Goal: Task Accomplishment & Management: Manage account settings

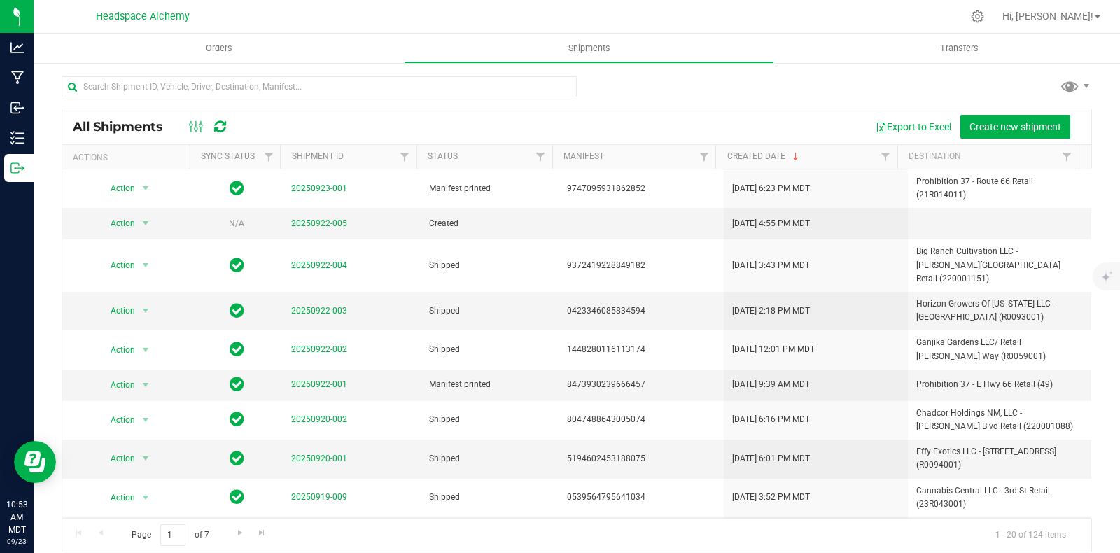
click at [217, 123] on icon at bounding box center [220, 127] width 12 height 14
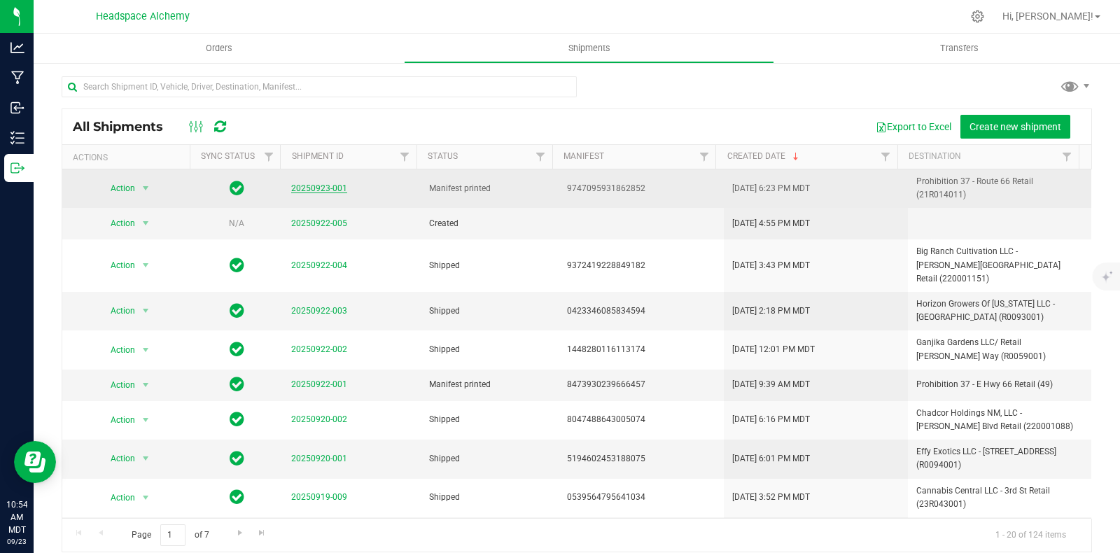
click at [320, 188] on link "20250923-001" at bounding box center [319, 188] width 56 height 10
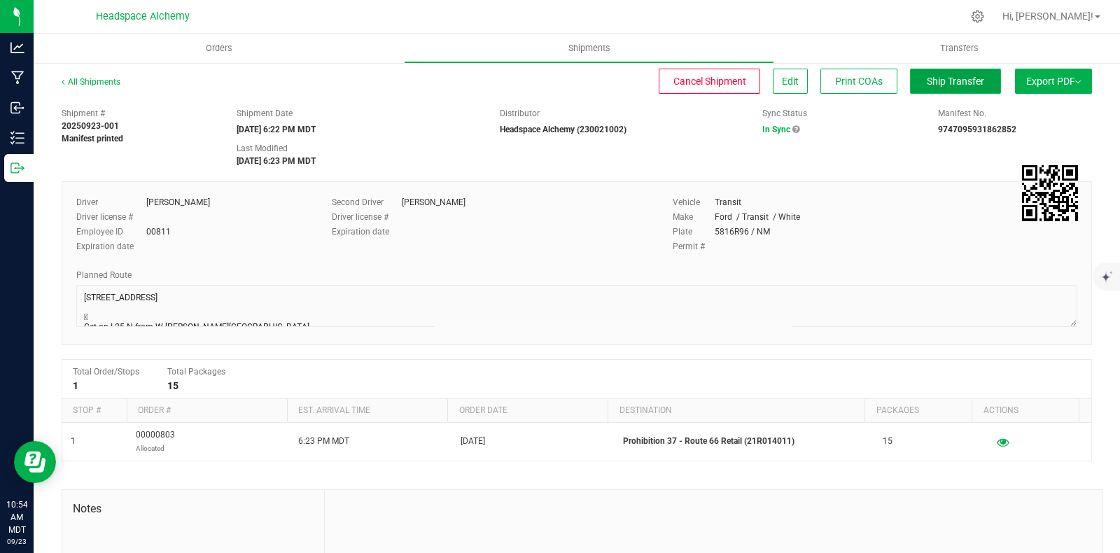
click at [934, 78] on span "Ship Transfer" at bounding box center [955, 81] width 57 height 11
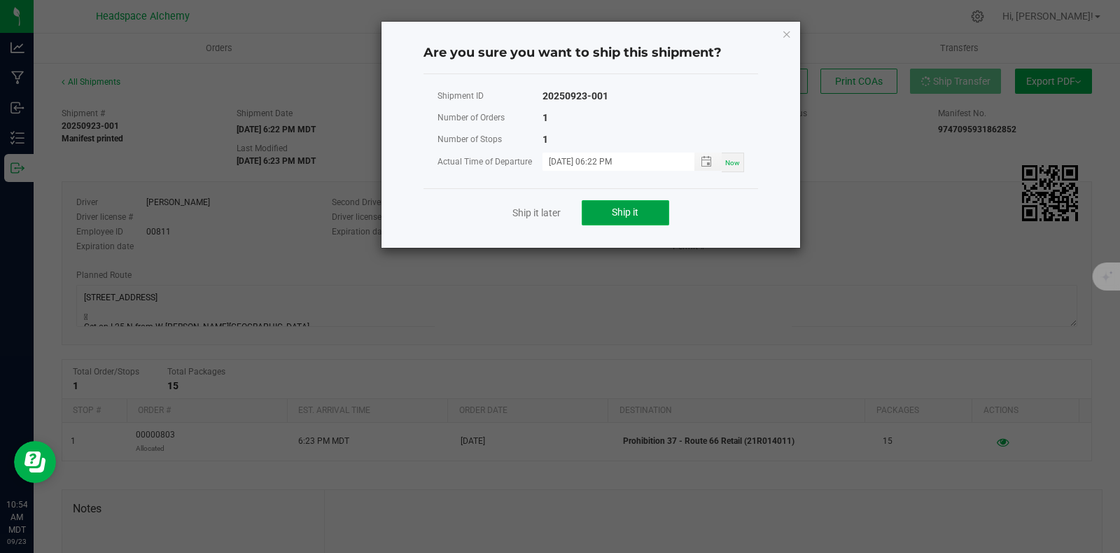
click at [638, 204] on button "Ship it" at bounding box center [625, 212] width 87 height 25
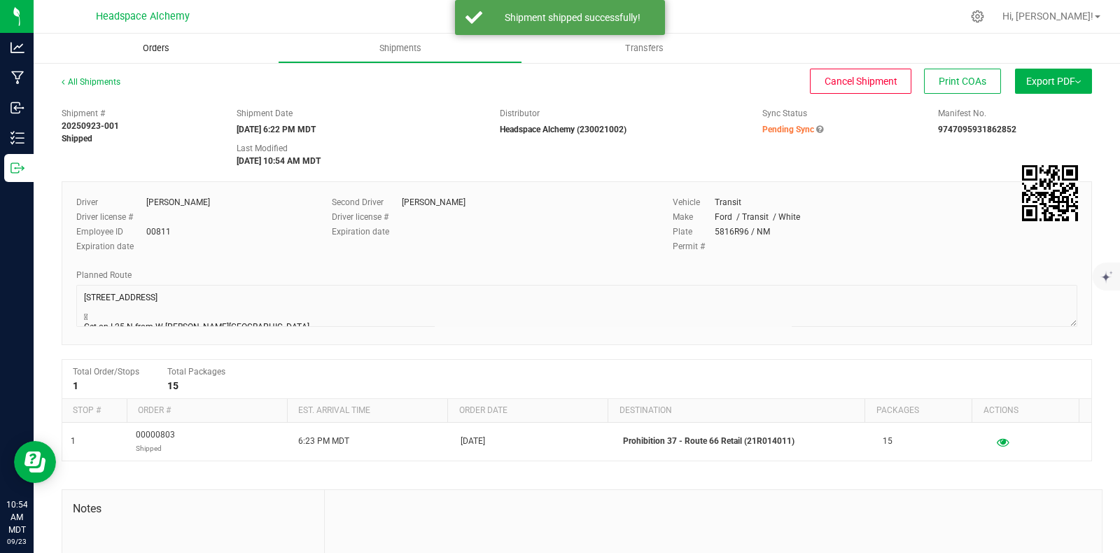
click at [159, 43] on span "Orders" at bounding box center [156, 48] width 64 height 13
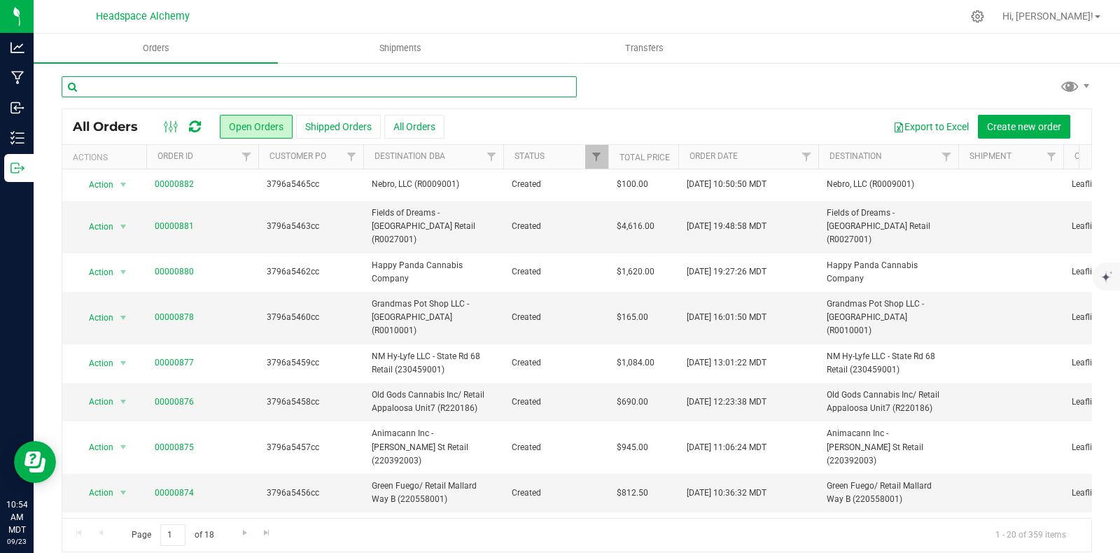
click at [202, 90] on input "text" at bounding box center [319, 86] width 515 height 21
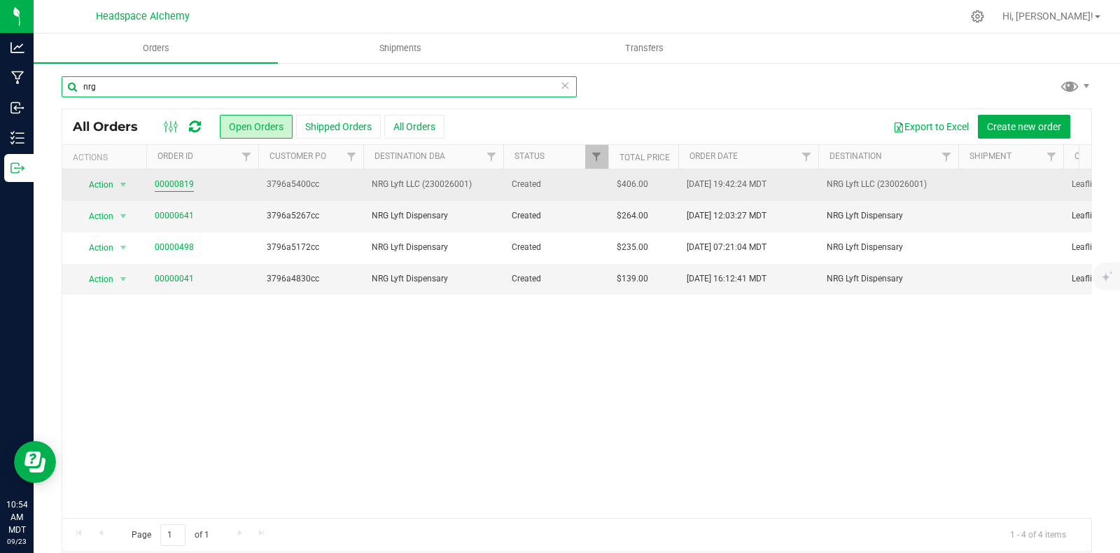
type input "nrg"
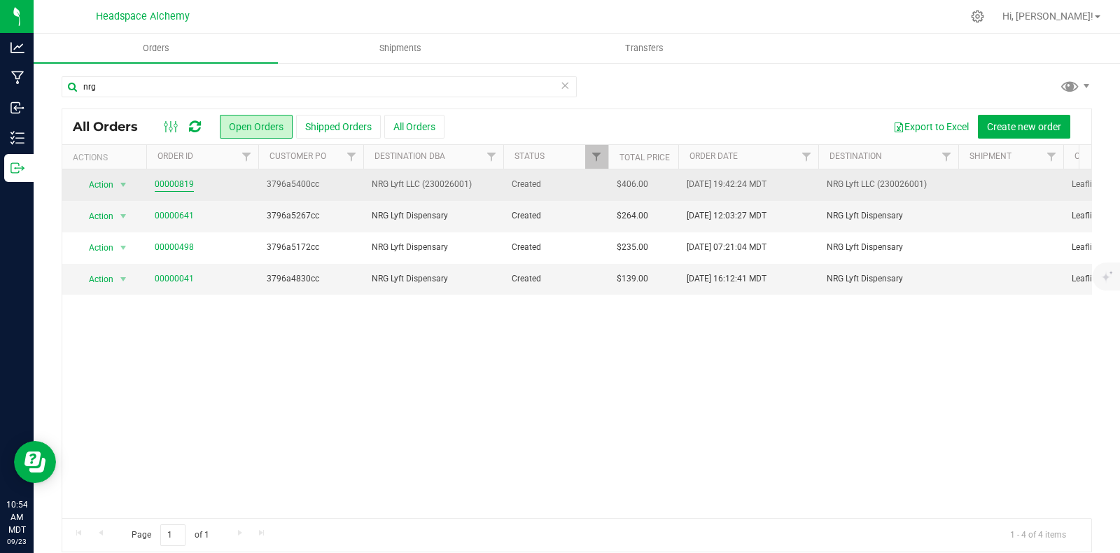
click at [183, 181] on link "00000819" at bounding box center [174, 184] width 39 height 13
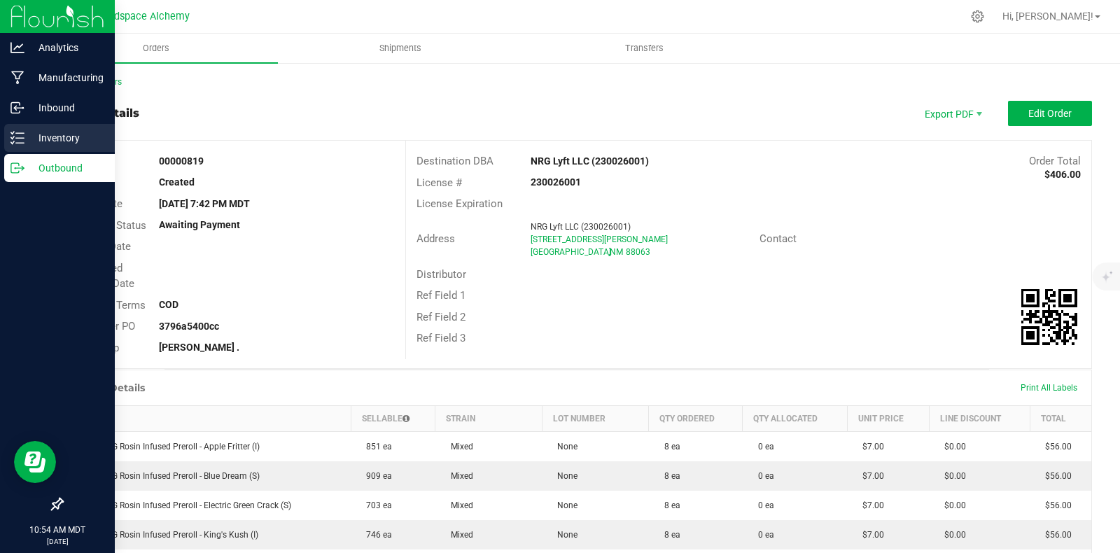
click at [24, 140] on p "Inventory" at bounding box center [66, 137] width 84 height 17
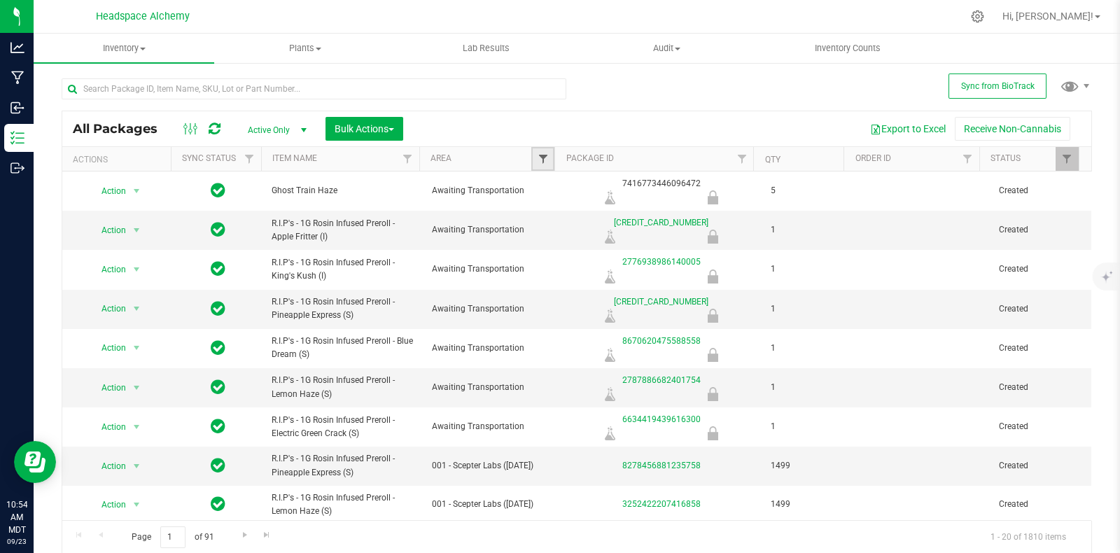
click at [538, 156] on span "Filter" at bounding box center [542, 158] width 11 height 11
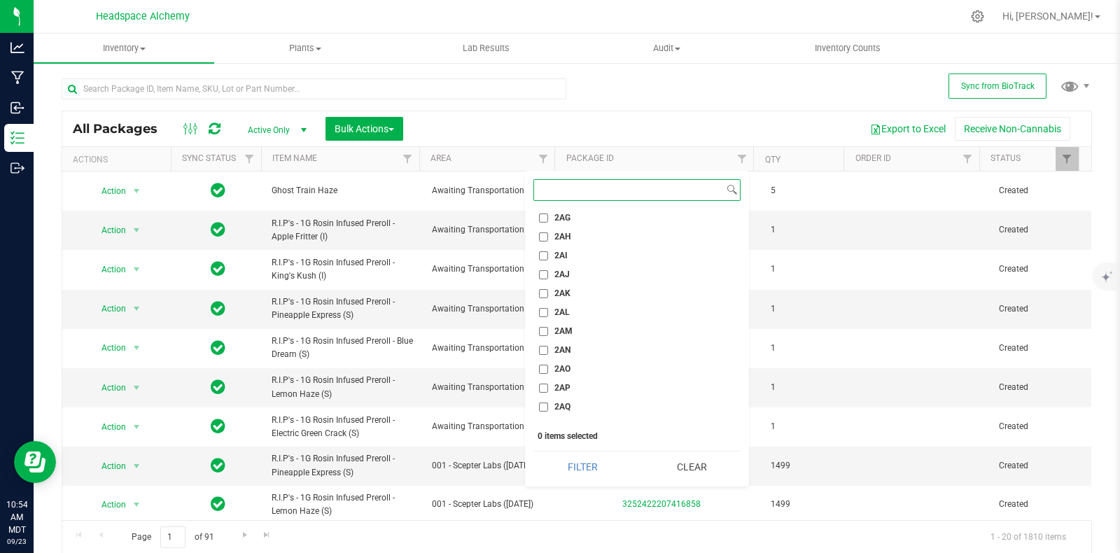
scroll to position [1311, 0]
click at [546, 268] on input "2AE" at bounding box center [543, 267] width 9 height 9
checkbox input "true"
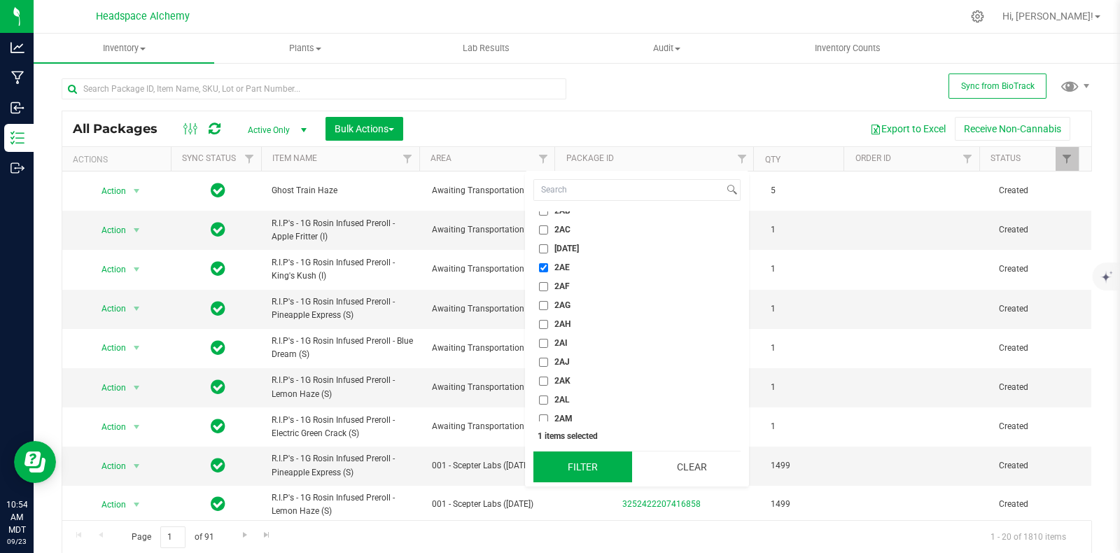
click at [577, 467] on button "Filter" at bounding box center [582, 466] width 99 height 31
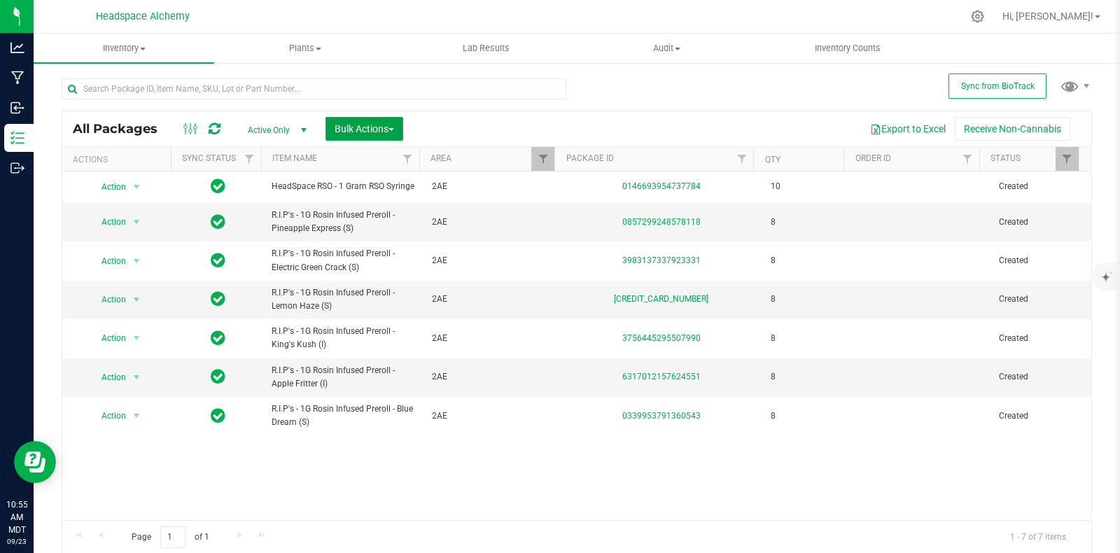
click at [376, 132] on button "Bulk Actions" at bounding box center [364, 129] width 78 height 24
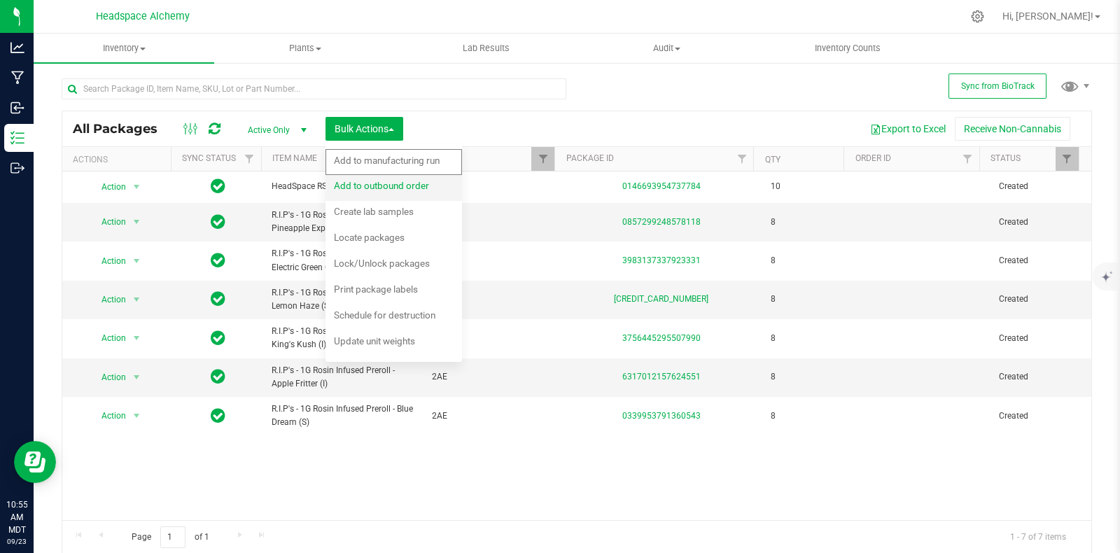
click at [398, 190] on span "Add to outbound order" at bounding box center [381, 185] width 95 height 11
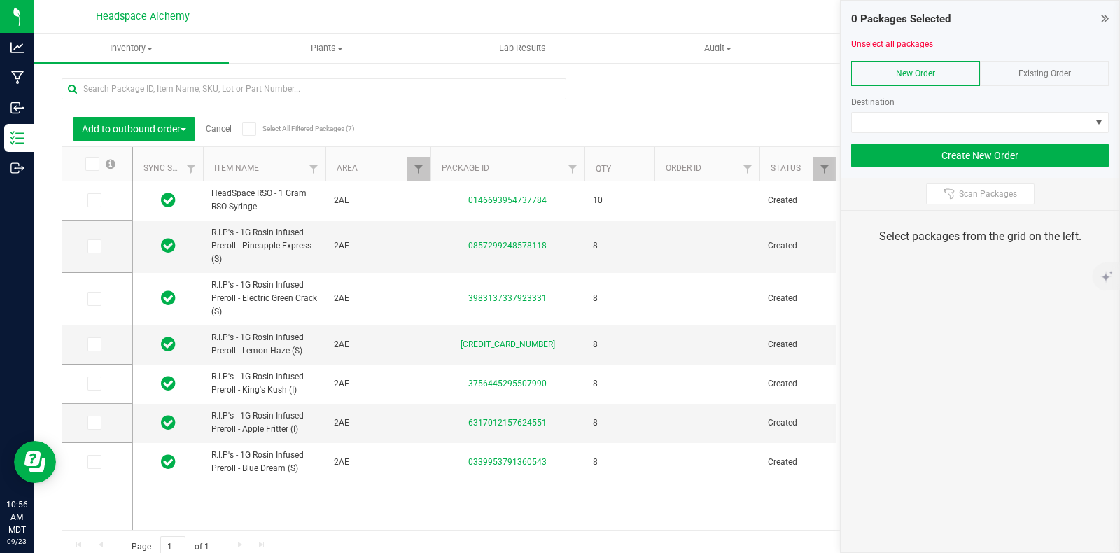
click at [1049, 64] on div "Existing Order" at bounding box center [1044, 73] width 129 height 25
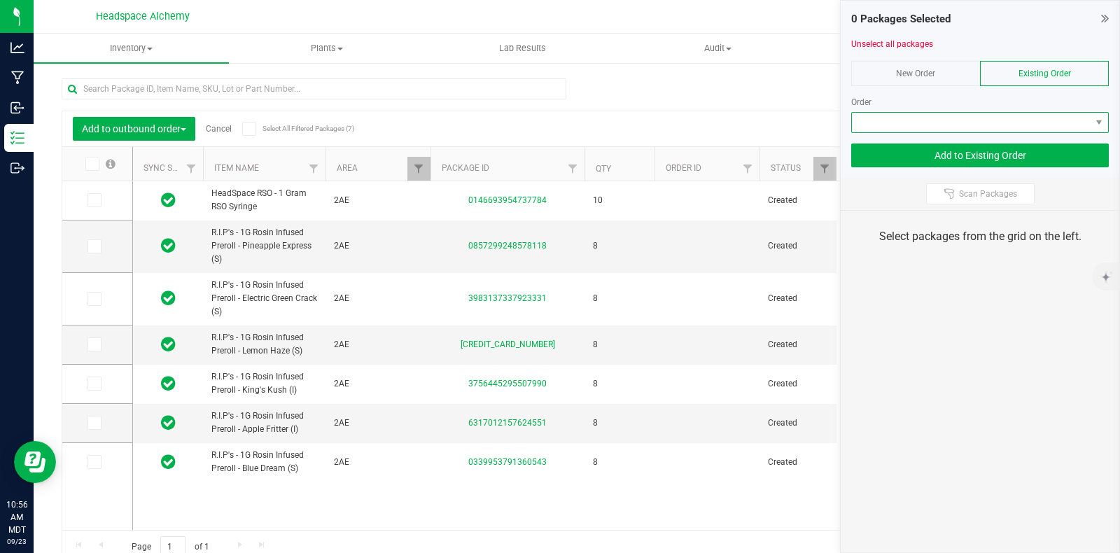
click at [1059, 121] on span at bounding box center [971, 123] width 239 height 20
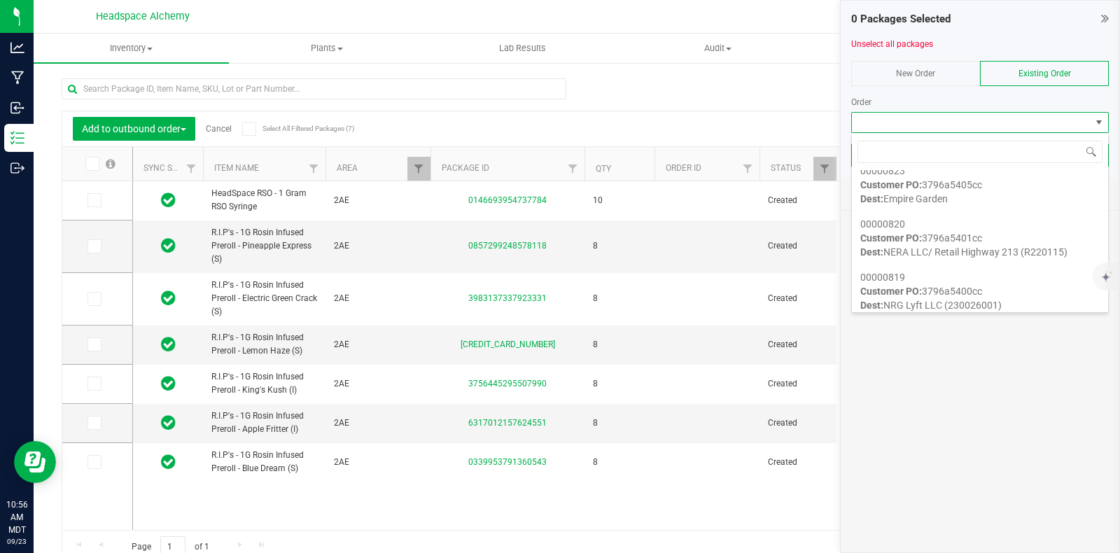
scroll to position [1749, 0]
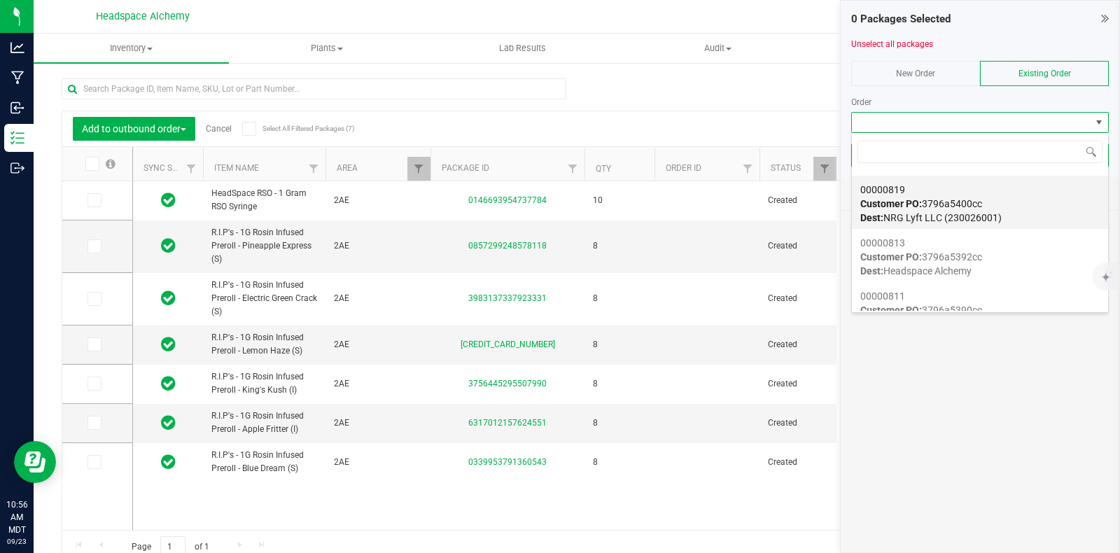
click at [1002, 200] on div "00000819 Customer PO: 3796a5400cc Dest: NRG Lyft LLC (230026001)" at bounding box center [979, 203] width 239 height 53
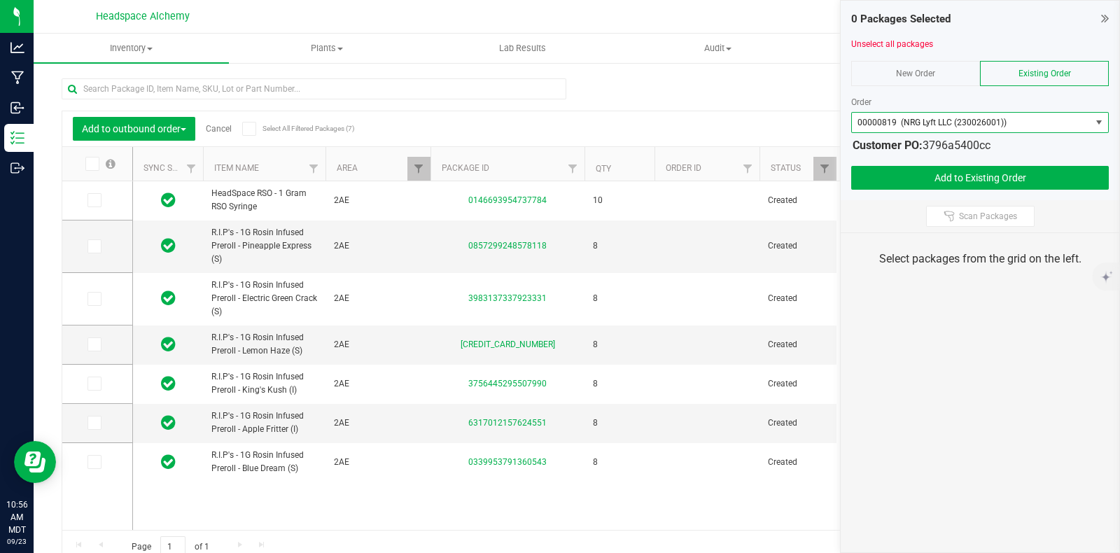
click at [250, 129] on icon at bounding box center [248, 129] width 9 height 0
click at [0, 0] on input "Select All Filtered Packages (7)" at bounding box center [0, 0] width 0 height 0
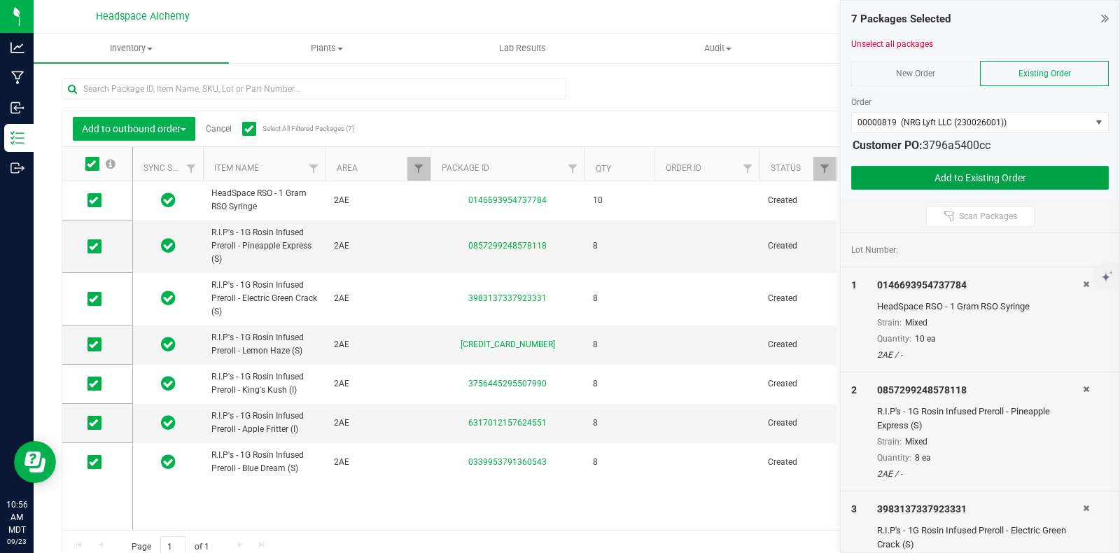
click at [977, 176] on button "Add to Existing Order" at bounding box center [980, 178] width 258 height 24
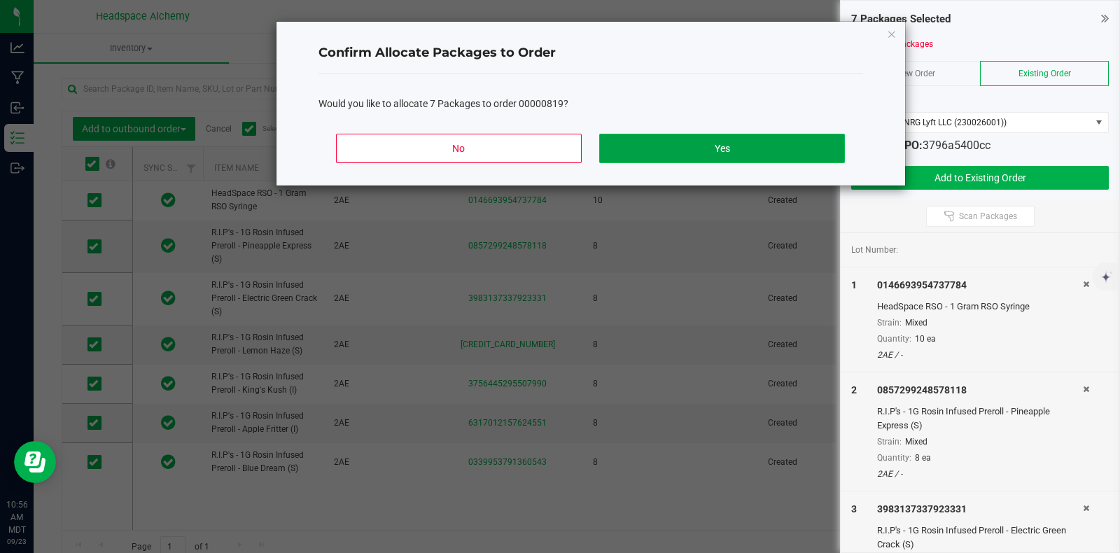
click at [738, 142] on button "Yes" at bounding box center [721, 148] width 245 height 29
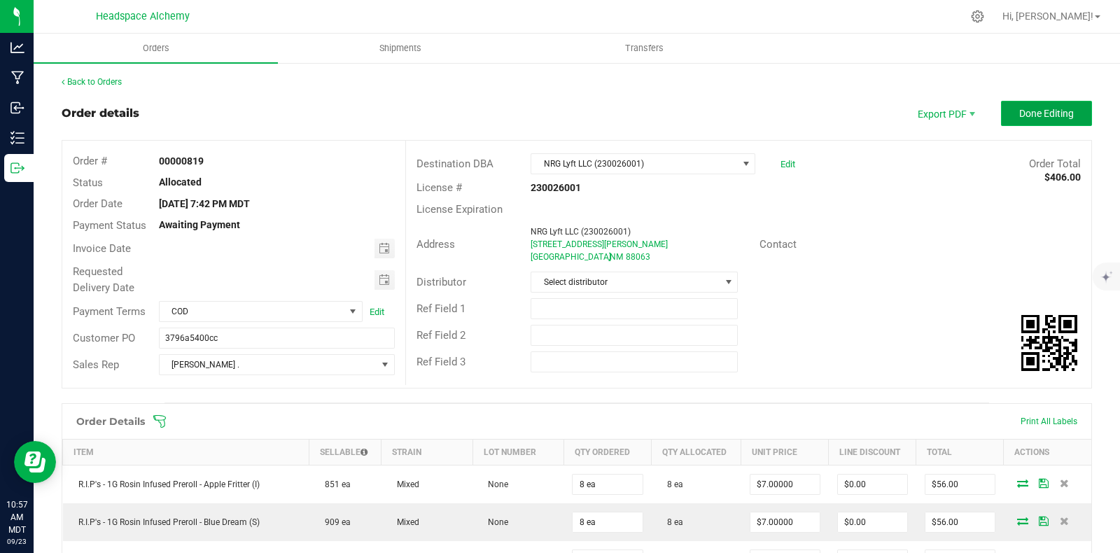
click at [1034, 113] on span "Done Editing" at bounding box center [1046, 113] width 55 height 11
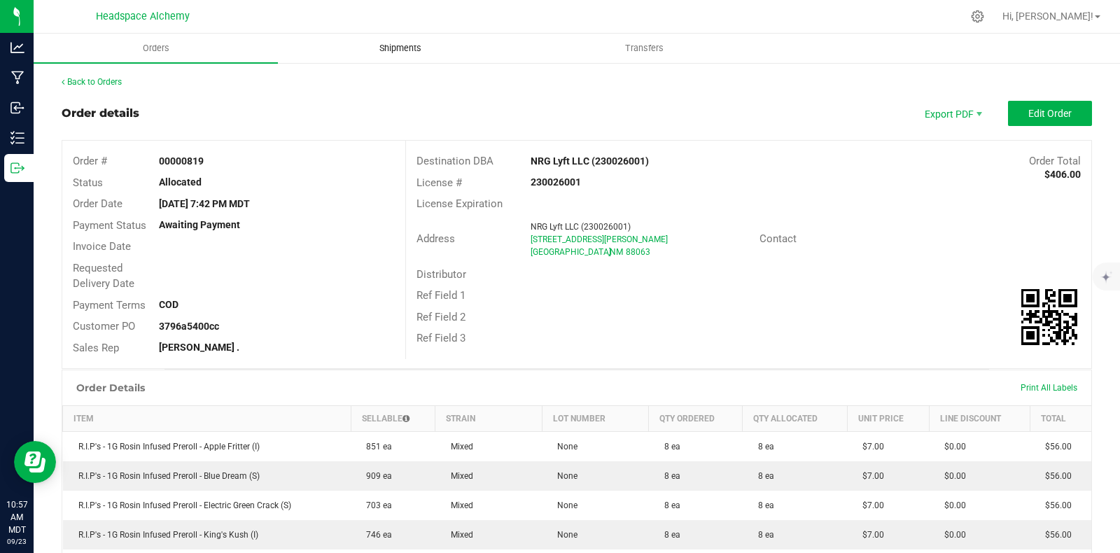
click at [412, 43] on span "Shipments" at bounding box center [400, 48] width 80 height 13
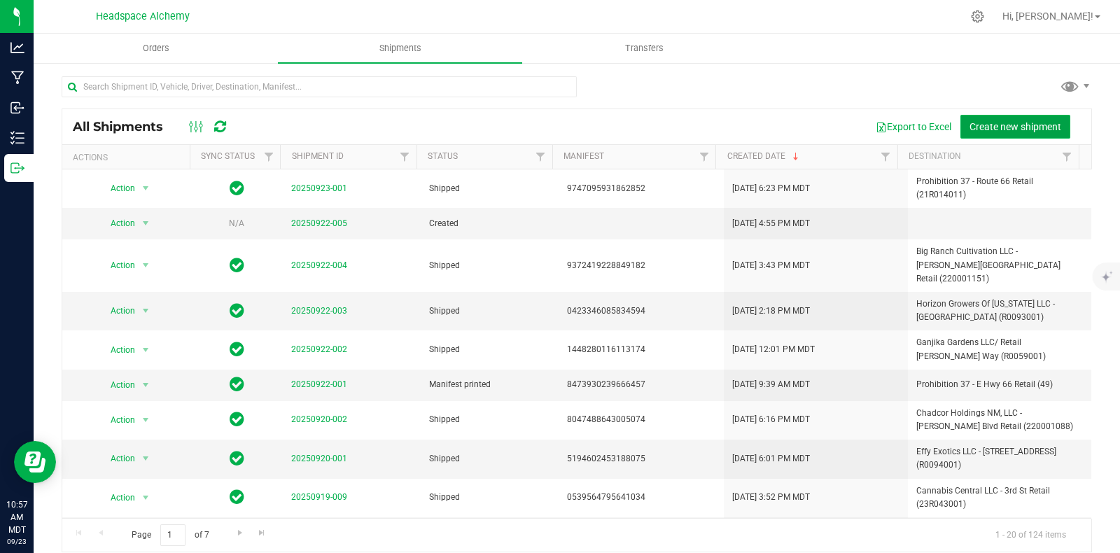
click at [981, 121] on span "Create new shipment" at bounding box center [1015, 126] width 92 height 11
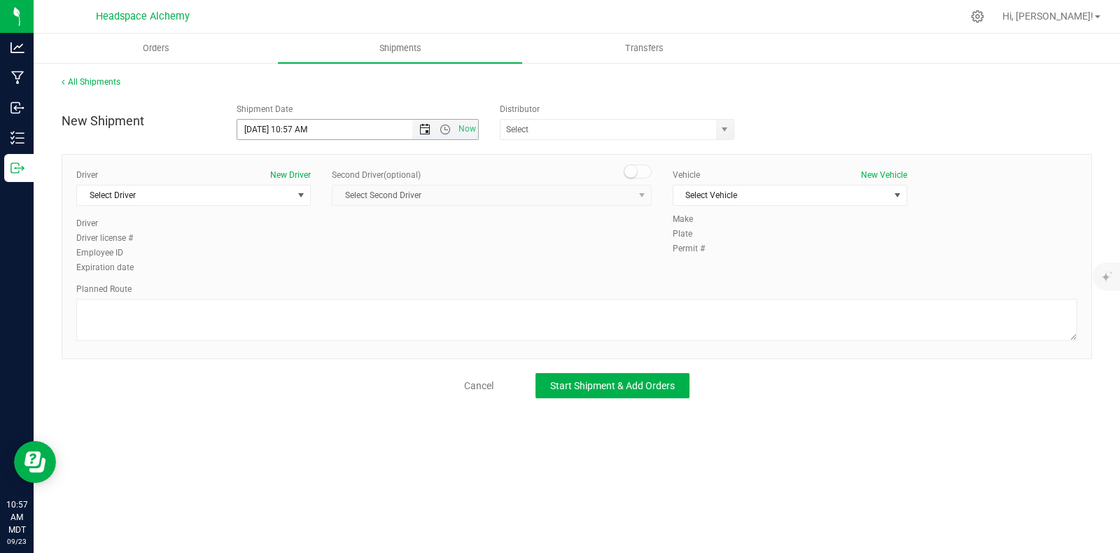
click at [423, 123] on span "Now" at bounding box center [445, 130] width 66 height 20
click at [423, 128] on span "Open the date view" at bounding box center [424, 129] width 11 height 11
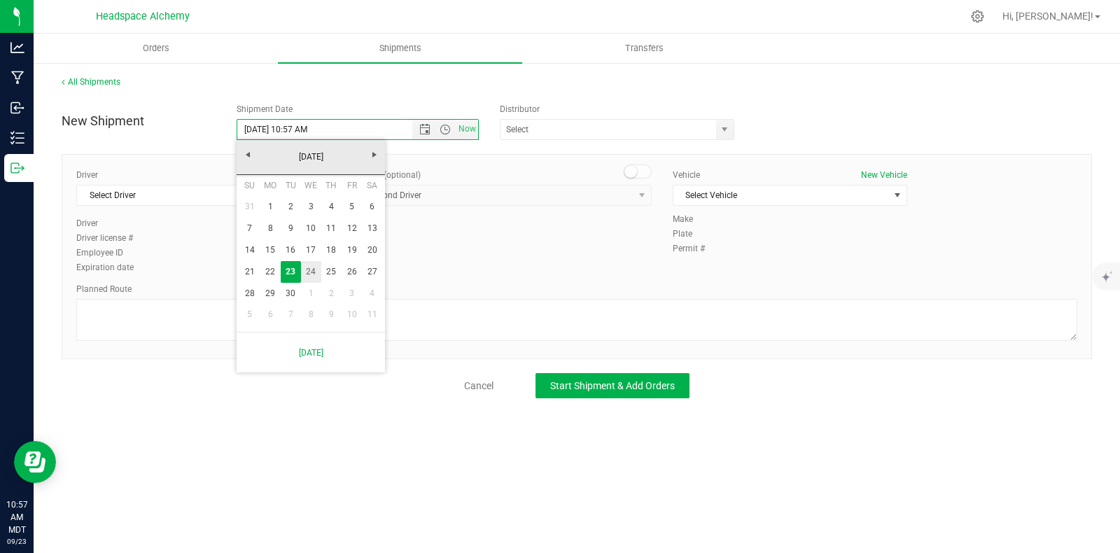
drag, startPoint x: 310, startPoint y: 274, endPoint x: 332, endPoint y: 256, distance: 27.9
click at [308, 272] on link "24" at bounding box center [311, 272] width 20 height 22
type input "9/24/2025 10:57 AM"
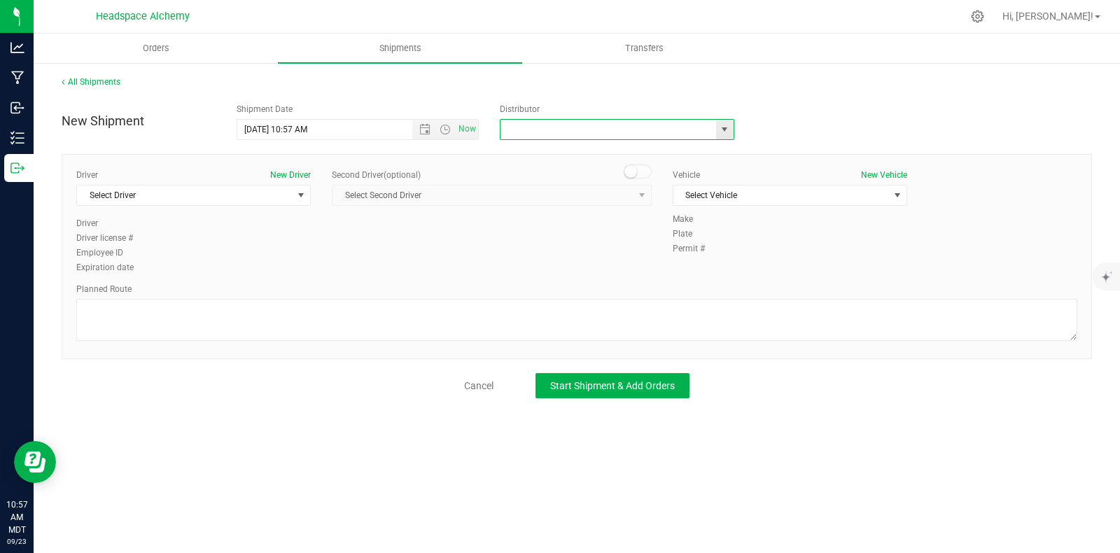
click at [566, 129] on input "text" at bounding box center [604, 130] width 209 height 20
click at [593, 150] on li "Headspace Alchemy (230021002)" at bounding box center [616, 153] width 233 height 21
type input "Headspace Alchemy (230021002)"
click at [297, 197] on span "select" at bounding box center [300, 195] width 11 height 11
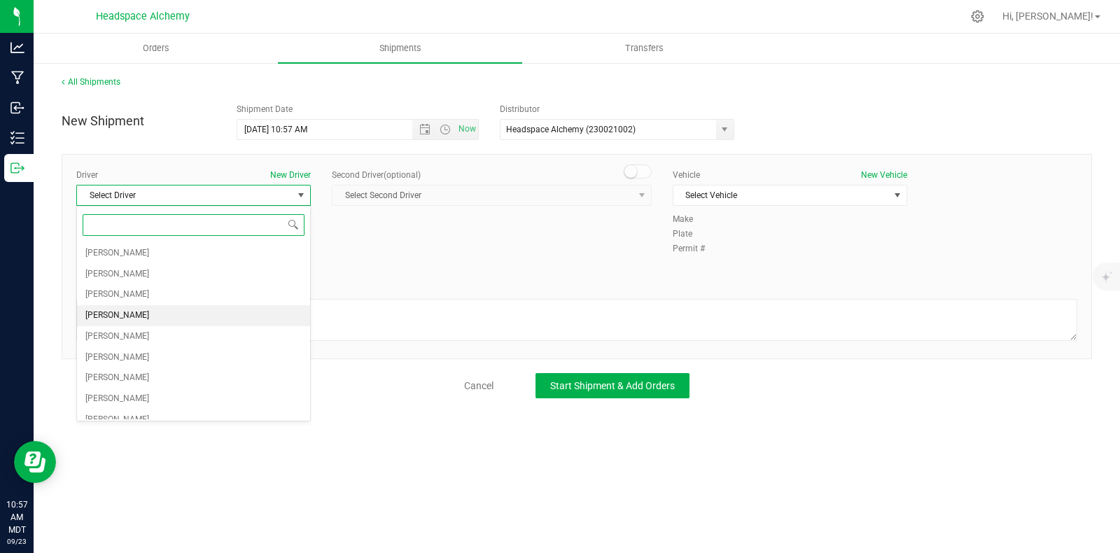
click at [122, 313] on span "[PERSON_NAME]" at bounding box center [117, 316] width 64 height 18
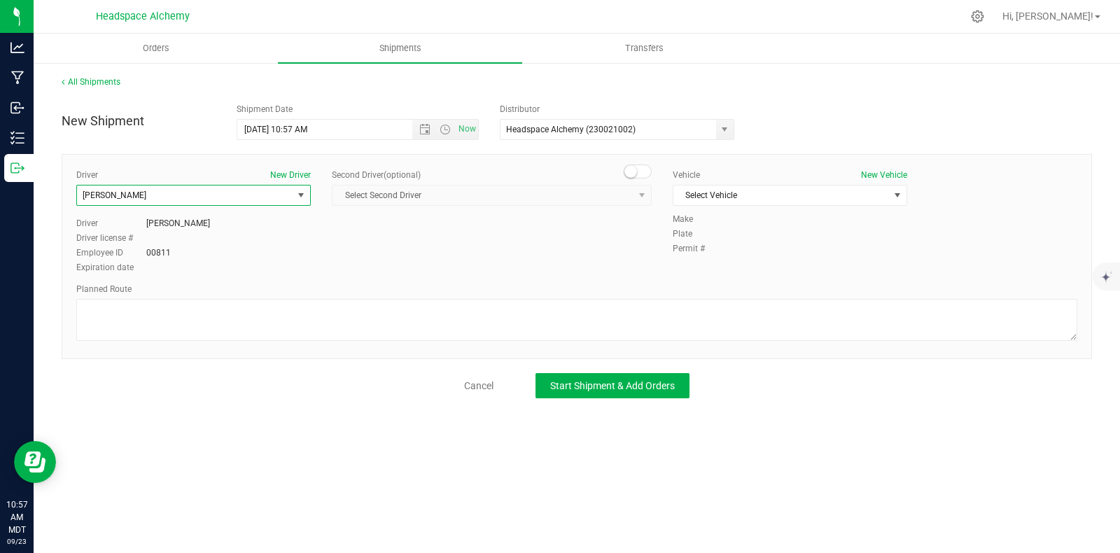
click at [266, 195] on span "[PERSON_NAME]" at bounding box center [185, 195] width 216 height 20
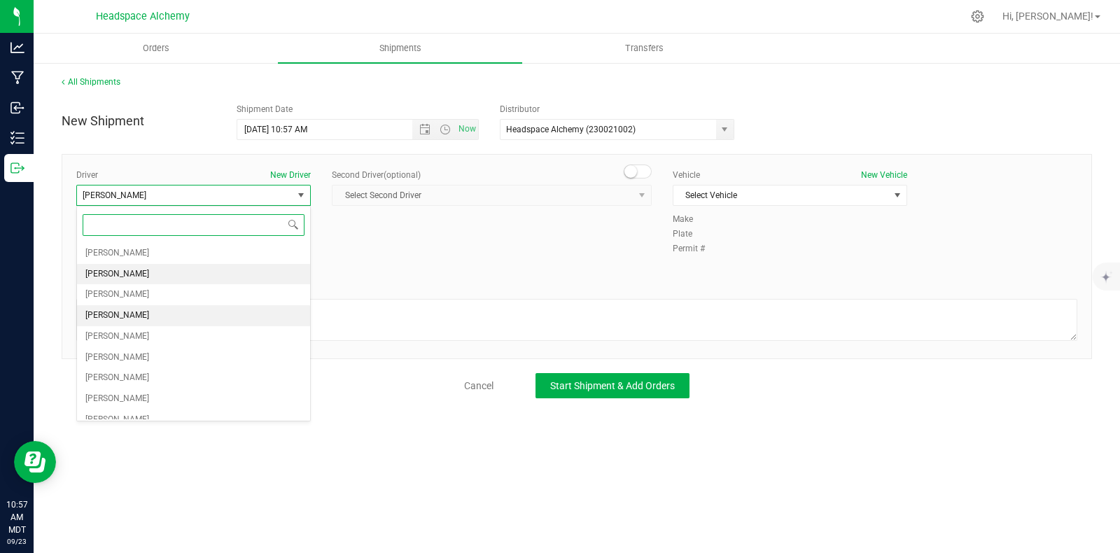
click at [132, 275] on span "[PERSON_NAME]" at bounding box center [117, 274] width 64 height 18
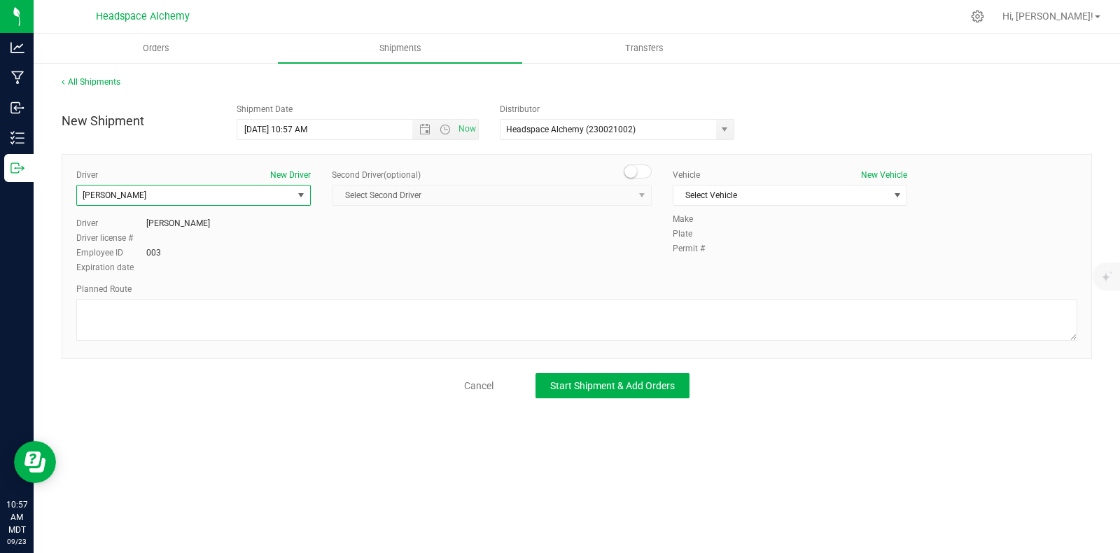
click at [633, 176] on div "Second Driver (optional)" at bounding box center [492, 175] width 320 height 13
click at [637, 168] on span at bounding box center [638, 171] width 28 height 14
click at [634, 192] on span "select" at bounding box center [641, 195] width 17 height 20
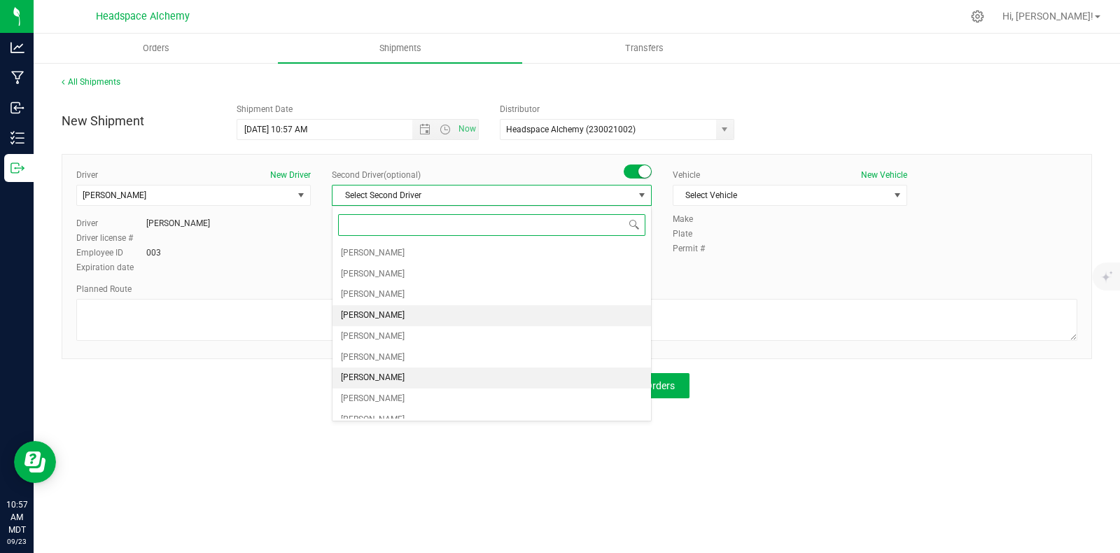
click at [365, 320] on span "[PERSON_NAME]" at bounding box center [373, 316] width 64 height 18
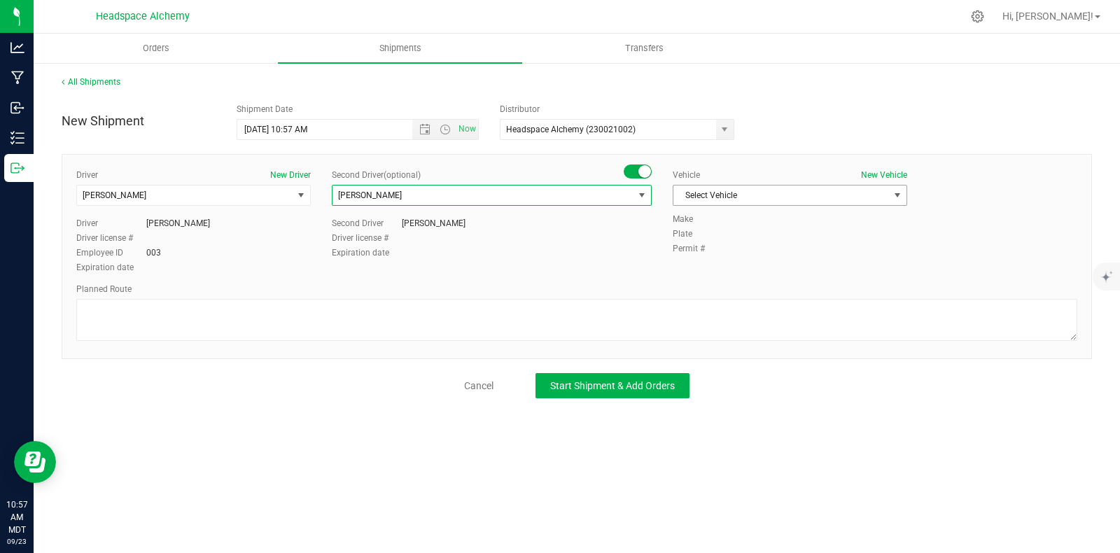
click at [768, 195] on span "Select Vehicle" at bounding box center [781, 195] width 216 height 20
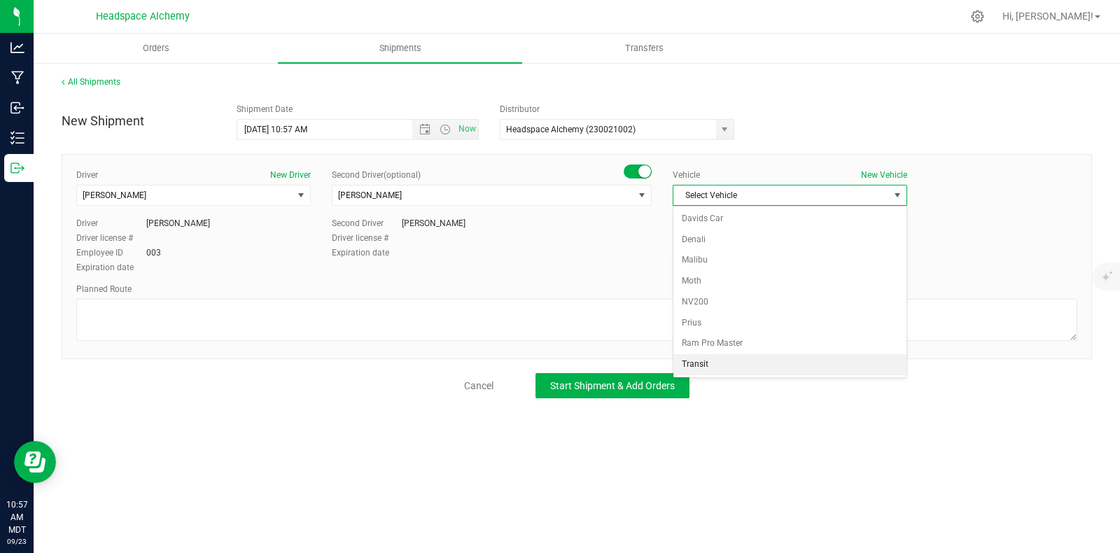
click at [703, 365] on li "Transit" at bounding box center [789, 364] width 233 height 21
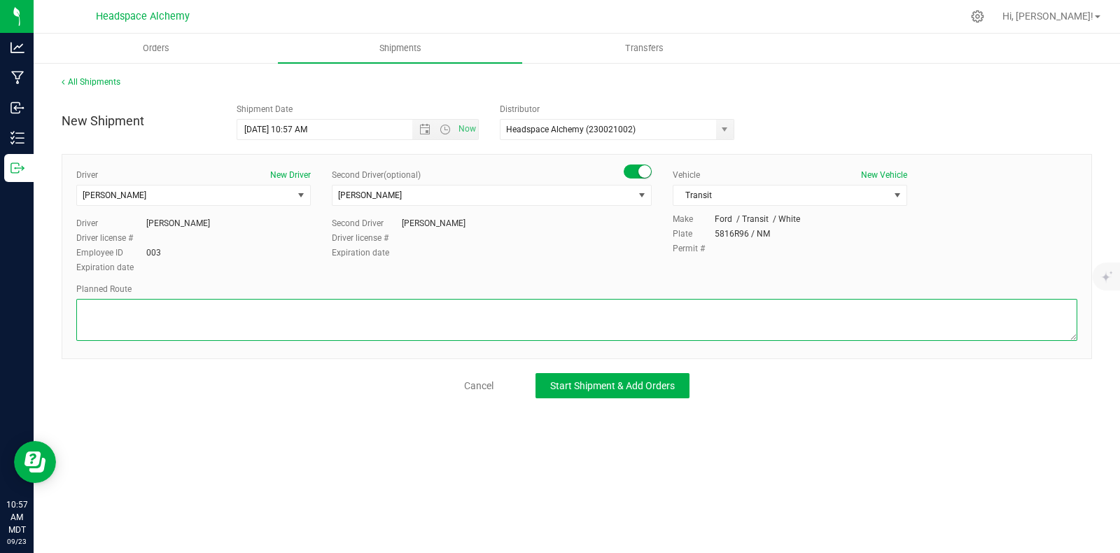
paste textarea "805 El Molino Blvd Las Cruces, NM 88005  Get on I-25 N from S Alameda Blvd and…"
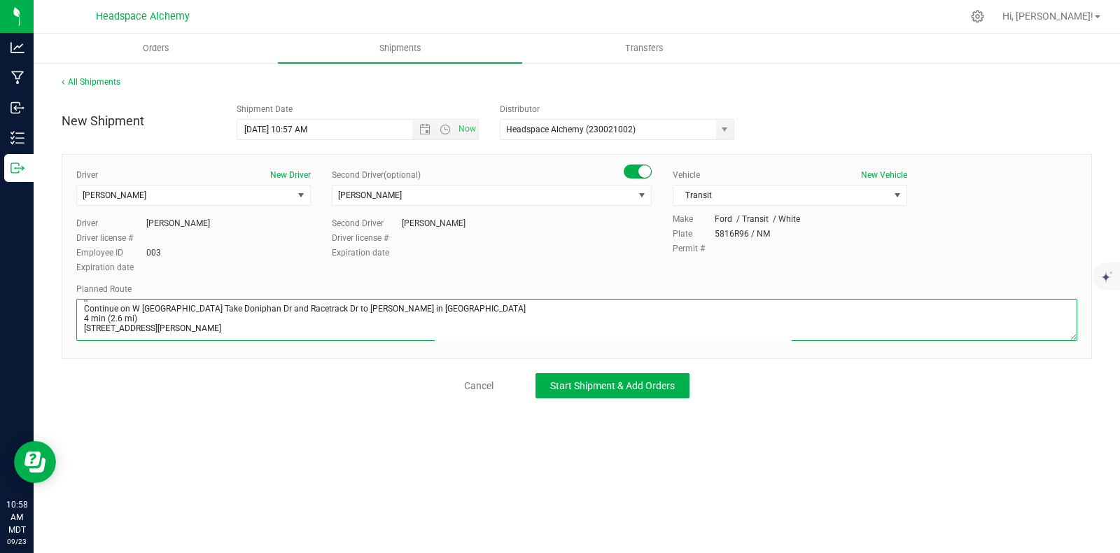
scroll to position [141, 0]
type textarea "805 El Molino Blvd Las Cruces, NM 88005  Get on I-25 N from S Alameda Blvd and…"
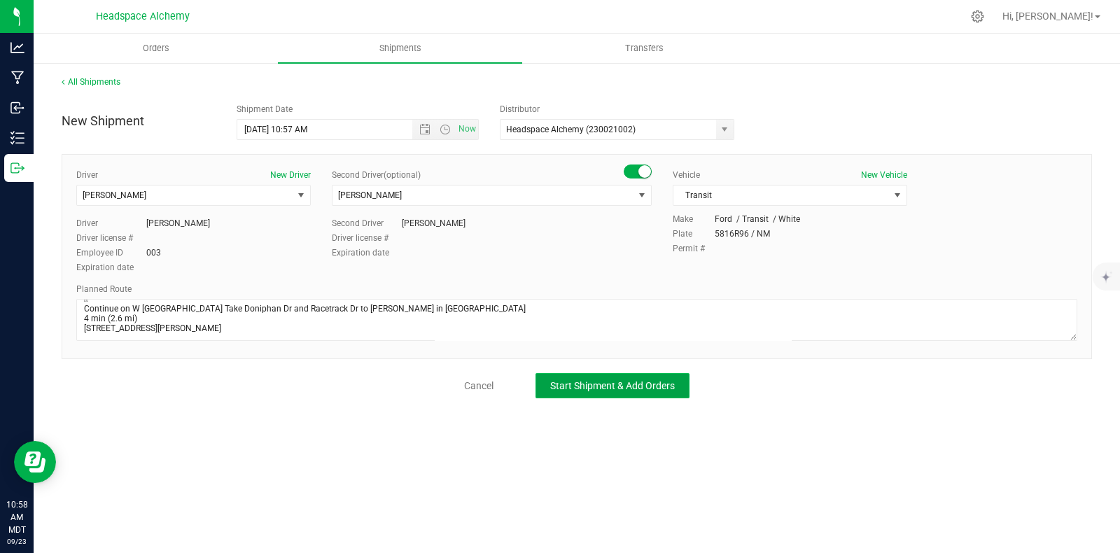
click at [606, 388] on span "Start Shipment & Add Orders" at bounding box center [612, 385] width 125 height 11
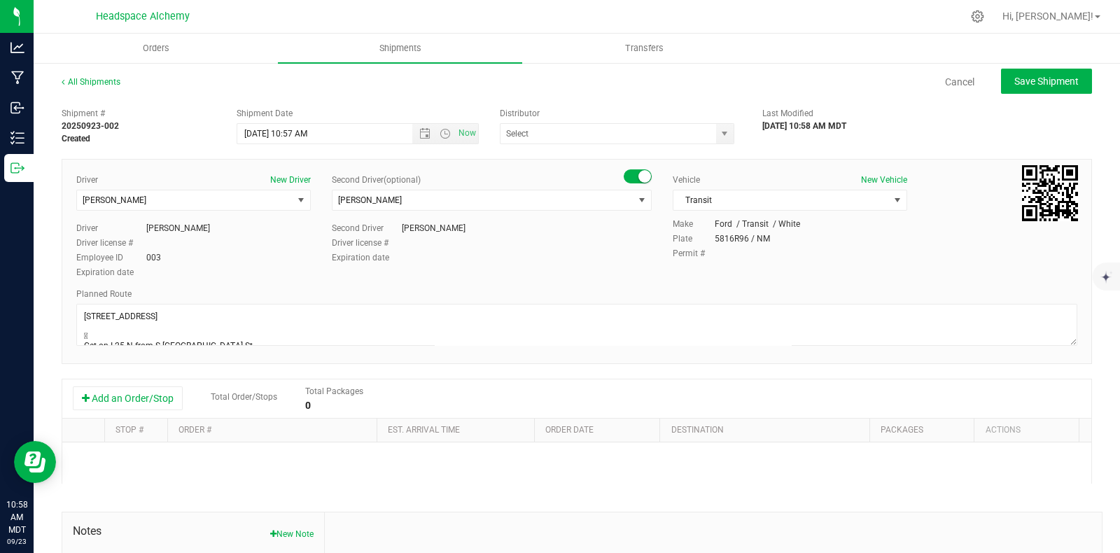
type input "Headspace Alchemy (230021002)"
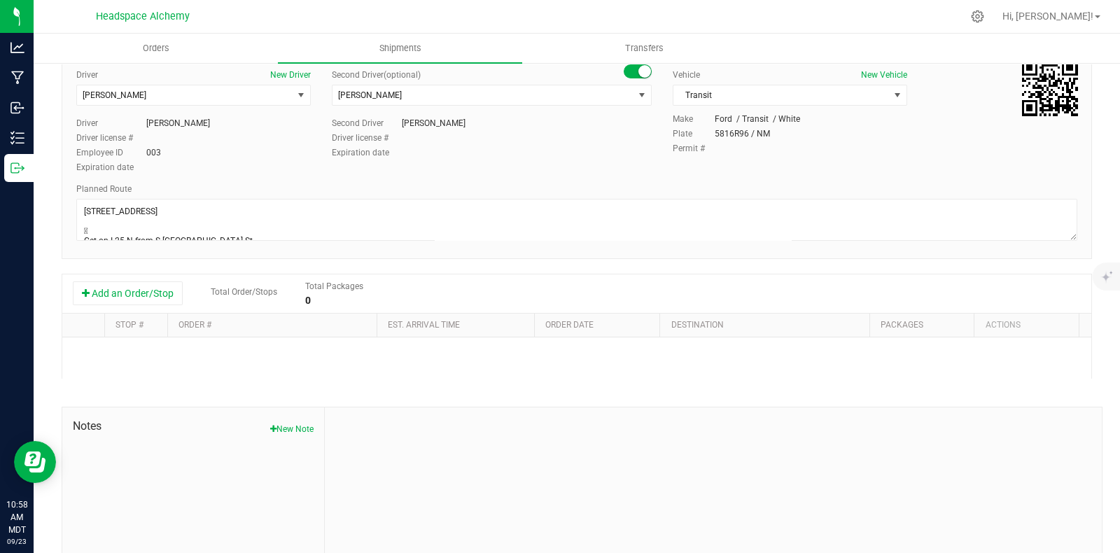
scroll to position [162, 0]
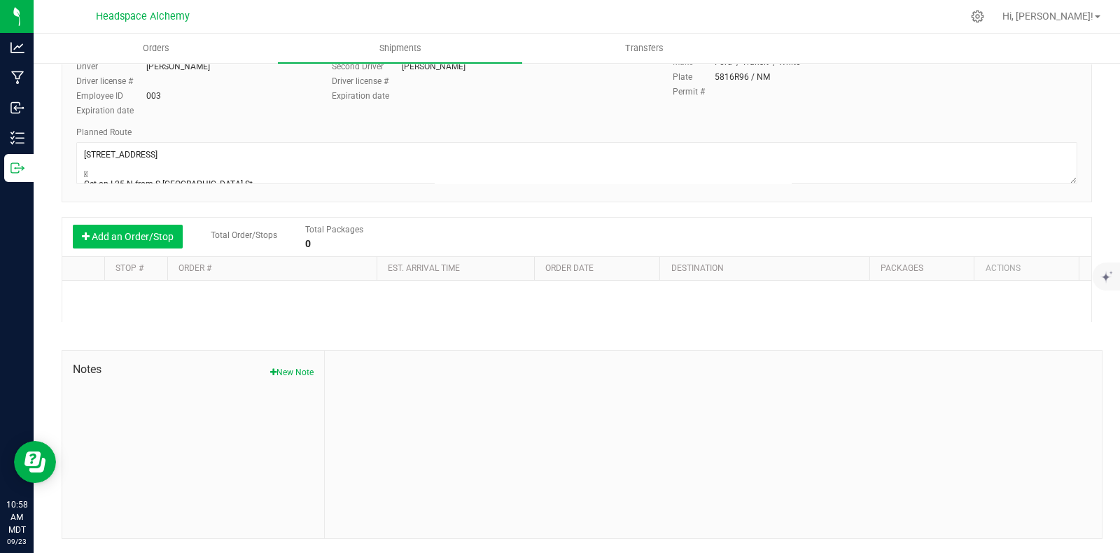
click at [132, 236] on button "Add an Order/Stop" at bounding box center [128, 237] width 110 height 24
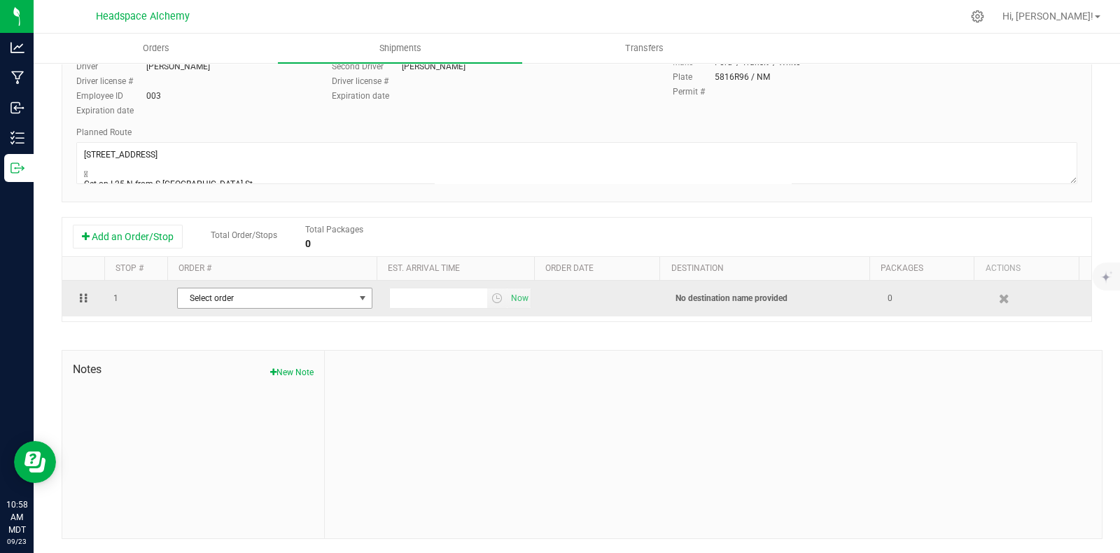
click at [330, 306] on span "Select order" at bounding box center [266, 298] width 176 height 20
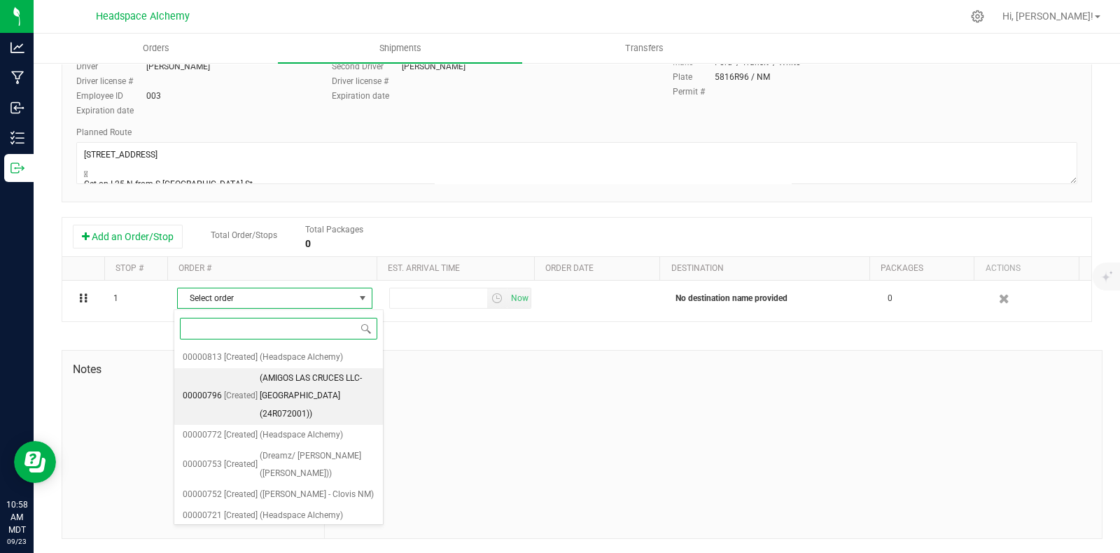
scroll to position [1449, 0]
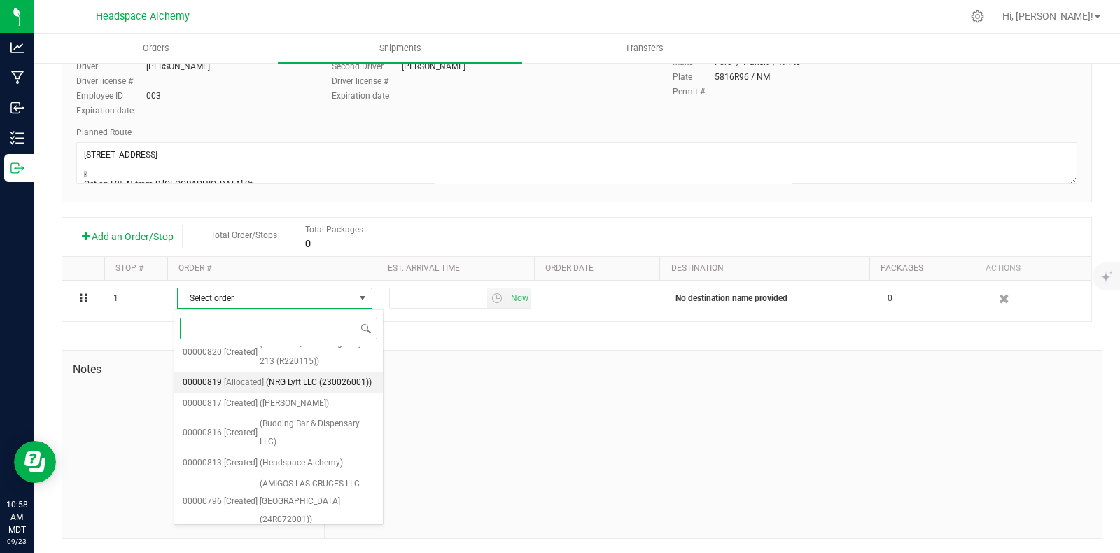
click at [283, 392] on span "(NRG Lyft LLC (230026001))" at bounding box center [319, 383] width 106 height 18
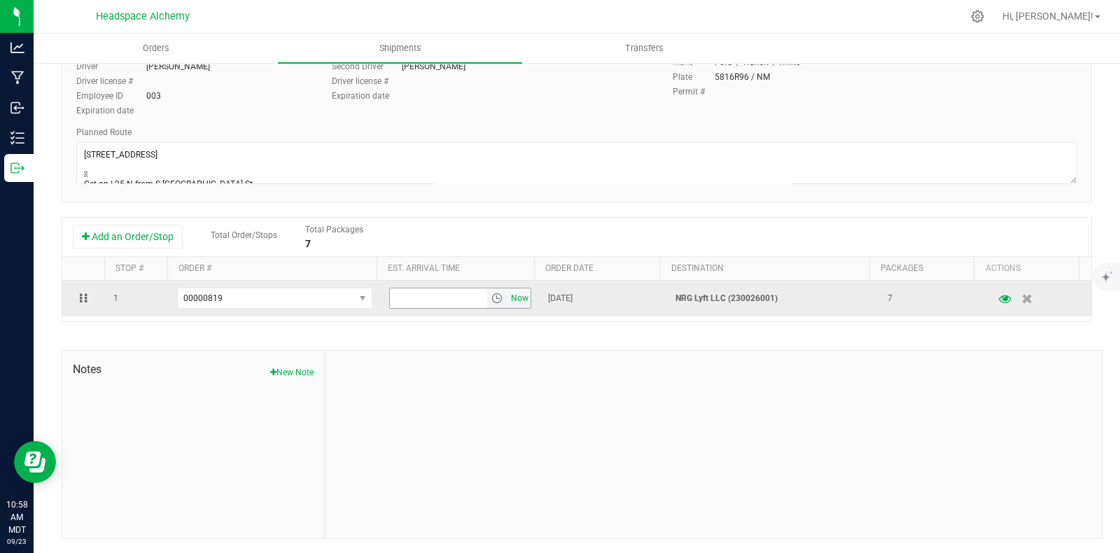
click at [508, 295] on span "Now" at bounding box center [520, 298] width 24 height 20
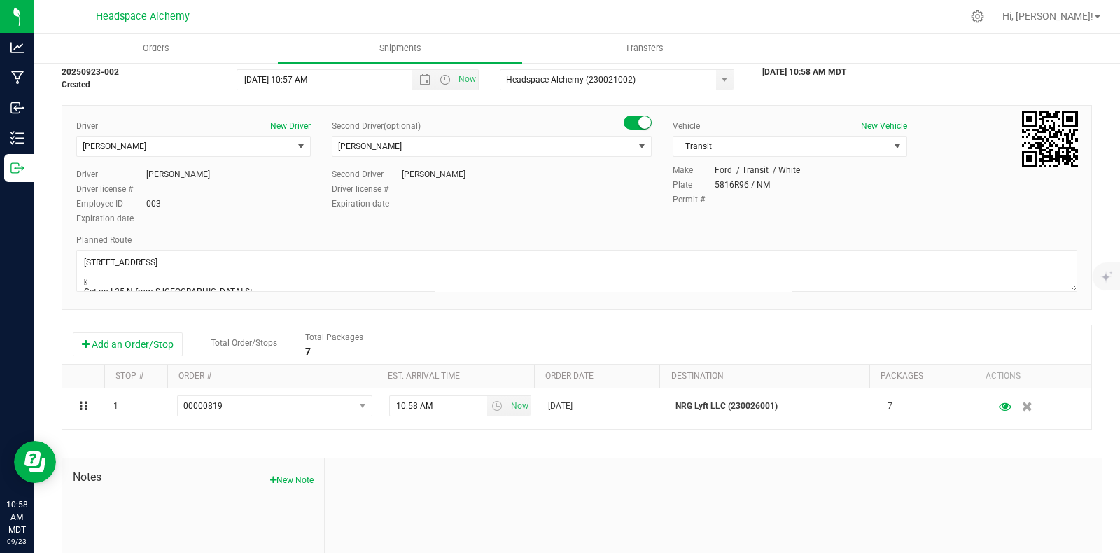
scroll to position [0, 0]
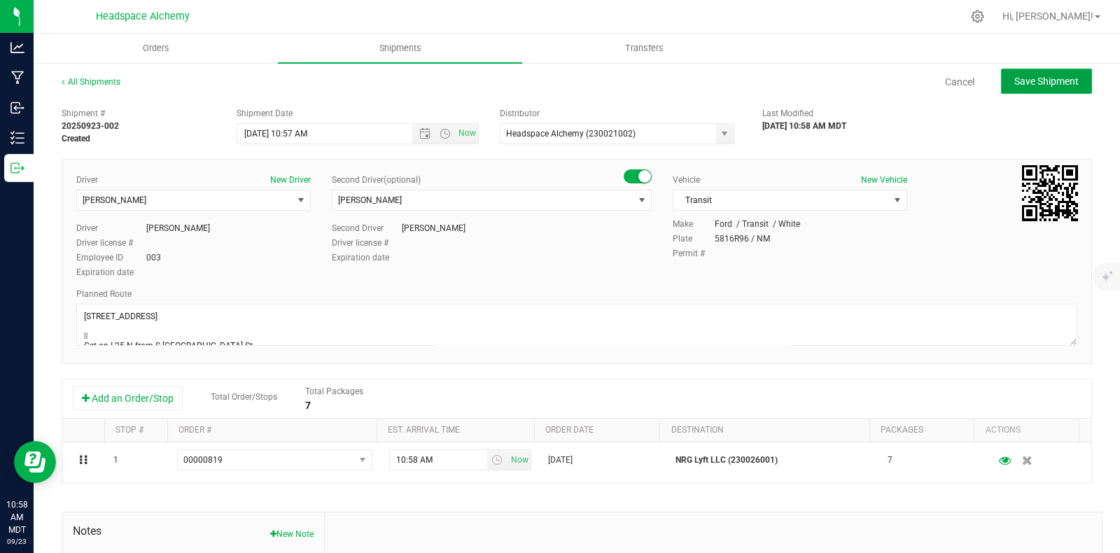
click at [1047, 86] on span "Save Shipment" at bounding box center [1046, 81] width 64 height 11
type input "9/24/2025 4:57 PM"
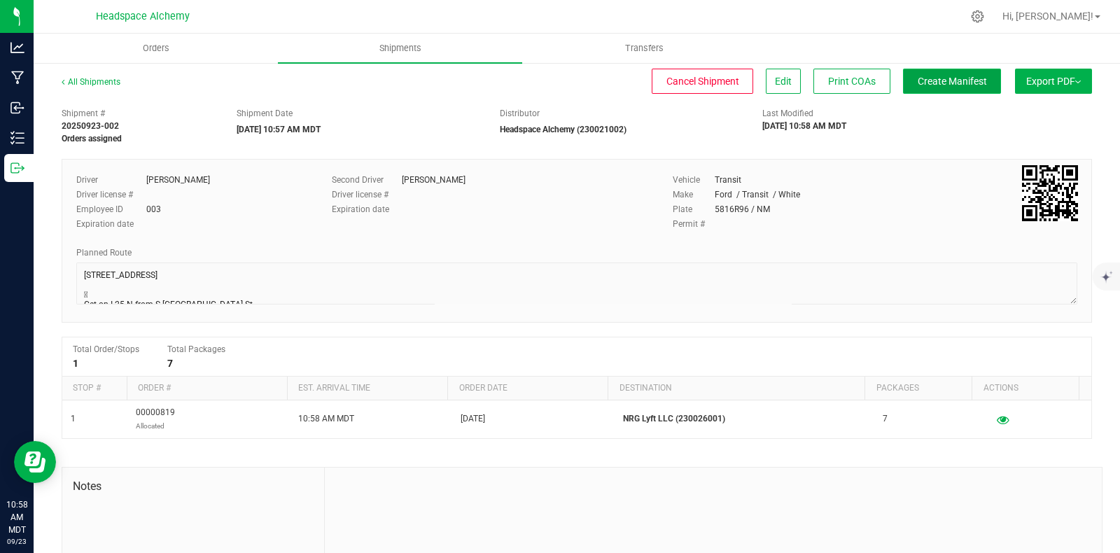
click at [927, 85] on span "Create Manifest" at bounding box center [951, 81] width 69 height 11
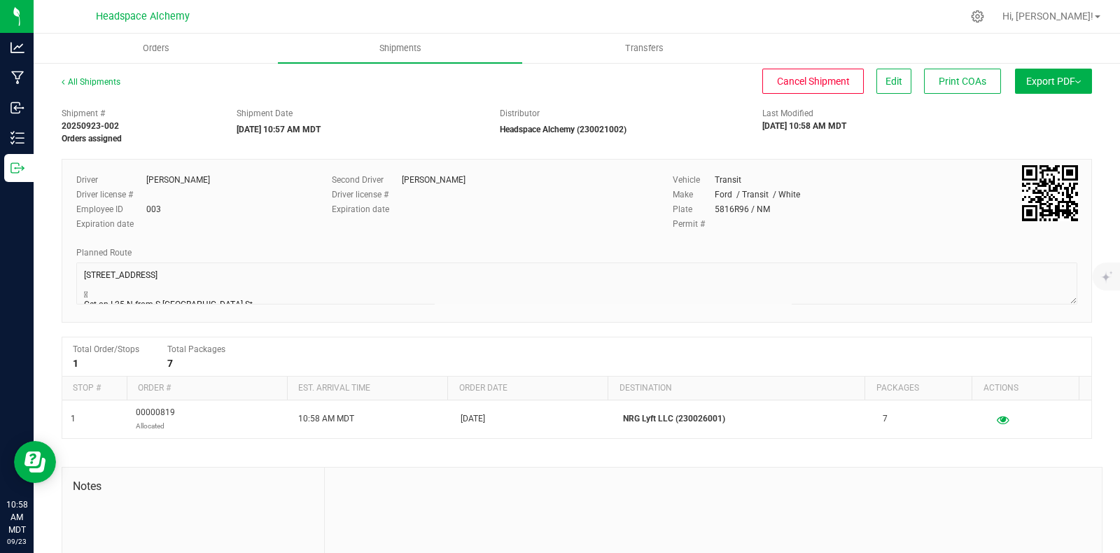
click at [1062, 83] on span "Export PDF" at bounding box center [1053, 81] width 55 height 11
click at [1011, 114] on span "Manifest by Package ID" at bounding box center [1032, 112] width 89 height 10
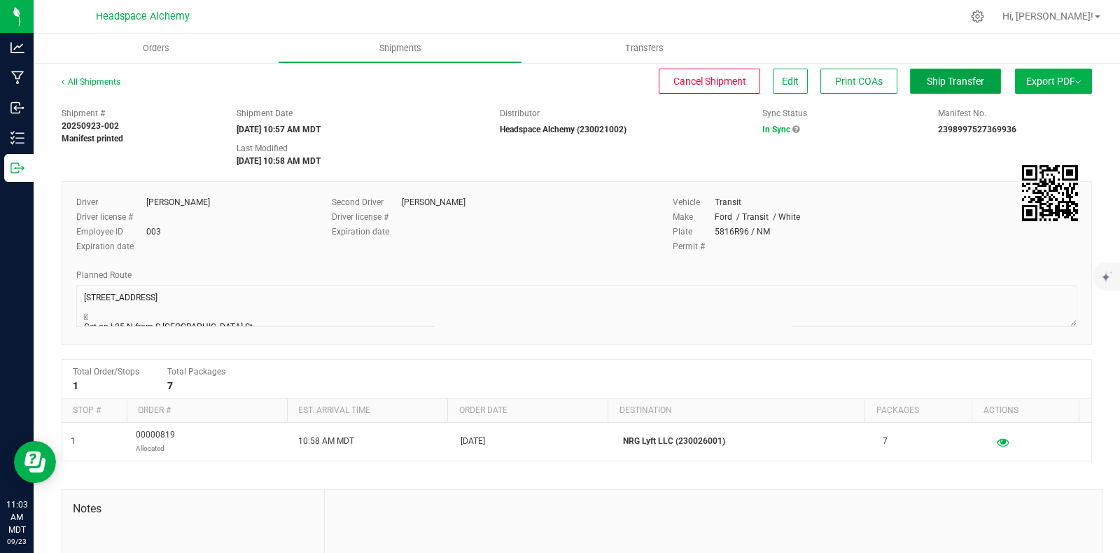
click at [950, 79] on span "Ship Transfer" at bounding box center [955, 81] width 57 height 11
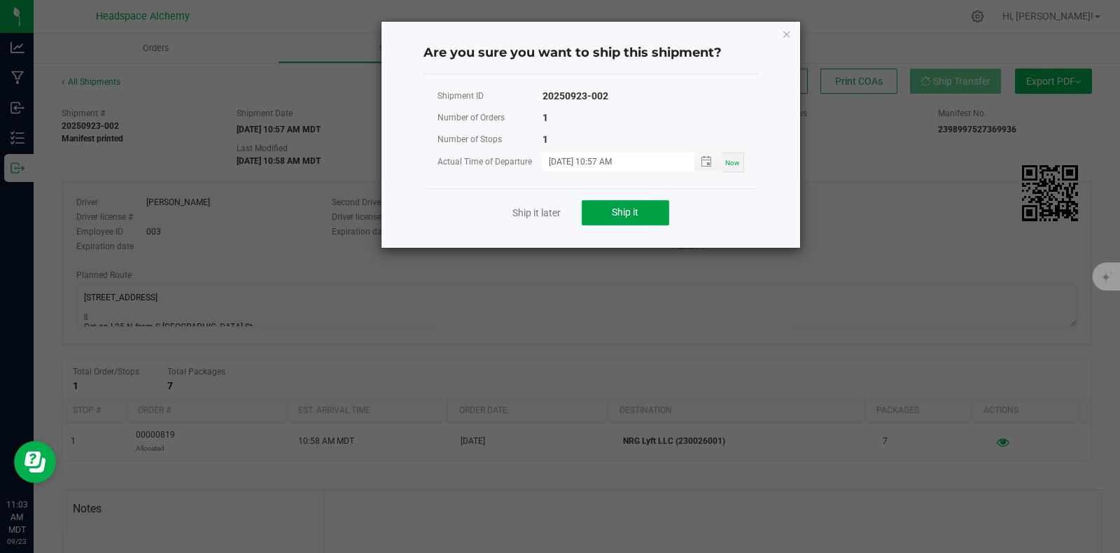
click at [626, 204] on button "Ship it" at bounding box center [625, 212] width 87 height 25
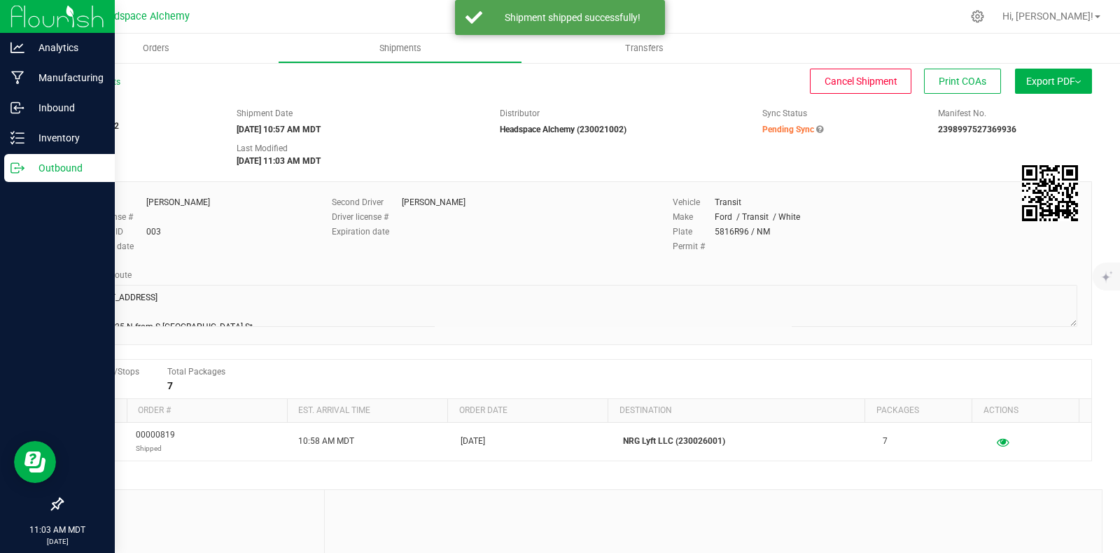
click at [24, 165] on p "Outbound" at bounding box center [66, 168] width 84 height 17
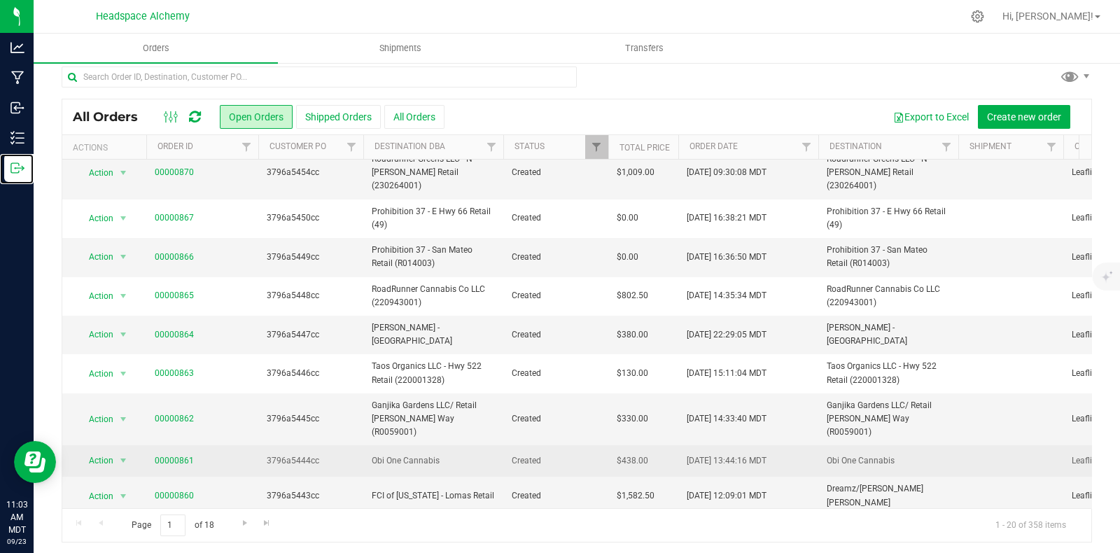
scroll to position [13, 0]
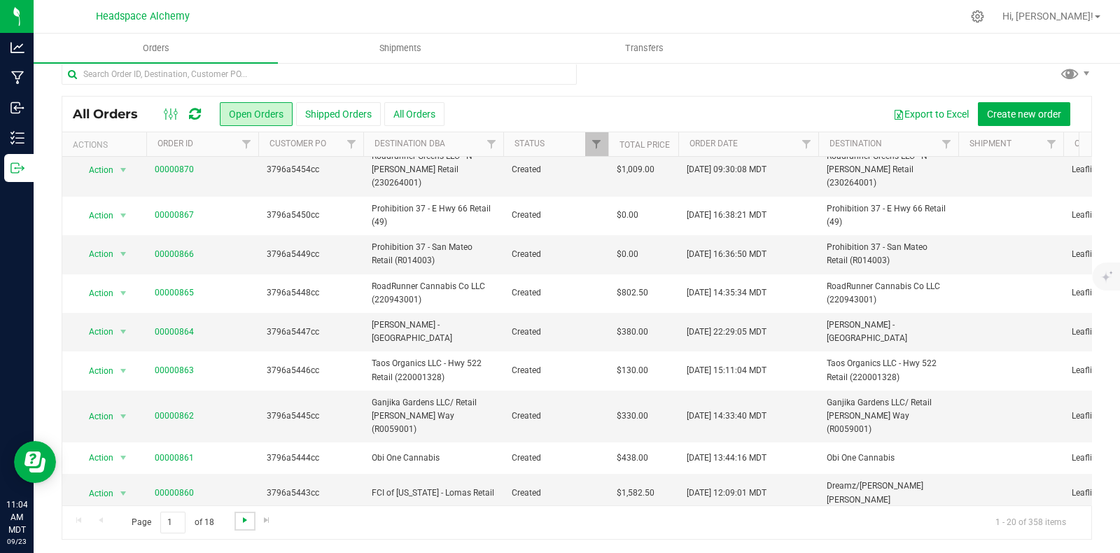
click at [239, 519] on span "Go to the next page" at bounding box center [244, 519] width 11 height 11
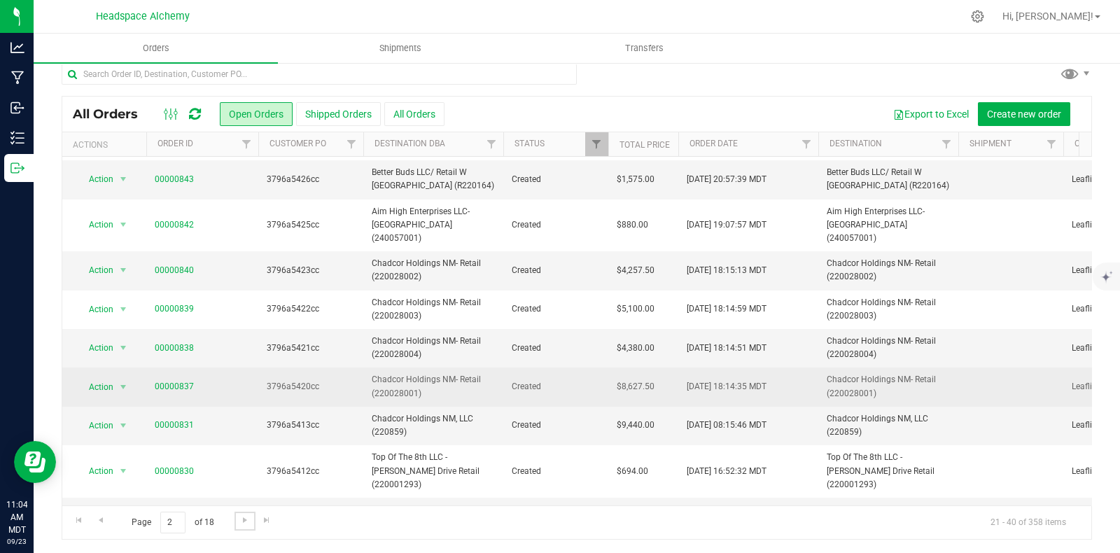
scroll to position [427, 0]
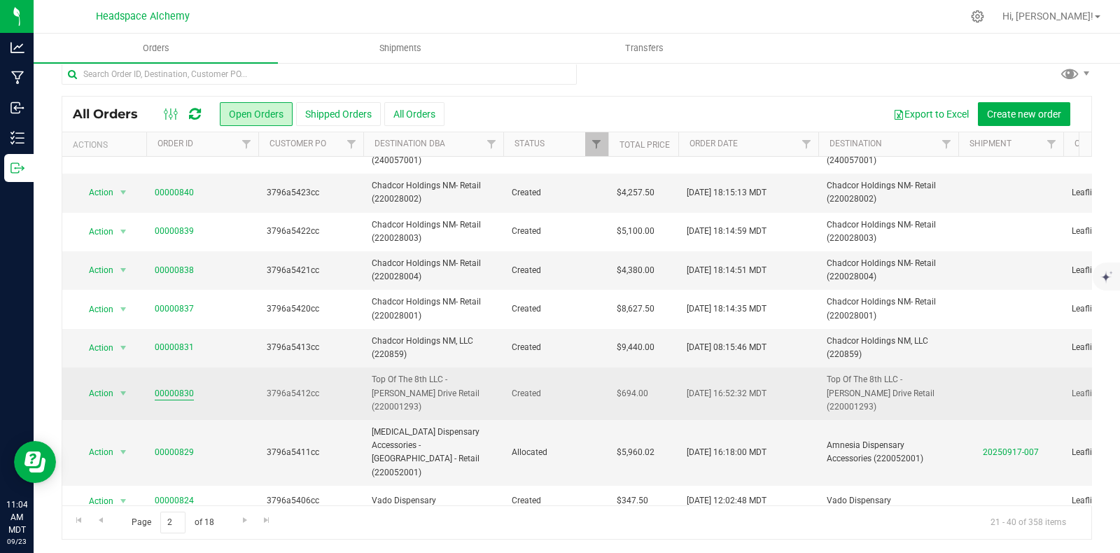
click at [176, 387] on link "00000830" at bounding box center [174, 393] width 39 height 13
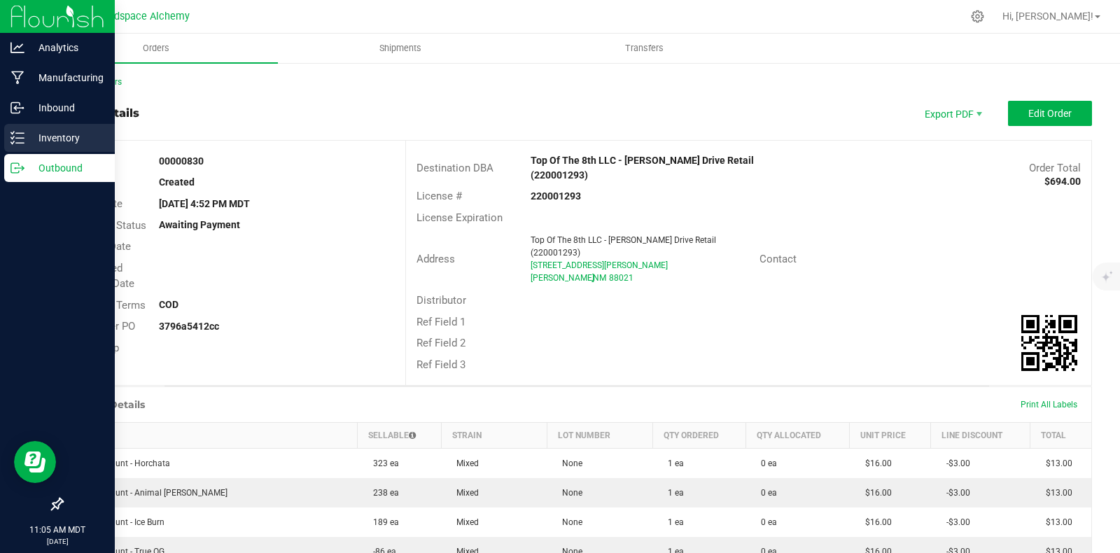
click at [21, 136] on icon at bounding box center [17, 138] width 14 height 14
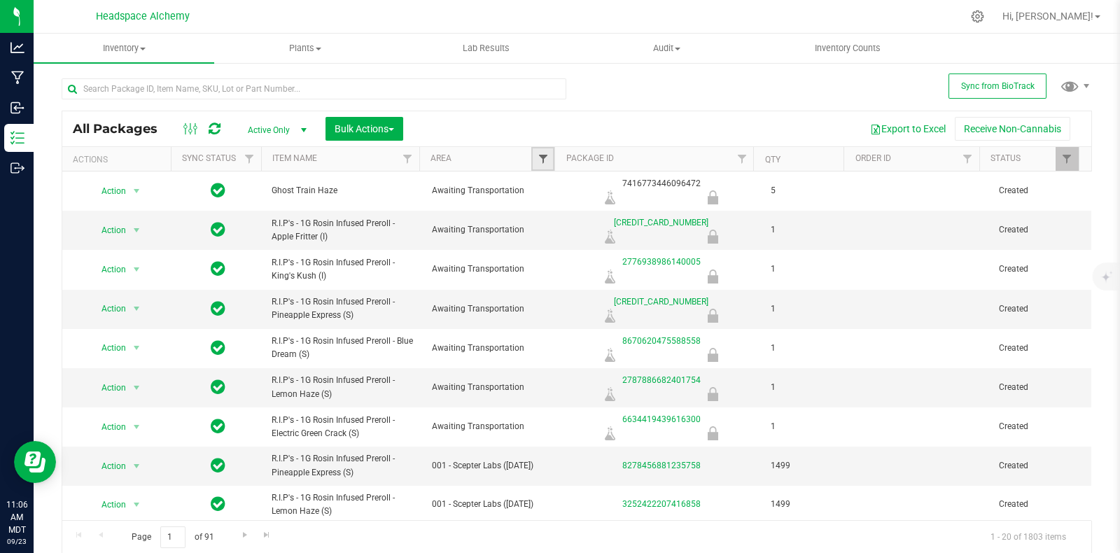
click at [539, 156] on span "Filter" at bounding box center [542, 158] width 11 height 11
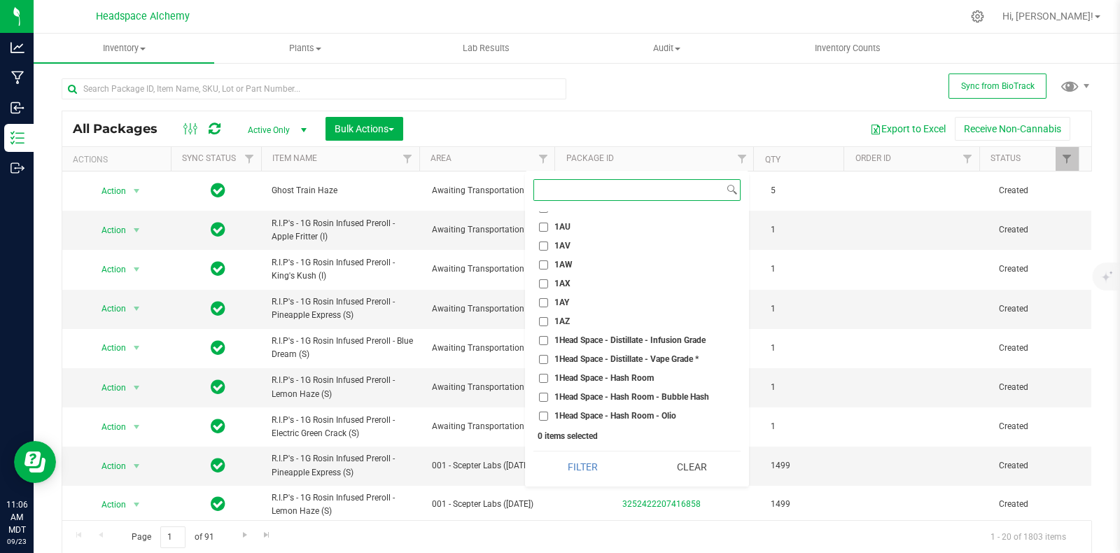
scroll to position [962, 0]
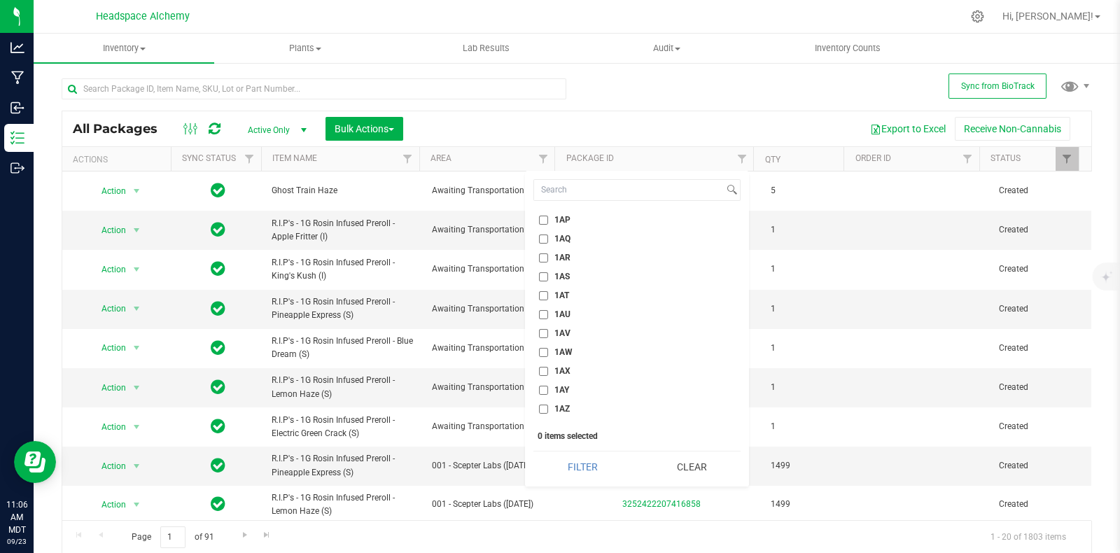
click at [545, 291] on input "1AT" at bounding box center [543, 295] width 9 height 9
checkbox input "true"
click at [584, 463] on button "Filter" at bounding box center [582, 466] width 99 height 31
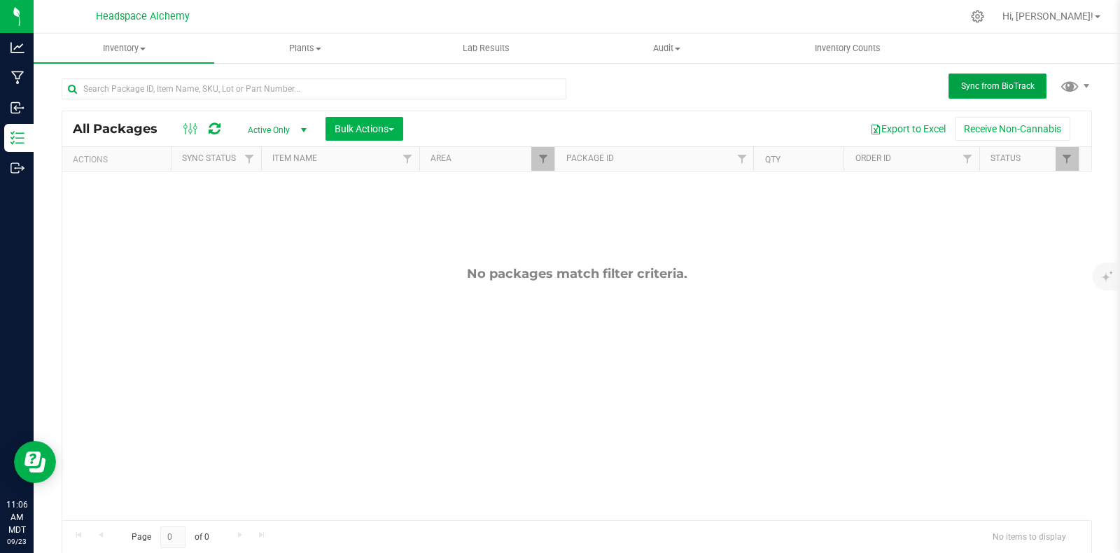
click at [987, 91] on button "Sync from BioTrack" at bounding box center [997, 85] width 98 height 25
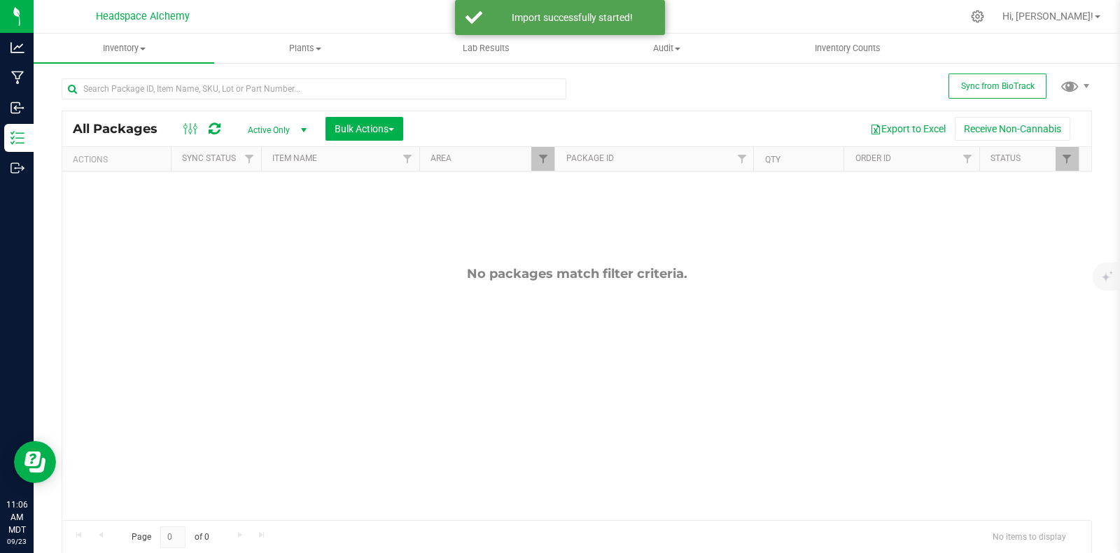
click at [215, 129] on icon at bounding box center [215, 129] width 12 height 14
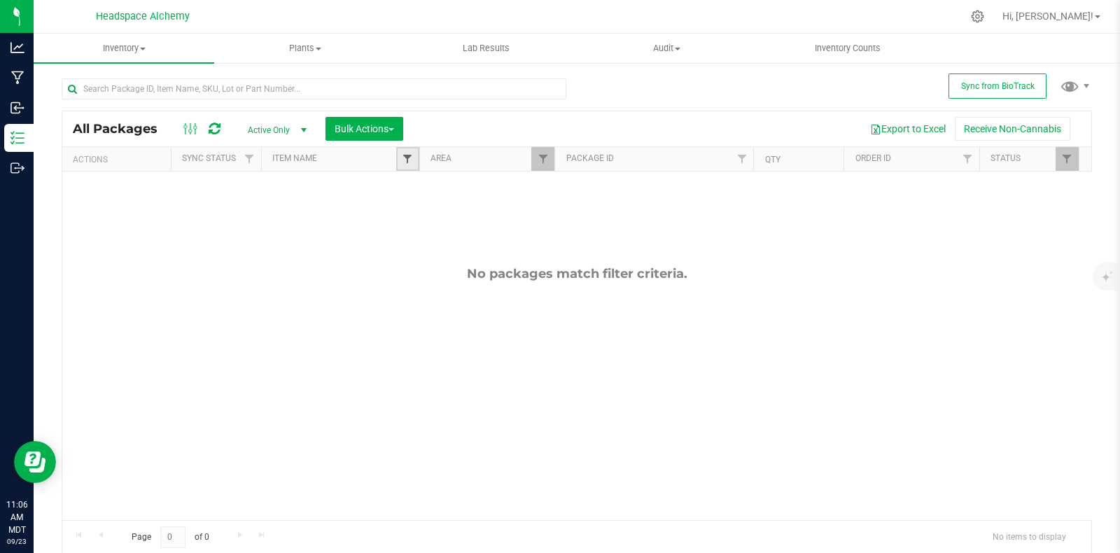
click at [402, 162] on span "Filter" at bounding box center [407, 158] width 11 height 11
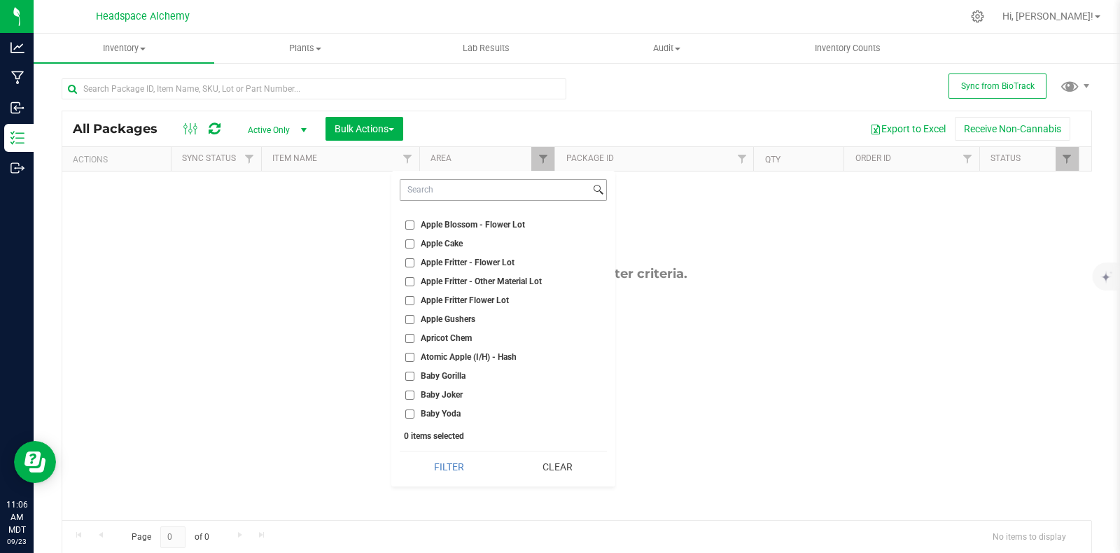
scroll to position [525, 0]
click at [493, 128] on div "Export to Excel Receive Non-Cannabis" at bounding box center [747, 129] width 667 height 24
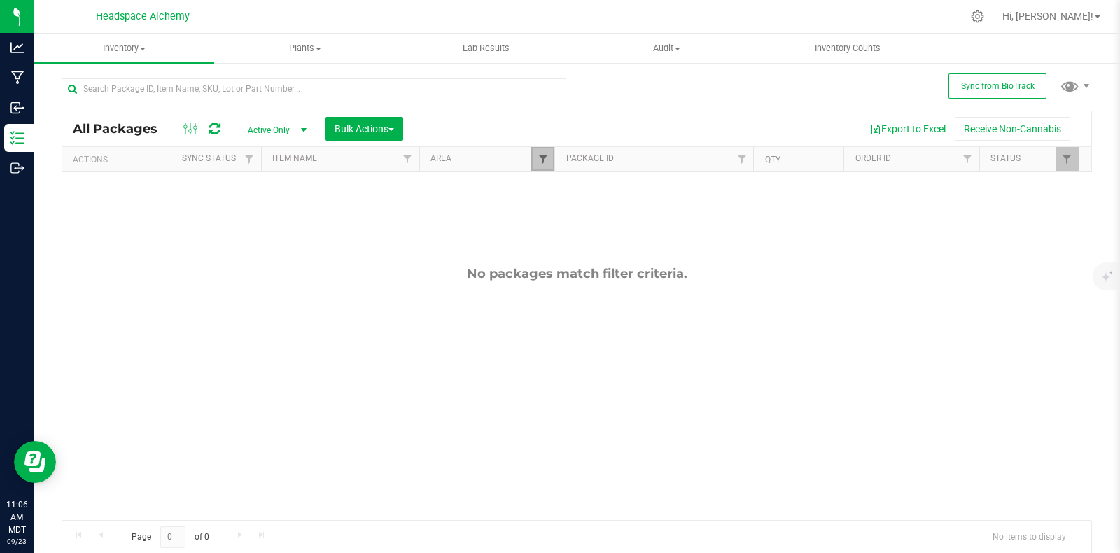
click at [537, 157] on span "Filter" at bounding box center [542, 158] width 11 height 11
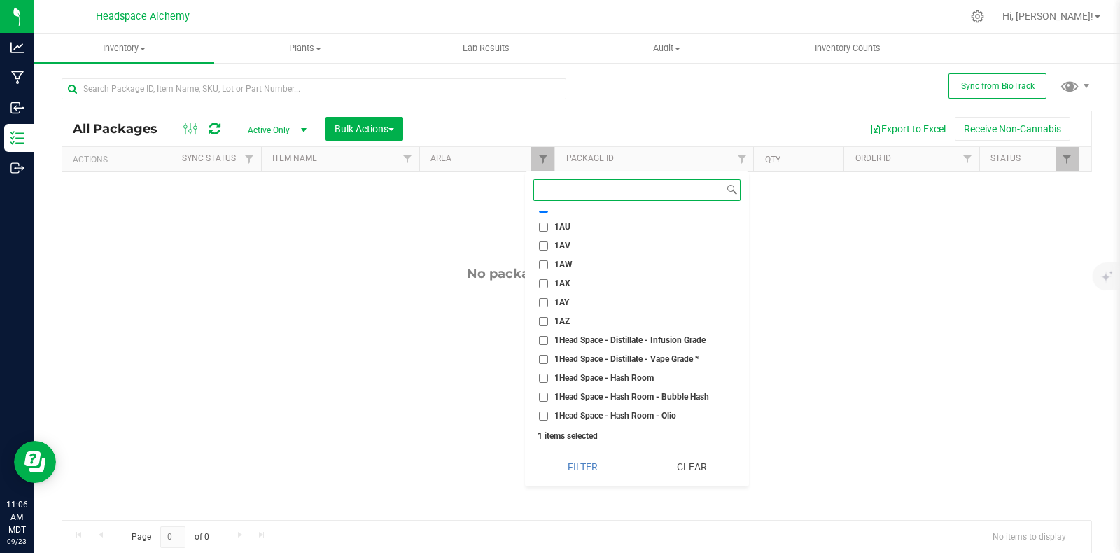
scroll to position [875, 0]
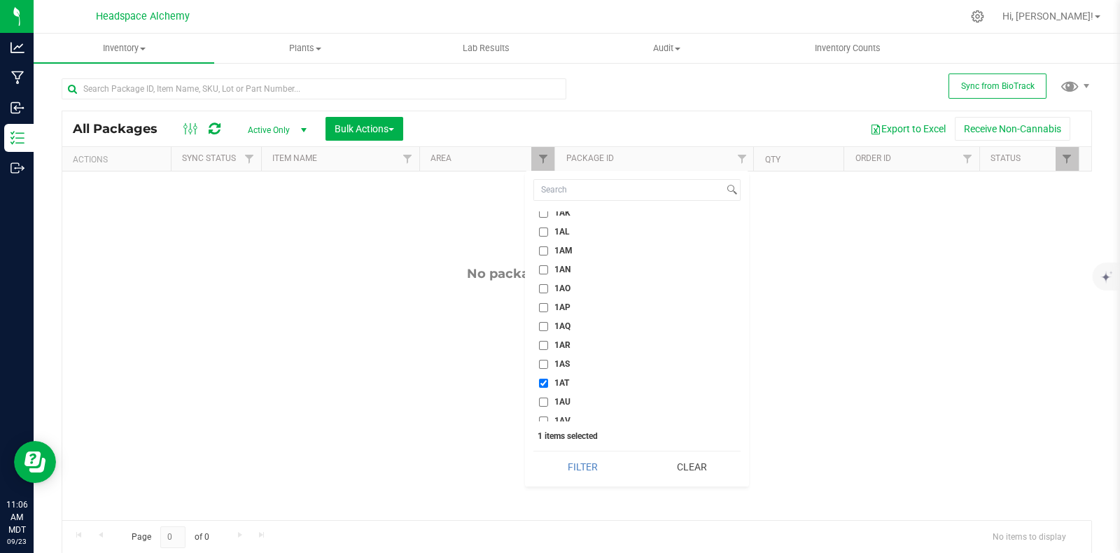
click at [540, 379] on input "1AT" at bounding box center [543, 383] width 9 height 9
checkbox input "false"
click at [549, 243] on label "1AF" at bounding box center [554, 243] width 31 height 9
click at [548, 243] on input "1AF" at bounding box center [543, 243] width 9 height 9
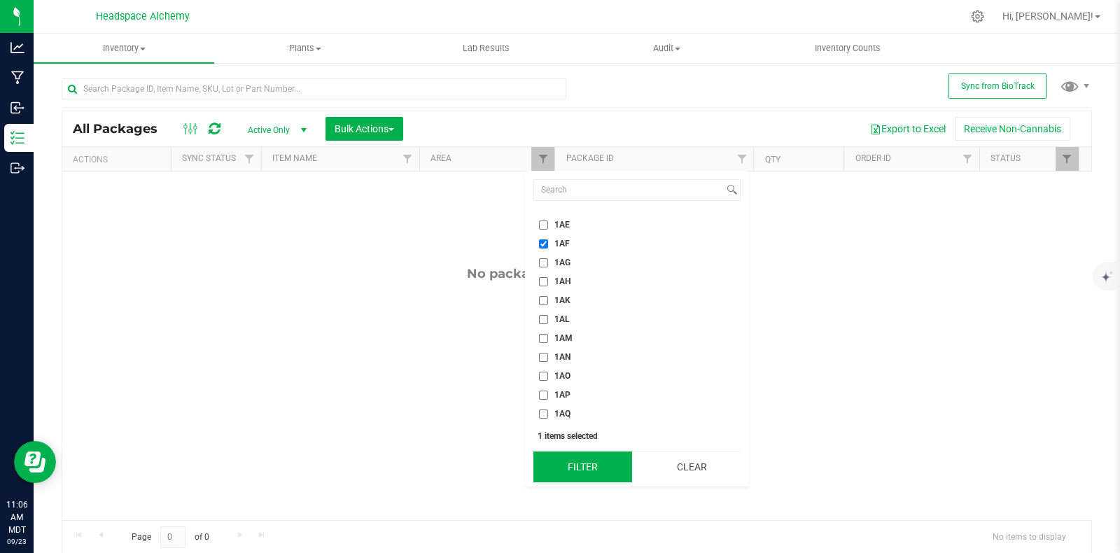
click at [593, 470] on button "Filter" at bounding box center [582, 466] width 99 height 31
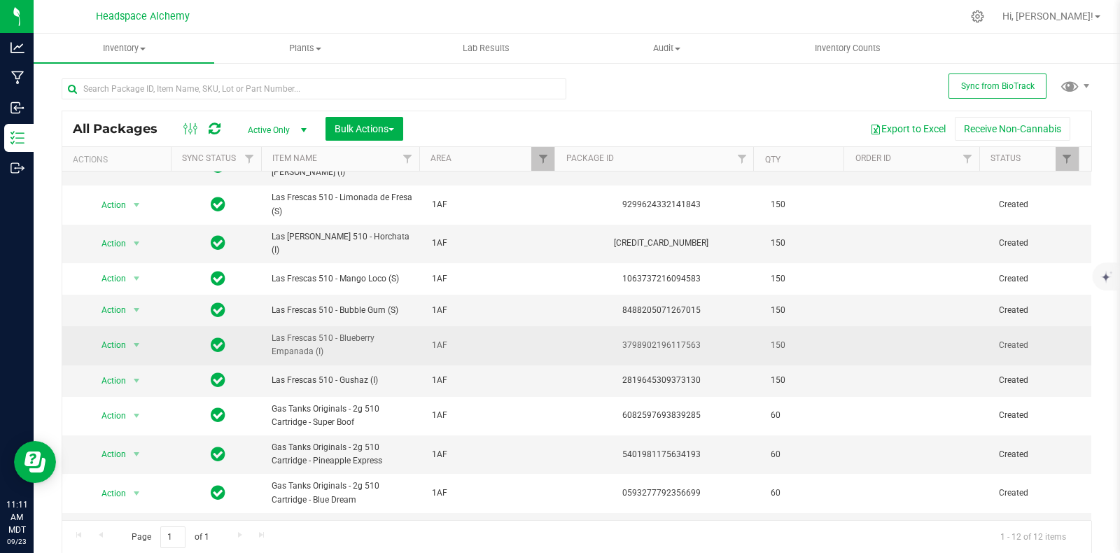
scroll to position [71, 0]
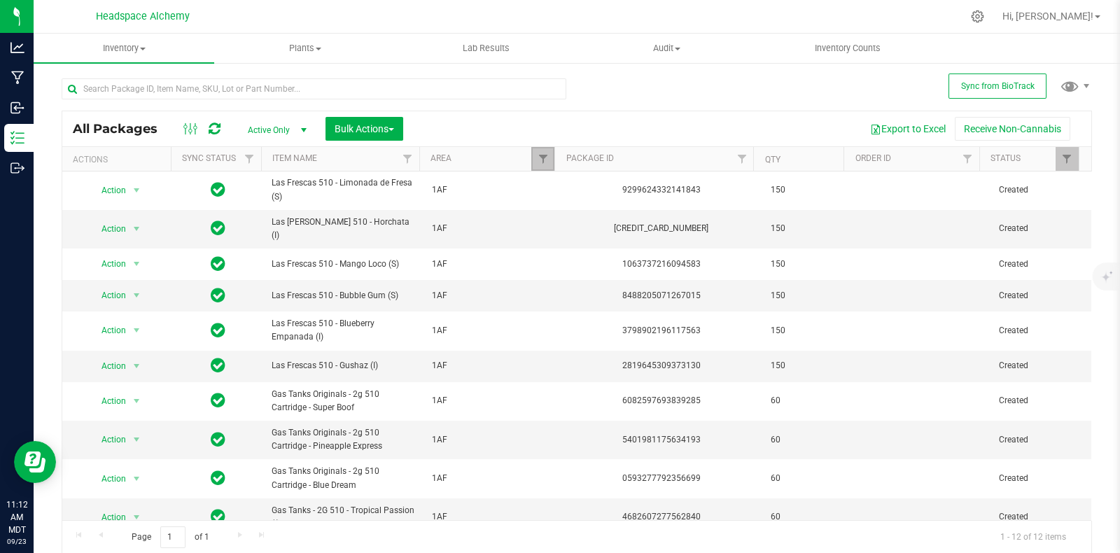
click at [542, 156] on link "Filter" at bounding box center [542, 159] width 23 height 24
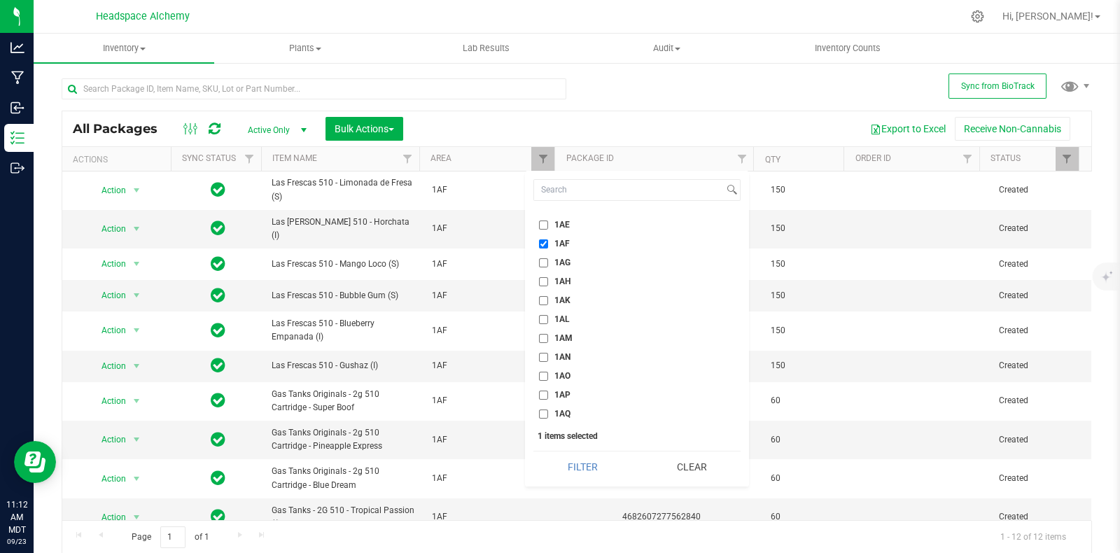
click at [544, 241] on input "1AF" at bounding box center [543, 243] width 9 height 9
checkbox input "false"
click at [549, 355] on label "2AS" at bounding box center [554, 356] width 31 height 9
click at [548, 355] on input "2AS" at bounding box center [543, 356] width 9 height 9
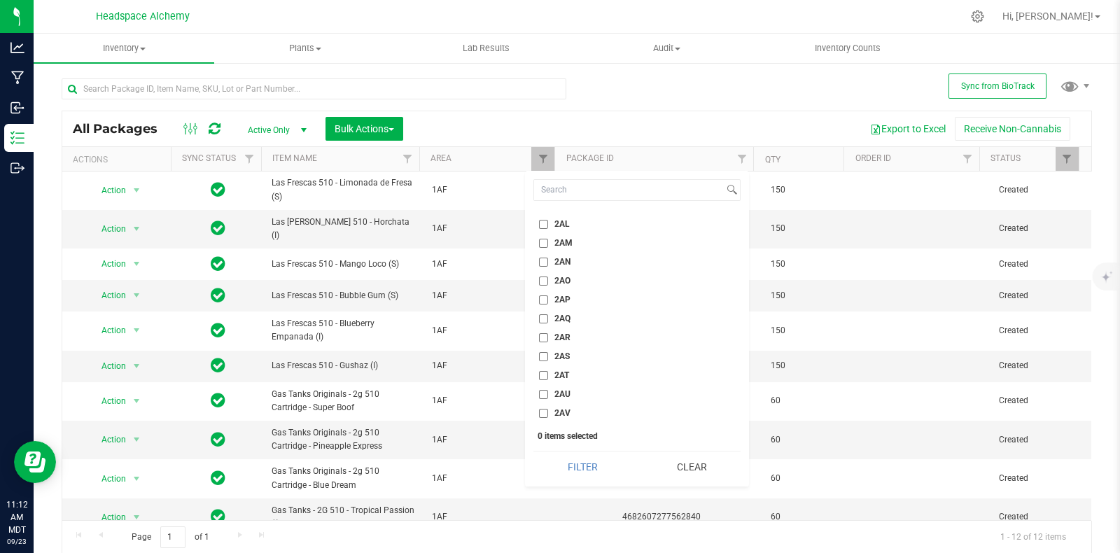
checkbox input "true"
click at [602, 465] on button "Filter" at bounding box center [582, 466] width 99 height 31
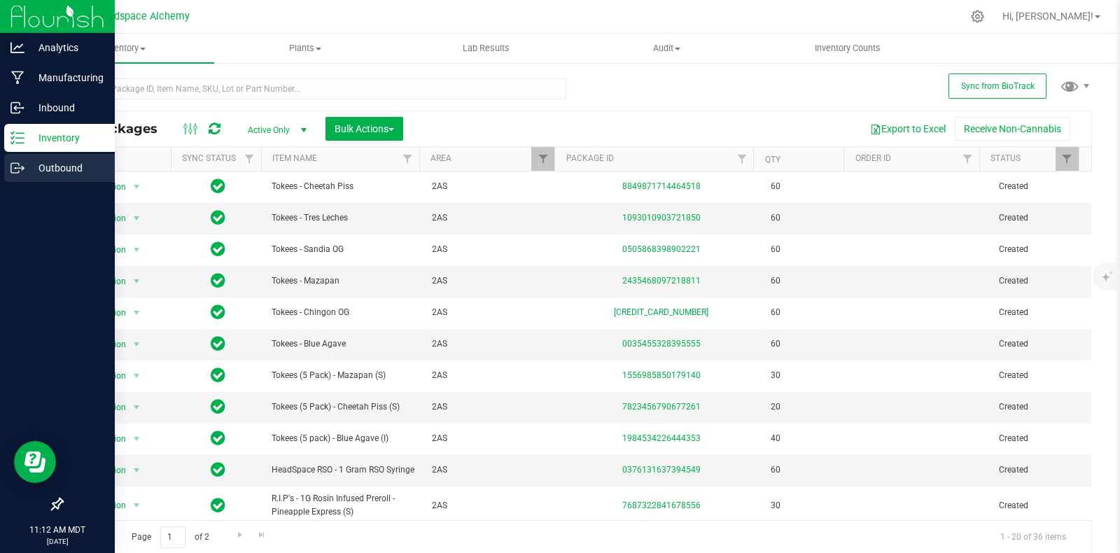
click at [22, 164] on icon at bounding box center [17, 168] width 14 height 14
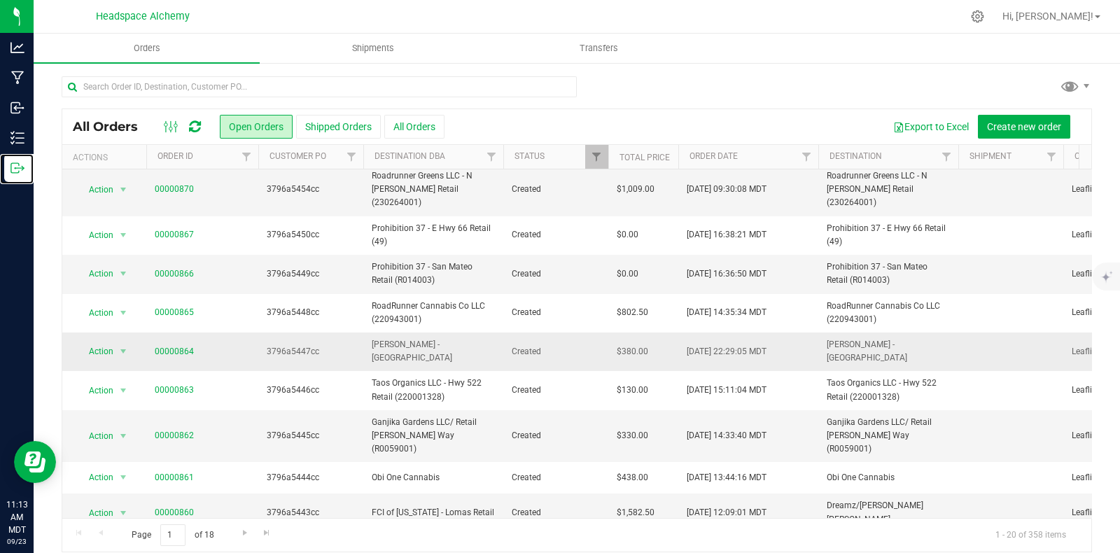
scroll to position [408, 0]
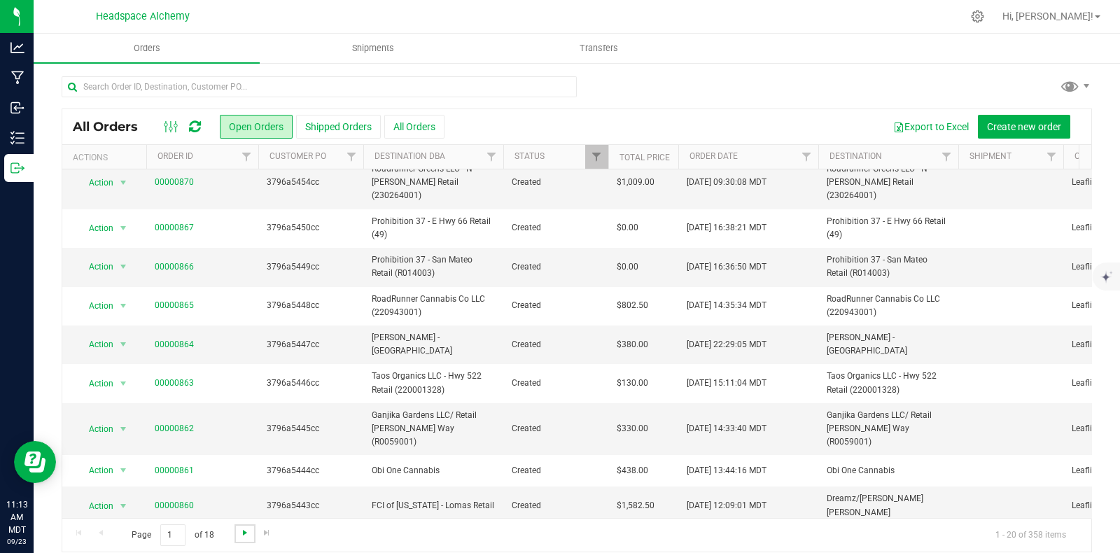
click at [247, 527] on span "Go to the next page" at bounding box center [244, 532] width 11 height 11
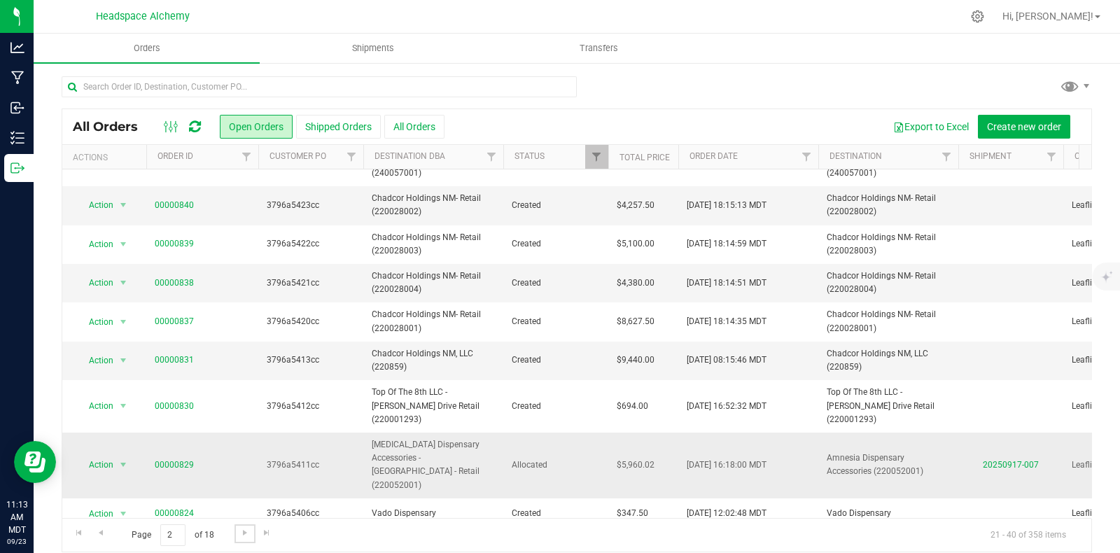
scroll to position [13, 0]
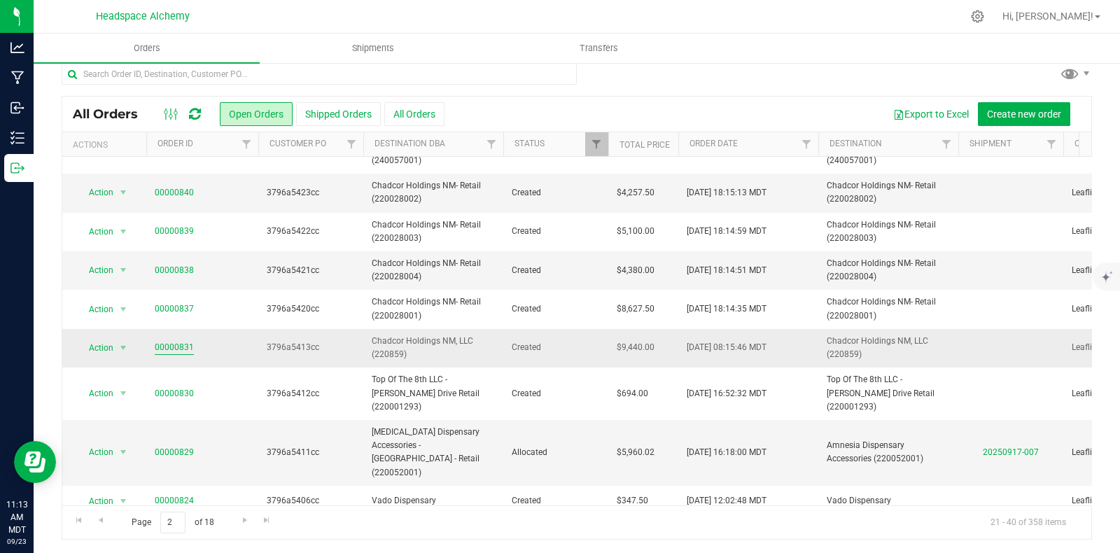
click at [166, 341] on link "00000831" at bounding box center [174, 347] width 39 height 13
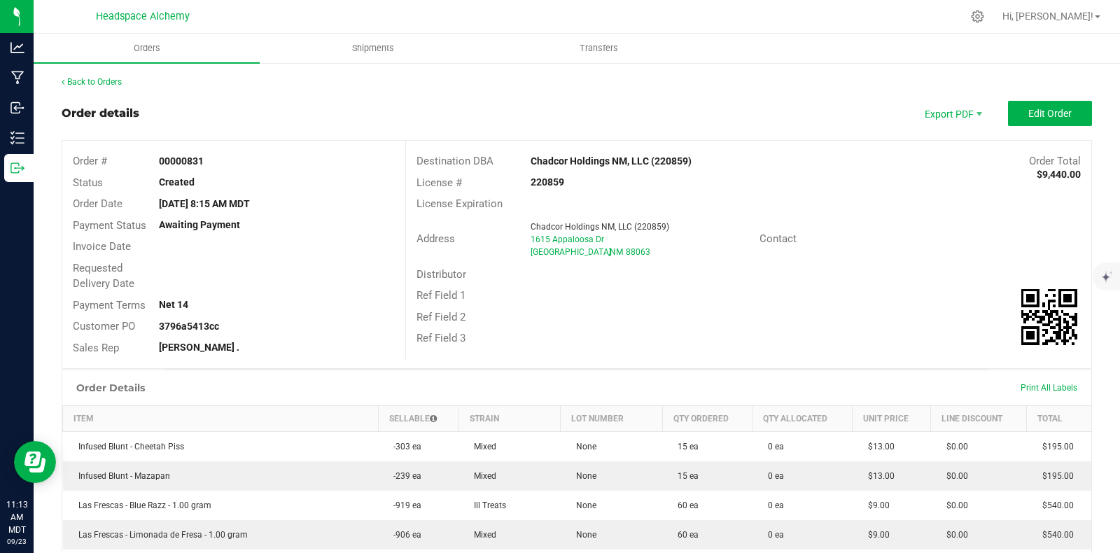
drag, startPoint x: 237, startPoint y: 155, endPoint x: 155, endPoint y: 156, distance: 81.2
click at [151, 156] on div "00000831" at bounding box center [277, 161] width 258 height 15
copy strong "00000831"
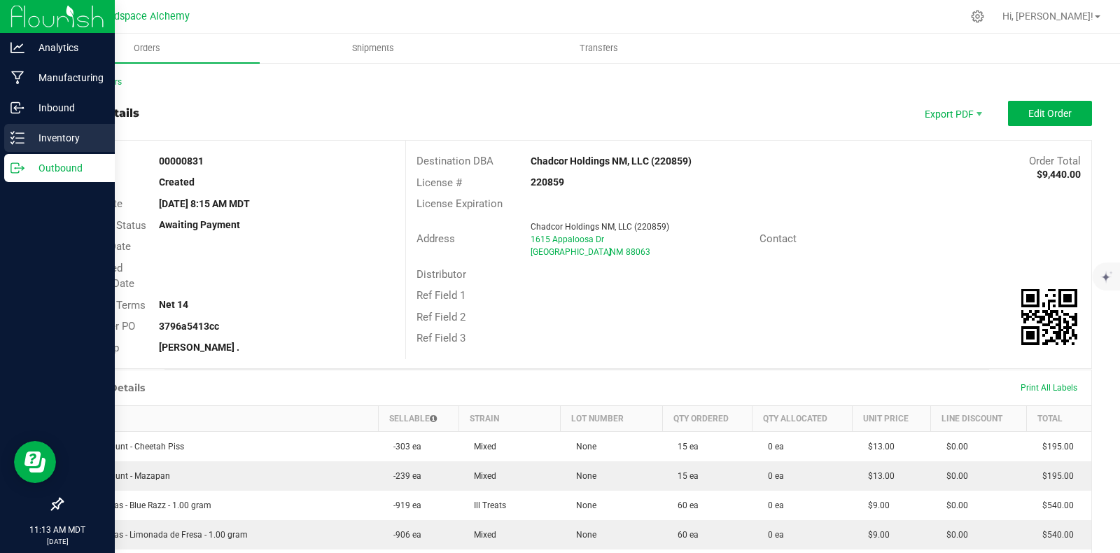
click at [17, 141] on icon at bounding box center [17, 138] width 14 height 14
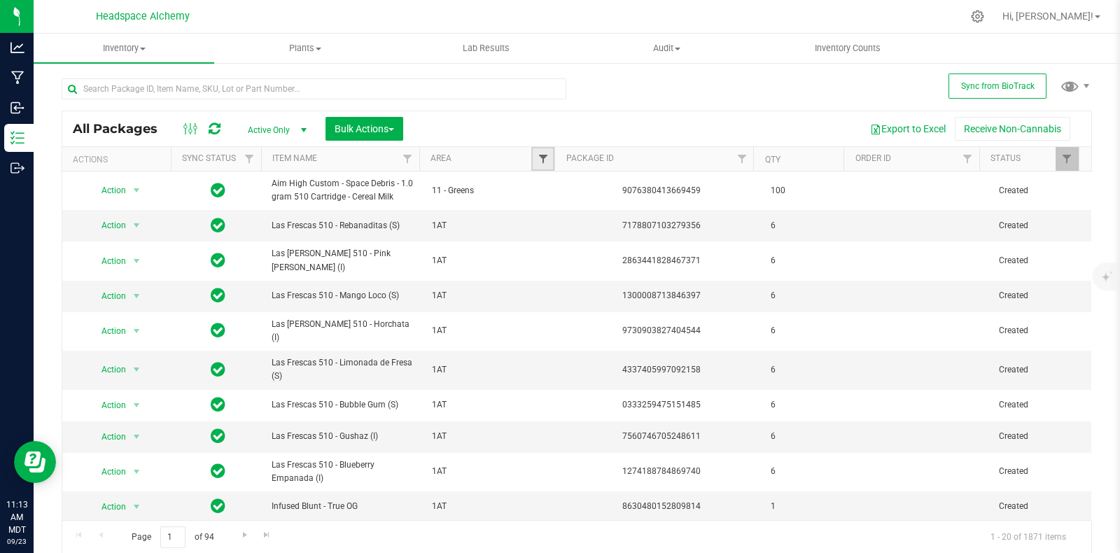
click at [539, 160] on span "Filter" at bounding box center [542, 158] width 11 height 11
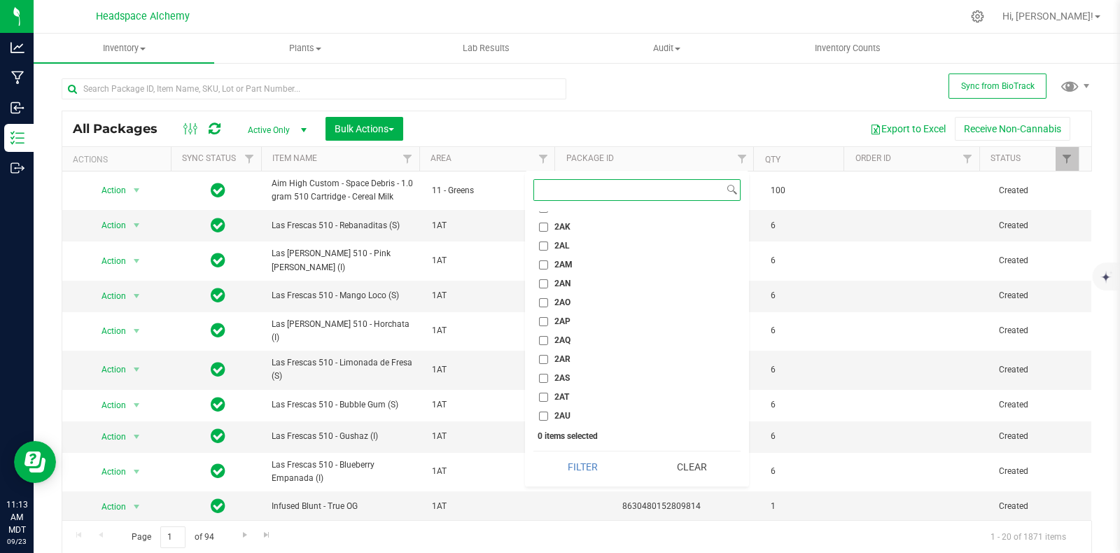
scroll to position [1487, 0]
click at [545, 357] on input "2AS" at bounding box center [543, 356] width 9 height 9
checkbox input "true"
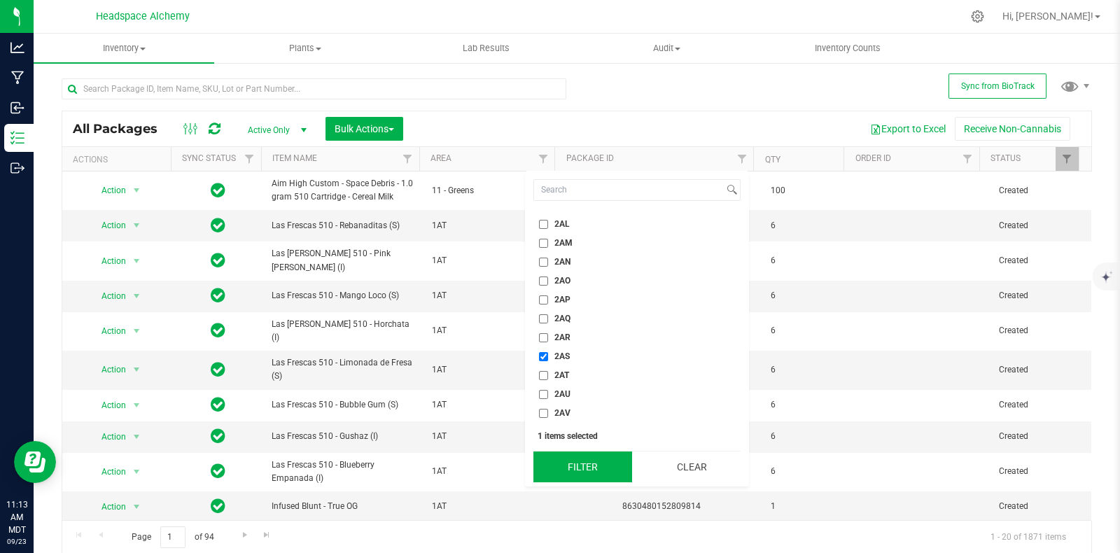
click at [586, 453] on button "Filter" at bounding box center [582, 466] width 99 height 31
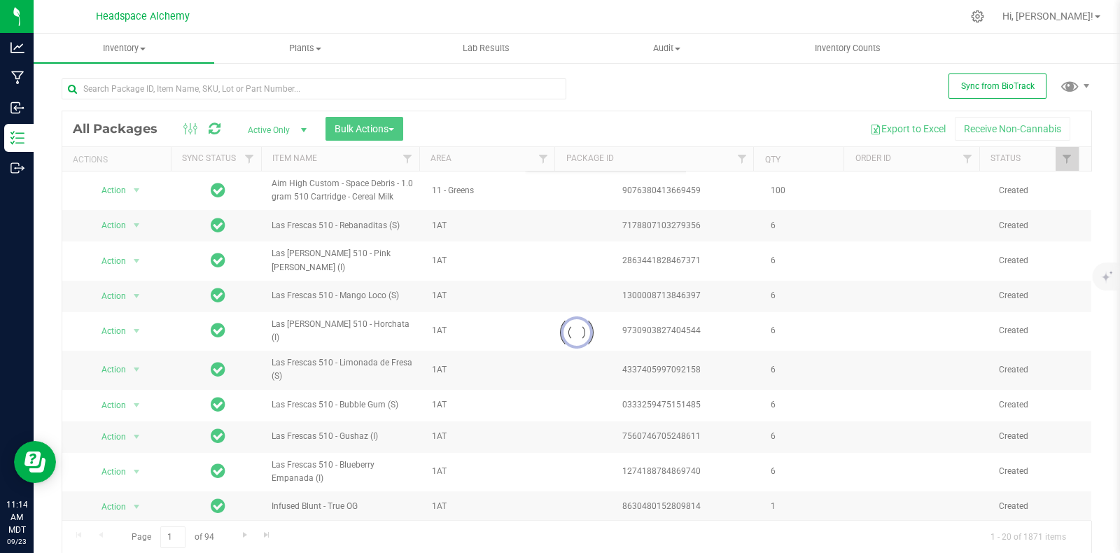
click at [588, 459] on div at bounding box center [576, 332] width 1029 height 442
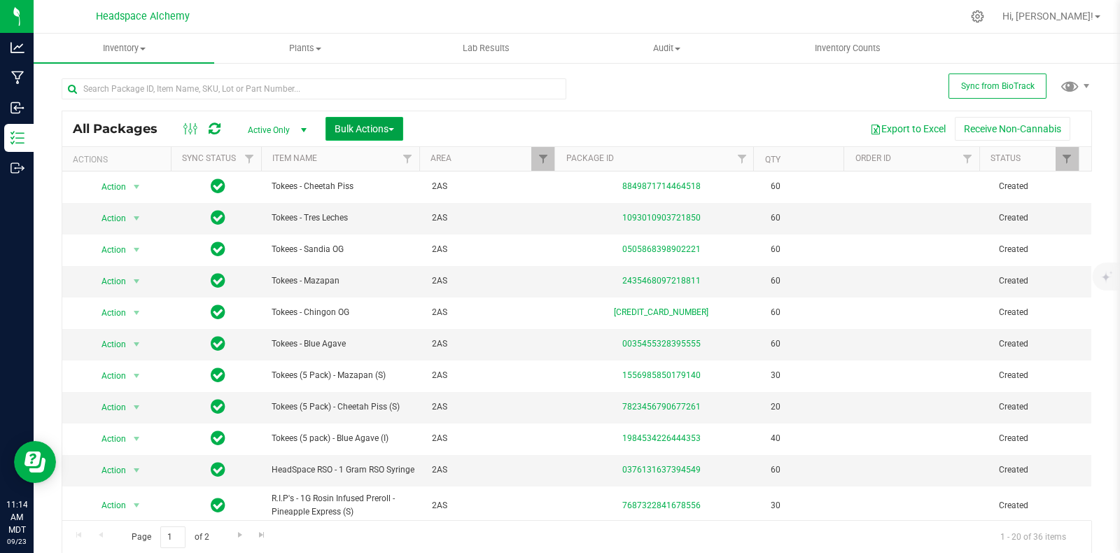
click at [397, 129] on button "Bulk Actions" at bounding box center [364, 129] width 78 height 24
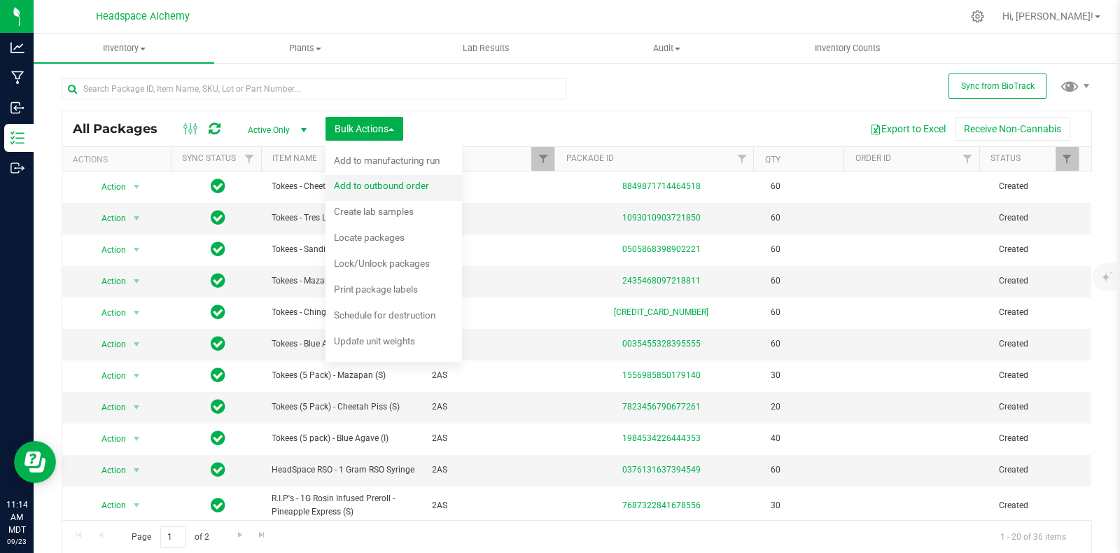
click at [394, 193] on div "Add to outbound order" at bounding box center [391, 187] width 114 height 22
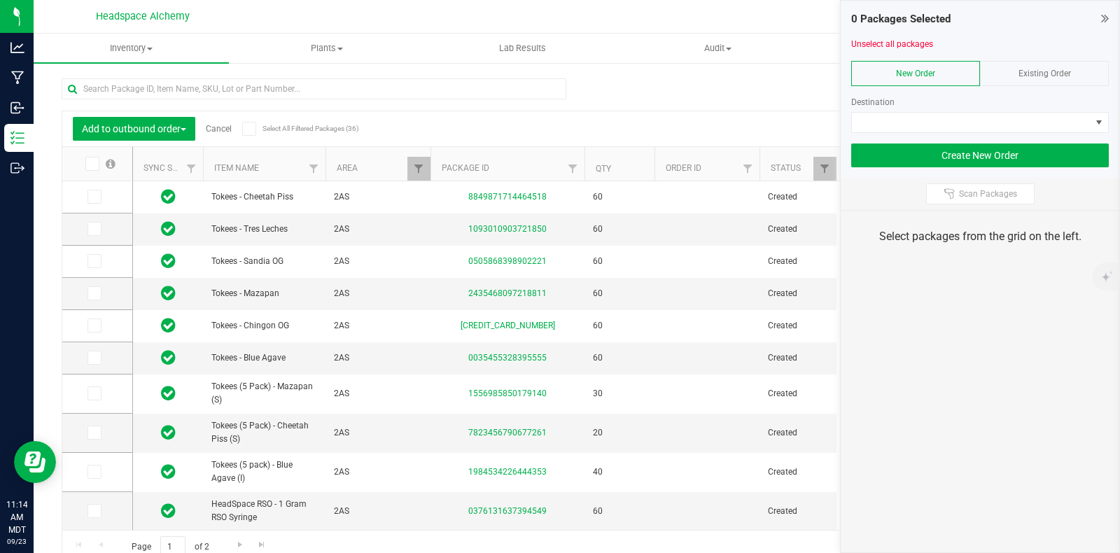
click at [1043, 69] on span "Existing Order" at bounding box center [1044, 74] width 52 height 10
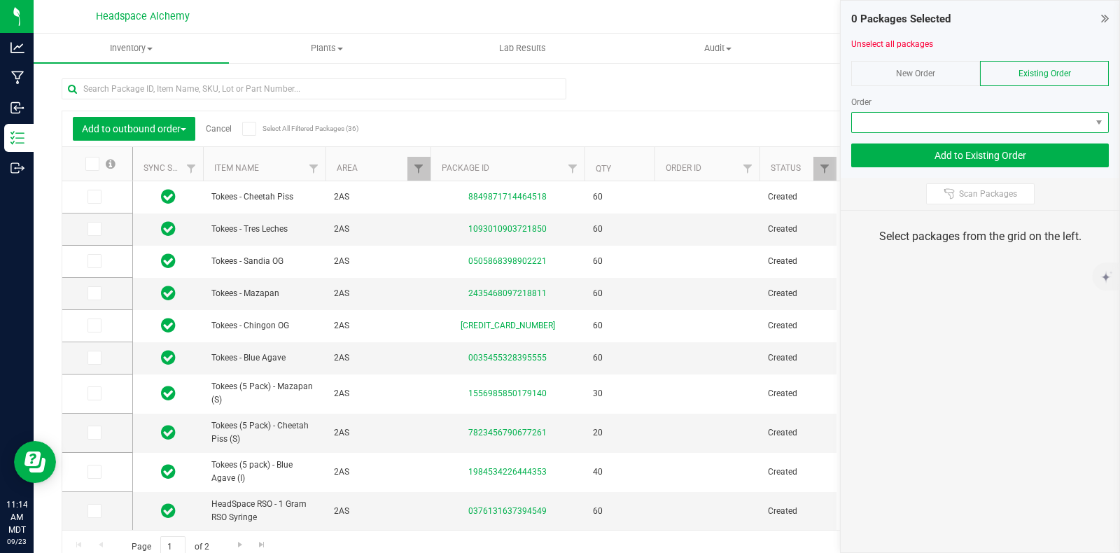
click at [1068, 127] on span at bounding box center [971, 123] width 239 height 20
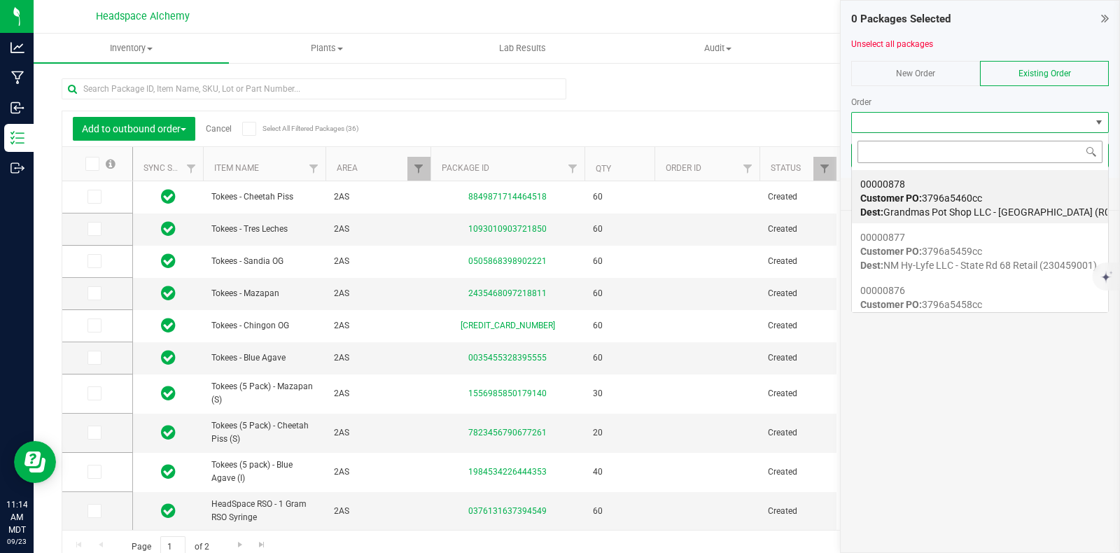
scroll to position [20, 258]
type input "00000831"
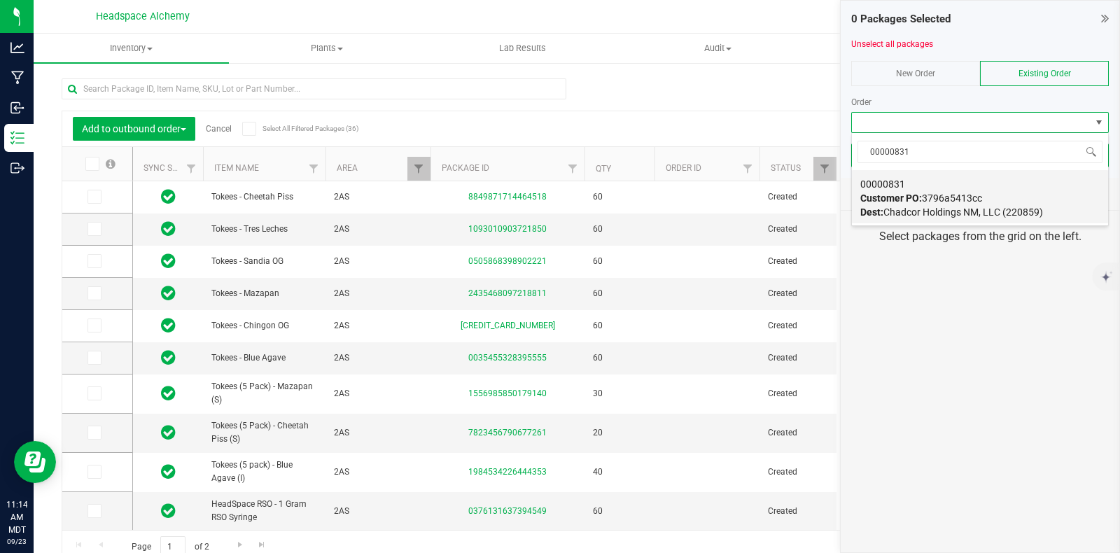
click at [952, 199] on span "Customer PO: 3796a5413cc" at bounding box center [921, 197] width 122 height 11
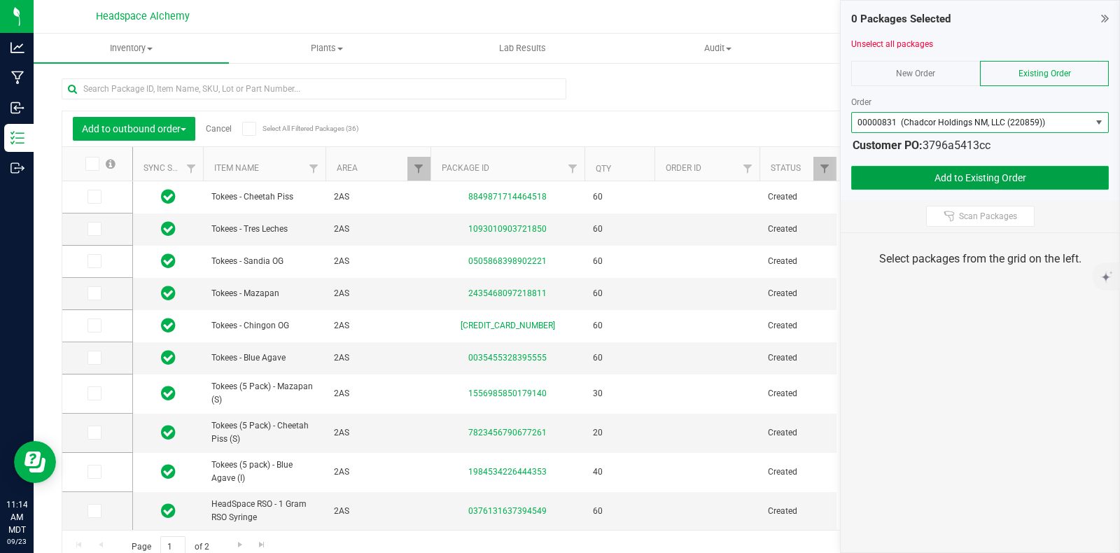
click at [971, 177] on button "Add to Existing Order" at bounding box center [980, 178] width 258 height 24
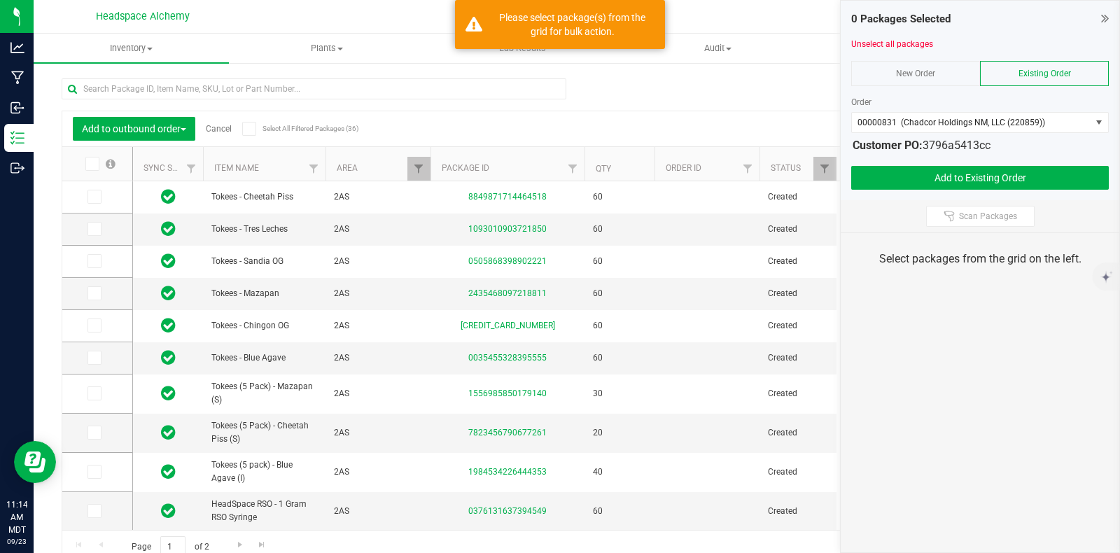
click at [253, 126] on span at bounding box center [249, 129] width 14 height 14
click at [0, 0] on input "Select All Filtered Packages (36)" at bounding box center [0, 0] width 0 height 0
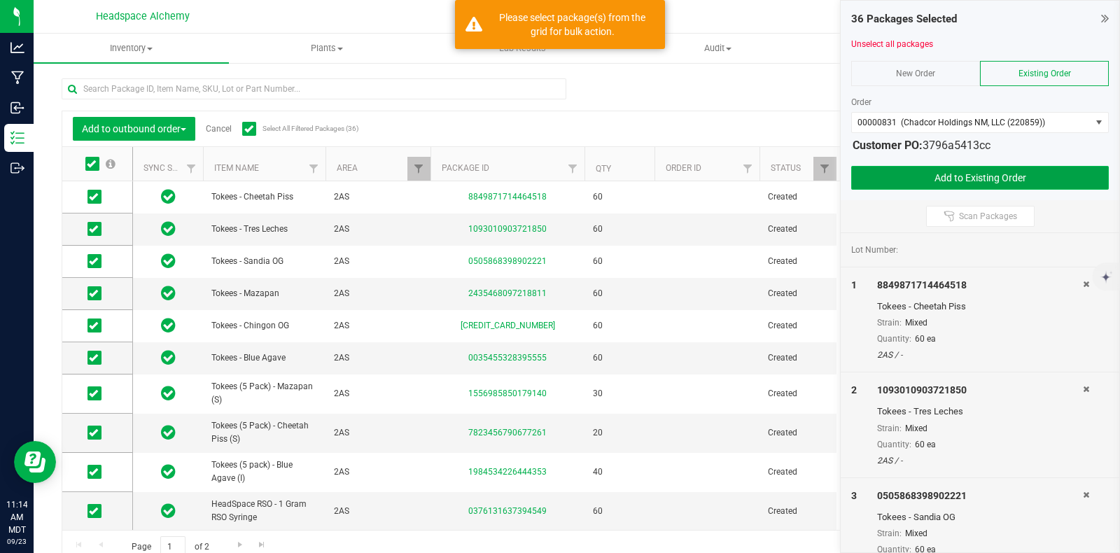
click at [972, 179] on button "Add to Existing Order" at bounding box center [980, 178] width 258 height 24
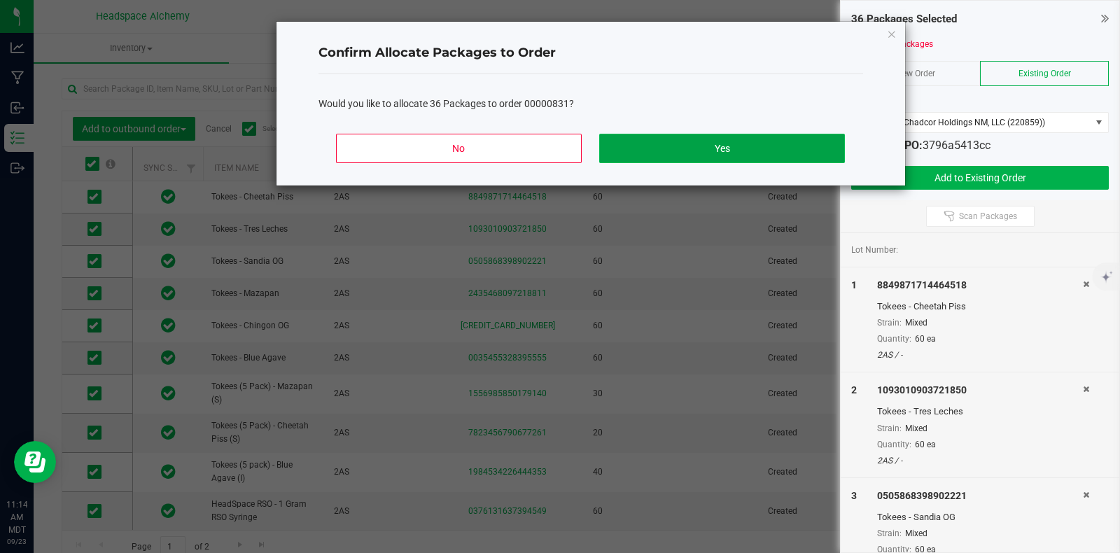
click at [700, 148] on button "Yes" at bounding box center [721, 148] width 245 height 29
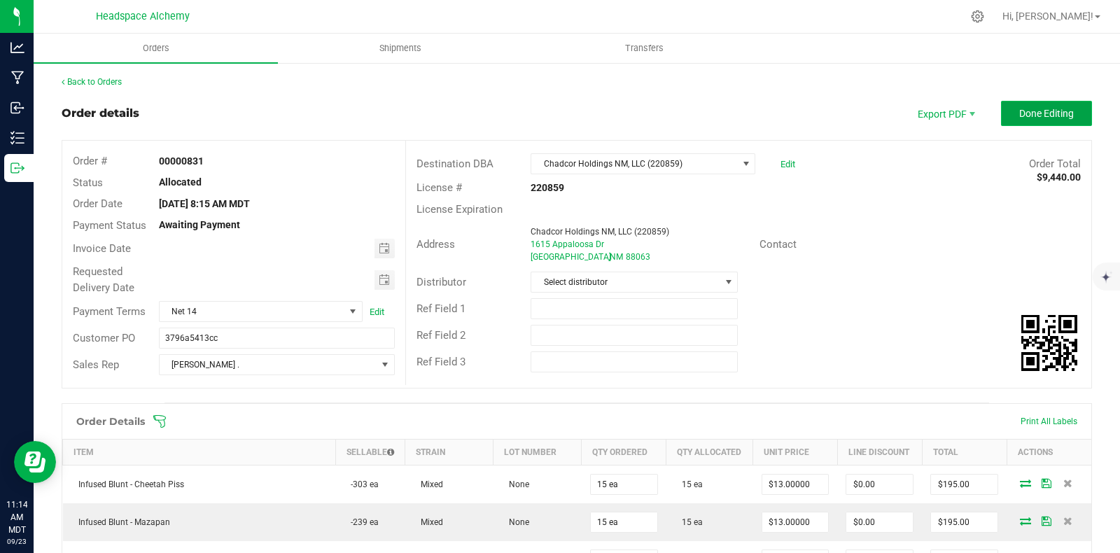
click at [1055, 106] on button "Done Editing" at bounding box center [1046, 113] width 91 height 25
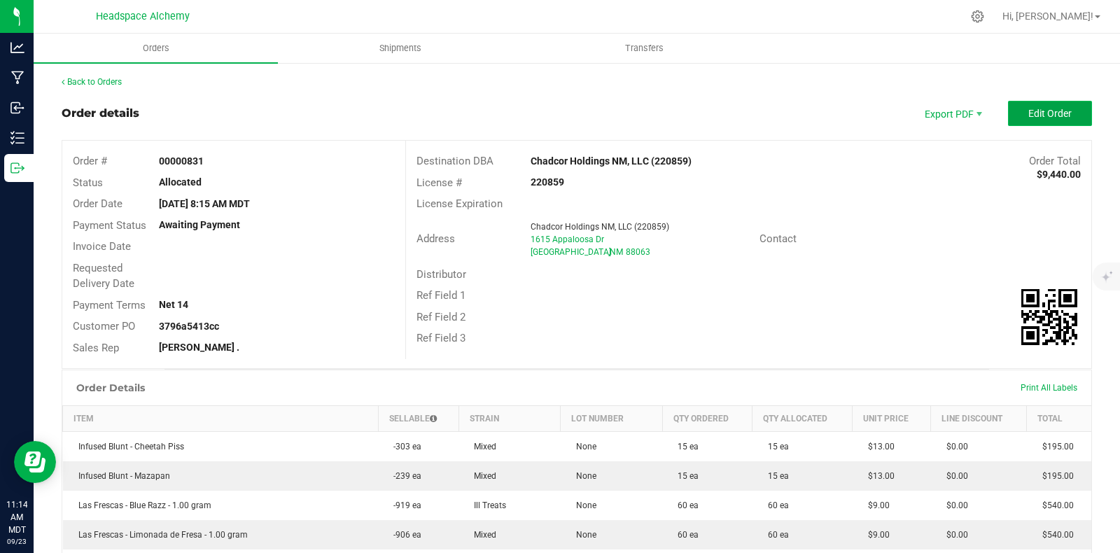
click at [1060, 116] on button "Edit Order" at bounding box center [1050, 113] width 84 height 25
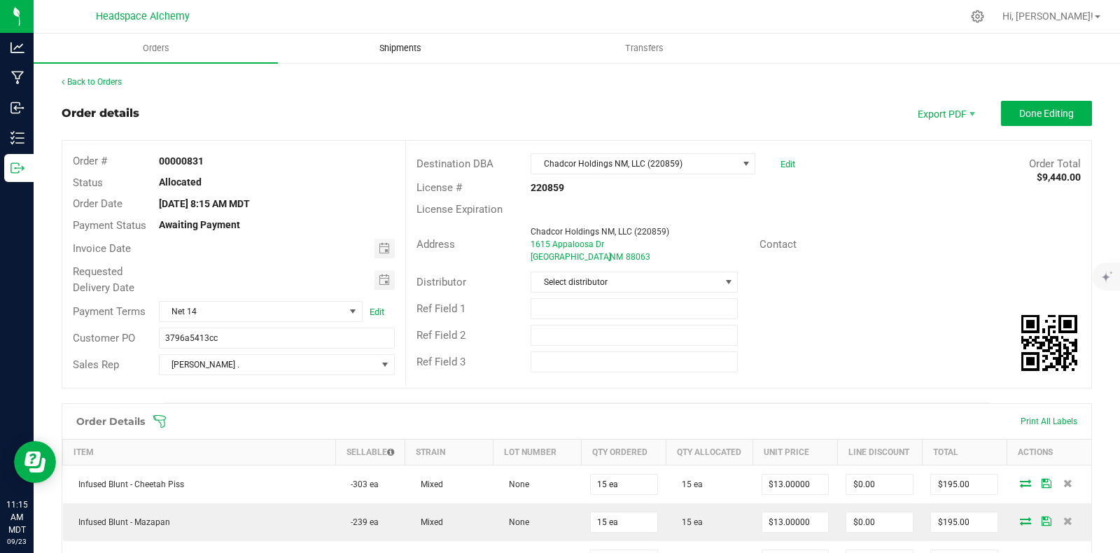
click at [418, 37] on uib-tab-heading "Shipments" at bounding box center [400, 48] width 243 height 28
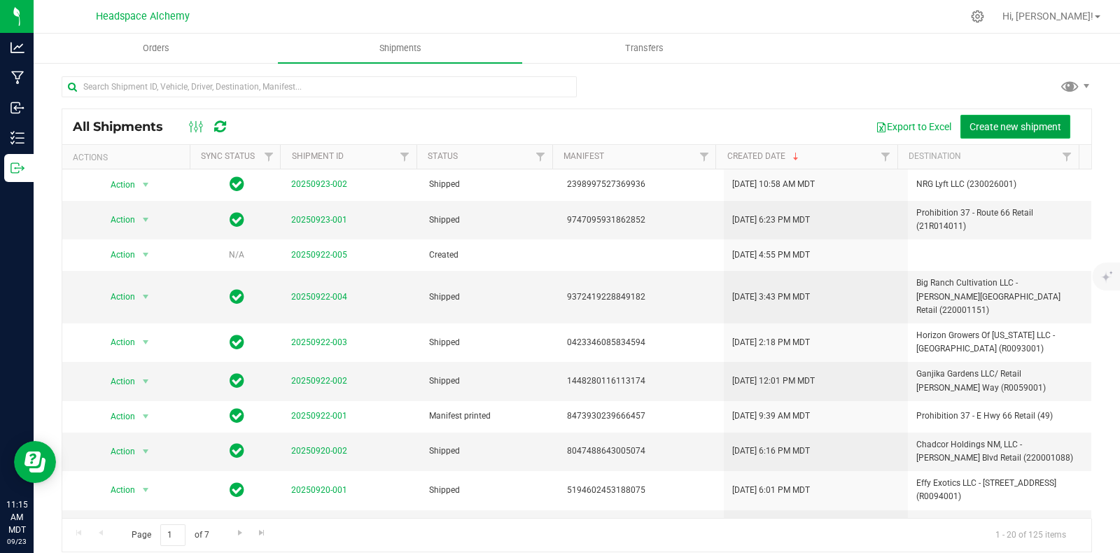
click at [985, 121] on span "Create new shipment" at bounding box center [1015, 126] width 92 height 11
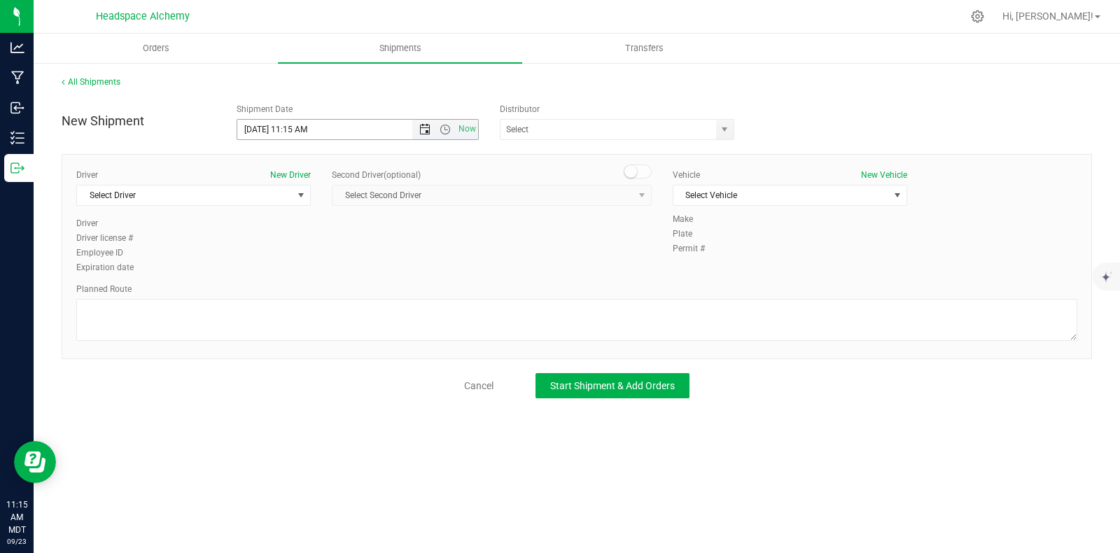
click at [421, 127] on span "Open the date view" at bounding box center [424, 129] width 11 height 11
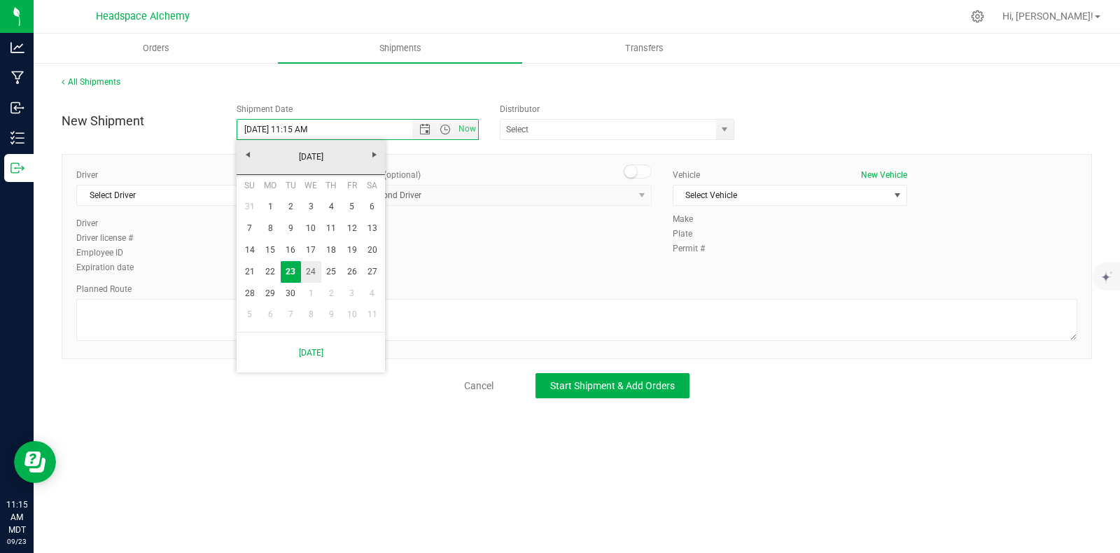
click at [308, 272] on link "24" at bounding box center [311, 272] width 20 height 22
type input "9/24/2025 11:15 AM"
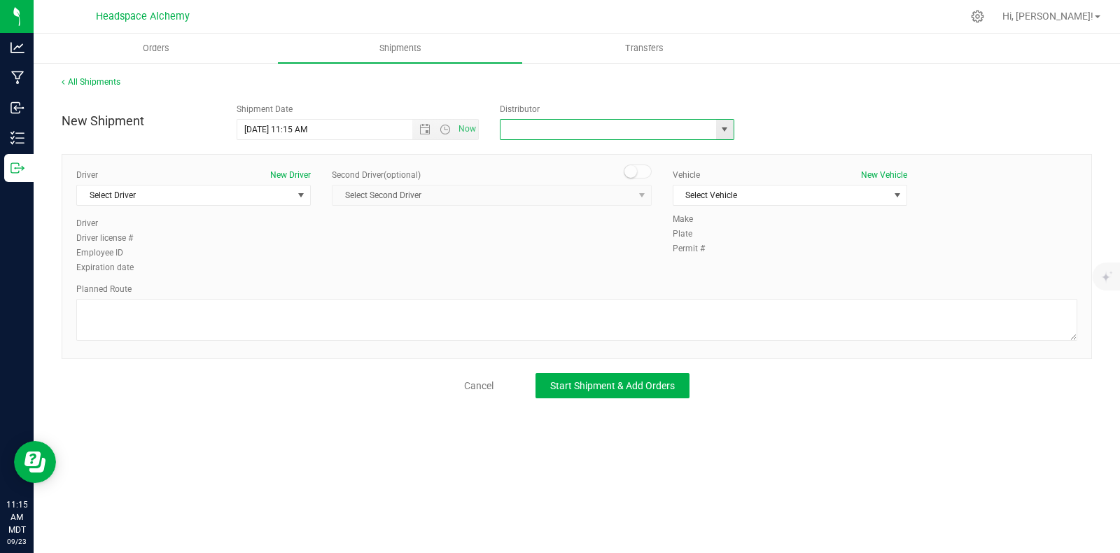
click at [567, 131] on input "text" at bounding box center [604, 130] width 209 height 20
click at [553, 151] on li "Headspace Alchemy (230021002)" at bounding box center [616, 153] width 233 height 21
type input "Headspace Alchemy (230021002)"
click at [294, 190] on span "select" at bounding box center [301, 195] width 17 height 20
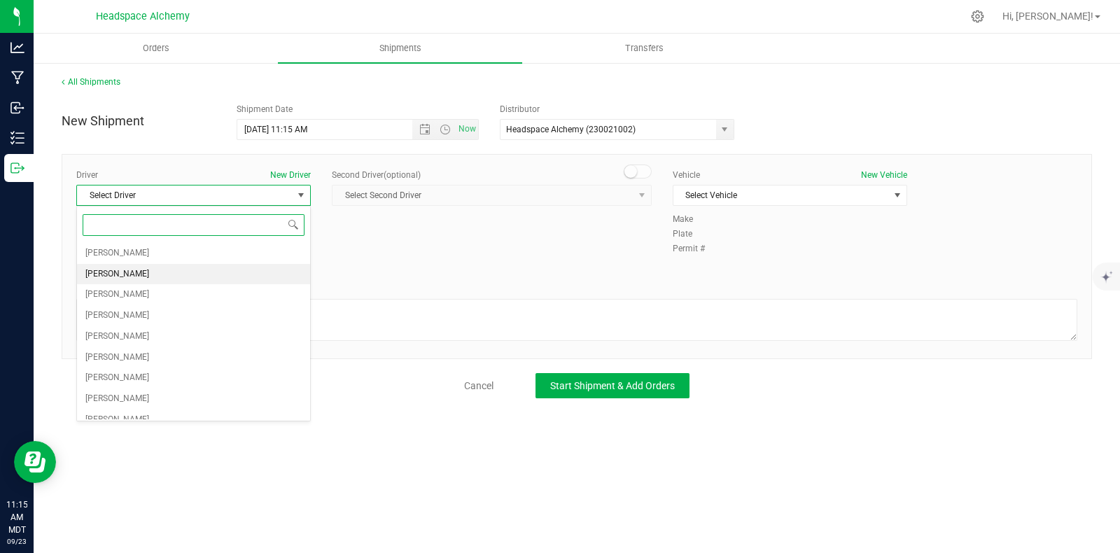
click at [127, 279] on span "[PERSON_NAME]" at bounding box center [117, 274] width 64 height 18
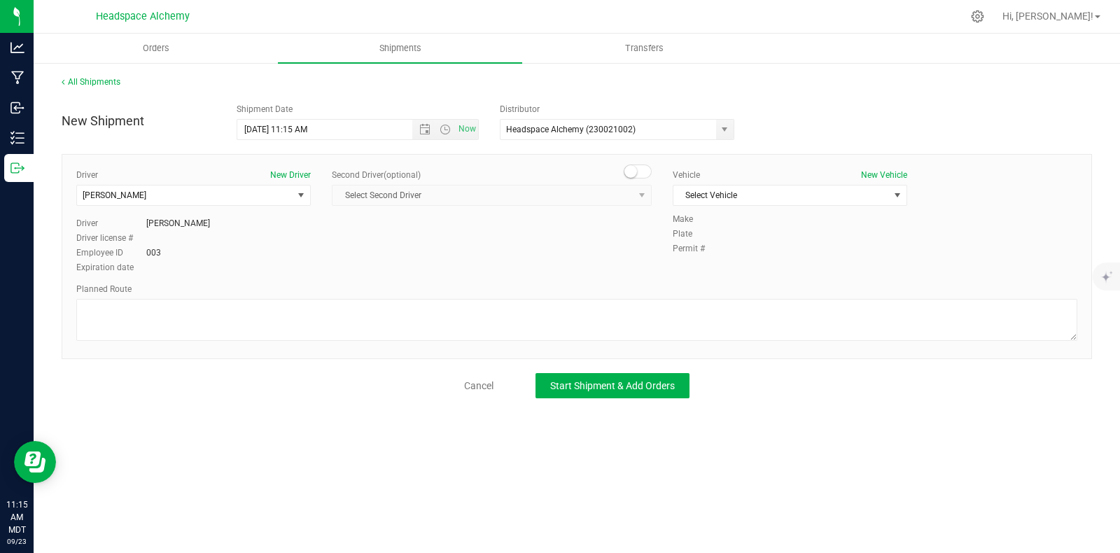
click at [635, 169] on small at bounding box center [630, 171] width 13 height 13
click at [633, 199] on span "select" at bounding box center [641, 195] width 17 height 20
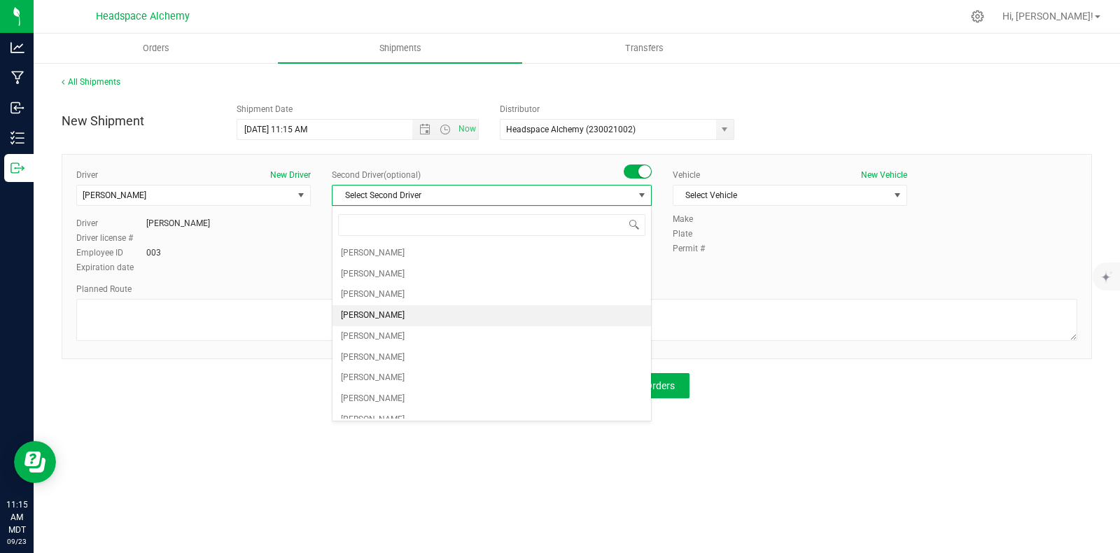
click at [383, 307] on span "[PERSON_NAME]" at bounding box center [373, 316] width 64 height 18
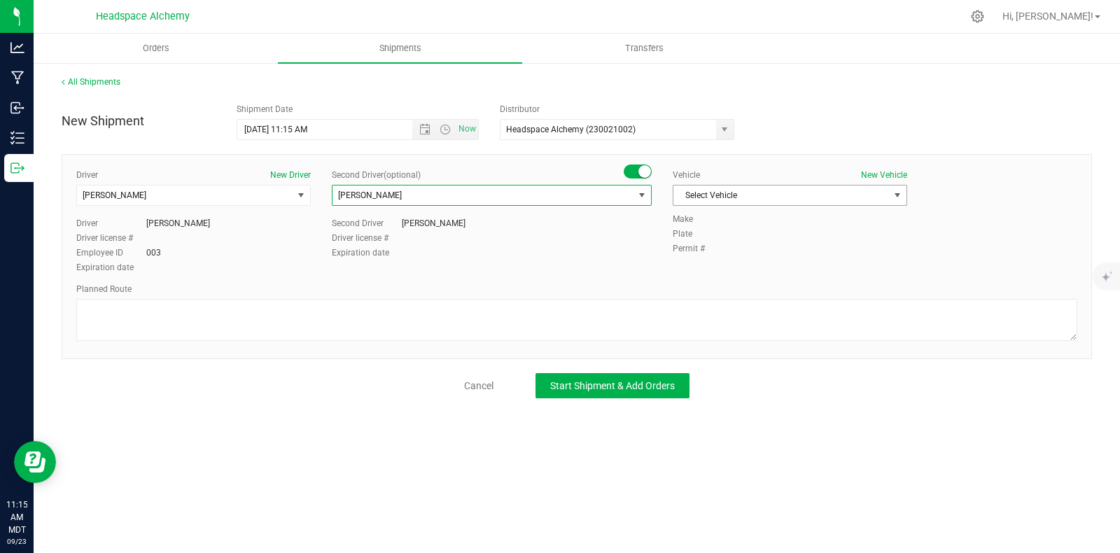
drag, startPoint x: 762, startPoint y: 201, endPoint x: 752, endPoint y: 213, distance: 16.4
click at [762, 201] on span "Select Vehicle" at bounding box center [781, 195] width 216 height 20
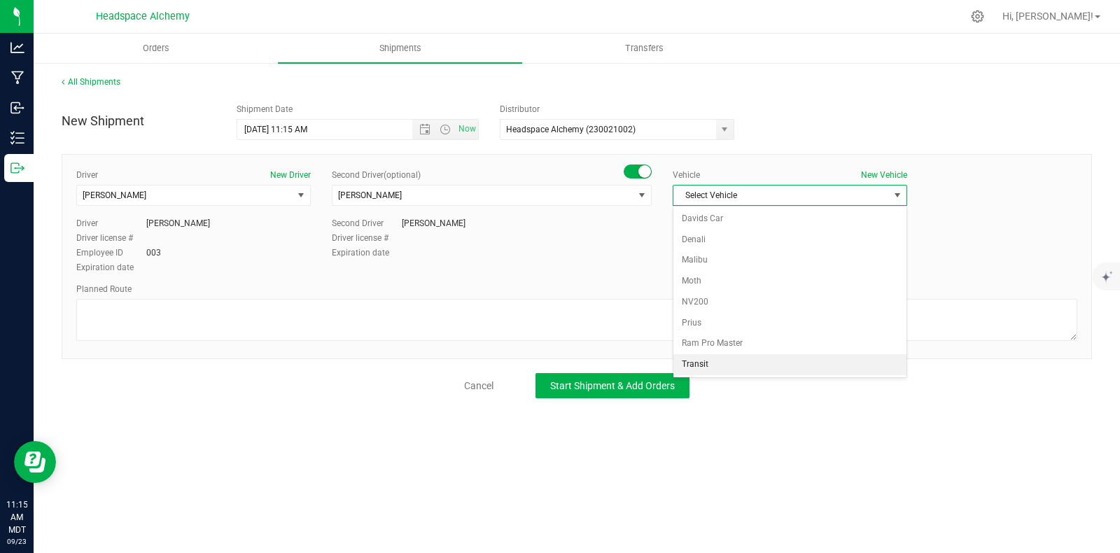
click at [709, 363] on li "Transit" at bounding box center [789, 364] width 233 height 21
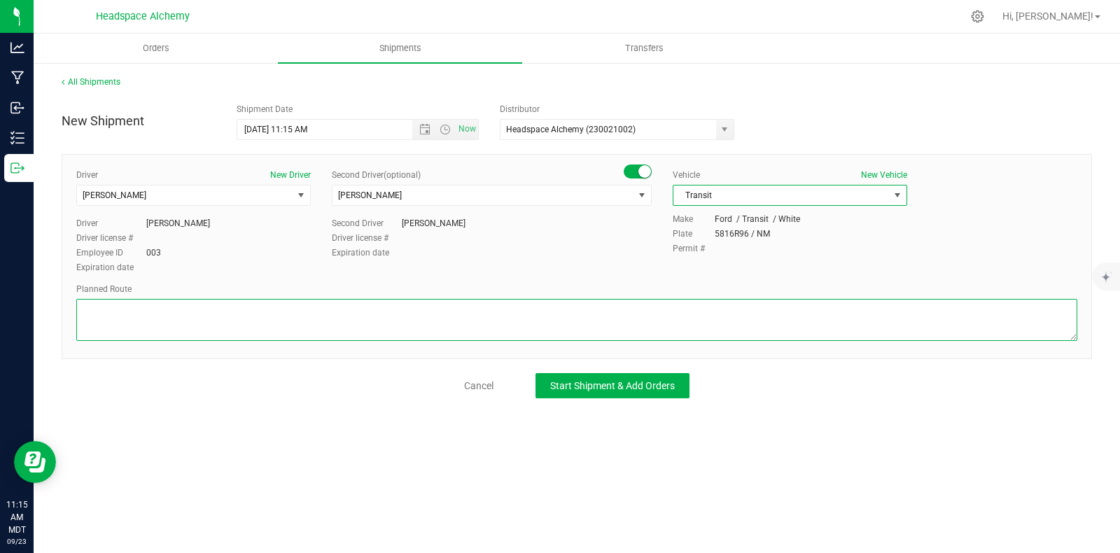
click at [564, 325] on textarea at bounding box center [576, 320] width 1001 height 42
paste textarea "805 El Molino Blvd Las Cruces, NM 88005  Get on I-25 N from S Alameda Blvd and…"
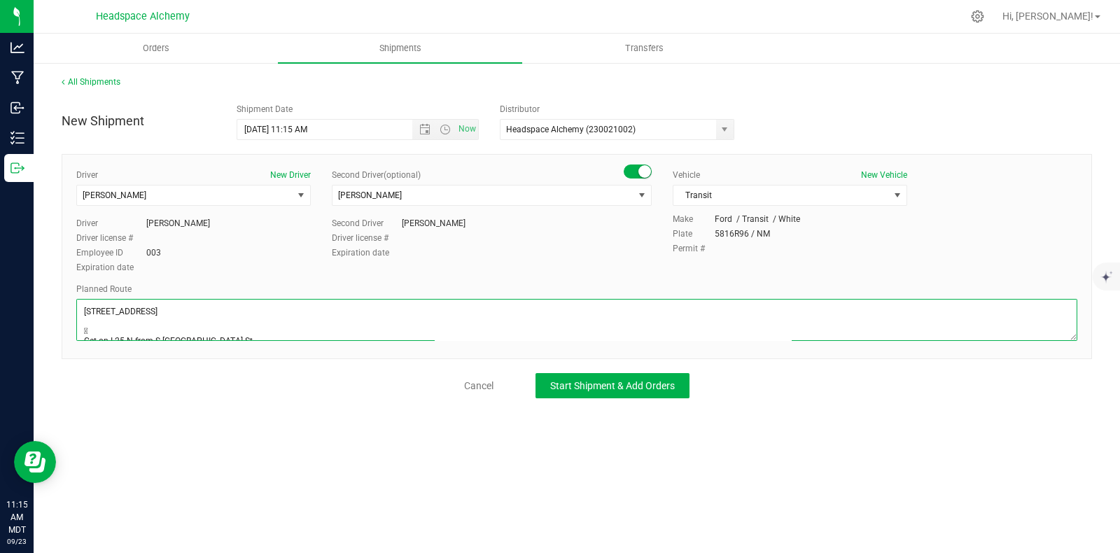
scroll to position [134, 0]
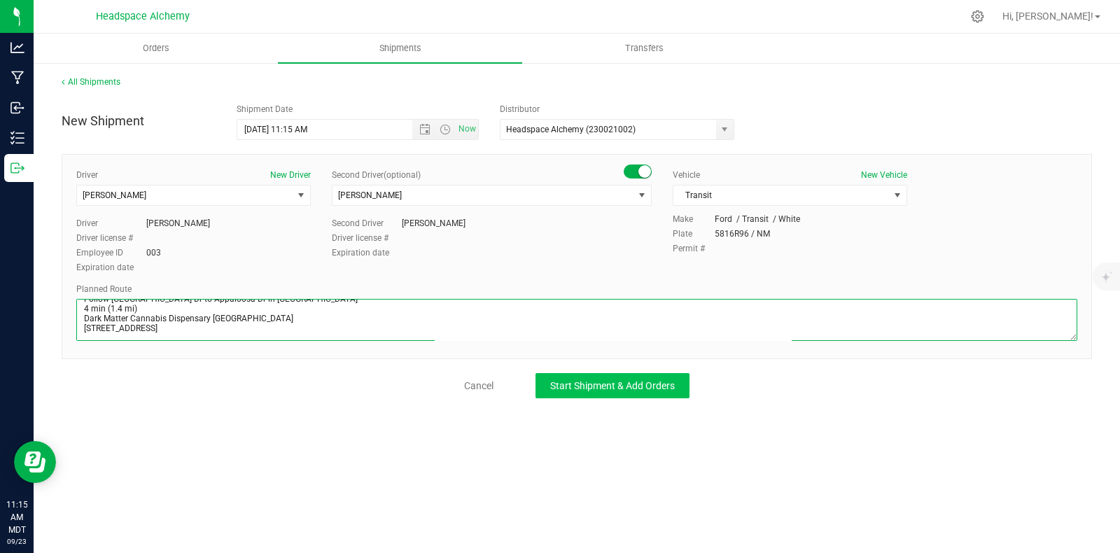
type textarea "805 El Molino Blvd Las Cruces, NM 88005  Get on I-25 N from S Alameda Blvd and…"
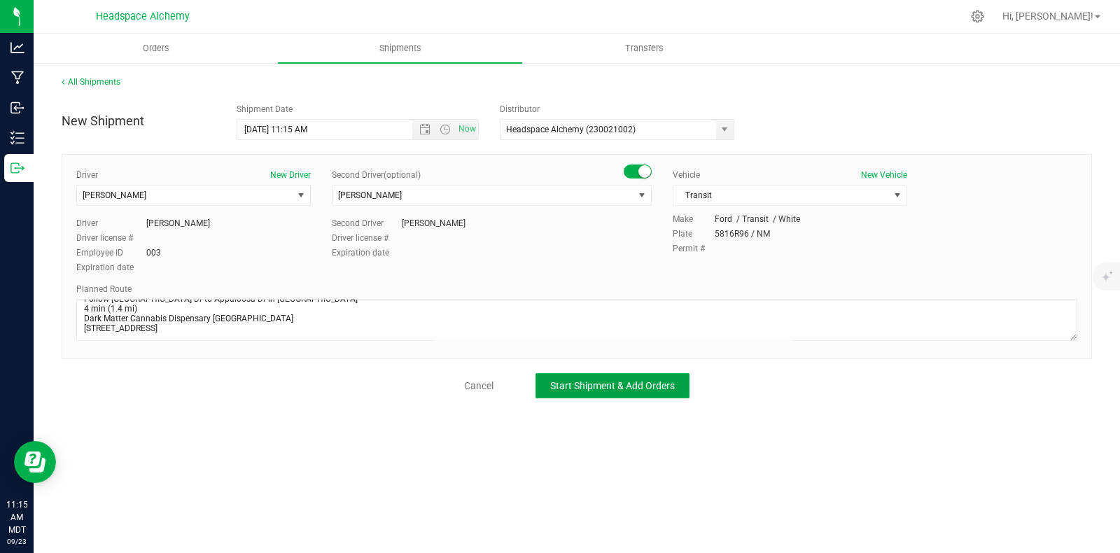
click at [591, 386] on span "Start Shipment & Add Orders" at bounding box center [612, 385] width 125 height 11
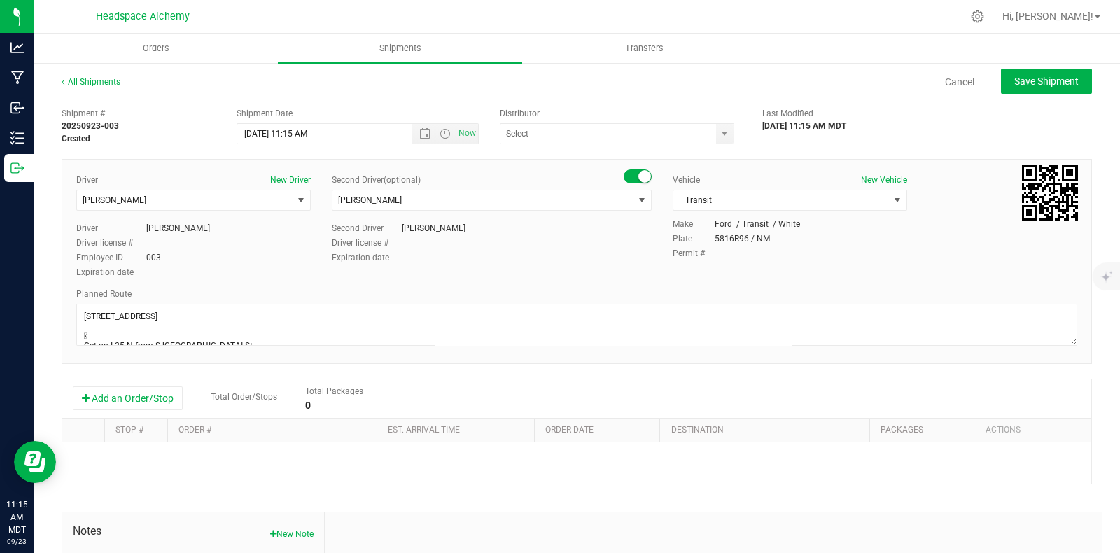
type input "Headspace Alchemy (230021002)"
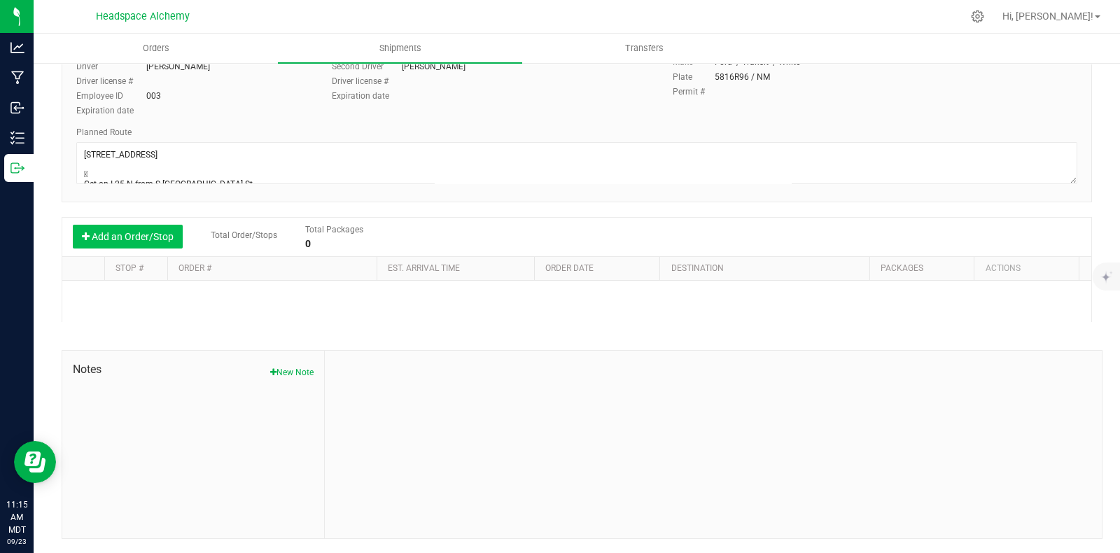
click at [151, 237] on button "Add an Order/Stop" at bounding box center [128, 237] width 110 height 24
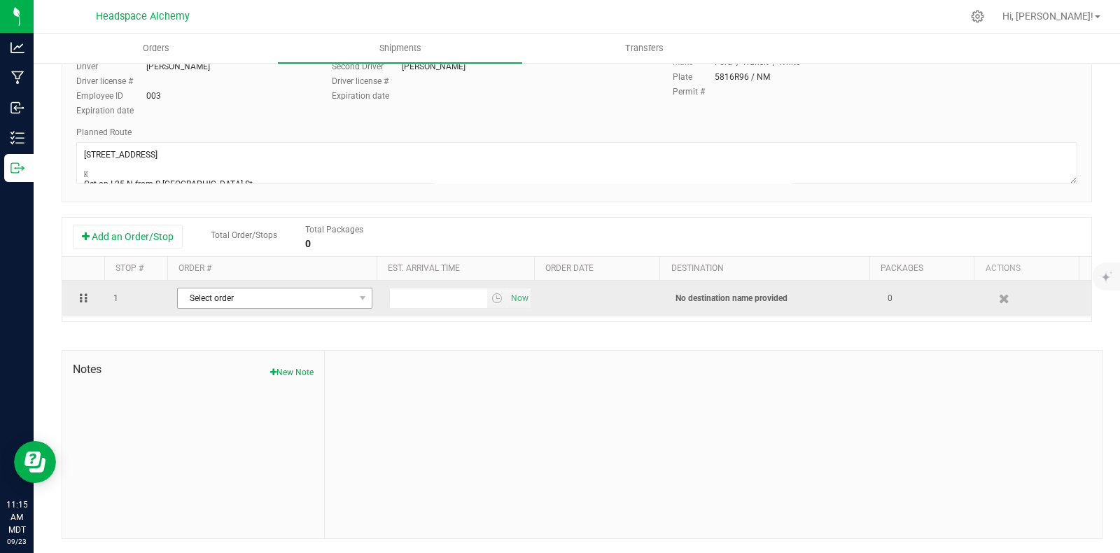
click at [322, 297] on span "Select order" at bounding box center [266, 298] width 176 height 20
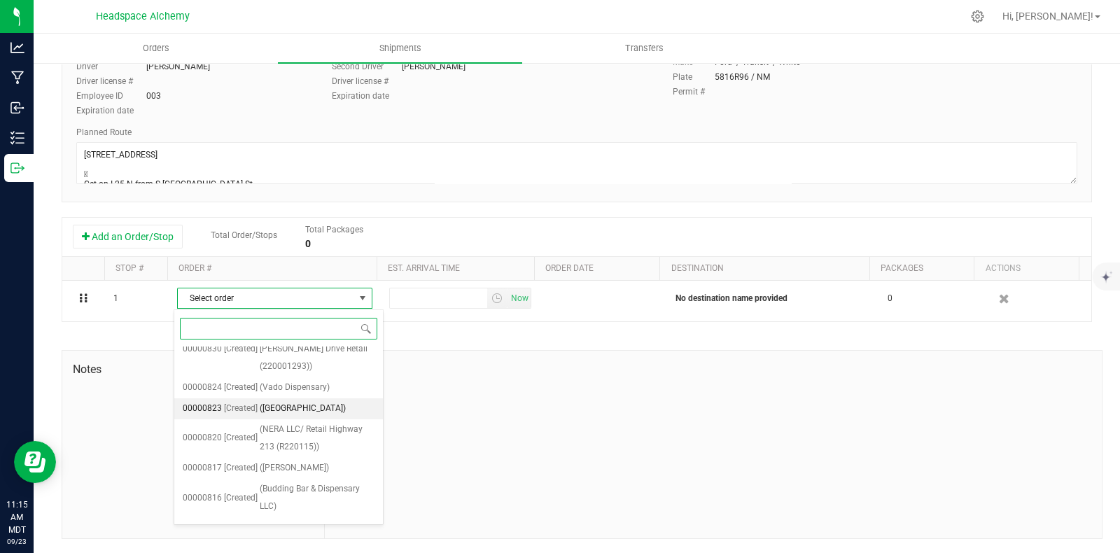
scroll to position [1257, 0]
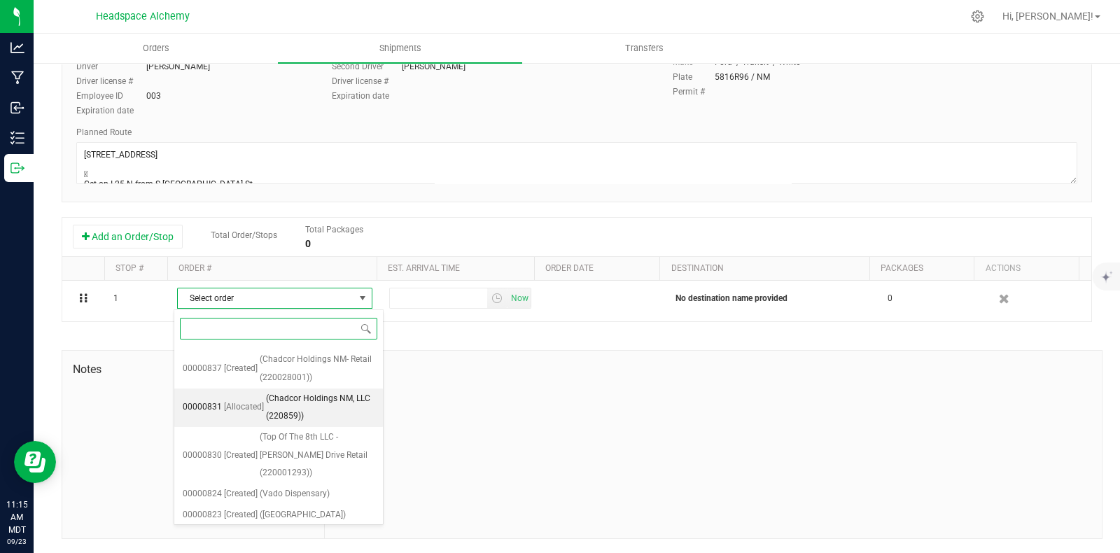
click at [294, 414] on span "(Chadcor Holdings NM, LLC (220859))" at bounding box center [320, 408] width 108 height 36
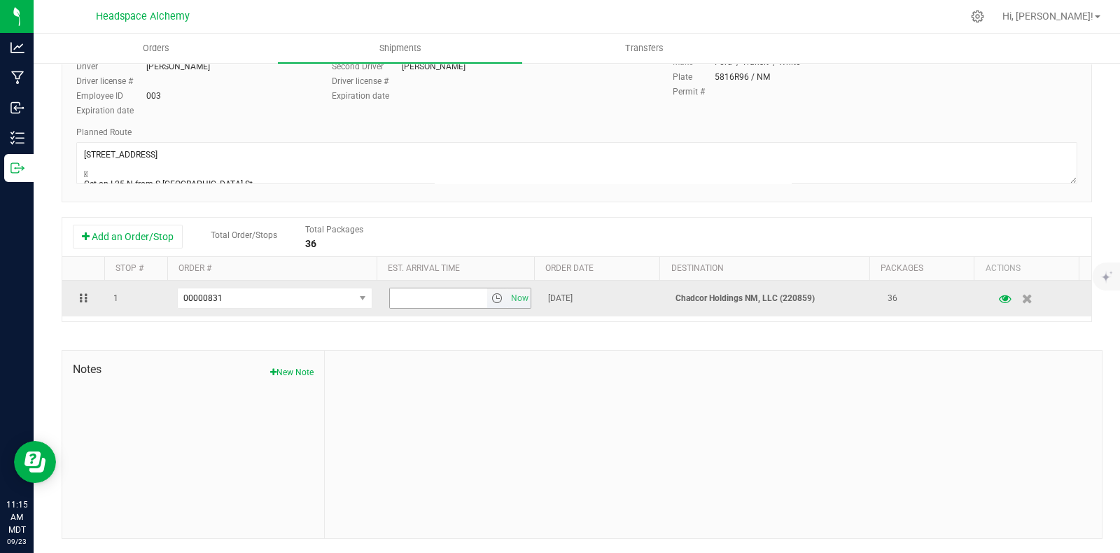
click at [493, 300] on span "select" at bounding box center [497, 298] width 20 height 20
click at [510, 296] on span "Now" at bounding box center [520, 298] width 24 height 20
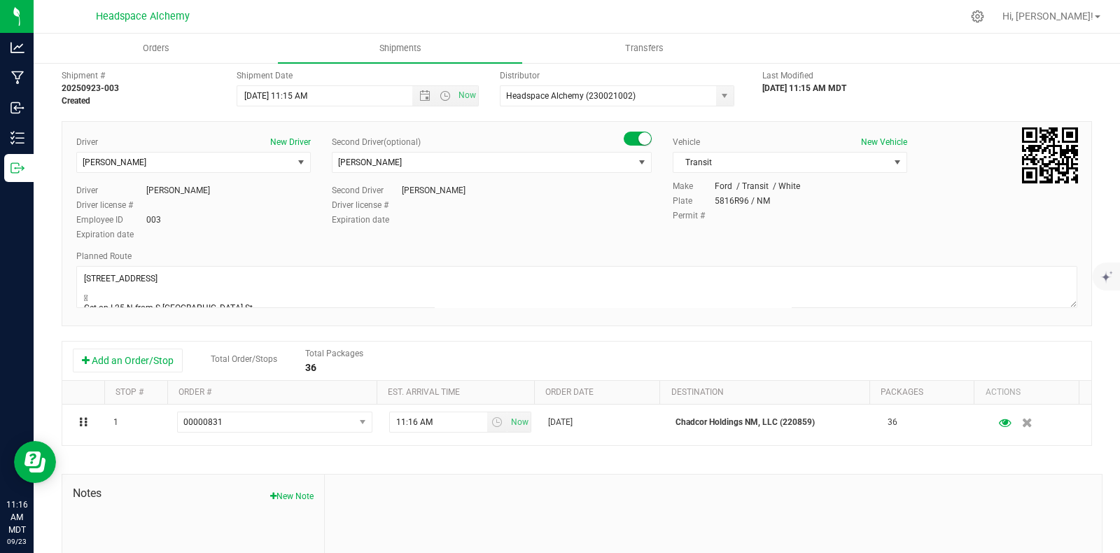
scroll to position [0, 0]
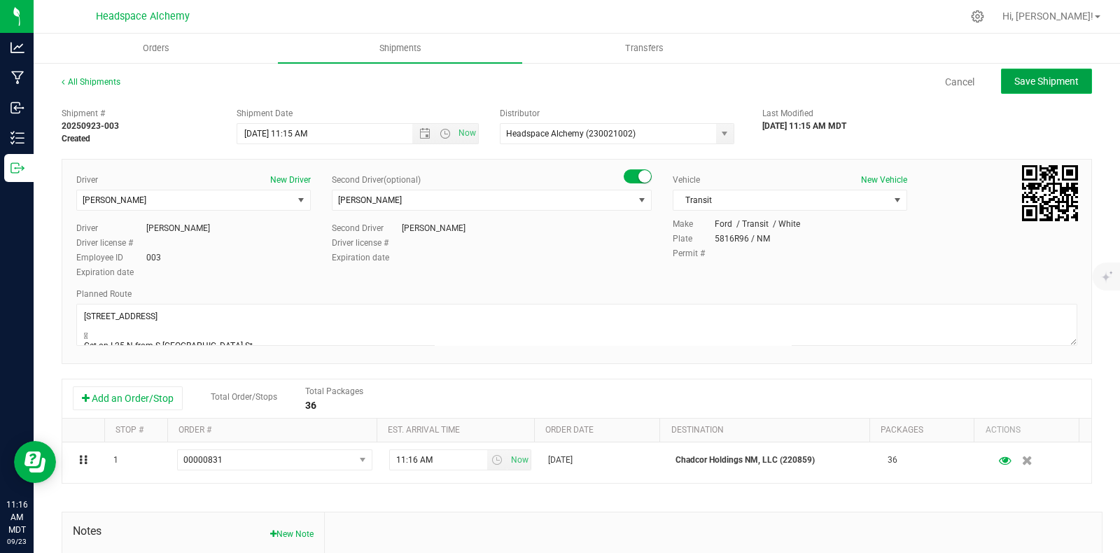
click at [1033, 78] on span "Save Shipment" at bounding box center [1046, 81] width 64 height 11
type input "9/24/2025 5:15 PM"
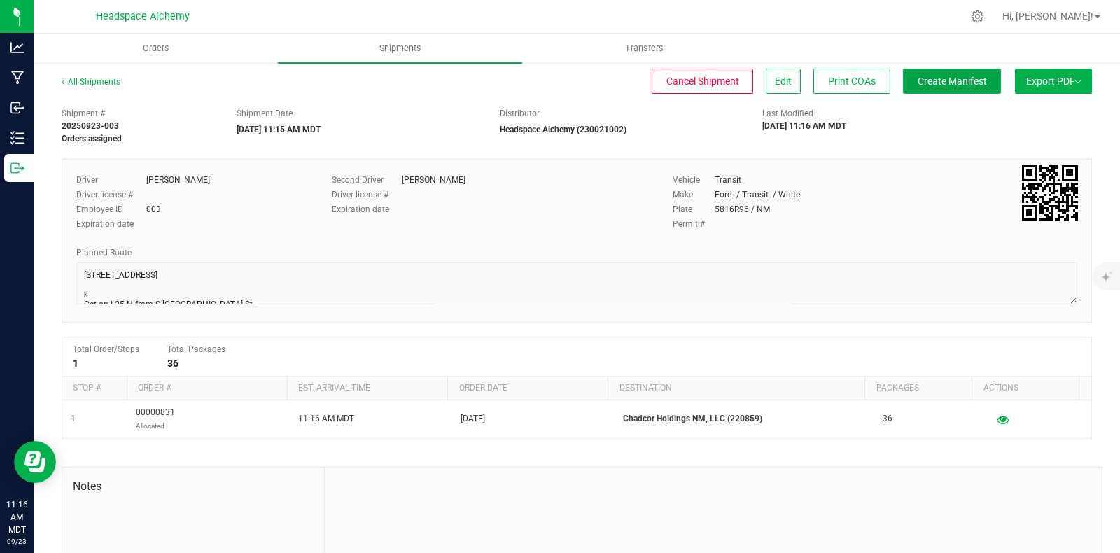
click at [942, 80] on span "Create Manifest" at bounding box center [951, 81] width 69 height 11
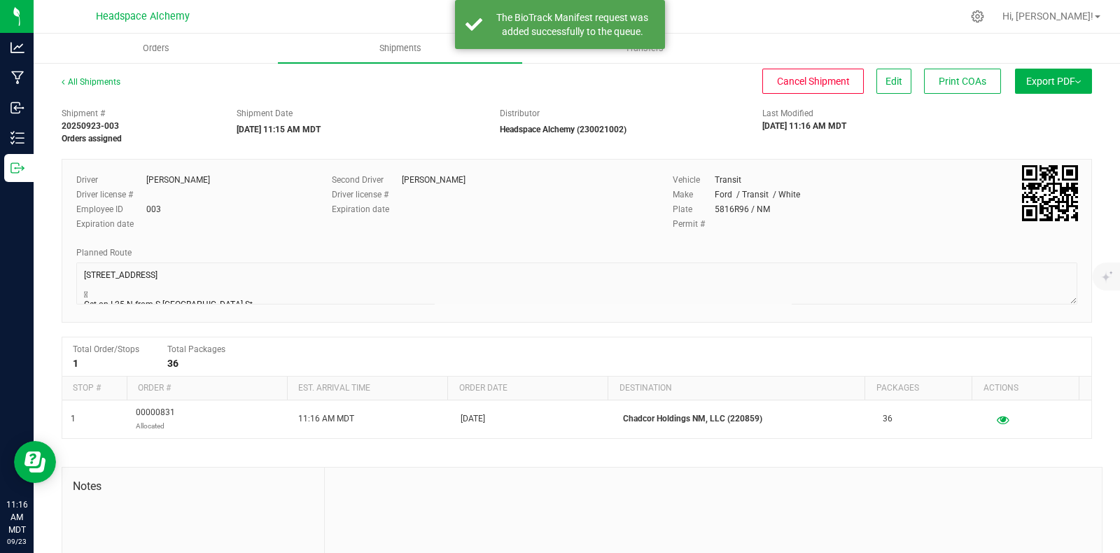
click at [1052, 80] on span "Export PDF" at bounding box center [1053, 81] width 55 height 11
click at [1022, 109] on span "Manifest by Package ID" at bounding box center [1032, 112] width 89 height 10
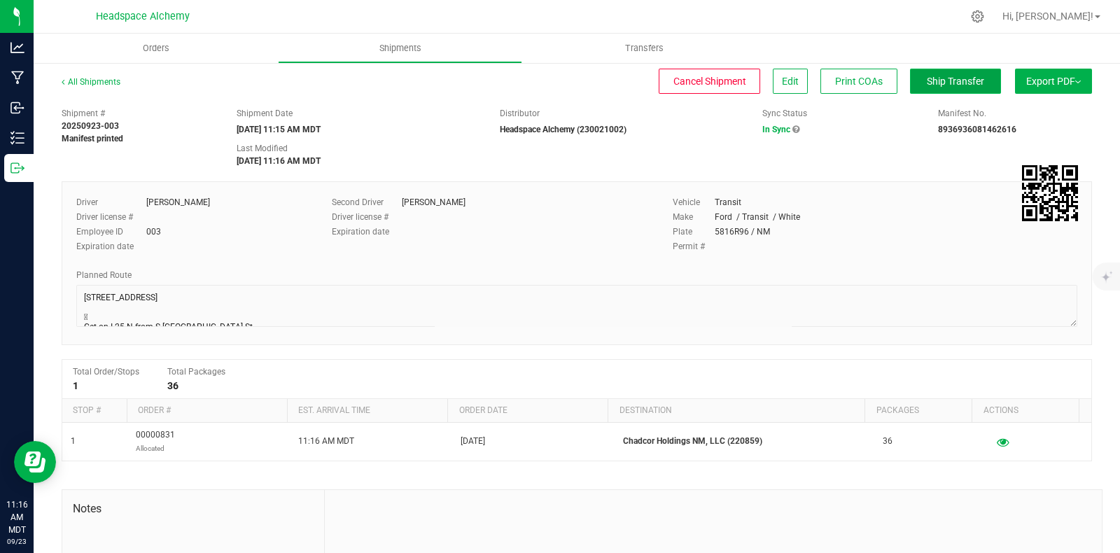
click at [933, 82] on span "Ship Transfer" at bounding box center [955, 81] width 57 height 11
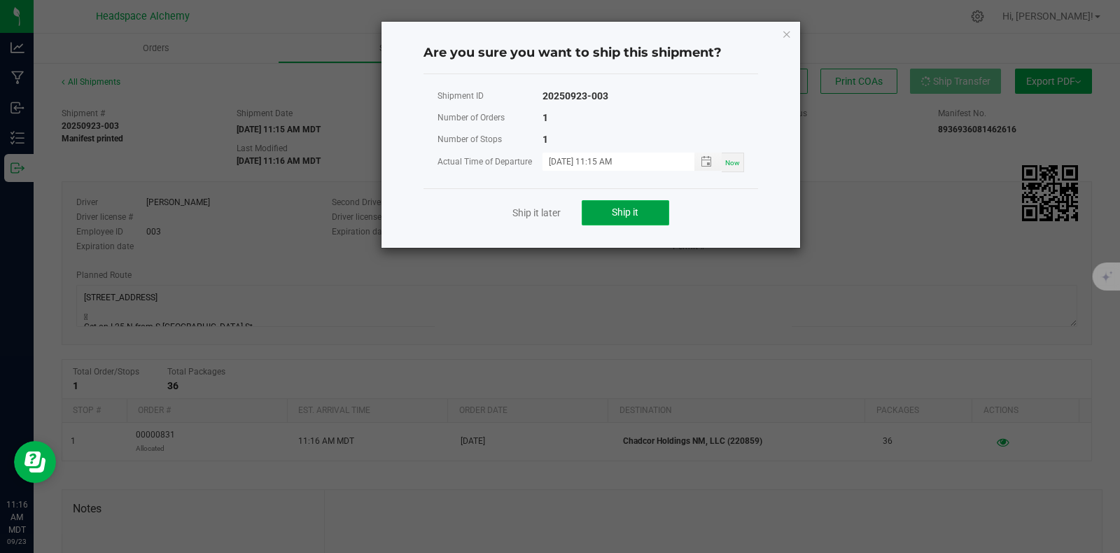
click at [615, 209] on span "Ship it" at bounding box center [625, 211] width 27 height 11
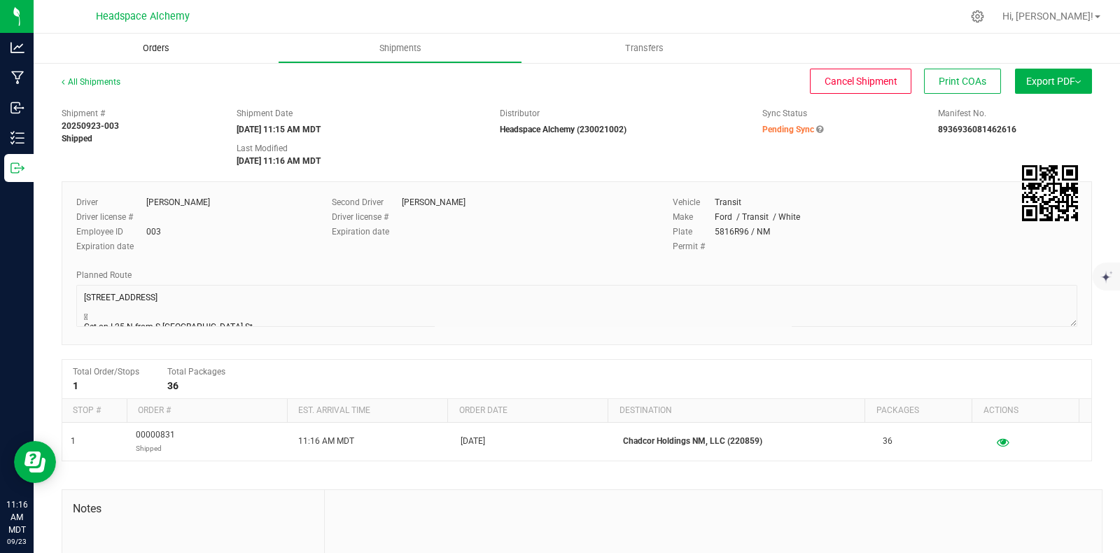
click at [157, 48] on span "Orders" at bounding box center [156, 48] width 64 height 13
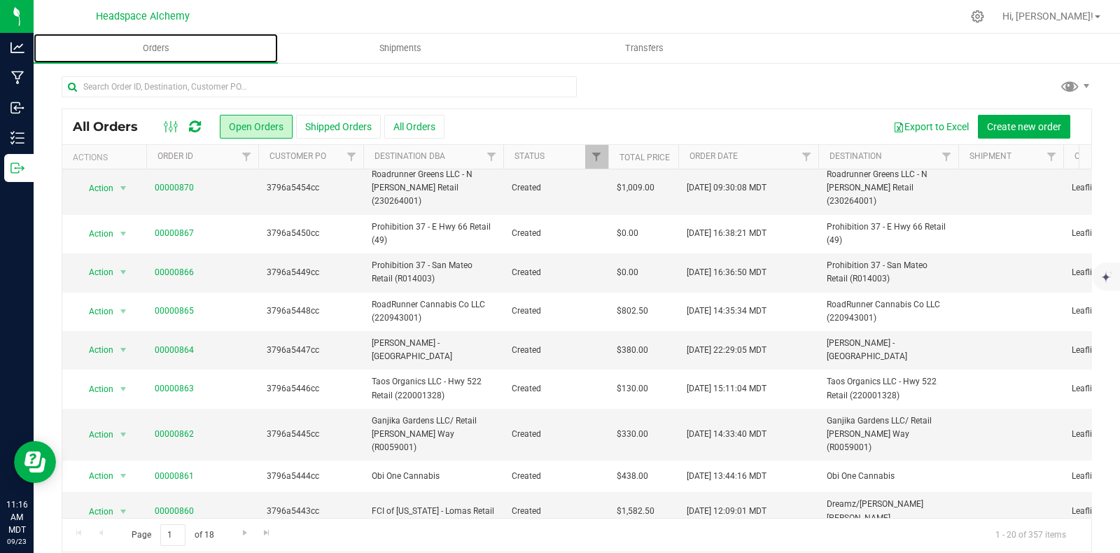
scroll to position [408, 0]
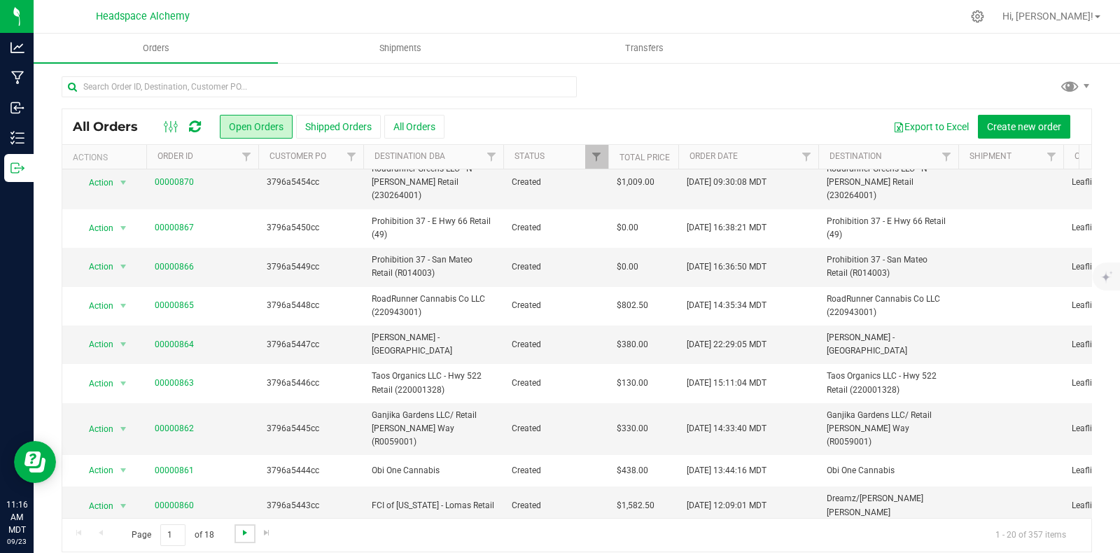
click at [241, 533] on span "Go to the next page" at bounding box center [244, 532] width 11 height 11
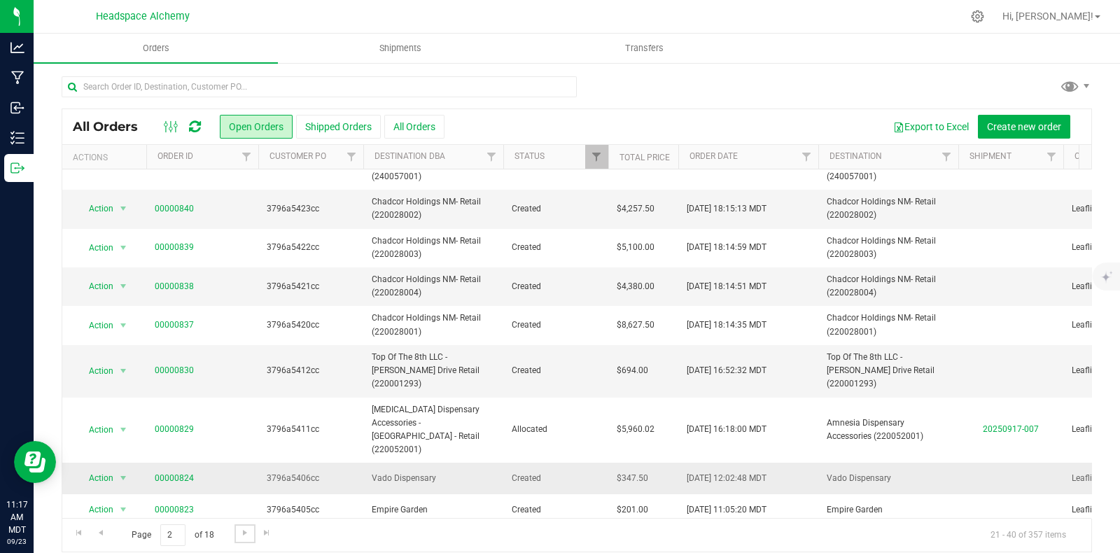
scroll to position [427, 0]
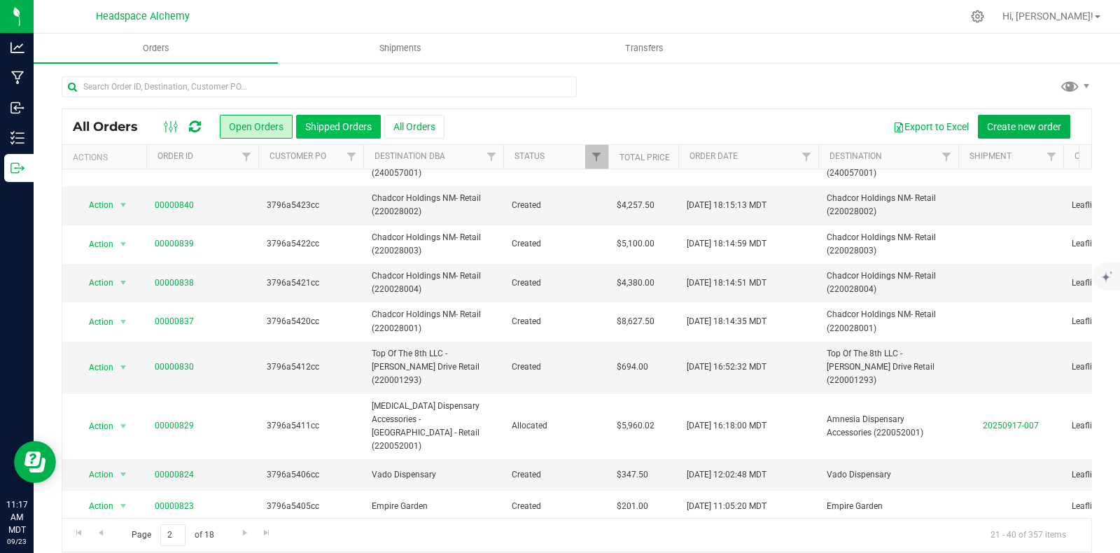
click at [330, 123] on button "Shipped Orders" at bounding box center [338, 127] width 85 height 24
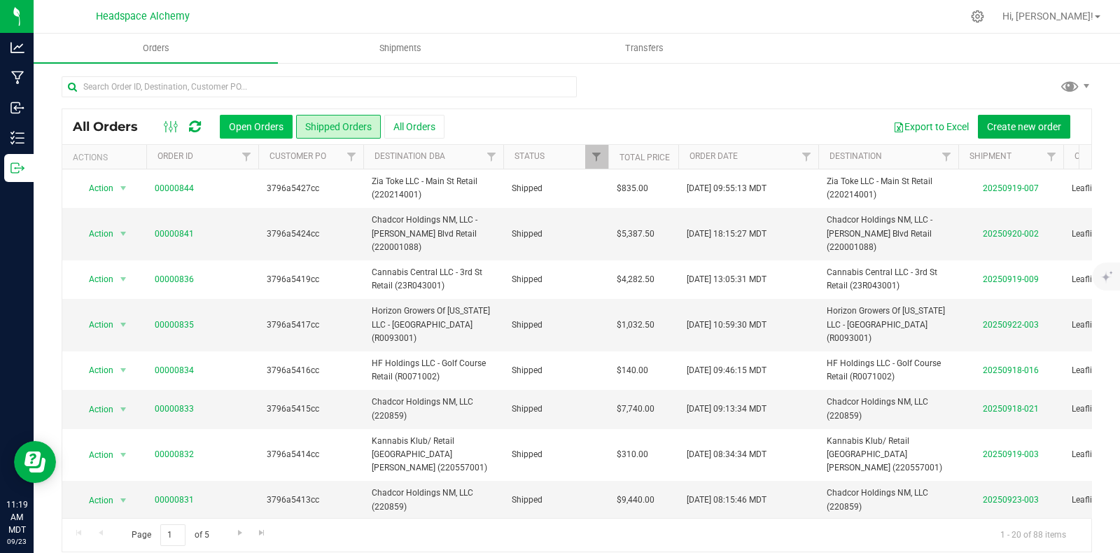
click at [224, 132] on button "Open Orders" at bounding box center [256, 127] width 73 height 24
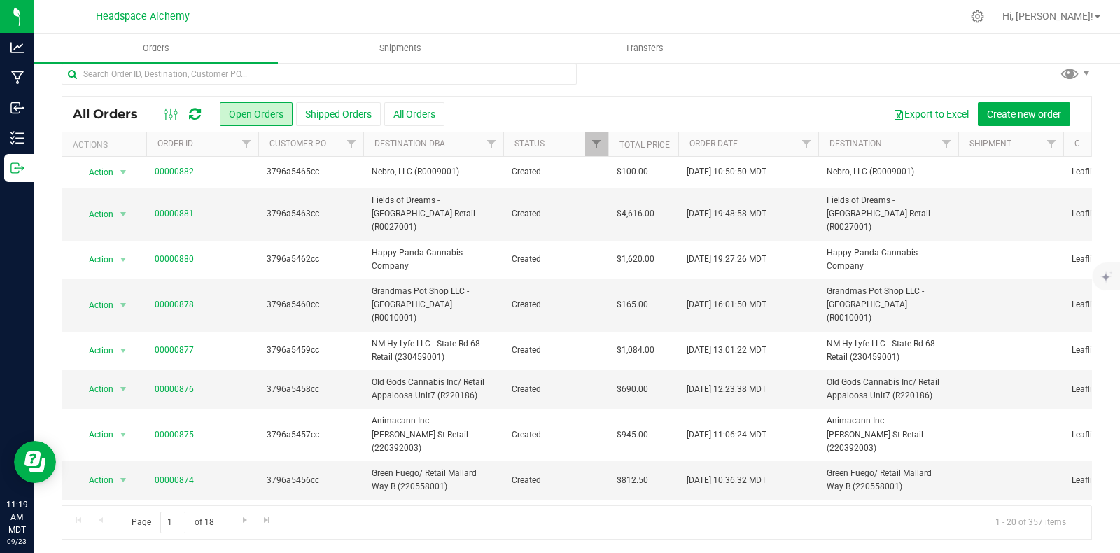
click at [647, 96] on div "All Orders Open Orders Shipped Orders All Orders Export to Excel Create new ord…" at bounding box center [577, 318] width 1030 height 444
click at [213, 74] on input "text" at bounding box center [319, 74] width 515 height 21
type input "aim"
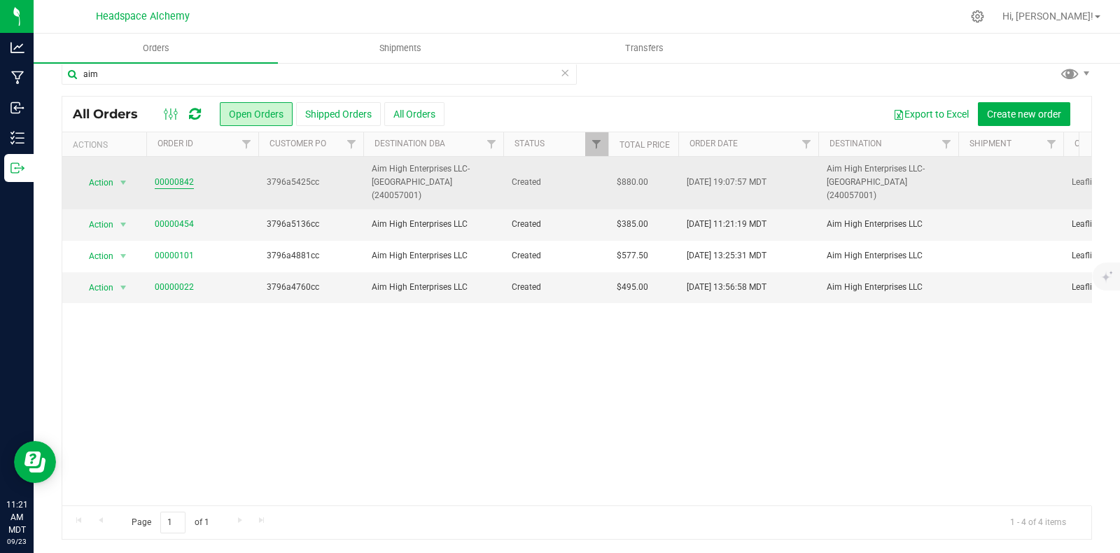
drag, startPoint x: 199, startPoint y: 183, endPoint x: 164, endPoint y: 183, distance: 34.3
click at [151, 183] on td "00000842" at bounding box center [202, 183] width 112 height 52
copy link "00000842"
click at [172, 176] on link "00000842" at bounding box center [174, 182] width 39 height 13
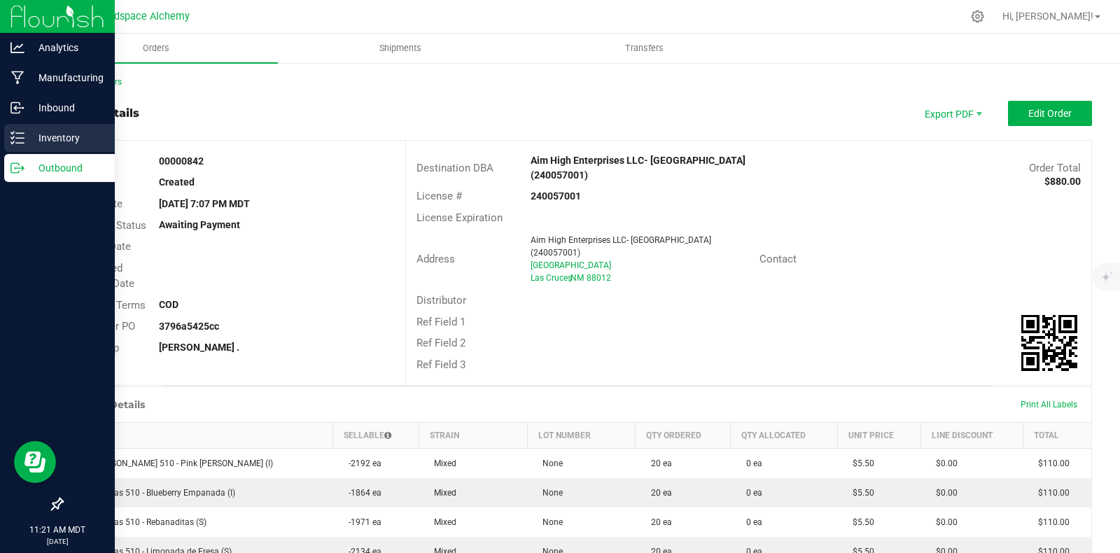
click at [23, 132] on div "Inventory" at bounding box center [59, 138] width 111 height 28
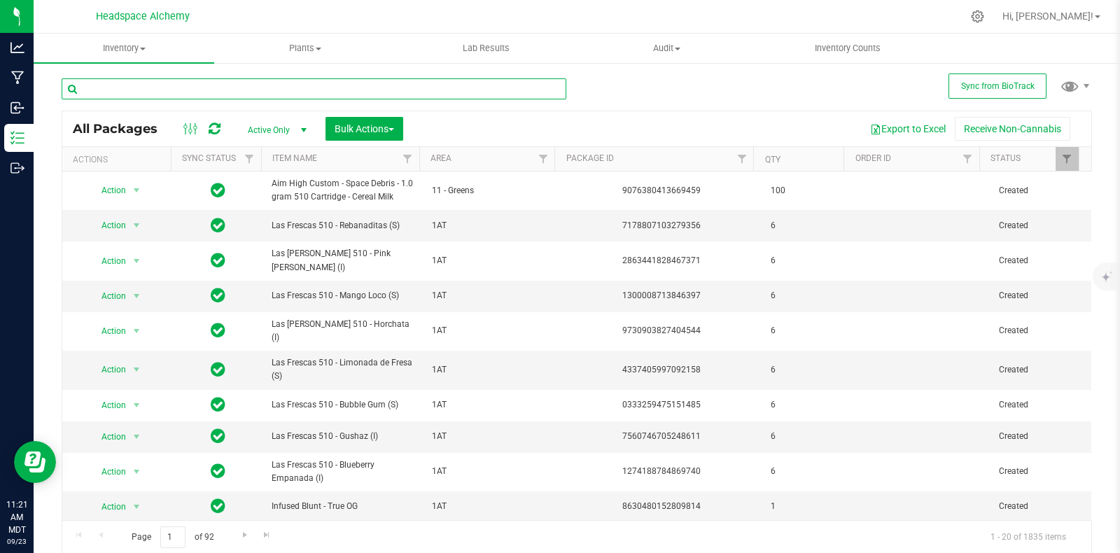
drag, startPoint x: 202, startPoint y: 92, endPoint x: 195, endPoint y: 89, distance: 7.2
click at [198, 91] on input "text" at bounding box center [314, 88] width 505 height 21
click at [536, 150] on link "Filter" at bounding box center [542, 159] width 23 height 24
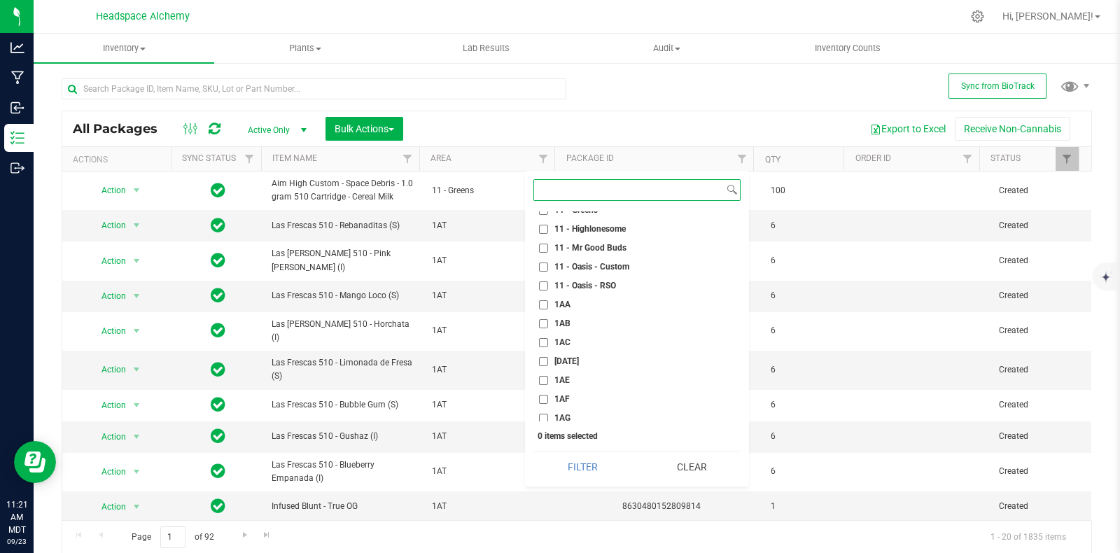
scroll to position [699, 0]
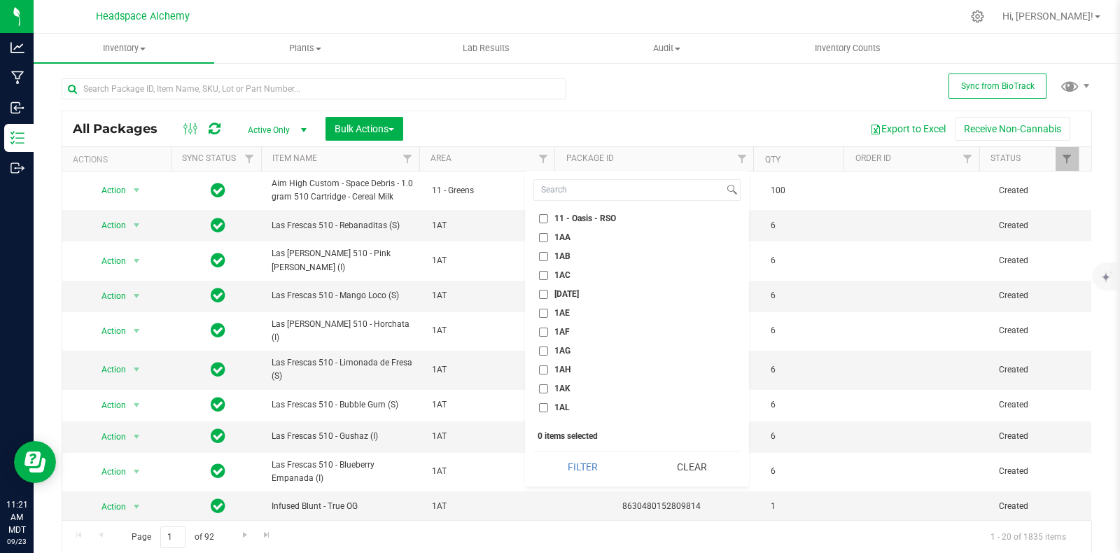
click at [549, 370] on label "1AH" at bounding box center [554, 369] width 31 height 9
click at [548, 370] on input "1AH" at bounding box center [543, 369] width 9 height 9
checkbox input "true"
click at [584, 470] on button "Filter" at bounding box center [582, 466] width 99 height 31
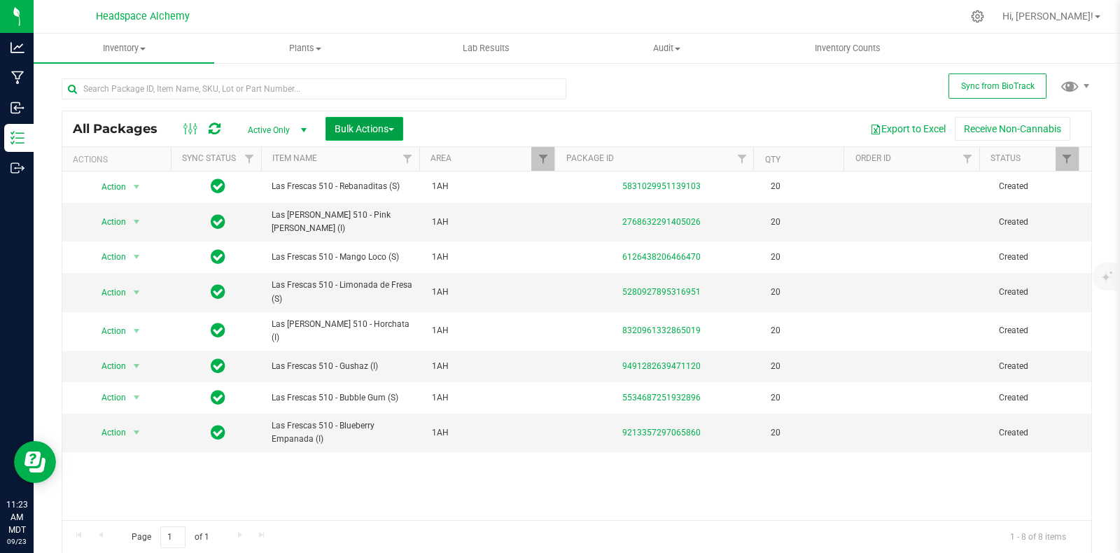
click at [363, 128] on span "Bulk Actions" at bounding box center [363, 128] width 59 height 11
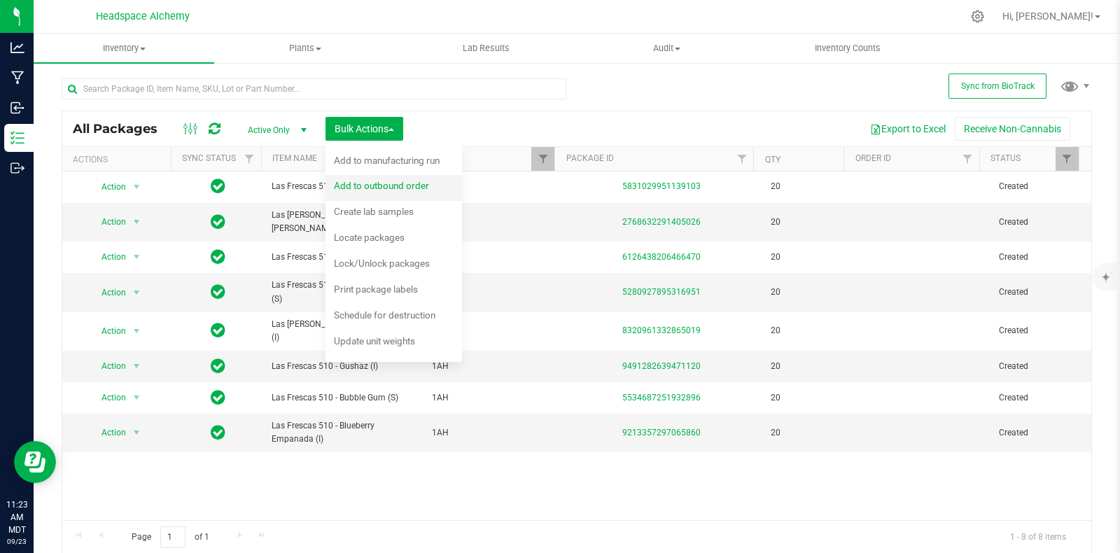
click at [420, 181] on span "Add to outbound order" at bounding box center [381, 185] width 95 height 11
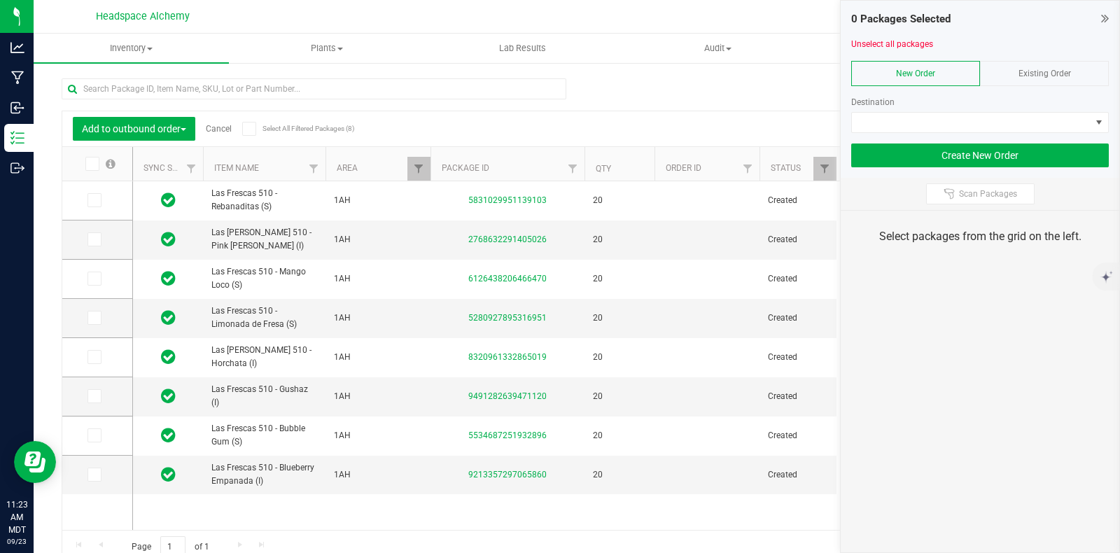
click at [1047, 71] on span "Existing Order" at bounding box center [1044, 74] width 52 height 10
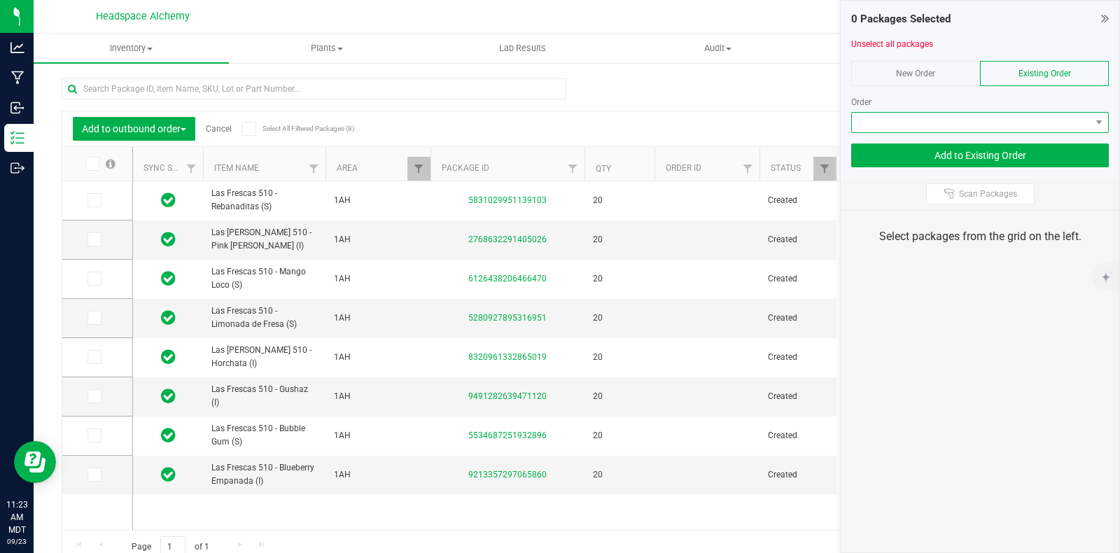
click at [1029, 124] on span at bounding box center [971, 123] width 239 height 20
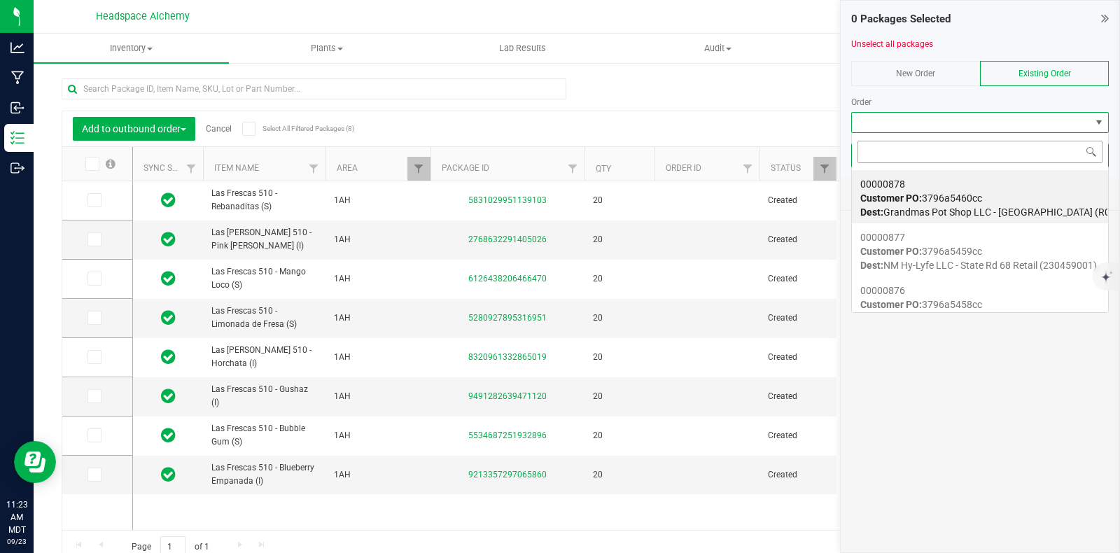
scroll to position [20, 258]
type input "00000842"
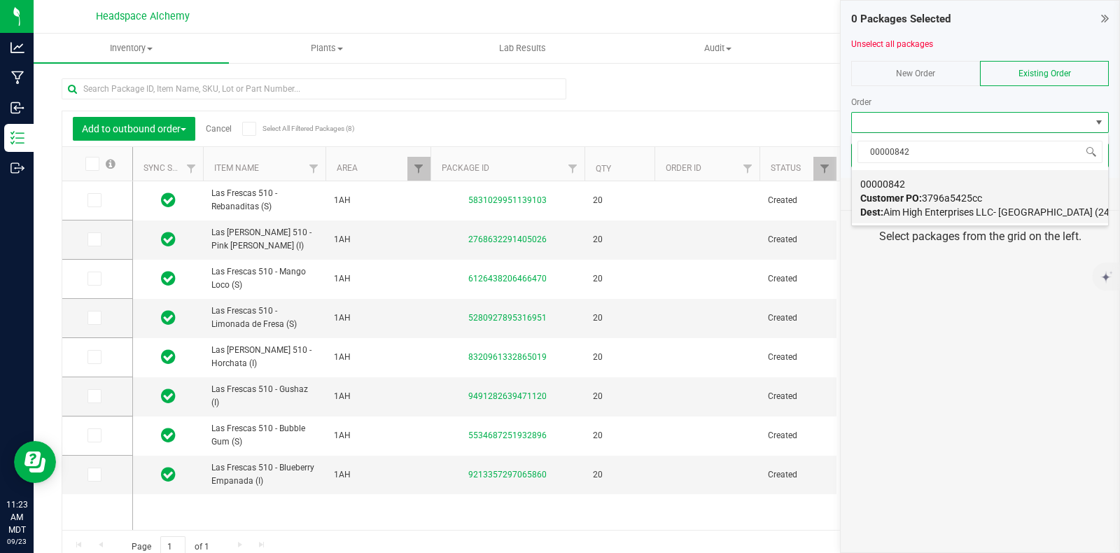
click at [982, 199] on span "Customer PO: 3796a5425cc" at bounding box center [921, 197] width 122 height 11
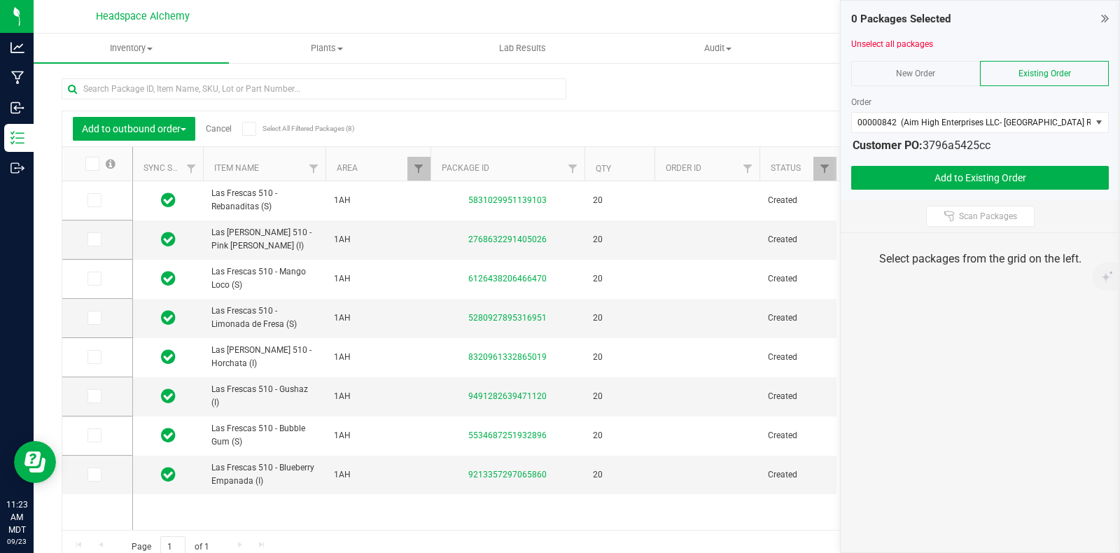
click at [248, 129] on icon at bounding box center [248, 129] width 9 height 0
click at [0, 0] on input "Select All Filtered Packages (8)" at bounding box center [0, 0] width 0 height 0
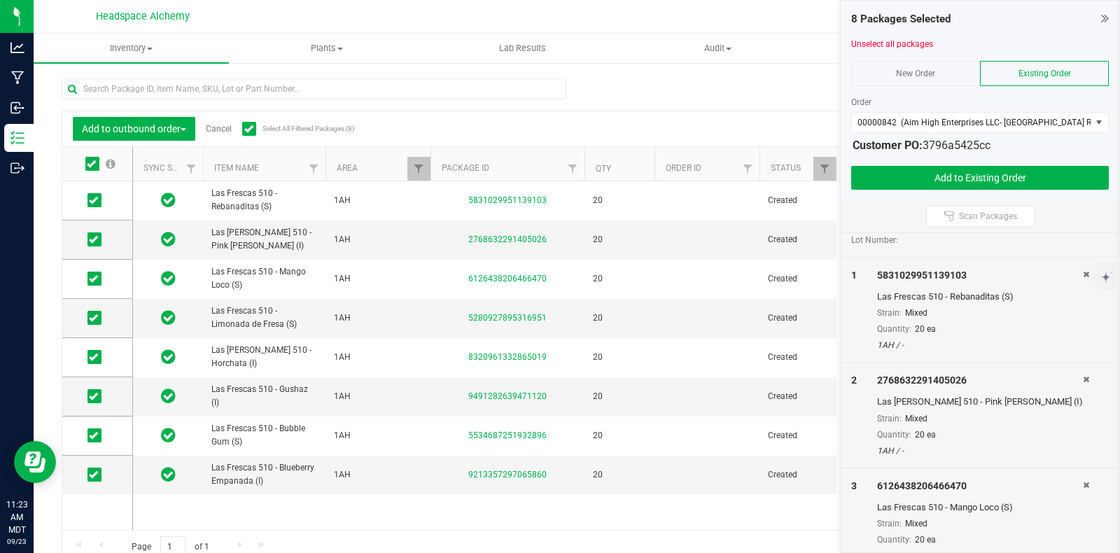
scroll to position [0, 0]
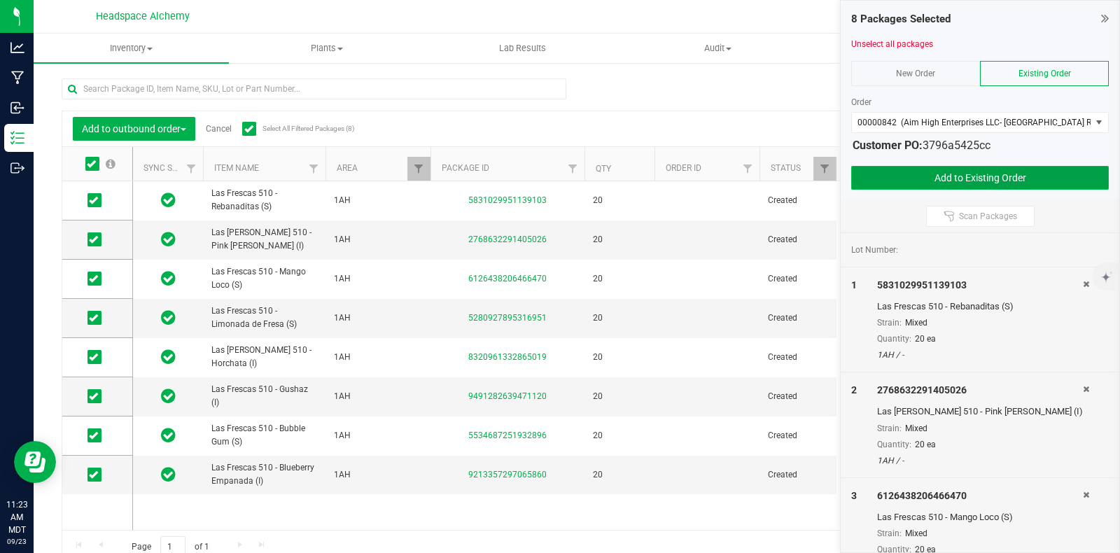
click at [996, 171] on button "Add to Existing Order" at bounding box center [980, 178] width 258 height 24
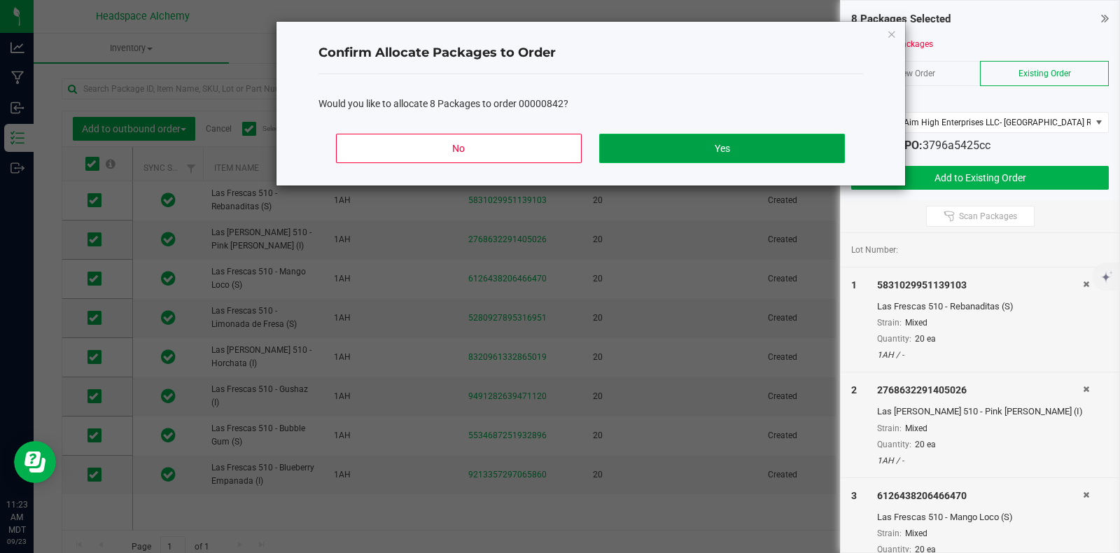
click at [703, 136] on button "Yes" at bounding box center [721, 148] width 245 height 29
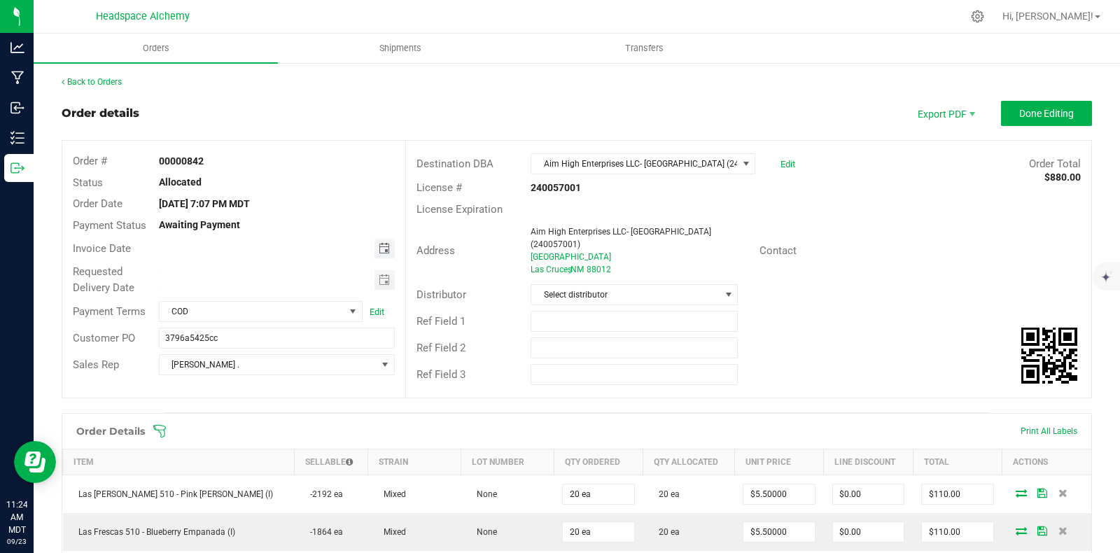
click at [382, 245] on span "Toggle calendar" at bounding box center [384, 248] width 11 height 11
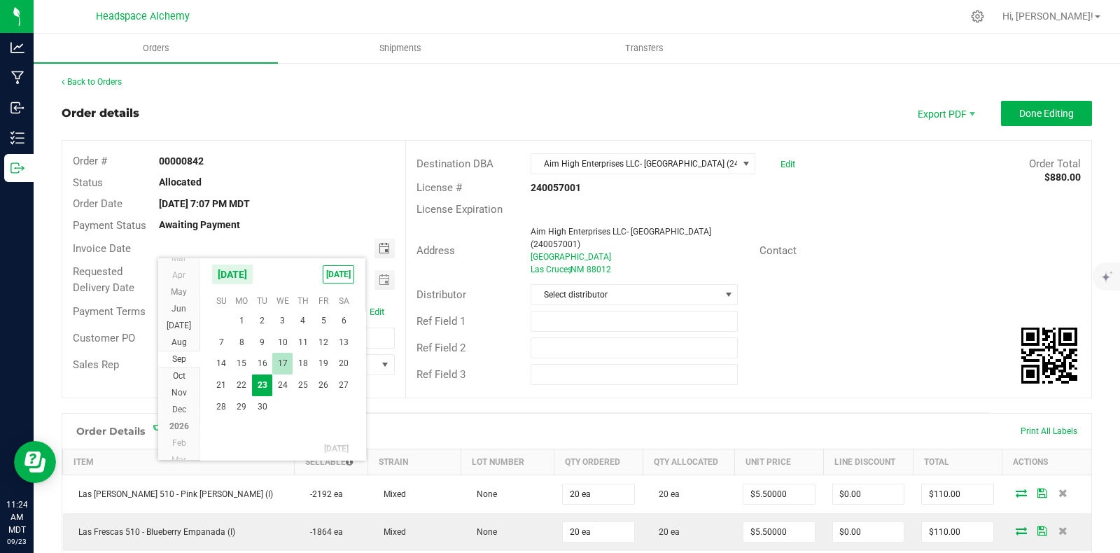
click at [283, 365] on span "17" at bounding box center [282, 364] width 20 height 22
type input "09/17/2025"
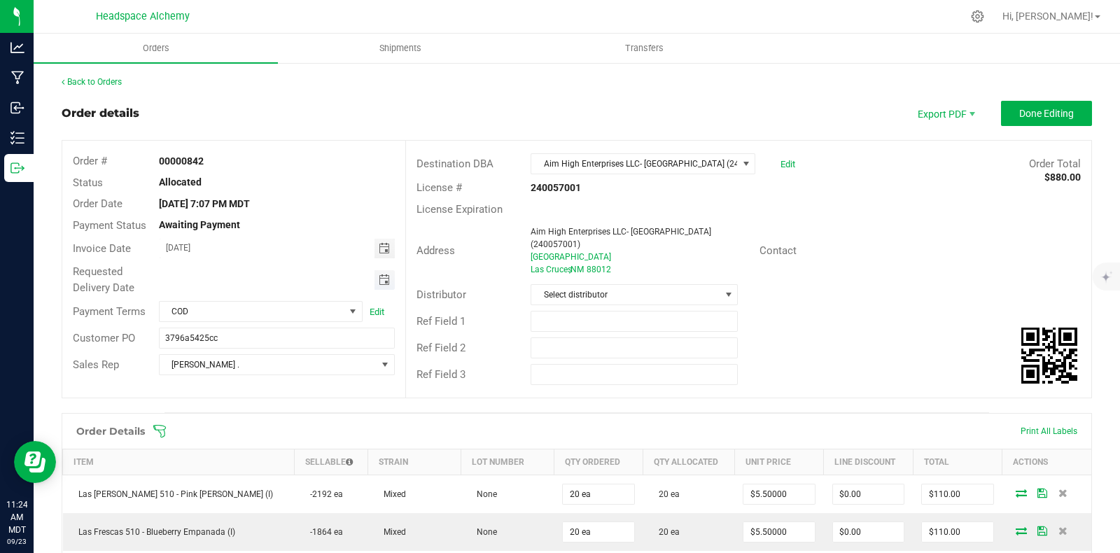
click at [379, 277] on span "Toggle calendar" at bounding box center [384, 279] width 11 height 11
click at [324, 262] on div "Requested Delivery Date" at bounding box center [233, 279] width 343 height 37
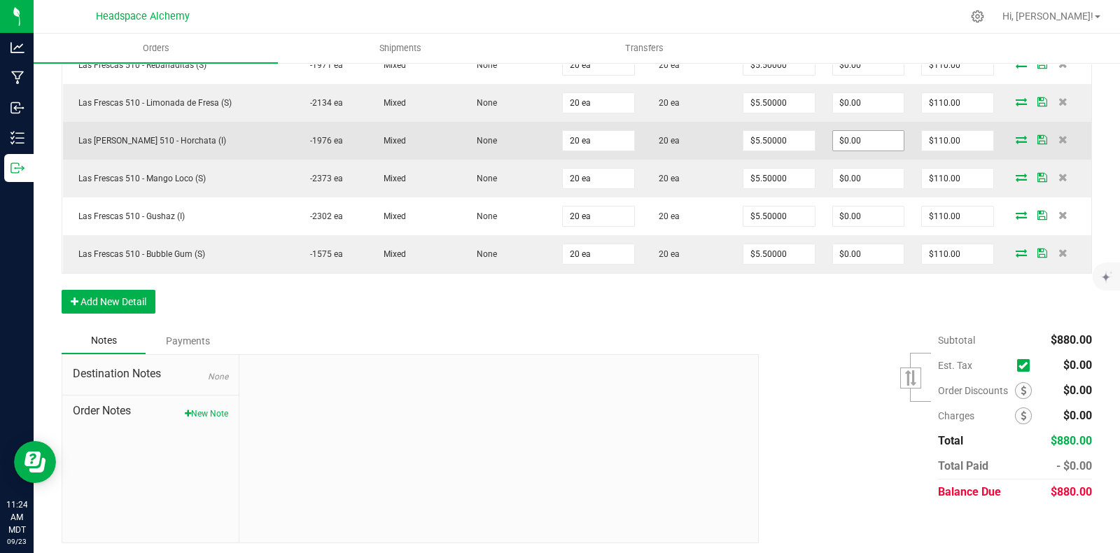
scroll to position [0, 0]
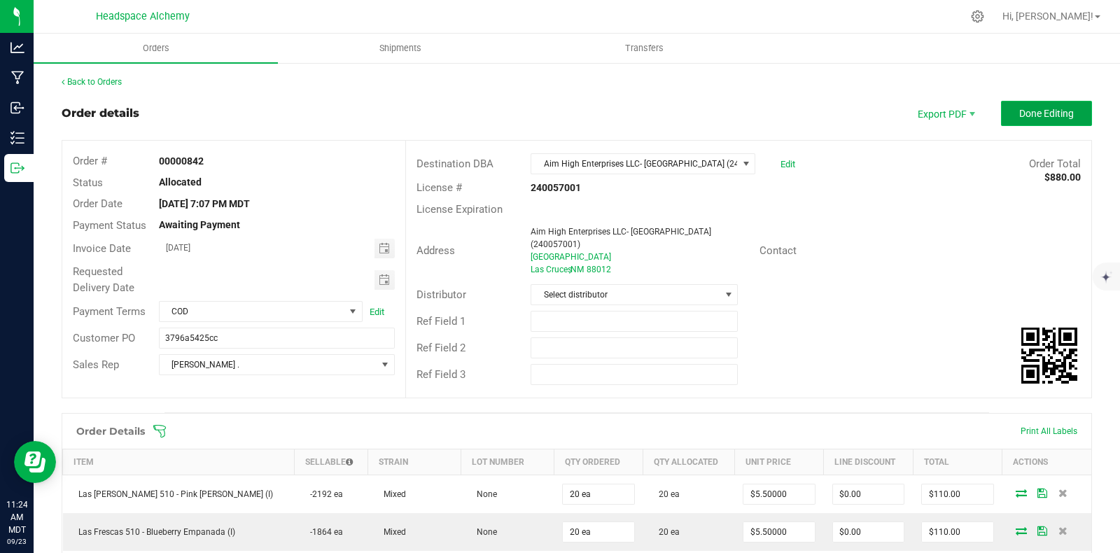
click at [1035, 120] on button "Done Editing" at bounding box center [1046, 113] width 91 height 25
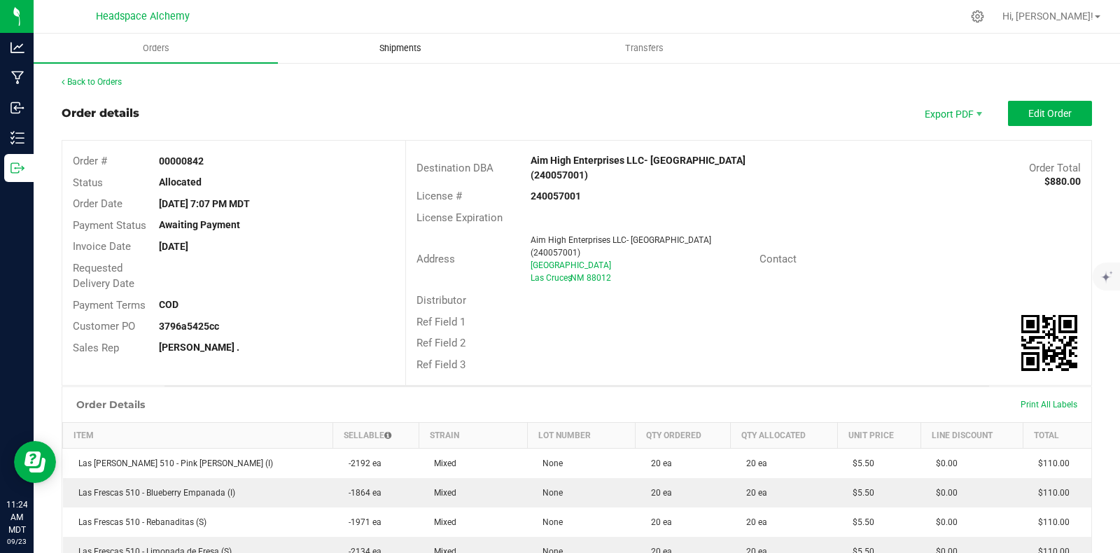
click at [406, 50] on span "Shipments" at bounding box center [400, 48] width 80 height 13
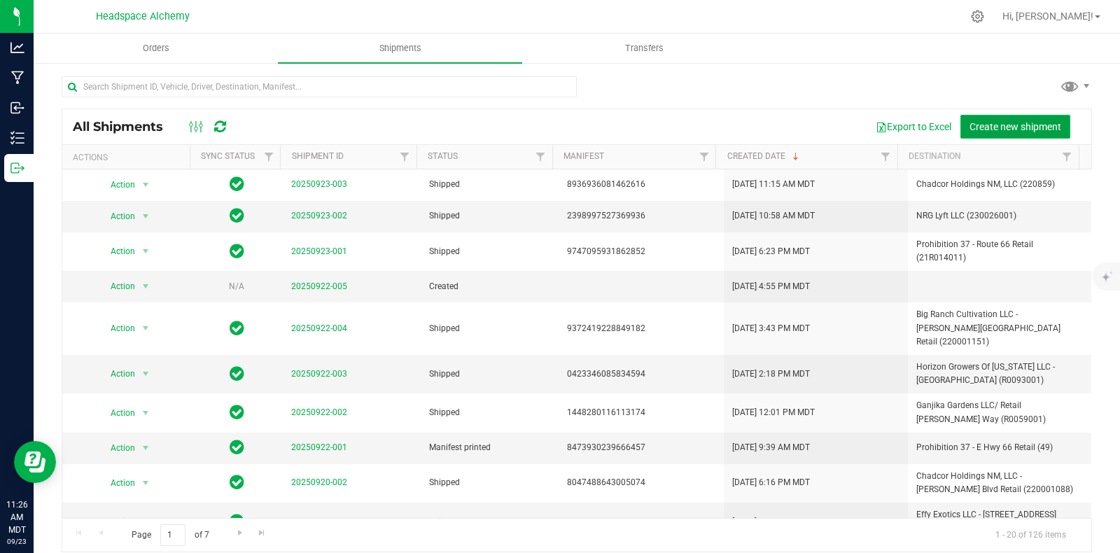
click at [989, 122] on span "Create new shipment" at bounding box center [1015, 126] width 92 height 11
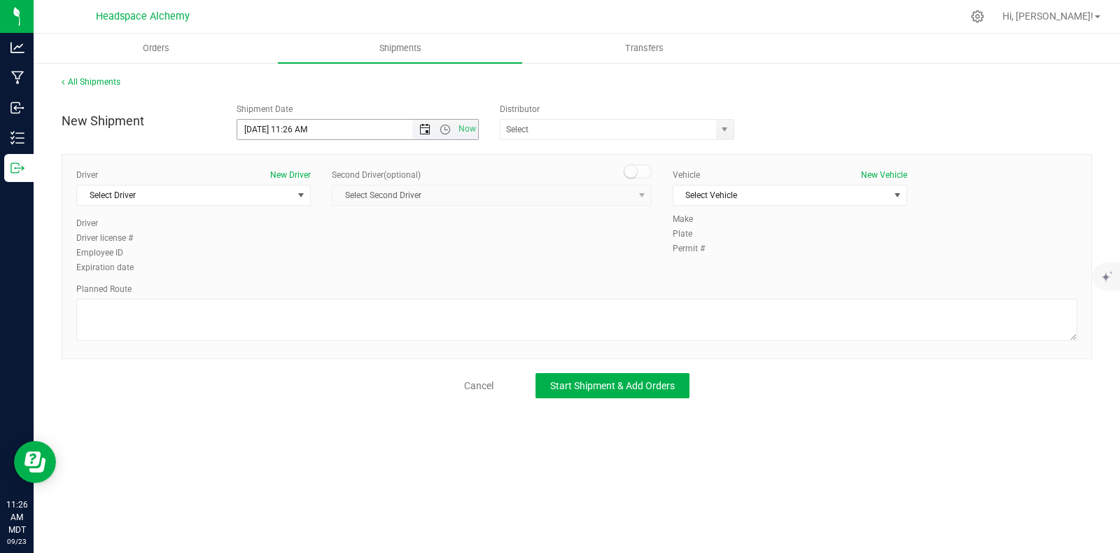
click at [423, 131] on span "Open the date view" at bounding box center [424, 129] width 11 height 11
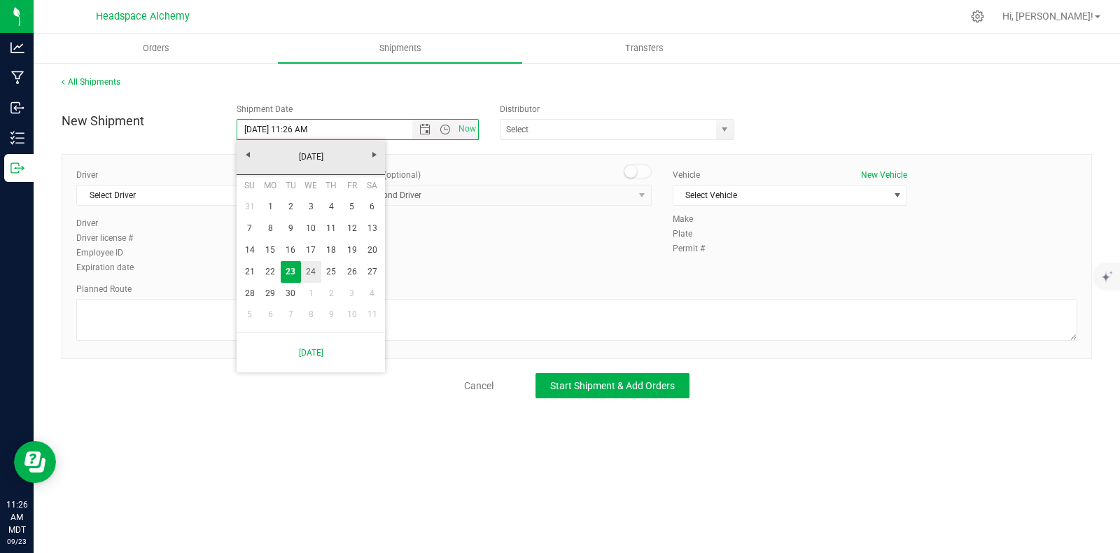
click at [314, 274] on link "24" at bounding box center [311, 272] width 20 height 22
type input "9/24/2025 11:26 AM"
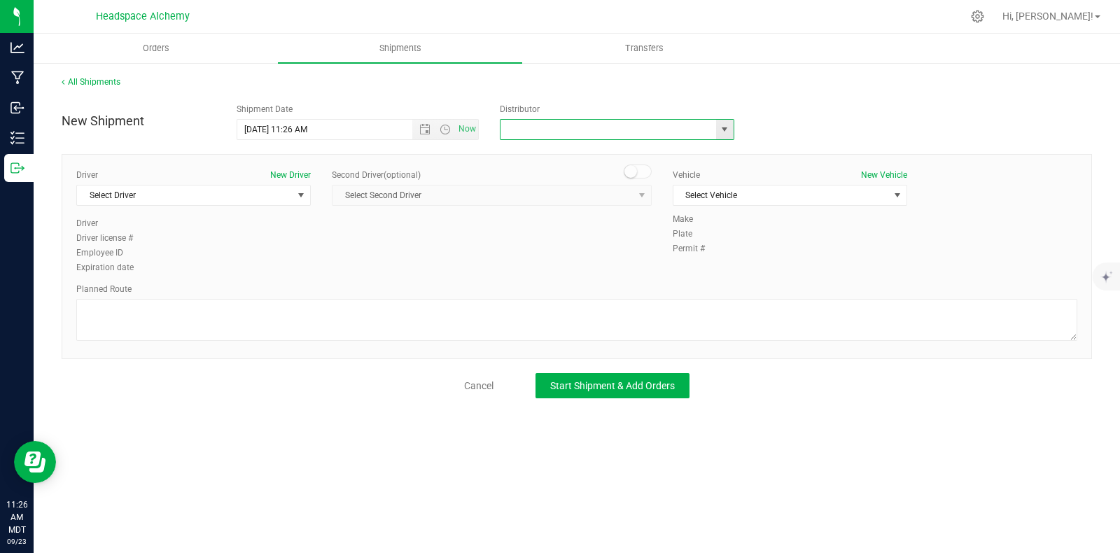
click at [548, 129] on input "text" at bounding box center [604, 130] width 209 height 20
click at [562, 150] on li "Headspace Alchemy (230021002)" at bounding box center [616, 153] width 233 height 21
type input "Headspace Alchemy (230021002)"
click at [290, 199] on span "Select Driver" at bounding box center [185, 195] width 216 height 20
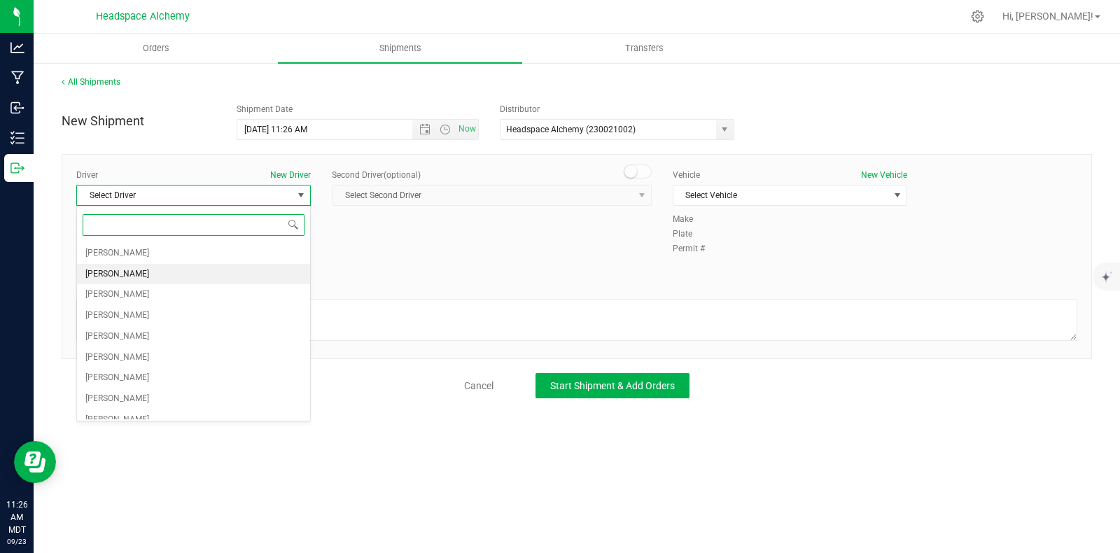
click at [129, 277] on span "Devon Arzate" at bounding box center [117, 274] width 64 height 18
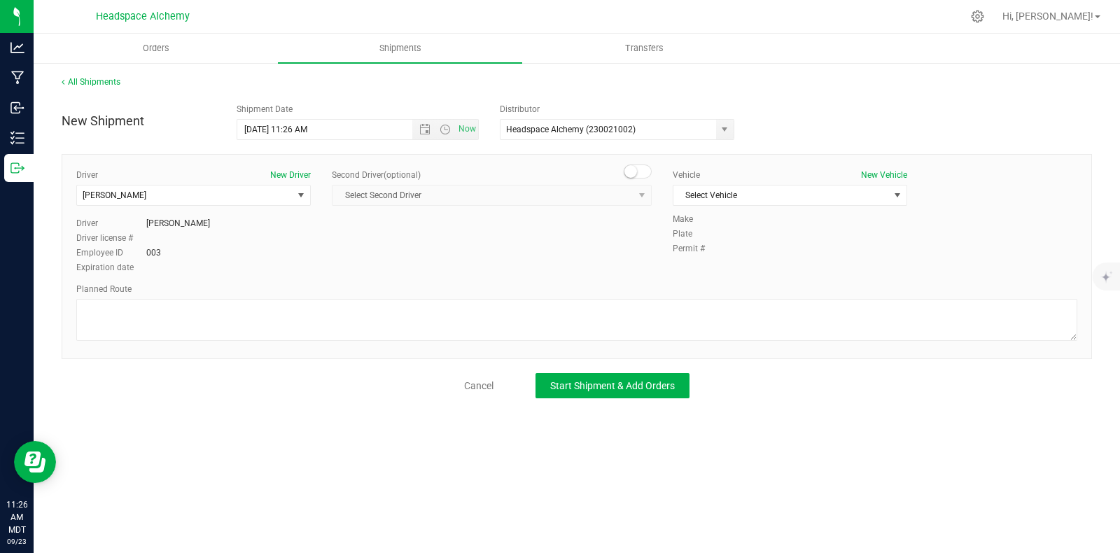
click at [643, 176] on span at bounding box center [638, 171] width 28 height 14
click at [639, 190] on span "select" at bounding box center [641, 195] width 11 height 11
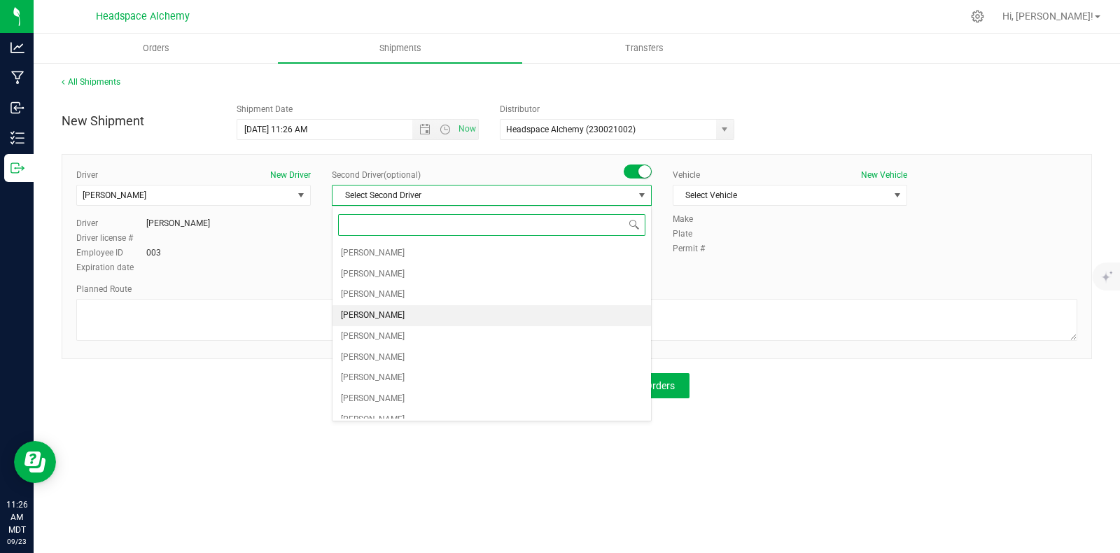
click at [366, 317] on span "Sherry Betts" at bounding box center [373, 316] width 64 height 18
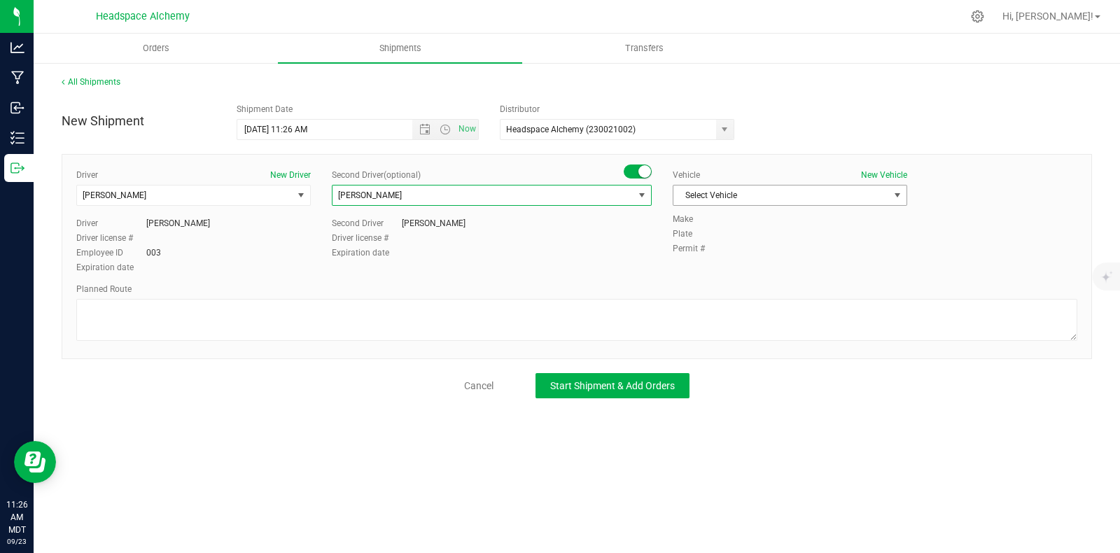
click at [773, 199] on span "Select Vehicle" at bounding box center [781, 195] width 216 height 20
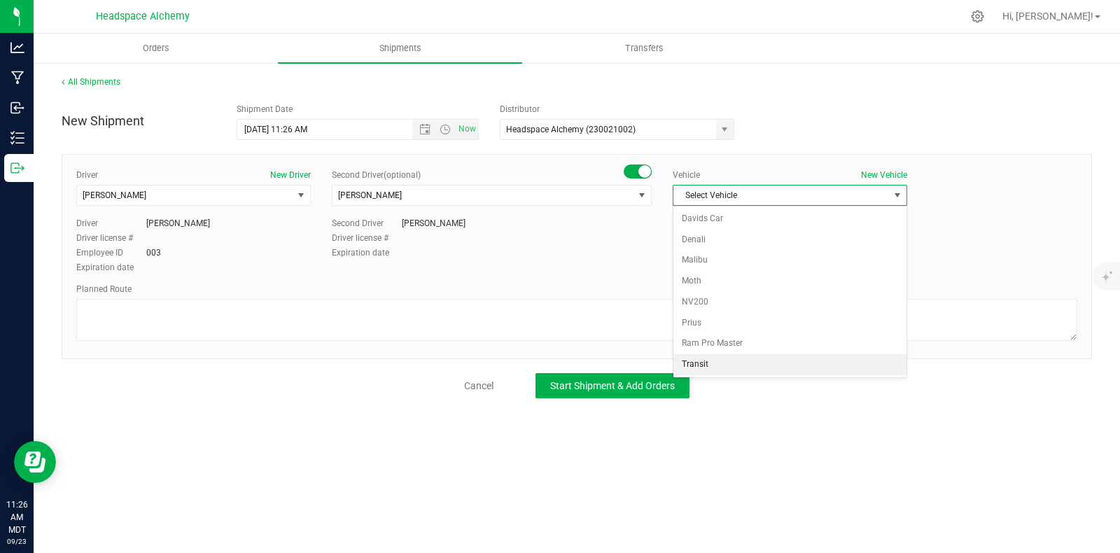
drag, startPoint x: 698, startPoint y: 363, endPoint x: 693, endPoint y: 355, distance: 9.7
click at [697, 362] on li "Transit" at bounding box center [789, 364] width 233 height 21
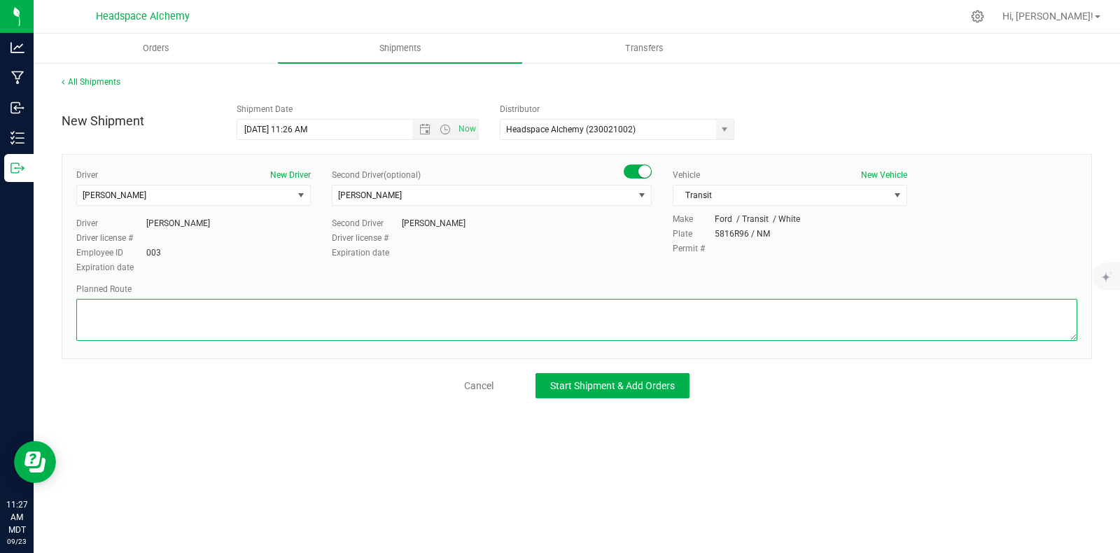
paste textarea "805 El Molino Blvd Las Cruces, NM 88005  Get on I-25 N from S Alameda Blvd and…"
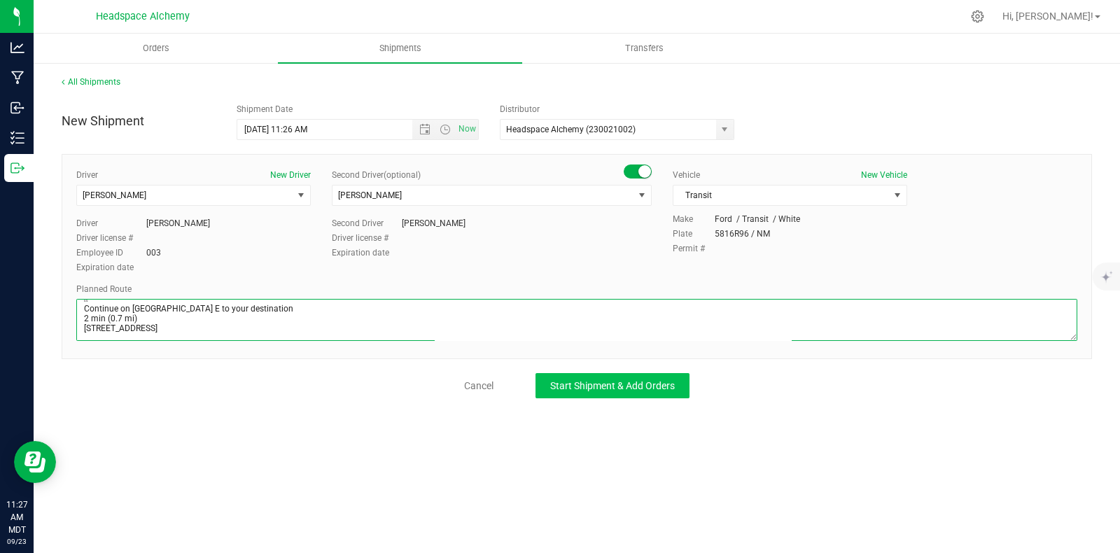
type textarea "805 El Molino Blvd Las Cruces, NM 88005  Get on I-25 N from S Alameda Blvd and…"
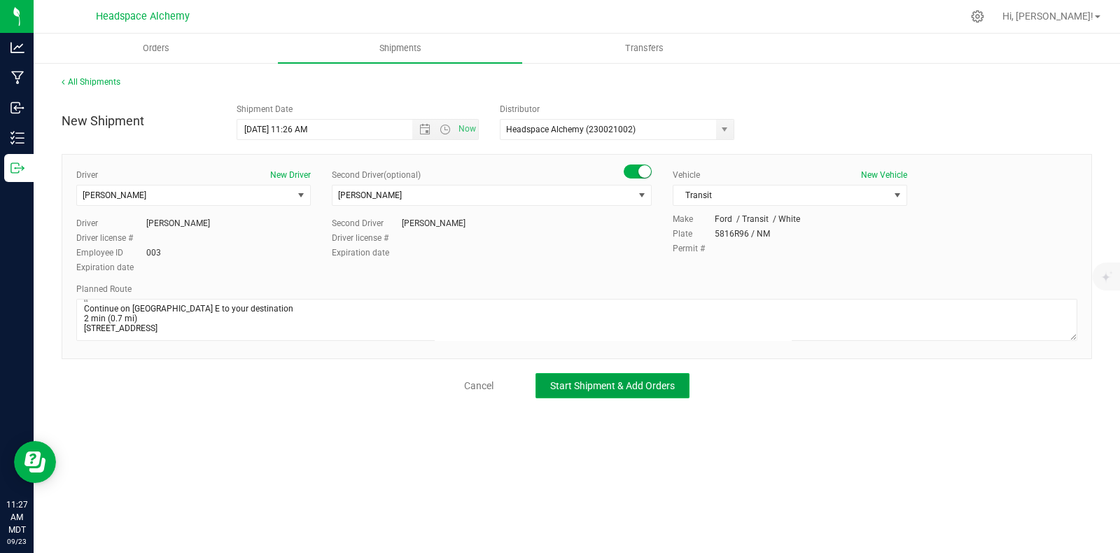
click at [614, 380] on span "Start Shipment & Add Orders" at bounding box center [612, 385] width 125 height 11
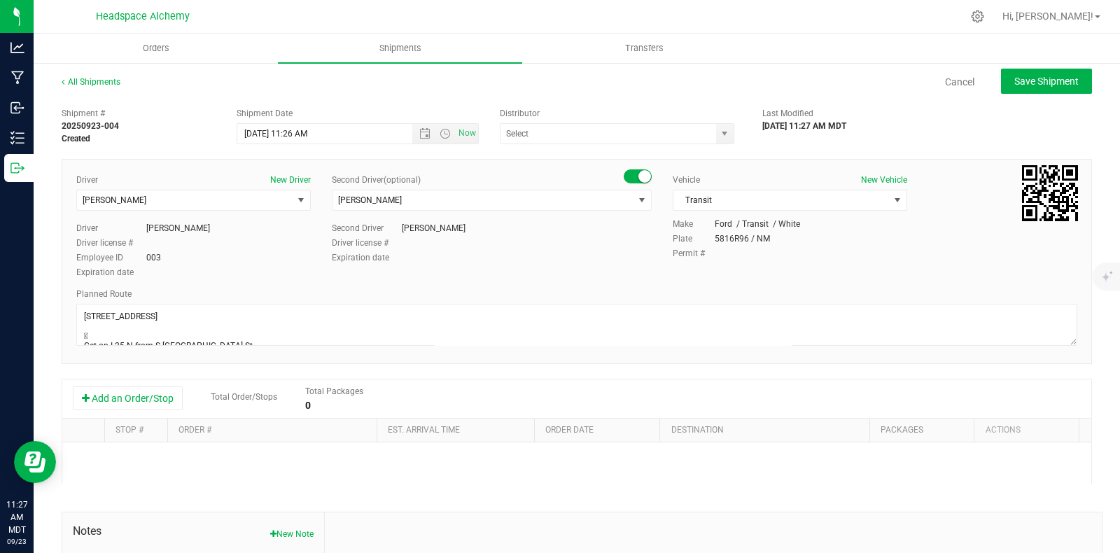
type input "Headspace Alchemy (230021002)"
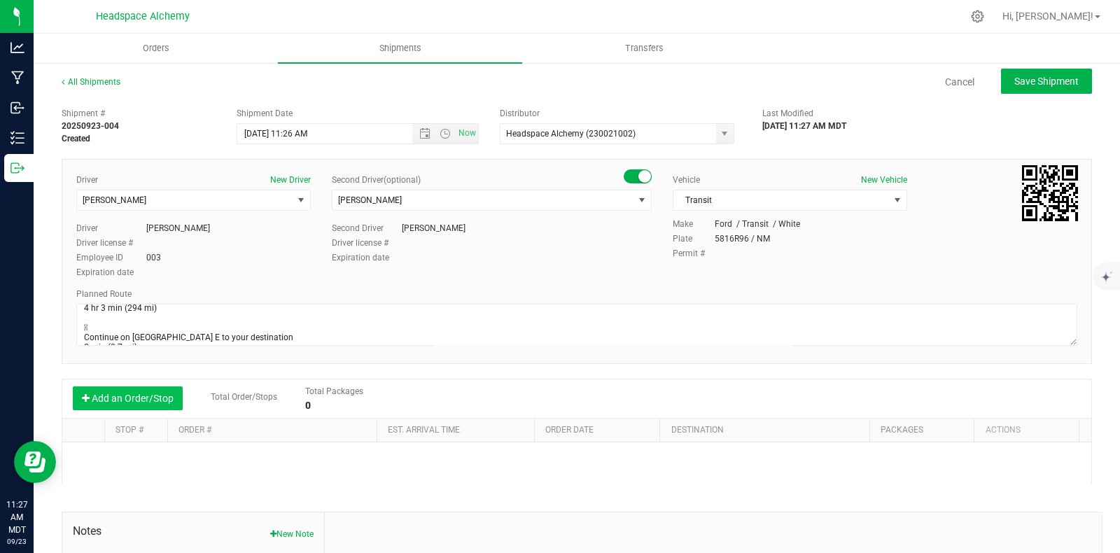
click at [147, 400] on button "Add an Order/Stop" at bounding box center [128, 398] width 110 height 24
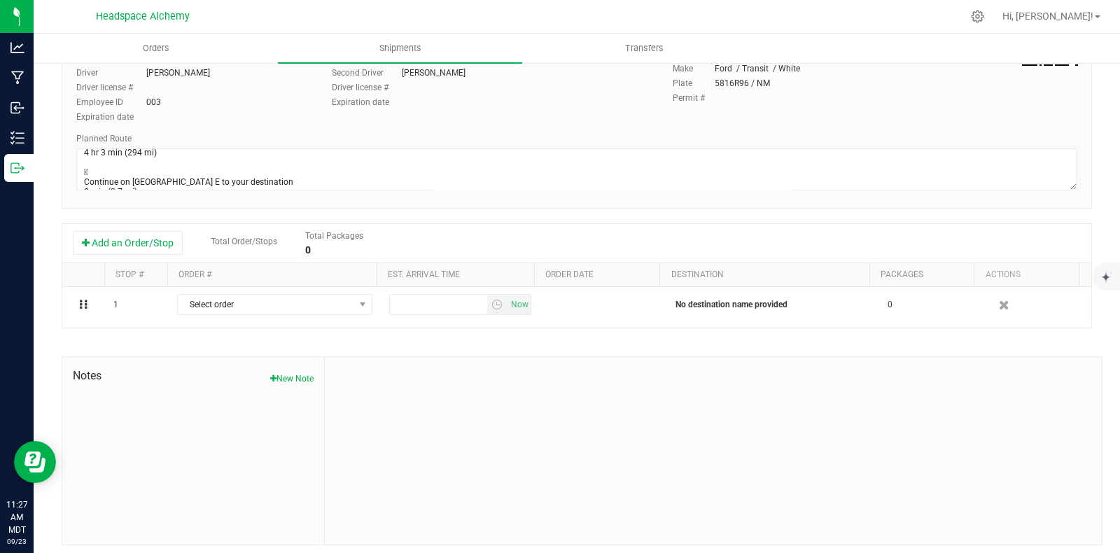
scroll to position [162, 0]
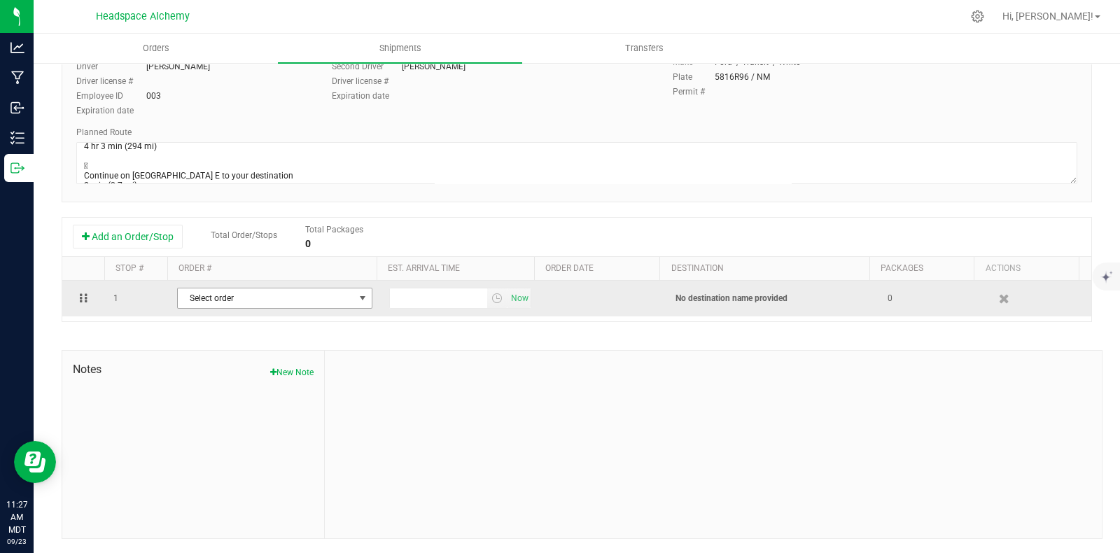
click at [340, 302] on span "Select order" at bounding box center [266, 298] width 176 height 20
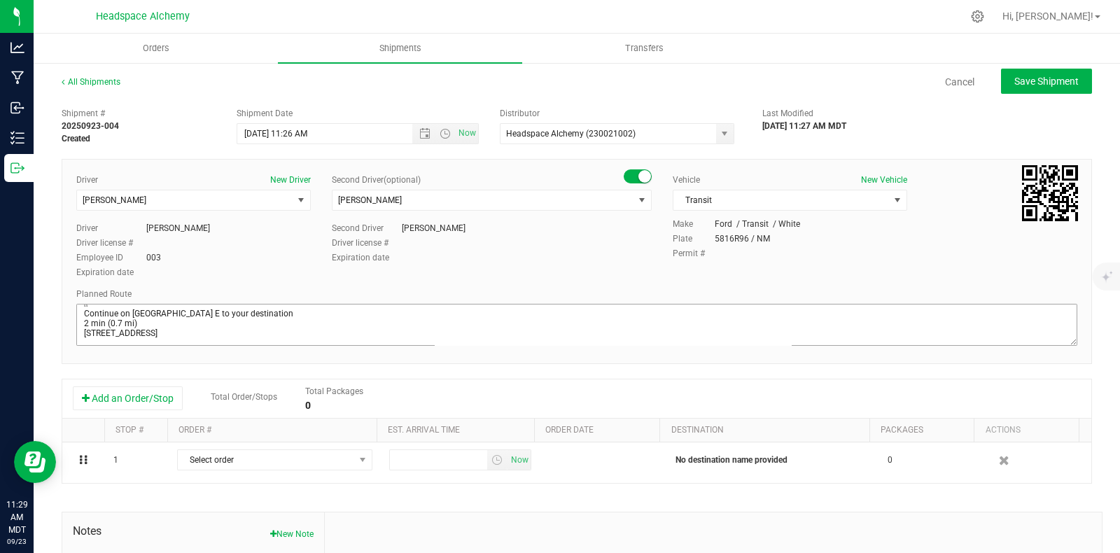
scroll to position [141, 0]
click at [160, 395] on button "Add an Order/Stop" at bounding box center [128, 398] width 110 height 24
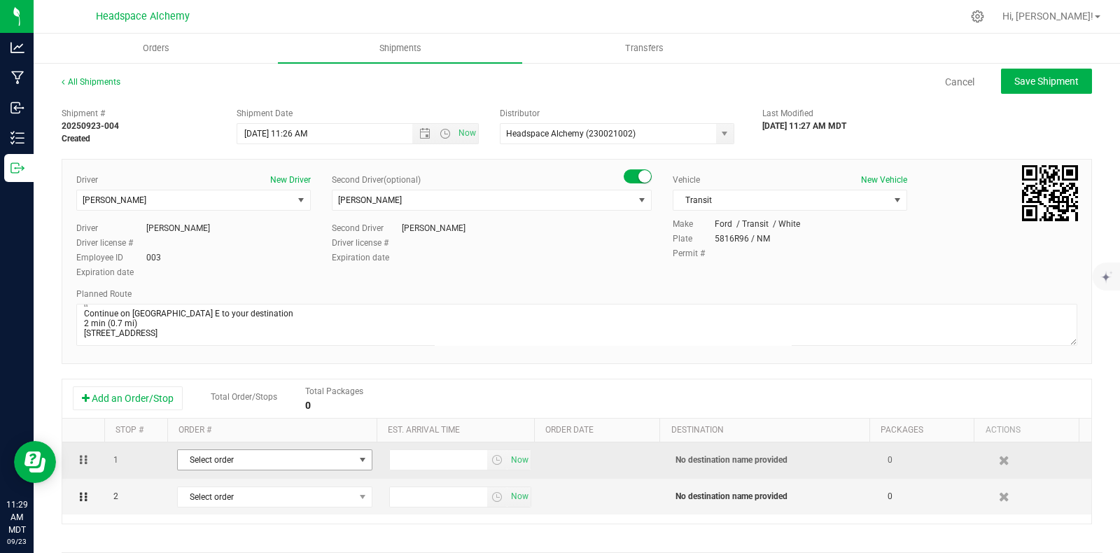
scroll to position [162, 0]
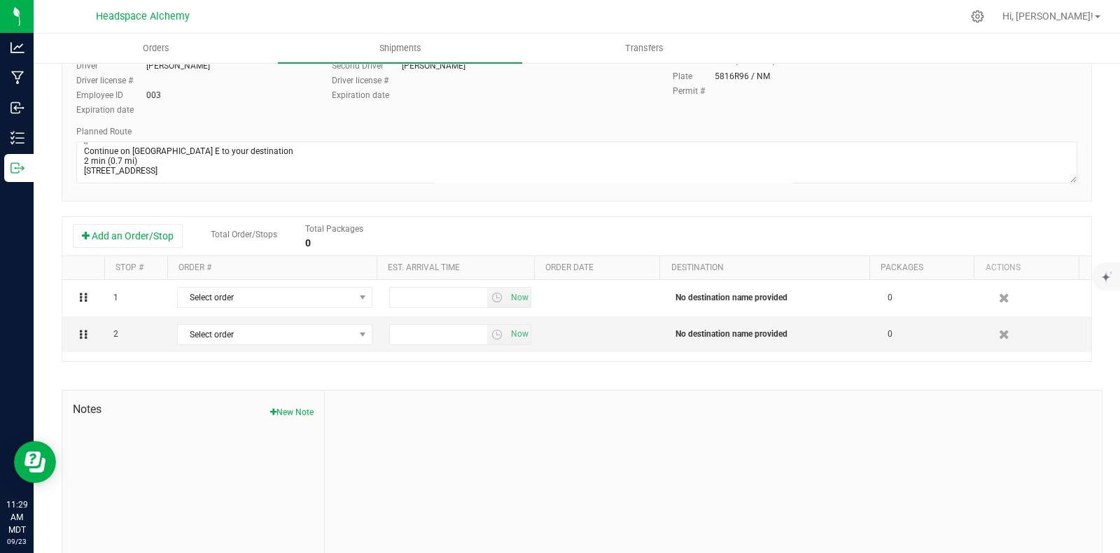
click at [999, 335] on icon "button" at bounding box center [1004, 335] width 10 height 10
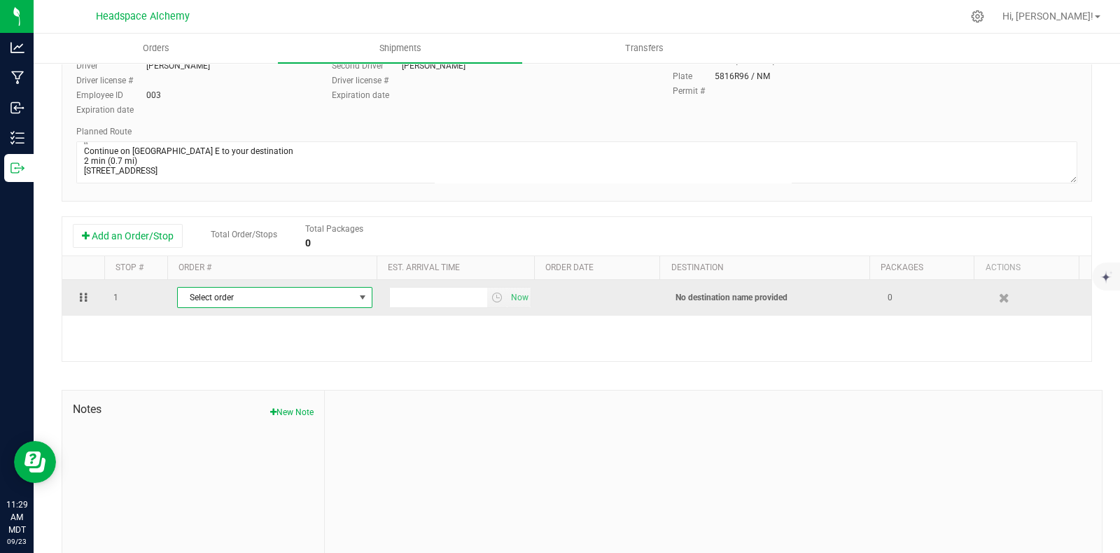
click at [357, 303] on span "select" at bounding box center [362, 297] width 11 height 11
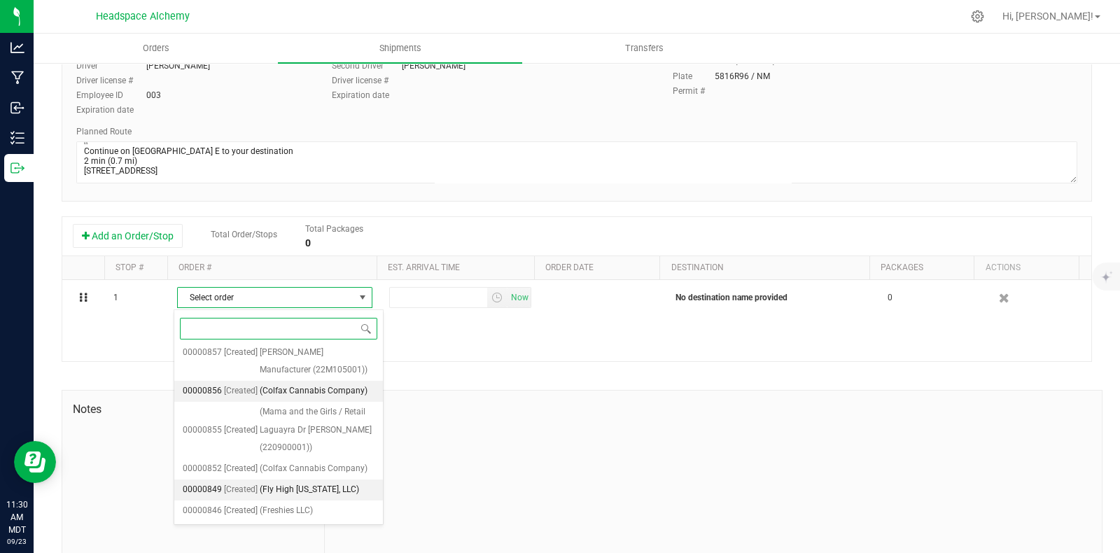
scroll to position [1065, 0]
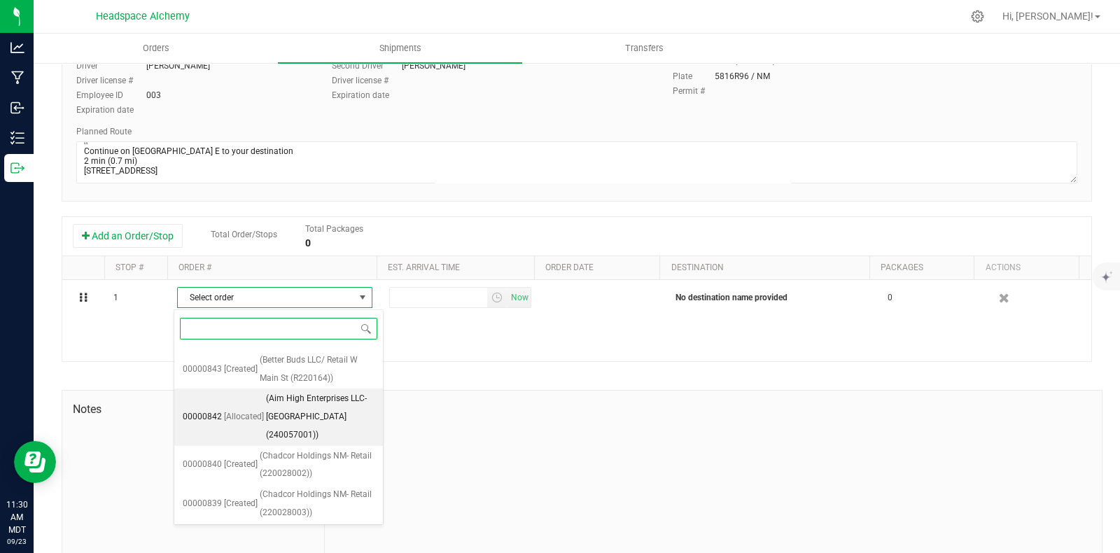
click at [311, 444] on span "(Aim High Enterprises LLC- Bataan Memorial West Retail (240057001))" at bounding box center [320, 417] width 108 height 54
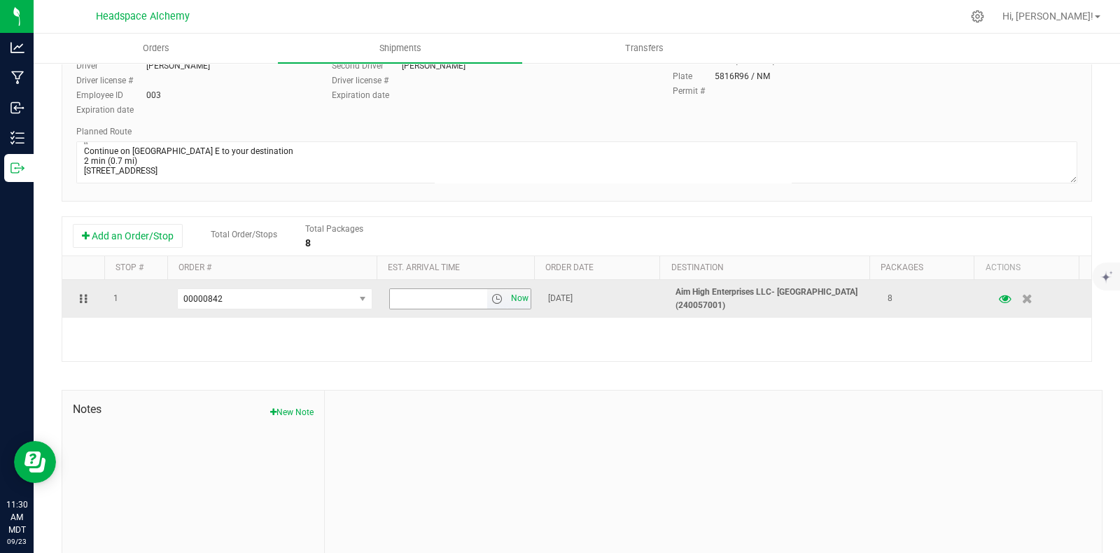
click at [508, 302] on span "Now" at bounding box center [520, 298] width 24 height 20
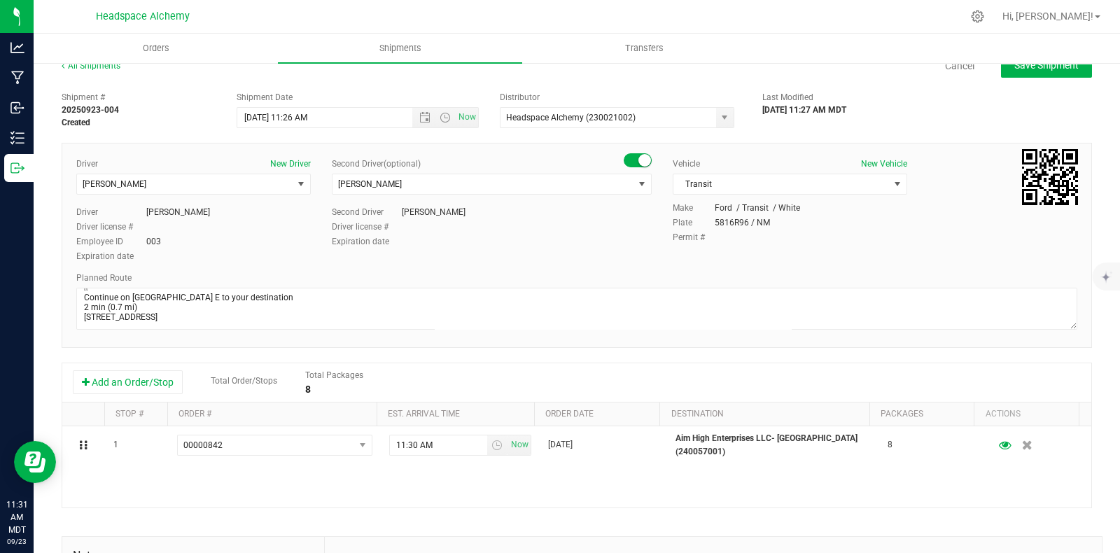
scroll to position [0, 0]
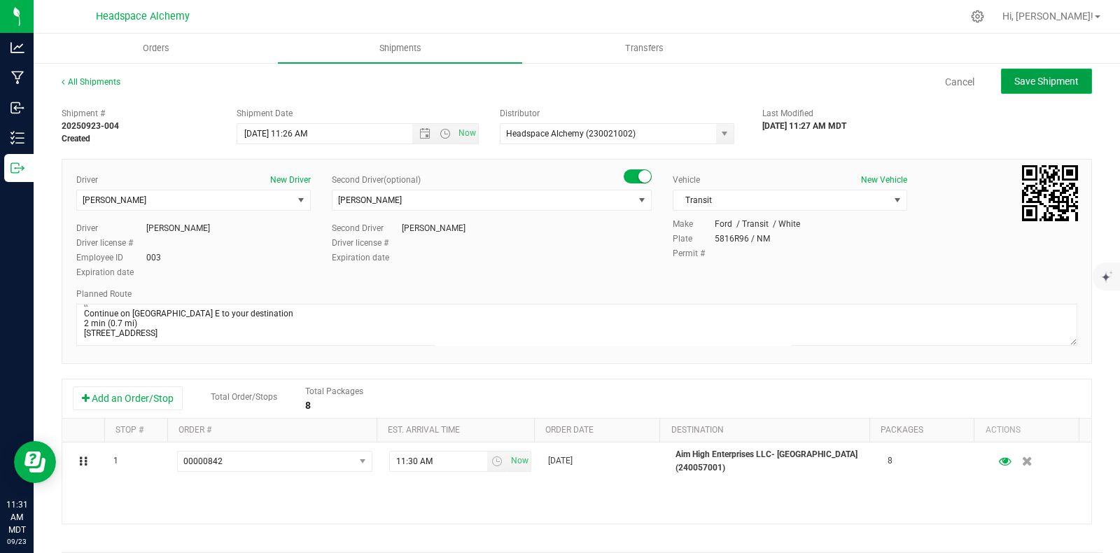
click at [1037, 85] on span "Save Shipment" at bounding box center [1046, 81] width 64 height 11
type input "9/24/2025 5:26 PM"
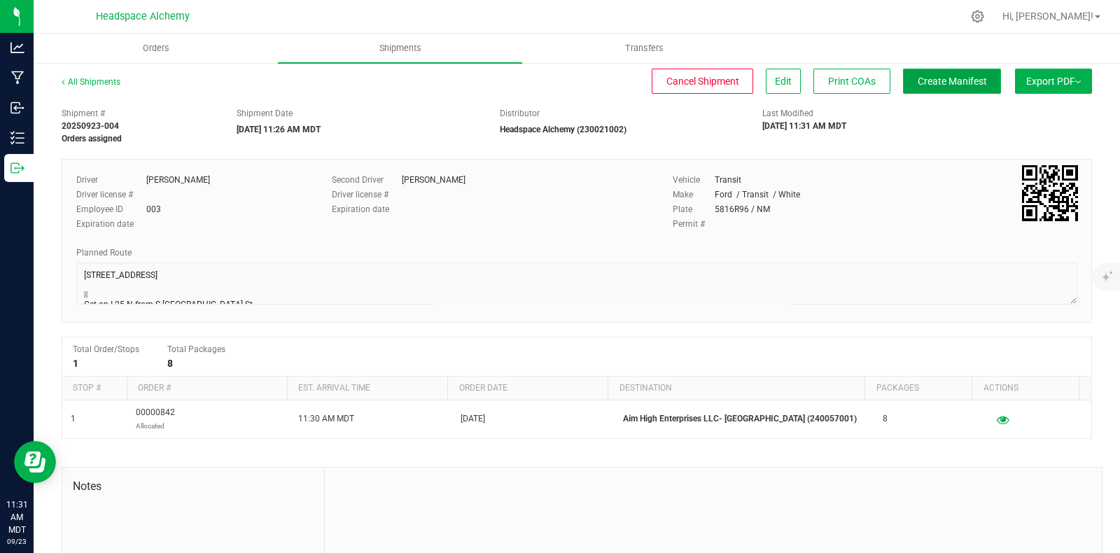
click at [934, 80] on span "Create Manifest" at bounding box center [951, 81] width 69 height 11
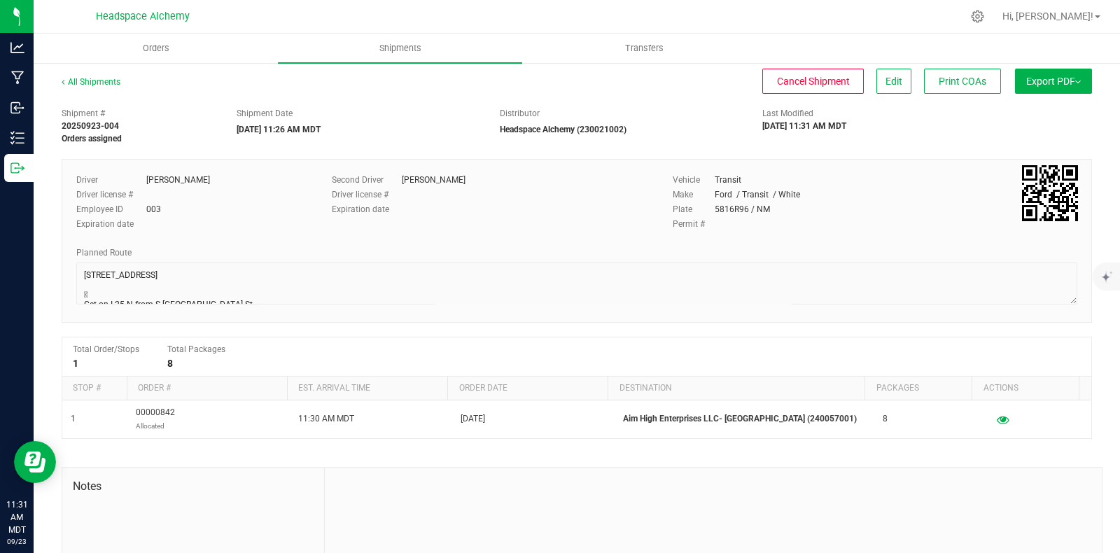
click at [1054, 67] on div "All Shipments Cancel Shipment Edit Print COAs Export PDF Manifest by Package ID…" at bounding box center [577, 366] width 1086 height 608
click at [1054, 76] on span "Export PDF" at bounding box center [1053, 81] width 55 height 11
click at [1004, 115] on span "Manifest by Package ID" at bounding box center [1032, 112] width 89 height 10
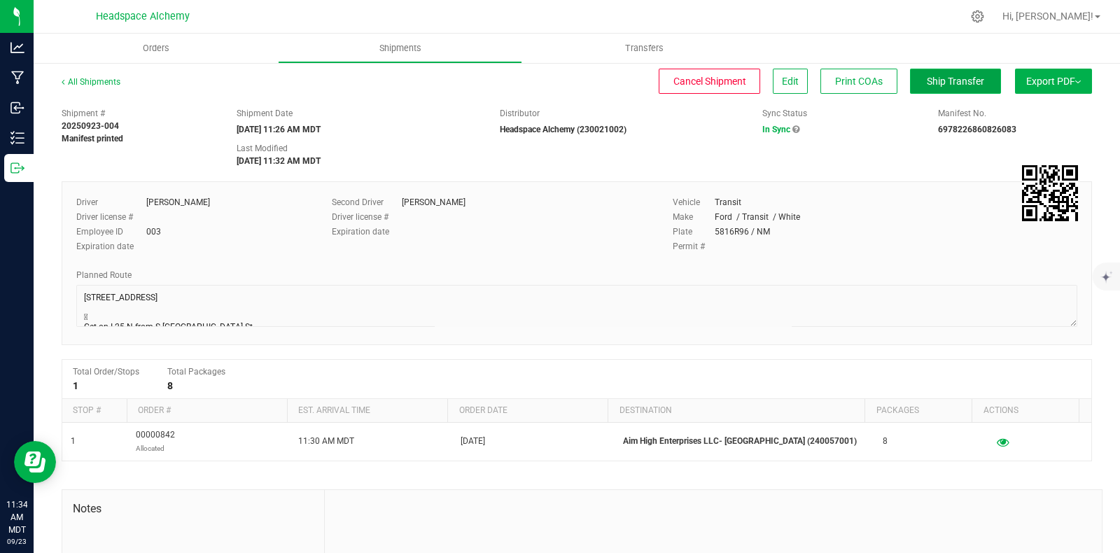
click at [938, 79] on span "Ship Transfer" at bounding box center [955, 81] width 57 height 11
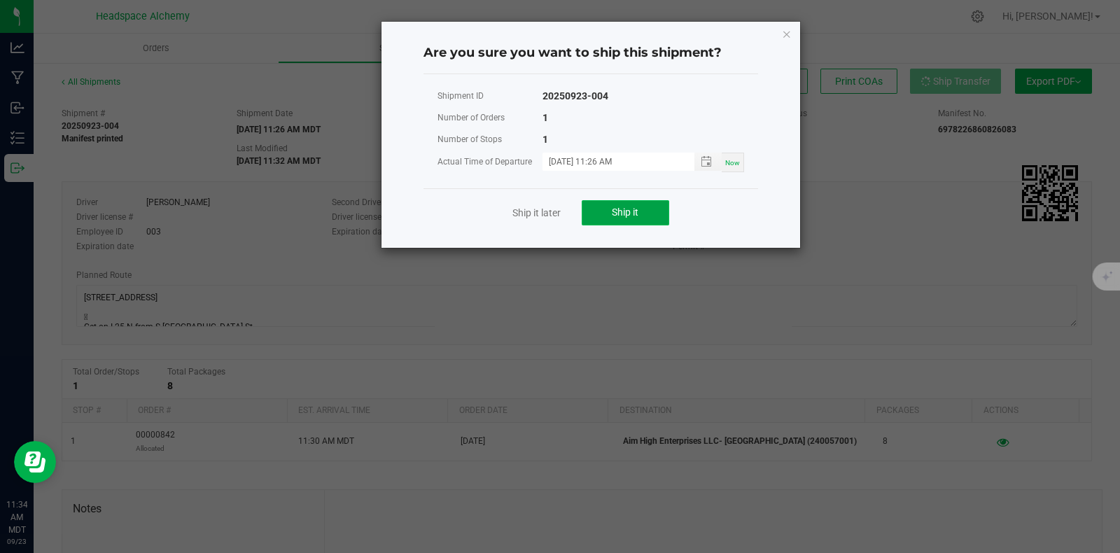
click at [632, 204] on button "Ship it" at bounding box center [625, 212] width 87 height 25
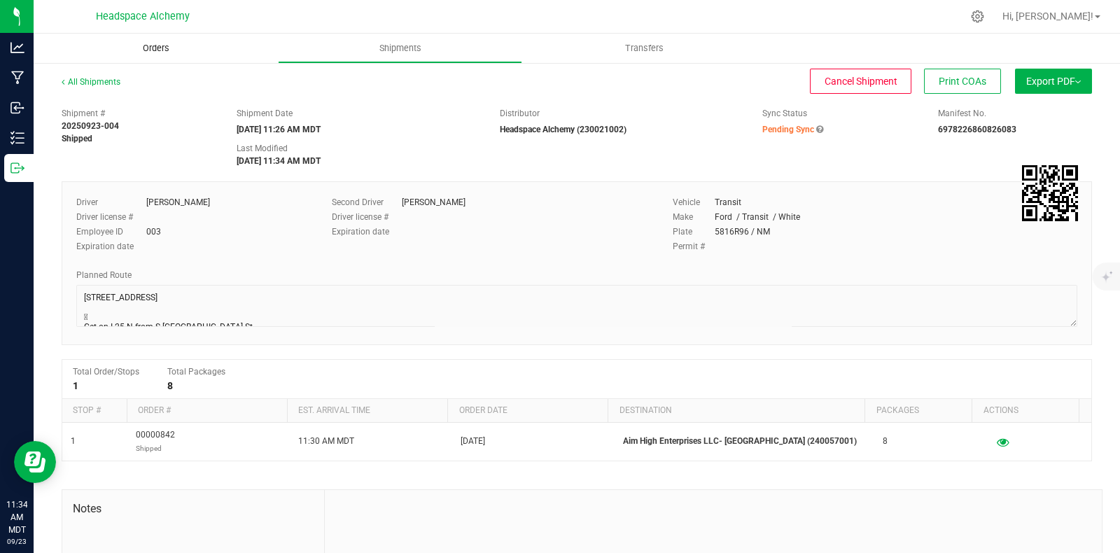
click at [153, 47] on span "Orders" at bounding box center [156, 48] width 64 height 13
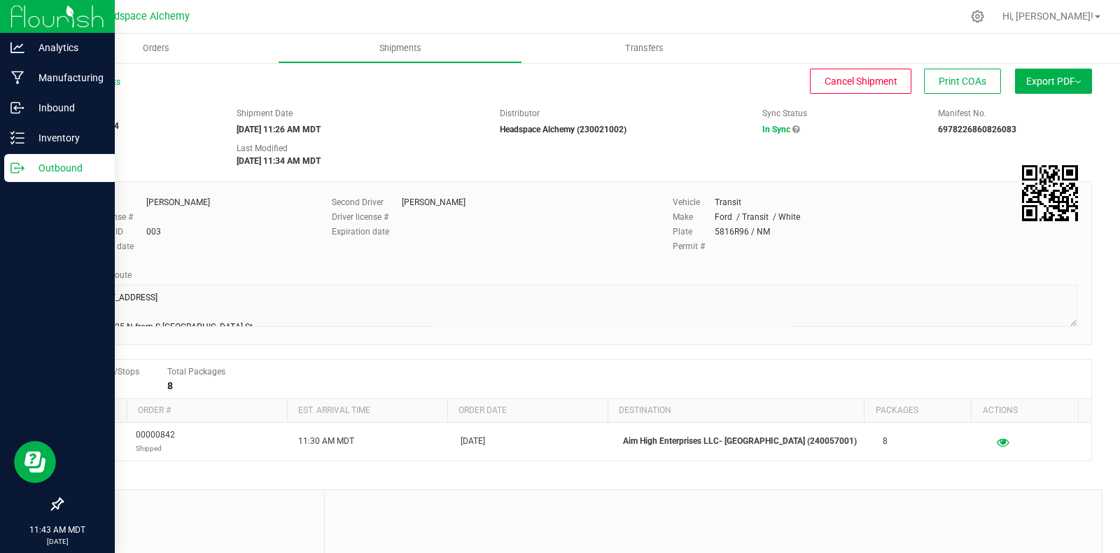
click at [14, 171] on icon at bounding box center [17, 168] width 14 height 14
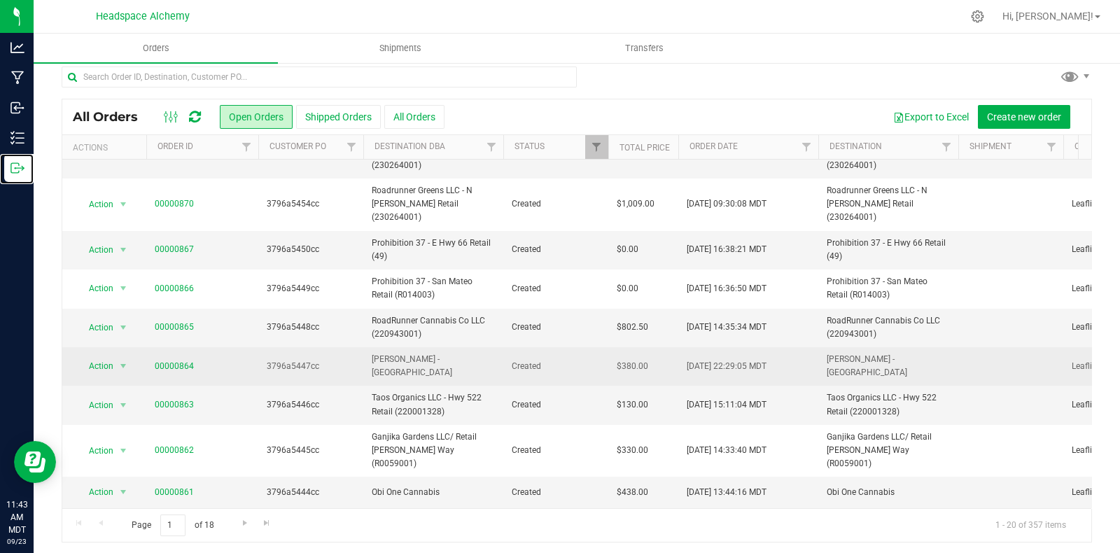
scroll to position [13, 0]
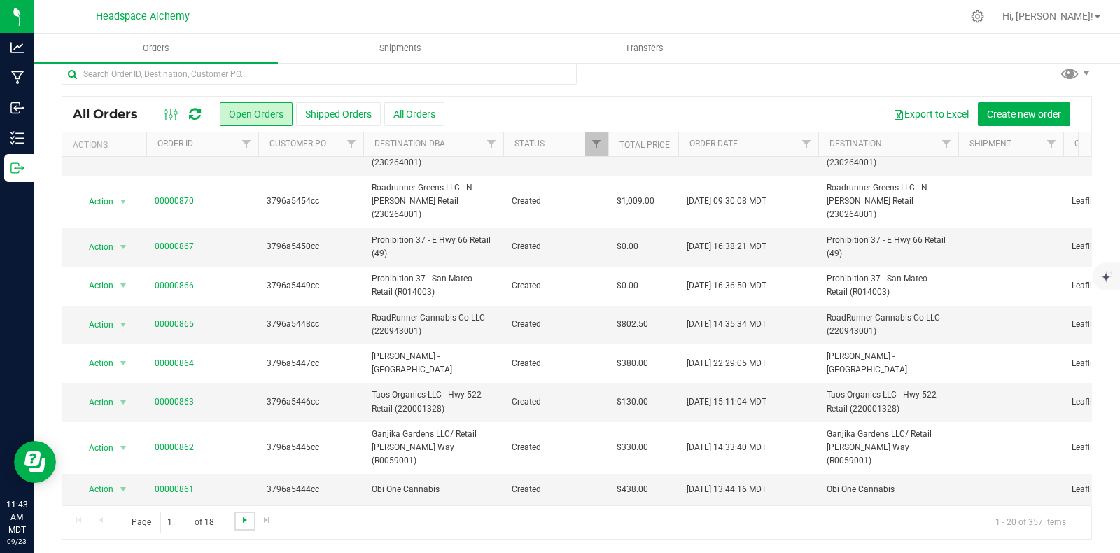
click at [244, 519] on span "Go to the next page" at bounding box center [244, 519] width 11 height 11
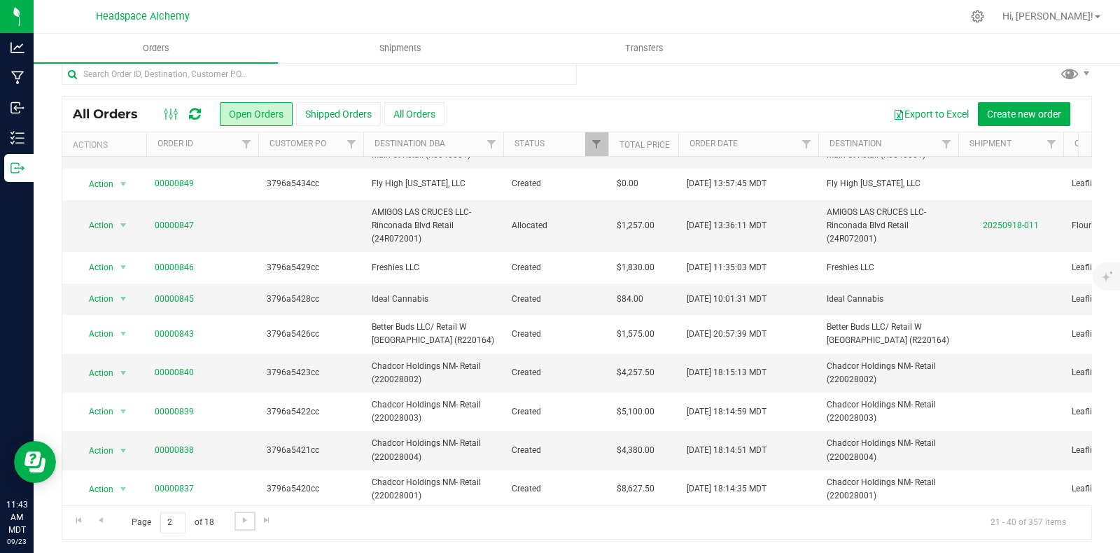
scroll to position [406, 0]
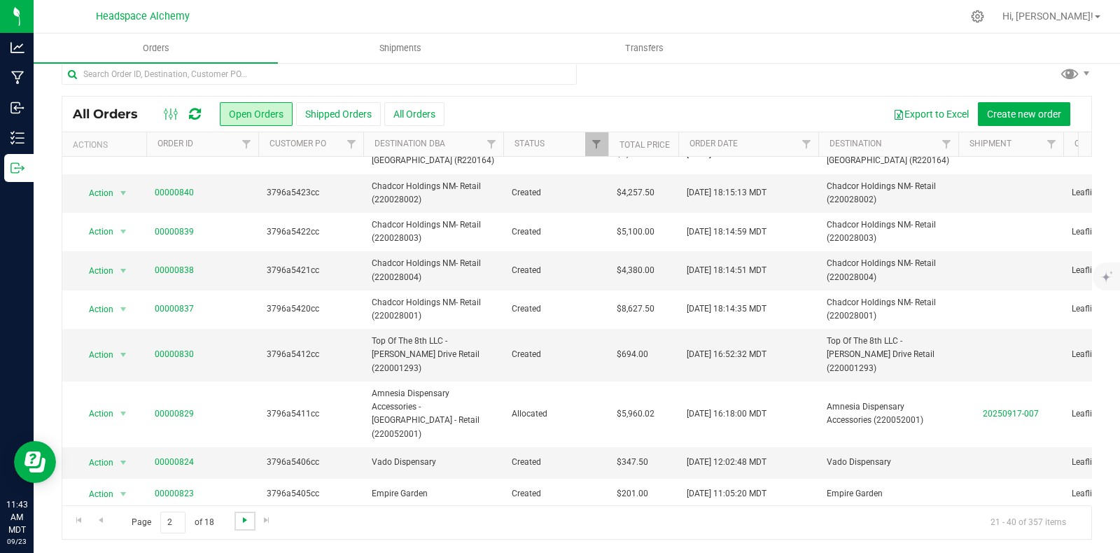
click at [245, 516] on span "Go to the next page" at bounding box center [244, 519] width 11 height 11
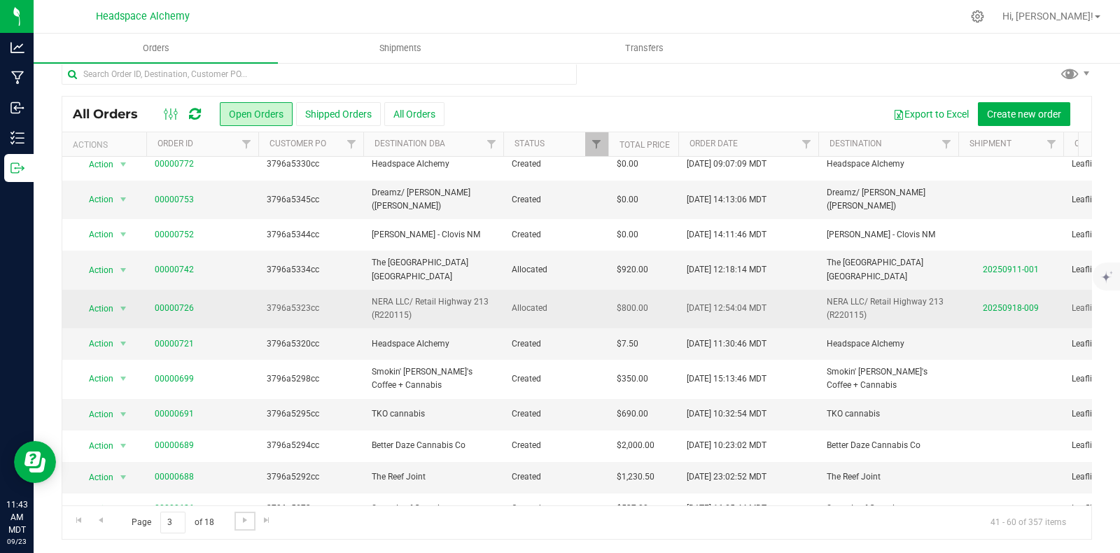
scroll to position [341, 0]
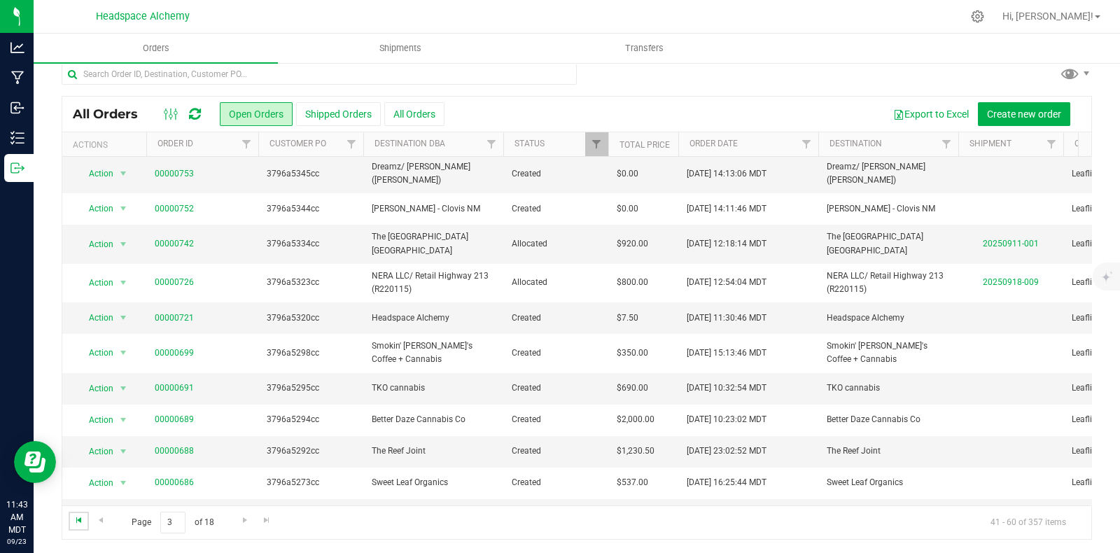
click at [75, 519] on span "Go to the first page" at bounding box center [78, 519] width 11 height 11
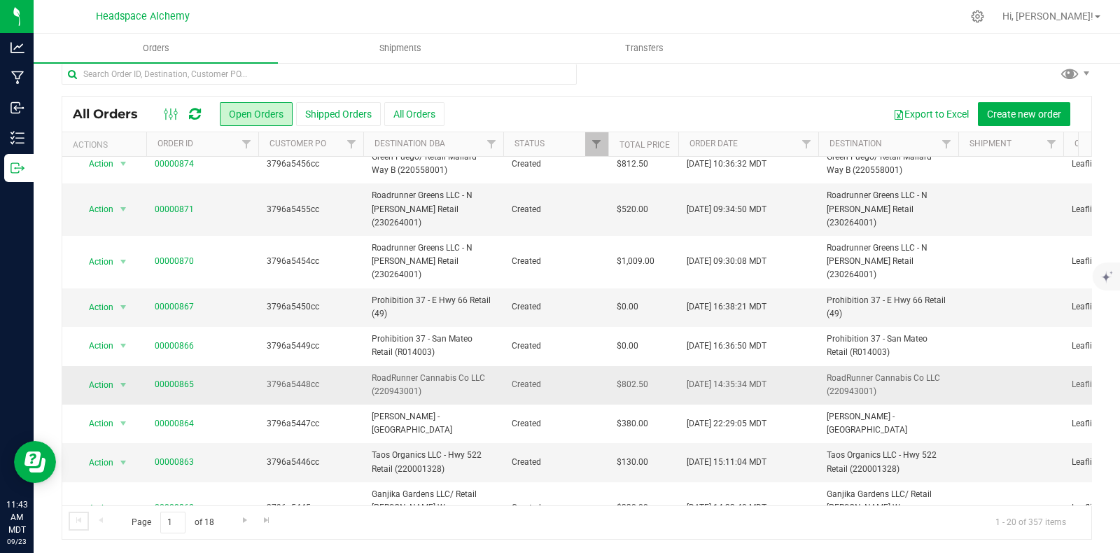
scroll to position [408, 0]
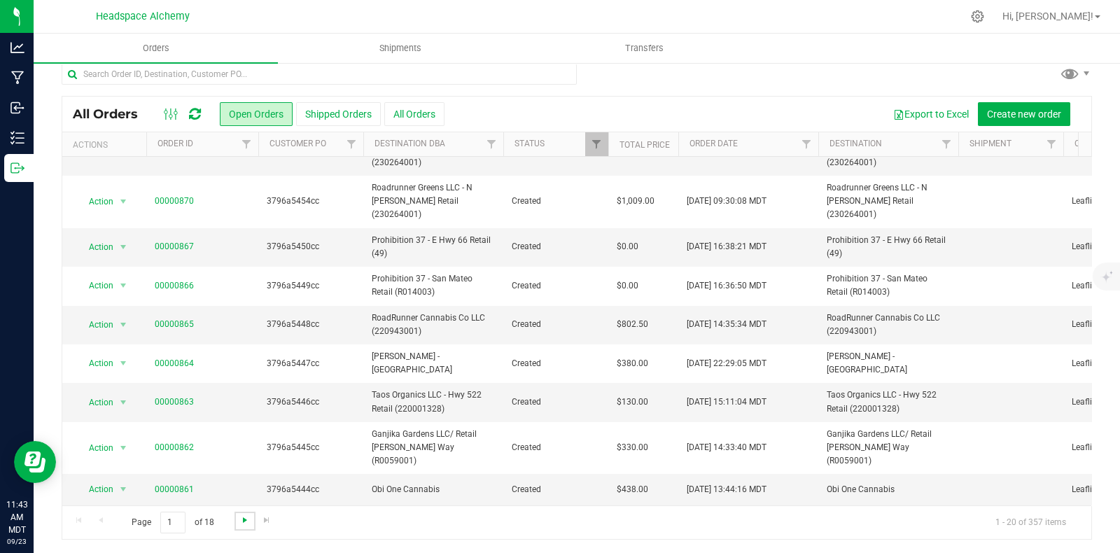
click at [239, 520] on span "Go to the next page" at bounding box center [244, 519] width 11 height 11
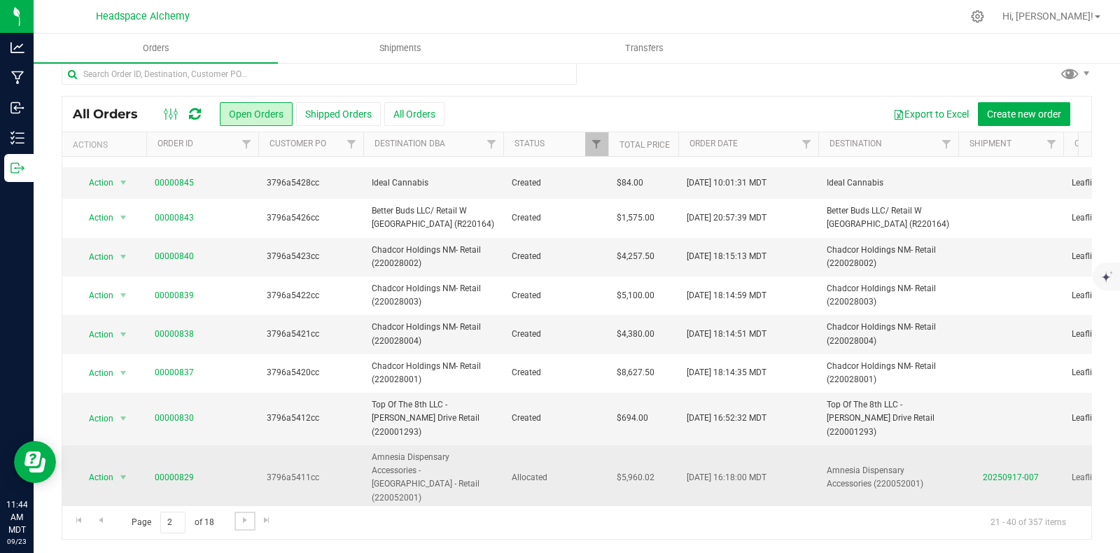
scroll to position [406, 0]
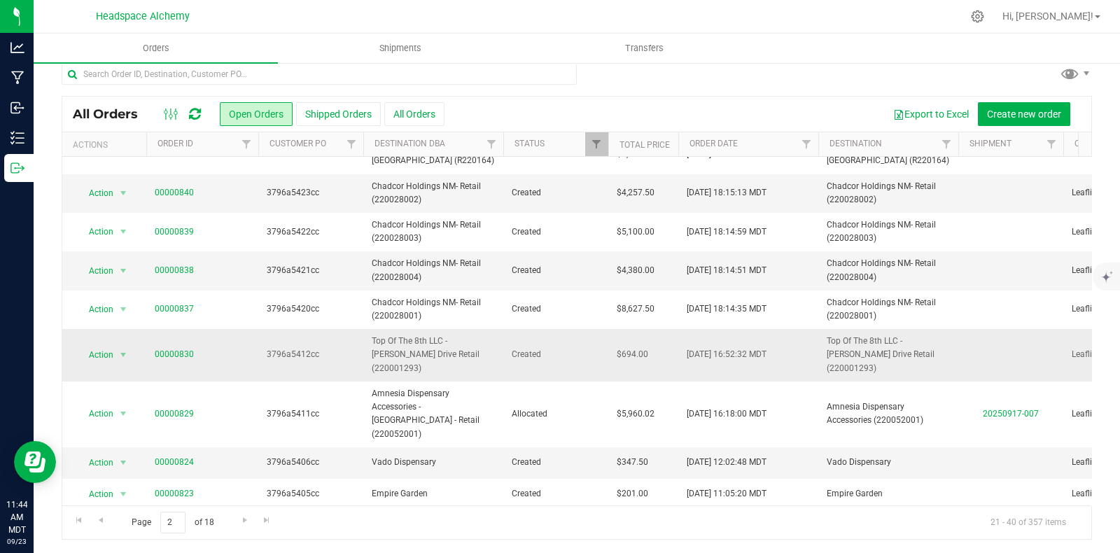
drag, startPoint x: 209, startPoint y: 320, endPoint x: 143, endPoint y: 317, distance: 65.8
click at [143, 329] on tr "Action Action Cancel order Change facility Clone order Edit order Mark as fully…" at bounding box center [615, 355] width 1106 height 52
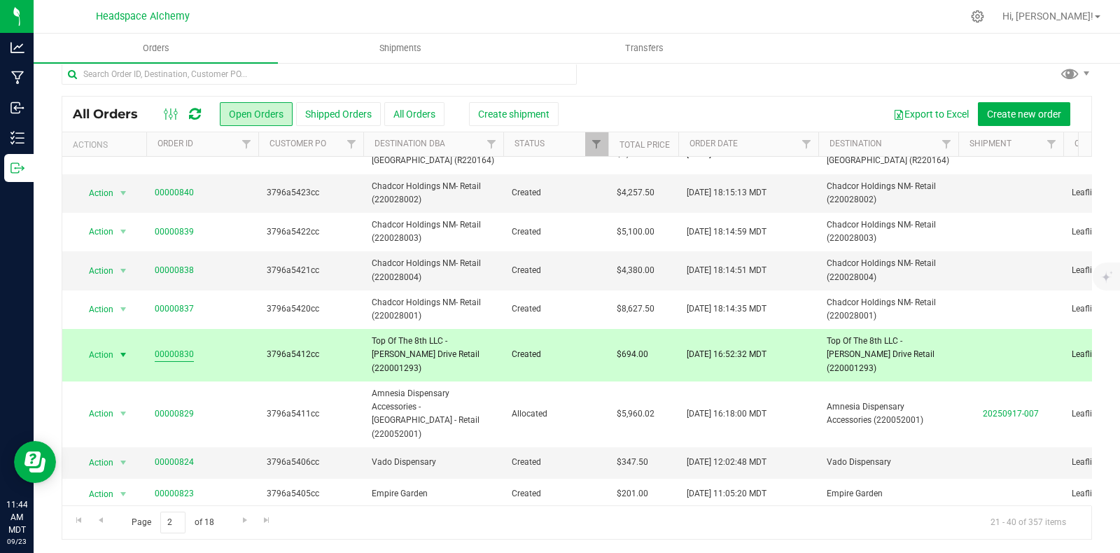
copy tr "Action Cancel order Change facility Clone order Edit order Mark as fully paid O…"
click at [185, 348] on link "00000830" at bounding box center [174, 354] width 39 height 13
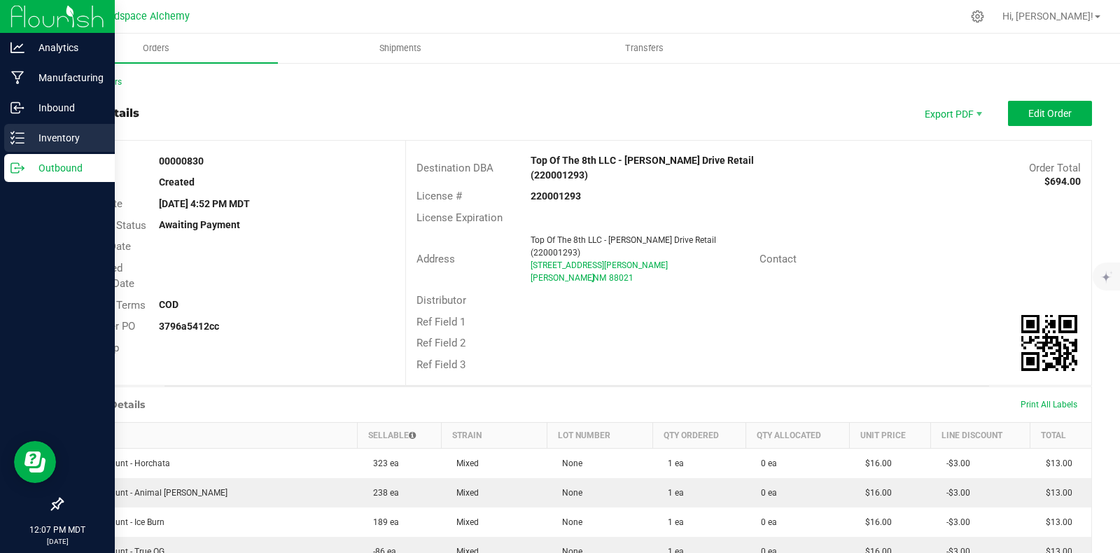
click at [11, 132] on icon at bounding box center [17, 138] width 14 height 14
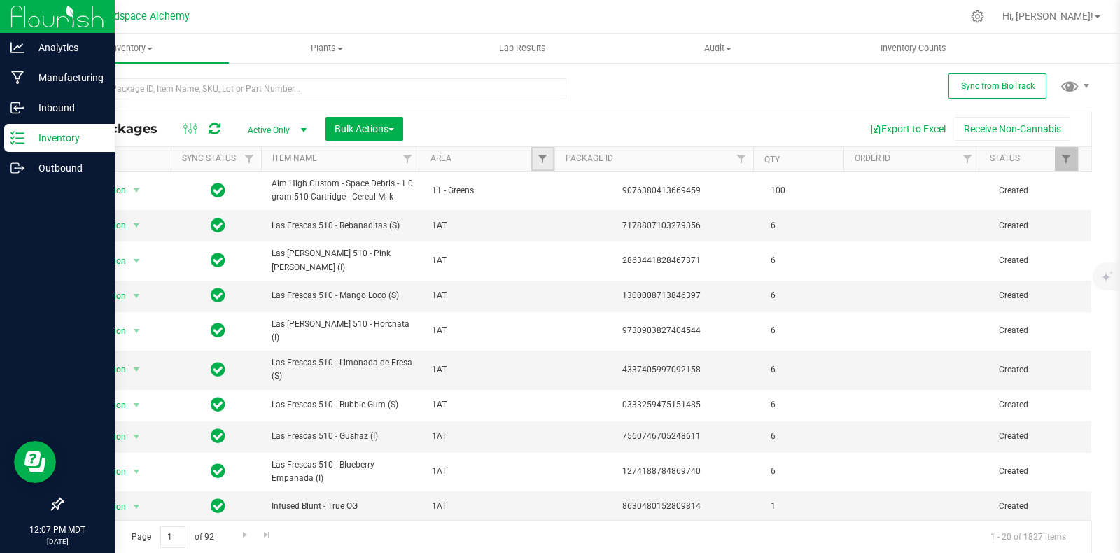
click at [542, 154] on link "Filter" at bounding box center [542, 159] width 23 height 24
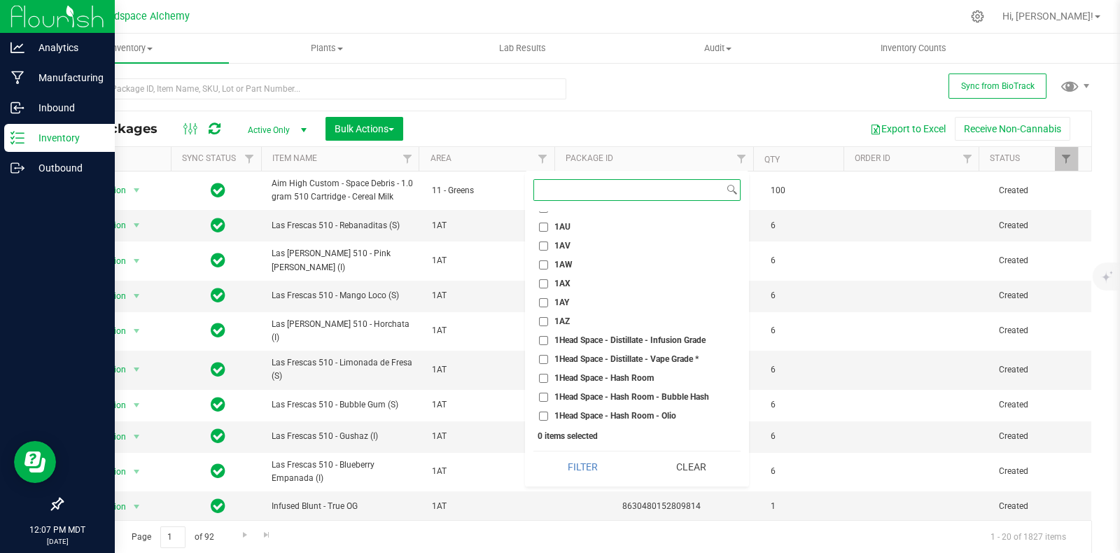
scroll to position [962, 0]
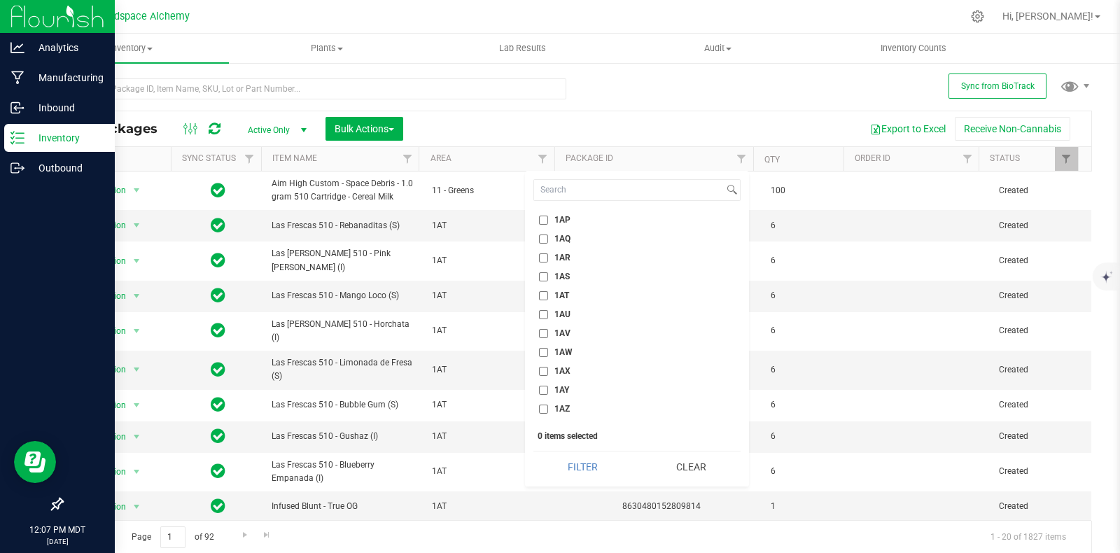
click at [558, 299] on span "1AT" at bounding box center [561, 295] width 15 height 8
click at [548, 299] on input "1AT" at bounding box center [543, 295] width 9 height 9
checkbox input "true"
click at [586, 464] on button "Filter" at bounding box center [582, 466] width 99 height 31
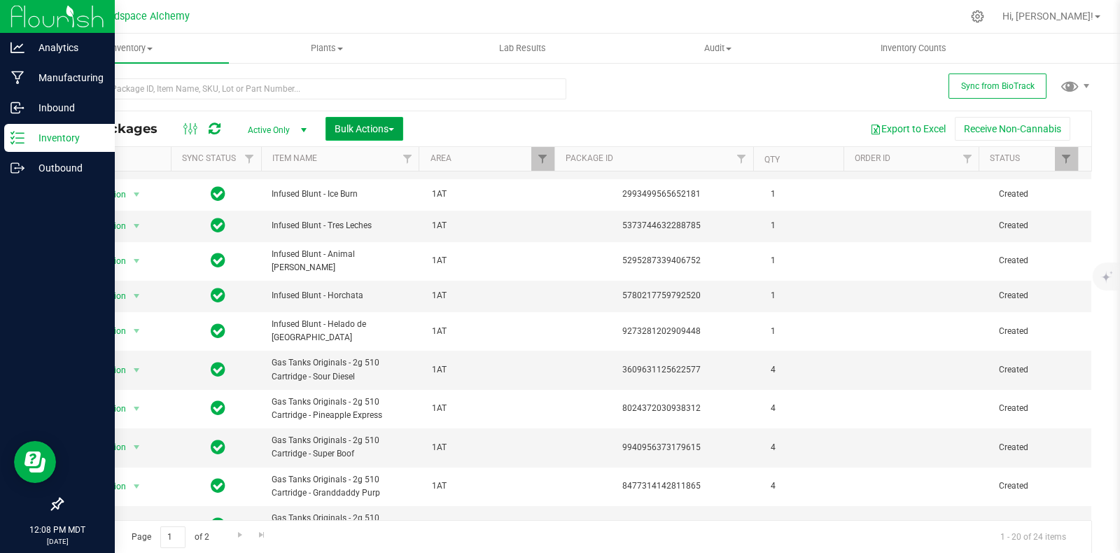
click at [398, 124] on button "Bulk Actions" at bounding box center [364, 129] width 78 height 24
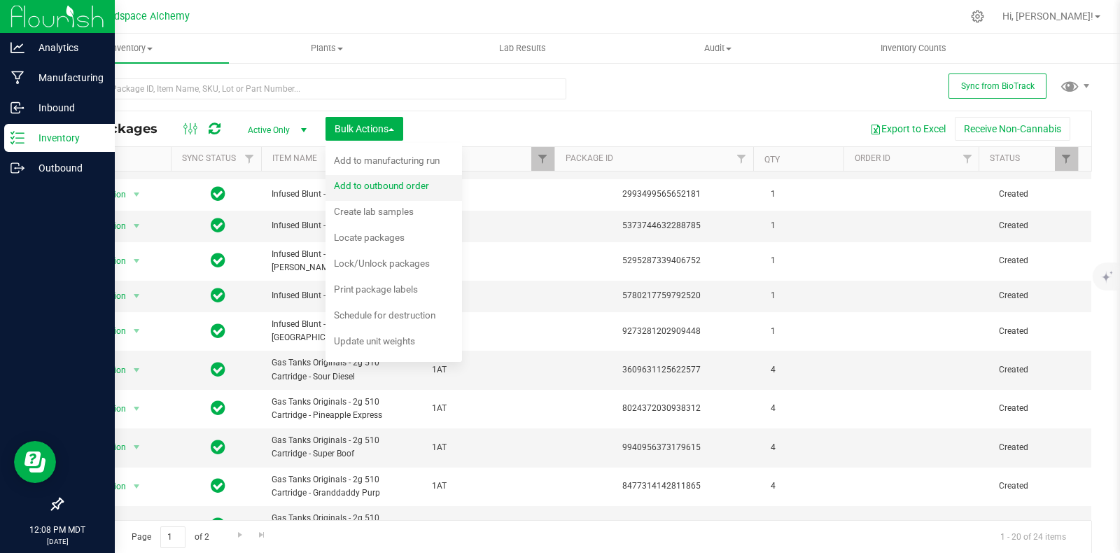
click at [402, 180] on span "Add to outbound order" at bounding box center [381, 185] width 95 height 11
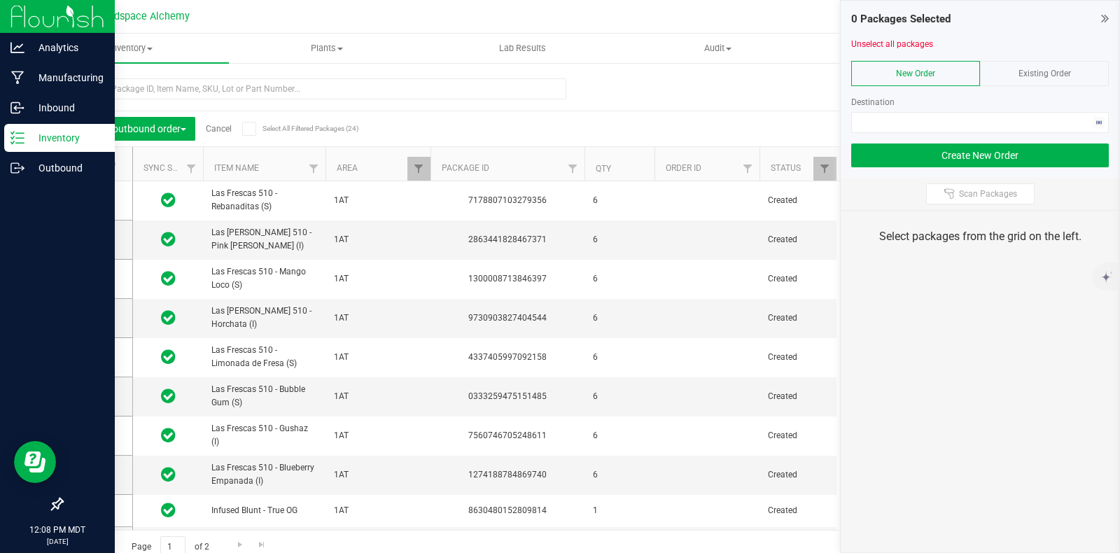
click at [1045, 57] on div at bounding box center [980, 55] width 258 height 10
click at [1043, 64] on div "Existing Order" at bounding box center [1044, 73] width 129 height 25
click at [1045, 108] on div "Order" at bounding box center [980, 109] width 258 height 48
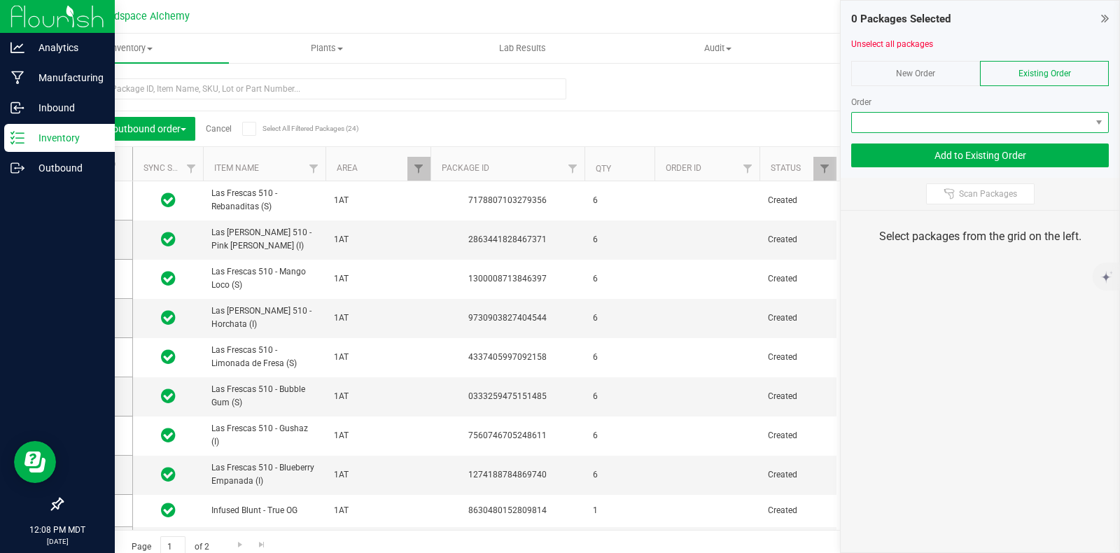
click at [1041, 117] on span at bounding box center [971, 123] width 239 height 20
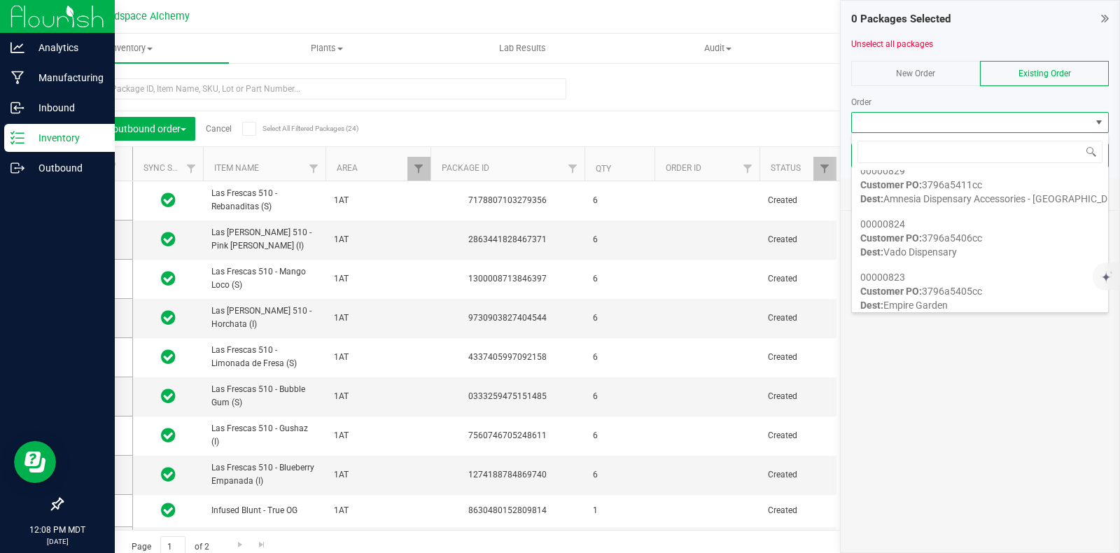
scroll to position [1575, 0]
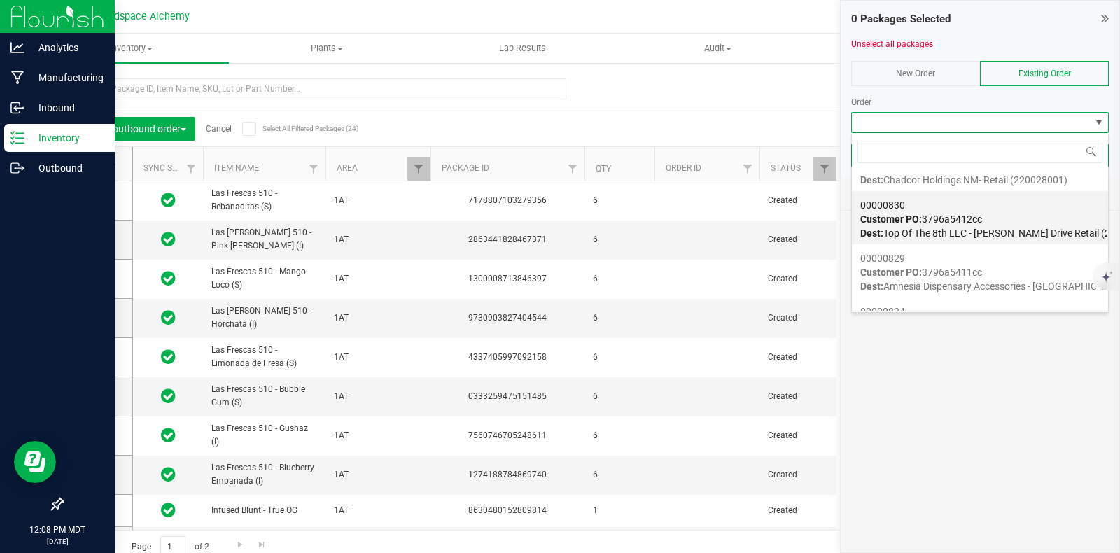
click at [989, 211] on div "00000830 Customer PO: 3796a5412cc Dest: Top Of The 8th LLC - Anthony Drive Reta…" at bounding box center [979, 218] width 239 height 53
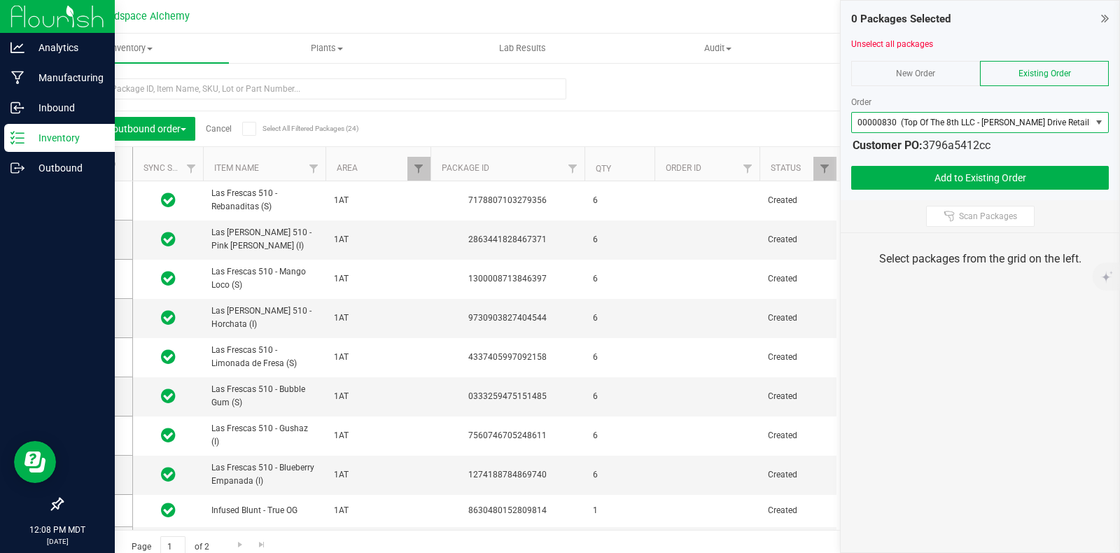
click at [250, 129] on icon at bounding box center [248, 129] width 9 height 0
click at [0, 0] on input "Select All Filtered Packages (24)" at bounding box center [0, 0] width 0 height 0
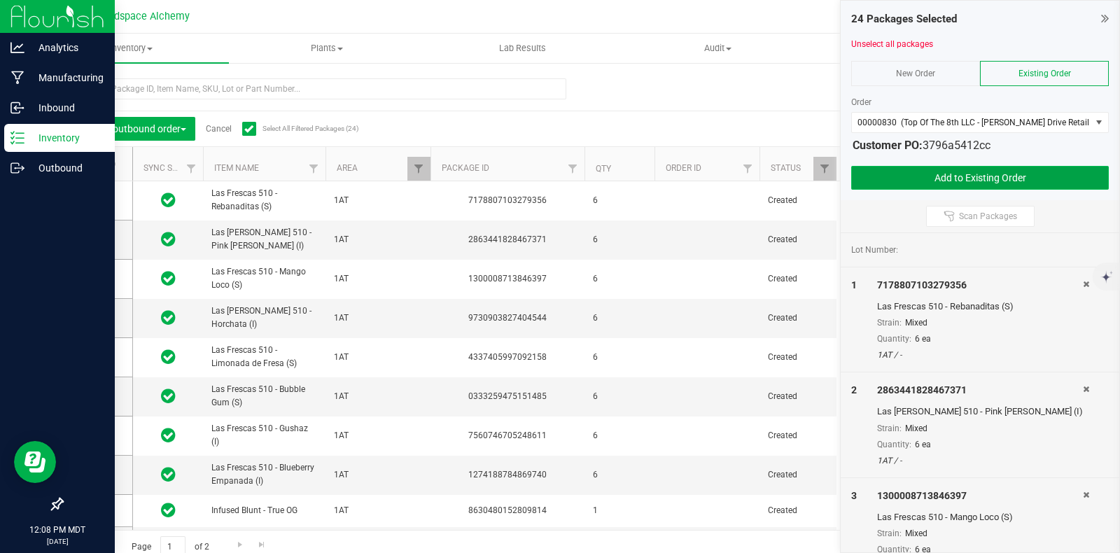
click at [918, 169] on button "Add to Existing Order" at bounding box center [980, 178] width 258 height 24
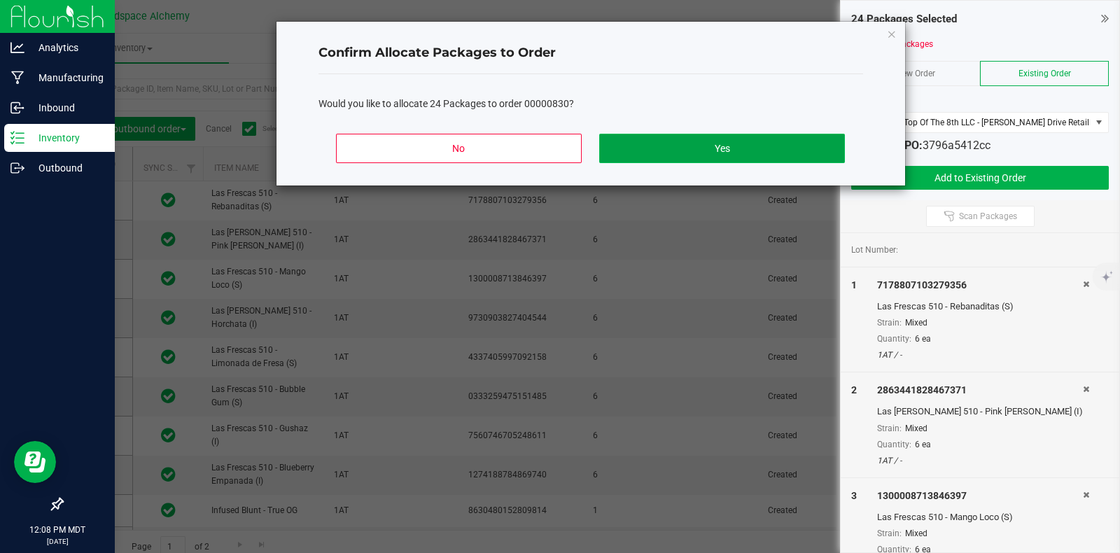
click at [745, 147] on button "Yes" at bounding box center [721, 148] width 245 height 29
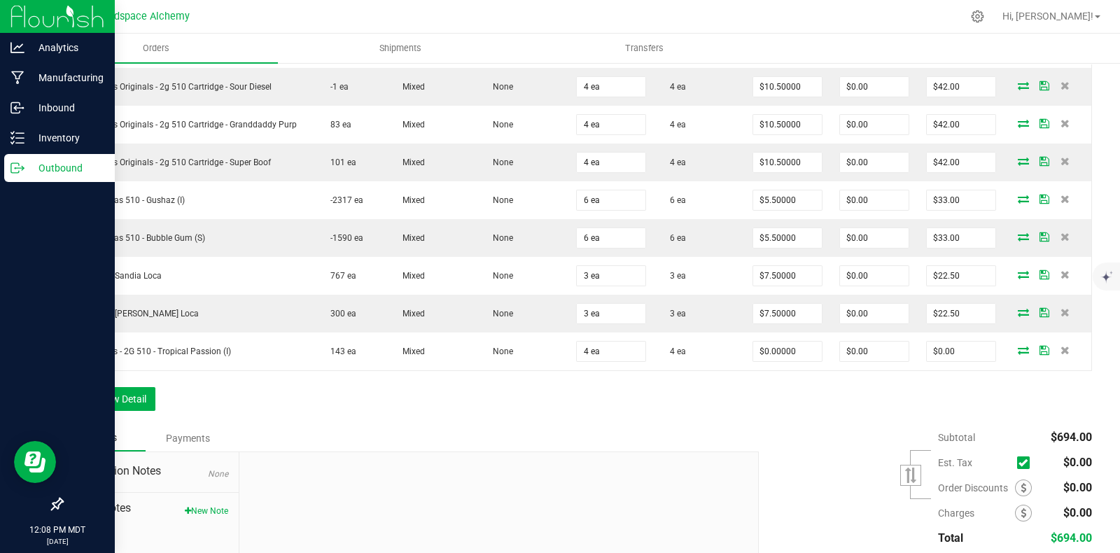
scroll to position [875, 0]
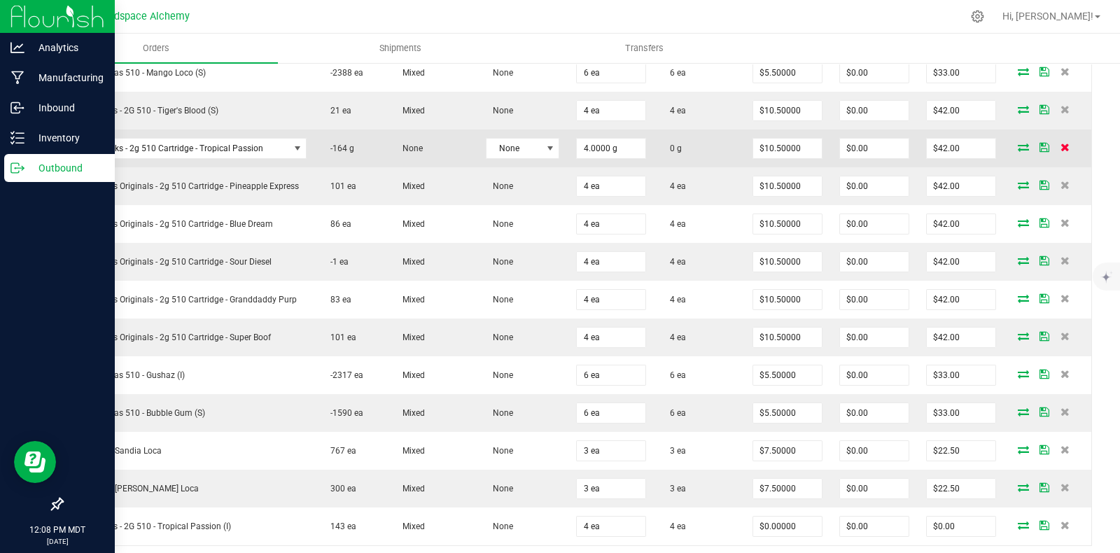
click at [1060, 143] on icon at bounding box center [1064, 147] width 9 height 8
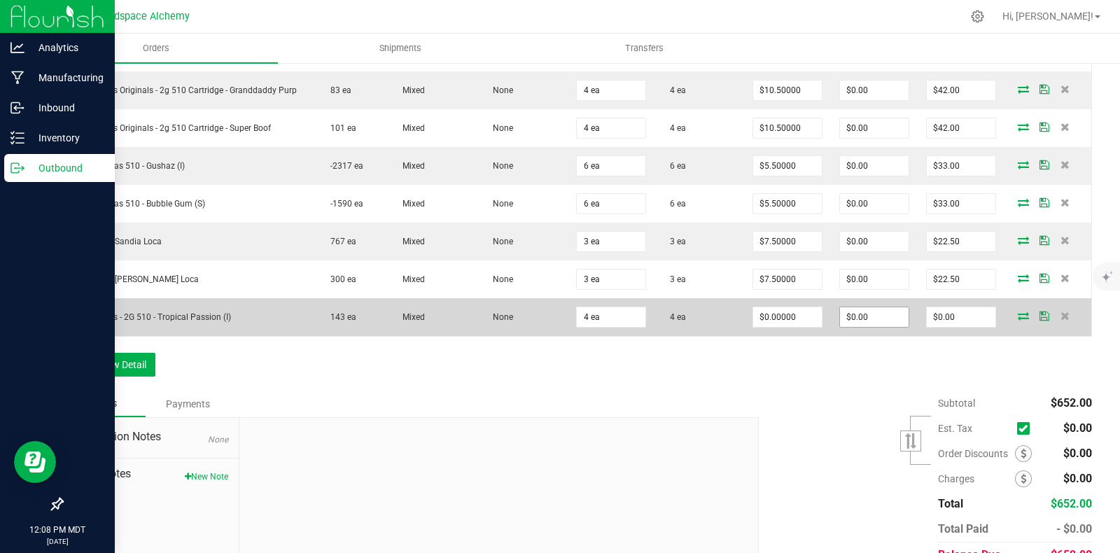
scroll to position [1050, 0]
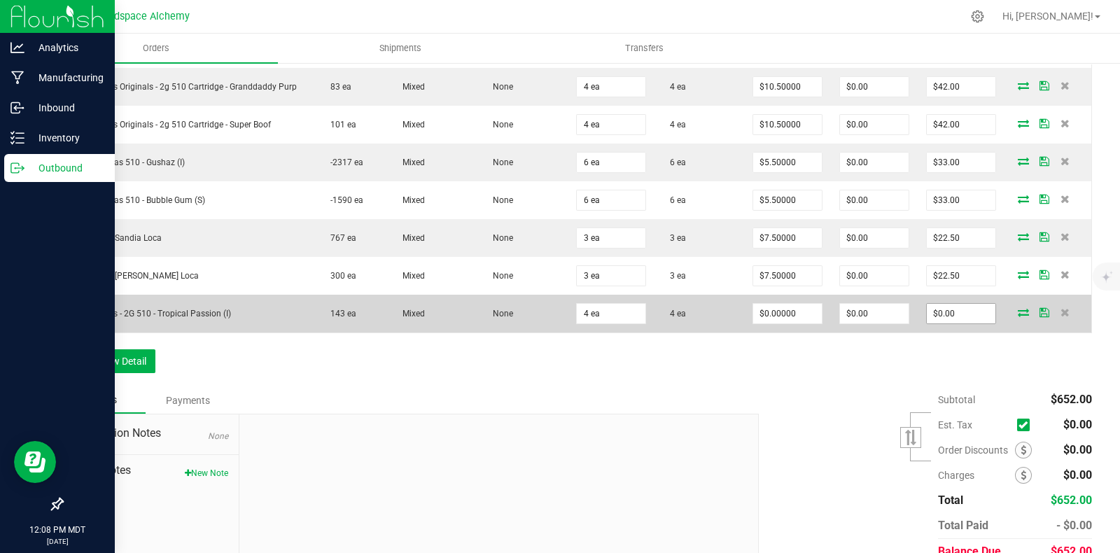
click at [950, 304] on input "$0.00" at bounding box center [961, 314] width 69 height 20
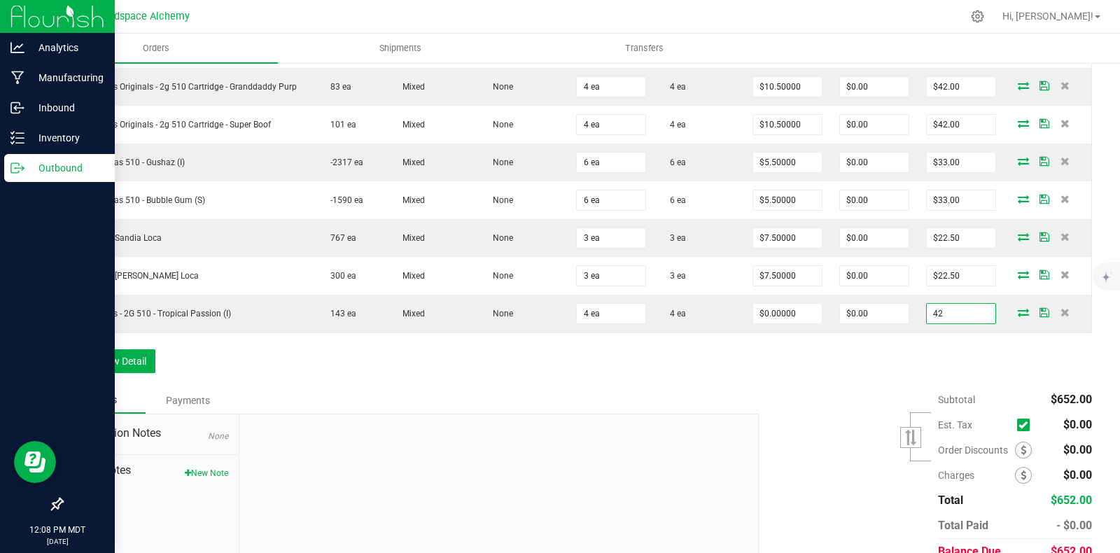
type input "42"
type input "$10.50000"
type input "$42.00"
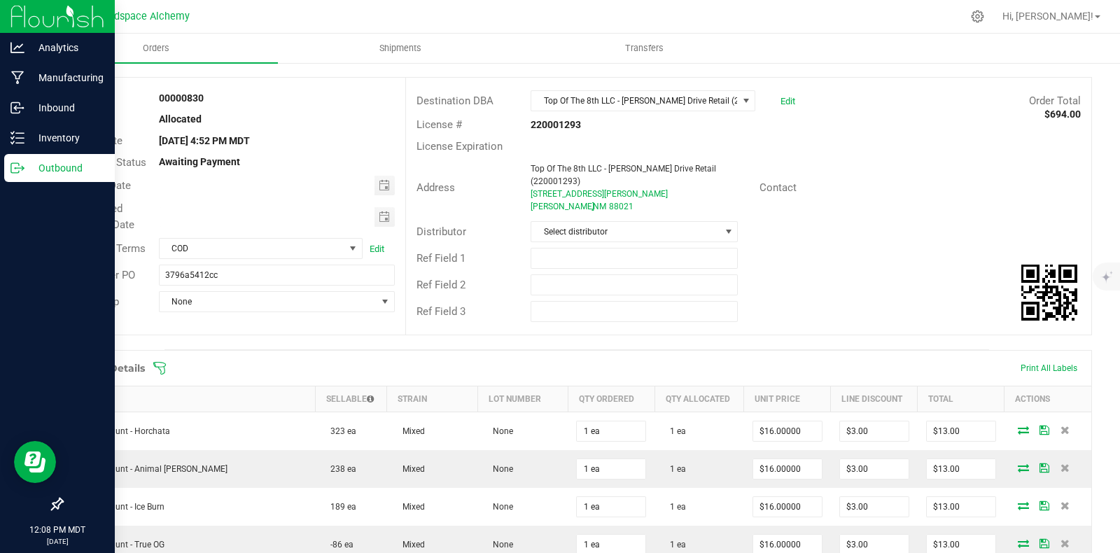
scroll to position [0, 0]
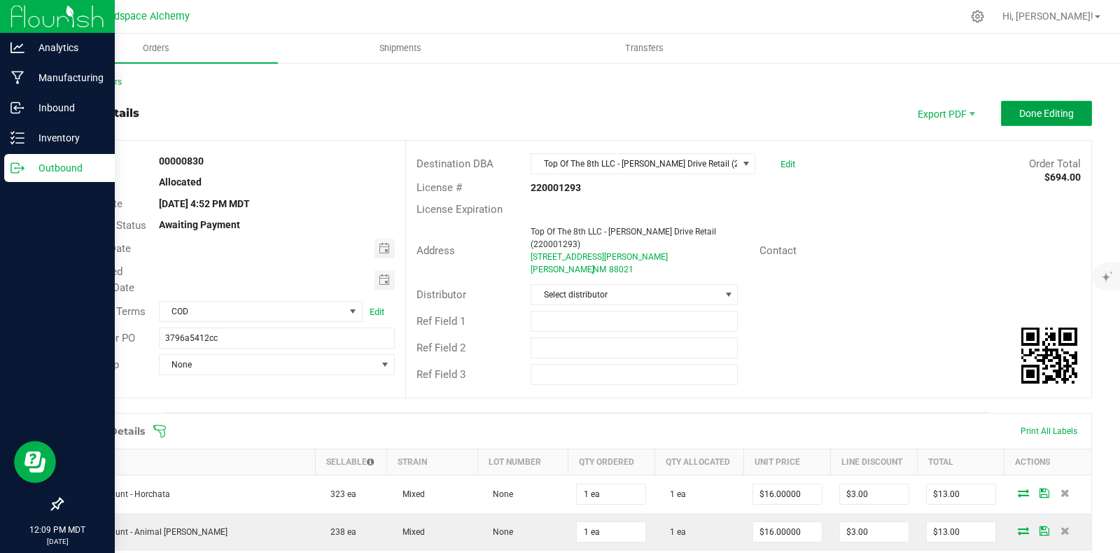
click at [1039, 113] on span "Done Editing" at bounding box center [1046, 113] width 55 height 11
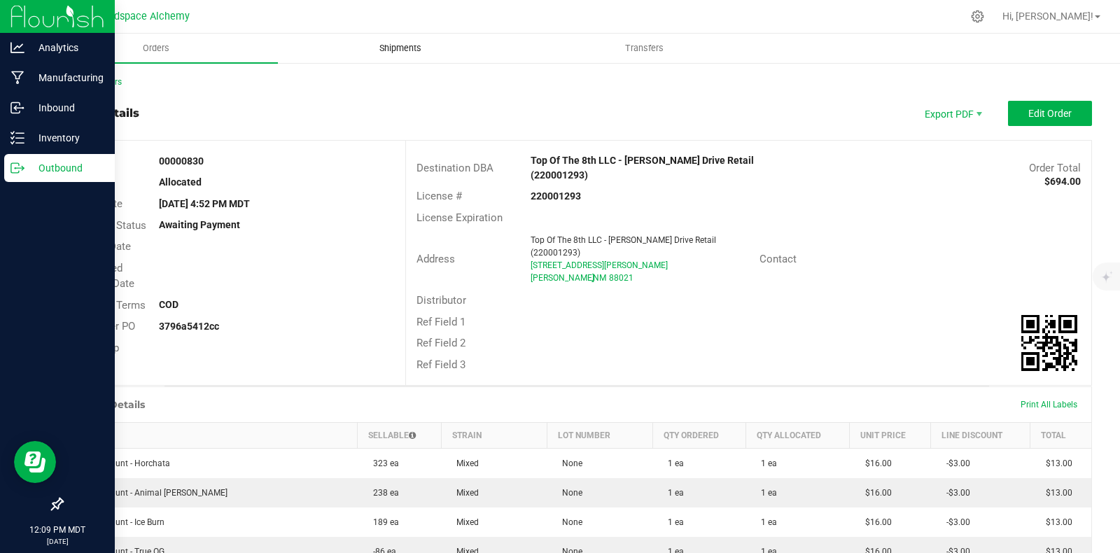
click at [404, 43] on span "Shipments" at bounding box center [400, 48] width 80 height 13
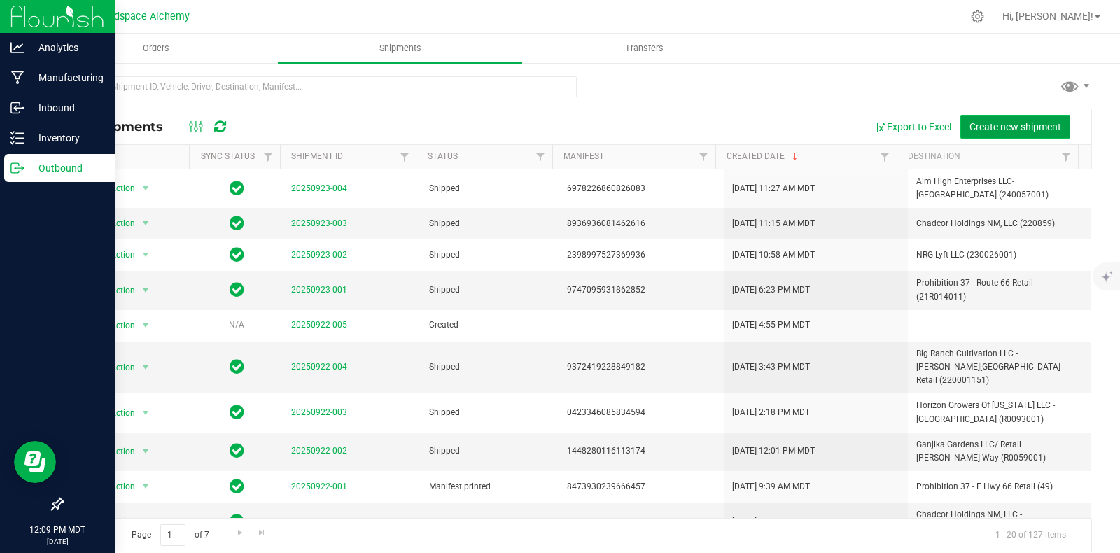
click at [1001, 129] on span "Create new shipment" at bounding box center [1015, 126] width 92 height 11
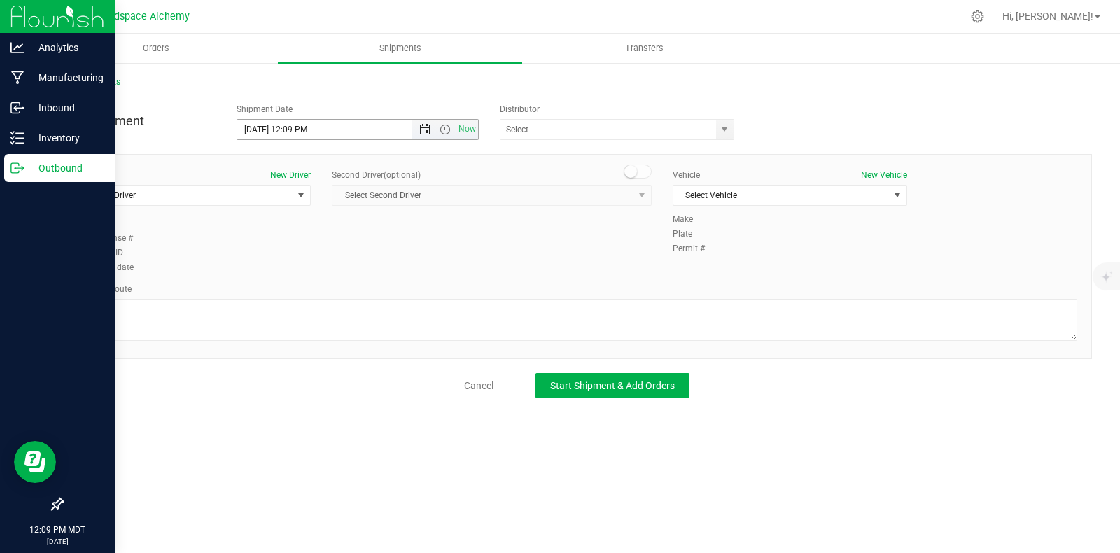
click at [423, 131] on span "Open the date view" at bounding box center [424, 129] width 11 height 11
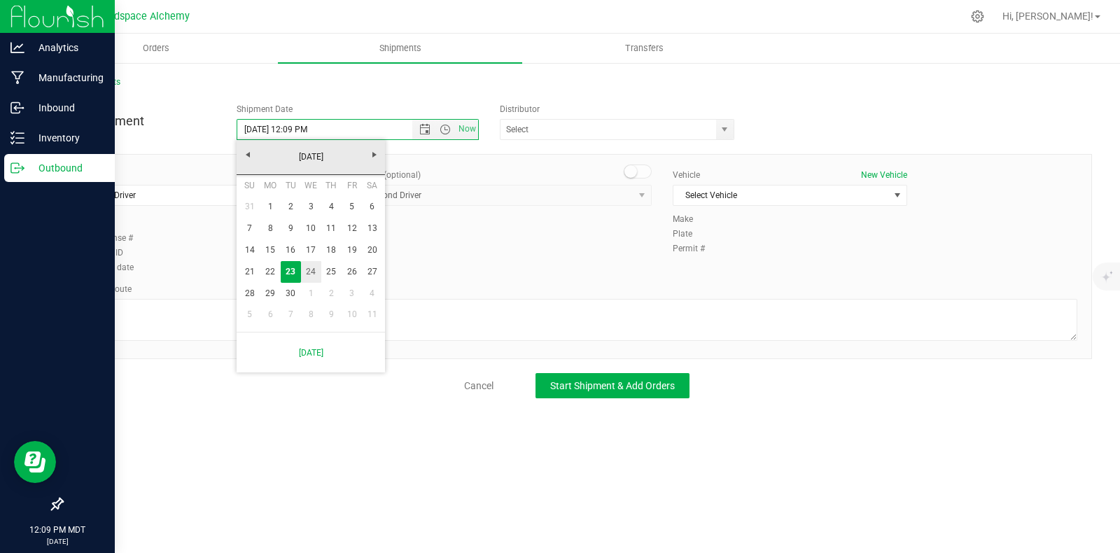
click at [309, 272] on link "24" at bounding box center [311, 272] width 20 height 22
type input "9/24/2025 12:09 PM"
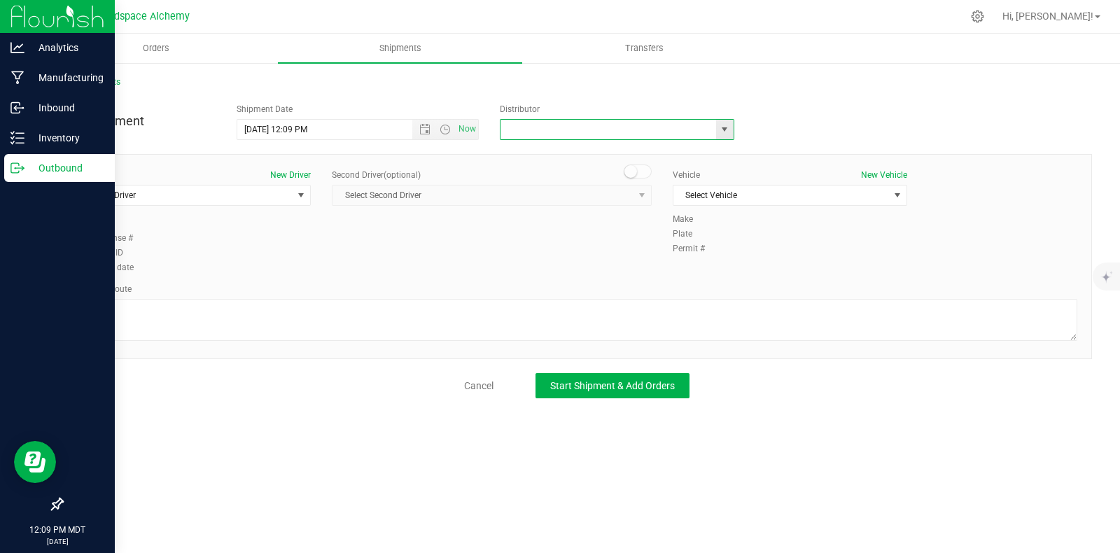
click at [535, 134] on input "text" at bounding box center [604, 130] width 209 height 20
click at [545, 151] on li "Headspace Alchemy (230021002)" at bounding box center [616, 153] width 233 height 21
type input "Headspace Alchemy (230021002)"
drag, startPoint x: 804, startPoint y: 131, endPoint x: 794, endPoint y: 136, distance: 11.9
click at [805, 131] on div "New Shipment Shipment Date 9/24/2025 12:09 PM Now Distributor Headspace Alchemy…" at bounding box center [576, 118] width 1051 height 43
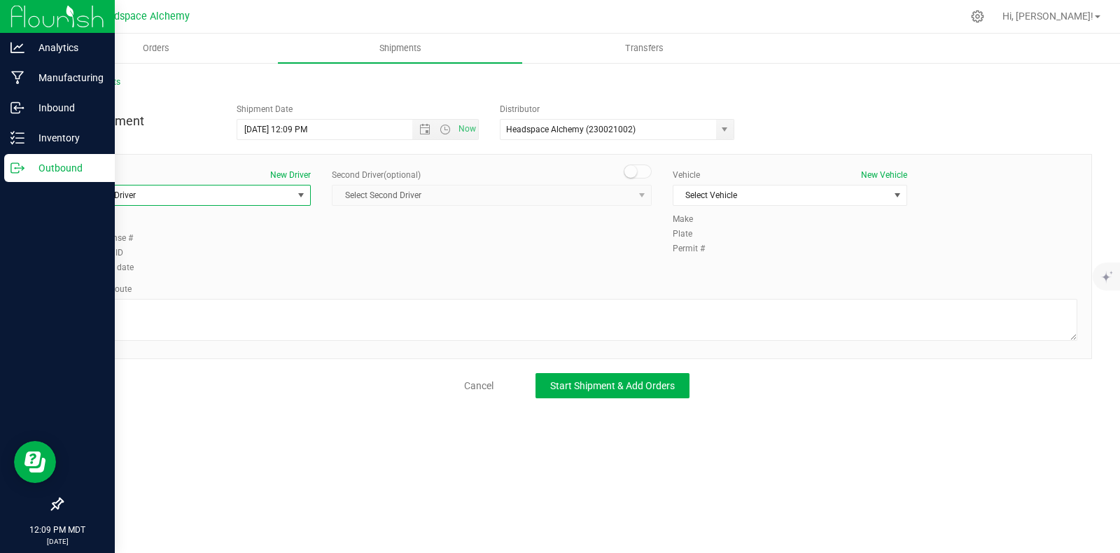
click at [302, 196] on span "select" at bounding box center [300, 195] width 11 height 11
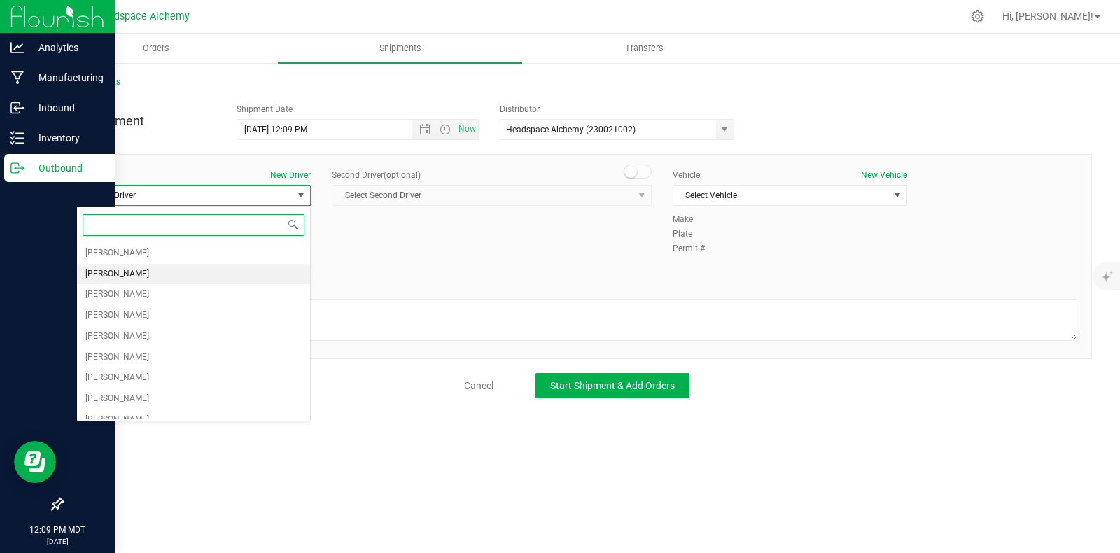
click at [122, 274] on span "[PERSON_NAME]" at bounding box center [117, 274] width 64 height 18
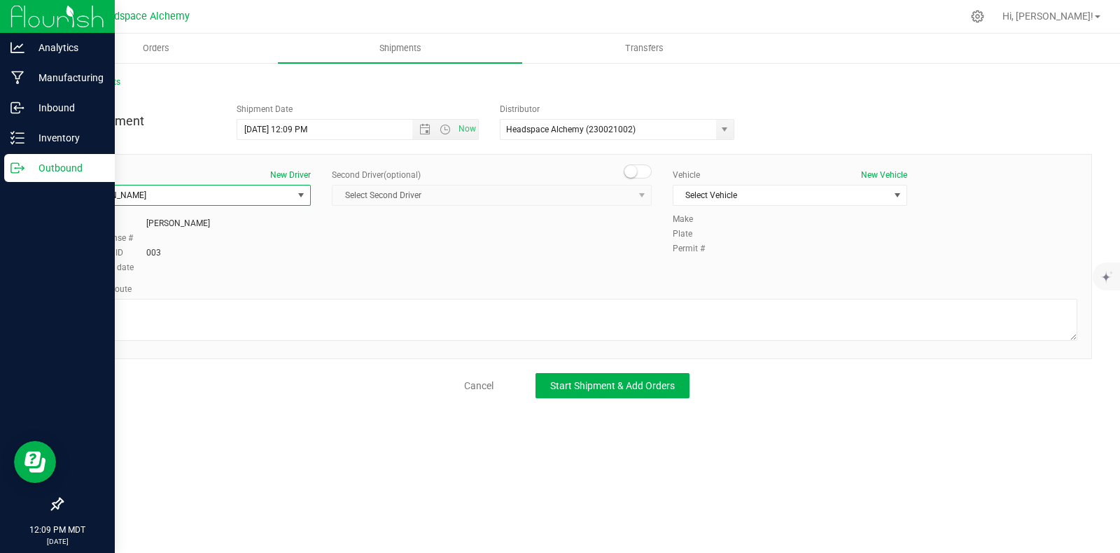
click at [633, 173] on small at bounding box center [630, 171] width 13 height 13
click at [639, 190] on span "select" at bounding box center [641, 195] width 11 height 11
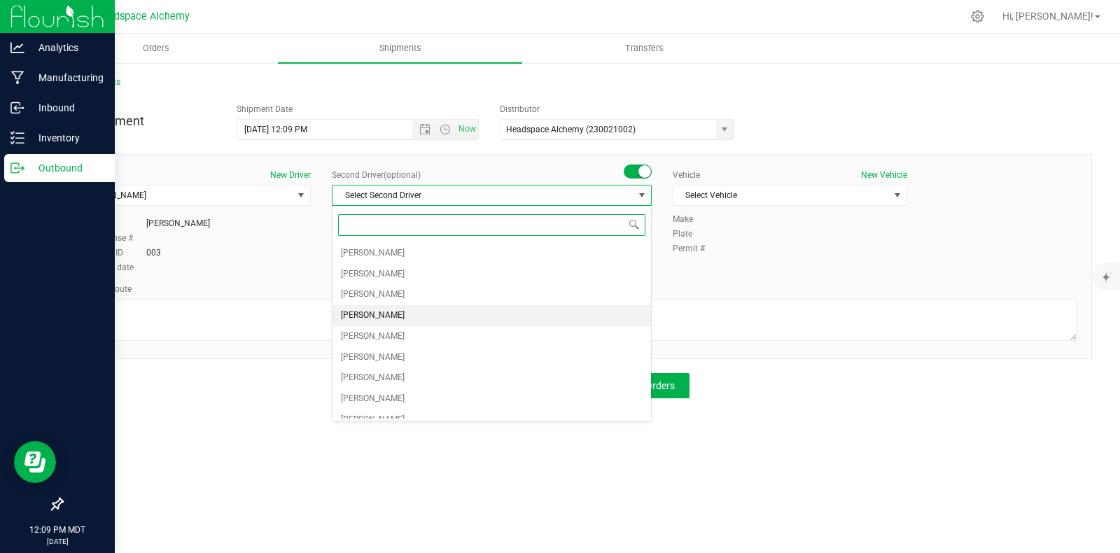
drag, startPoint x: 367, startPoint y: 313, endPoint x: 383, endPoint y: 295, distance: 23.8
click at [365, 311] on span "[PERSON_NAME]" at bounding box center [373, 316] width 64 height 18
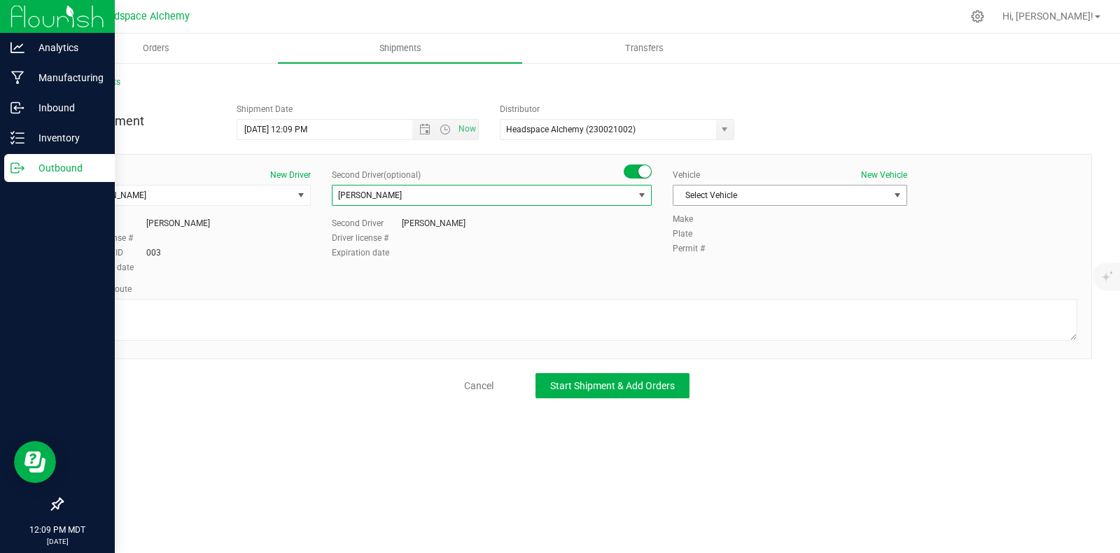
click at [754, 195] on span "Select Vehicle" at bounding box center [781, 195] width 216 height 20
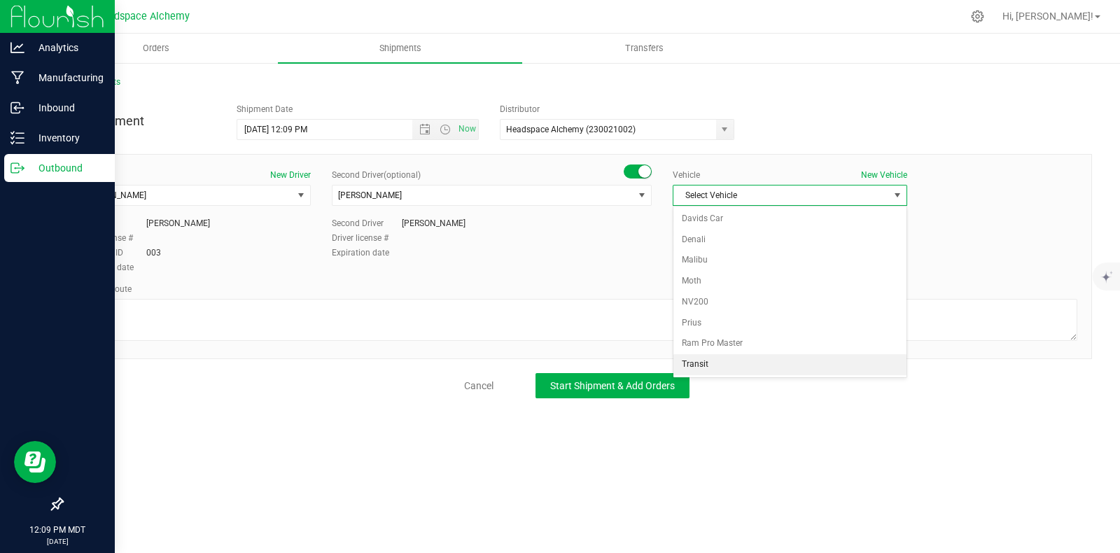
click at [686, 366] on li "Transit" at bounding box center [789, 364] width 233 height 21
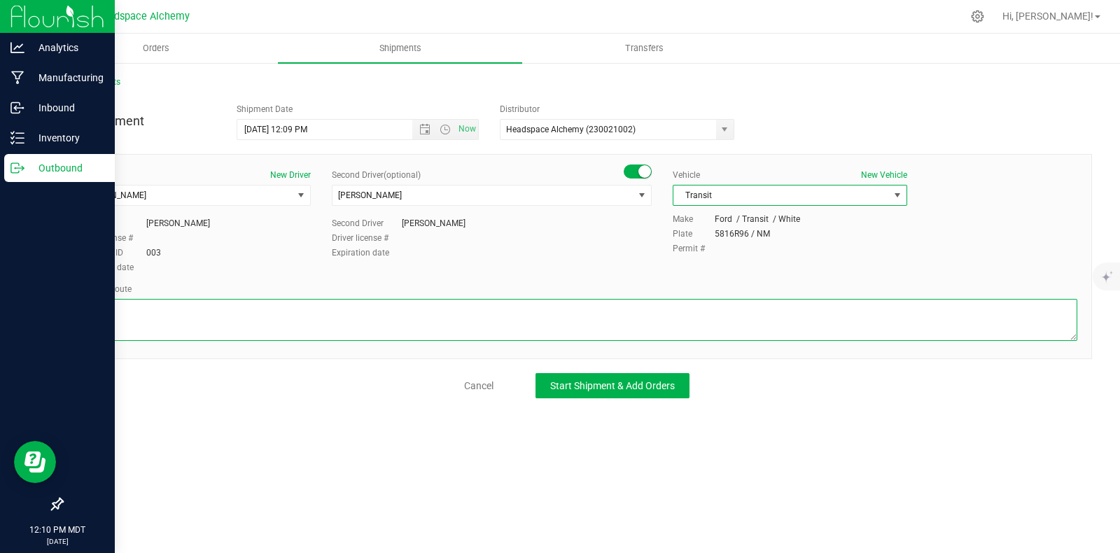
click at [304, 312] on textarea at bounding box center [576, 320] width 1001 height 42
paste textarea "805 El Molino Blvd Las Cruces, NM 88005  Get on I-25 N from S Alameda Blvd and…"
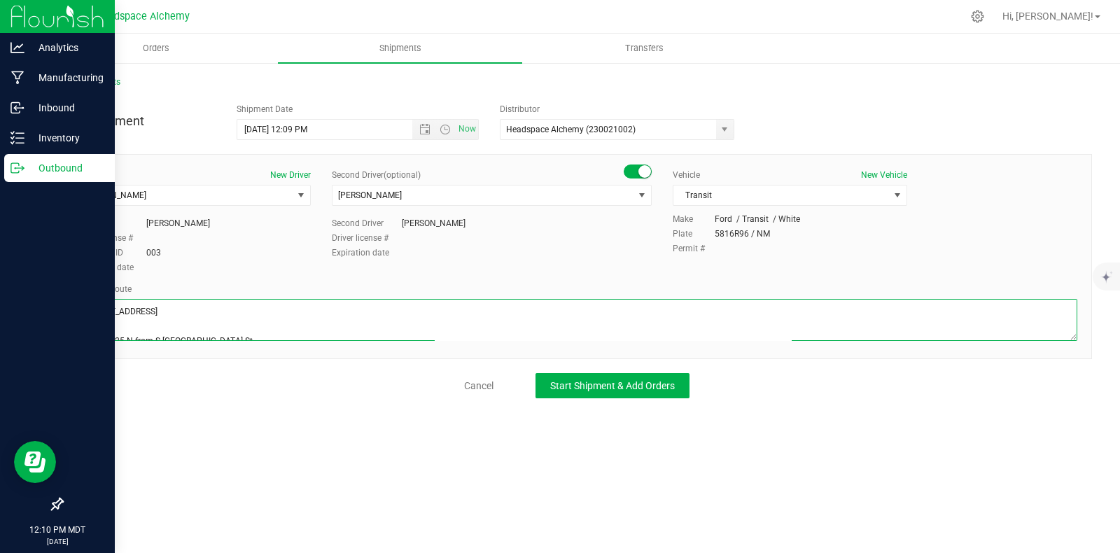
scroll to position [134, 0]
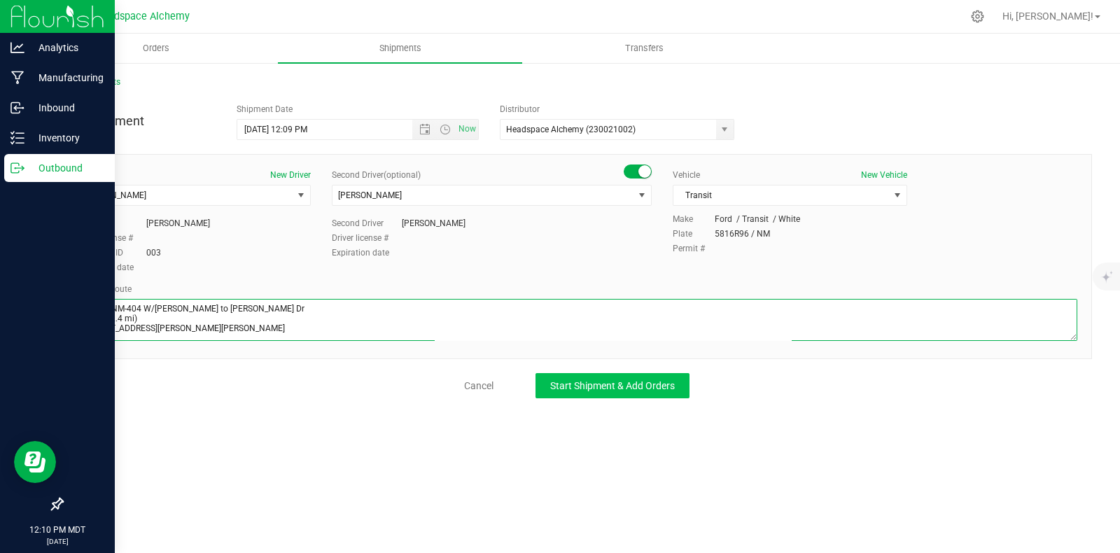
type textarea "805 El Molino Blvd Las Cruces, NM 88005  Get on I-25 N from S Alameda Blvd and…"
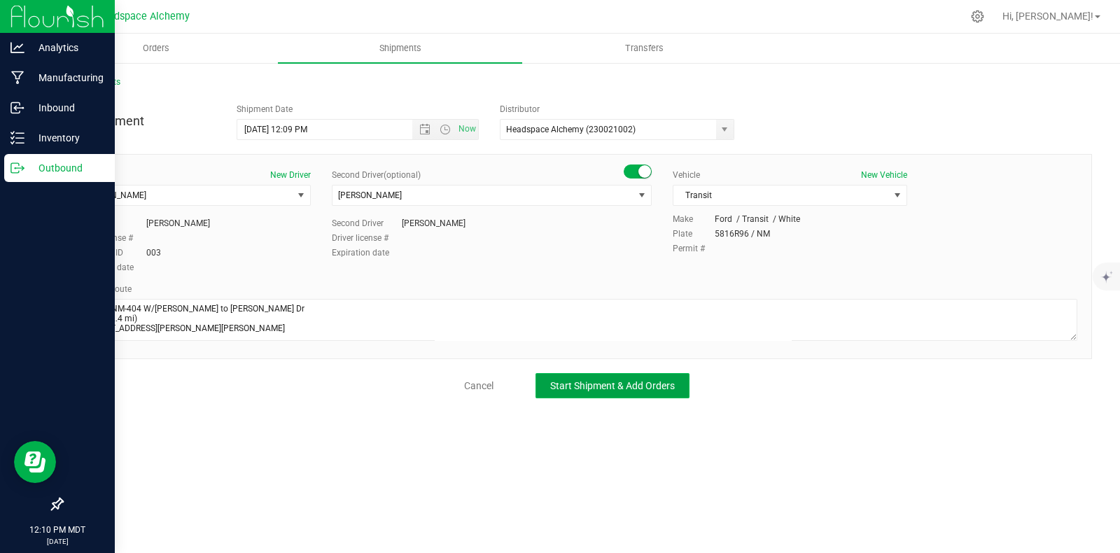
click at [614, 388] on span "Start Shipment & Add Orders" at bounding box center [612, 385] width 125 height 11
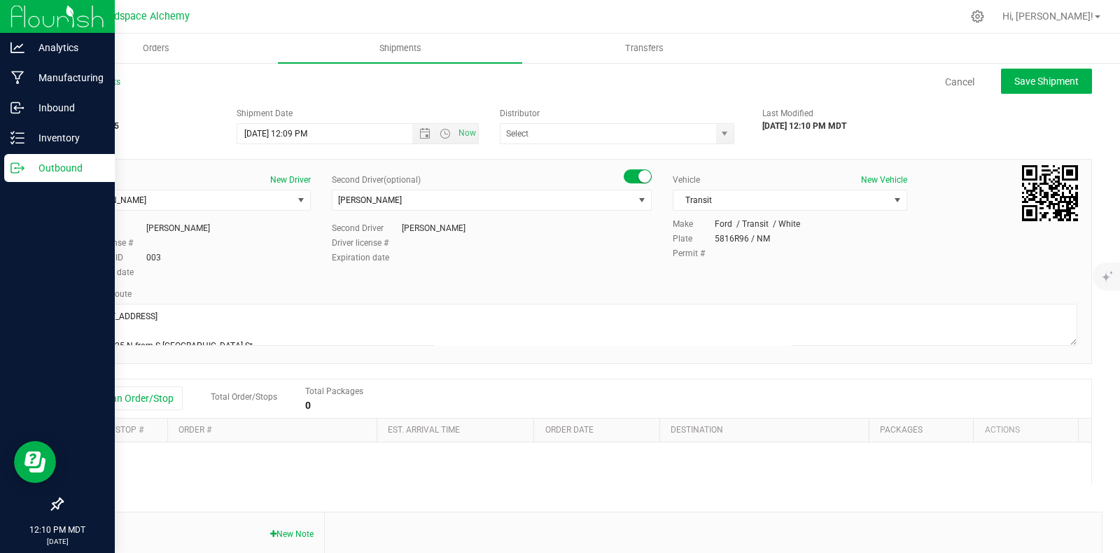
type input "Headspace Alchemy (230021002)"
click at [149, 397] on button "Add an Order/Stop" at bounding box center [128, 398] width 110 height 24
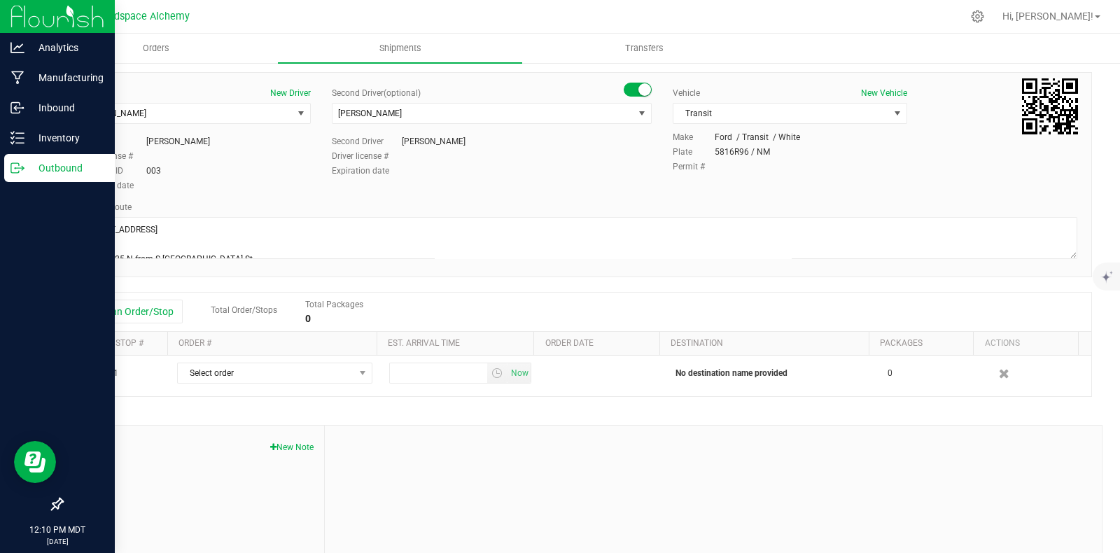
drag, startPoint x: 350, startPoint y: 383, endPoint x: 334, endPoint y: 399, distance: 22.3
click at [353, 381] on span "select" at bounding box center [361, 373] width 17 height 20
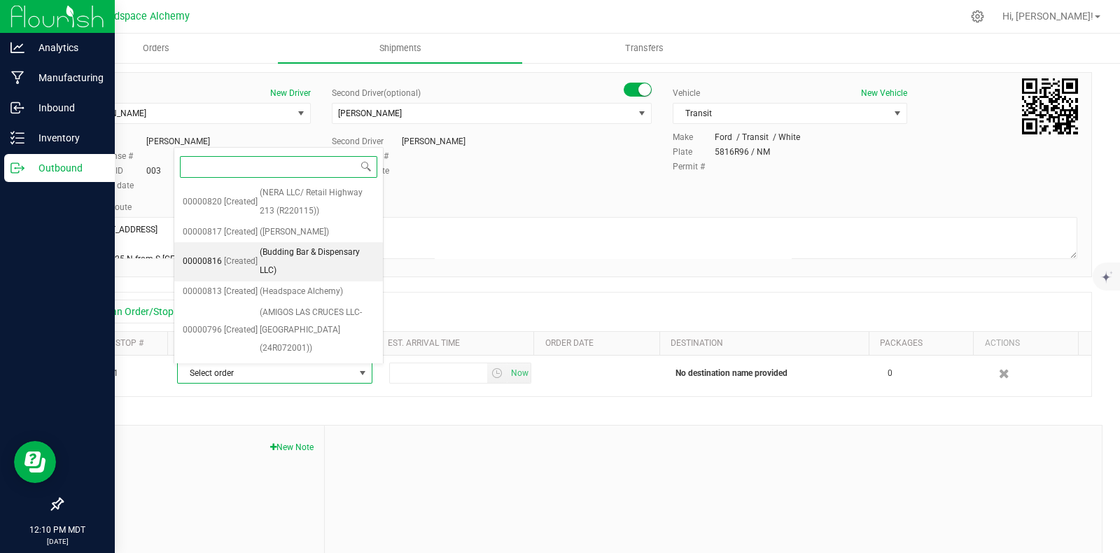
scroll to position [1256, 0]
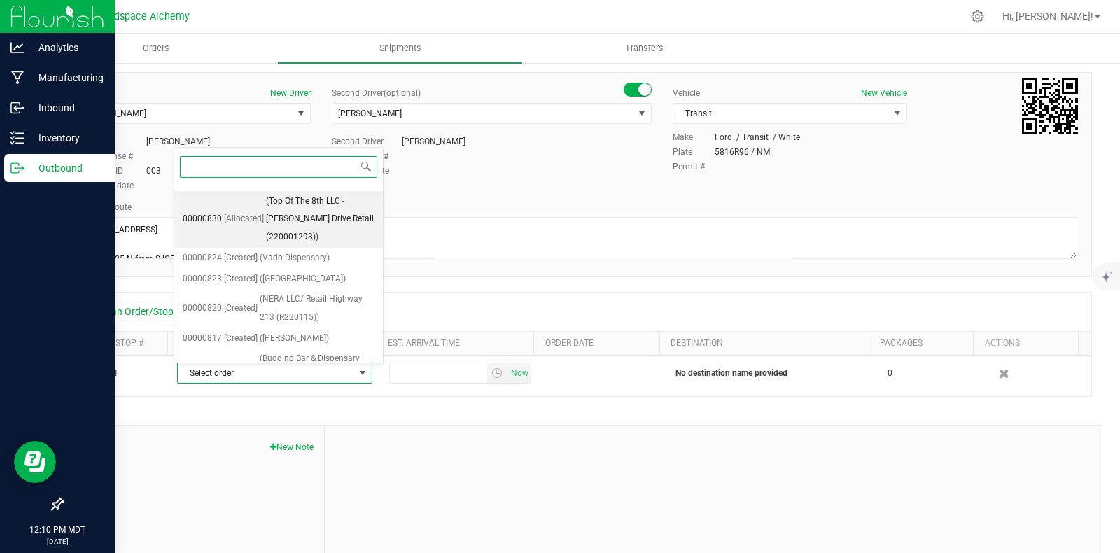
click at [303, 246] on span "(Top Of The 8th LLC - Anthony Drive Retail (220001293))" at bounding box center [320, 219] width 108 height 54
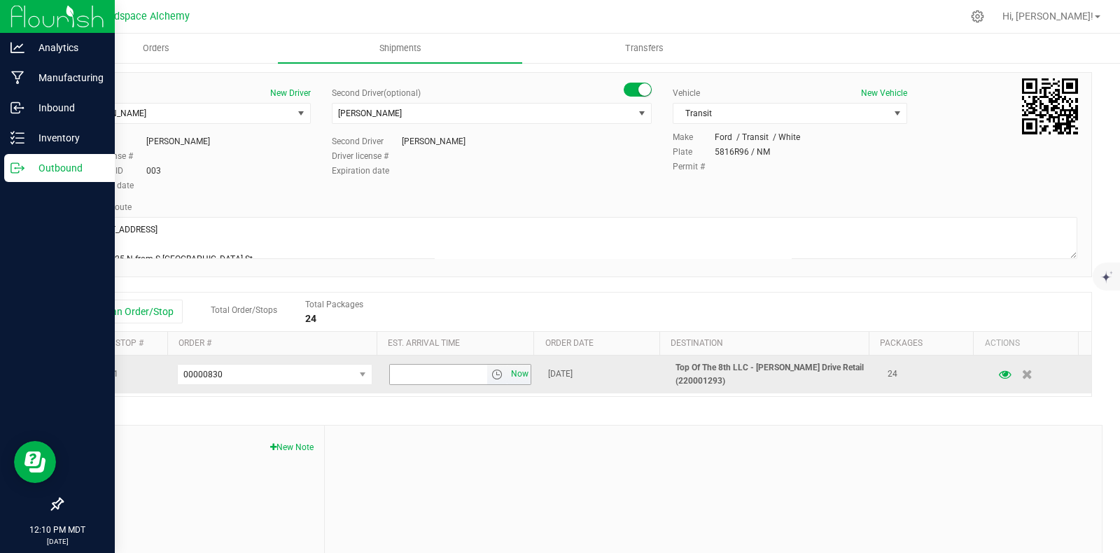
click at [508, 376] on span "Now" at bounding box center [520, 374] width 24 height 20
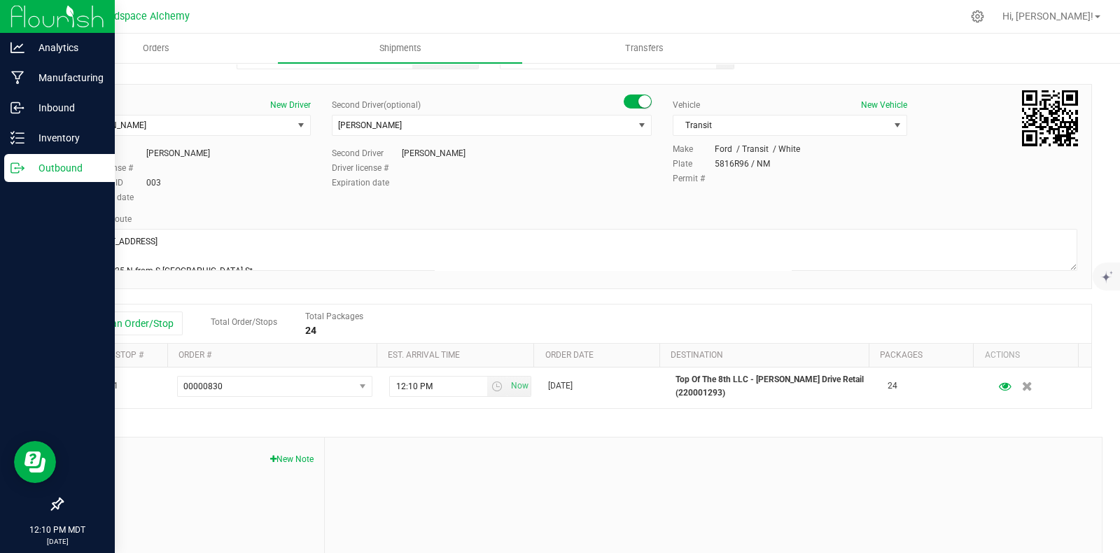
scroll to position [0, 0]
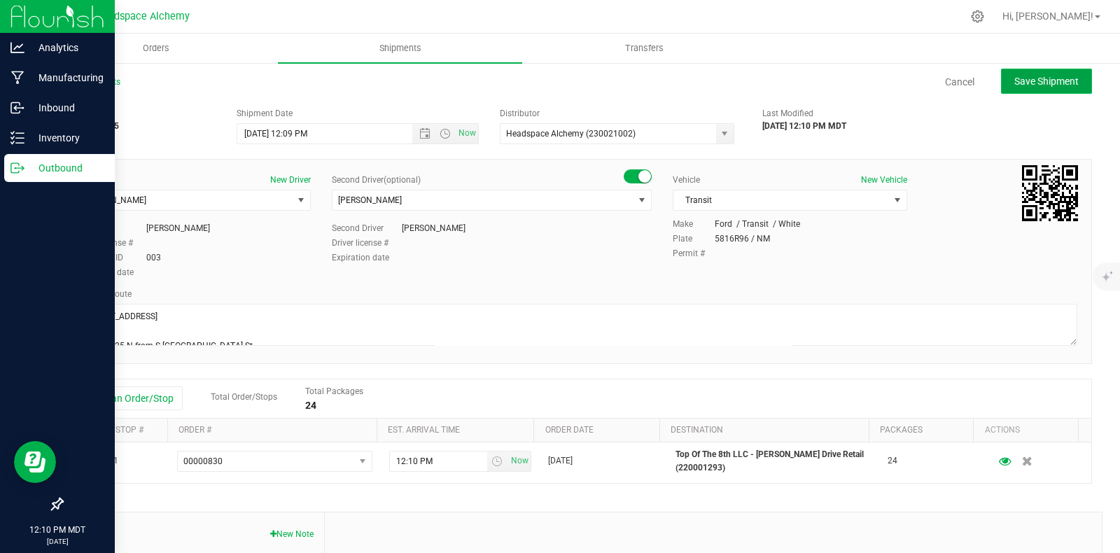
click at [1048, 78] on span "Save Shipment" at bounding box center [1046, 81] width 64 height 11
type input "9/24/2025 6:09 PM"
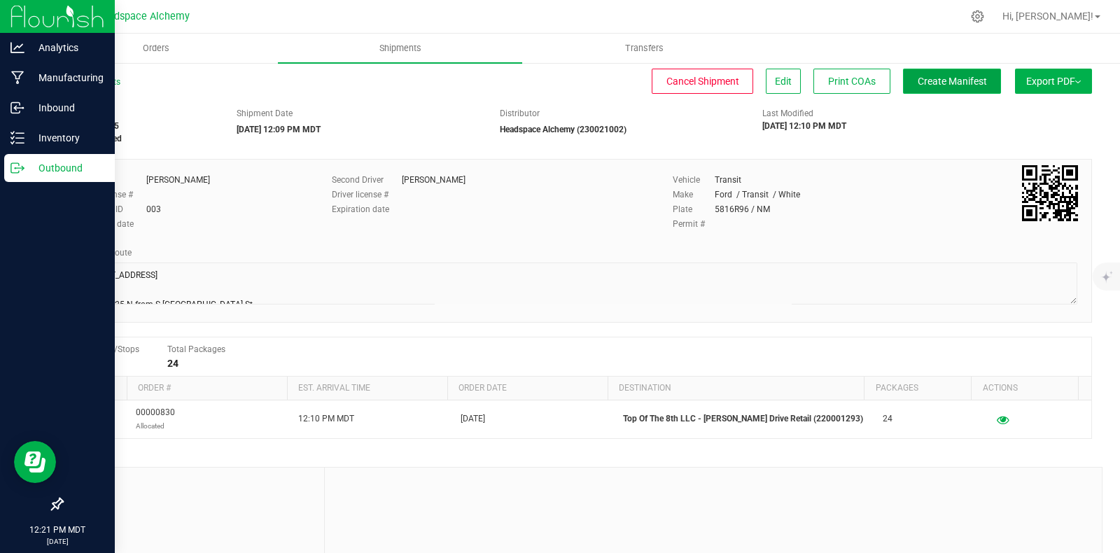
click at [946, 84] on span "Create Manifest" at bounding box center [951, 81] width 69 height 11
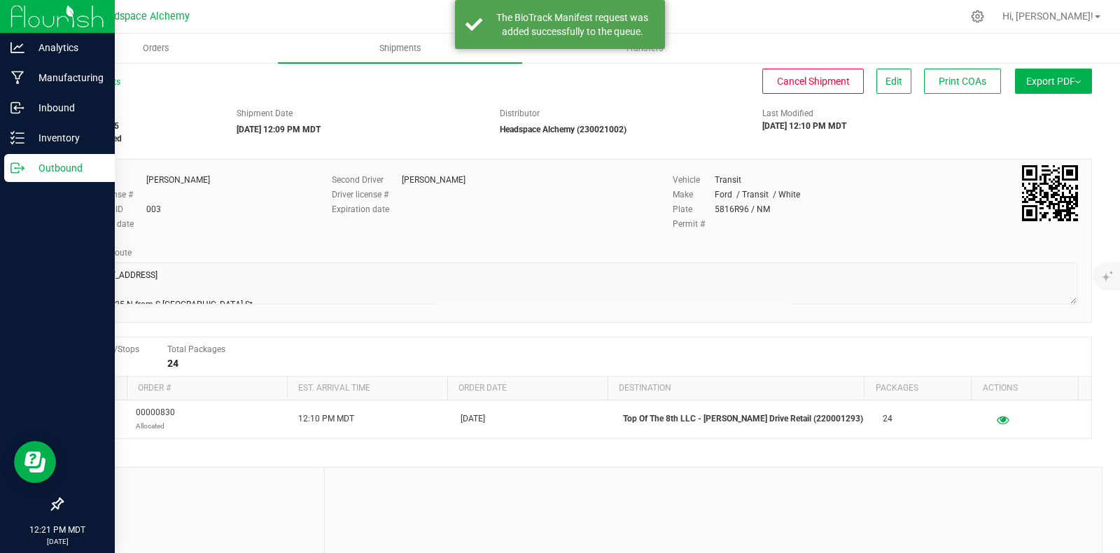
click at [1054, 81] on span "Export PDF" at bounding box center [1053, 81] width 55 height 11
click at [1022, 112] on span "Manifest by Package ID" at bounding box center [1032, 112] width 89 height 10
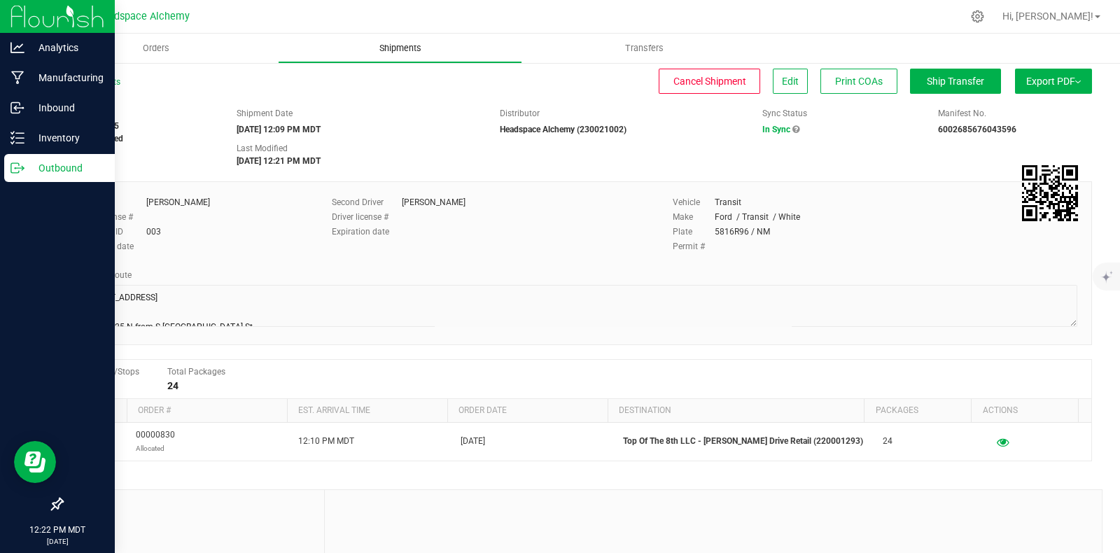
click at [383, 41] on uib-tab-heading "Shipments" at bounding box center [400, 48] width 243 height 28
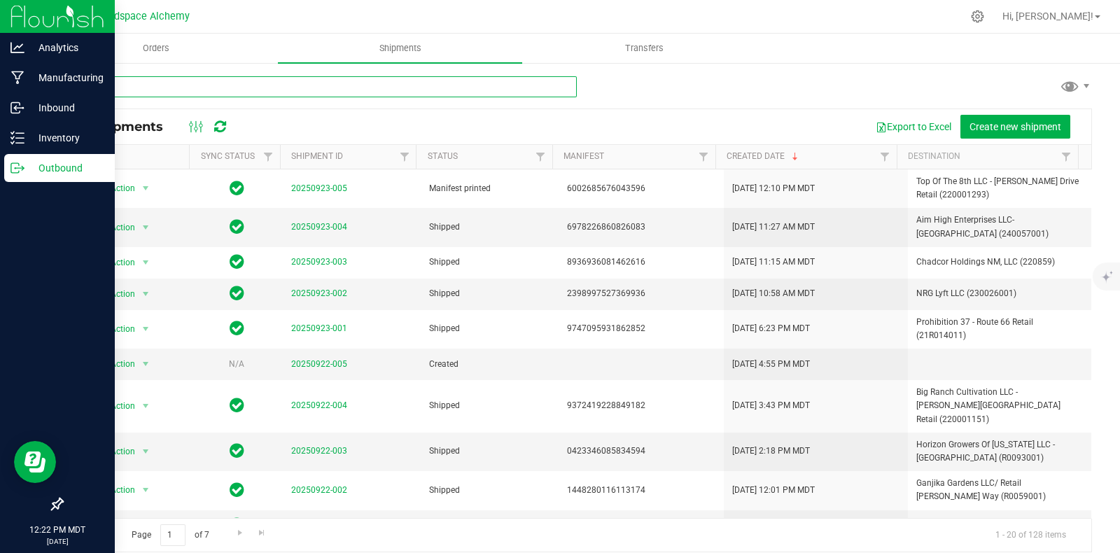
click at [264, 83] on input "text" at bounding box center [319, 86] width 515 height 21
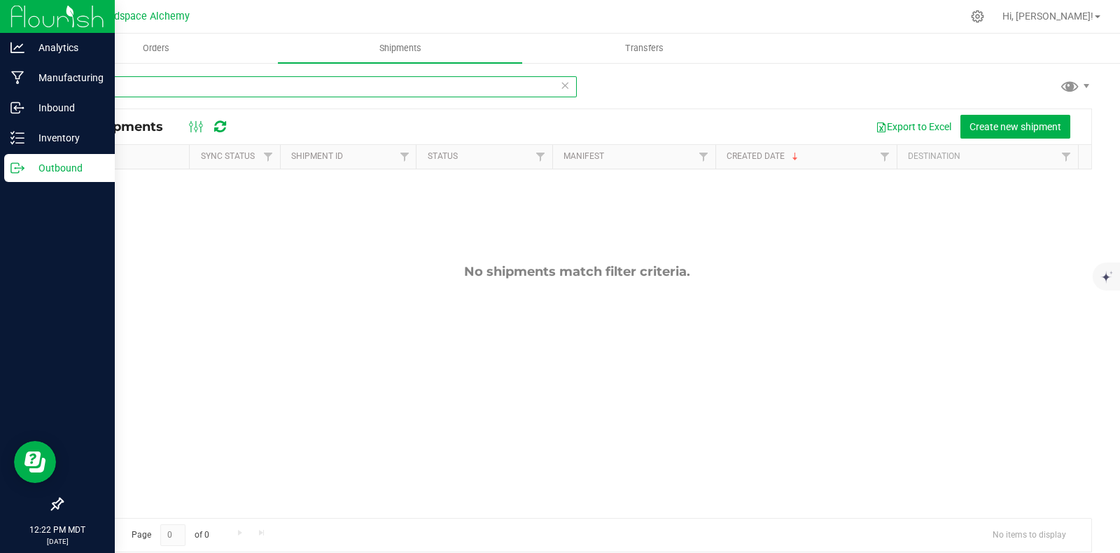
type input "m"
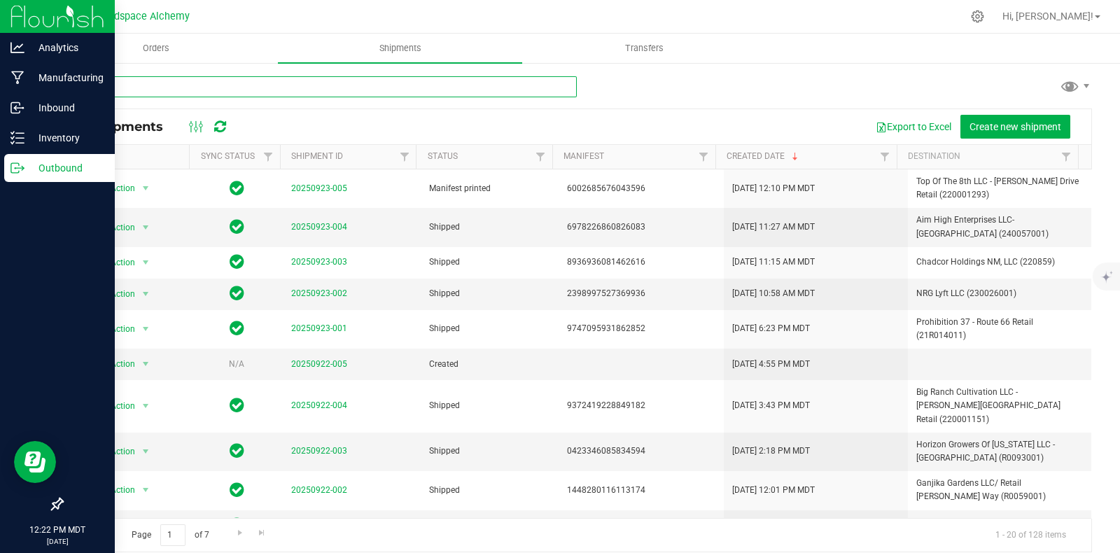
type input "bud"
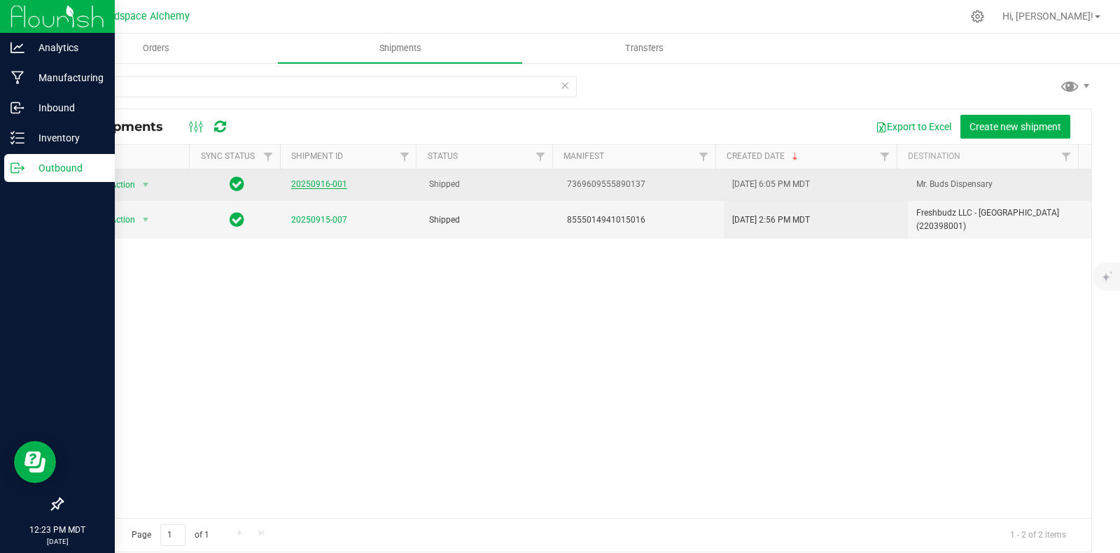
click at [307, 183] on link "20250916-001" at bounding box center [319, 184] width 56 height 10
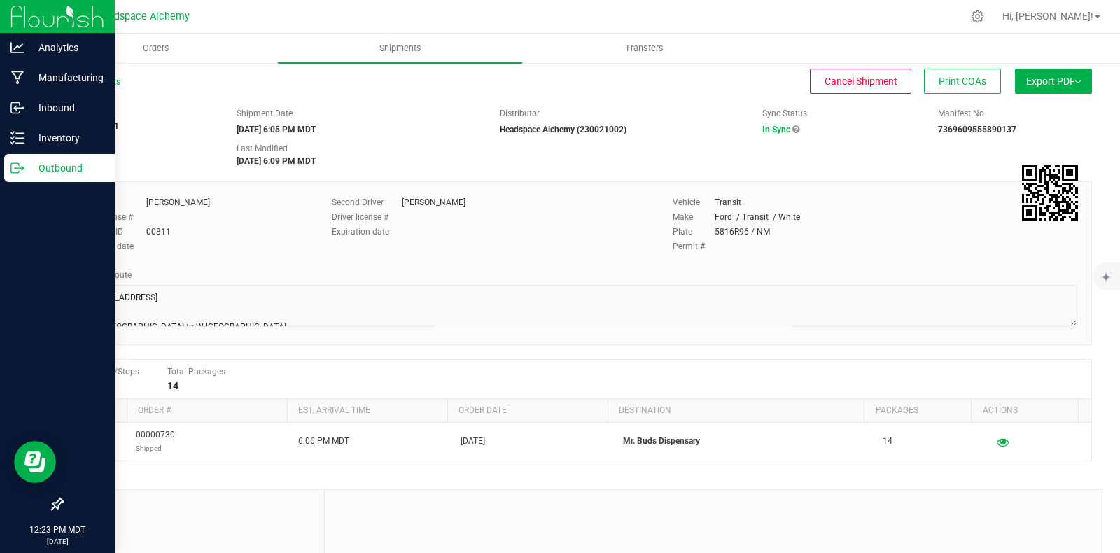
click at [1059, 84] on span "Export PDF" at bounding box center [1053, 81] width 55 height 11
click at [1015, 115] on span "Manifest by Package ID" at bounding box center [1032, 112] width 89 height 10
click at [21, 162] on icon at bounding box center [17, 168] width 14 height 14
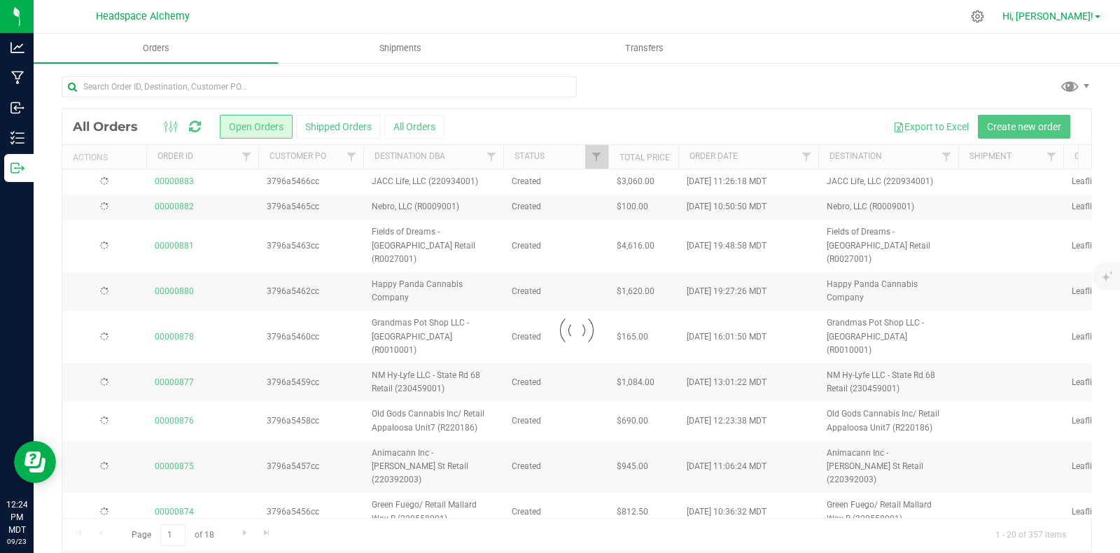
click at [1088, 19] on span "Hi, [PERSON_NAME]!" at bounding box center [1047, 15] width 91 height 11
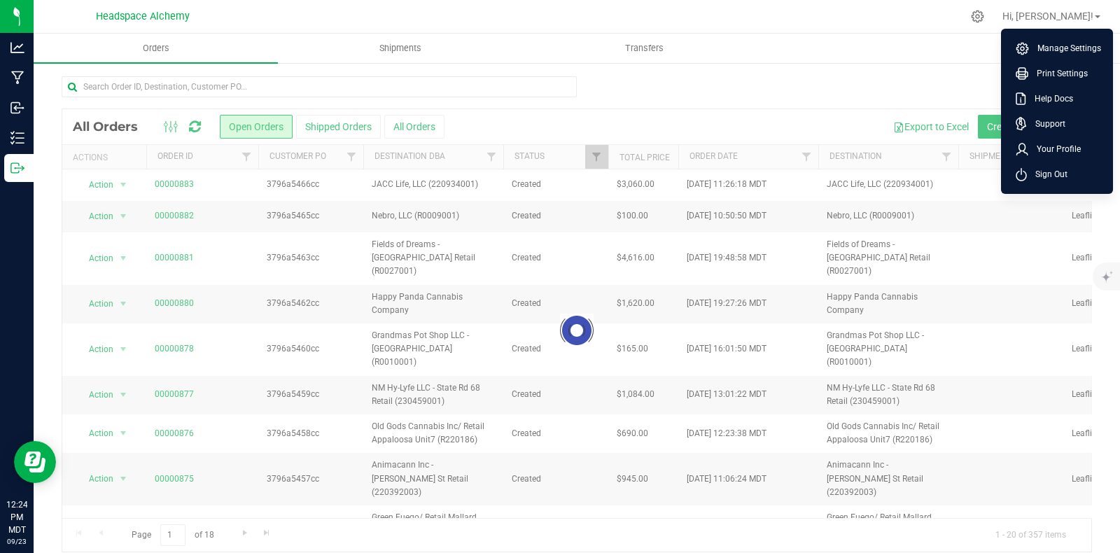
click at [1064, 48] on span "Manage Settings" at bounding box center [1065, 48] width 72 height 14
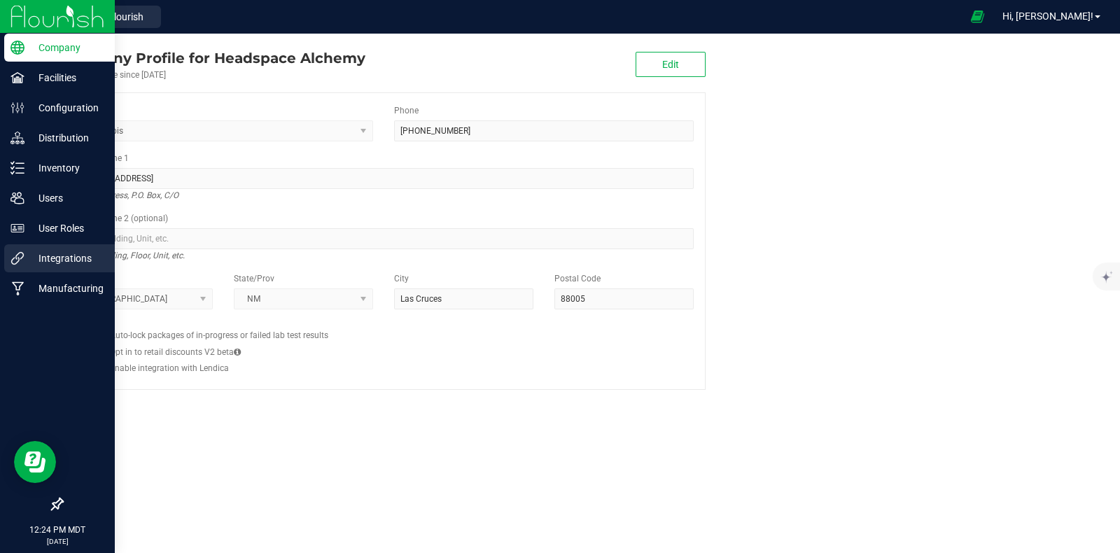
click at [23, 260] on div "Integrations" at bounding box center [59, 258] width 111 height 28
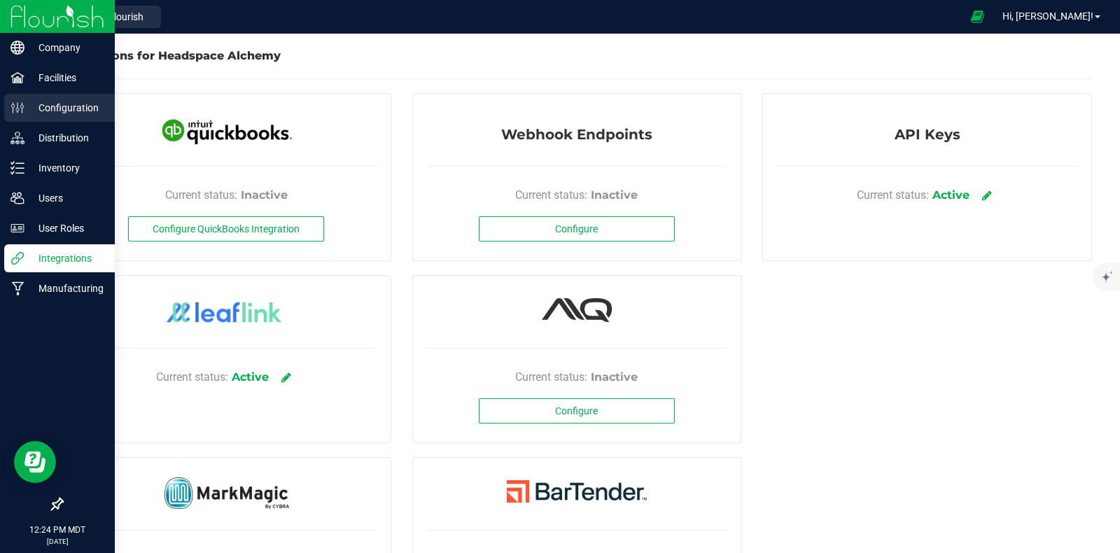
click at [45, 106] on p "Configuration" at bounding box center [66, 107] width 84 height 17
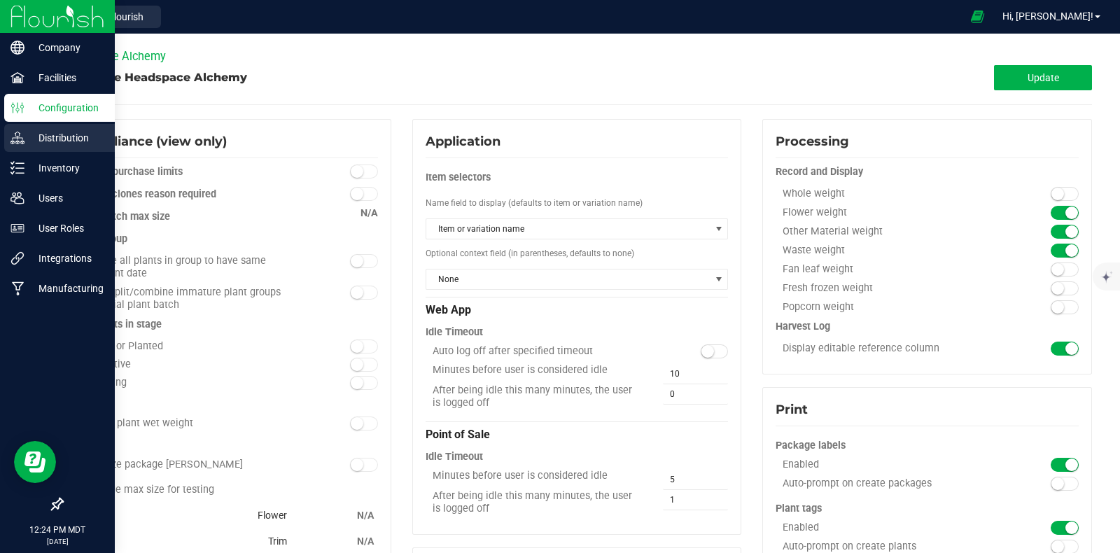
click at [33, 134] on p "Distribution" at bounding box center [66, 137] width 84 height 17
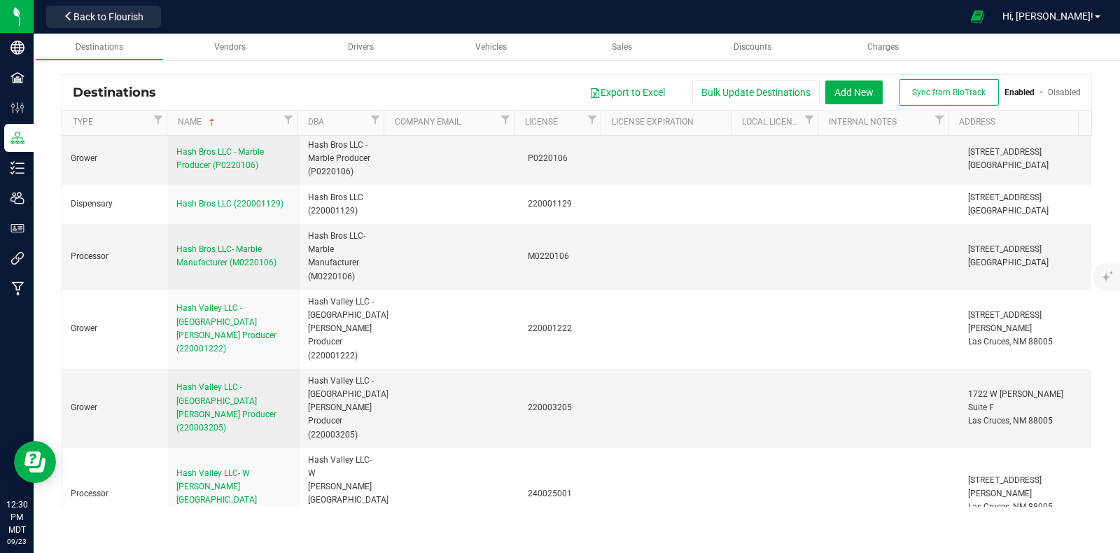
scroll to position [55222, 0]
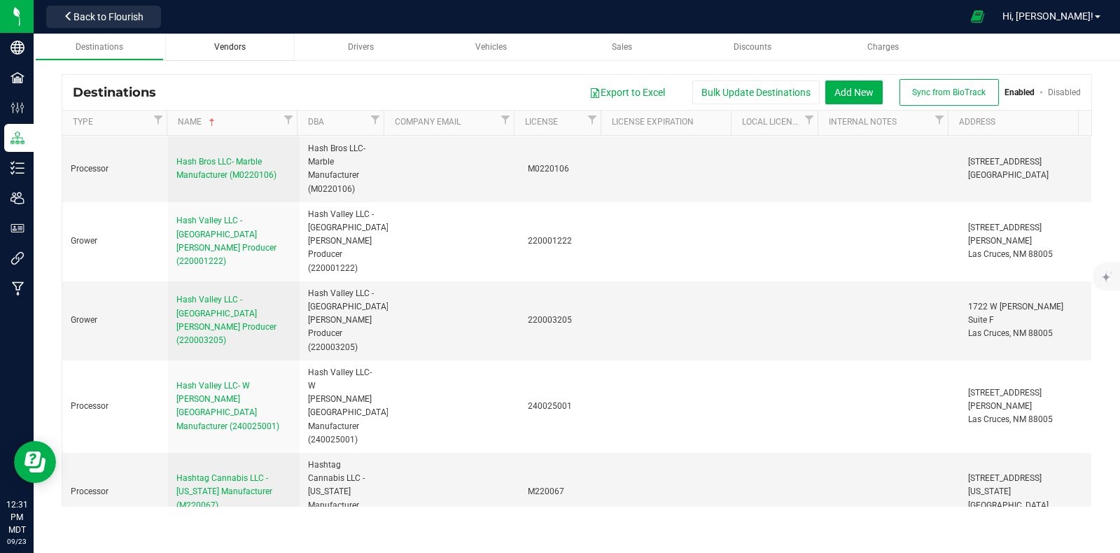
click at [218, 34] on link "Vendors" at bounding box center [229, 47] width 129 height 27
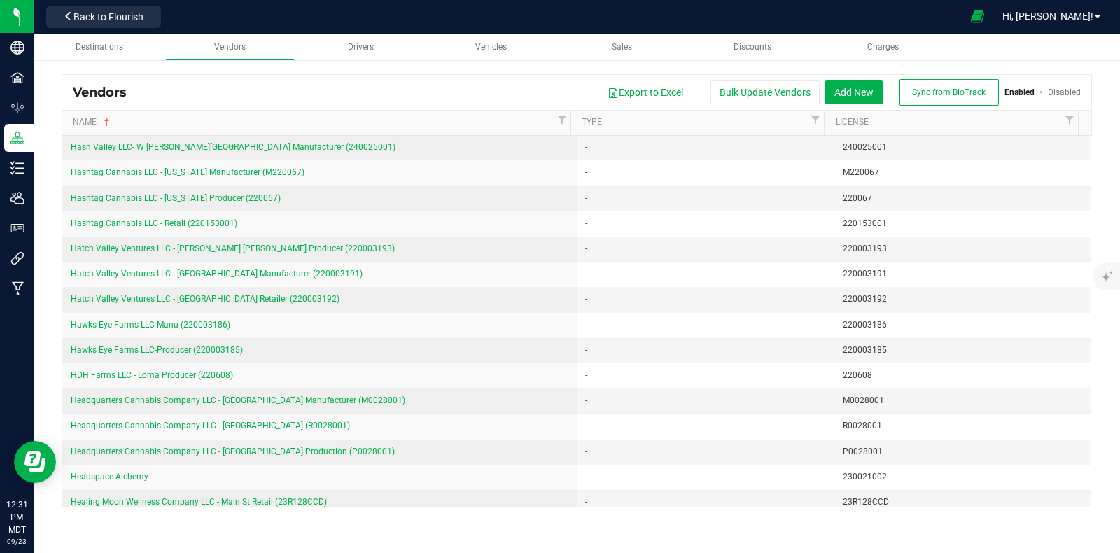
scroll to position [22042, 0]
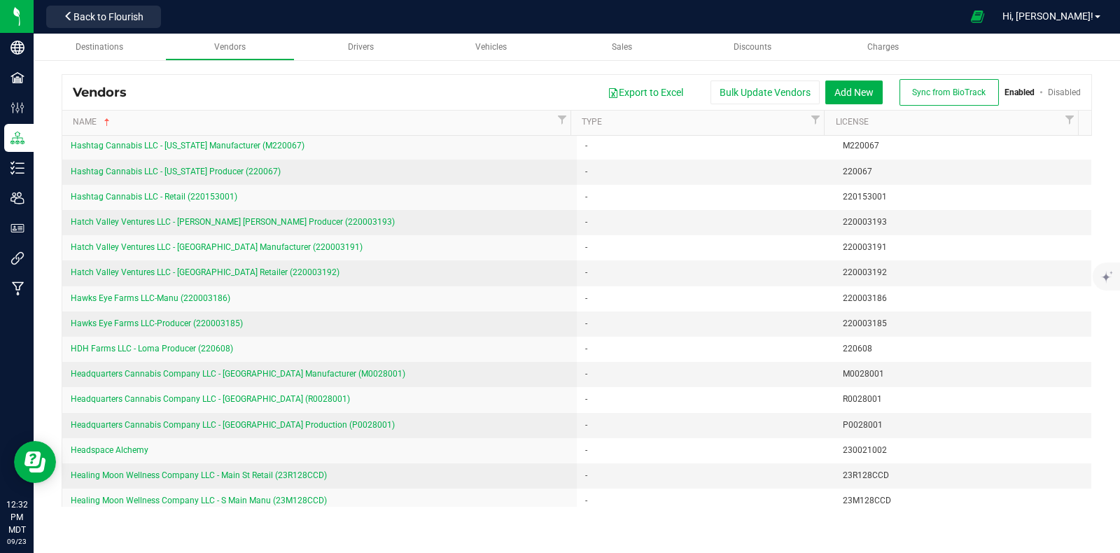
click at [452, 95] on div "Export to Excel Bulk Update Vendors Add New Sync from BioTrack Enabled Disabled" at bounding box center [608, 92] width 943 height 27
click at [304, 68] on div "Vendors Export to Excel Bulk Update Vendors Add New Sync from BioTrack Enabled …" at bounding box center [577, 290] width 1086 height 460
click at [105, 48] on span "Destinations" at bounding box center [100, 47] width 48 height 10
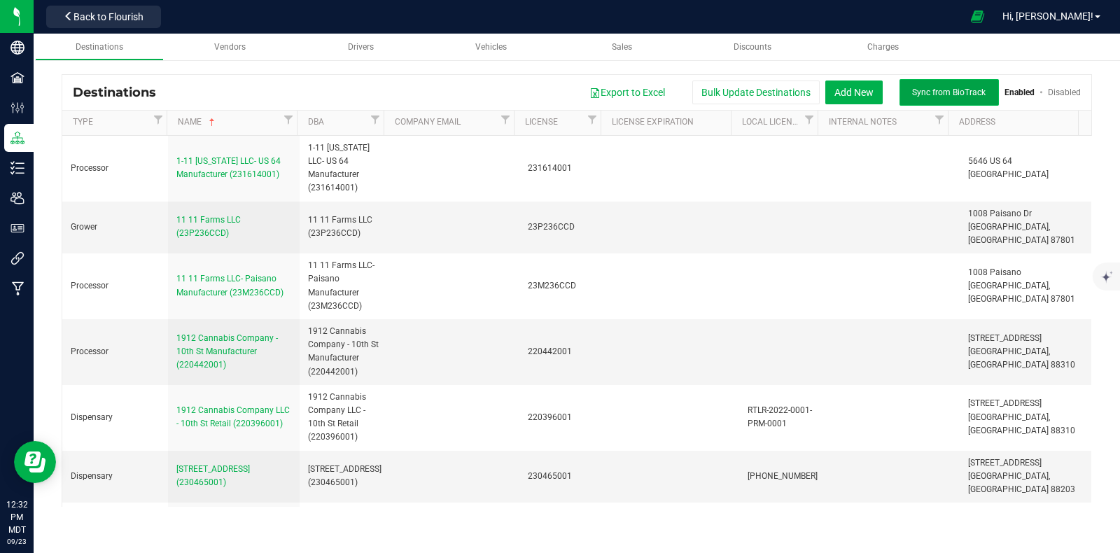
click at [923, 88] on span "Sync from BioTrack" at bounding box center [948, 92] width 73 height 10
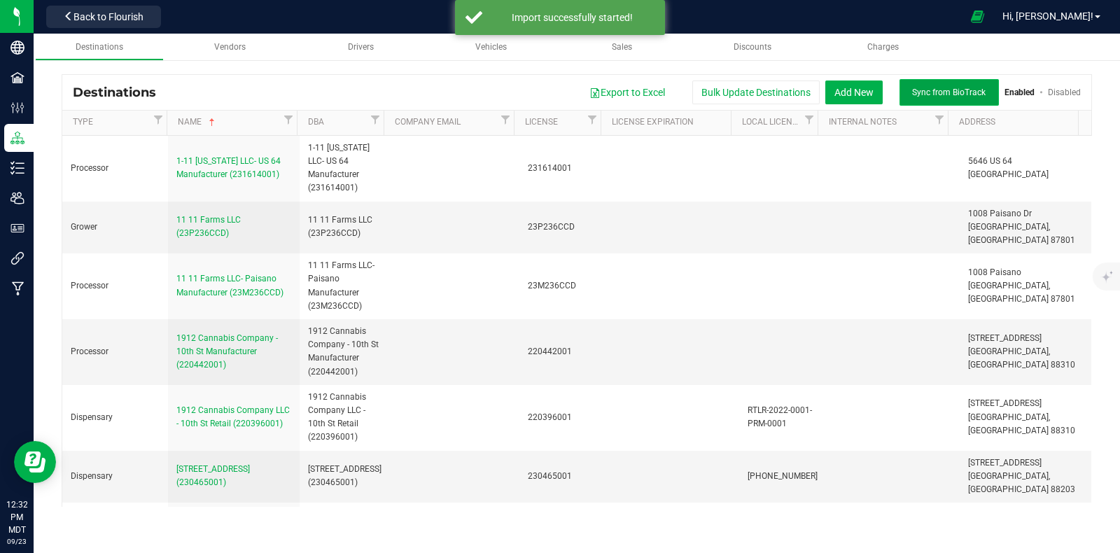
click at [934, 90] on span "Sync from BioTrack" at bounding box center [948, 92] width 73 height 10
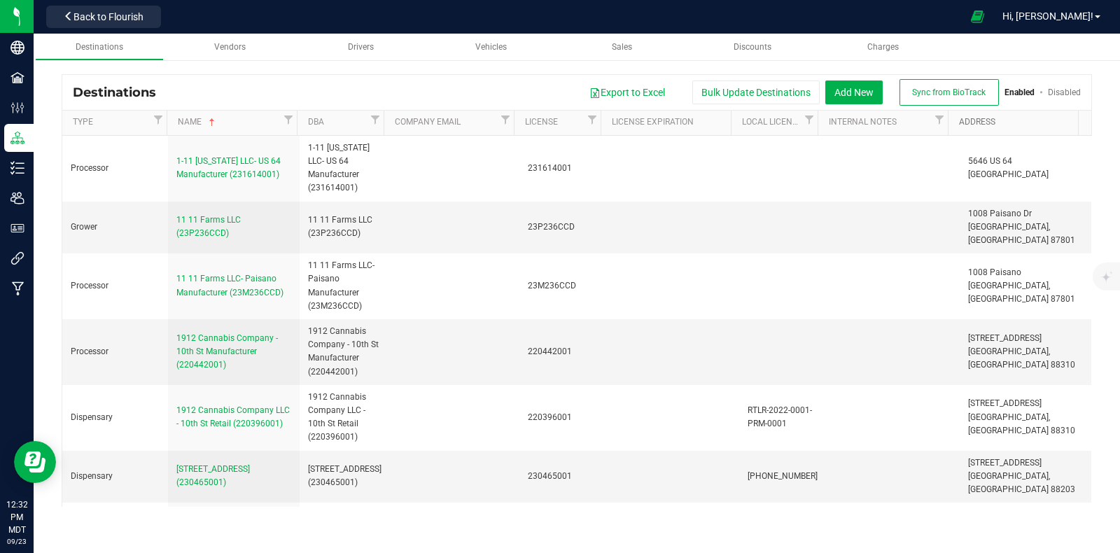
drag, startPoint x: 987, startPoint y: 125, endPoint x: 1083, endPoint y: 159, distance: 101.6
click at [986, 125] on link "Address" at bounding box center [1015, 122] width 113 height 11
click at [1024, 125] on link "Address" at bounding box center [1015, 122] width 113 height 11
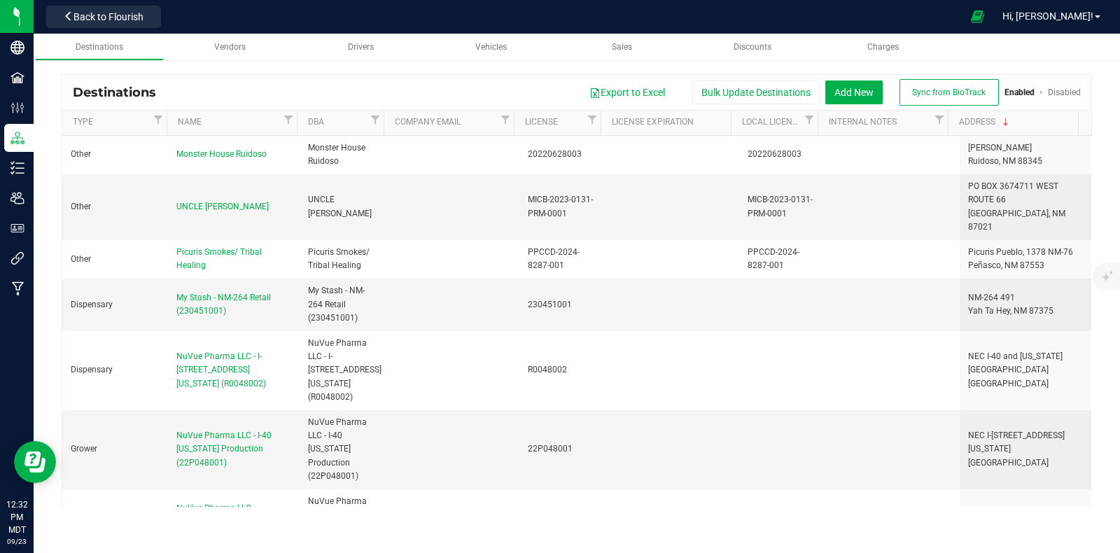
click at [219, 92] on div "Export to Excel Bulk Update Destinations Add New Sync from BioTrack Enabled Dis…" at bounding box center [624, 92] width 914 height 27
click at [217, 91] on div "Export to Excel Bulk Update Destinations Add New Sync from BioTrack Enabled Dis…" at bounding box center [624, 92] width 914 height 27
click at [217, 90] on div "Export to Excel Bulk Update Destinations Add New Sync from BioTrack Enabled Dis…" at bounding box center [624, 92] width 914 height 27
drag, startPoint x: 286, startPoint y: 119, endPoint x: 200, endPoint y: 158, distance: 94.6
click at [287, 119] on span "Filter" at bounding box center [288, 119] width 11 height 11
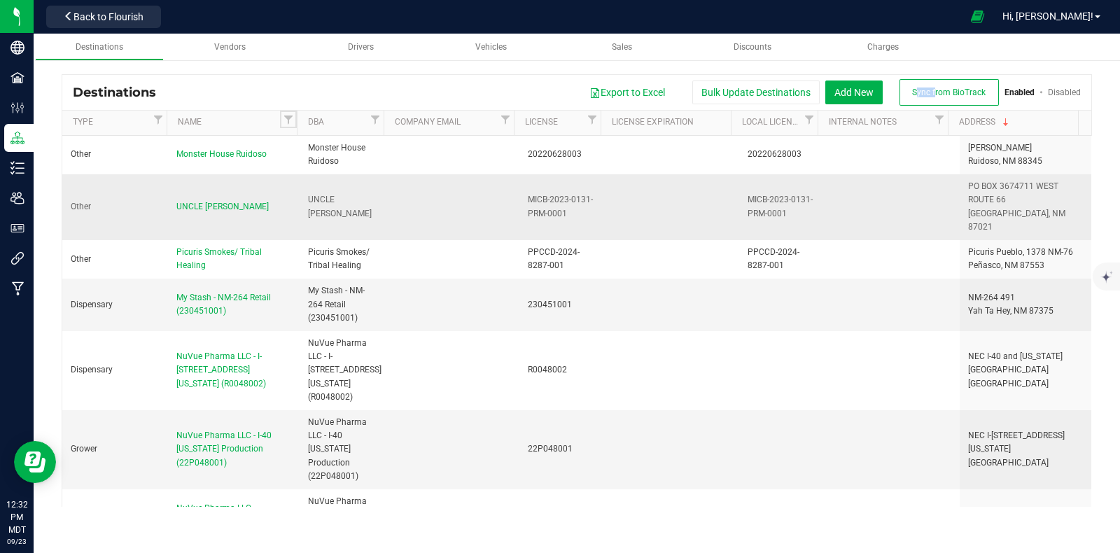
click at [287, 120] on span "Filter" at bounding box center [288, 119] width 11 height 11
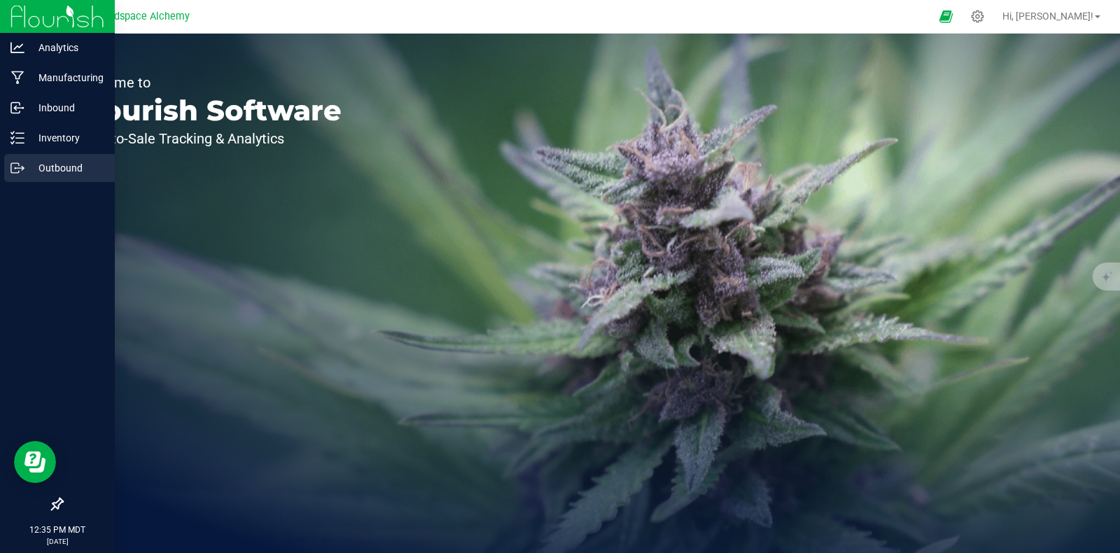
click at [38, 166] on p "Outbound" at bounding box center [66, 168] width 84 height 17
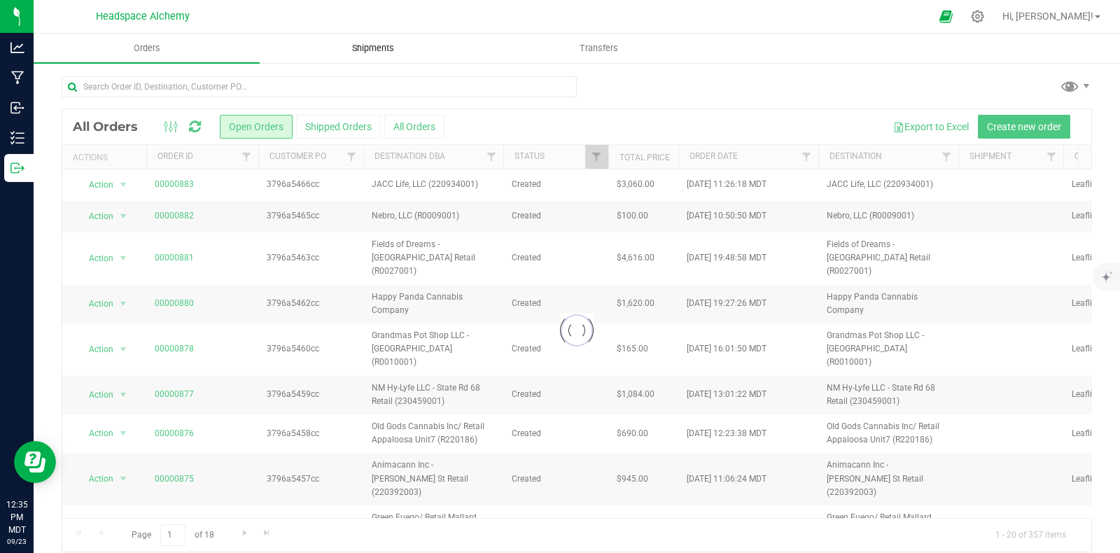
click at [376, 50] on span "Shipments" at bounding box center [373, 48] width 80 height 13
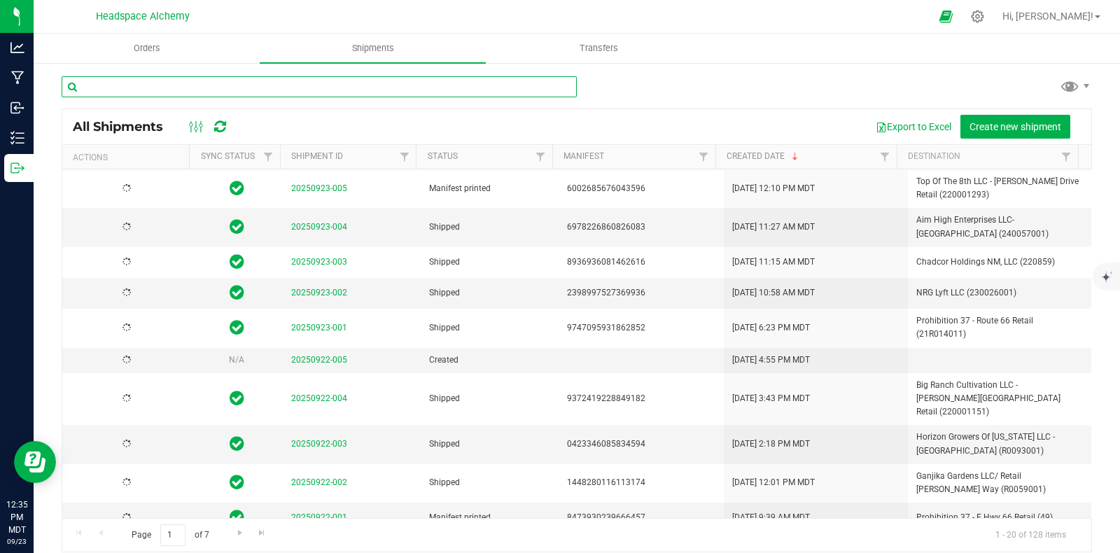
click at [244, 83] on input "text" at bounding box center [319, 86] width 515 height 21
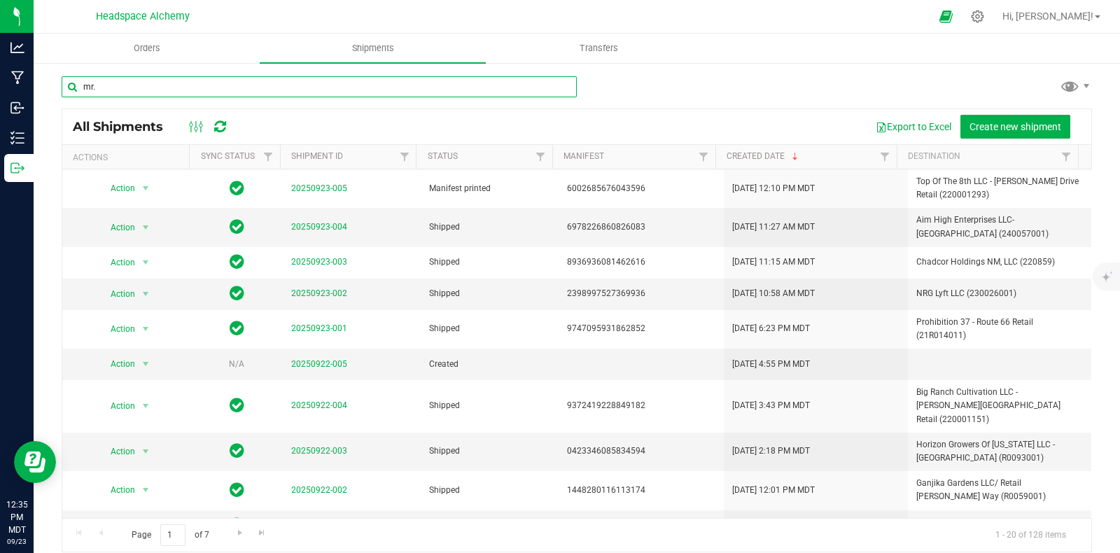
type input "mr."
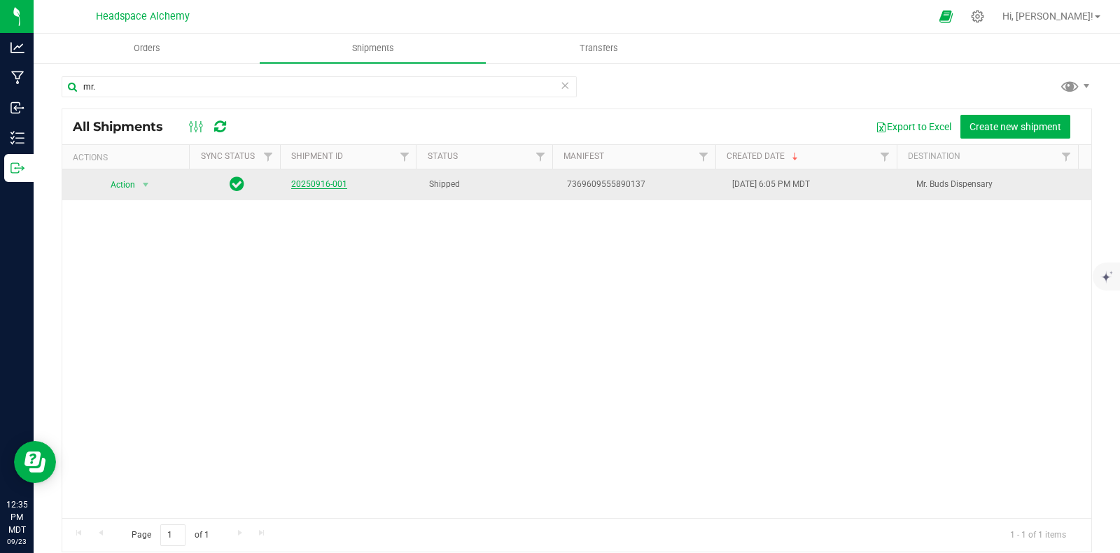
click at [315, 185] on link "20250916-001" at bounding box center [319, 184] width 56 height 10
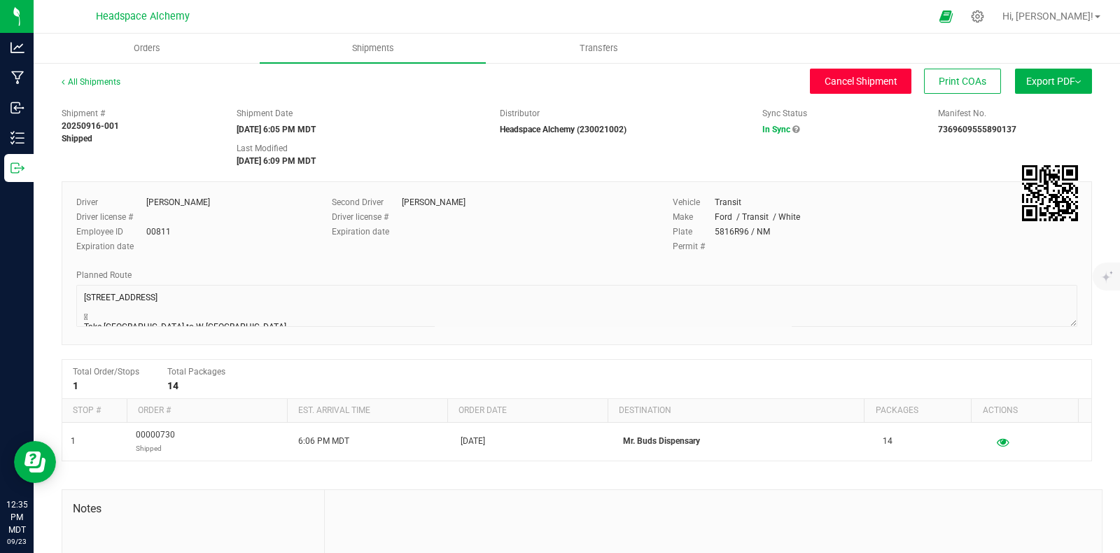
click at [841, 79] on span "Cancel Shipment" at bounding box center [860, 81] width 73 height 11
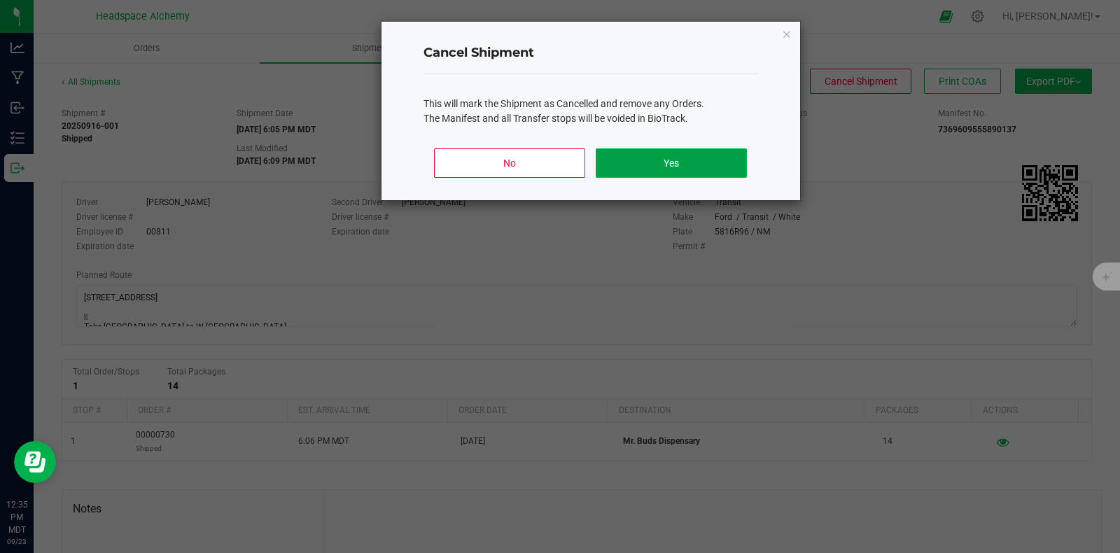
click at [679, 157] on button "Yes" at bounding box center [671, 162] width 150 height 29
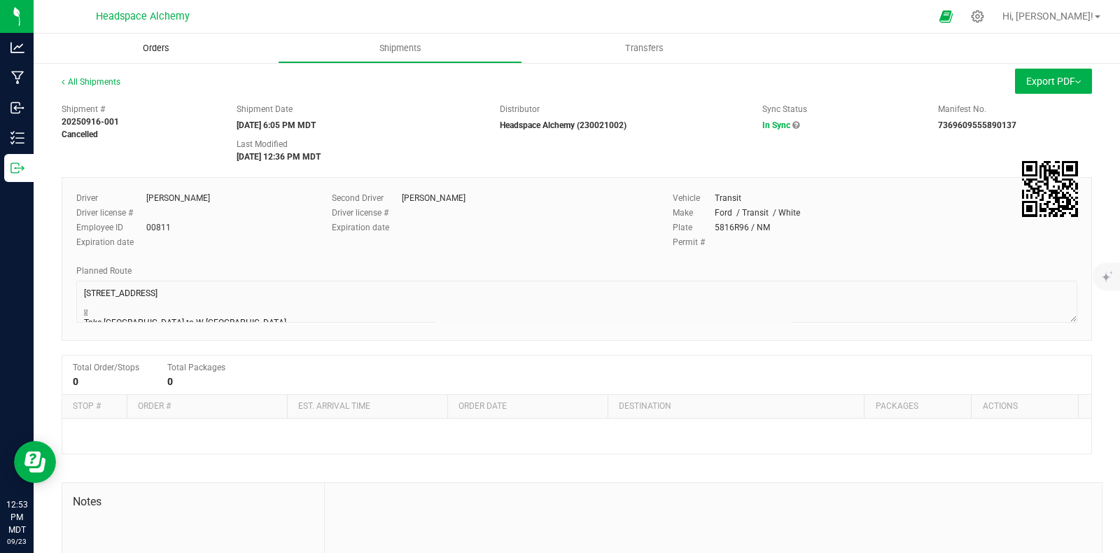
click at [154, 52] on span "Orders" at bounding box center [156, 48] width 64 height 13
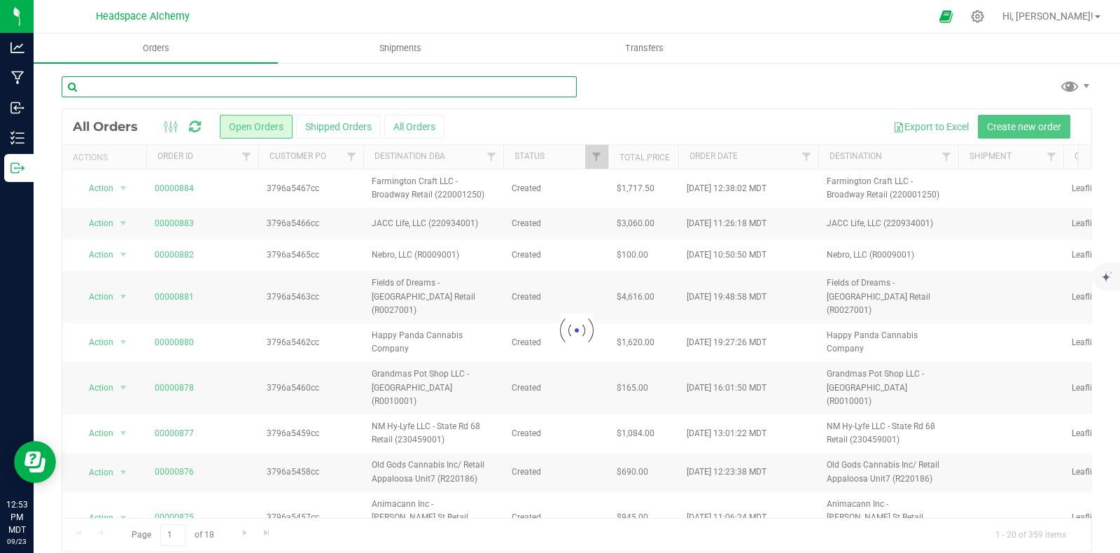
drag, startPoint x: 272, startPoint y: 87, endPoint x: 283, endPoint y: 99, distance: 16.3
click at [272, 86] on input "text" at bounding box center [319, 86] width 515 height 21
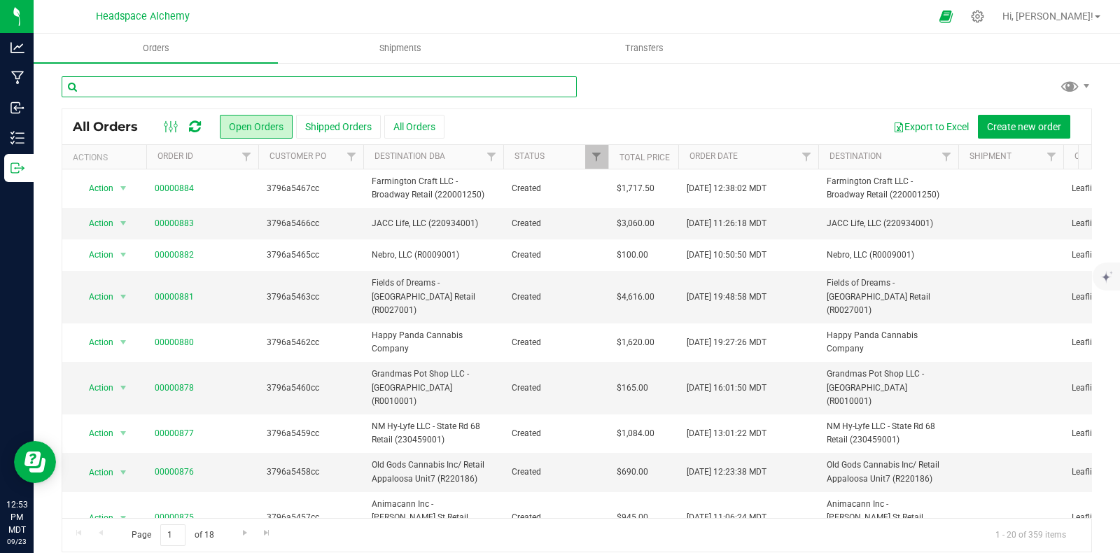
paste input "M and M 2025 llc- 408 N [PERSON_NAME] Manufacturer (220003280)"
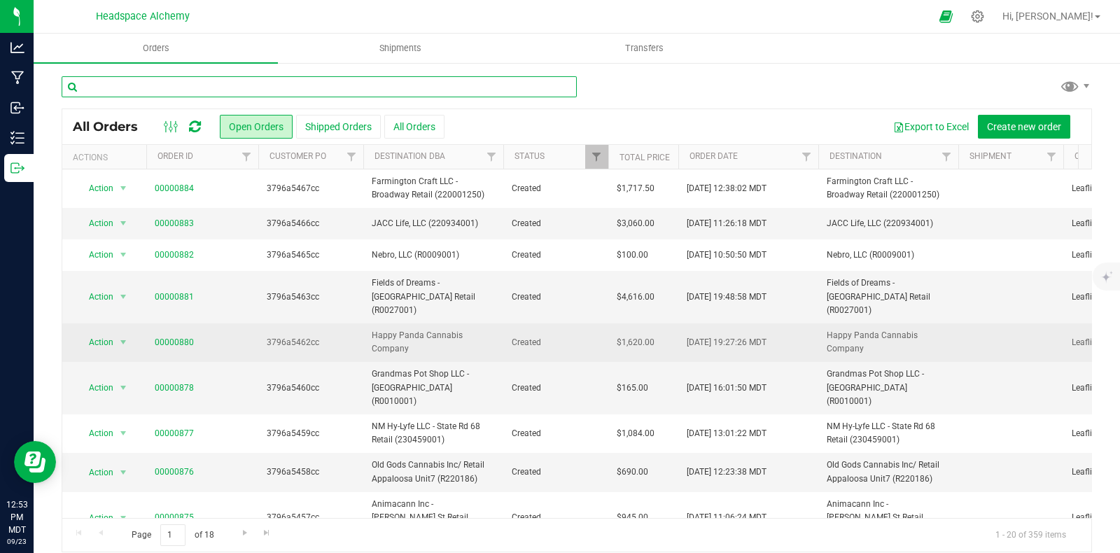
type input "M and M 2025 llc- 408 N [PERSON_NAME] Manufacturer (220003280)"
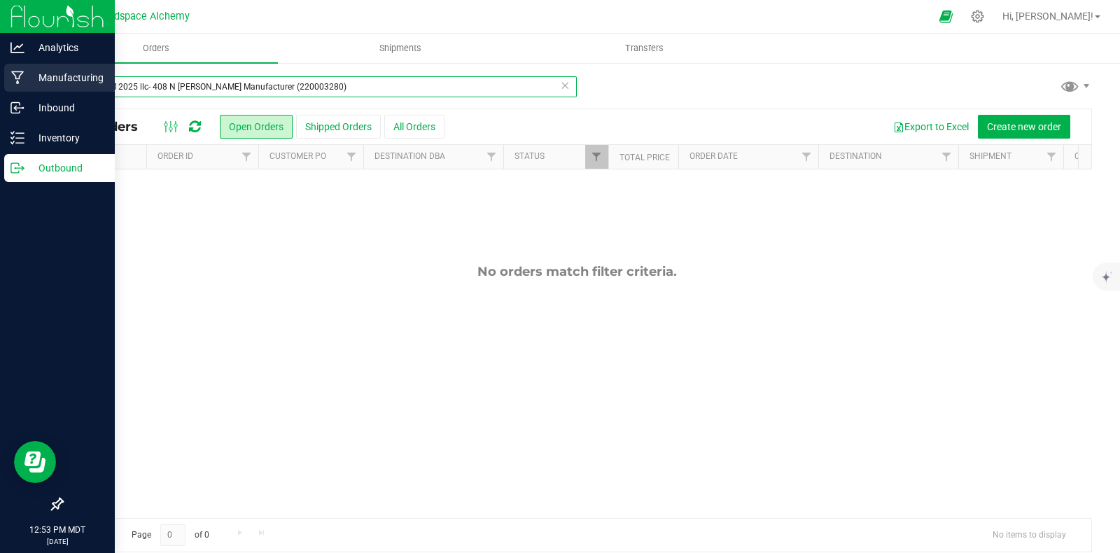
drag, startPoint x: 325, startPoint y: 87, endPoint x: 22, endPoint y: 72, distance: 303.4
click at [22, 72] on div "Analytics Manufacturing Inbound Inventory Outbound 12:53 PM MDT 09/23/2025 09/2…" at bounding box center [560, 276] width 1120 height 553
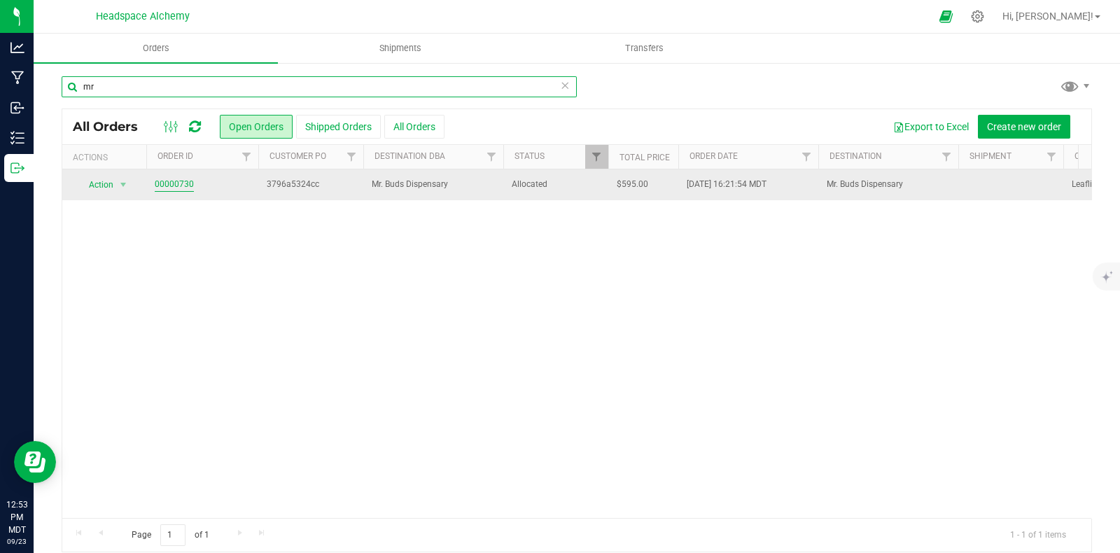
type input "mr"
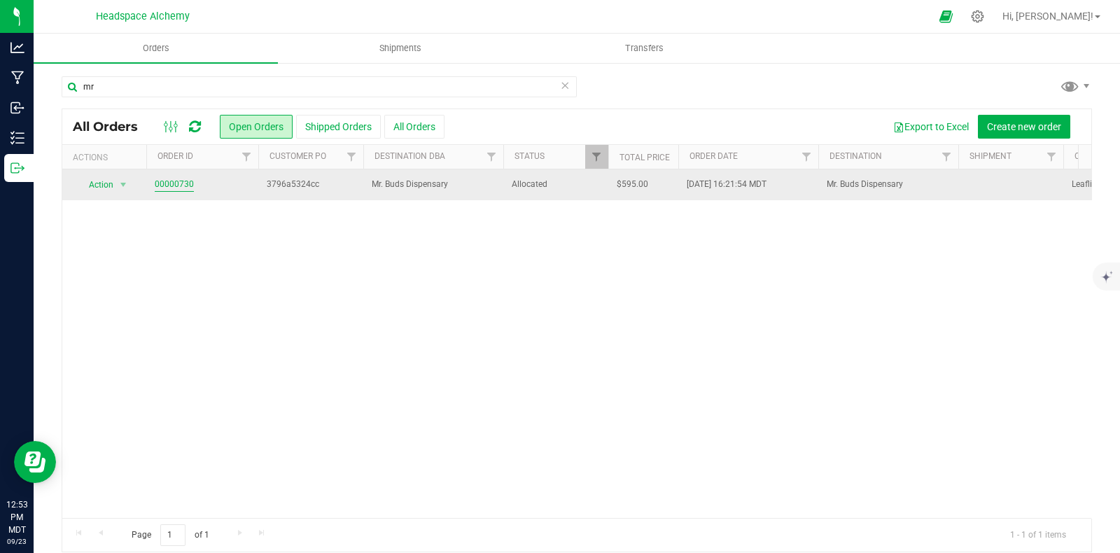
click at [184, 185] on link "00000730" at bounding box center [174, 184] width 39 height 13
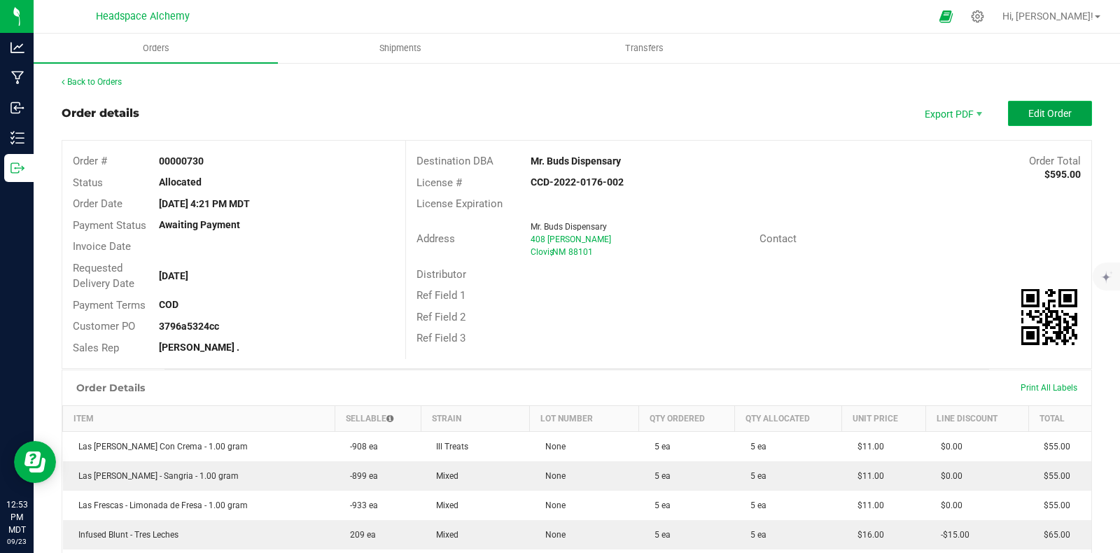
click at [1039, 111] on span "Edit Order" at bounding box center [1049, 113] width 43 height 11
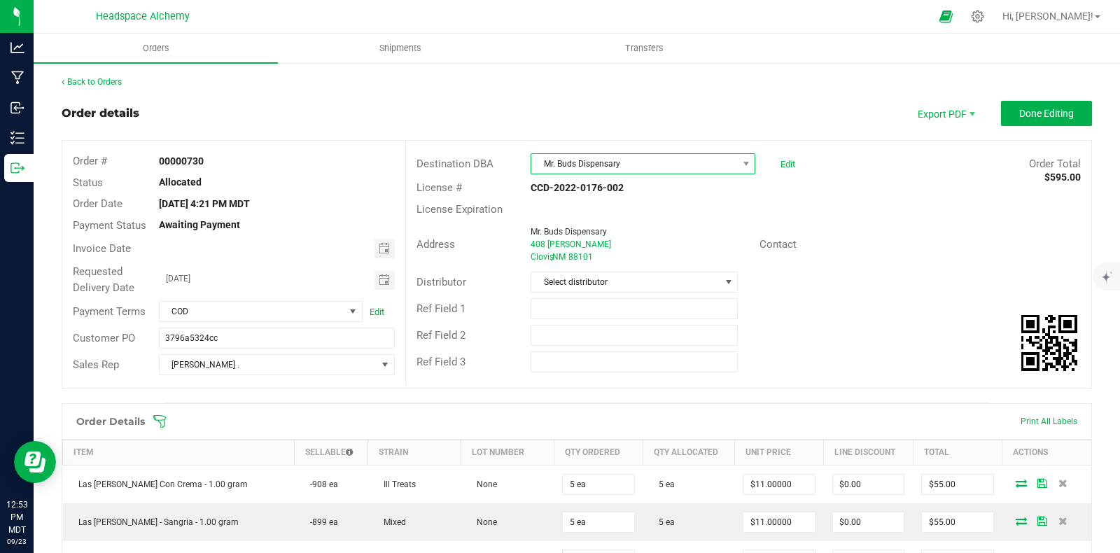
click at [724, 162] on span "Mr. Buds Dispensary" at bounding box center [634, 164] width 206 height 20
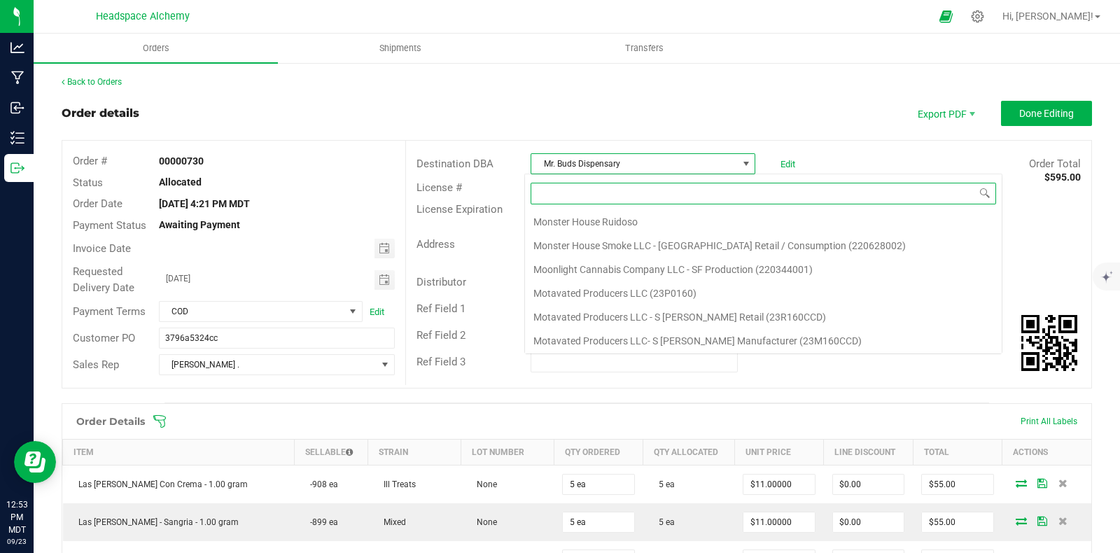
scroll to position [20, 221]
paste input "M and M 2025 llc- 408 N [PERSON_NAME] Manufacturer (220003280)"
type input "M and M 2025 llc- 408 N [PERSON_NAME] Manufacturer (220003280)"
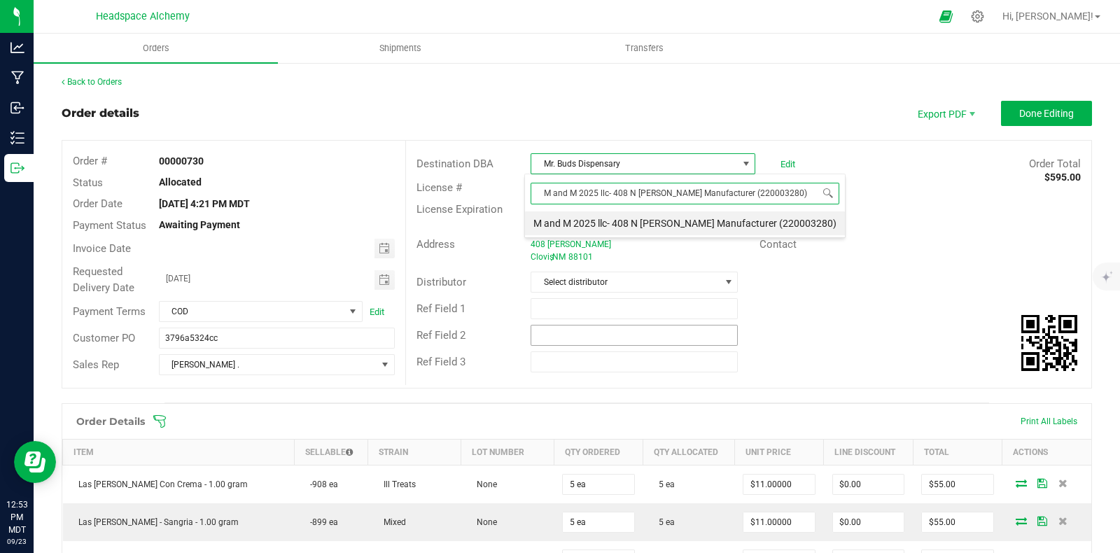
scroll to position [0, 0]
click at [647, 225] on li "M and M 2025 llc- 408 N [PERSON_NAME] Manufacturer (220003280)" at bounding box center [685, 223] width 320 height 24
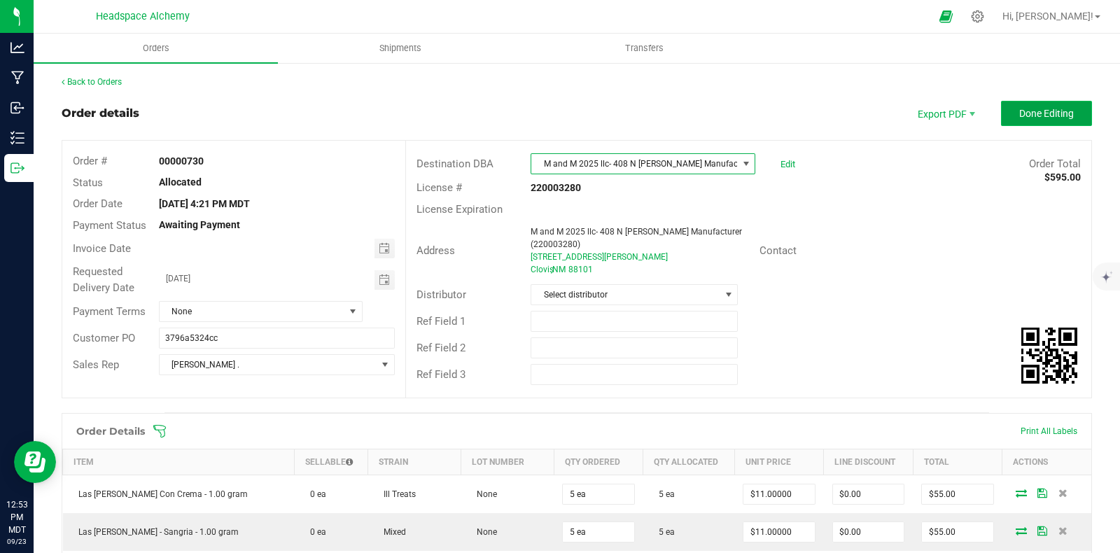
click at [1044, 115] on span "Done Editing" at bounding box center [1046, 113] width 55 height 11
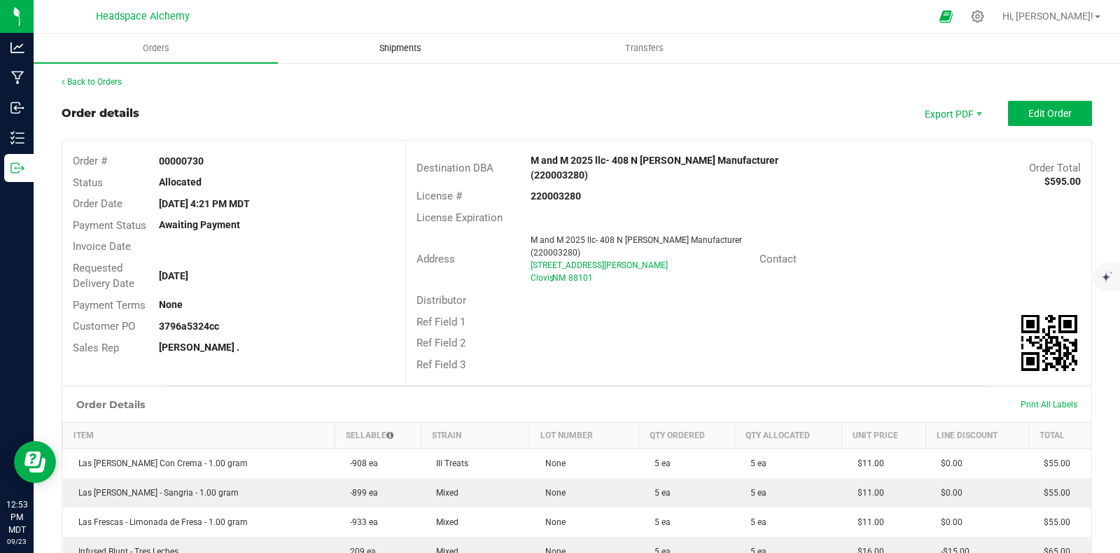
click at [392, 52] on span "Shipments" at bounding box center [400, 48] width 80 height 13
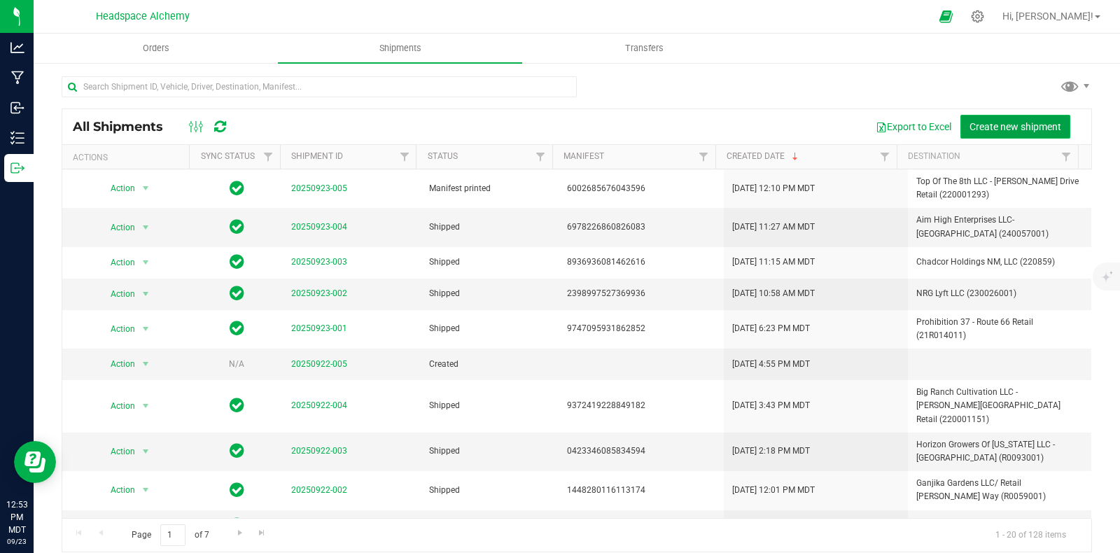
click at [1015, 118] on button "Create new shipment" at bounding box center [1015, 127] width 110 height 24
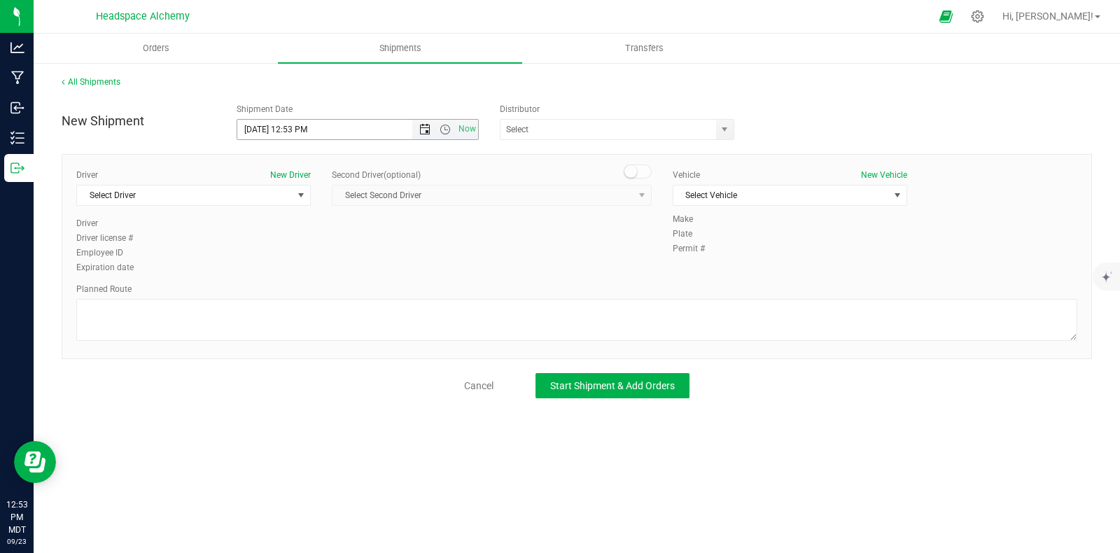
click at [416, 124] on span "Open the date view" at bounding box center [425, 129] width 24 height 11
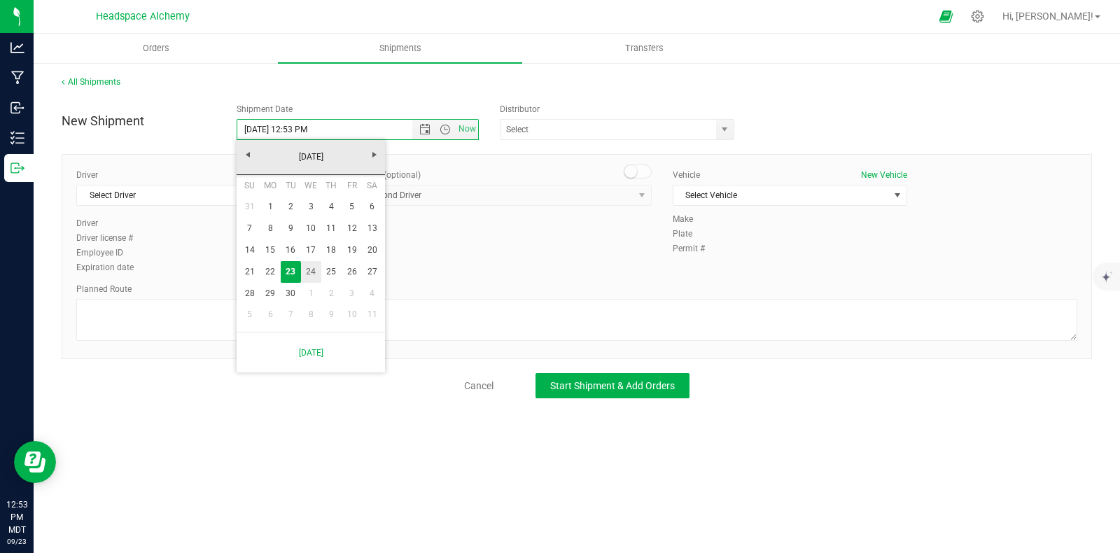
click at [309, 273] on link "24" at bounding box center [311, 272] width 20 height 22
type input "9/24/2025 12:53 PM"
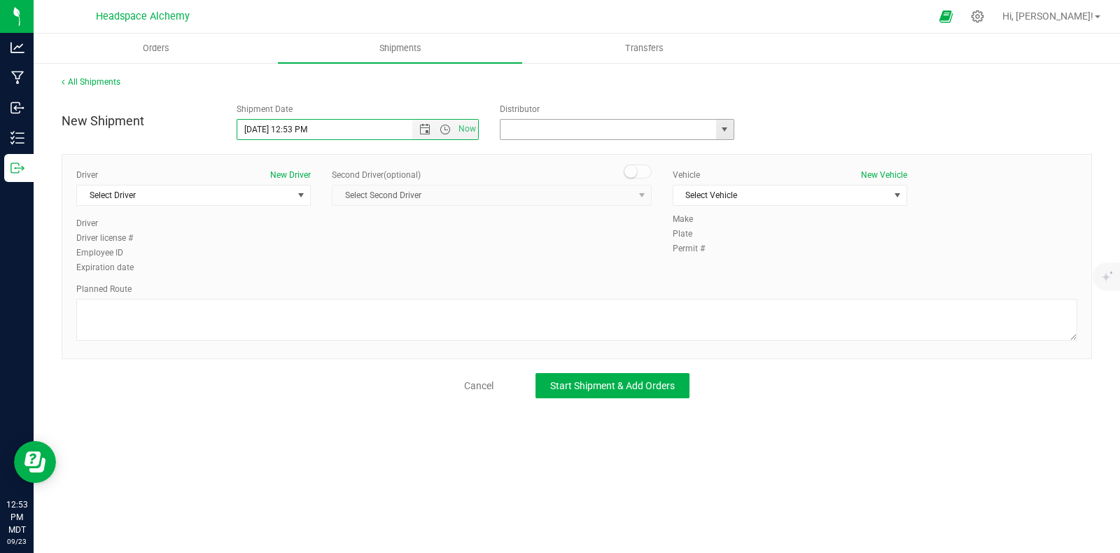
click at [624, 127] on input "text" at bounding box center [604, 130] width 209 height 20
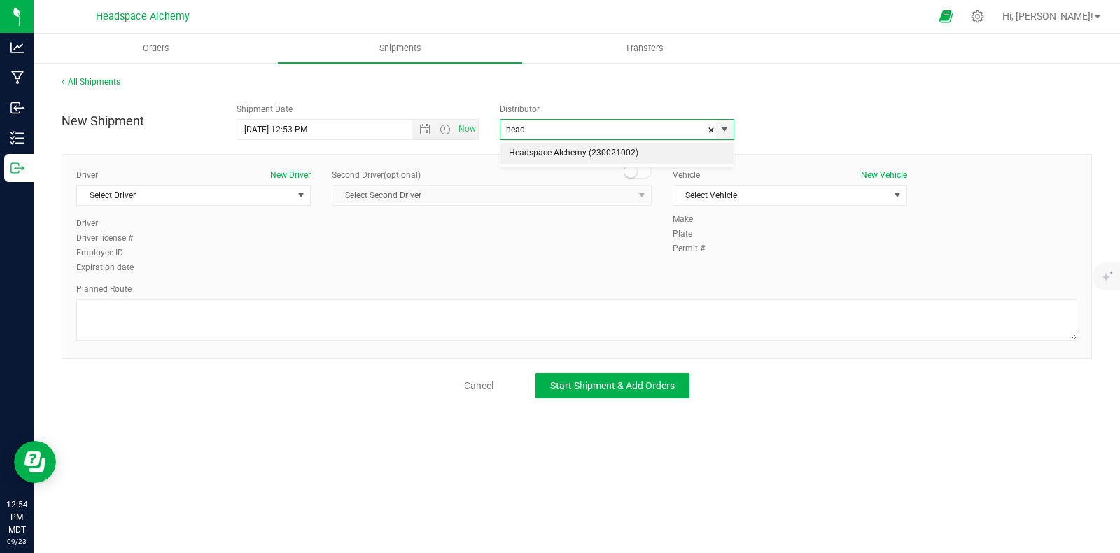
click at [593, 153] on li "Headspace Alchemy (230021002)" at bounding box center [616, 153] width 233 height 21
type input "Headspace Alchemy (230021002)"
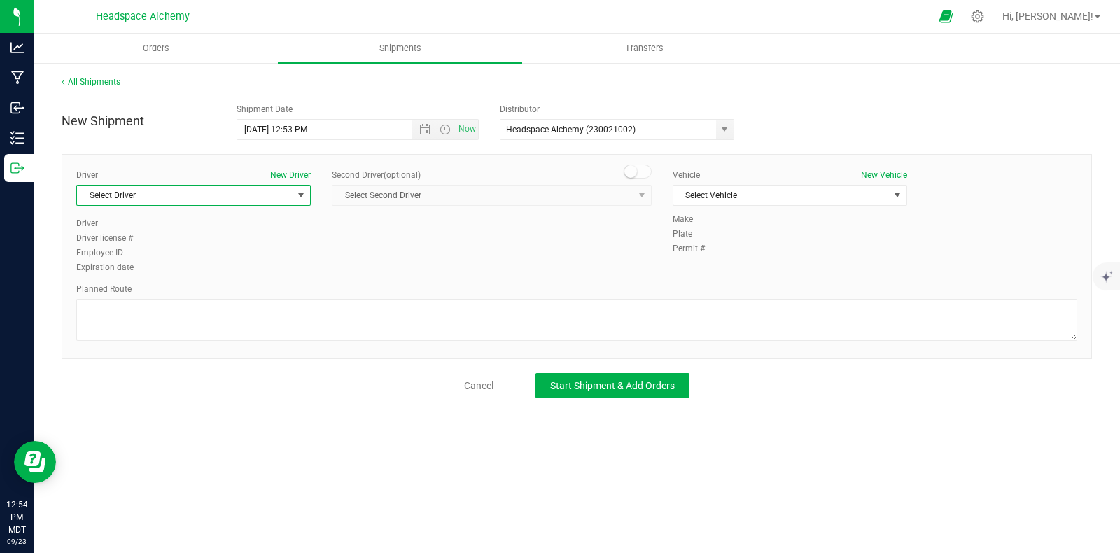
click at [190, 199] on span "Select Driver" at bounding box center [185, 195] width 216 height 20
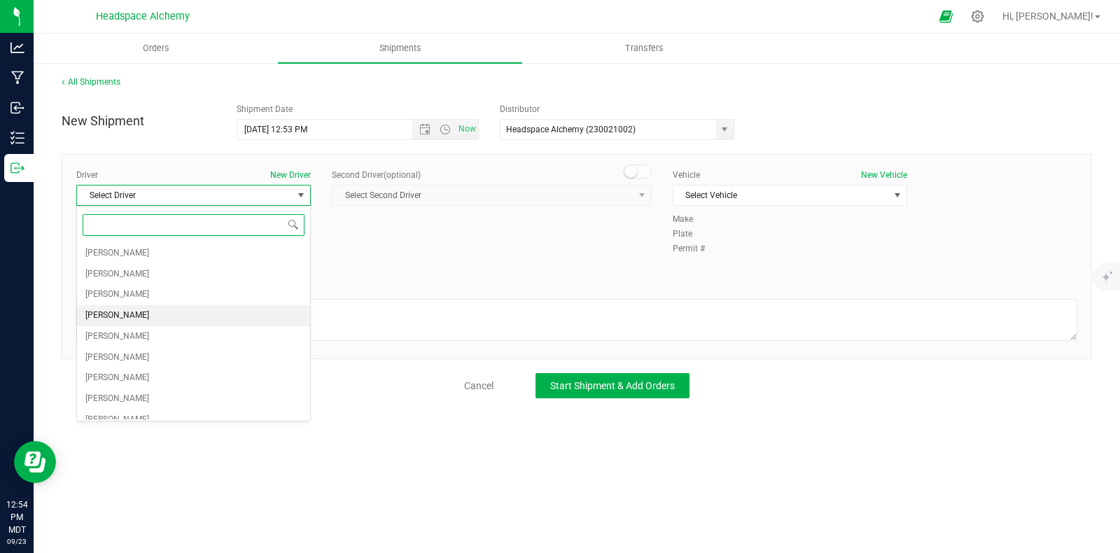
click at [117, 322] on span "Sherry Betts" at bounding box center [117, 316] width 64 height 18
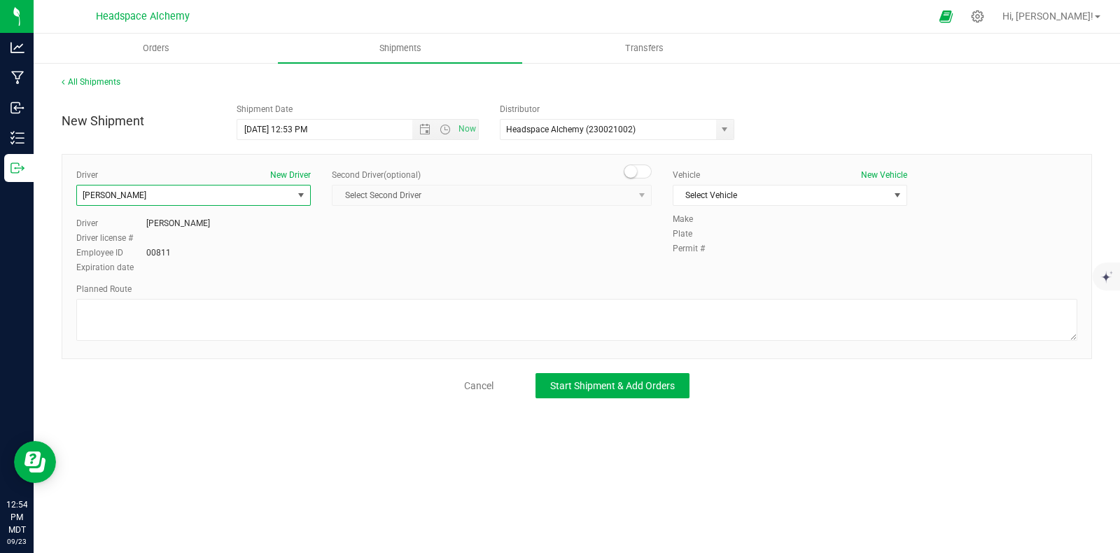
click at [631, 176] on small at bounding box center [630, 171] width 13 height 13
click at [639, 192] on span "select" at bounding box center [641, 195] width 11 height 11
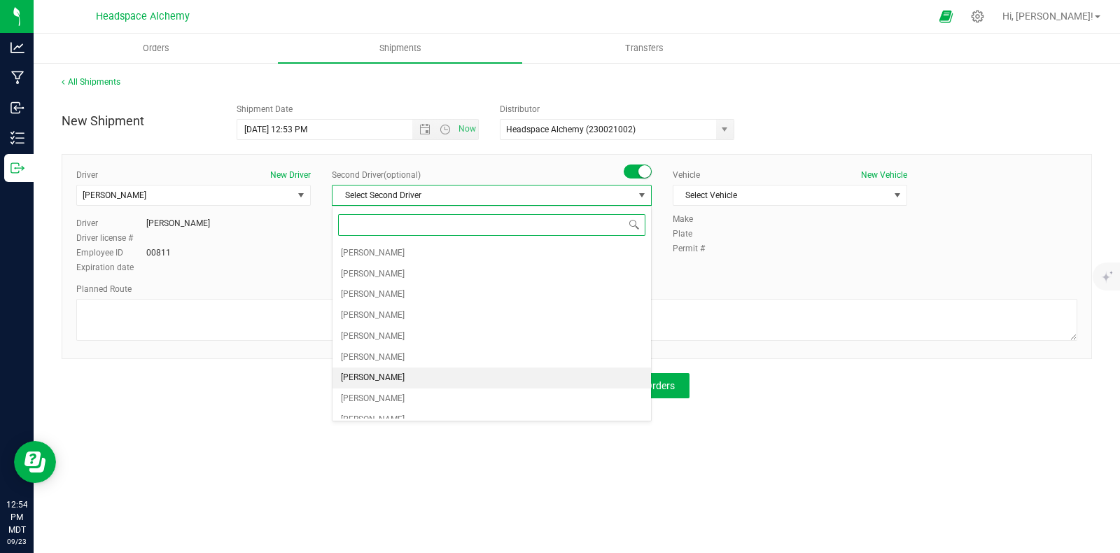
click at [380, 374] on span "Randy Delao" at bounding box center [373, 378] width 64 height 18
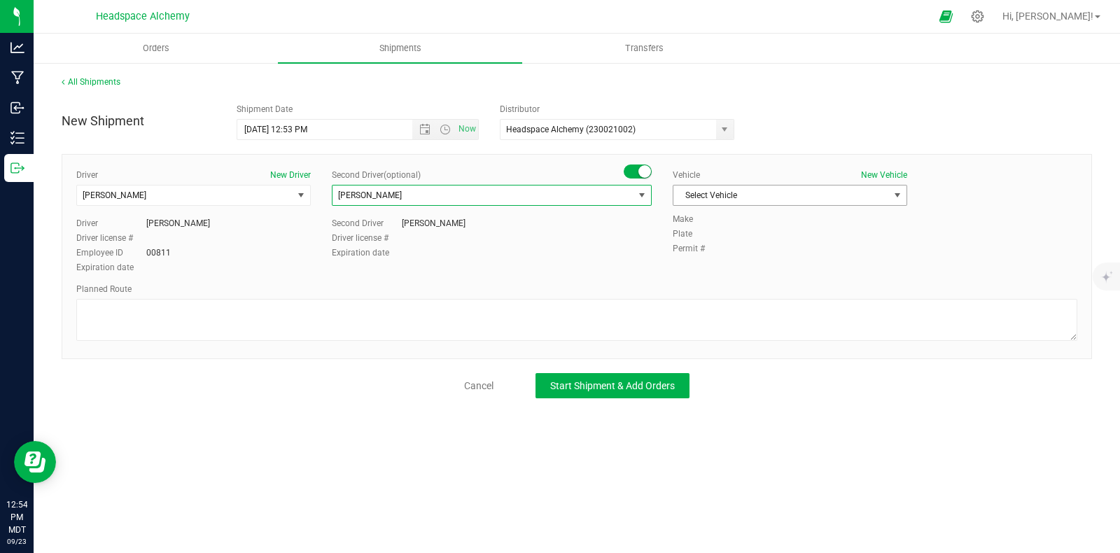
click at [736, 201] on span "Select Vehicle" at bounding box center [781, 195] width 216 height 20
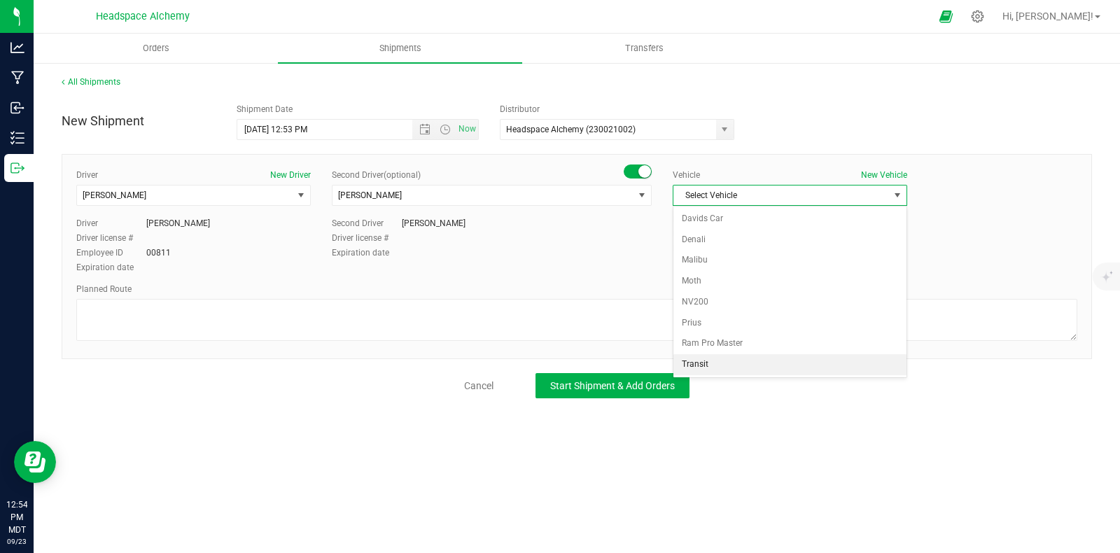
click at [700, 358] on li "Transit" at bounding box center [789, 364] width 233 height 21
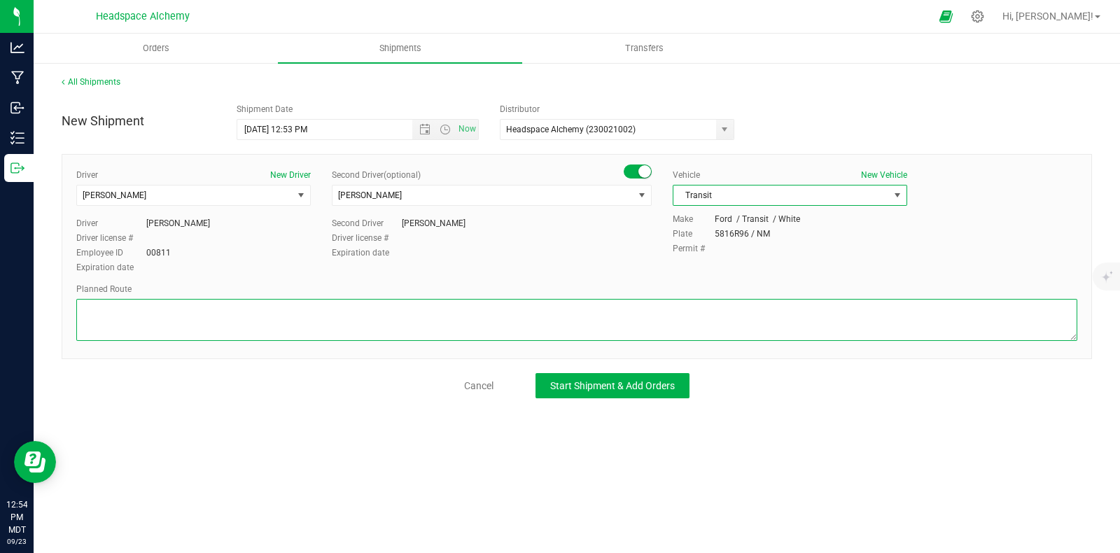
click at [629, 326] on textarea at bounding box center [576, 320] width 1001 height 42
drag, startPoint x: 614, startPoint y: 323, endPoint x: 526, endPoint y: 299, distance: 90.8
click at [528, 307] on textarea at bounding box center [576, 320] width 1001 height 42
paste textarea "805 El Molino Blvd Las Cruces, NM 88005  Get on I-25 N from S Alameda Blvd and…"
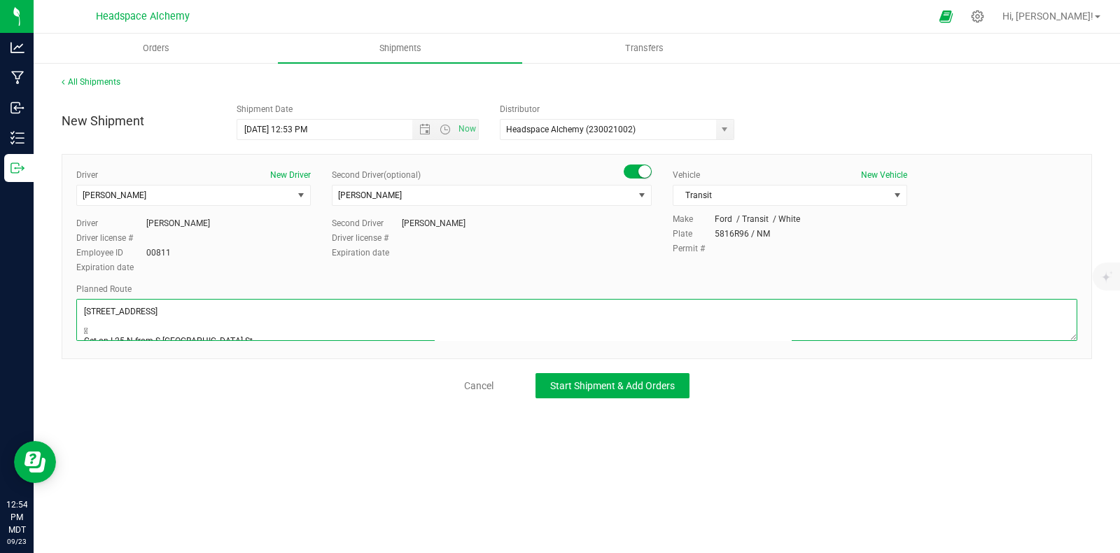
scroll to position [134, 0]
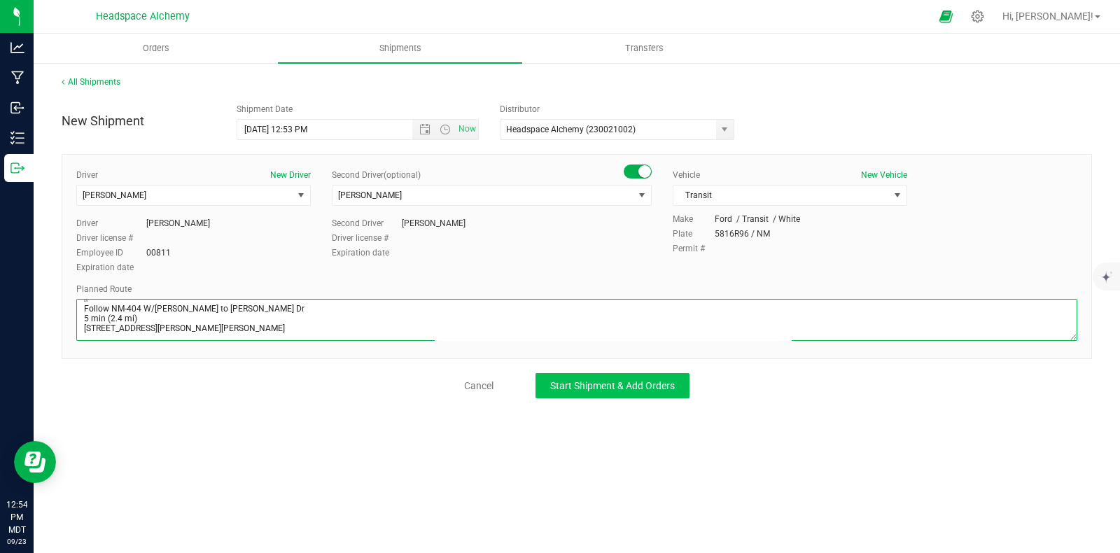
type textarea "805 El Molino Blvd Las Cruces, NM 88005  Get on I-25 N from S Alameda Blvd and…"
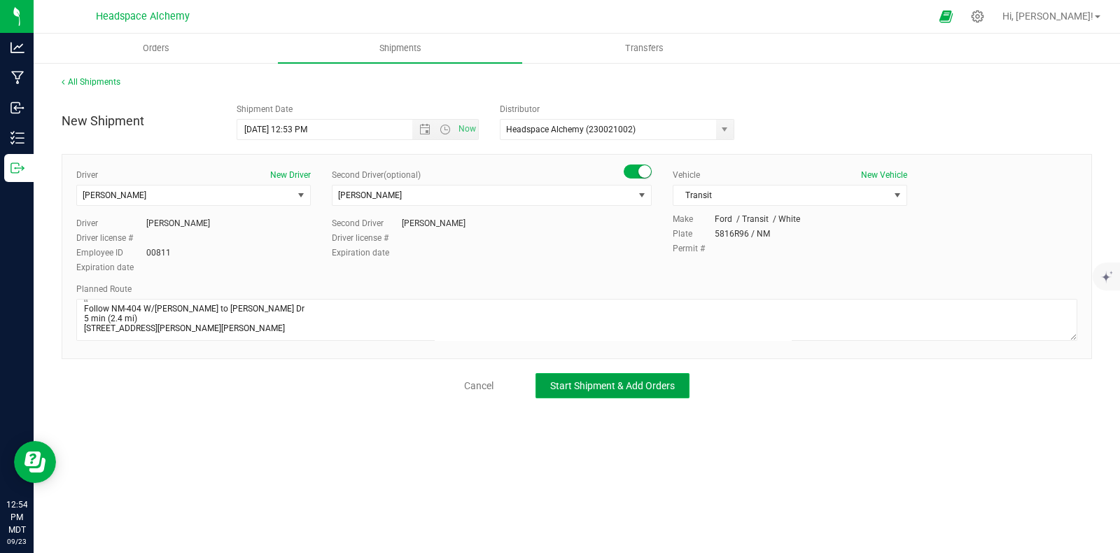
click at [593, 383] on span "Start Shipment & Add Orders" at bounding box center [612, 385] width 125 height 11
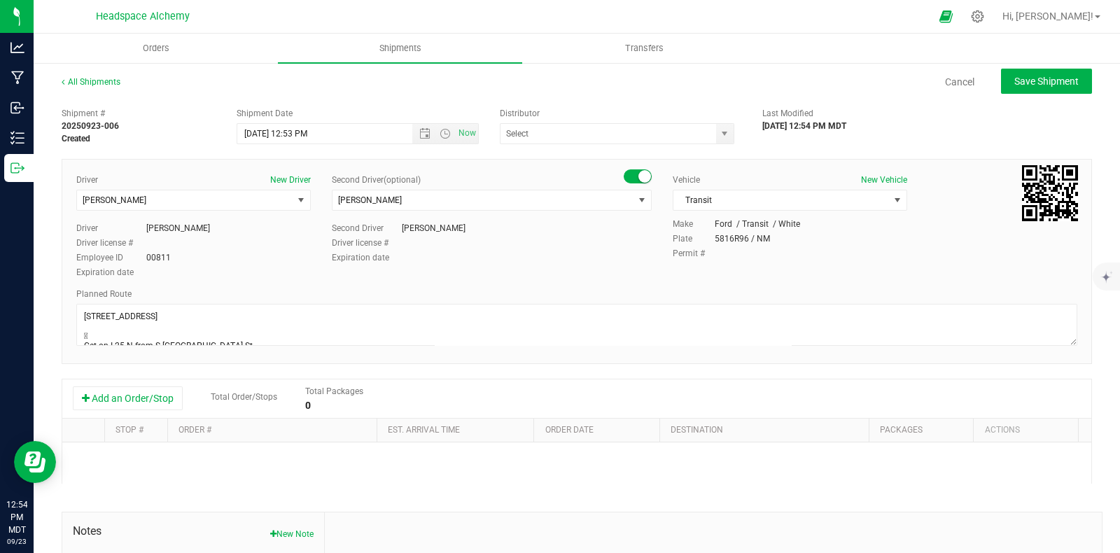
type input "Headspace Alchemy (230021002)"
click at [146, 396] on button "Add an Order/Stop" at bounding box center [128, 398] width 110 height 24
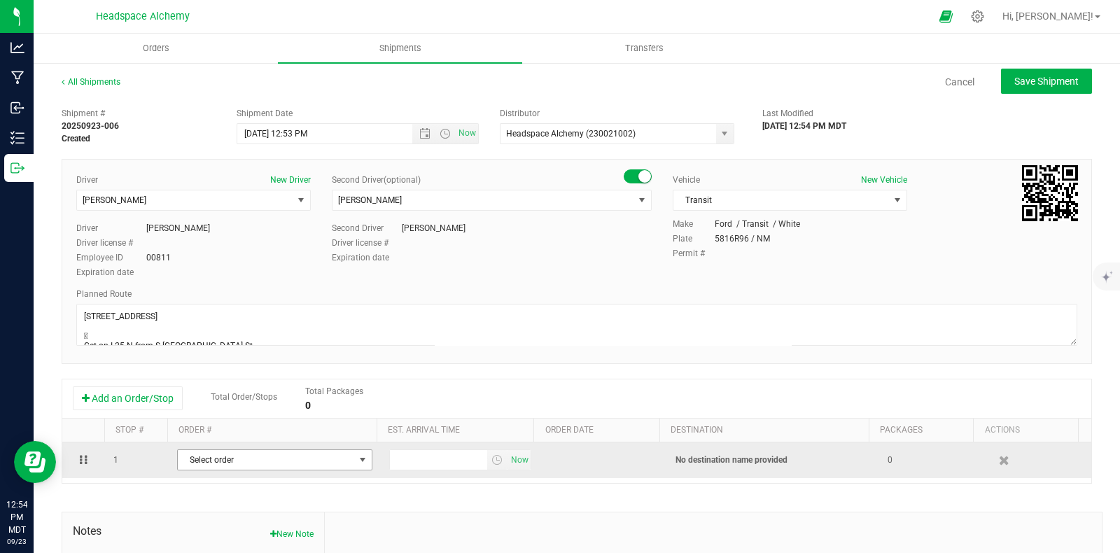
click at [330, 460] on span "Select order" at bounding box center [266, 460] width 176 height 20
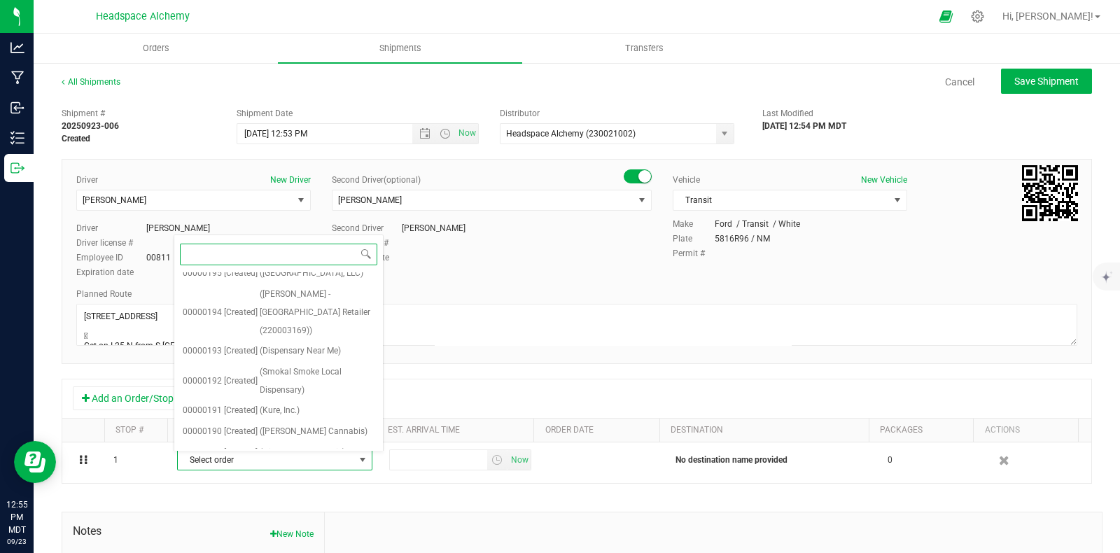
scroll to position [7108, 0]
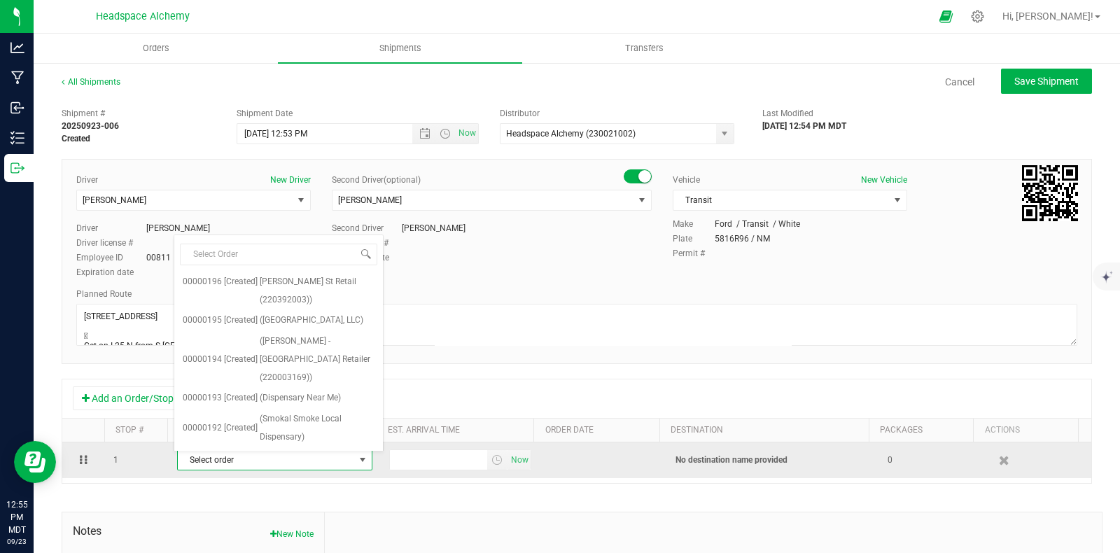
click at [230, 459] on span "Select order" at bounding box center [266, 460] width 176 height 20
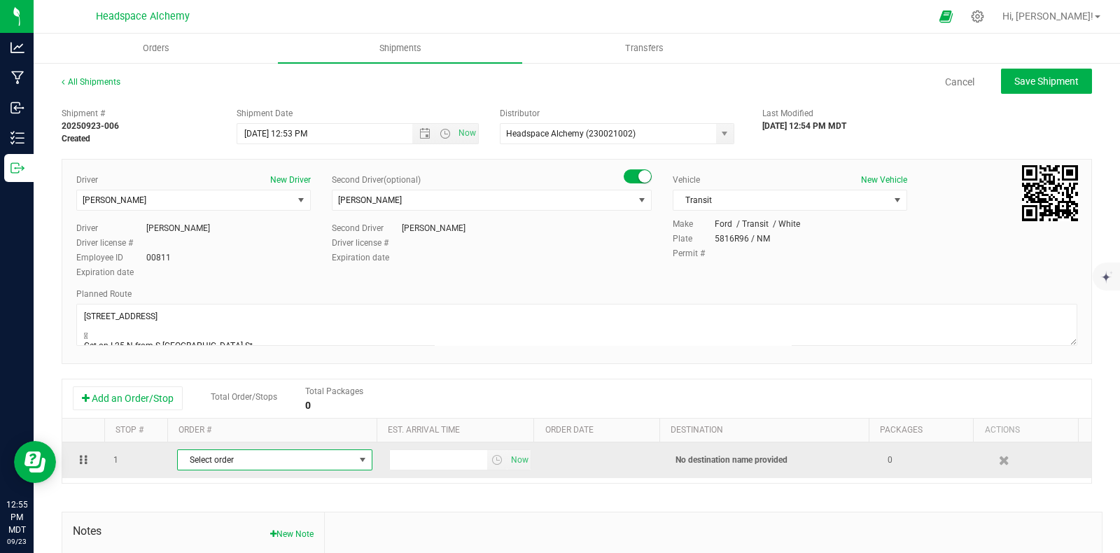
click at [232, 456] on span "Select order" at bounding box center [266, 460] width 176 height 20
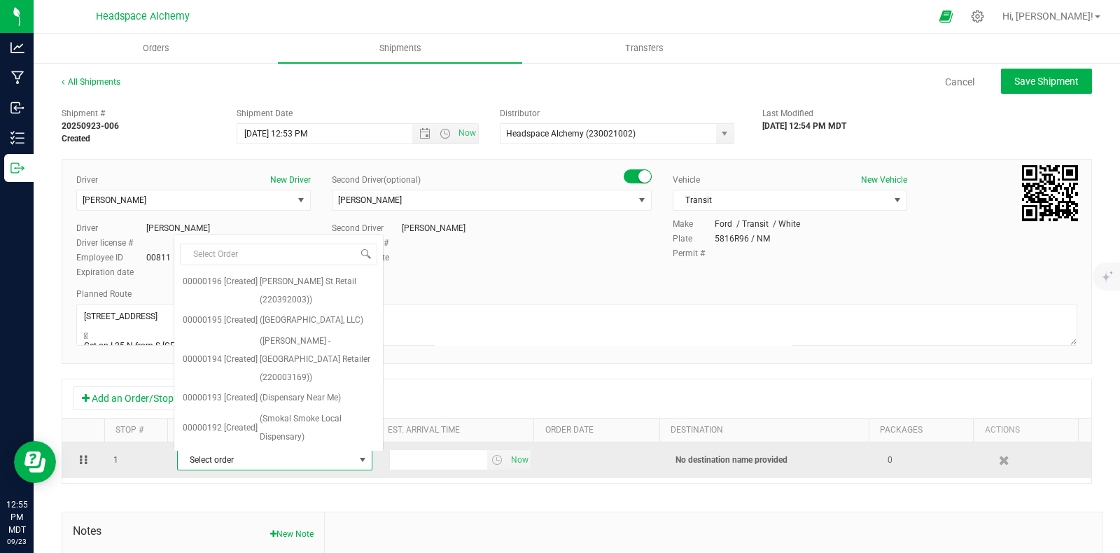
scroll to position [0, 0]
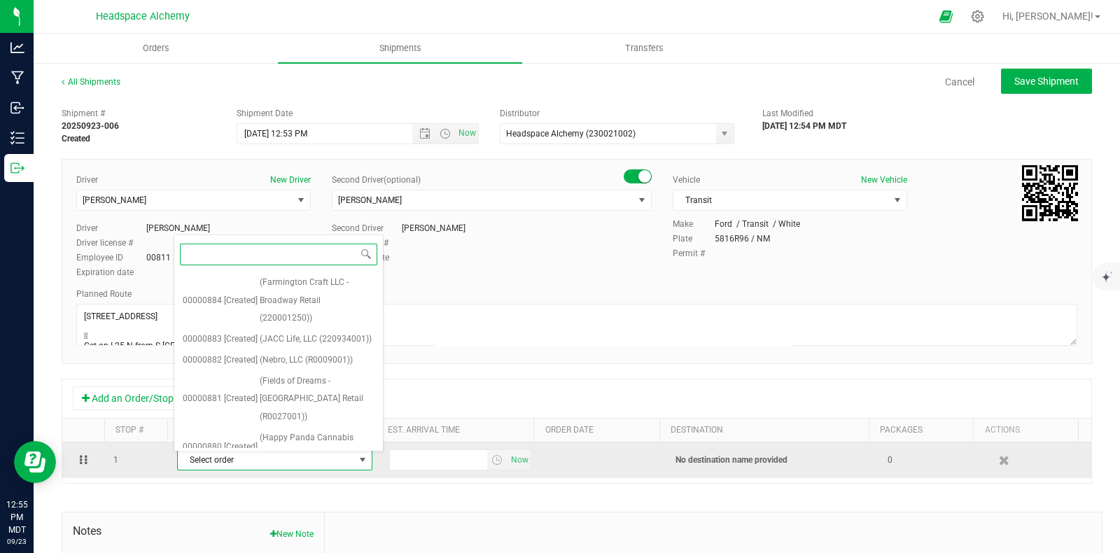
click at [311, 461] on span "Select order" at bounding box center [266, 460] width 176 height 20
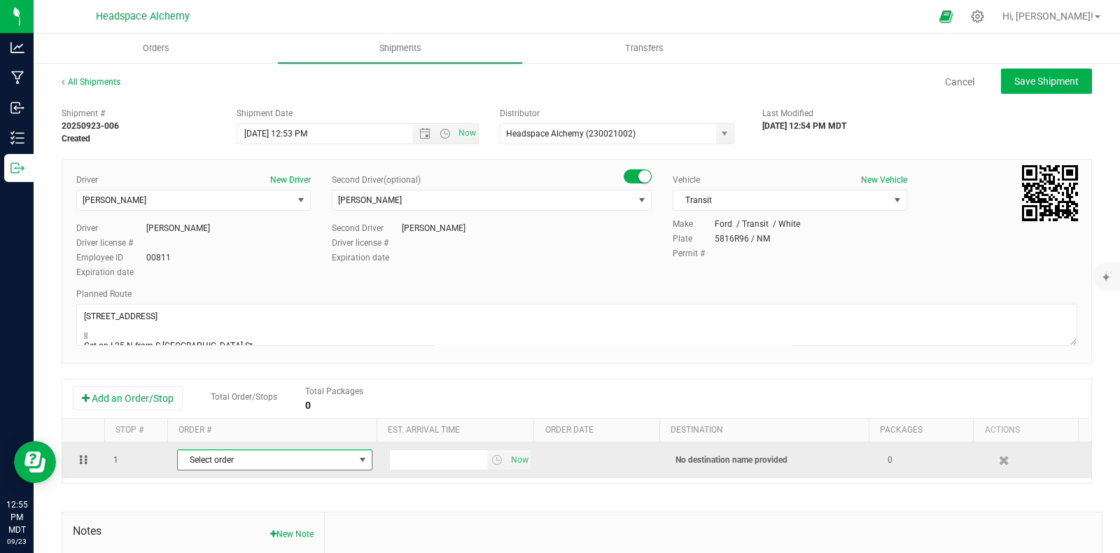
click at [311, 461] on span "Select order" at bounding box center [266, 460] width 176 height 20
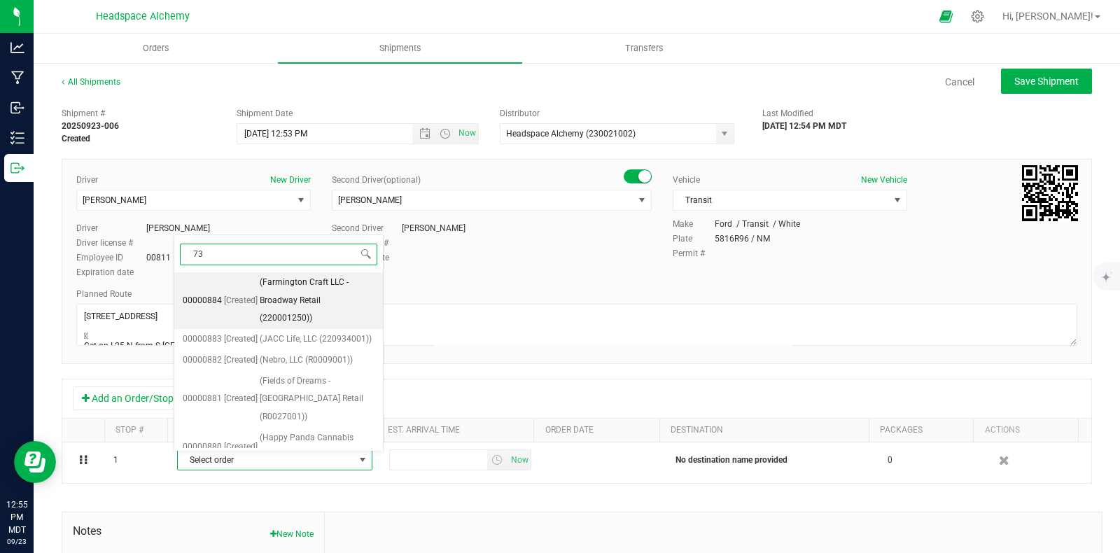
type input "730"
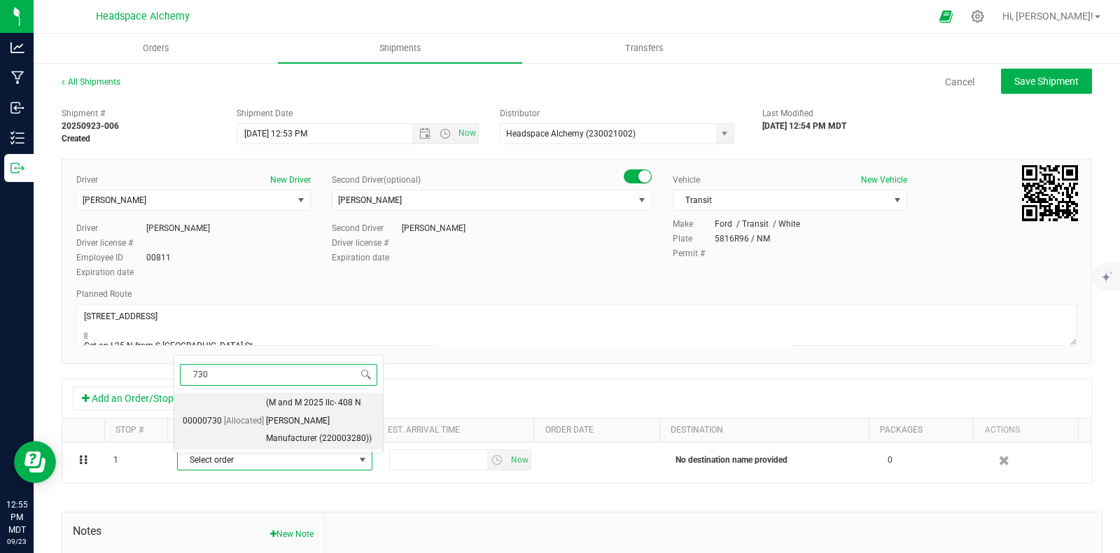
click at [301, 411] on span "(M and M 2025 llc- 408 N Norris Manufacturer (220003280))" at bounding box center [320, 421] width 108 height 54
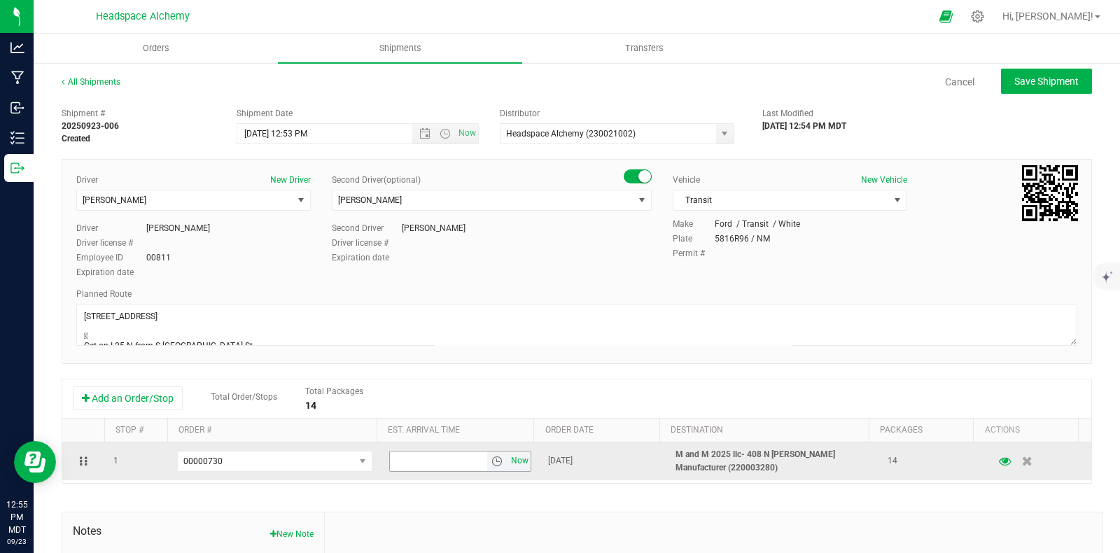
click at [508, 465] on span "Now" at bounding box center [520, 461] width 24 height 20
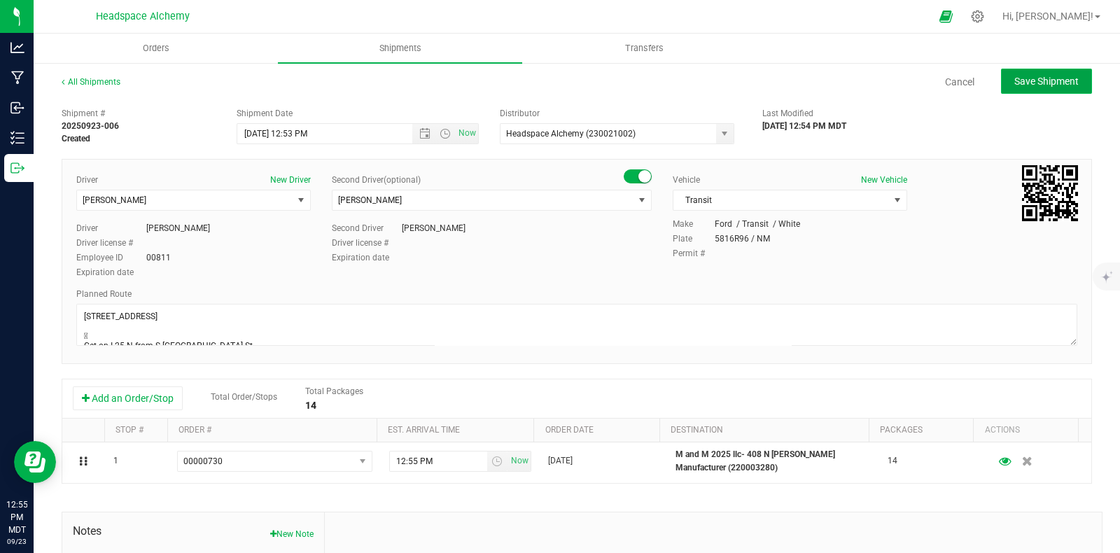
click at [1015, 80] on span "Save Shipment" at bounding box center [1046, 81] width 64 height 11
type input "9/24/2025 6:53 PM"
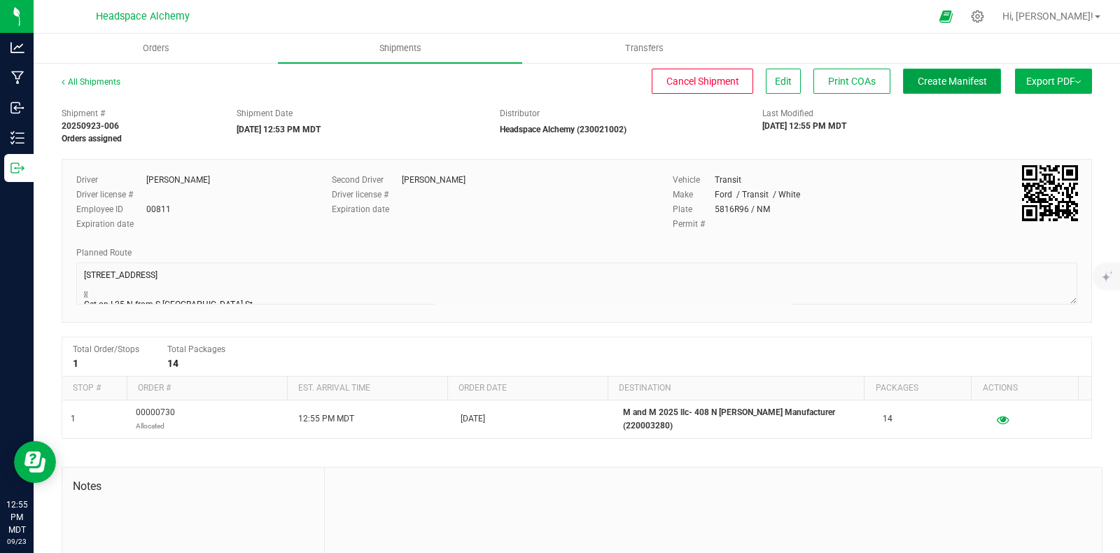
click at [924, 79] on span "Create Manifest" at bounding box center [951, 81] width 69 height 11
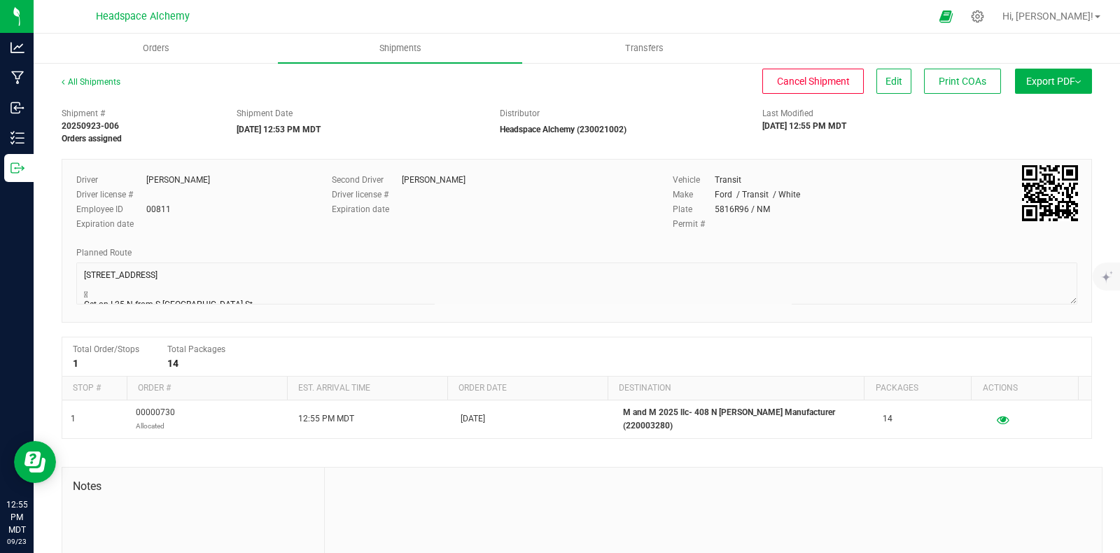
click at [1032, 84] on span "Export PDF" at bounding box center [1053, 81] width 55 height 11
click at [1029, 113] on span "Manifest by Package ID" at bounding box center [1032, 112] width 89 height 10
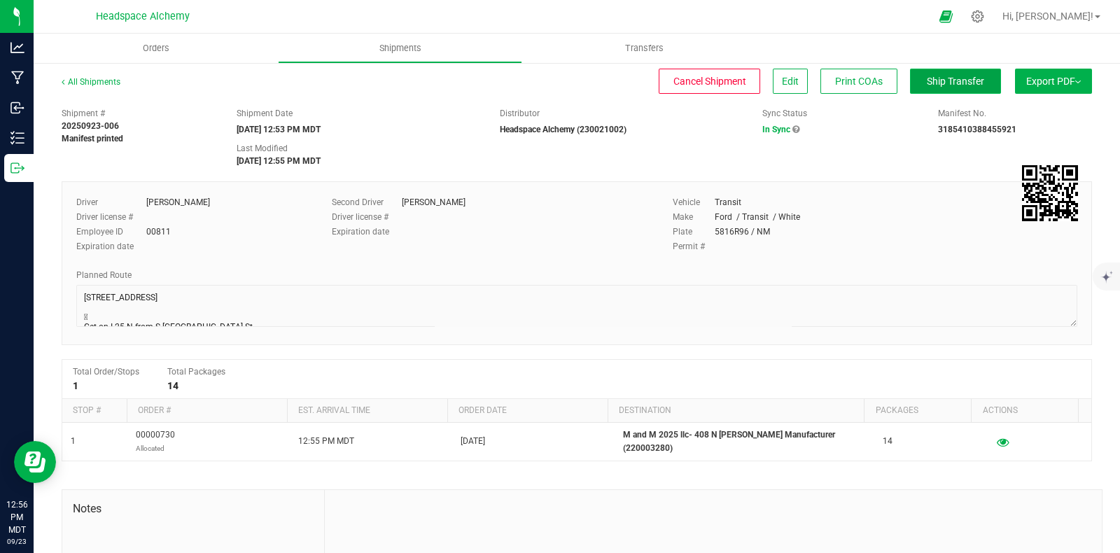
click at [949, 86] on span "Ship Transfer" at bounding box center [955, 81] width 57 height 11
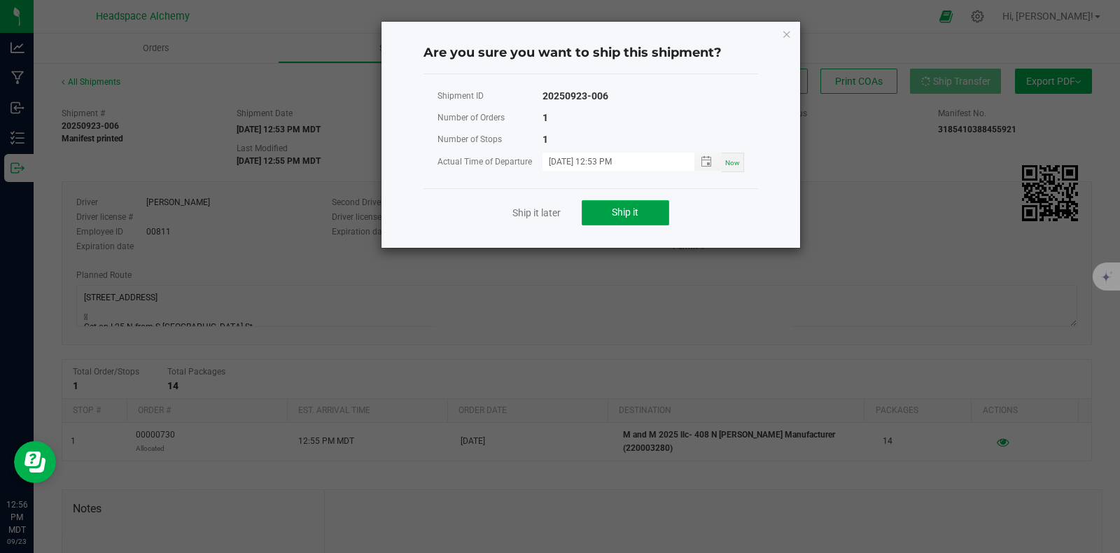
click at [642, 215] on button "Ship it" at bounding box center [625, 212] width 87 height 25
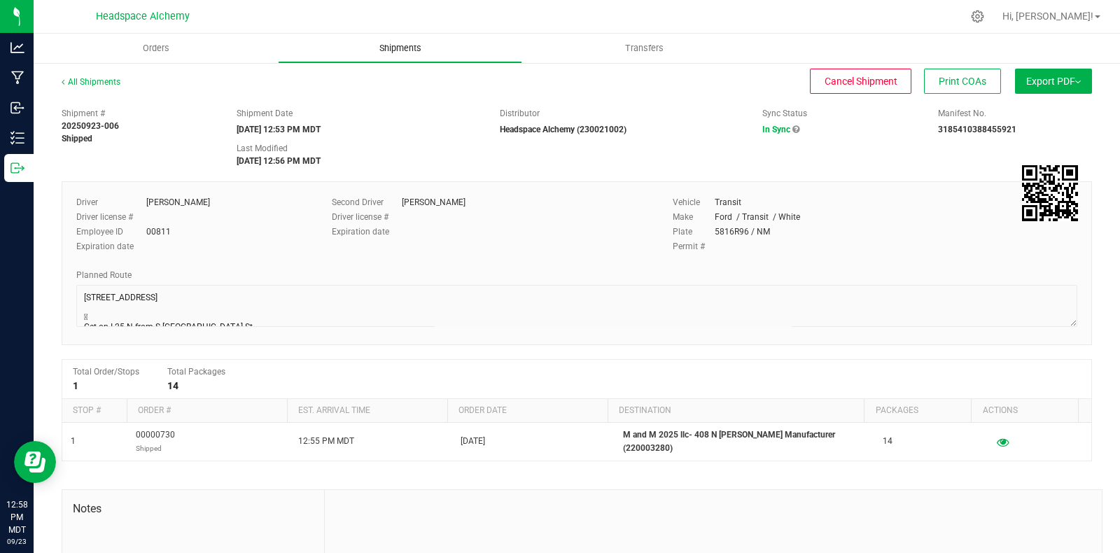
click at [392, 42] on span "Shipments" at bounding box center [400, 48] width 80 height 13
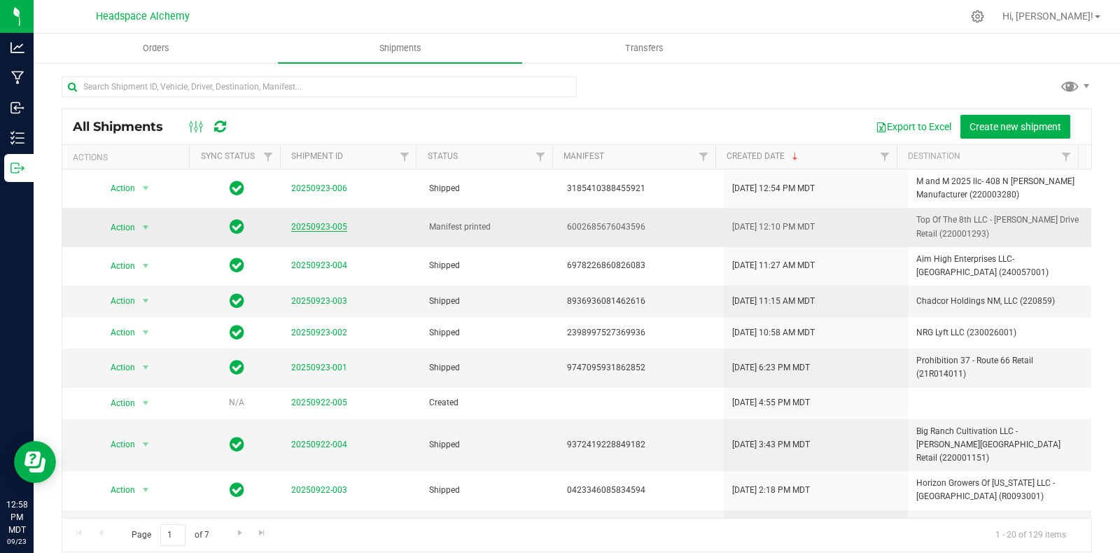
click at [314, 228] on link "20250923-005" at bounding box center [319, 227] width 56 height 10
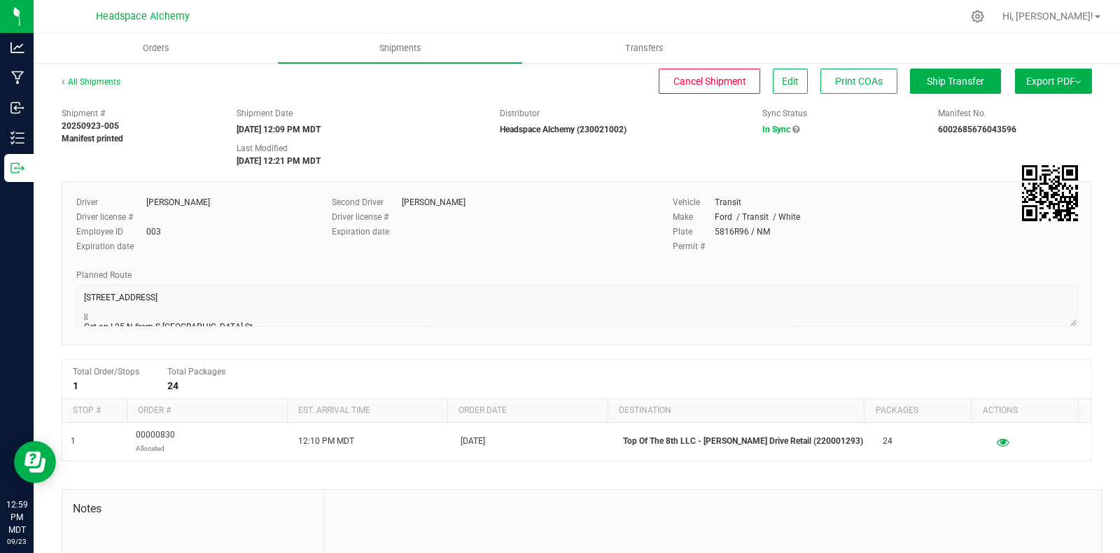
click at [1041, 80] on span "Export PDF" at bounding box center [1053, 81] width 55 height 11
click at [1034, 113] on span "Manifest by Package ID" at bounding box center [1032, 112] width 89 height 10
click at [933, 82] on span "Ship Transfer" at bounding box center [955, 81] width 57 height 11
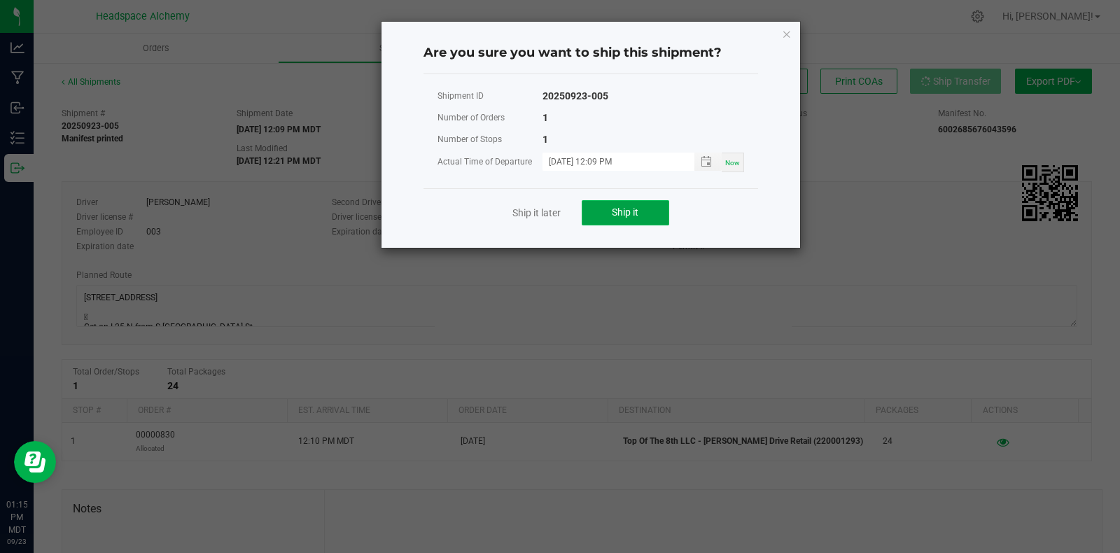
click at [647, 210] on button "Ship it" at bounding box center [625, 212] width 87 height 25
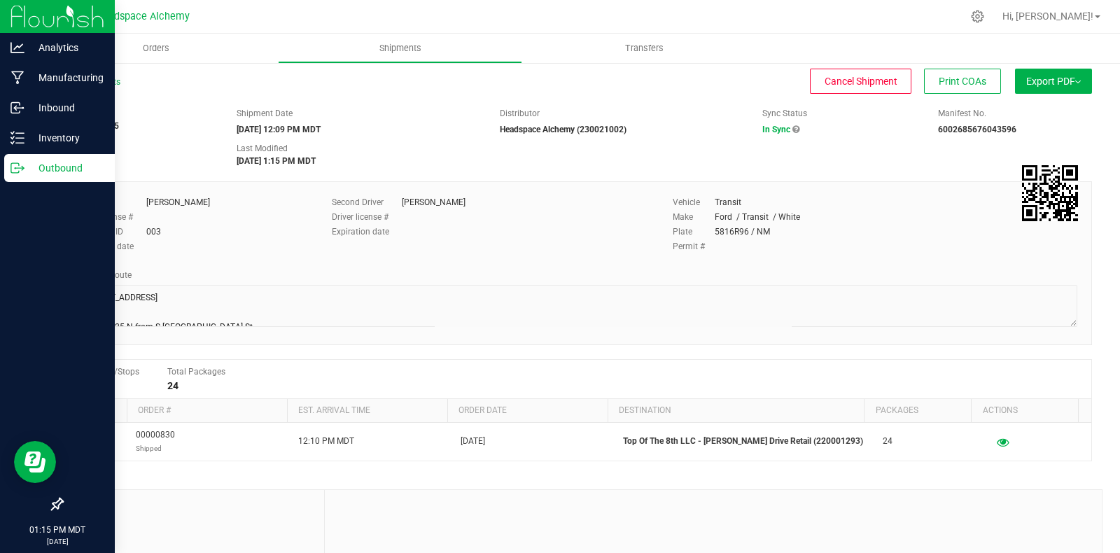
click at [18, 166] on icon at bounding box center [15, 168] width 8 height 10
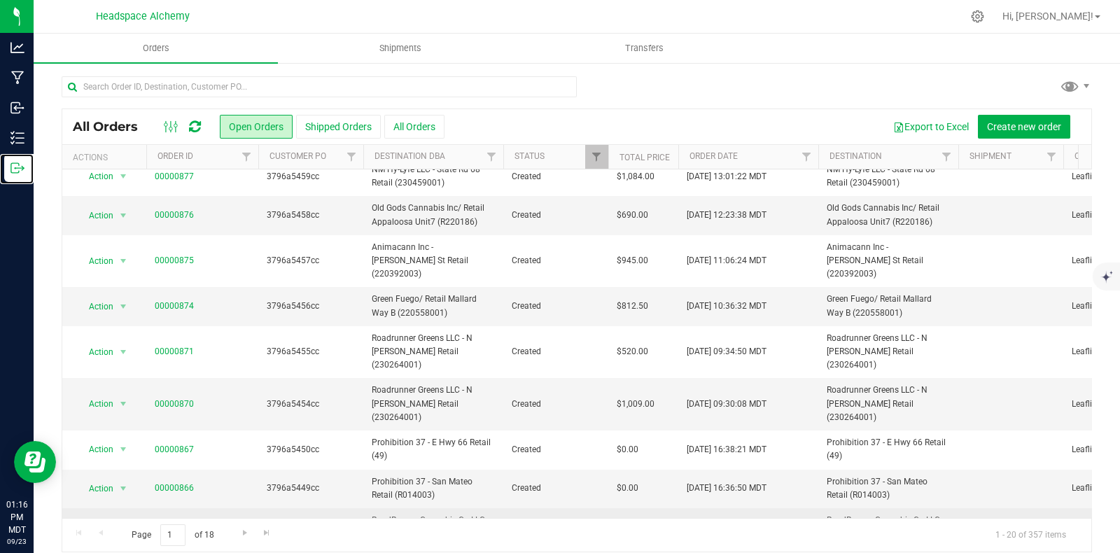
scroll to position [408, 0]
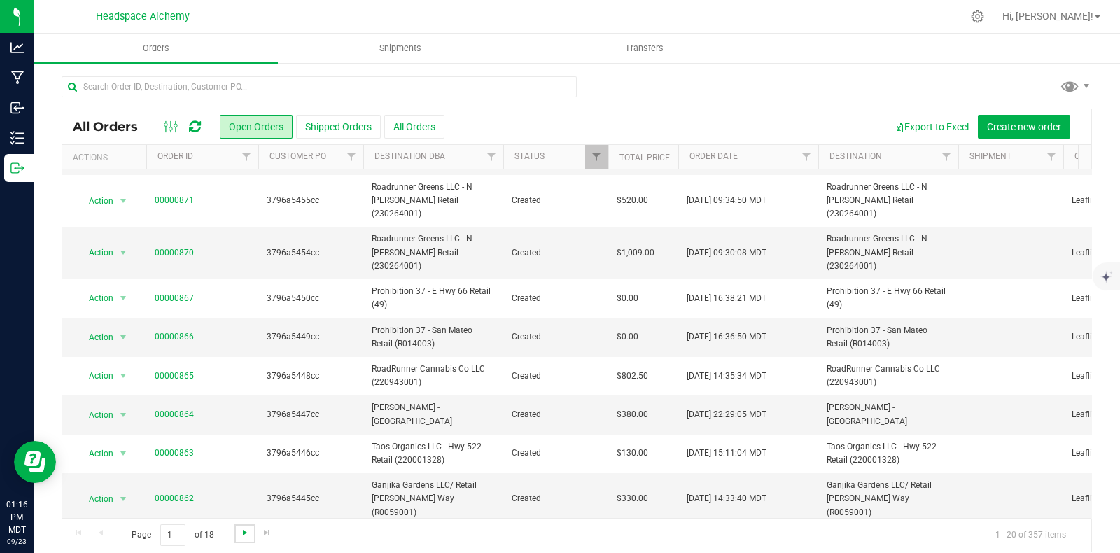
click at [246, 530] on span "Go to the next page" at bounding box center [244, 532] width 11 height 11
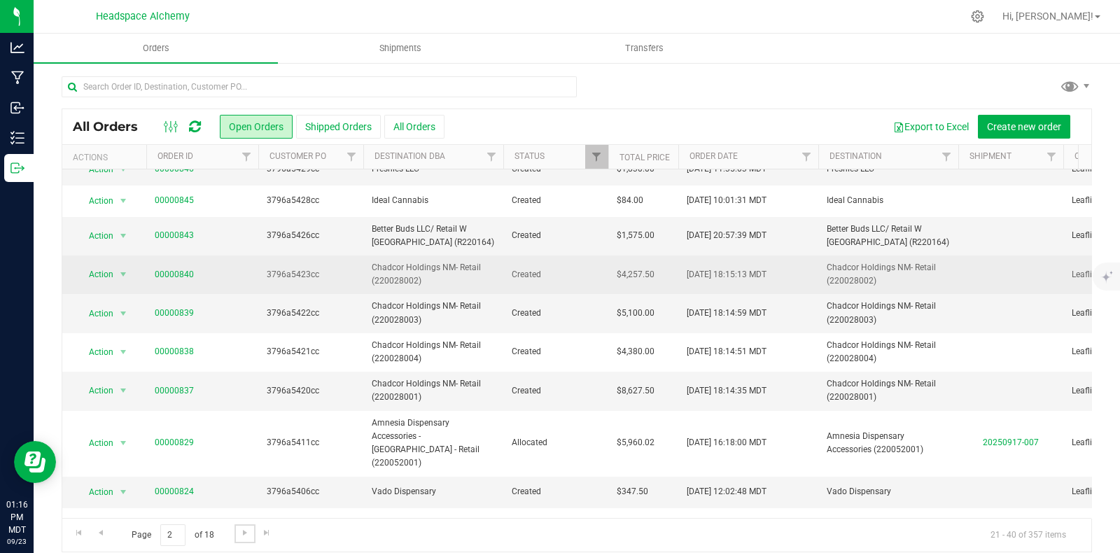
scroll to position [406, 0]
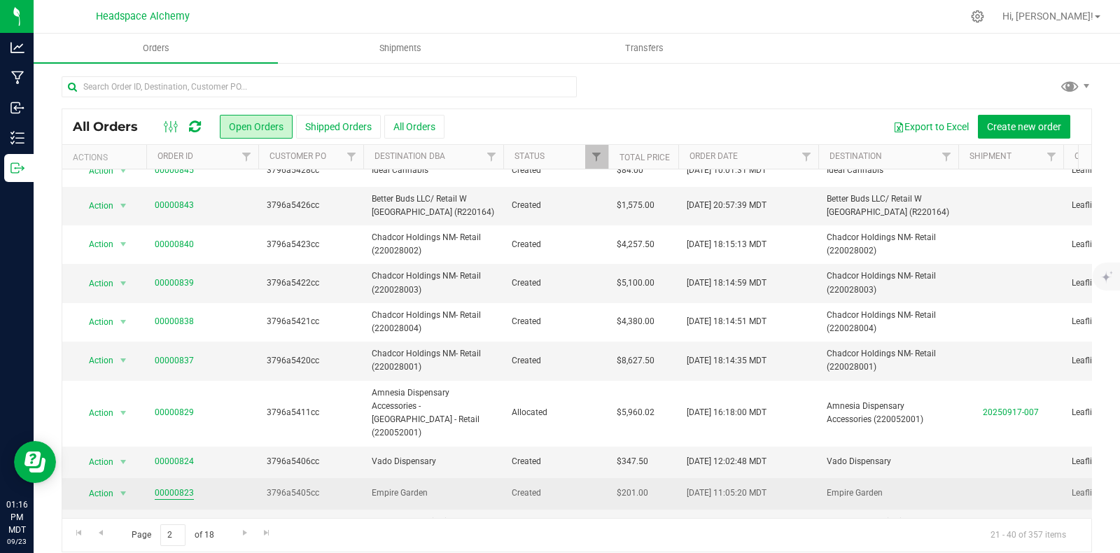
click at [178, 486] on link "00000823" at bounding box center [174, 492] width 39 height 13
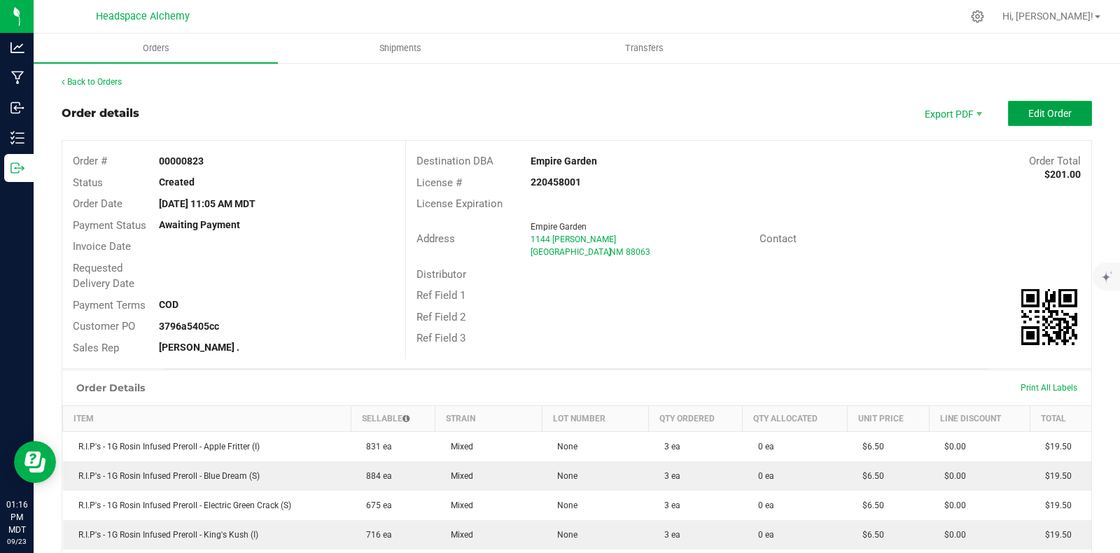
click at [1033, 113] on span "Edit Order" at bounding box center [1049, 113] width 43 height 11
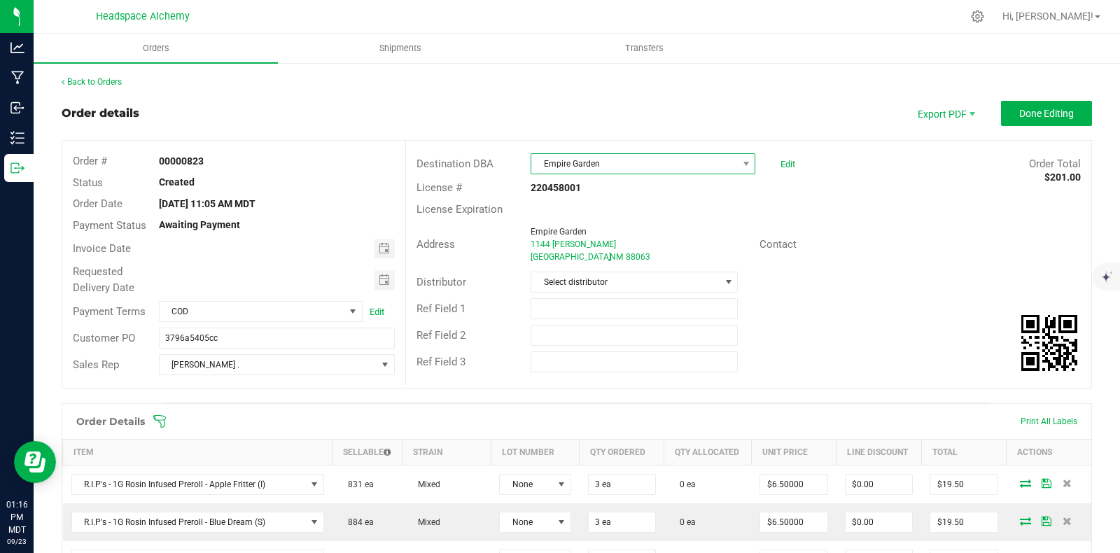
click at [617, 166] on span "Empire Garden" at bounding box center [634, 164] width 206 height 20
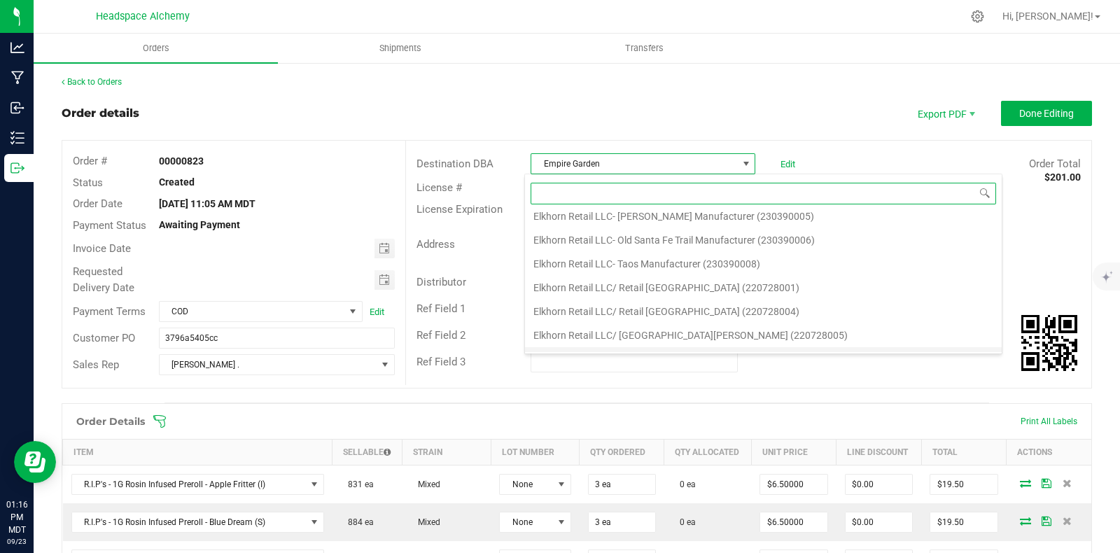
scroll to position [12026, 0]
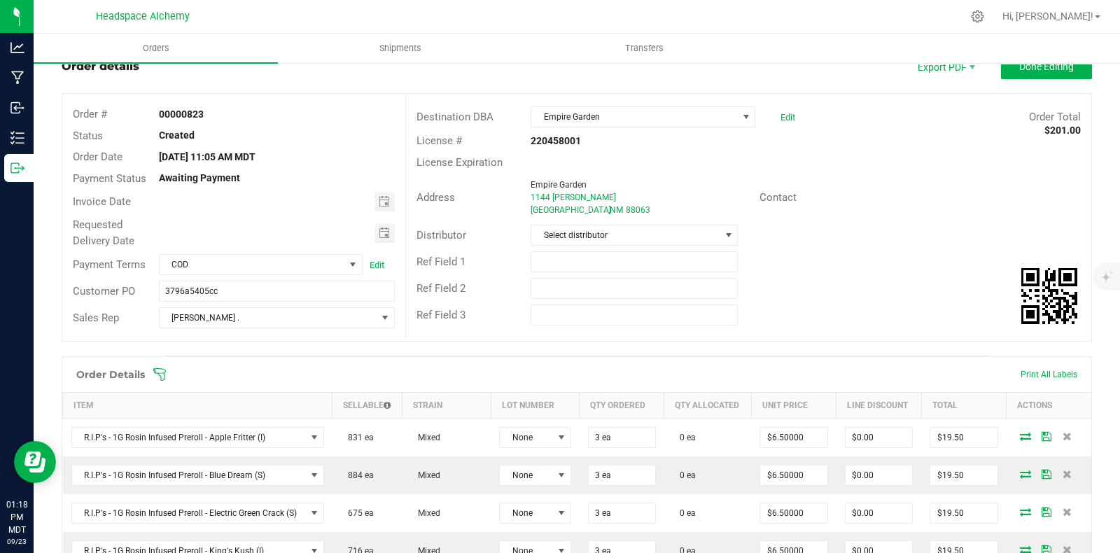
scroll to position [0, 0]
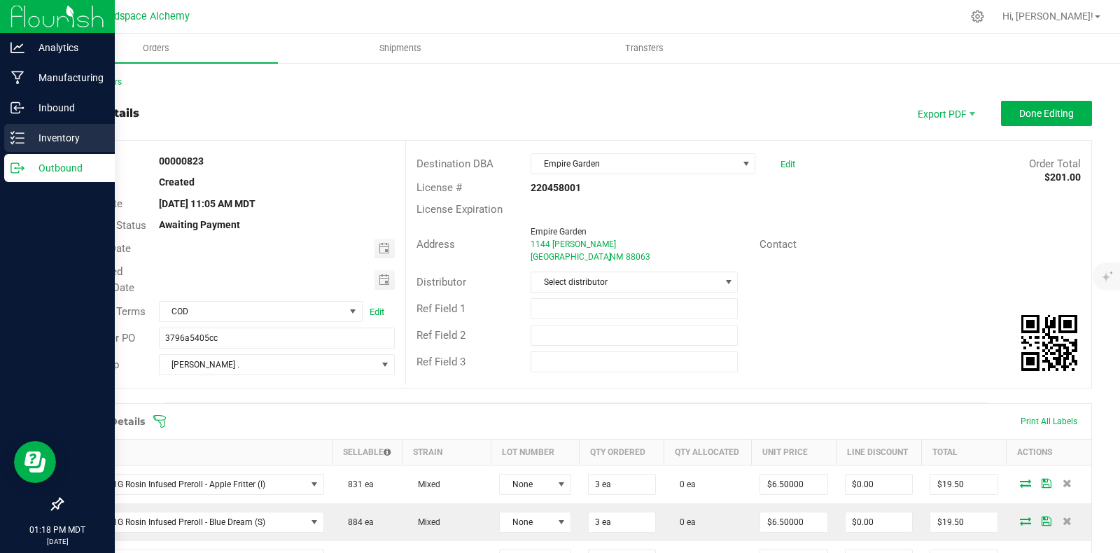
click at [28, 128] on div "Inventory" at bounding box center [59, 138] width 111 height 28
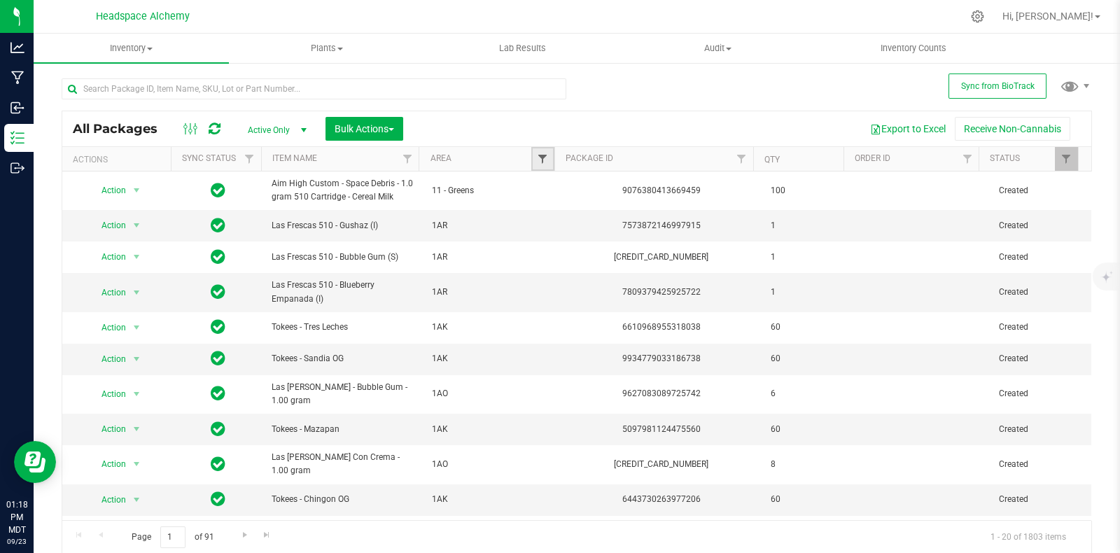
click at [539, 155] on span "Filter" at bounding box center [542, 158] width 11 height 11
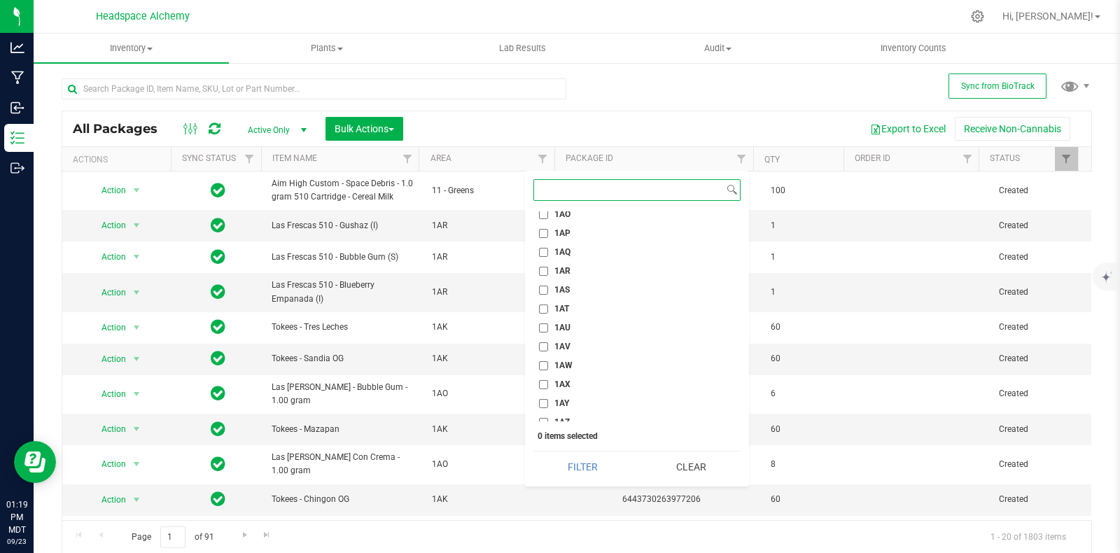
scroll to position [962, 0]
click at [540, 331] on input "1AV" at bounding box center [543, 333] width 9 height 9
checkbox input "true"
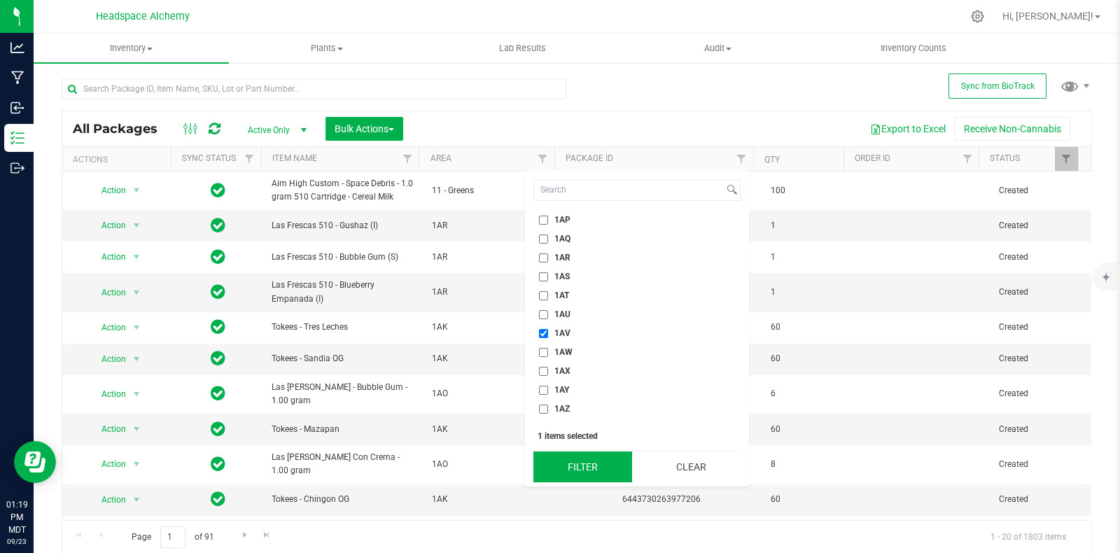
click at [567, 460] on button "Filter" at bounding box center [582, 466] width 99 height 31
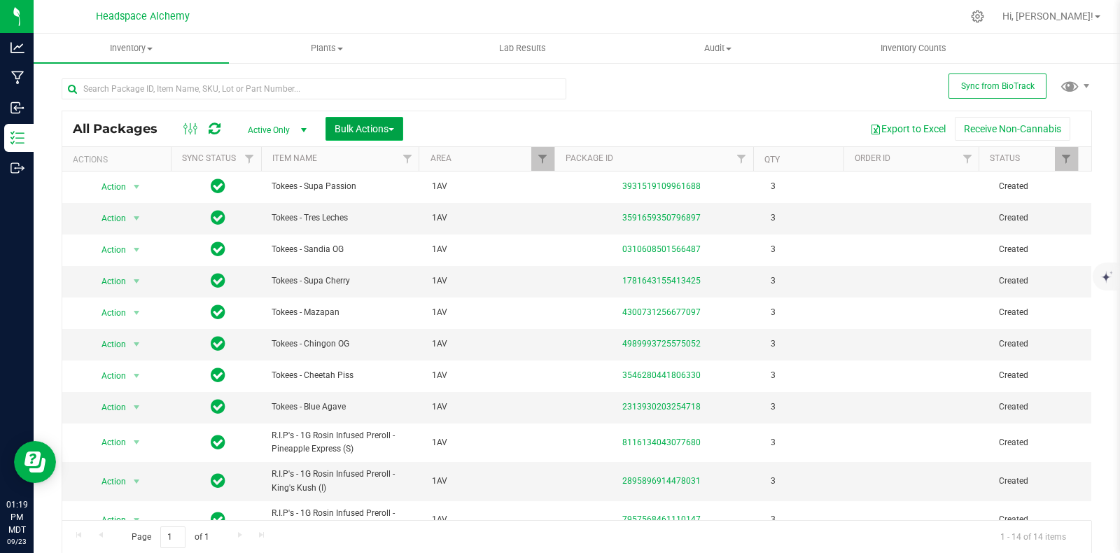
click at [374, 129] on span "Bulk Actions" at bounding box center [363, 128] width 59 height 11
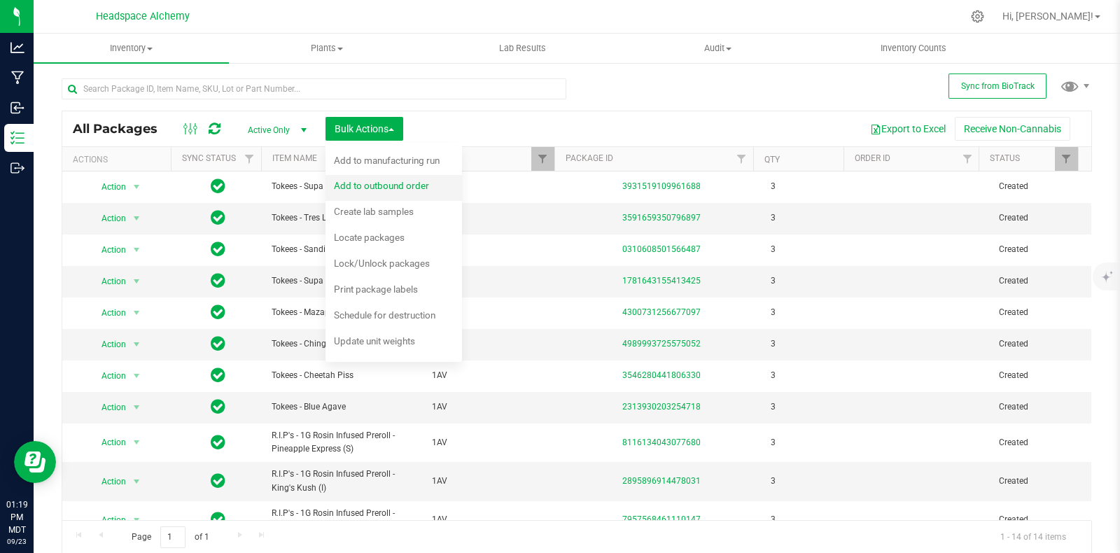
click at [385, 186] on span "Add to outbound order" at bounding box center [381, 185] width 95 height 11
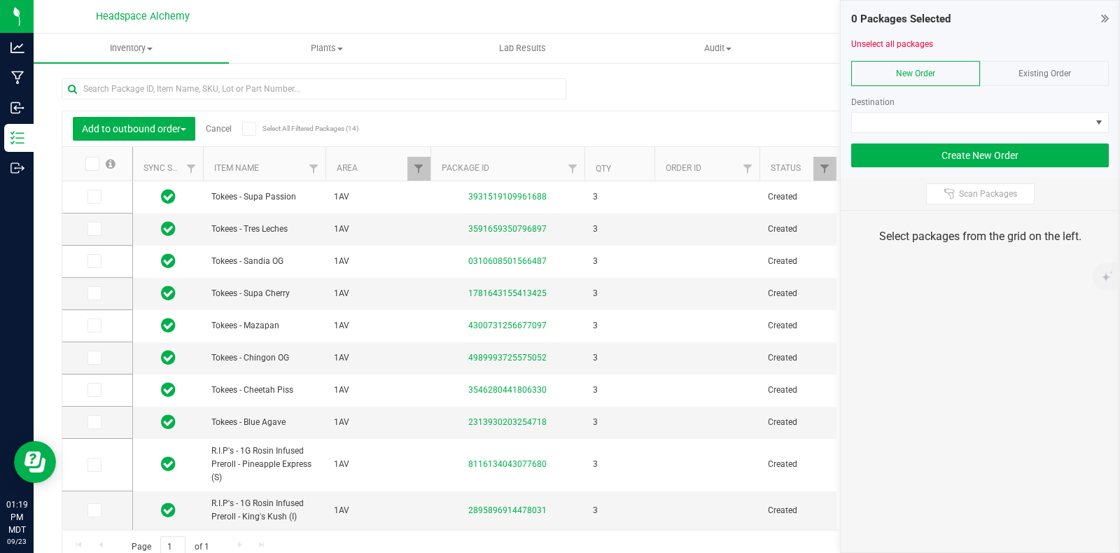
click at [1050, 73] on span "Existing Order" at bounding box center [1044, 74] width 52 height 10
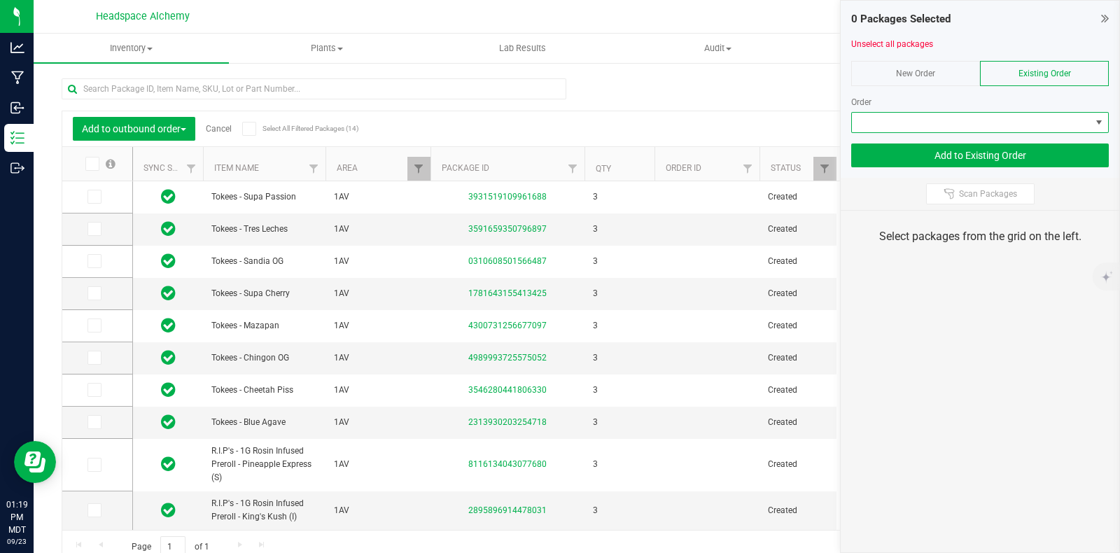
click at [1011, 117] on span at bounding box center [971, 123] width 239 height 20
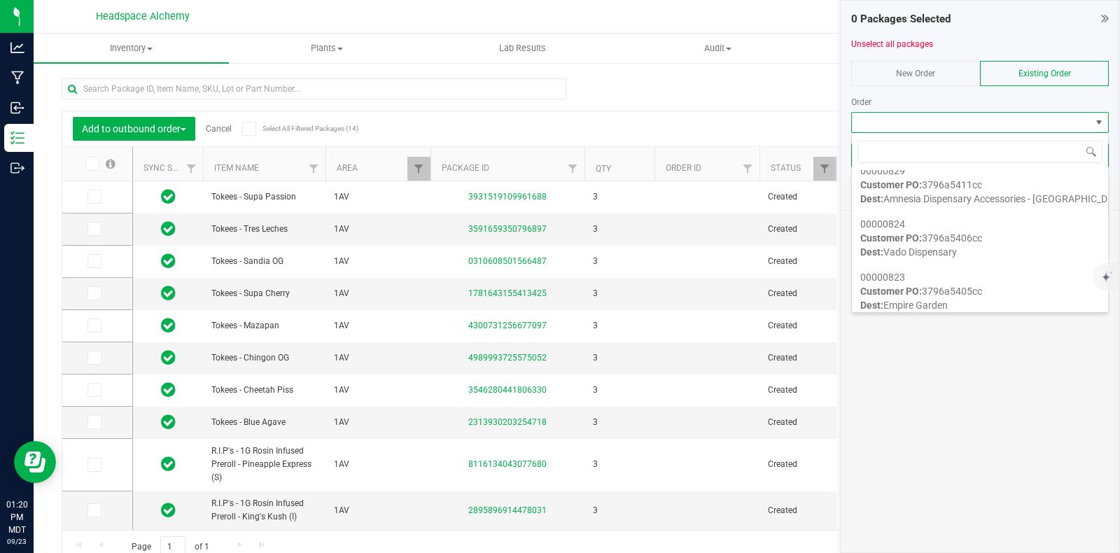
scroll to position [1749, 0]
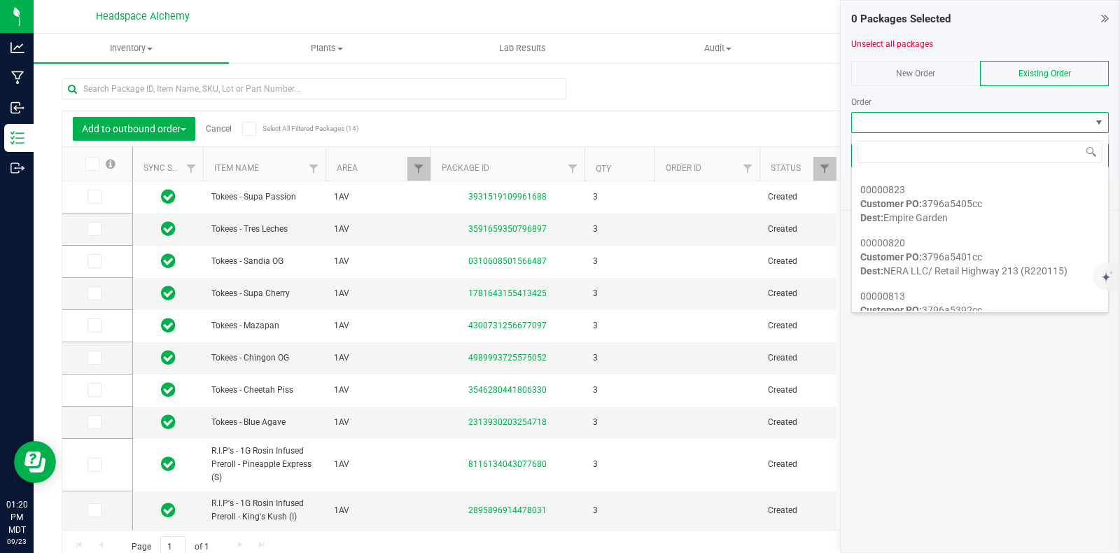
click at [674, 117] on div "Export to Excel Receive Non-Cannabis" at bounding box center [706, 129] width 748 height 24
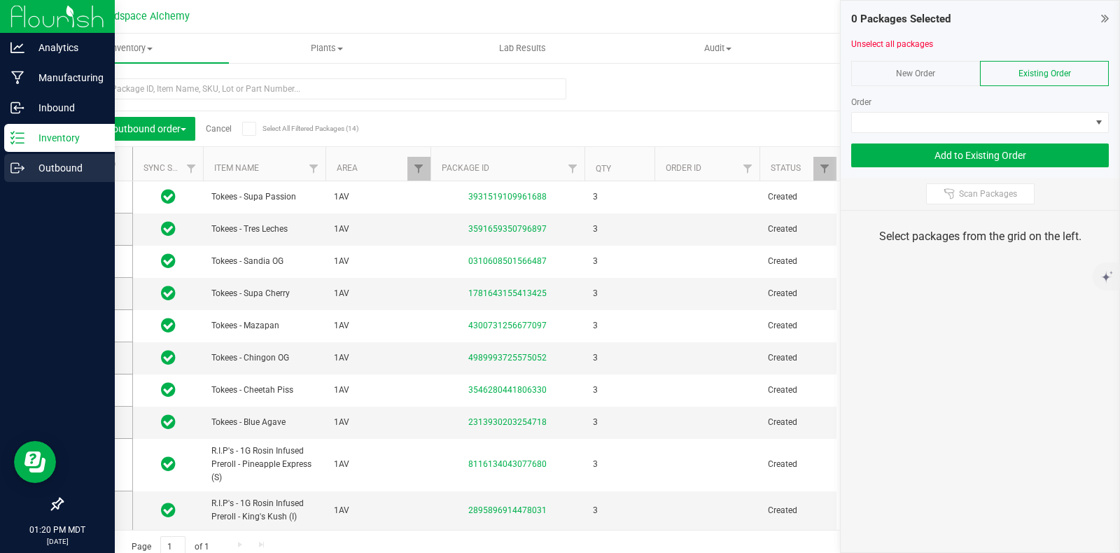
click at [24, 166] on p "Outbound" at bounding box center [66, 168] width 84 height 17
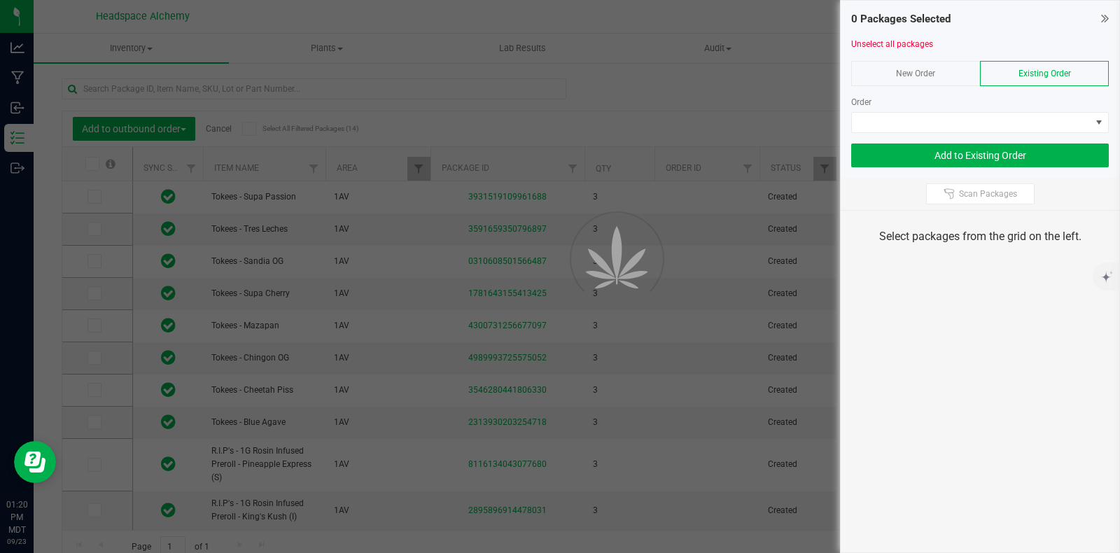
click at [756, 89] on div at bounding box center [560, 276] width 1120 height 553
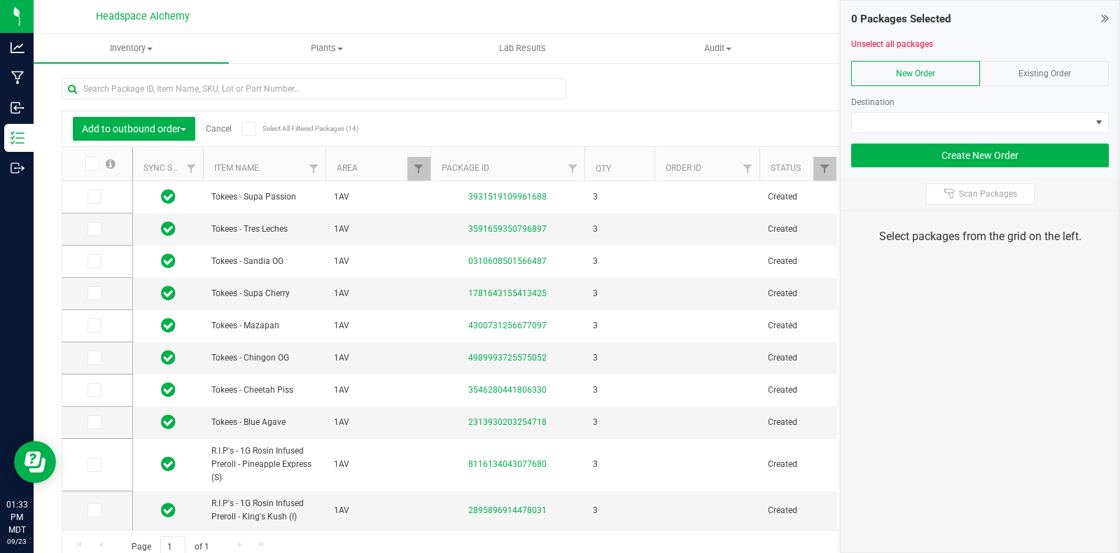
click at [1043, 73] on span "Existing Order" at bounding box center [1044, 74] width 52 height 10
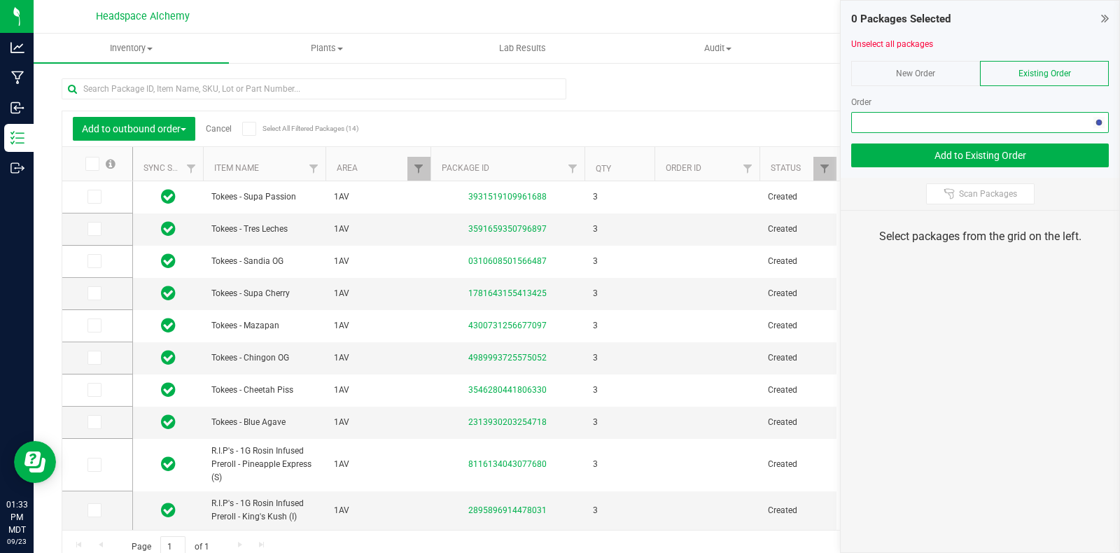
click at [1032, 115] on span "NO DATA FOUND" at bounding box center [971, 123] width 239 height 20
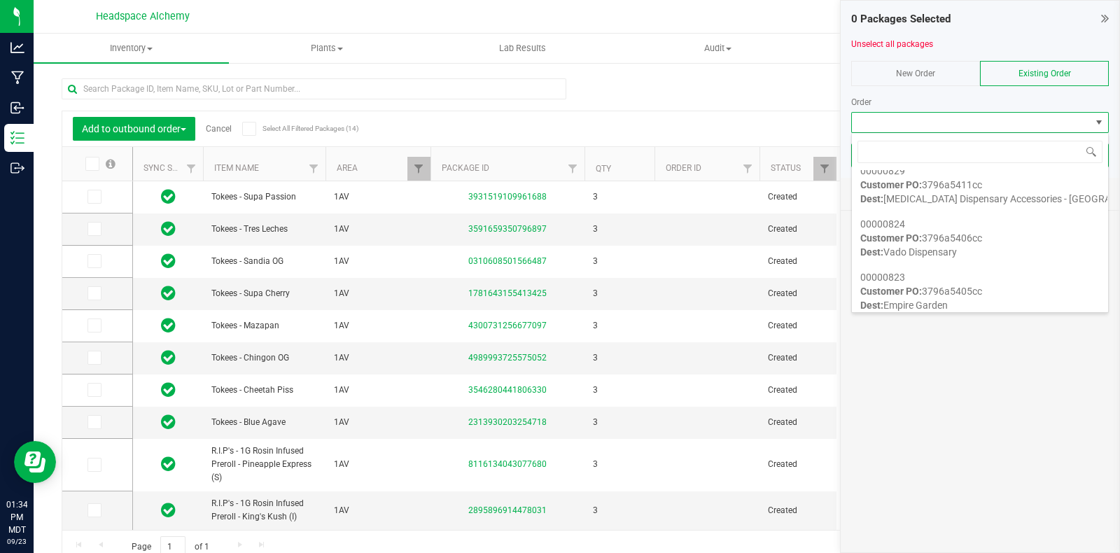
scroll to position [1749, 0]
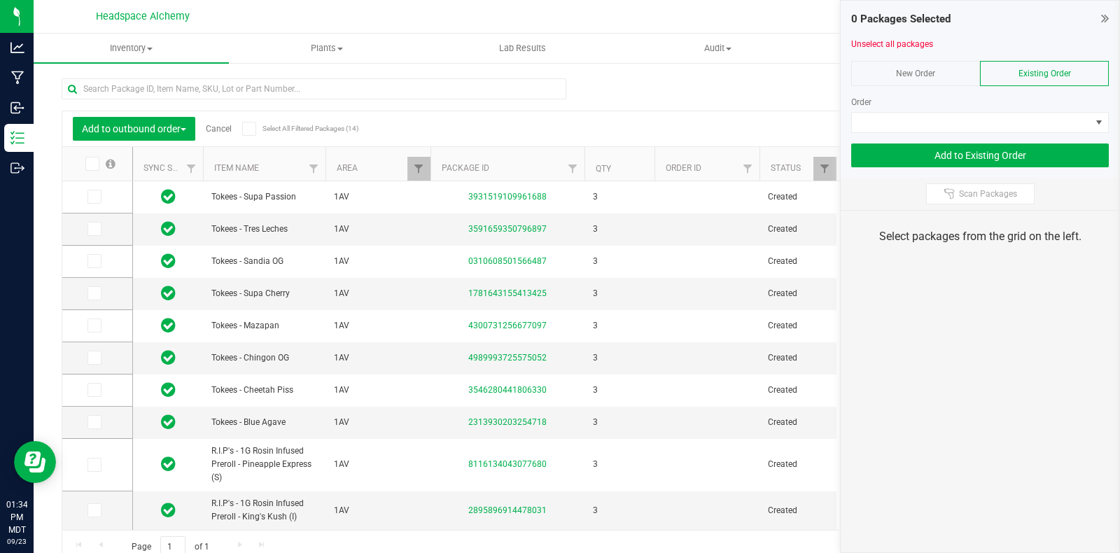
click at [737, 107] on div "Add to outbound order Cancel Select All Filtered Packages (14) Add to manufactu…" at bounding box center [577, 314] width 1030 height 498
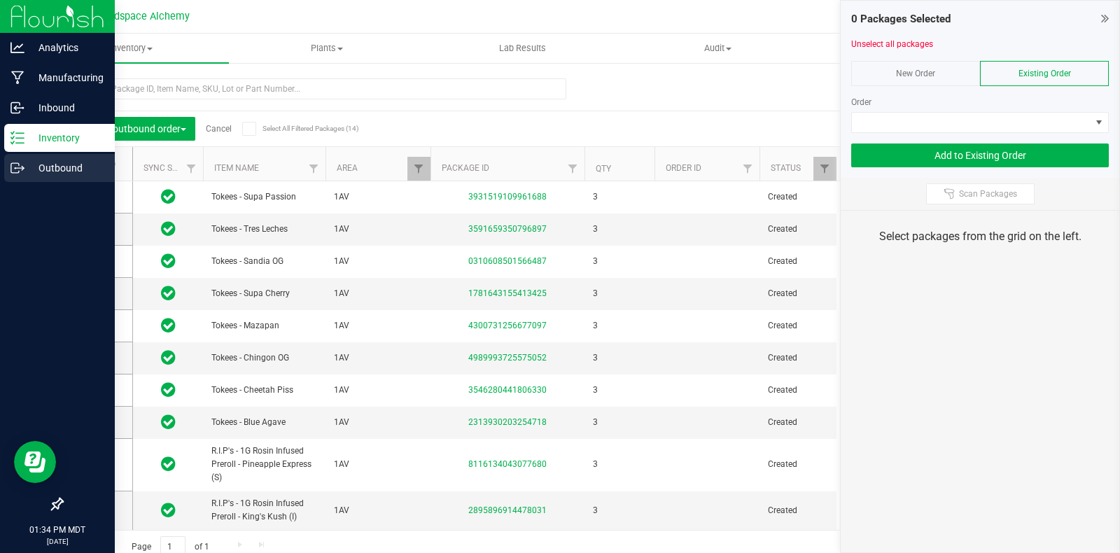
click at [11, 169] on icon at bounding box center [15, 168] width 8 height 10
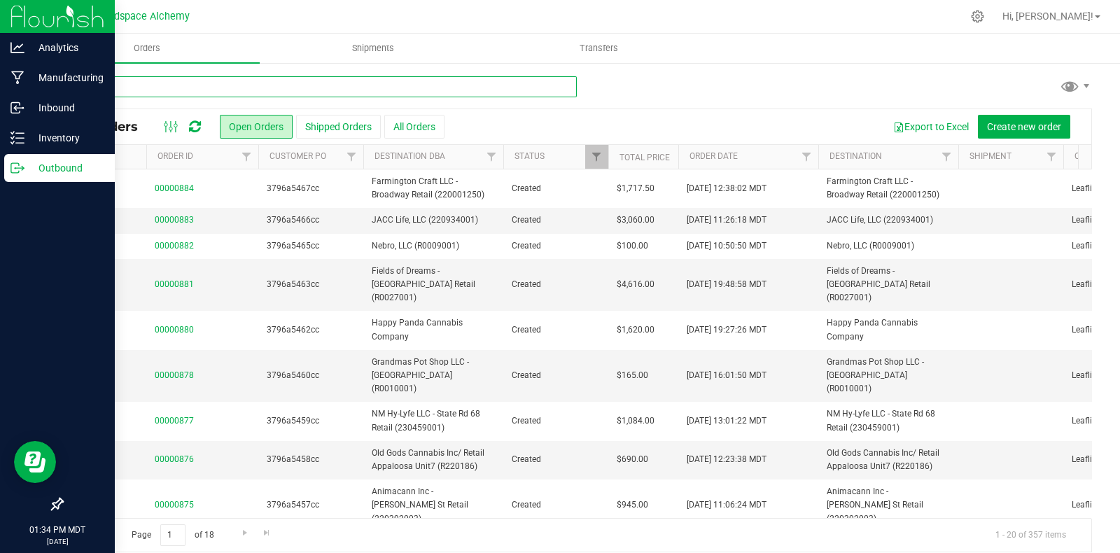
click at [225, 78] on input "text" at bounding box center [319, 86] width 515 height 21
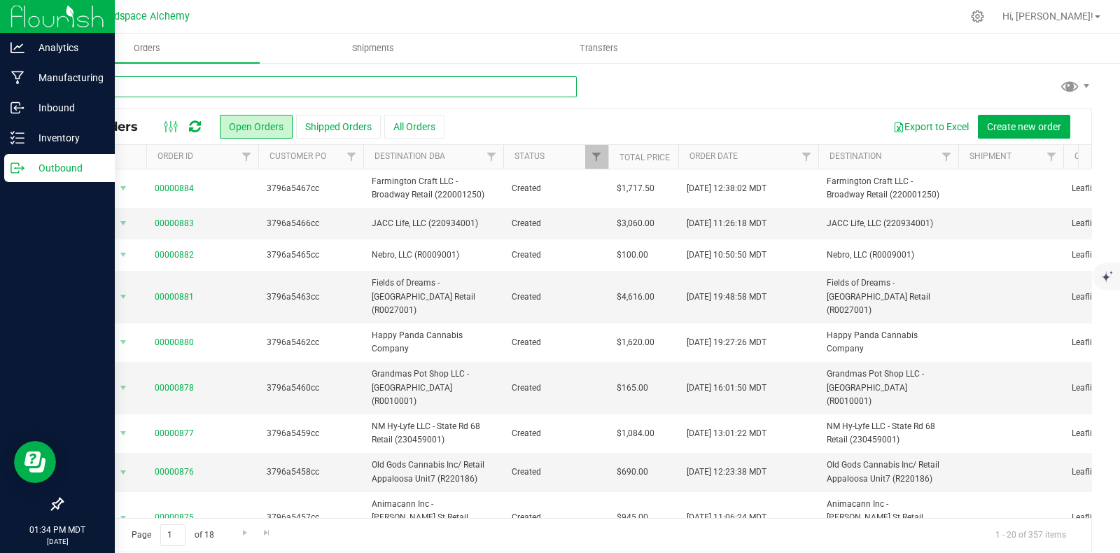
type input "empire"
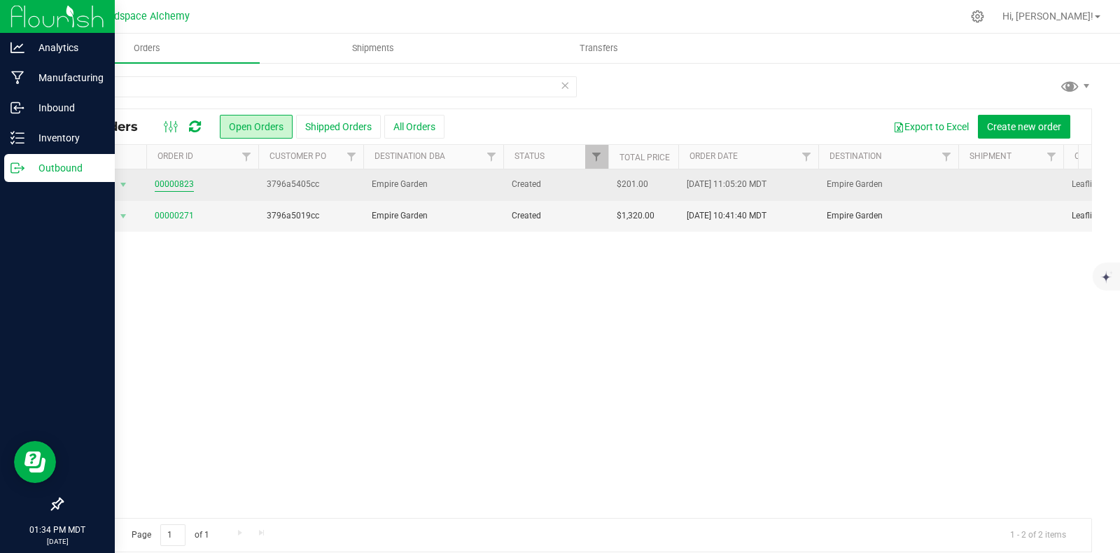
click at [181, 183] on link "00000823" at bounding box center [174, 184] width 39 height 13
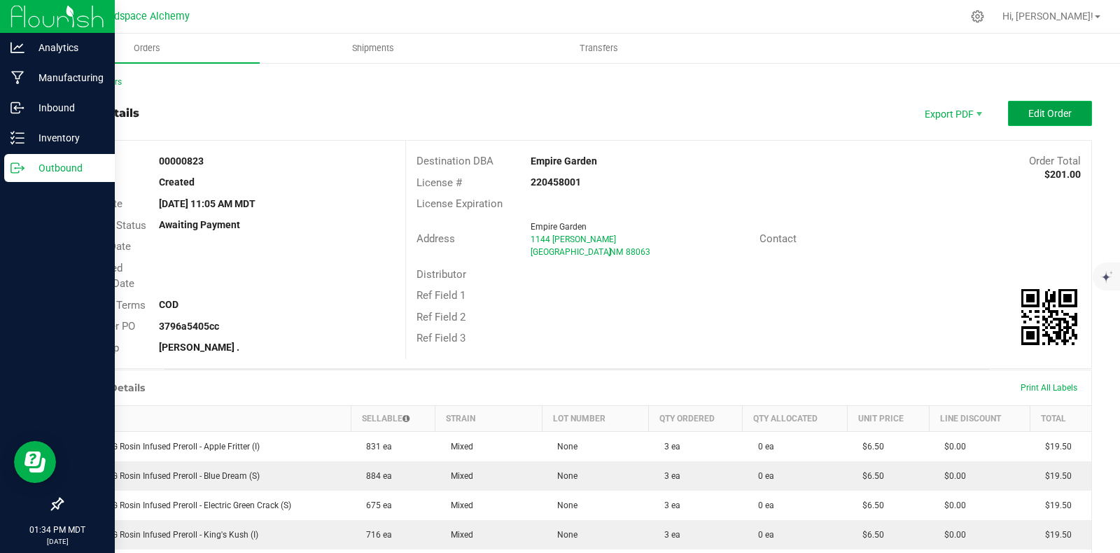
click at [1028, 112] on span "Edit Order" at bounding box center [1049, 113] width 43 height 11
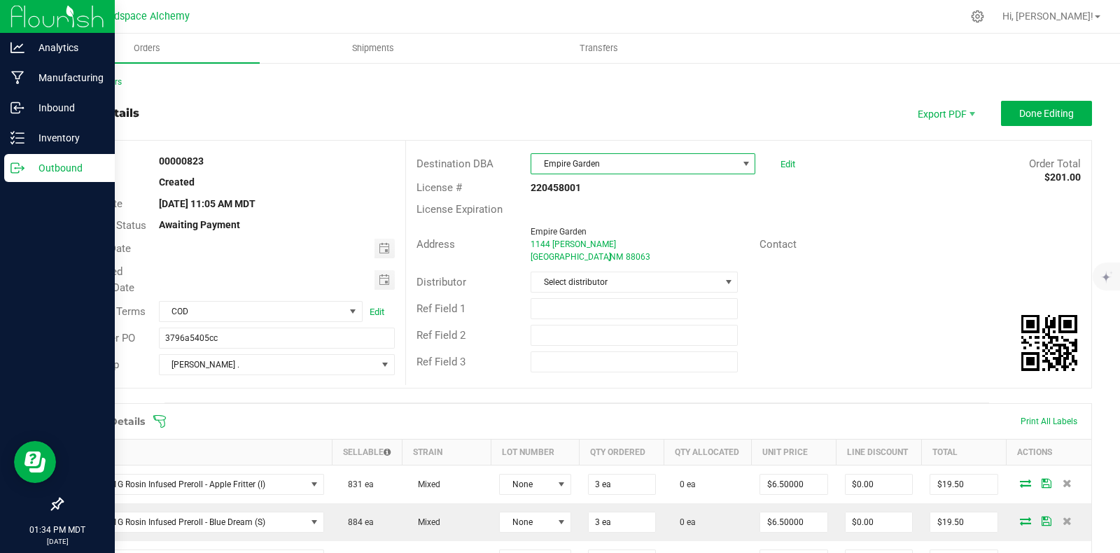
click at [621, 164] on span "Empire Garden" at bounding box center [634, 164] width 206 height 20
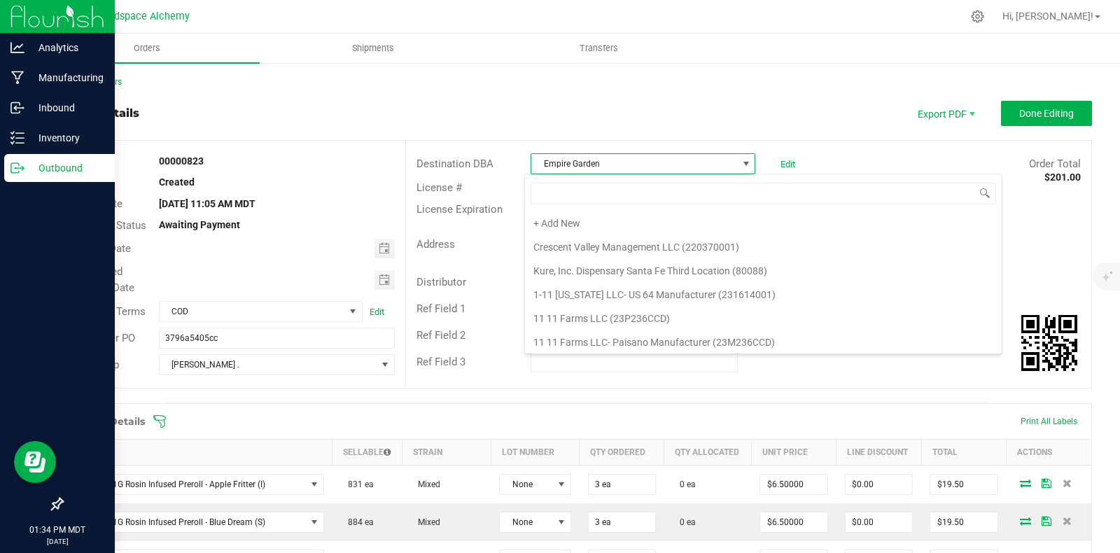
click at [591, 162] on span "Empire Garden" at bounding box center [634, 164] width 206 height 20
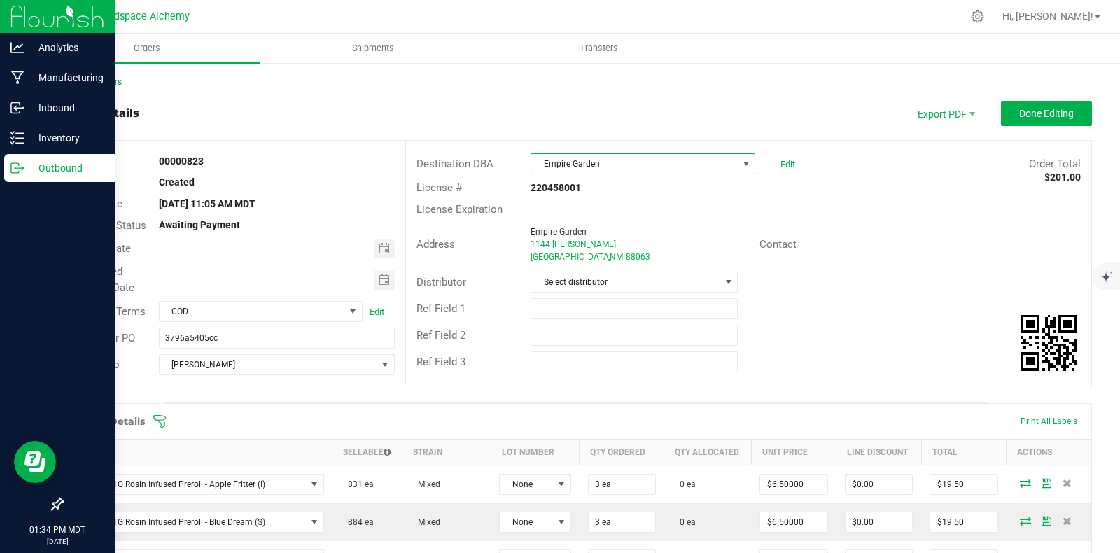
click at [591, 162] on span "Empire Garden" at bounding box center [634, 164] width 206 height 20
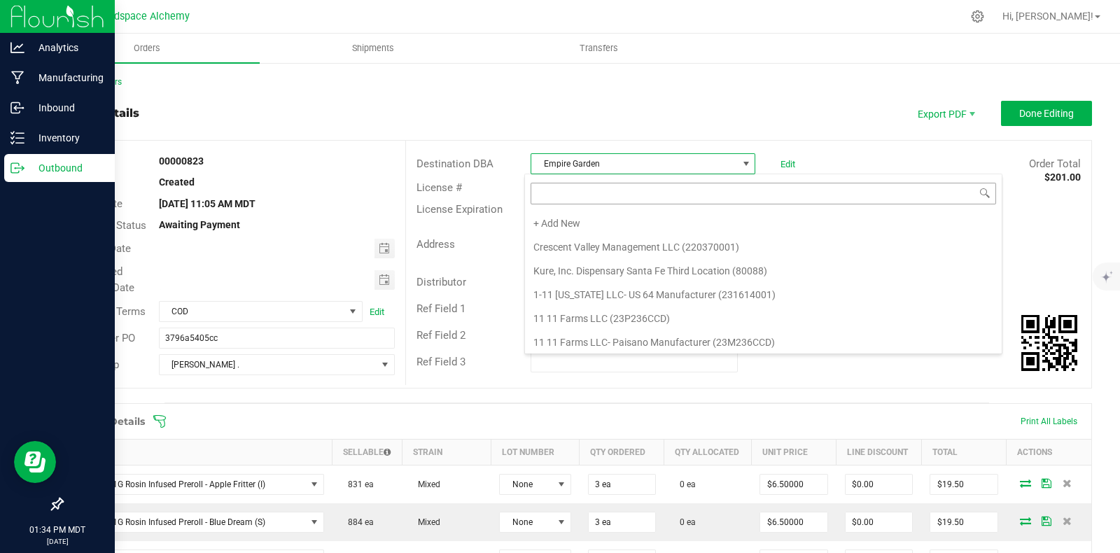
scroll to position [11938, 0]
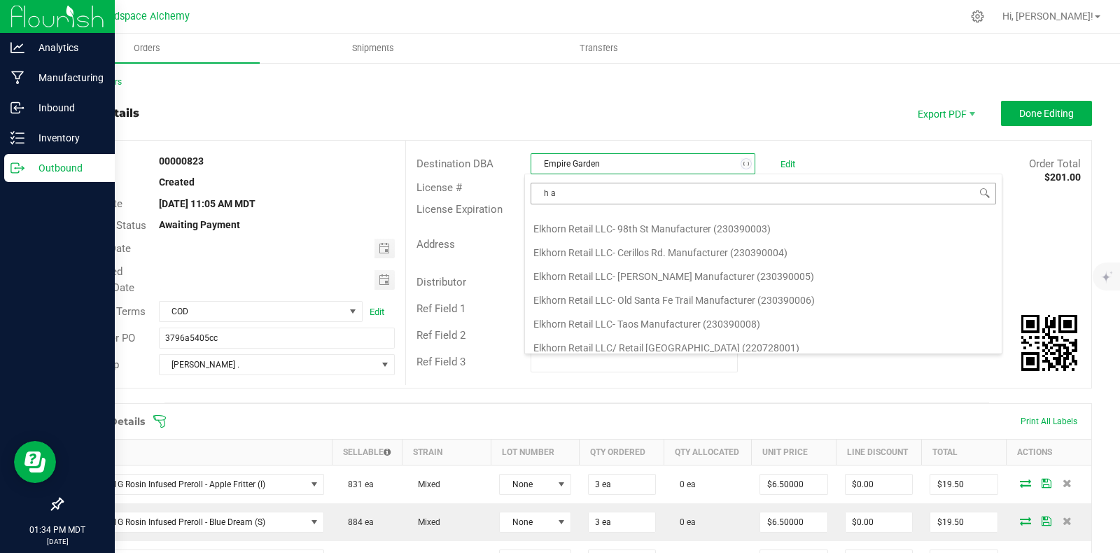
type input "h an"
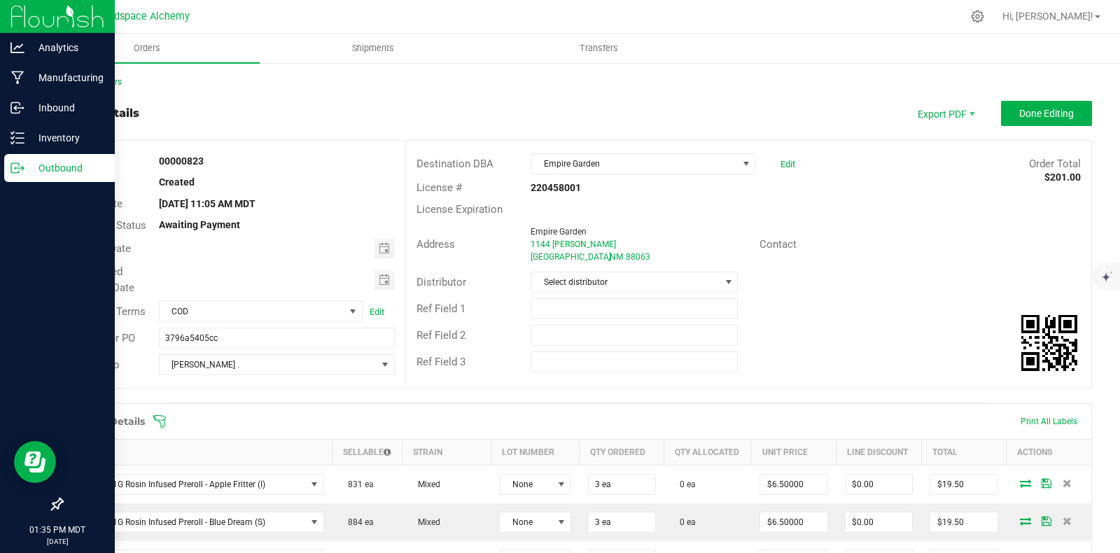
click at [689, 148] on div "Destination DBA Empire Garden Edit Order Total $201.00 License # 220458001 Lice…" at bounding box center [748, 263] width 686 height 244
click at [682, 160] on span "Empire Garden" at bounding box center [634, 164] width 206 height 20
click at [652, 163] on span "Empire Garden" at bounding box center [634, 164] width 206 height 20
click at [644, 162] on span "Empire Garden" at bounding box center [634, 164] width 206 height 20
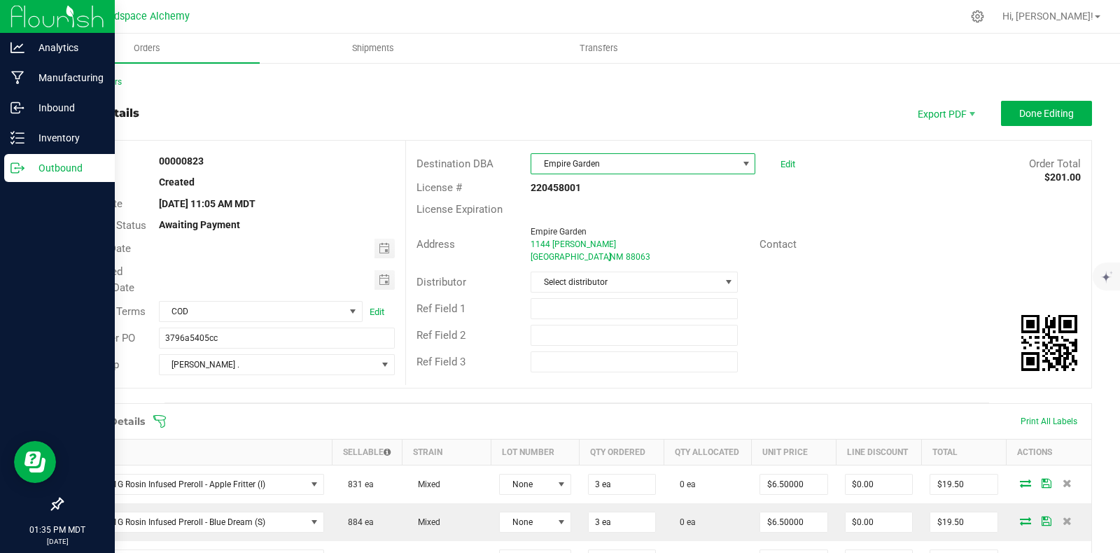
click at [592, 164] on span "Empire Garden" at bounding box center [634, 164] width 206 height 20
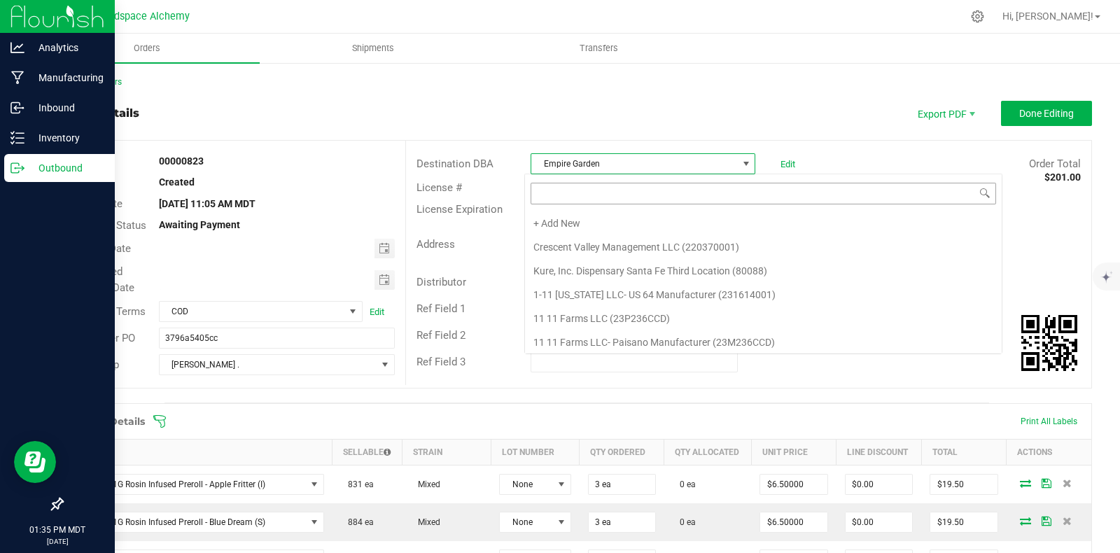
scroll to position [11938, 0]
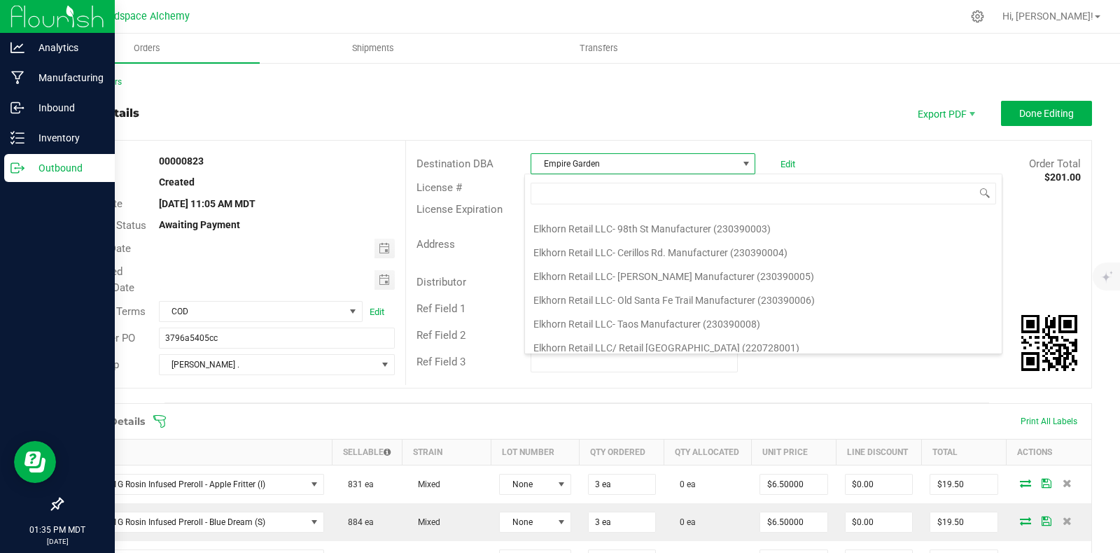
click at [619, 111] on div "Order details Export PDF Done Editing" at bounding box center [577, 113] width 1030 height 25
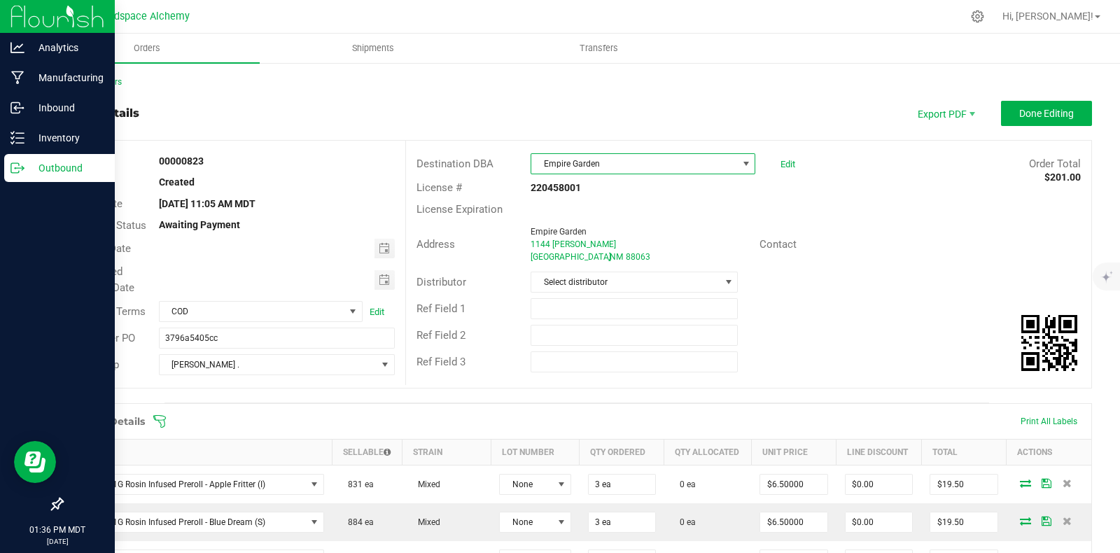
drag, startPoint x: 628, startPoint y: 164, endPoint x: 734, endPoint y: 162, distance: 105.7
click at [628, 162] on span "Empire Garden" at bounding box center [634, 164] width 206 height 20
click at [627, 162] on span "Empire Garden" at bounding box center [634, 164] width 206 height 20
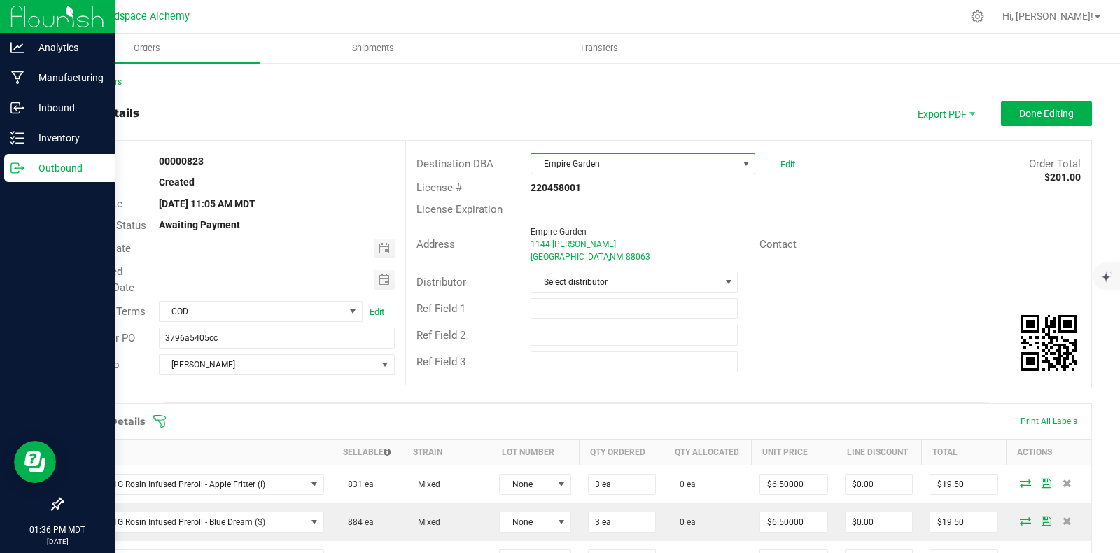
click at [740, 162] on span at bounding box center [745, 163] width 11 height 11
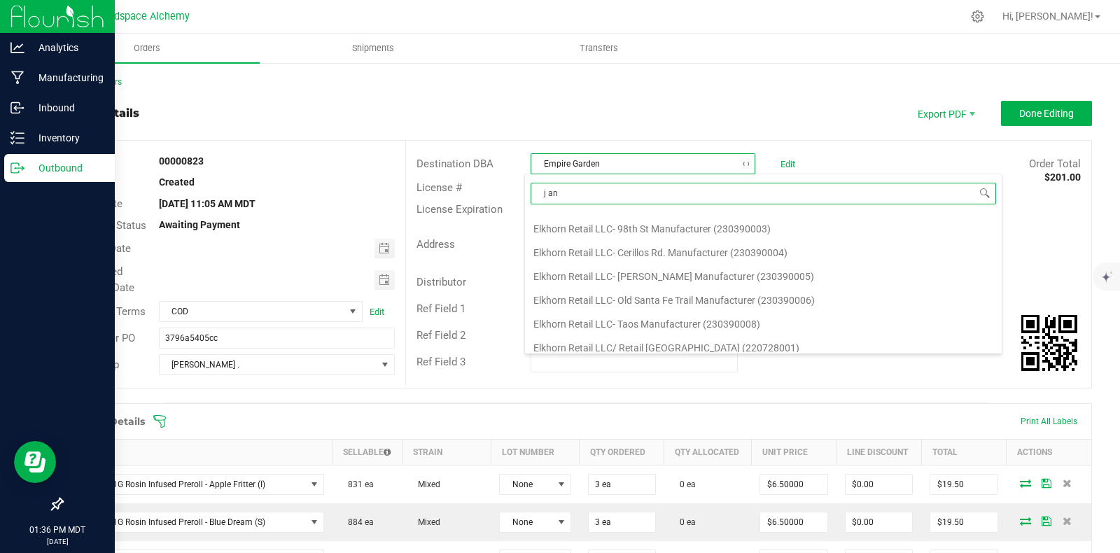
type input "j and"
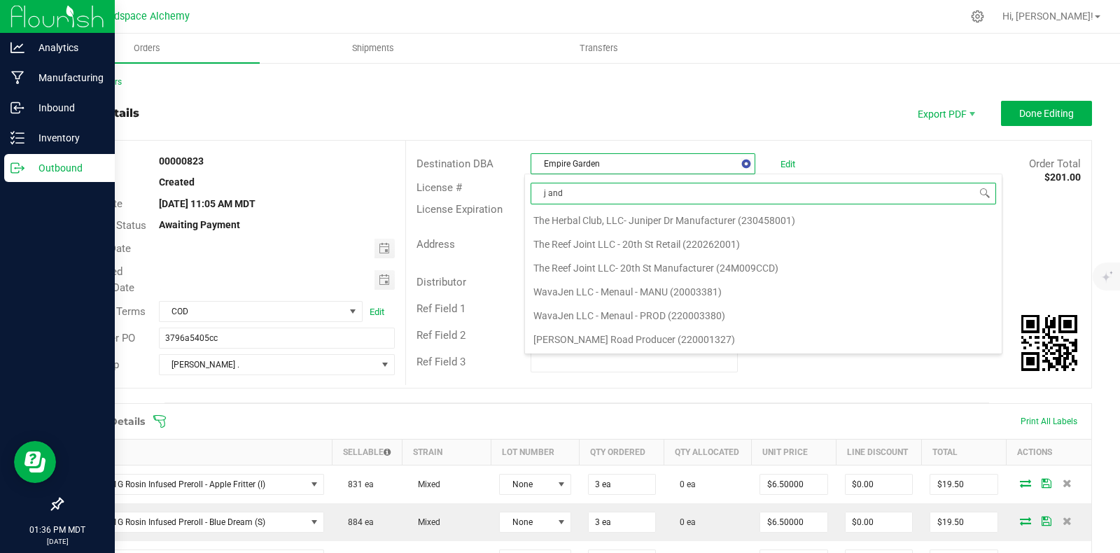
scroll to position [0, 0]
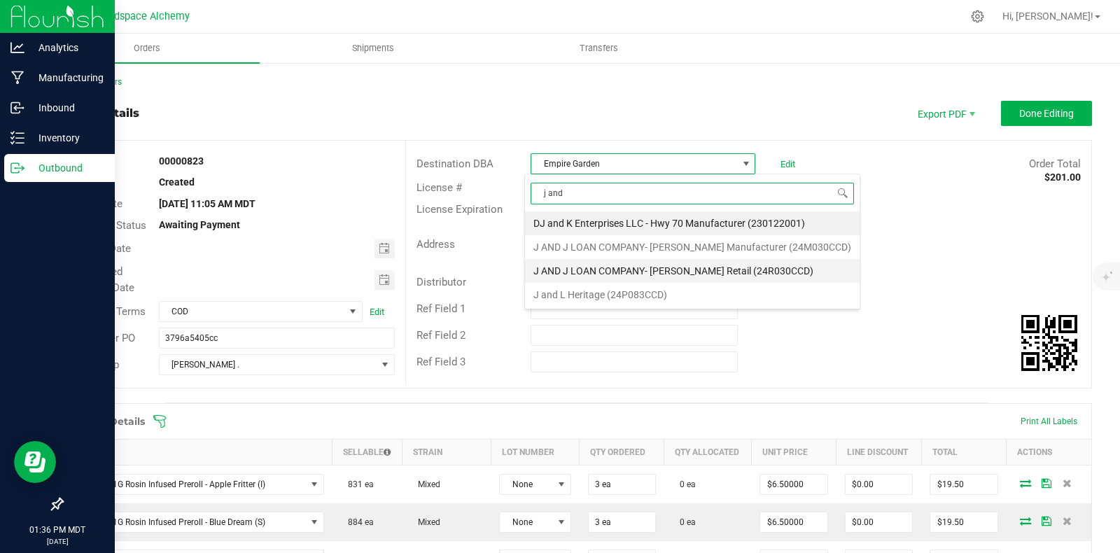
click at [682, 269] on li "J AND J LOAN COMPANY- [PERSON_NAME] Retail (24R030CCD)" at bounding box center [692, 271] width 334 height 24
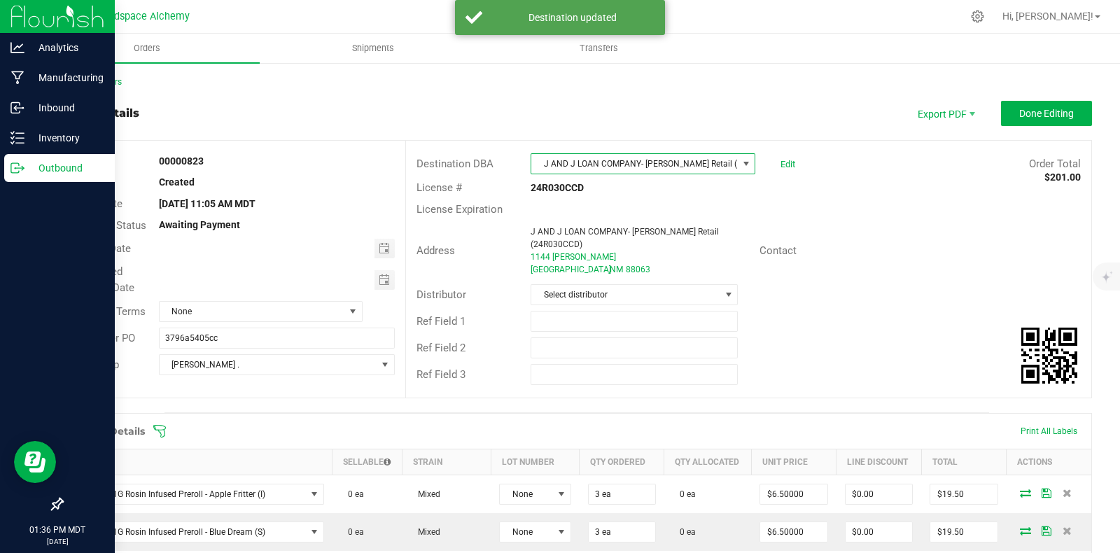
click at [883, 229] on div "Address J AND J LOAN COMPANY- [PERSON_NAME] Retail (24R030CCD) [STREET_ADDRESS]…" at bounding box center [748, 251] width 685 height 62
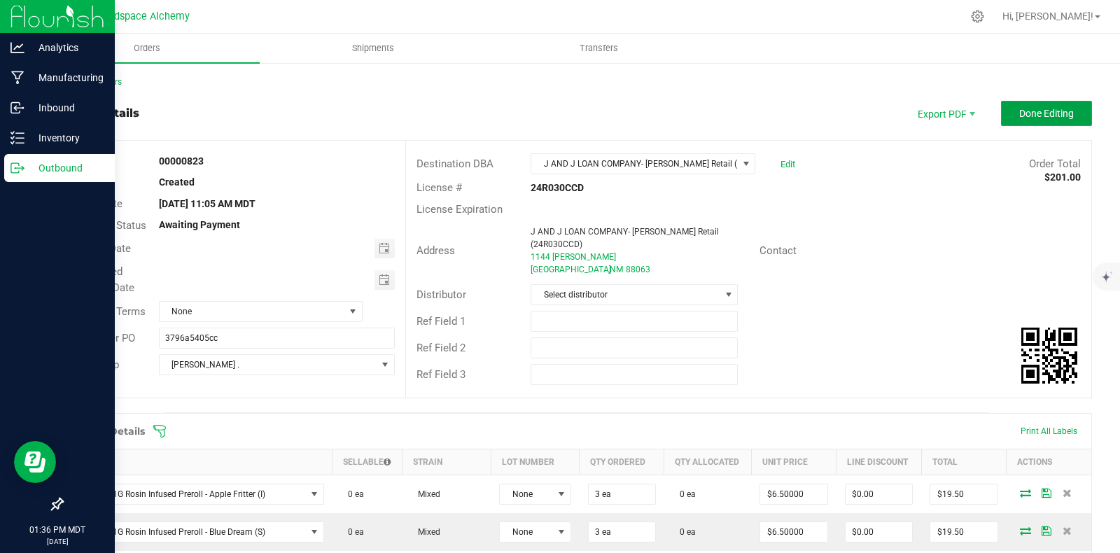
click at [1027, 124] on button "Done Editing" at bounding box center [1046, 113] width 91 height 25
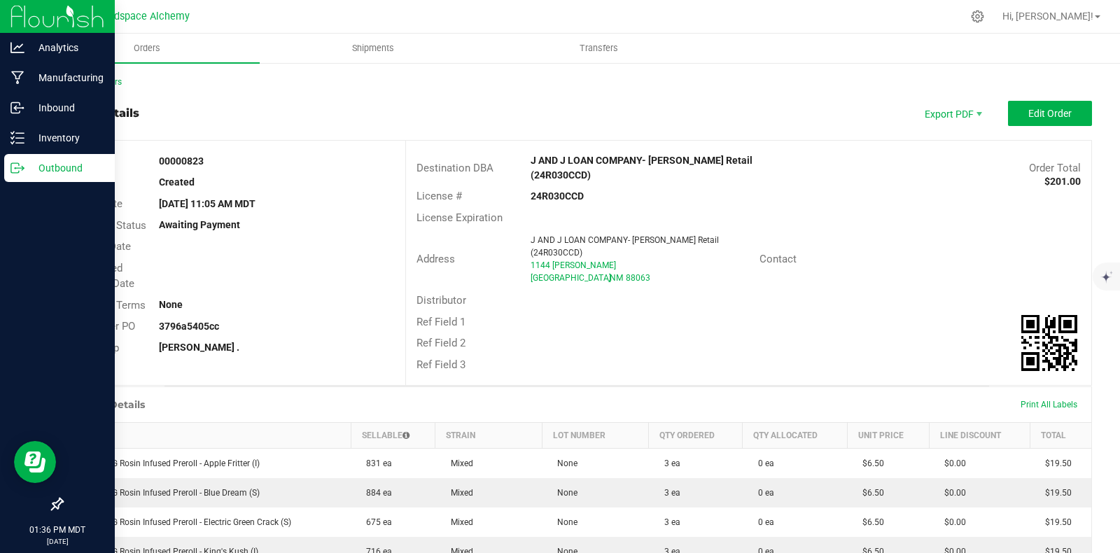
drag, startPoint x: 203, startPoint y: 156, endPoint x: 150, endPoint y: 155, distance: 52.5
click at [150, 155] on div "00000823" at bounding box center [277, 161] width 258 height 15
copy strong "00000823"
click at [21, 145] on div "Inventory" at bounding box center [59, 138] width 111 height 28
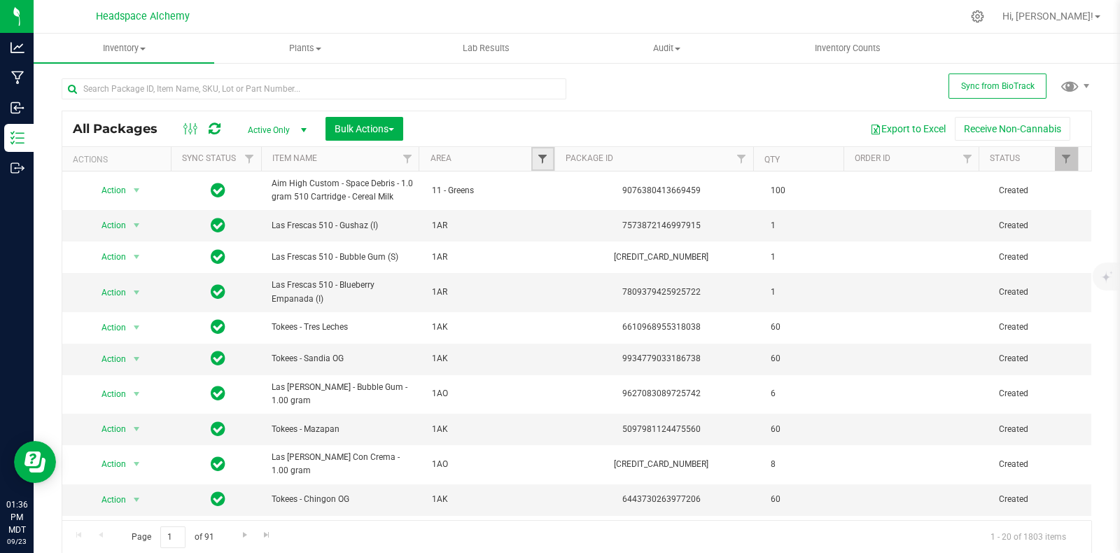
click at [537, 155] on span "Filter" at bounding box center [542, 158] width 11 height 11
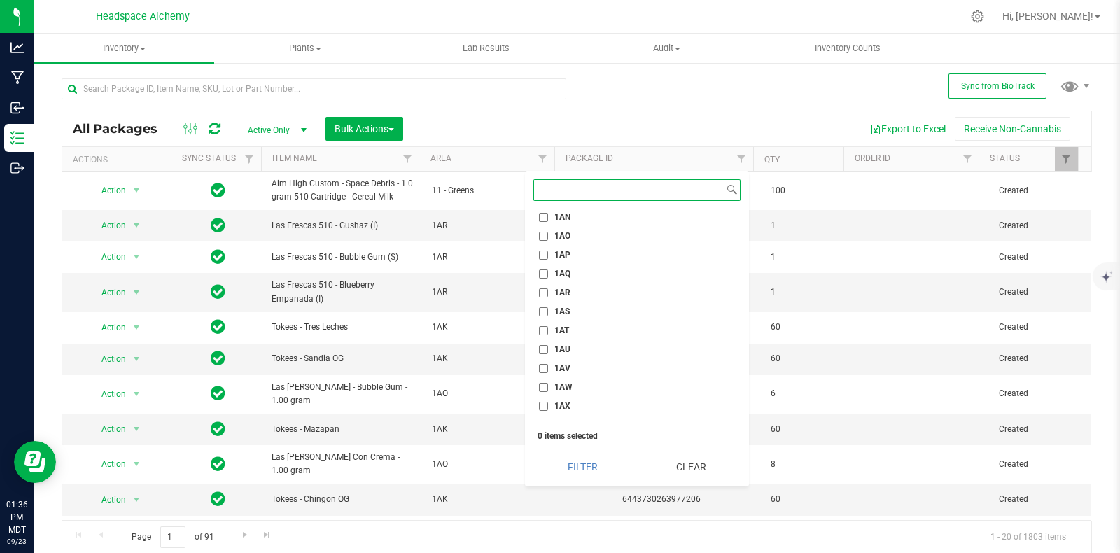
scroll to position [962, 0]
click at [542, 329] on input "1AV" at bounding box center [543, 333] width 9 height 9
checkbox input "true"
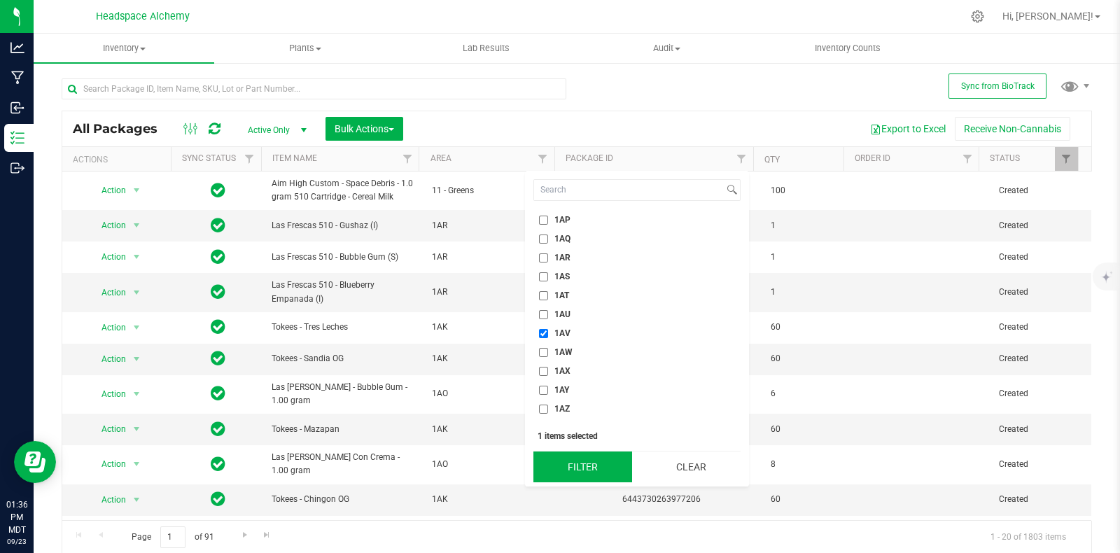
click at [579, 459] on button "Filter" at bounding box center [582, 466] width 99 height 31
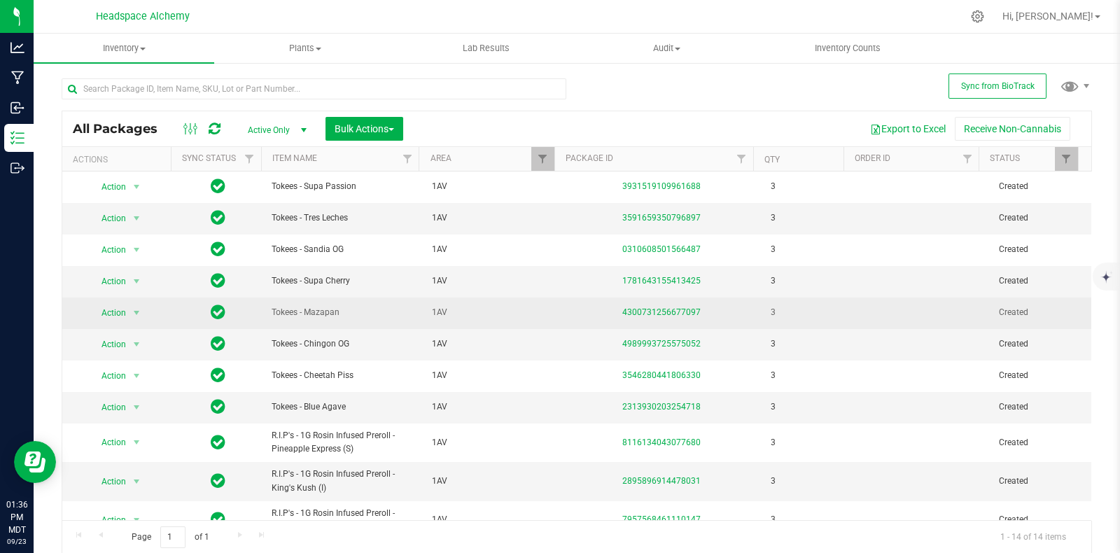
scroll to position [134, 0]
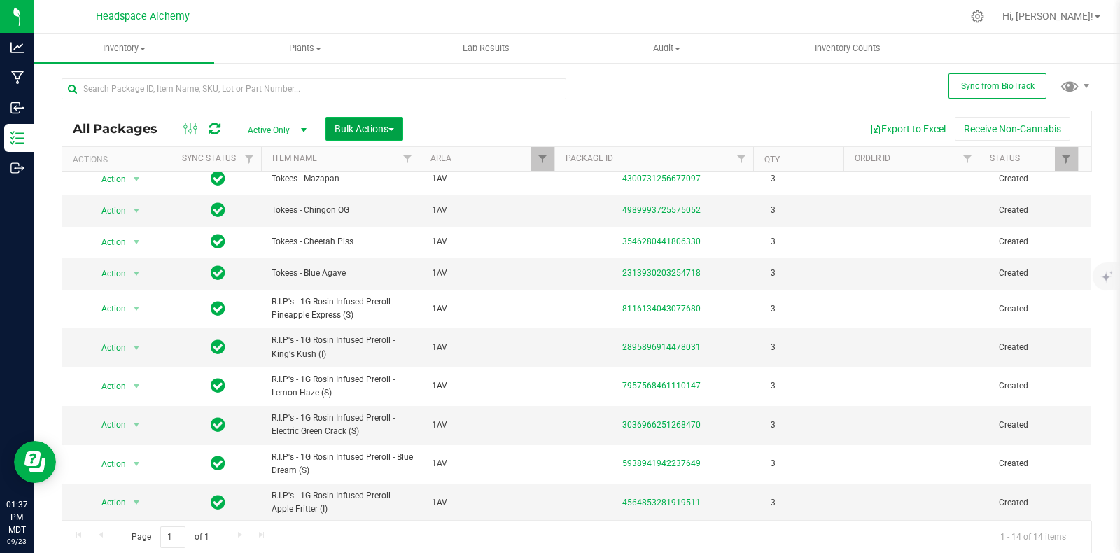
click at [362, 134] on button "Bulk Actions" at bounding box center [364, 129] width 78 height 24
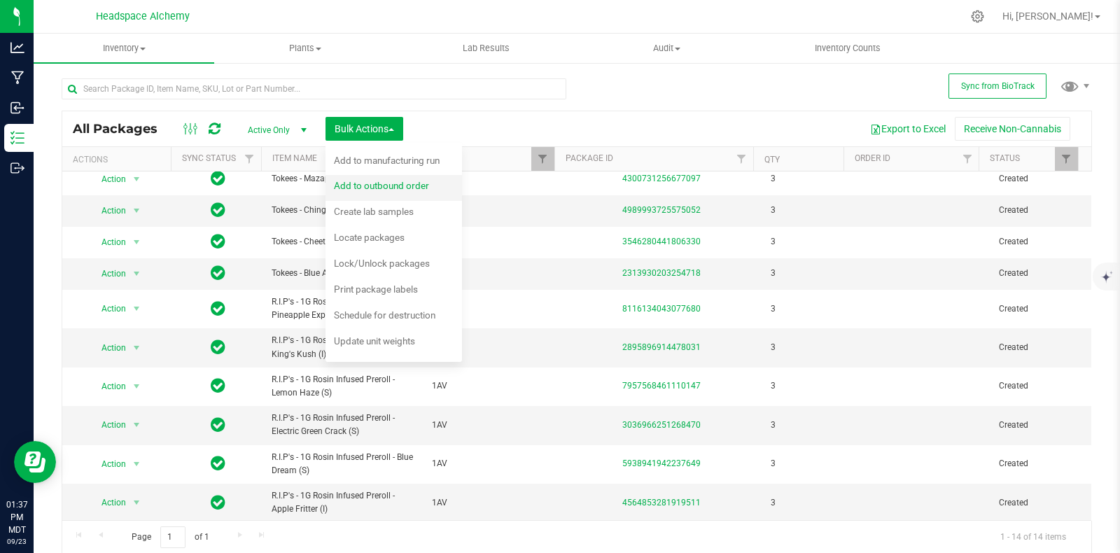
click at [385, 186] on span "Add to outbound order" at bounding box center [381, 185] width 95 height 11
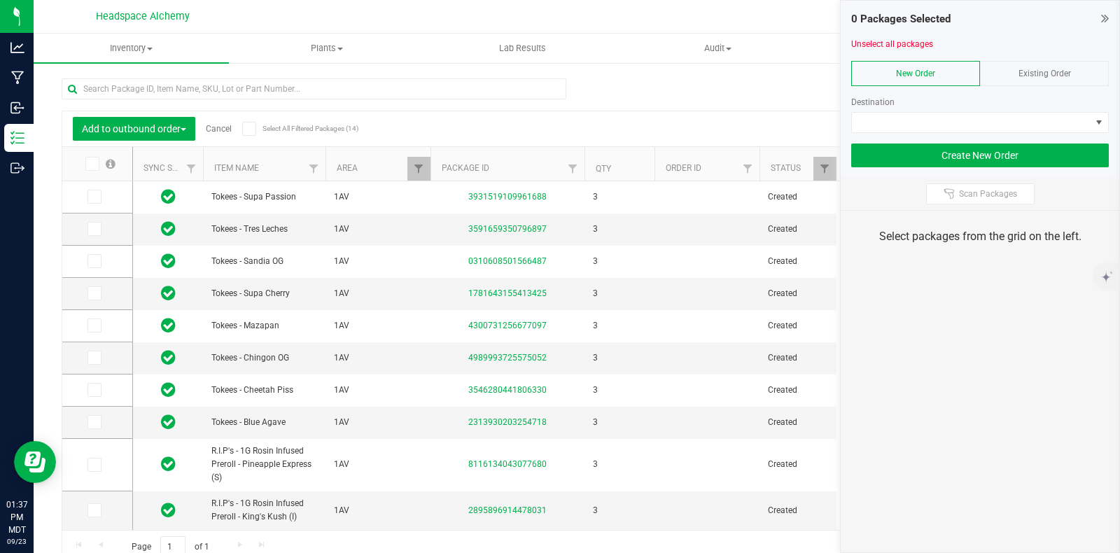
click at [1029, 71] on span "Existing Order" at bounding box center [1044, 74] width 52 height 10
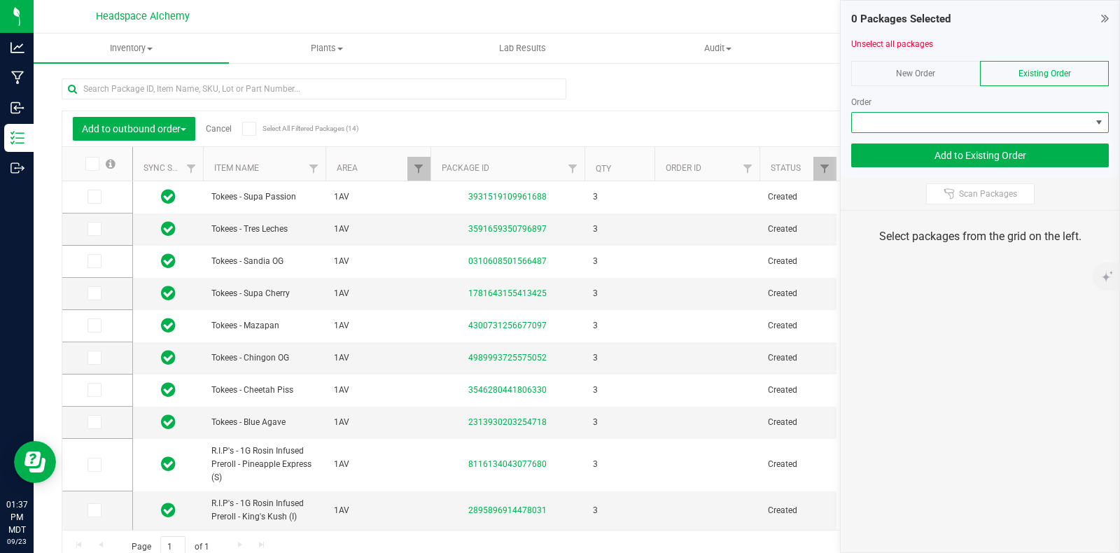
click at [1003, 114] on span at bounding box center [971, 123] width 239 height 20
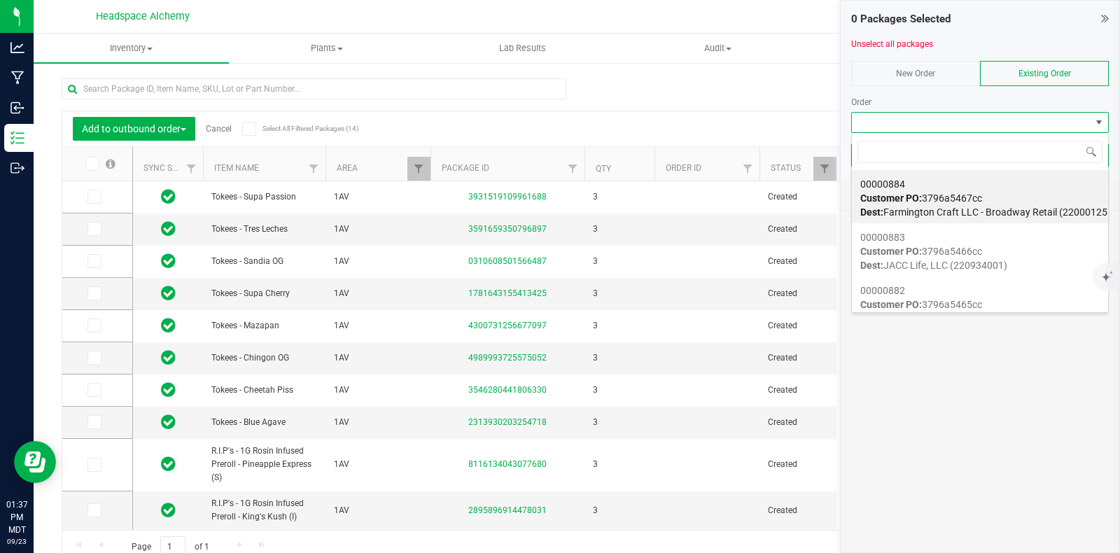
scroll to position [20, 258]
drag, startPoint x: 994, startPoint y: 115, endPoint x: 749, endPoint y: 82, distance: 247.2
click at [670, 70] on div "Add to outbound order Cancel Select All Filtered Packages (14) Add to manufactu…" at bounding box center [577, 314] width 1030 height 498
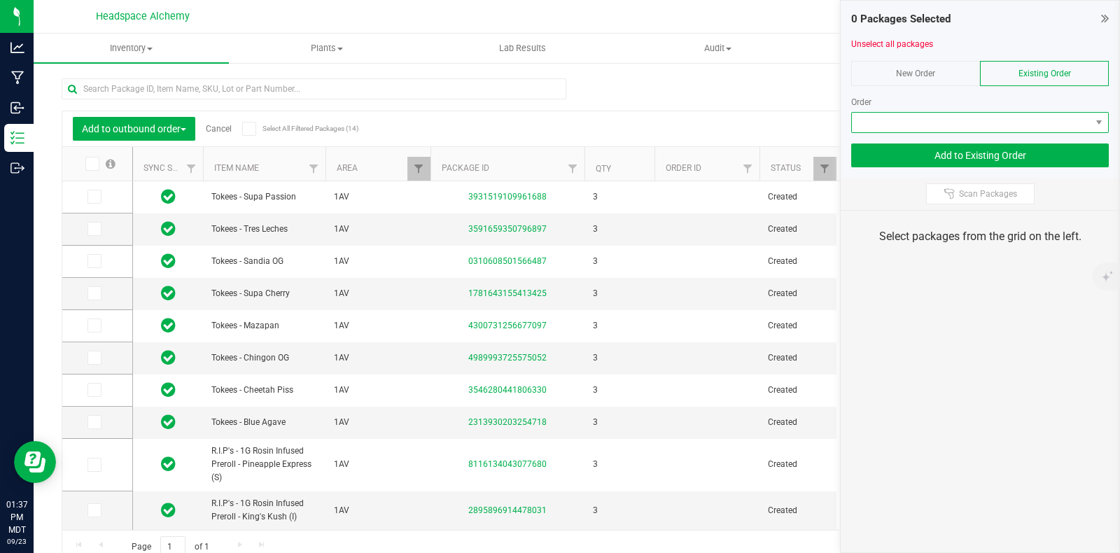
click at [1030, 115] on span at bounding box center [971, 123] width 239 height 20
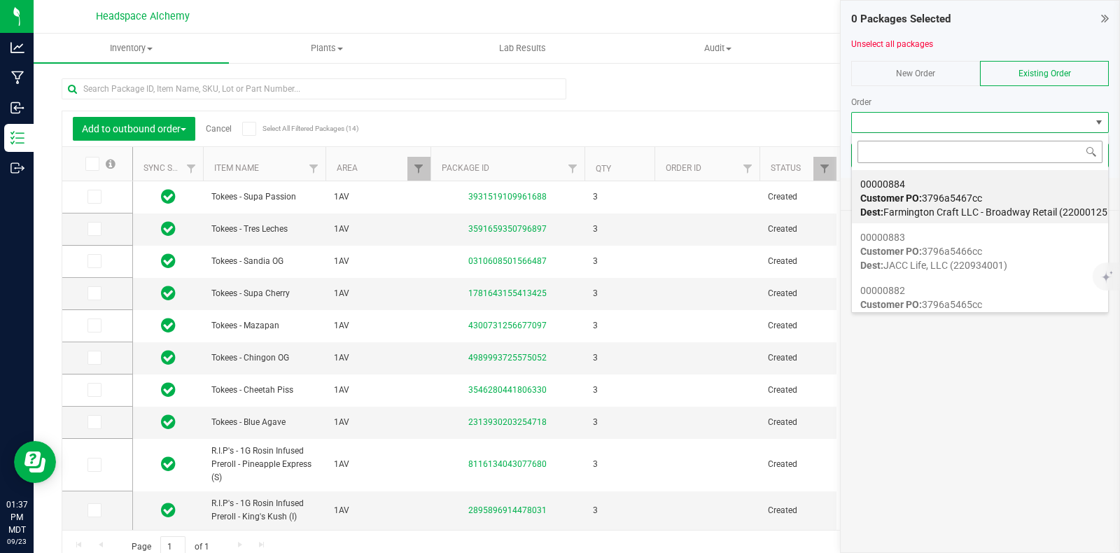
type input "00000823"
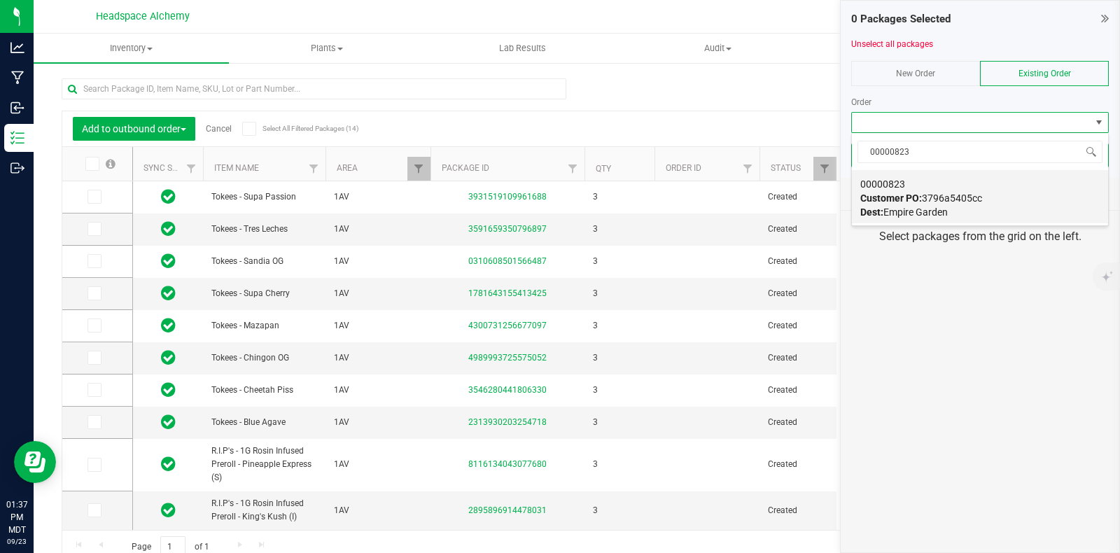
click at [938, 197] on span "Customer PO: 3796a5405cc" at bounding box center [921, 197] width 122 height 11
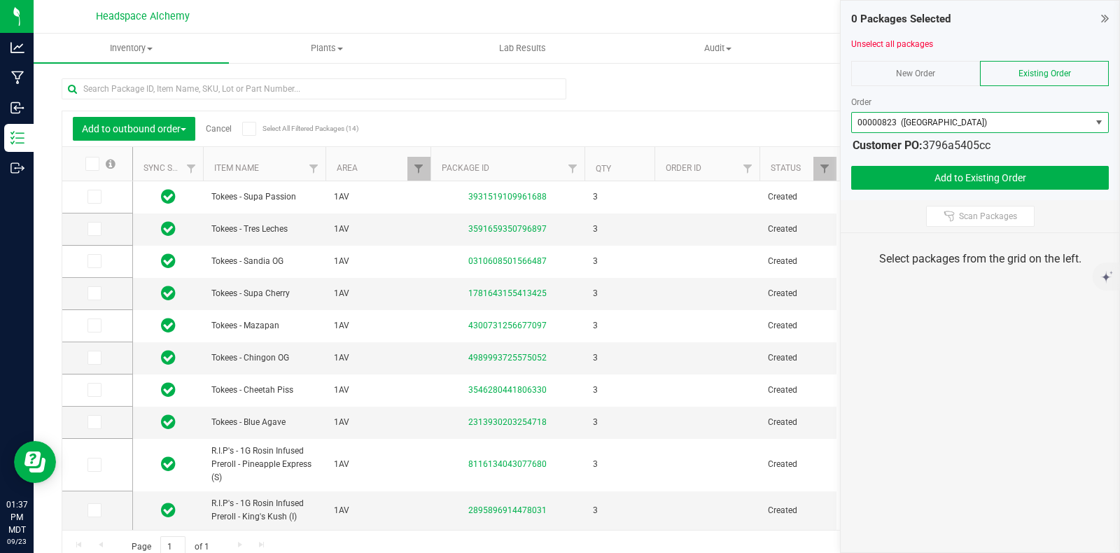
click at [253, 125] on span at bounding box center [249, 129] width 14 height 14
click at [0, 0] on input "Select All Filtered Packages (14)" at bounding box center [0, 0] width 0 height 0
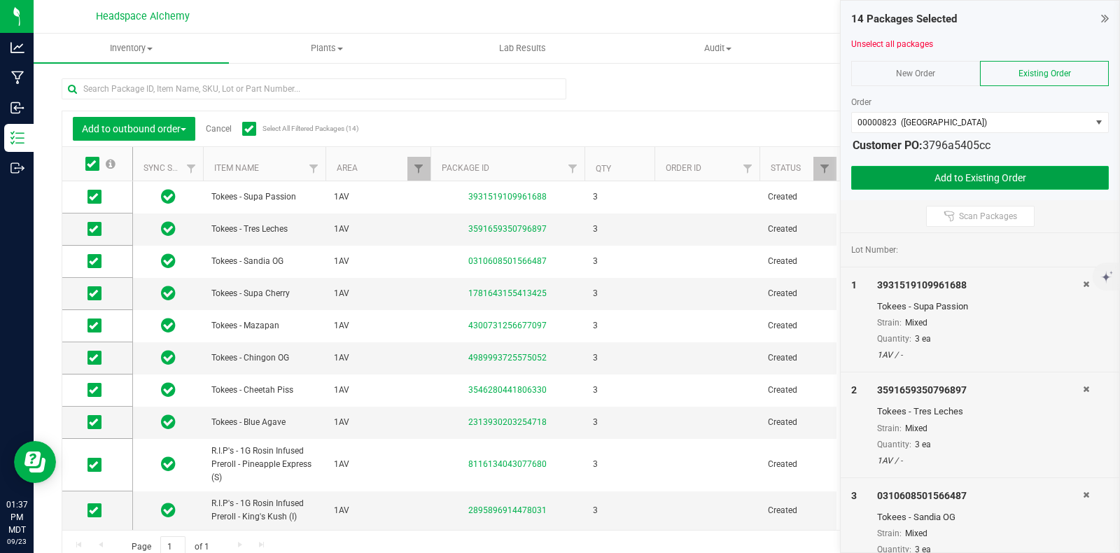
click at [953, 172] on button "Add to Existing Order" at bounding box center [980, 178] width 258 height 24
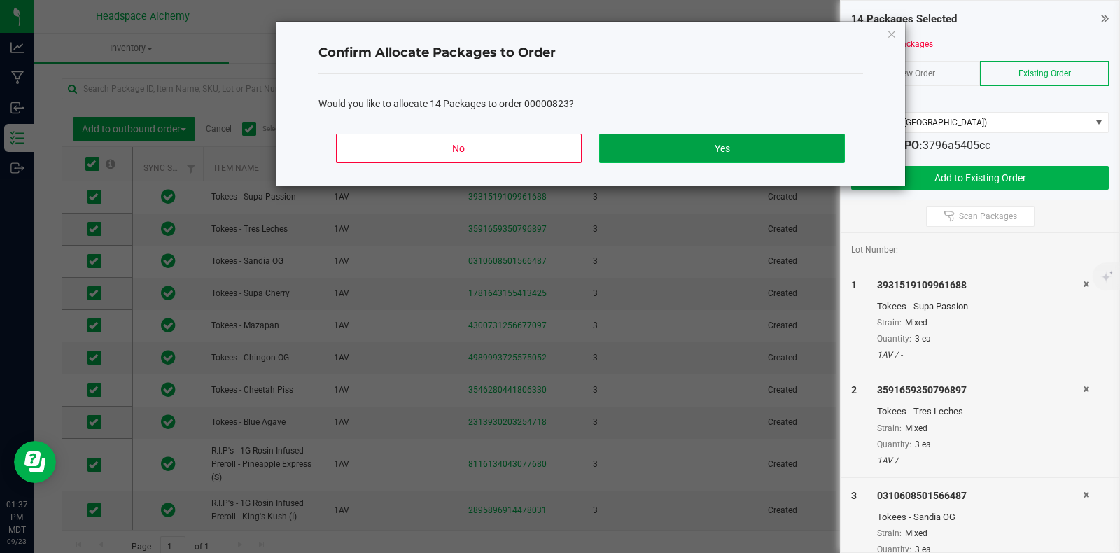
click at [737, 143] on button "Yes" at bounding box center [721, 148] width 245 height 29
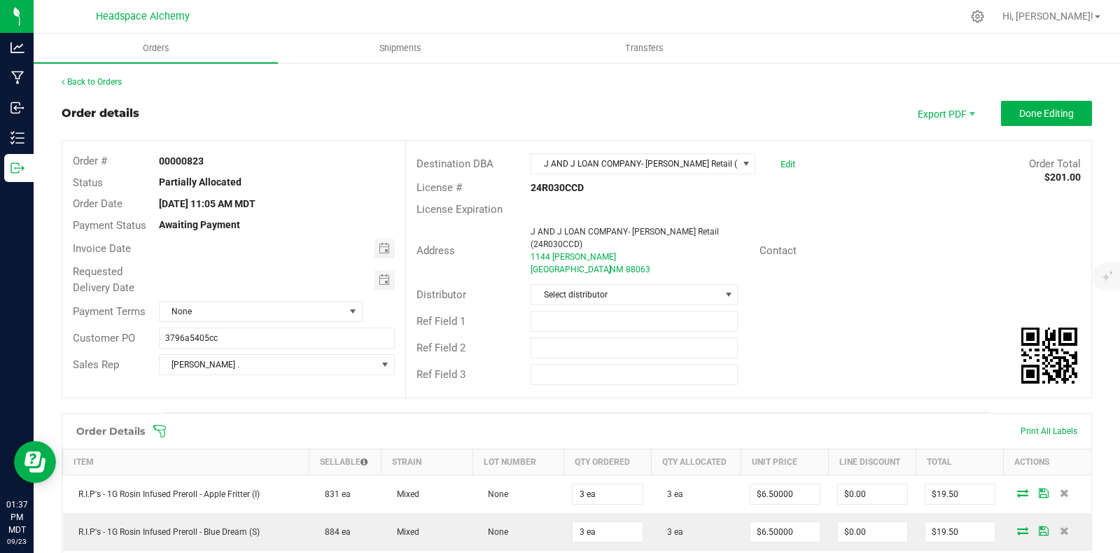
click at [916, 209] on div "License Expiration" at bounding box center [748, 210] width 685 height 22
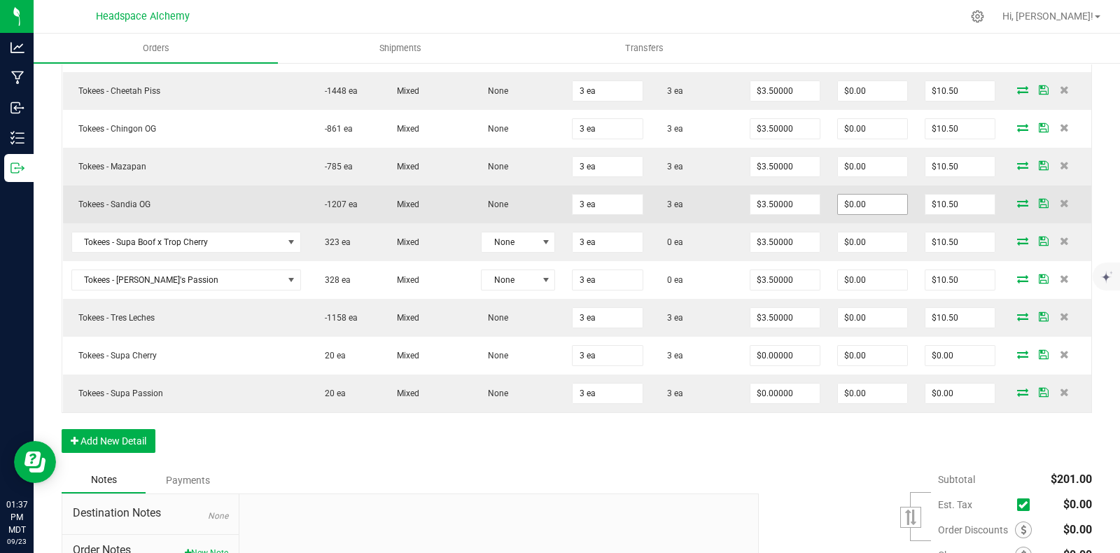
scroll to position [699, 0]
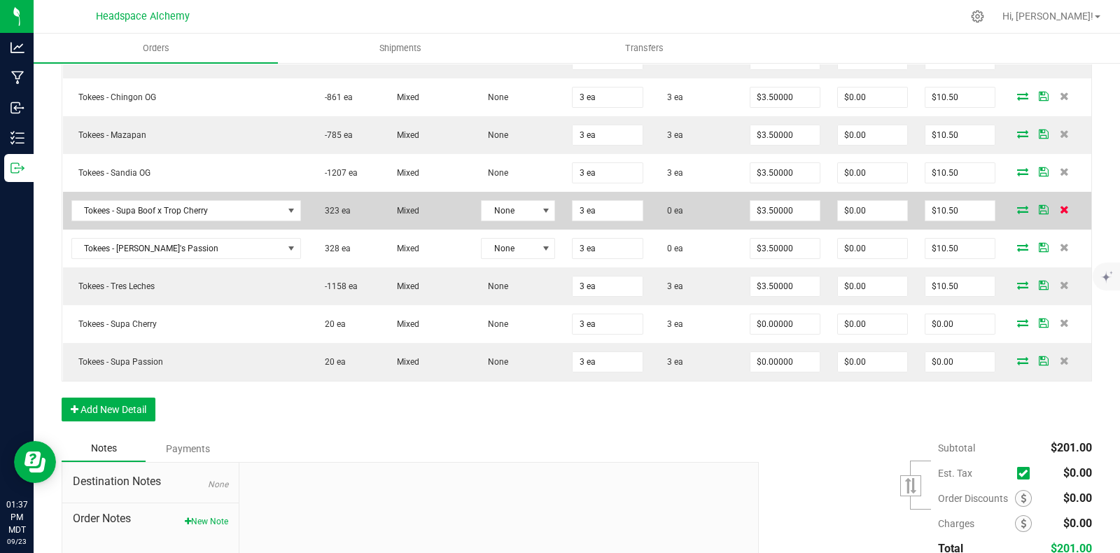
click at [1059, 205] on icon at bounding box center [1063, 209] width 9 height 8
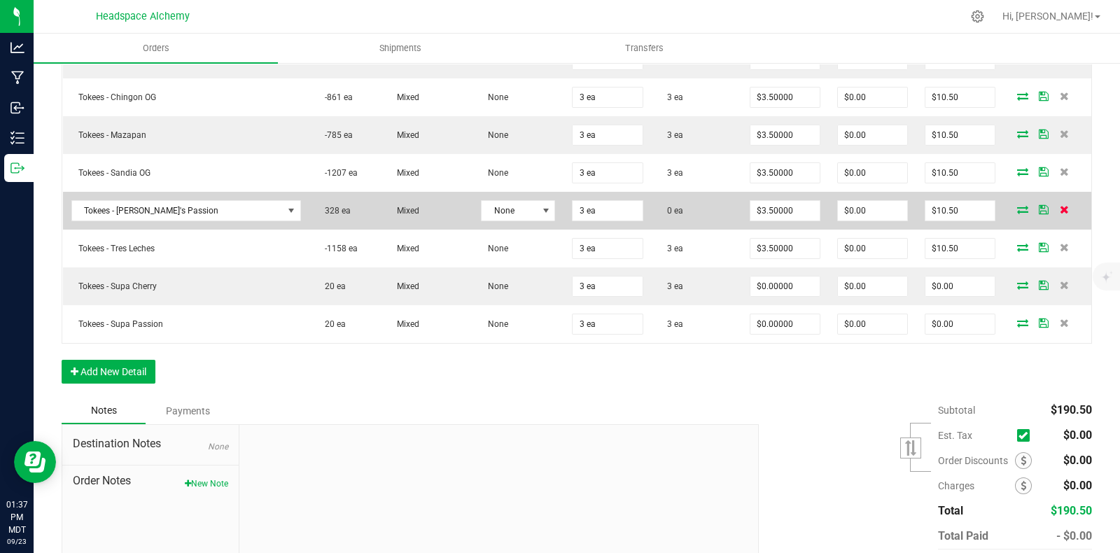
click at [1059, 205] on icon at bounding box center [1063, 209] width 9 height 8
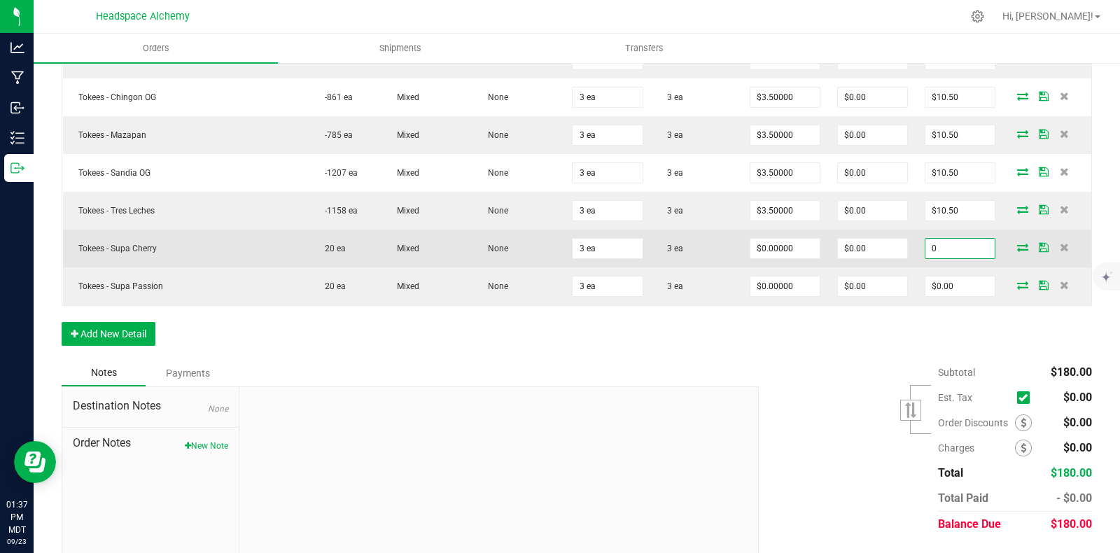
click at [952, 239] on input "0" at bounding box center [959, 249] width 69 height 20
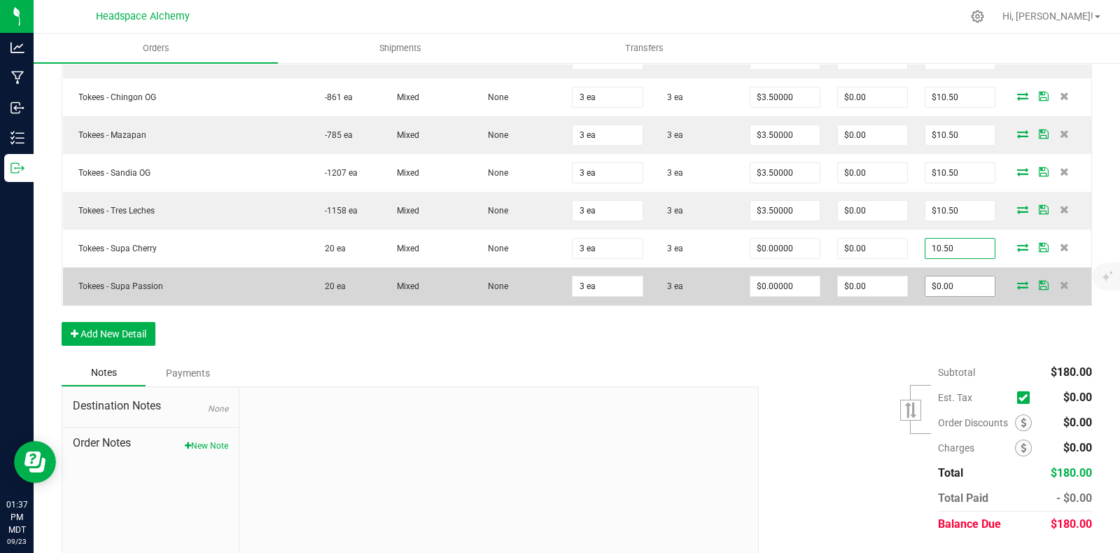
type input "10.50"
type input "$3.50000"
type input "$10.50"
click at [951, 276] on input "0" at bounding box center [959, 286] width 69 height 20
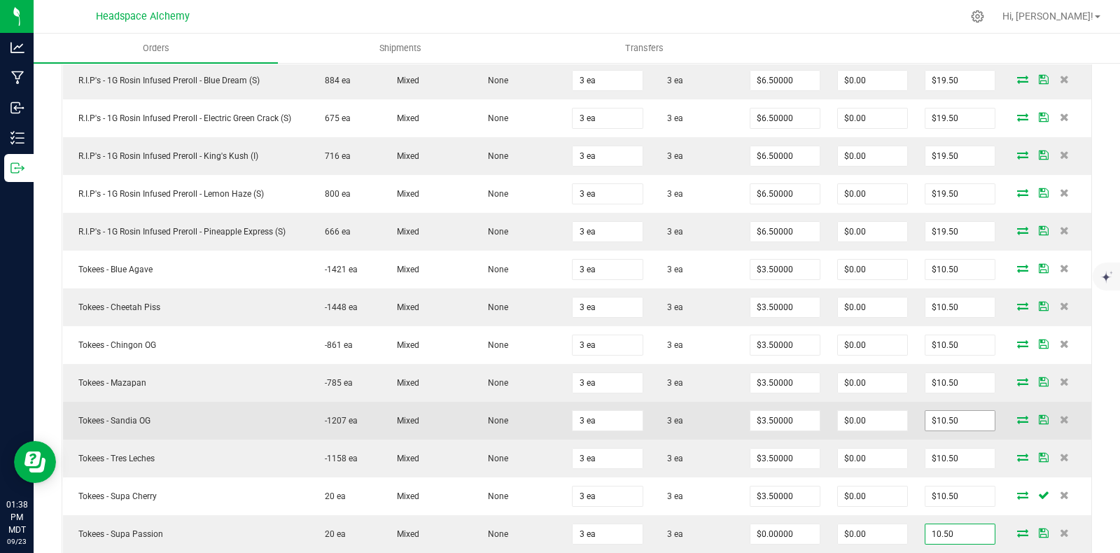
scroll to position [720, 0]
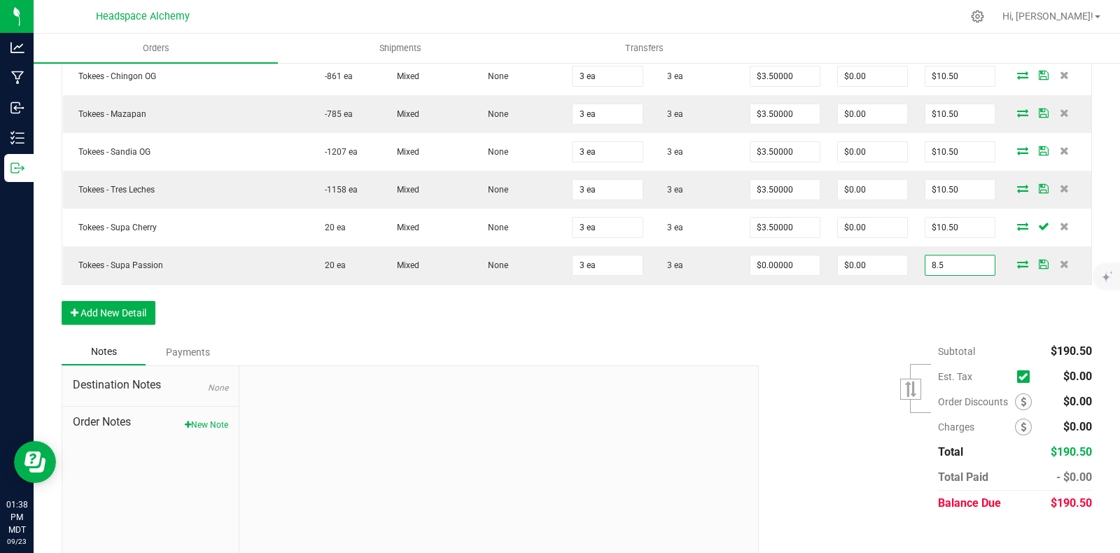
type input "8.5"
type input "$2.83333"
type input "$8.50"
click at [822, 365] on div "Subtotal $190.50 Est. Tax" at bounding box center [920, 427] width 344 height 177
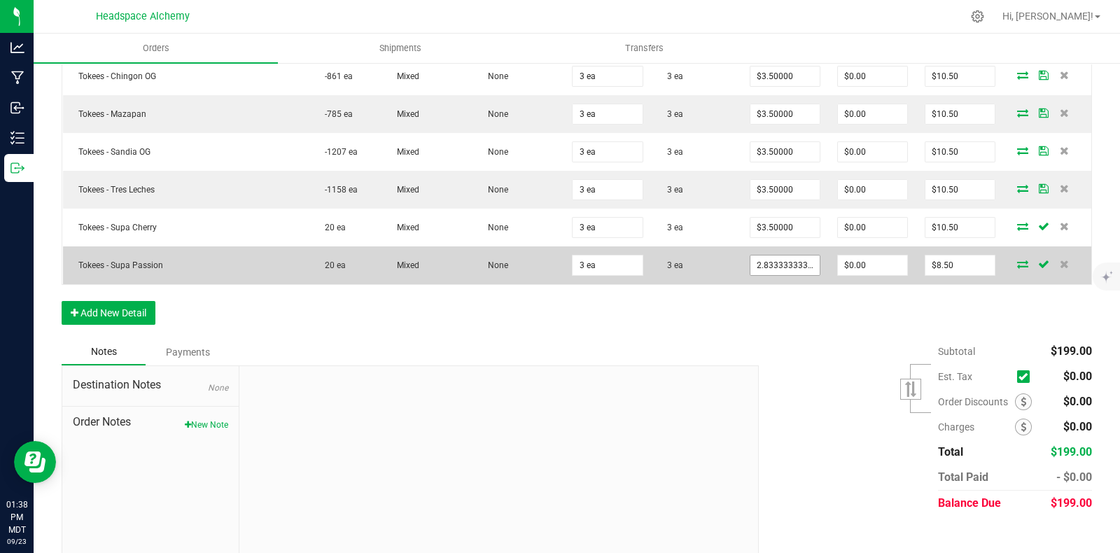
click at [791, 255] on input "2.8333333333333335" at bounding box center [784, 265] width 69 height 20
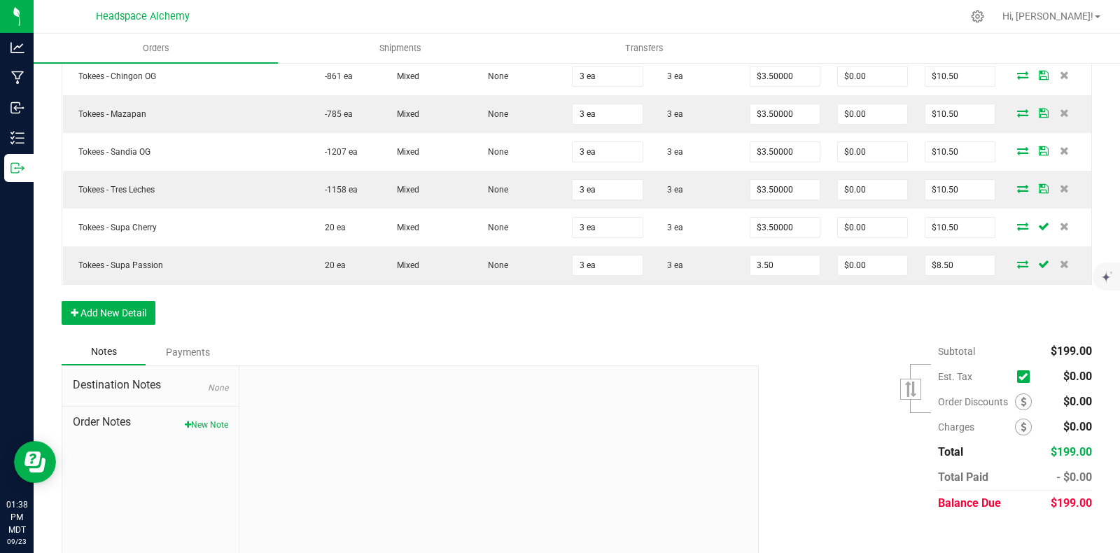
type input "$3.50000"
type input "$10.50"
click at [829, 339] on div "Subtotal $199.00 Est. Tax" at bounding box center [920, 427] width 344 height 177
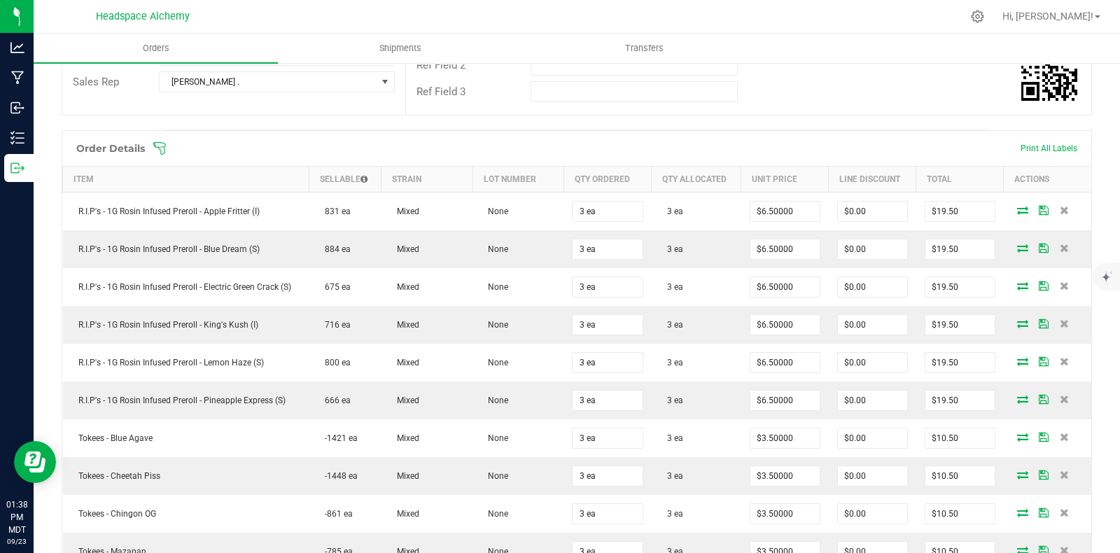
scroll to position [0, 0]
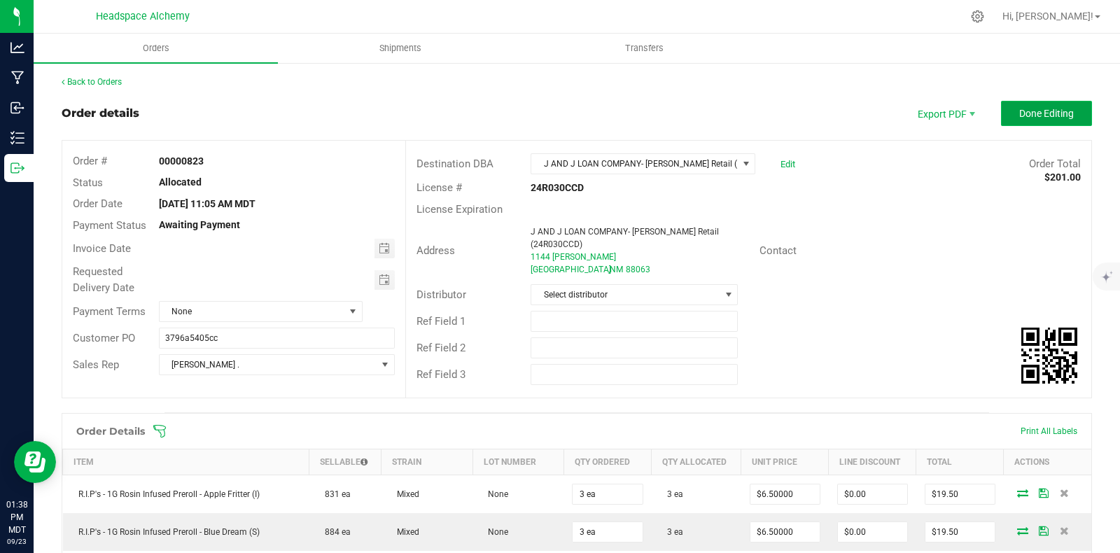
click at [1029, 110] on span "Done Editing" at bounding box center [1046, 113] width 55 height 11
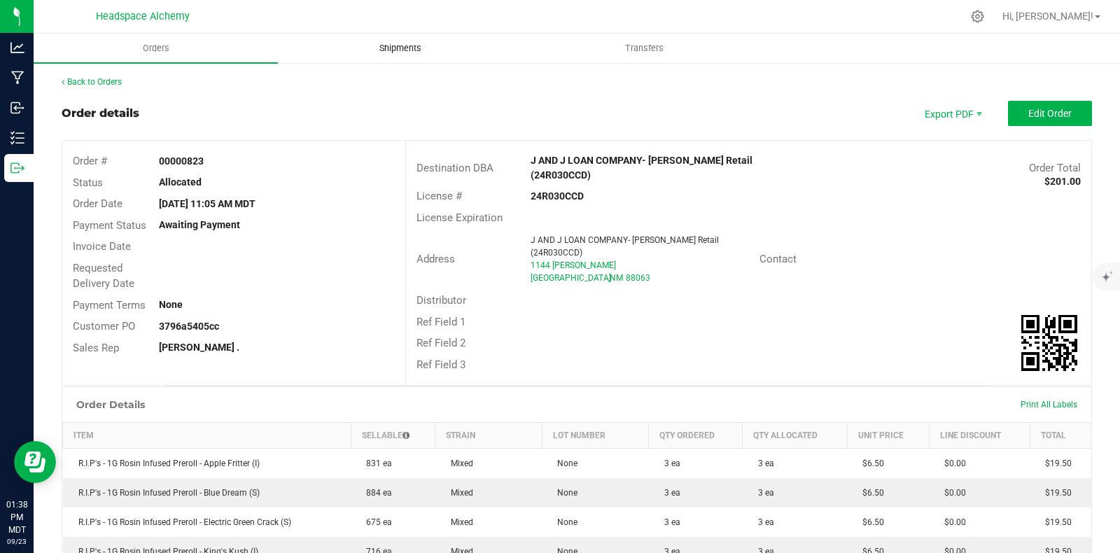
click at [387, 40] on uib-tab-heading "Shipments" at bounding box center [400, 48] width 243 height 28
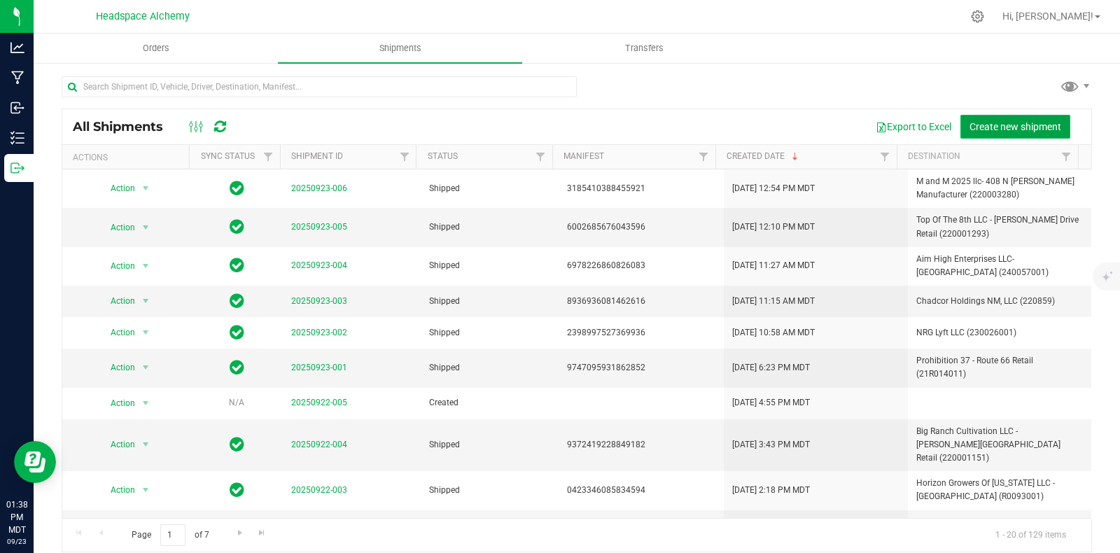
click at [990, 123] on span "Create new shipment" at bounding box center [1015, 126] width 92 height 11
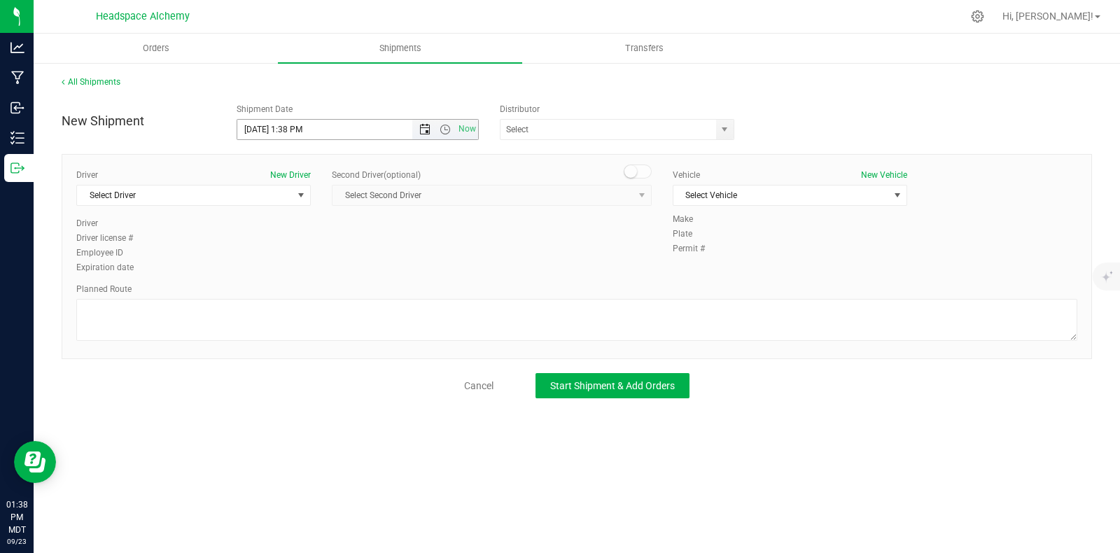
click at [425, 132] on span "Open the date view" at bounding box center [424, 129] width 11 height 11
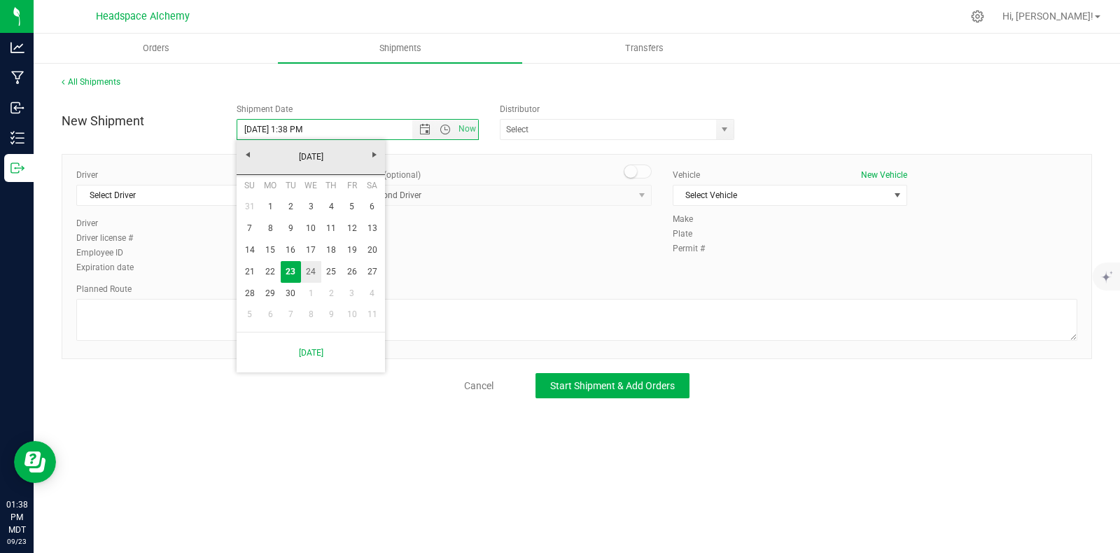
click at [311, 274] on link "24" at bounding box center [311, 272] width 20 height 22
type input "[DATE] 1:38 PM"
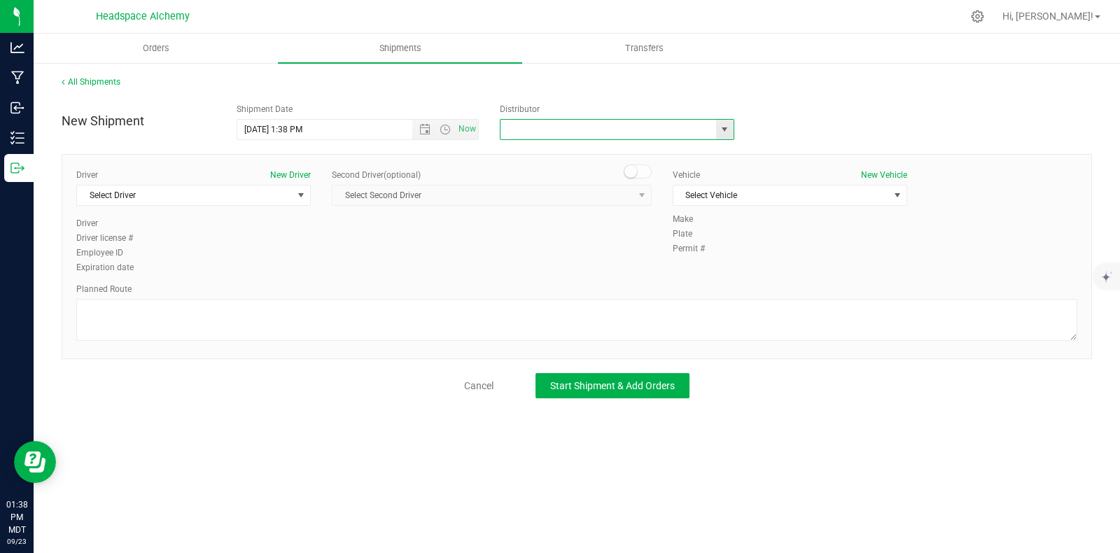
click at [596, 127] on input "text" at bounding box center [604, 130] width 209 height 20
click at [541, 141] on div "Headspace Alchemy (230021002) No data found." at bounding box center [617, 153] width 234 height 27
click at [541, 150] on li "Headspace Alchemy (230021002)" at bounding box center [616, 153] width 233 height 21
type input "Headspace Alchemy (230021002)"
click at [188, 202] on span "Select Driver" at bounding box center [185, 195] width 216 height 20
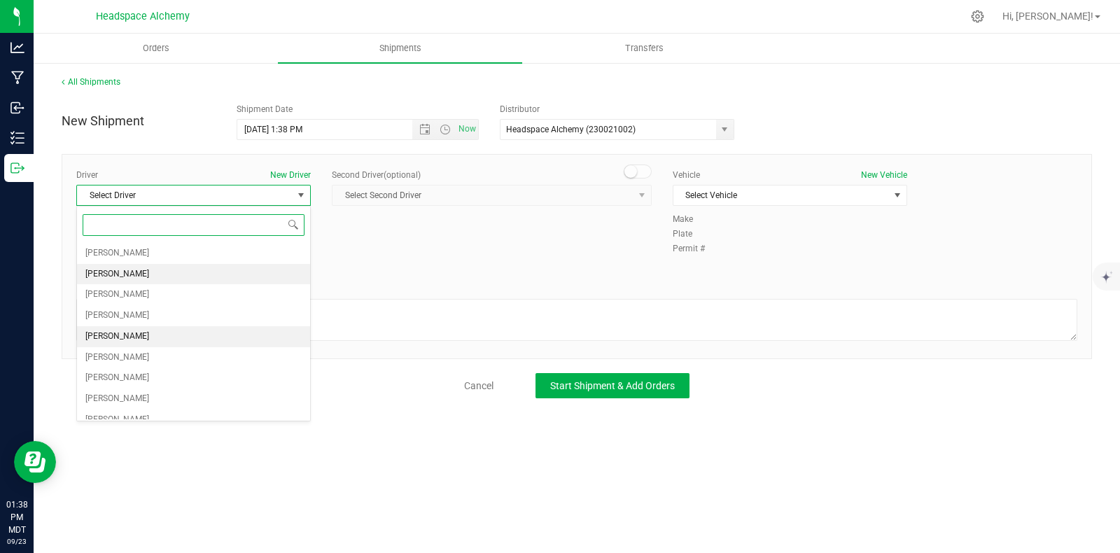
click at [120, 279] on span "[PERSON_NAME]" at bounding box center [117, 274] width 64 height 18
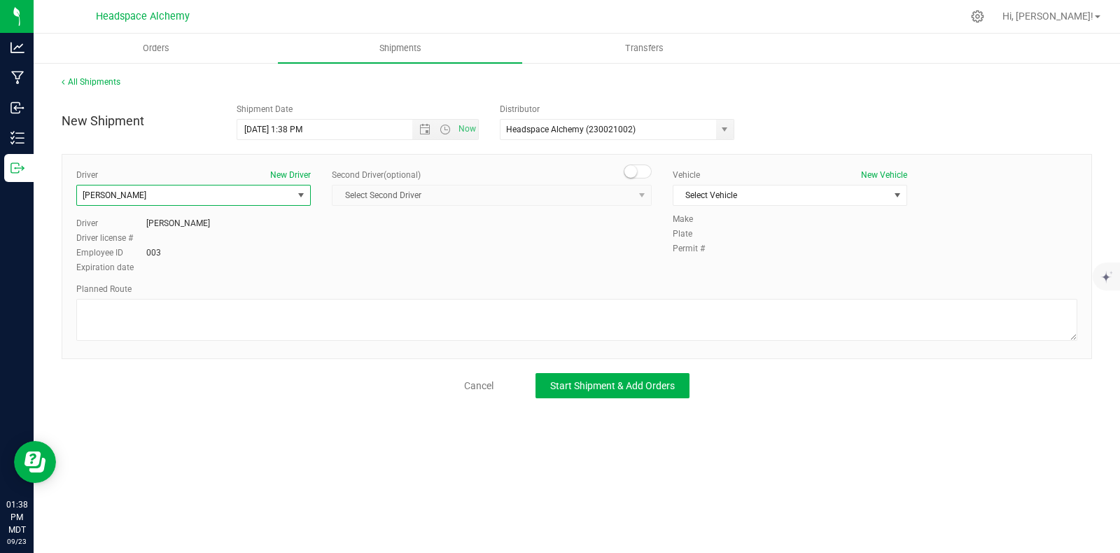
click at [632, 169] on small at bounding box center [630, 171] width 13 height 13
click at [632, 199] on span "Select Second Driver" at bounding box center [482, 195] width 301 height 20
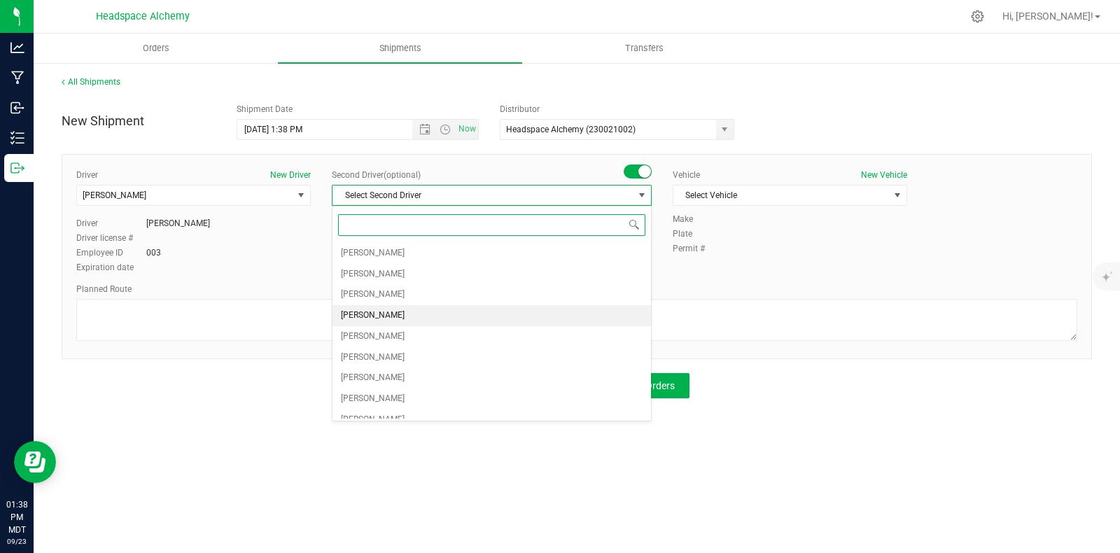
click at [372, 310] on span "[PERSON_NAME]" at bounding box center [373, 316] width 64 height 18
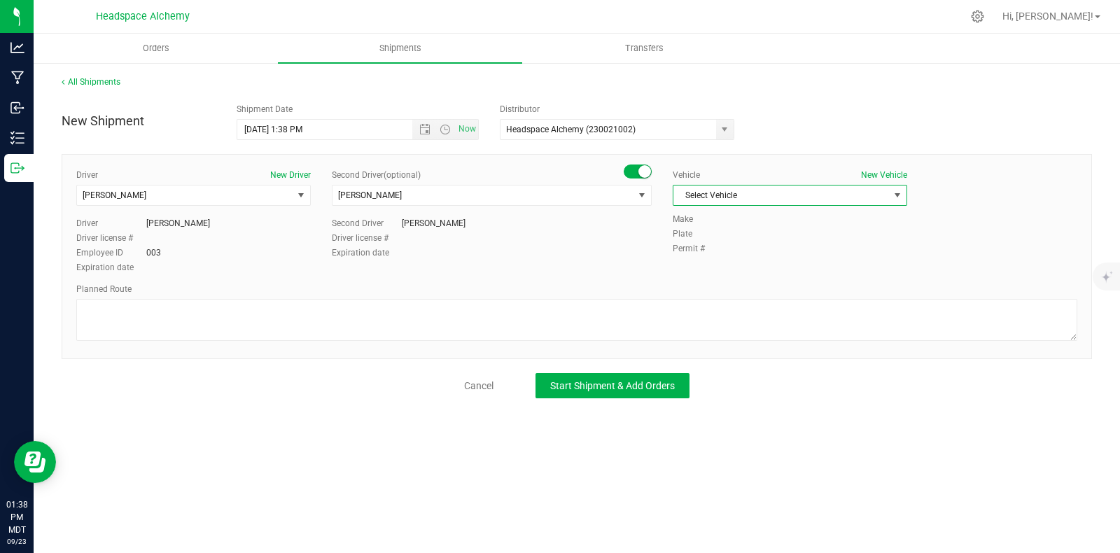
click at [756, 192] on span "Select Vehicle" at bounding box center [781, 195] width 216 height 20
click at [696, 362] on li "Transit" at bounding box center [789, 364] width 233 height 21
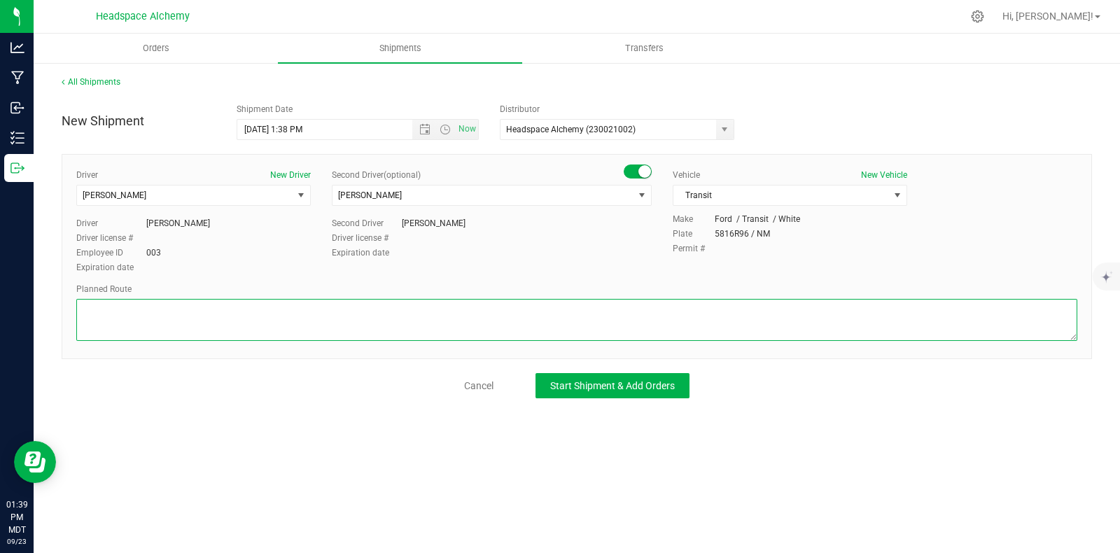
paste textarea "[STREET_ADDRESS]  Get on I-25 N from S [GEOGRAPHIC_DATA] St 11 min (4.1 mi)  …"
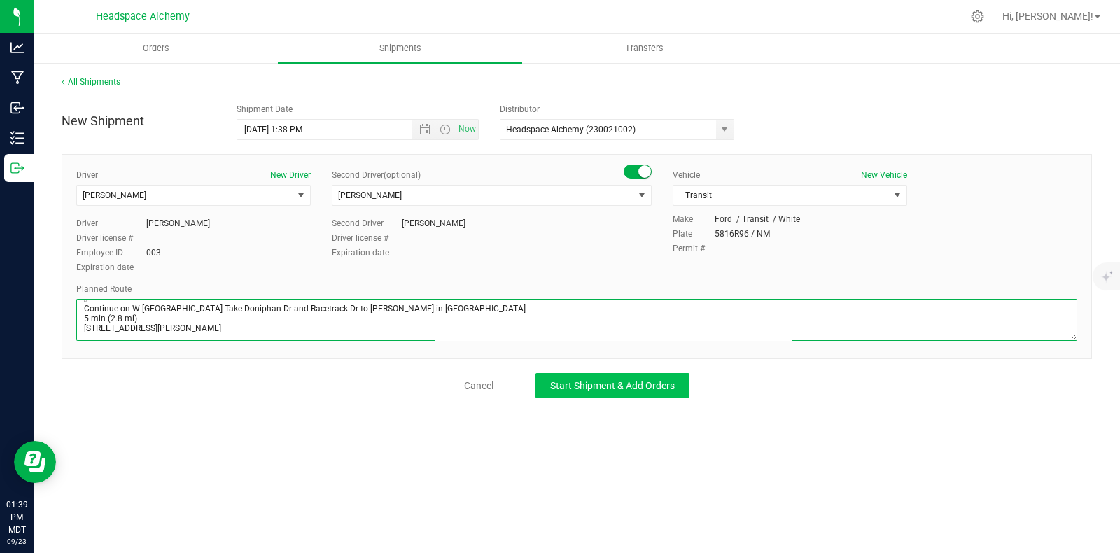
type textarea "[STREET_ADDRESS]  Get on I-25 N from S [GEOGRAPHIC_DATA] St 11 min (4.1 mi)  …"
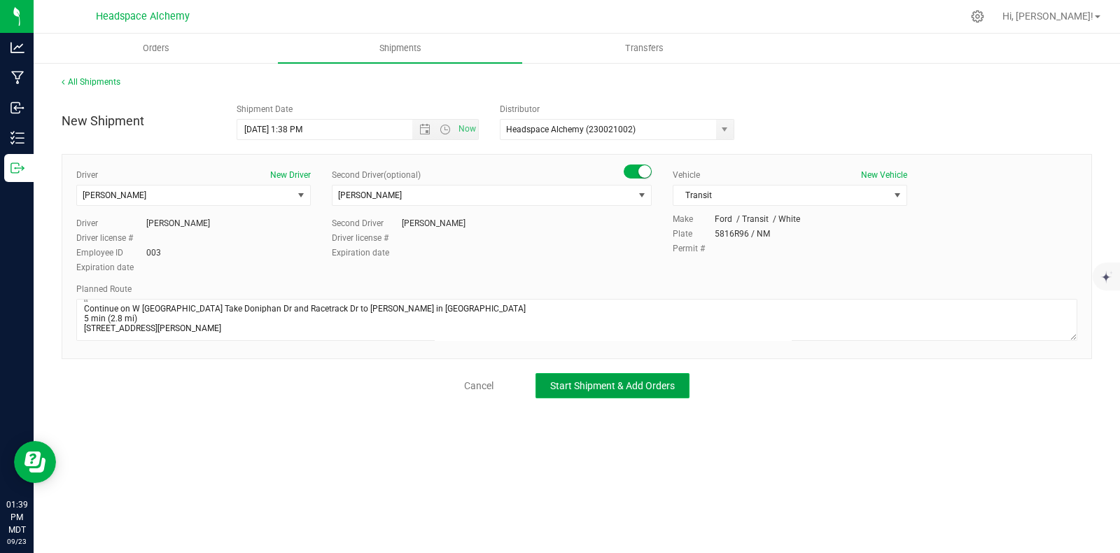
click at [615, 389] on span "Start Shipment & Add Orders" at bounding box center [612, 385] width 125 height 11
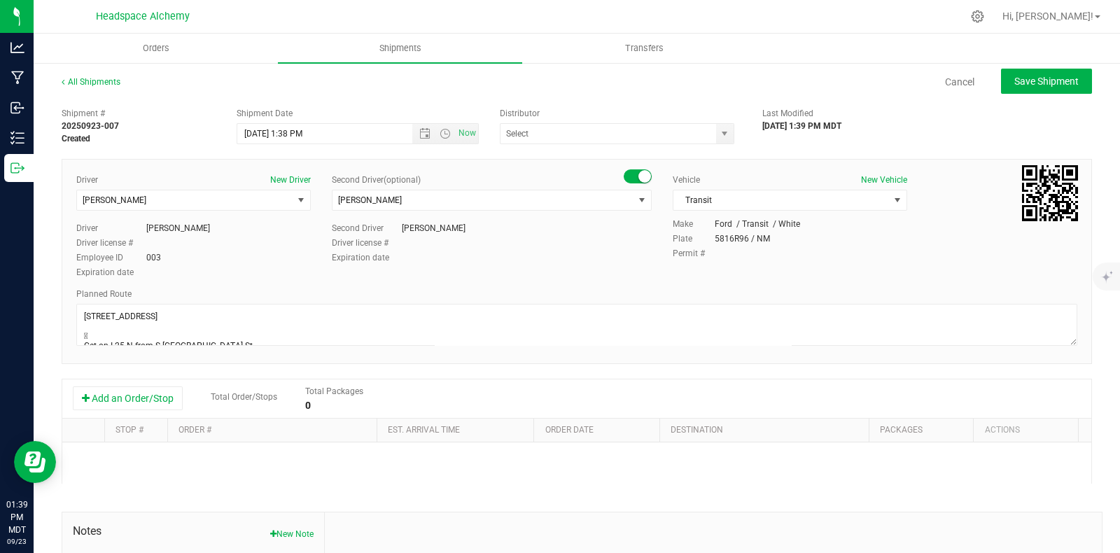
type input "Headspace Alchemy (230021002)"
click at [137, 399] on button "Add an Order/Stop" at bounding box center [128, 398] width 110 height 24
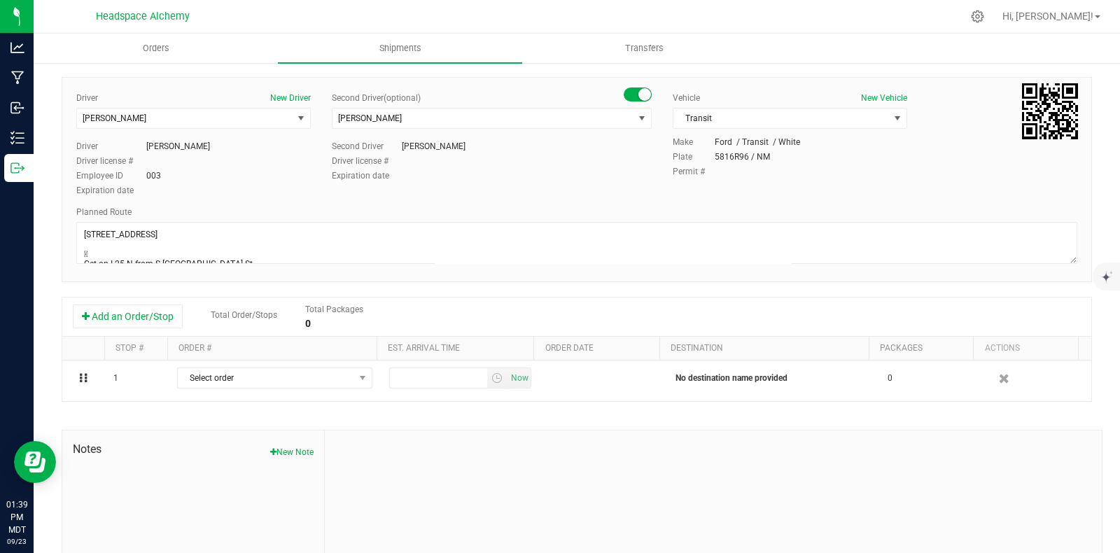
scroll to position [162, 0]
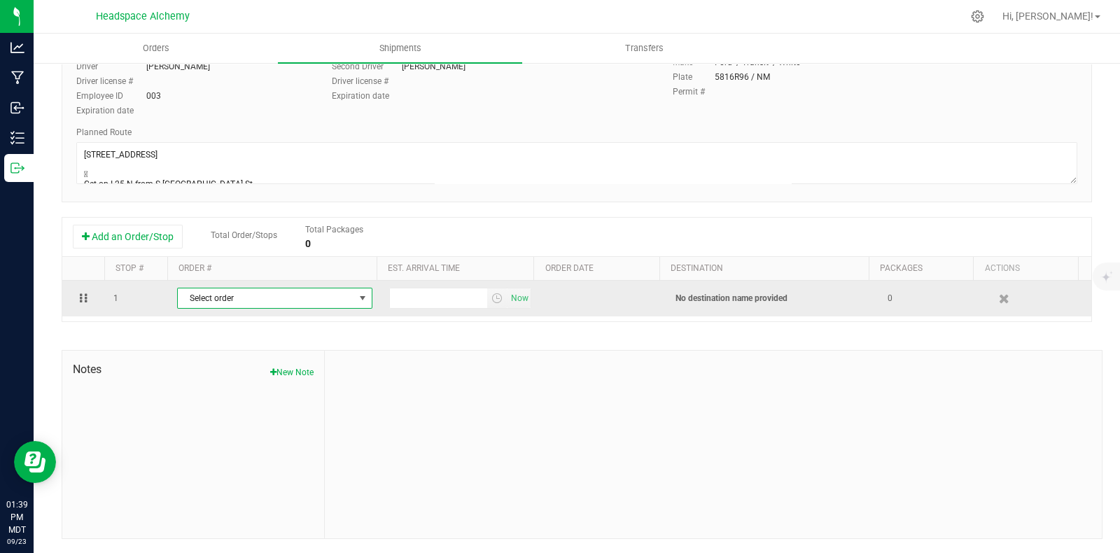
click at [353, 302] on span "select" at bounding box center [361, 298] width 17 height 20
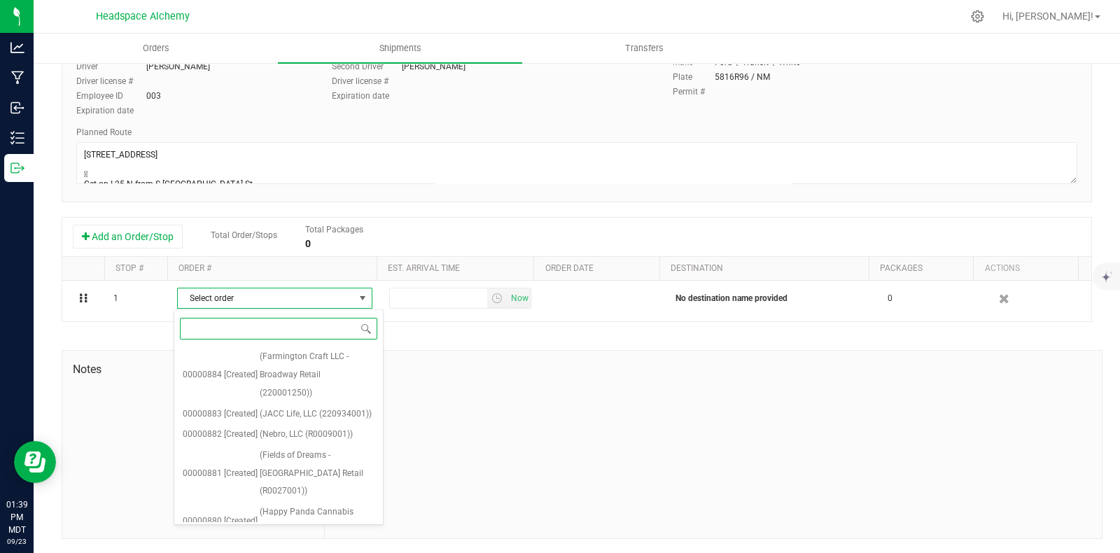
paste input "[STREET_ADDRESS]  Get on I-[GEOGRAPHIC_DATA] min (4.1 mi)  Continue on I-25 N…"
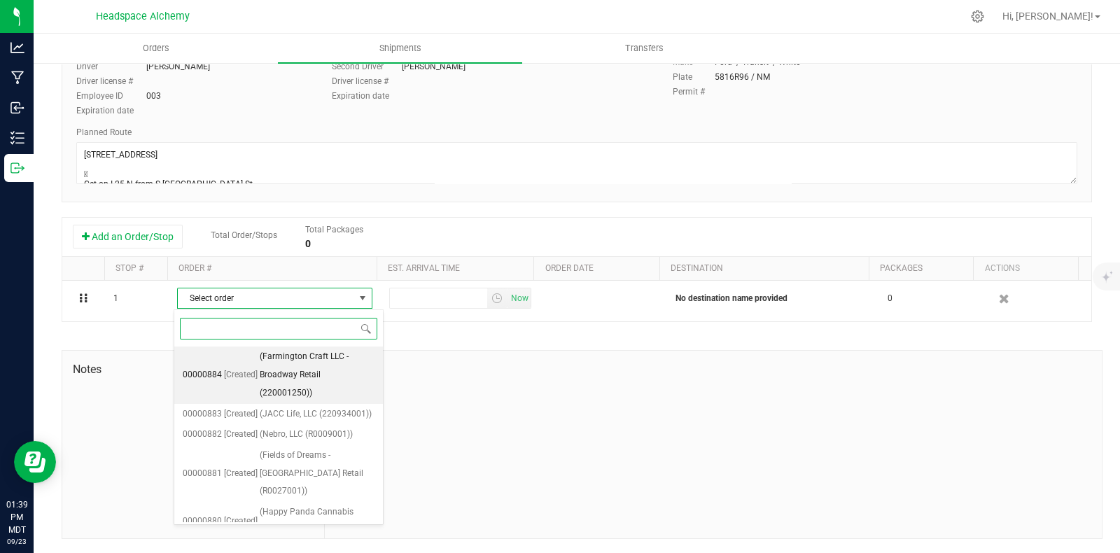
type input "[STREET_ADDRESS]  Get on I-[GEOGRAPHIC_DATA] min (4.1 mi)  Continue on I-25 N…"
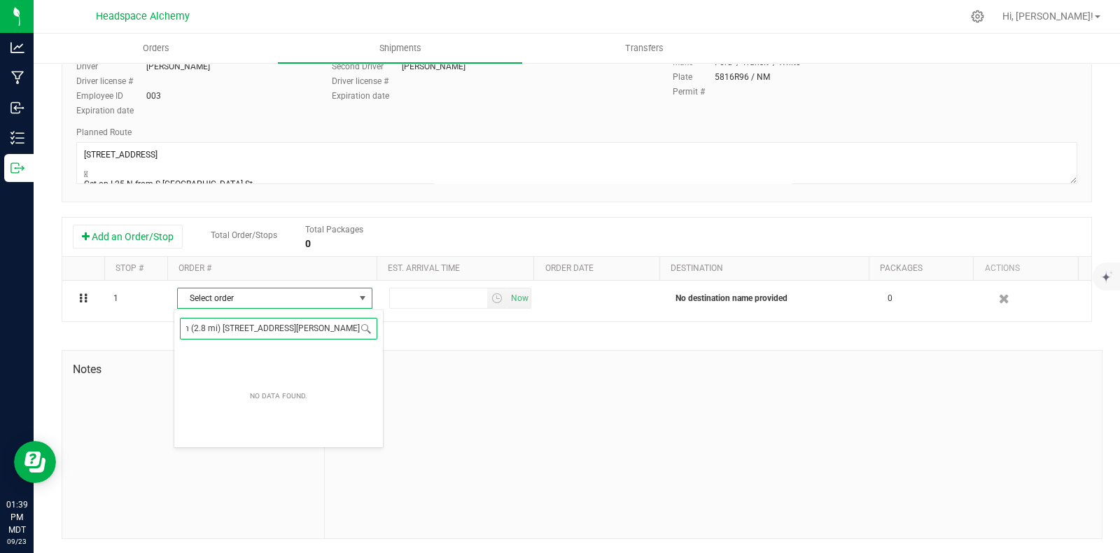
click at [282, 327] on input "[STREET_ADDRESS]  Get on I-[GEOGRAPHIC_DATA] min (4.1 mi)  Continue on I-25 N…" at bounding box center [278, 329] width 197 height 22
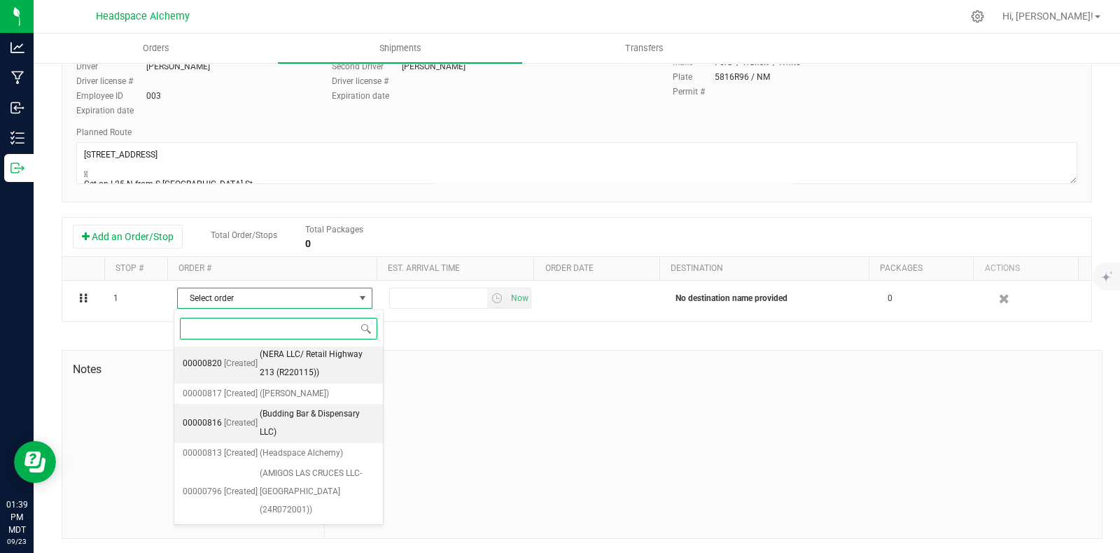
scroll to position [1362, 0]
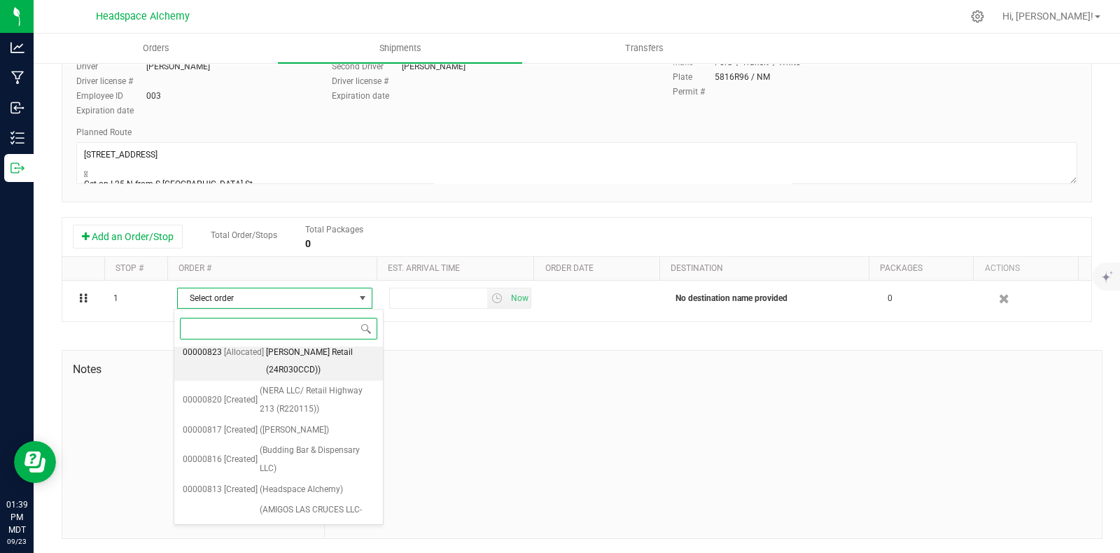
click at [282, 376] on span "(J AND J LOAN COMPANY- [PERSON_NAME] Retail (24R030CCD))" at bounding box center [320, 352] width 108 height 54
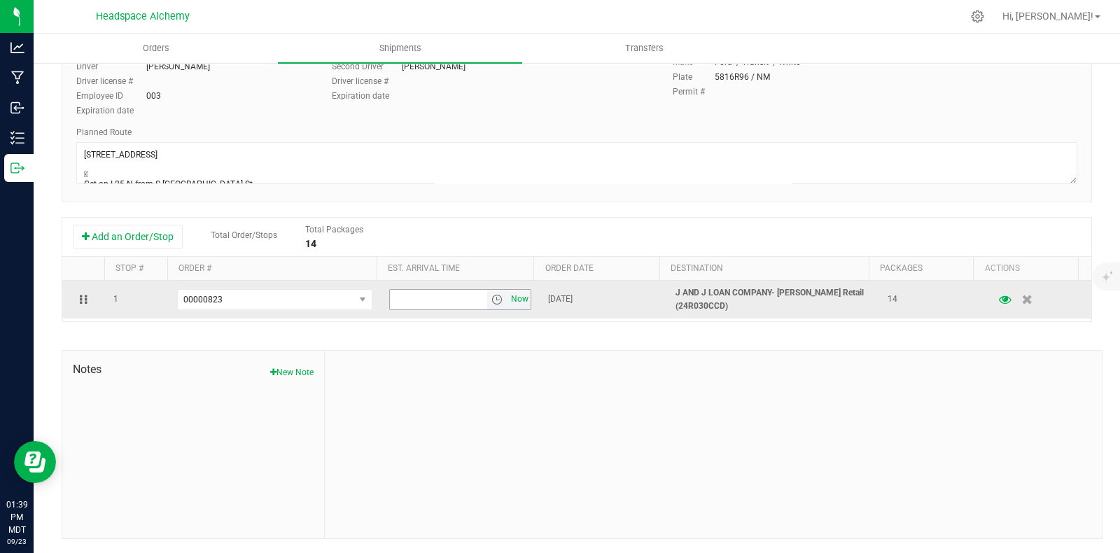
click at [508, 300] on span "Now" at bounding box center [520, 299] width 24 height 20
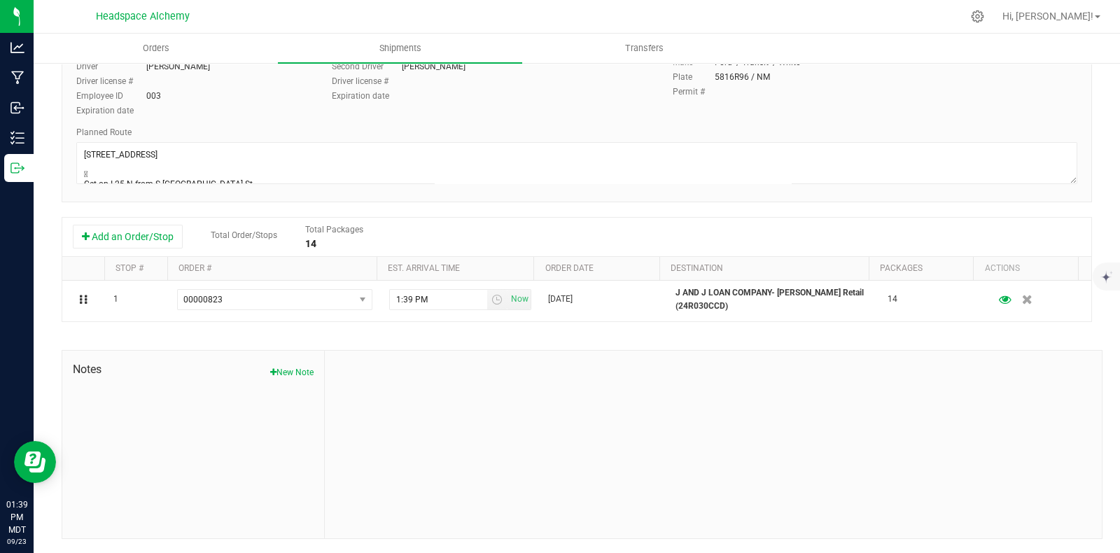
click at [784, 407] on div at bounding box center [713, 445] width 777 height 188
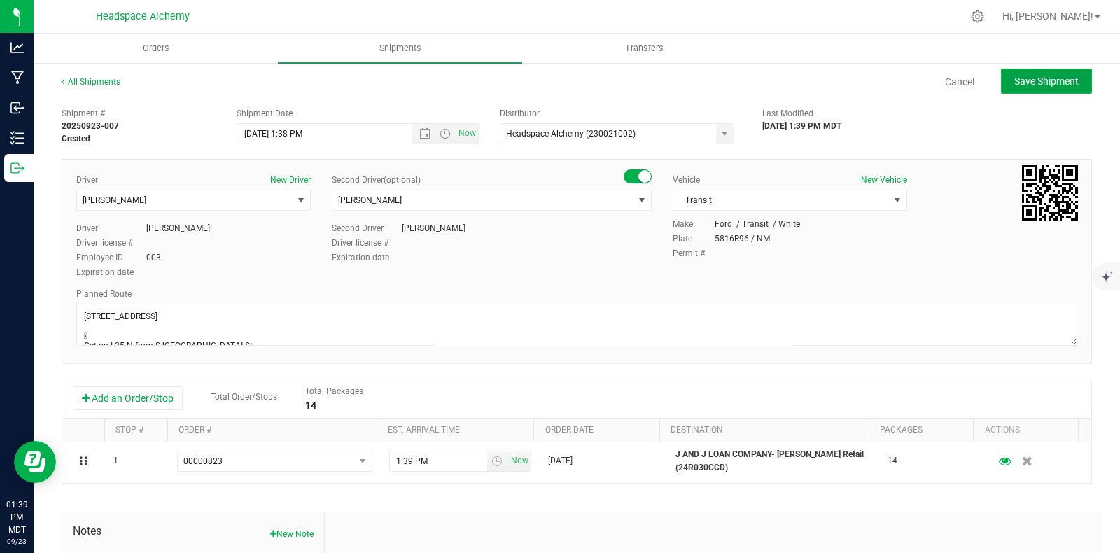
click at [1029, 74] on button "Save Shipment" at bounding box center [1046, 81] width 91 height 25
type input "[DATE] 7:38 PM"
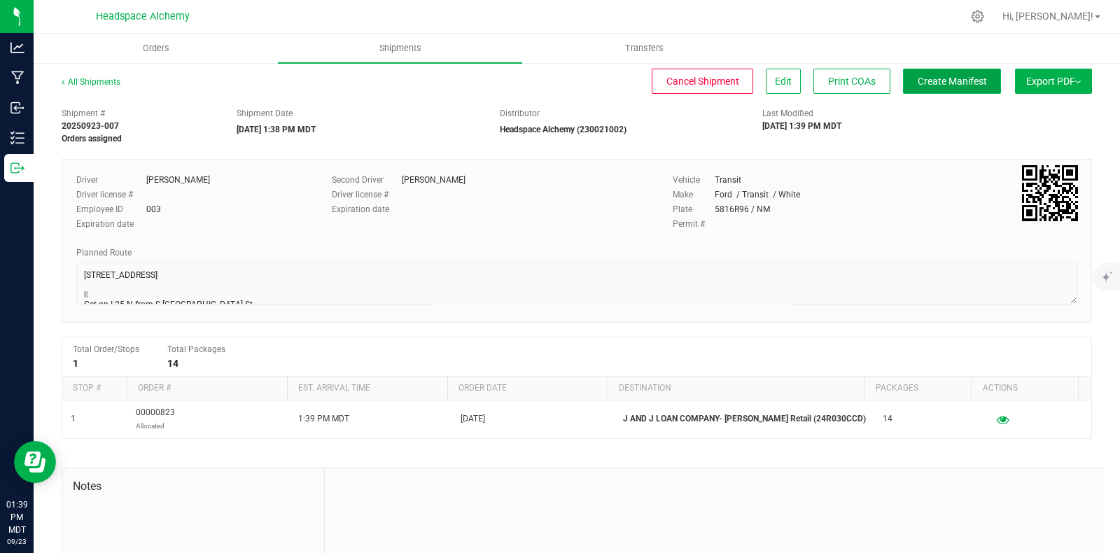
click at [936, 87] on button "Create Manifest" at bounding box center [952, 81] width 98 height 25
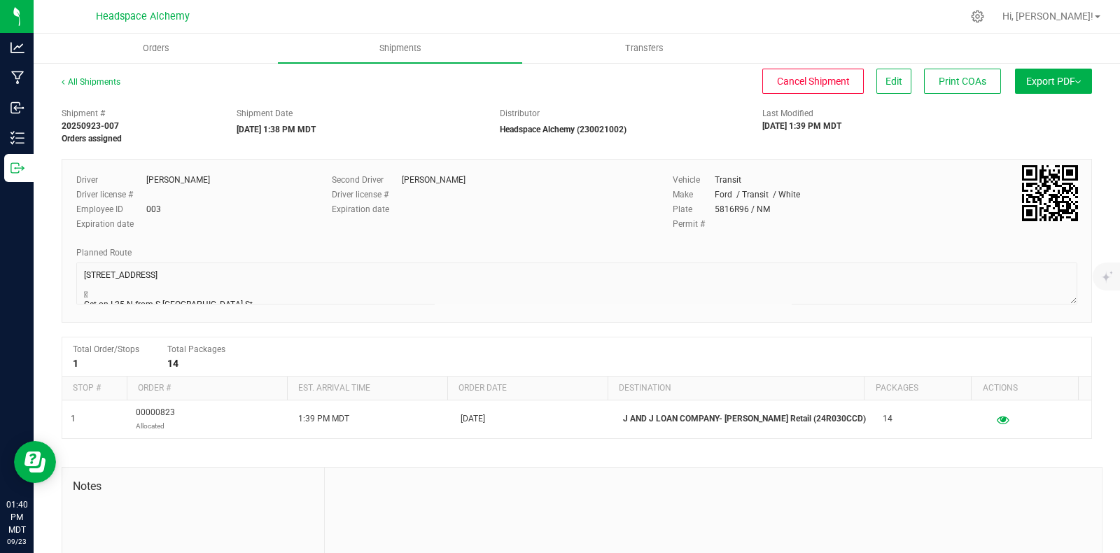
click at [1052, 89] on button "Export PDF" at bounding box center [1053, 81] width 77 height 25
click at [1026, 110] on span "Manifest by Package ID" at bounding box center [1032, 112] width 89 height 10
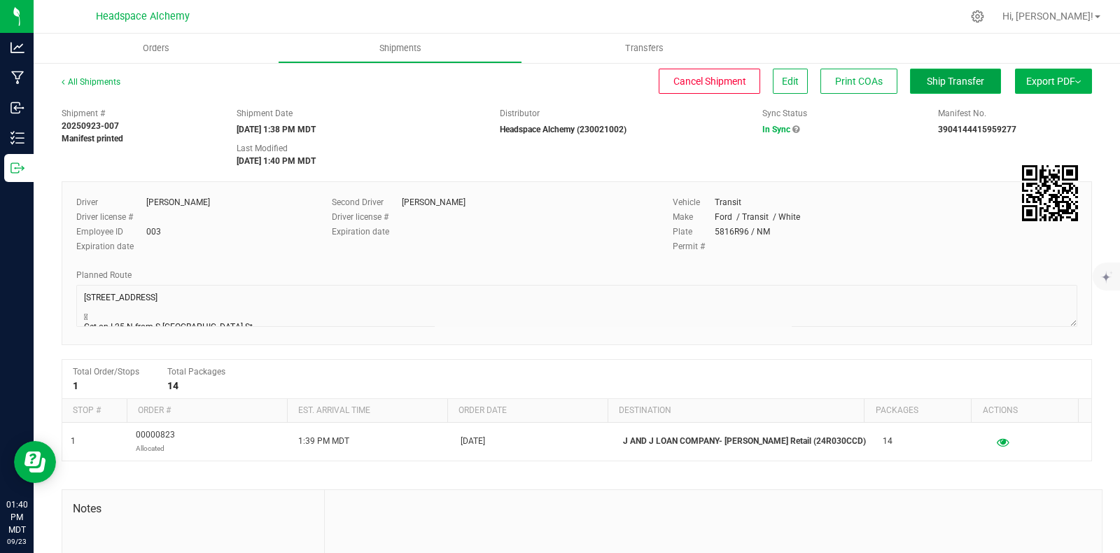
click at [931, 85] on span "Ship Transfer" at bounding box center [955, 81] width 57 height 11
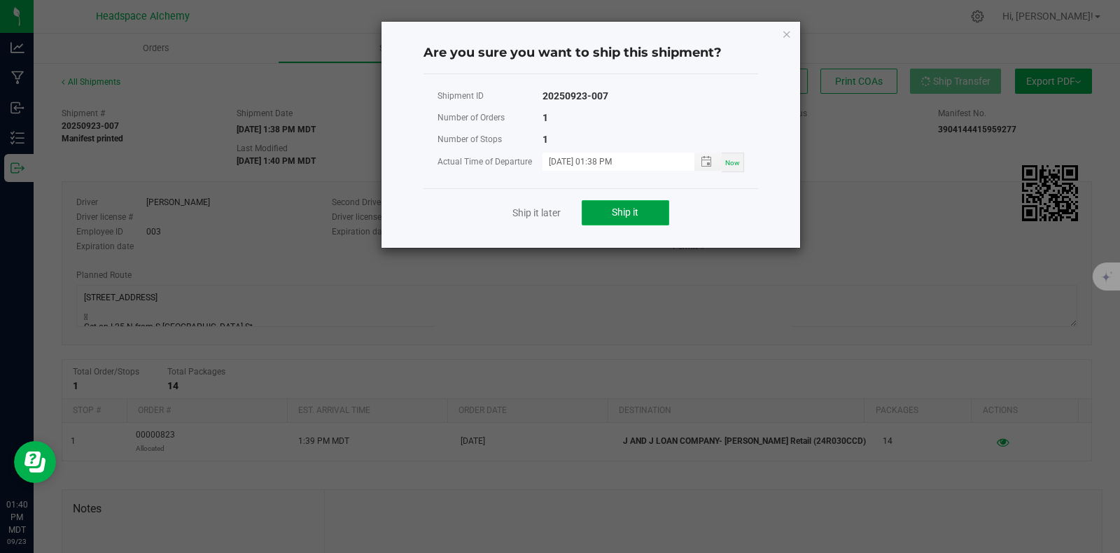
click at [628, 208] on span "Ship it" at bounding box center [625, 211] width 27 height 11
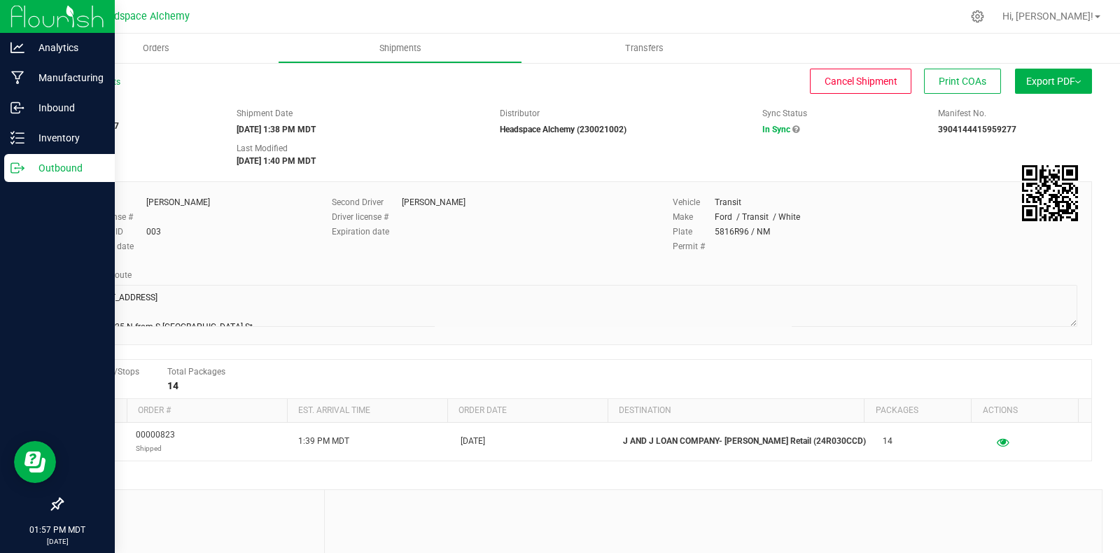
click at [15, 169] on icon at bounding box center [17, 168] width 14 height 14
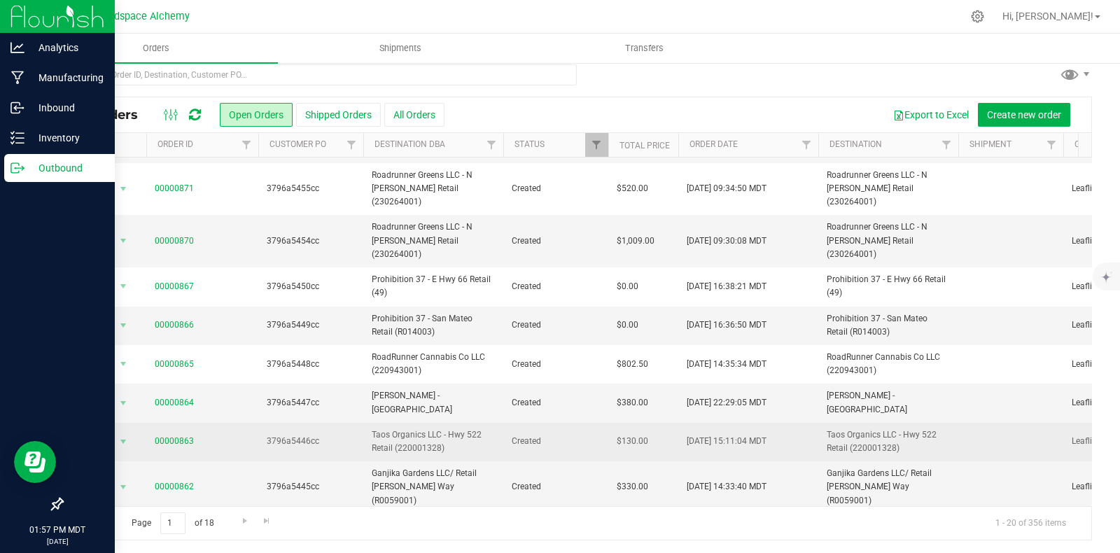
scroll to position [13, 0]
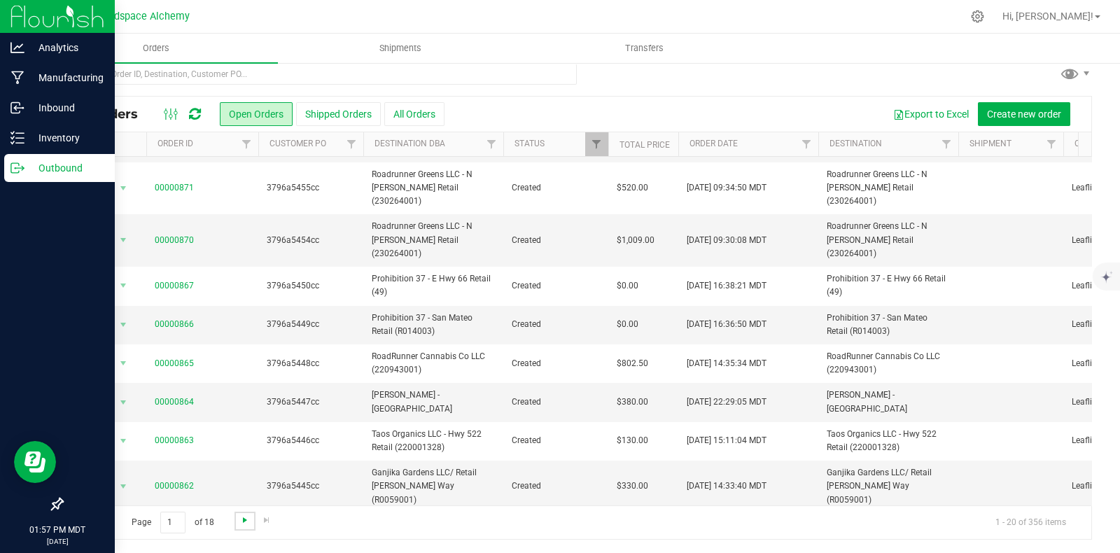
click at [245, 516] on span "Go to the next page" at bounding box center [244, 519] width 11 height 11
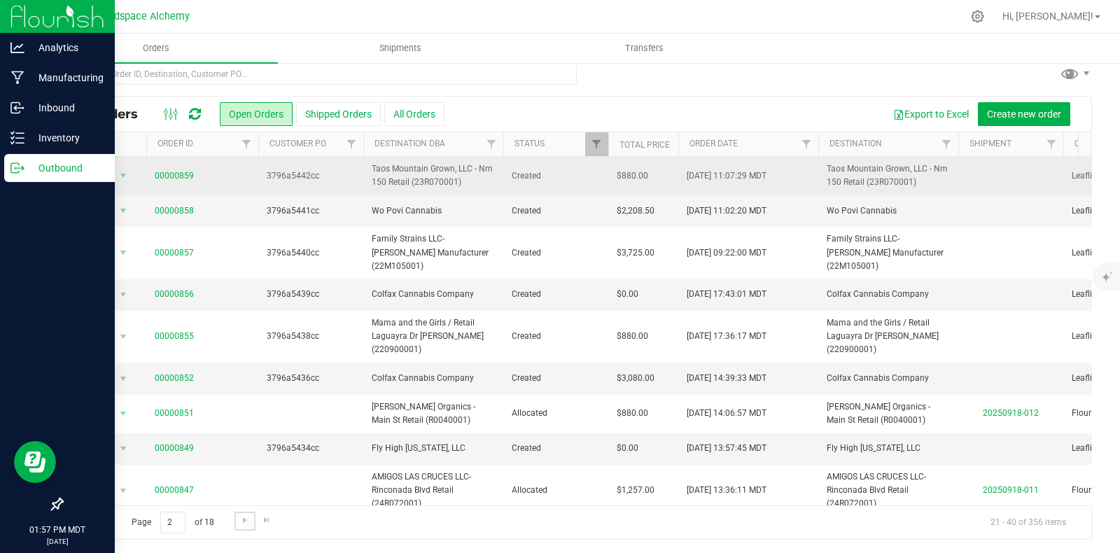
scroll to position [0, 0]
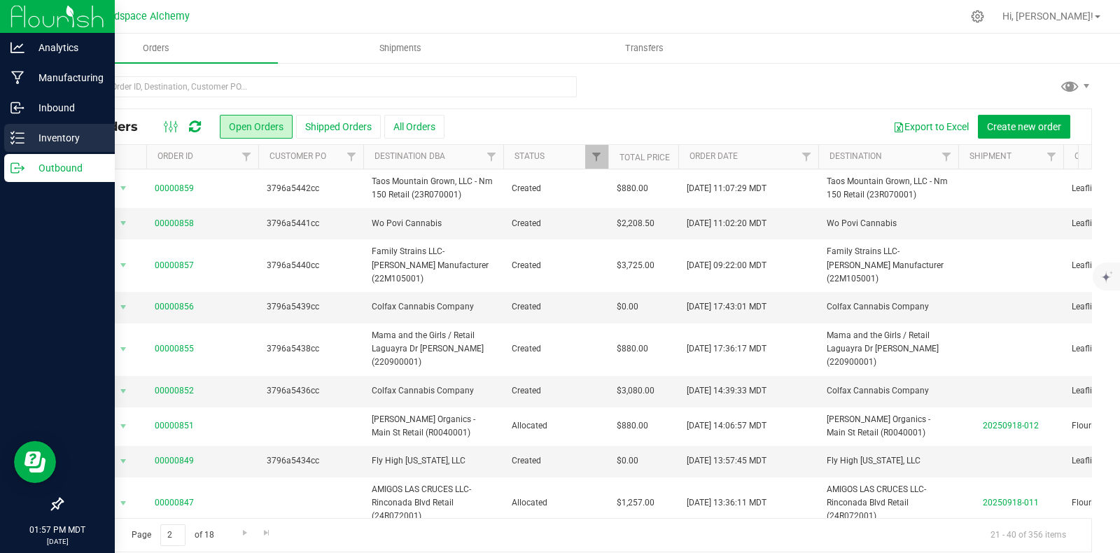
click at [21, 136] on icon at bounding box center [17, 138] width 14 height 14
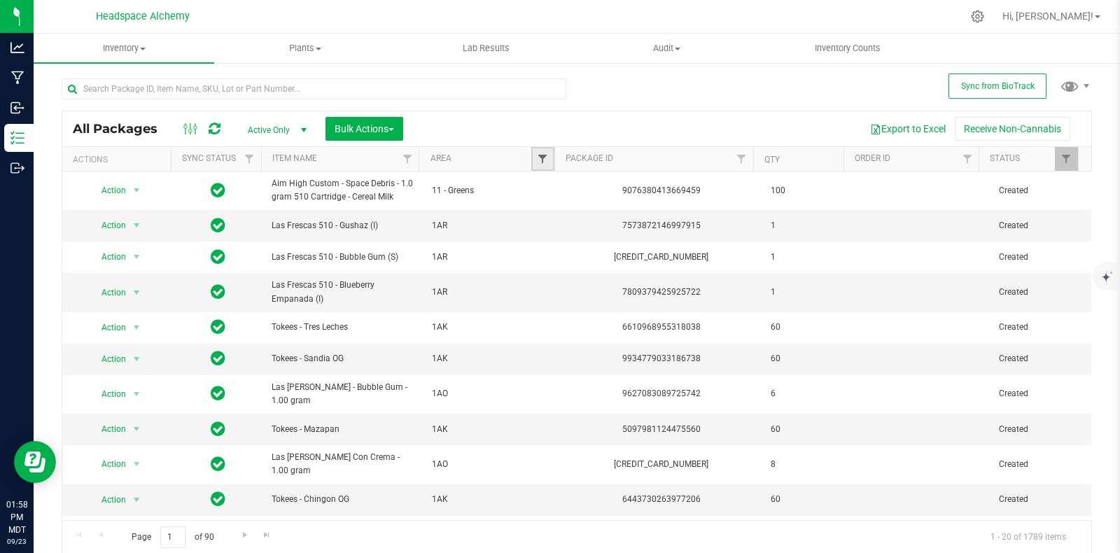
click at [537, 154] on span "Filter" at bounding box center [542, 158] width 11 height 11
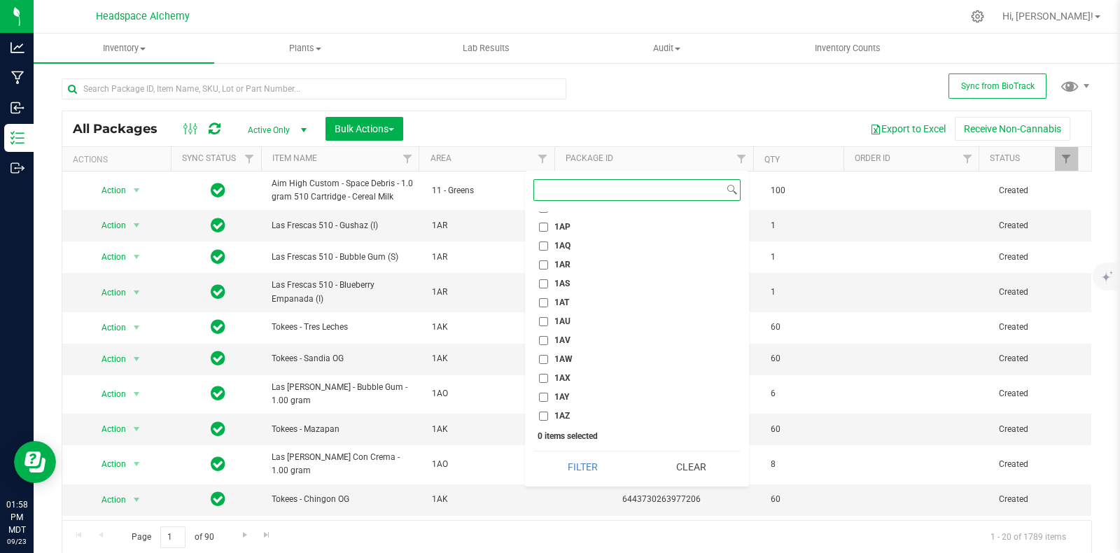
scroll to position [962, 0]
click at [549, 404] on label "1AZ" at bounding box center [554, 408] width 31 height 9
click at [548, 404] on input "1AZ" at bounding box center [543, 408] width 9 height 9
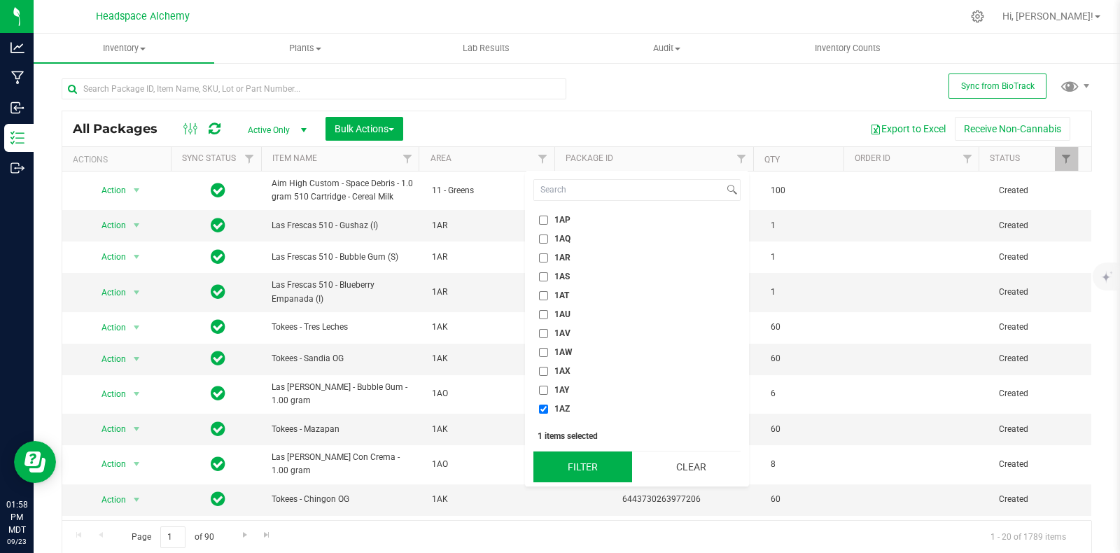
click at [594, 476] on button "Filter" at bounding box center [582, 466] width 99 height 31
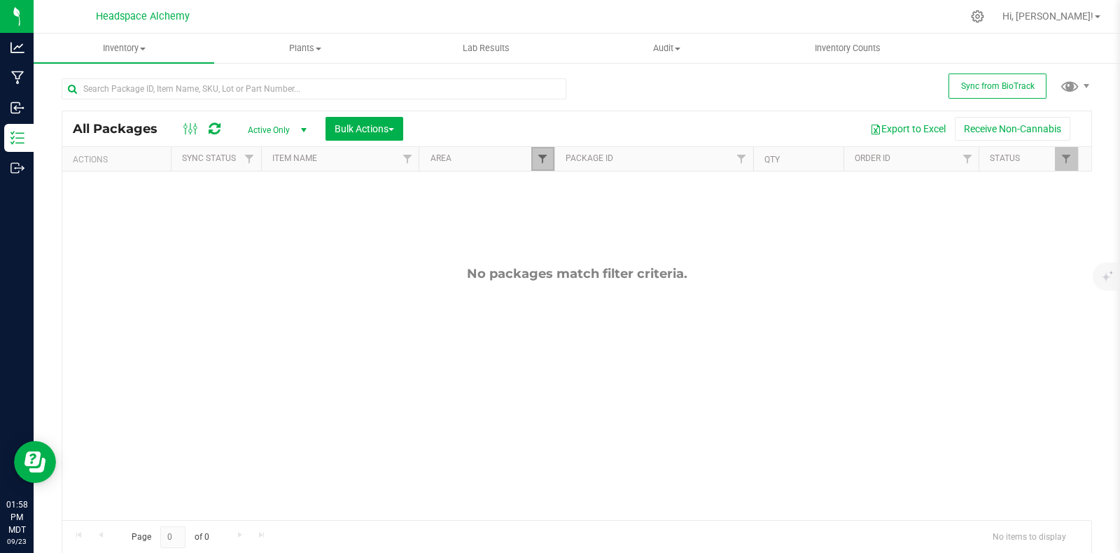
click at [537, 159] on span "Filter" at bounding box center [542, 158] width 11 height 11
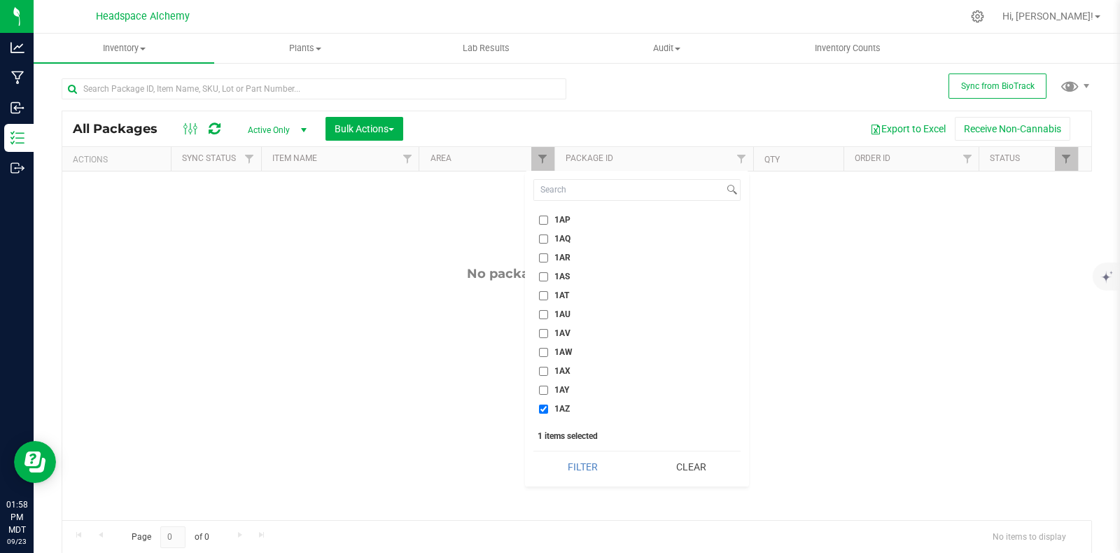
click at [547, 408] on input "1AZ" at bounding box center [543, 408] width 9 height 9
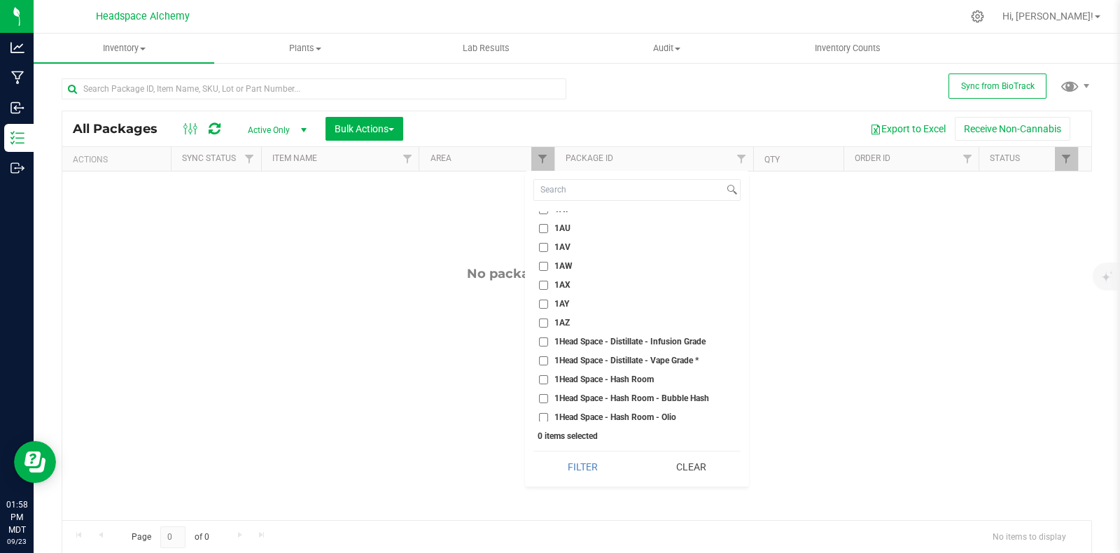
scroll to position [1050, 0]
click at [552, 317] on label "1AZ" at bounding box center [554, 321] width 31 height 9
click at [548, 317] on input "1AZ" at bounding box center [543, 321] width 9 height 9
checkbox input "true"
click at [585, 470] on button "Filter" at bounding box center [582, 466] width 99 height 31
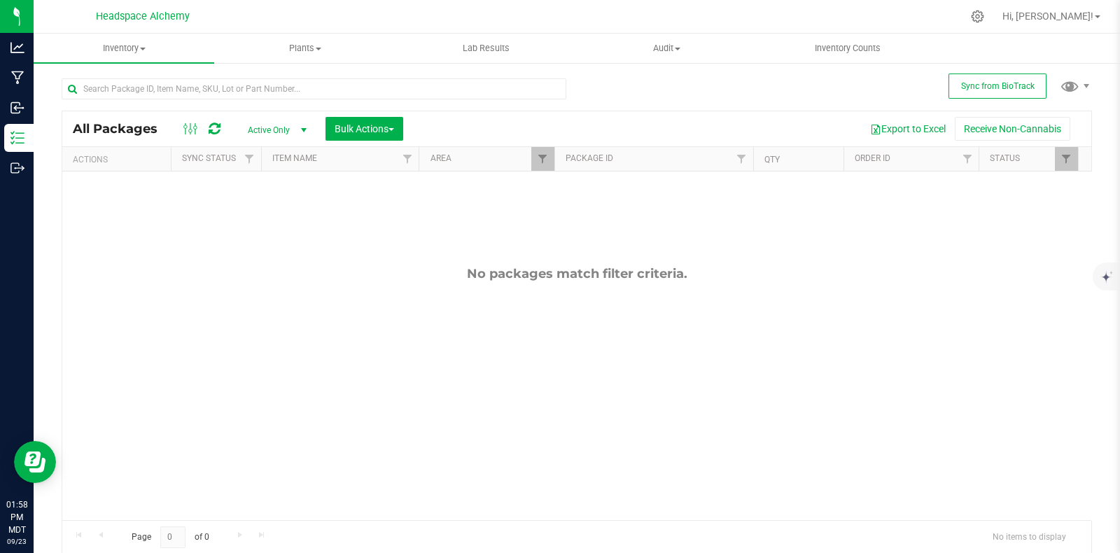
drag, startPoint x: 591, startPoint y: 111, endPoint x: 507, endPoint y: 111, distance: 84.0
click at [591, 111] on div "All Packages Active Only Active Only Lab Samples Locked All External Internal B…" at bounding box center [576, 128] width 1029 height 35
click at [220, 127] on icon at bounding box center [215, 129] width 12 height 14
click at [221, 125] on div at bounding box center [201, 128] width 47 height 17
click at [977, 82] on span "Sync from BioTrack" at bounding box center [997, 86] width 73 height 10
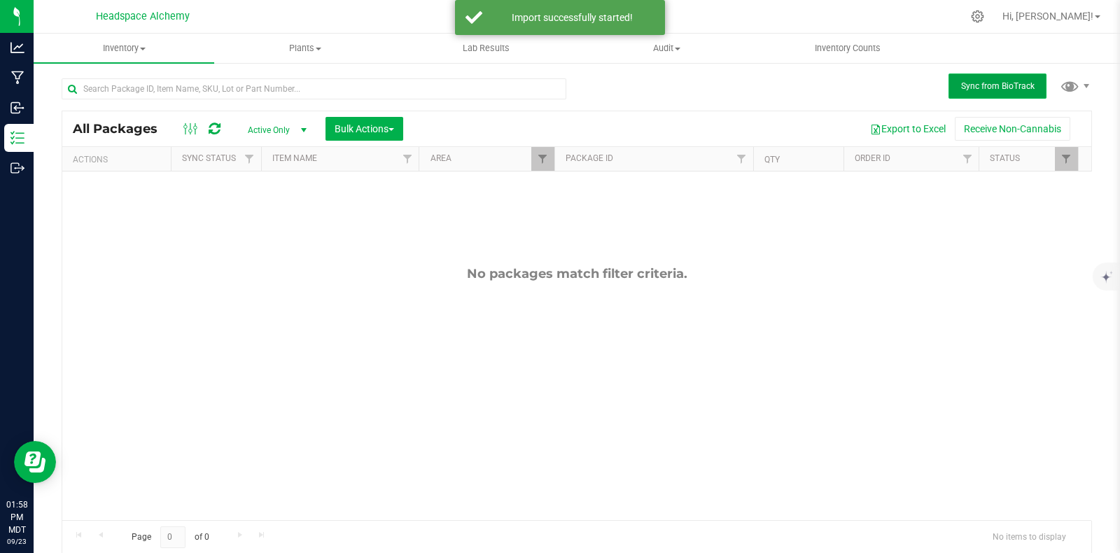
drag, startPoint x: 975, startPoint y: 82, endPoint x: 965, endPoint y: 83, distance: 10.5
click at [975, 83] on span "Sync from BioTrack" at bounding box center [997, 86] width 73 height 10
click at [209, 127] on icon at bounding box center [215, 129] width 12 height 14
click at [210, 127] on icon at bounding box center [215, 129] width 12 height 14
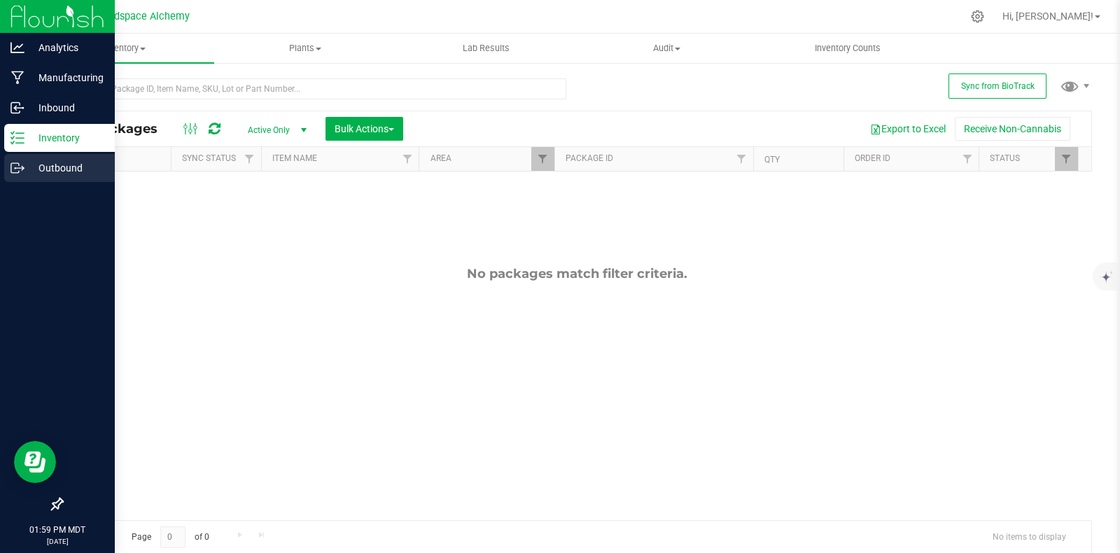
click at [22, 175] on div "Outbound" at bounding box center [59, 168] width 111 height 28
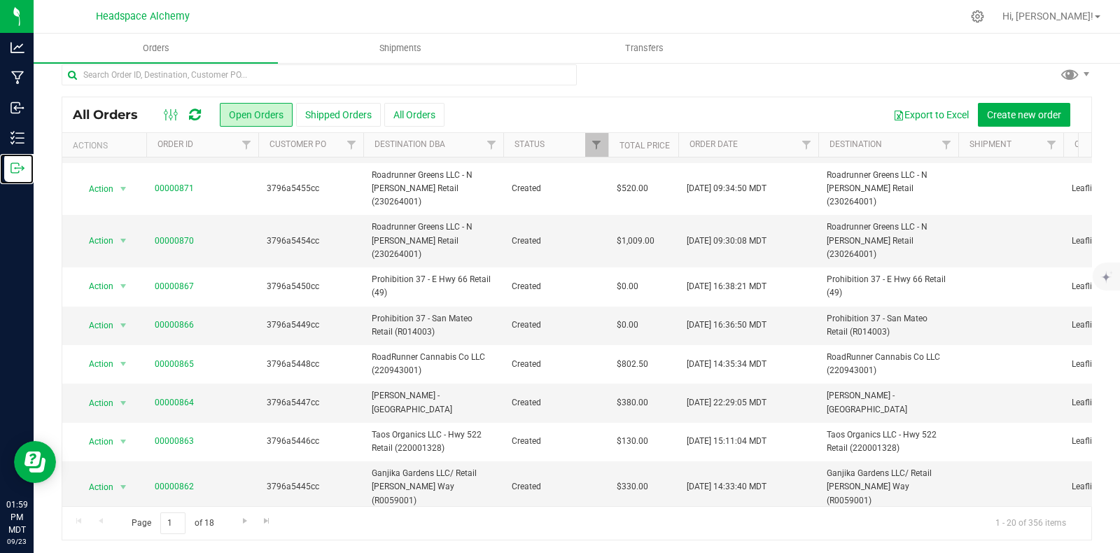
scroll to position [13, 0]
click at [239, 517] on span "Go to the next page" at bounding box center [244, 519] width 11 height 11
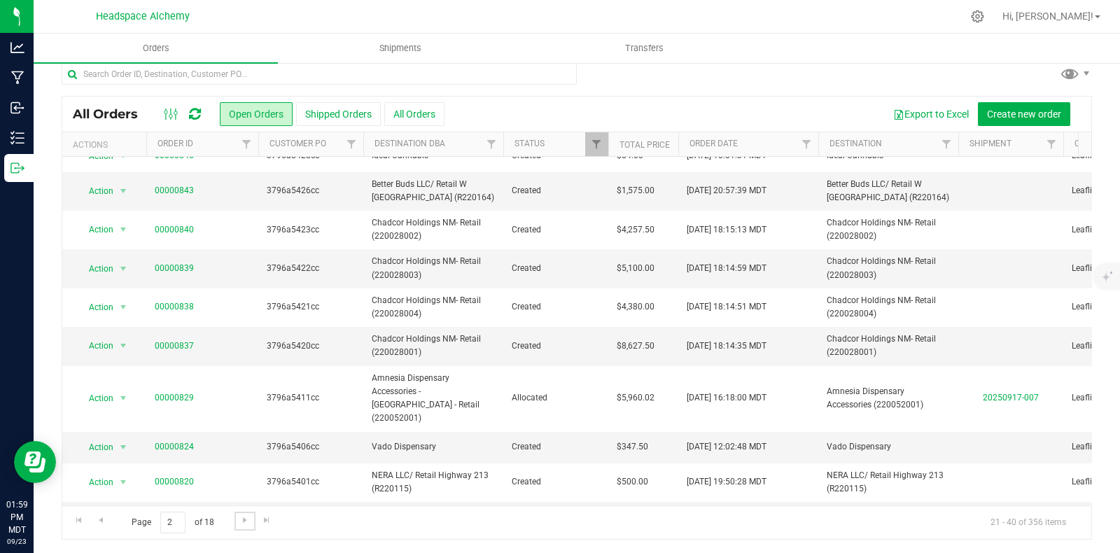
scroll to position [0, 0]
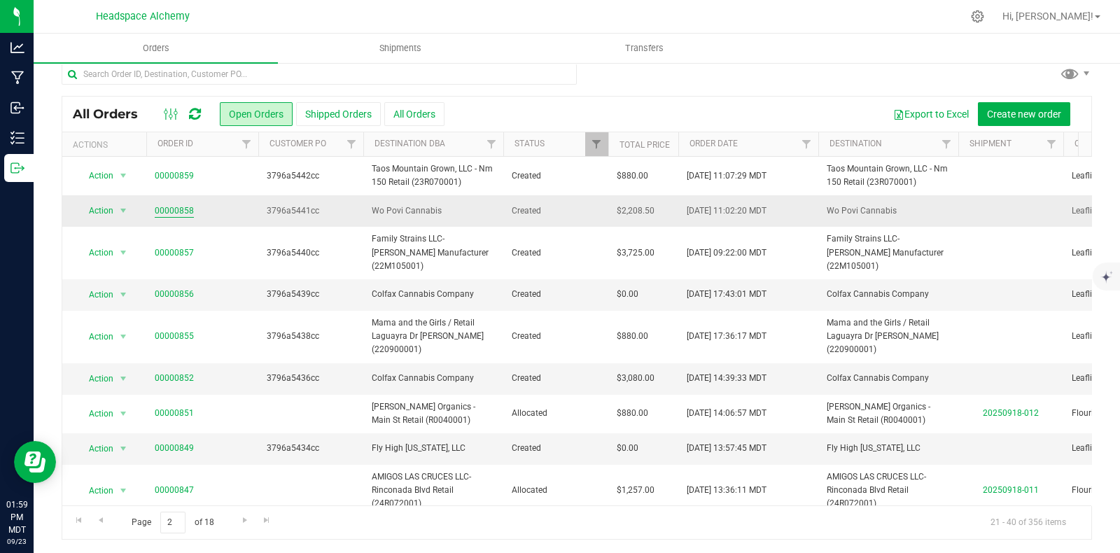
click at [175, 212] on link "00000858" at bounding box center [174, 210] width 39 height 13
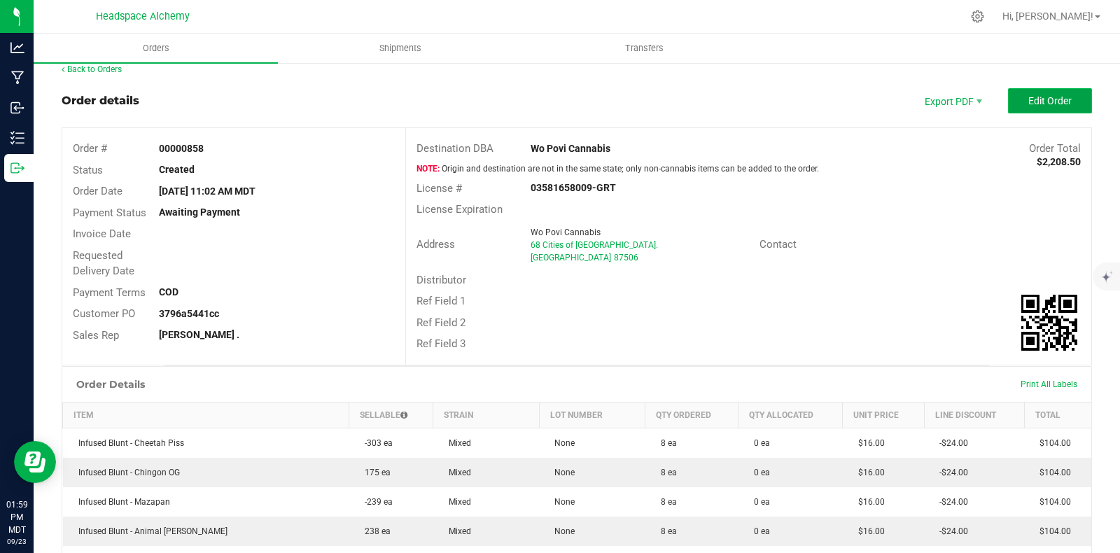
click at [1043, 105] on span "Edit Order" at bounding box center [1049, 100] width 43 height 11
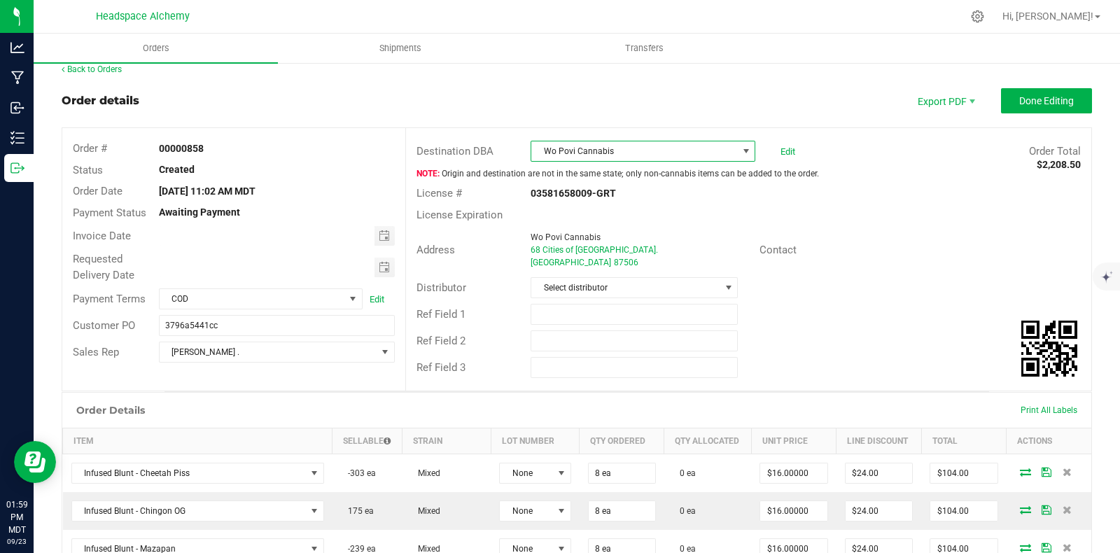
click at [707, 148] on span "Wo Povi Cannabis" at bounding box center [634, 151] width 206 height 20
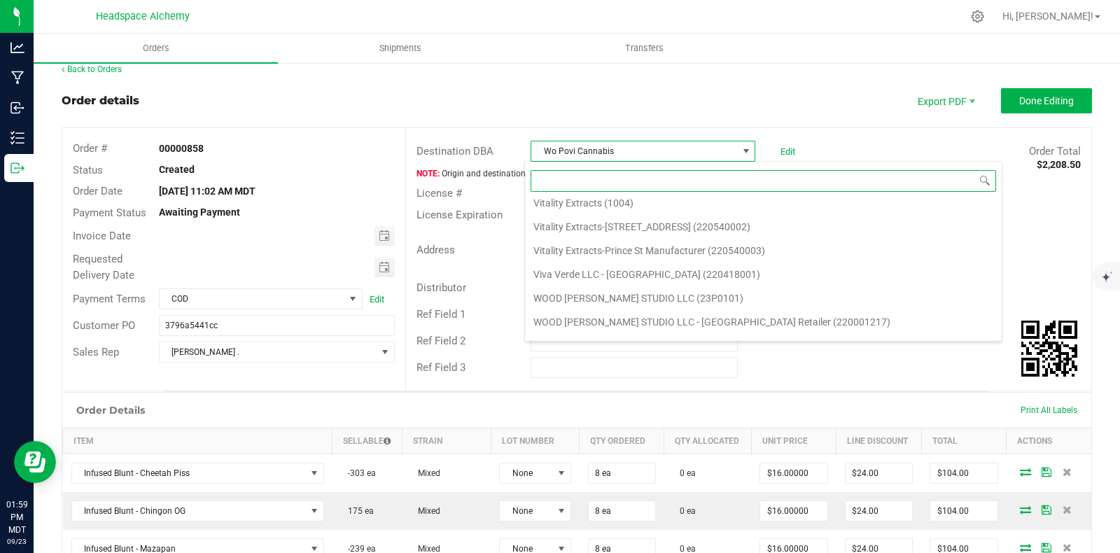
scroll to position [20, 221]
type input "wo po"
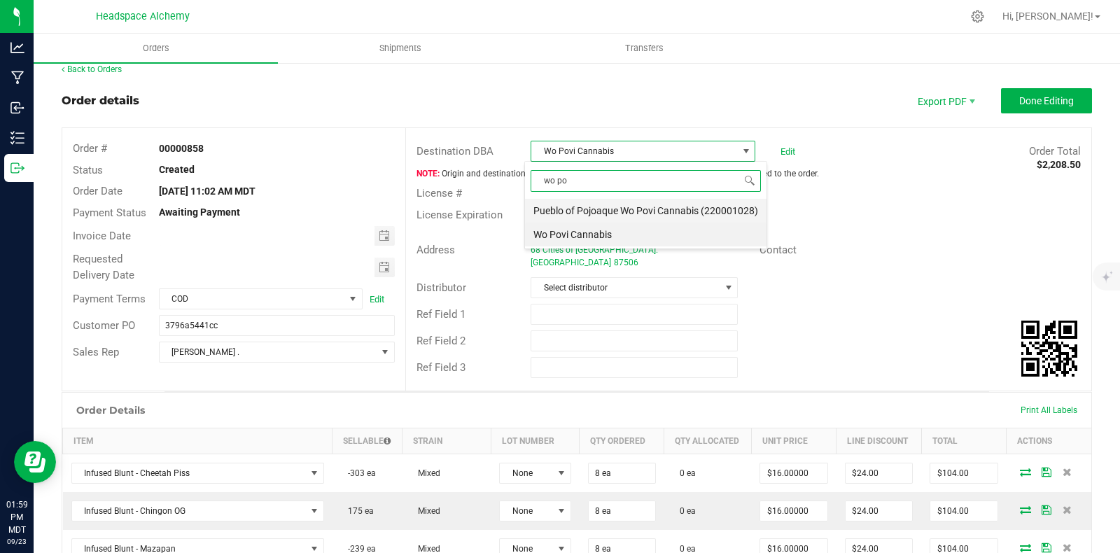
scroll to position [0, 0]
click at [638, 211] on li "Pueblo of Pojoaque Wo Povi Cannabis (220001028)" at bounding box center [645, 211] width 241 height 24
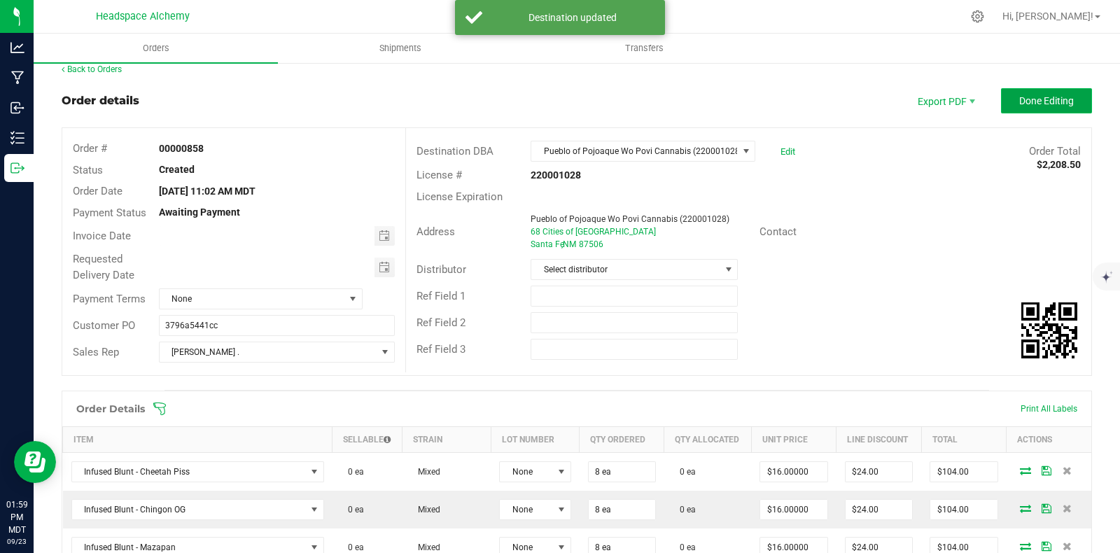
click at [1031, 100] on span "Done Editing" at bounding box center [1046, 100] width 55 height 11
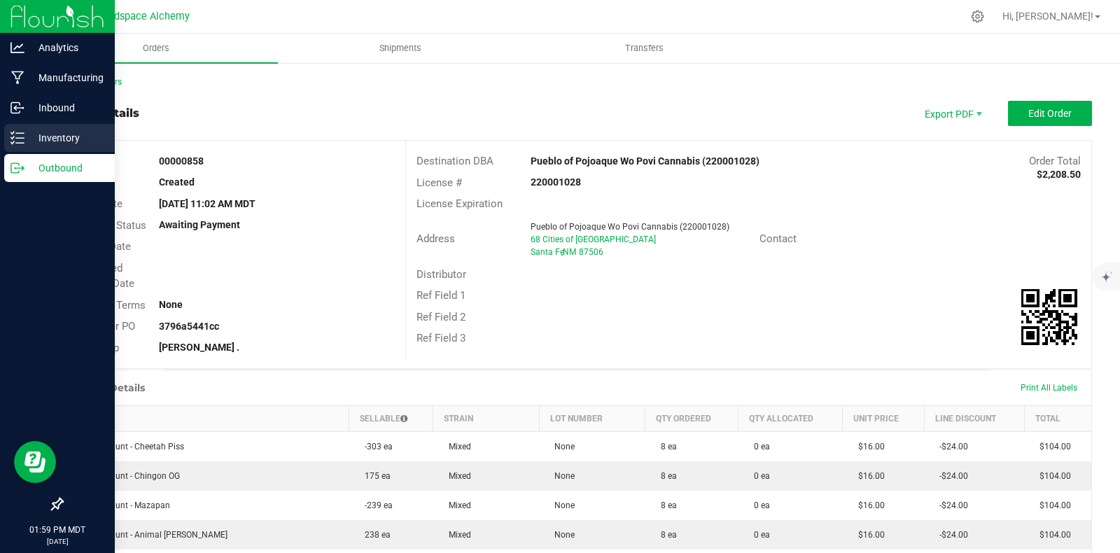
click at [19, 145] on div "Inventory" at bounding box center [59, 138] width 111 height 28
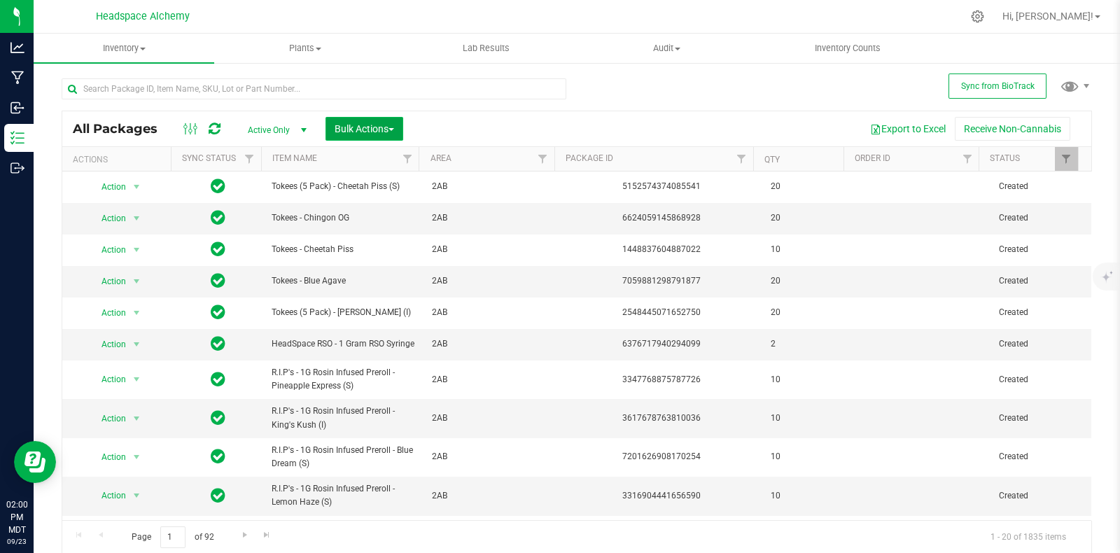
click at [364, 129] on span "Bulk Actions" at bounding box center [363, 128] width 59 height 11
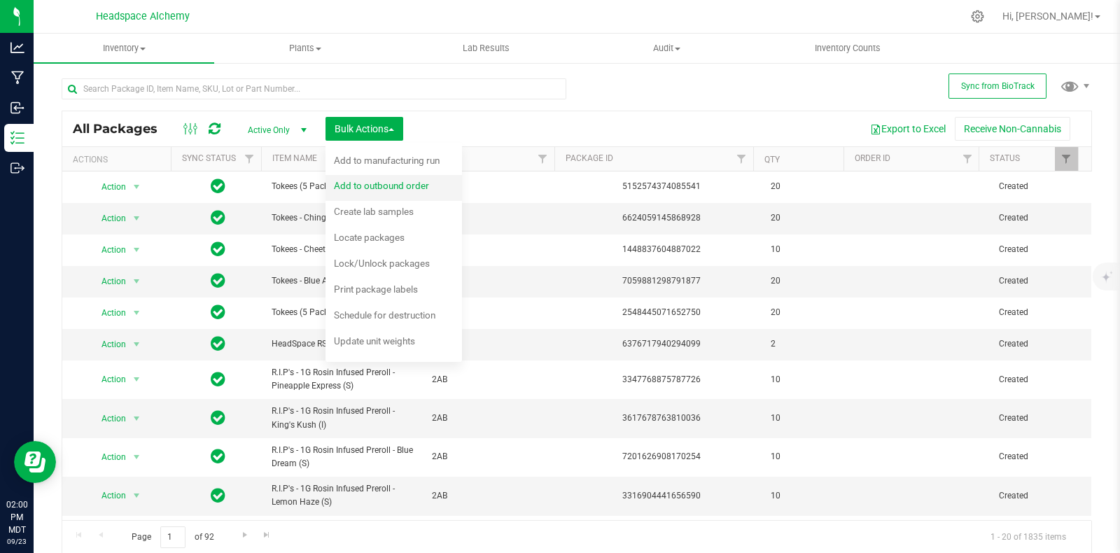
click at [390, 190] on span "Add to outbound order" at bounding box center [381, 185] width 95 height 11
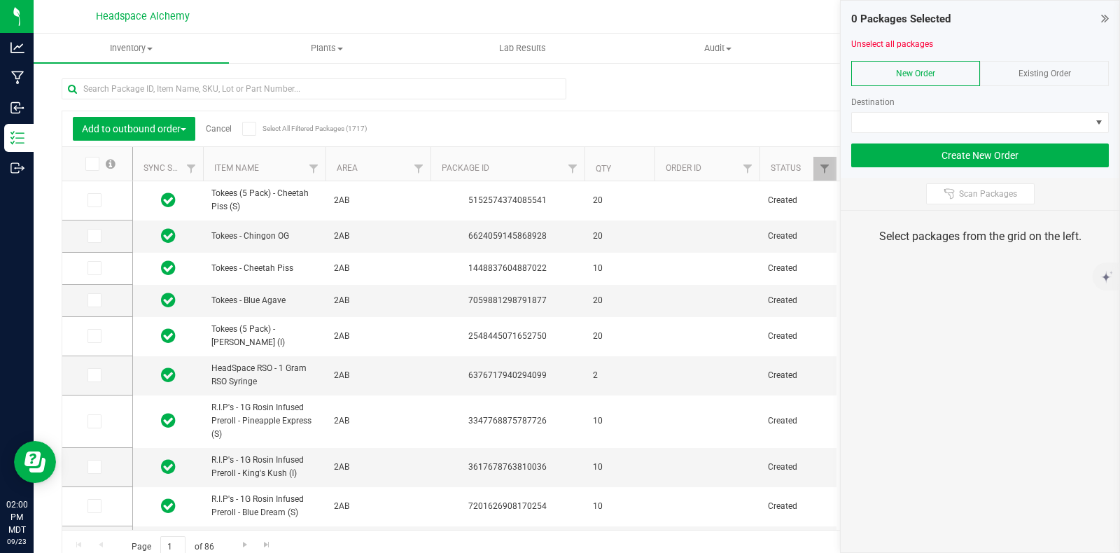
click at [1052, 66] on div "Existing Order" at bounding box center [1044, 73] width 129 height 25
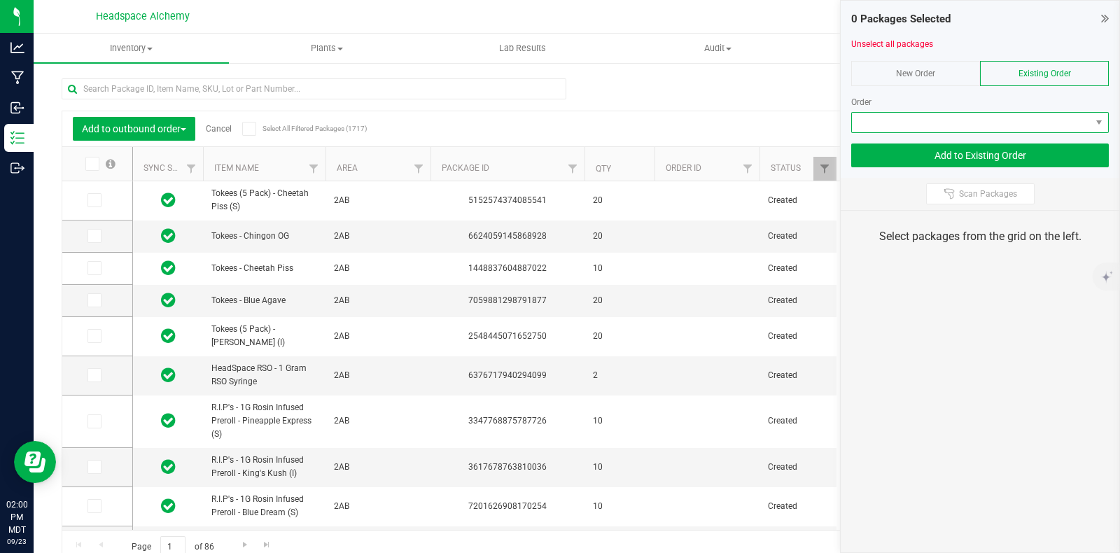
click at [1071, 124] on span at bounding box center [971, 123] width 239 height 20
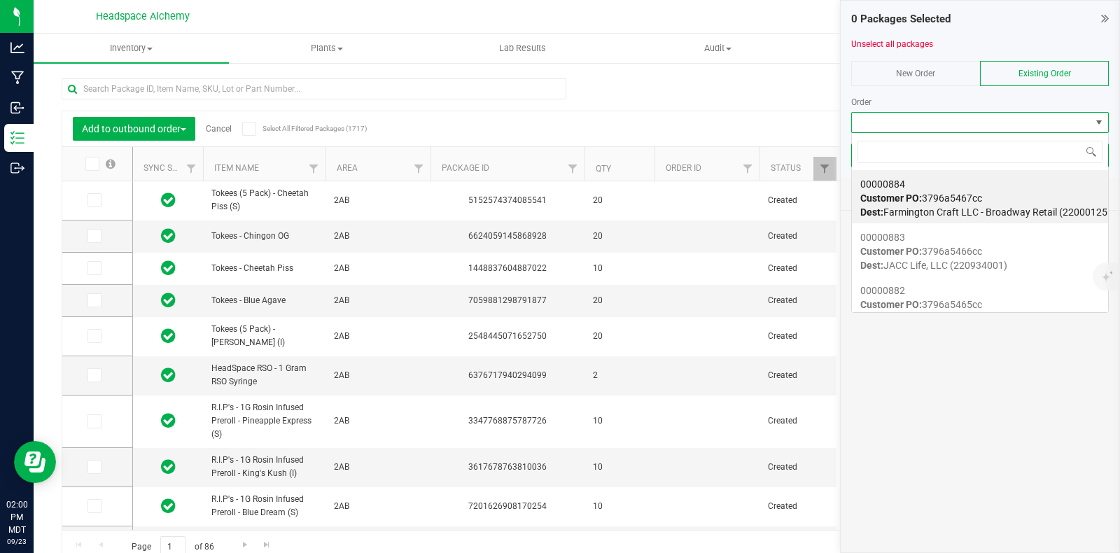
scroll to position [20, 258]
click at [947, 153] on input at bounding box center [979, 152] width 245 height 22
type input "858"
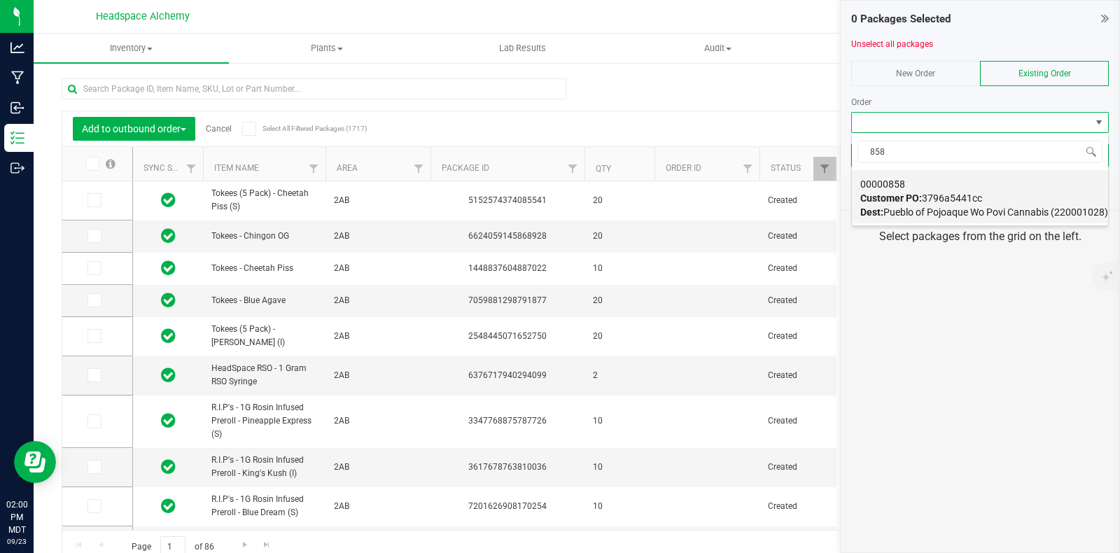
click at [934, 208] on span "Dest: Pueblo of Pojoaque Wo Povi Cannabis (220001028)" at bounding box center [984, 211] width 248 height 11
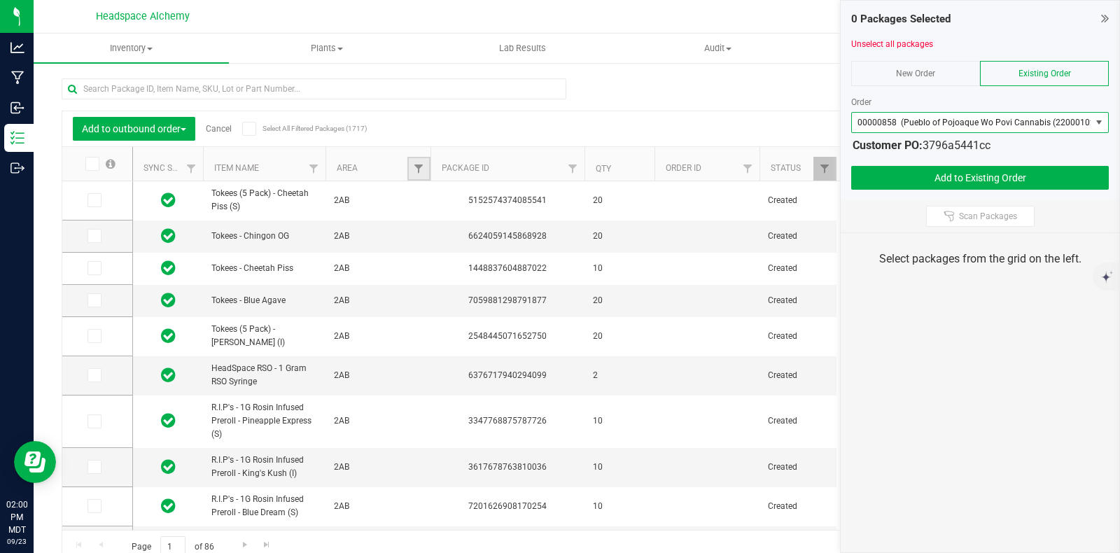
click at [424, 170] on link "Filter" at bounding box center [418, 169] width 23 height 24
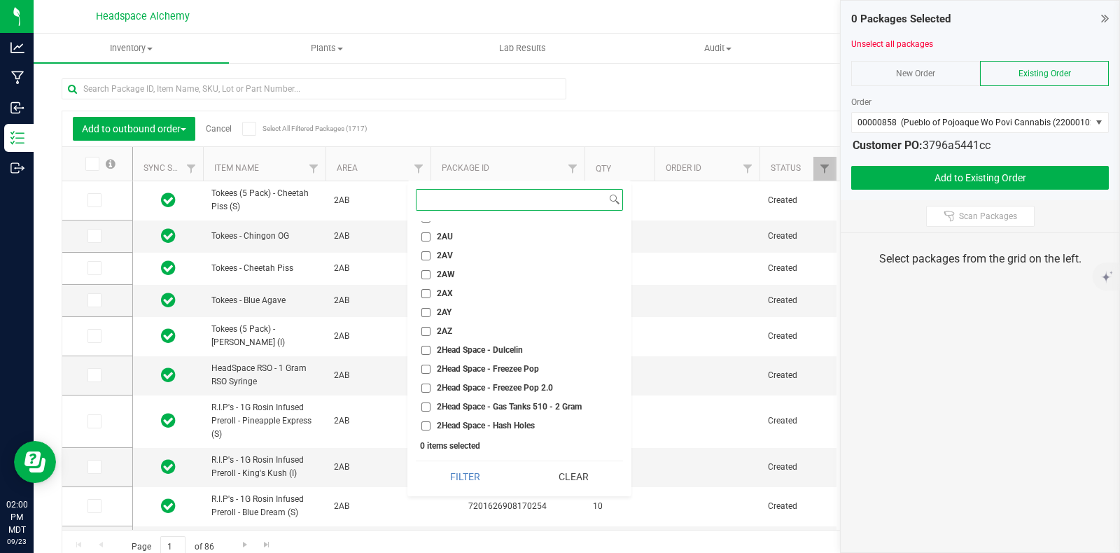
scroll to position [1662, 0]
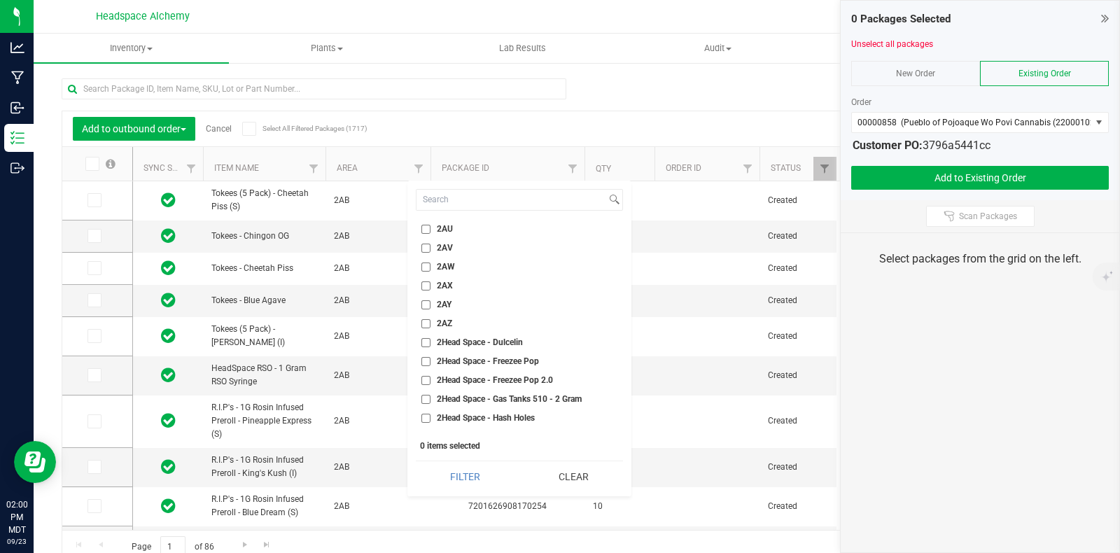
click at [425, 304] on input "2AY" at bounding box center [425, 304] width 9 height 9
click at [425, 307] on input "2AY" at bounding box center [425, 304] width 9 height 9
checkbox input "false"
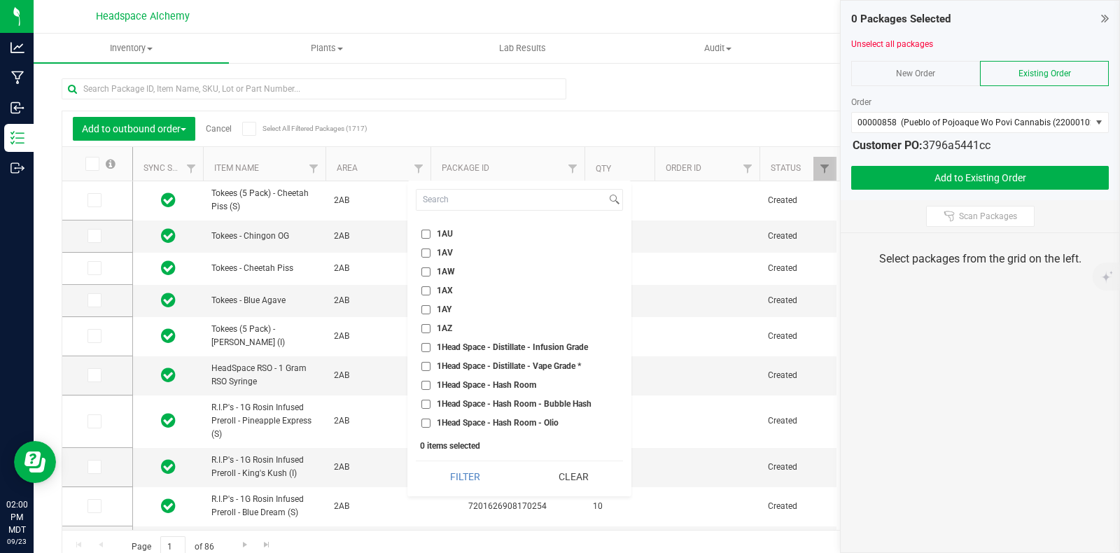
scroll to position [1050, 0]
click at [426, 309] on input "1AY" at bounding box center [425, 312] width 9 height 9
checkbox input "true"
click at [476, 471] on button "Filter" at bounding box center [465, 476] width 99 height 31
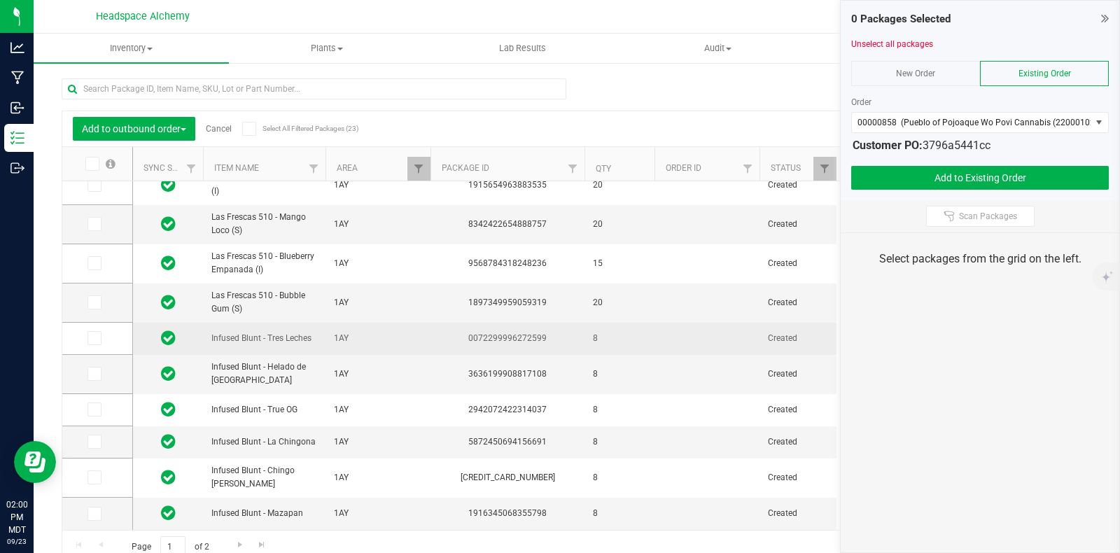
scroll to position [10, 0]
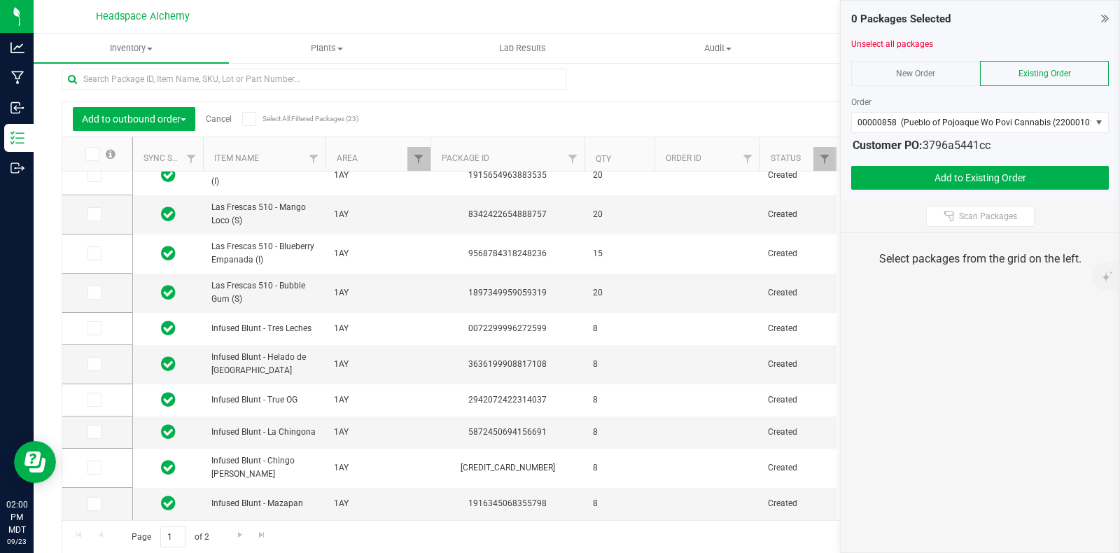
click at [242, 117] on span at bounding box center [249, 119] width 14 height 14
click at [0, 0] on input "Select All Filtered Packages (23)" at bounding box center [0, 0] width 0 height 0
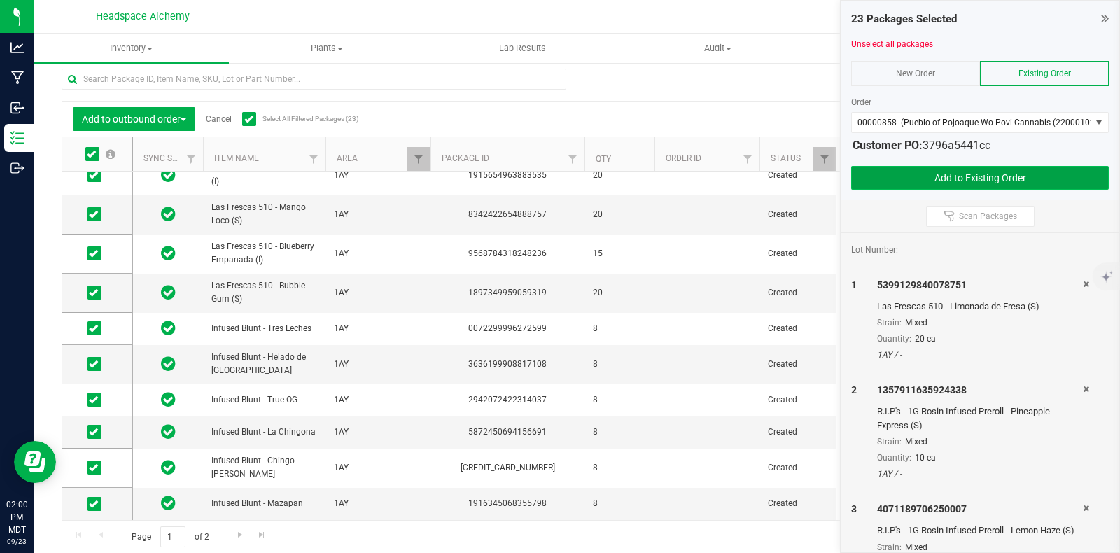
click at [996, 180] on button "Add to Existing Order" at bounding box center [980, 178] width 258 height 24
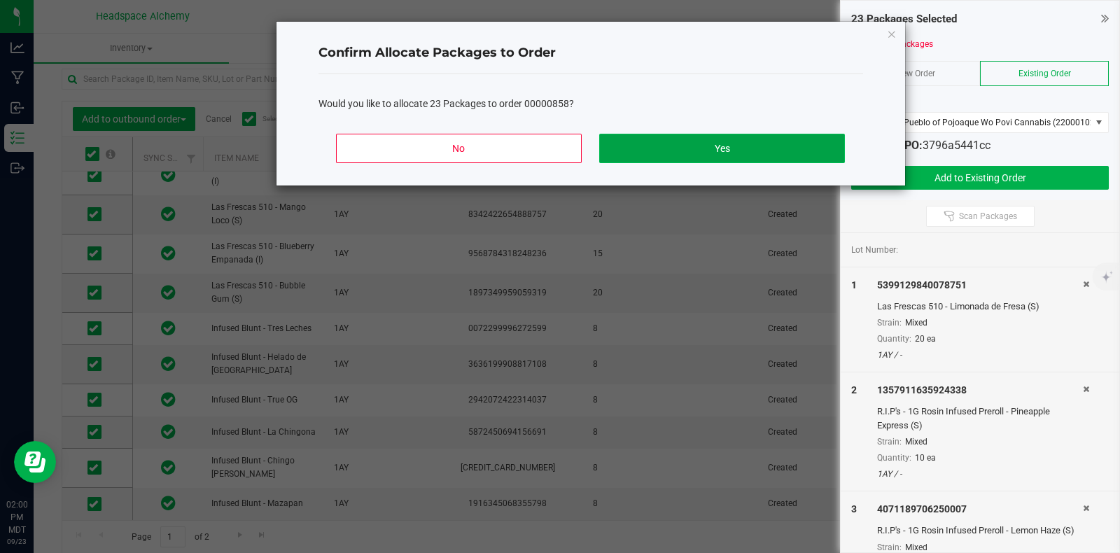
click at [717, 152] on button "Yes" at bounding box center [721, 148] width 245 height 29
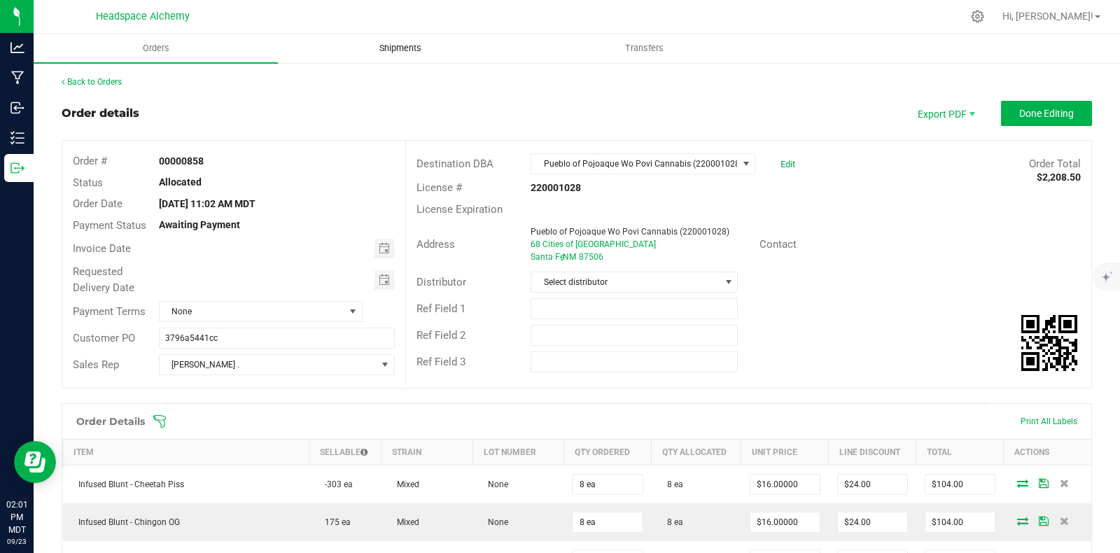
click at [402, 51] on span "Shipments" at bounding box center [400, 48] width 80 height 13
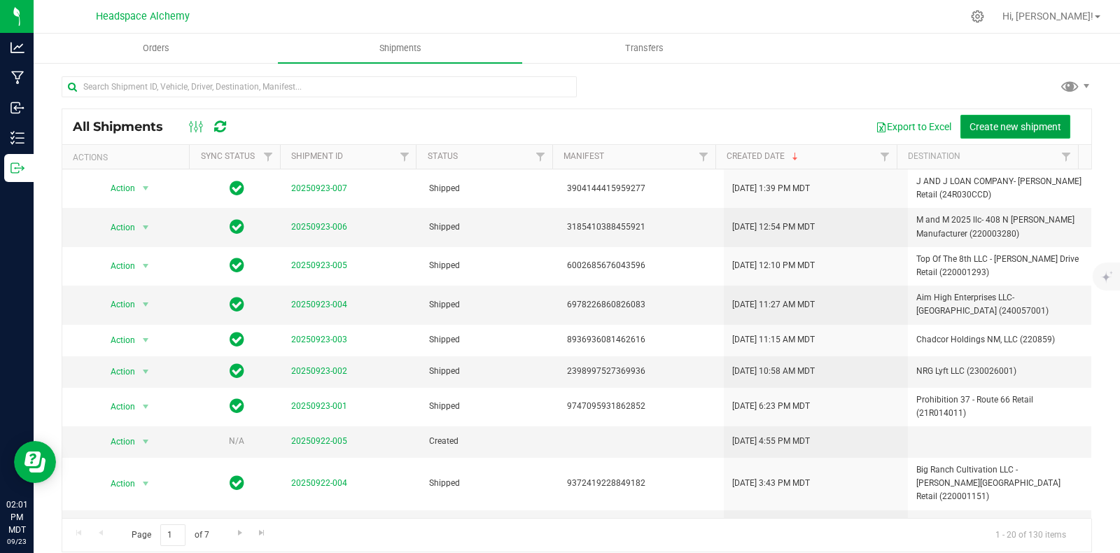
click at [1015, 121] on span "Create new shipment" at bounding box center [1015, 126] width 92 height 11
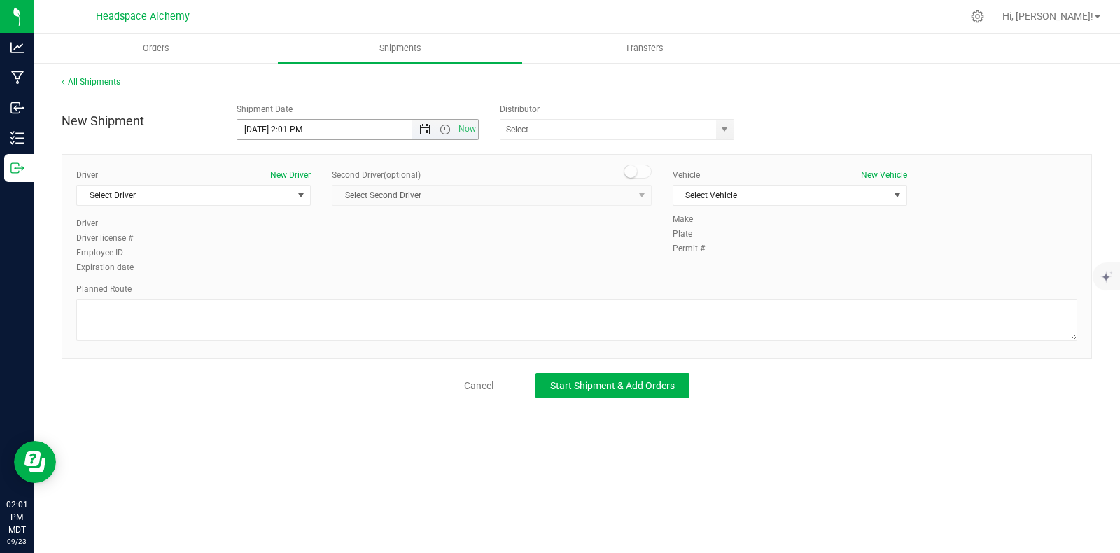
click at [424, 129] on span "Open the date view" at bounding box center [424, 129] width 11 height 11
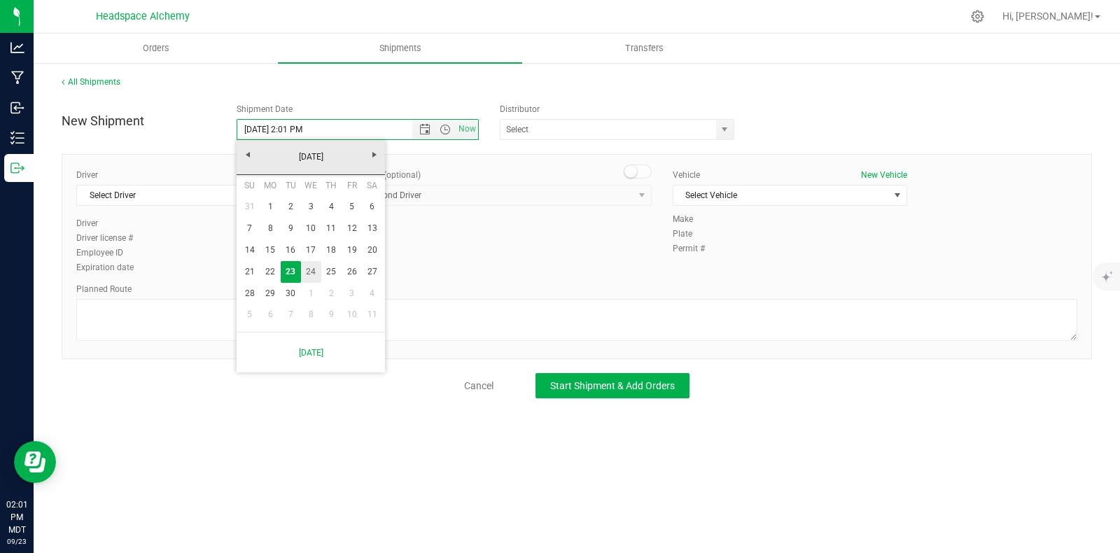
click at [311, 265] on link "24" at bounding box center [311, 272] width 20 height 22
type input "[DATE] 2:01 PM"
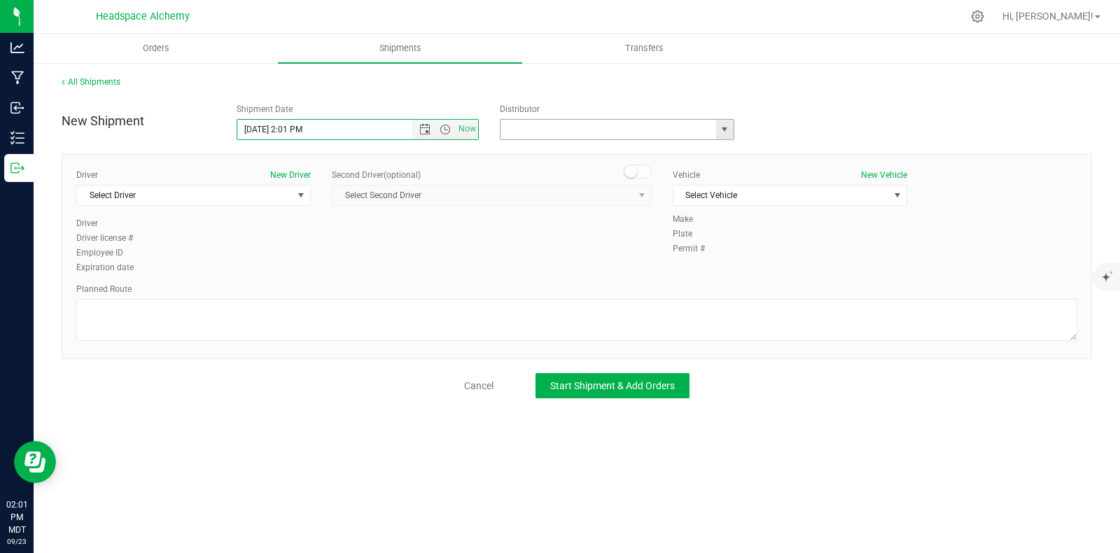
click at [567, 127] on input "text" at bounding box center [604, 130] width 209 height 20
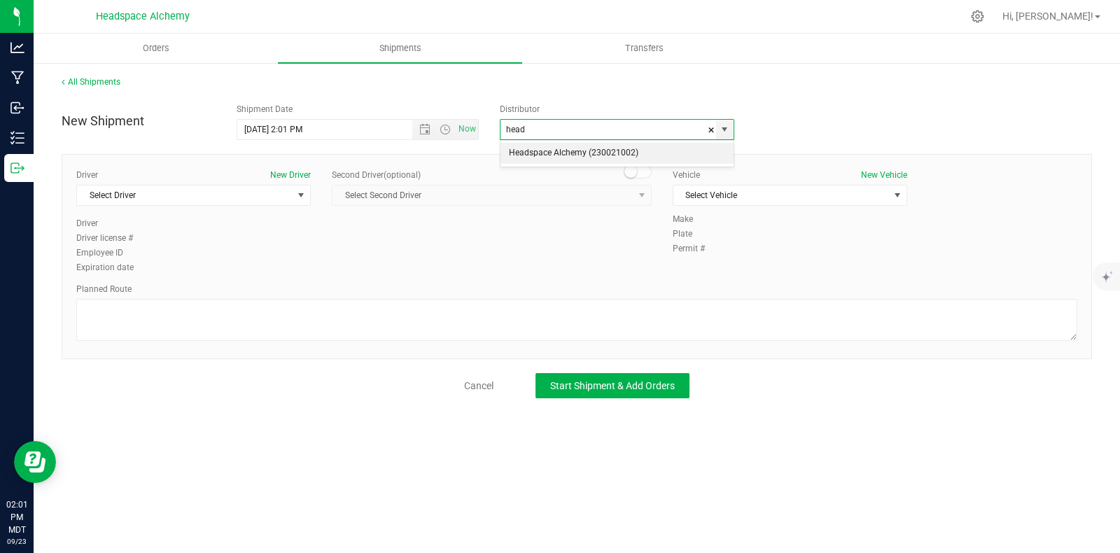
click at [544, 151] on li "Headspace Alchemy (230021002)" at bounding box center [616, 153] width 233 height 21
type input "Headspace Alchemy (230021002)"
click at [241, 192] on span "Select Driver" at bounding box center [185, 195] width 216 height 20
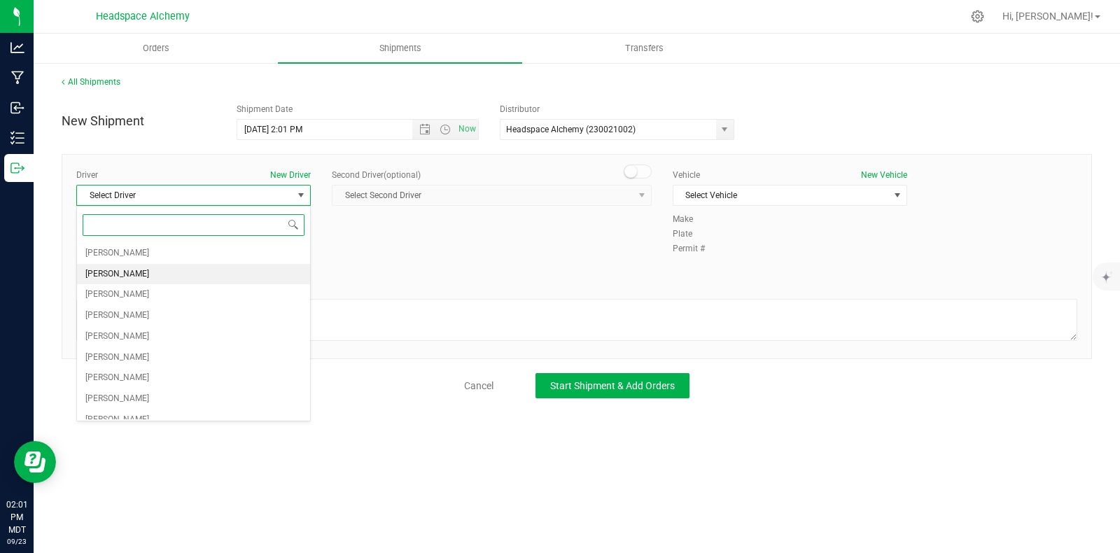
click at [137, 274] on li "[PERSON_NAME]" at bounding box center [193, 274] width 233 height 21
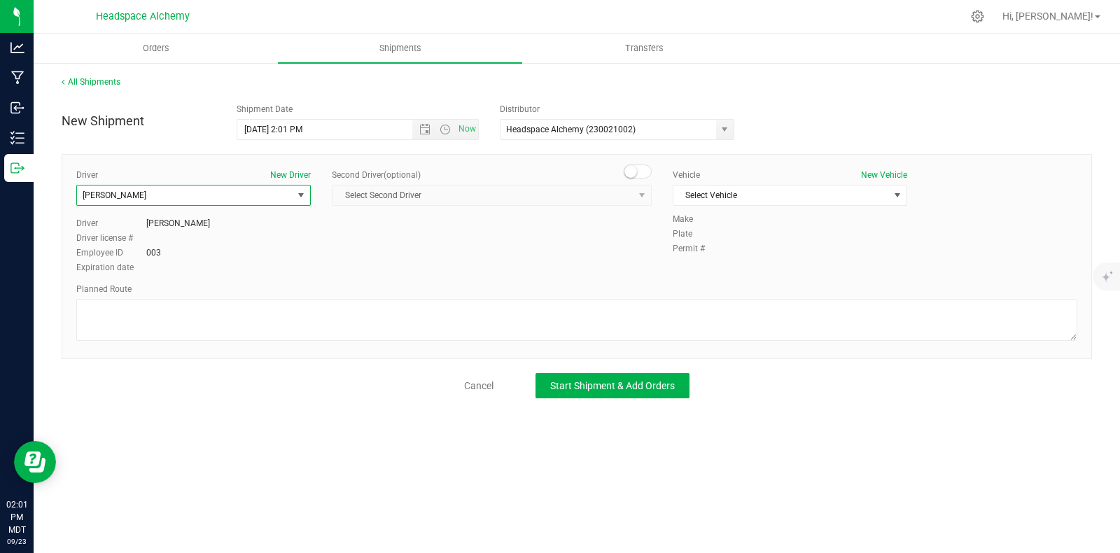
click at [178, 194] on span "[PERSON_NAME]" at bounding box center [185, 195] width 216 height 20
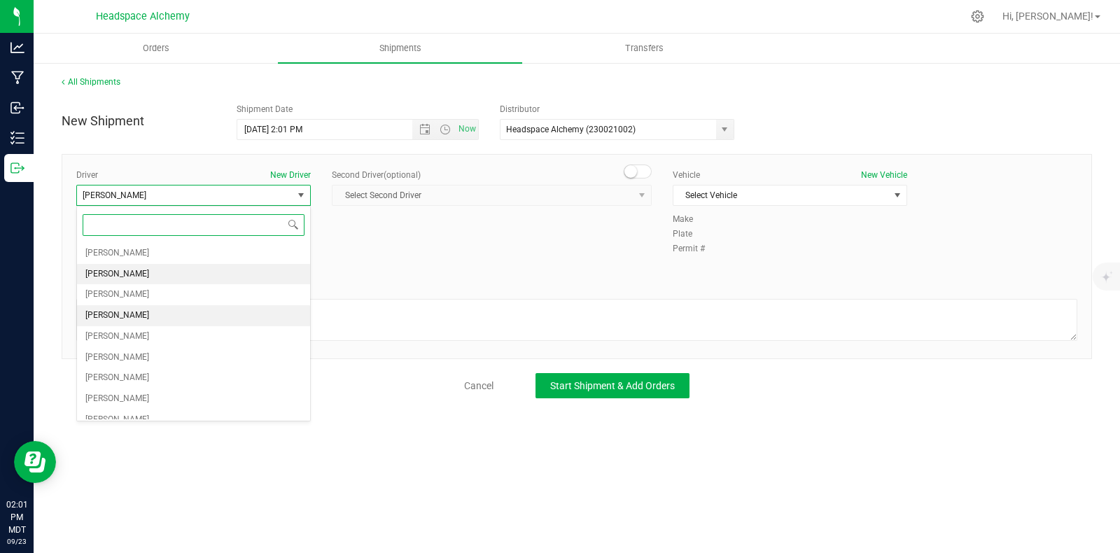
click at [126, 314] on span "[PERSON_NAME]" at bounding box center [117, 316] width 64 height 18
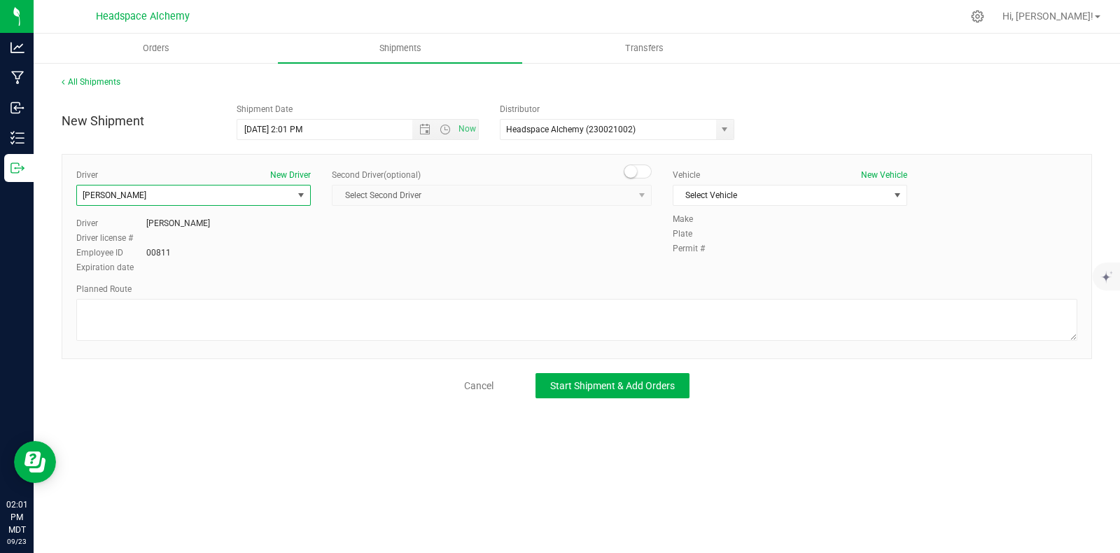
click at [640, 166] on span at bounding box center [638, 171] width 28 height 14
click at [641, 192] on span "select" at bounding box center [641, 195] width 11 height 11
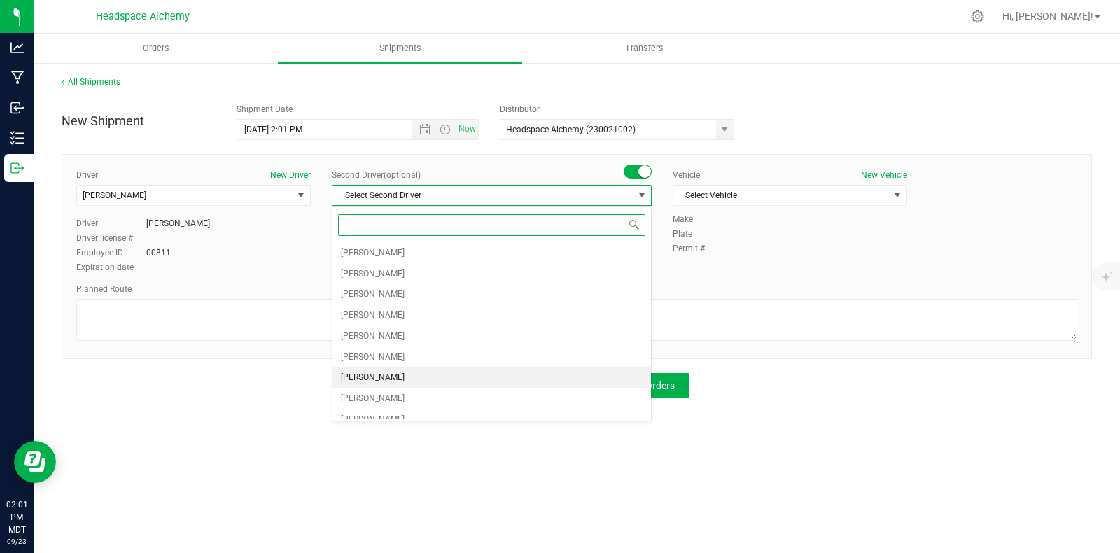
click at [378, 372] on span "[PERSON_NAME]" at bounding box center [373, 378] width 64 height 18
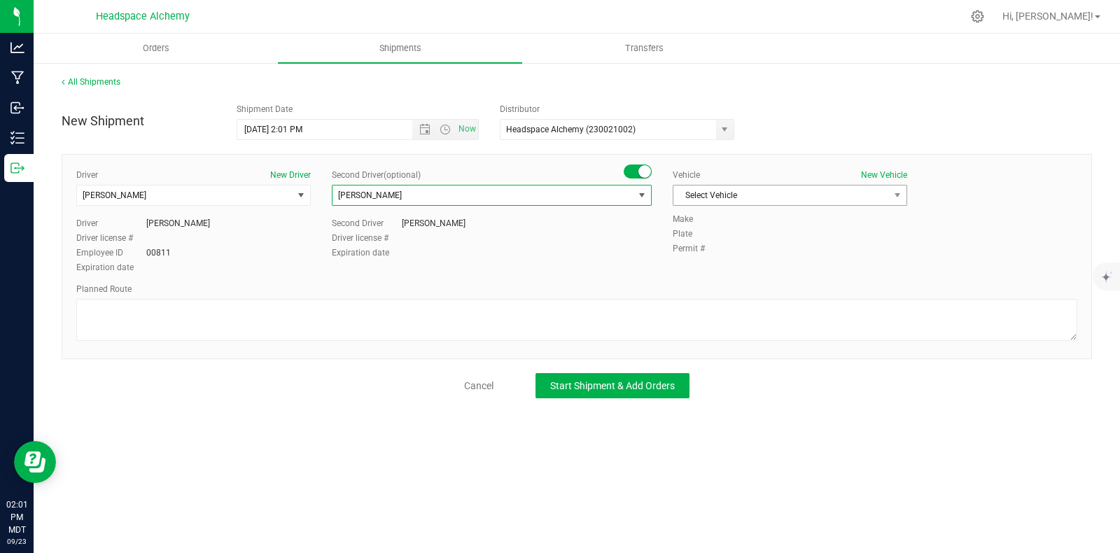
click at [718, 194] on span "Select Vehicle" at bounding box center [781, 195] width 216 height 20
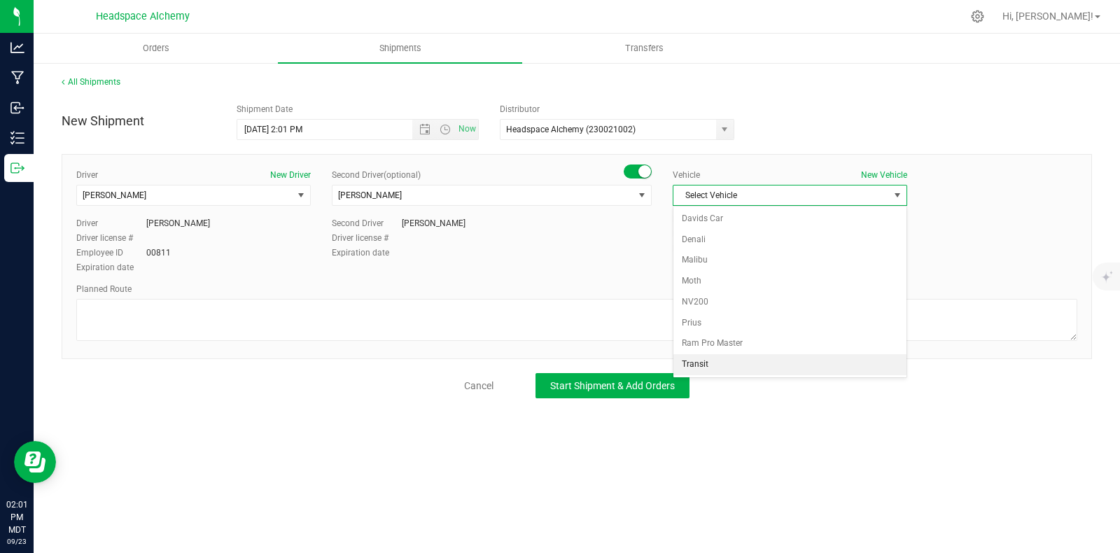
click at [703, 358] on li "Transit" at bounding box center [789, 364] width 233 height 21
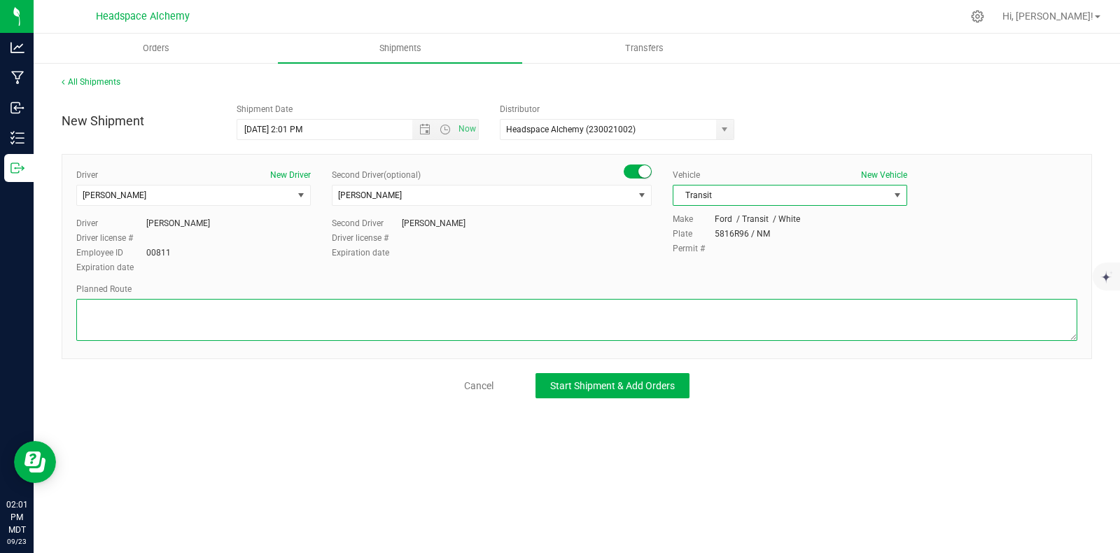
click at [586, 316] on textarea at bounding box center [576, 320] width 1001 height 42
paste textarea "[STREET_ADDRESS]  Get on I-25 N from S [GEOGRAPHIC_DATA] St 11 min (4.1 mi)  …"
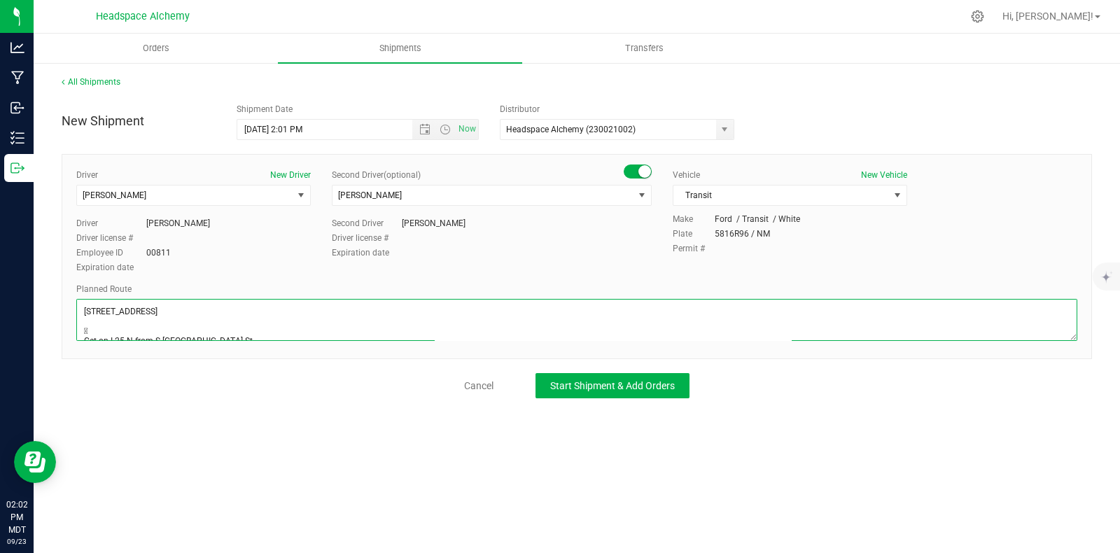
scroll to position [134, 0]
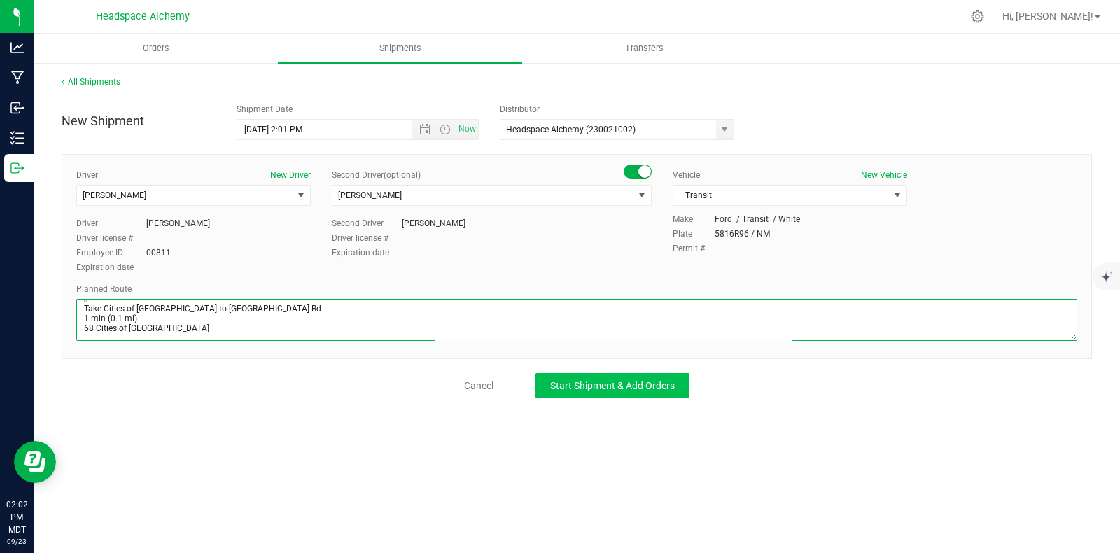
type textarea "[STREET_ADDRESS]  Get on I-25 N from S [GEOGRAPHIC_DATA] St 11 min (4.1 mi)  …"
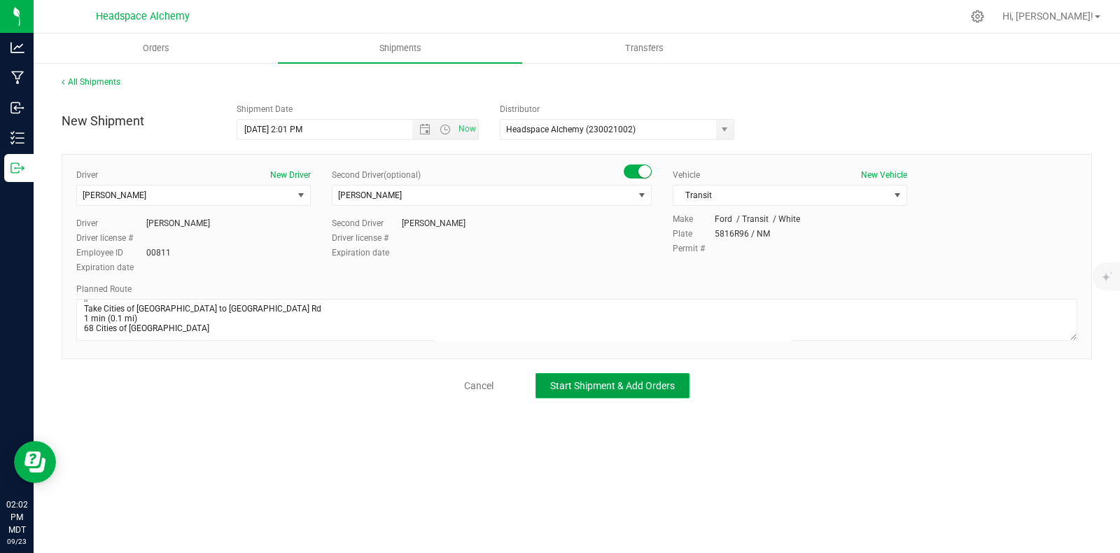
click at [621, 387] on span "Start Shipment & Add Orders" at bounding box center [612, 385] width 125 height 11
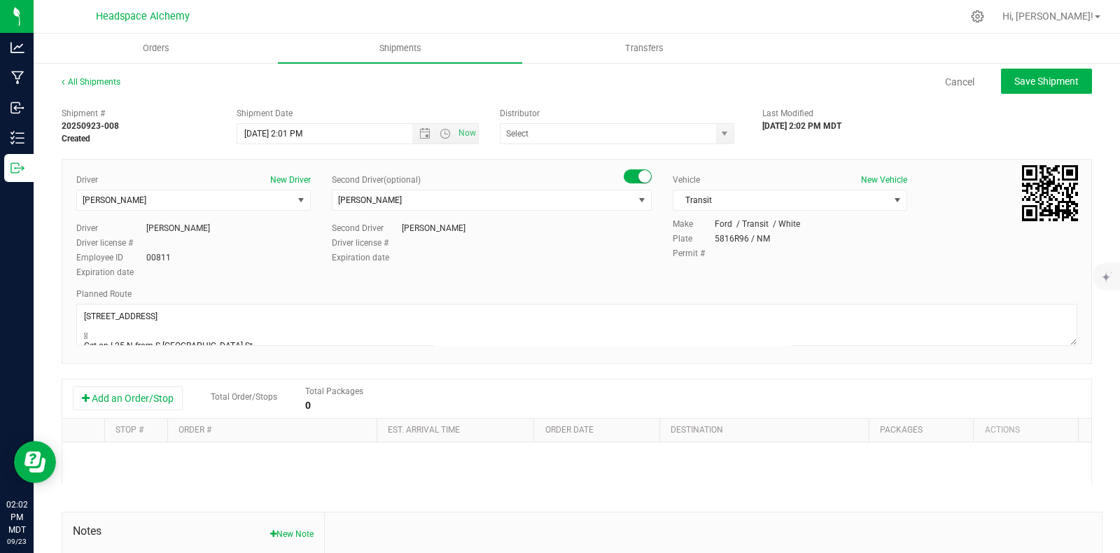
type input "Headspace Alchemy (230021002)"
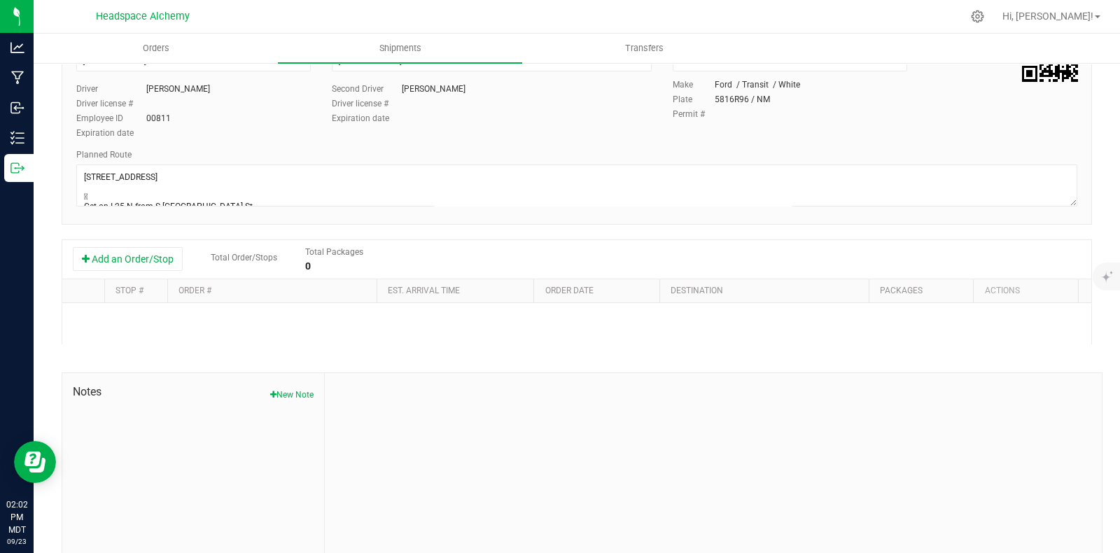
scroll to position [162, 0]
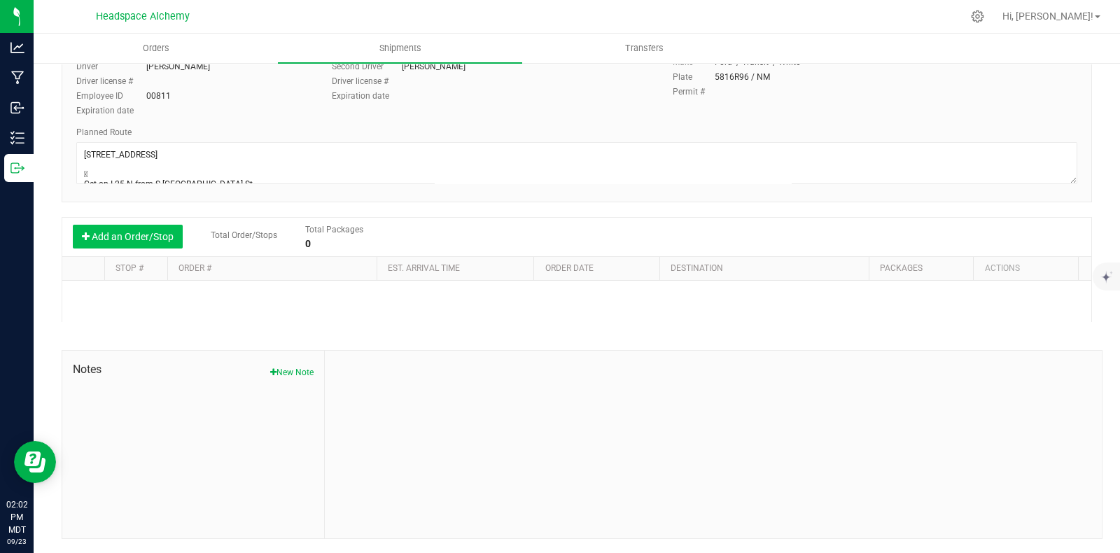
click at [115, 234] on button "Add an Order/Stop" at bounding box center [128, 237] width 110 height 24
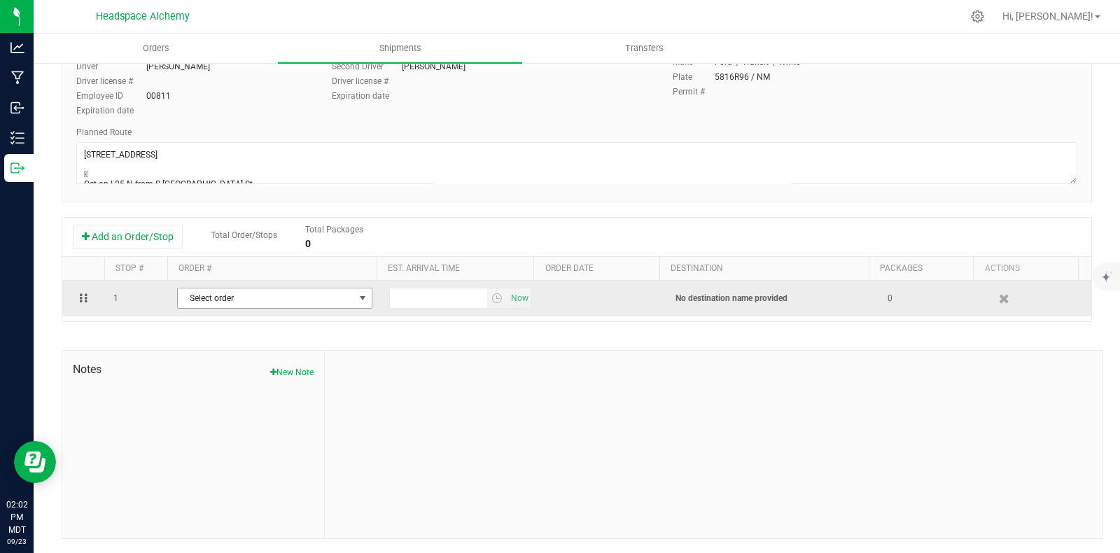
click at [283, 305] on span "Select order" at bounding box center [266, 298] width 176 height 20
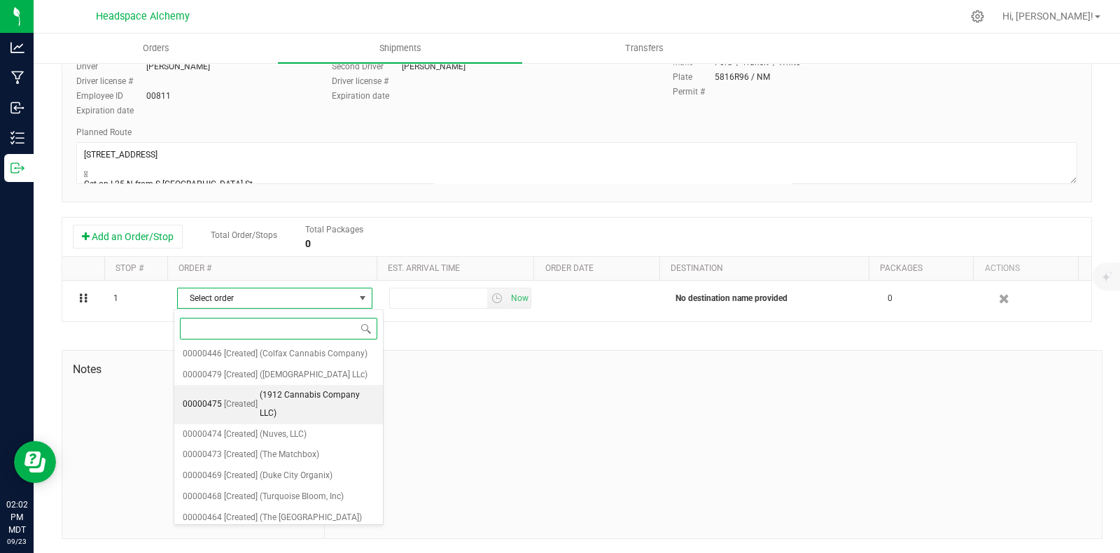
scroll to position [3539, 0]
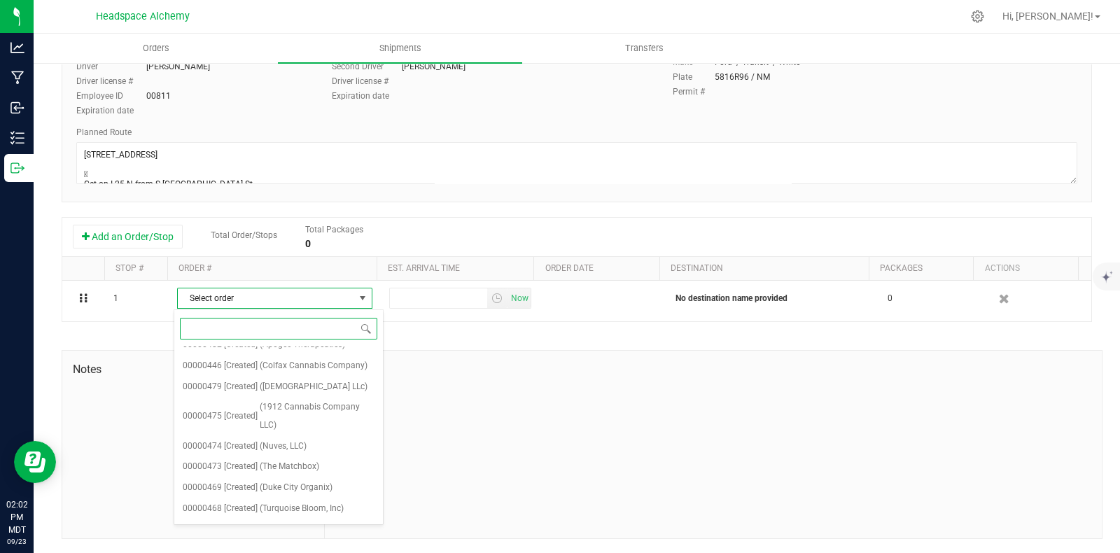
click at [230, 331] on input at bounding box center [278, 329] width 197 height 22
type input "858"
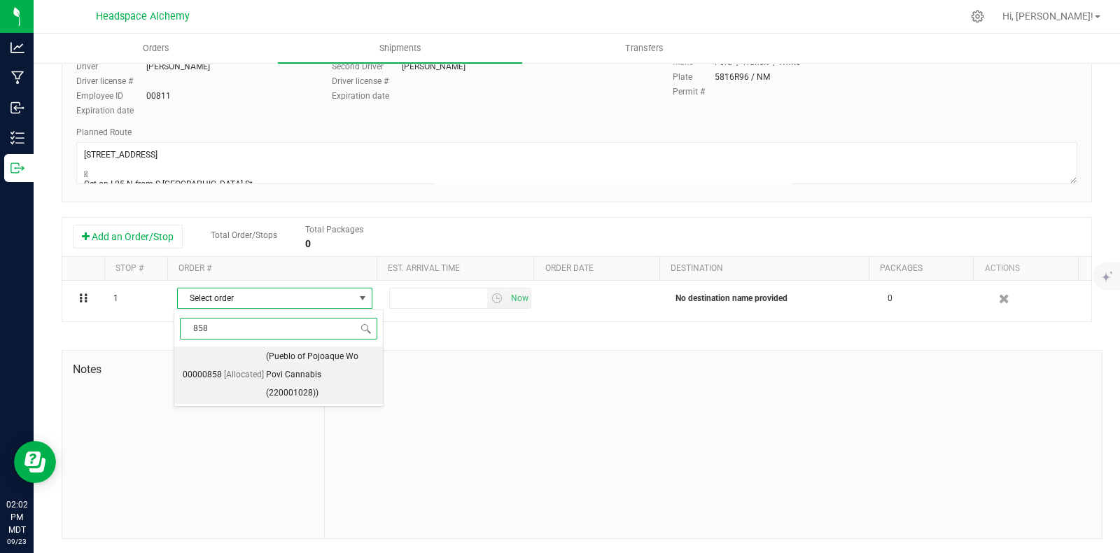
scroll to position [0, 0]
drag, startPoint x: 277, startPoint y: 369, endPoint x: 308, endPoint y: 352, distance: 35.1
click at [276, 369] on span "(Pueblo of Pojoaque Wo Povi Cannabis (220001028))" at bounding box center [320, 375] width 108 height 54
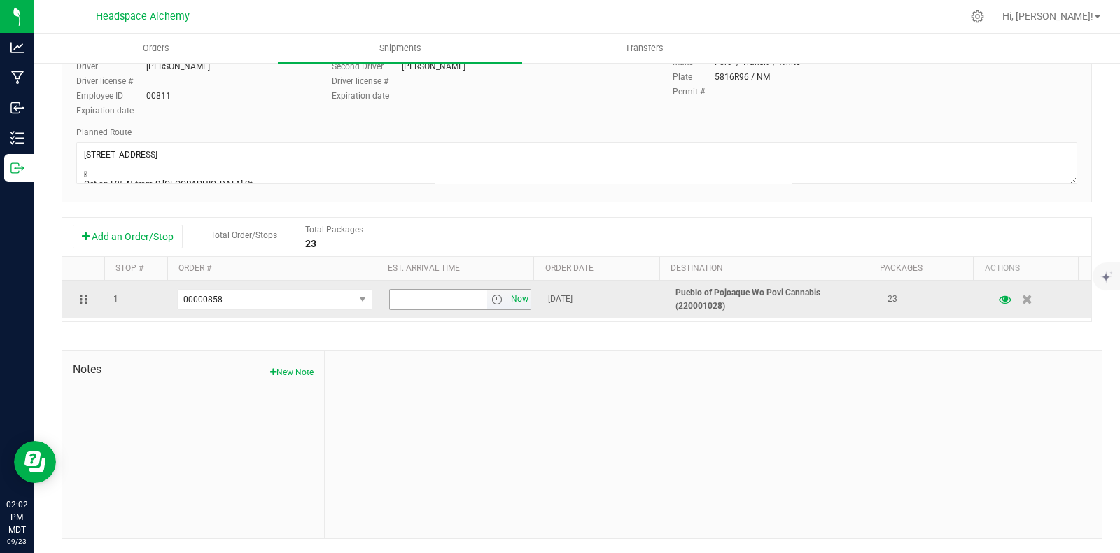
click at [508, 295] on span "Now" at bounding box center [520, 299] width 24 height 20
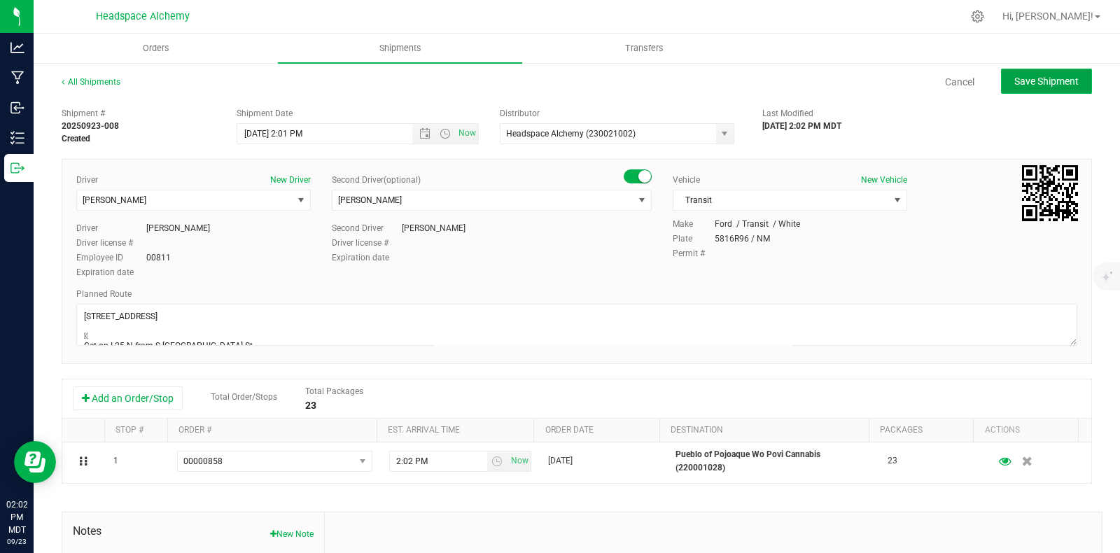
click at [1041, 74] on button "Save Shipment" at bounding box center [1046, 81] width 91 height 25
type input "[DATE] 8:01 PM"
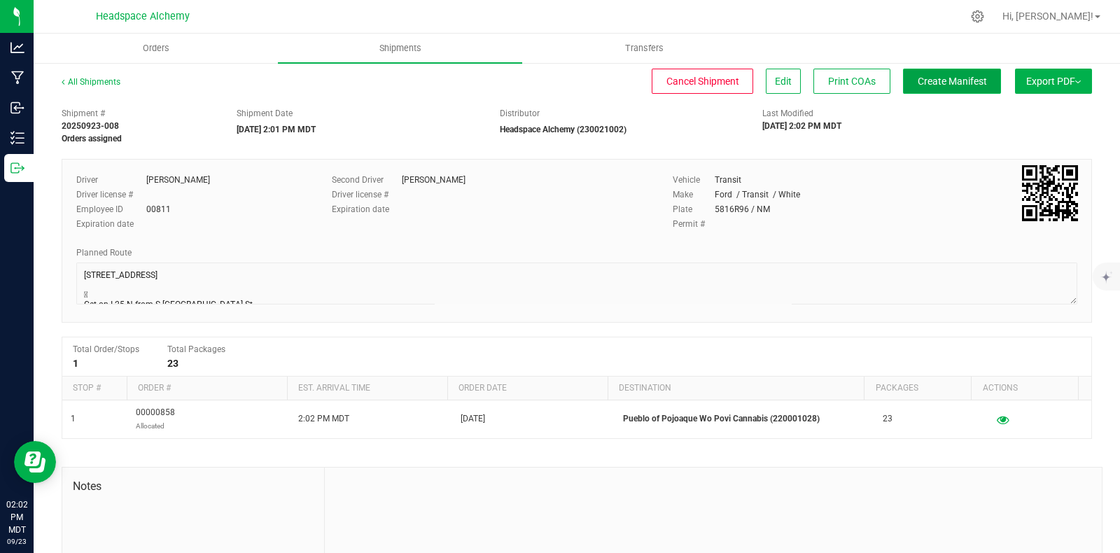
click at [952, 80] on span "Create Manifest" at bounding box center [951, 81] width 69 height 11
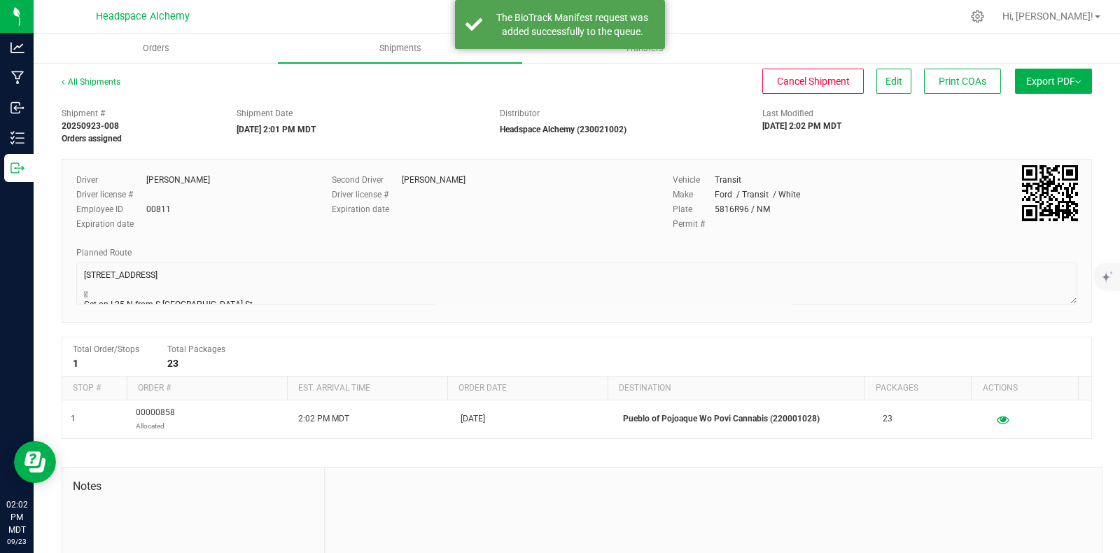
click at [1050, 76] on span "Export PDF" at bounding box center [1053, 81] width 55 height 11
click at [1001, 114] on span "Manifest by Package ID" at bounding box center [1032, 112] width 89 height 10
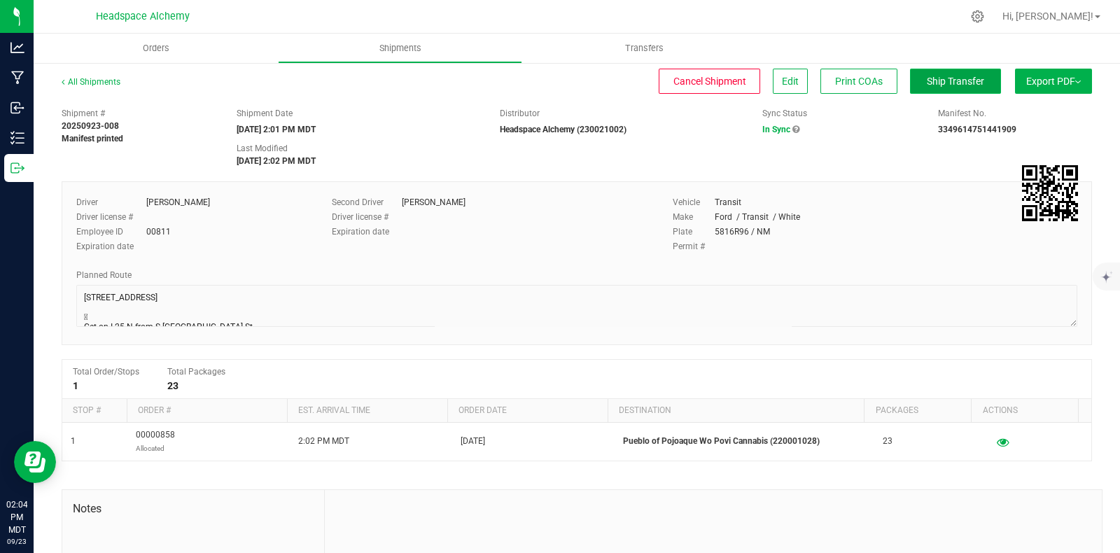
click at [942, 78] on span "Ship Transfer" at bounding box center [955, 81] width 57 height 11
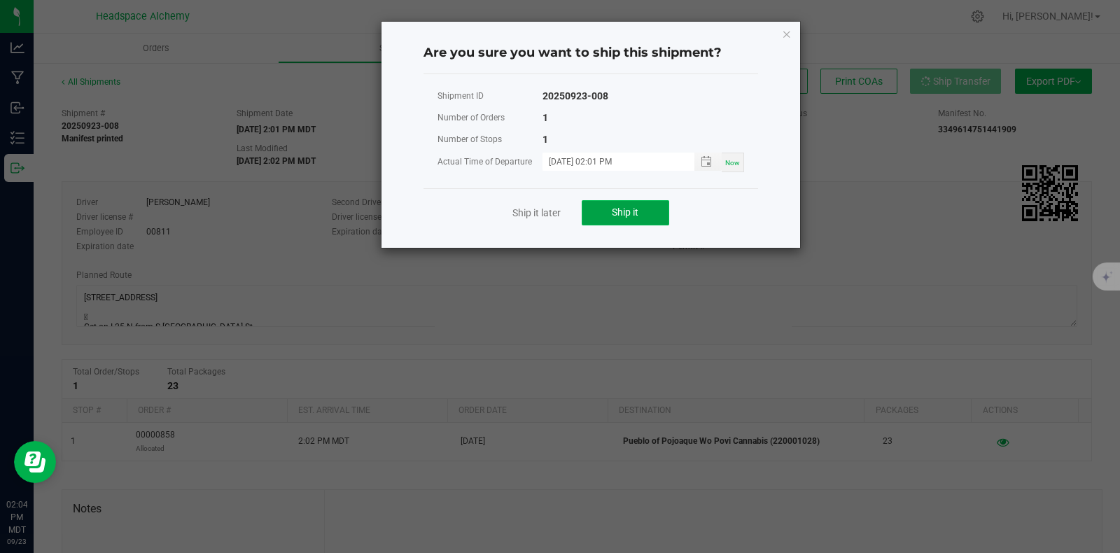
click at [631, 211] on span "Ship it" at bounding box center [625, 211] width 27 height 11
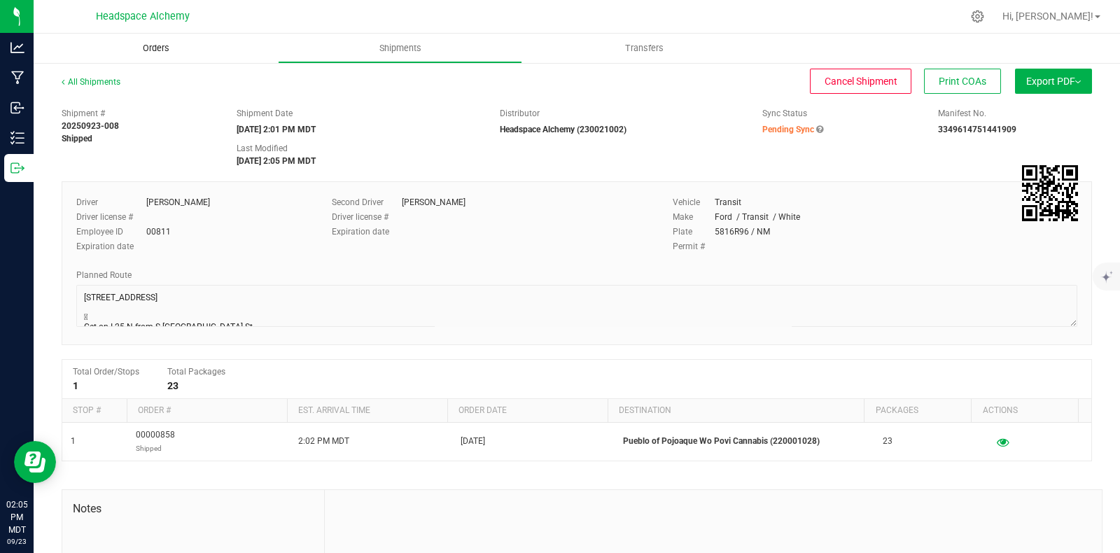
click at [155, 47] on span "Orders" at bounding box center [156, 48] width 64 height 13
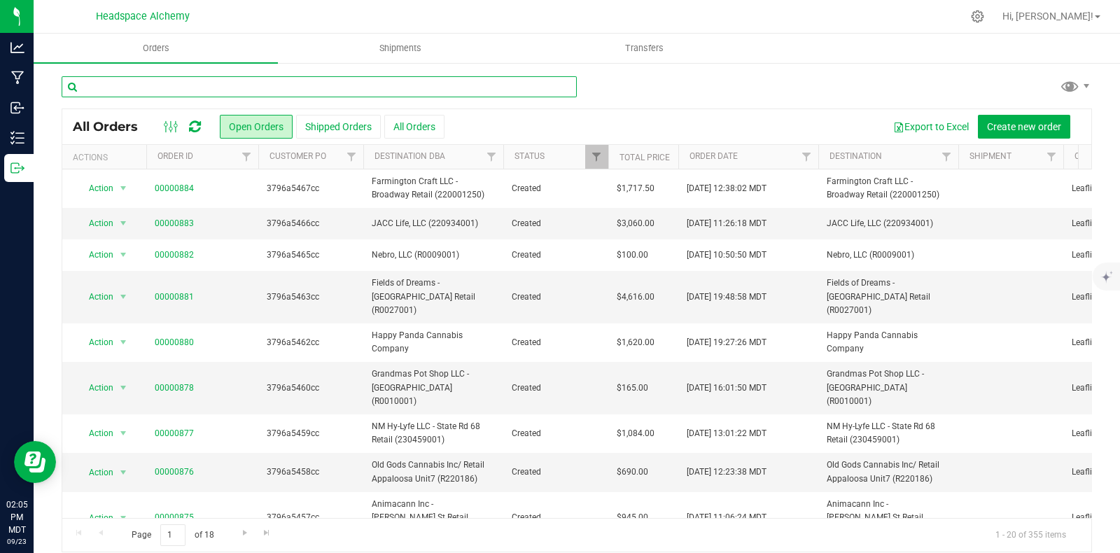
click at [220, 82] on input "text" at bounding box center [319, 86] width 515 height 21
type input "colfax"
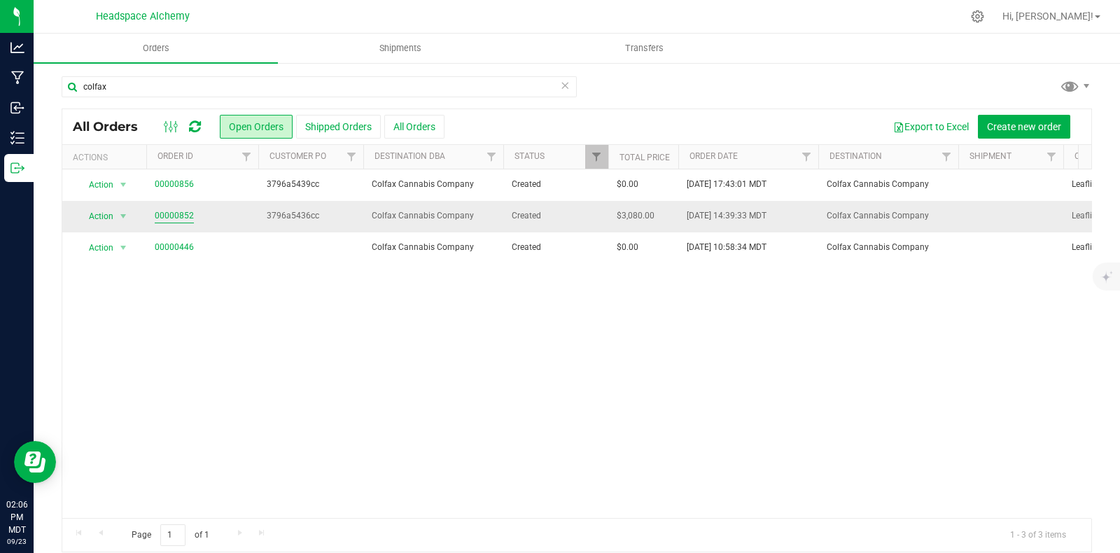
click at [178, 213] on link "00000852" at bounding box center [174, 215] width 39 height 13
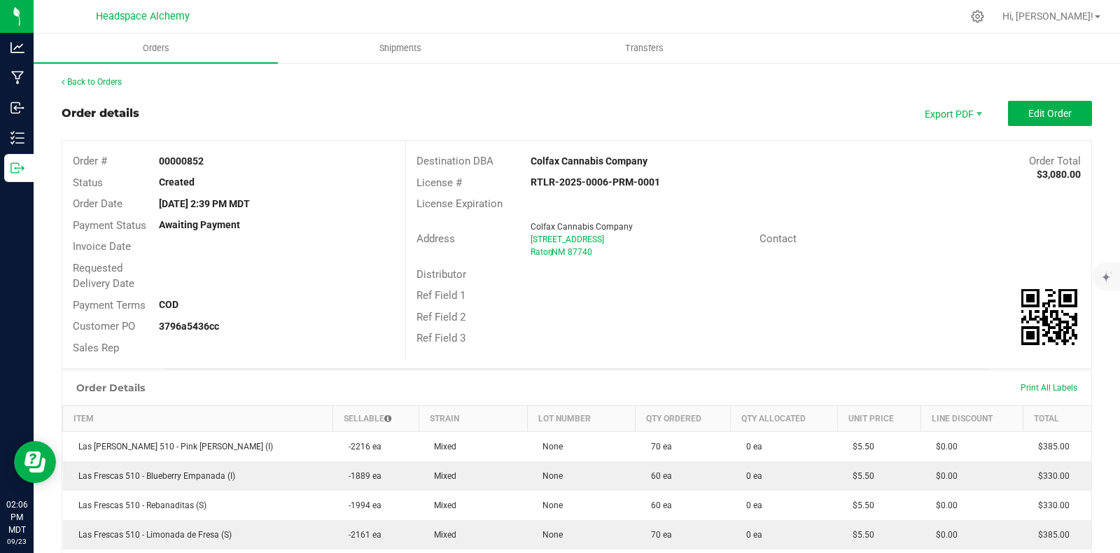
drag, startPoint x: 208, startPoint y: 160, endPoint x: 153, endPoint y: 157, distance: 55.4
click at [153, 157] on div "00000852" at bounding box center [277, 161] width 258 height 15
copy strong "00000852"
click at [1033, 111] on span "Edit Order" at bounding box center [1049, 113] width 43 height 11
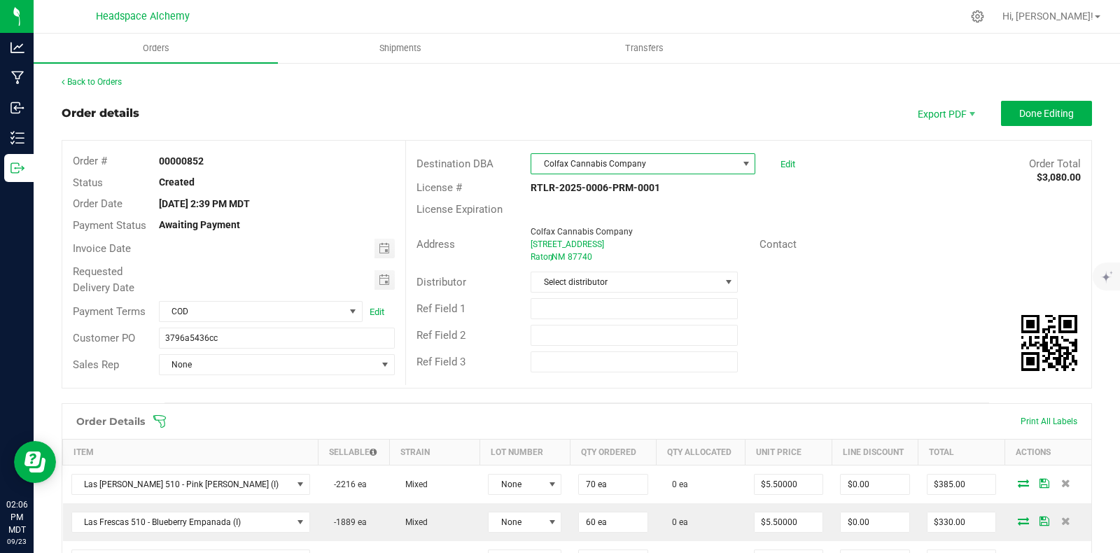
click at [655, 166] on span "Colfax Cannabis Company" at bounding box center [634, 164] width 206 height 20
click at [663, 161] on span "Colfax Cannabis Company" at bounding box center [634, 164] width 206 height 20
click at [740, 162] on span at bounding box center [745, 163] width 11 height 11
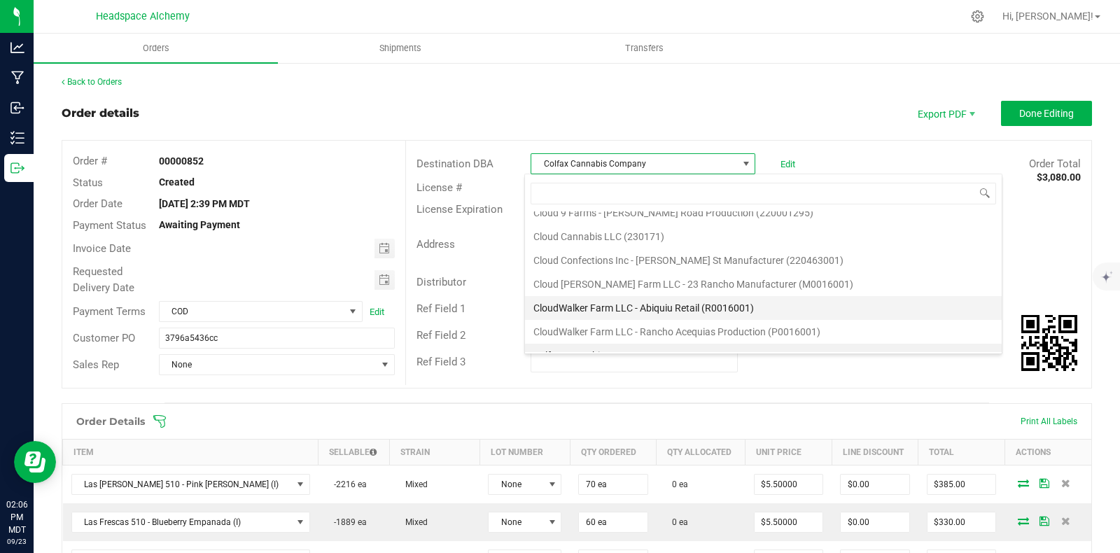
scroll to position [8212, 0]
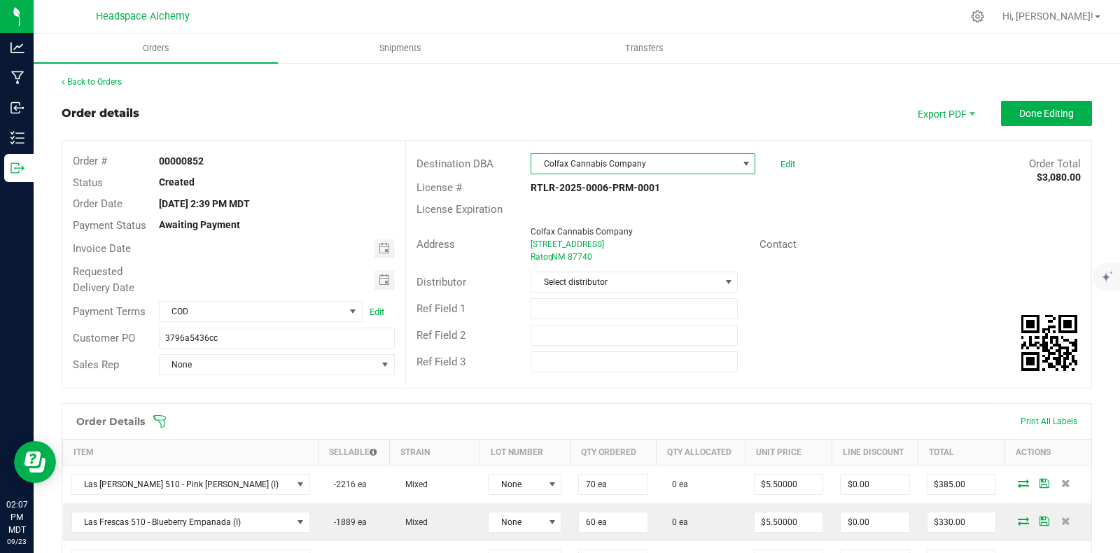
drag, startPoint x: 646, startPoint y: 160, endPoint x: 642, endPoint y: 199, distance: 39.3
click at [646, 161] on span "Colfax Cannabis Company" at bounding box center [634, 164] width 206 height 20
click at [740, 164] on span at bounding box center [745, 163] width 11 height 11
click at [651, 162] on span "Colfax Cannabis Company" at bounding box center [634, 164] width 206 height 20
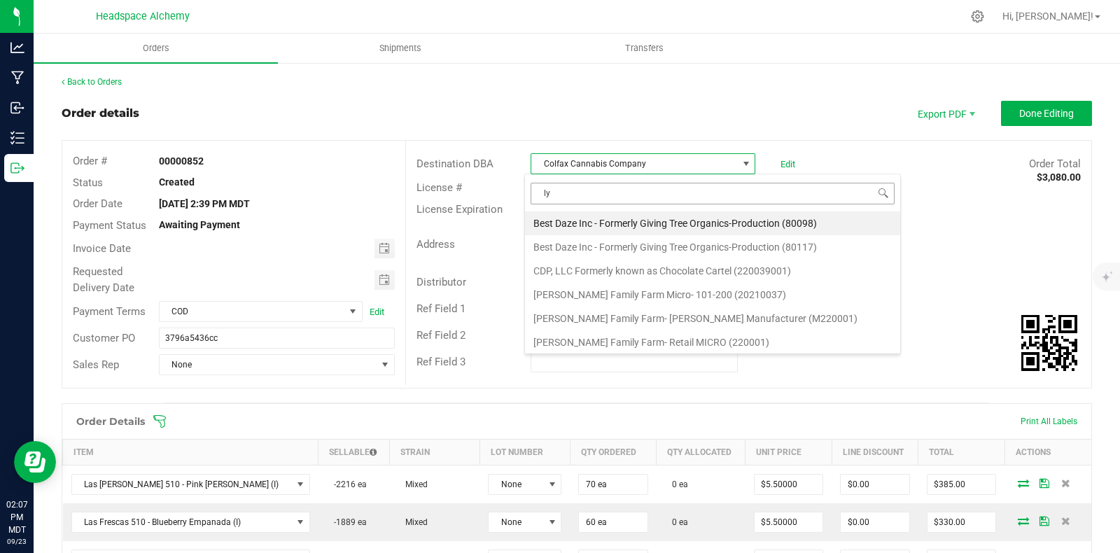
type input "l"
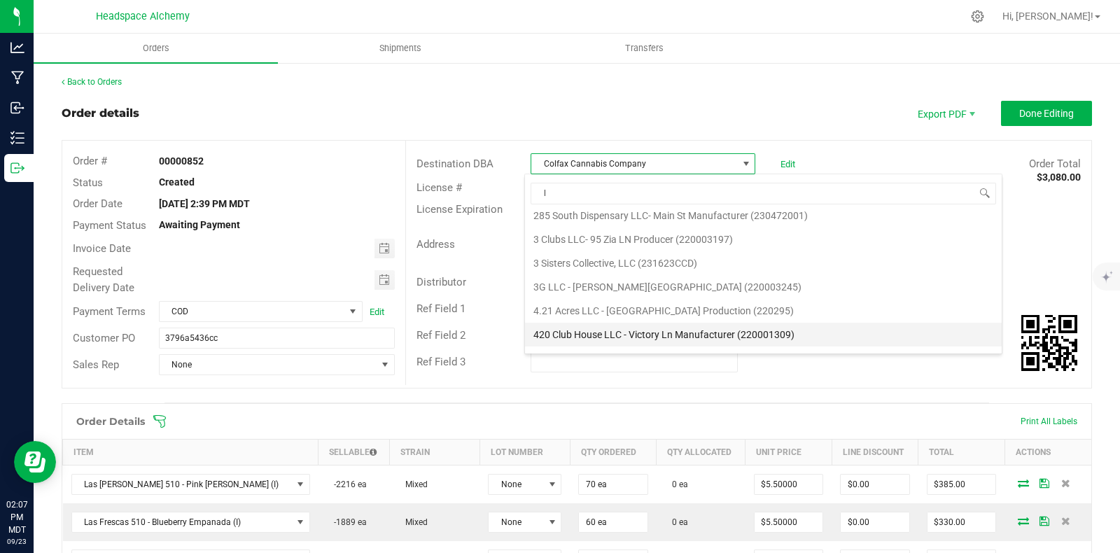
scroll to position [262, 0]
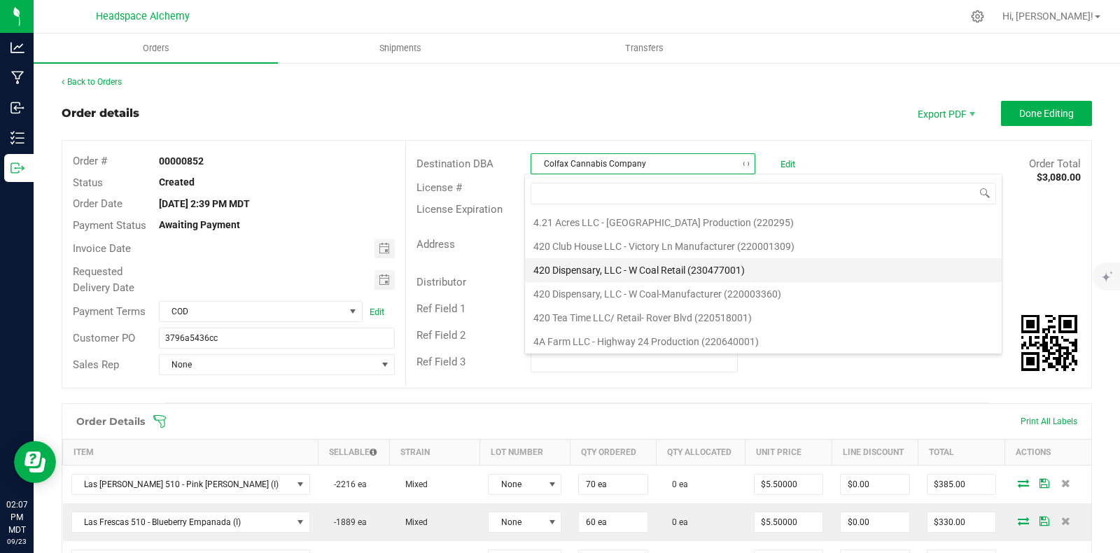
type input "l"
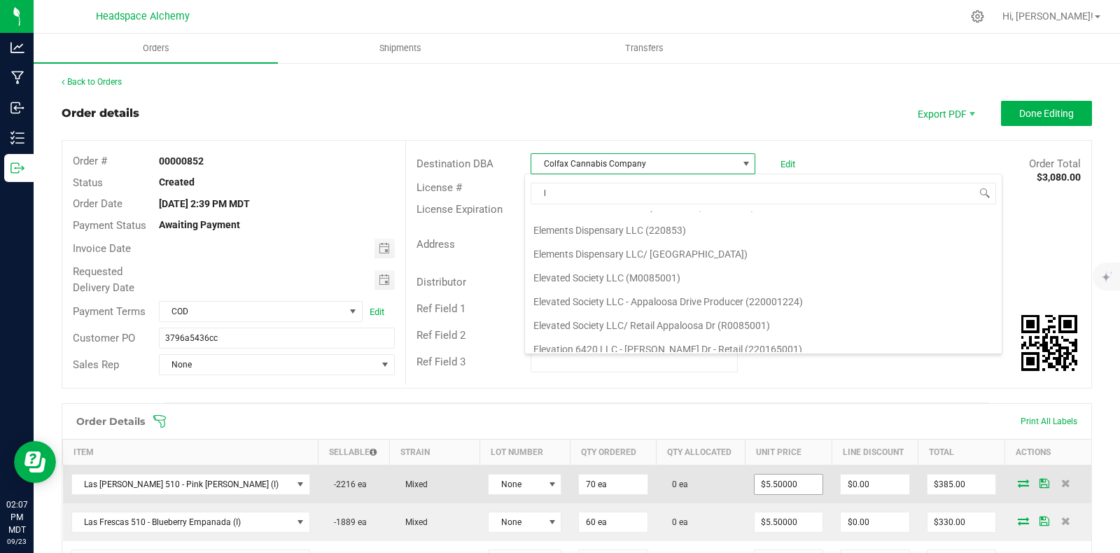
scroll to position [5698, 0]
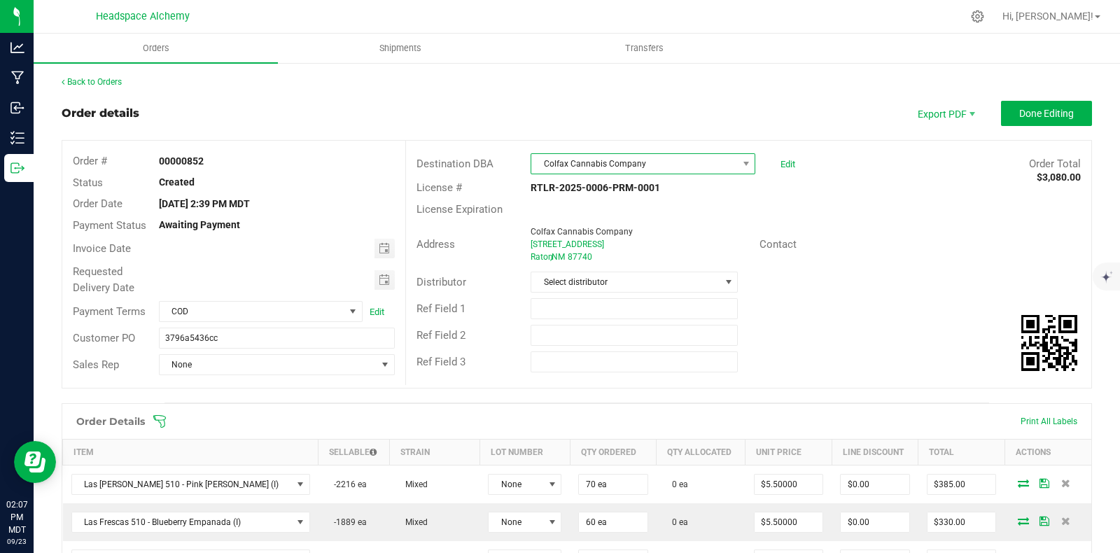
click at [640, 161] on span "Colfax Cannabis Company" at bounding box center [634, 164] width 206 height 20
click at [740, 162] on span at bounding box center [745, 163] width 11 height 11
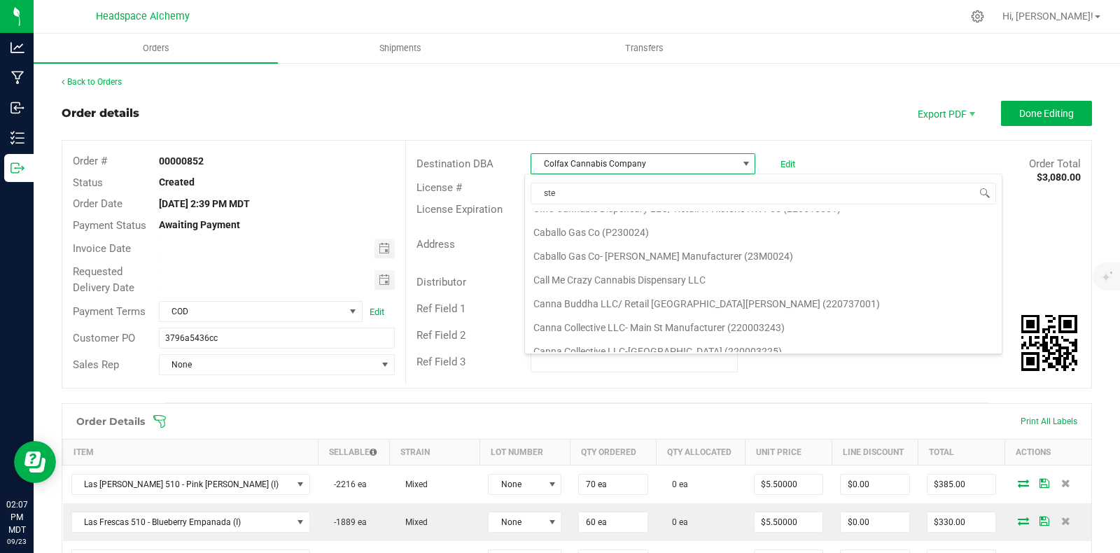
scroll to position [0, 0]
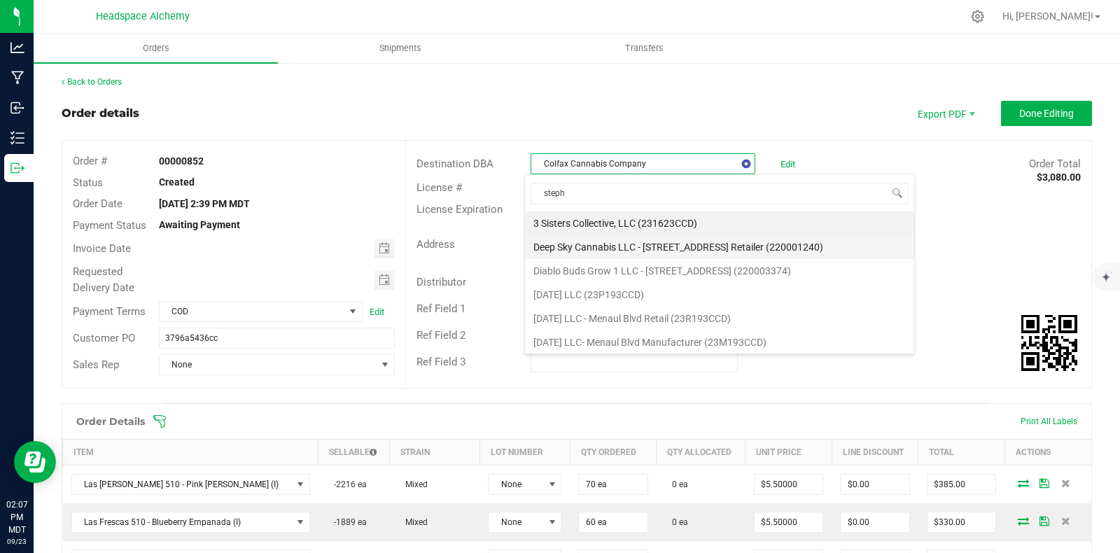
type input "stephe"
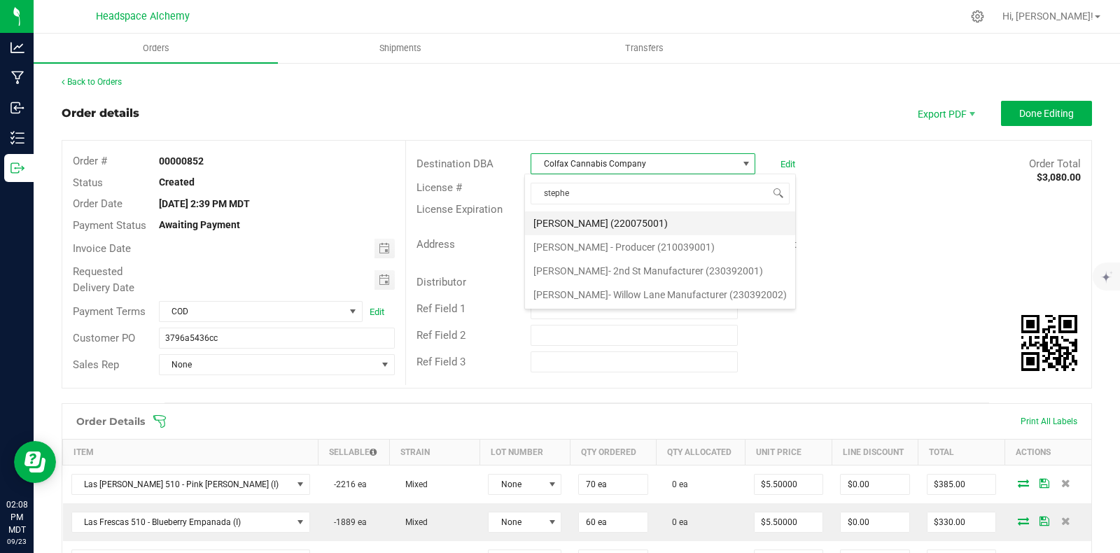
click at [686, 222] on li "[PERSON_NAME] (220075001)" at bounding box center [660, 223] width 270 height 24
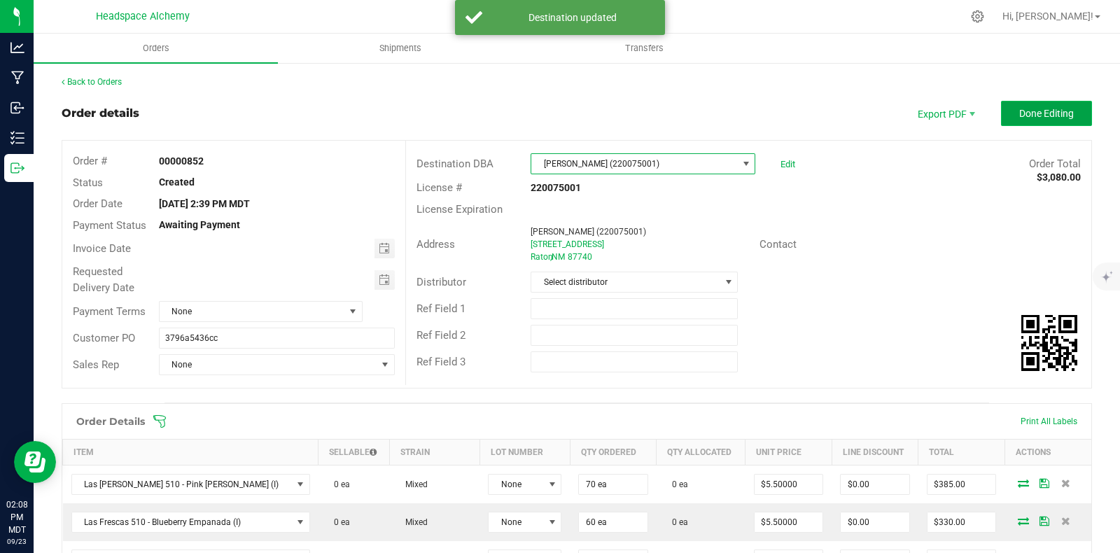
click at [1019, 113] on span "Done Editing" at bounding box center [1046, 113] width 55 height 11
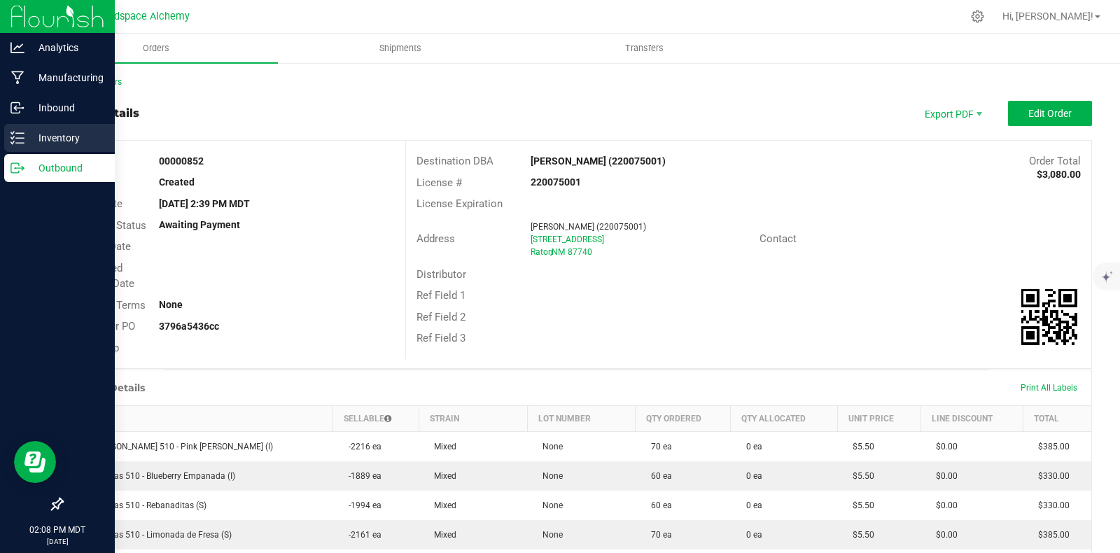
click at [17, 134] on icon at bounding box center [17, 138] width 14 height 14
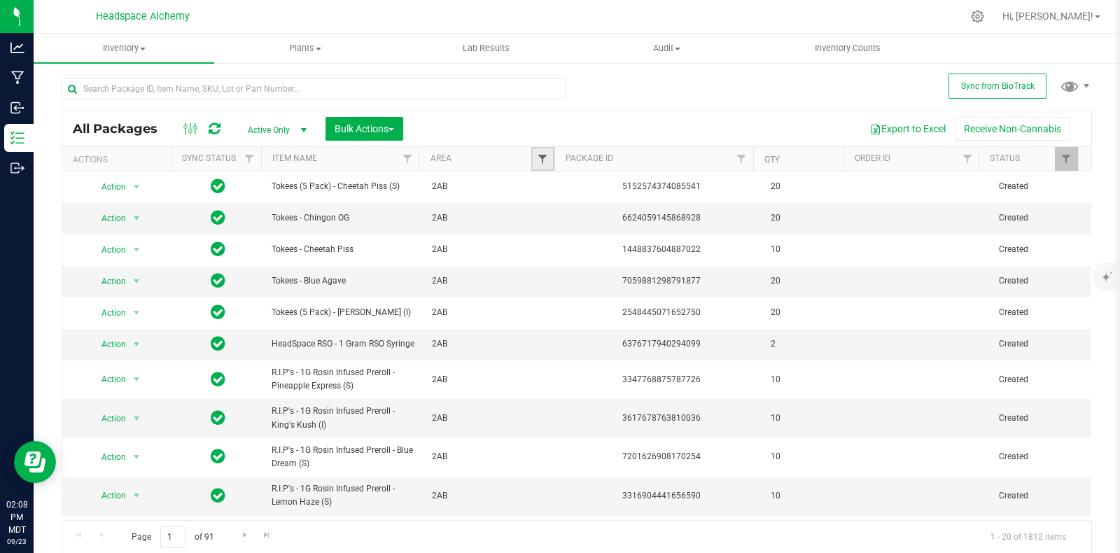
click at [538, 157] on span "Filter" at bounding box center [542, 158] width 11 height 11
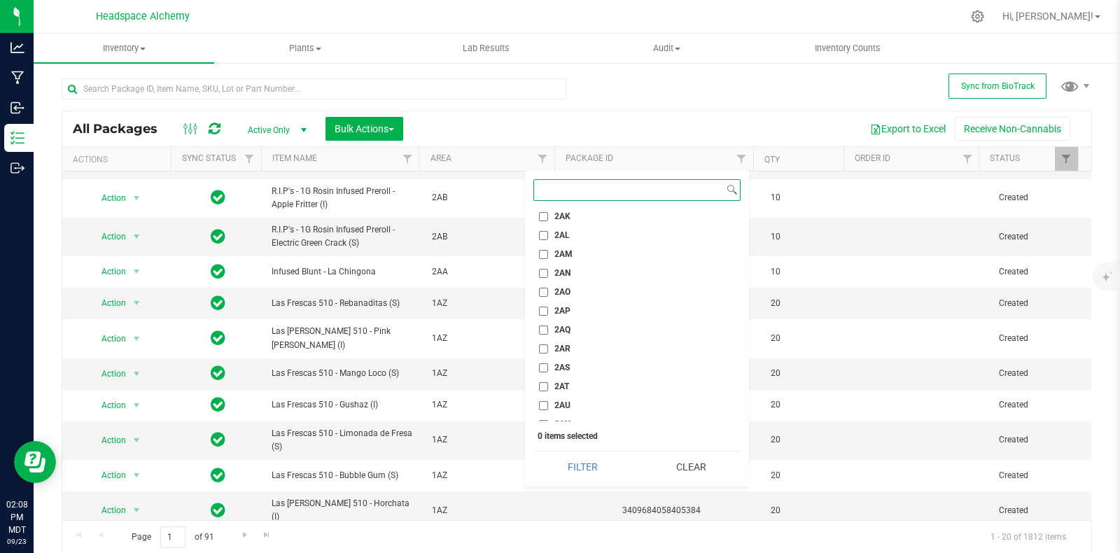
scroll to position [1662, 0]
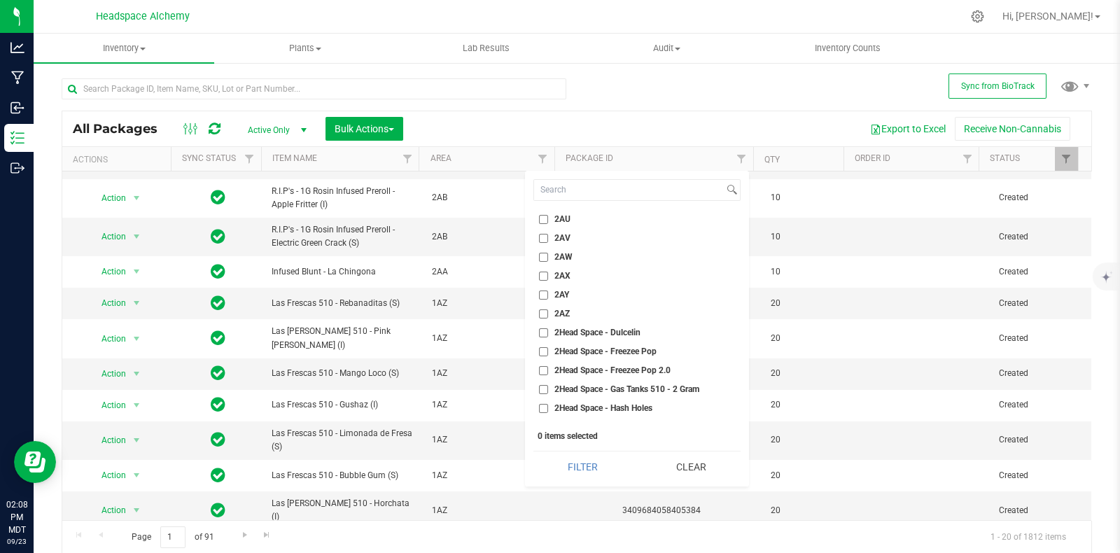
click at [541, 239] on input "2AV" at bounding box center [543, 238] width 9 height 9
checkbox input "true"
click at [587, 467] on button "Filter" at bounding box center [582, 466] width 99 height 31
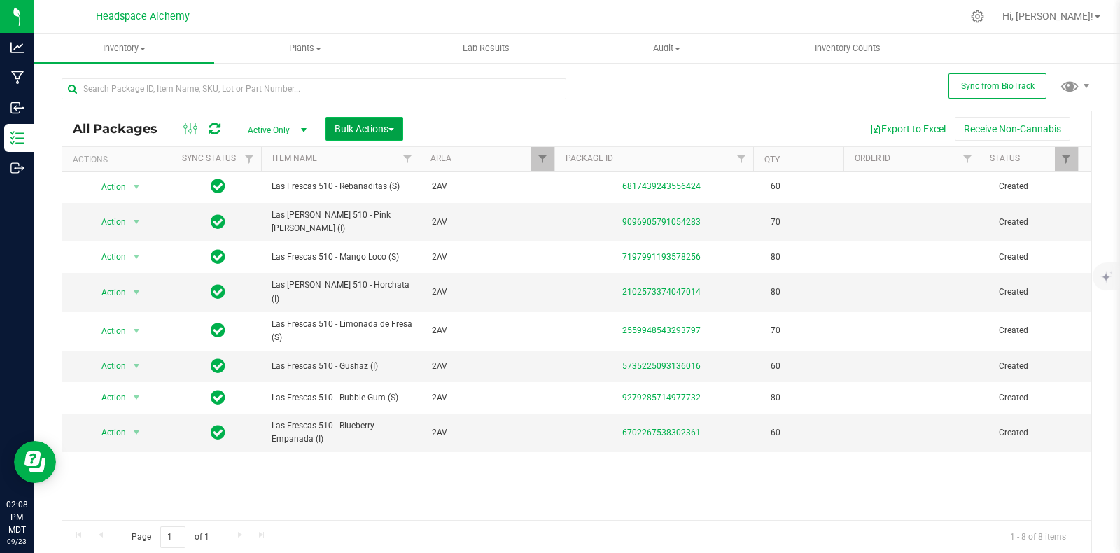
click at [351, 131] on span "Bulk Actions" at bounding box center [363, 128] width 59 height 11
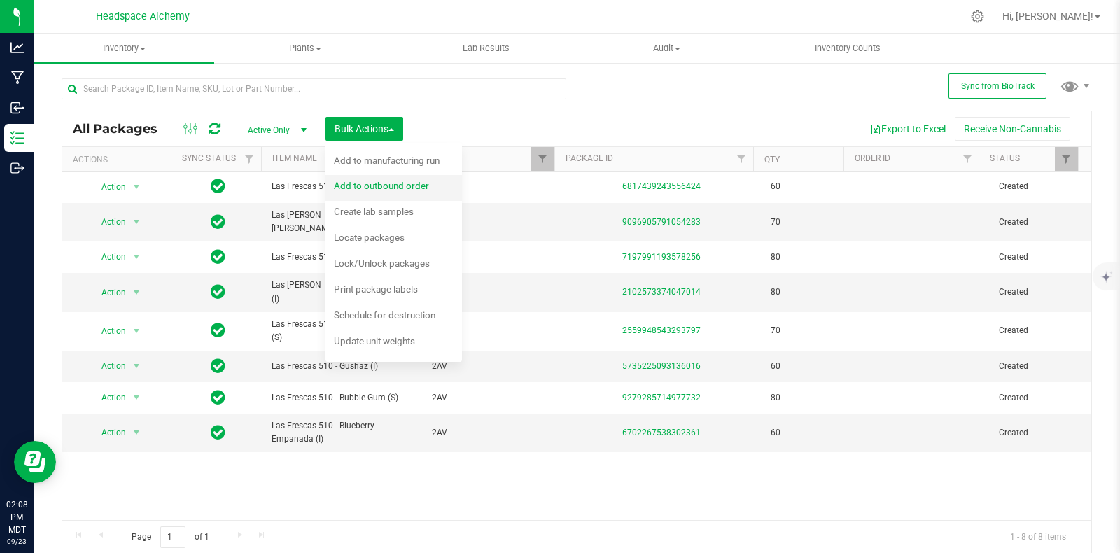
click at [368, 186] on span "Add to outbound order" at bounding box center [381, 185] width 95 height 11
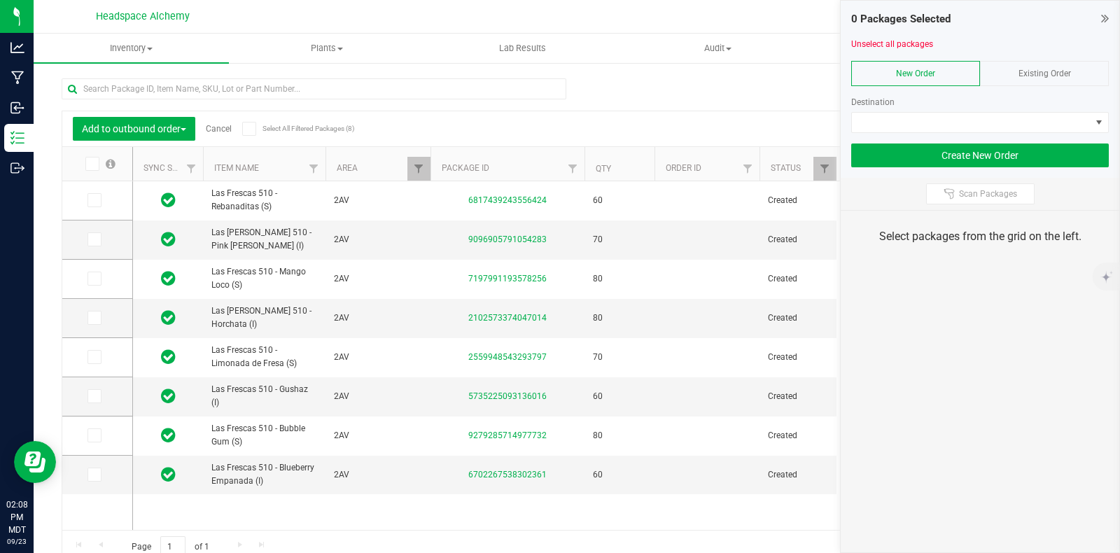
click at [1043, 75] on span "Existing Order" at bounding box center [1044, 74] width 52 height 10
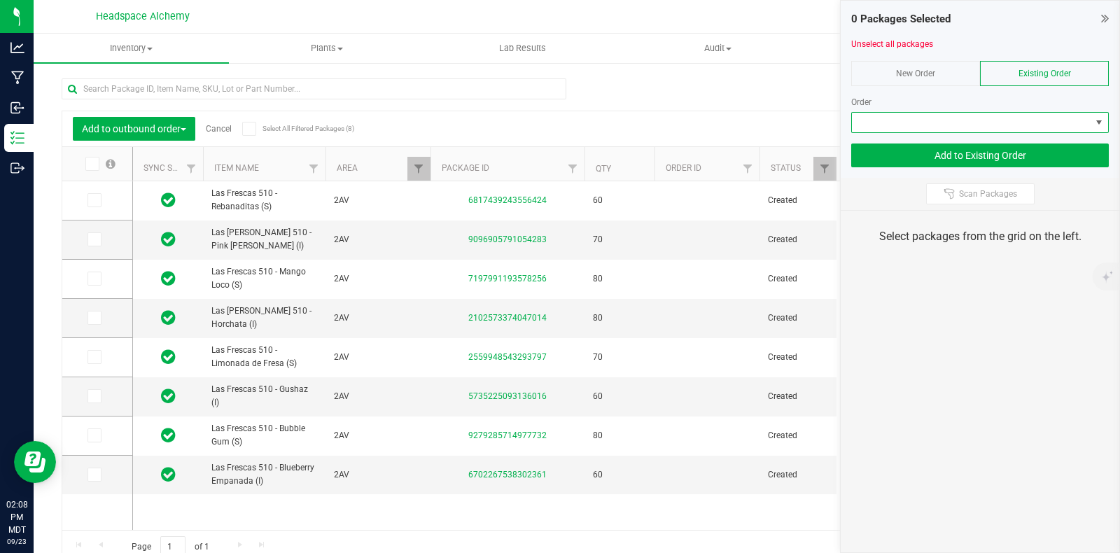
click at [1099, 121] on span at bounding box center [1098, 122] width 11 height 11
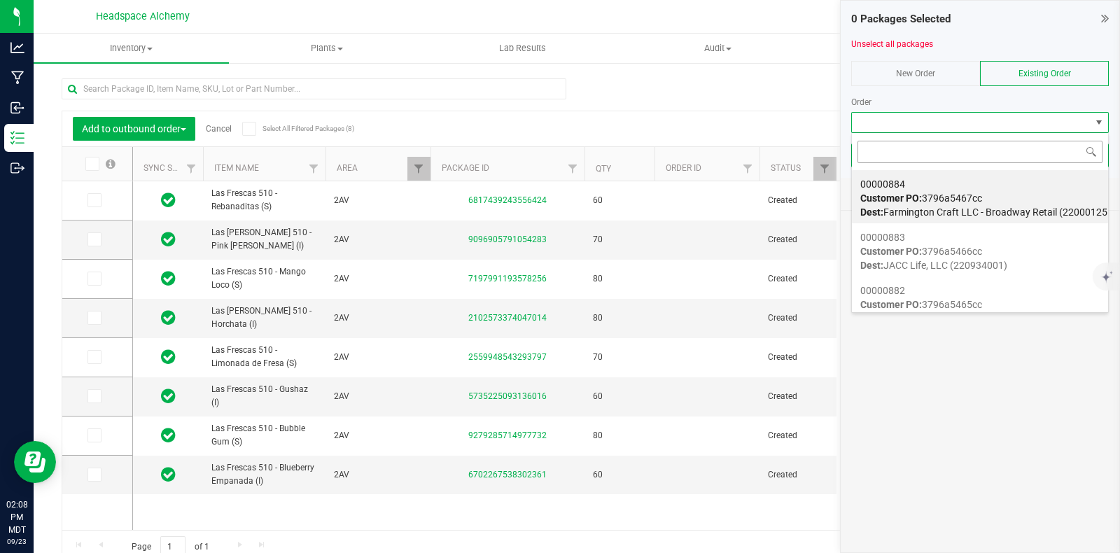
scroll to position [20, 258]
type input "00000852"
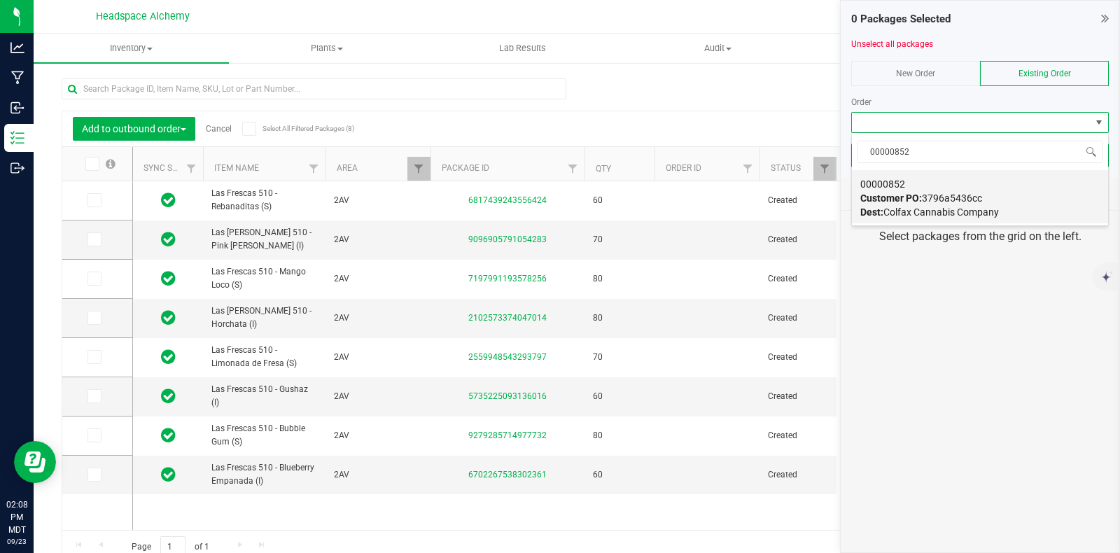
click at [936, 199] on span "Customer PO: 3796a5436cc" at bounding box center [921, 197] width 122 height 11
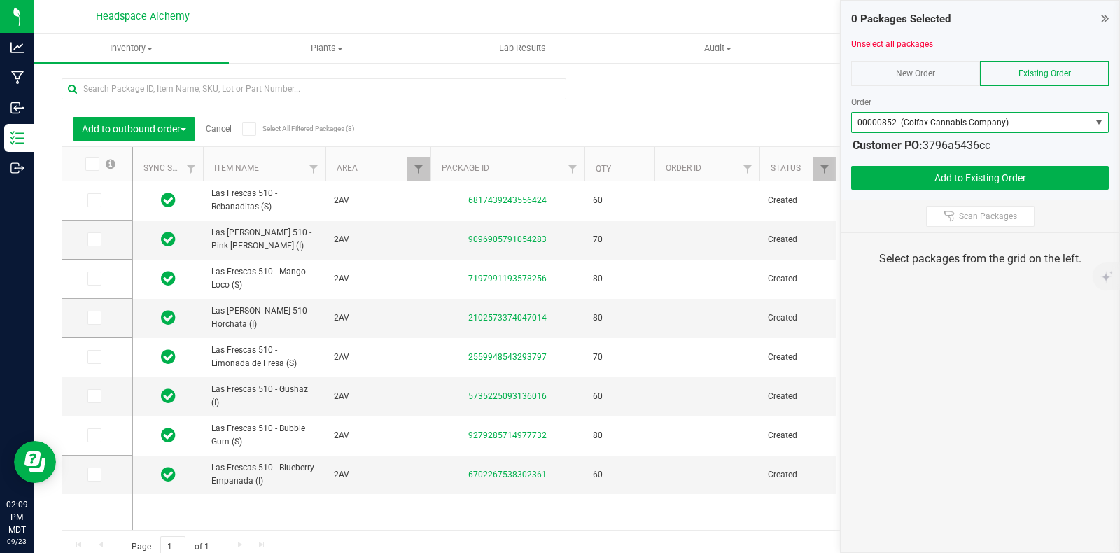
click at [248, 129] on icon at bounding box center [248, 129] width 9 height 0
click at [0, 0] on input "Select All Filtered Packages (8)" at bounding box center [0, 0] width 0 height 0
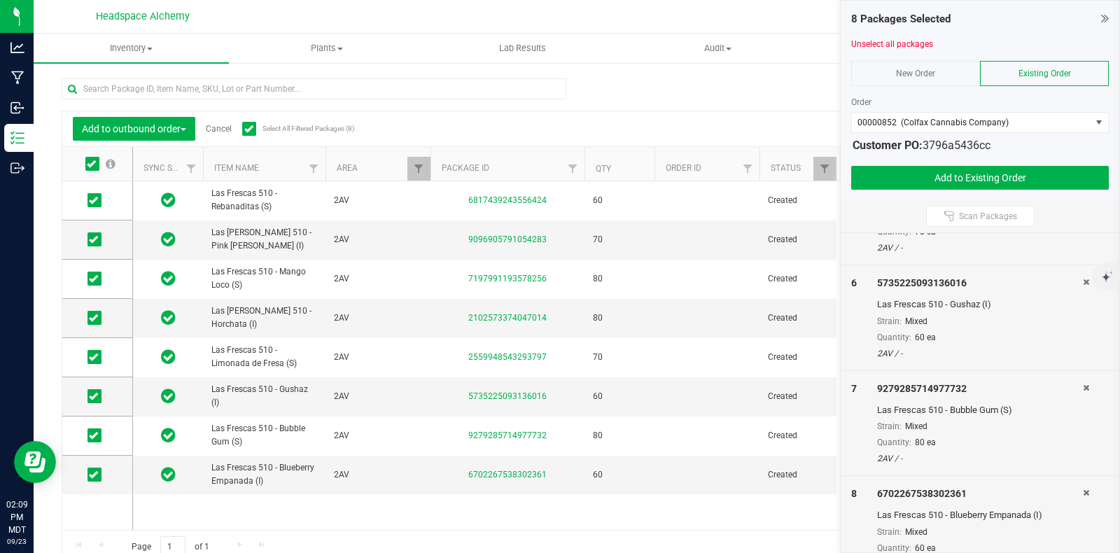
scroll to position [556, 0]
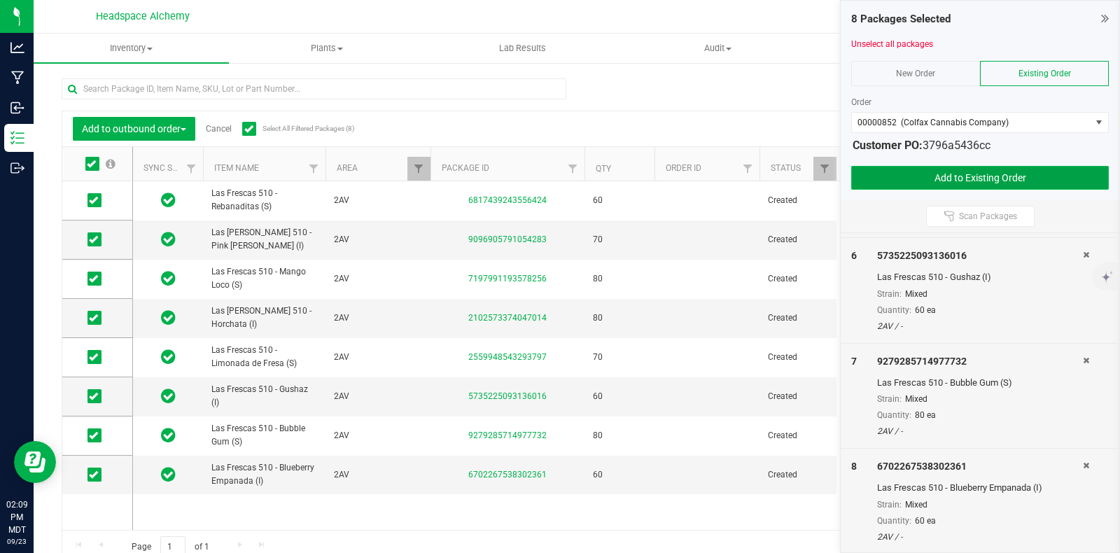
click at [1009, 169] on button "Add to Existing Order" at bounding box center [980, 178] width 258 height 24
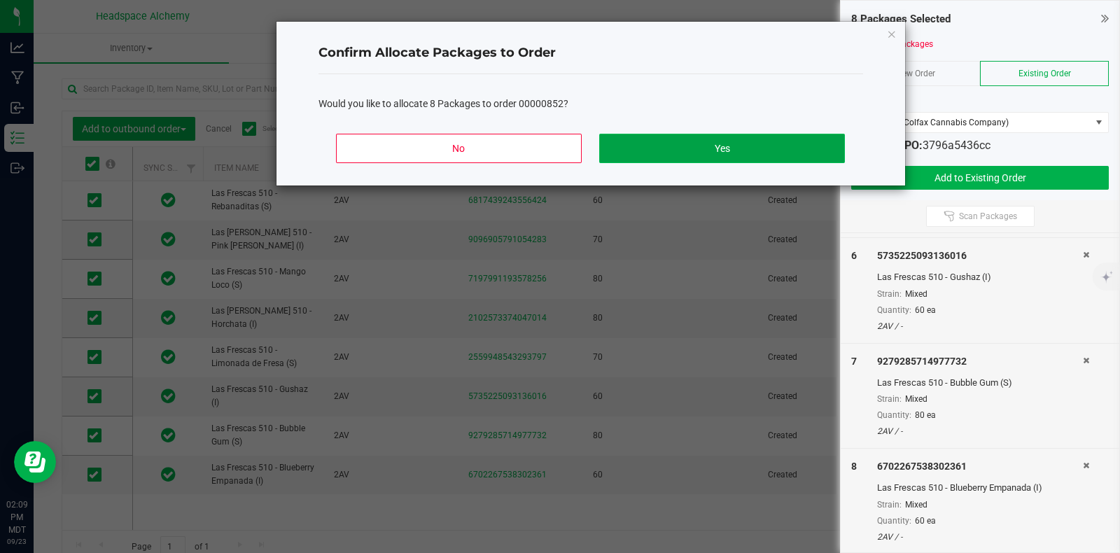
click at [735, 141] on button "Yes" at bounding box center [721, 148] width 245 height 29
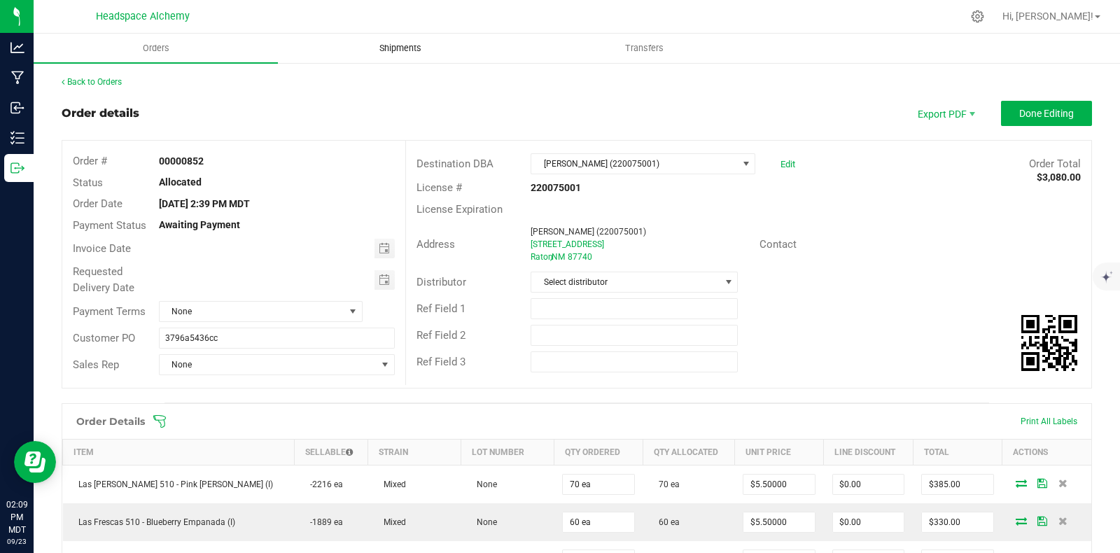
click at [408, 48] on span "Shipments" at bounding box center [400, 48] width 80 height 13
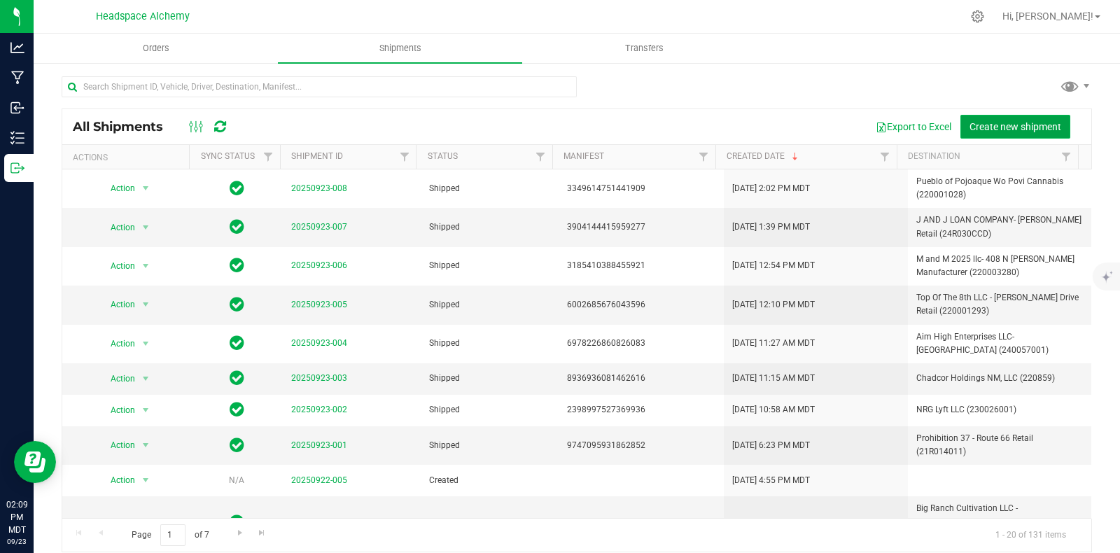
click at [996, 121] on span "Create new shipment" at bounding box center [1015, 126] width 92 height 11
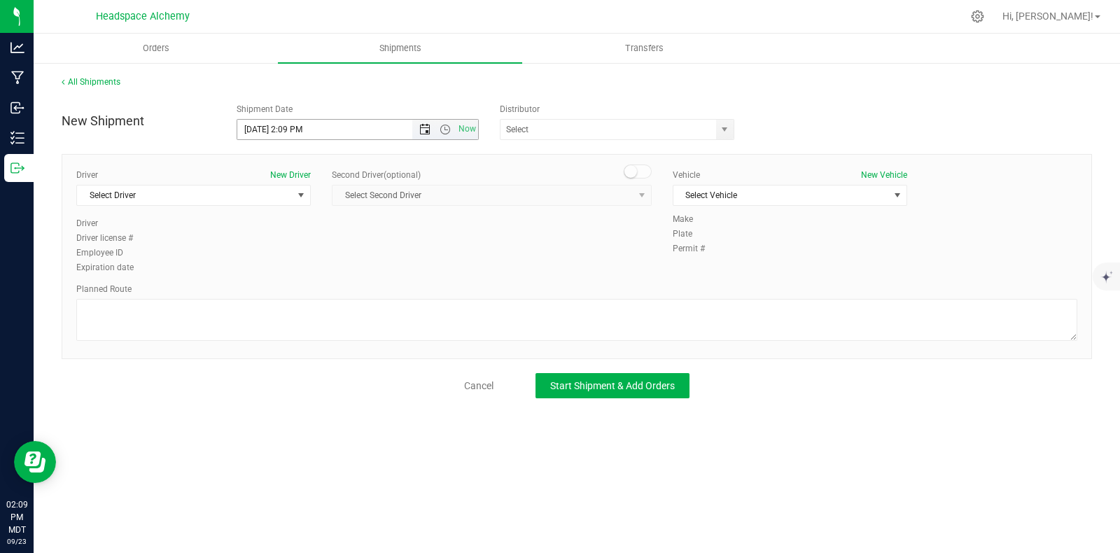
click at [428, 133] on span "Open the date view" at bounding box center [424, 129] width 11 height 11
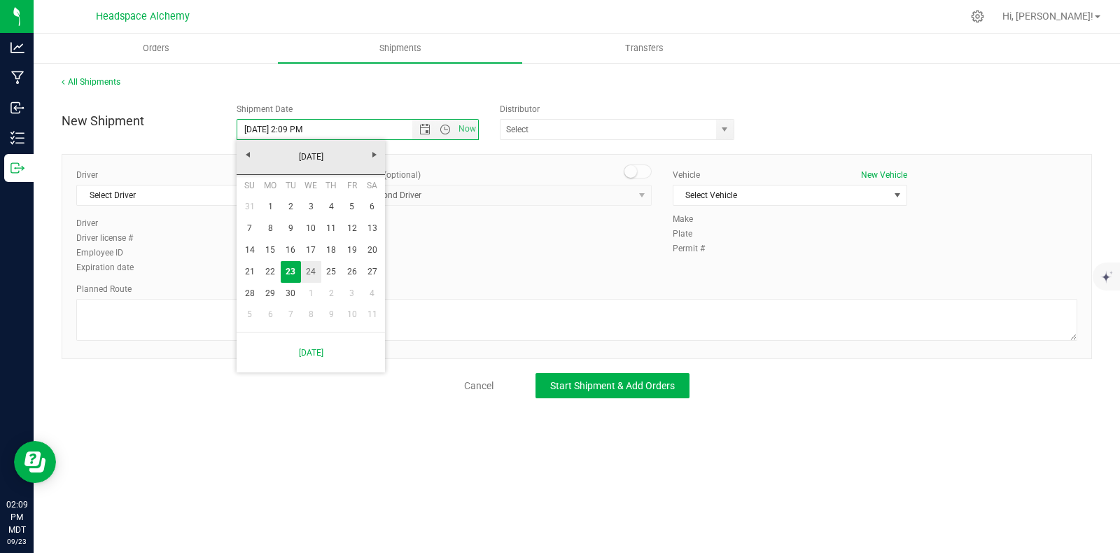
click at [311, 272] on link "24" at bounding box center [311, 272] width 20 height 22
type input "[DATE] 2:09 PM"
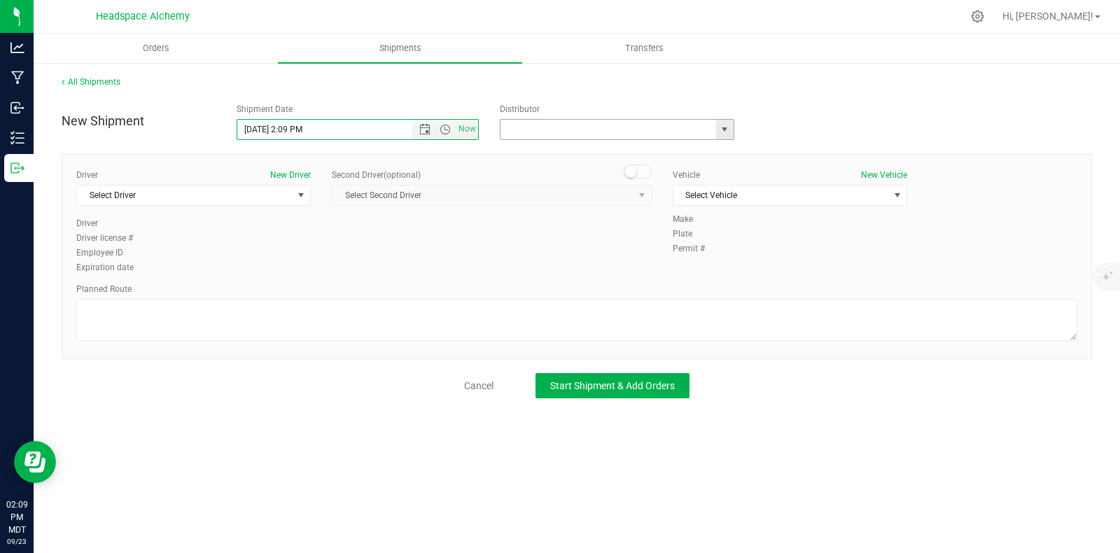
click at [546, 125] on input "text" at bounding box center [604, 130] width 209 height 20
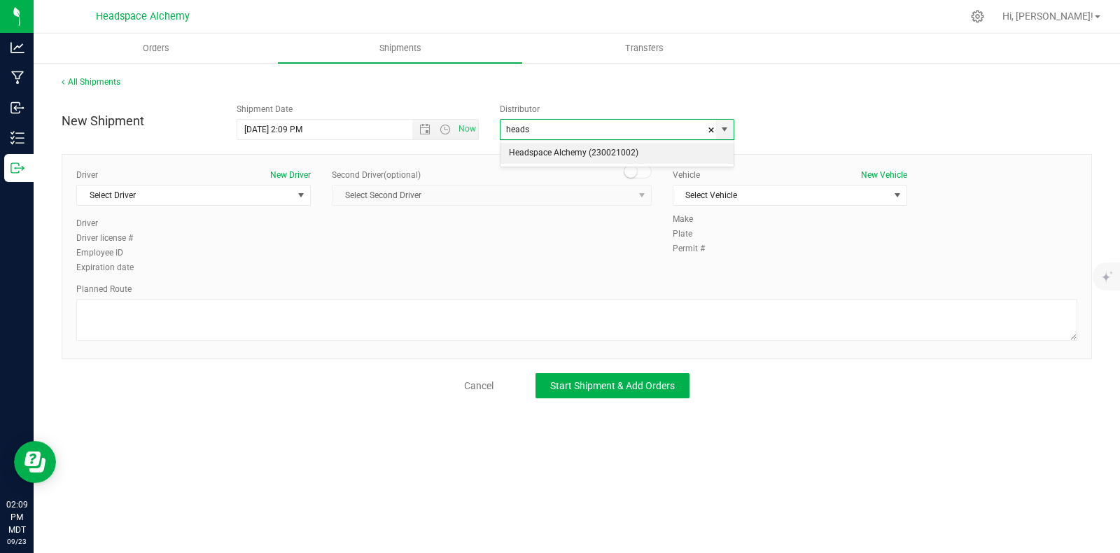
click at [556, 155] on li "Headspace Alchemy (230021002)" at bounding box center [616, 153] width 233 height 21
type input "Headspace Alchemy (230021002)"
click at [294, 195] on span "select" at bounding box center [301, 195] width 17 height 20
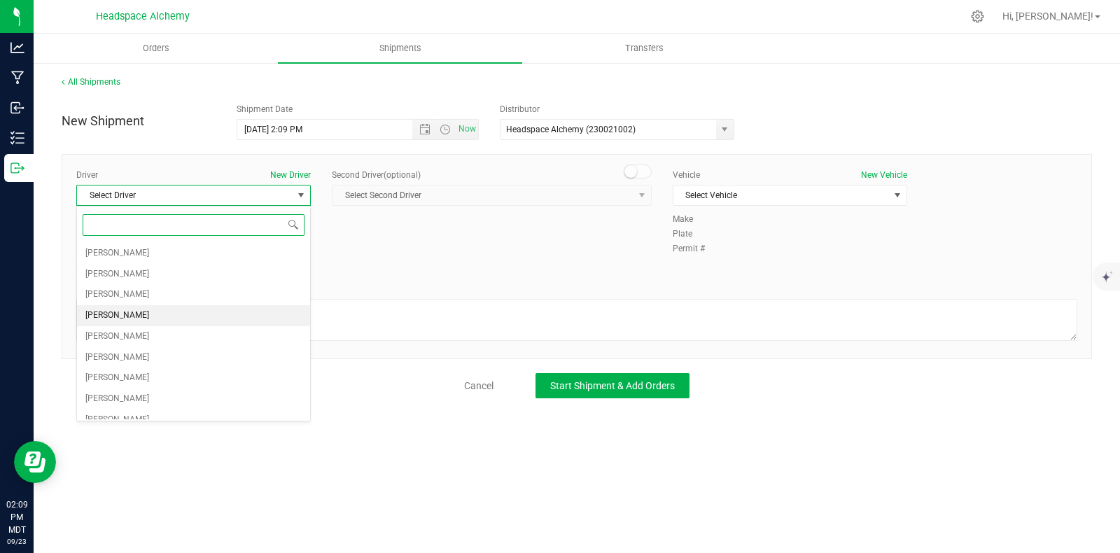
click at [112, 317] on span "[PERSON_NAME]" at bounding box center [117, 316] width 64 height 18
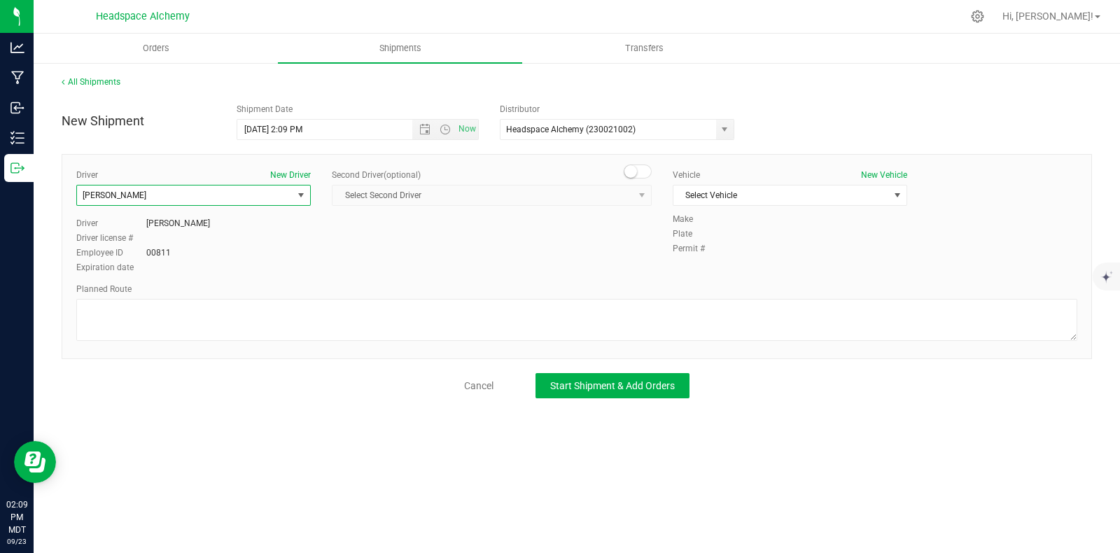
click at [635, 174] on small at bounding box center [630, 171] width 13 height 13
click at [635, 197] on span "select" at bounding box center [641, 195] width 17 height 20
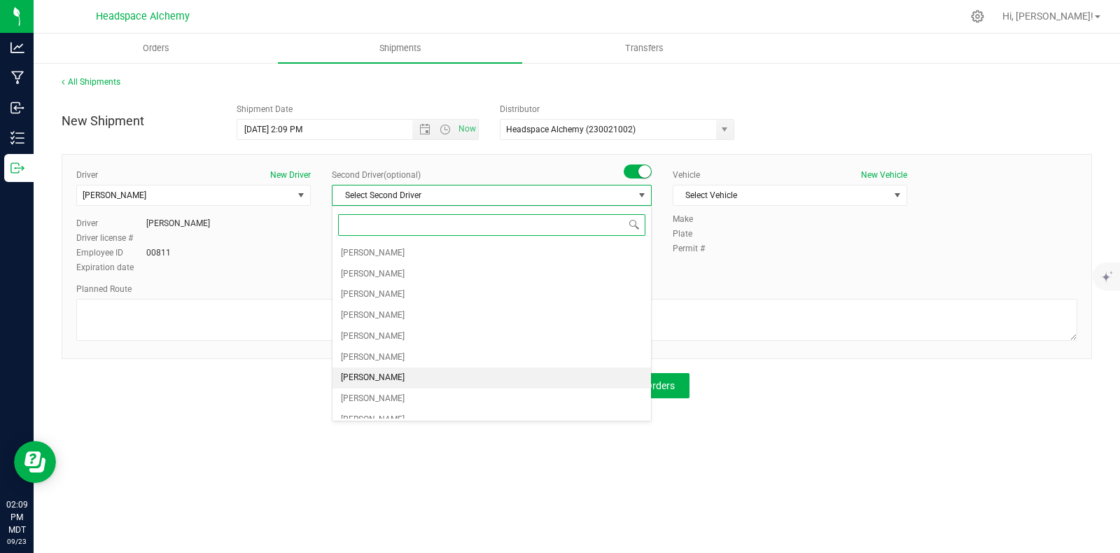
click at [371, 378] on span "[PERSON_NAME]" at bounding box center [373, 378] width 64 height 18
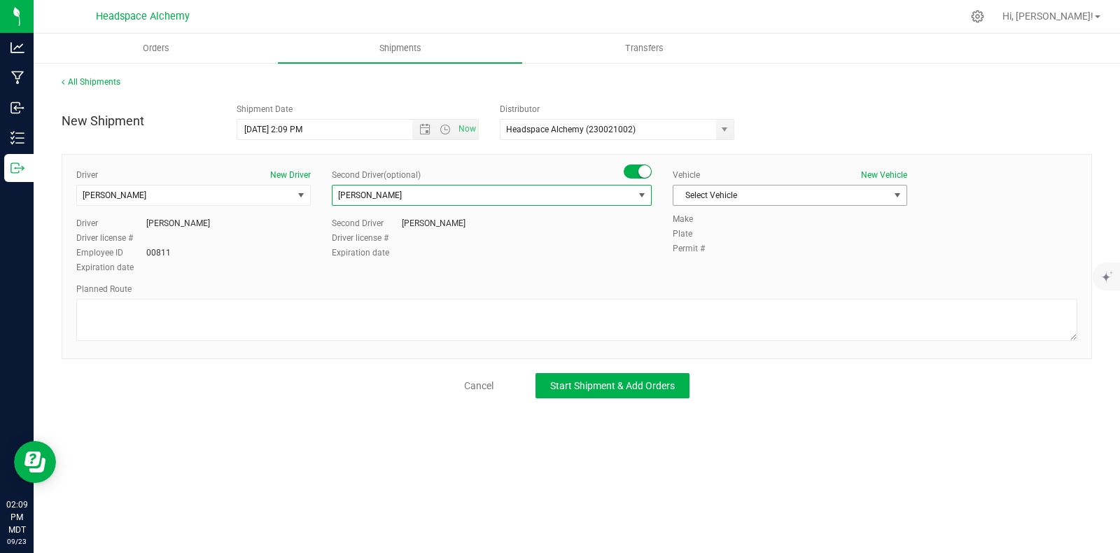
click at [731, 189] on span "Select Vehicle" at bounding box center [781, 195] width 216 height 20
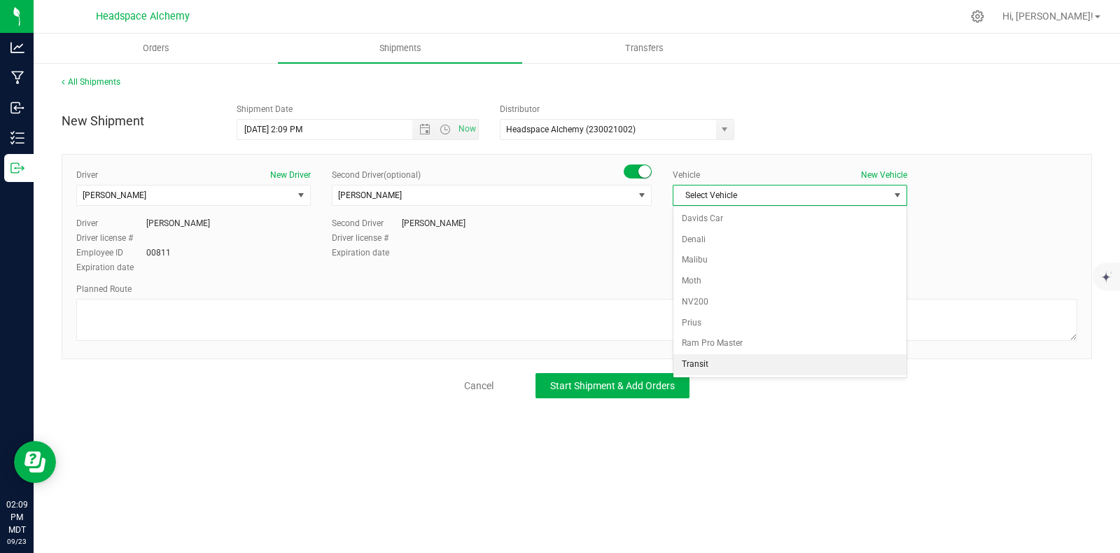
click at [691, 362] on li "Transit" at bounding box center [789, 364] width 233 height 21
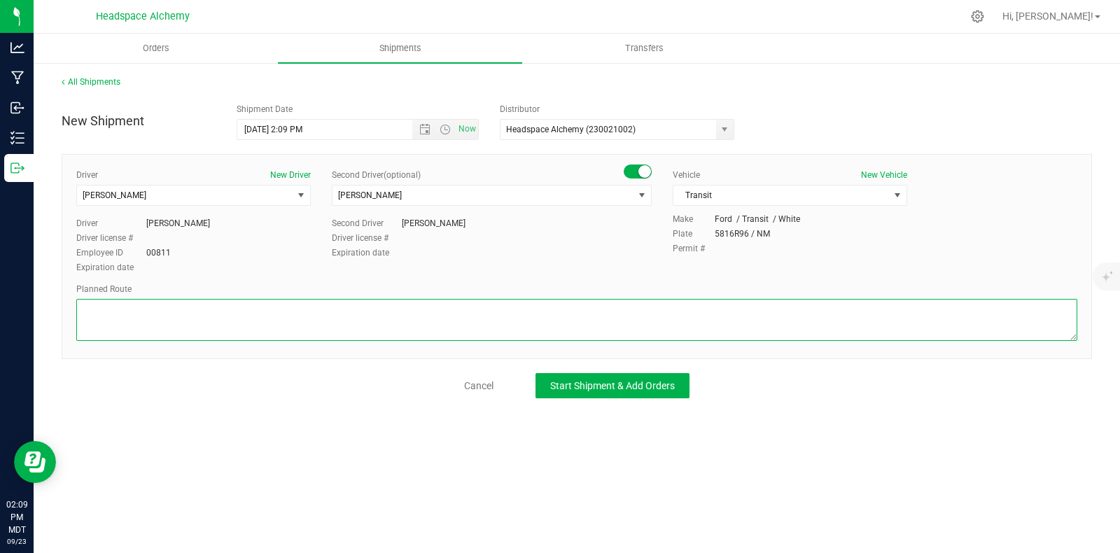
click at [633, 314] on textarea at bounding box center [576, 320] width 1001 height 42
paste textarea "[STREET_ADDRESS]  Take [GEOGRAPHIC_DATA] to W [GEOGRAPHIC_DATA] 4 min (1.2 mi)…"
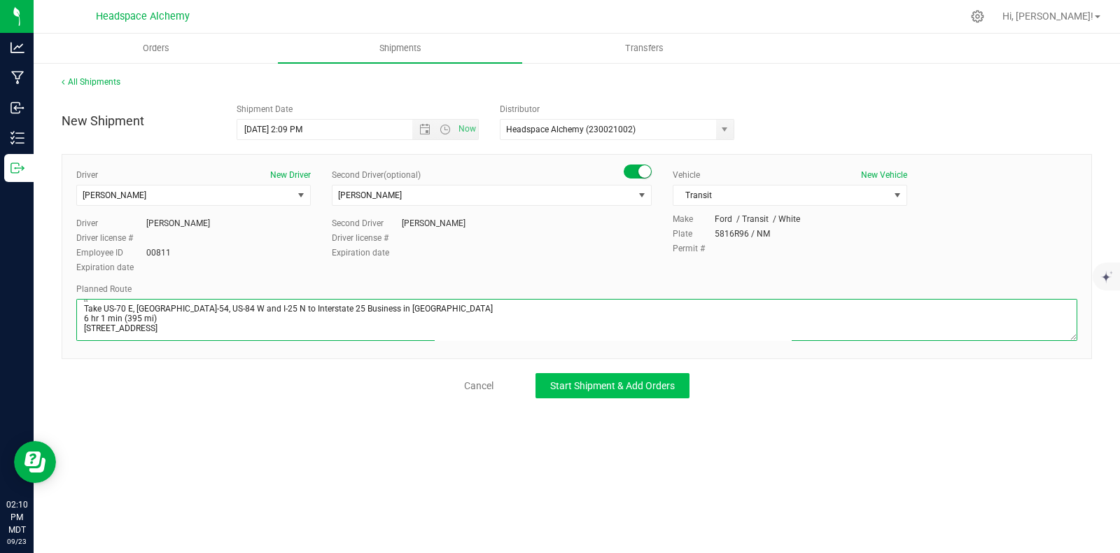
type textarea "[STREET_ADDRESS]  Take [GEOGRAPHIC_DATA] to W [GEOGRAPHIC_DATA] 4 min (1.2 mi)…"
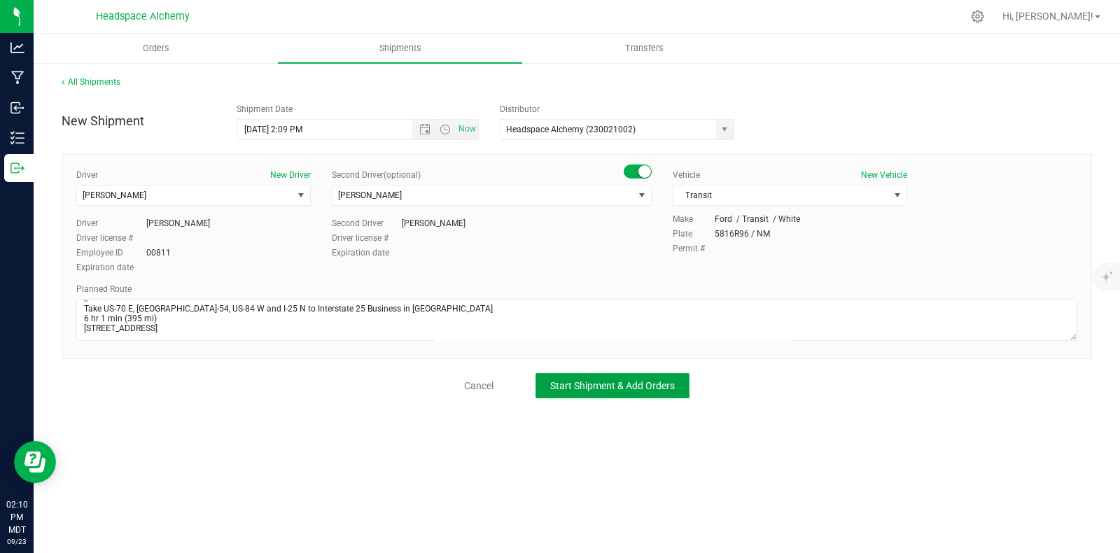
click at [593, 383] on span "Start Shipment & Add Orders" at bounding box center [612, 385] width 125 height 11
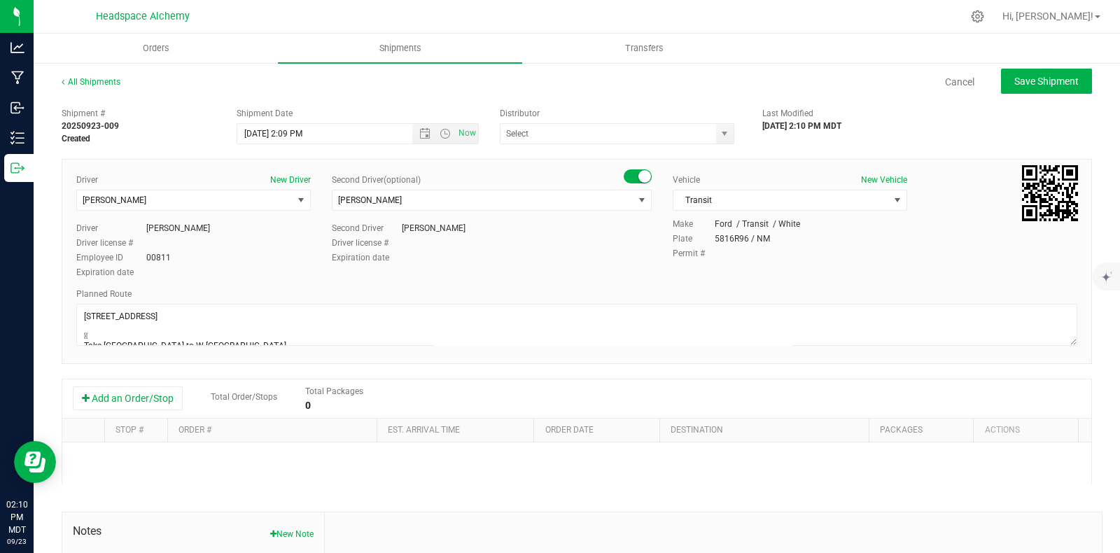
type input "Headspace Alchemy (230021002)"
click at [150, 402] on button "Add an Order/Stop" at bounding box center [128, 398] width 110 height 24
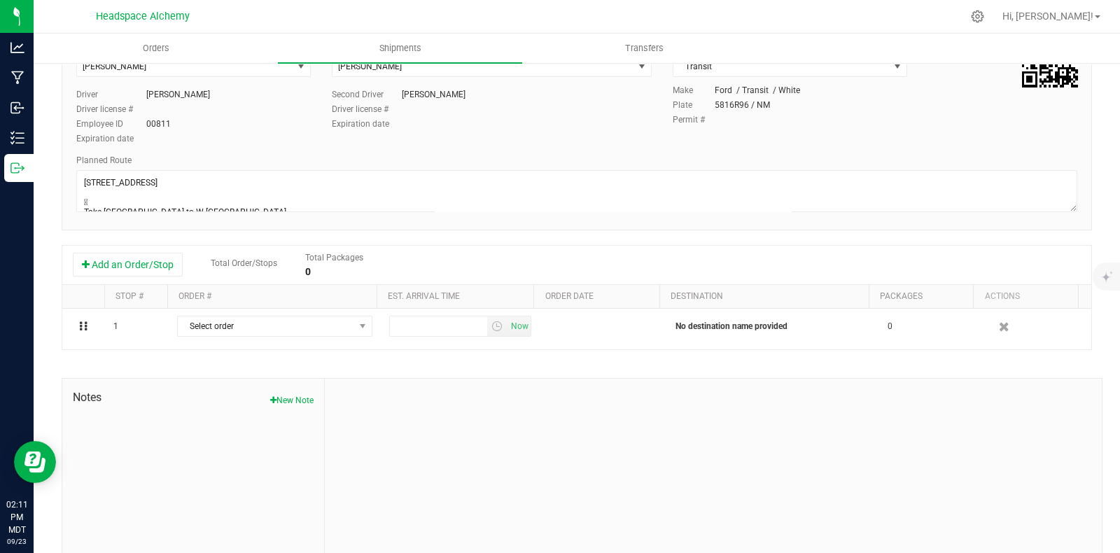
scroll to position [162, 0]
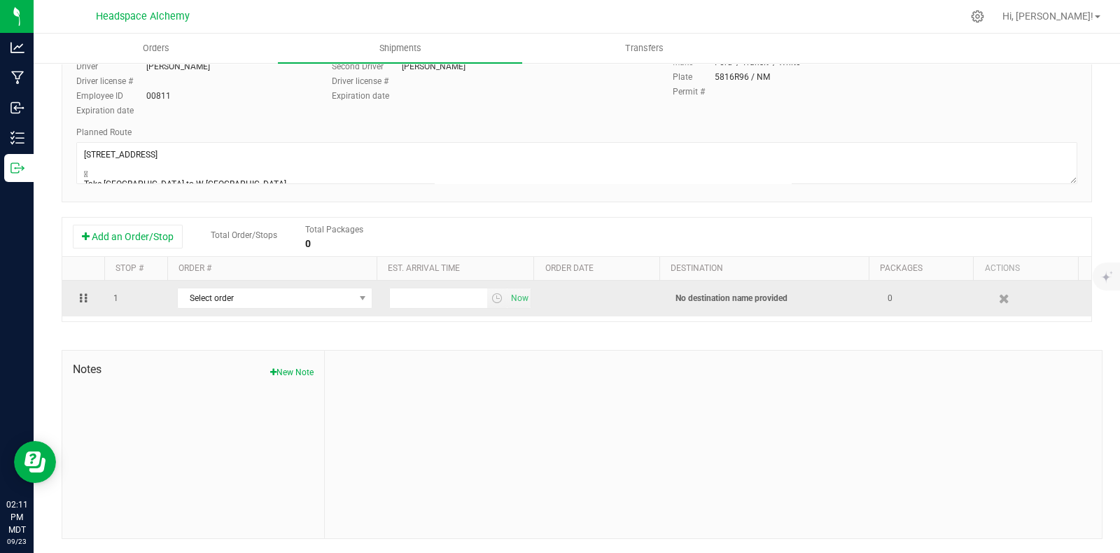
click at [321, 285] on td "Select order 00000884 00000883 00000882 00000881 00000880 00000878 00000877 000…" at bounding box center [275, 299] width 212 height 36
click at [321, 299] on span "Select order" at bounding box center [266, 298] width 176 height 20
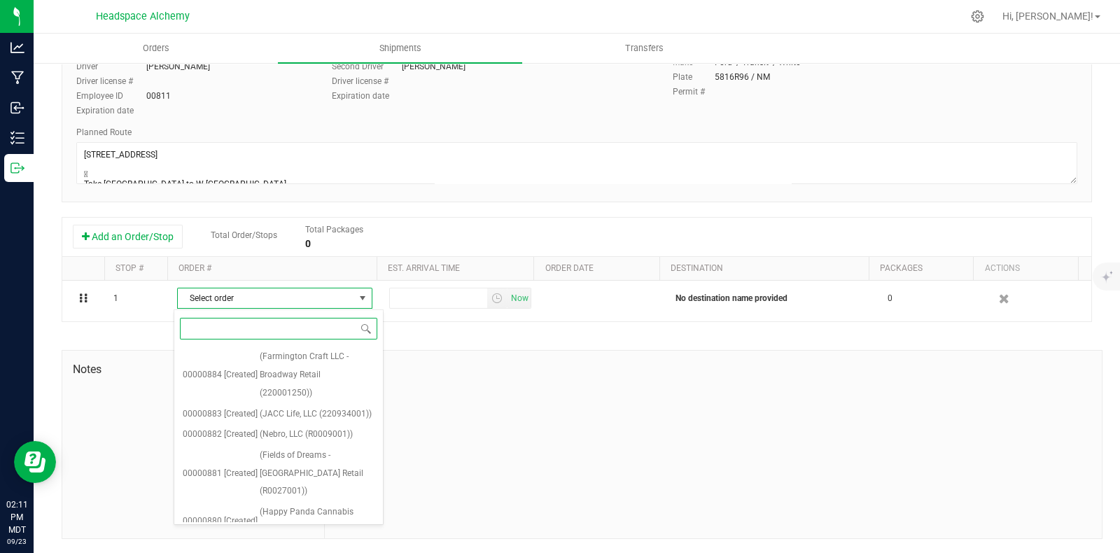
drag, startPoint x: 223, startPoint y: 325, endPoint x: 211, endPoint y: 330, distance: 12.6
click at [213, 330] on input at bounding box center [278, 329] width 197 height 22
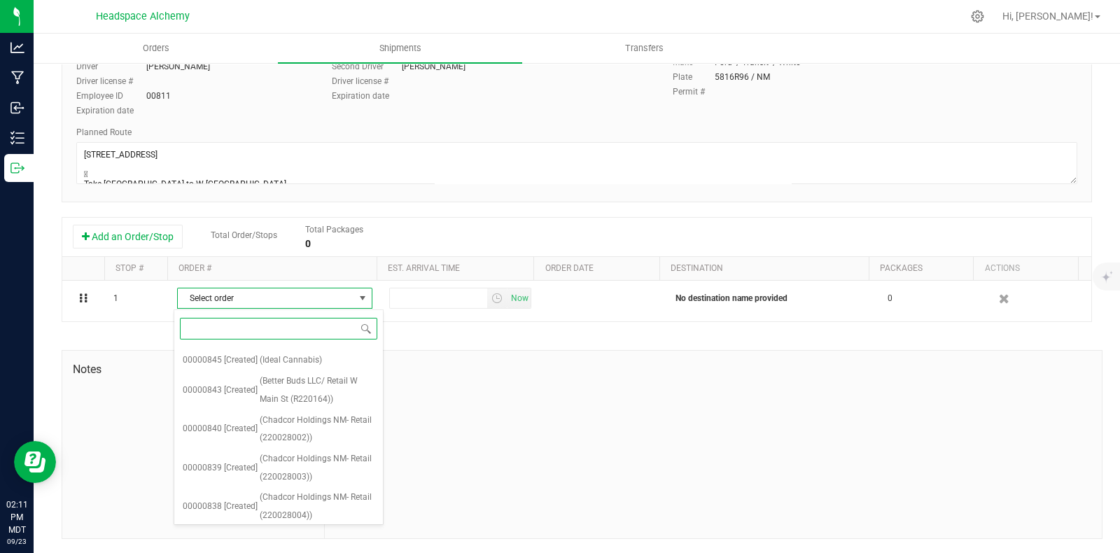
scroll to position [994, 0]
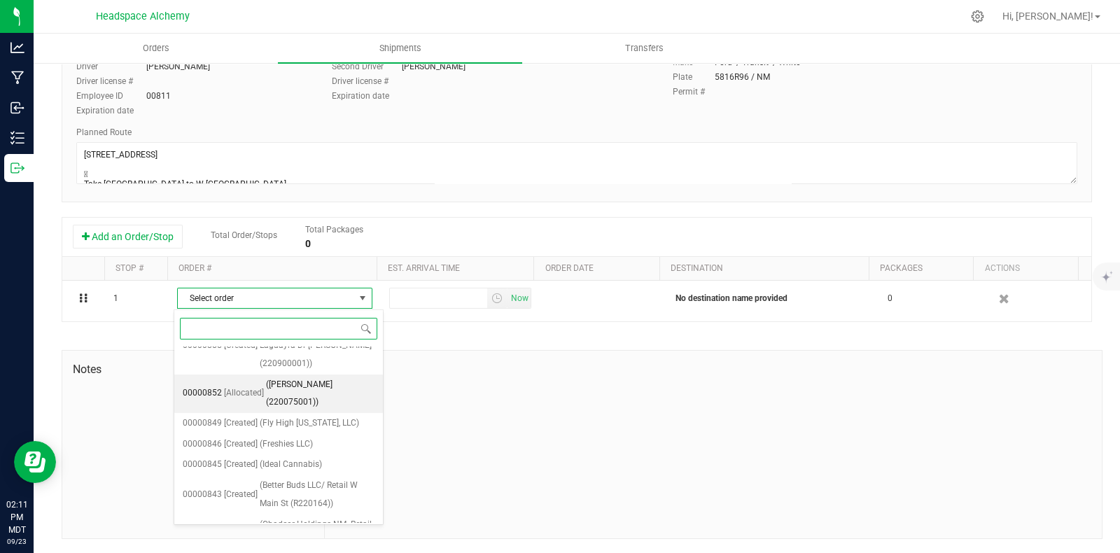
click at [295, 397] on span "([PERSON_NAME] (220075001))" at bounding box center [320, 394] width 108 height 36
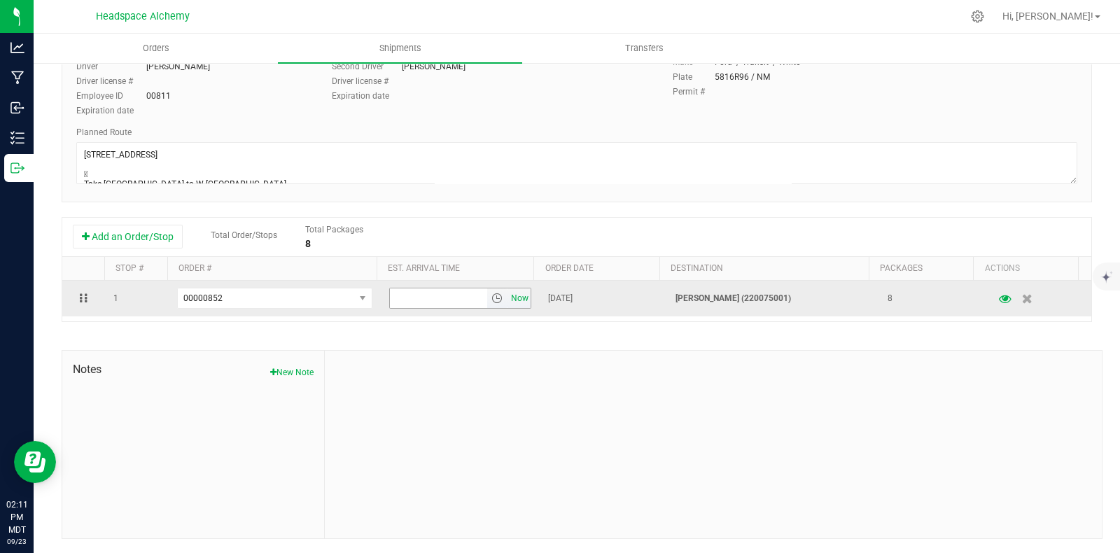
click at [516, 303] on span "Now" at bounding box center [520, 298] width 24 height 20
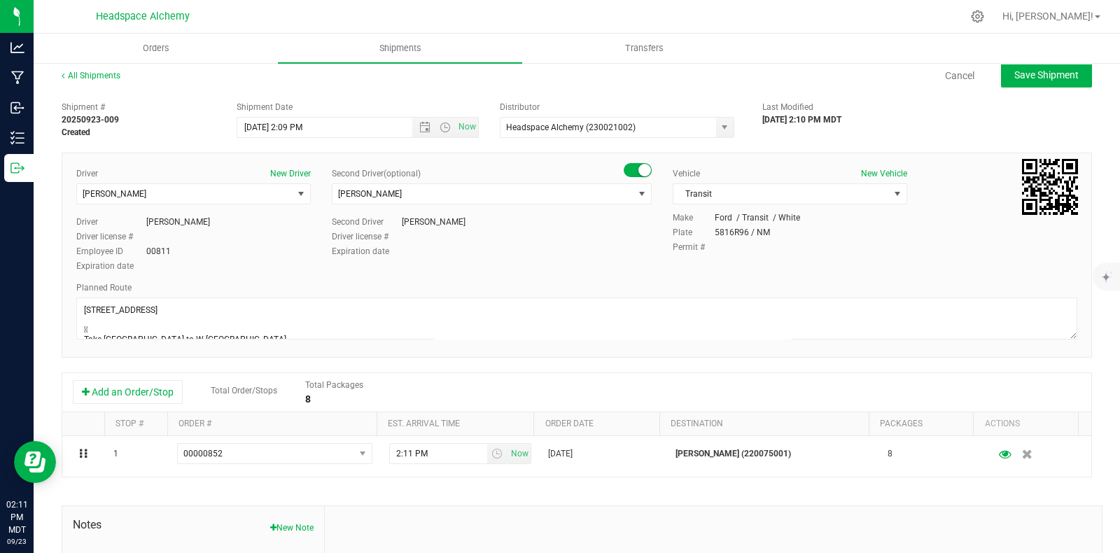
scroll to position [0, 0]
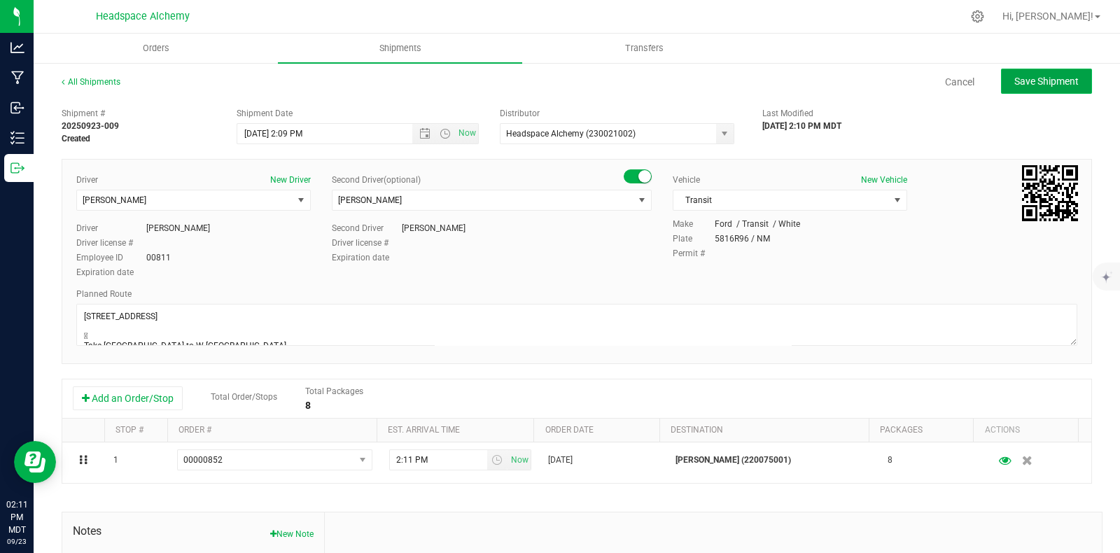
click at [1048, 73] on button "Save Shipment" at bounding box center [1046, 81] width 91 height 25
type input "[DATE] 8:09 PM"
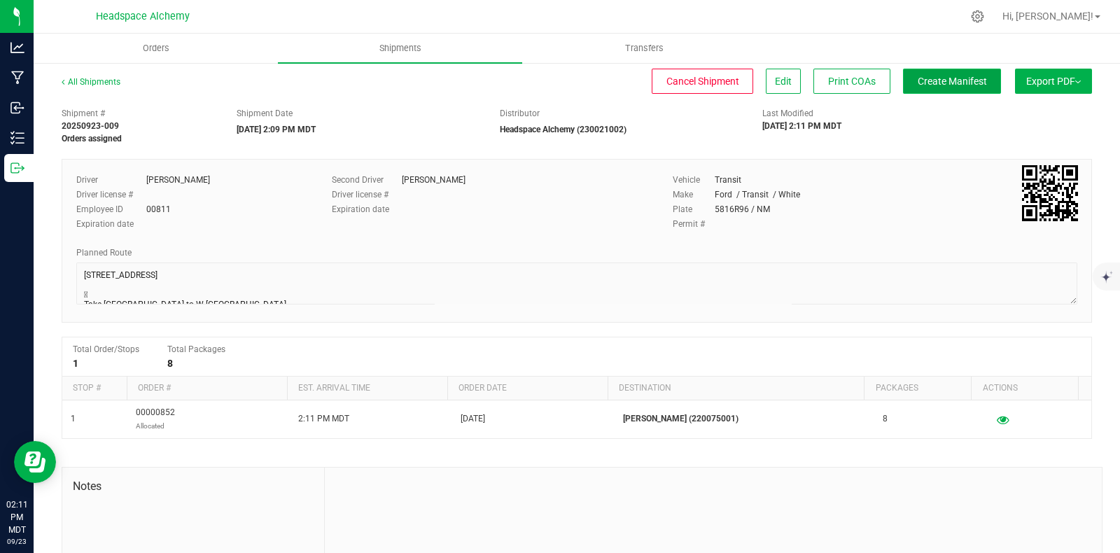
click at [934, 80] on span "Create Manifest" at bounding box center [951, 81] width 69 height 11
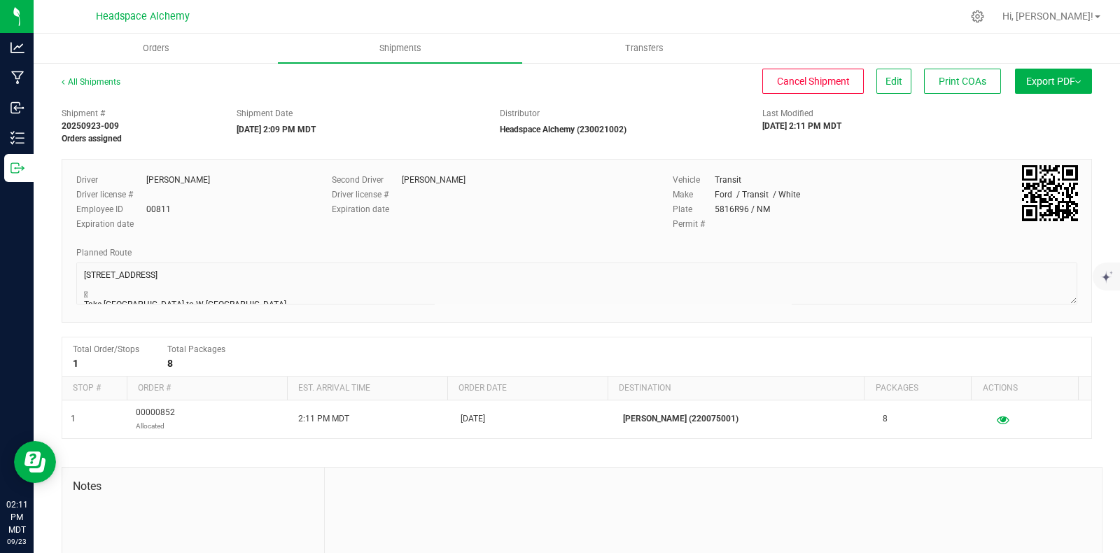
click at [1060, 78] on span "Export PDF" at bounding box center [1053, 81] width 55 height 11
click at [1017, 115] on span "Manifest by Package ID" at bounding box center [1032, 112] width 89 height 10
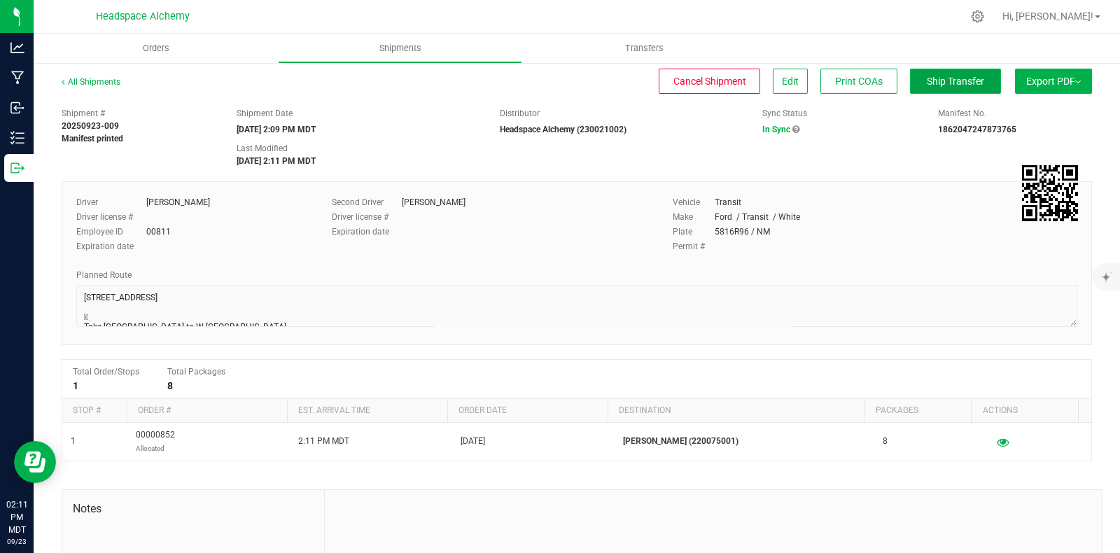
click at [931, 80] on span "Ship Transfer" at bounding box center [955, 81] width 57 height 11
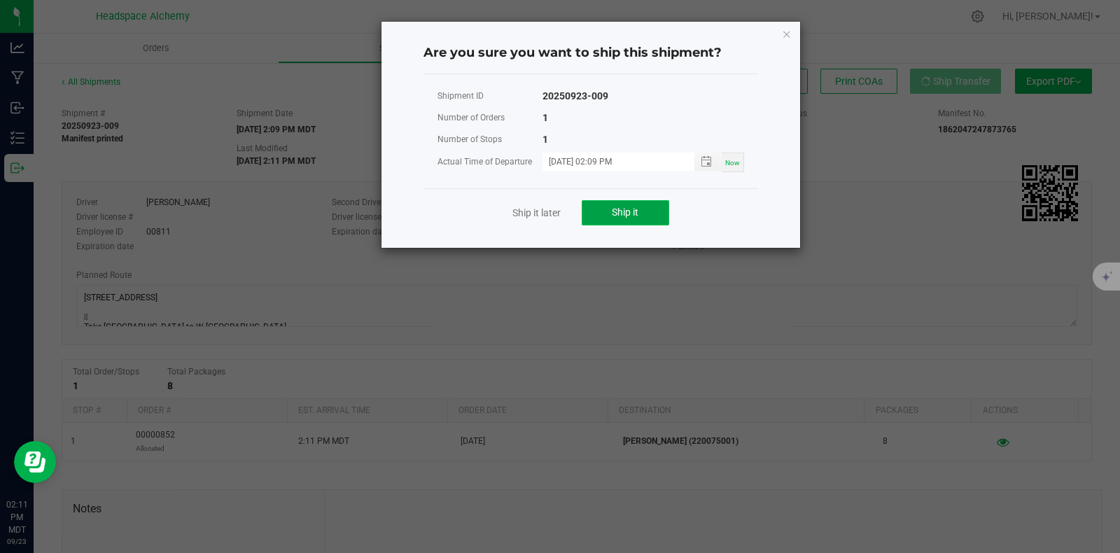
click at [639, 205] on button "Ship it" at bounding box center [625, 212] width 87 height 25
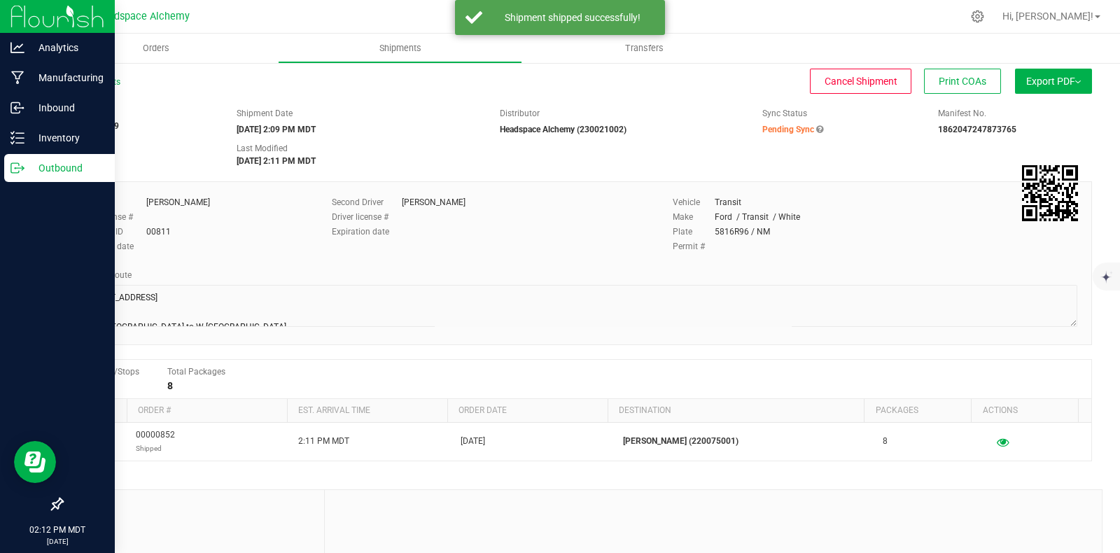
click at [15, 166] on icon at bounding box center [17, 168] width 14 height 14
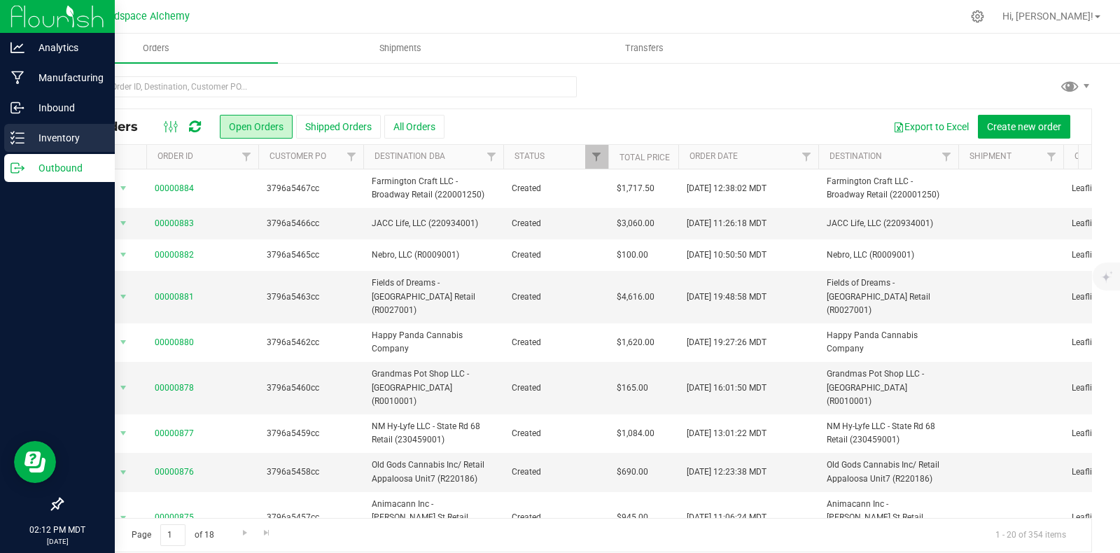
click at [6, 134] on div "Inventory" at bounding box center [59, 138] width 111 height 28
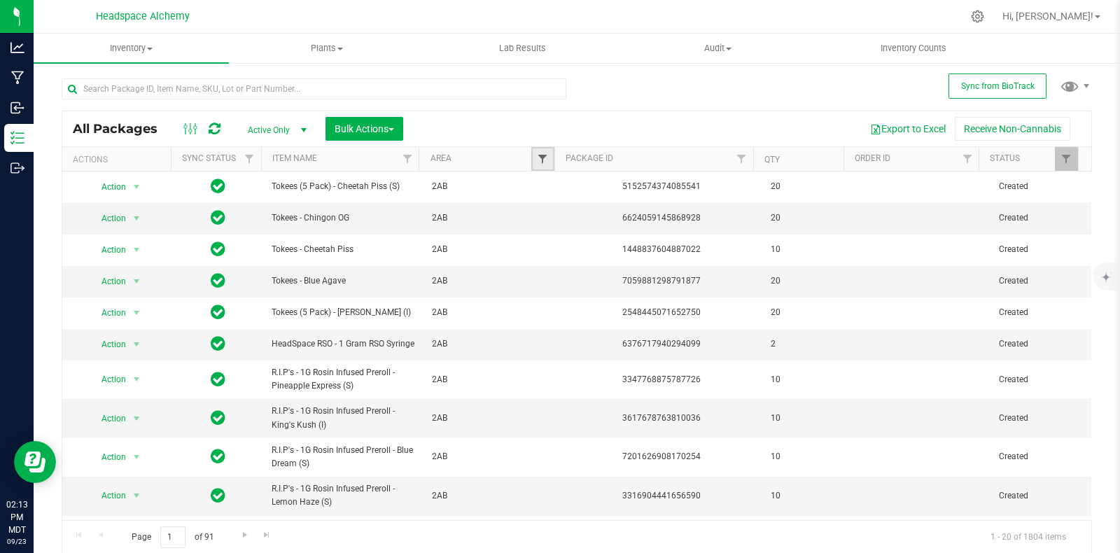
click at [539, 155] on span "Filter" at bounding box center [542, 158] width 11 height 11
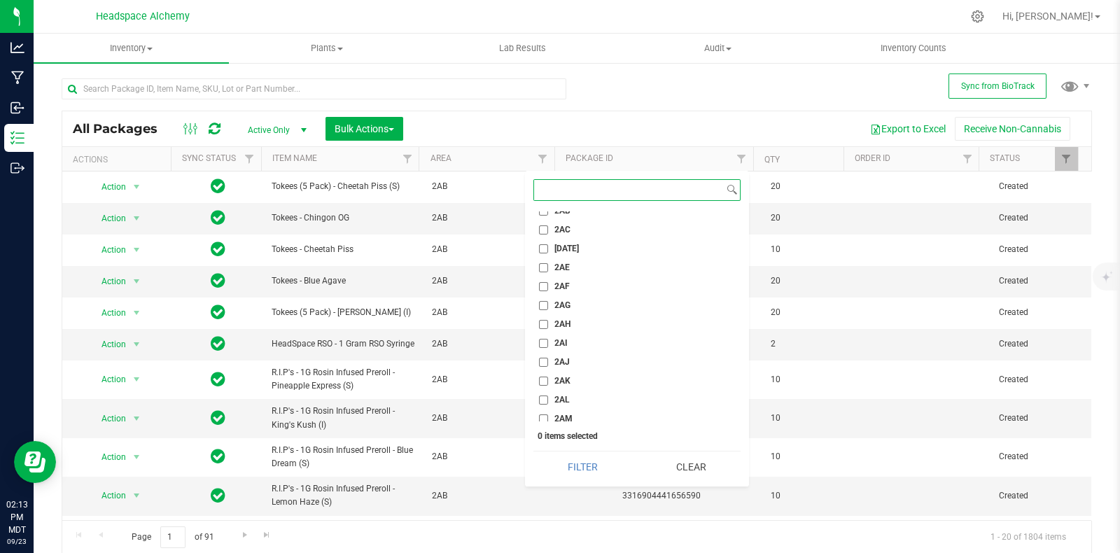
scroll to position [1224, 0]
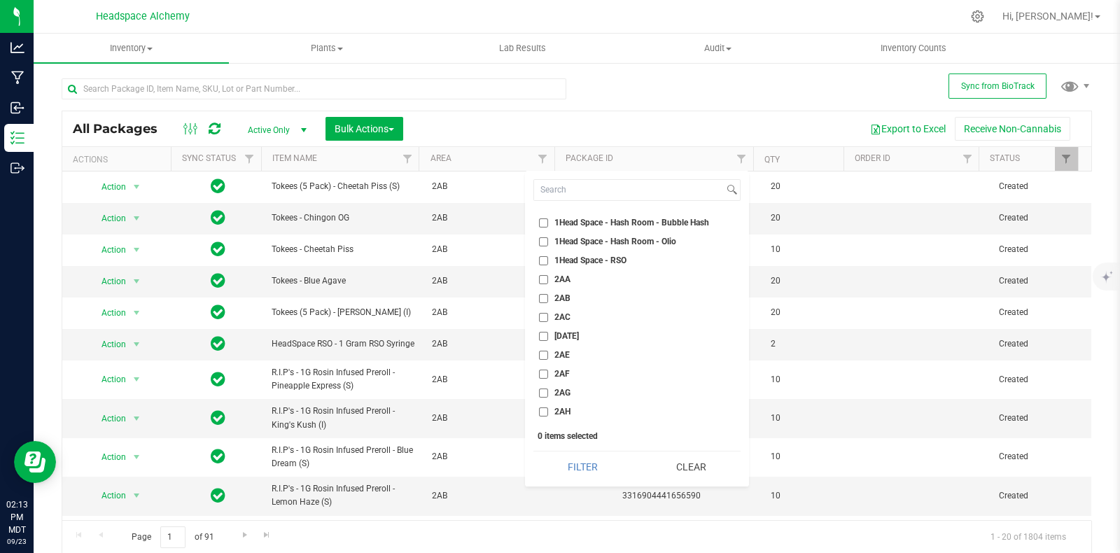
click at [540, 275] on input "2AA" at bounding box center [543, 279] width 9 height 9
checkbox input "true"
click at [581, 463] on button "Filter" at bounding box center [582, 466] width 99 height 31
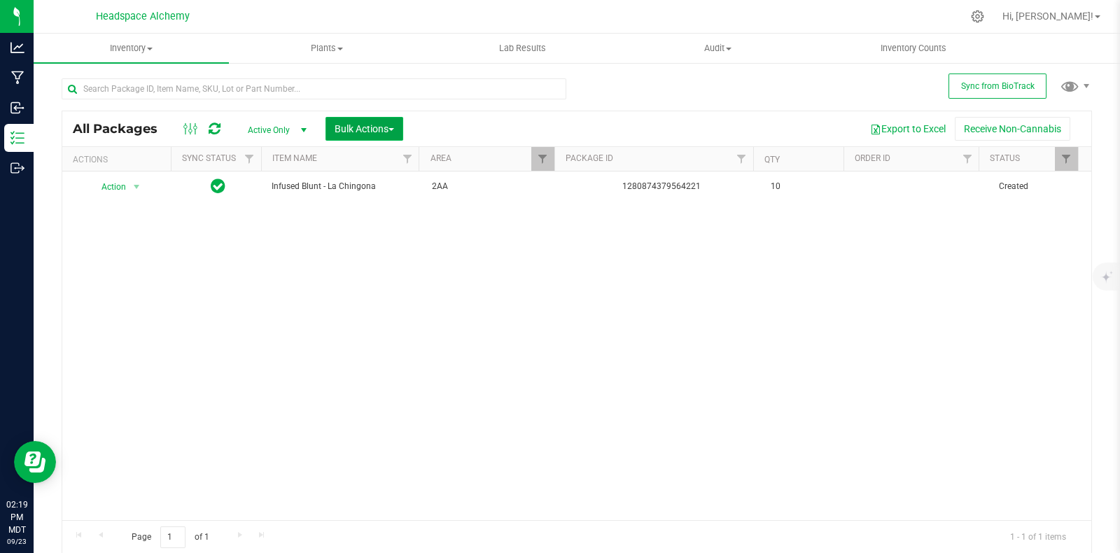
click at [352, 132] on span "Bulk Actions" at bounding box center [363, 128] width 59 height 11
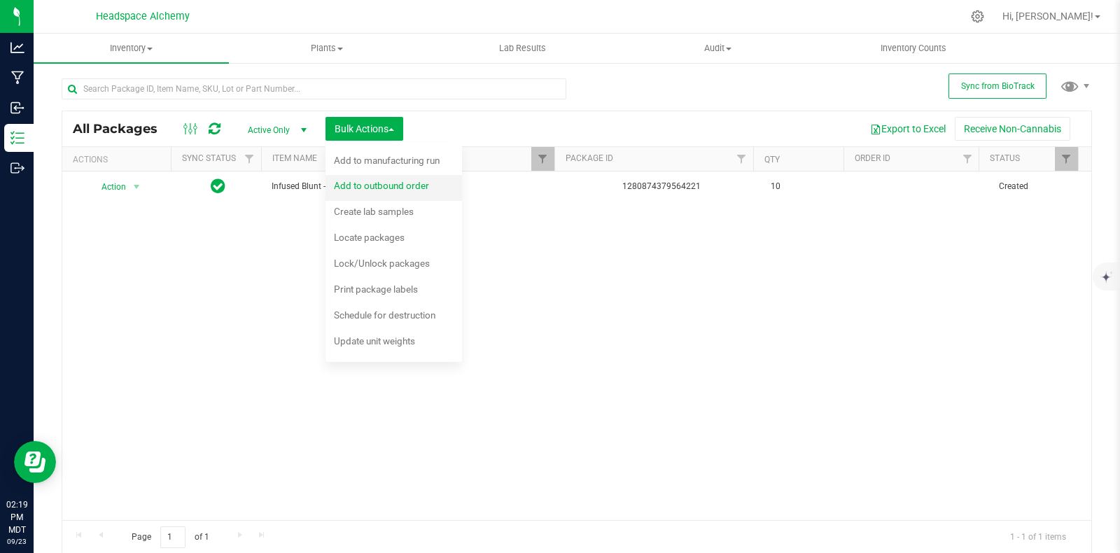
click at [380, 183] on span "Add to outbound order" at bounding box center [381, 185] width 95 height 11
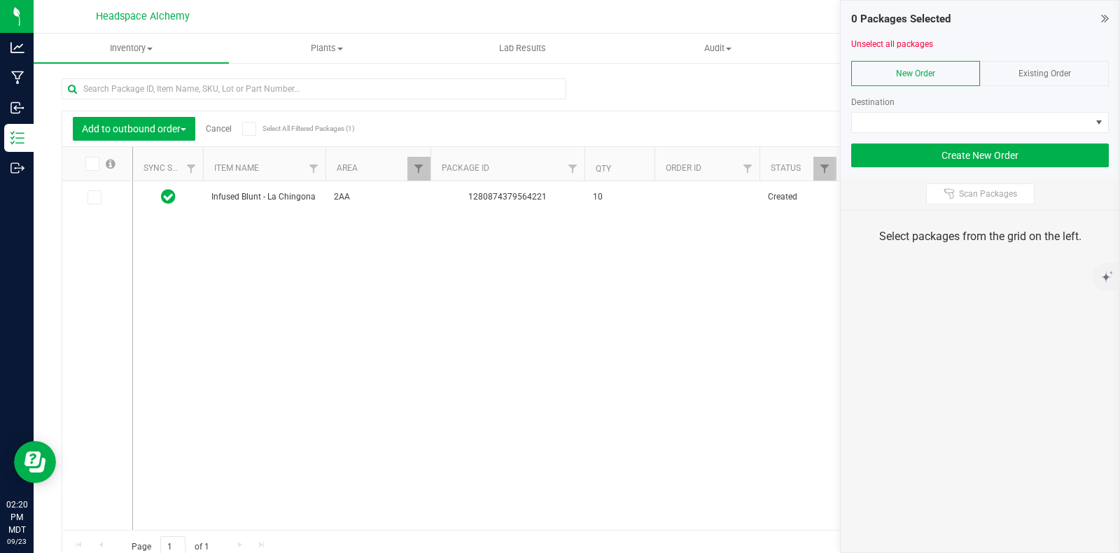
click at [1024, 71] on span "Existing Order" at bounding box center [1044, 74] width 52 height 10
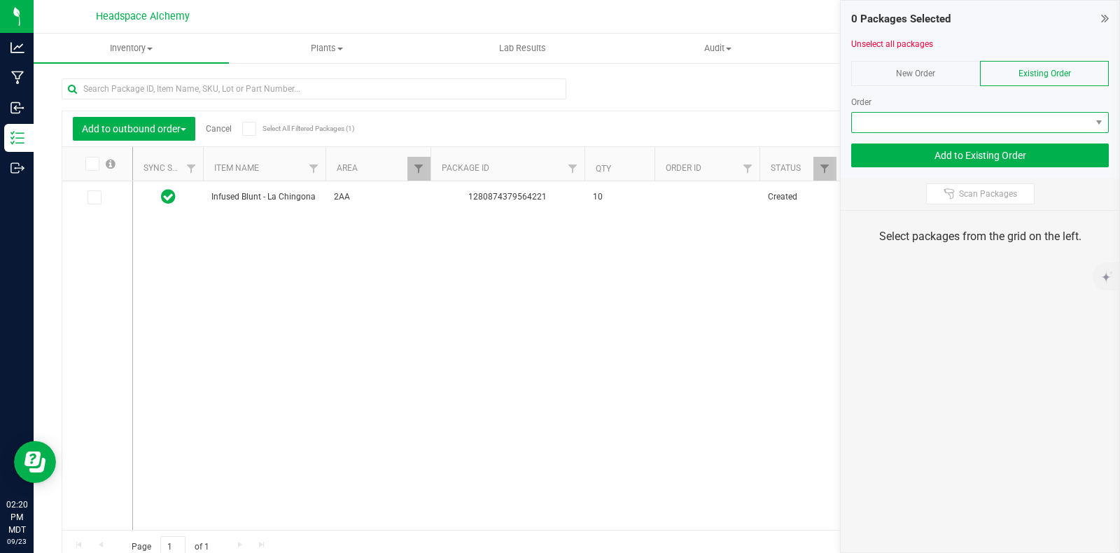
click at [980, 120] on span at bounding box center [971, 123] width 239 height 20
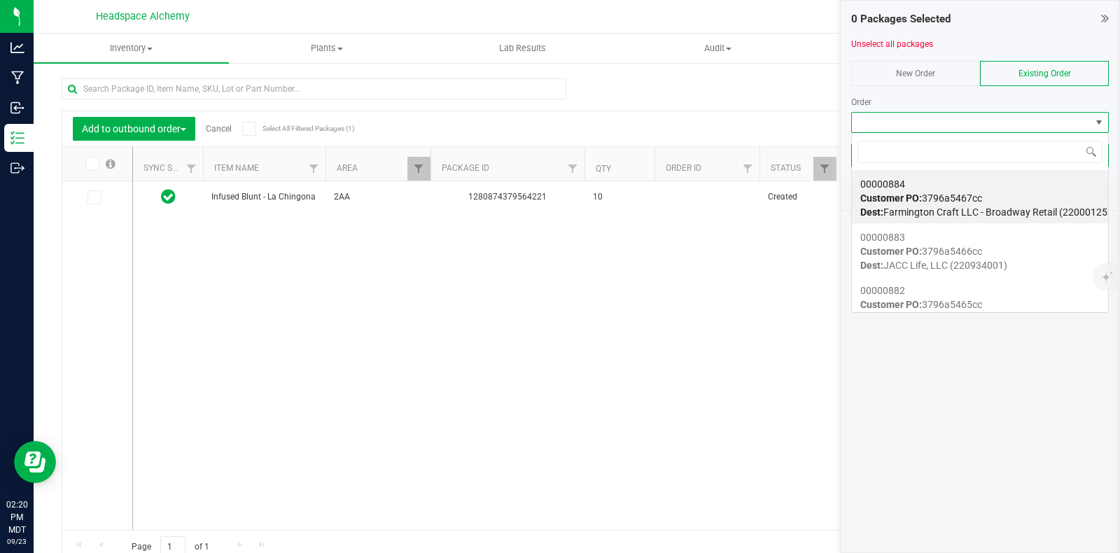
scroll to position [20, 258]
drag, startPoint x: 980, startPoint y: 122, endPoint x: 1036, endPoint y: 142, distance: 60.2
click at [1037, 141] on span at bounding box center [980, 151] width 256 height 33
paste input "[STREET_ADDRESS]  Take [GEOGRAPHIC_DATA] 4 min (1.2 mi)  Take US-70 E, [GEOGR…"
type input "[STREET_ADDRESS]  Take [GEOGRAPHIC_DATA] 4 min (1.2 mi)  Take US-70 E, [GEOGR…"
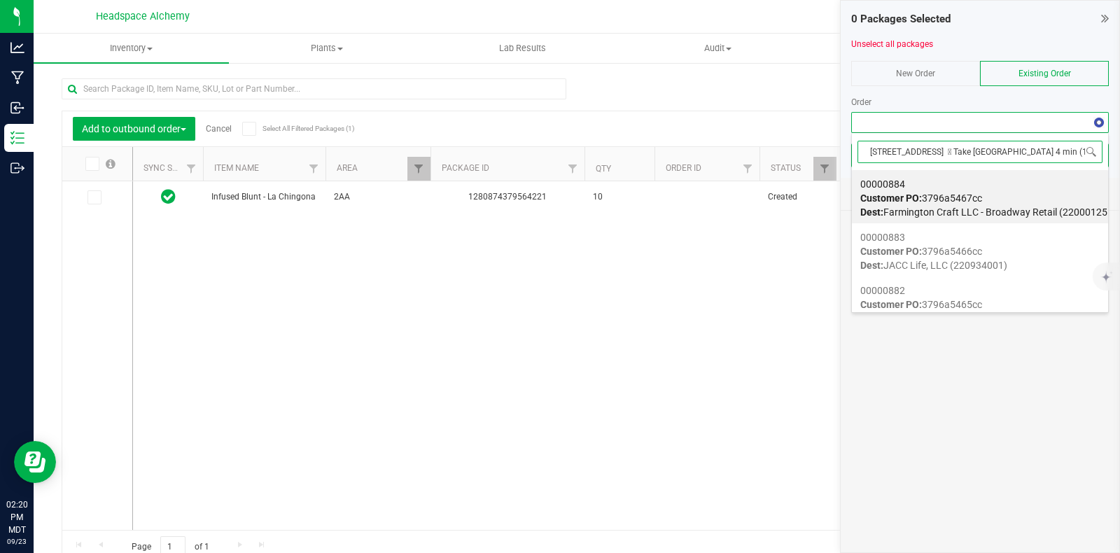
scroll to position [0, 631]
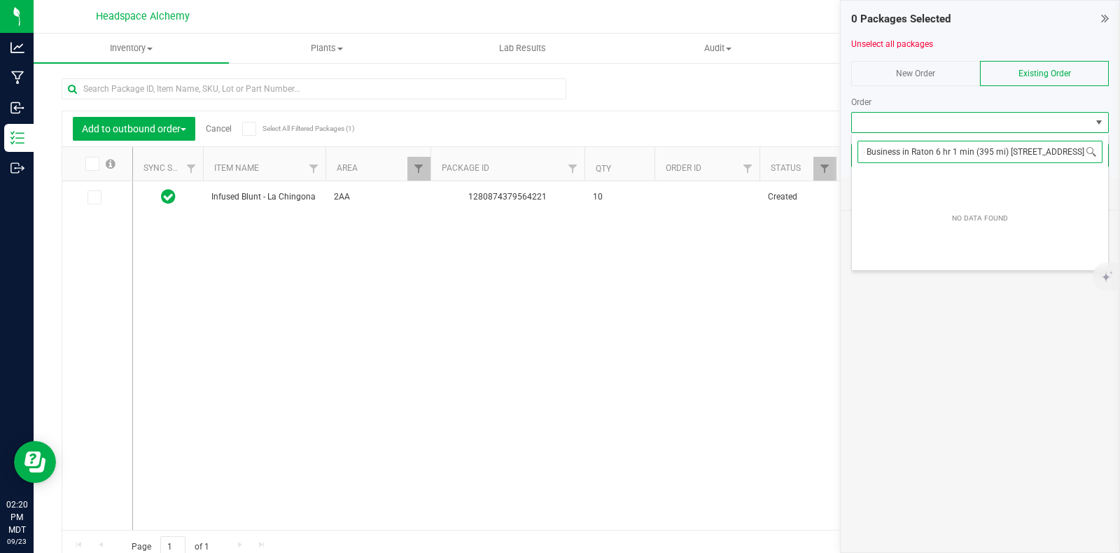
click at [987, 153] on input "[STREET_ADDRESS]  Take [GEOGRAPHIC_DATA] 4 min (1.2 mi)  Take US-70 E, [GEOGR…" at bounding box center [979, 152] width 245 height 22
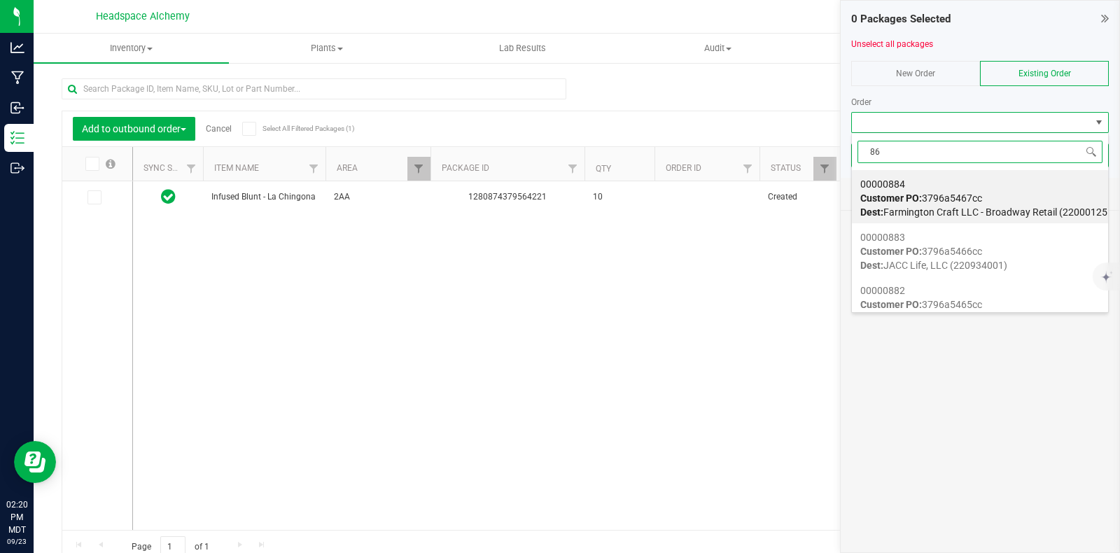
type input "863"
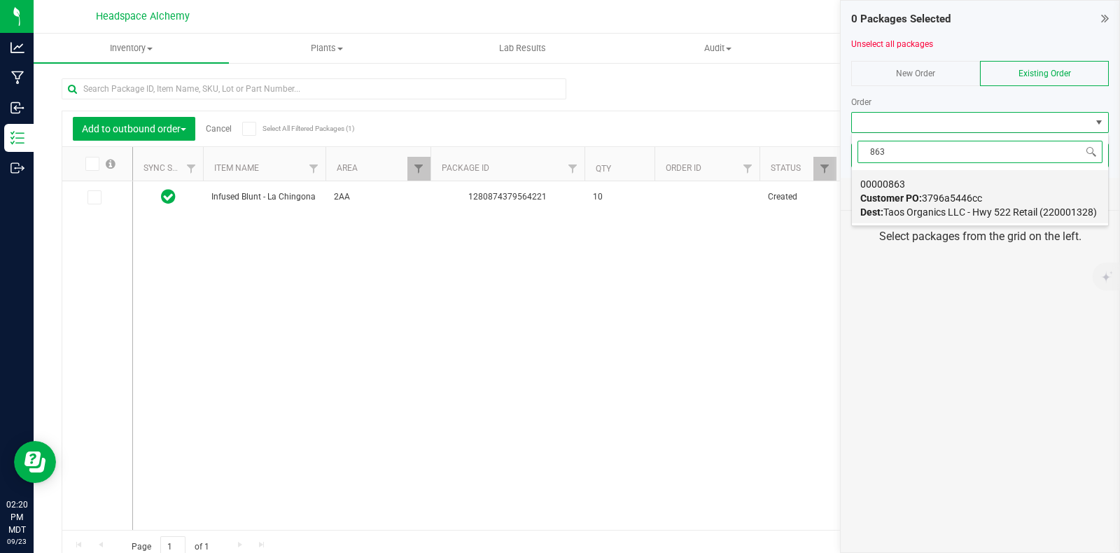
click at [922, 181] on div "00000863 Customer PO: 3796a5446cc Dest: Taos Organics LLC - Hwy 522 Retail (220…" at bounding box center [979, 197] width 239 height 53
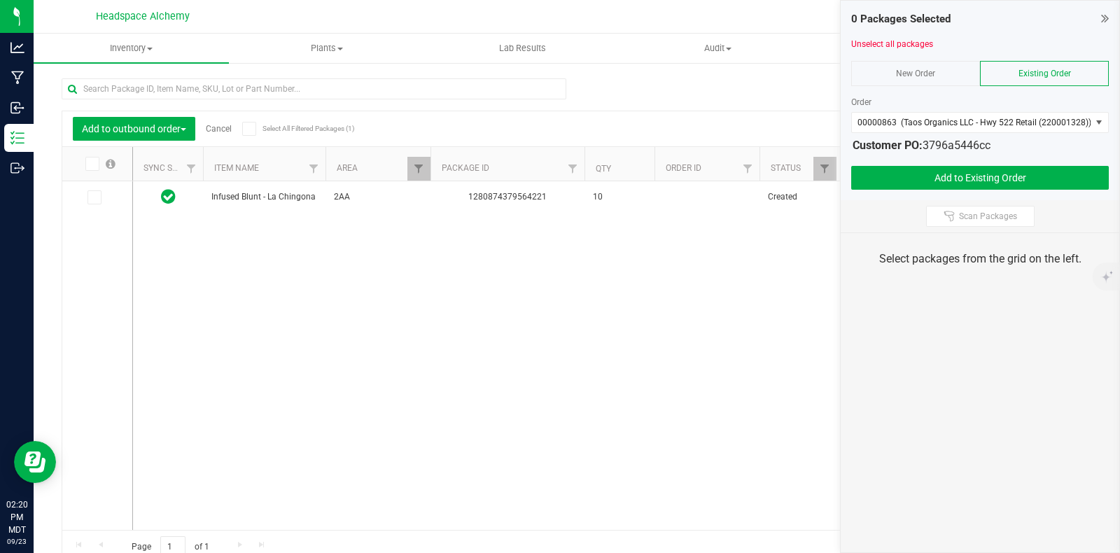
click at [243, 127] on span at bounding box center [249, 129] width 14 height 14
click at [0, 0] on input "Select All Filtered Packages (1)" at bounding box center [0, 0] width 0 height 0
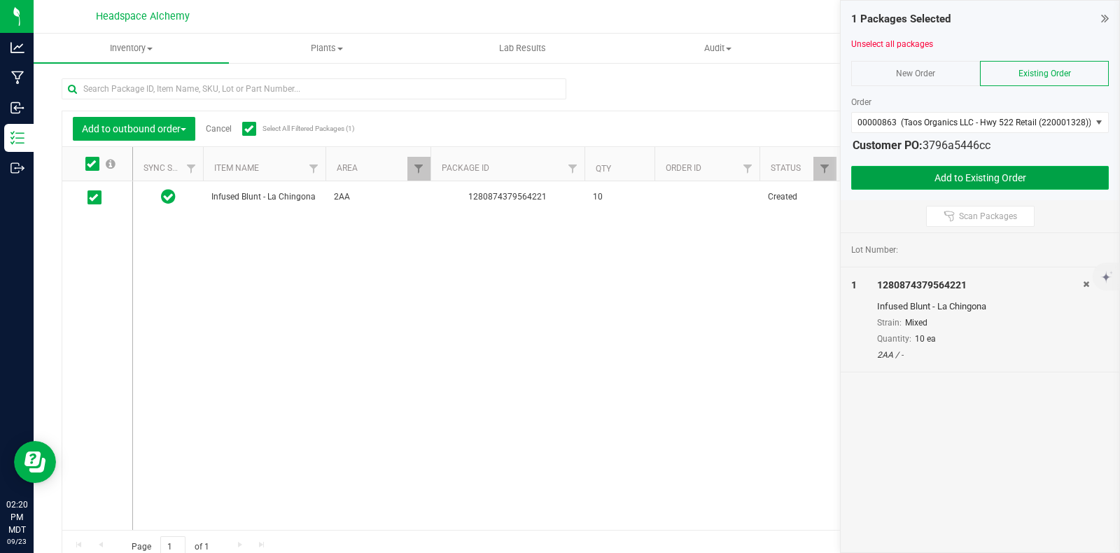
click at [968, 176] on button "Add to Existing Order" at bounding box center [980, 178] width 258 height 24
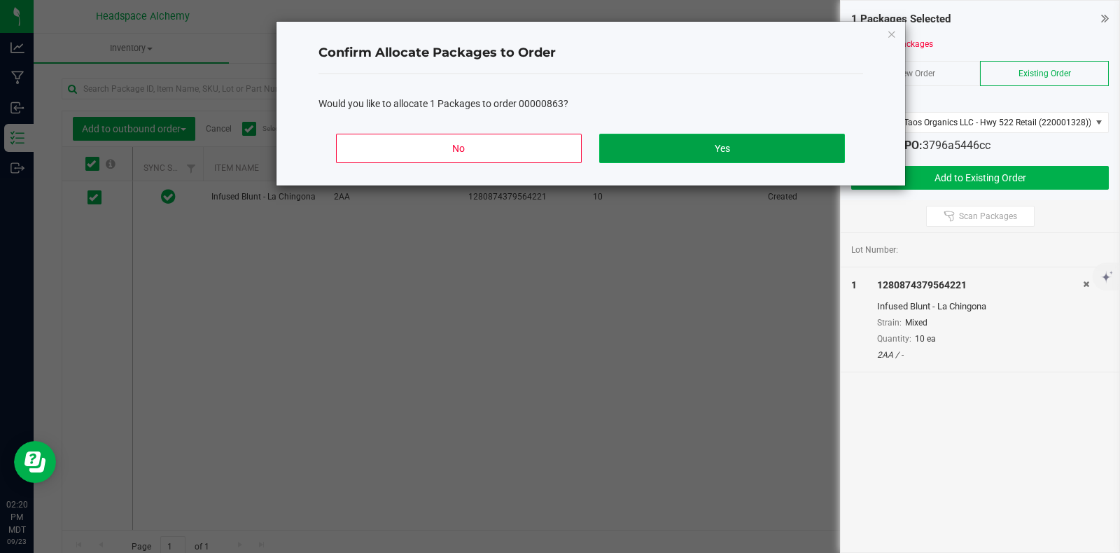
click at [715, 144] on button "Yes" at bounding box center [721, 148] width 245 height 29
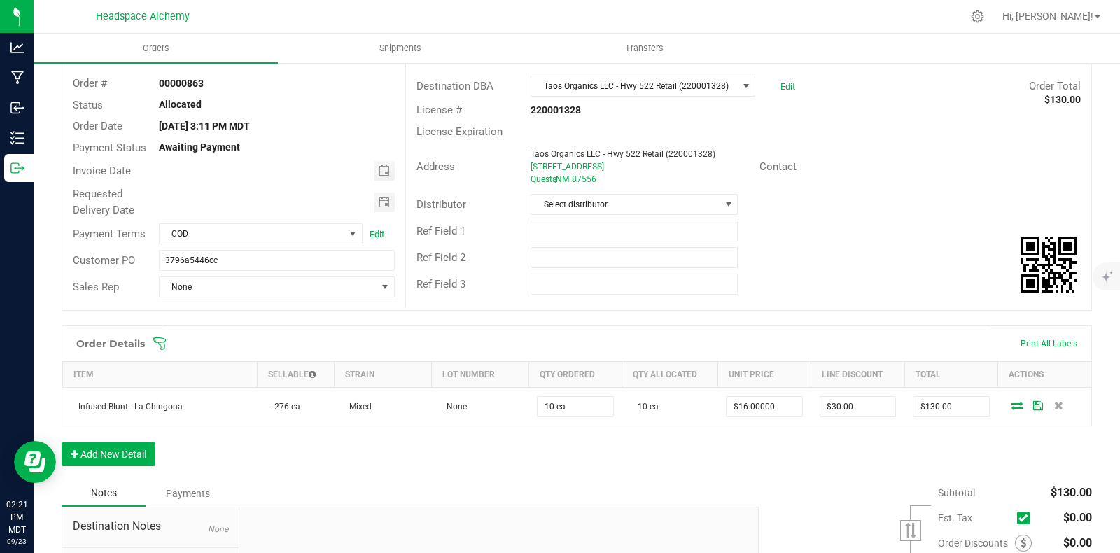
scroll to position [174, 0]
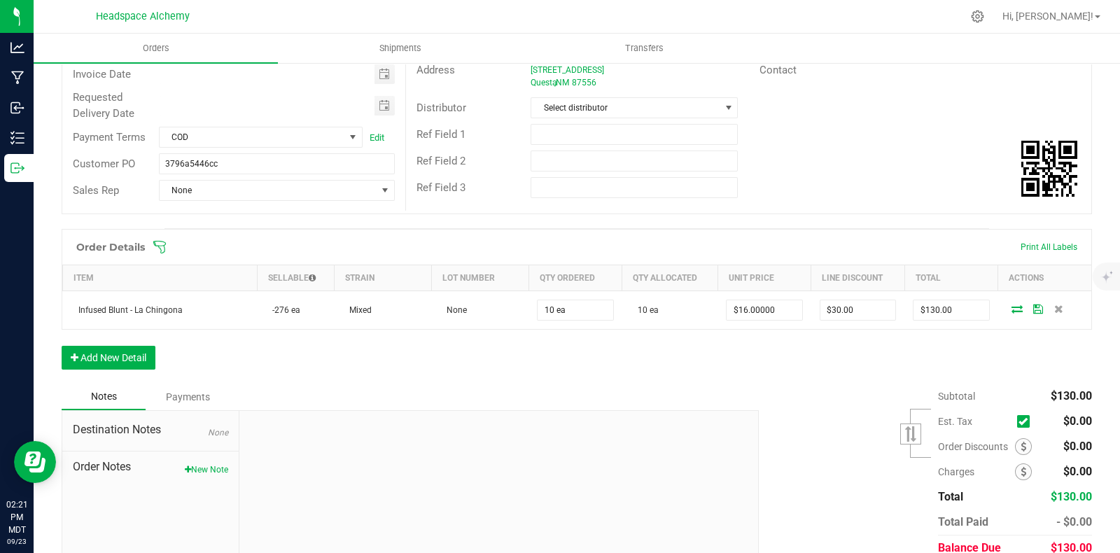
click at [328, 363] on div "Order Details Print All Labels Item Sellable Strain Lot Number Qty Ordered Qty …" at bounding box center [577, 306] width 1030 height 155
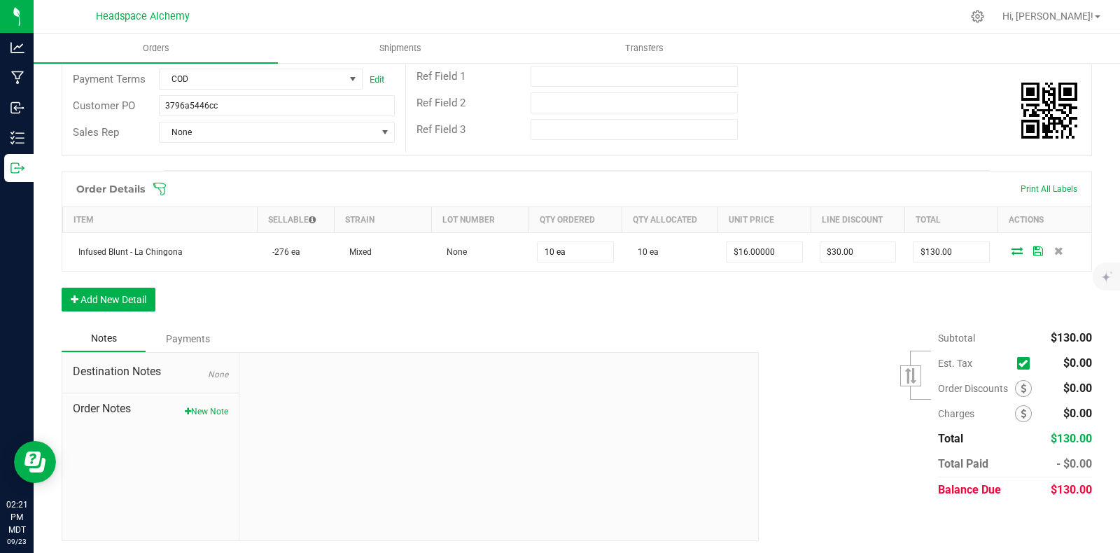
scroll to position [0, 0]
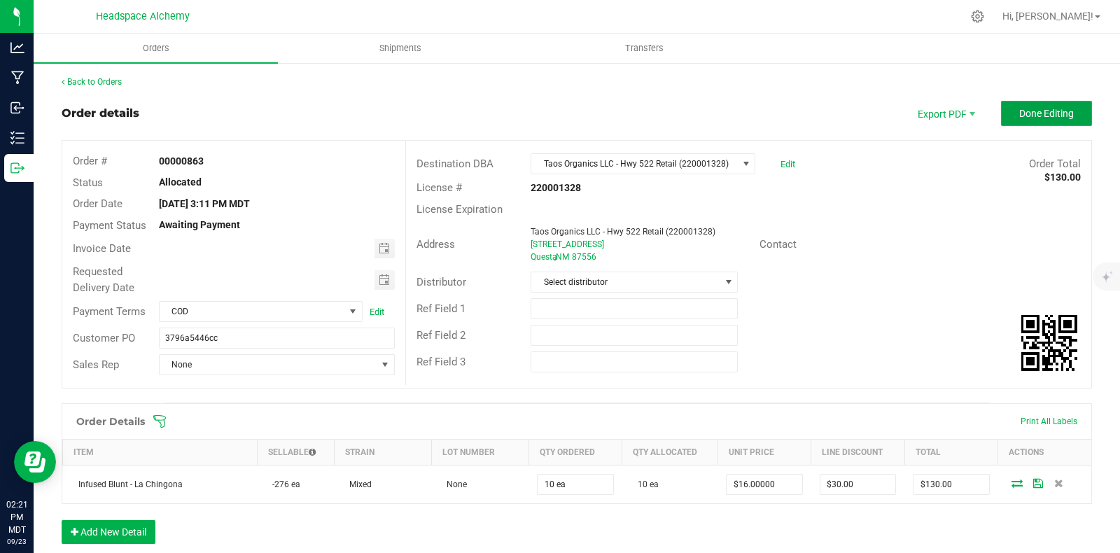
click at [1029, 105] on button "Done Editing" at bounding box center [1046, 113] width 91 height 25
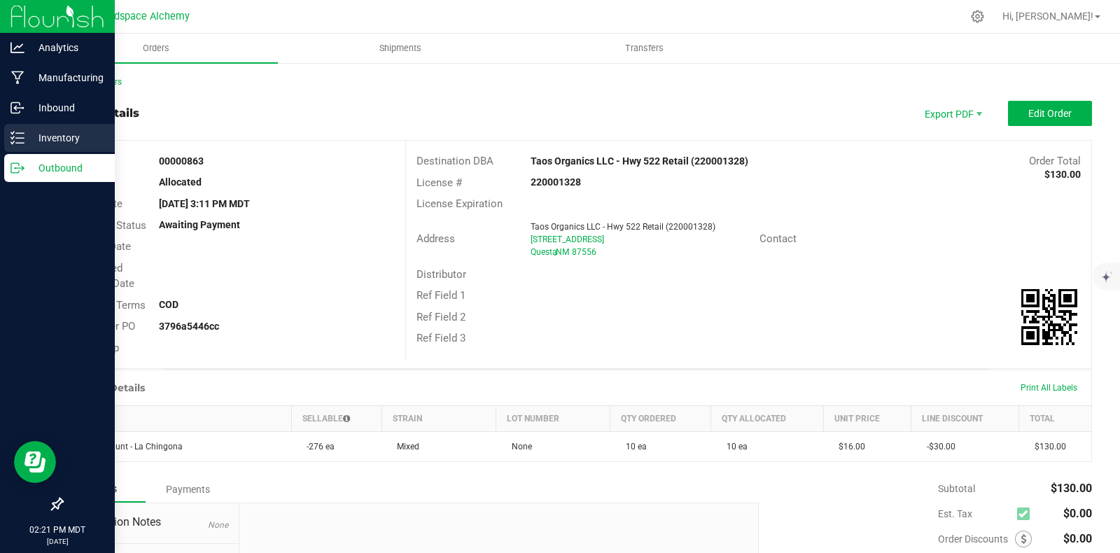
click at [21, 139] on icon at bounding box center [17, 138] width 14 height 14
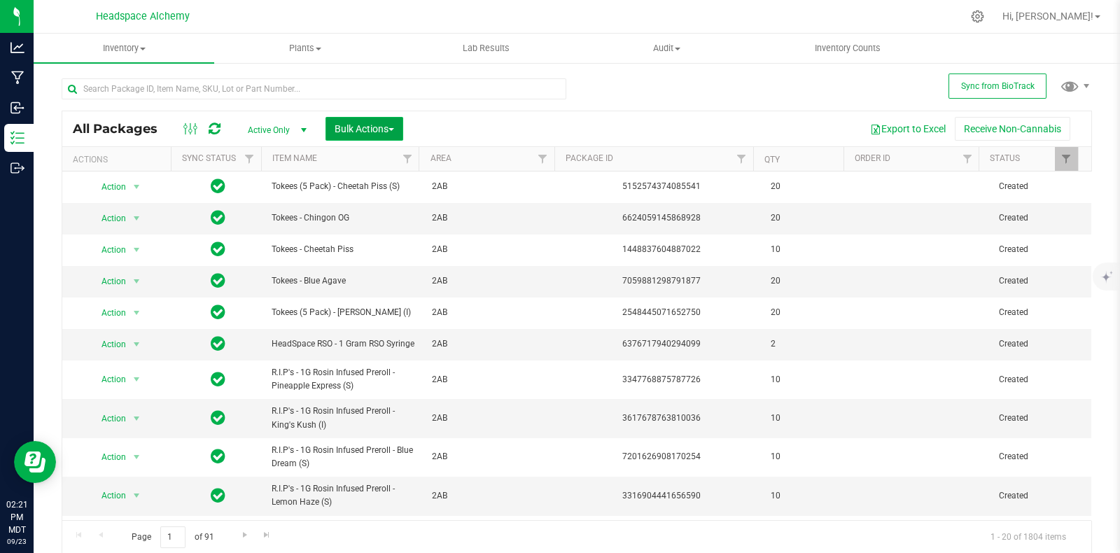
click at [387, 123] on span "Bulk Actions" at bounding box center [363, 128] width 59 height 11
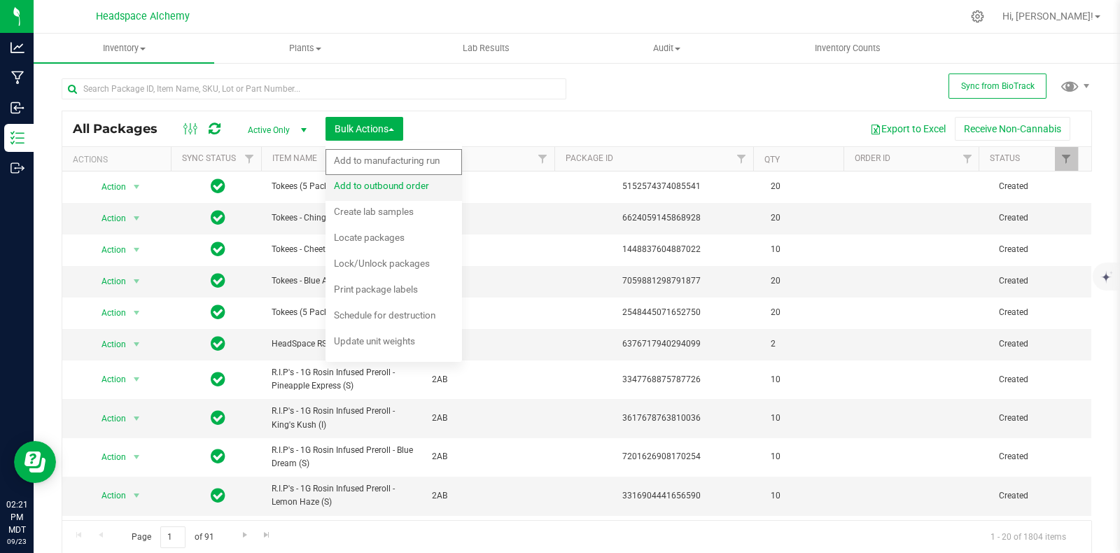
click at [398, 185] on span "Add to outbound order" at bounding box center [381, 185] width 95 height 11
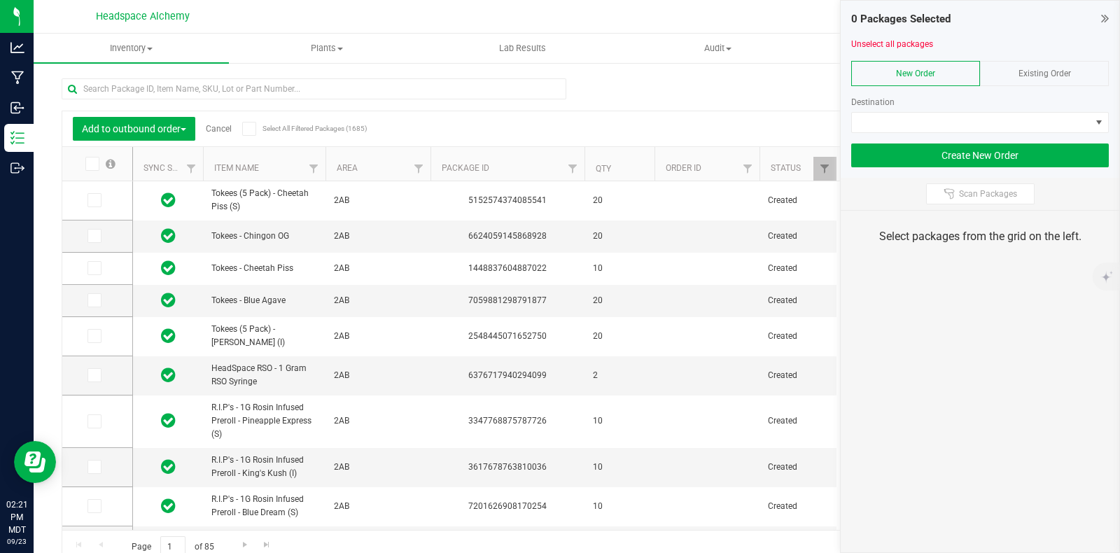
click at [1021, 64] on div "Existing Order" at bounding box center [1044, 73] width 129 height 25
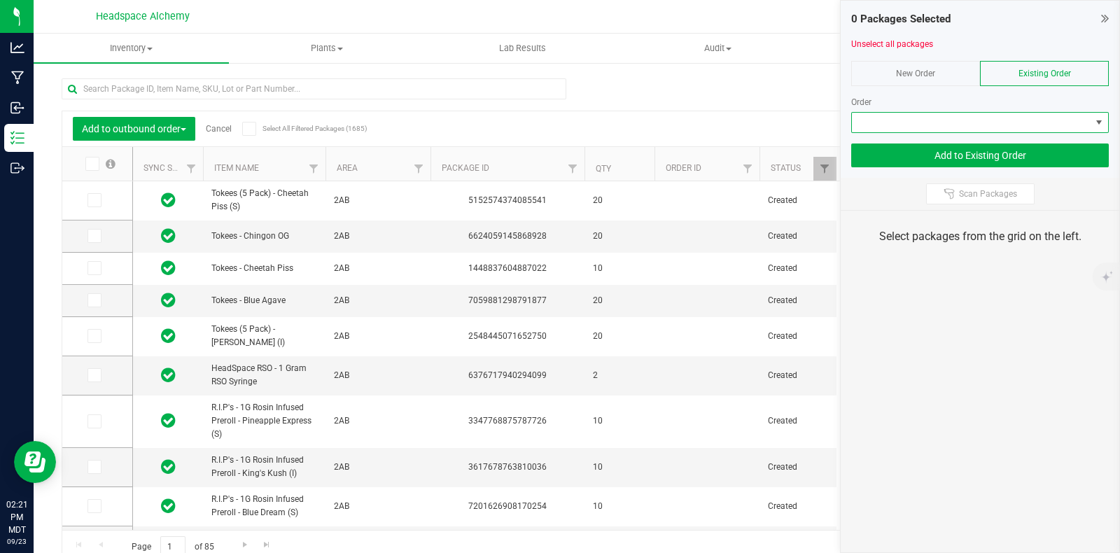
click at [1004, 121] on span at bounding box center [971, 123] width 239 height 20
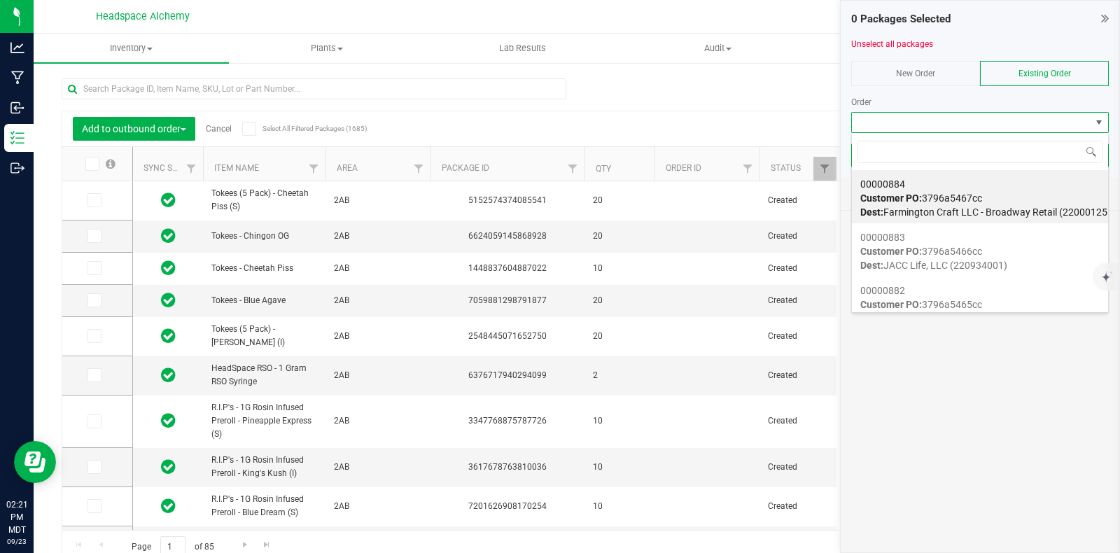
scroll to position [20, 258]
type input "863"
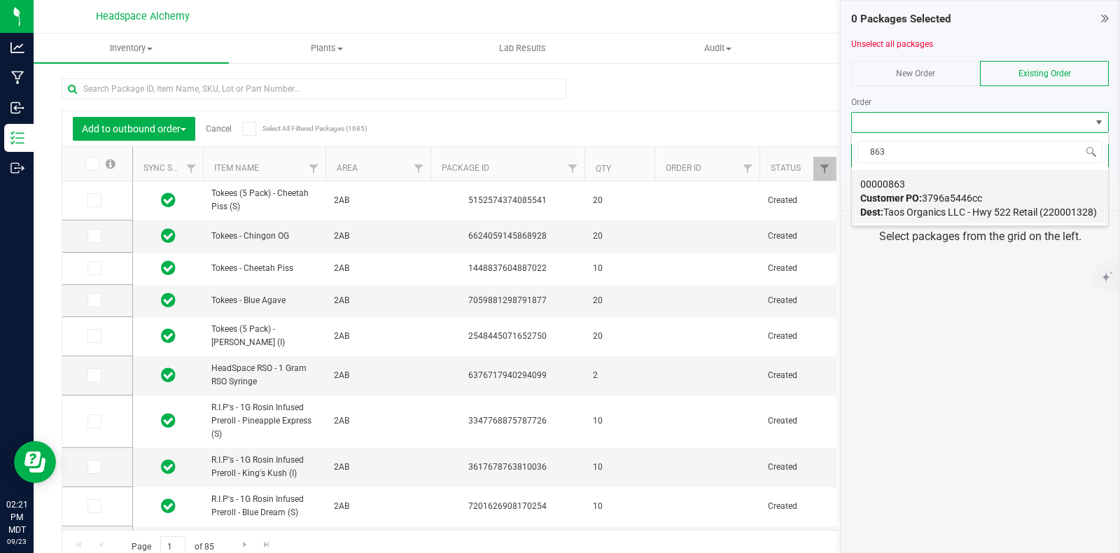
click at [975, 192] on span "Customer PO: 3796a5446cc" at bounding box center [921, 197] width 122 height 11
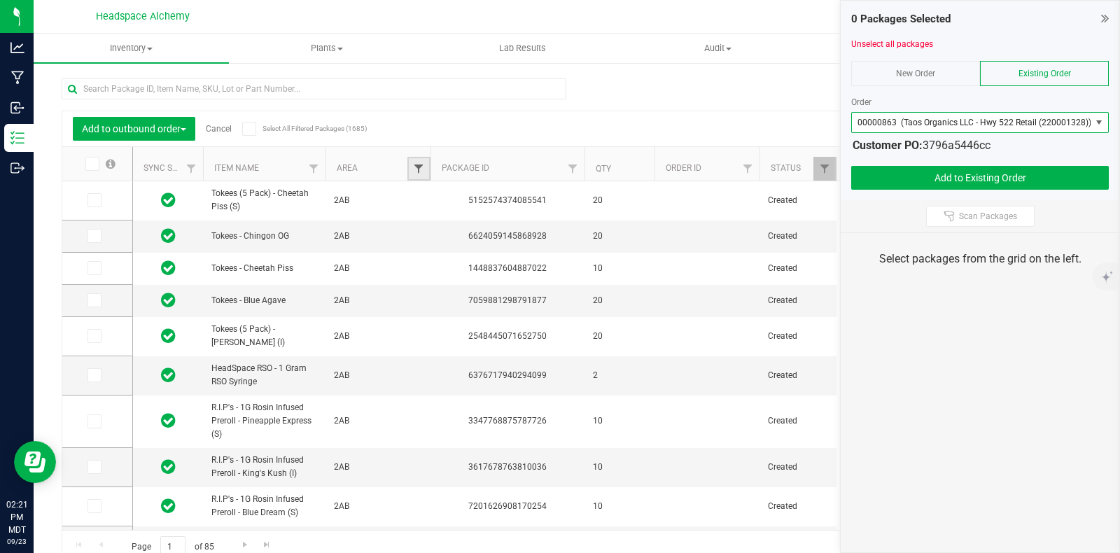
click at [416, 166] on span "Filter" at bounding box center [418, 168] width 11 height 11
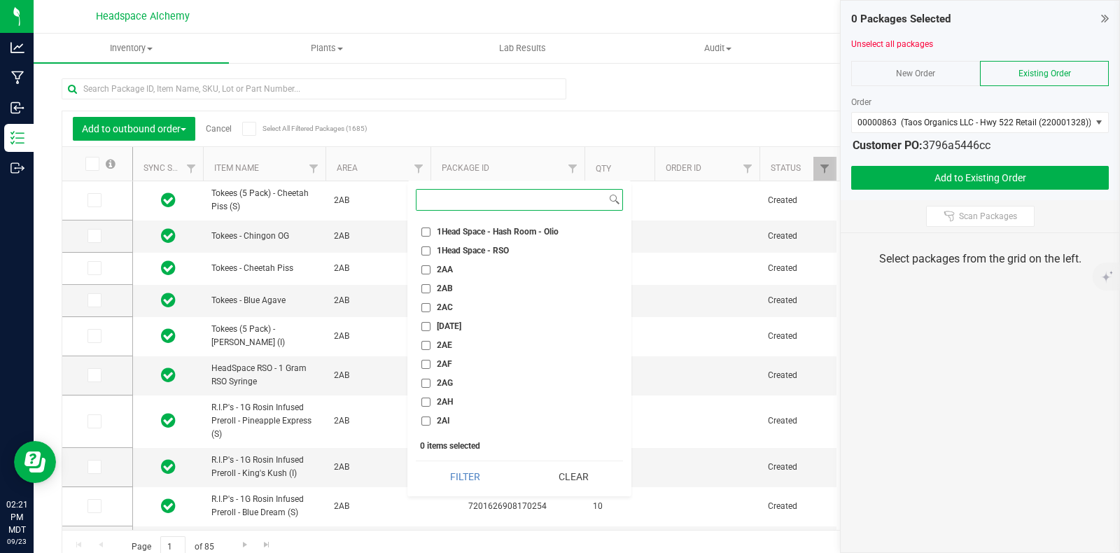
scroll to position [1224, 0]
click at [444, 291] on span "2AA" at bounding box center [445, 289] width 16 height 8
click at [426, 288] on input "2AA" at bounding box center [425, 289] width 9 height 9
checkbox input "true"
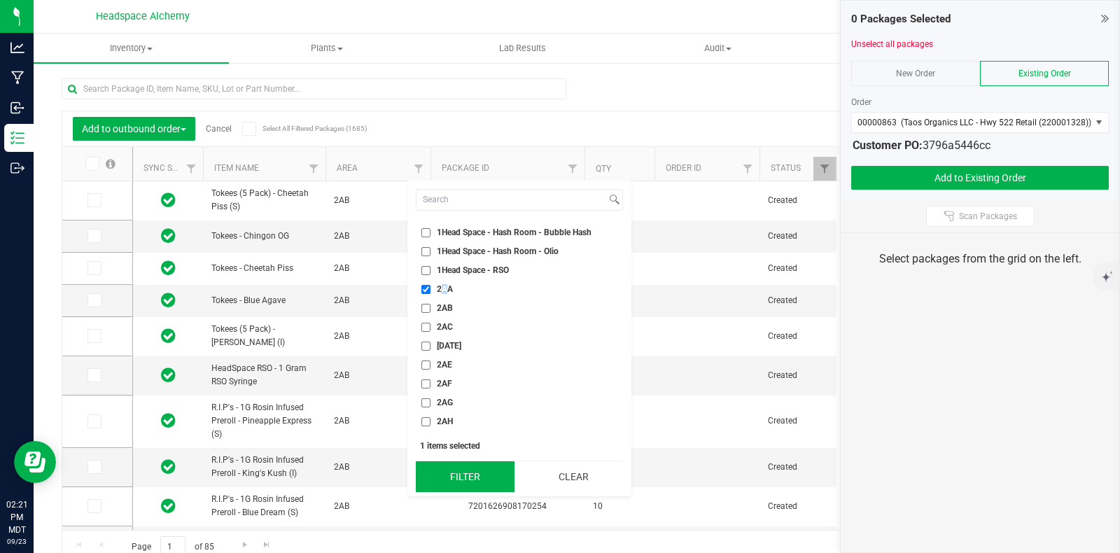
click at [468, 479] on button "Filter" at bounding box center [465, 476] width 99 height 31
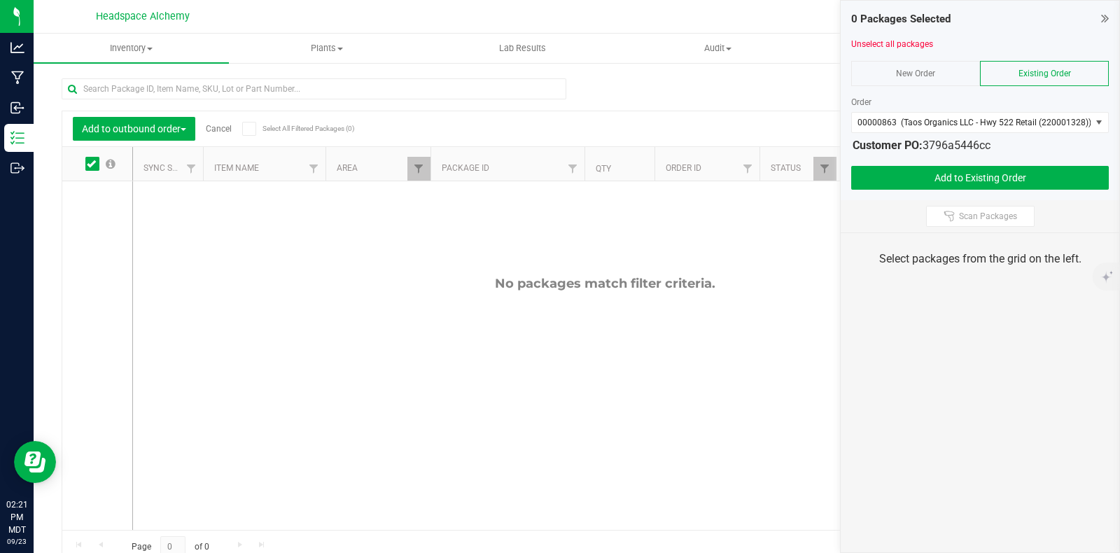
click at [579, 124] on div "Export to Excel Receive Non-Cannabis" at bounding box center [706, 129] width 748 height 24
click at [533, 121] on div "Export to Excel Receive Non-Cannabis" at bounding box center [706, 129] width 748 height 24
click at [624, 94] on div "Add to outbound order Cancel Select All Filtered Packages (0) Add to manufactur…" at bounding box center [577, 314] width 1030 height 498
click at [633, 104] on div "Add to outbound order Cancel Select All Filtered Packages (0) Add to manufactur…" at bounding box center [577, 314] width 1030 height 498
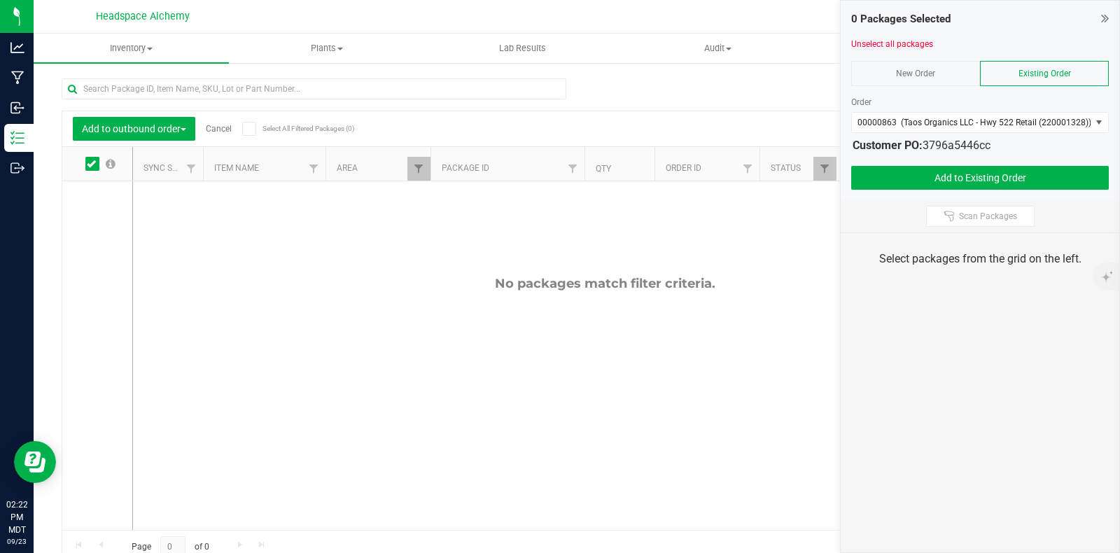
click at [221, 127] on link "Cancel" at bounding box center [219, 129] width 26 height 10
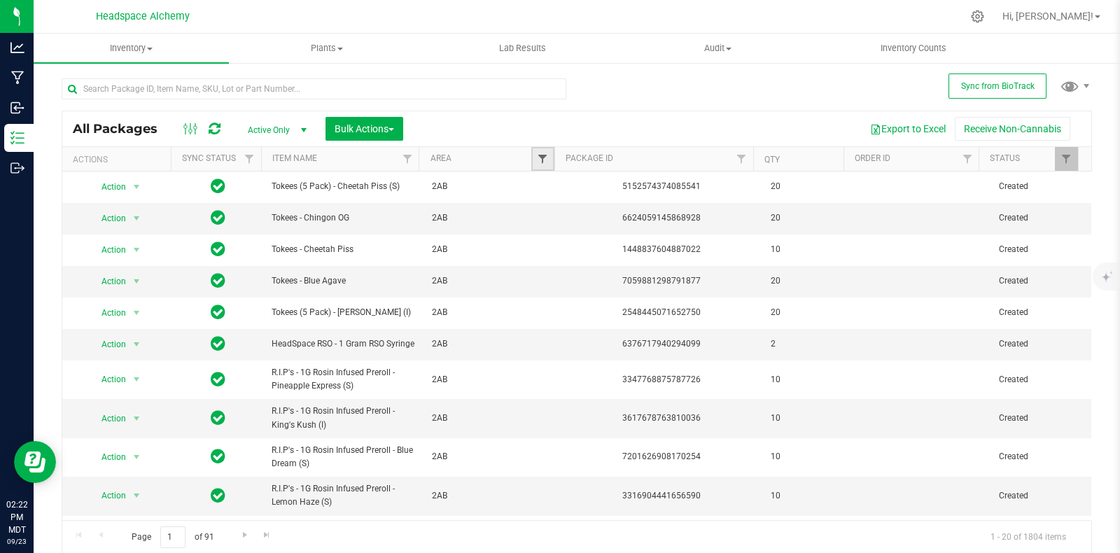
click at [537, 155] on span "Filter" at bounding box center [542, 158] width 11 height 11
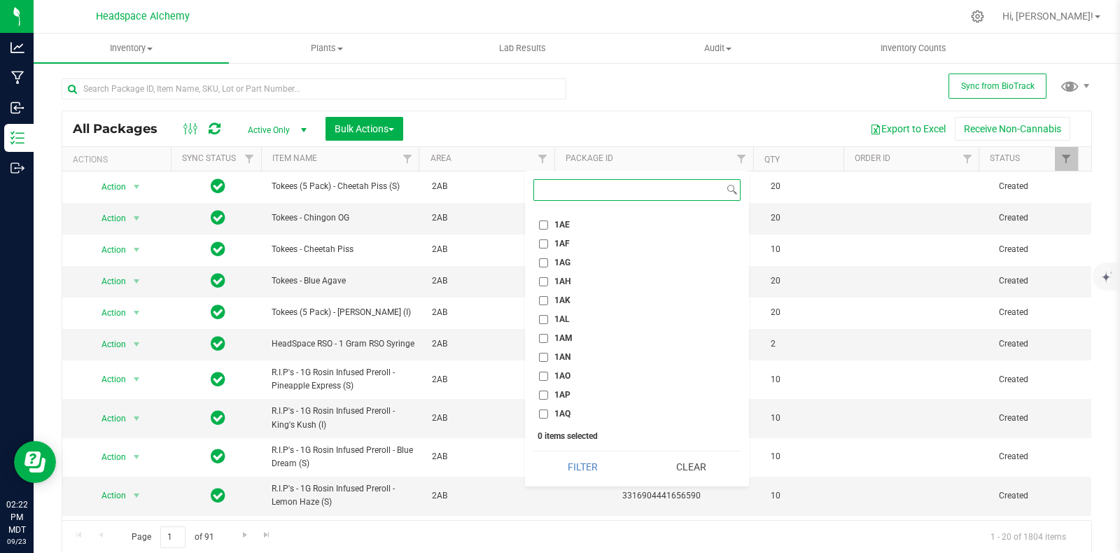
scroll to position [699, 0]
click at [548, 236] on label "1AA" at bounding box center [554, 237] width 31 height 9
click at [548, 236] on input "1AA" at bounding box center [543, 237] width 9 height 9
checkbox input "true"
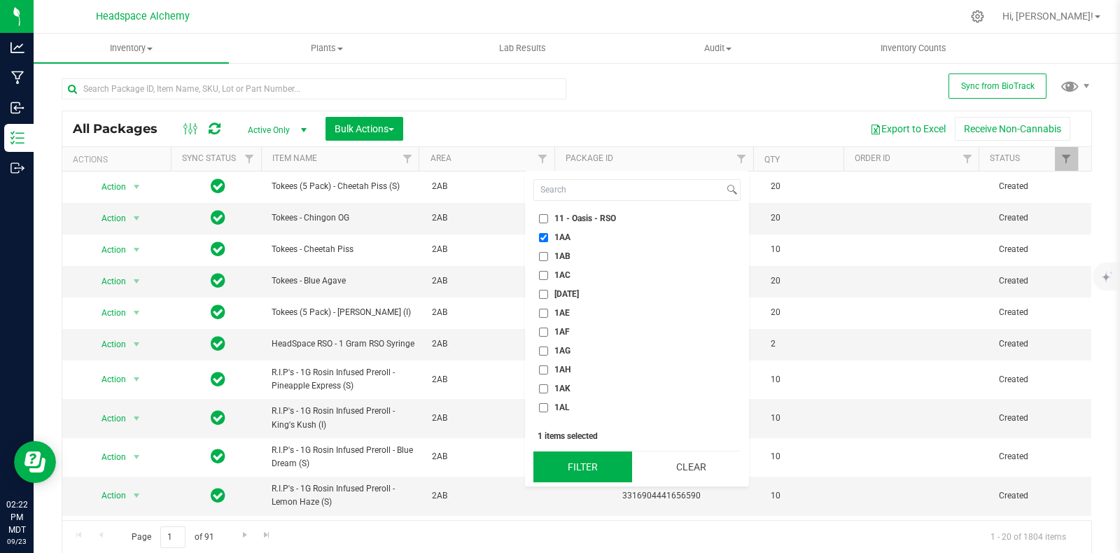
click at [600, 459] on button "Filter" at bounding box center [582, 466] width 99 height 31
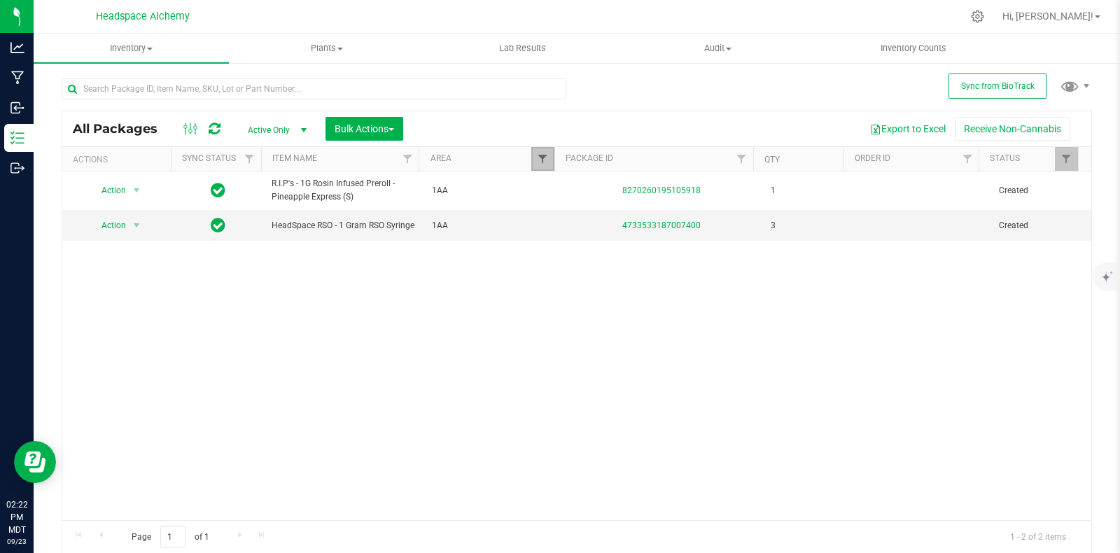
click at [537, 159] on span "Filter" at bounding box center [542, 158] width 11 height 11
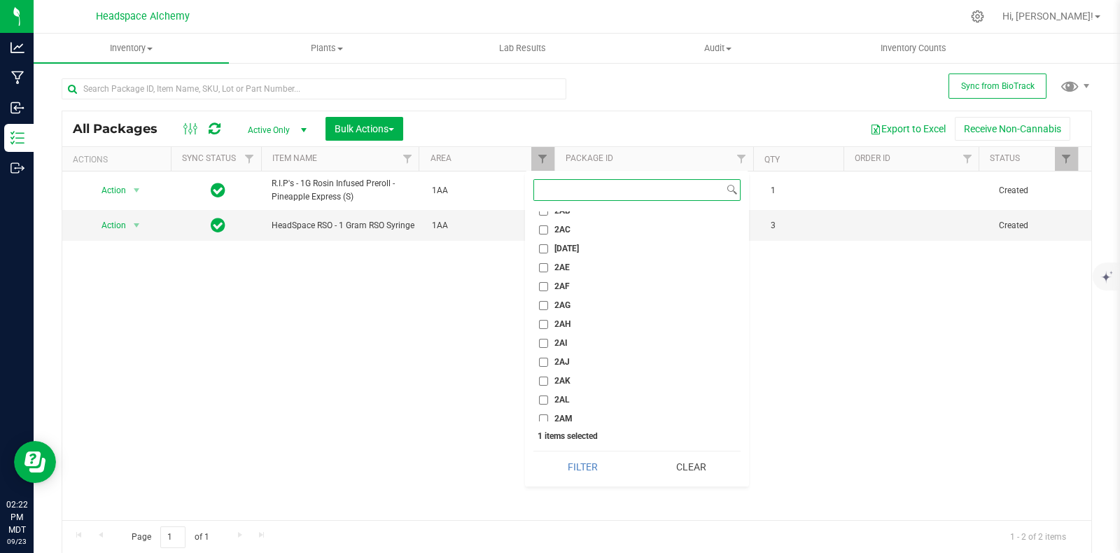
scroll to position [1224, 0]
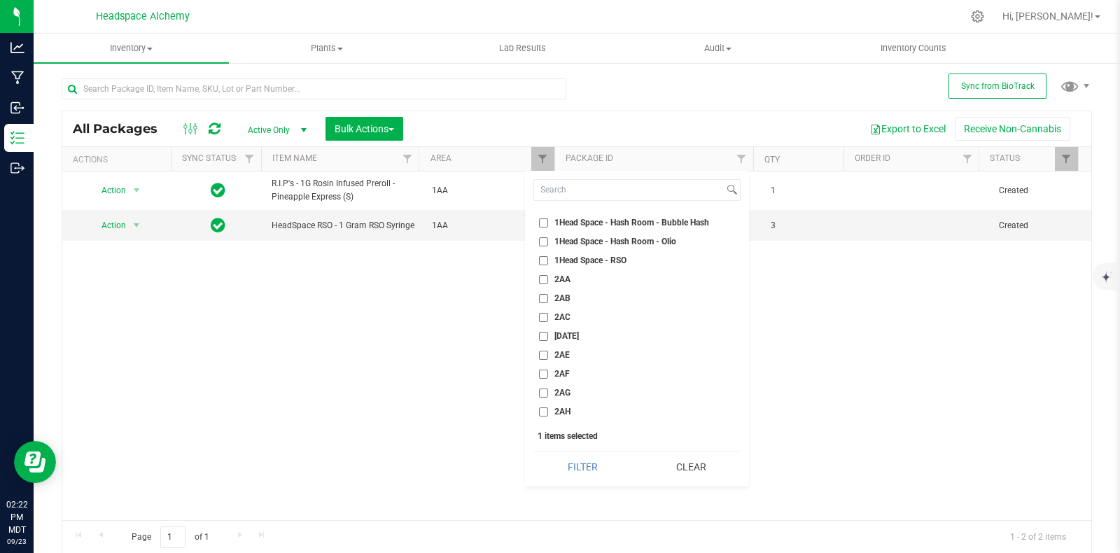
click at [550, 278] on label "2AA" at bounding box center [554, 279] width 31 height 9
click at [548, 278] on input "2AA" at bounding box center [543, 279] width 9 height 9
checkbox input "true"
click at [589, 460] on button "Filter" at bounding box center [582, 466] width 99 height 31
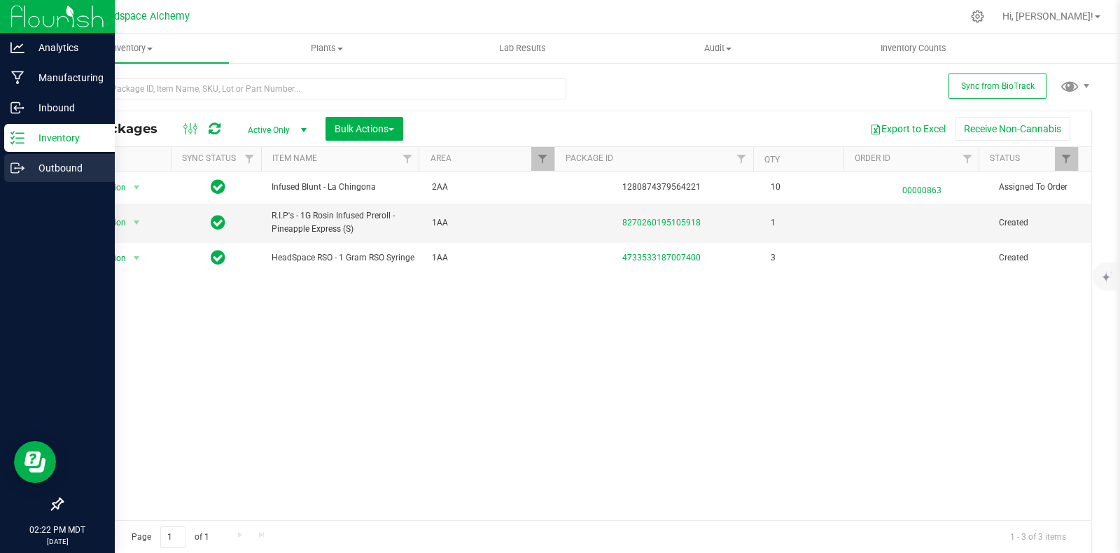
click at [24, 169] on p "Outbound" at bounding box center [66, 168] width 84 height 17
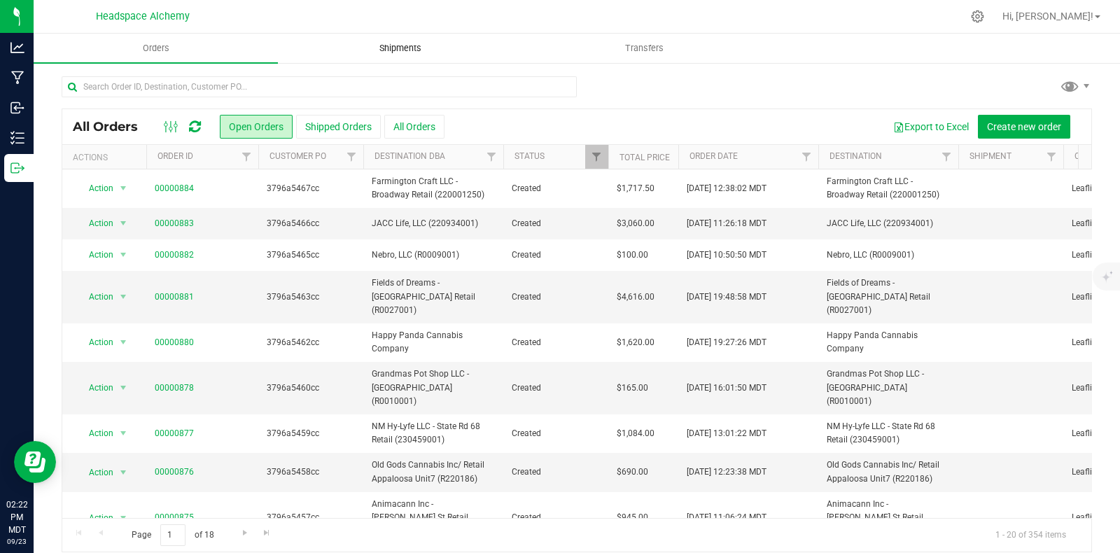
click at [420, 38] on uib-tab-heading "Shipments" at bounding box center [400, 48] width 243 height 28
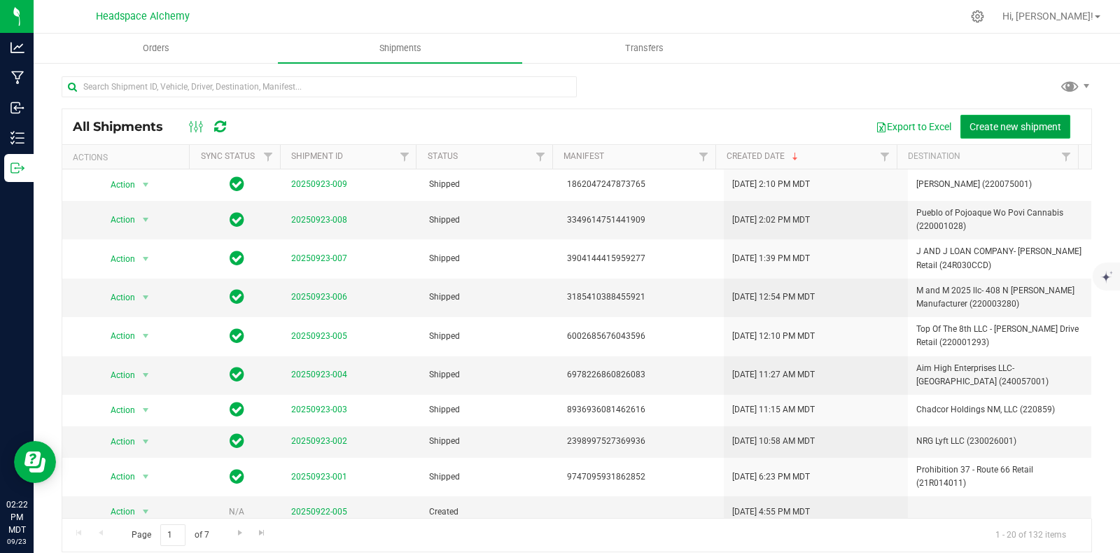
click at [996, 121] on span "Create new shipment" at bounding box center [1015, 126] width 92 height 11
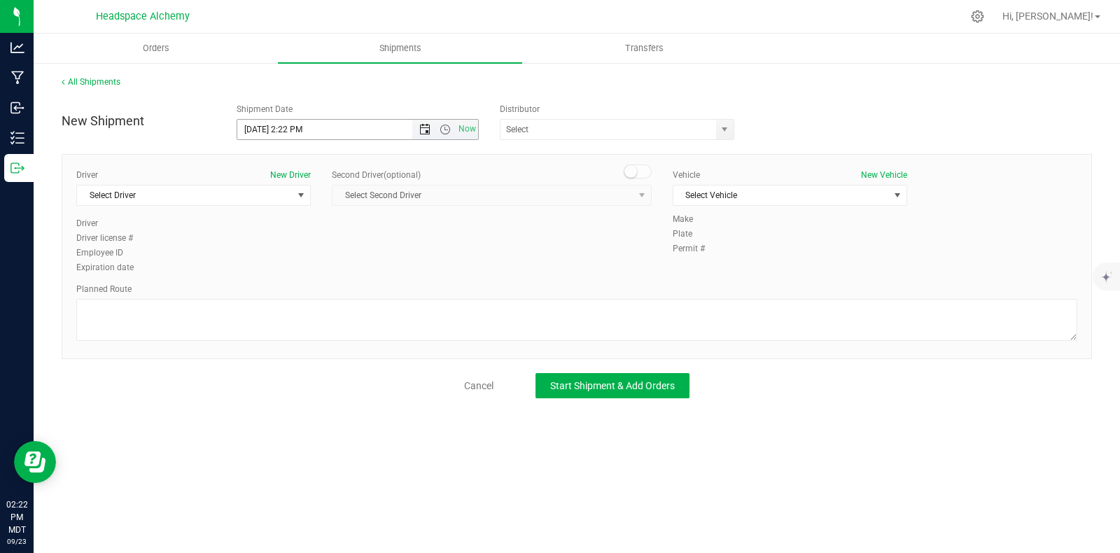
click at [425, 128] on span "Open the date view" at bounding box center [424, 129] width 11 height 11
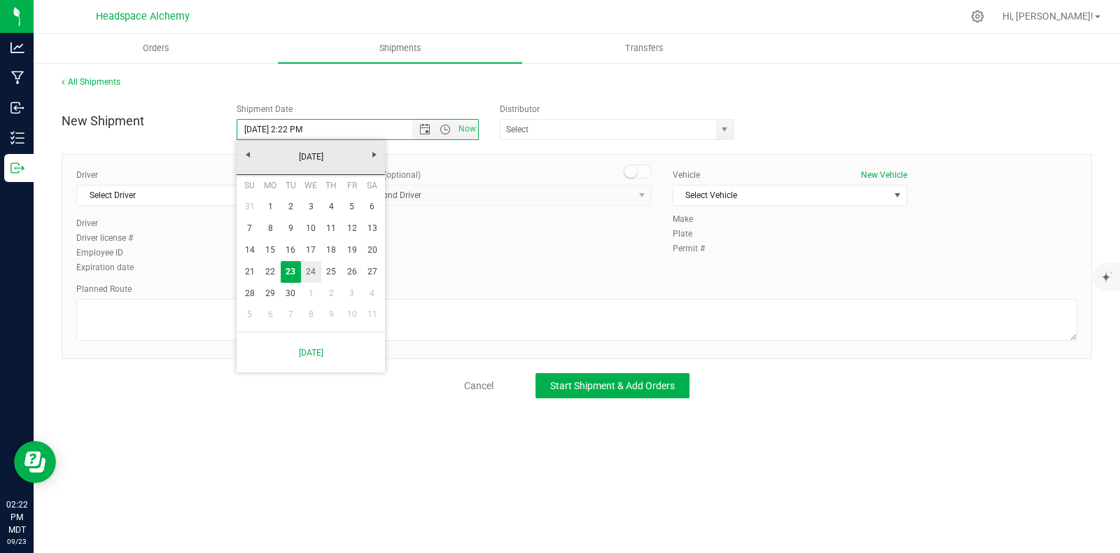
click at [316, 267] on link "24" at bounding box center [311, 272] width 20 height 22
type input "[DATE] 2:22 PM"
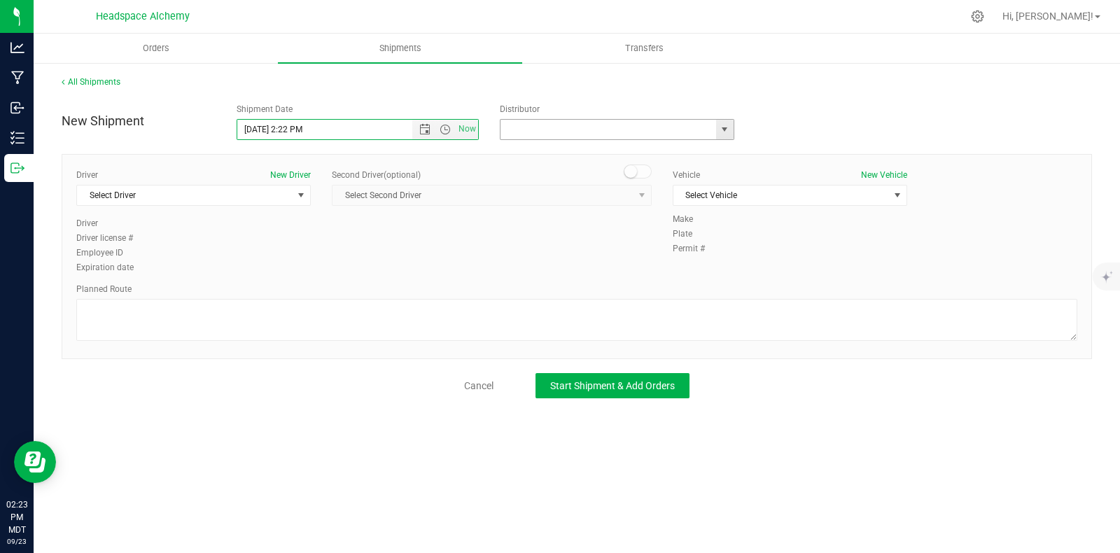
click at [526, 129] on input "text" at bounding box center [604, 130] width 209 height 20
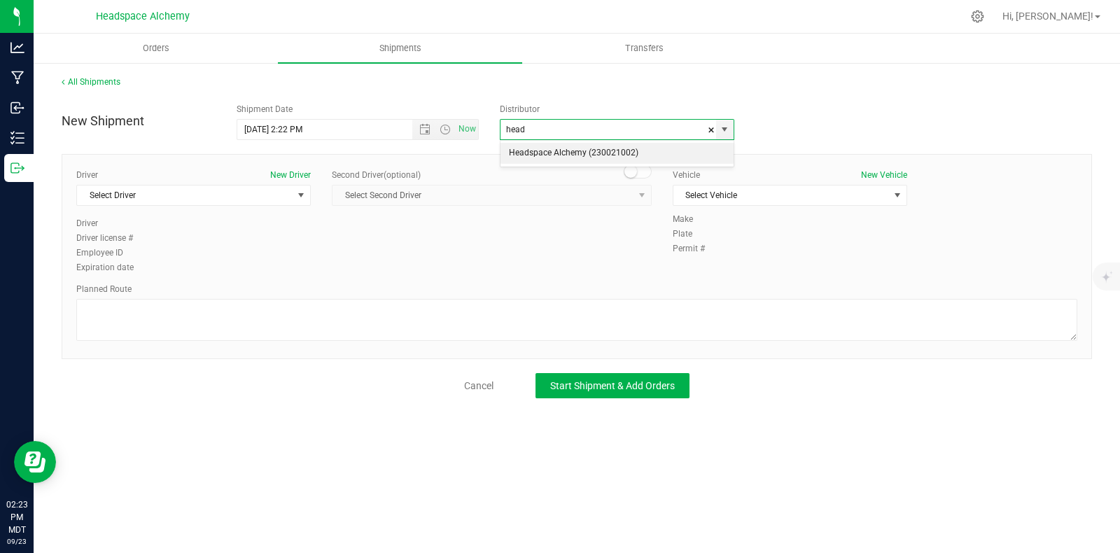
click at [546, 157] on li "Headspace Alchemy (230021002)" at bounding box center [616, 153] width 233 height 21
type input "Headspace Alchemy (230021002)"
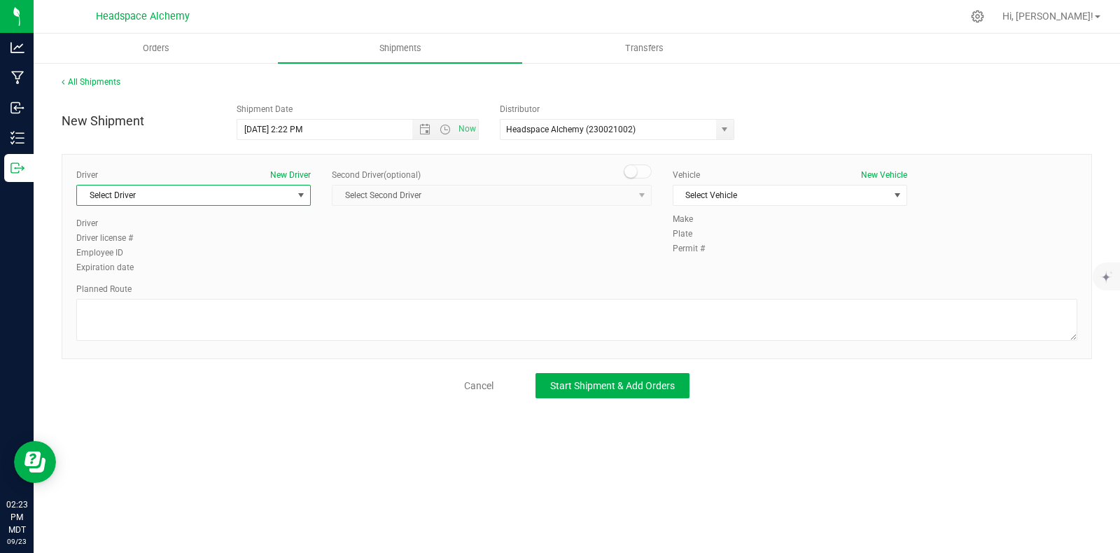
click at [297, 196] on span "select" at bounding box center [300, 195] width 11 height 11
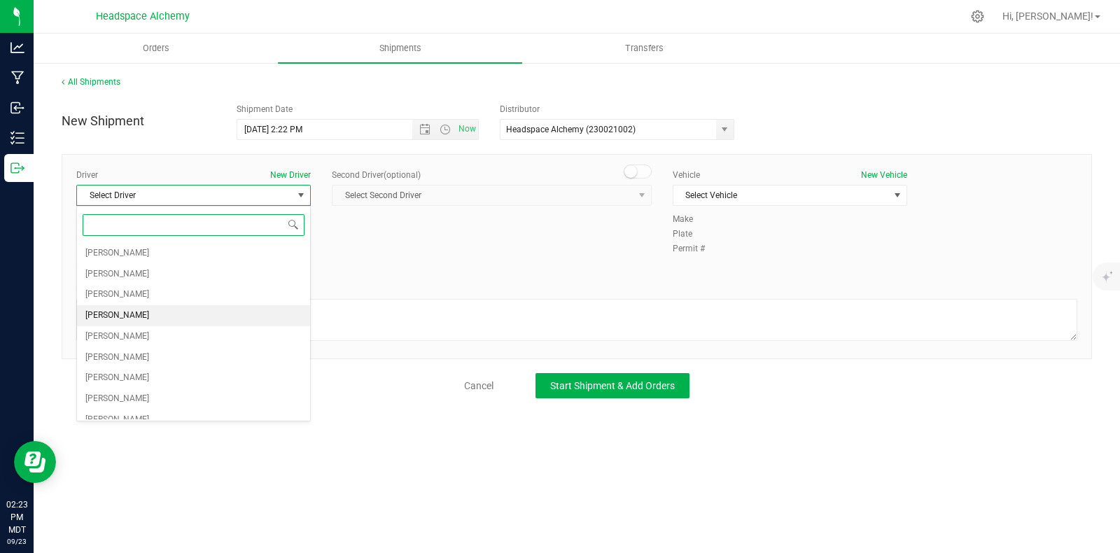
click at [132, 316] on li "[PERSON_NAME]" at bounding box center [193, 315] width 233 height 21
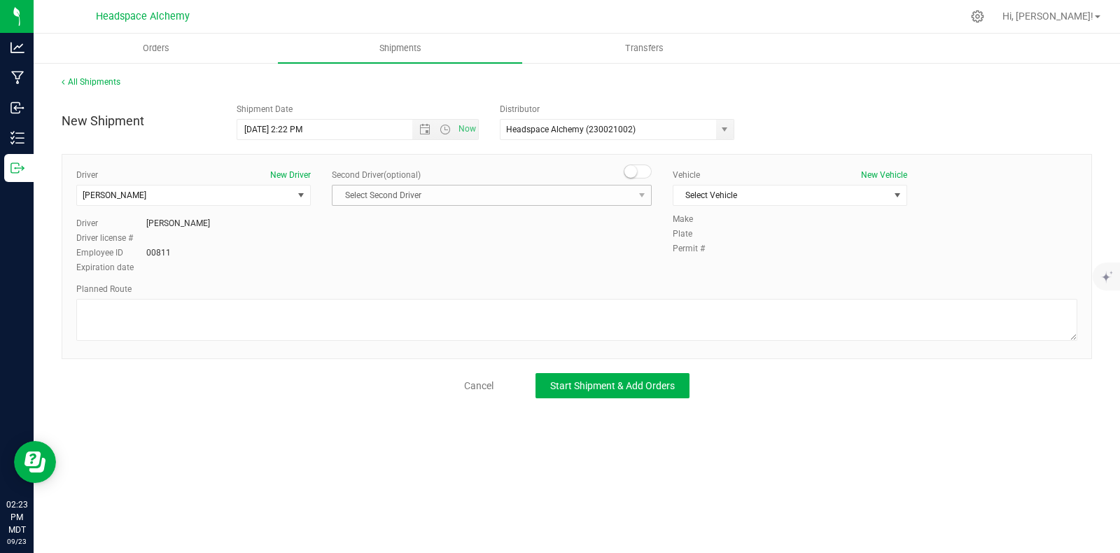
drag, startPoint x: 631, startPoint y: 167, endPoint x: 626, endPoint y: 185, distance: 18.2
click at [632, 167] on small at bounding box center [630, 171] width 13 height 13
click at [613, 197] on span "Select Second Driver" at bounding box center [482, 195] width 301 height 20
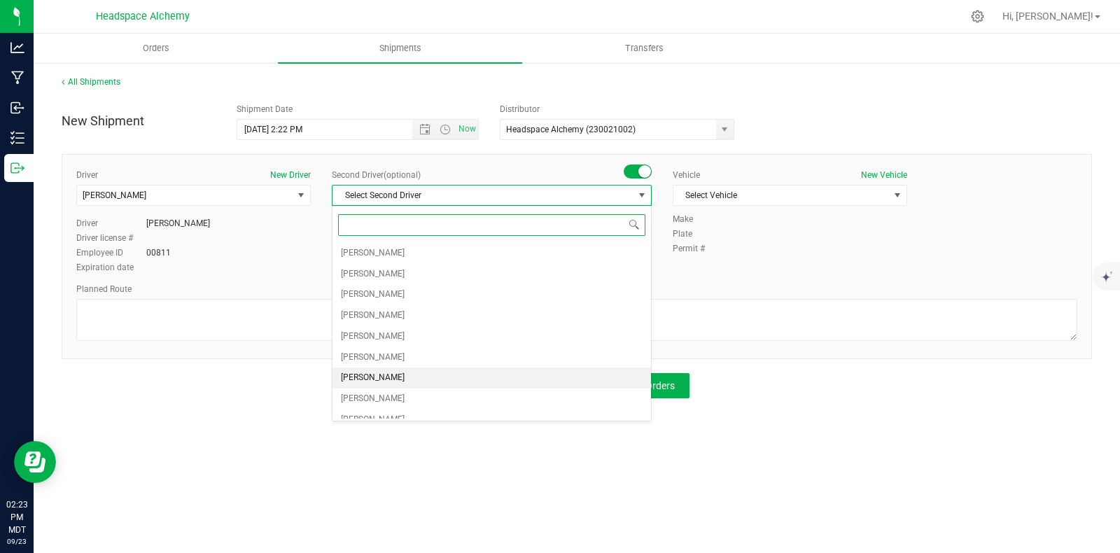
click at [378, 374] on span "[PERSON_NAME]" at bounding box center [373, 378] width 64 height 18
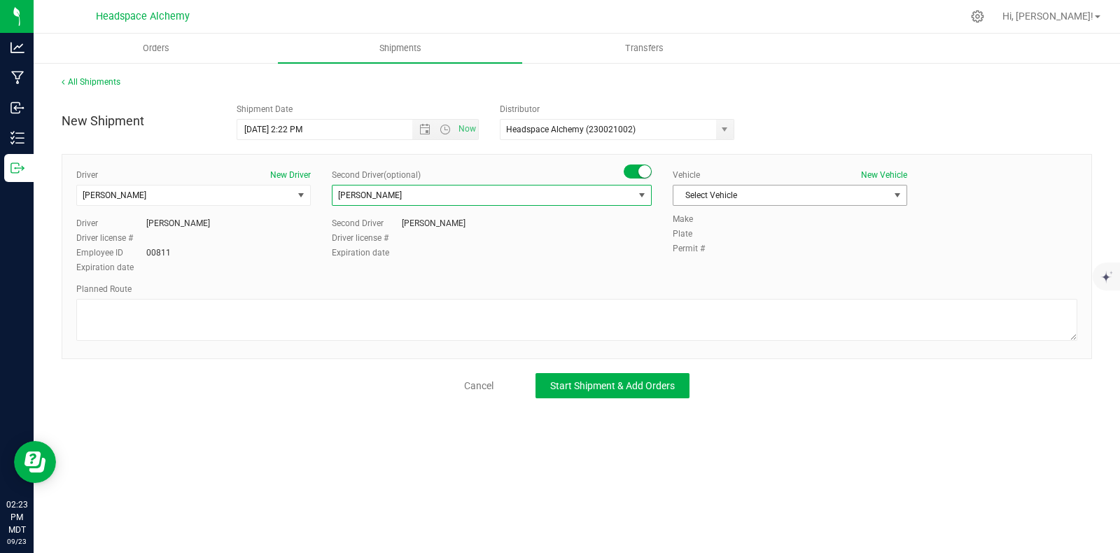
click at [770, 187] on span "Select Vehicle" at bounding box center [781, 195] width 216 height 20
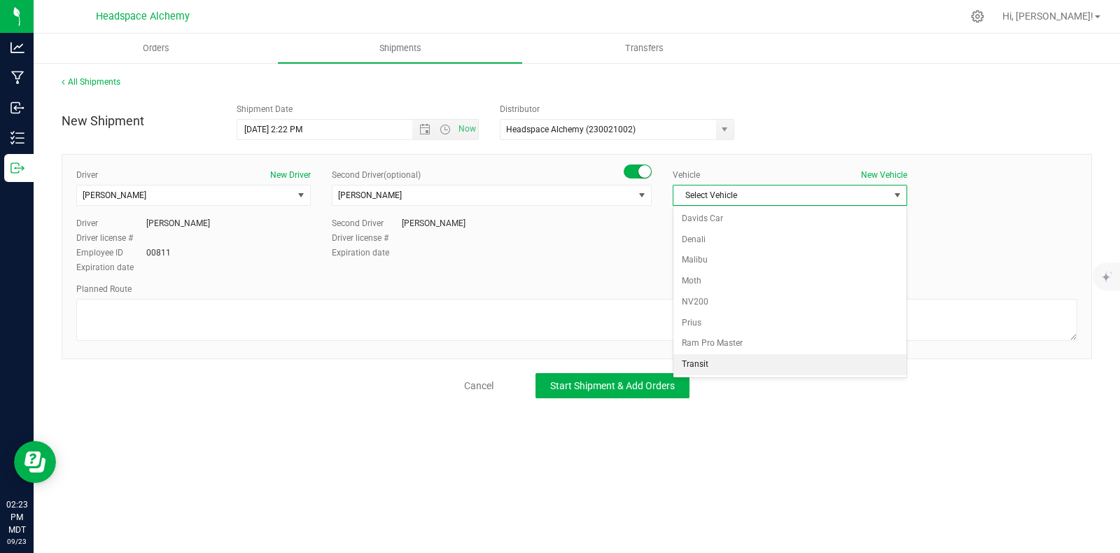
click at [710, 365] on li "Transit" at bounding box center [789, 364] width 233 height 21
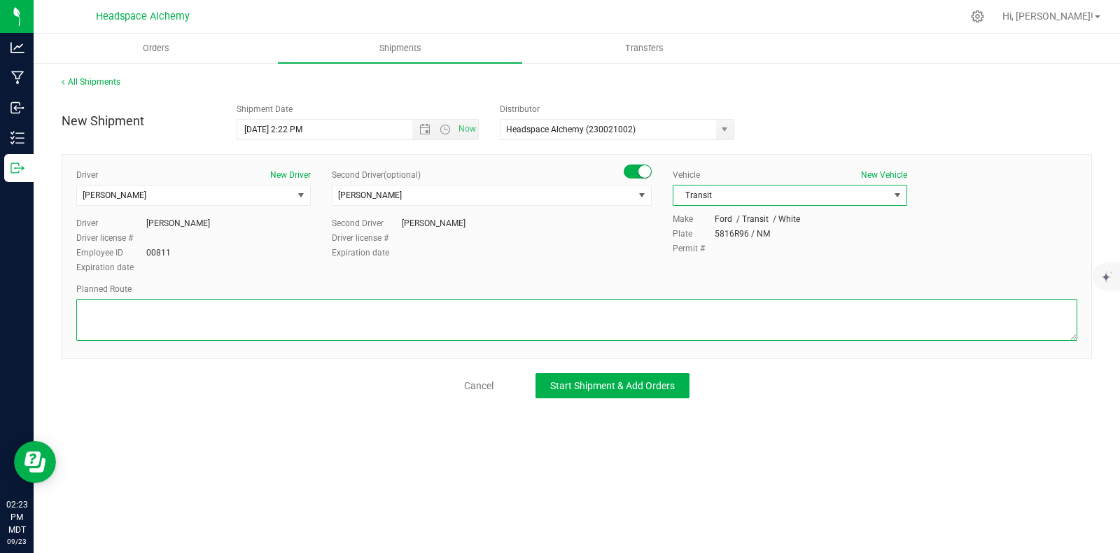
click at [620, 314] on textarea at bounding box center [576, 320] width 1001 height 42
paste textarea "[STREET_ADDRESS]  Get on I-25 N from S [GEOGRAPHIC_DATA] St 11 min (4.1 mi)  …"
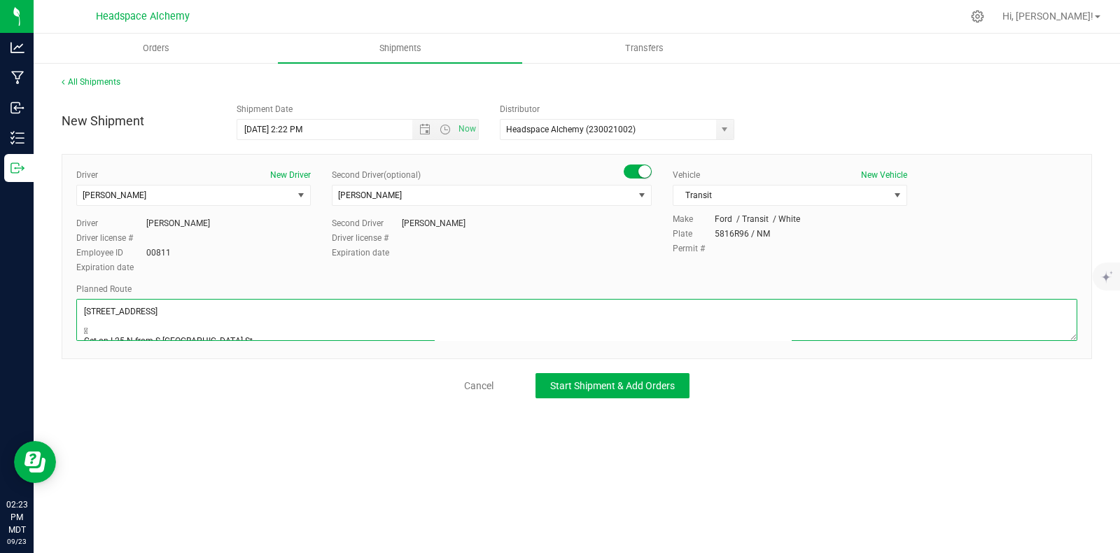
scroll to position [134, 0]
type textarea "[STREET_ADDRESS]  Get on I-25 N from S [GEOGRAPHIC_DATA] St 11 min (4.1 mi)  …"
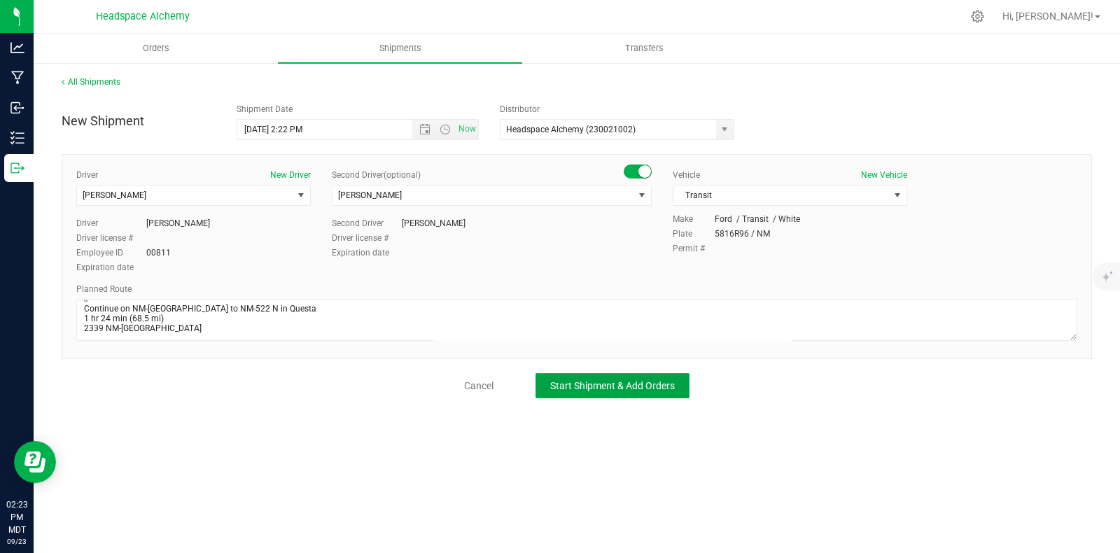
click at [612, 392] on button "Start Shipment & Add Orders" at bounding box center [612, 385] width 154 height 25
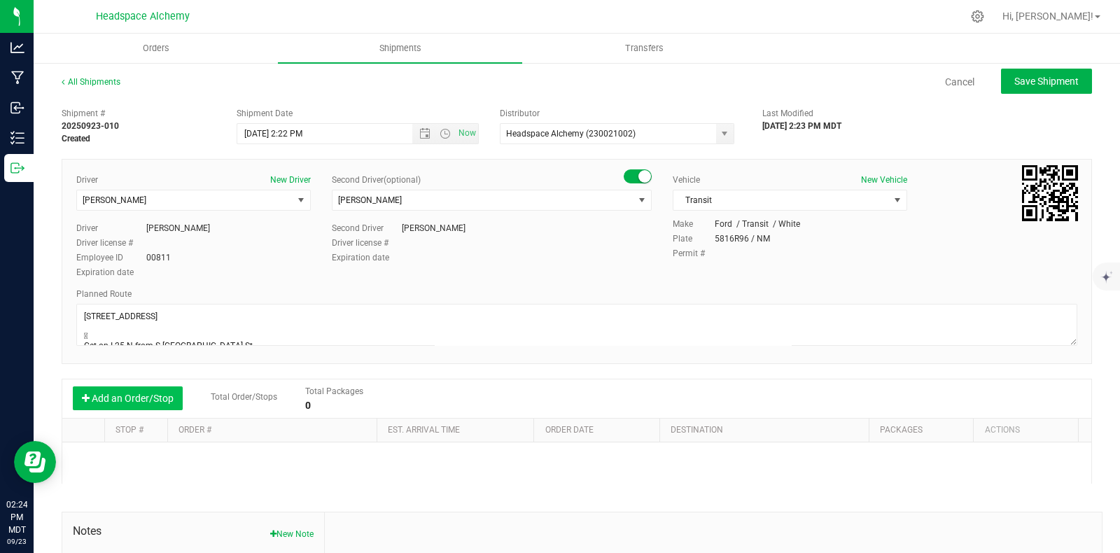
click at [154, 394] on button "Add an Order/Stop" at bounding box center [128, 398] width 110 height 24
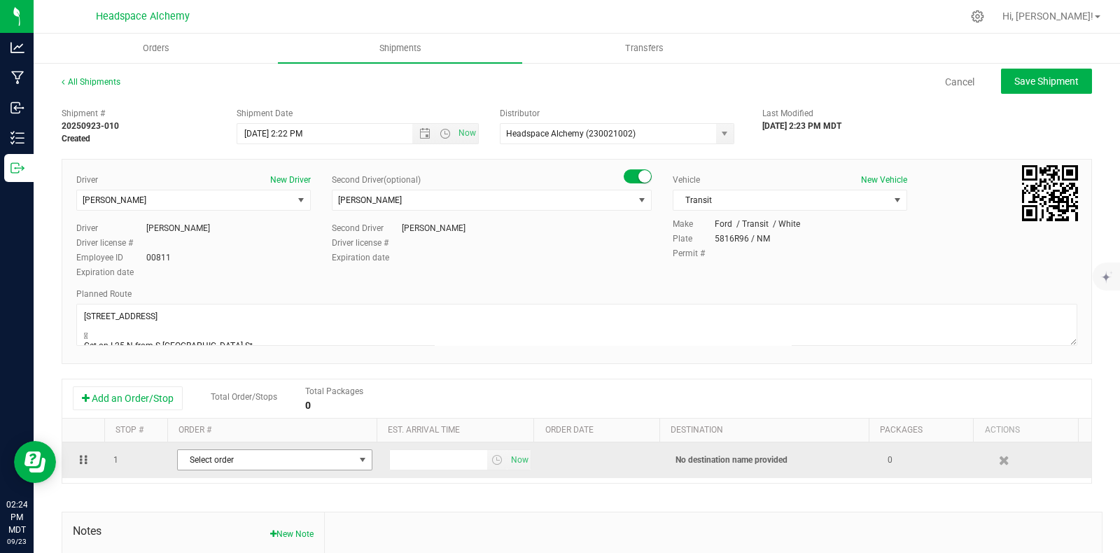
click at [332, 460] on span "Select order" at bounding box center [266, 460] width 176 height 20
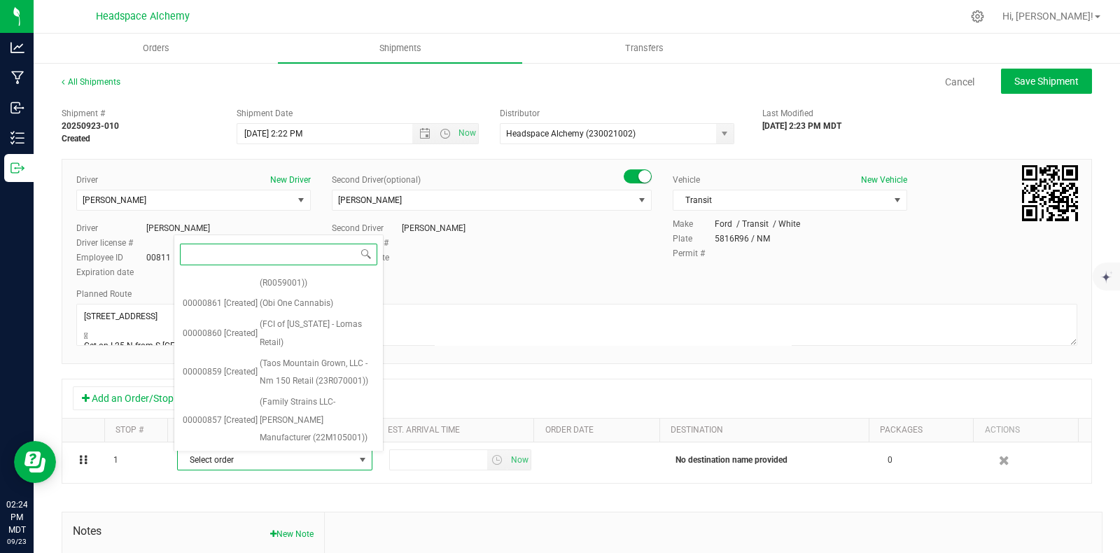
scroll to position [575, 0]
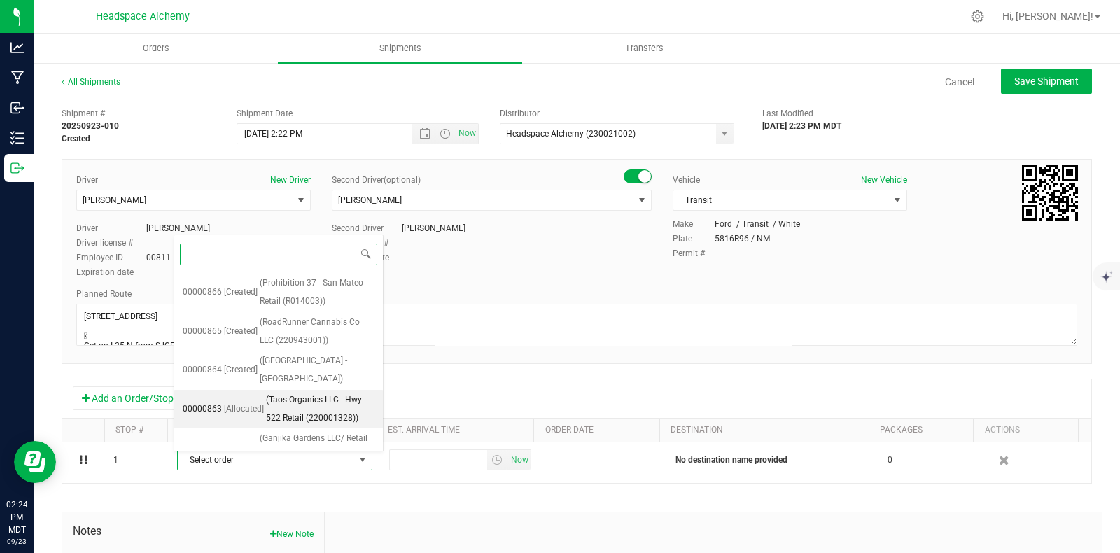
click at [309, 391] on span "(Taos Organics LLC - Hwy 522 Retail (220001328))" at bounding box center [320, 409] width 108 height 36
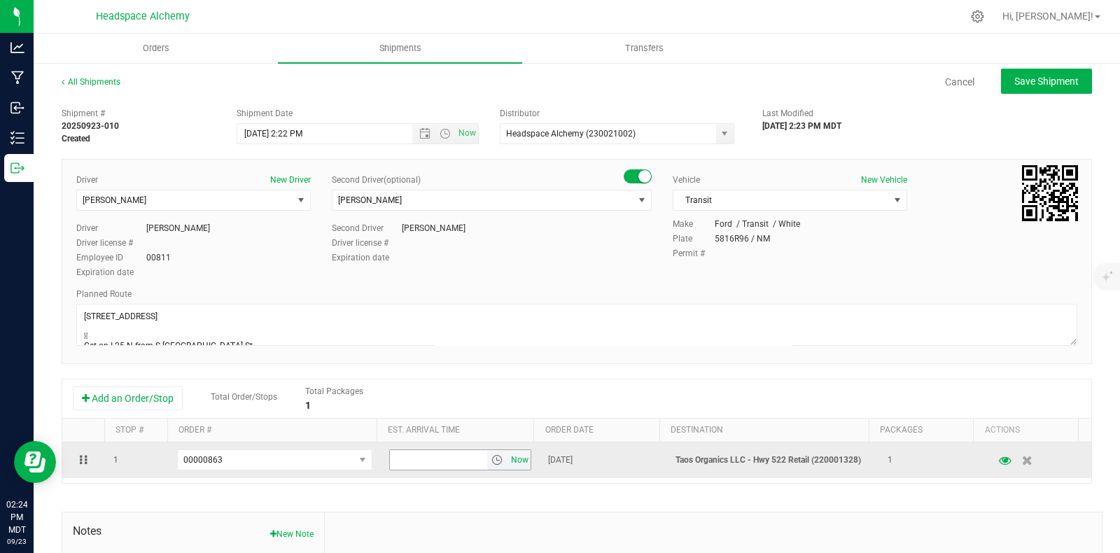
click at [508, 462] on span "Now" at bounding box center [520, 460] width 24 height 20
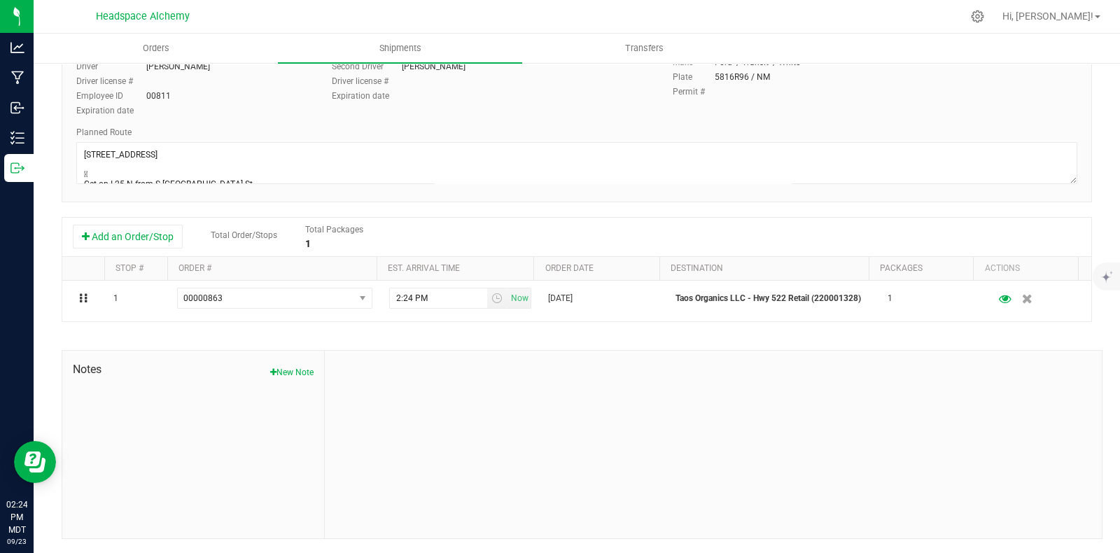
scroll to position [0, 0]
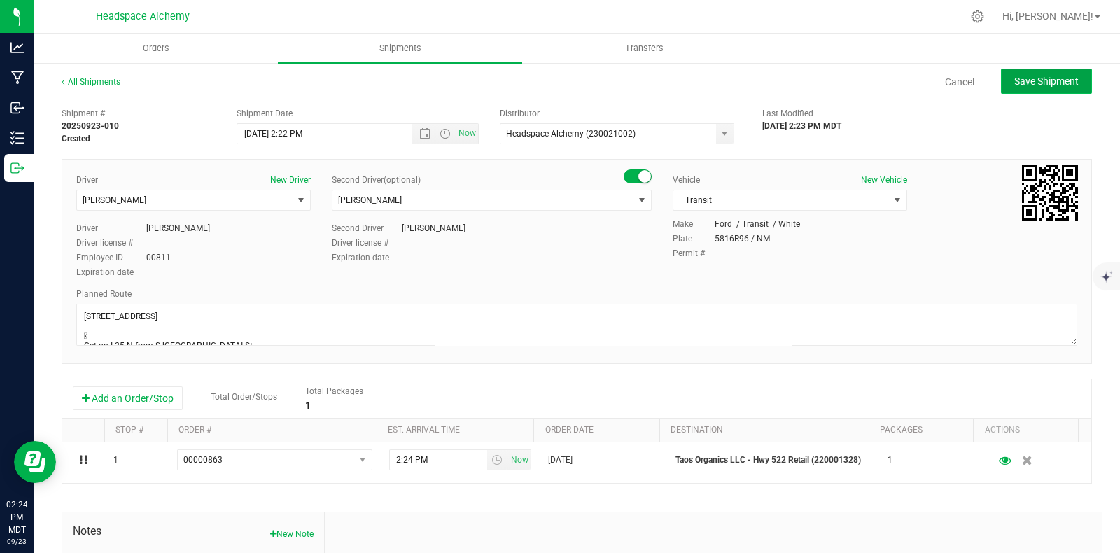
click at [1027, 85] on span "Save Shipment" at bounding box center [1046, 81] width 64 height 11
type input "[DATE] 8:22 PM"
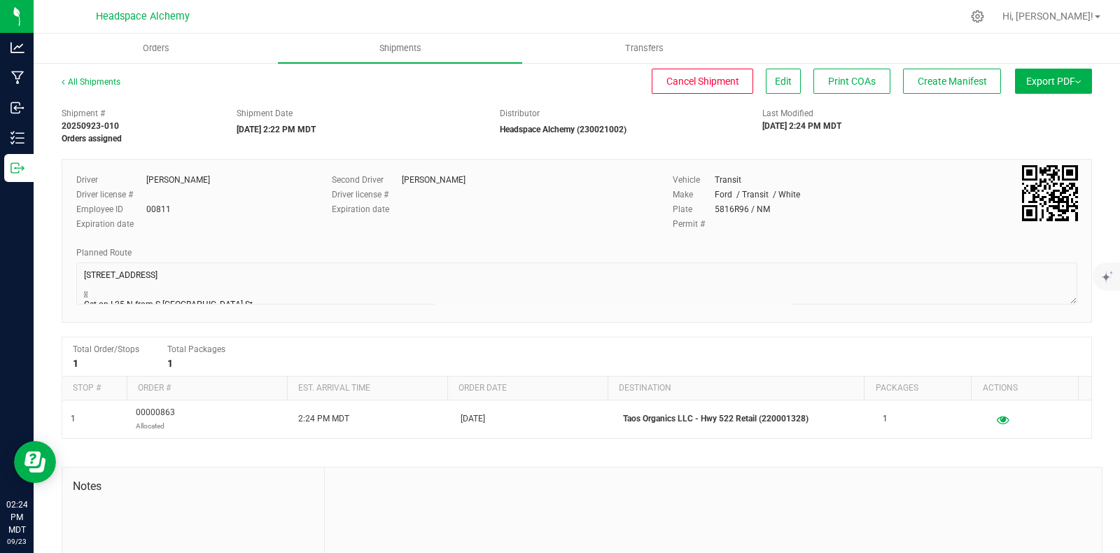
click at [1052, 82] on span "Export PDF" at bounding box center [1053, 81] width 55 height 11
drag, startPoint x: 937, startPoint y: 125, endPoint x: 936, endPoint y: 114, distance: 10.6
click at [936, 125] on div "Shipment # 20250923-010 Orders assigned Shipment Date [DATE] 2:22 PM MDT Distri…" at bounding box center [576, 123] width 1051 height 44
click at [938, 86] on button "Create Manifest" at bounding box center [952, 81] width 98 height 25
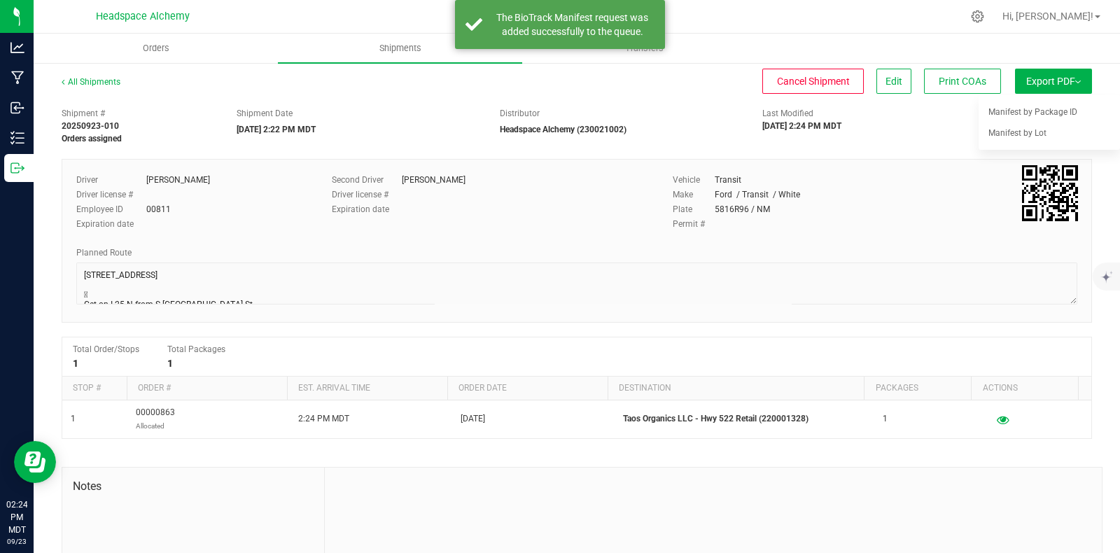
click at [927, 141] on div "Shipment # 20250923-010 Orders assigned Shipment Date [DATE] 2:22 PM MDT Distri…" at bounding box center [576, 123] width 1051 height 44
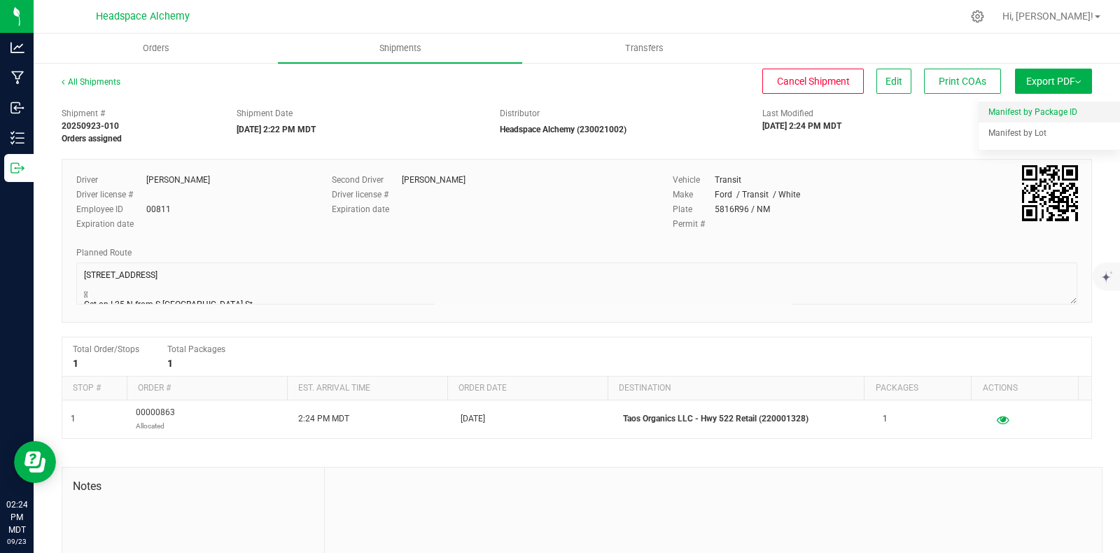
click at [1009, 110] on span "Manifest by Package ID" at bounding box center [1032, 112] width 89 height 10
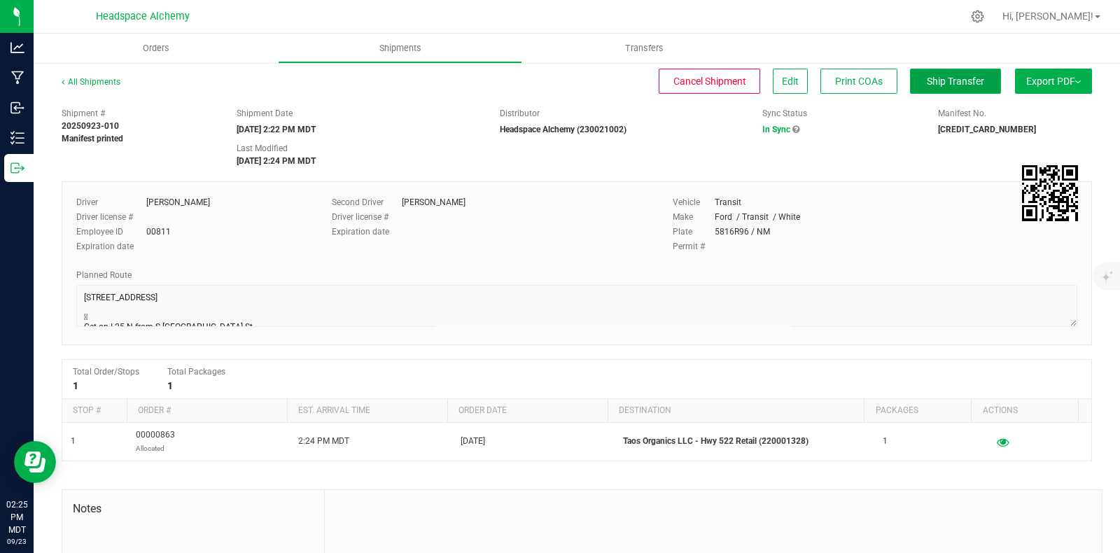
click at [948, 80] on span "Ship Transfer" at bounding box center [955, 81] width 57 height 11
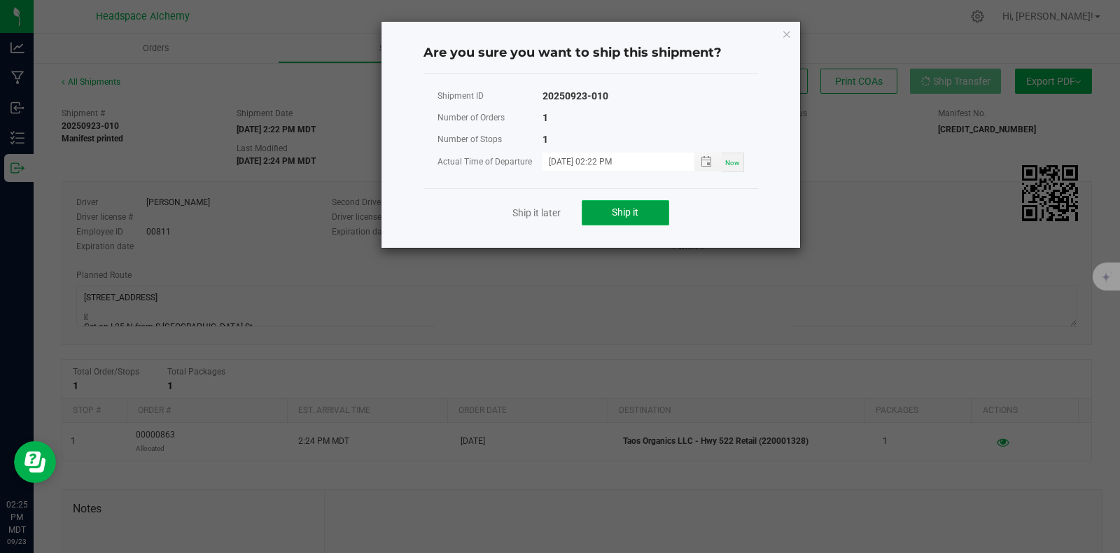
click at [634, 213] on span "Ship it" at bounding box center [625, 211] width 27 height 11
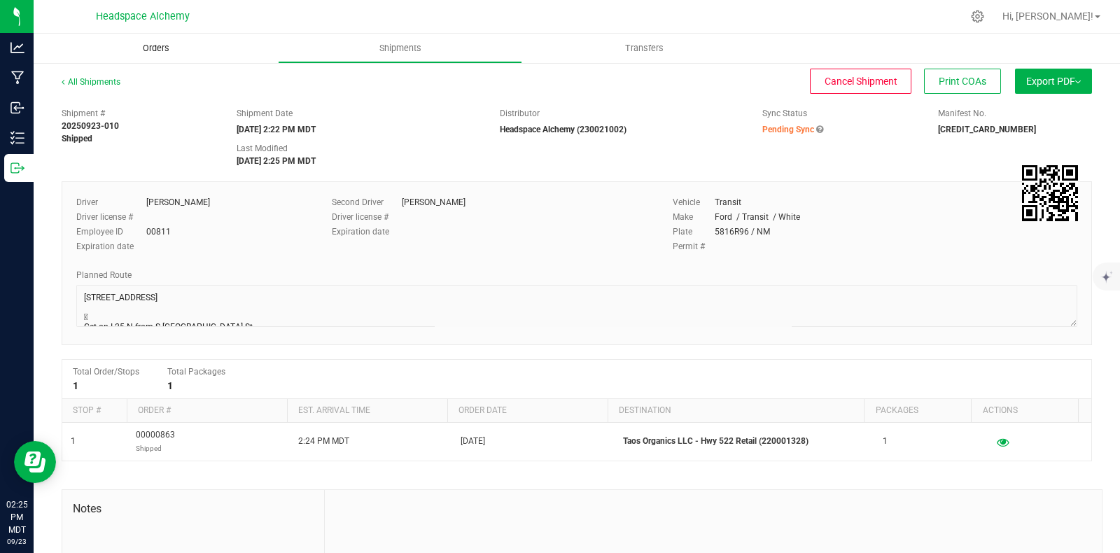
click at [150, 47] on span "Orders" at bounding box center [156, 48] width 64 height 13
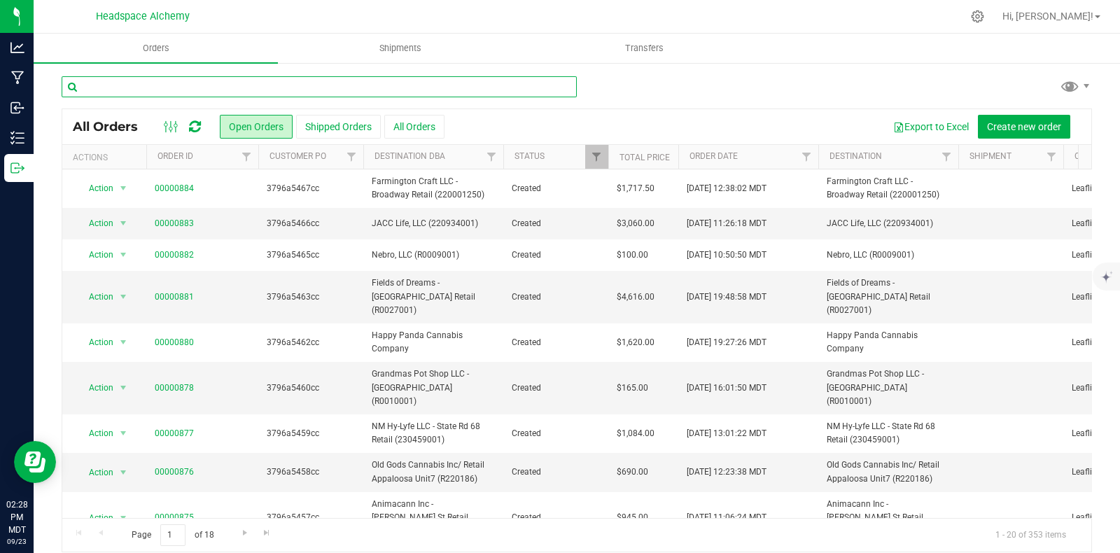
click at [209, 83] on input "text" at bounding box center [319, 86] width 515 height 21
type input "public"
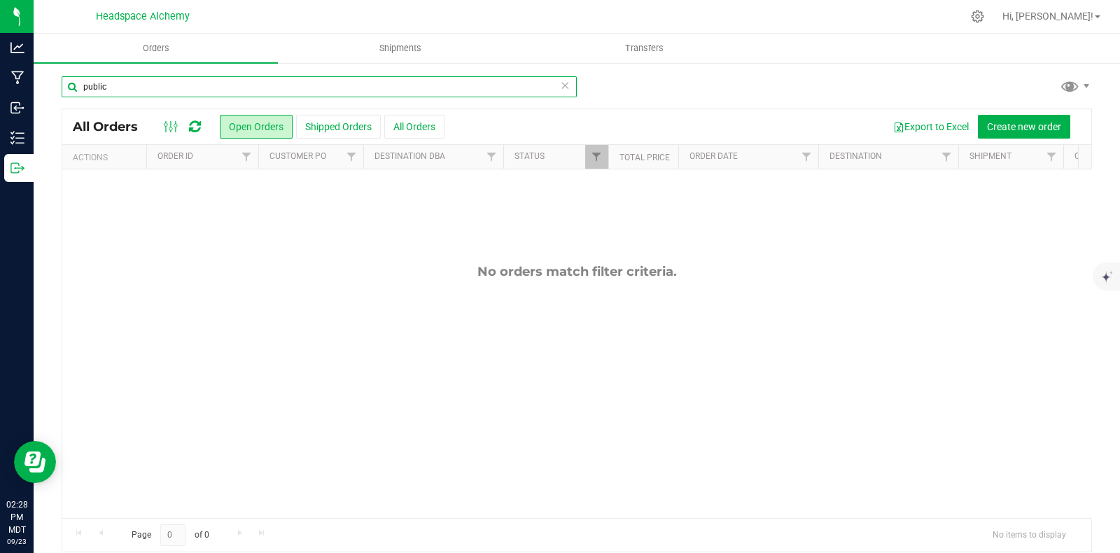
drag, startPoint x: 133, startPoint y: 85, endPoint x: 41, endPoint y: 85, distance: 91.7
click at [41, 85] on div "public All Orders Open Orders Shipped Orders All Orders Export to Excel Create …" at bounding box center [577, 314] width 1086 height 505
type input "freshies"
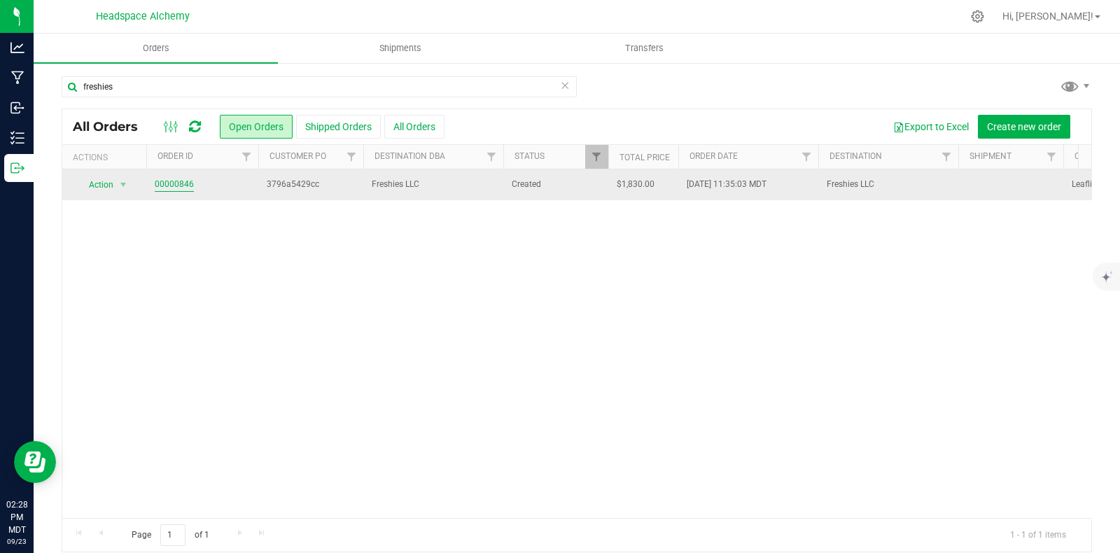
click at [164, 178] on link "00000846" at bounding box center [174, 184] width 39 height 13
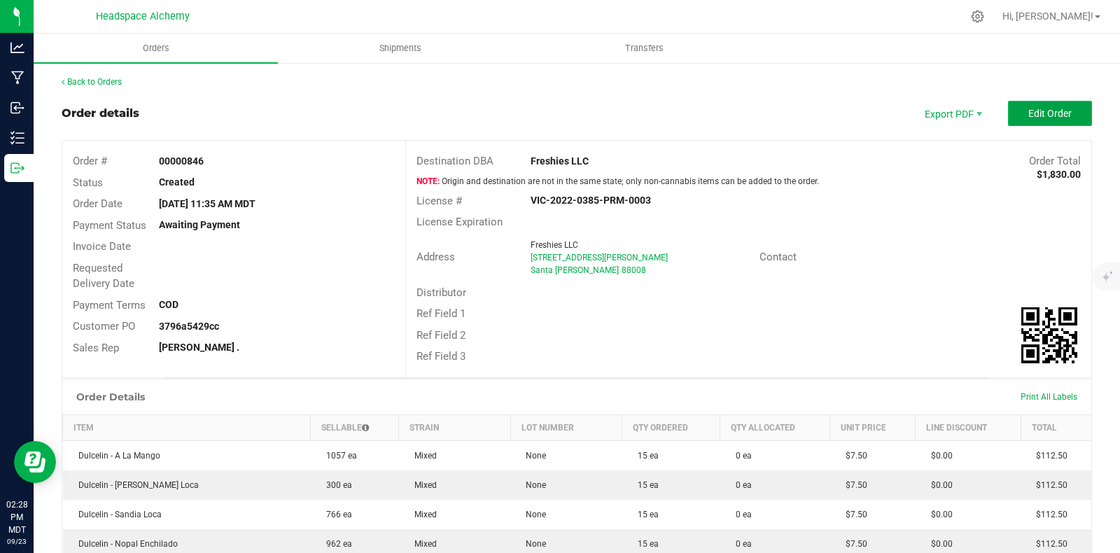
click at [1039, 110] on span "Edit Order" at bounding box center [1049, 113] width 43 height 11
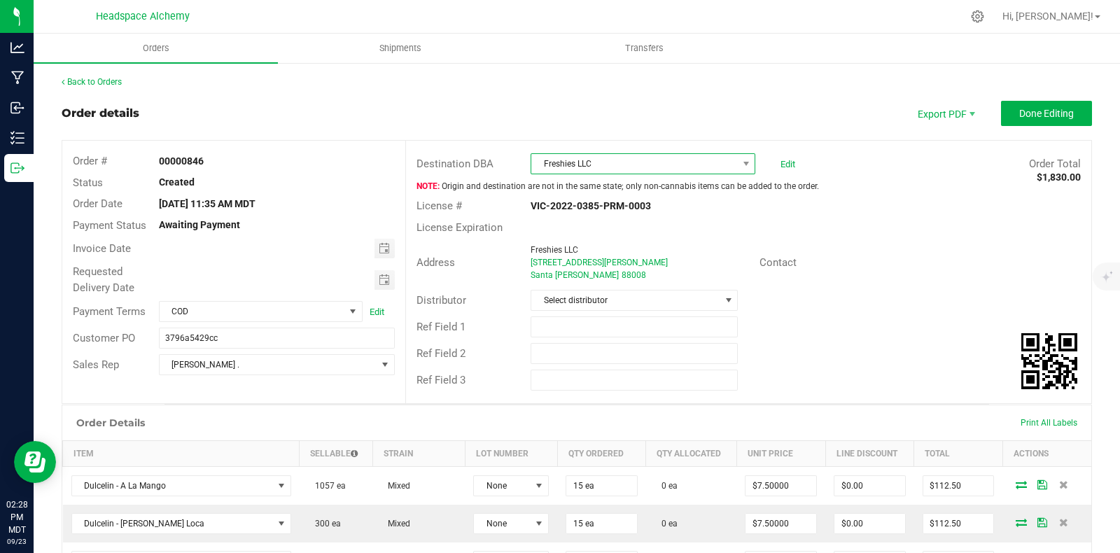
click at [647, 158] on span "Freshies LLC" at bounding box center [634, 164] width 206 height 20
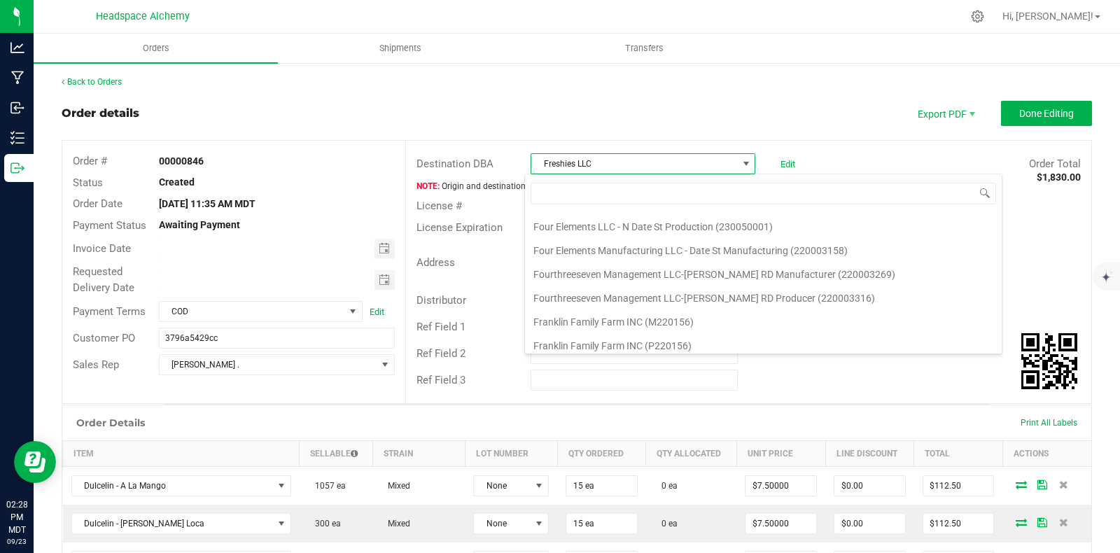
scroll to position [16382, 0]
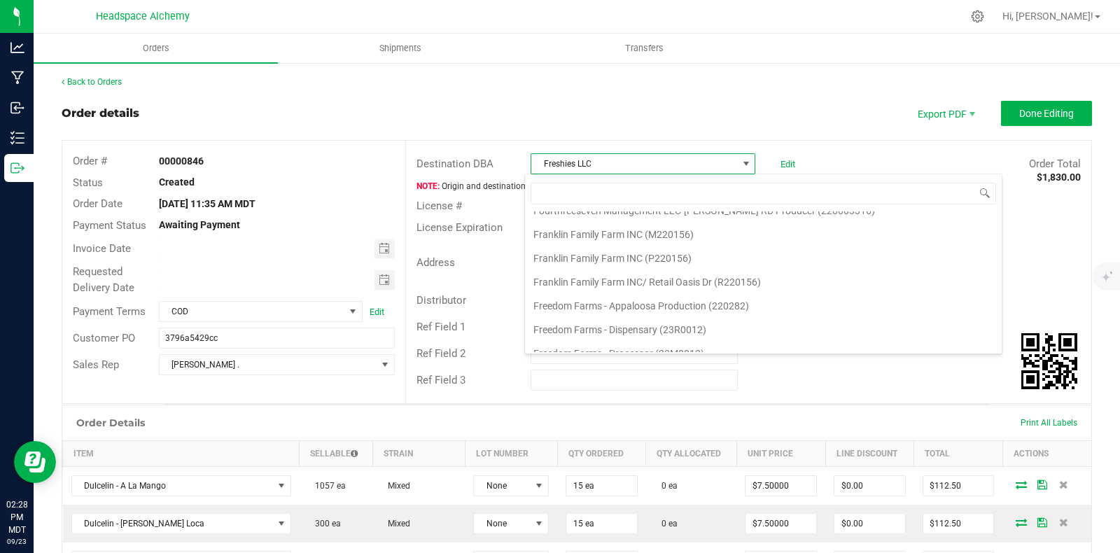
click at [635, 437] on li "Freshies LLC/ Retail [PERSON_NAME] (R0101001)" at bounding box center [763, 449] width 477 height 24
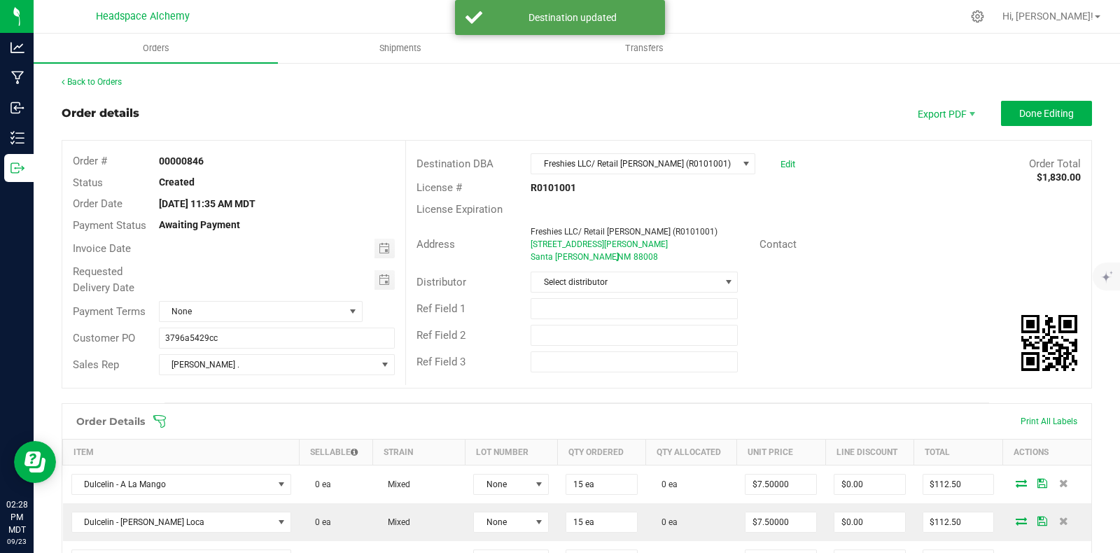
click at [822, 159] on div "Order Total $1,830.00" at bounding box center [948, 164] width 286 height 16
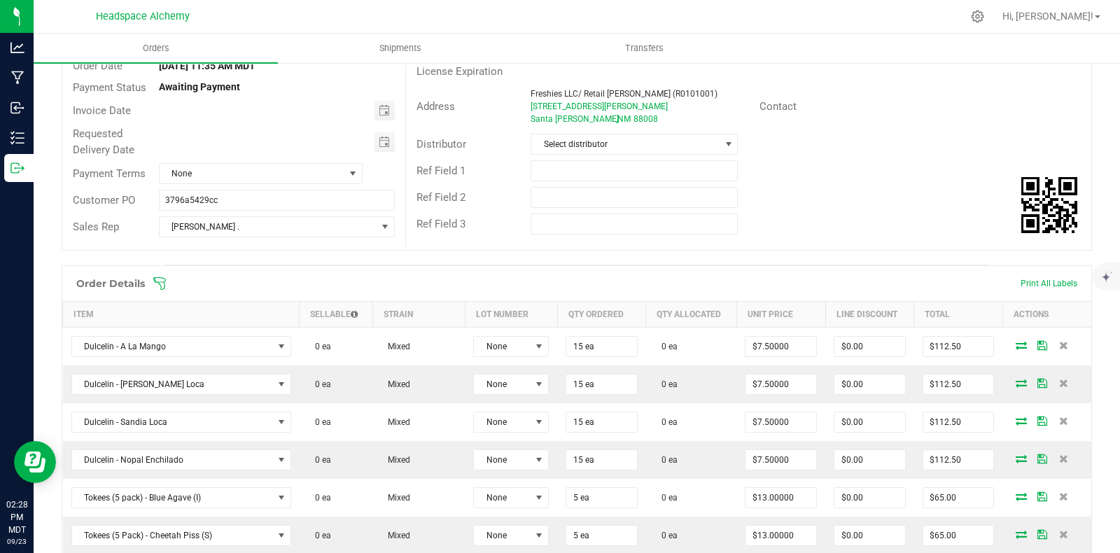
scroll to position [0, 0]
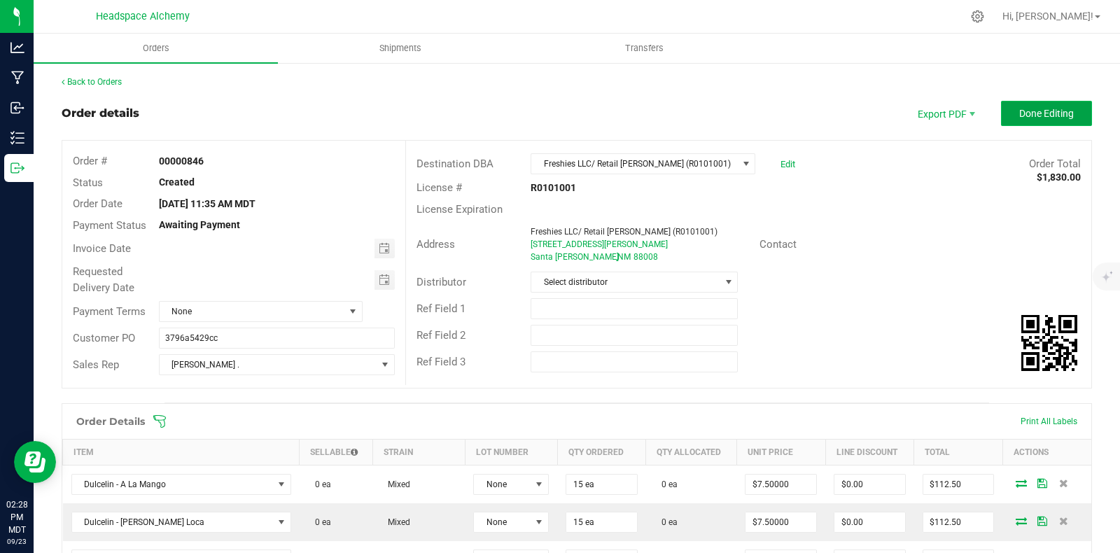
click at [1028, 111] on span "Done Editing" at bounding box center [1046, 113] width 55 height 11
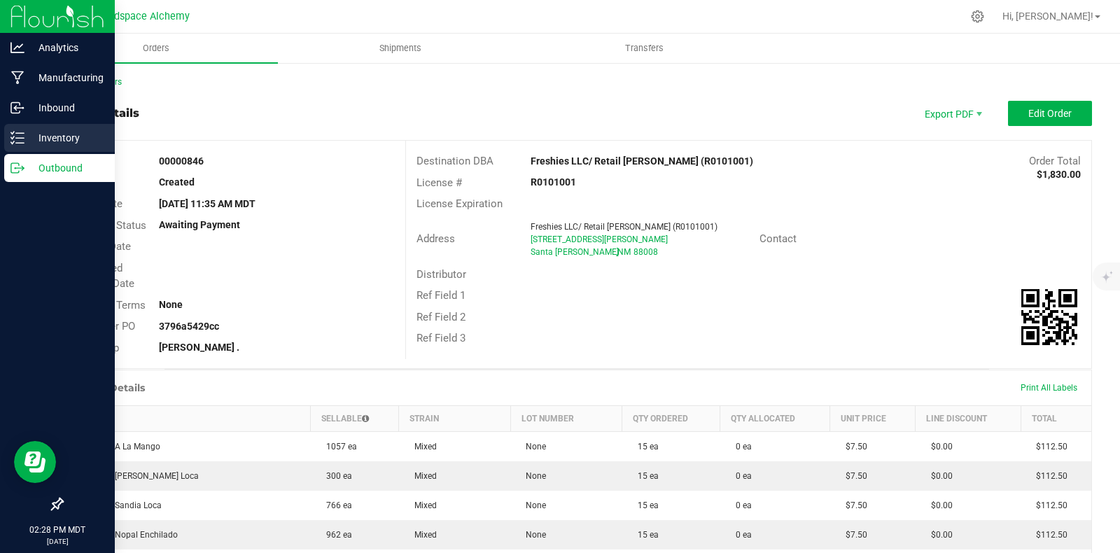
click at [17, 134] on icon at bounding box center [17, 138] width 14 height 14
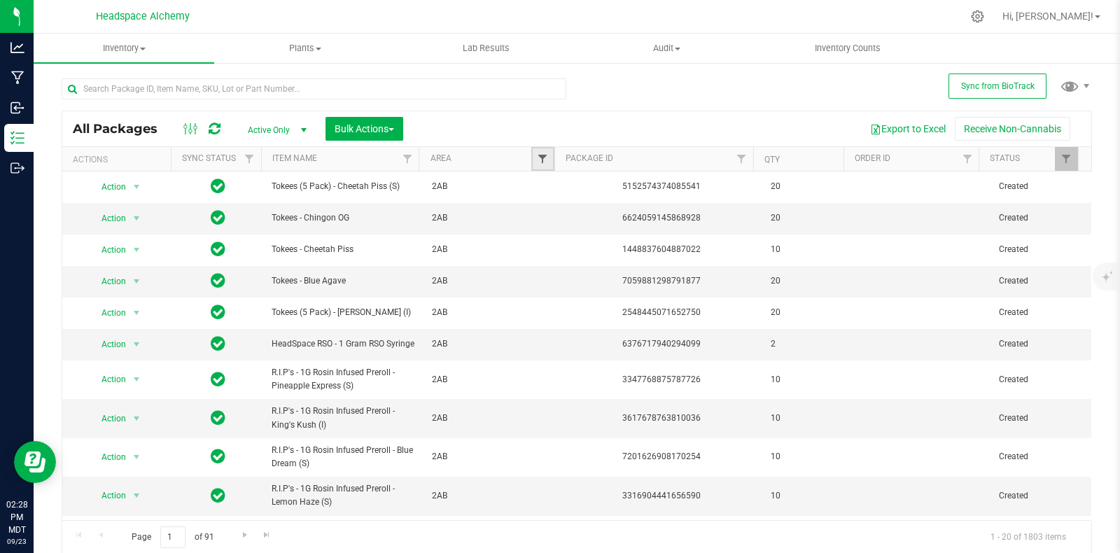
click at [537, 156] on span "Filter" at bounding box center [542, 158] width 11 height 11
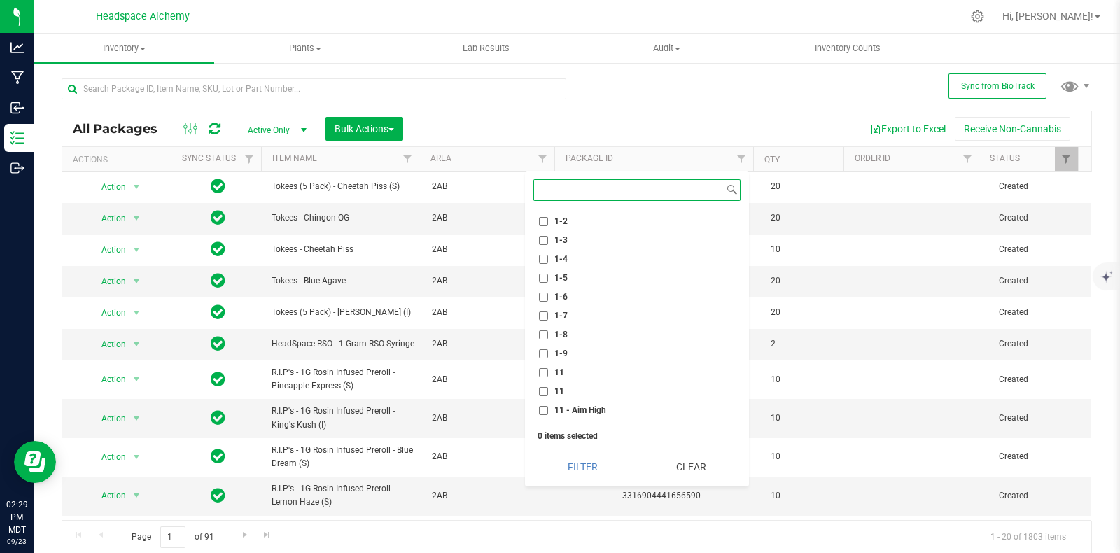
scroll to position [349, 0]
click at [540, 226] on input "1- AJ" at bounding box center [543, 228] width 9 height 9
checkbox input "true"
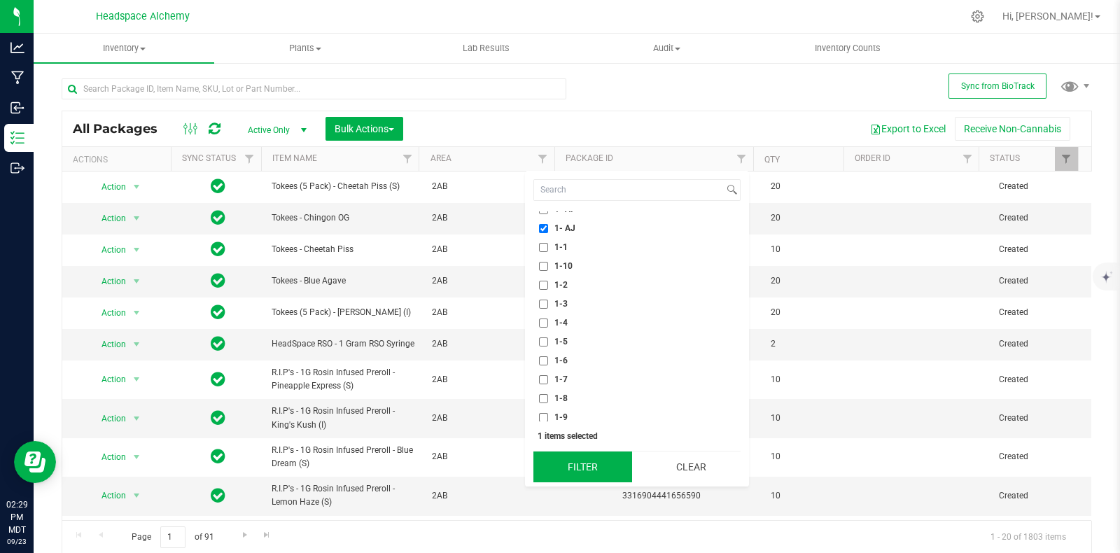
click at [593, 463] on button "Filter" at bounding box center [582, 466] width 99 height 31
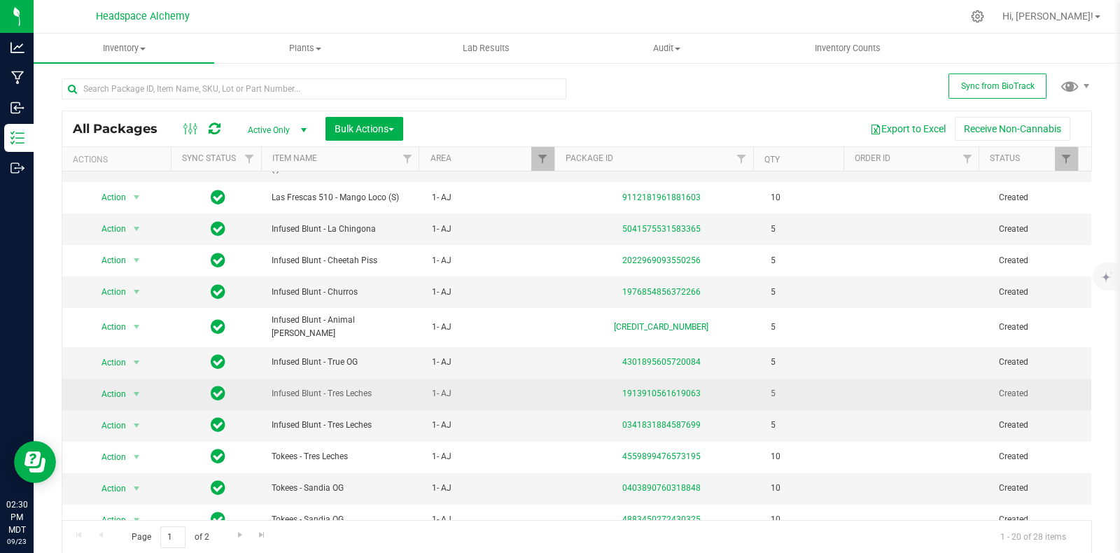
scroll to position [286, 0]
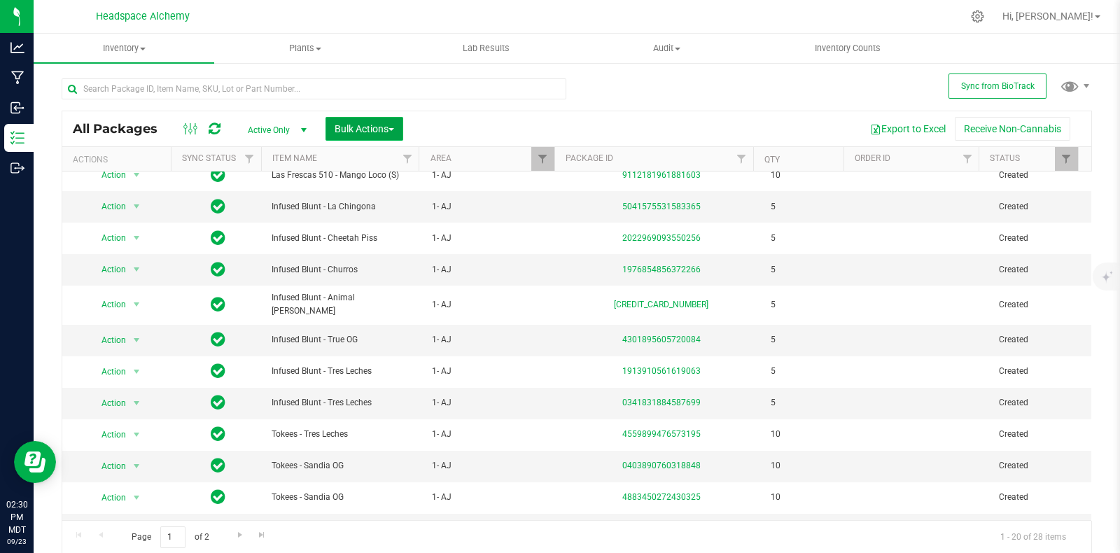
click at [383, 123] on span "Bulk Actions" at bounding box center [363, 128] width 59 height 11
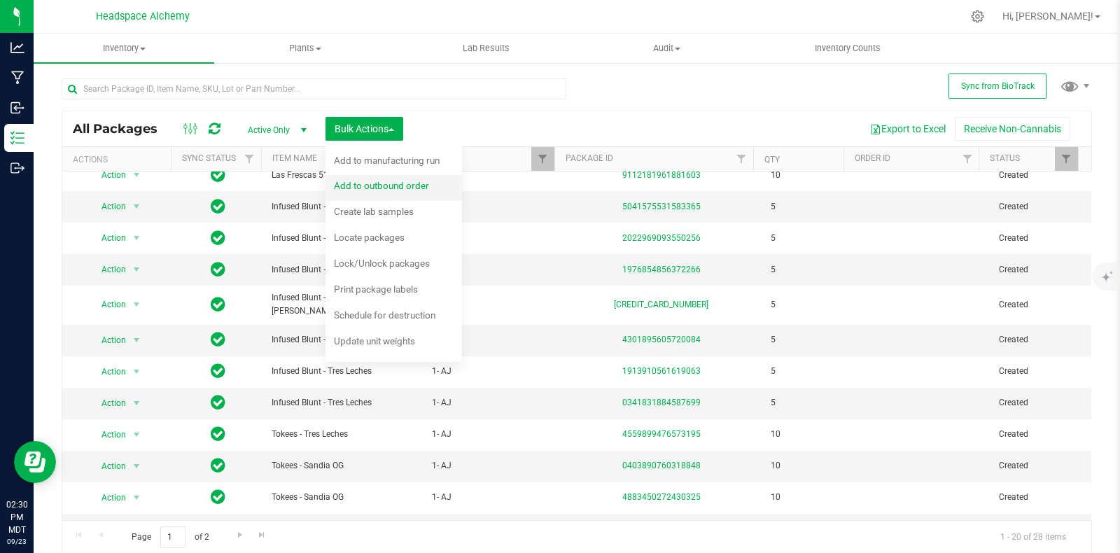
click at [372, 194] on div "Add to outbound order" at bounding box center [391, 187] width 114 height 22
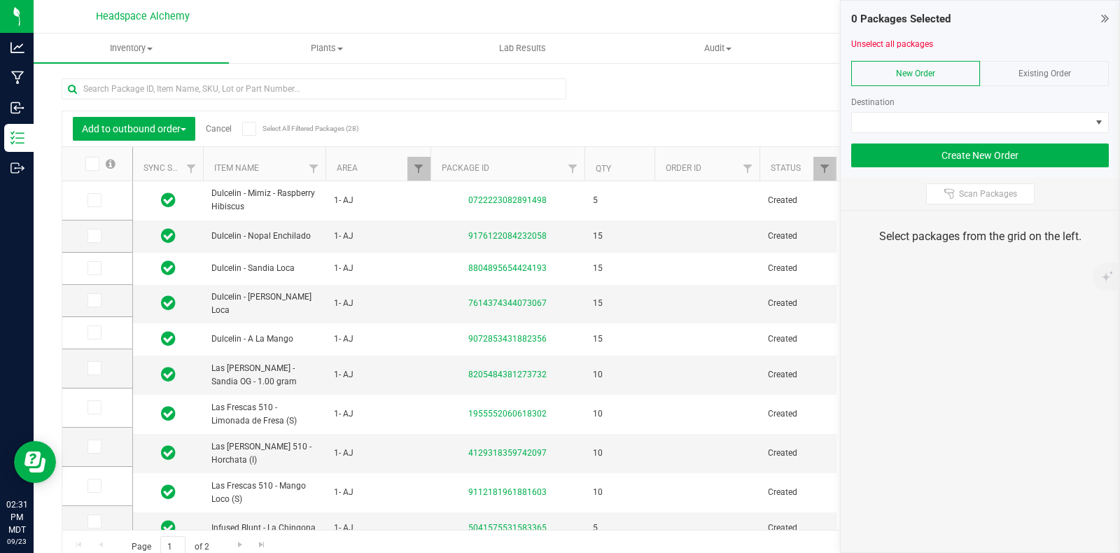
click at [1015, 72] on div "Existing Order" at bounding box center [1044, 73] width 129 height 25
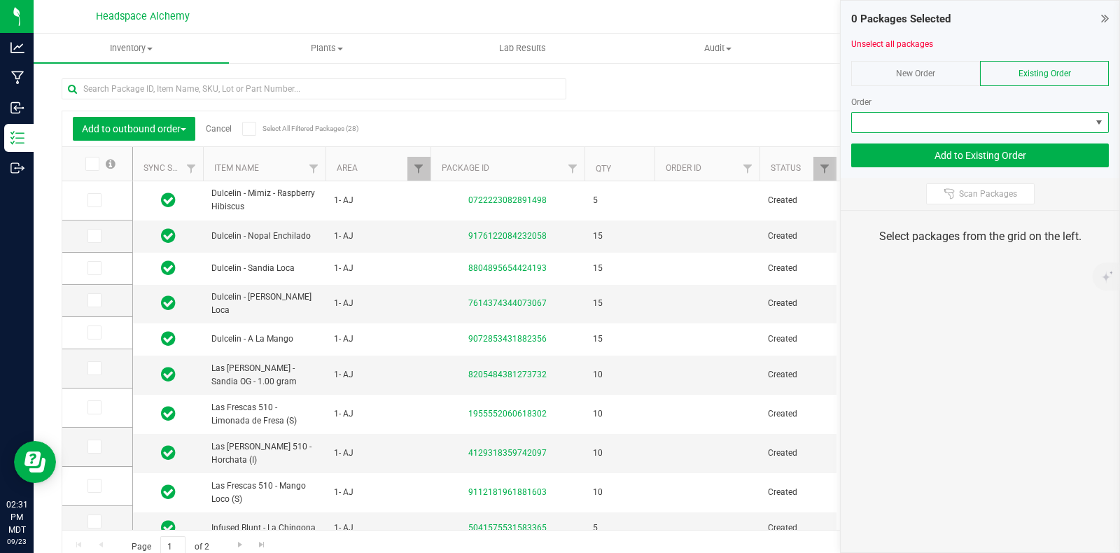
click at [960, 130] on span at bounding box center [971, 123] width 239 height 20
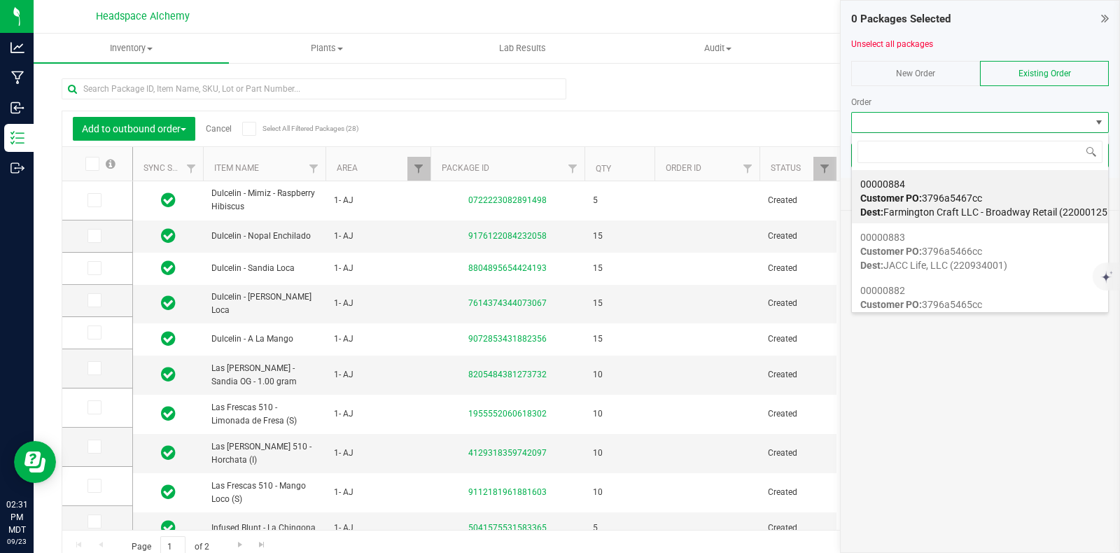
scroll to position [20, 258]
click at [894, 159] on input at bounding box center [979, 152] width 245 height 22
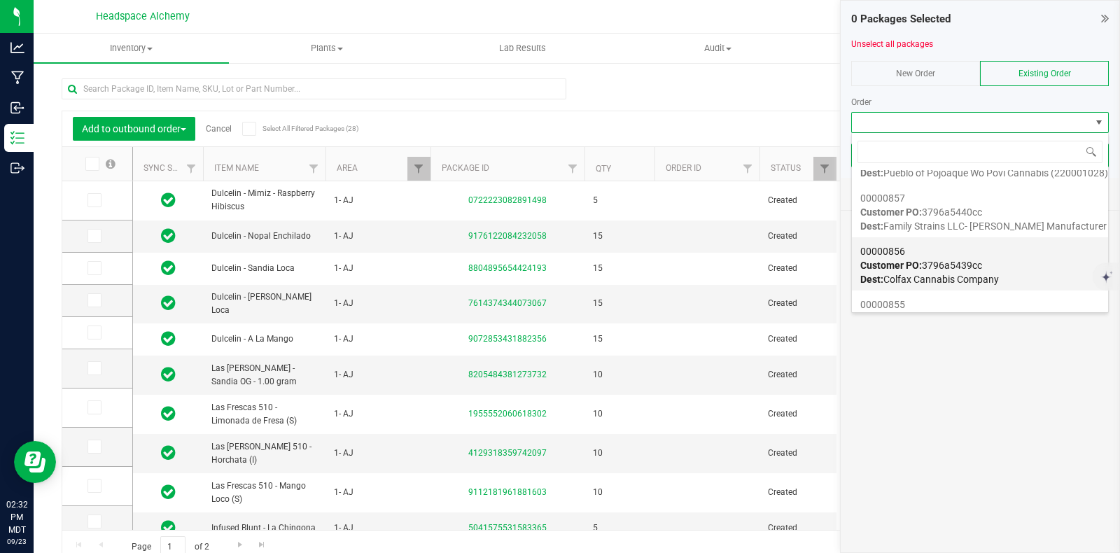
scroll to position [962, 0]
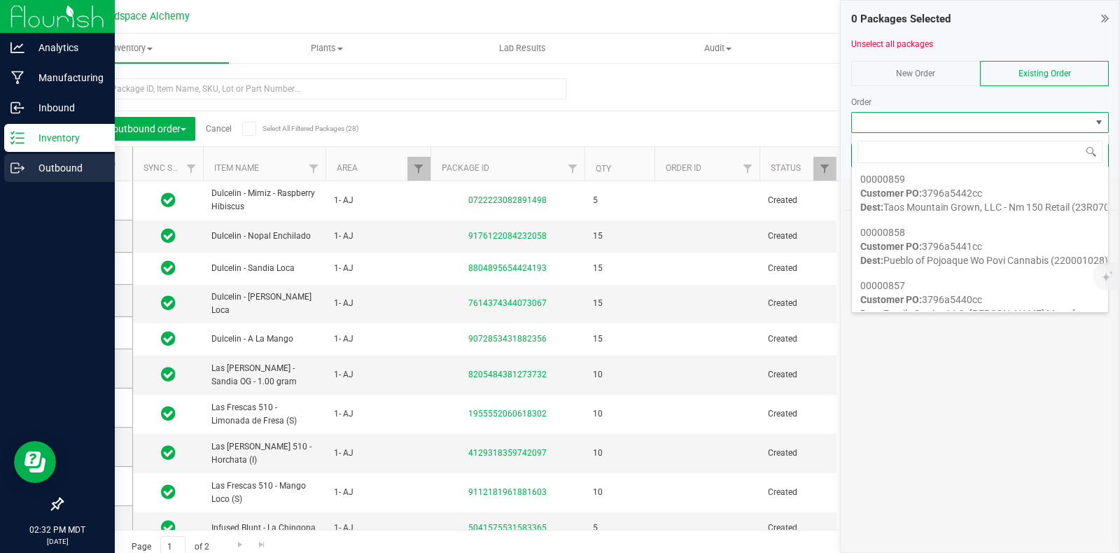
click at [14, 164] on icon at bounding box center [17, 168] width 14 height 14
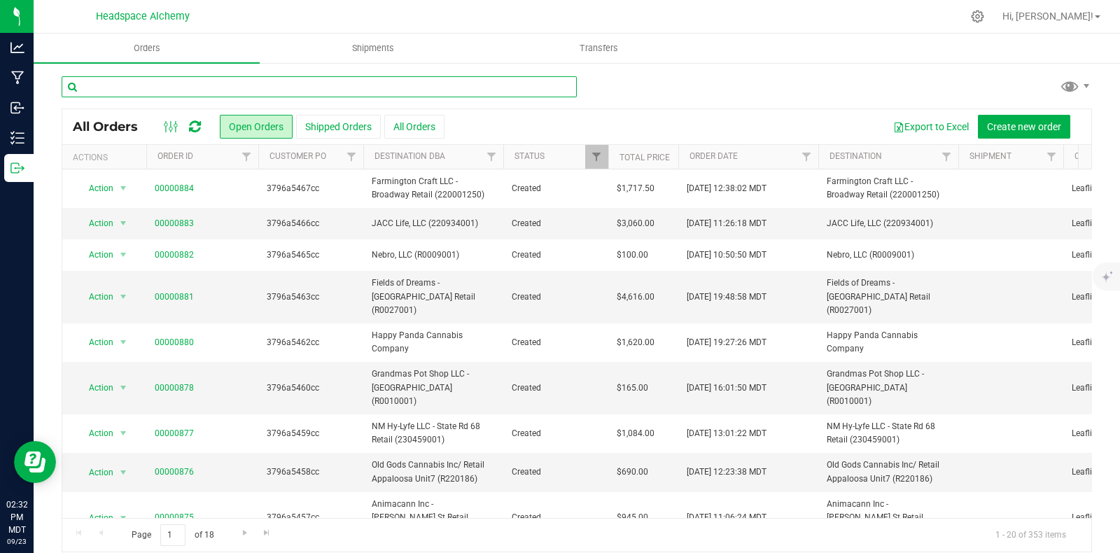
click at [185, 85] on input "text" at bounding box center [319, 86] width 515 height 21
type input "fresh"
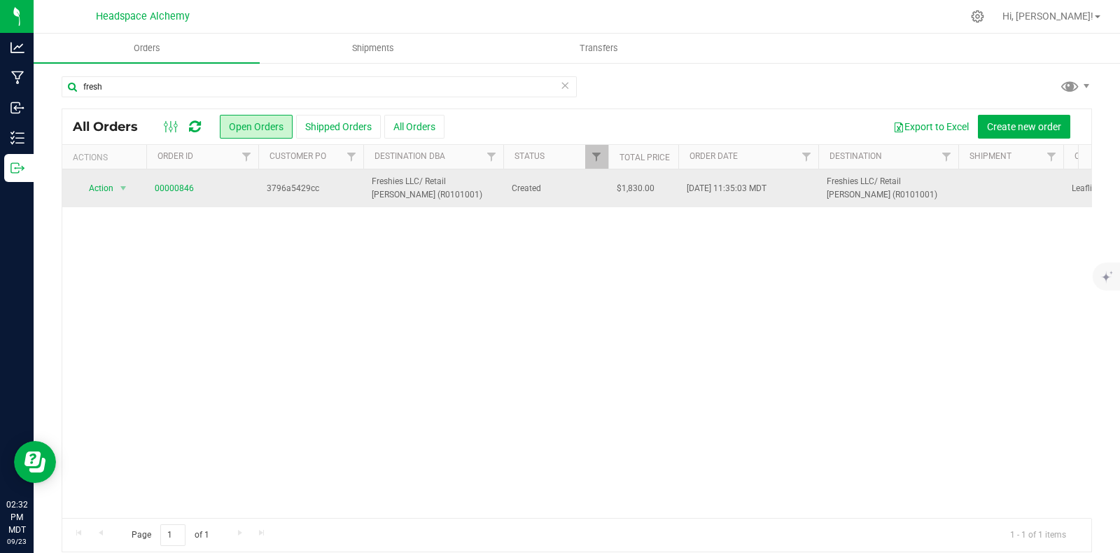
drag, startPoint x: 205, startPoint y: 187, endPoint x: 151, endPoint y: 180, distance: 54.3
click at [151, 180] on td "00000846" at bounding box center [202, 188] width 112 height 38
copy link "00000846"
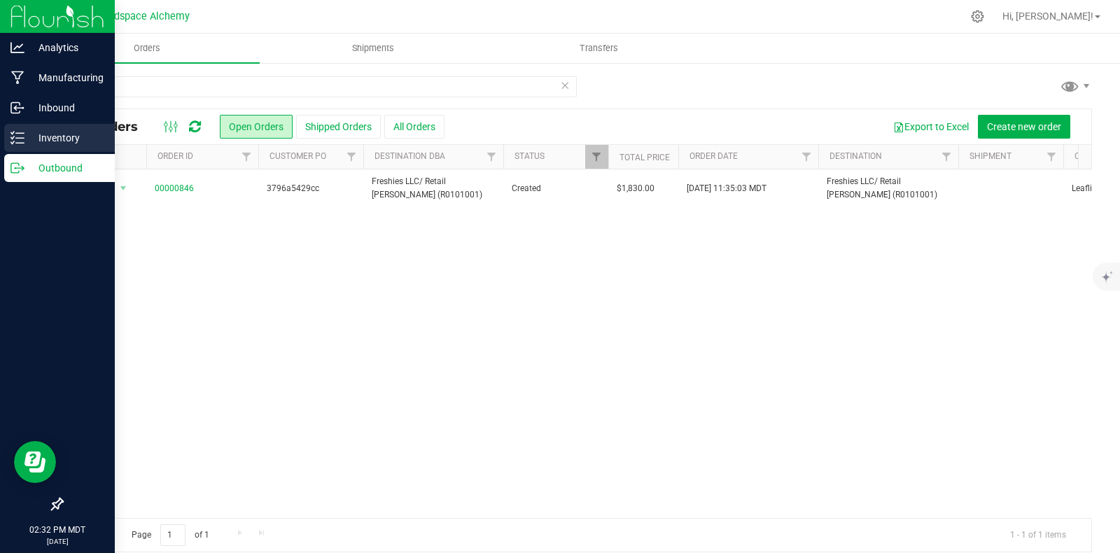
click at [22, 132] on icon at bounding box center [17, 138] width 14 height 14
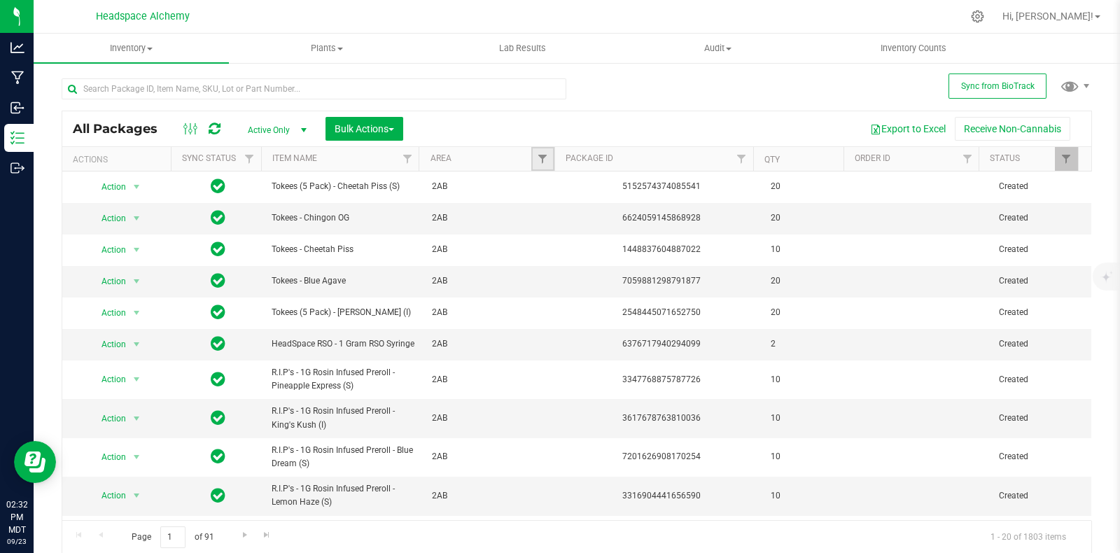
click at [533, 152] on link "Filter" at bounding box center [542, 159] width 23 height 24
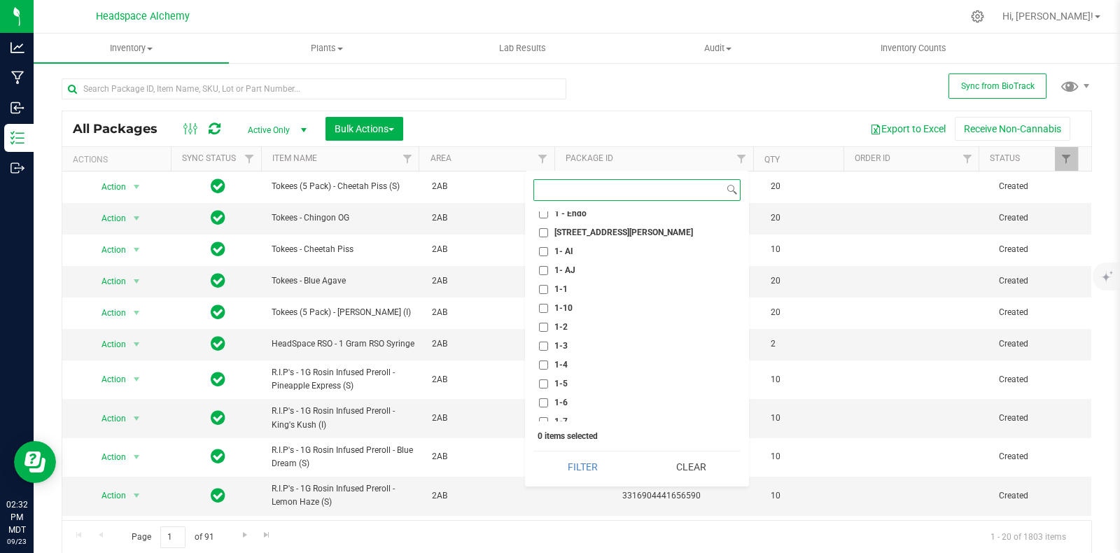
scroll to position [349, 0]
click at [535, 225] on li "1- AJ" at bounding box center [636, 228] width 207 height 15
click at [539, 225] on input "1- AJ" at bounding box center [543, 228] width 9 height 9
checkbox input "true"
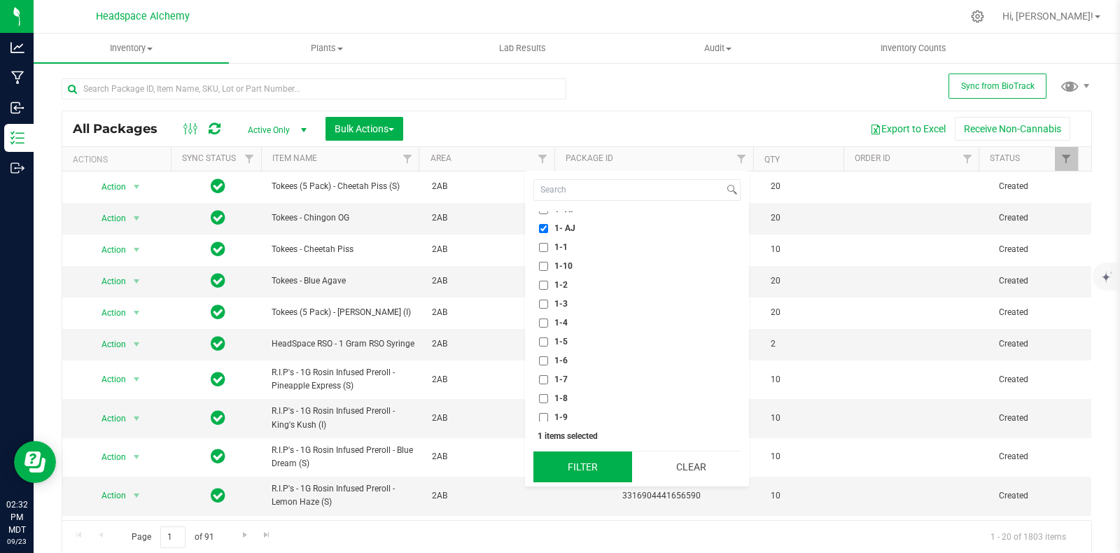
click at [584, 461] on button "Filter" at bounding box center [582, 466] width 99 height 31
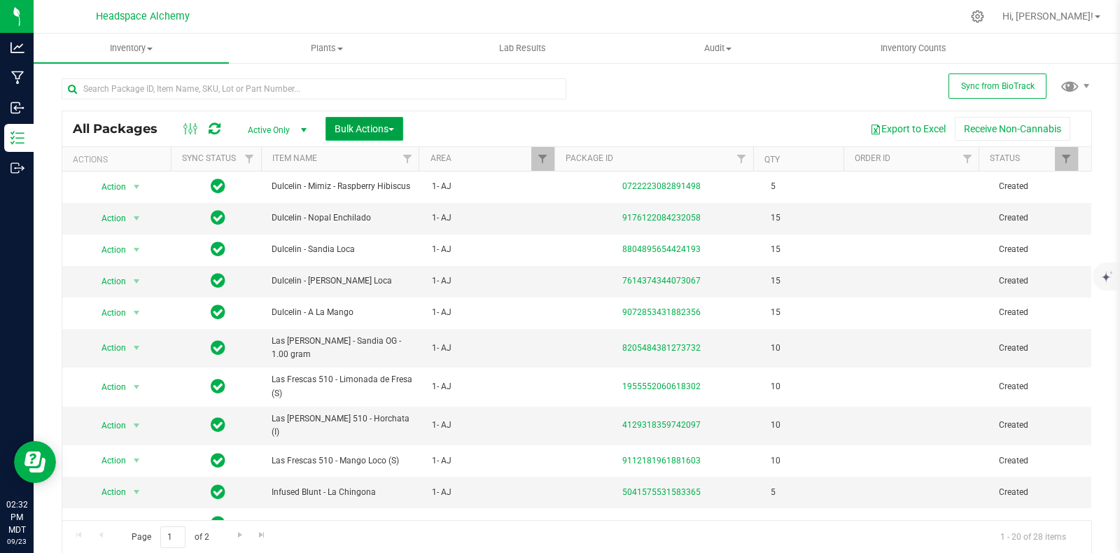
click at [394, 125] on span "Bulk Actions" at bounding box center [363, 128] width 59 height 11
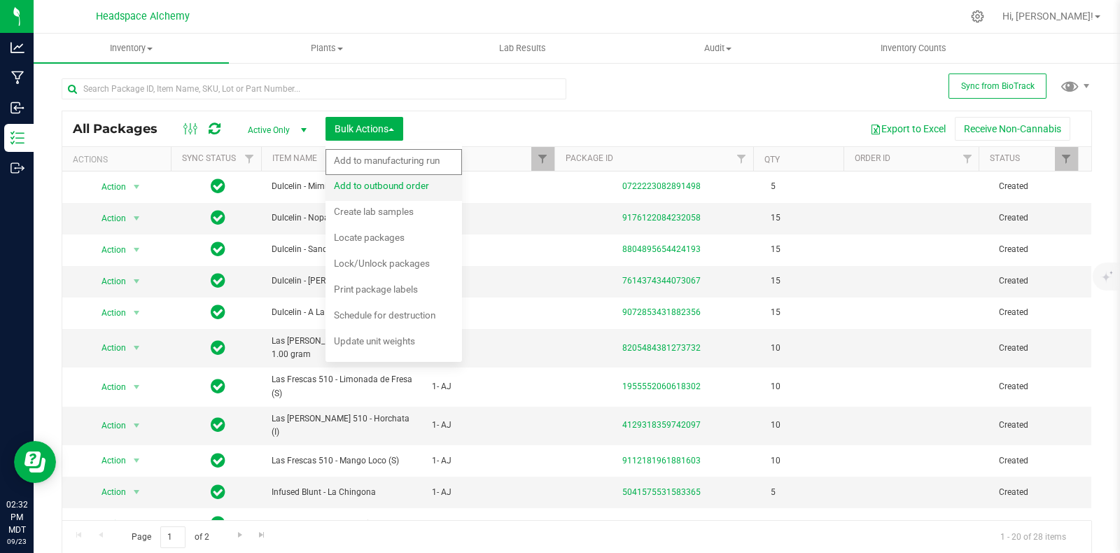
click at [397, 187] on span "Add to outbound order" at bounding box center [381, 185] width 95 height 11
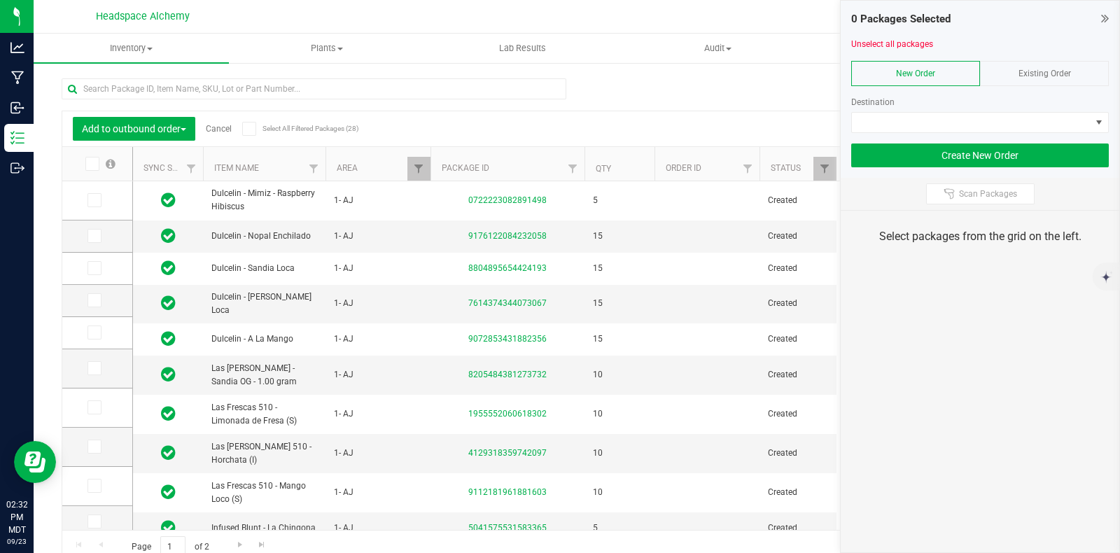
click at [1017, 76] on div "Existing Order" at bounding box center [1044, 73] width 129 height 25
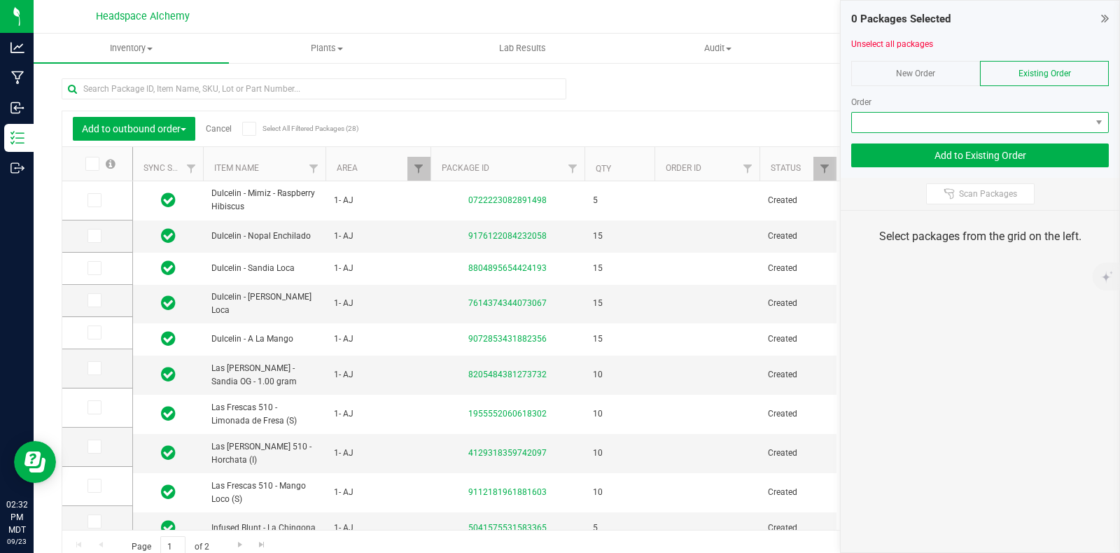
click at [1008, 124] on span at bounding box center [971, 123] width 239 height 20
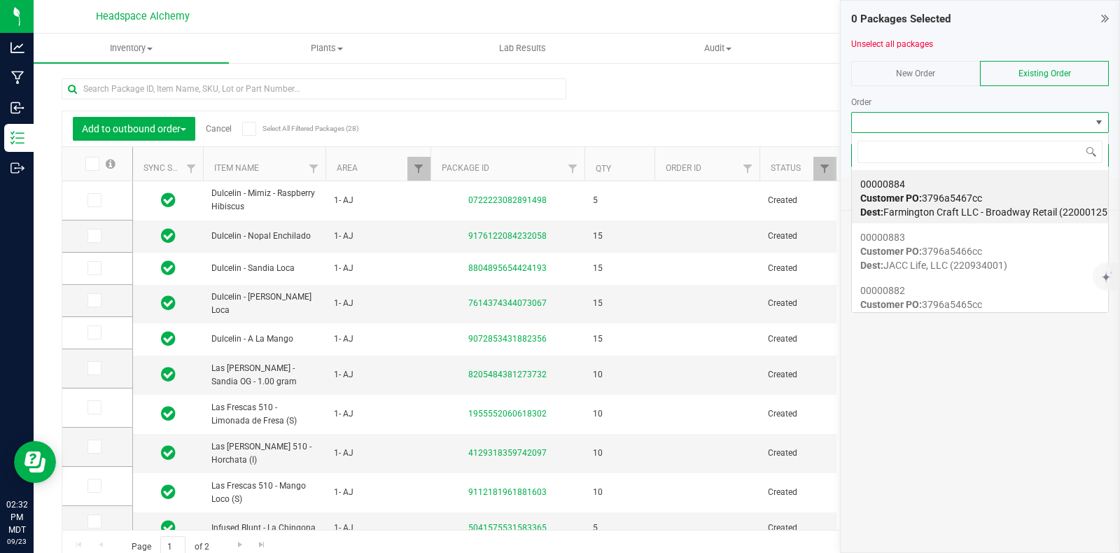
scroll to position [20, 258]
type input "00000846"
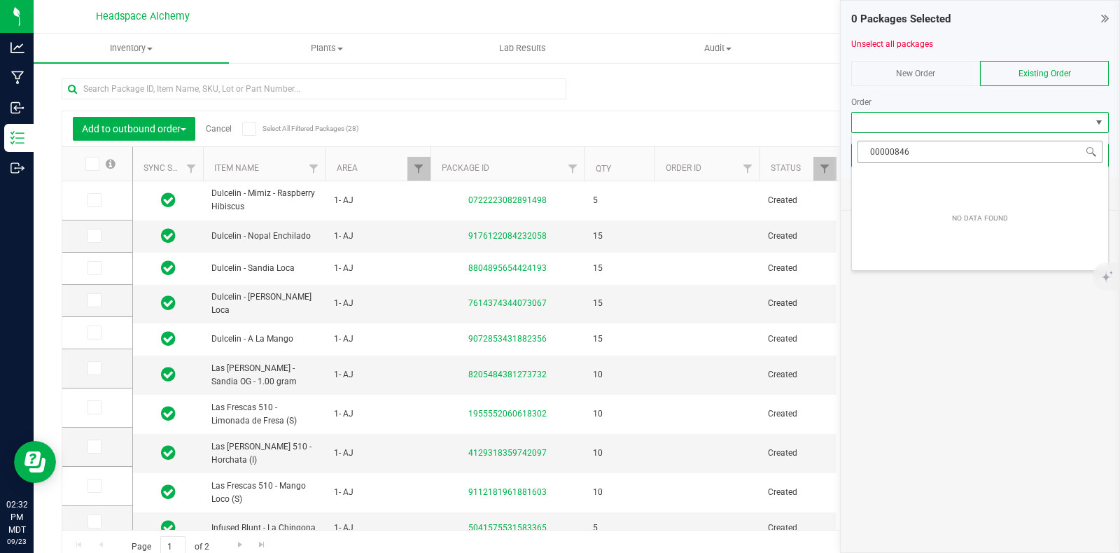
click at [922, 153] on input "00000846" at bounding box center [979, 152] width 245 height 22
drag, startPoint x: 920, startPoint y: 144, endPoint x: 823, endPoint y: 146, distance: 97.3
click at [823, 146] on body "Analytics Manufacturing Inbound Inventory Outbound 02:32 PM MDT 09/23/2025 09/2…" at bounding box center [560, 276] width 1120 height 553
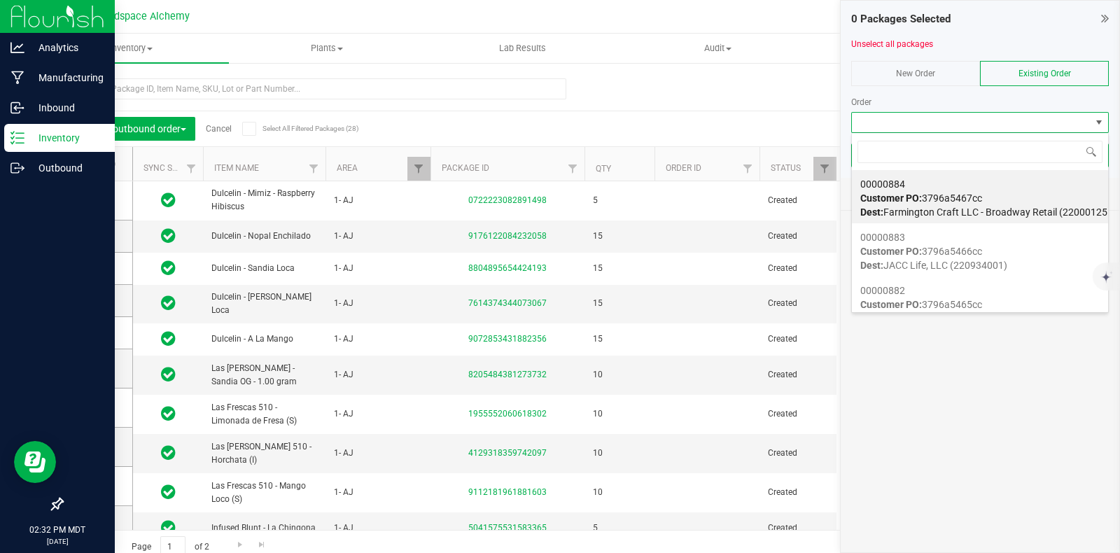
click at [14, 136] on icon at bounding box center [17, 138] width 14 height 14
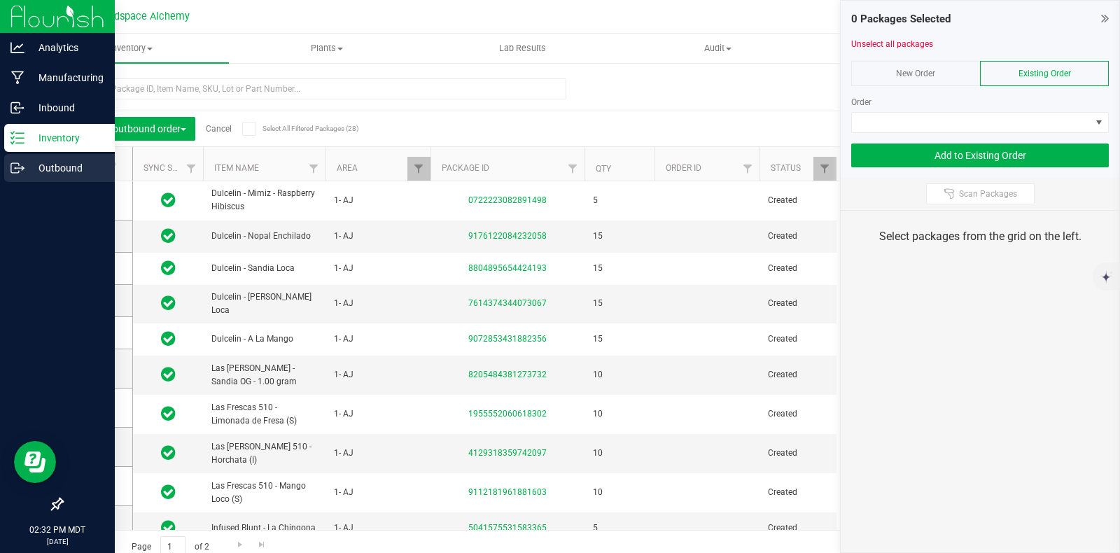
click at [21, 165] on icon at bounding box center [17, 168] width 14 height 14
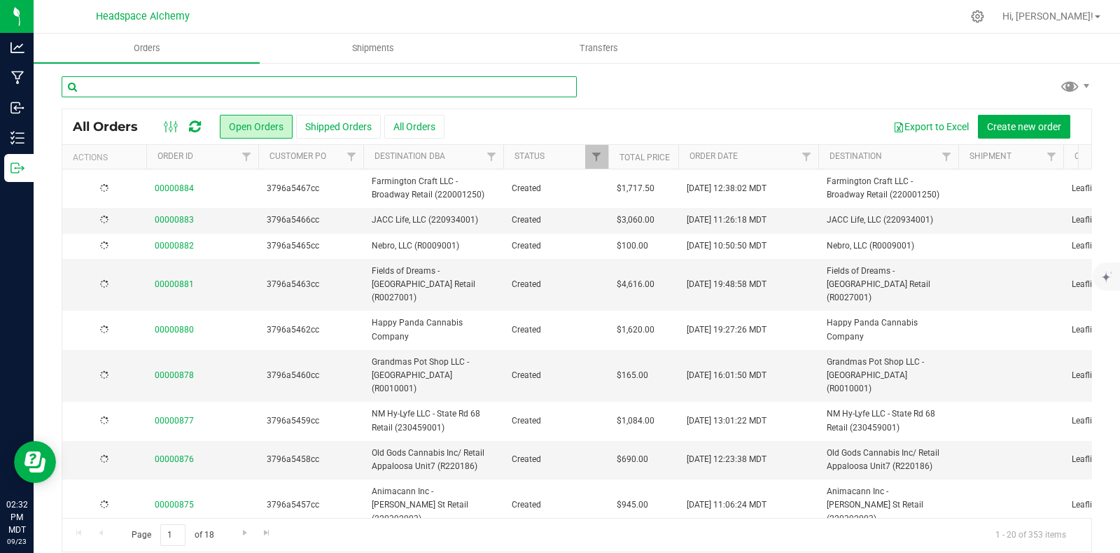
click at [252, 85] on input "text" at bounding box center [319, 86] width 515 height 21
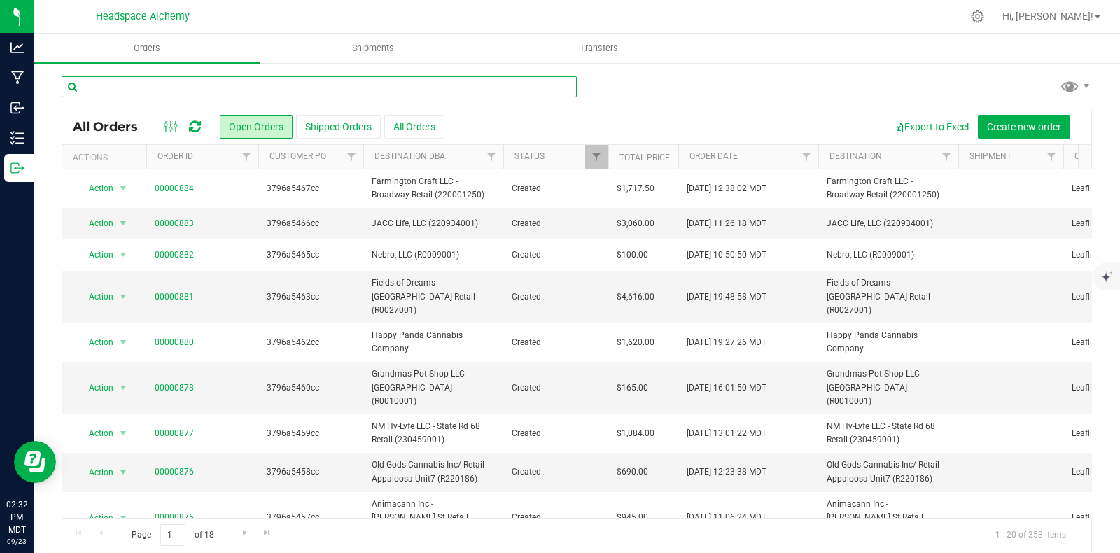
paste input "00000846"
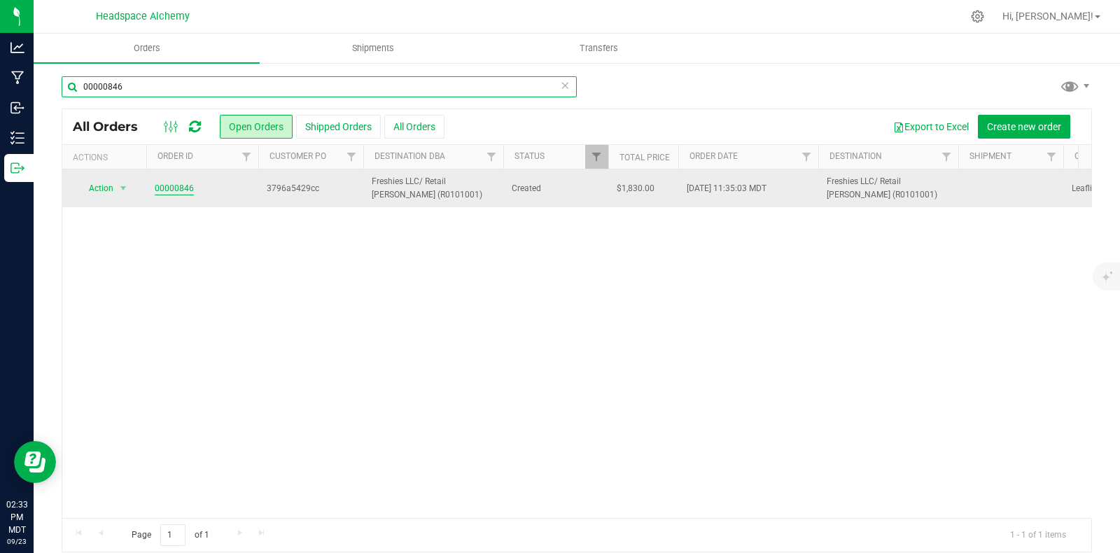
type input "00000846"
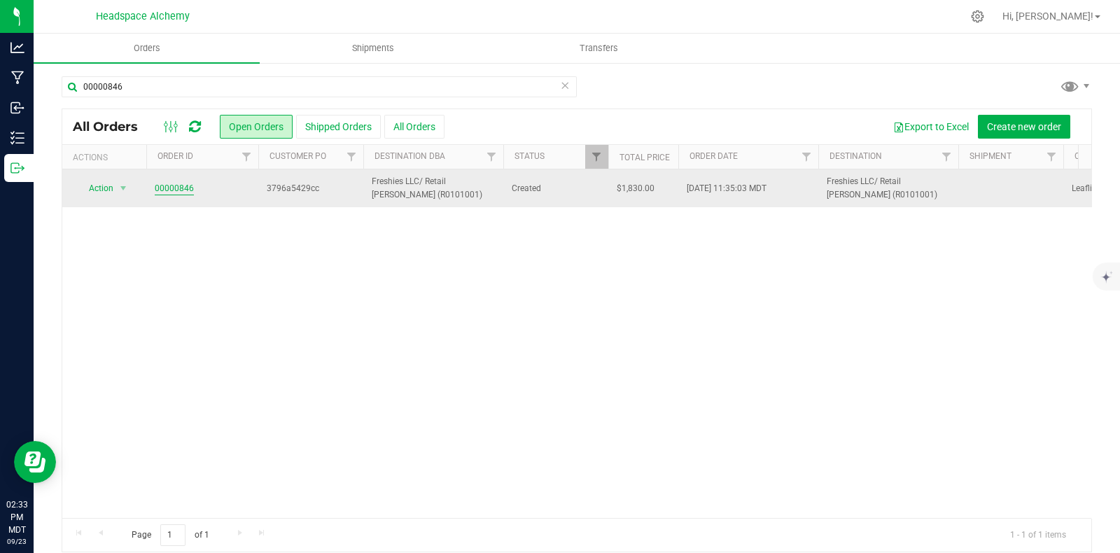
drag, startPoint x: 199, startPoint y: 185, endPoint x: 161, endPoint y: 185, distance: 38.5
click at [152, 183] on td "00000846" at bounding box center [202, 188] width 112 height 38
copy link "00000846"
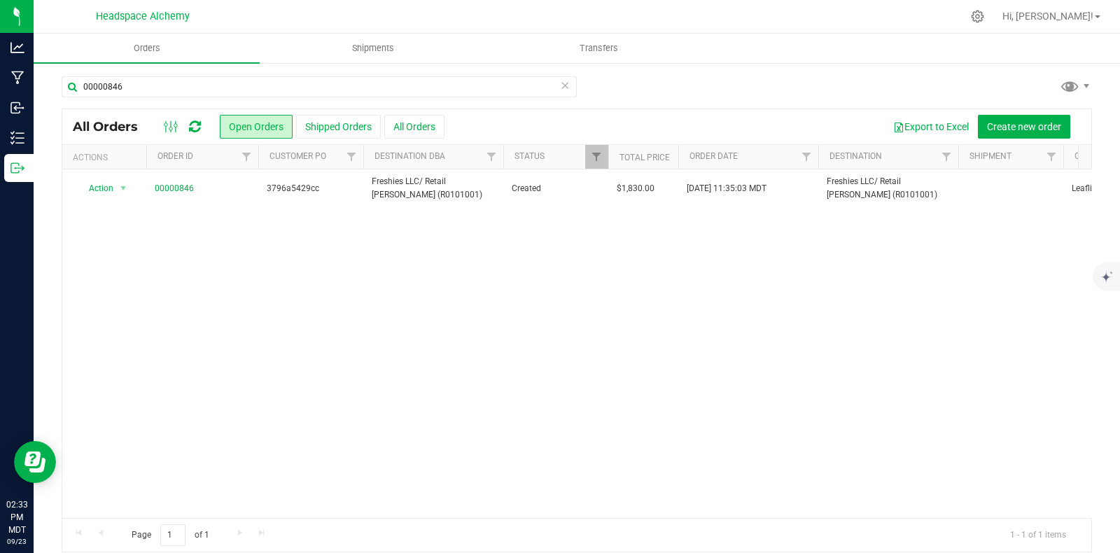
drag, startPoint x: 284, startPoint y: 294, endPoint x: 290, endPoint y: 283, distance: 11.9
click at [284, 294] on div "Action Action Cancel order Change facility Clone order Edit order Mark as fully…" at bounding box center [576, 343] width 1029 height 348
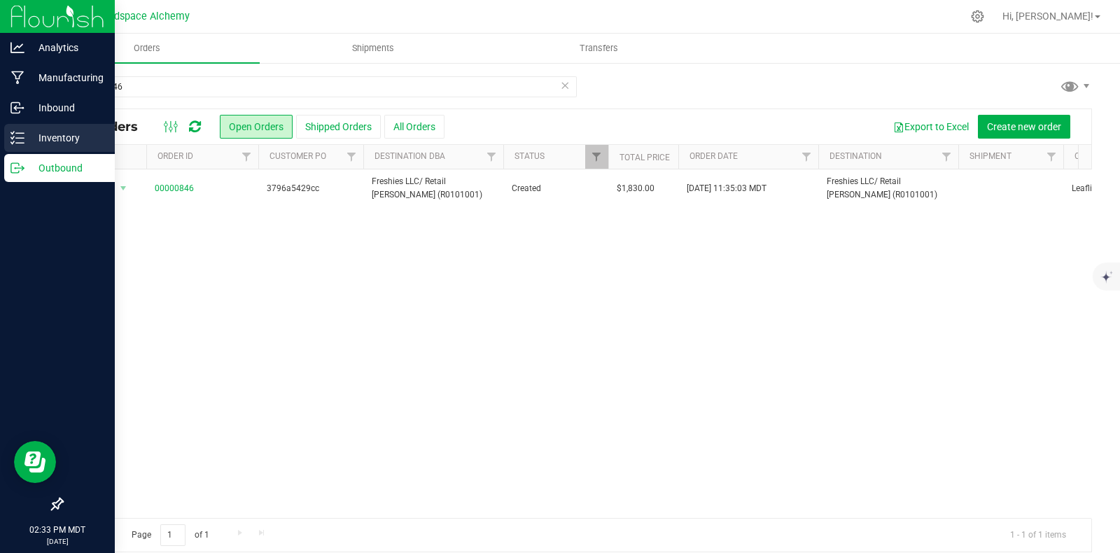
click at [22, 133] on icon at bounding box center [17, 138] width 14 height 14
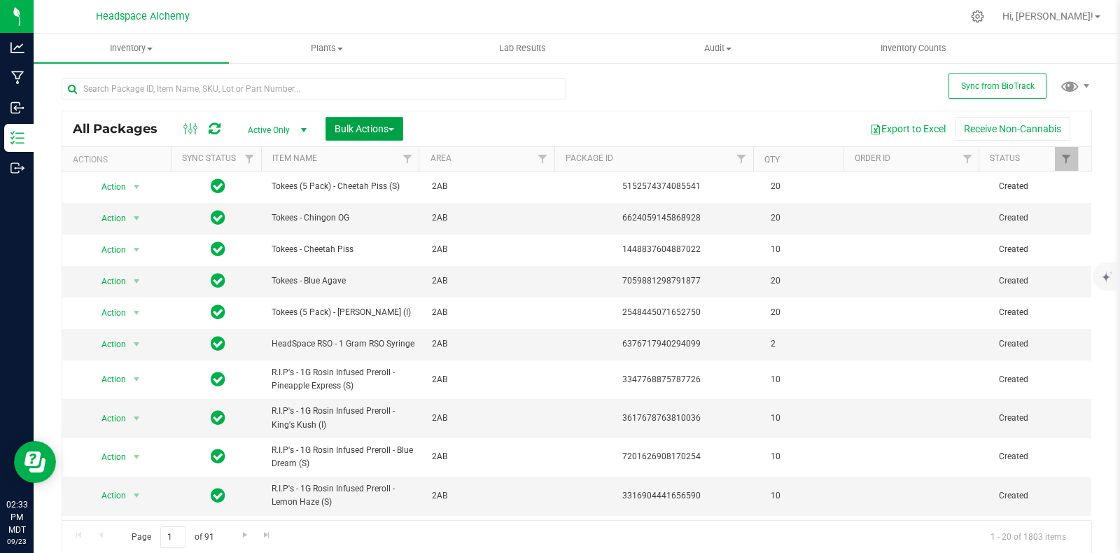
click at [389, 129] on span "Bulk Actions" at bounding box center [363, 128] width 59 height 11
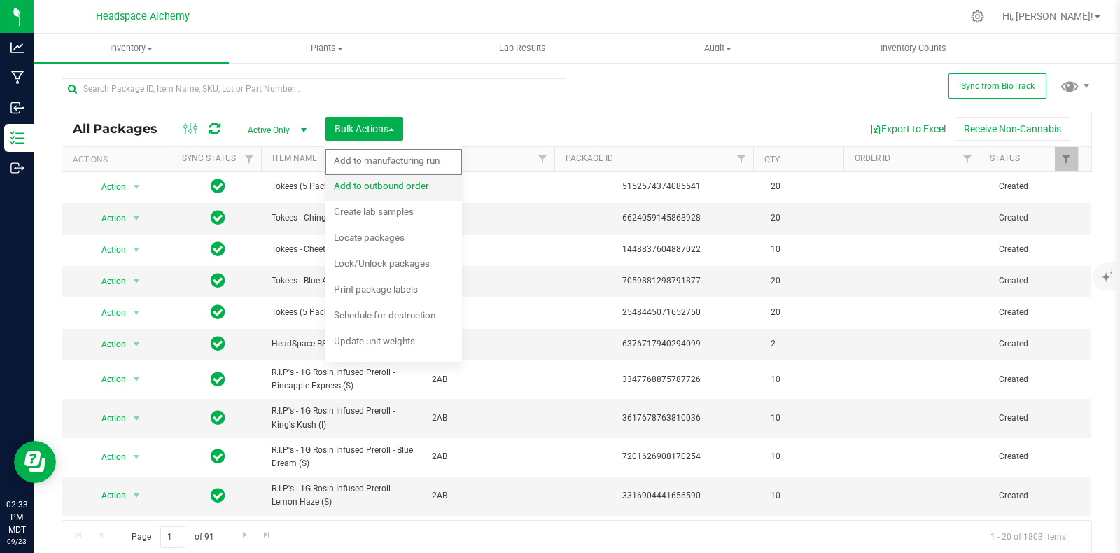
click at [390, 183] on span "Add to outbound order" at bounding box center [381, 185] width 95 height 11
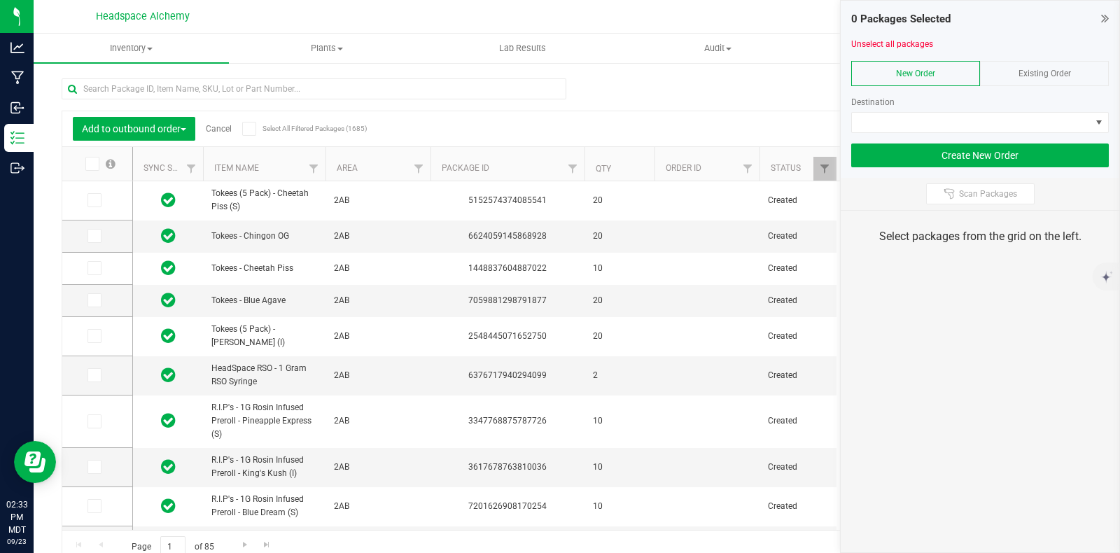
click at [1029, 76] on div "Existing Order" at bounding box center [1044, 73] width 129 height 25
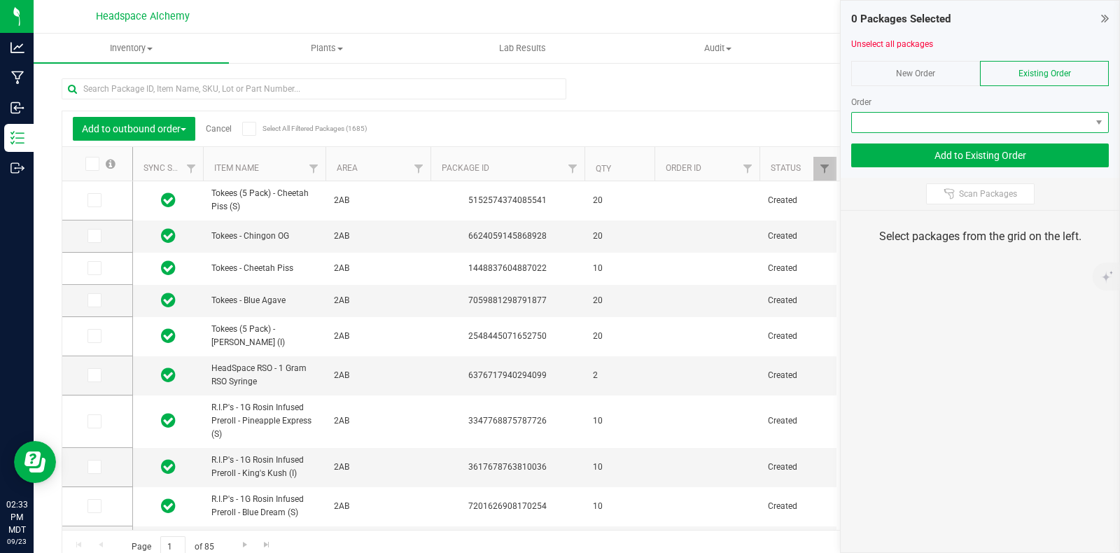
click at [1017, 122] on span at bounding box center [971, 123] width 239 height 20
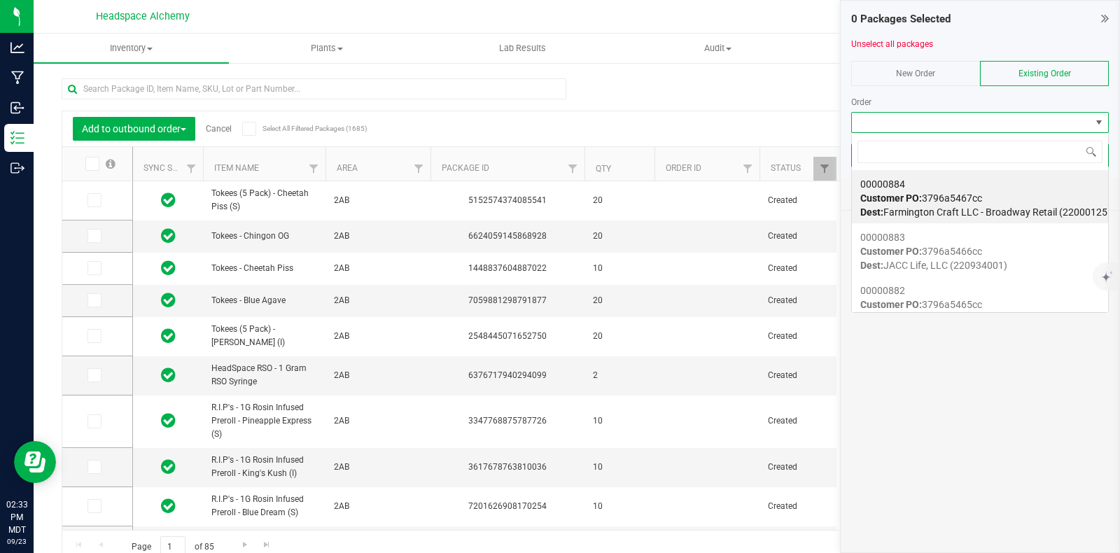
scroll to position [20, 258]
drag, startPoint x: 997, startPoint y: 124, endPoint x: 996, endPoint y: 113, distance: 11.3
click at [996, 113] on span at bounding box center [971, 123] width 239 height 20
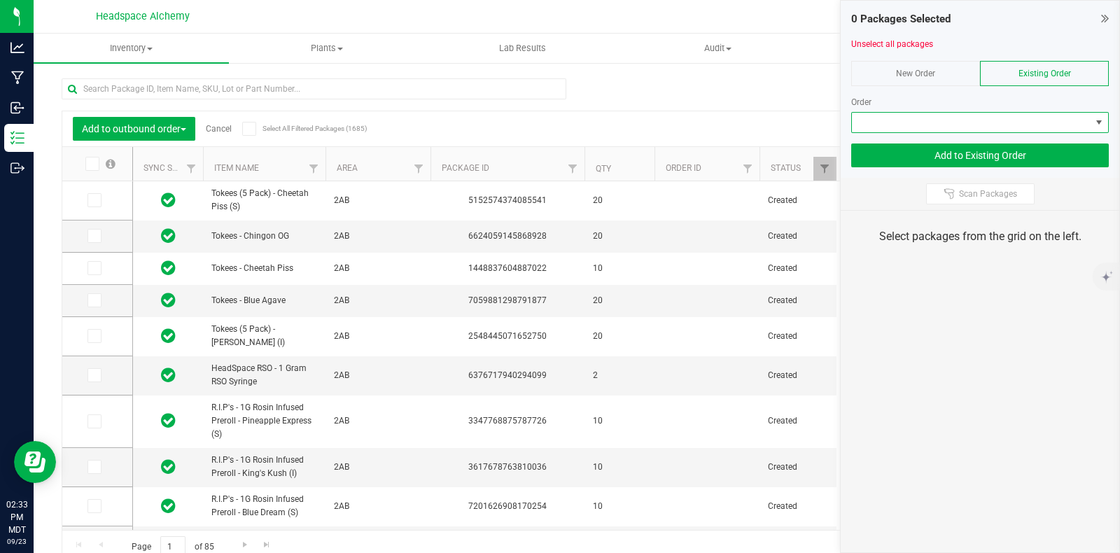
click at [879, 122] on span at bounding box center [971, 123] width 239 height 20
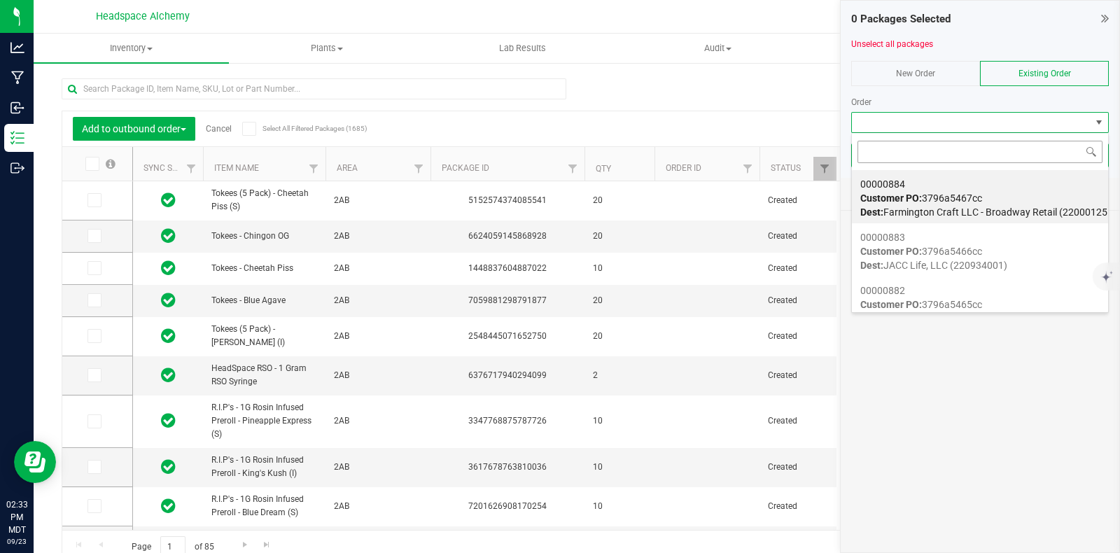
click at [873, 155] on input at bounding box center [979, 152] width 245 height 22
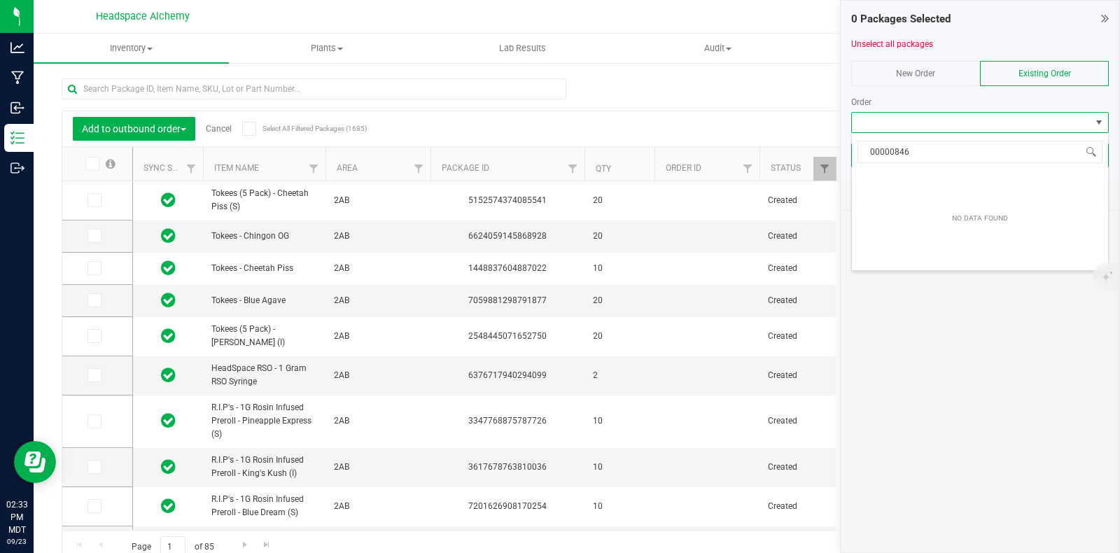
drag, startPoint x: 873, startPoint y: 153, endPoint x: 884, endPoint y: 186, distance: 34.5
click at [873, 155] on input "00000846" at bounding box center [979, 152] width 245 height 22
drag, startPoint x: 908, startPoint y: 155, endPoint x: 744, endPoint y: 137, distance: 164.8
click at [744, 137] on body "Analytics Manufacturing Inbound Inventory Outbound 02:33 PM MDT 09/23/2025 09/2…" at bounding box center [560, 276] width 1120 height 553
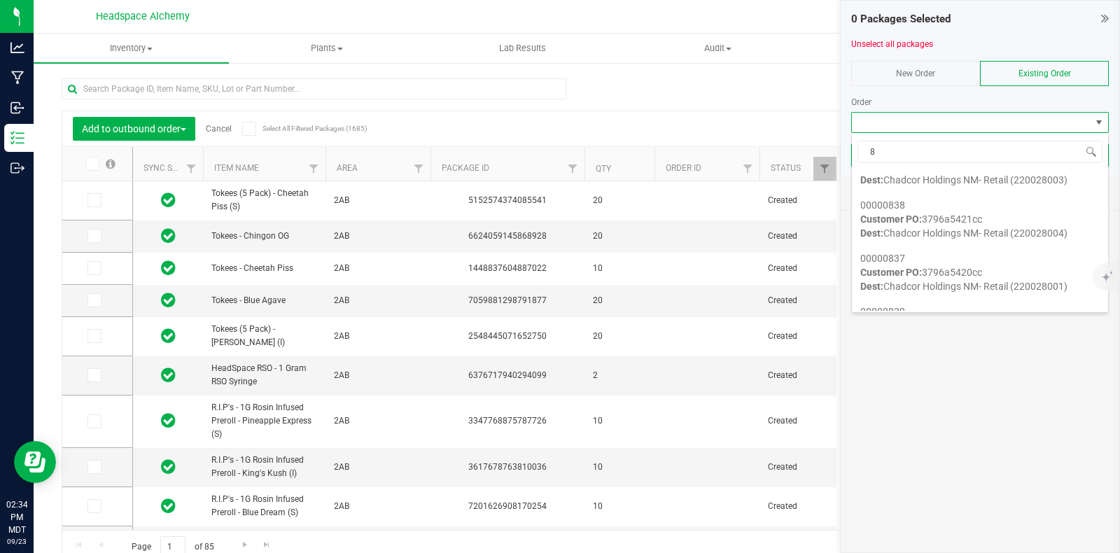
scroll to position [1662, 0]
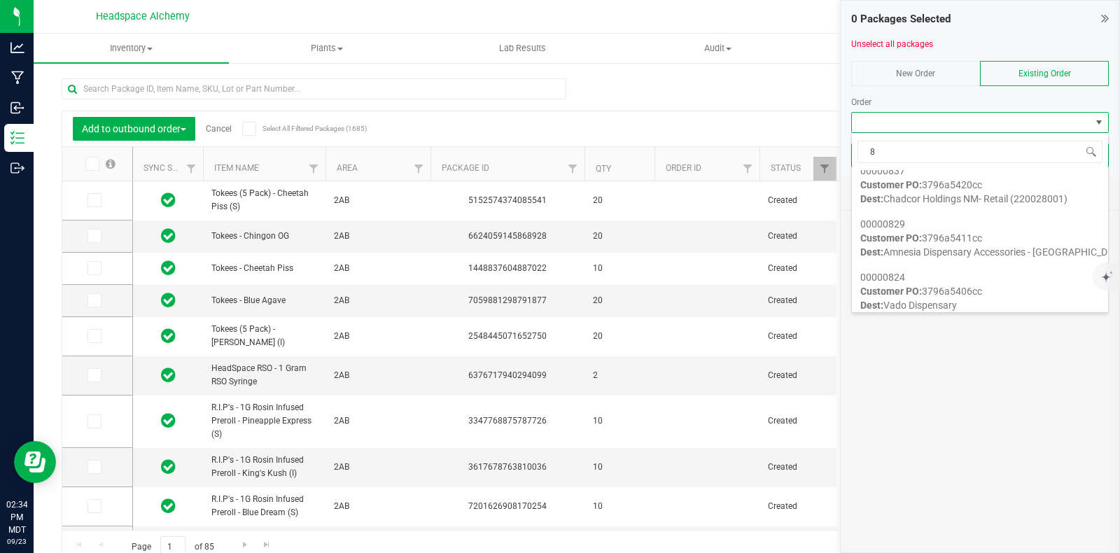
type input "8"
drag, startPoint x: 1008, startPoint y: 221, endPoint x: 840, endPoint y: 124, distance: 194.7
click at [840, 124] on div "0 Packages Selected Unselect all packages New Order Existing Order Order Add to…" at bounding box center [980, 276] width 280 height 553
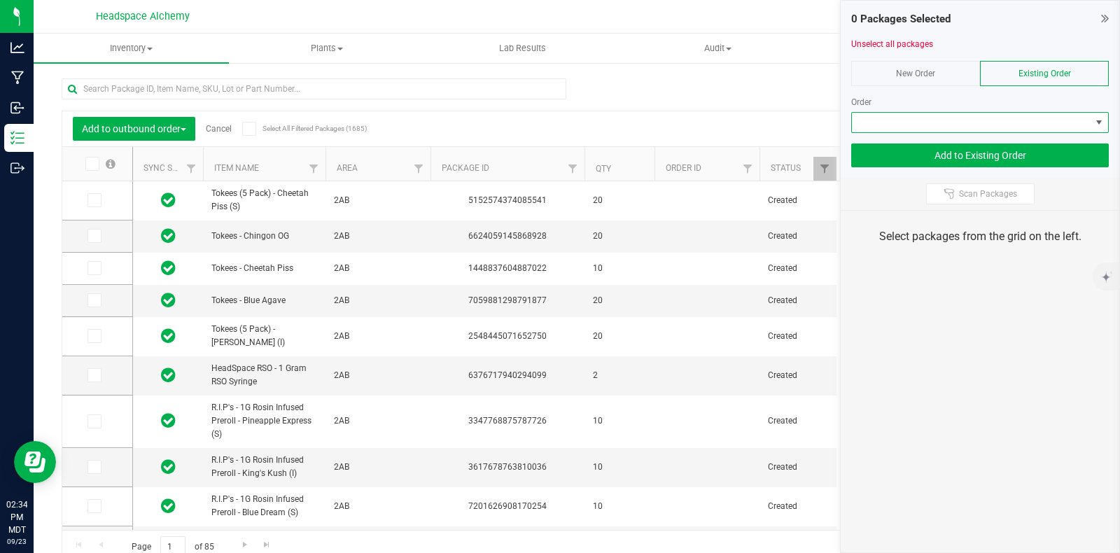
click at [936, 128] on span at bounding box center [971, 123] width 239 height 20
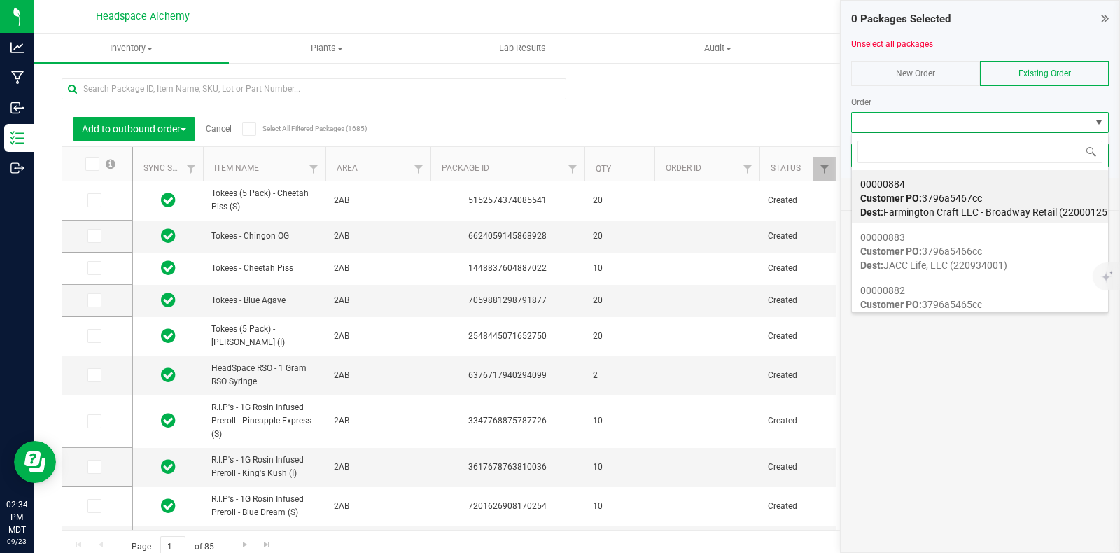
scroll to position [20, 258]
type input "00000846"
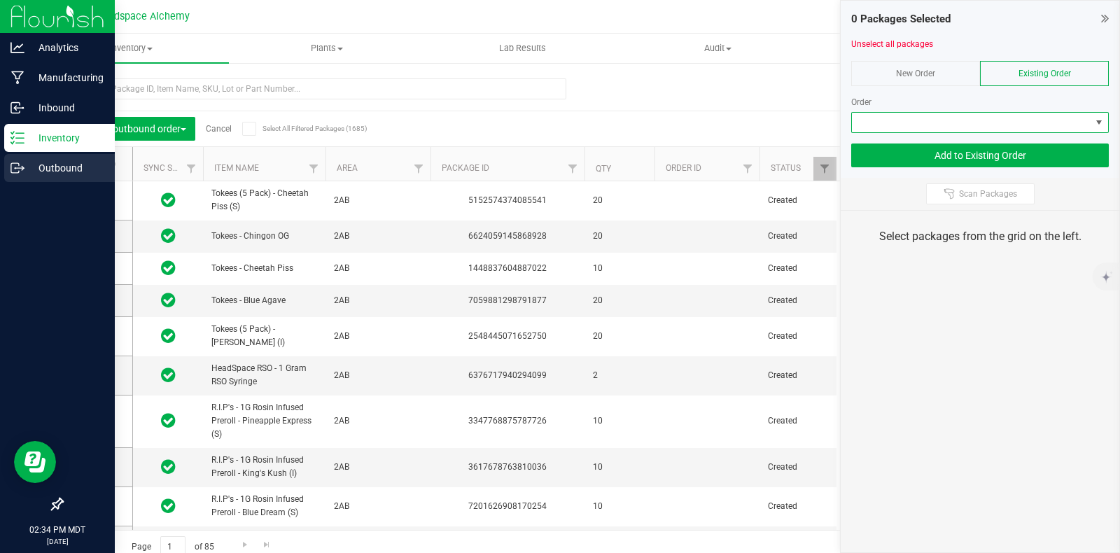
click at [1, 162] on link "Outbound" at bounding box center [57, 169] width 115 height 30
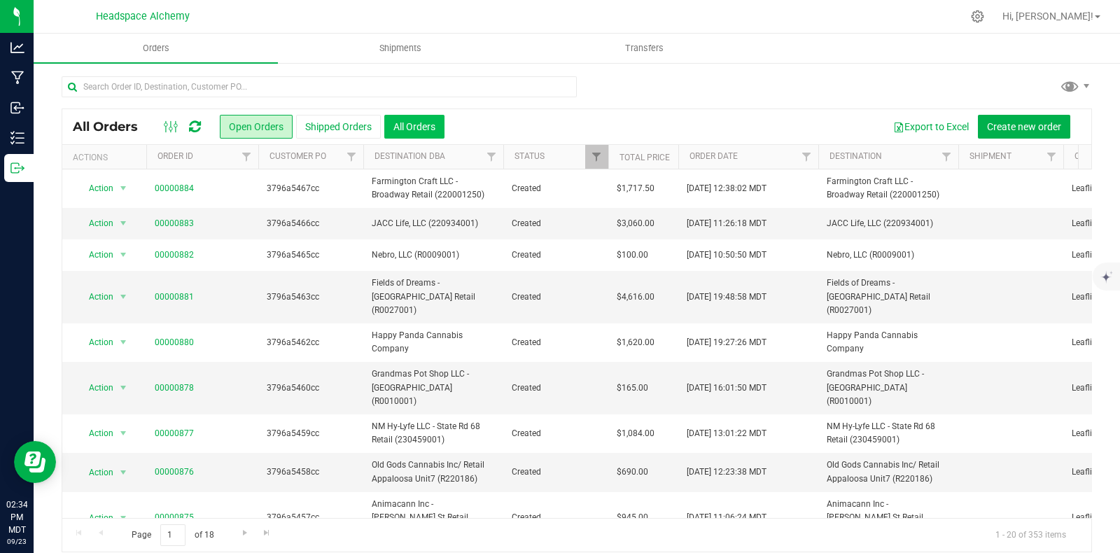
click at [415, 129] on button "All Orders" at bounding box center [414, 127] width 60 height 24
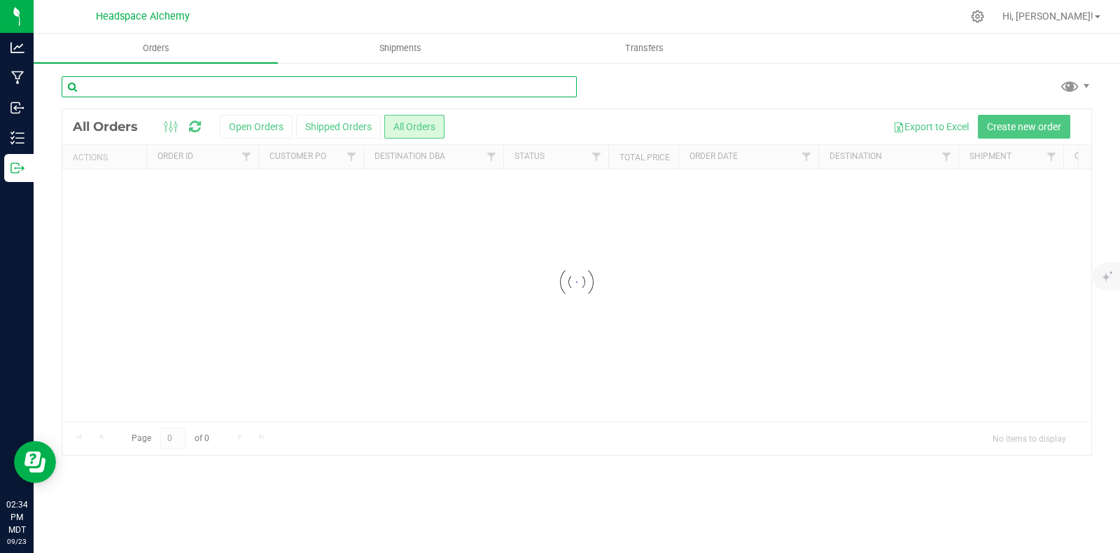
click at [245, 84] on input "text" at bounding box center [319, 86] width 515 height 21
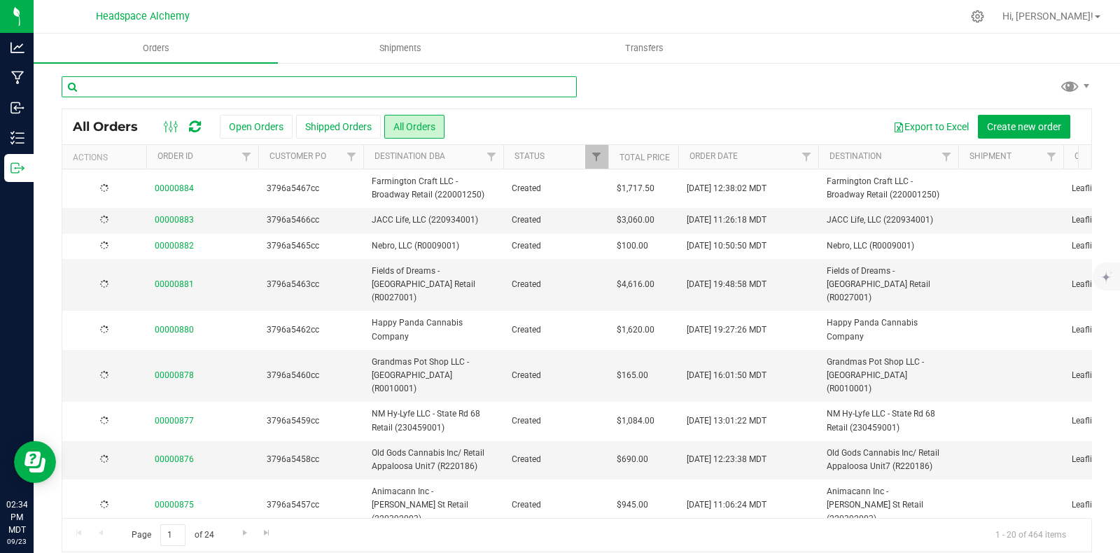
paste input "00000846"
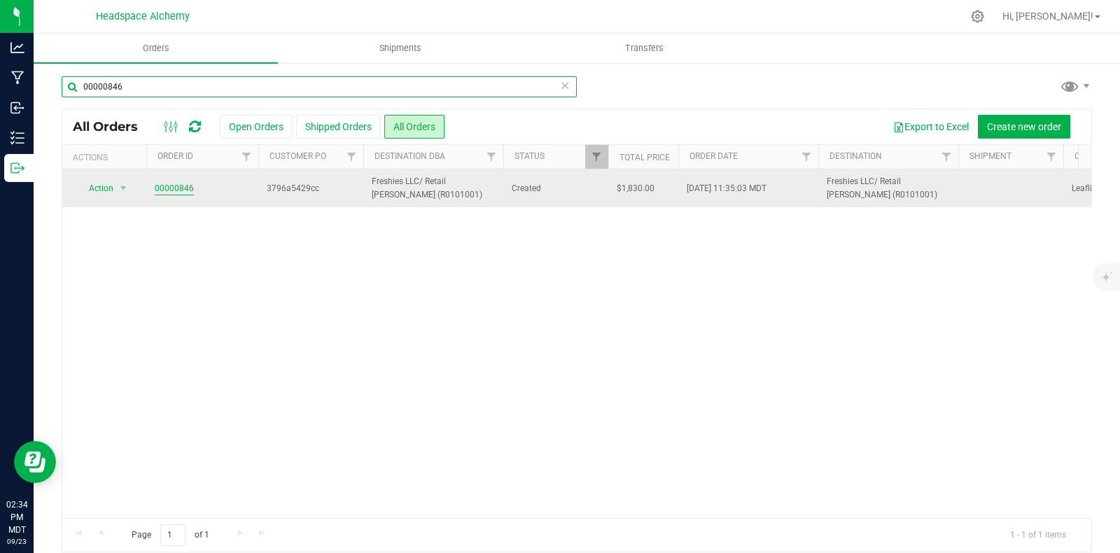
type input "00000846"
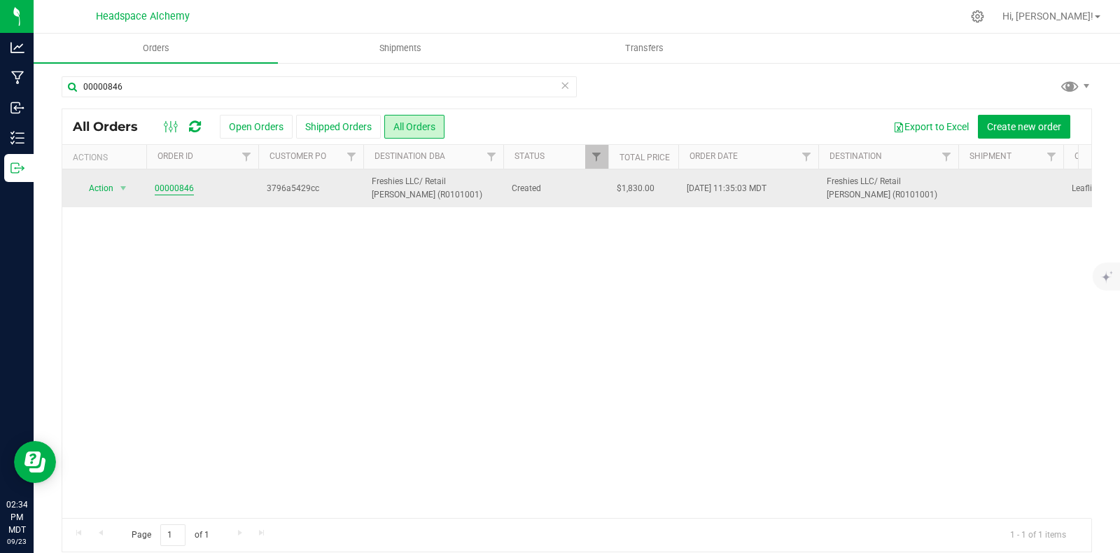
click at [181, 185] on link "00000846" at bounding box center [174, 188] width 39 height 13
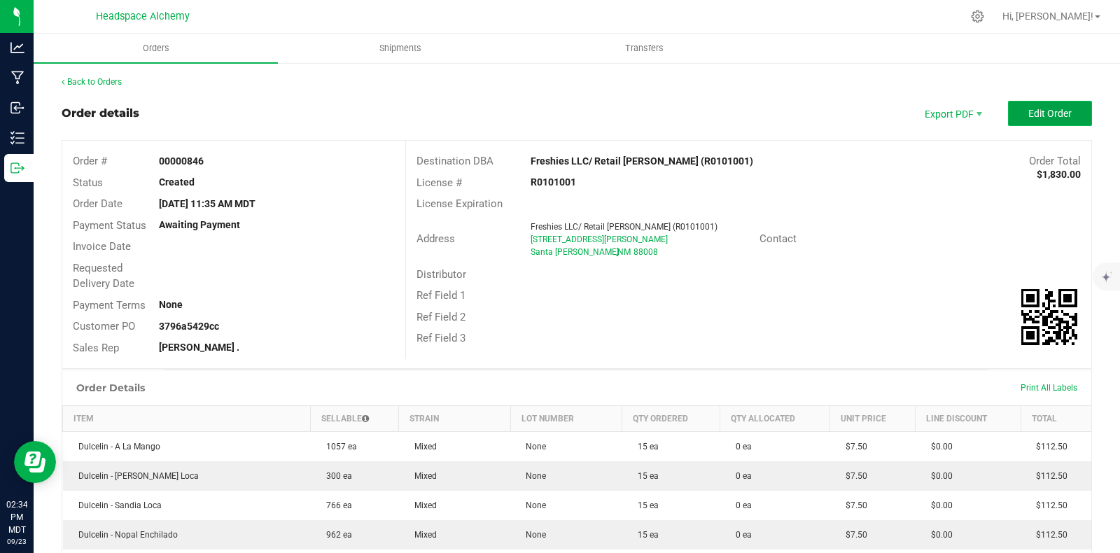
click at [1038, 108] on span "Edit Order" at bounding box center [1049, 113] width 43 height 11
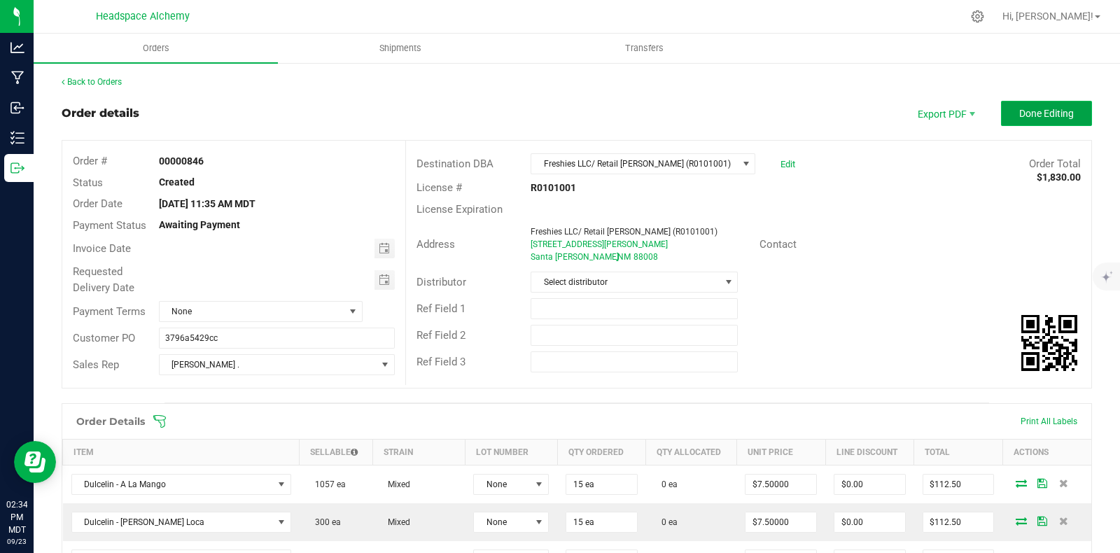
click at [1032, 111] on span "Done Editing" at bounding box center [1046, 113] width 55 height 11
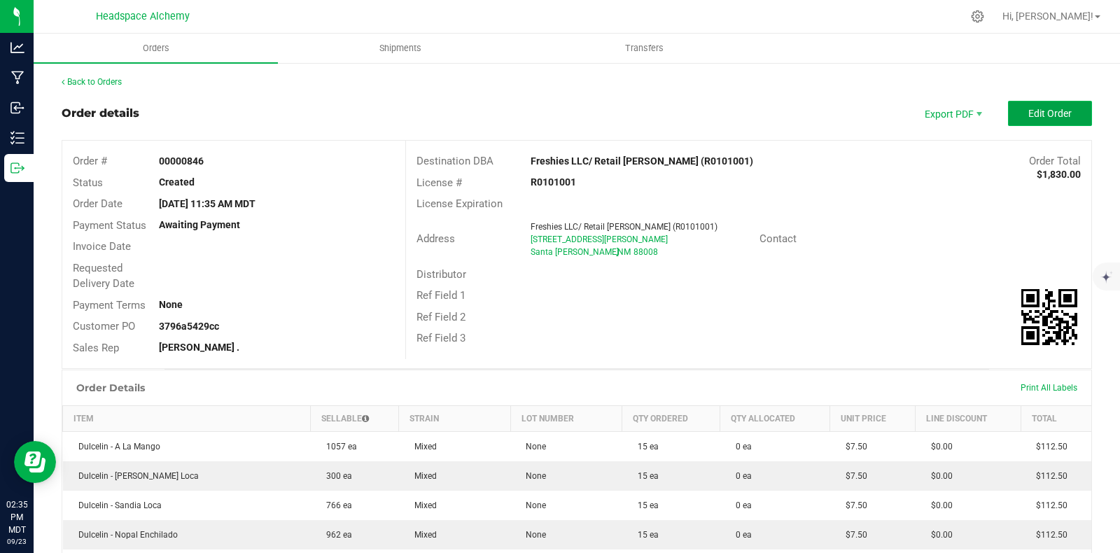
click at [1042, 110] on span "Edit Order" at bounding box center [1049, 113] width 43 height 11
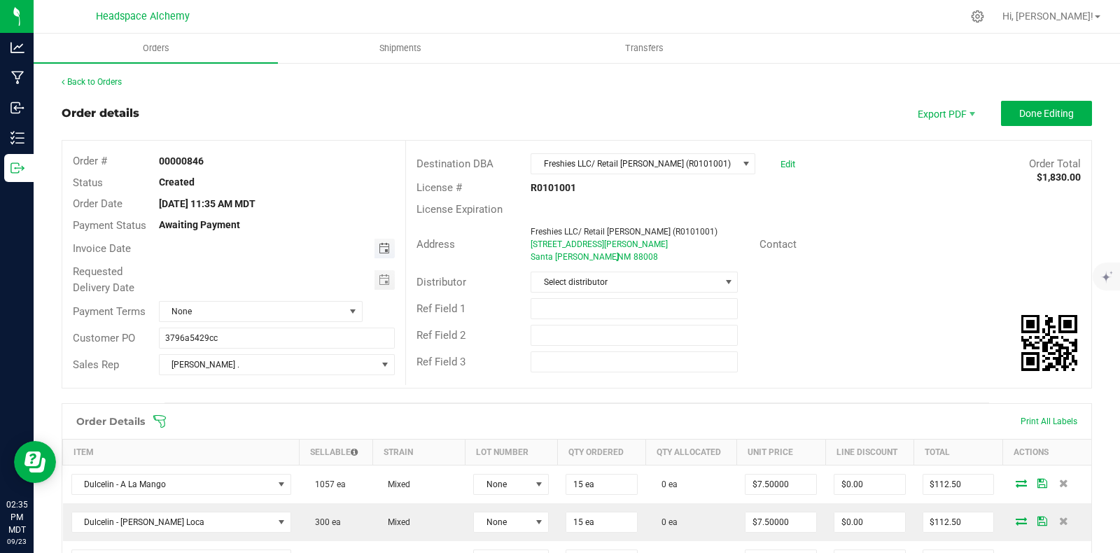
click at [380, 246] on span "Toggle calendar" at bounding box center [384, 248] width 11 height 11
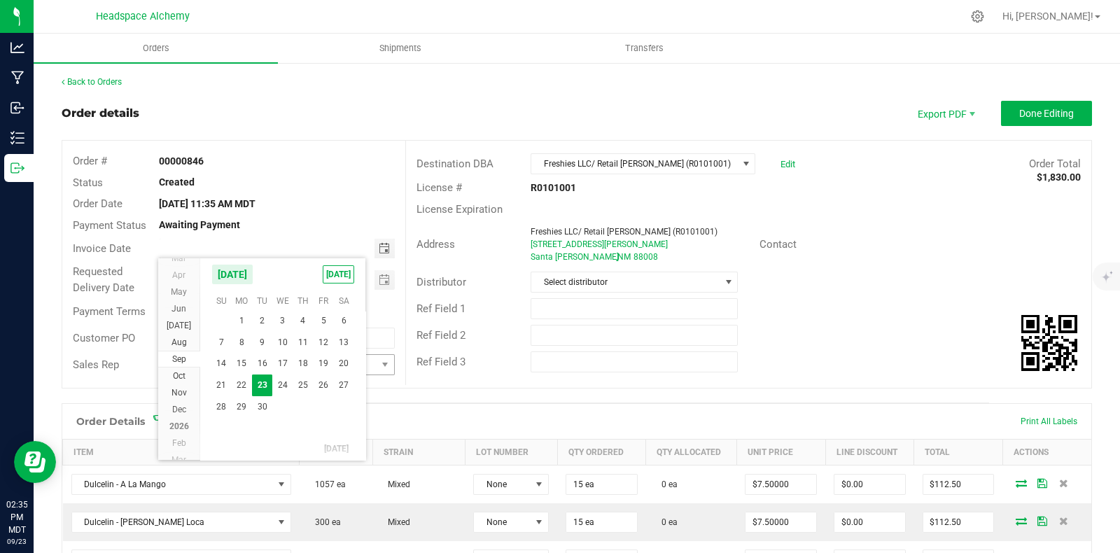
click at [307, 359] on span "18" at bounding box center [303, 364] width 20 height 22
type input "09/18/2025"
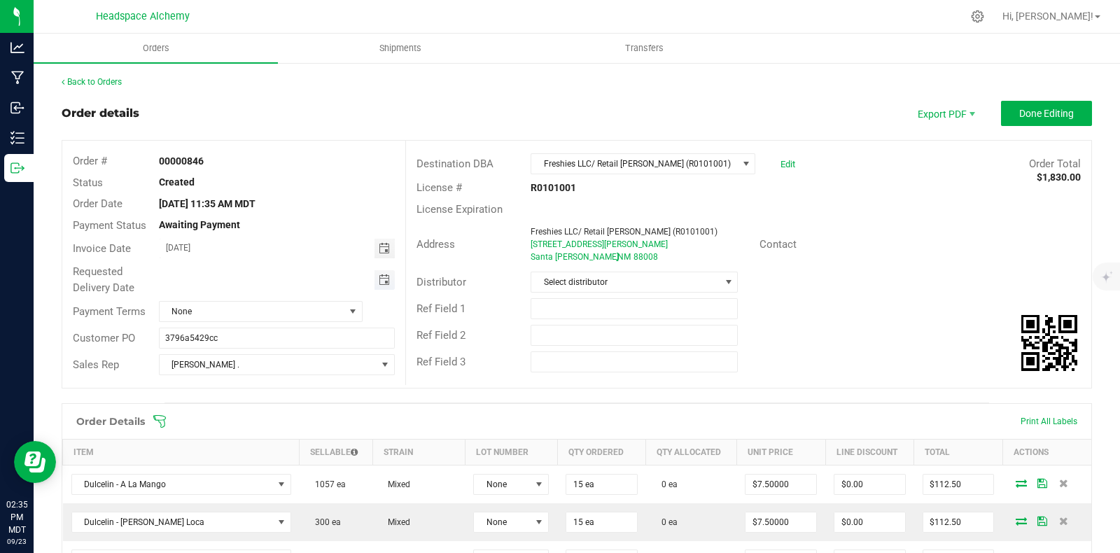
click at [379, 279] on span "Toggle calendar" at bounding box center [384, 279] width 11 height 11
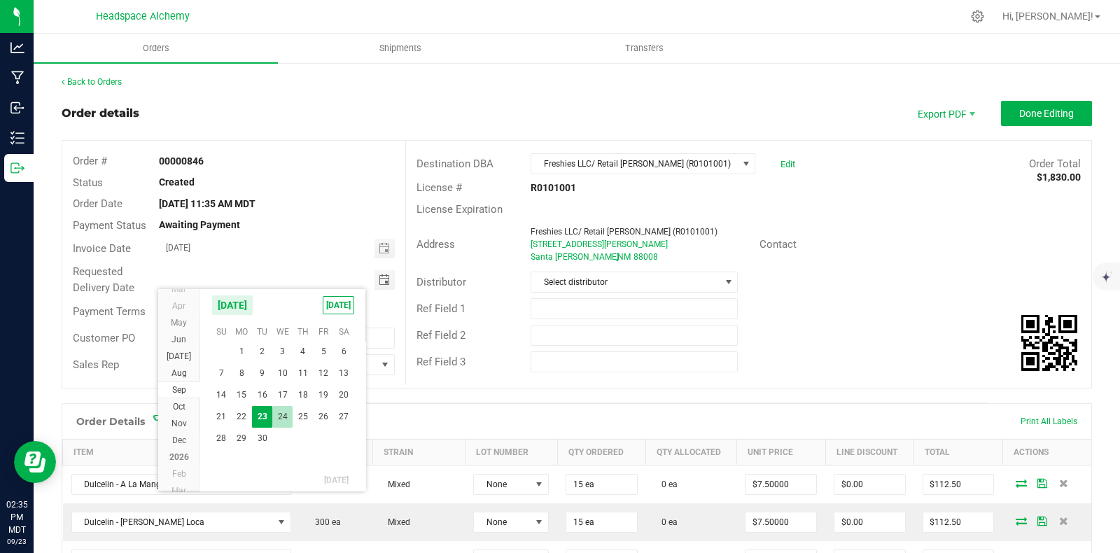
click at [279, 415] on span "24" at bounding box center [282, 417] width 20 height 22
type input "09/24/2025"
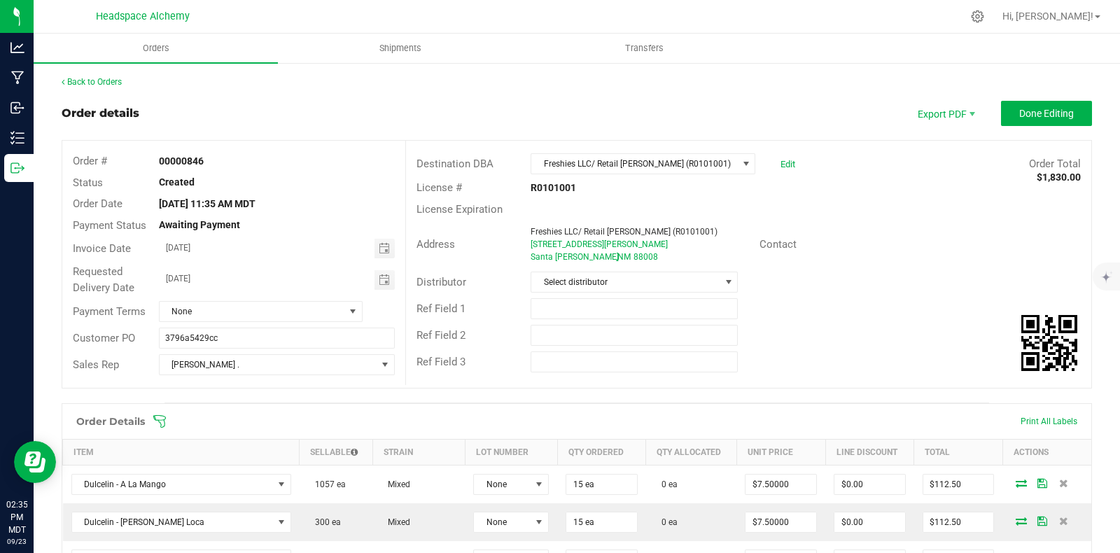
click at [322, 145] on div "Order # 00000846 Status Created Order Date Sep 18, 2025 11:35 AM MDT Payment St…" at bounding box center [233, 264] width 343 height 247
click at [1029, 111] on span "Done Editing" at bounding box center [1046, 113] width 55 height 11
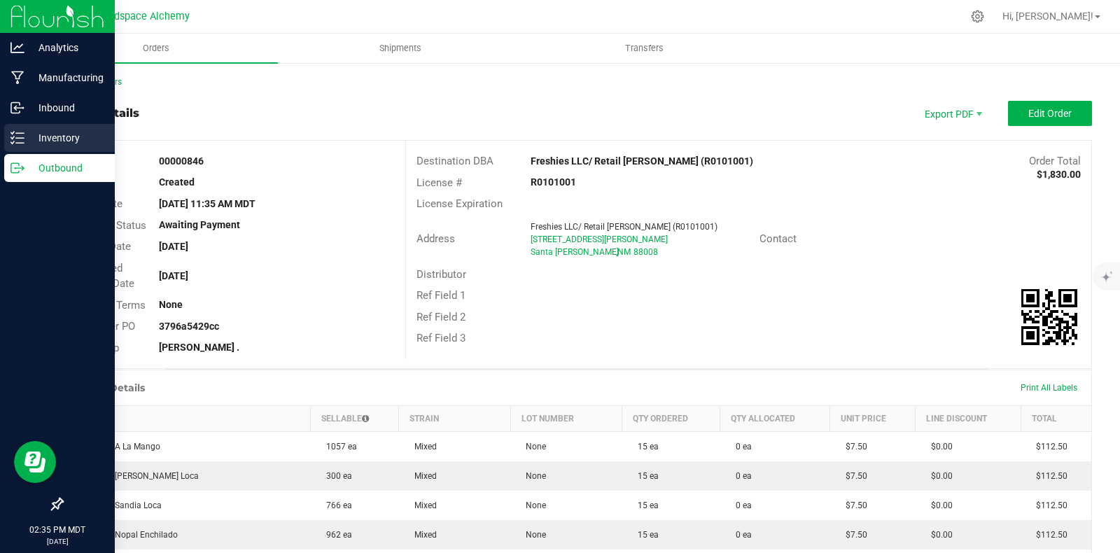
click at [15, 139] on icon at bounding box center [17, 138] width 14 height 14
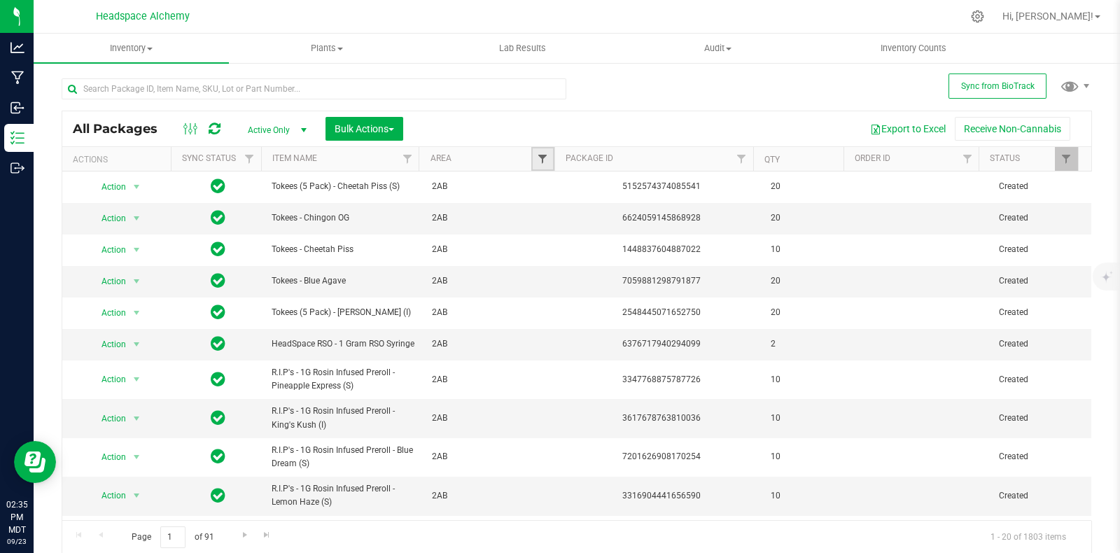
click at [537, 157] on span "Filter" at bounding box center [542, 158] width 11 height 11
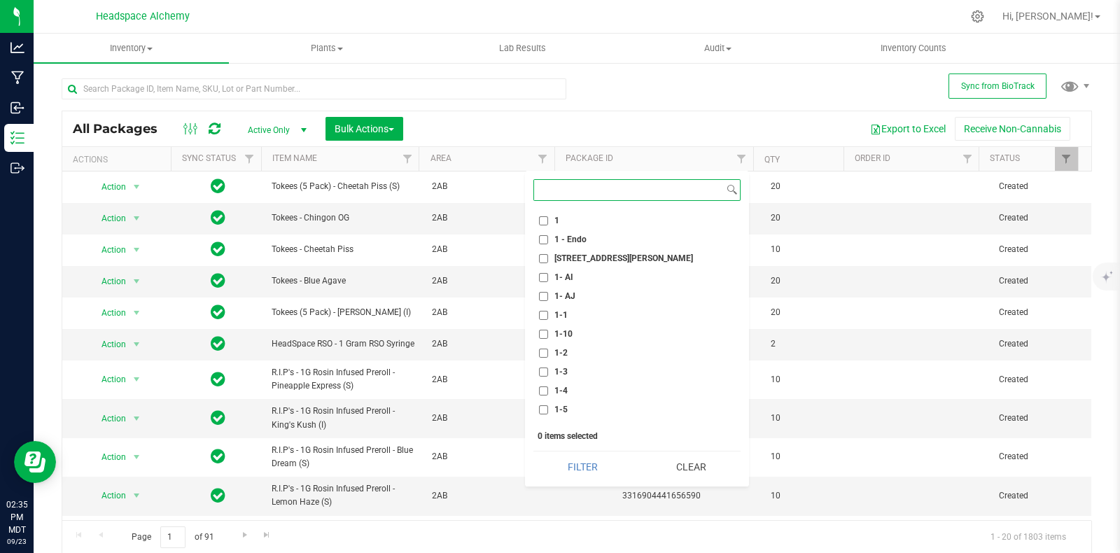
scroll to position [262, 0]
click at [569, 311] on span "1- AJ" at bounding box center [564, 315] width 21 height 8
click at [548, 311] on input "1- AJ" at bounding box center [543, 315] width 9 height 9
checkbox input "true"
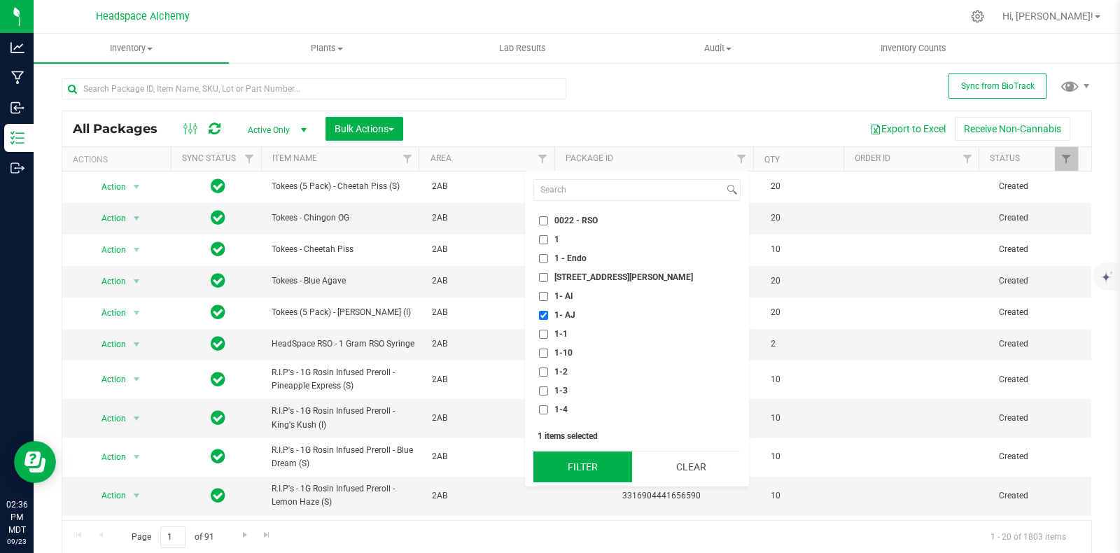
click at [583, 457] on button "Filter" at bounding box center [582, 466] width 99 height 31
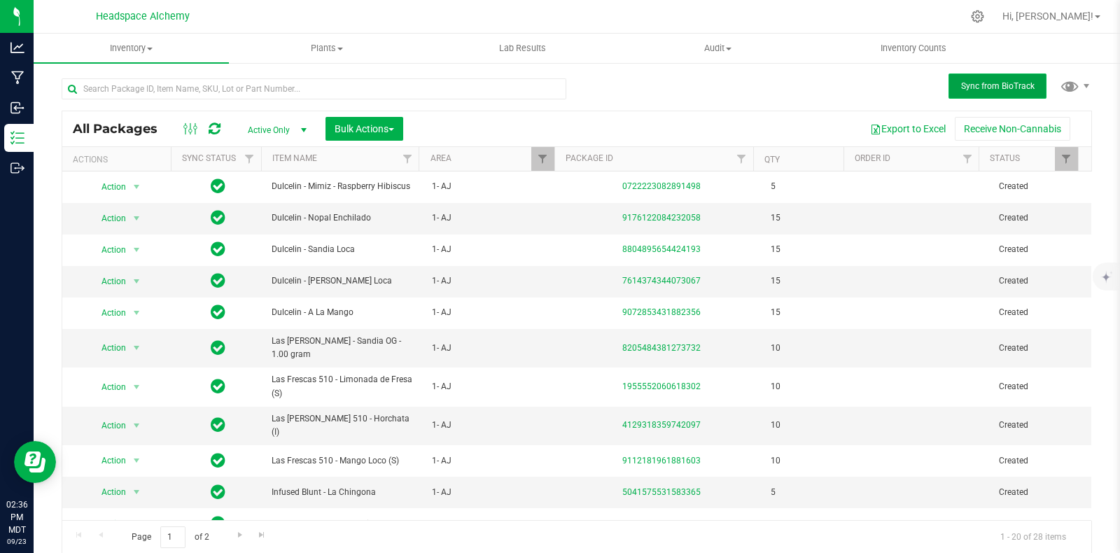
click at [950, 97] on button "Sync from BioTrack" at bounding box center [997, 85] width 98 height 25
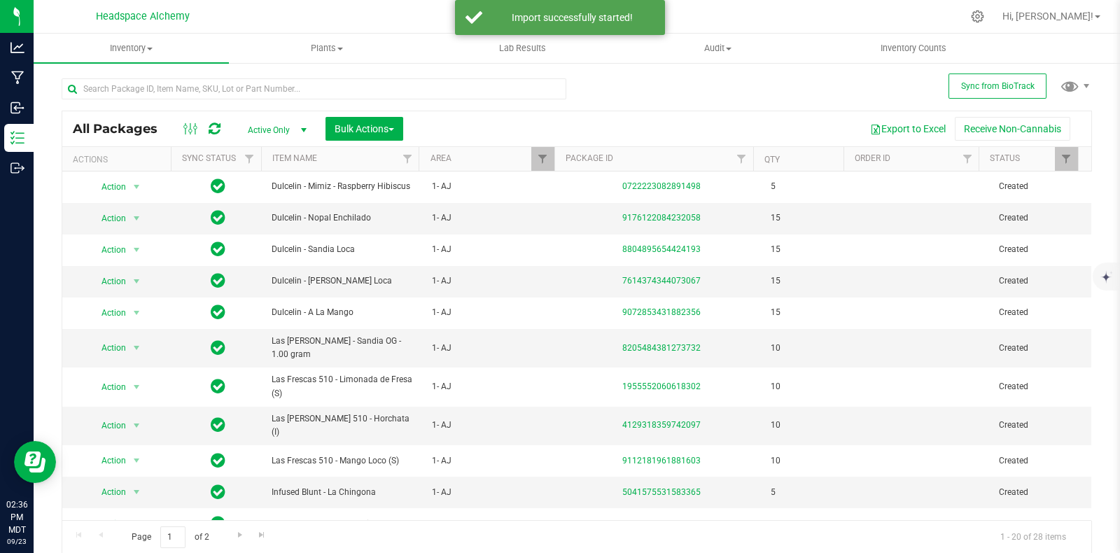
click at [220, 132] on div at bounding box center [201, 128] width 47 height 17
click at [359, 129] on span "Bulk Actions" at bounding box center [363, 128] width 59 height 11
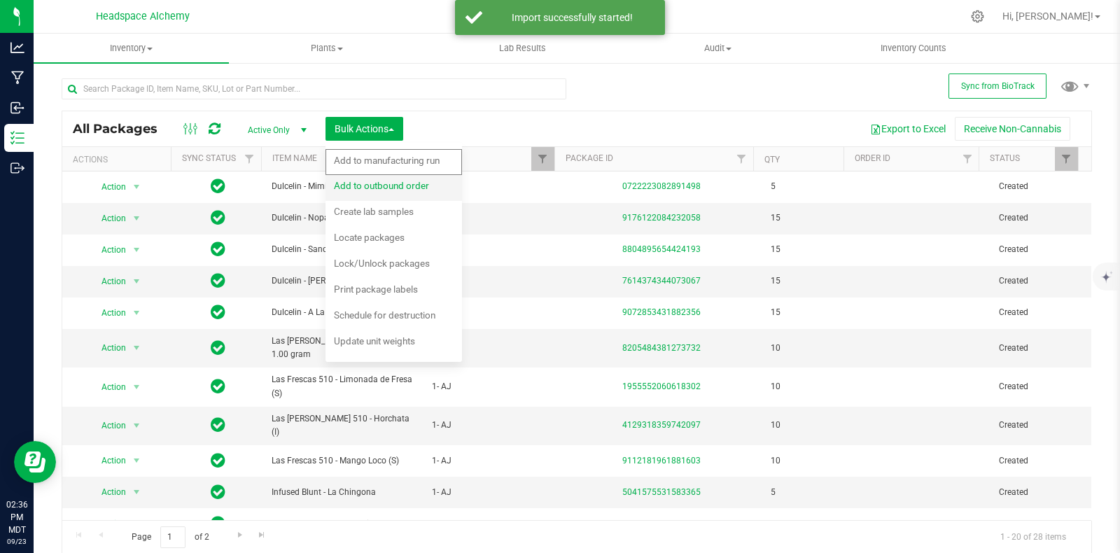
click at [386, 181] on span "Add to outbound order" at bounding box center [381, 185] width 95 height 11
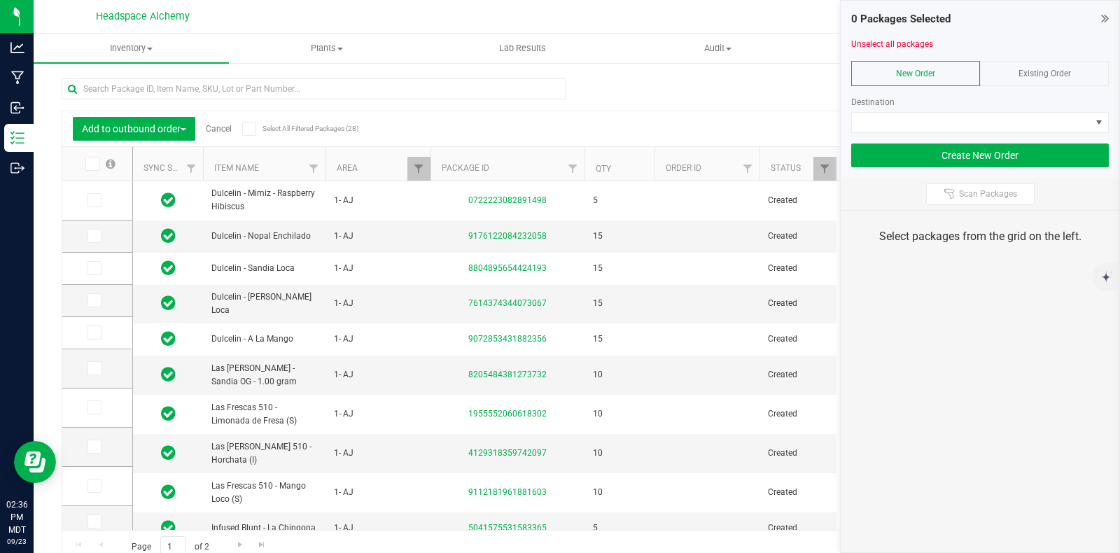
click at [1036, 69] on span "Existing Order" at bounding box center [1044, 74] width 52 height 10
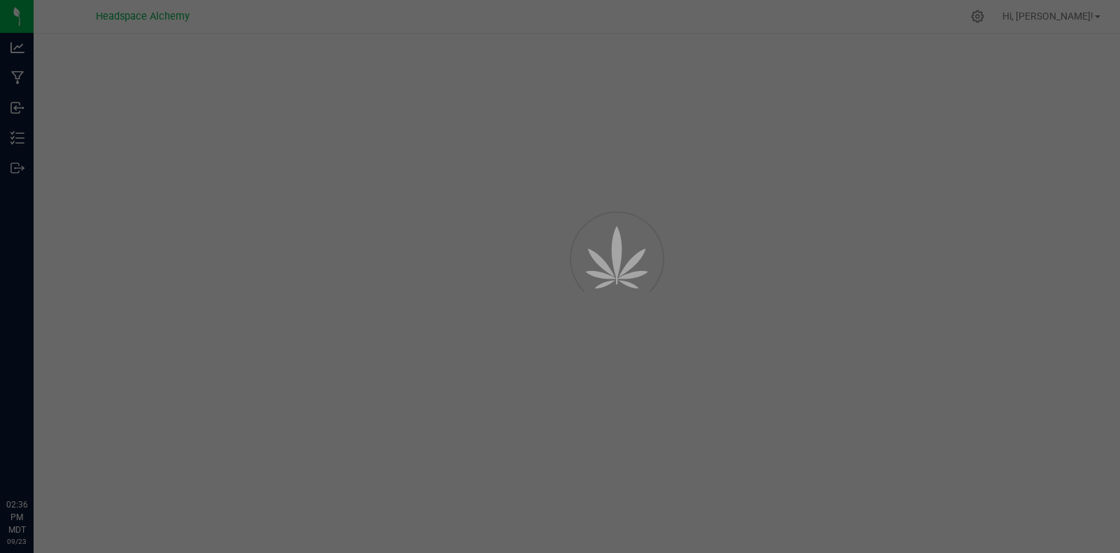
drag, startPoint x: 0, startPoint y: 0, endPoint x: 801, endPoint y: 75, distance: 804.7
click at [801, 75] on div at bounding box center [560, 276] width 1120 height 553
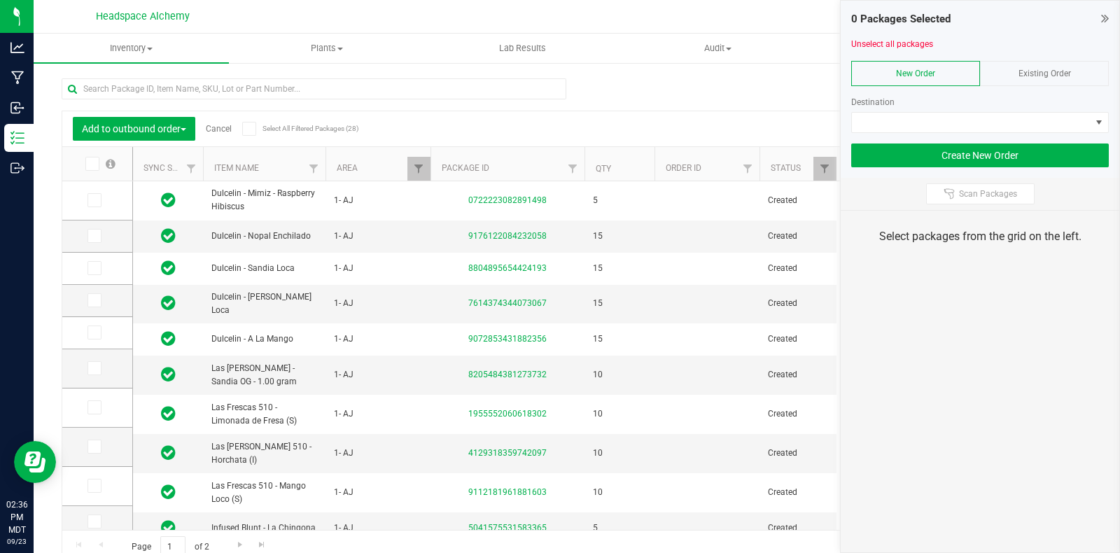
click at [1027, 70] on span "Existing Order" at bounding box center [1044, 74] width 52 height 10
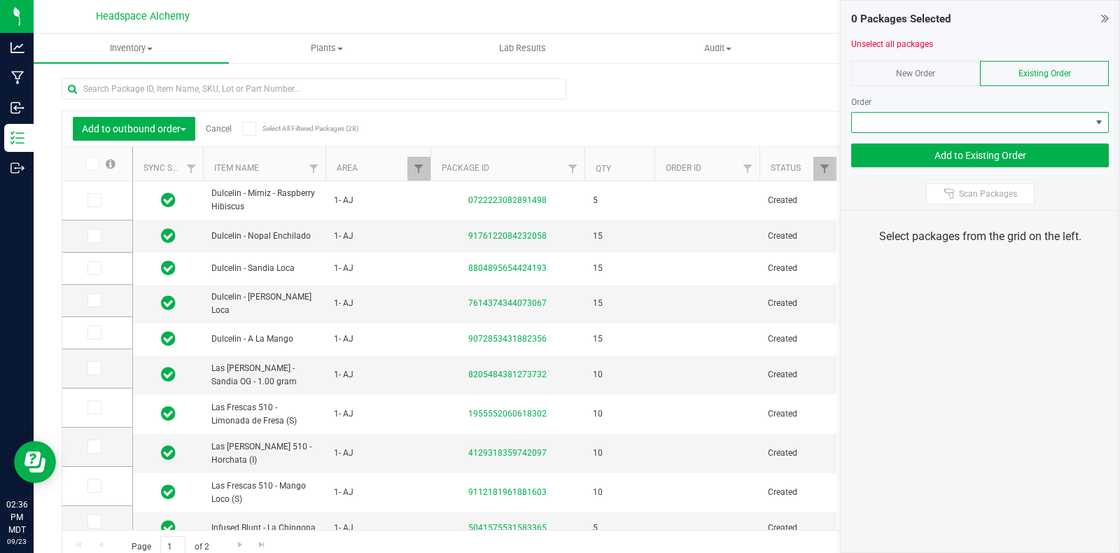
click at [951, 122] on span at bounding box center [971, 123] width 239 height 20
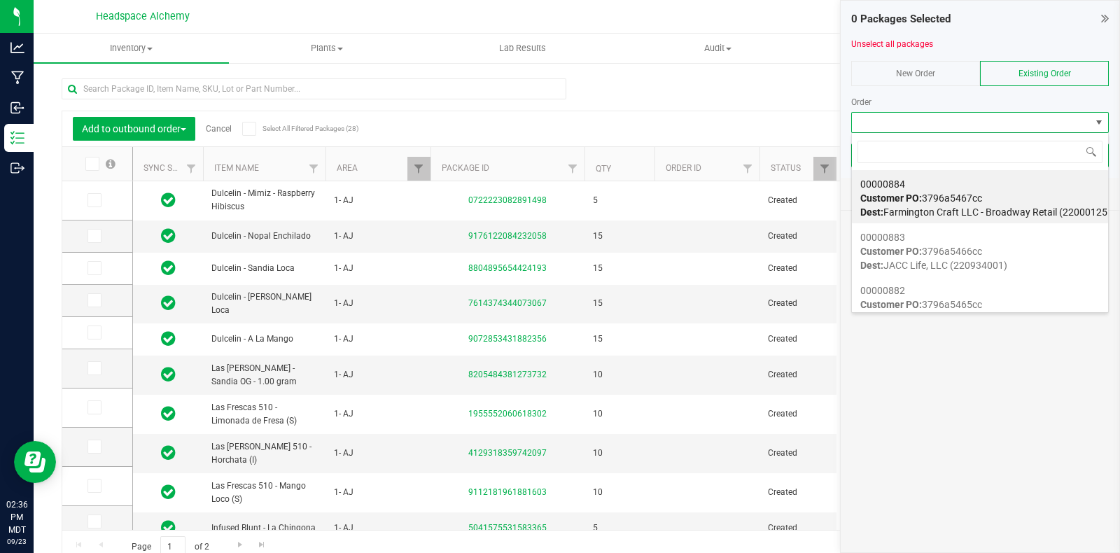
scroll to position [20, 258]
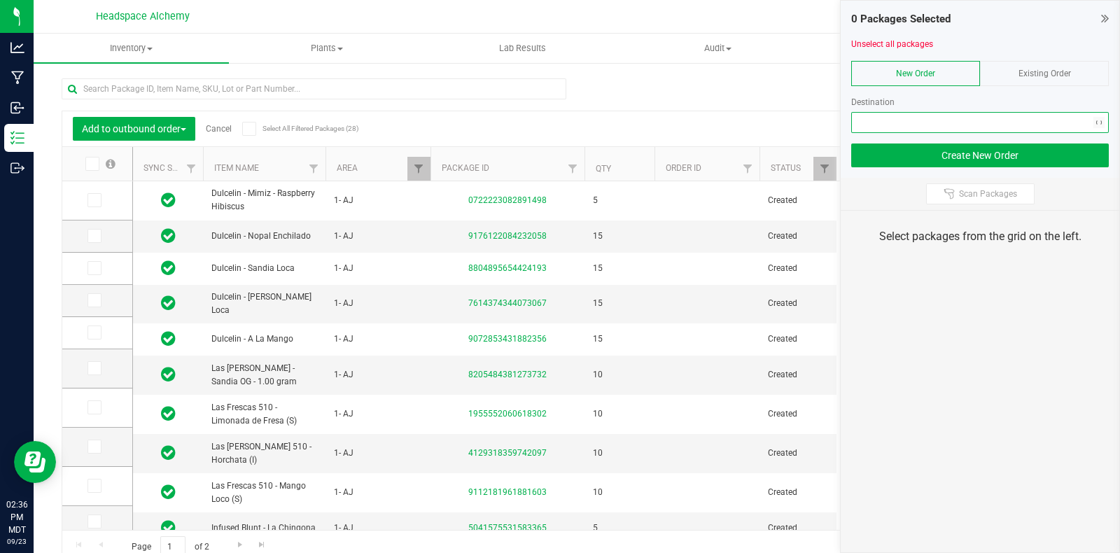
click at [915, 128] on span "NO DATA FOUND" at bounding box center [971, 123] width 239 height 20
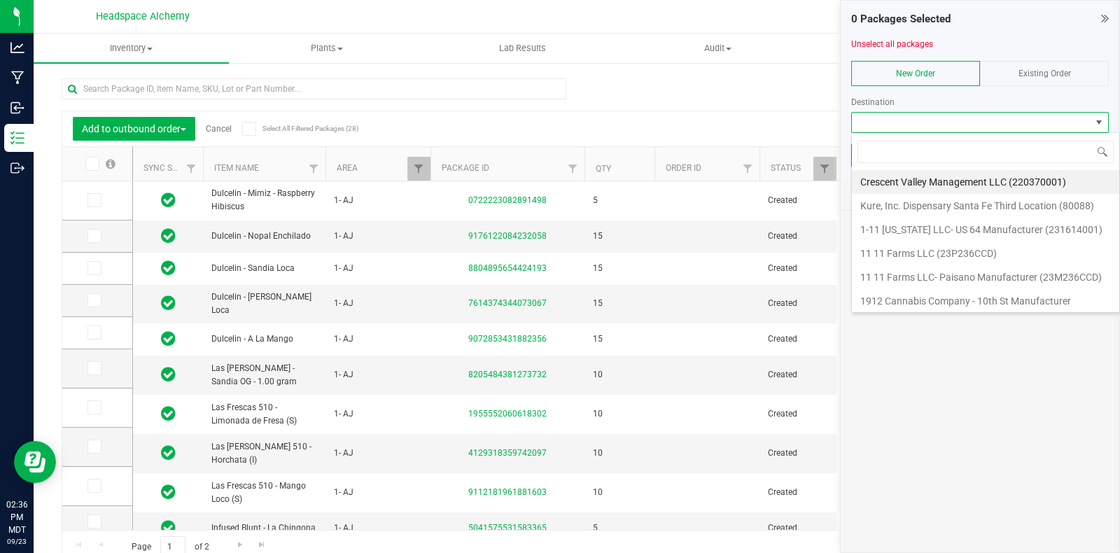
scroll to position [20, 258]
type input "00000846"
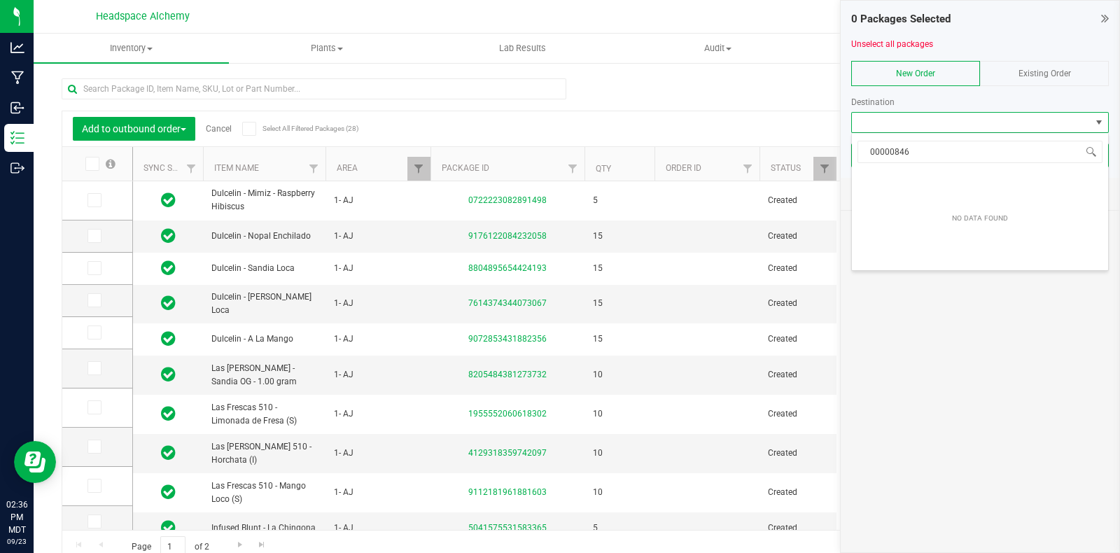
drag, startPoint x: 921, startPoint y: 148, endPoint x: 817, endPoint y: 137, distance: 104.2
click at [817, 137] on body "Analytics Manufacturing Inbound Inventory Outbound 02:36 PM MDT 09/23/2025 09/2…" at bounding box center [560, 276] width 1120 height 553
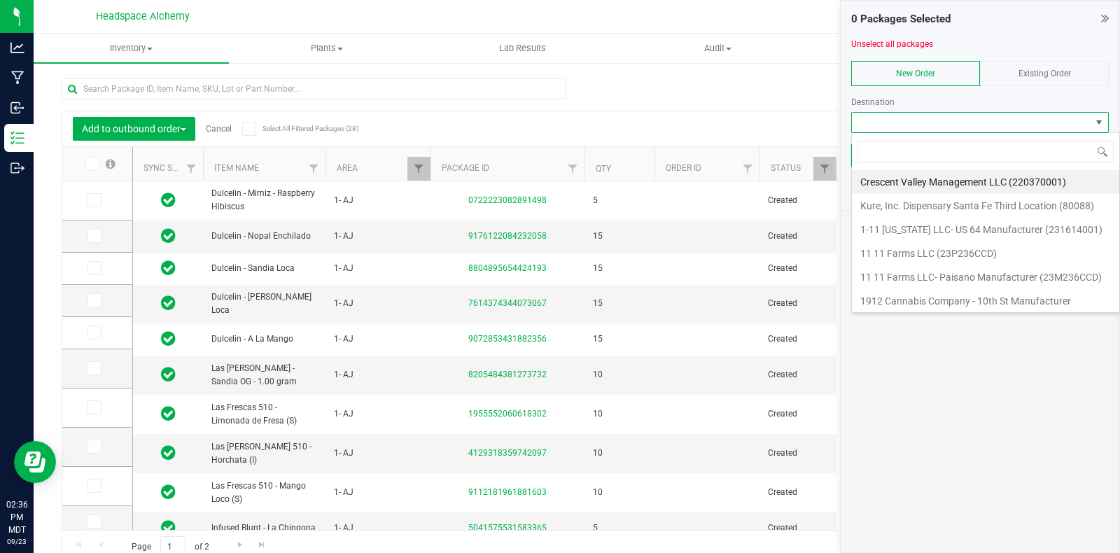
click at [1041, 73] on span "Existing Order" at bounding box center [1044, 74] width 52 height 10
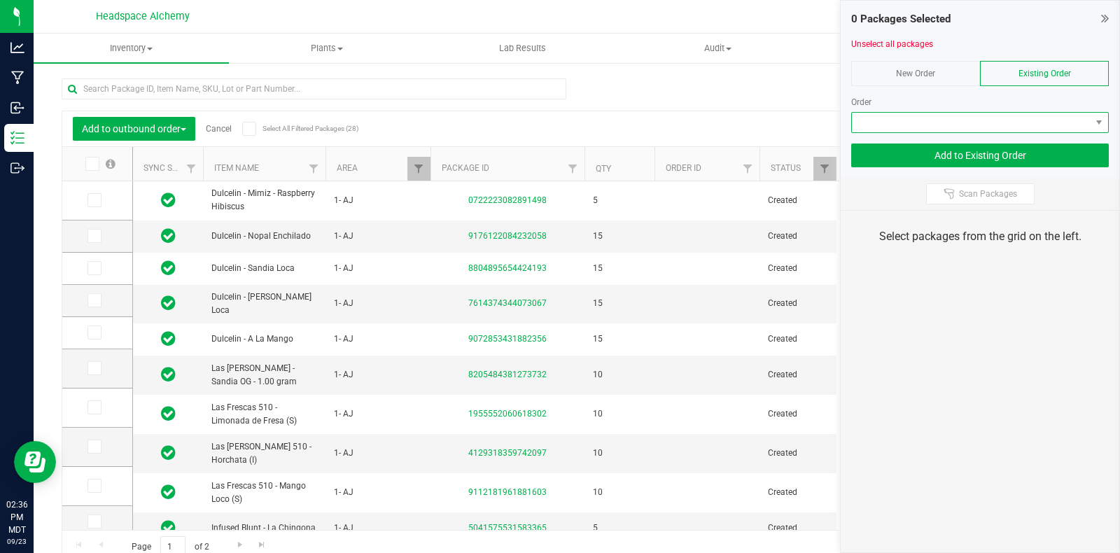
click at [965, 130] on span at bounding box center [971, 123] width 239 height 20
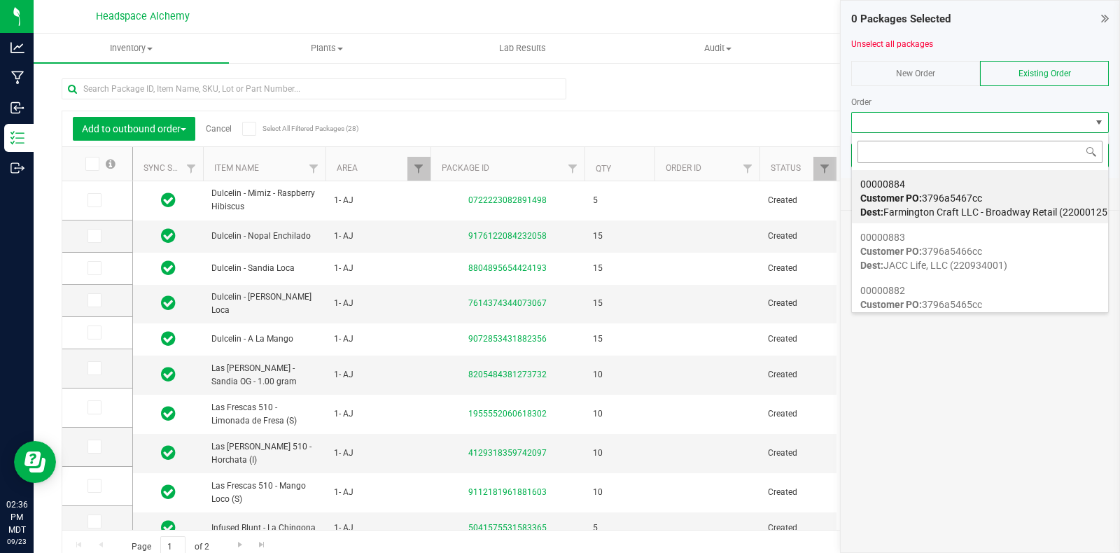
type input "00000846"
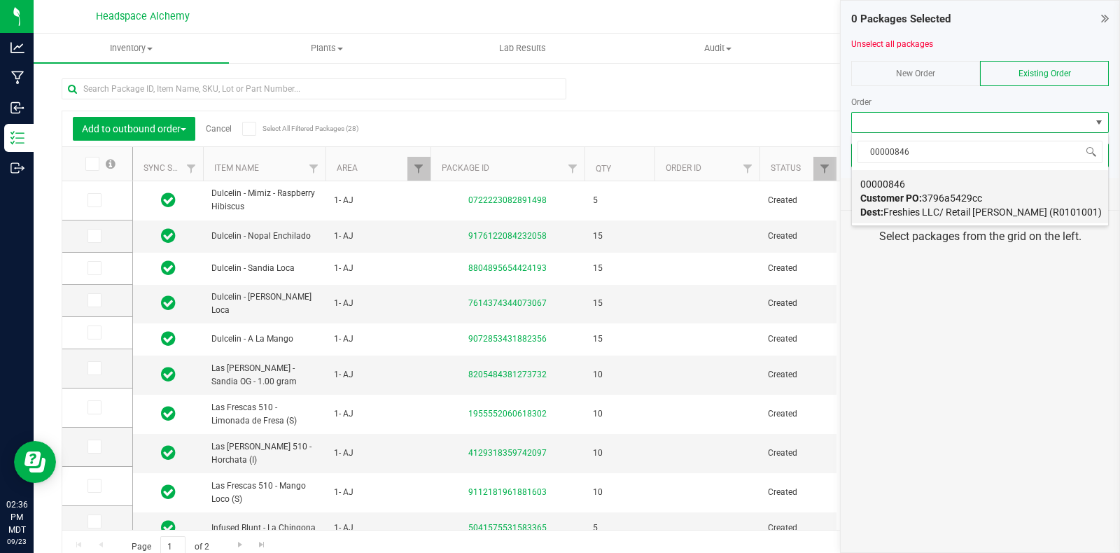
click at [924, 197] on span "Customer PO: 3796a5429cc" at bounding box center [921, 197] width 122 height 11
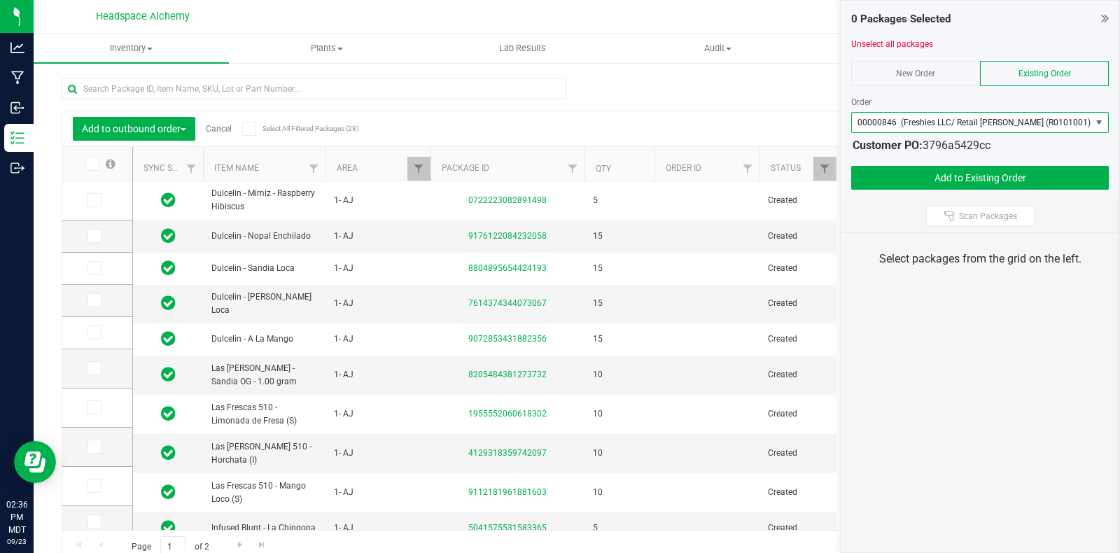
click at [245, 134] on span at bounding box center [249, 129] width 14 height 14
click at [0, 0] on input "Select All Filtered Packages (28)" at bounding box center [0, 0] width 0 height 0
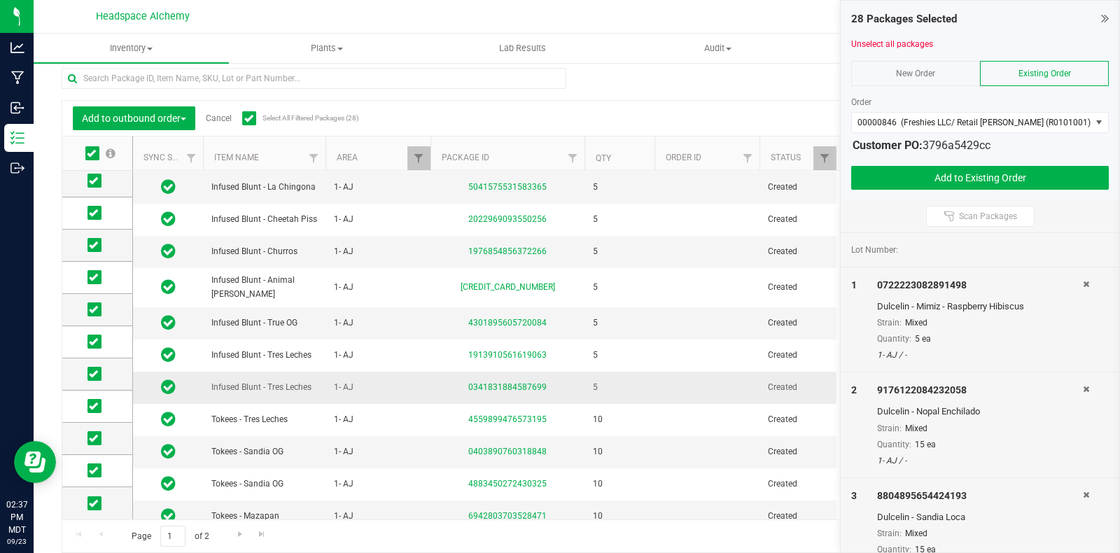
scroll to position [24, 0]
click at [93, 470] on icon at bounding box center [93, 470] width 9 height 0
click at [0, 0] on input "checkbox" at bounding box center [0, 0] width 0 height 0
click at [991, 174] on button "Add to Existing Order" at bounding box center [980, 178] width 258 height 24
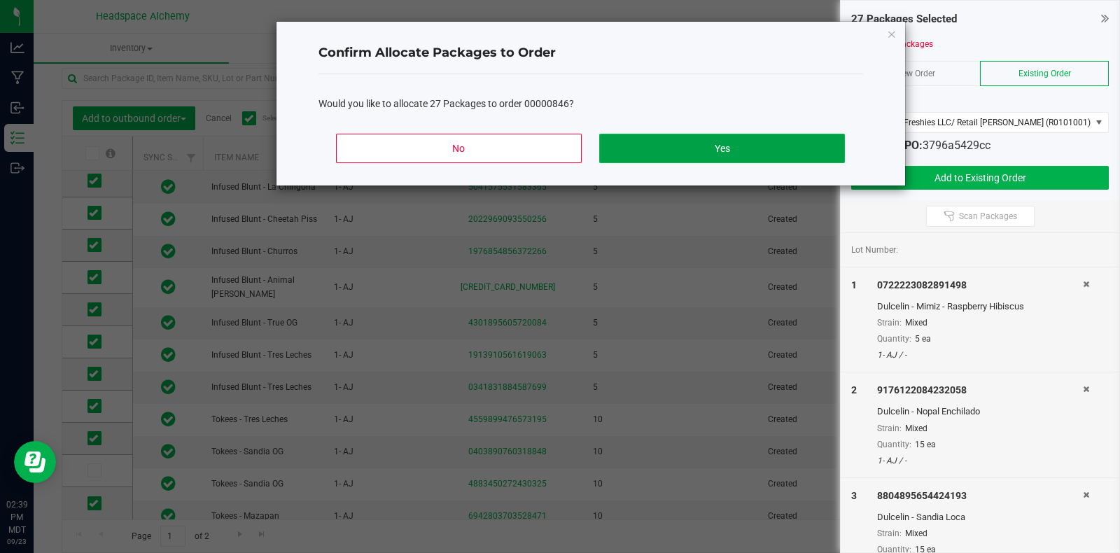
click at [733, 143] on button "Yes" at bounding box center [721, 148] width 245 height 29
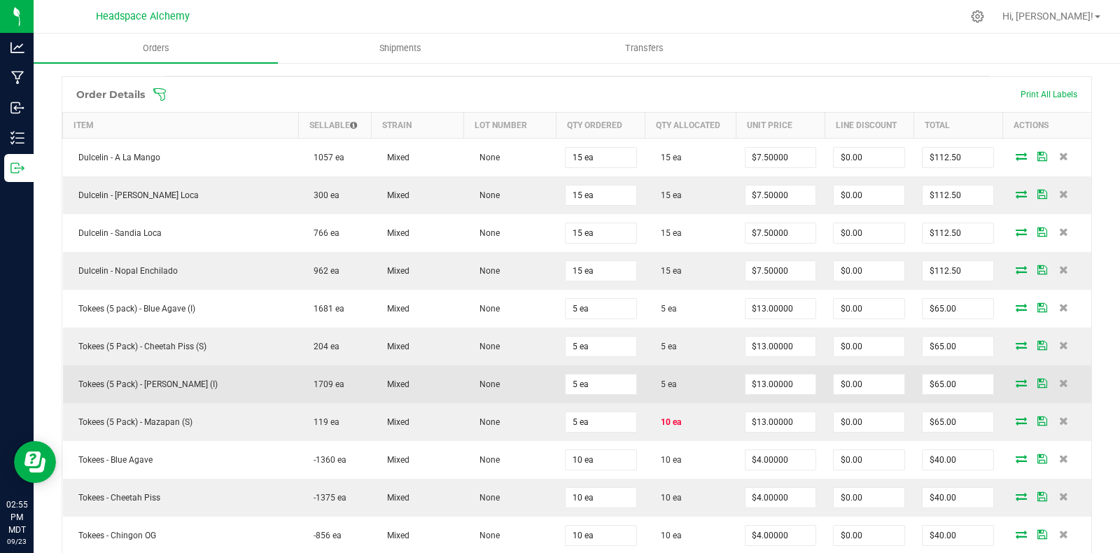
scroll to position [349, 0]
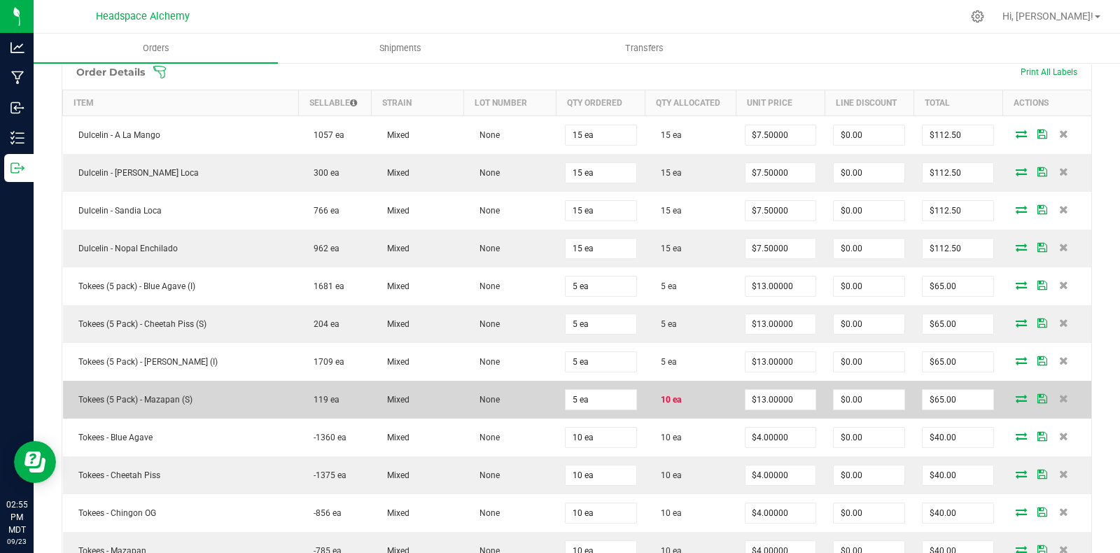
click at [1015, 397] on icon at bounding box center [1020, 398] width 11 height 8
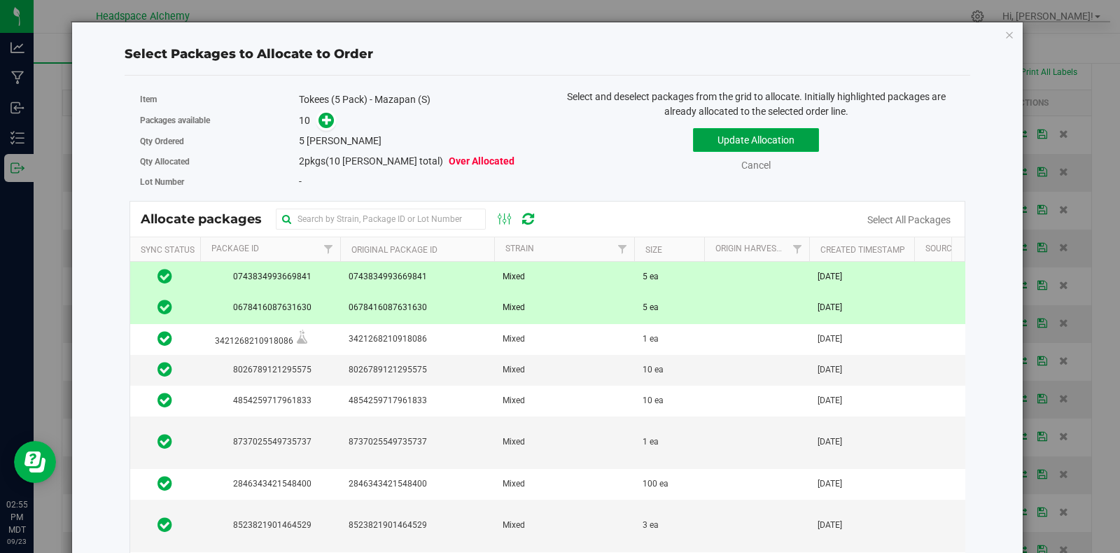
click at [721, 142] on button "Update Allocation" at bounding box center [756, 140] width 126 height 24
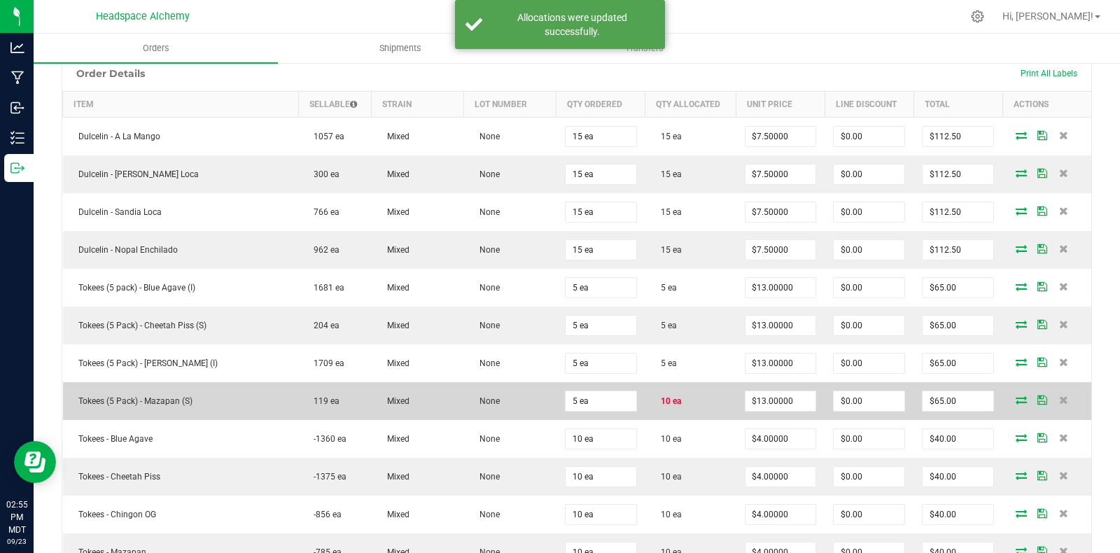
click at [1015, 395] on icon at bounding box center [1020, 399] width 11 height 8
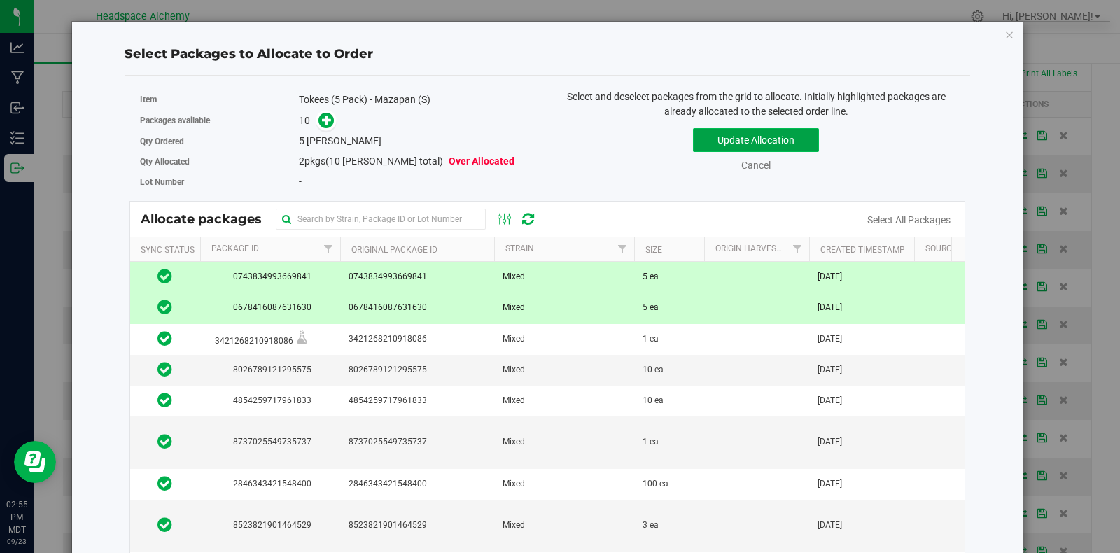
click at [768, 139] on button "Update Allocation" at bounding box center [756, 140] width 126 height 24
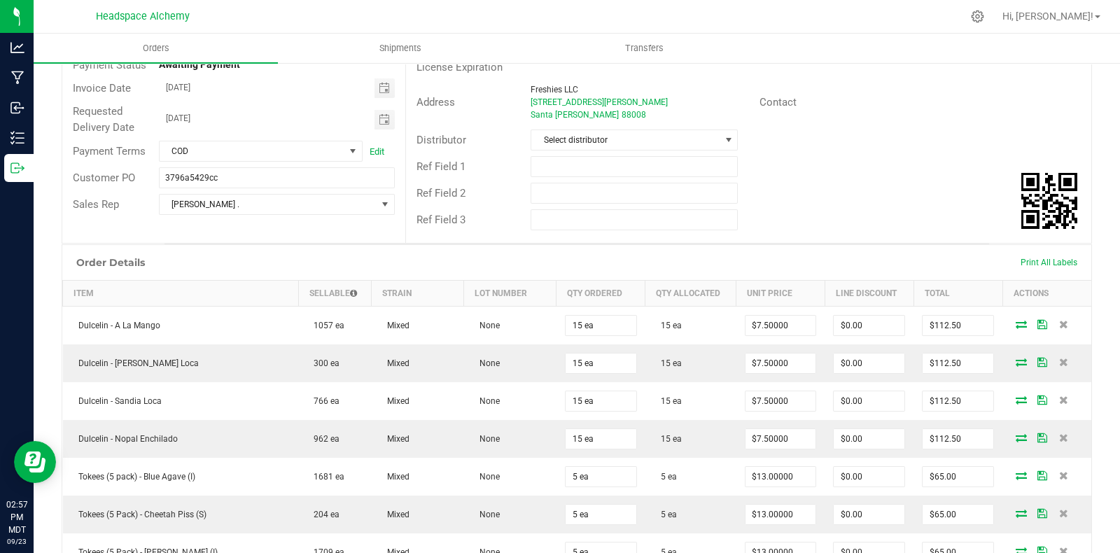
scroll to position [0, 0]
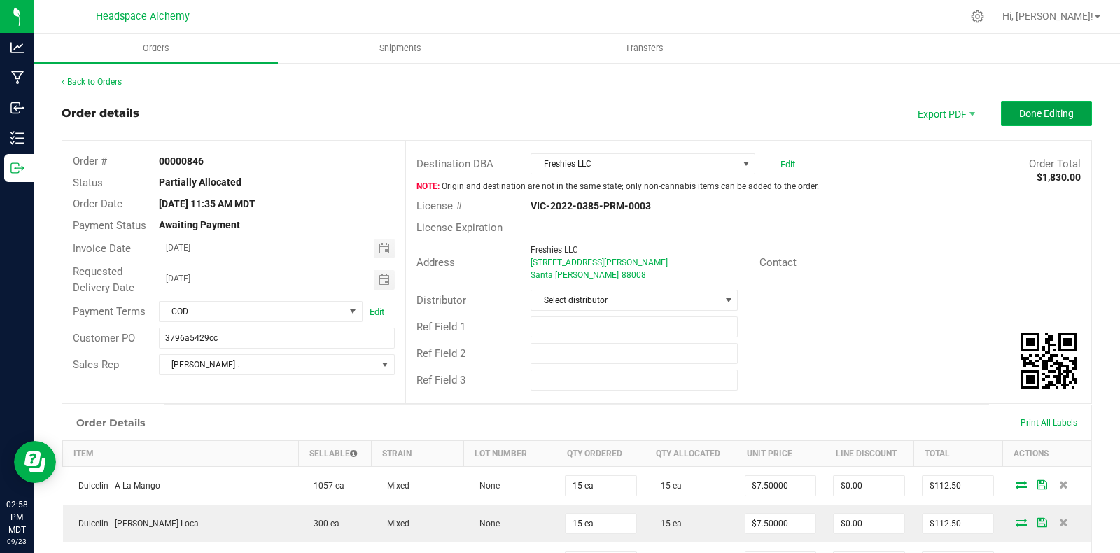
click at [1020, 111] on span "Done Editing" at bounding box center [1046, 113] width 55 height 11
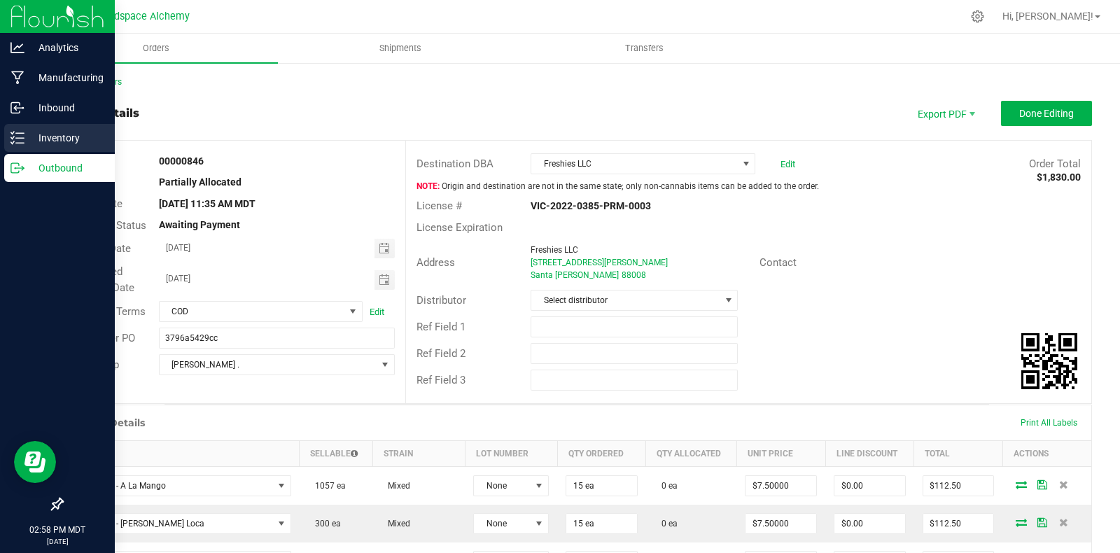
click at [24, 139] on p "Inventory" at bounding box center [66, 137] width 84 height 17
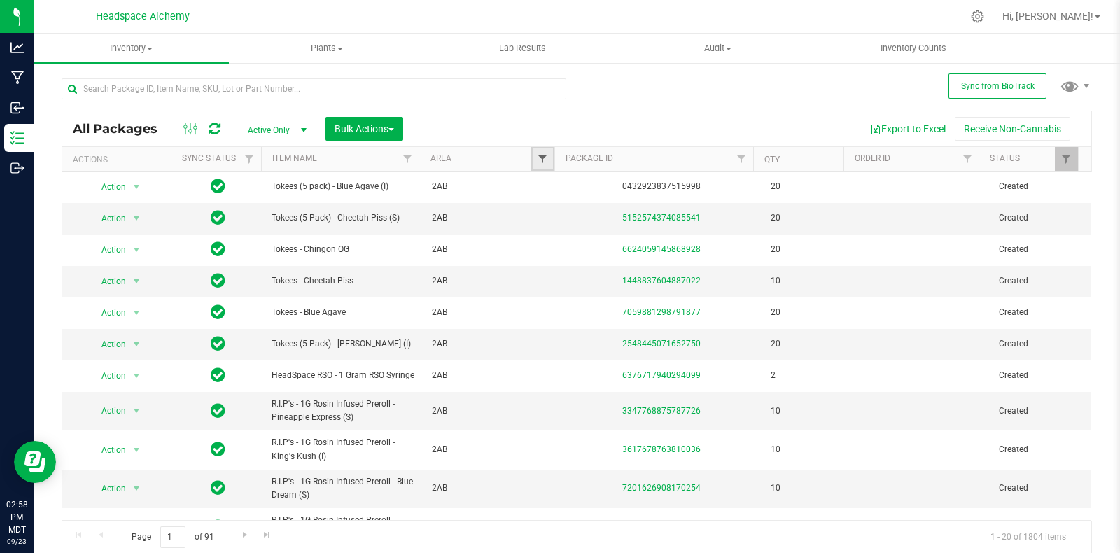
click at [537, 160] on span "Filter" at bounding box center [542, 158] width 11 height 11
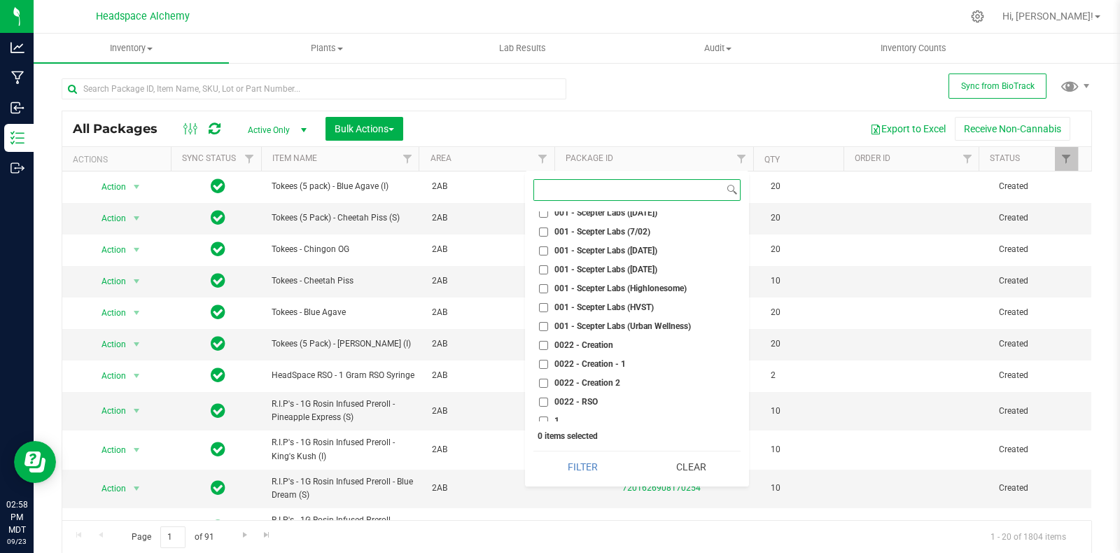
scroll to position [262, 0]
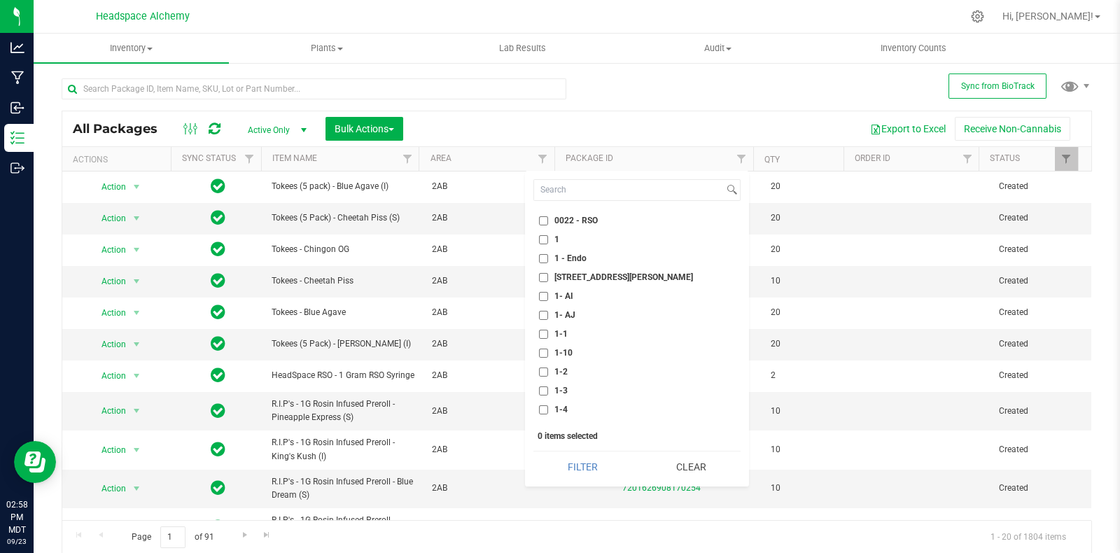
click at [542, 312] on input "1- AJ" at bounding box center [543, 315] width 9 height 9
checkbox input "true"
click at [593, 462] on button "Filter" at bounding box center [582, 466] width 99 height 31
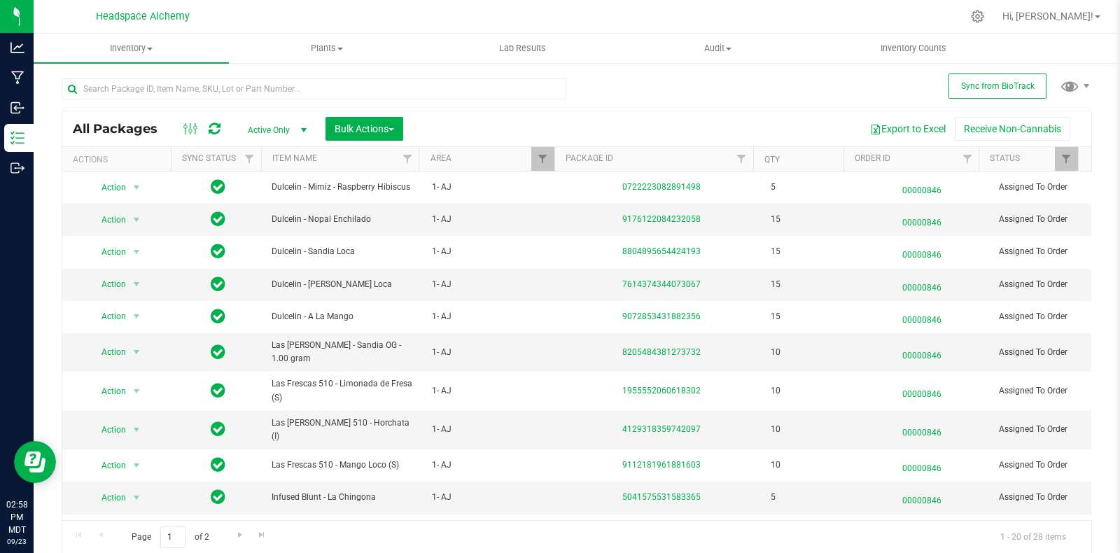
click at [219, 130] on div at bounding box center [201, 128] width 47 height 17
click at [216, 128] on icon at bounding box center [215, 129] width 12 height 14
drag, startPoint x: 375, startPoint y: 130, endPoint x: 393, endPoint y: 137, distance: 19.5
click at [375, 130] on span "Bulk Actions" at bounding box center [363, 128] width 59 height 11
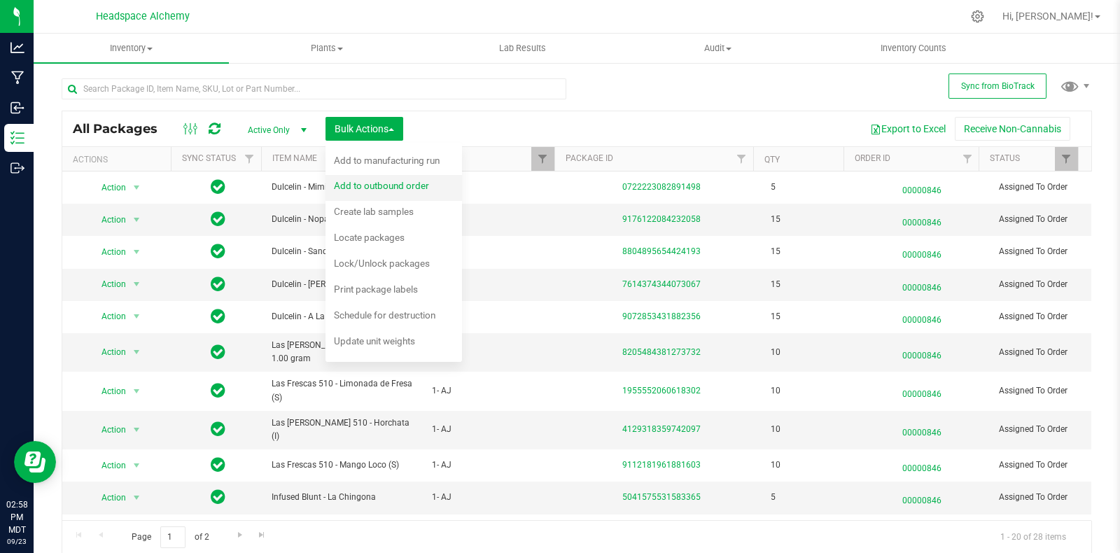
click at [412, 183] on span "Add to outbound order" at bounding box center [381, 185] width 95 height 11
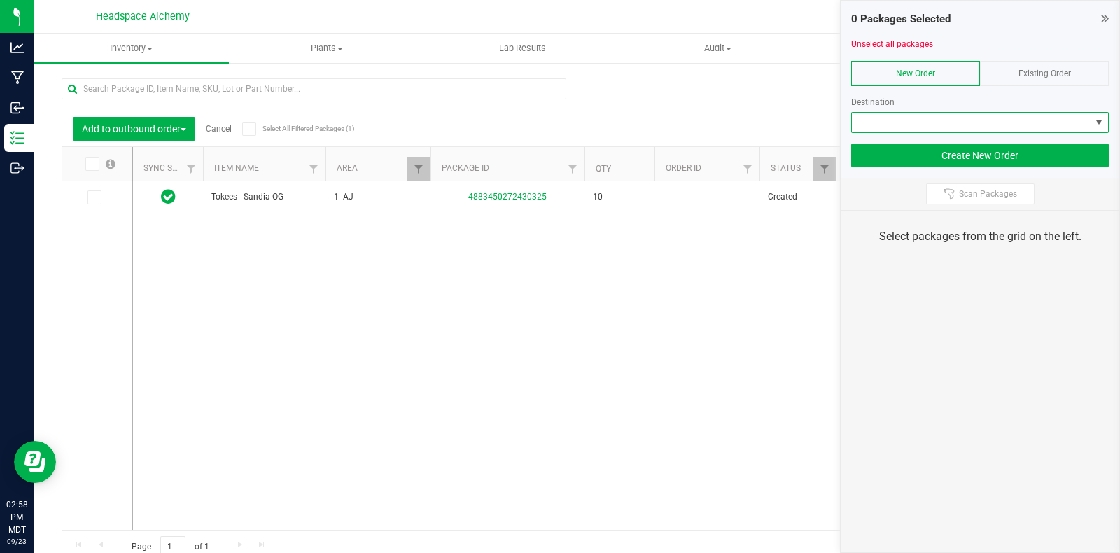
drag, startPoint x: 1034, startPoint y: 126, endPoint x: 973, endPoint y: 124, distance: 61.6
click at [1033, 126] on span at bounding box center [971, 123] width 239 height 20
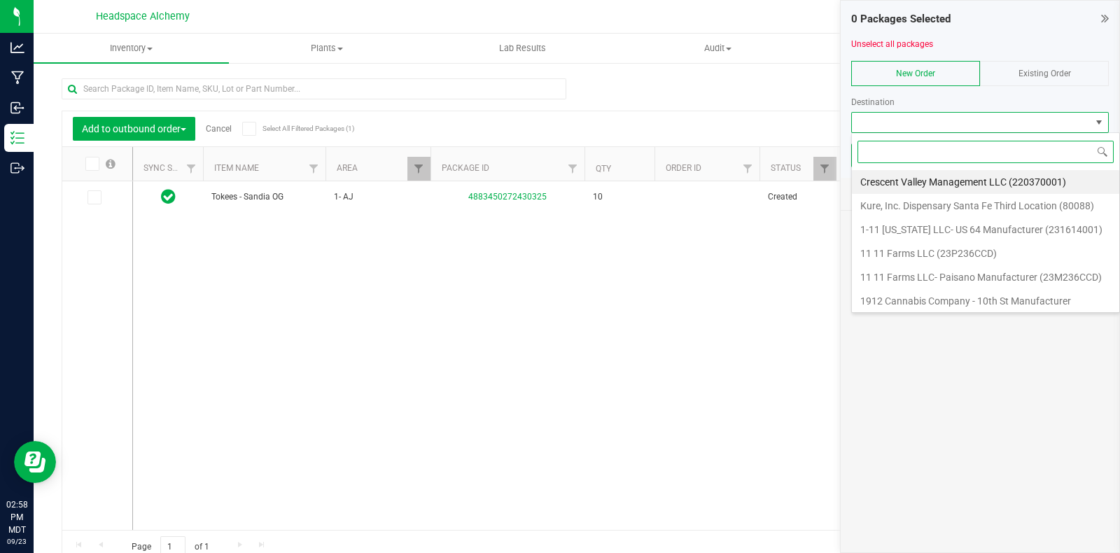
scroll to position [20, 258]
drag, startPoint x: 973, startPoint y: 124, endPoint x: 1044, endPoint y: 148, distance: 75.5
click at [1062, 148] on input at bounding box center [985, 152] width 256 height 22
paste input "00000846"
type input "00000846"
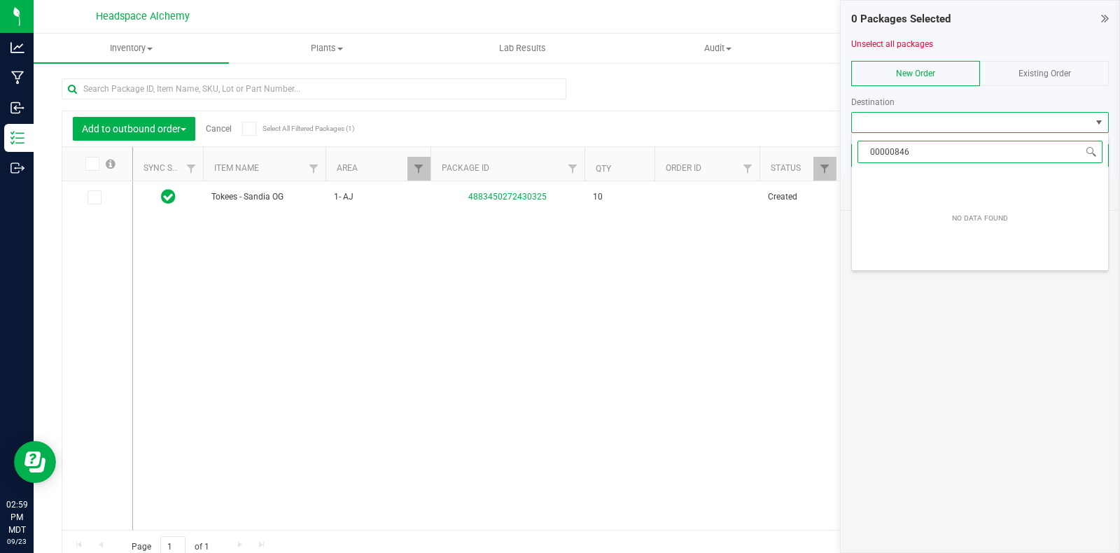
click at [925, 151] on input "00000846" at bounding box center [979, 152] width 245 height 22
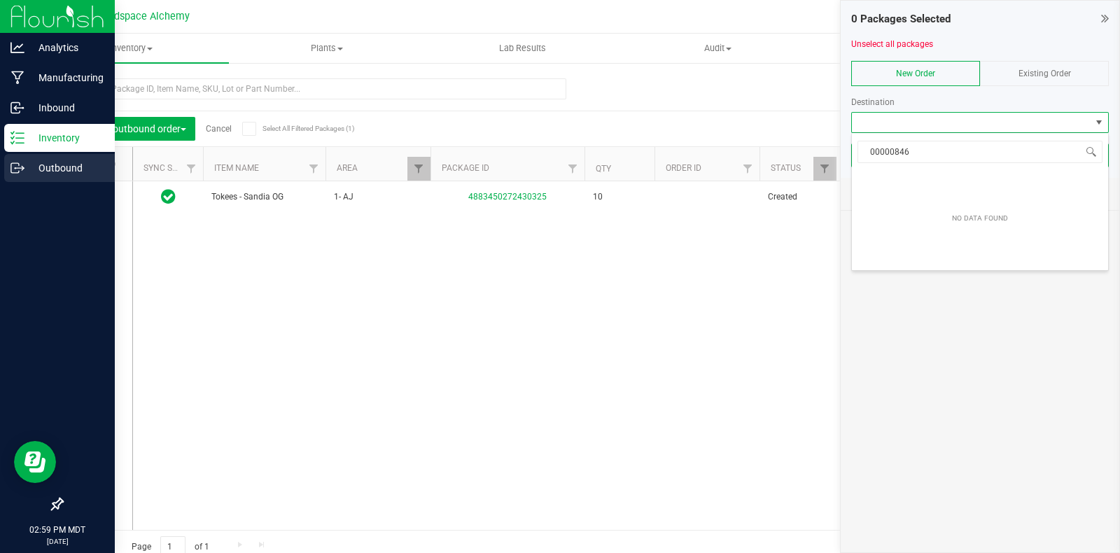
click at [29, 164] on p "Outbound" at bounding box center [66, 168] width 84 height 17
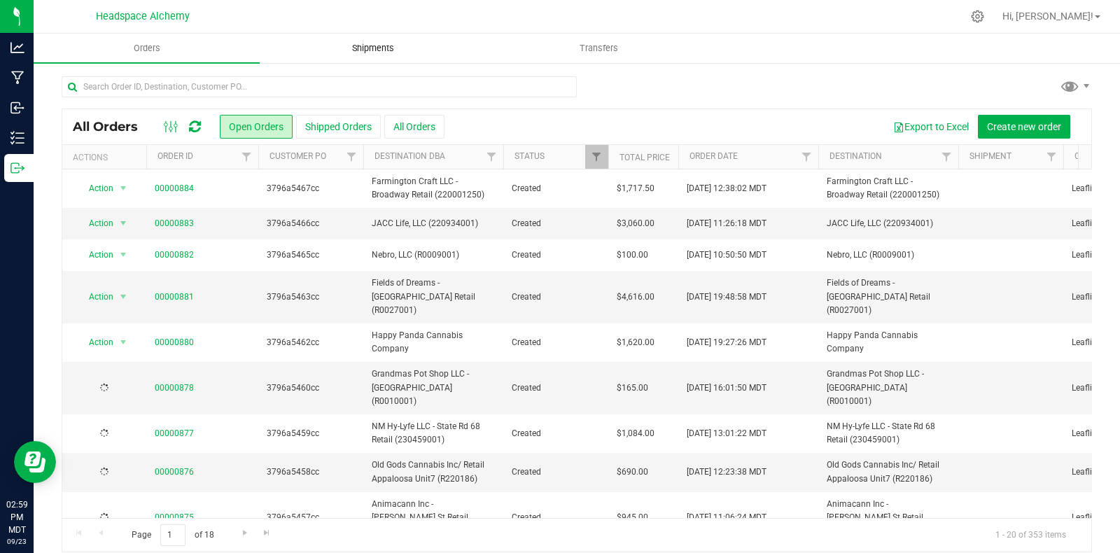
click at [385, 47] on span "Shipments" at bounding box center [373, 48] width 80 height 13
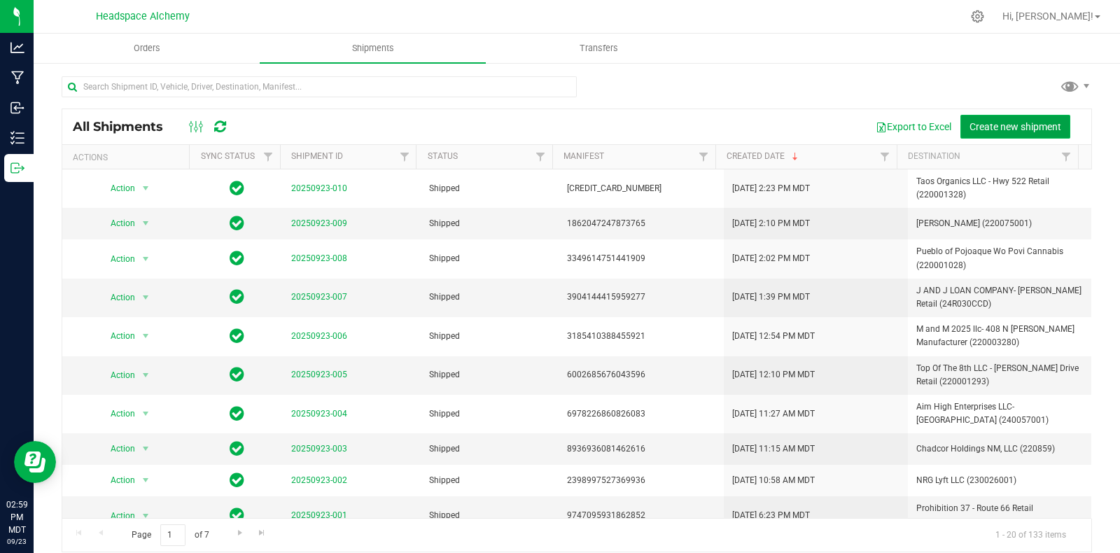
click at [969, 121] on span "Create new shipment" at bounding box center [1015, 126] width 92 height 11
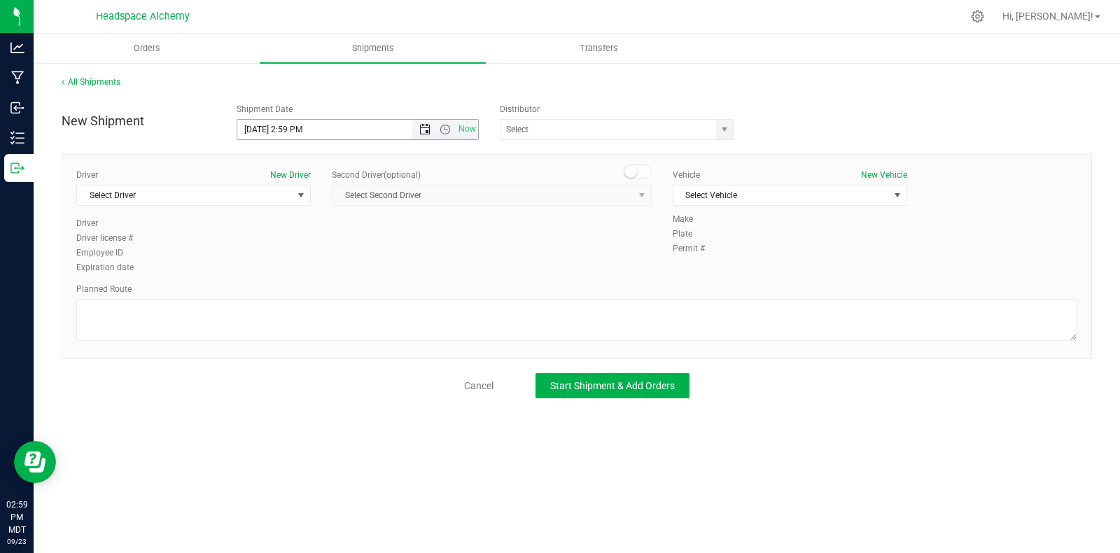
click at [425, 127] on span "Open the date view" at bounding box center [424, 129] width 11 height 11
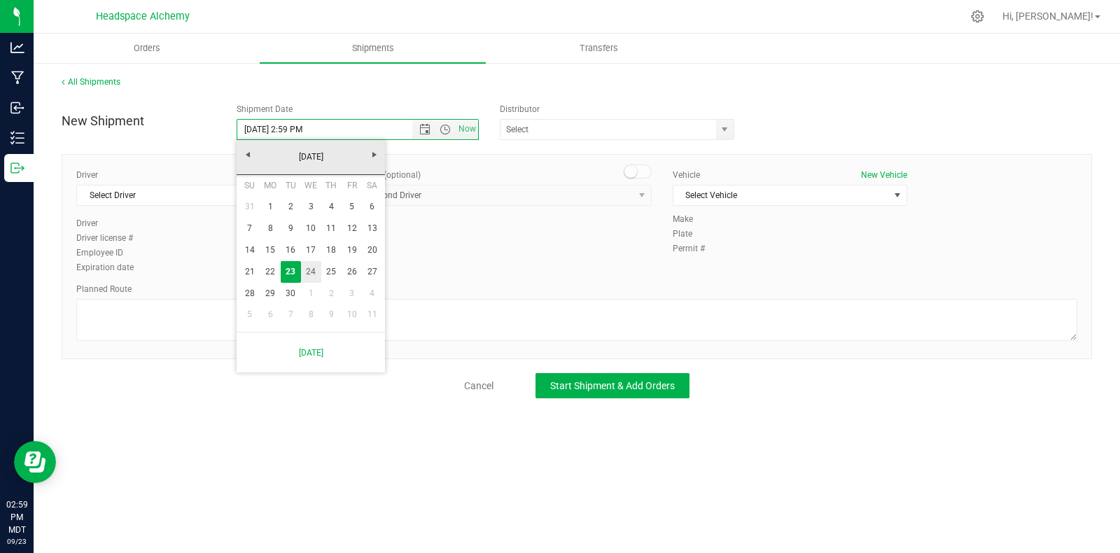
click at [304, 269] on link "24" at bounding box center [311, 272] width 20 height 22
type input "9/24/2025 2:59 PM"
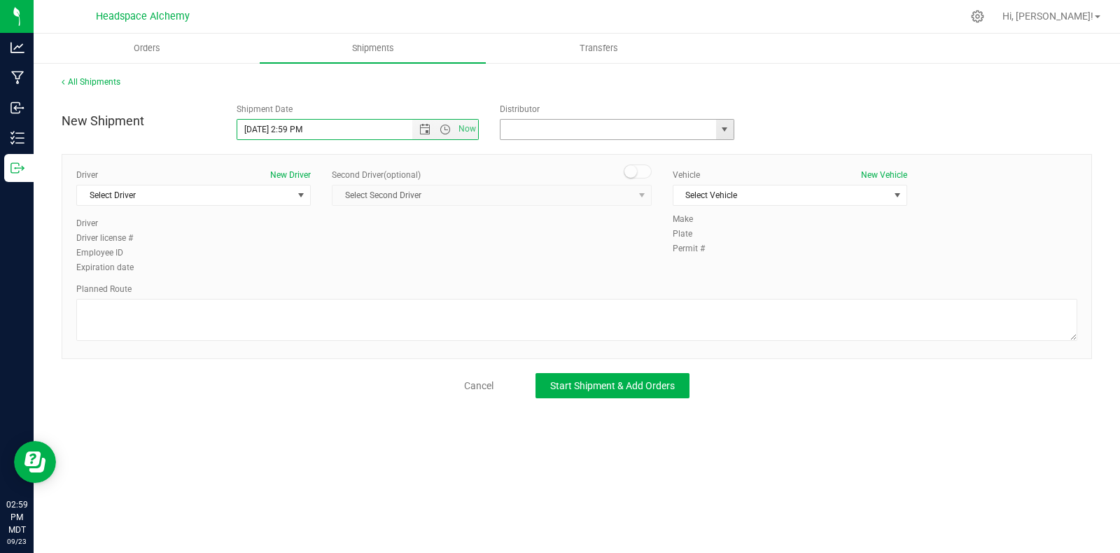
click at [565, 132] on input "text" at bounding box center [604, 130] width 209 height 20
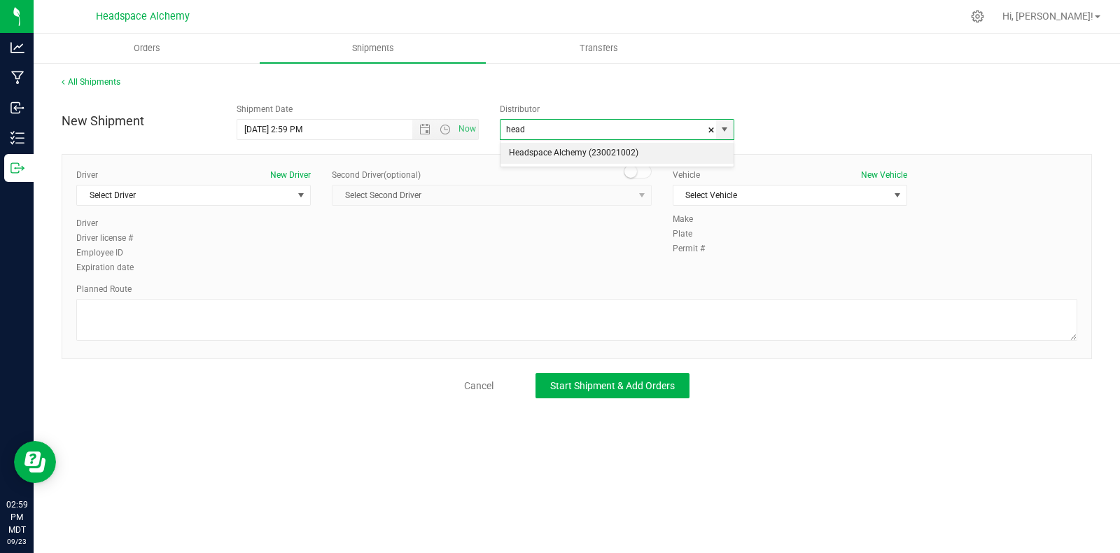
click at [577, 153] on li "Headspace Alchemy (230021002)" at bounding box center [616, 153] width 233 height 21
type input "Headspace Alchemy (230021002)"
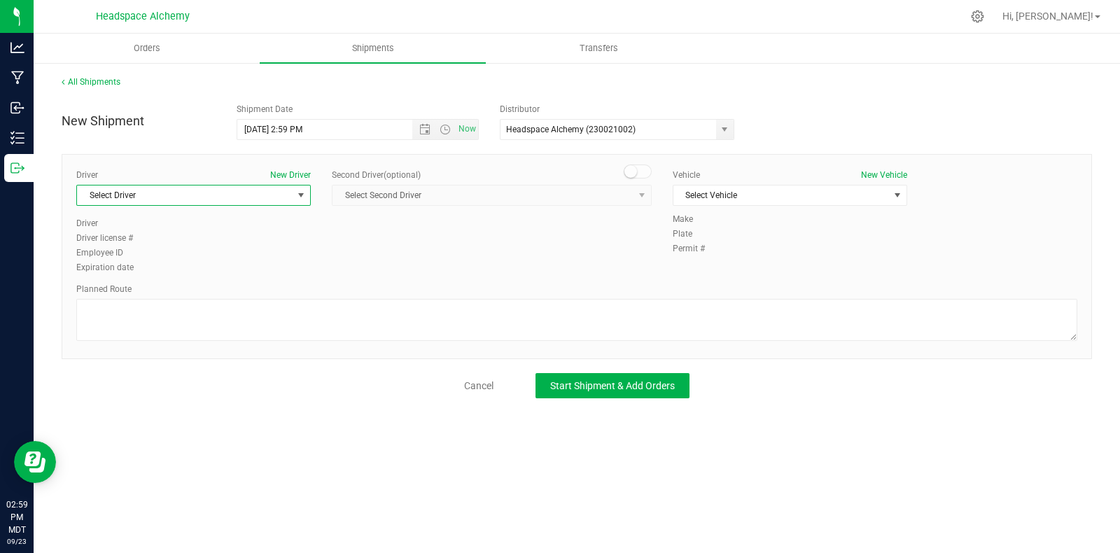
click at [305, 198] on span "select" at bounding box center [300, 195] width 11 height 11
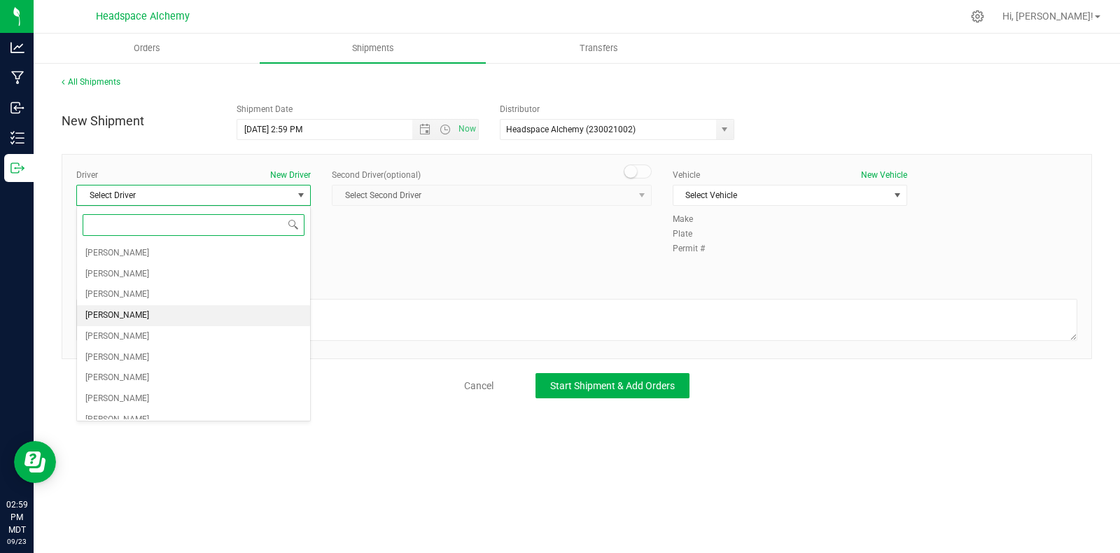
drag, startPoint x: 113, startPoint y: 311, endPoint x: 181, endPoint y: 275, distance: 76.7
click at [114, 310] on span "Sherry Betts" at bounding box center [117, 316] width 64 height 18
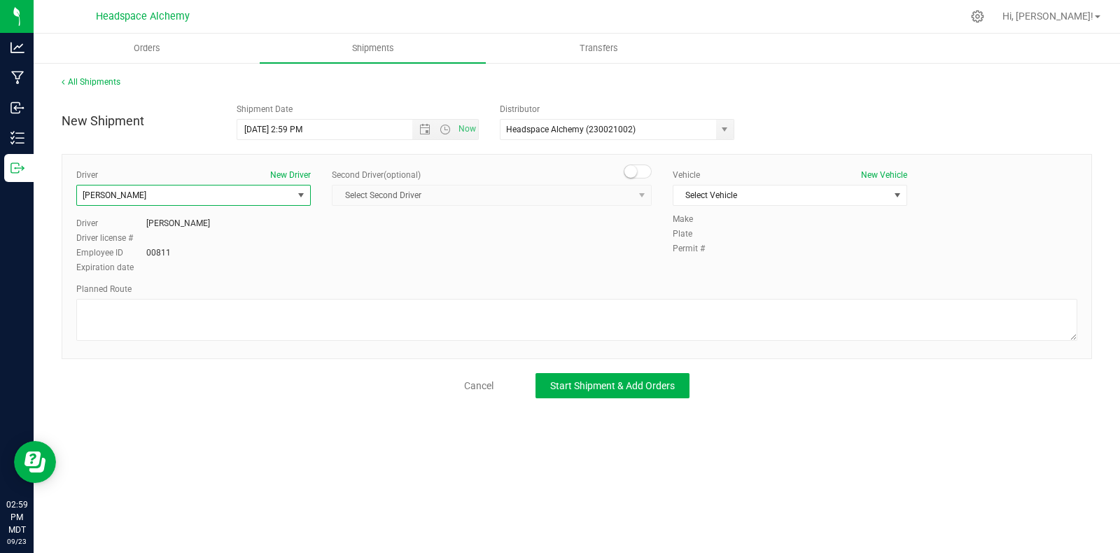
click at [636, 171] on small at bounding box center [630, 171] width 13 height 13
click at [640, 187] on span "select" at bounding box center [641, 195] width 17 height 20
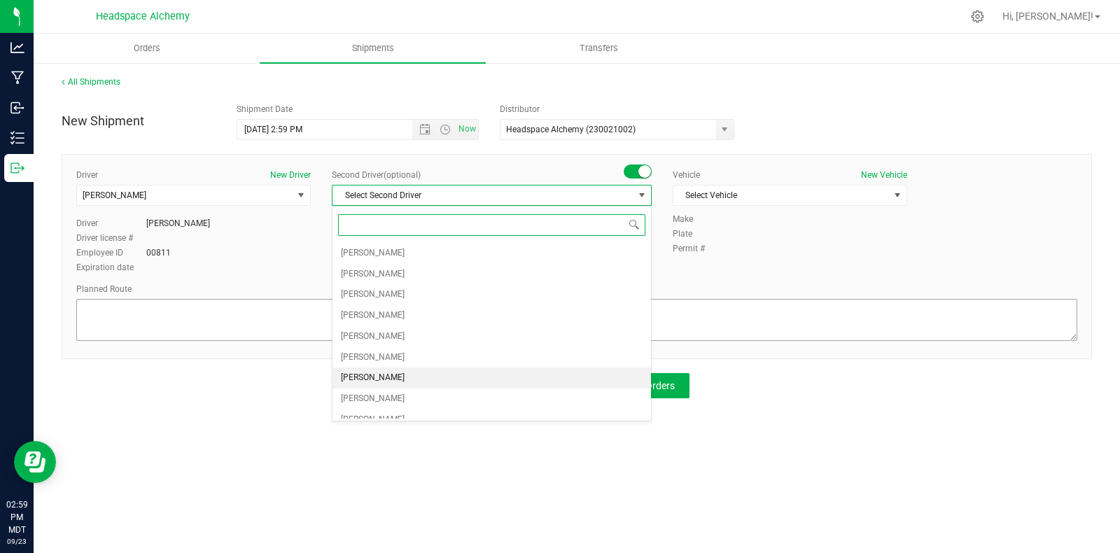
drag, startPoint x: 378, startPoint y: 376, endPoint x: 413, endPoint y: 328, distance: 59.6
click at [377, 376] on span "Randy Delao" at bounding box center [373, 378] width 64 height 18
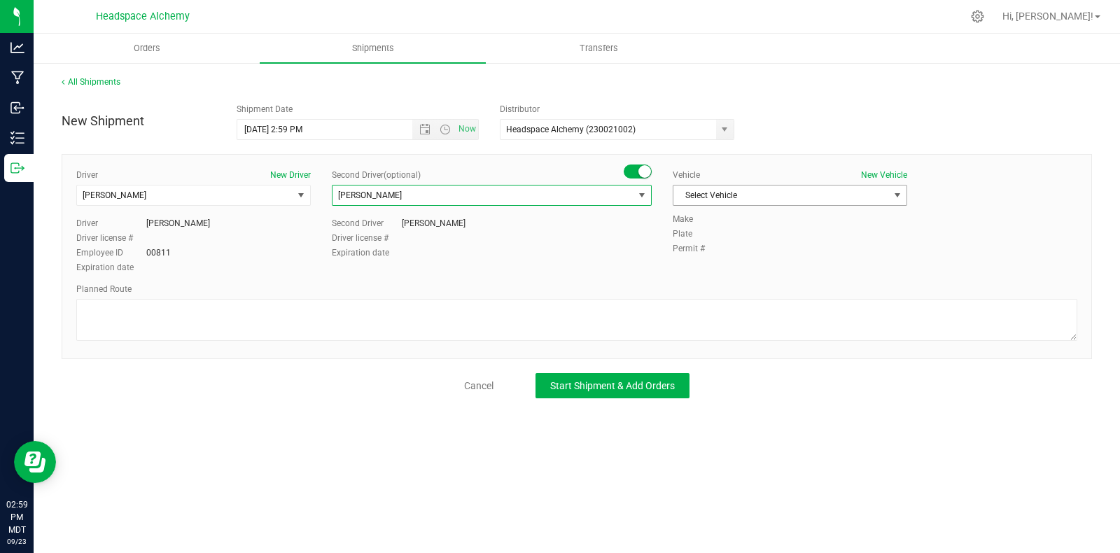
click at [756, 190] on span "Select Vehicle" at bounding box center [781, 195] width 216 height 20
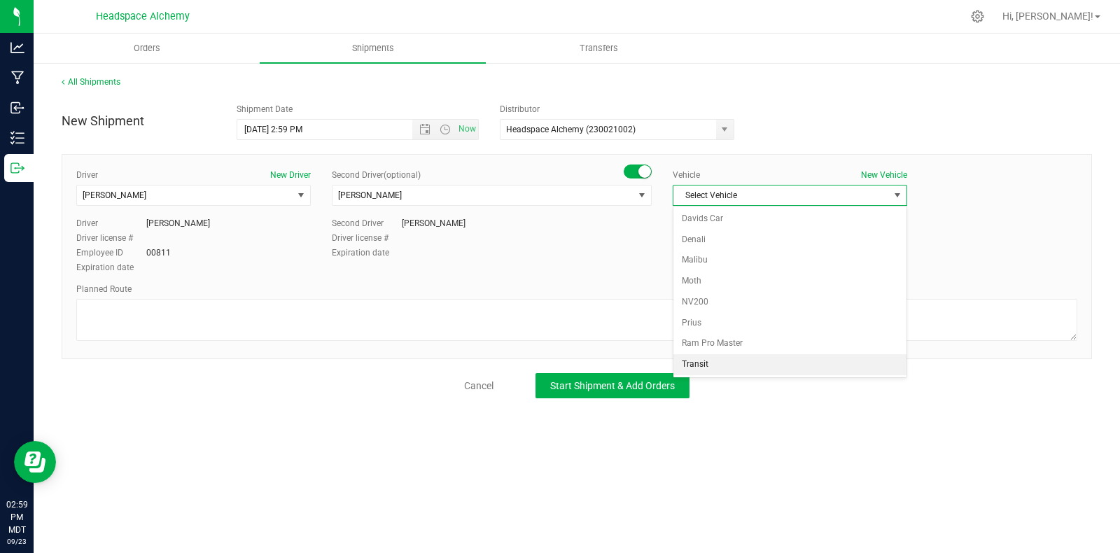
click at [693, 368] on li "Transit" at bounding box center [789, 364] width 233 height 21
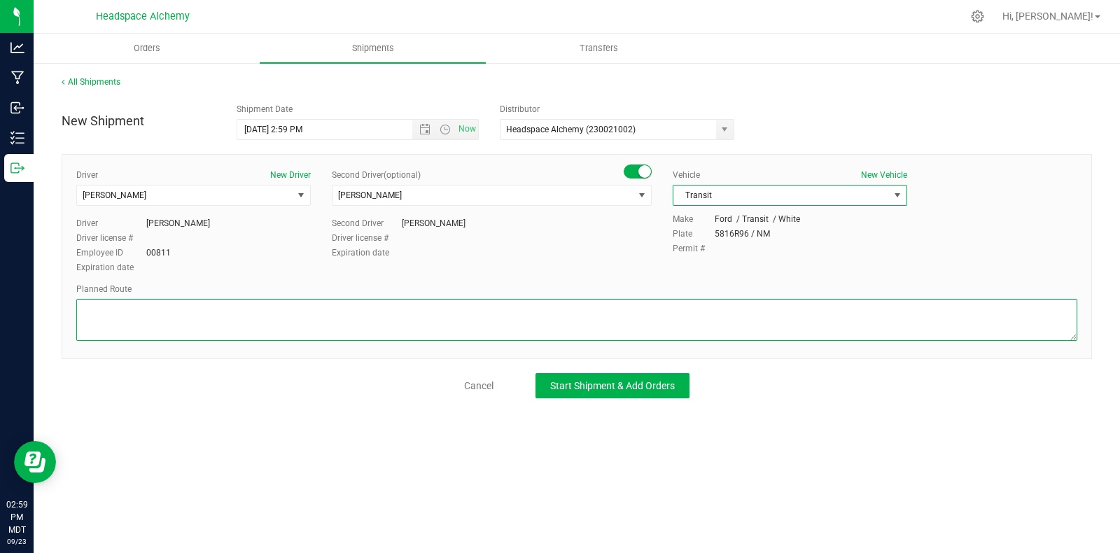
click at [599, 314] on textarea at bounding box center [576, 320] width 1001 height 42
paste textarea "[STREET_ADDRESS]  Get on I-25 N from S [GEOGRAPHIC_DATA] St 11 min (4.1 mi)  …"
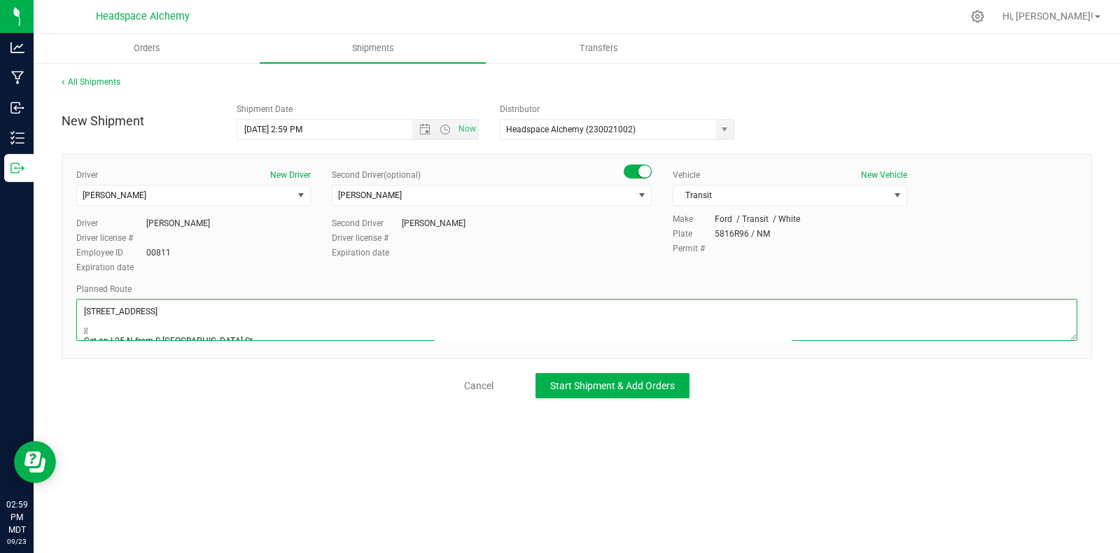
scroll to position [134, 0]
type textarea "[STREET_ADDRESS]  Get on I-25 N from S [GEOGRAPHIC_DATA] St 11 min (4.1 mi)  …"
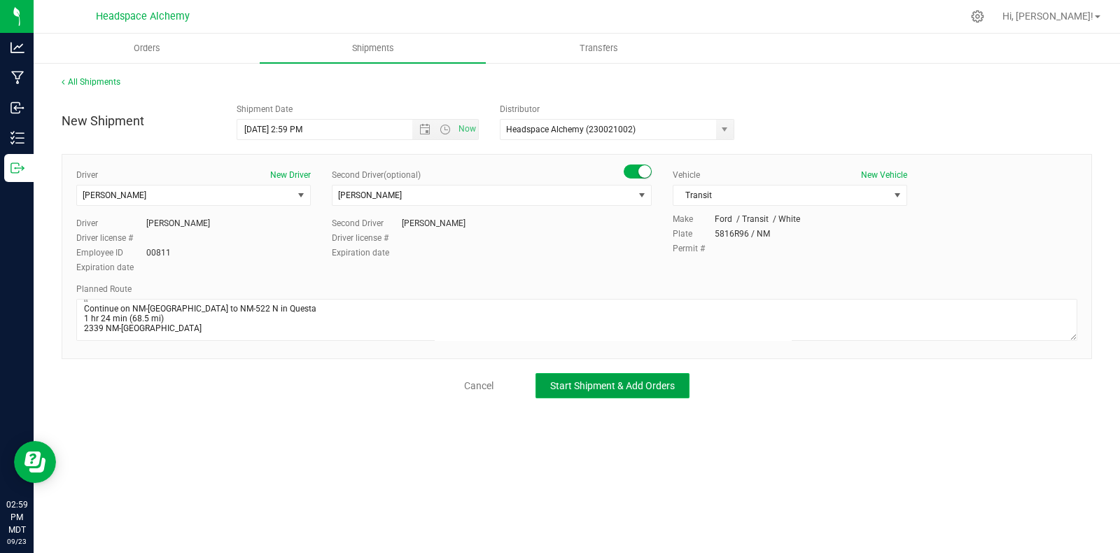
click at [610, 373] on button "Start Shipment & Add Orders" at bounding box center [612, 385] width 154 height 25
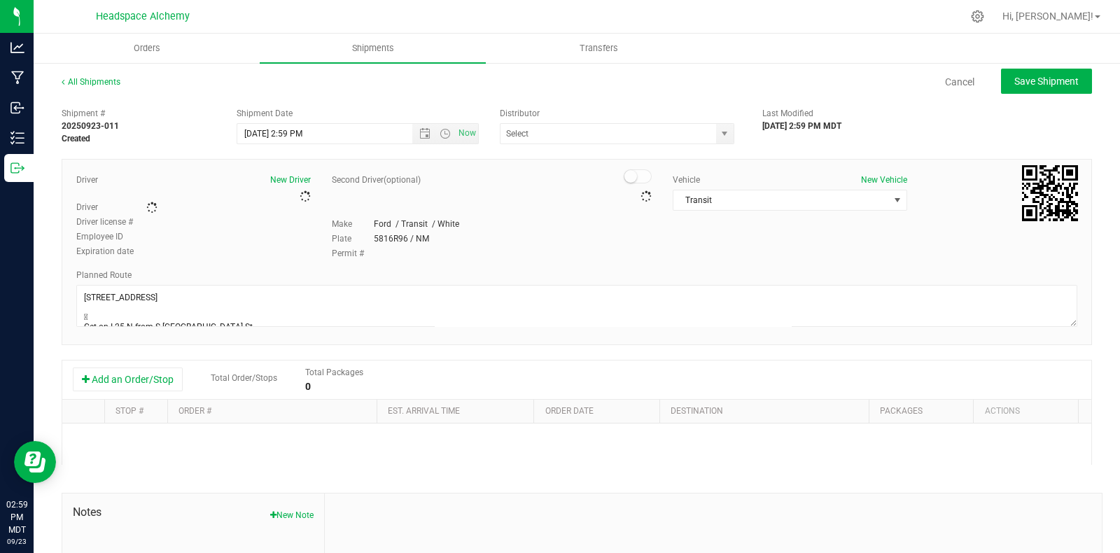
type input "Headspace Alchemy (230021002)"
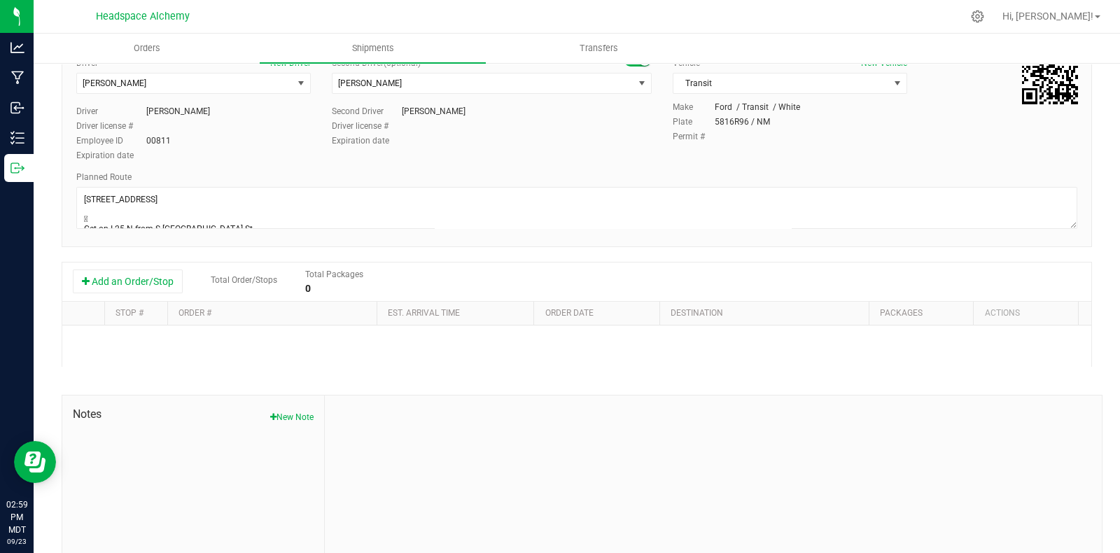
scroll to position [162, 0]
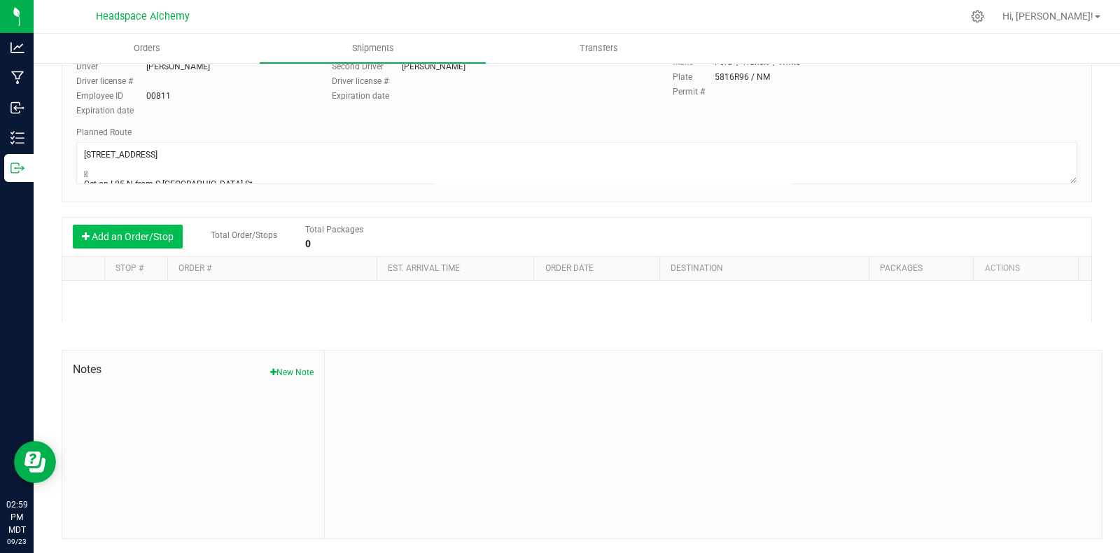
click at [143, 232] on button "Add an Order/Stop" at bounding box center [128, 237] width 110 height 24
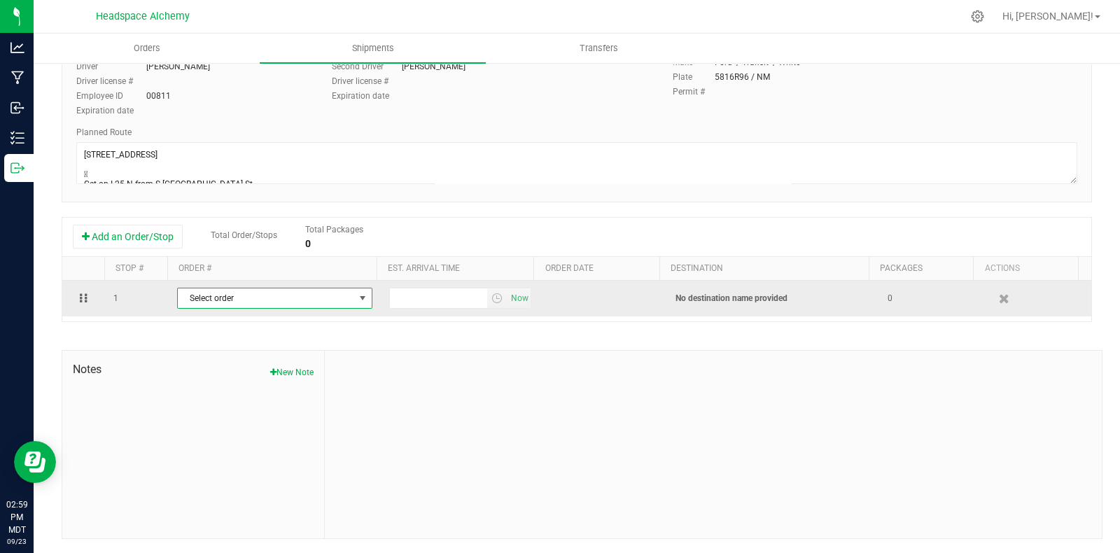
click at [311, 297] on span "Select order" at bounding box center [266, 298] width 176 height 20
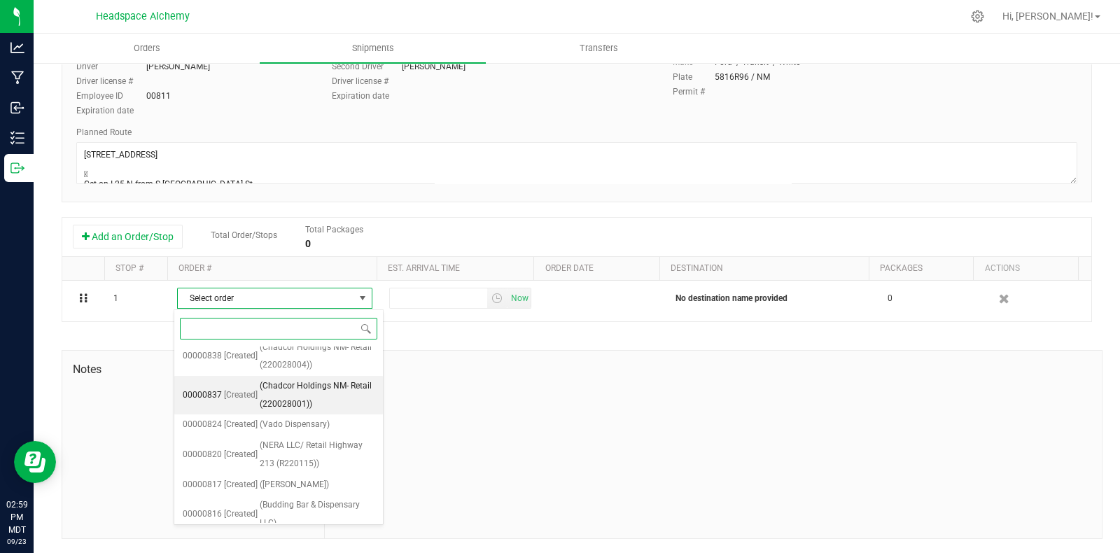
scroll to position [979, 0]
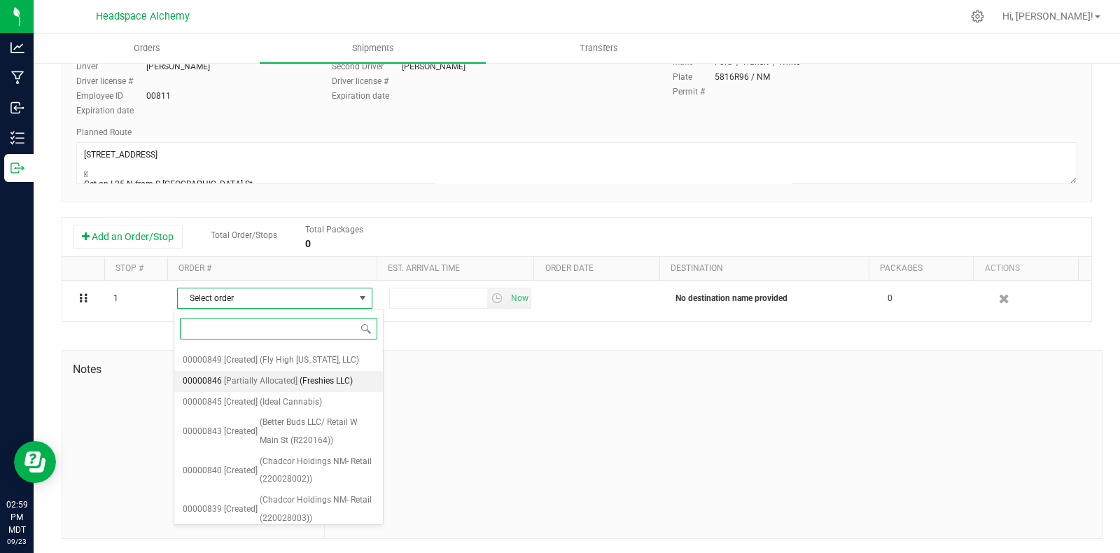
click at [302, 390] on span "(Freshies LLC)" at bounding box center [326, 381] width 53 height 18
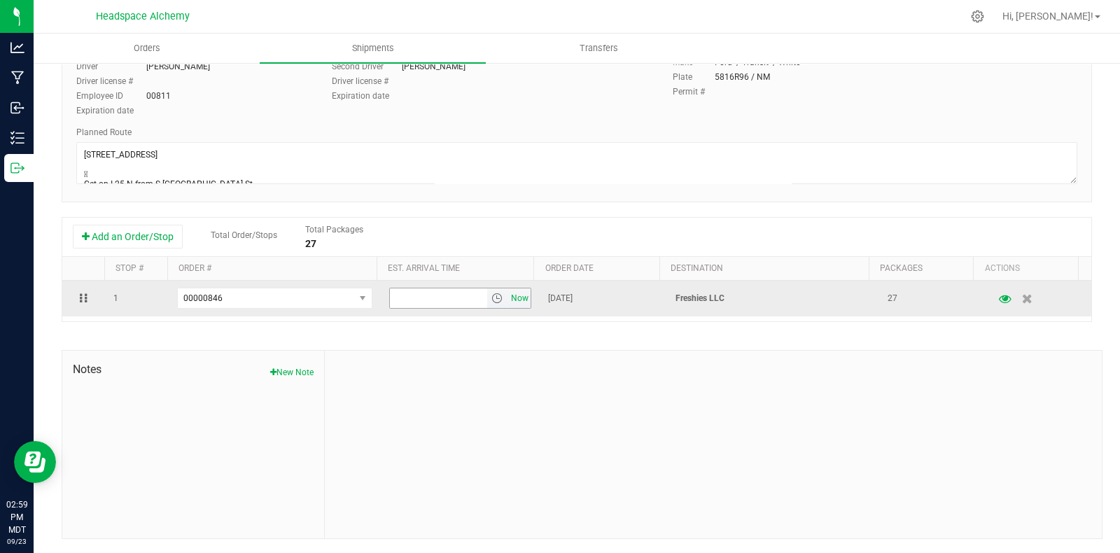
click at [508, 300] on span "Now" at bounding box center [520, 298] width 24 height 20
click at [999, 298] on icon "button" at bounding box center [1005, 298] width 13 height 10
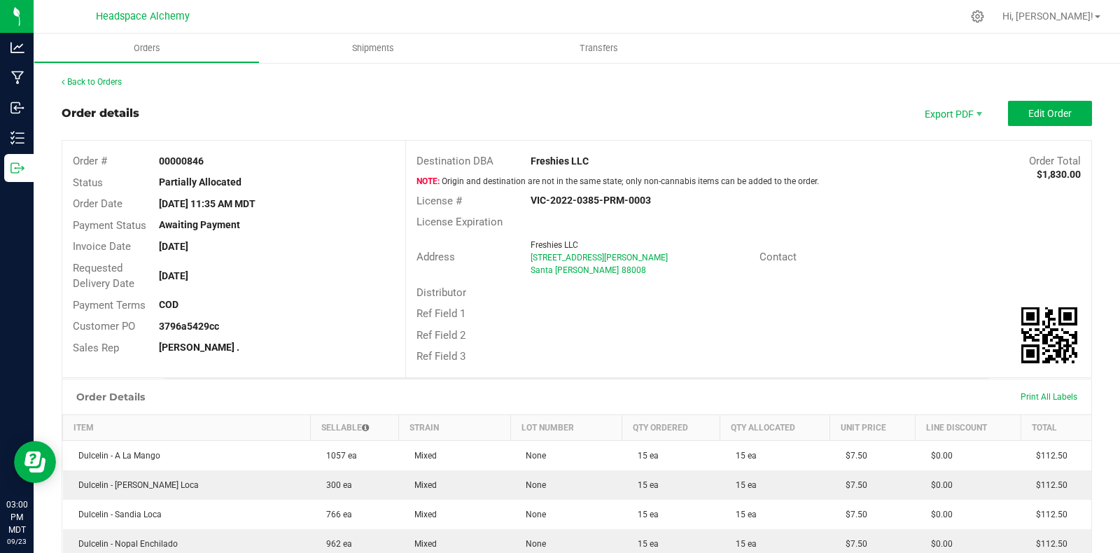
click at [1041, 113] on span "Edit Order" at bounding box center [1049, 113] width 43 height 11
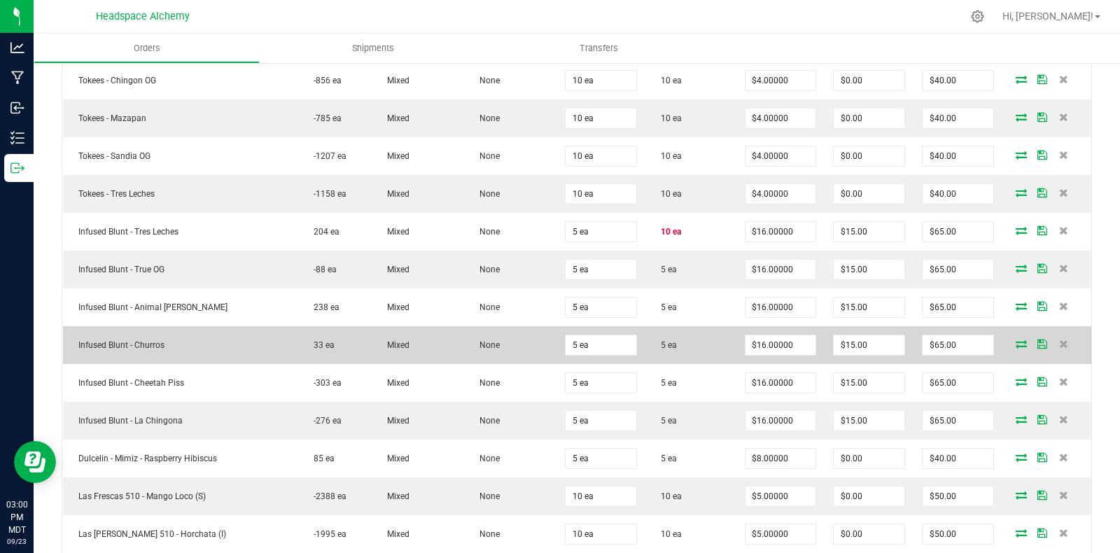
scroll to position [787, 0]
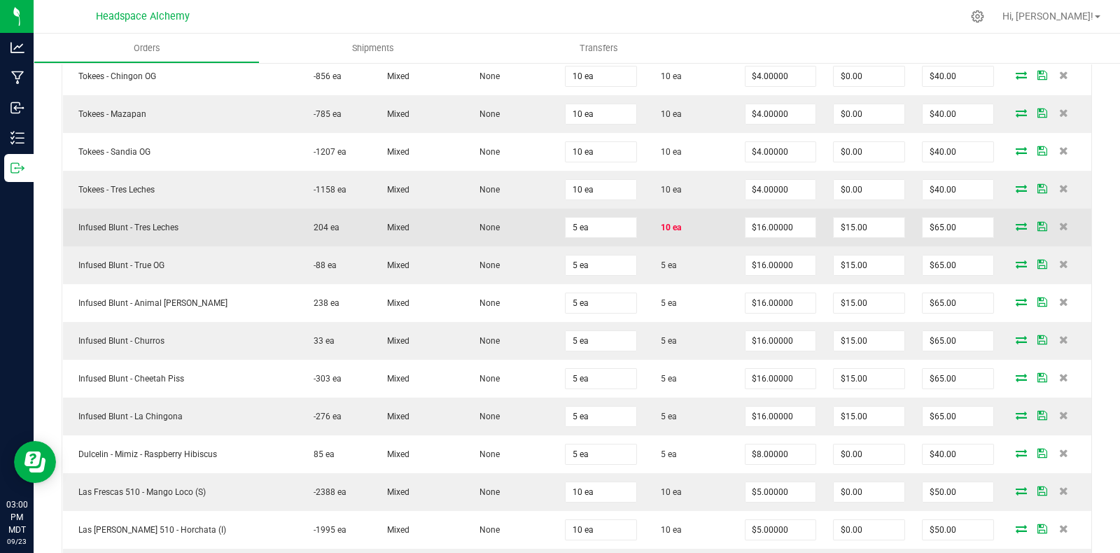
click at [1015, 222] on icon at bounding box center [1020, 226] width 11 height 8
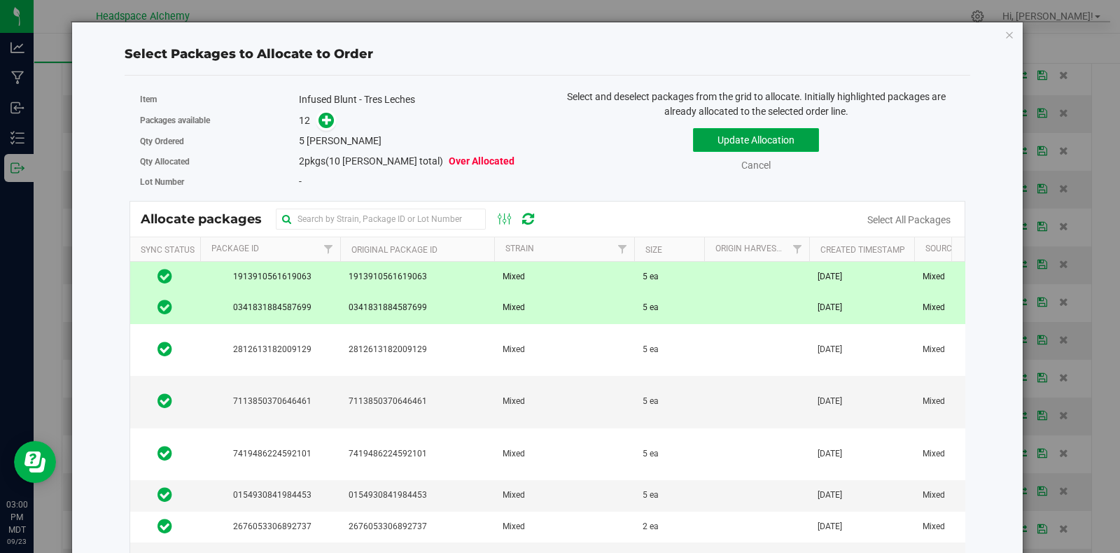
click at [739, 136] on button "Update Allocation" at bounding box center [756, 140] width 126 height 24
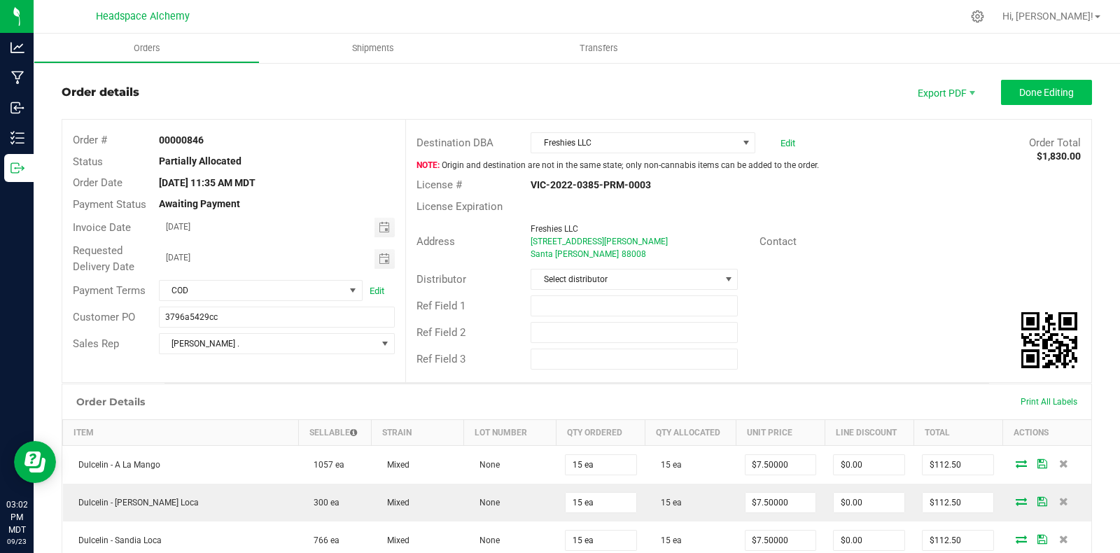
scroll to position [0, 0]
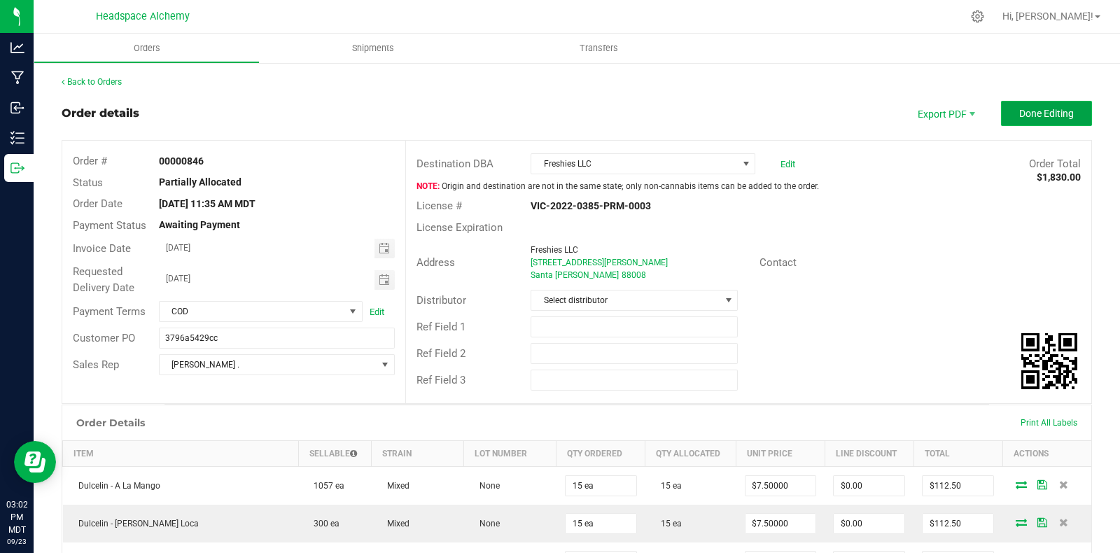
click at [1043, 109] on span "Done Editing" at bounding box center [1046, 113] width 55 height 11
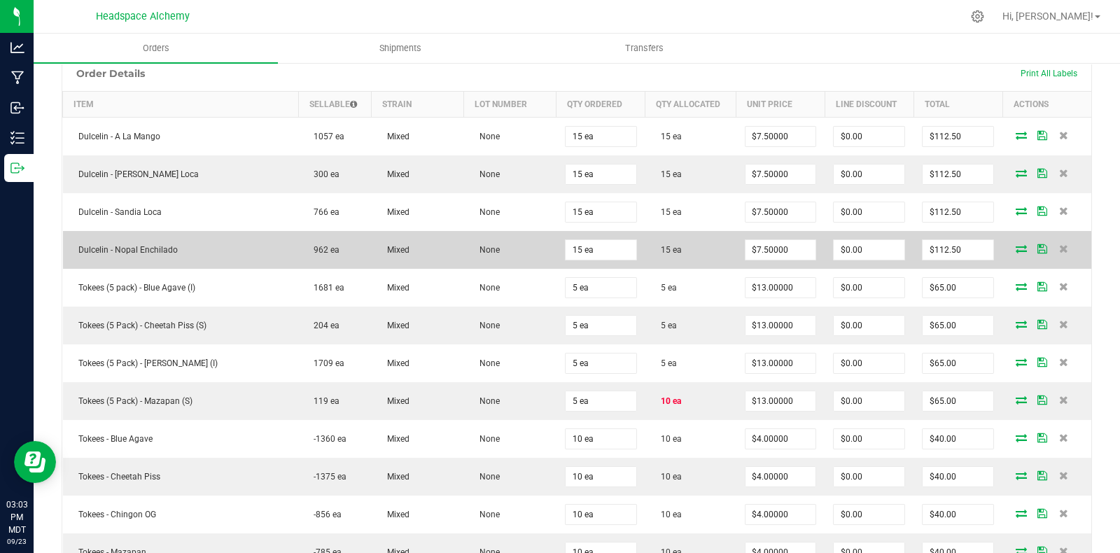
scroll to position [437, 0]
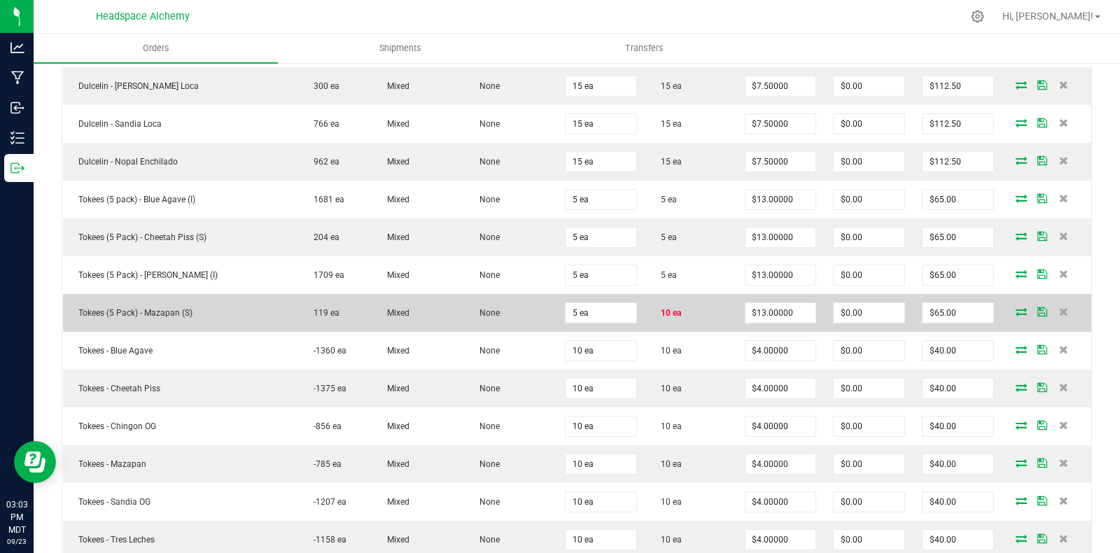
click at [1015, 307] on icon at bounding box center [1020, 311] width 11 height 8
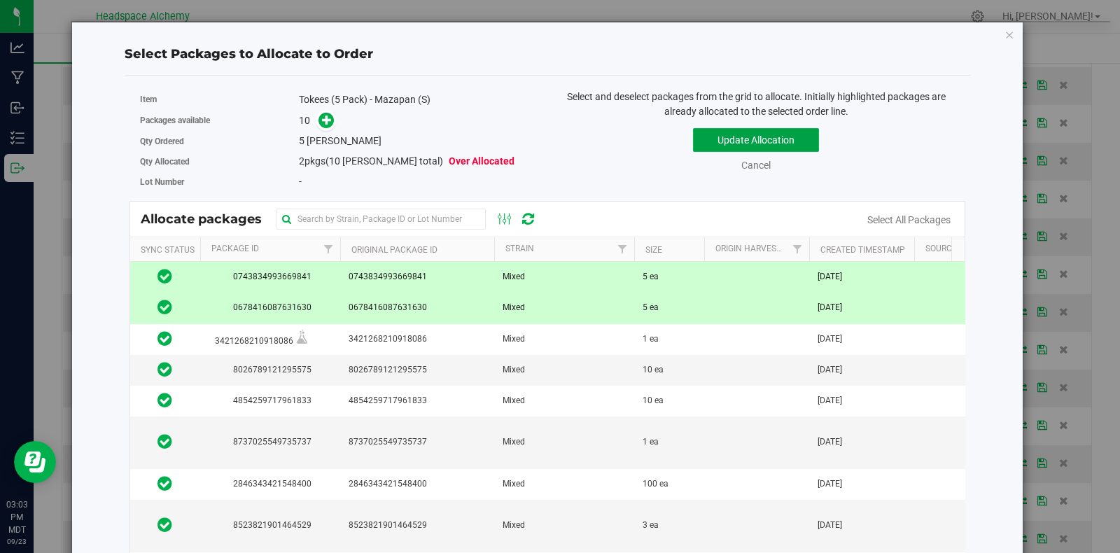
click at [753, 135] on button "Update Allocation" at bounding box center [756, 140] width 126 height 24
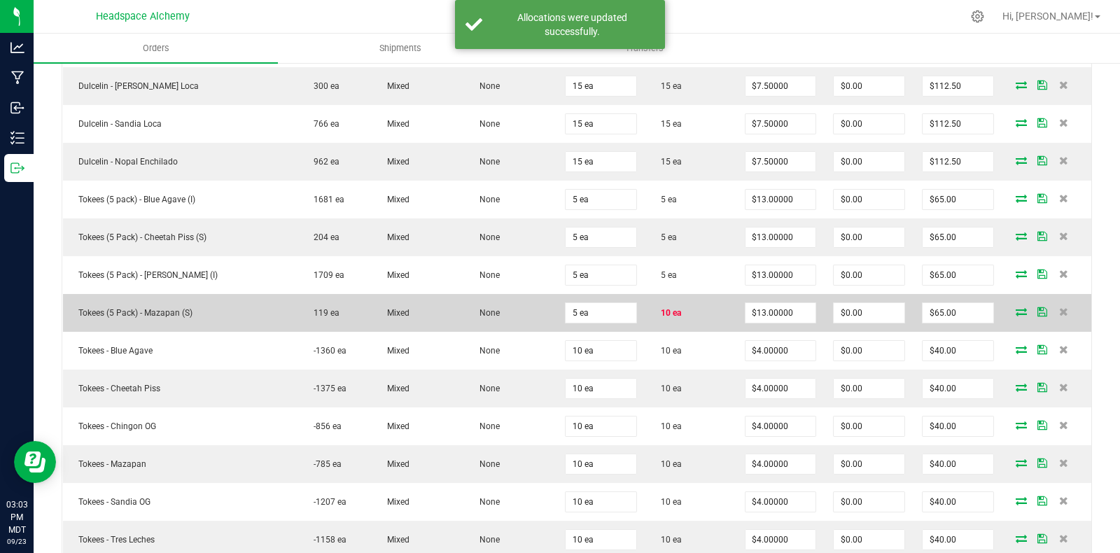
click at [1016, 309] on span at bounding box center [1020, 311] width 21 height 8
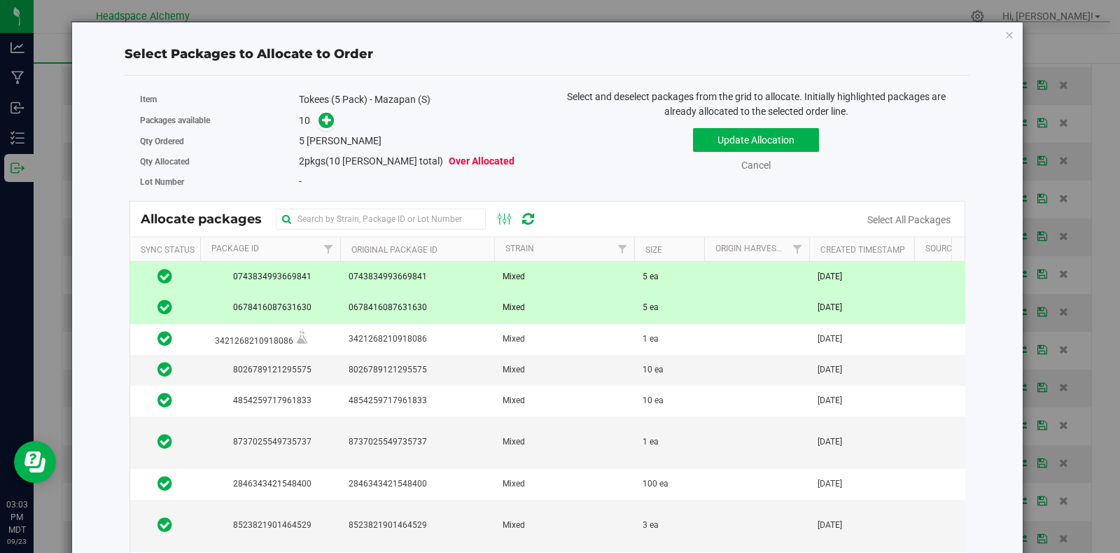
click at [528, 218] on icon at bounding box center [528, 219] width 12 height 14
click at [725, 139] on button "Update Allocation" at bounding box center [756, 140] width 126 height 24
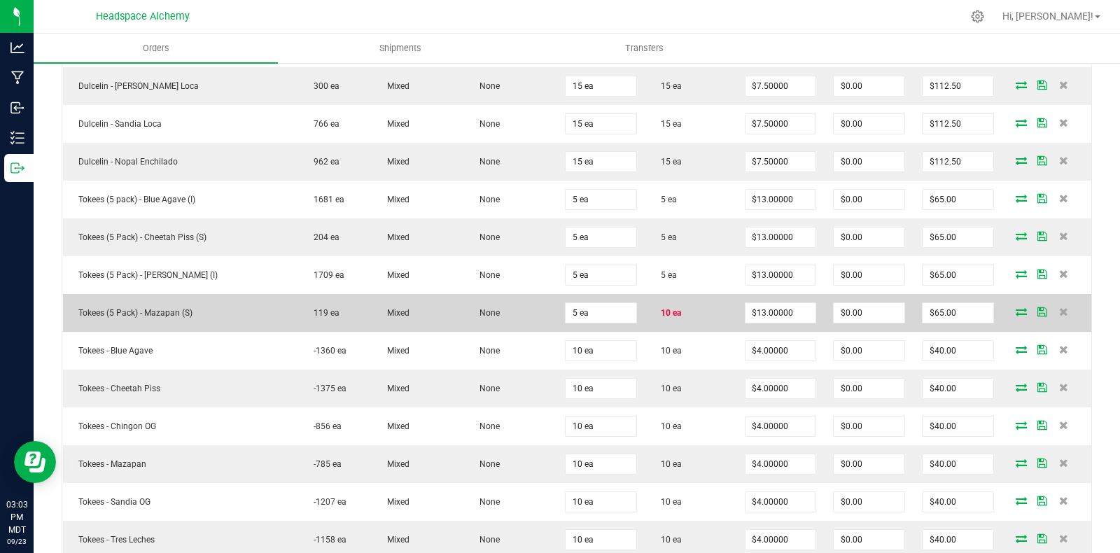
scroll to position [0, 0]
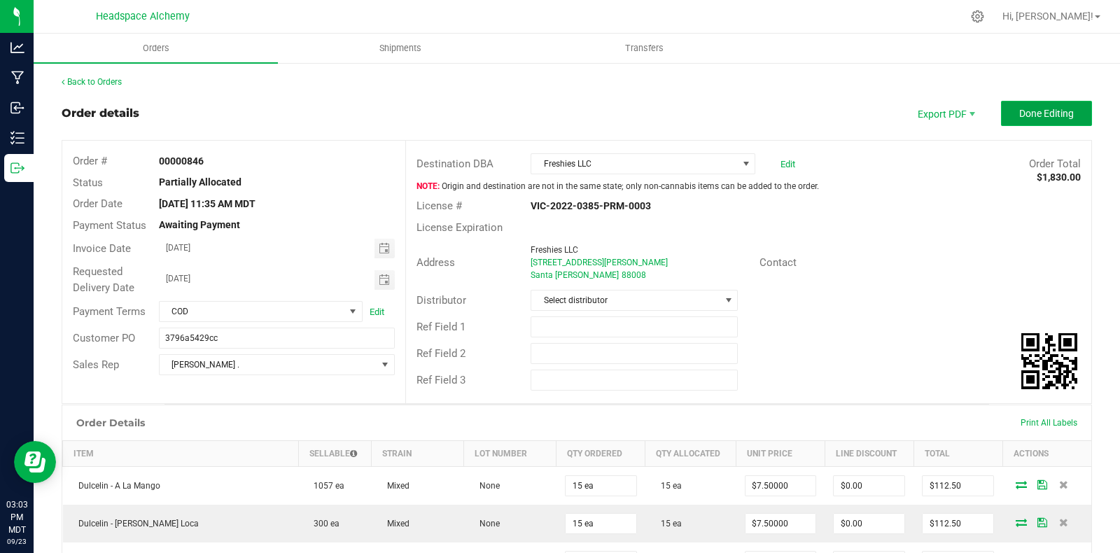
click at [1029, 113] on span "Done Editing" at bounding box center [1046, 113] width 55 height 11
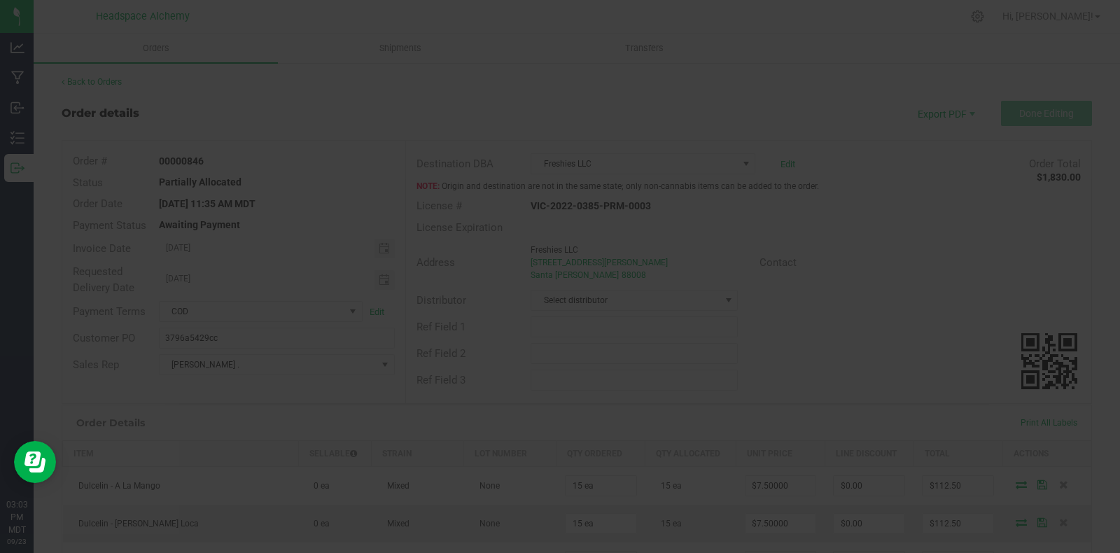
click at [913, 240] on div at bounding box center [560, 276] width 1120 height 553
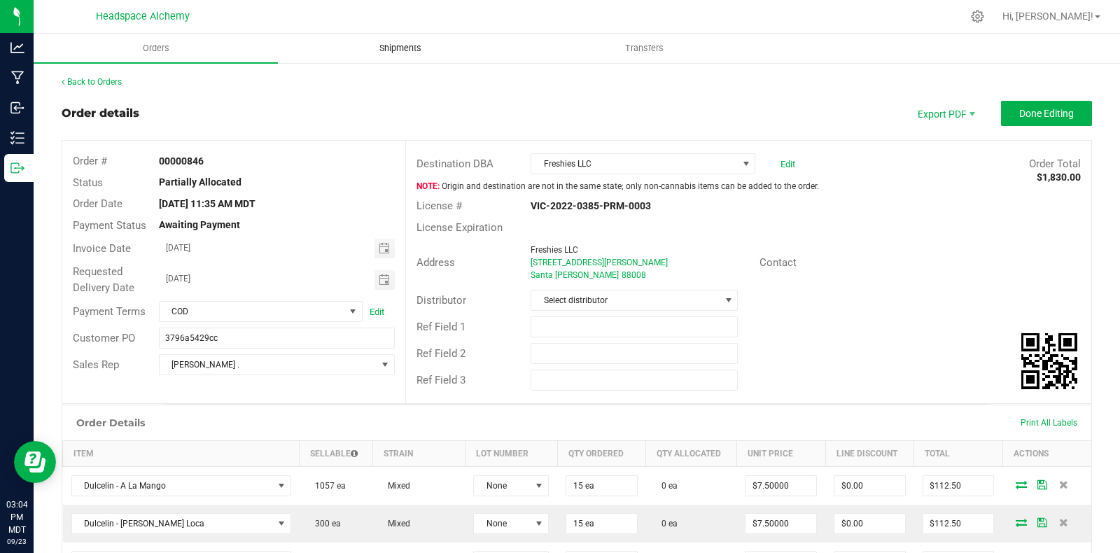
click at [406, 47] on span "Shipments" at bounding box center [400, 48] width 80 height 13
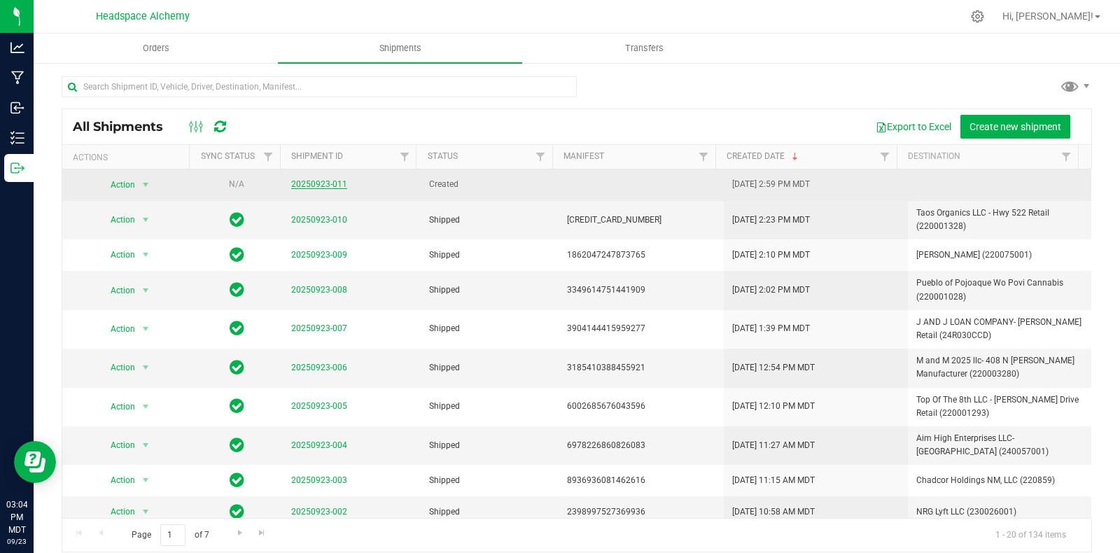
click at [311, 184] on link "20250923-011" at bounding box center [319, 184] width 56 height 10
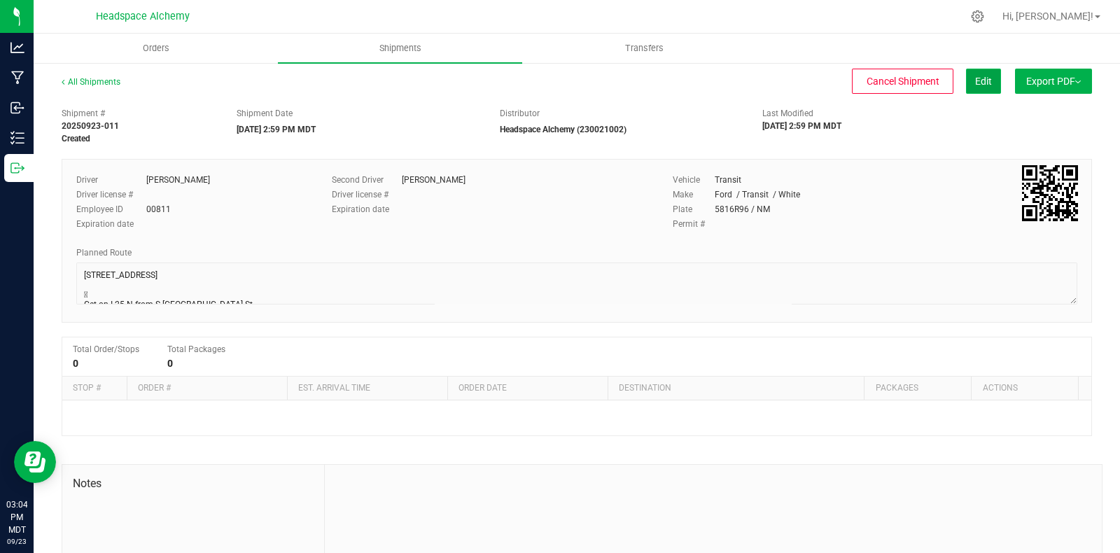
click at [975, 83] on span "Edit" at bounding box center [983, 81] width 17 height 11
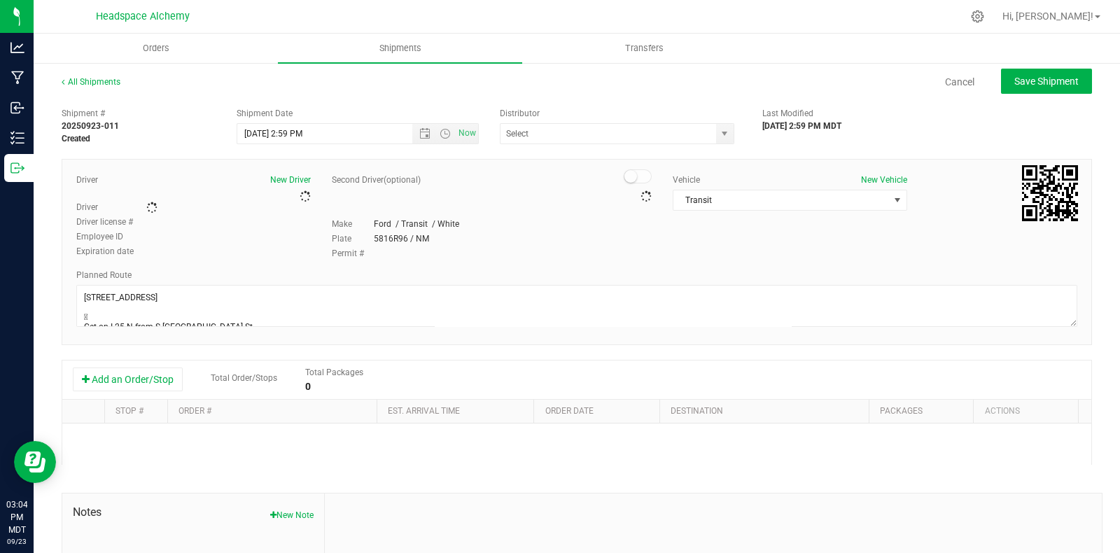
type input "Headspace Alchemy (230021002)"
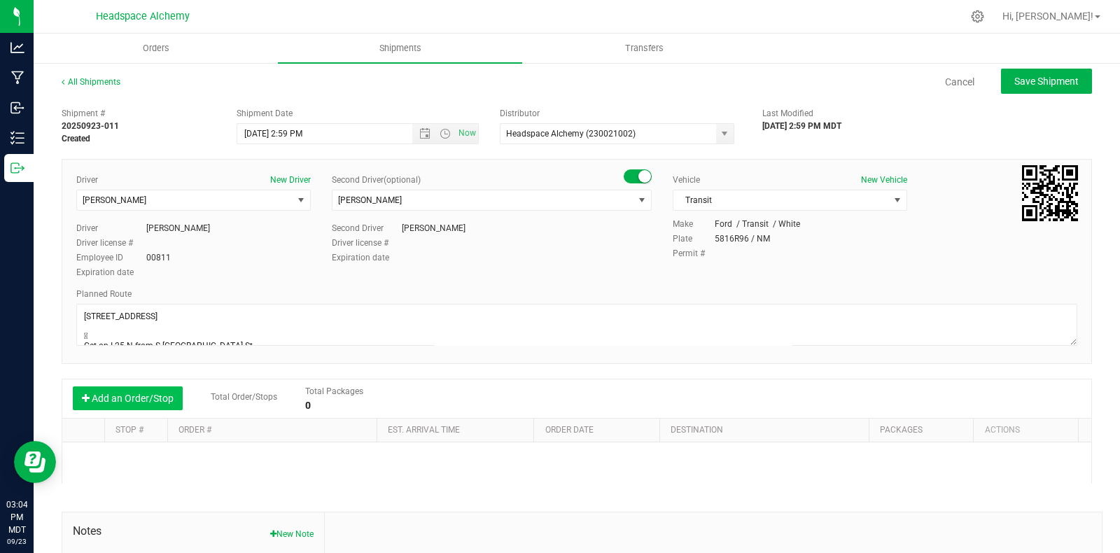
click at [162, 393] on button "Add an Order/Stop" at bounding box center [128, 398] width 110 height 24
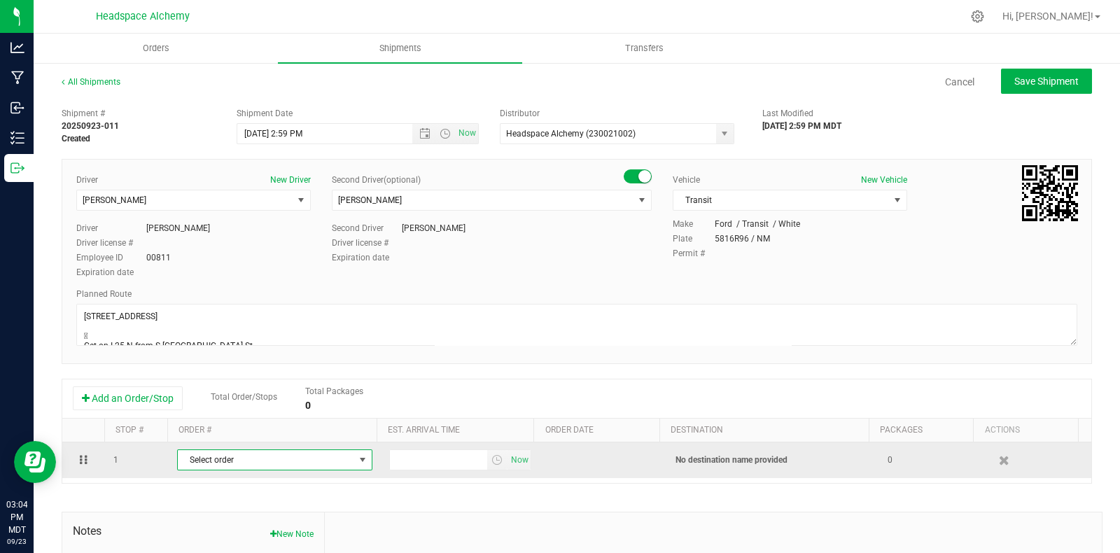
click at [332, 460] on span "Select order" at bounding box center [266, 460] width 176 height 20
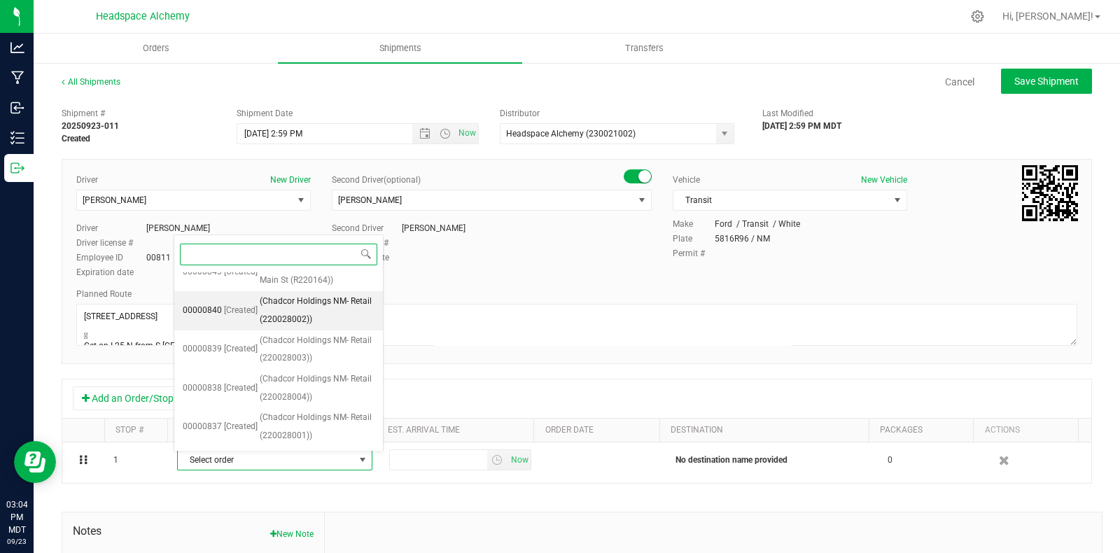
scroll to position [873, 0]
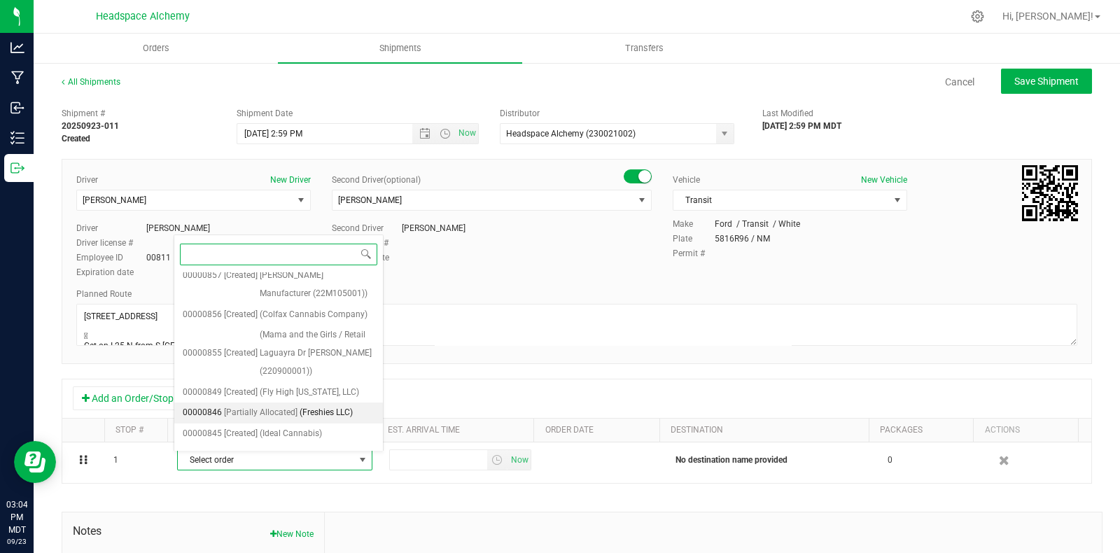
click at [318, 422] on span "(Freshies LLC)" at bounding box center [326, 413] width 53 height 18
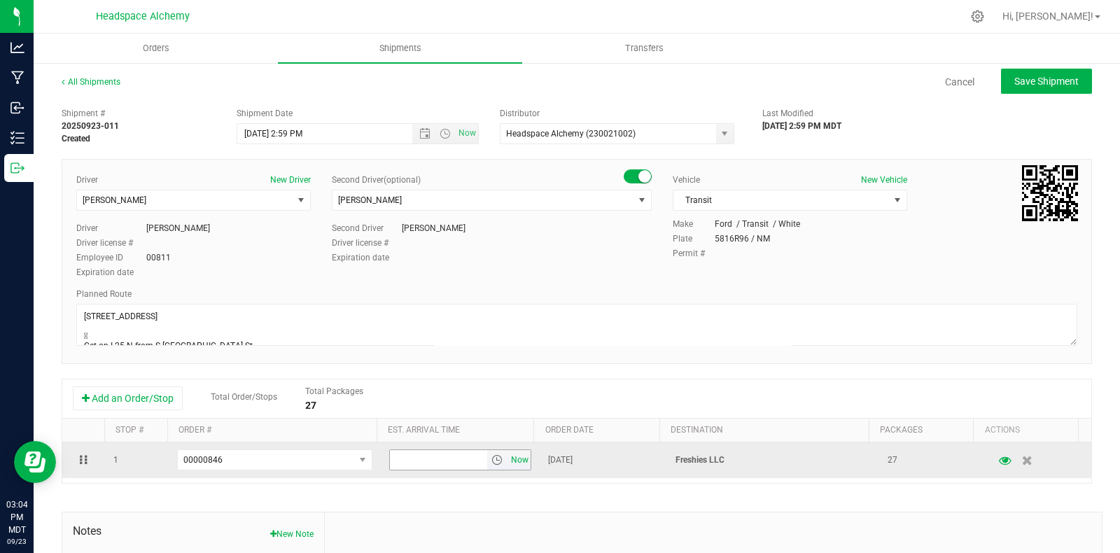
click at [508, 462] on span "Now" at bounding box center [520, 460] width 24 height 20
click at [999, 461] on icon "button" at bounding box center [1005, 460] width 13 height 10
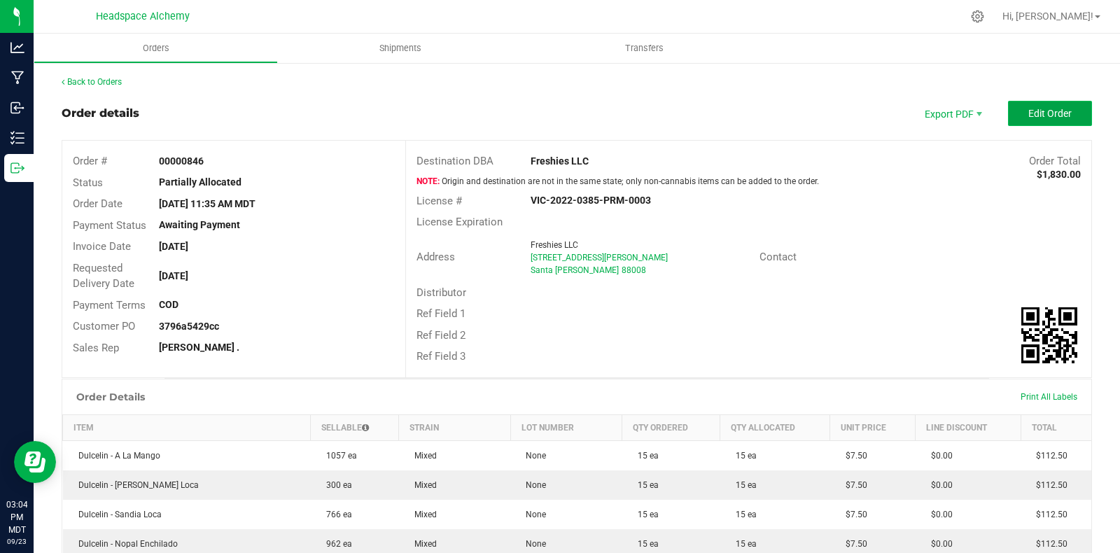
click at [1046, 104] on button "Edit Order" at bounding box center [1050, 113] width 84 height 25
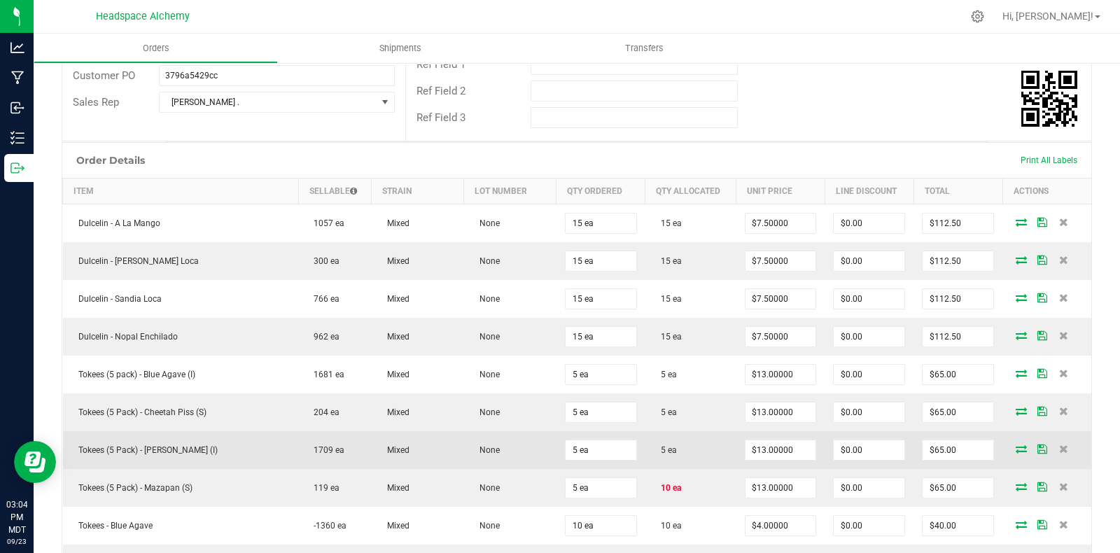
scroll to position [349, 0]
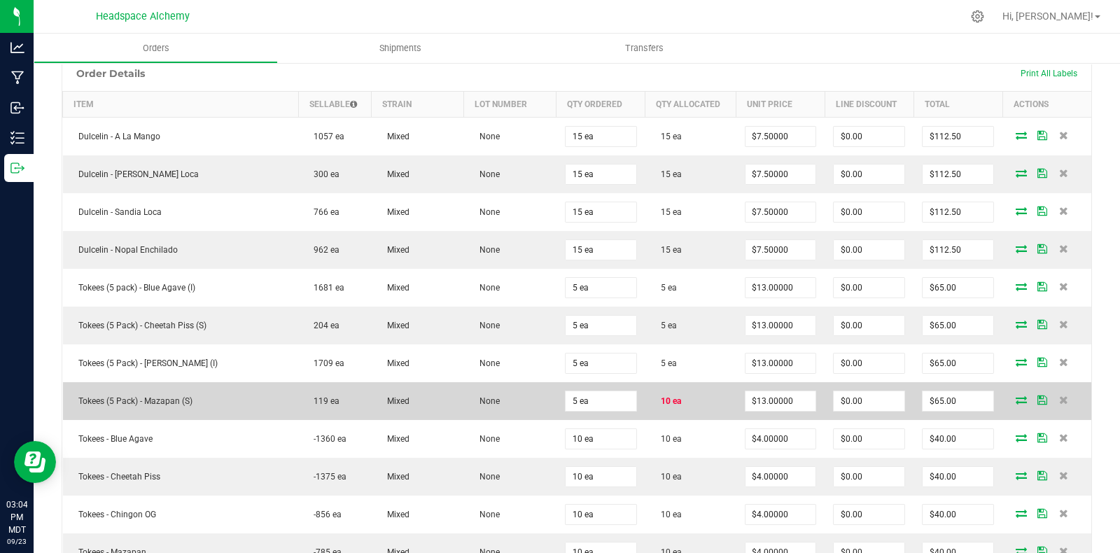
click at [1015, 399] on icon at bounding box center [1020, 399] width 11 height 8
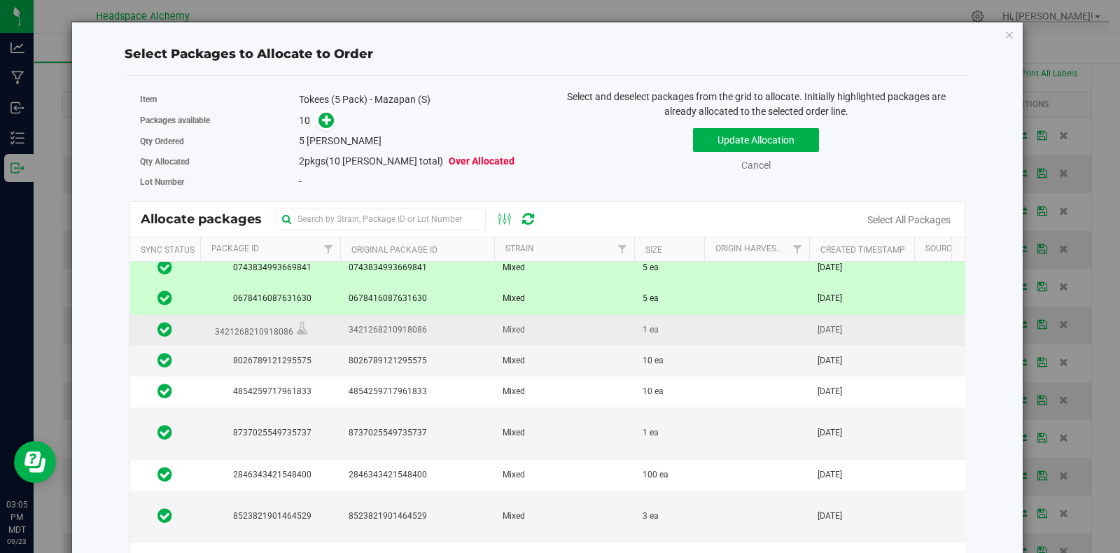
scroll to position [0, 0]
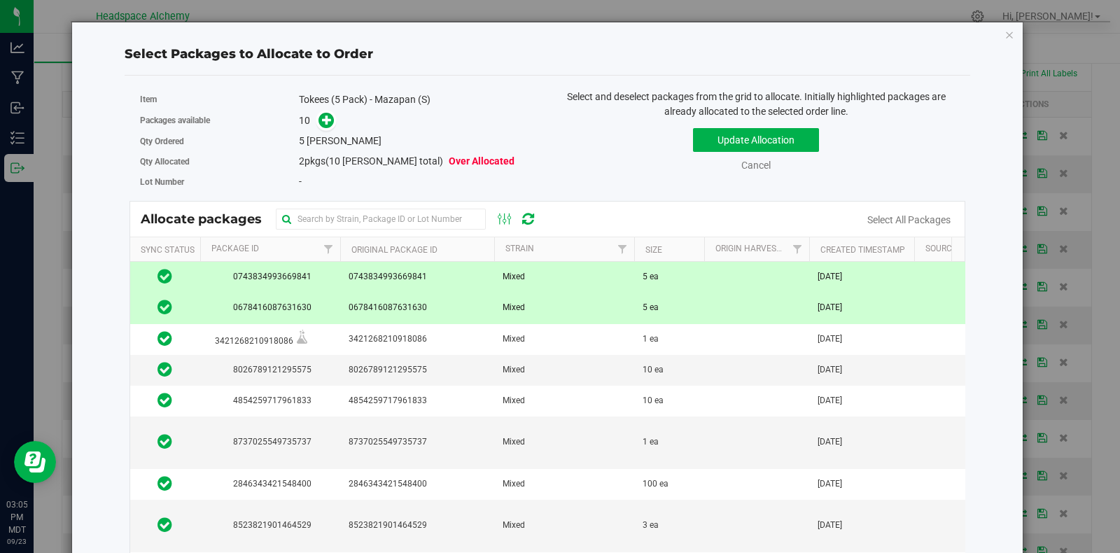
click at [170, 305] on icon at bounding box center [164, 306] width 15 height 17
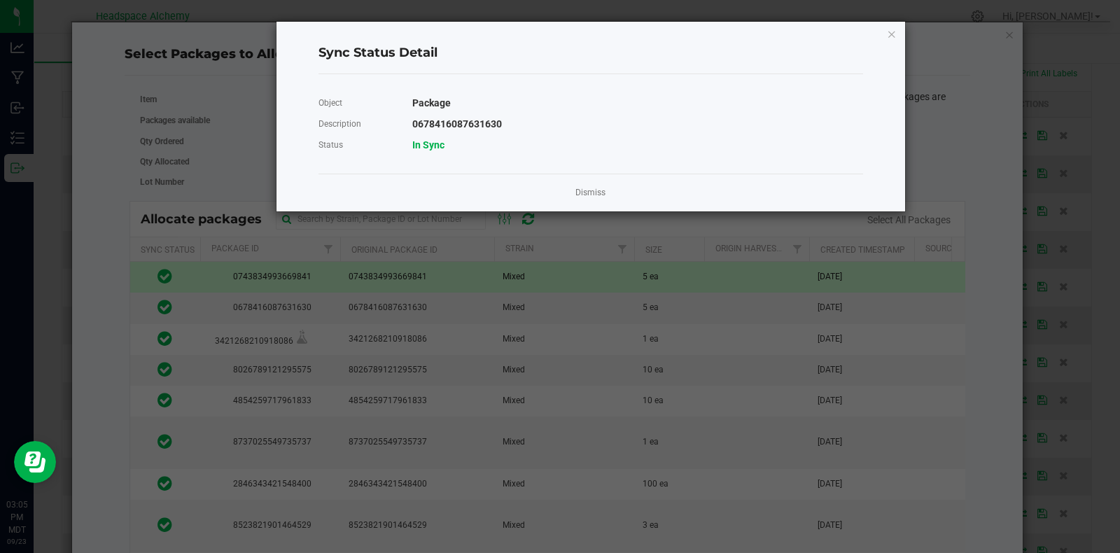
click at [554, 211] on ngb-modal-window "Sync Status Detail Object Package Description 0678416087631630 Status In Sync D…" at bounding box center [565, 276] width 1130 height 553
click at [574, 194] on div "Dismiss" at bounding box center [590, 193] width 544 height 38
click at [592, 190] on link "Dismiss" at bounding box center [590, 193] width 30 height 12
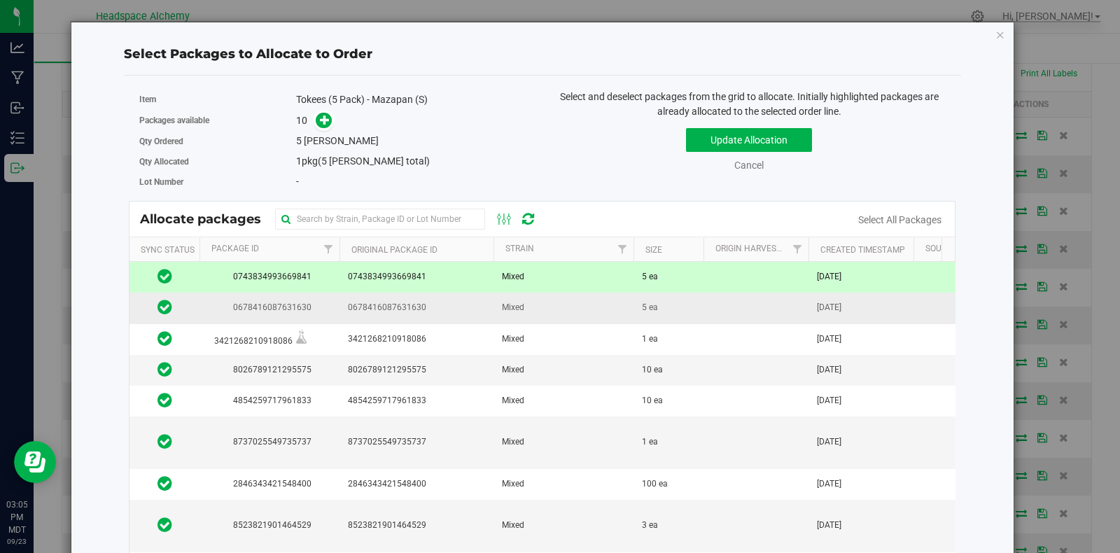
click at [388, 306] on span "0678416087631630" at bounding box center [416, 307] width 137 height 13
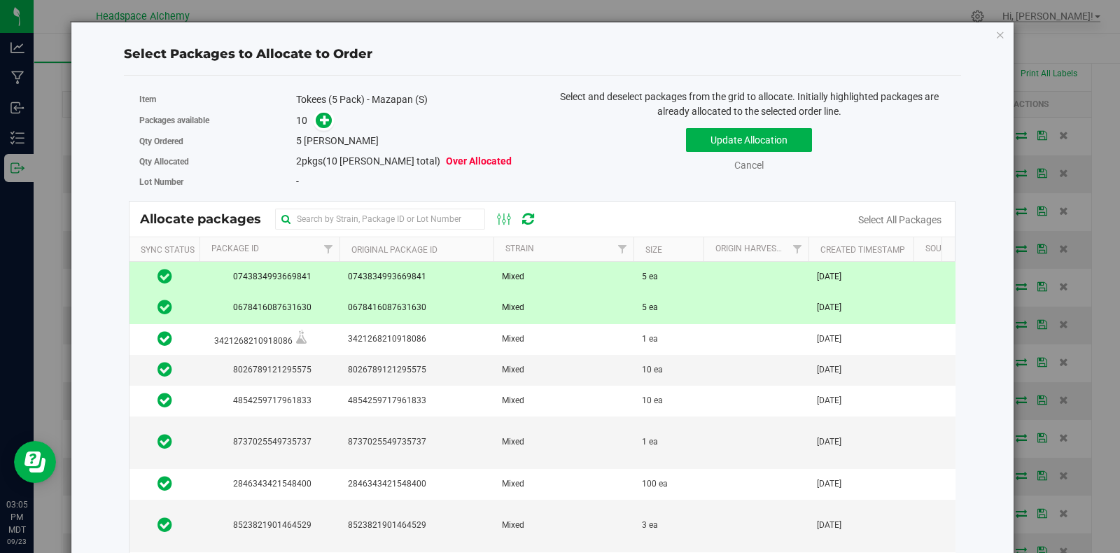
click at [432, 274] on span "0743834993669841" at bounding box center [416, 276] width 137 height 13
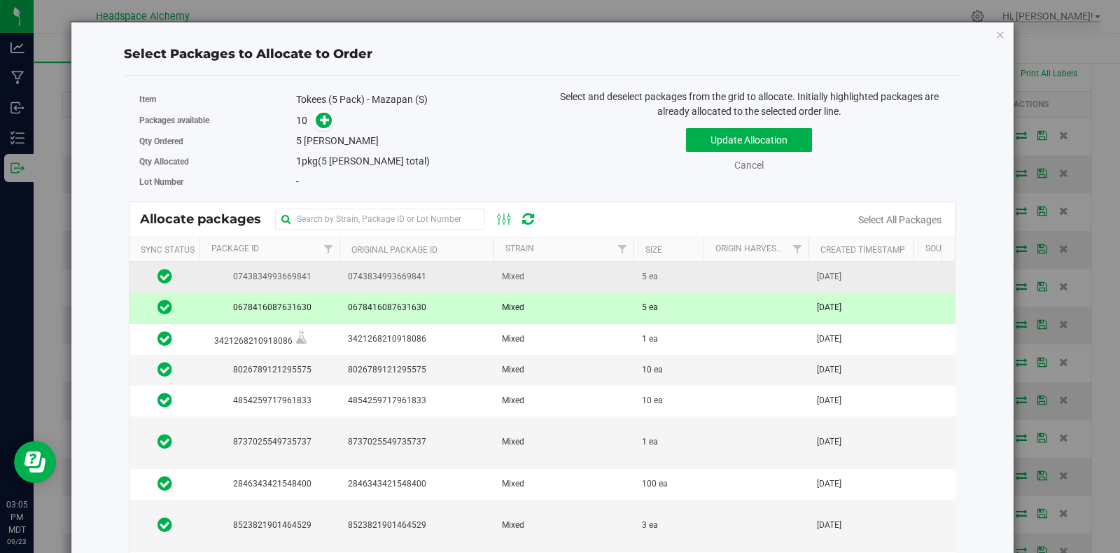
click at [432, 274] on span "0743834993669841" at bounding box center [416, 276] width 137 height 13
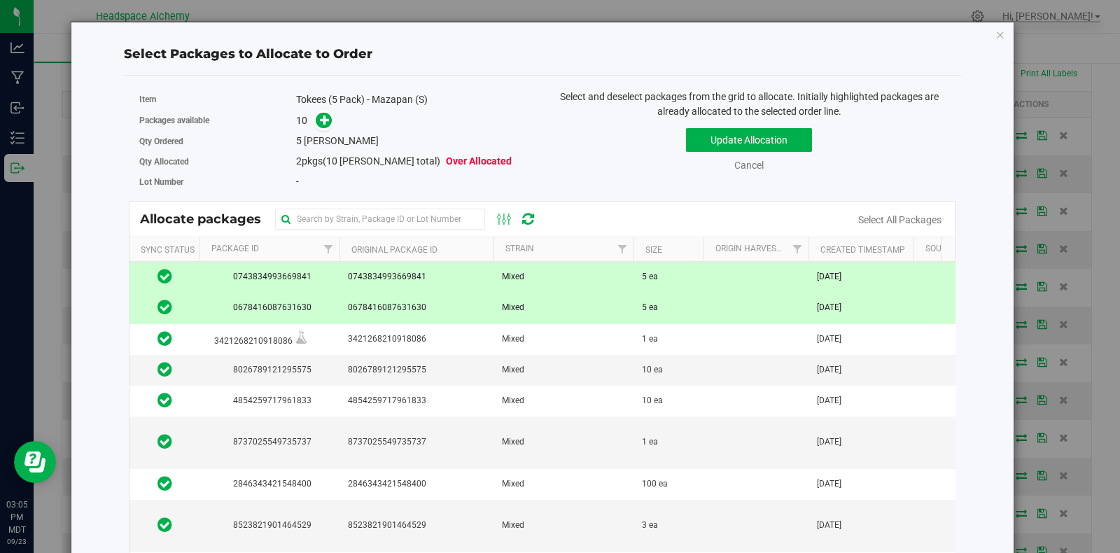
drag, startPoint x: 542, startPoint y: 38, endPoint x: 508, endPoint y: 127, distance: 95.9
click at [507, 129] on div "Select Packages to Allocate to Order Item Tokees (5 Pack) - Mazapan (S) Package…" at bounding box center [542, 327] width 921 height 610
click at [509, 126] on div "10" at bounding box center [413, 121] width 235 height 16
click at [295, 276] on span "0743834993669841" at bounding box center [269, 276] width 123 height 13
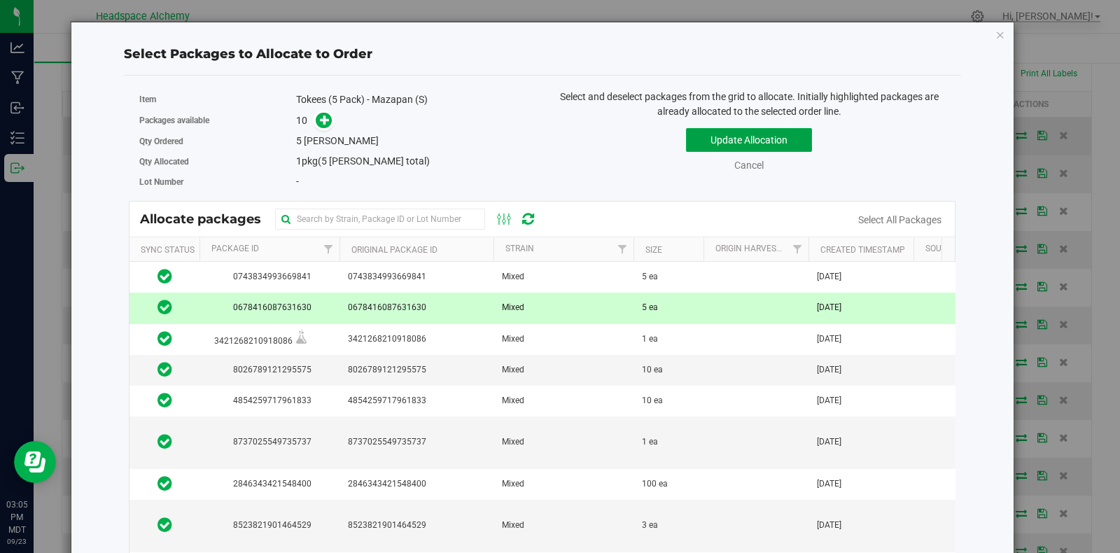
click at [749, 136] on button "Update Allocation" at bounding box center [749, 140] width 126 height 24
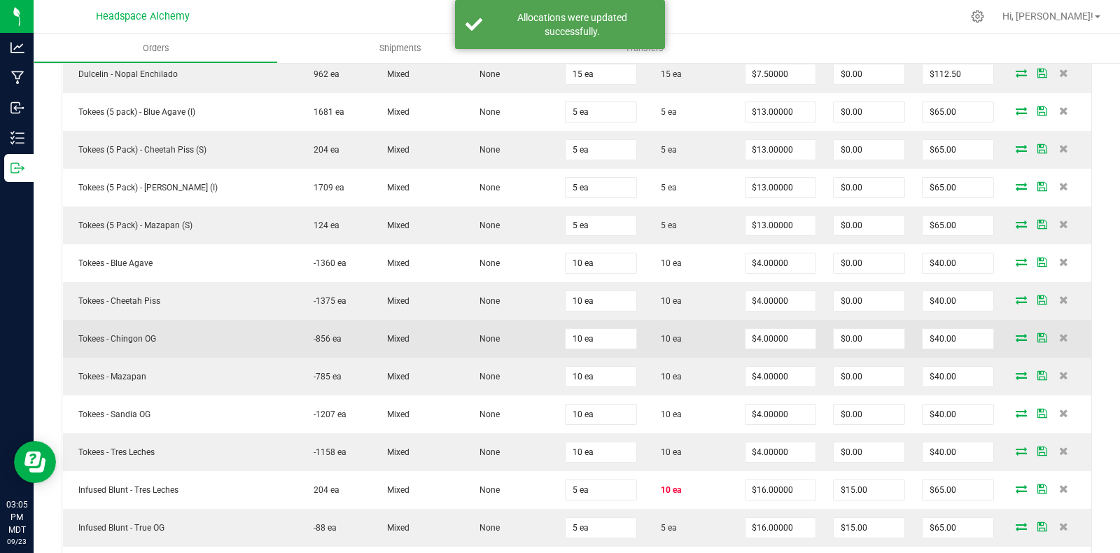
scroll to position [612, 0]
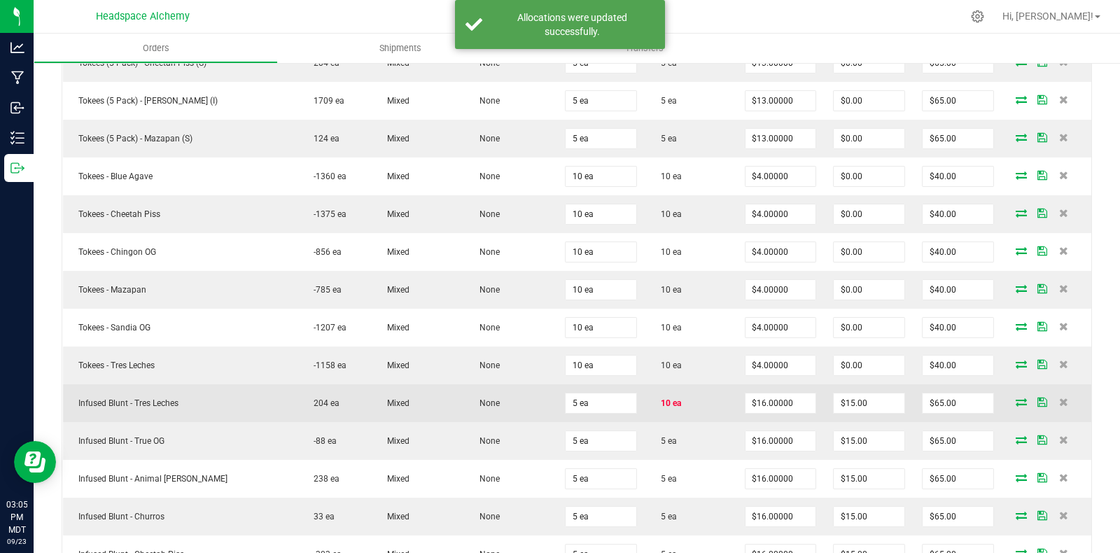
click at [1015, 397] on icon at bounding box center [1020, 401] width 11 height 8
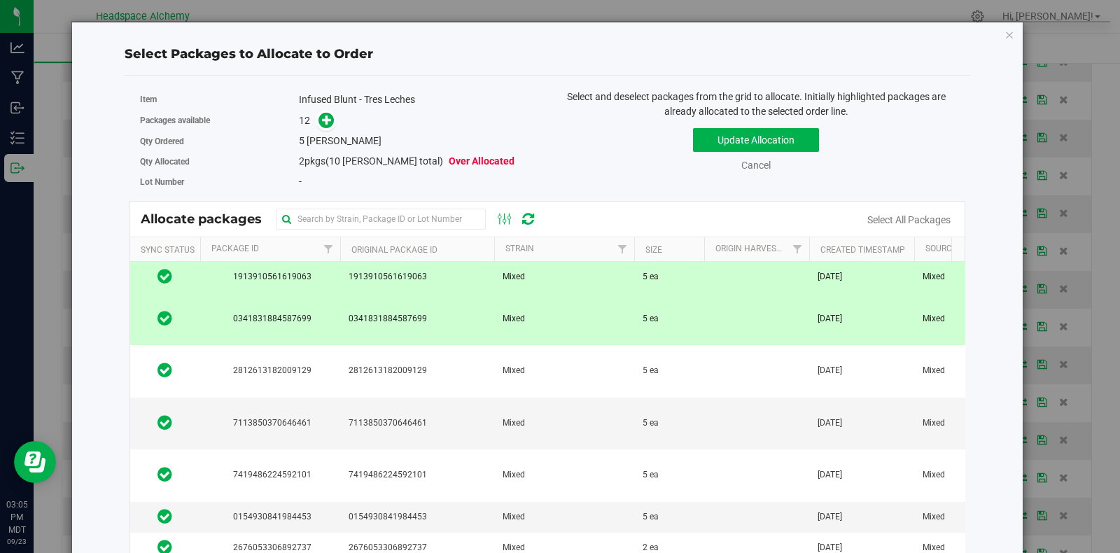
click at [278, 308] on td "0341831884587699" at bounding box center [270, 319] width 140 height 52
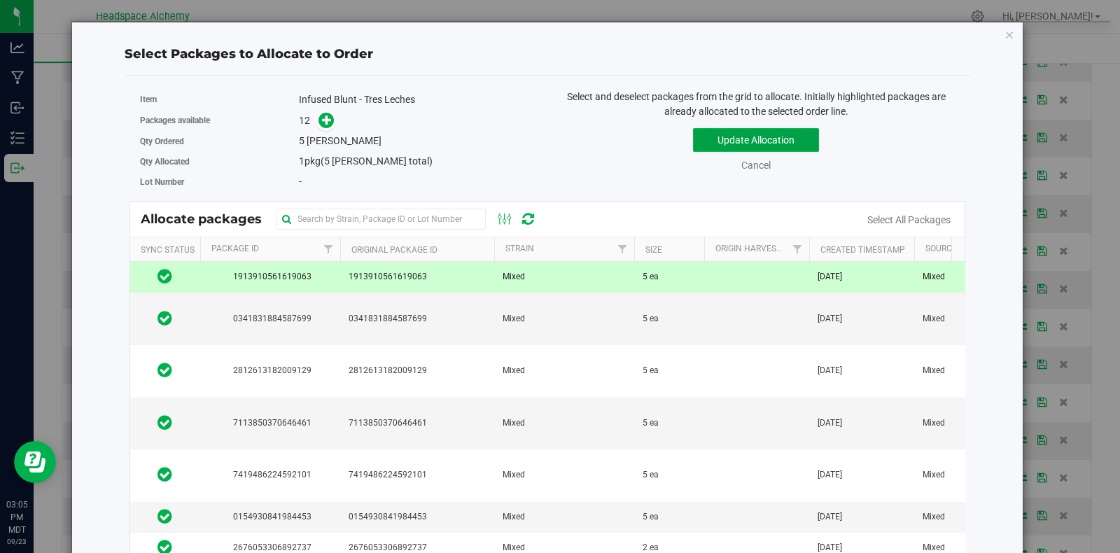
click at [756, 141] on button "Update Allocation" at bounding box center [756, 140] width 126 height 24
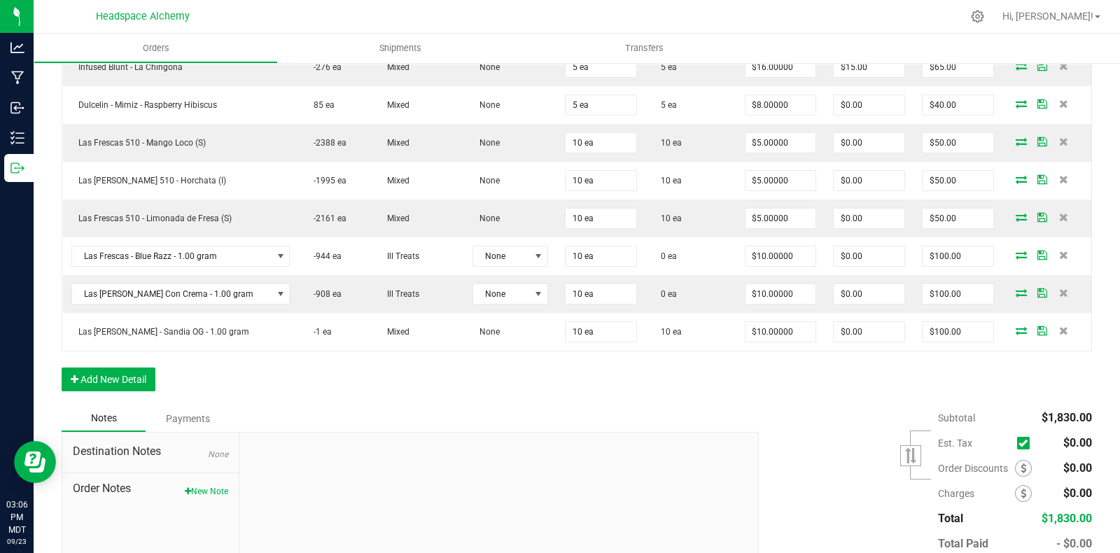
scroll to position [1136, 0]
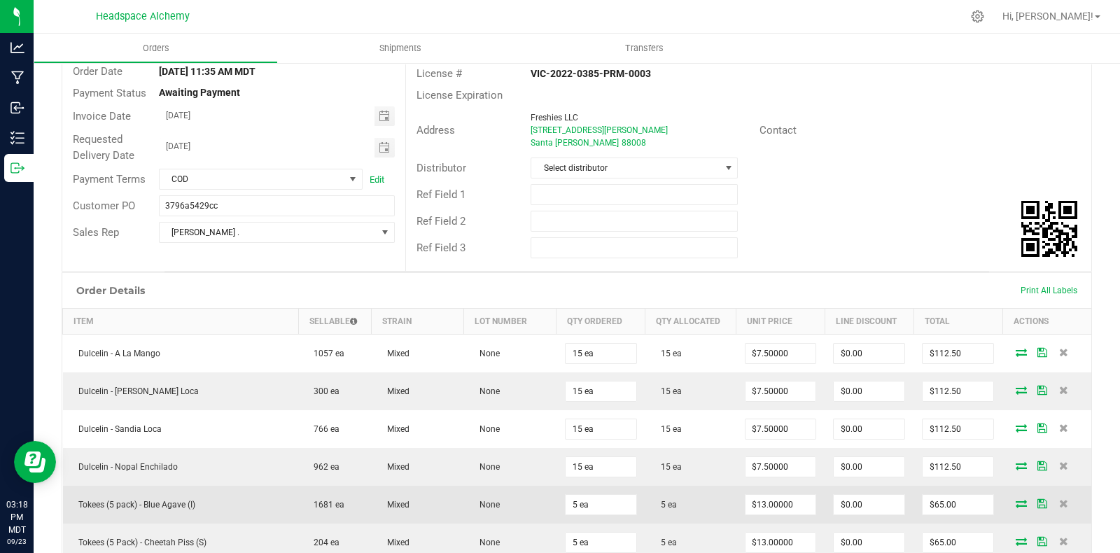
scroll to position [0, 0]
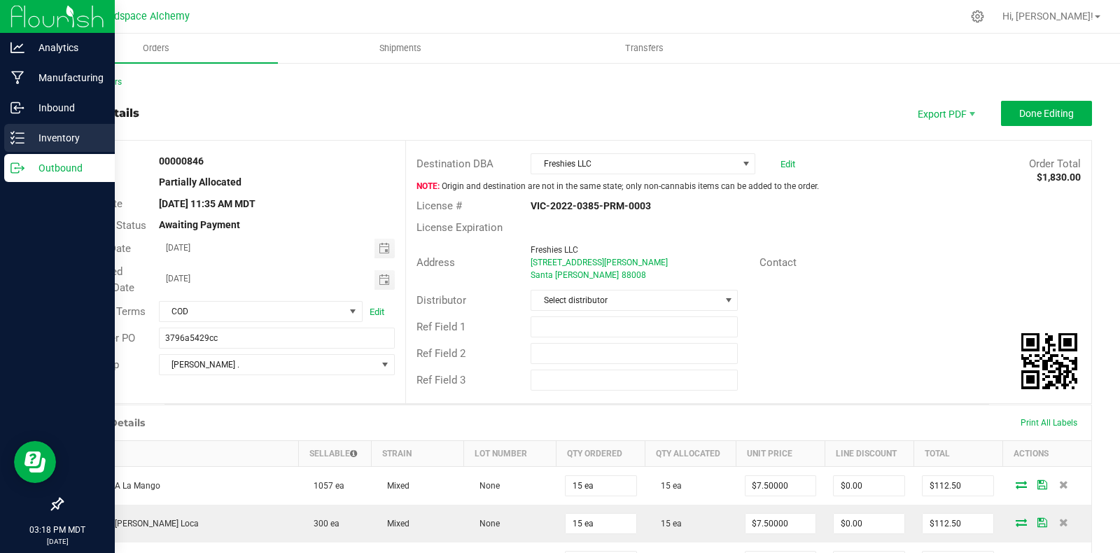
click at [28, 139] on p "Inventory" at bounding box center [66, 137] width 84 height 17
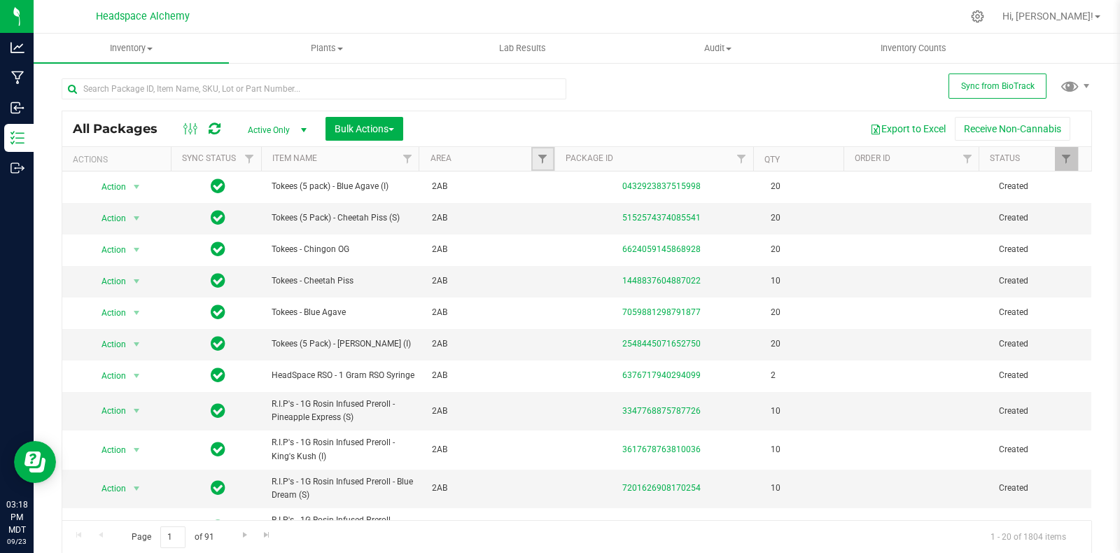
click at [535, 152] on link "Filter" at bounding box center [542, 159] width 23 height 24
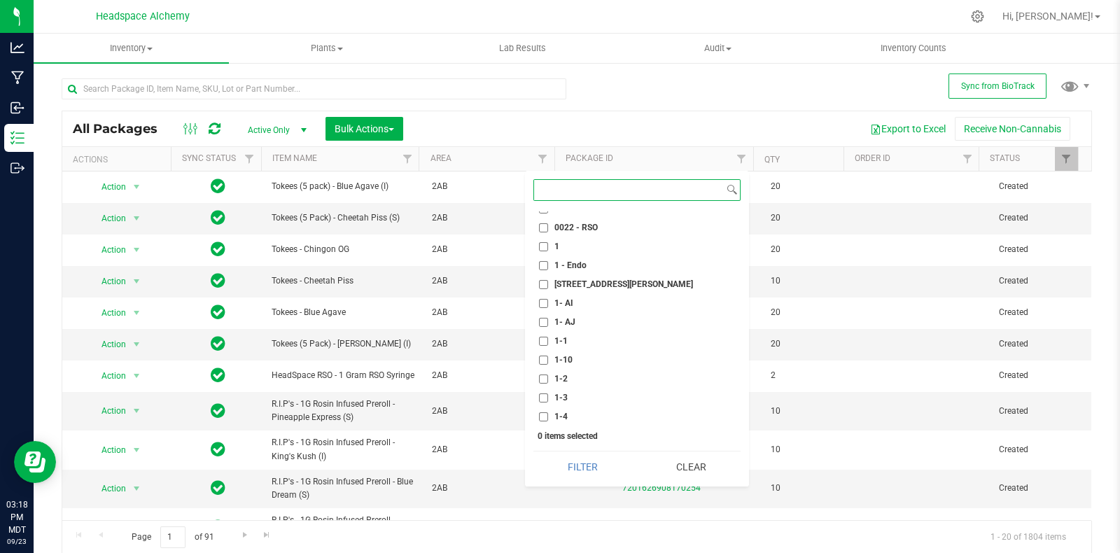
scroll to position [262, 0]
click at [542, 313] on input "1- AJ" at bounding box center [543, 315] width 9 height 9
checkbox input "true"
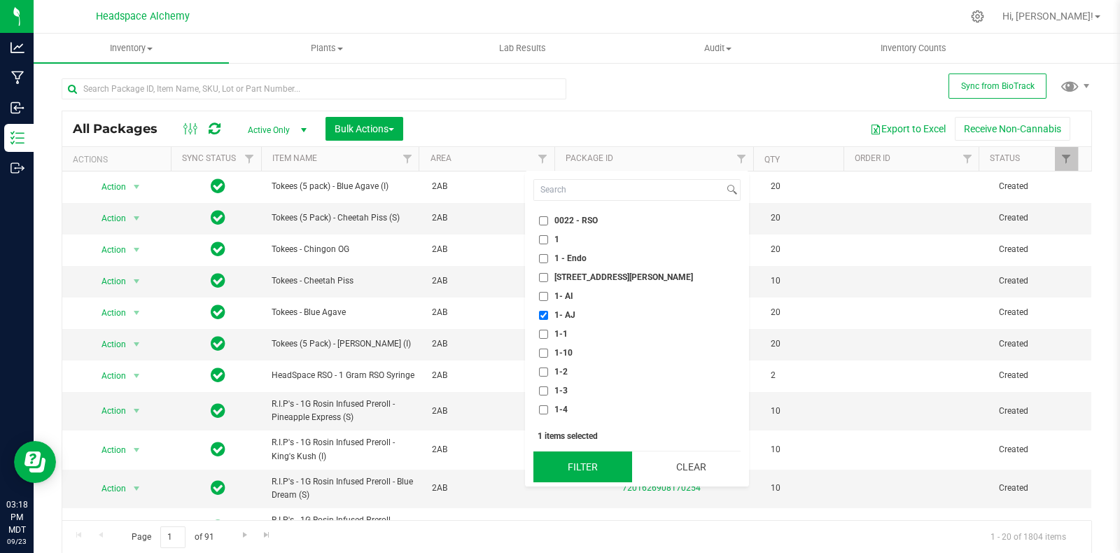
click at [591, 474] on button "Filter" at bounding box center [582, 466] width 99 height 31
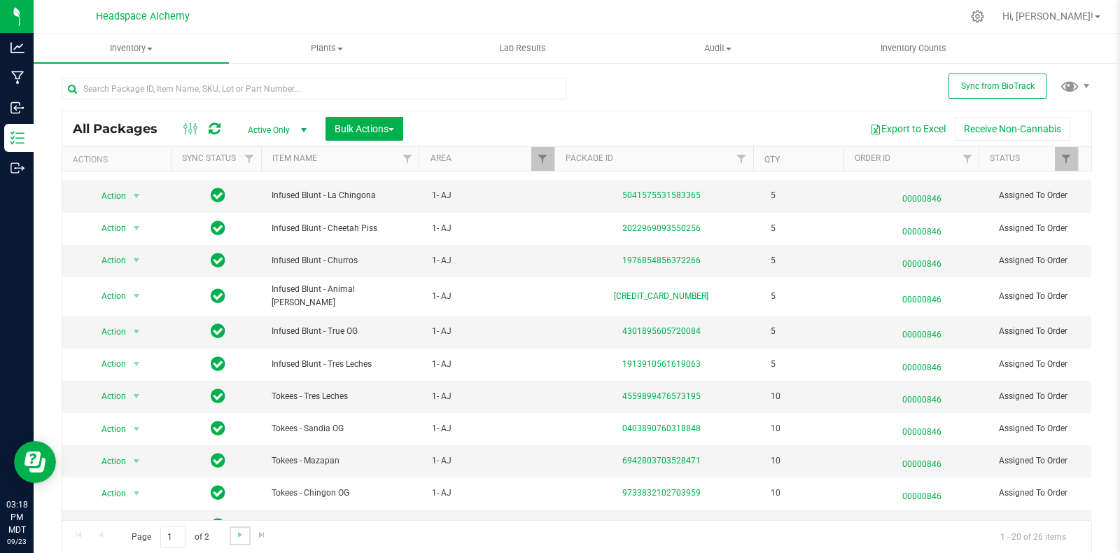
click at [245, 535] on link "Go to the next page" at bounding box center [240, 535] width 20 height 19
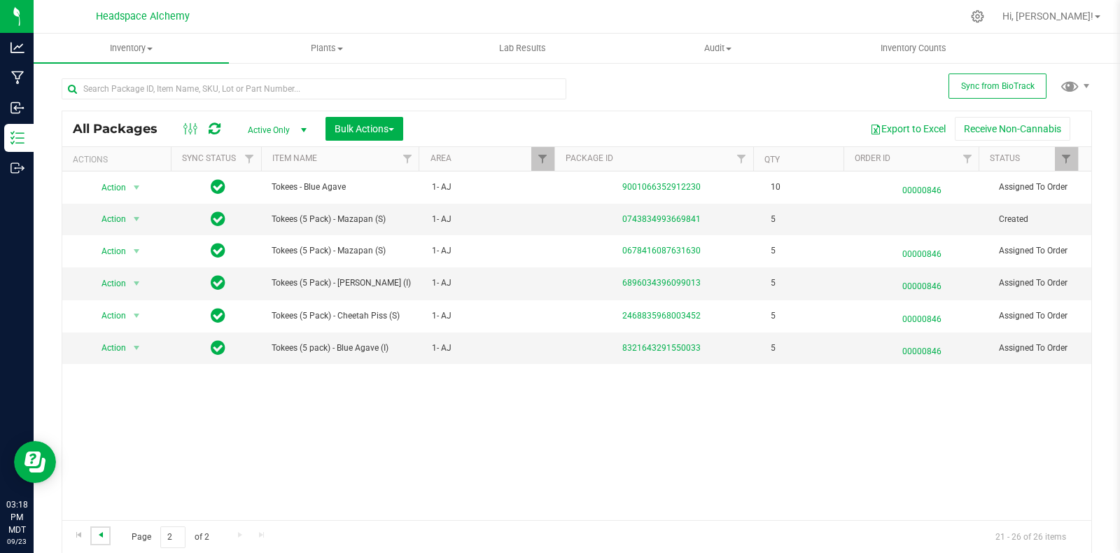
click at [99, 533] on span "Go to the previous page" at bounding box center [100, 534] width 11 height 11
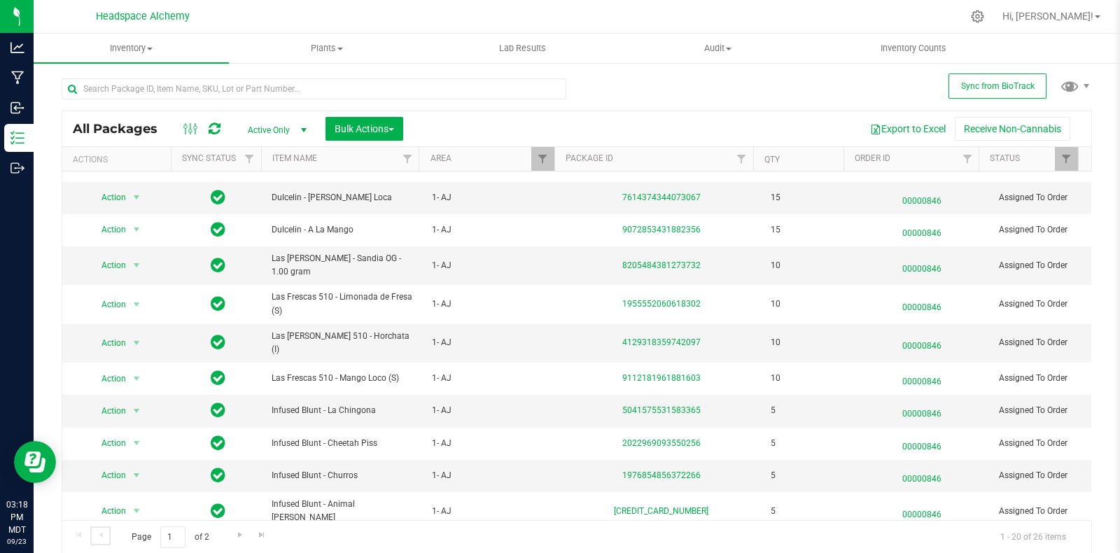
scroll to position [302, 0]
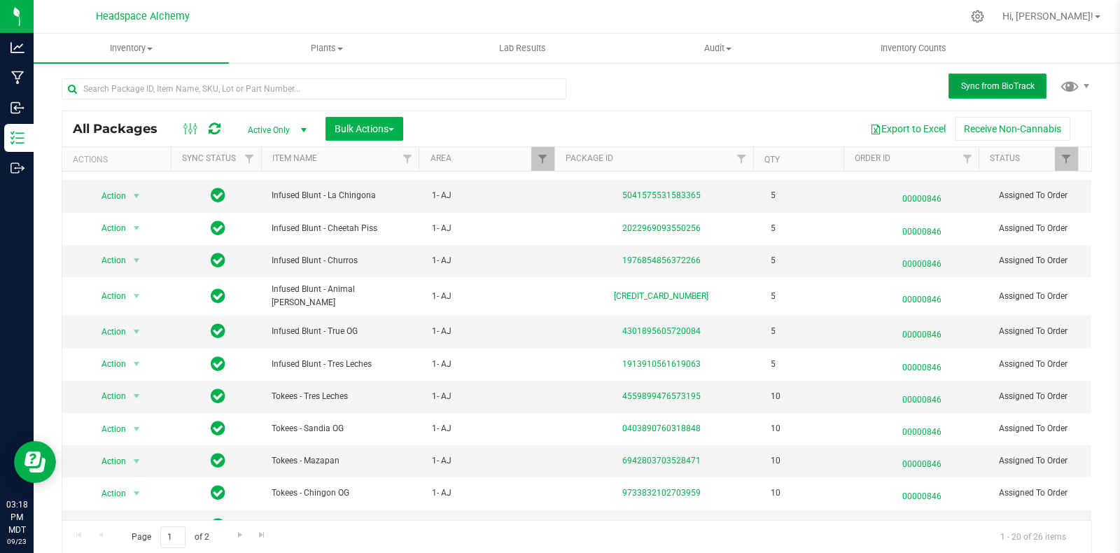
click at [981, 91] on button "Sync from BioTrack" at bounding box center [997, 85] width 98 height 25
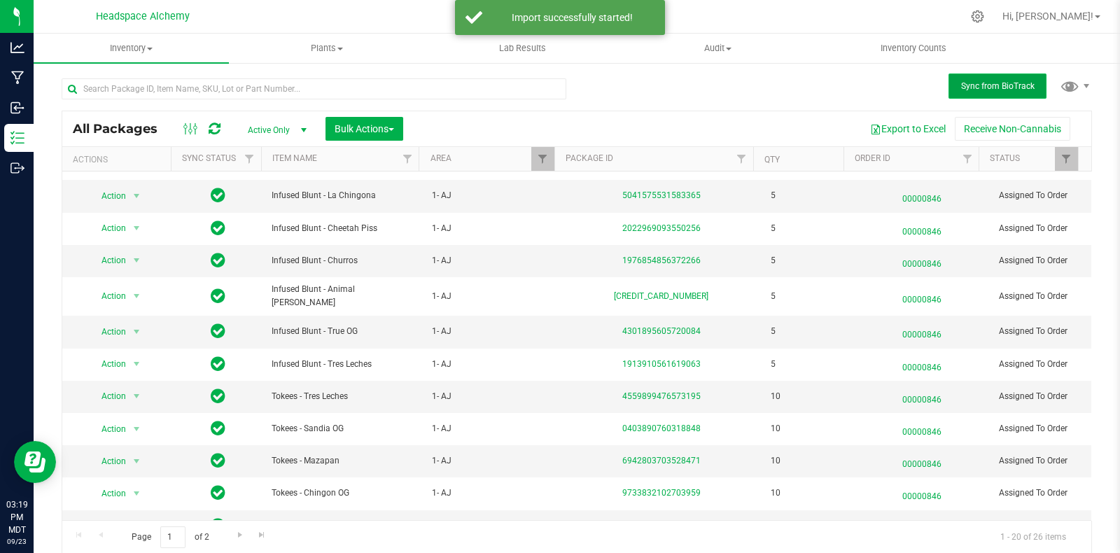
click at [980, 90] on button "Sync from BioTrack" at bounding box center [997, 85] width 98 height 25
click at [218, 128] on icon at bounding box center [215, 129] width 12 height 14
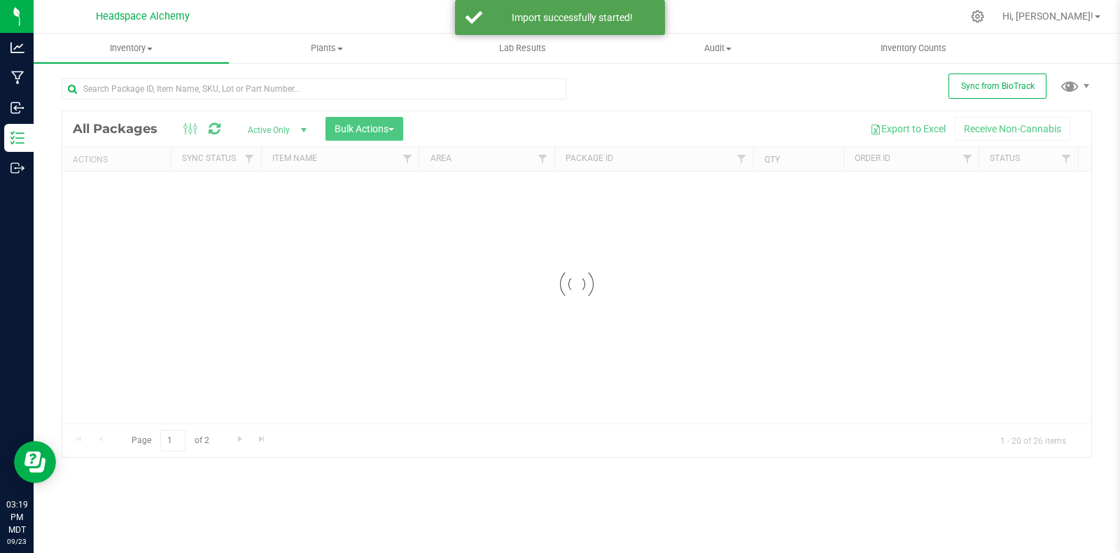
scroll to position [0, 0]
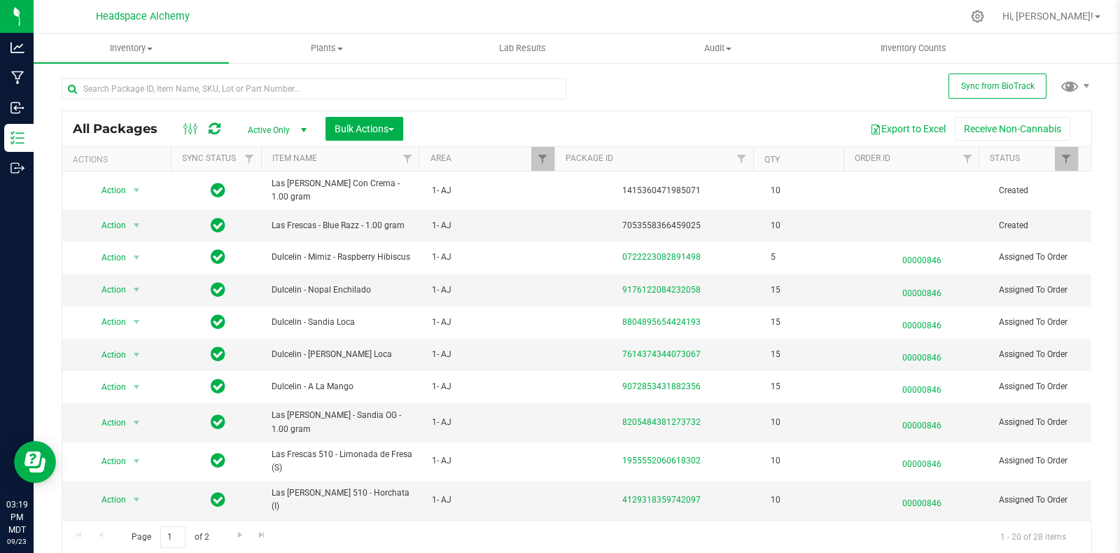
click at [210, 125] on icon at bounding box center [215, 129] width 12 height 14
click at [989, 77] on button "Sync from BioTrack" at bounding box center [997, 85] width 98 height 25
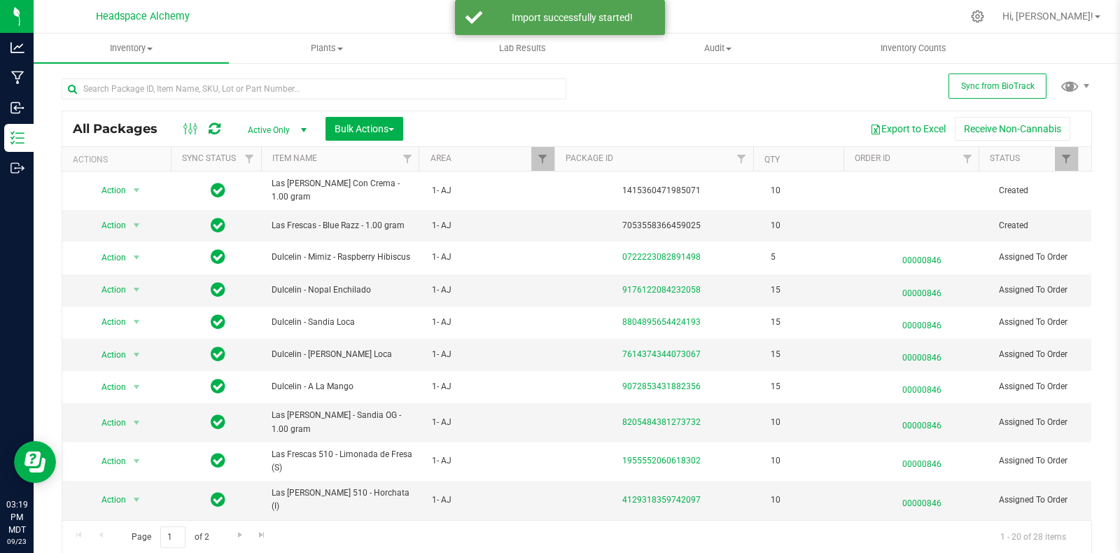
click at [220, 127] on div at bounding box center [201, 128] width 47 height 17
click at [215, 128] on icon at bounding box center [215, 129] width 12 height 14
click at [354, 135] on button "Bulk Actions" at bounding box center [364, 129] width 78 height 24
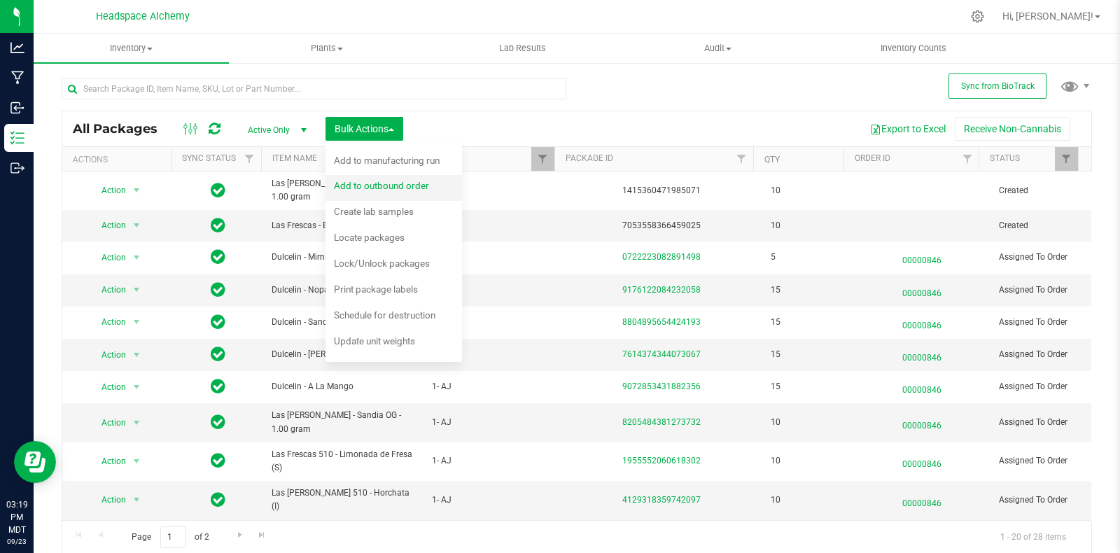
click at [407, 183] on span "Add to outbound order" at bounding box center [381, 185] width 95 height 11
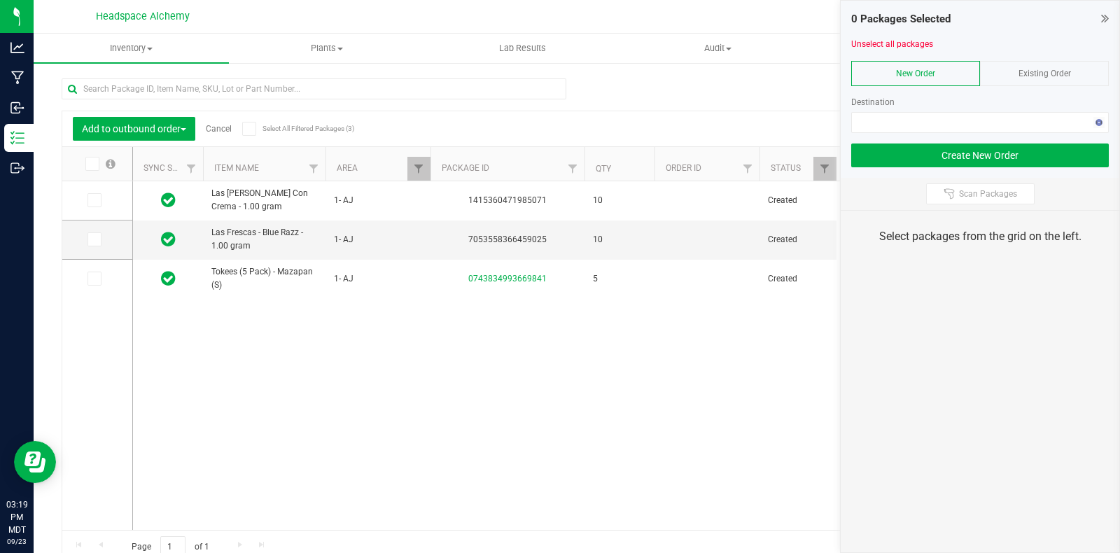
click at [1038, 71] on span "Existing Order" at bounding box center [1044, 74] width 52 height 10
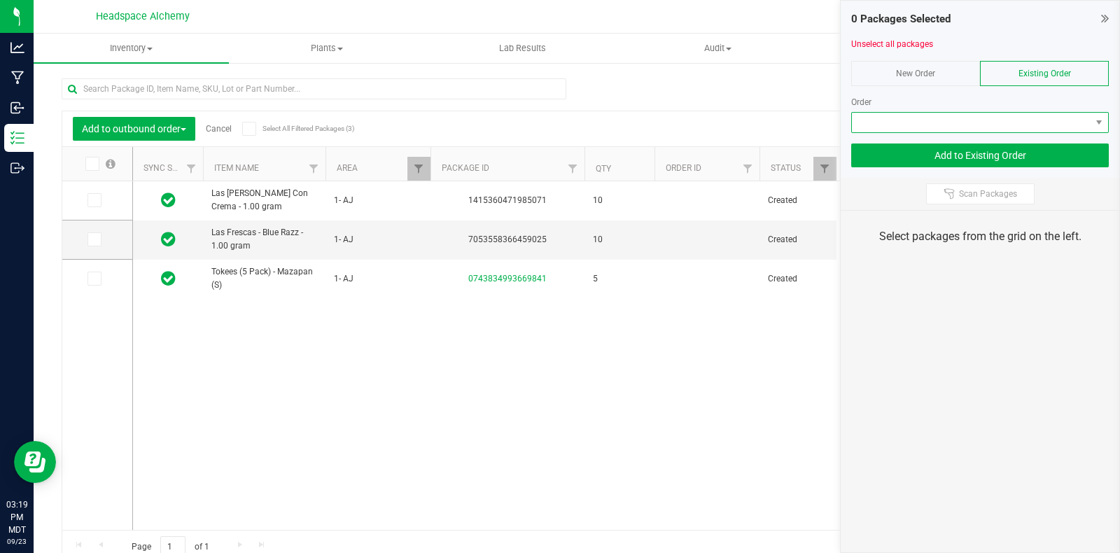
click at [978, 125] on span at bounding box center [971, 123] width 239 height 20
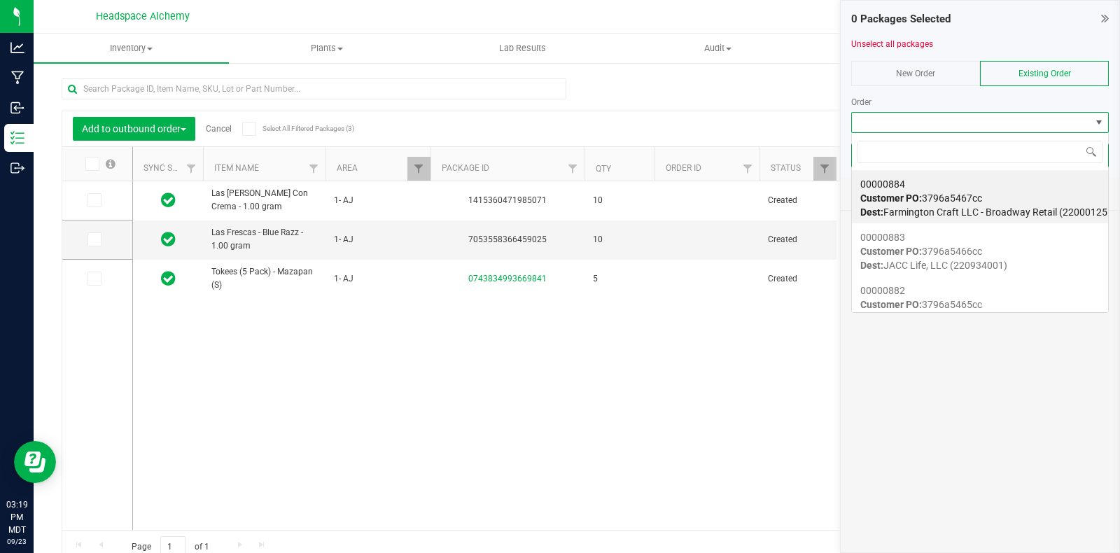
scroll to position [20, 258]
drag, startPoint x: 977, startPoint y: 126, endPoint x: 1018, endPoint y: 150, distance: 47.7
click at [1026, 155] on input at bounding box center [979, 152] width 245 height 22
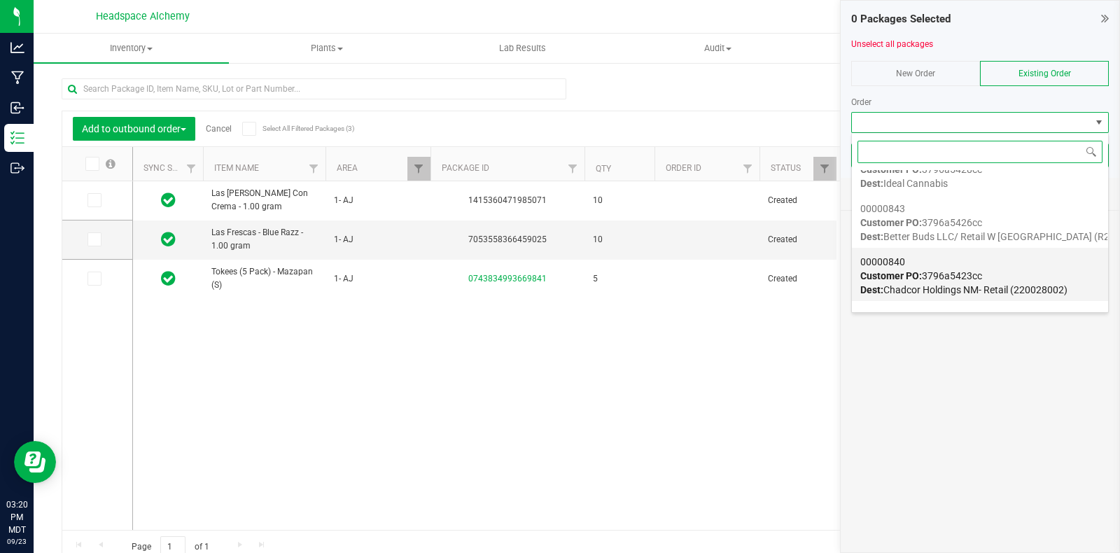
scroll to position [1224, 0]
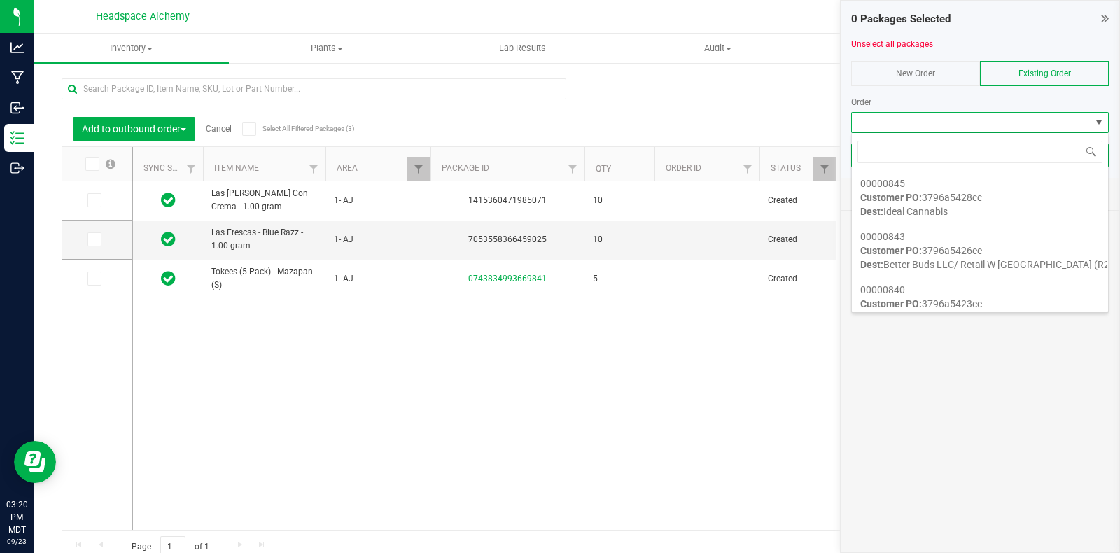
click at [234, 376] on div "Las Frescas - Fresa Con Crema - 1.00 gram 1- AJ 1415360471985071 10 Created Las…" at bounding box center [611, 355] width 957 height 348
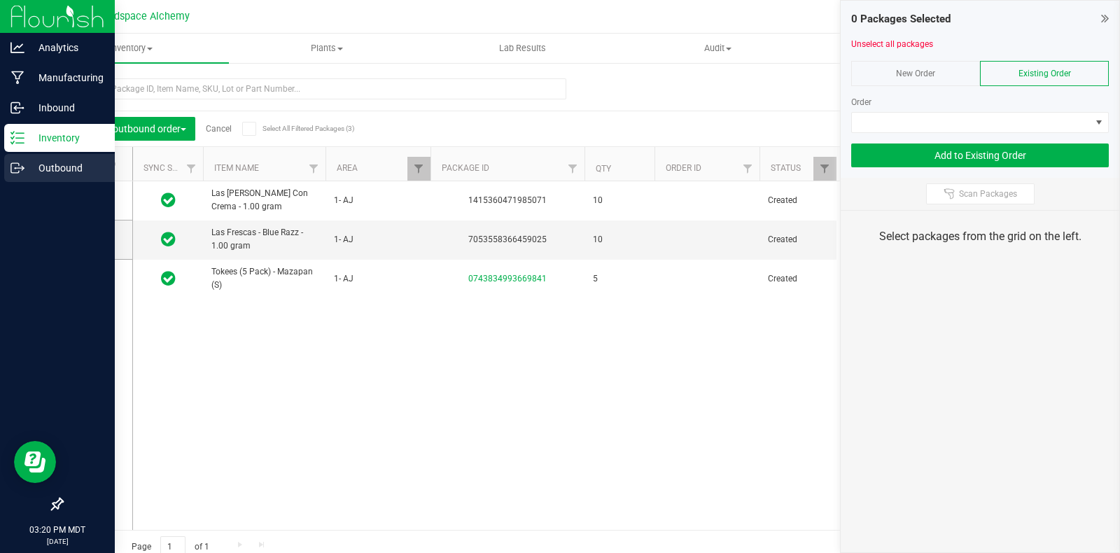
click at [26, 161] on p "Outbound" at bounding box center [66, 168] width 84 height 17
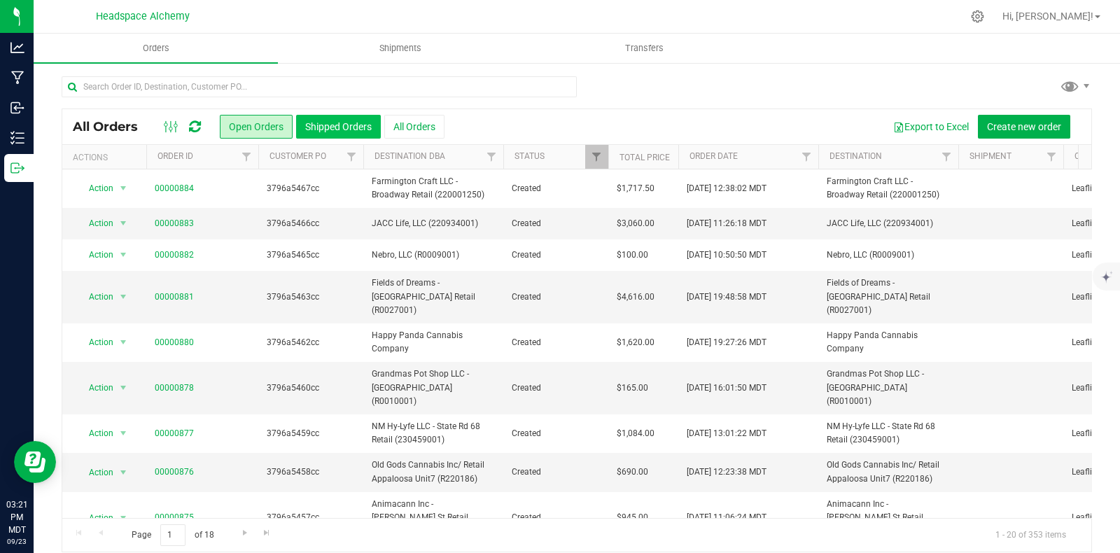
click at [322, 129] on button "Shipped Orders" at bounding box center [338, 127] width 85 height 24
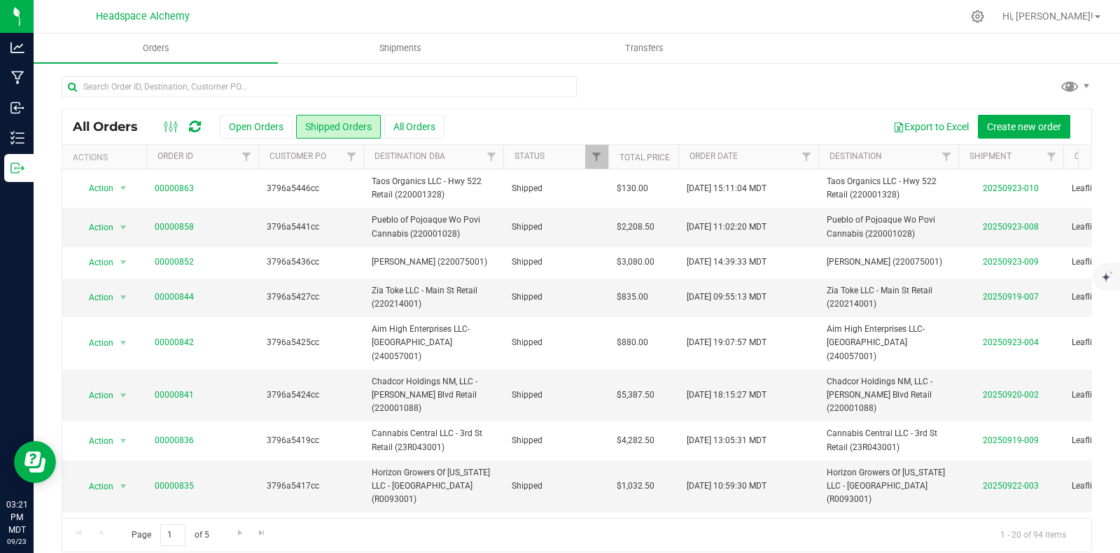
click at [242, 140] on div "All Orders Open Orders Shipped Orders All Orders Export to Excel Create new ord…" at bounding box center [576, 126] width 1029 height 35
click at [241, 127] on button "Open Orders" at bounding box center [256, 127] width 73 height 24
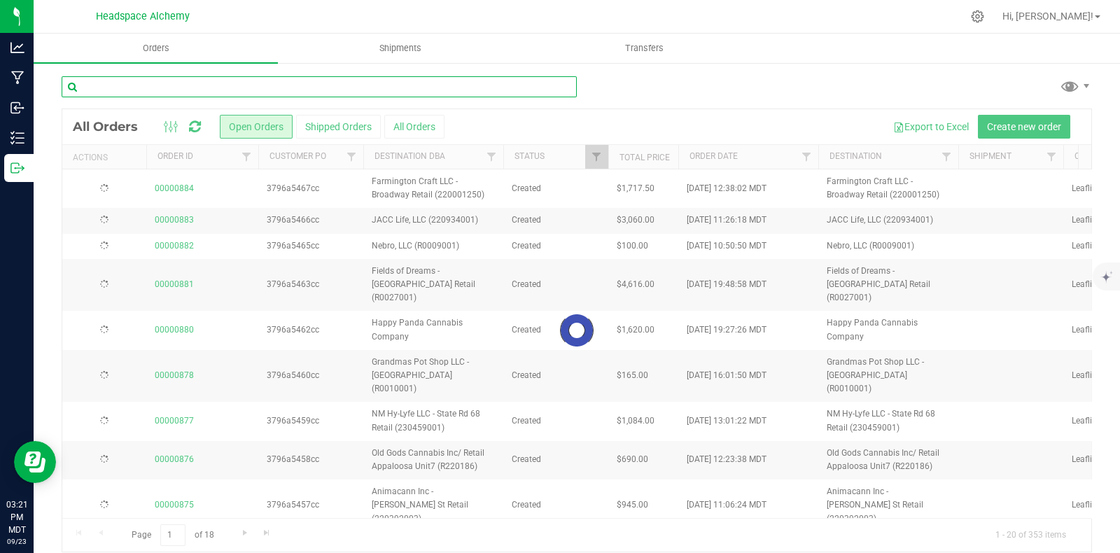
click at [185, 95] on input "text" at bounding box center [319, 86] width 515 height 21
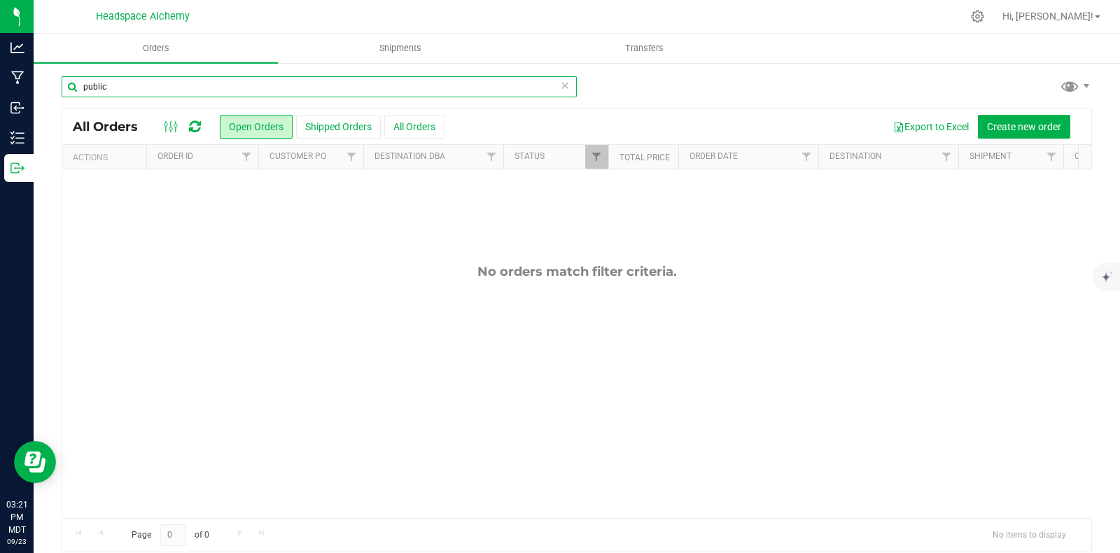
drag, startPoint x: 116, startPoint y: 88, endPoint x: 65, endPoint y: 85, distance: 51.2
click at [67, 85] on input "public" at bounding box center [319, 86] width 515 height 21
type input "fresh"
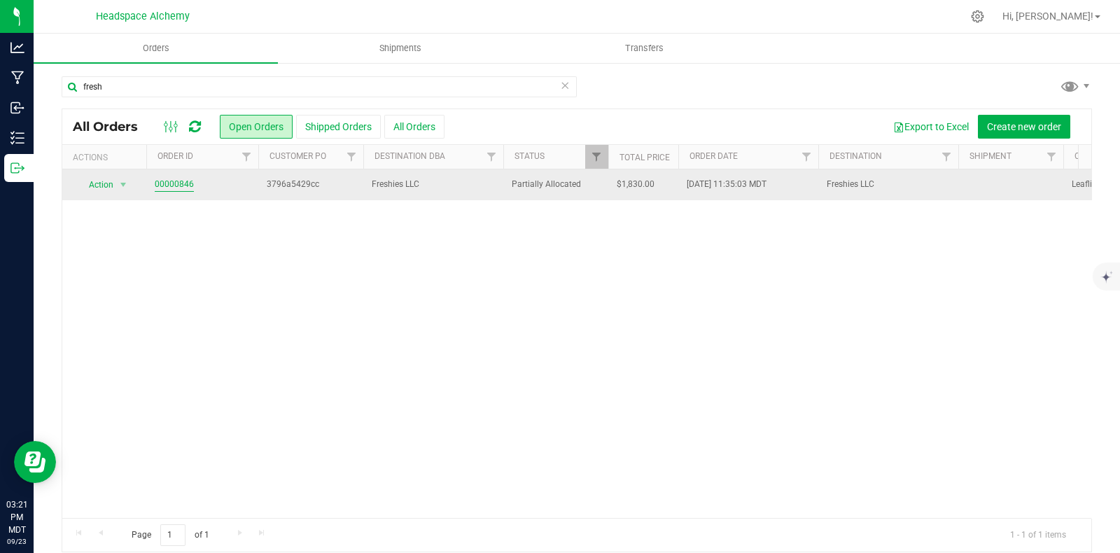
click at [185, 184] on link "00000846" at bounding box center [174, 184] width 39 height 13
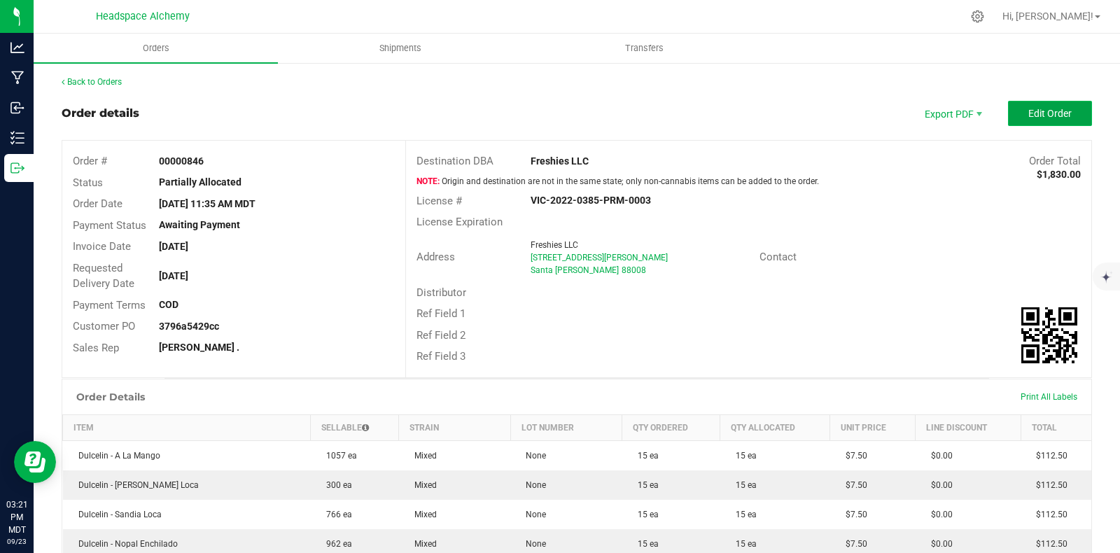
click at [1038, 108] on span "Edit Order" at bounding box center [1049, 113] width 43 height 11
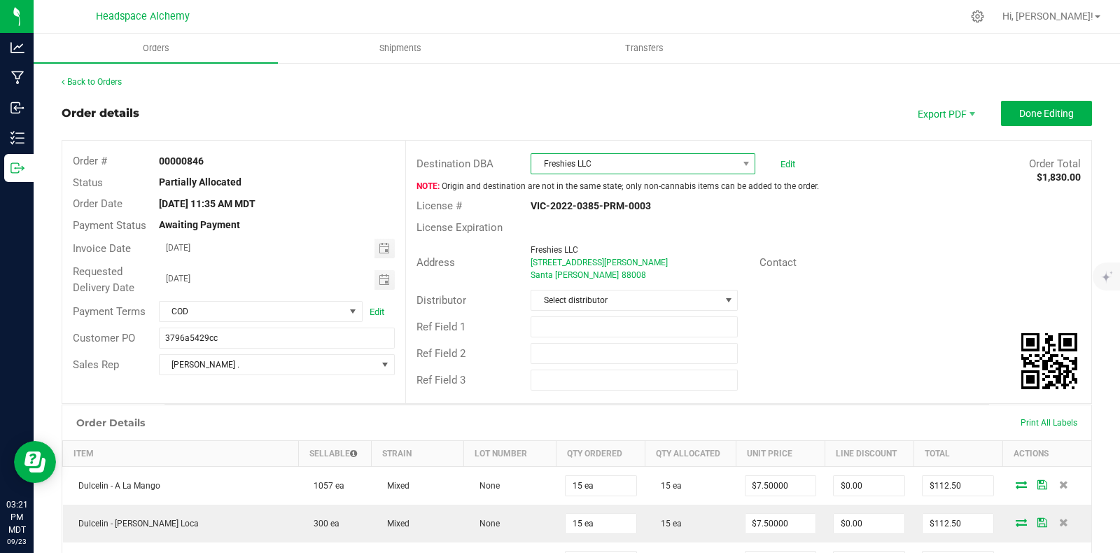
click at [615, 162] on span "Freshies LLC" at bounding box center [634, 164] width 206 height 20
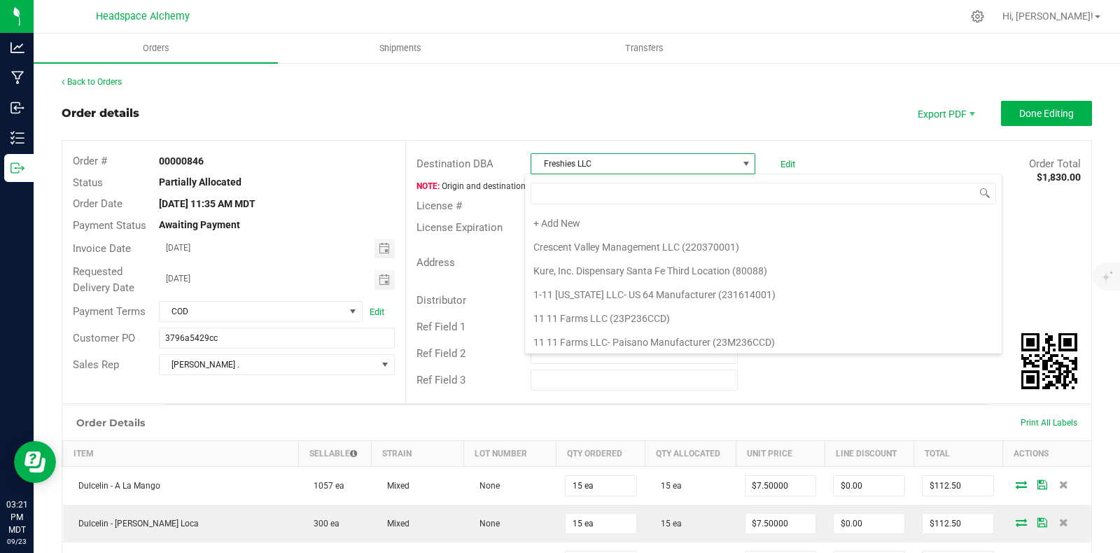
scroll to position [20, 221]
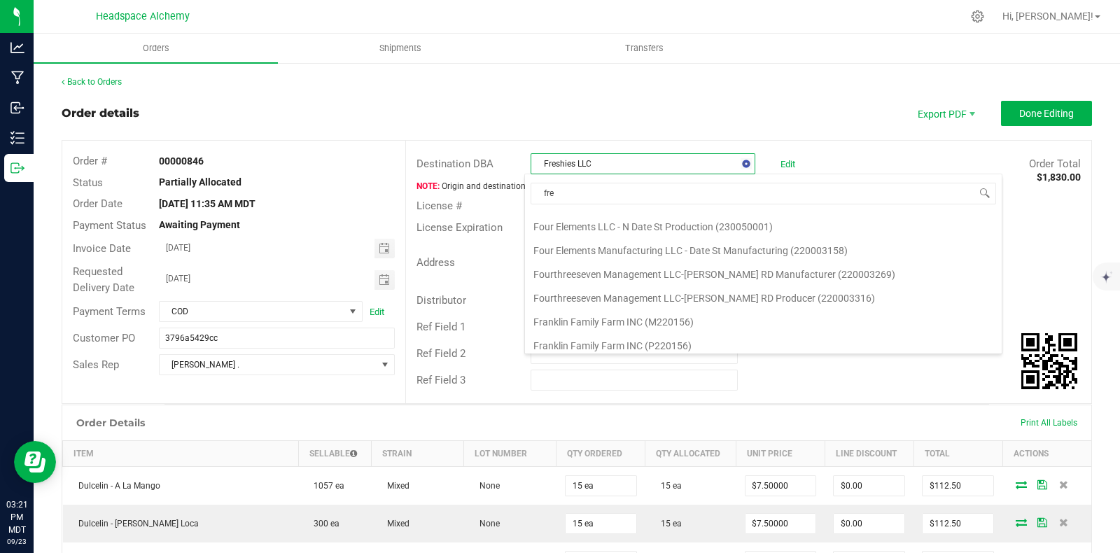
type input "fres"
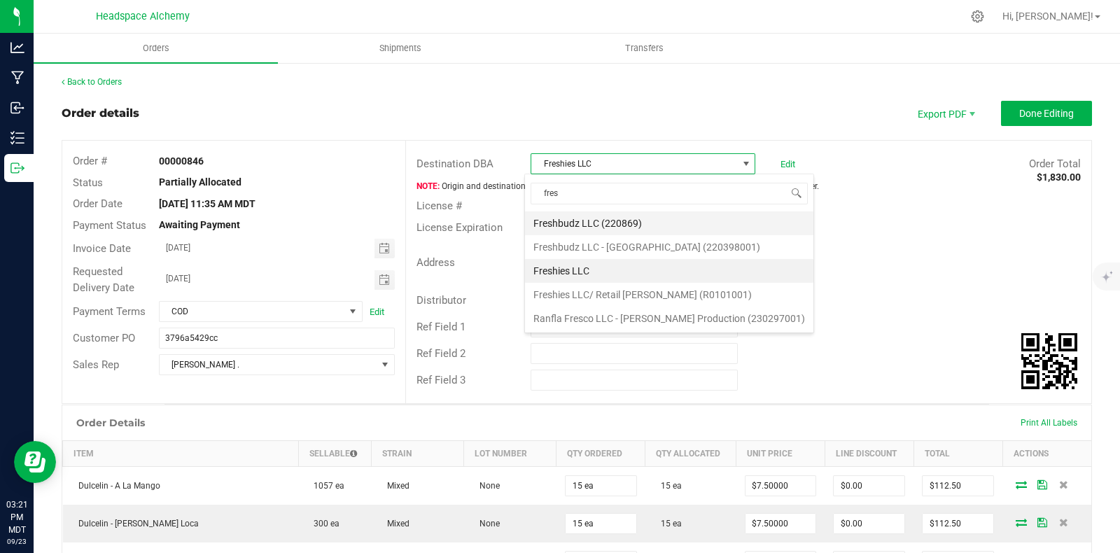
scroll to position [0, 0]
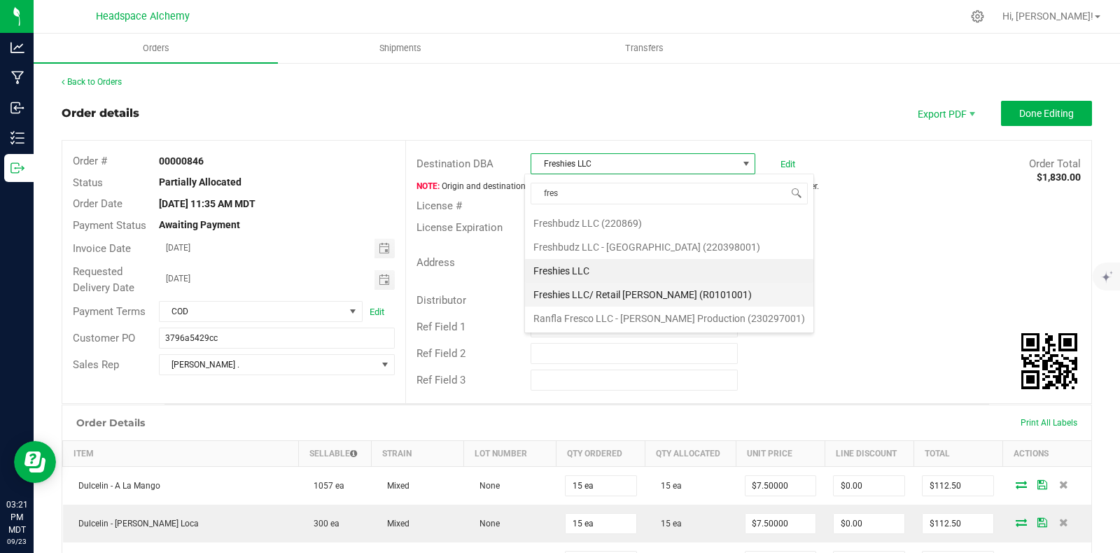
click at [677, 292] on li "Freshies LLC/ Retail [PERSON_NAME] (R0101001)" at bounding box center [669, 295] width 288 height 24
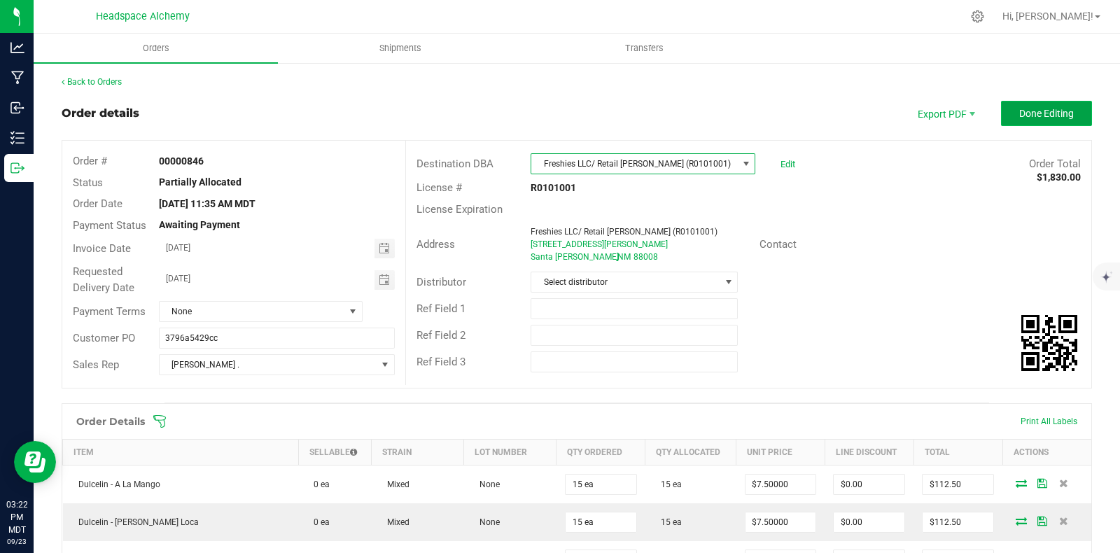
click at [1020, 113] on span "Done Editing" at bounding box center [1046, 113] width 55 height 11
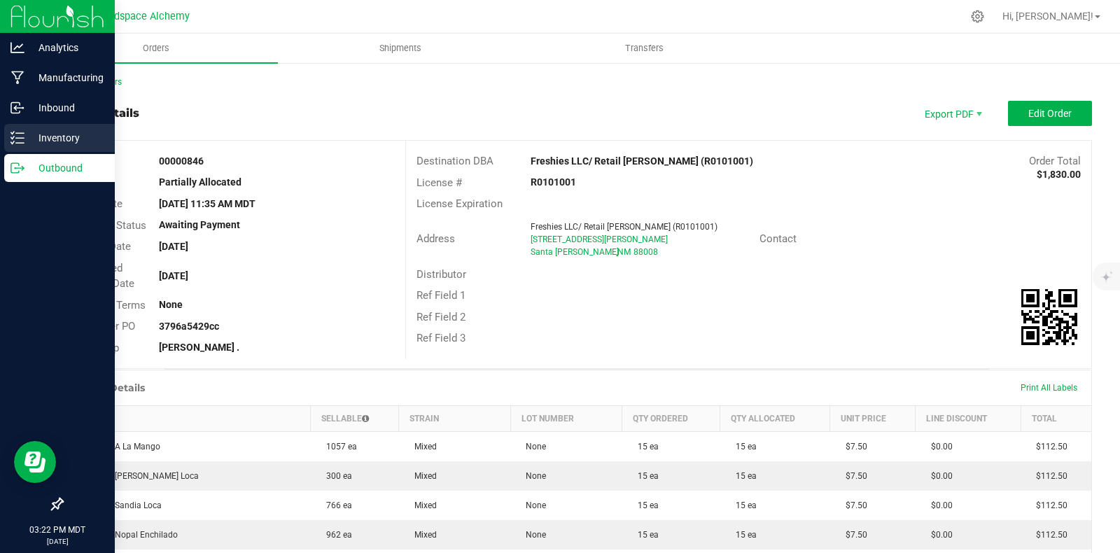
click at [26, 135] on p "Inventory" at bounding box center [66, 137] width 84 height 17
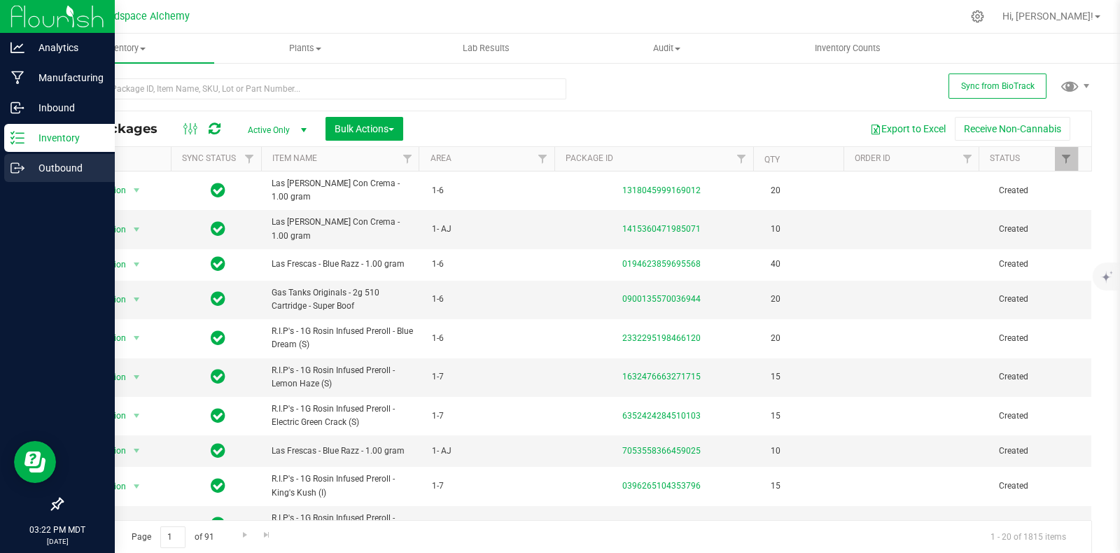
click at [22, 164] on icon at bounding box center [17, 168] width 14 height 14
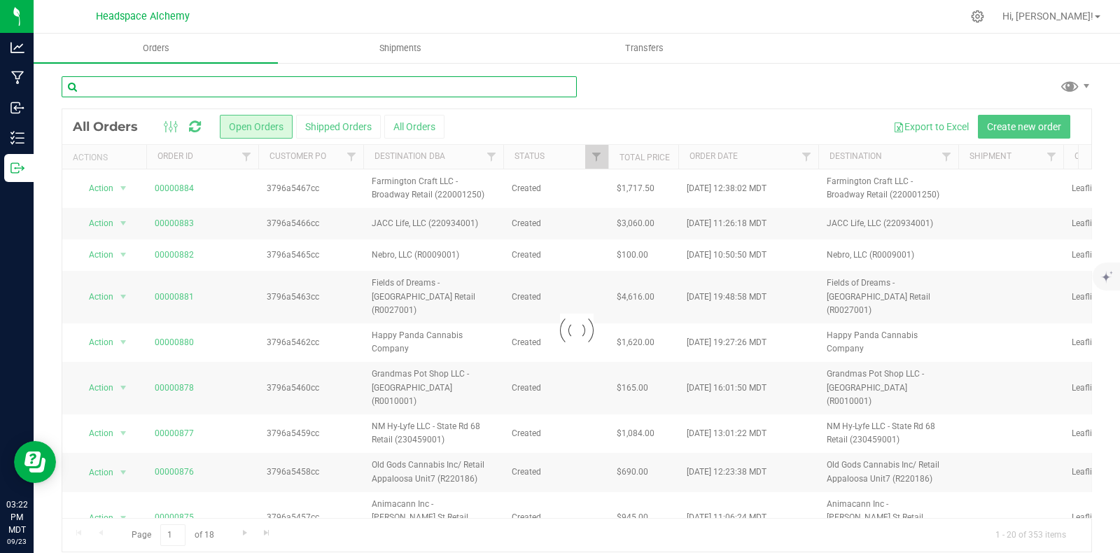
click at [219, 87] on input "text" at bounding box center [319, 86] width 515 height 21
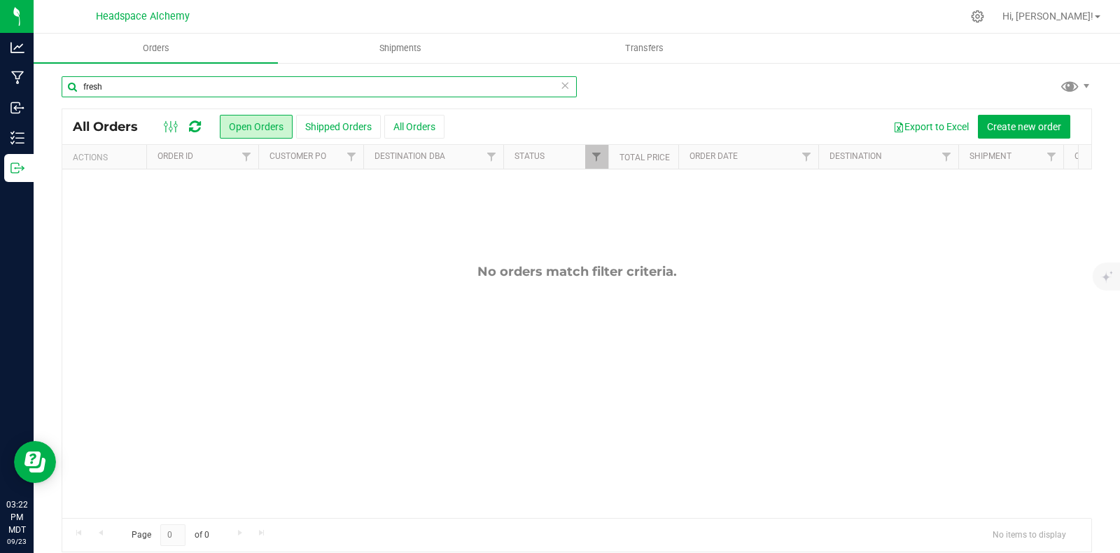
type input "fresh"
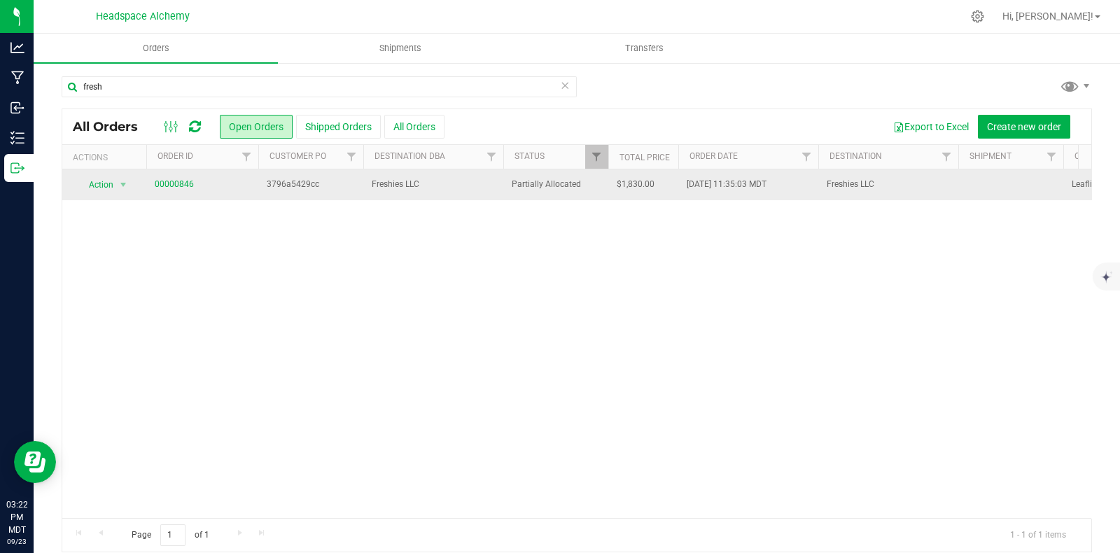
drag, startPoint x: 205, startPoint y: 182, endPoint x: 150, endPoint y: 181, distance: 54.6
click at [150, 181] on td "00000846" at bounding box center [202, 184] width 112 height 31
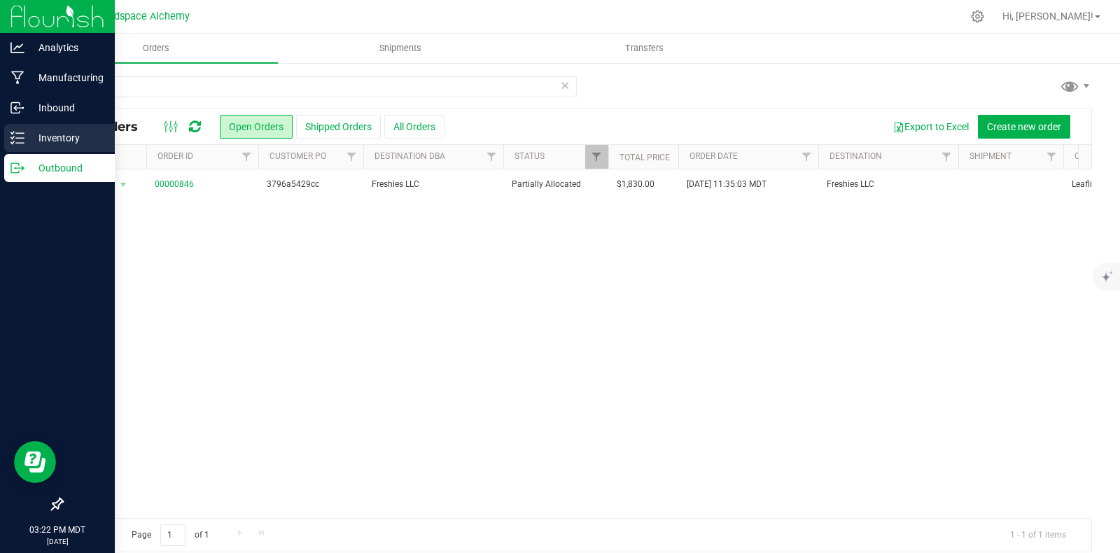
click at [31, 136] on p "Inventory" at bounding box center [66, 137] width 84 height 17
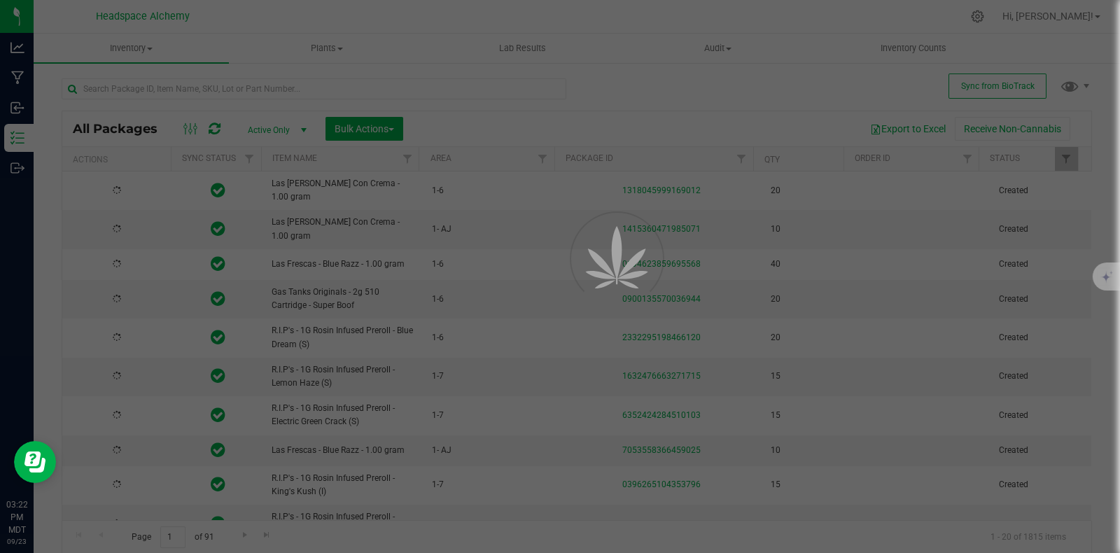
click at [378, 122] on div at bounding box center [560, 276] width 1120 height 553
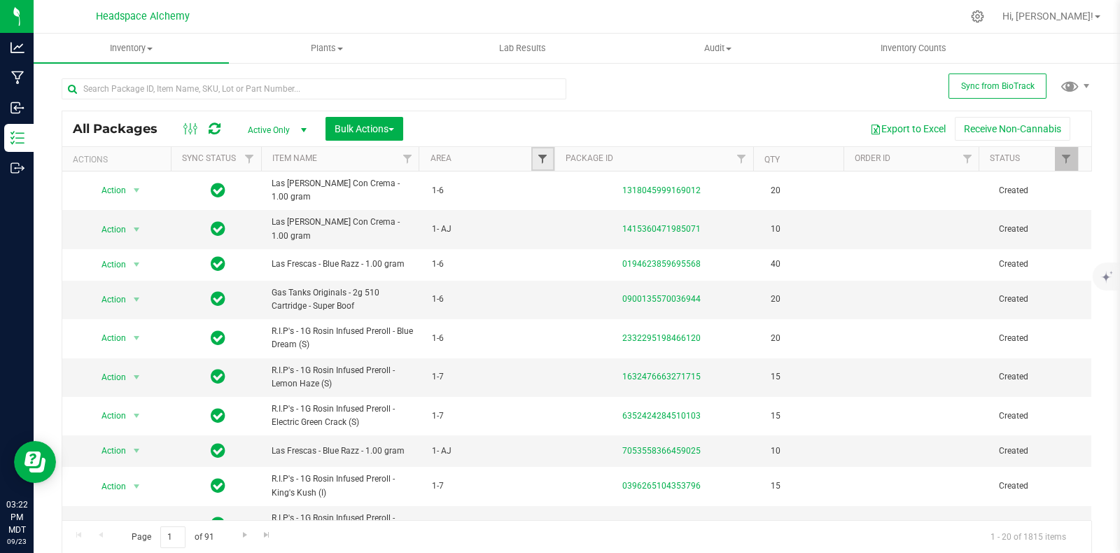
click at [537, 155] on span "Filter" at bounding box center [542, 158] width 11 height 11
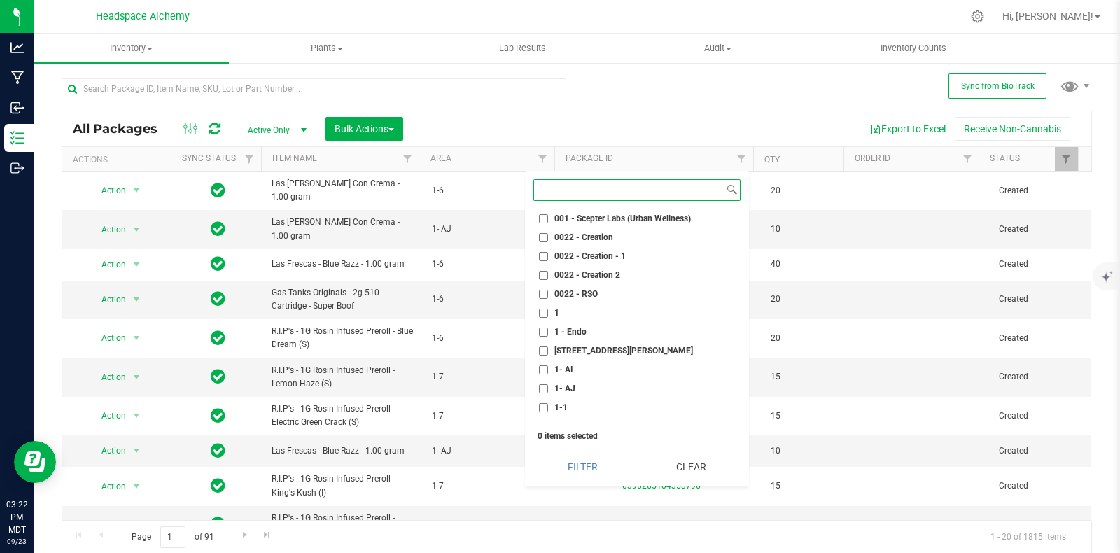
scroll to position [262, 0]
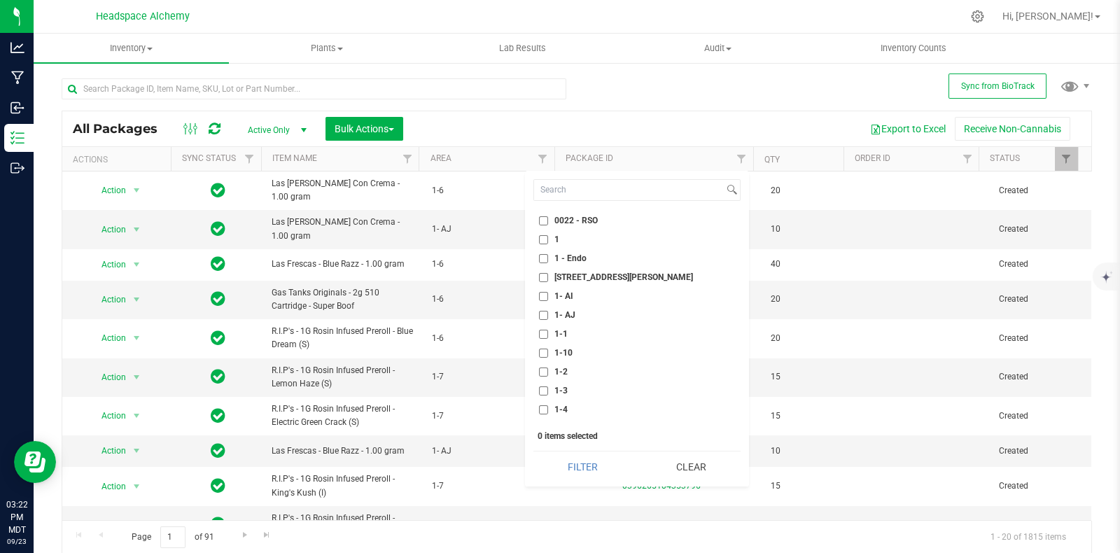
click at [555, 314] on span "1- AJ" at bounding box center [564, 315] width 21 height 8
click at [548, 314] on input "1- AJ" at bounding box center [543, 315] width 9 height 9
checkbox input "true"
click at [574, 463] on button "Filter" at bounding box center [582, 466] width 99 height 31
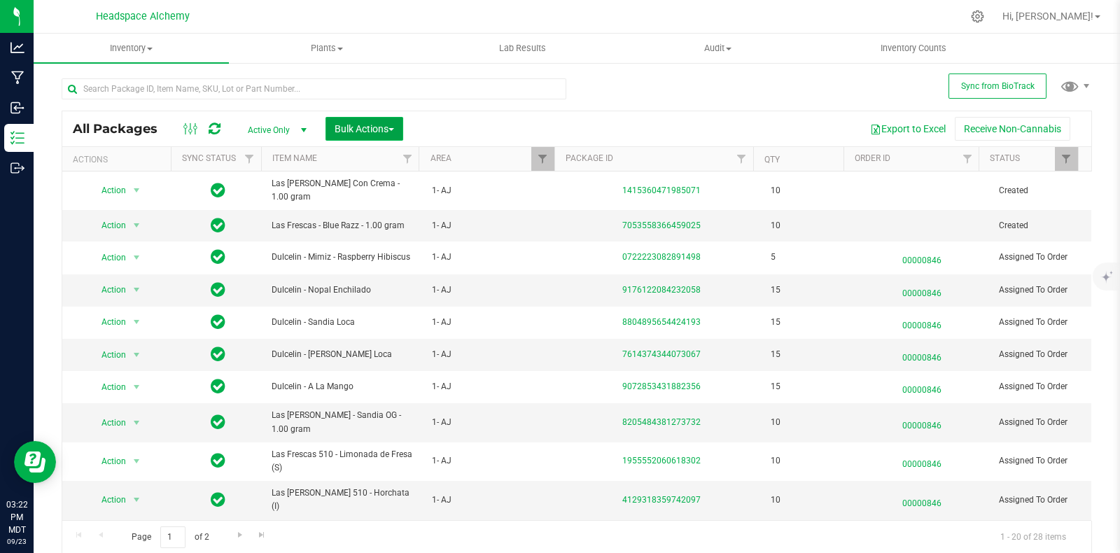
click at [397, 124] on button "Bulk Actions" at bounding box center [364, 129] width 78 height 24
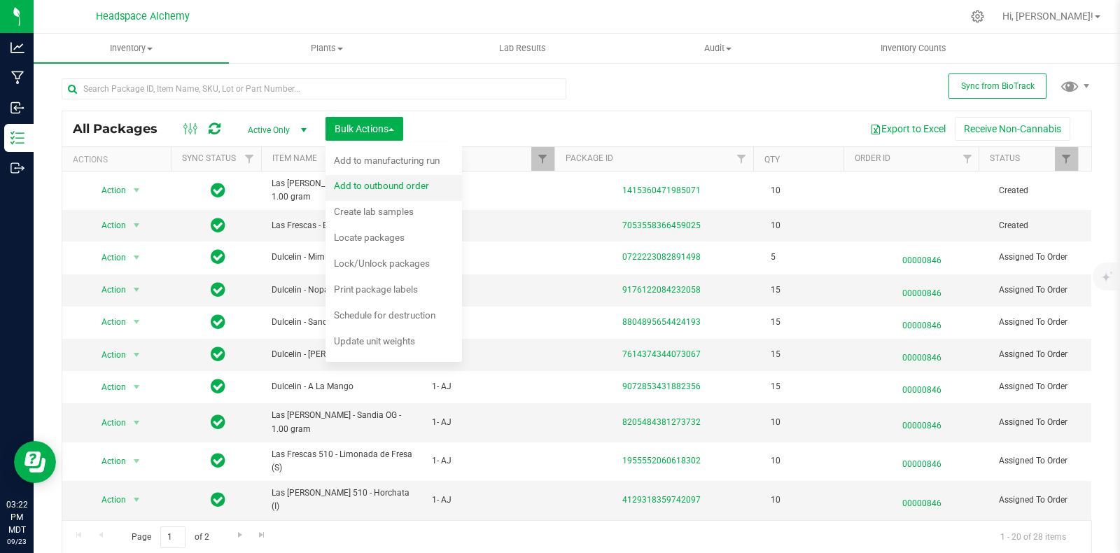
click at [425, 184] on span "Add to outbound order" at bounding box center [381, 185] width 95 height 11
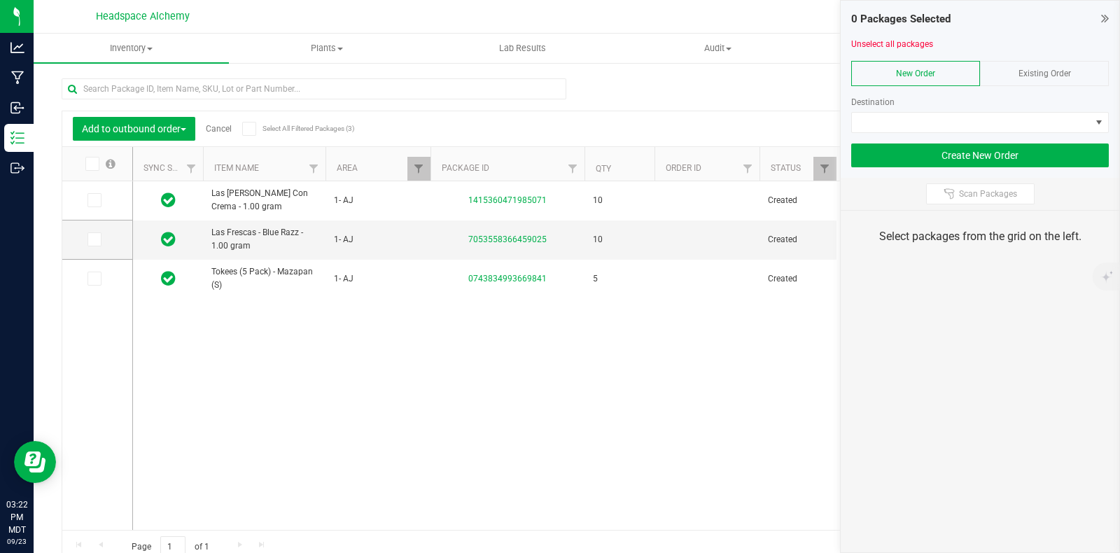
click at [1035, 69] on span "Existing Order" at bounding box center [1044, 74] width 52 height 10
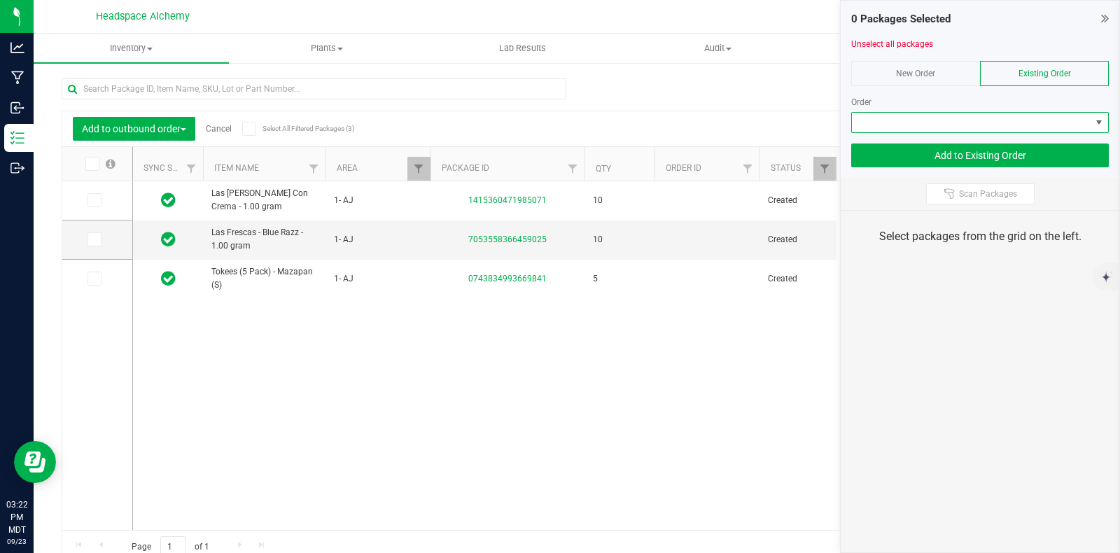
click at [1018, 126] on span at bounding box center [971, 123] width 239 height 20
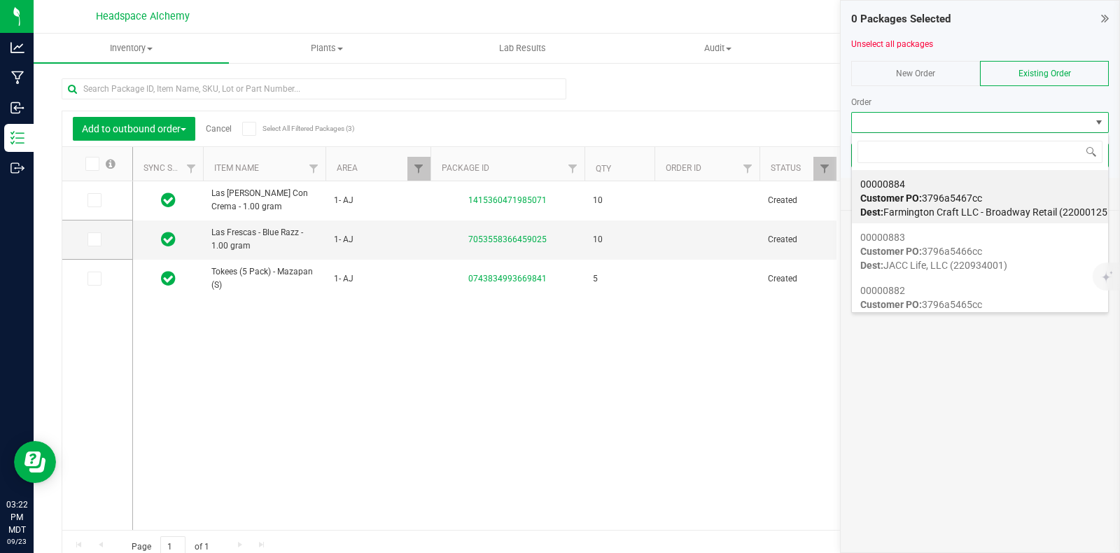
scroll to position [20, 258]
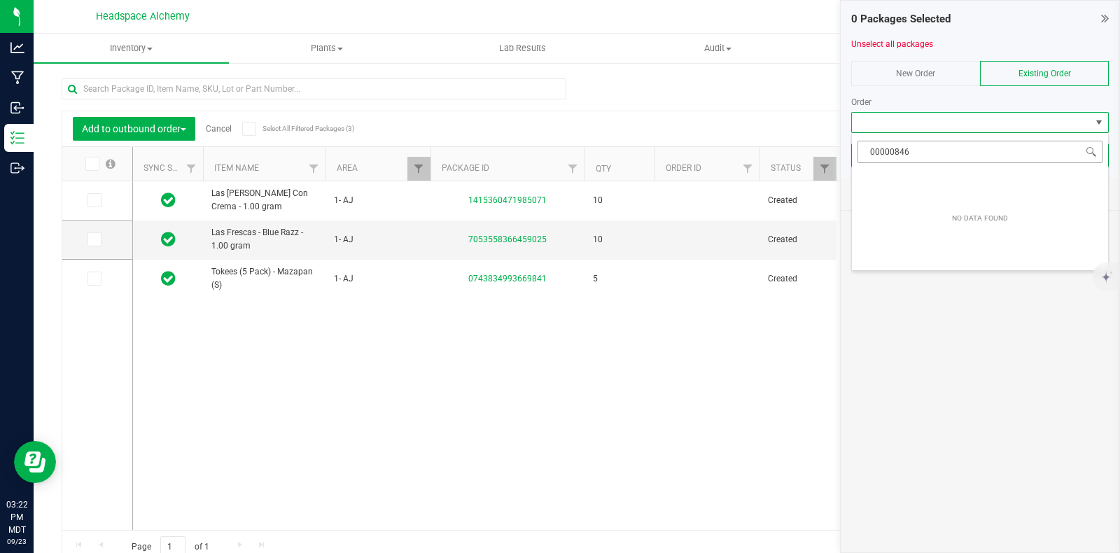
click at [943, 150] on input "00000846" at bounding box center [979, 152] width 245 height 22
type input "0"
type input "84"
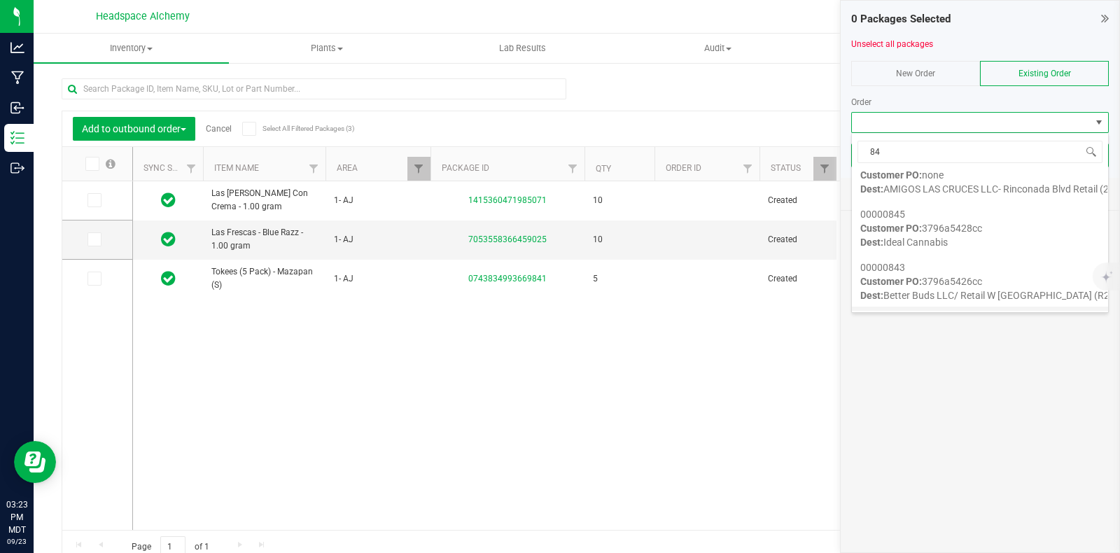
scroll to position [0, 0]
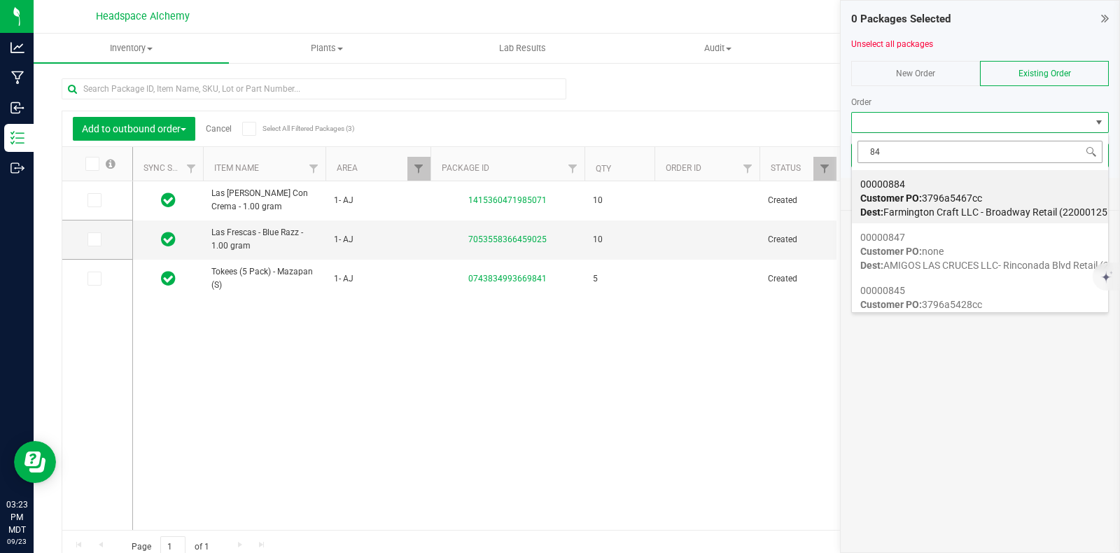
drag, startPoint x: 899, startPoint y: 148, endPoint x: 861, endPoint y: 142, distance: 38.3
click at [861, 143] on input "84" at bounding box center [979, 152] width 245 height 22
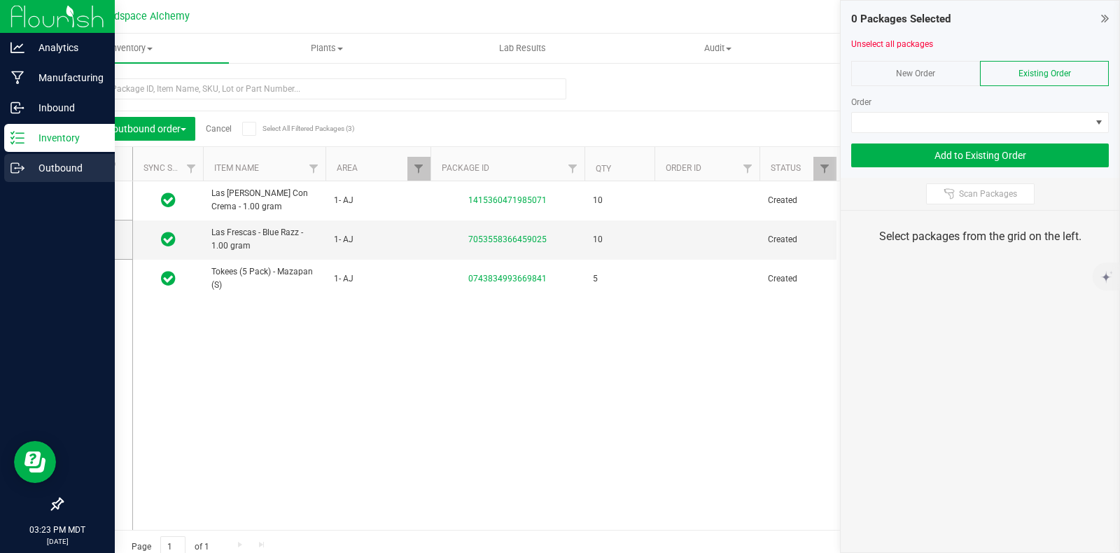
click at [29, 164] on p "Outbound" at bounding box center [66, 168] width 84 height 17
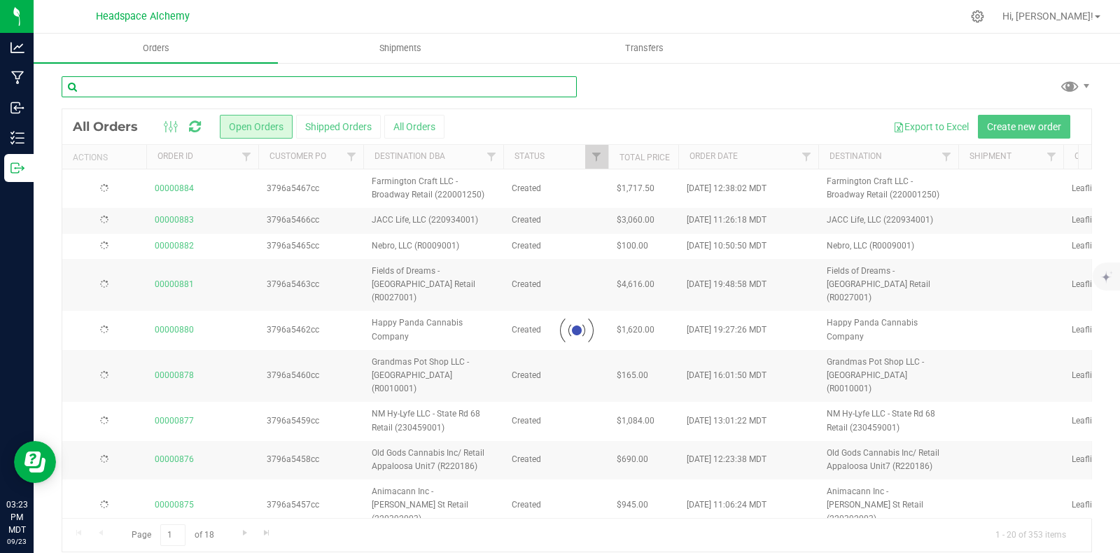
click at [254, 87] on input "text" at bounding box center [319, 86] width 515 height 21
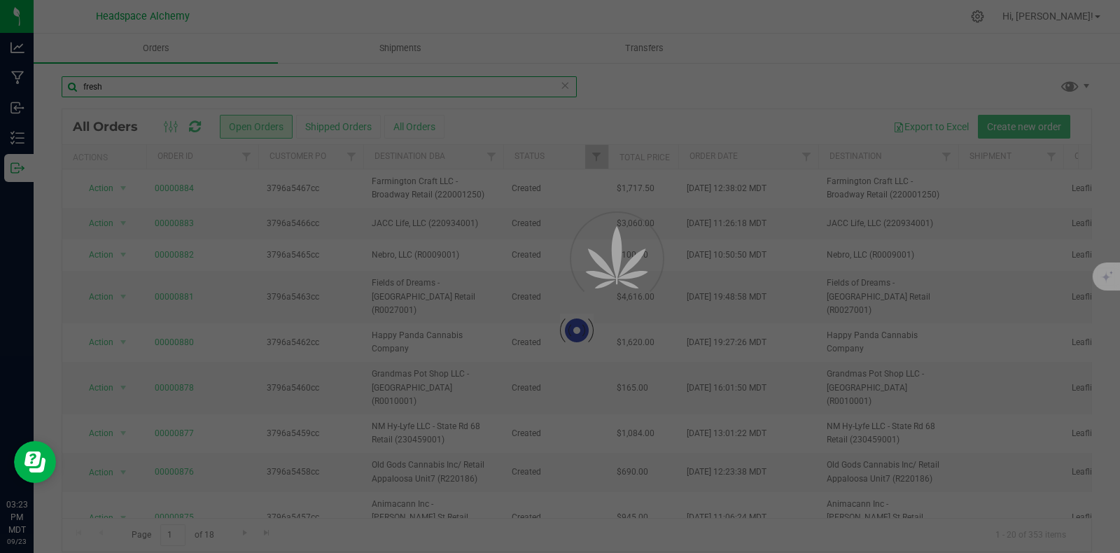
type input "fresh"
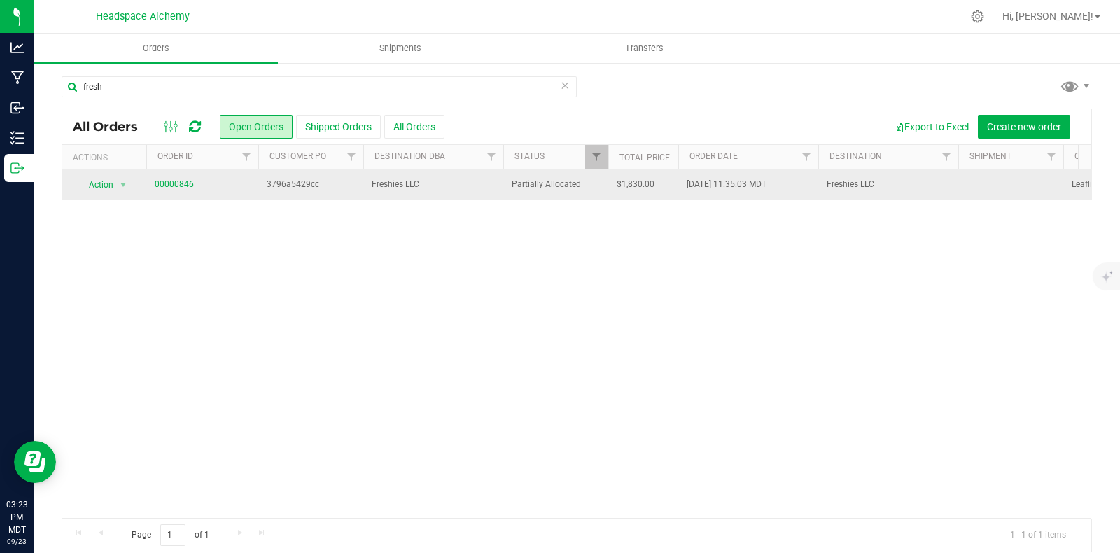
drag, startPoint x: 670, startPoint y: 181, endPoint x: 395, endPoint y: 183, distance: 275.0
click at [670, 181] on td "$1,830.00" at bounding box center [643, 184] width 70 height 31
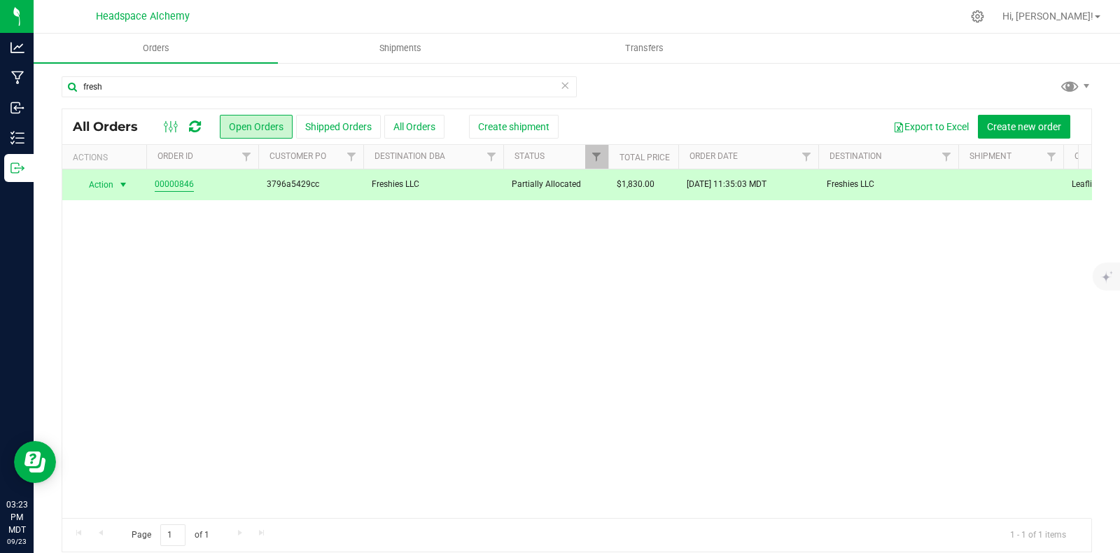
click at [178, 183] on link "00000846" at bounding box center [174, 184] width 39 height 13
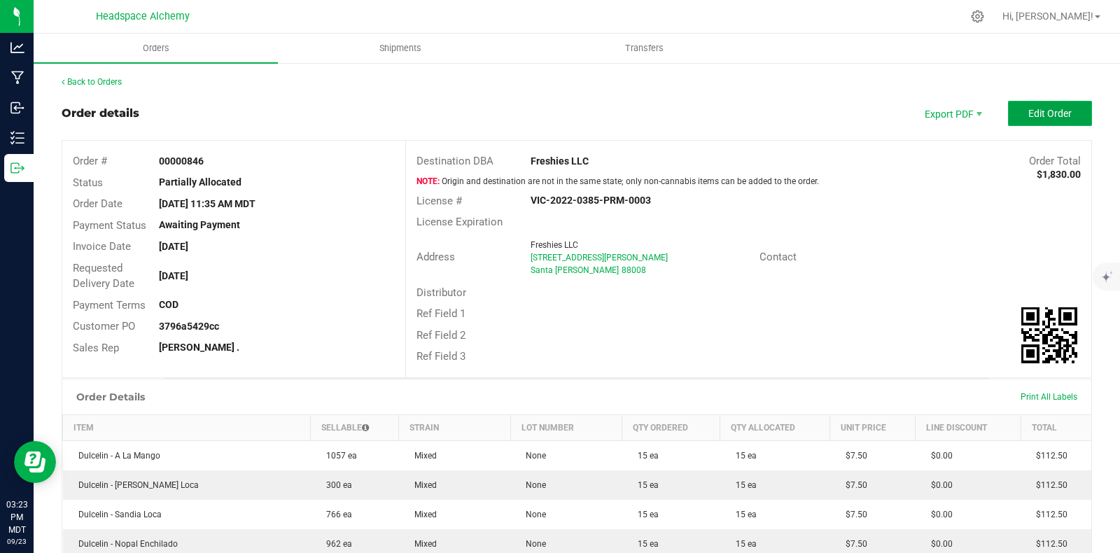
click at [1028, 110] on span "Edit Order" at bounding box center [1049, 113] width 43 height 11
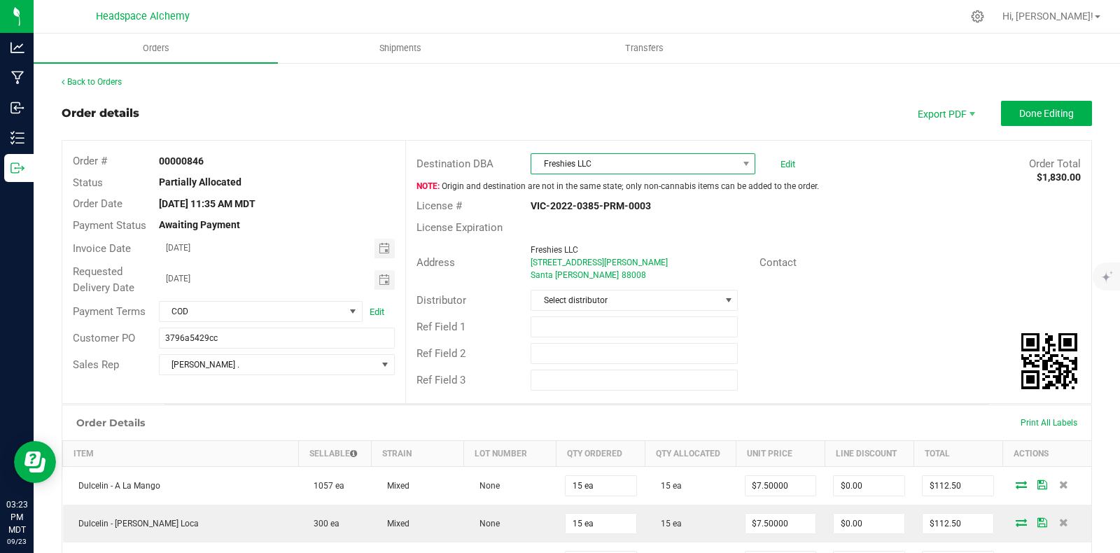
click at [605, 157] on span "Freshies LLC" at bounding box center [634, 164] width 206 height 20
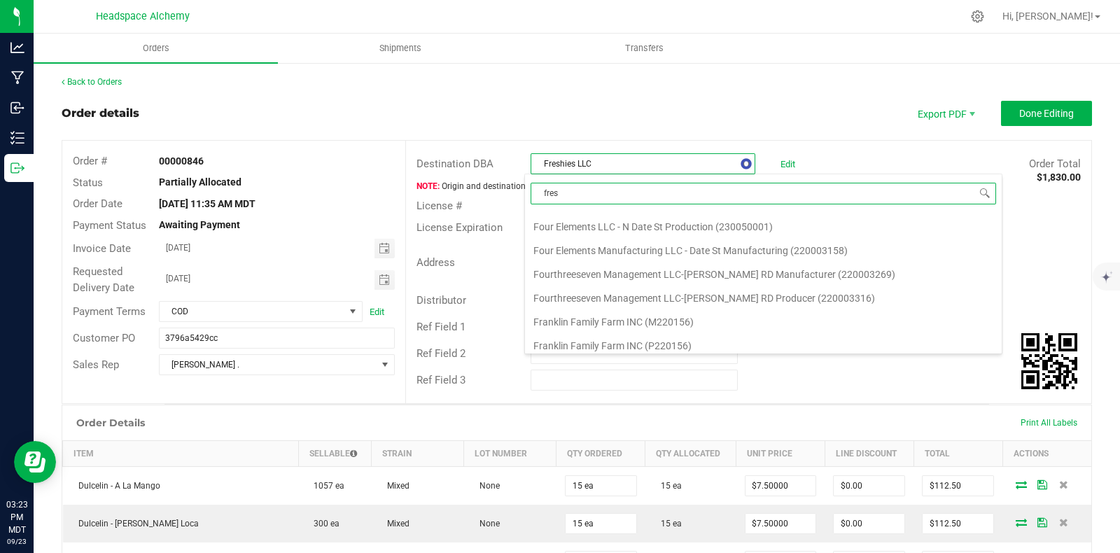
scroll to position [46, 0]
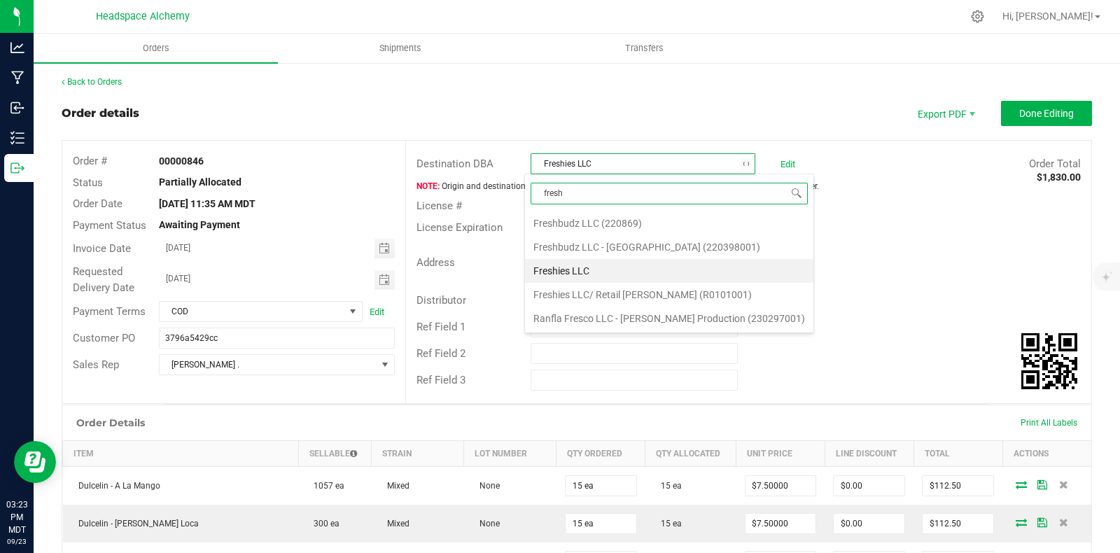
type input "freshi"
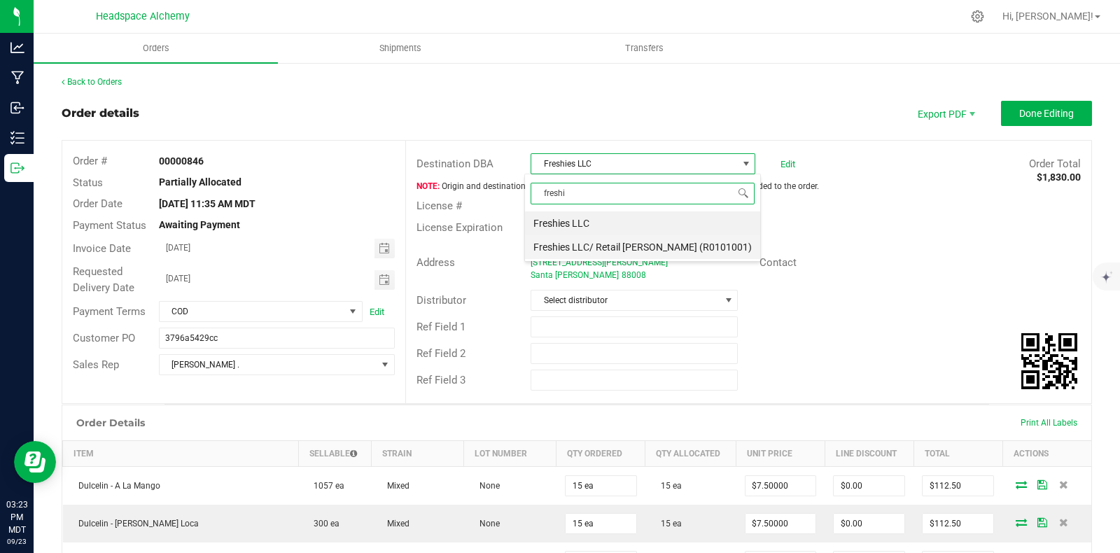
click at [617, 246] on li "Freshies LLC/ Retail [PERSON_NAME] (R0101001)" at bounding box center [642, 247] width 235 height 24
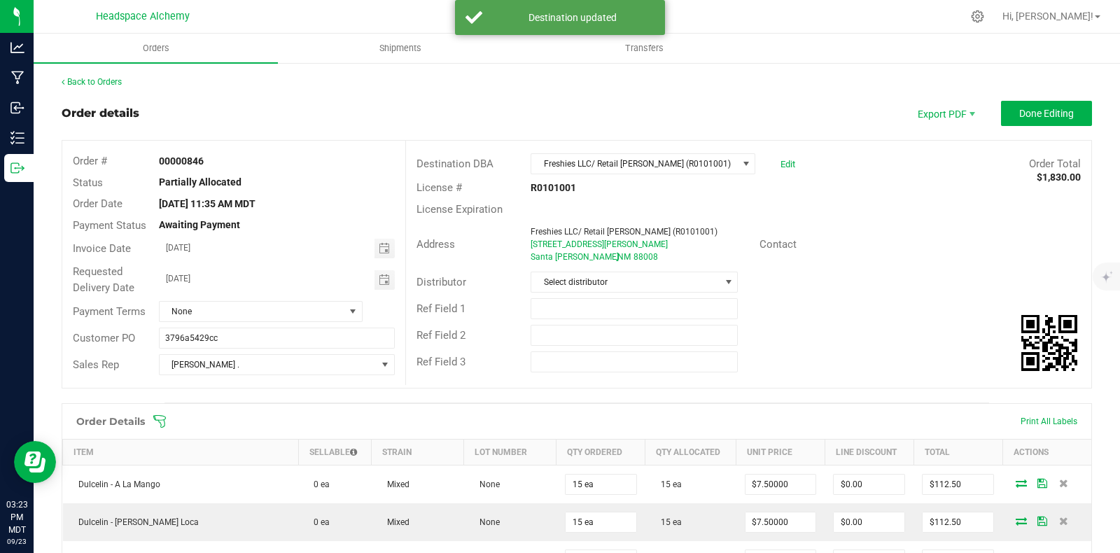
click at [857, 225] on div "Address Freshies LLC/ Retail McNutt Rd (R0101001) 5325 McNutt Rd Santa Teresa ,…" at bounding box center [748, 244] width 685 height 49
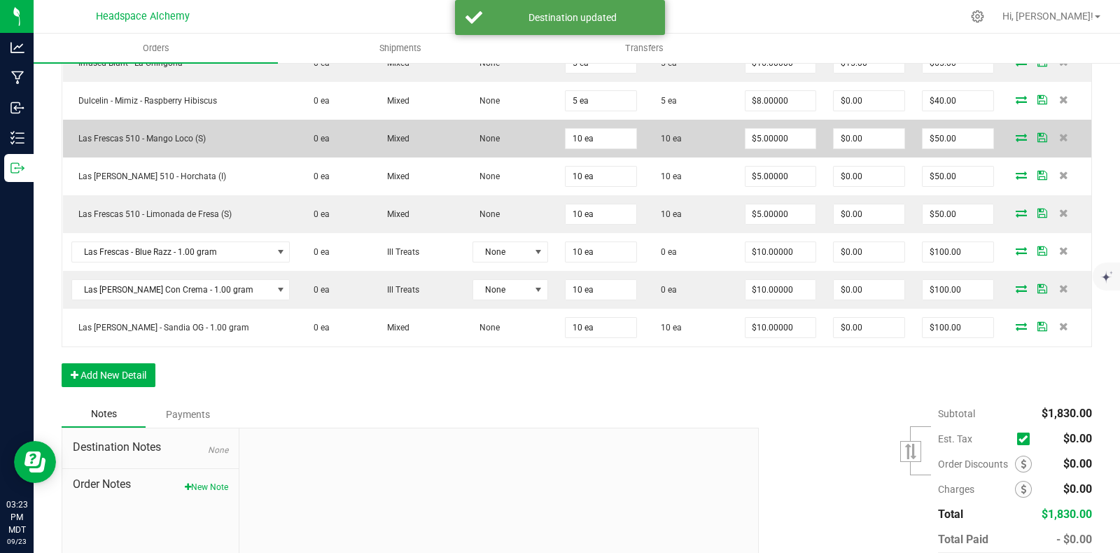
scroll to position [1208, 0]
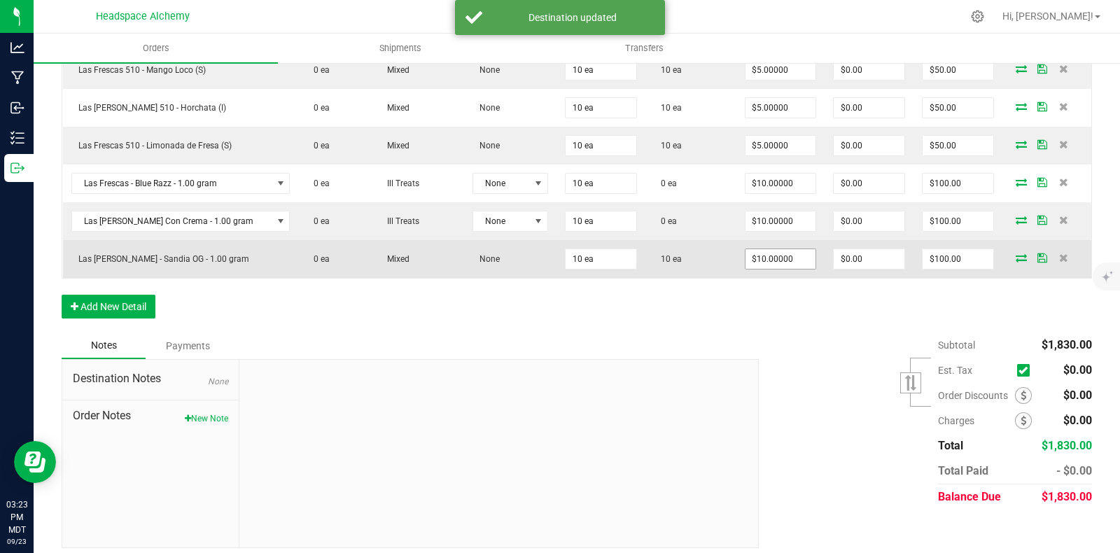
click at [787, 252] on input "$10.00000" at bounding box center [780, 259] width 71 height 20
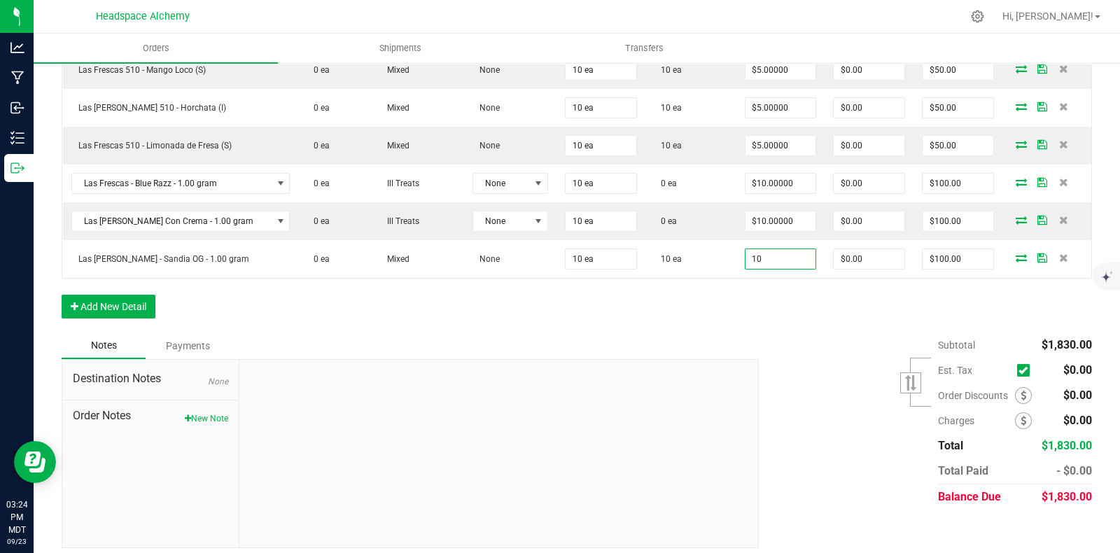
type input "$10.00000"
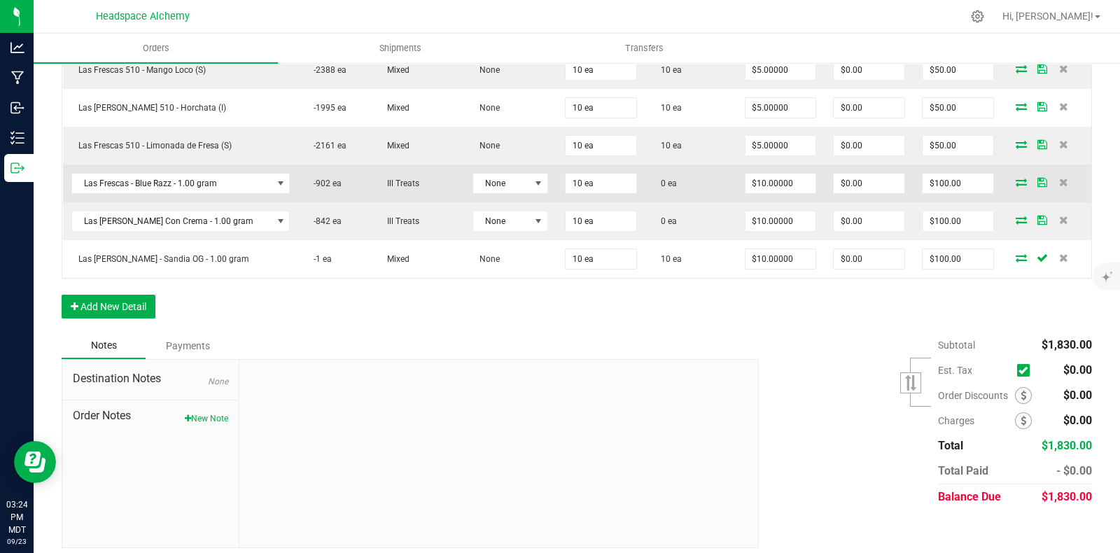
click at [1015, 178] on icon at bounding box center [1020, 182] width 11 height 8
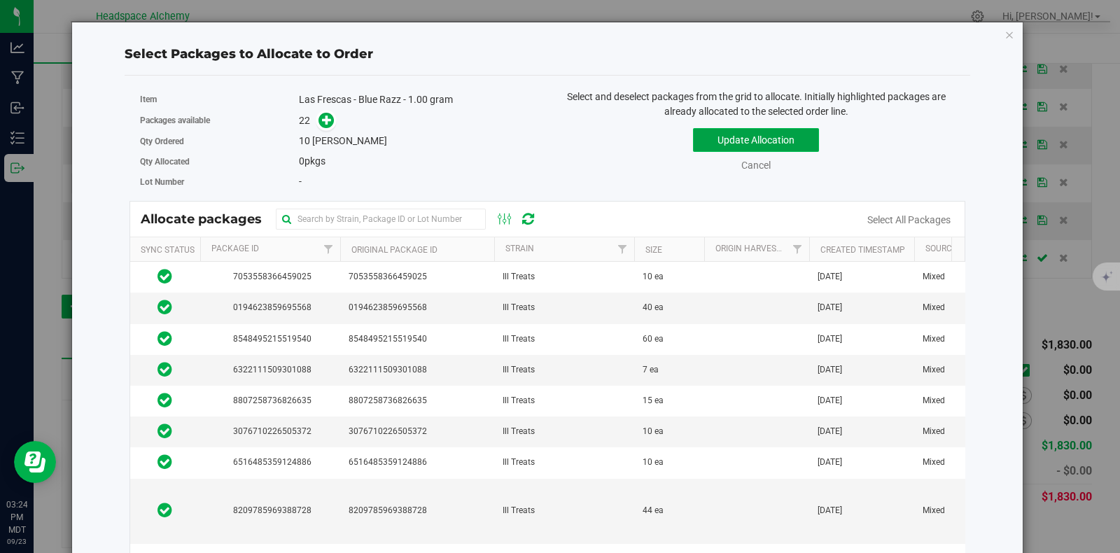
click at [757, 137] on button "Update Allocation" at bounding box center [756, 140] width 126 height 24
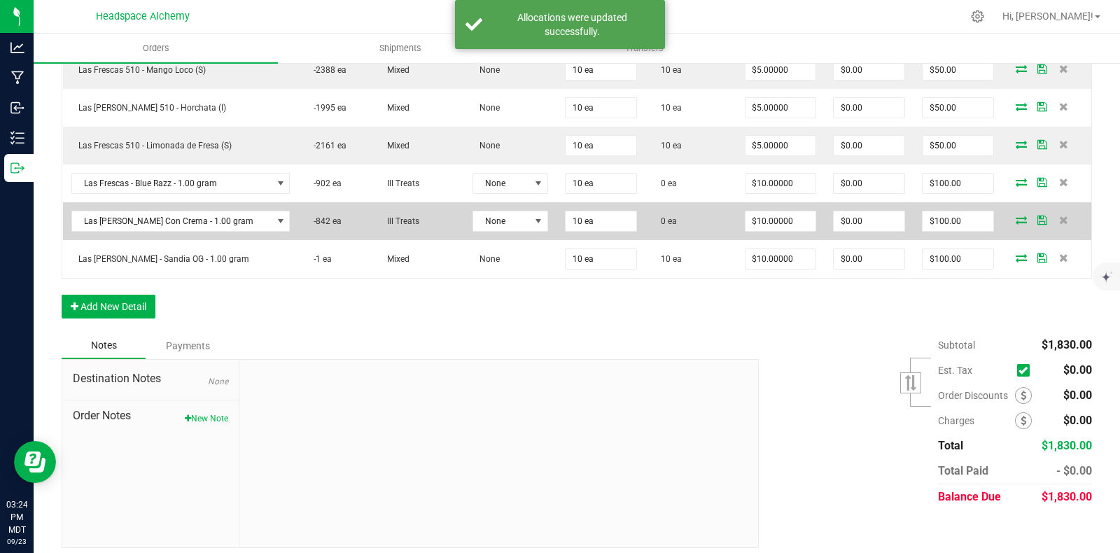
click at [1015, 216] on icon at bounding box center [1020, 220] width 11 height 8
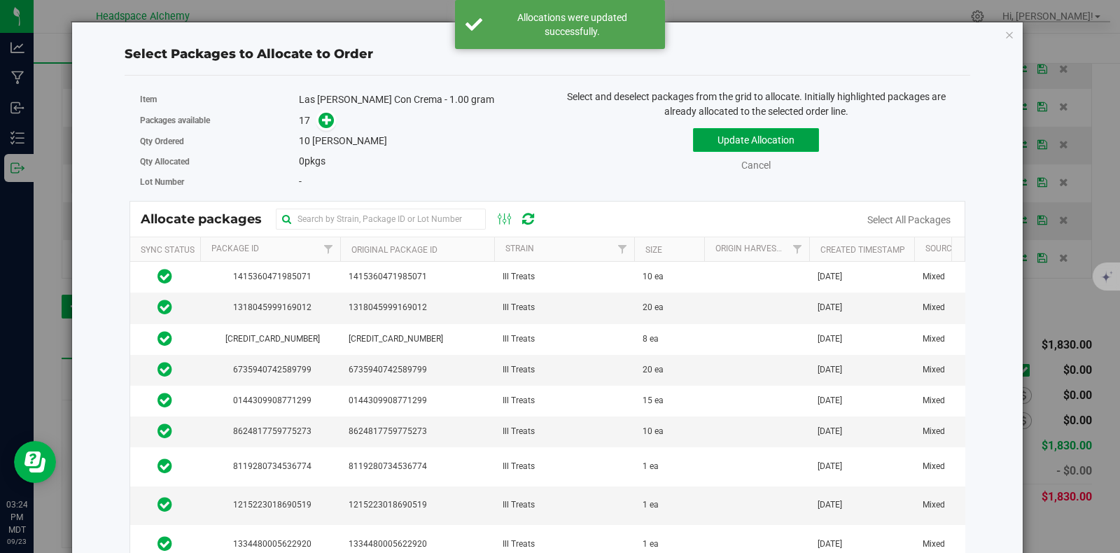
click at [724, 148] on button "Update Allocation" at bounding box center [756, 140] width 126 height 24
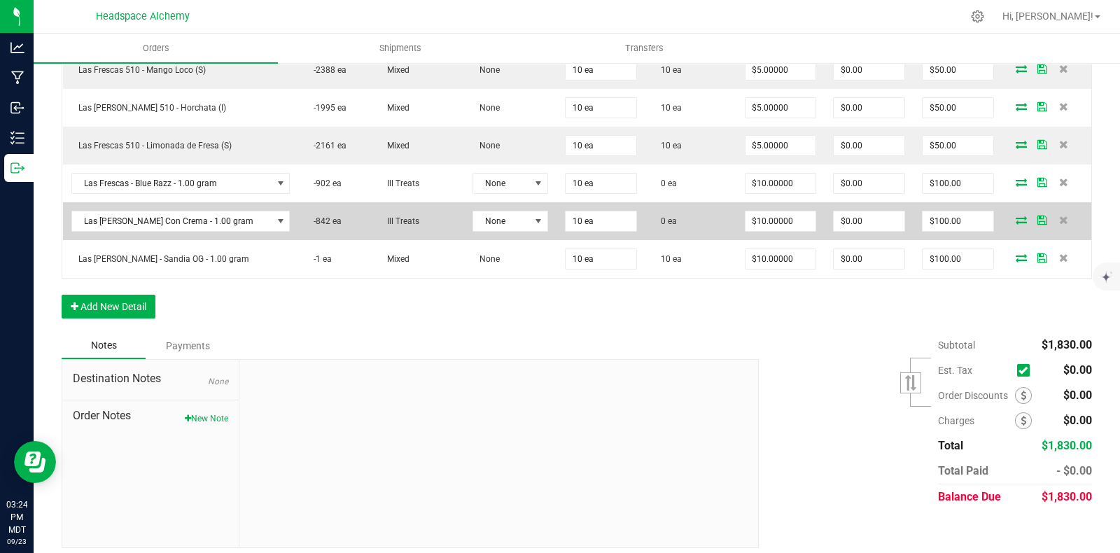
click at [1015, 216] on icon at bounding box center [1020, 220] width 11 height 8
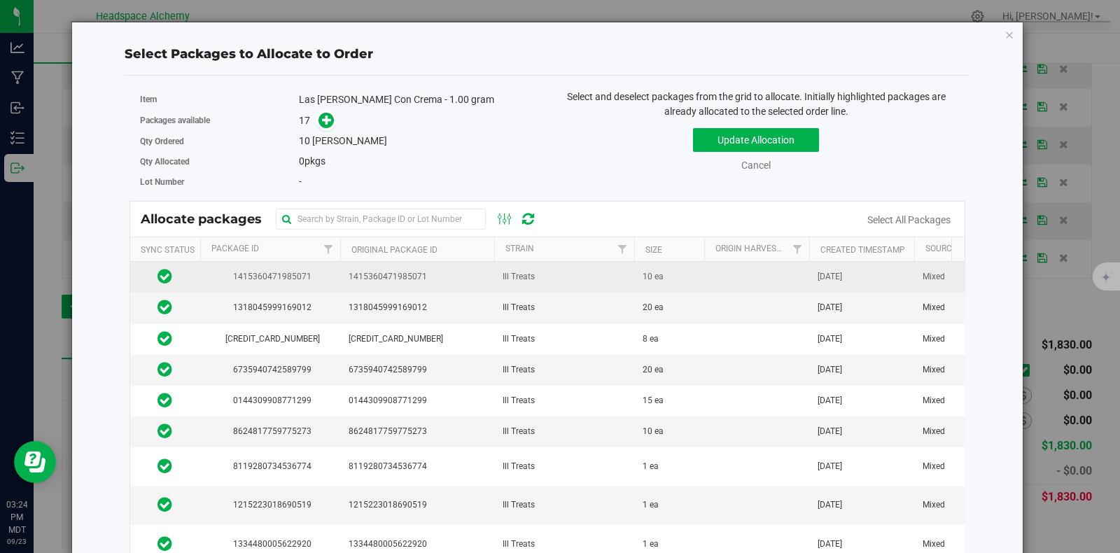
click at [419, 278] on span "1415360471985071" at bounding box center [416, 276] width 137 height 13
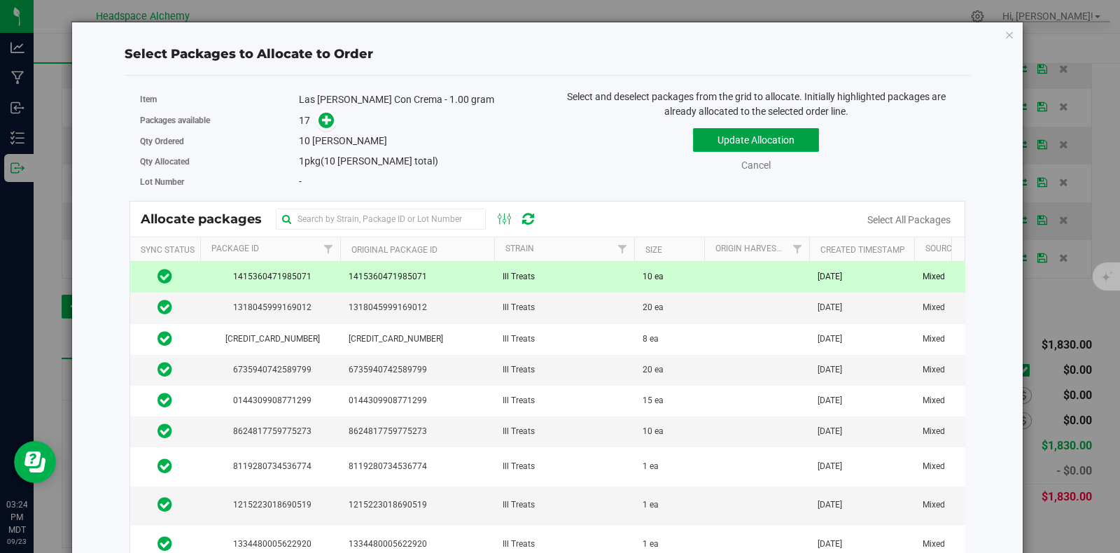
click at [724, 142] on button "Update Allocation" at bounding box center [756, 140] width 126 height 24
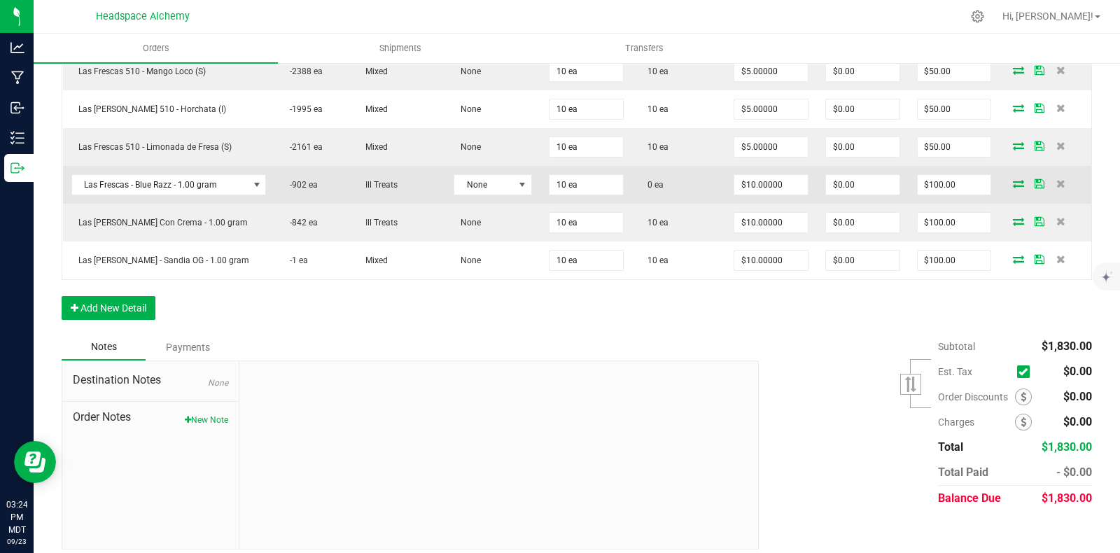
click at [1013, 179] on icon at bounding box center [1018, 183] width 11 height 8
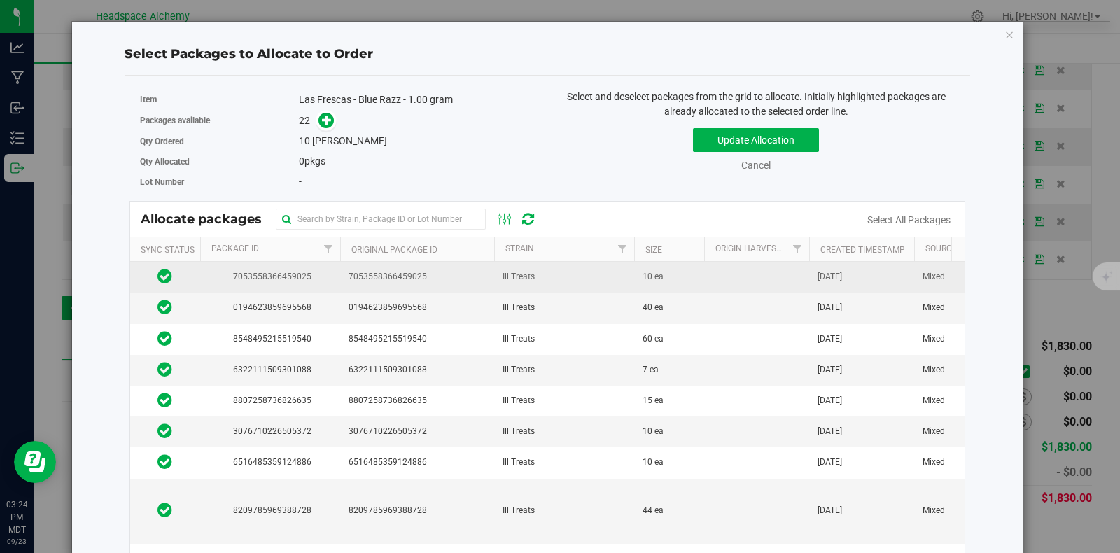
click at [381, 276] on span "7053558366459025" at bounding box center [416, 276] width 137 height 13
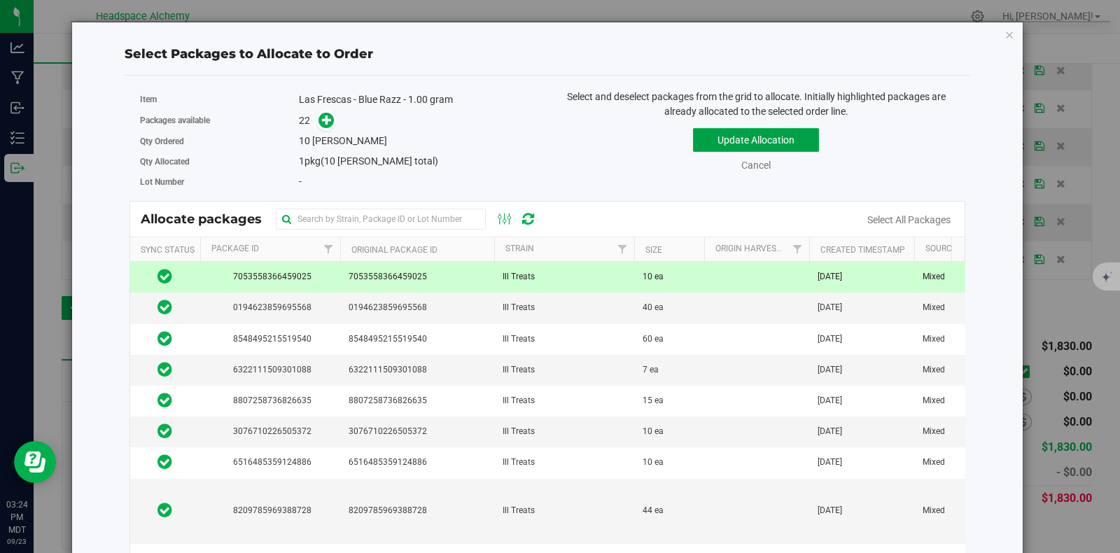
click at [715, 131] on button "Update Allocation" at bounding box center [756, 140] width 126 height 24
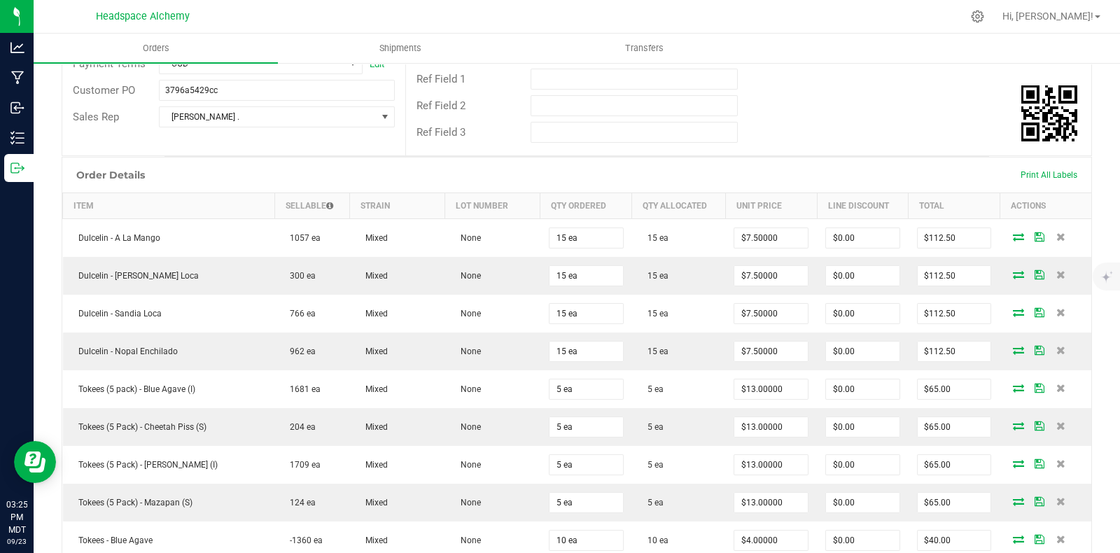
scroll to position [0, 0]
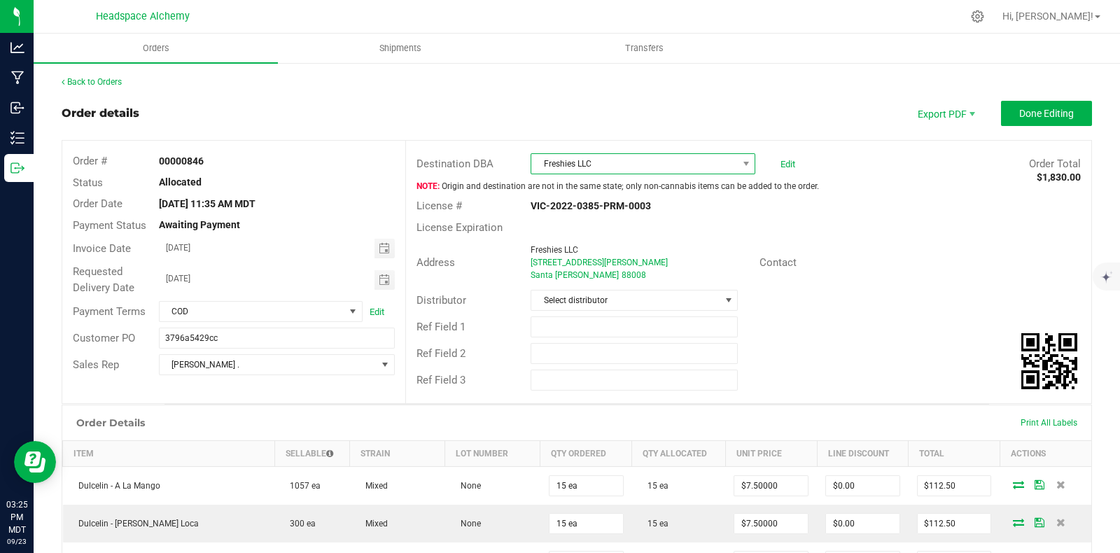
click at [689, 161] on span "Freshies LLC" at bounding box center [634, 164] width 206 height 20
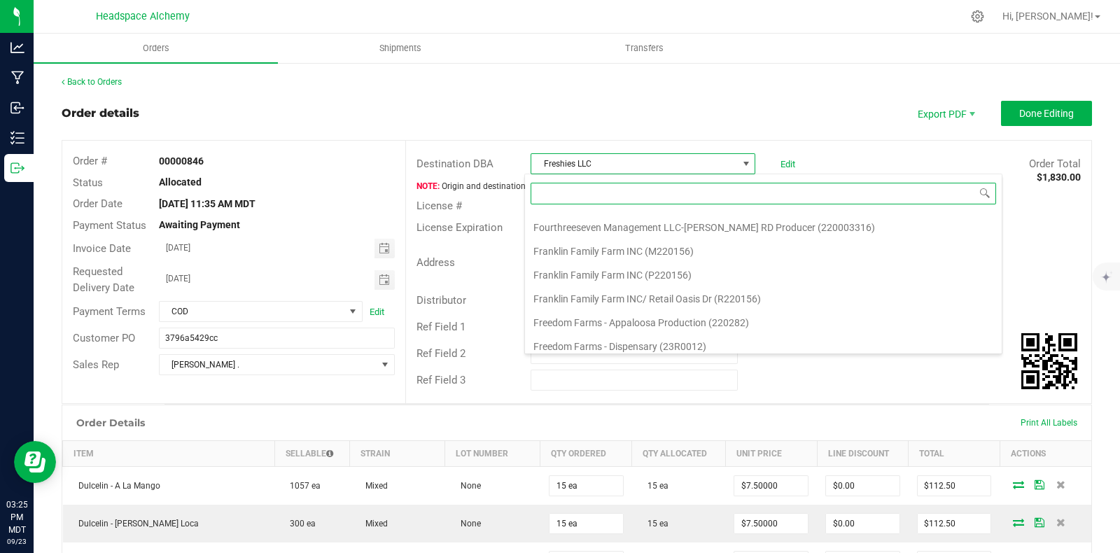
scroll to position [16382, 0]
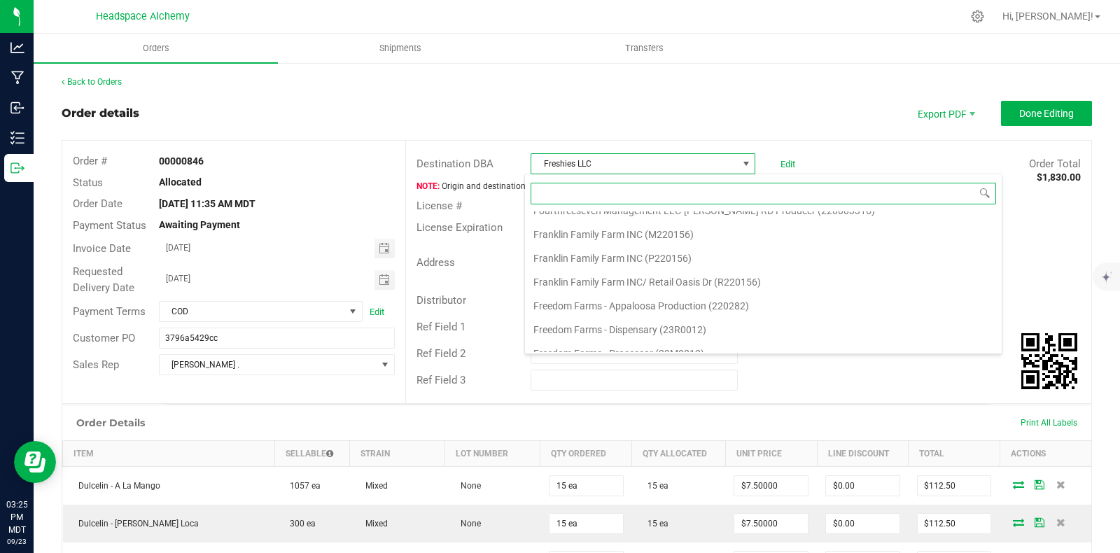
click at [619, 437] on li "Freshies LLC/ Retail [PERSON_NAME] (R0101001)" at bounding box center [763, 449] width 477 height 24
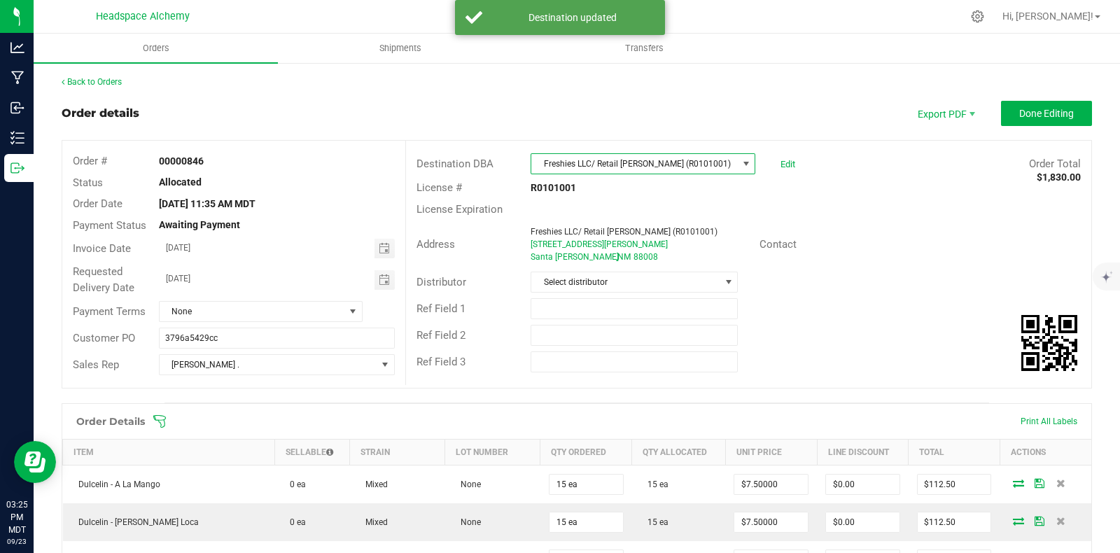
click at [822, 194] on div "License # R0101001" at bounding box center [748, 188] width 685 height 22
click at [1021, 108] on span "Done Editing" at bounding box center [1046, 113] width 55 height 11
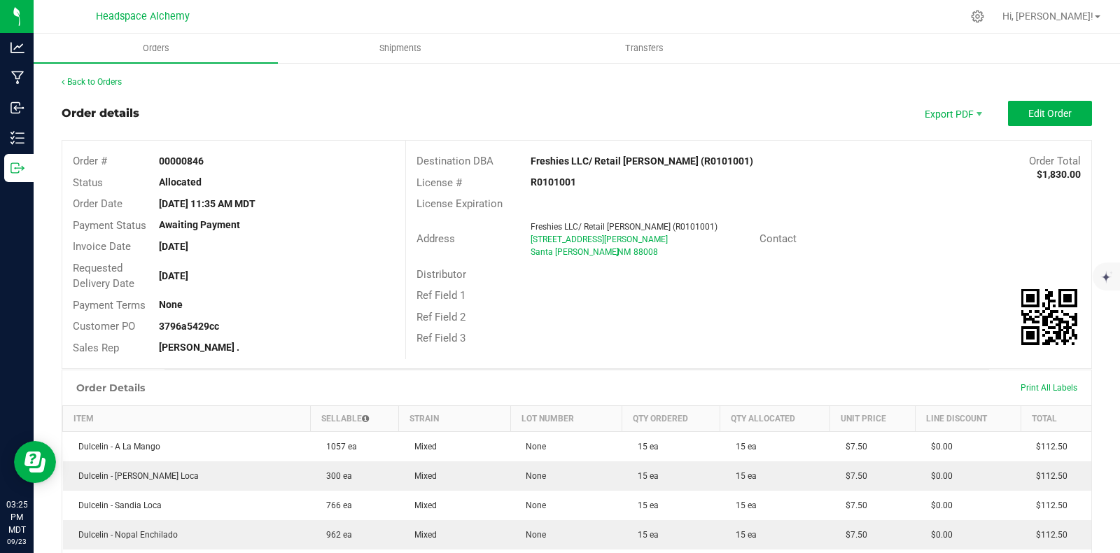
click at [746, 101] on div "Order details Export PDF Edit Order" at bounding box center [577, 113] width 1030 height 25
click at [383, 46] on span "Shipments" at bounding box center [400, 48] width 80 height 13
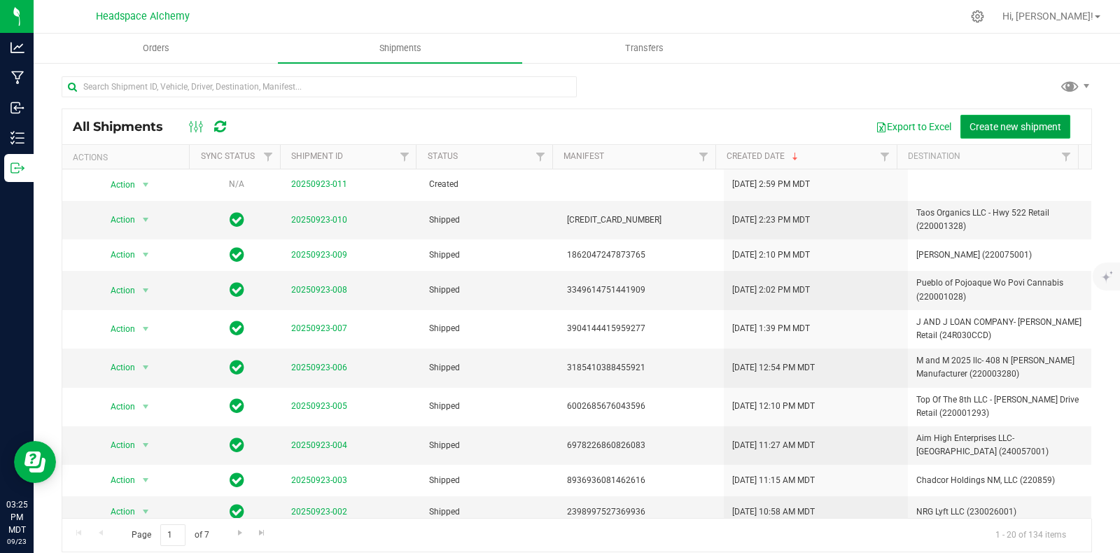
click at [983, 116] on button "Create new shipment" at bounding box center [1015, 127] width 110 height 24
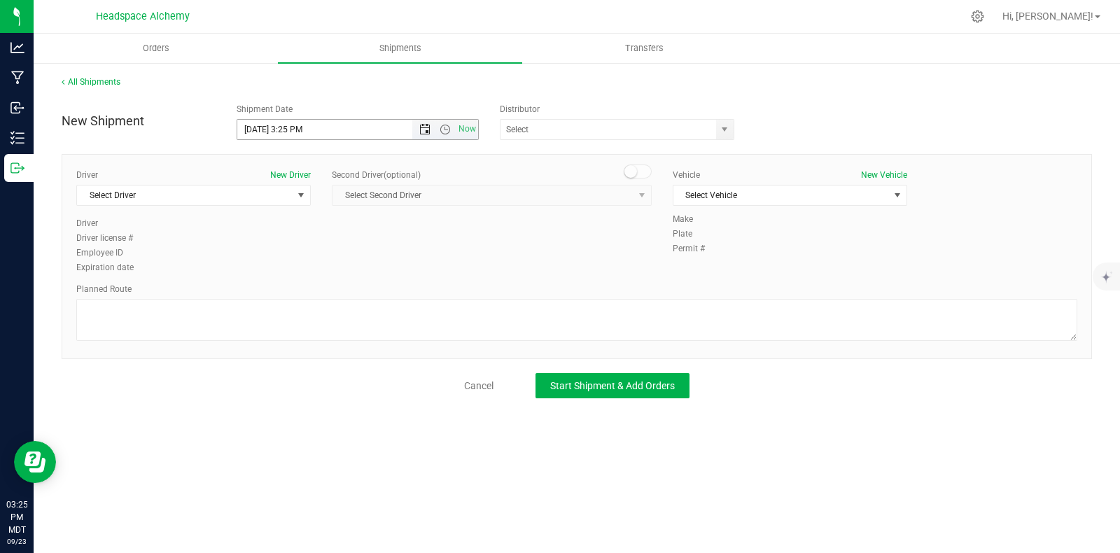
click at [425, 125] on span "Open the date view" at bounding box center [424, 129] width 11 height 11
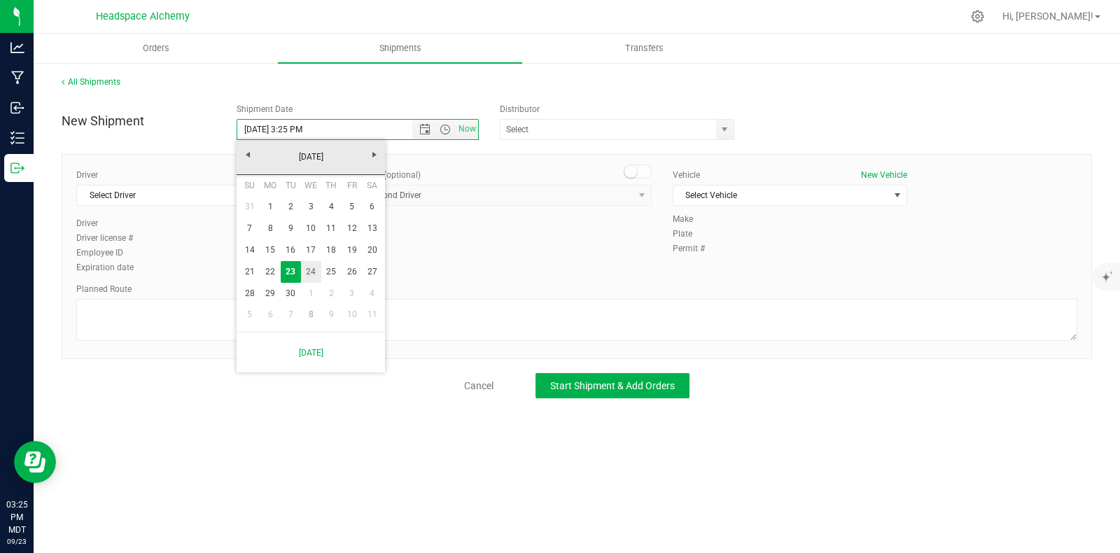
click at [308, 264] on link "24" at bounding box center [311, 272] width 20 height 22
type input "9/24/2025 3:25 PM"
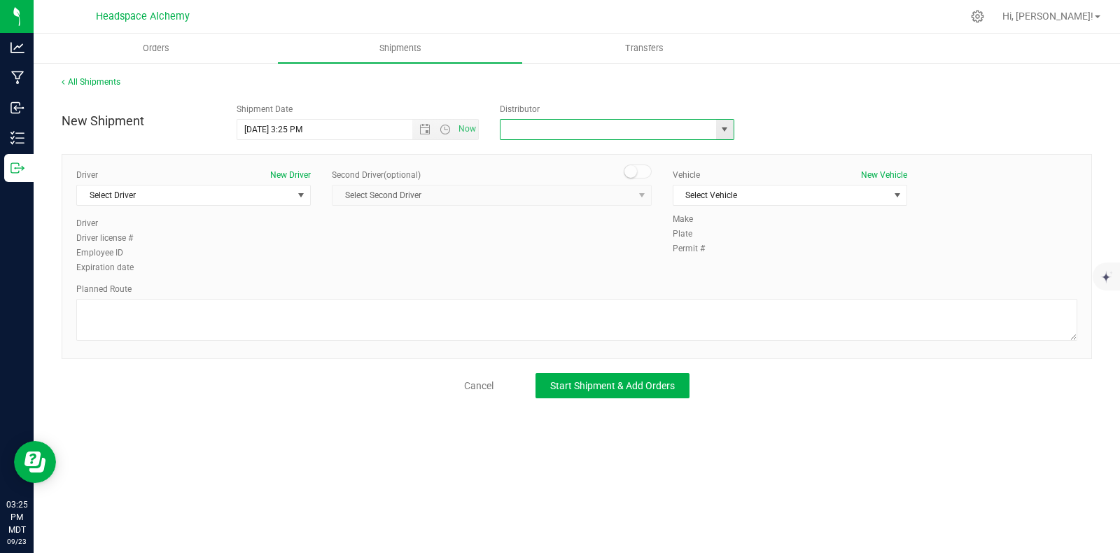
click at [604, 125] on input "text" at bounding box center [604, 130] width 209 height 20
click at [545, 156] on li "Headspace Alchemy (230021002)" at bounding box center [616, 153] width 233 height 21
type input "Headspace Alchemy (230021002)"
click at [193, 192] on span "Select Driver" at bounding box center [185, 195] width 216 height 20
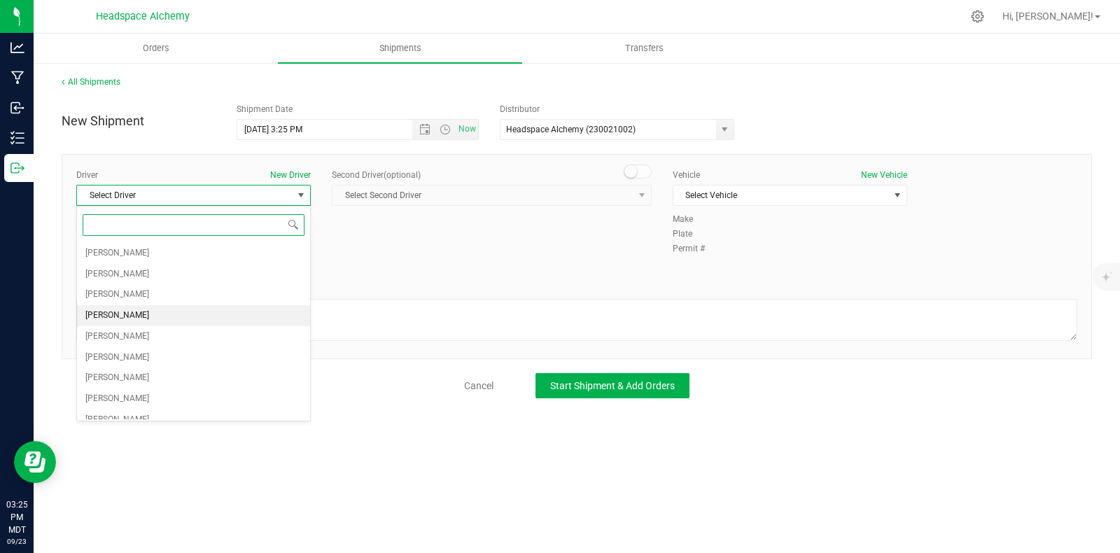
click at [104, 316] on span "Sherry Betts" at bounding box center [117, 316] width 64 height 18
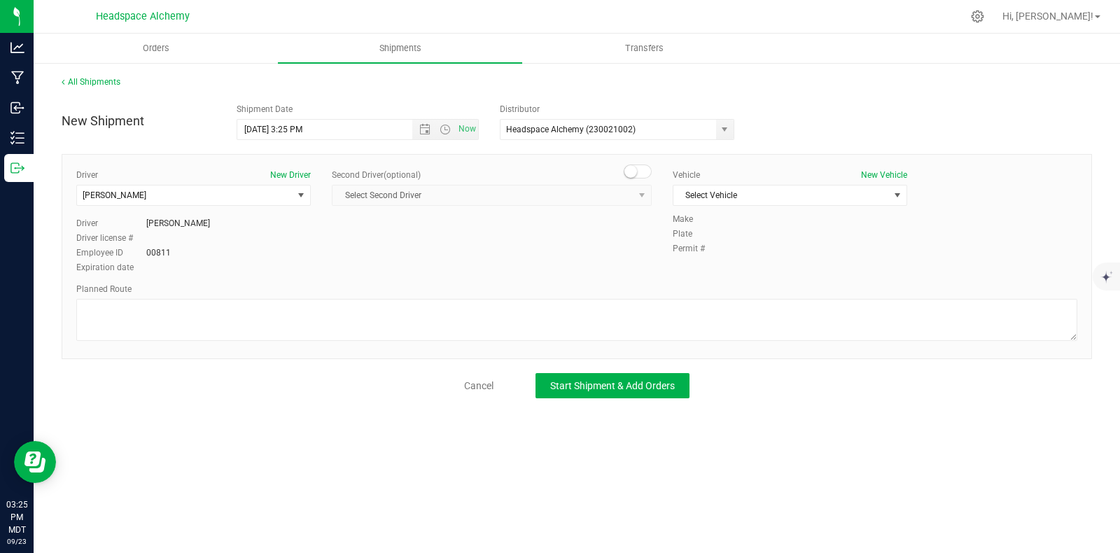
click at [623, 160] on div "Driver New Driver Sherry Betts Select Driver Angel Aguilar Devon Arzate Glen As…" at bounding box center [577, 256] width 1030 height 205
click at [638, 167] on span at bounding box center [638, 171] width 28 height 14
click at [626, 192] on span "Select Second Driver" at bounding box center [482, 195] width 301 height 20
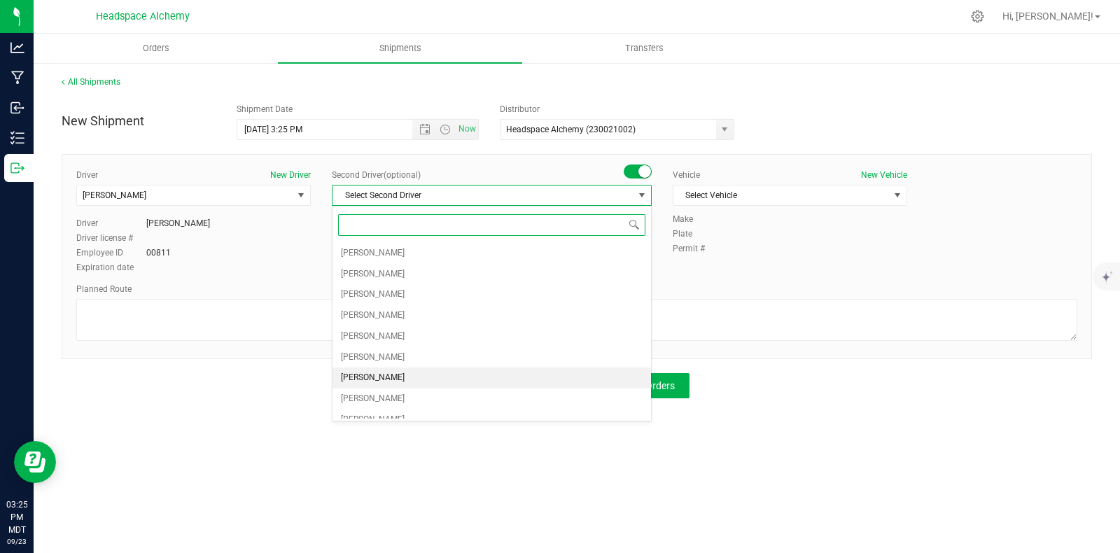
click at [365, 371] on span "[PERSON_NAME]" at bounding box center [373, 378] width 64 height 18
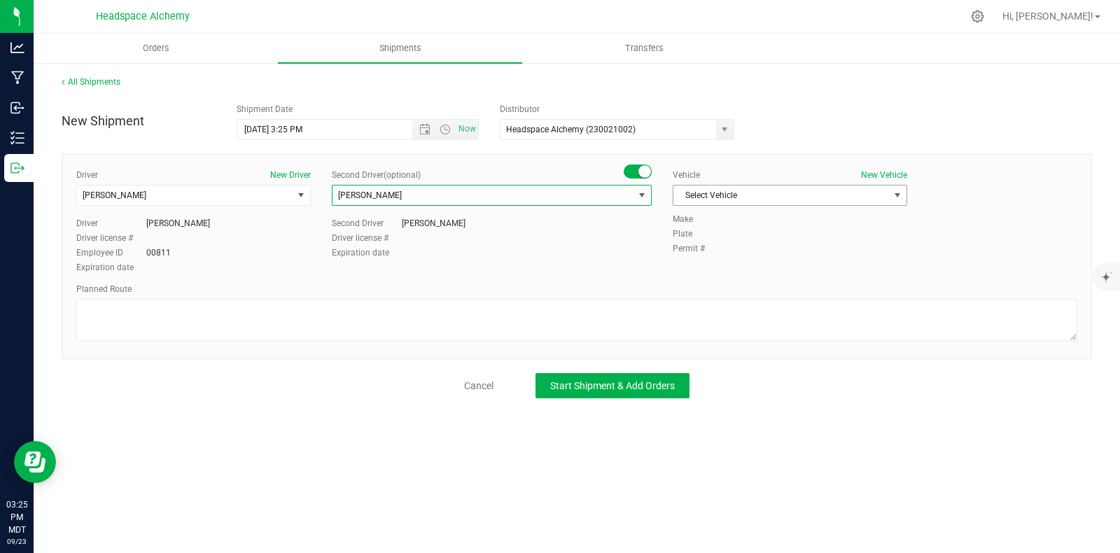
click at [738, 188] on span "Select Vehicle" at bounding box center [781, 195] width 216 height 20
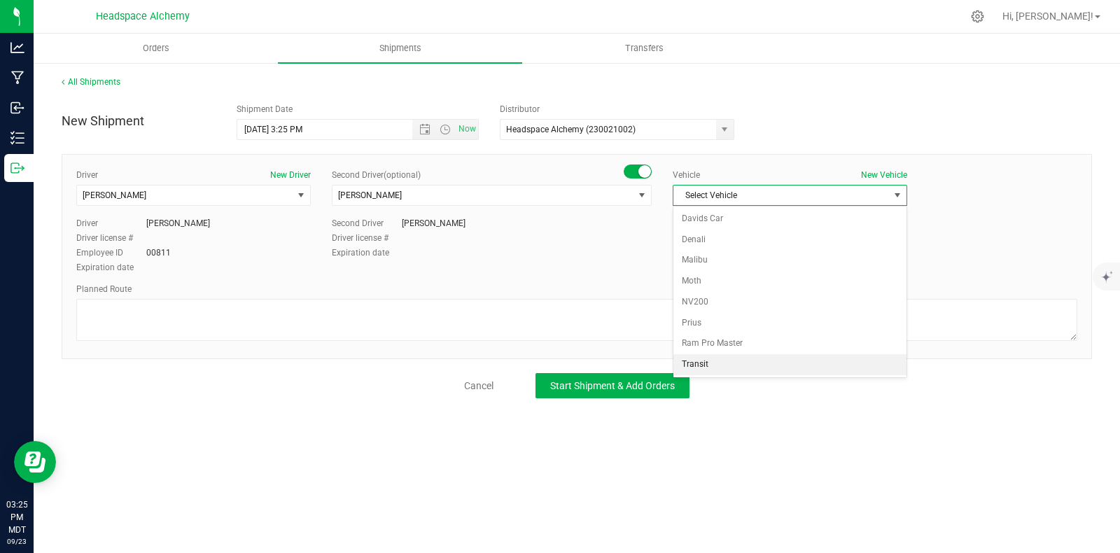
click at [689, 355] on li "Transit" at bounding box center [789, 364] width 233 height 21
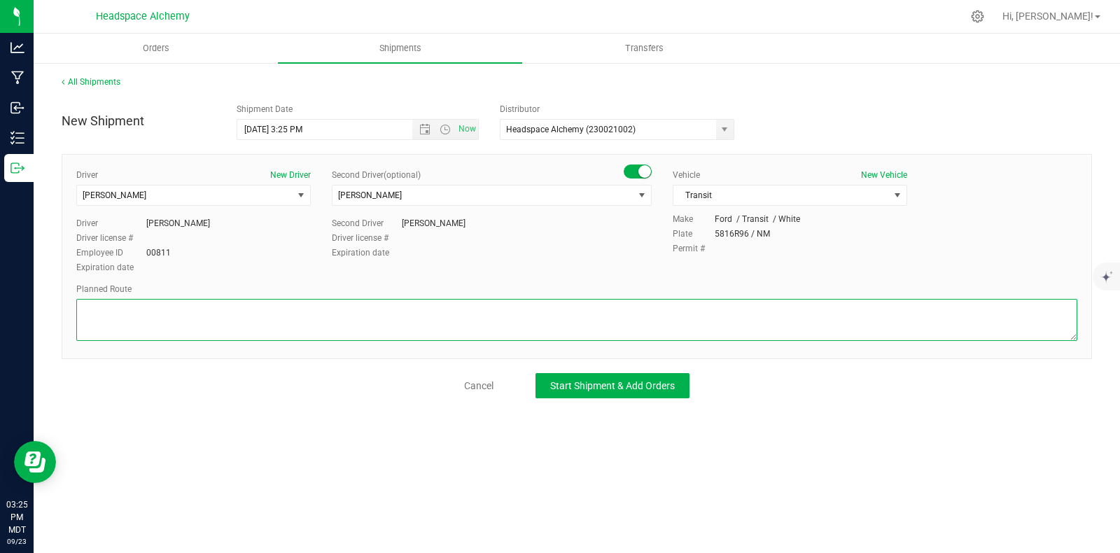
paste textarea "[STREET_ADDRESS]  Get on I-25 N from S [GEOGRAPHIC_DATA] St 11 min (4.1 mi)  …"
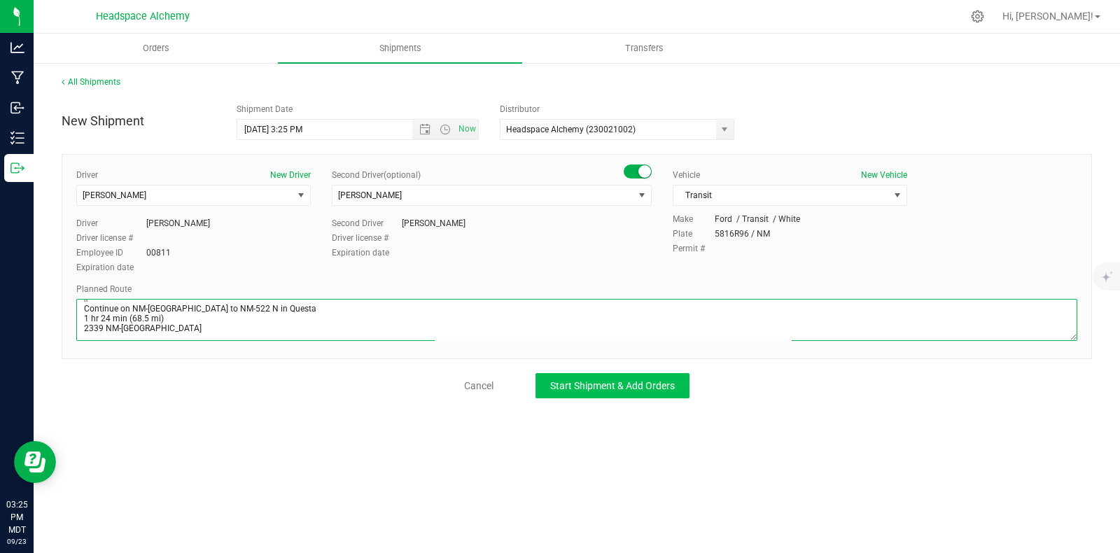
type textarea "[STREET_ADDRESS]  Get on I-25 N from S [GEOGRAPHIC_DATA] St 11 min (4.1 mi)  …"
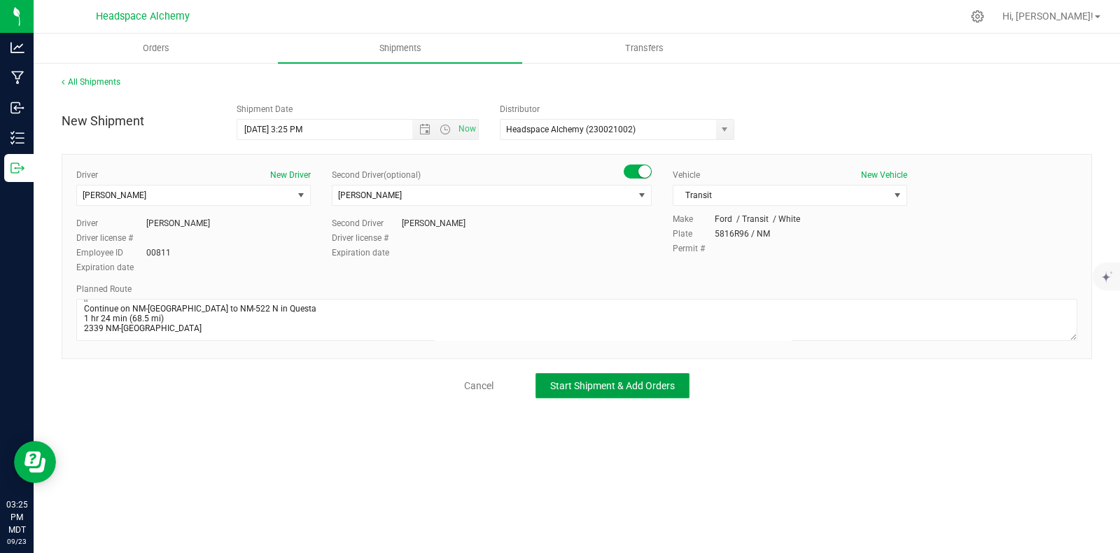
click at [612, 380] on span "Start Shipment & Add Orders" at bounding box center [612, 385] width 125 height 11
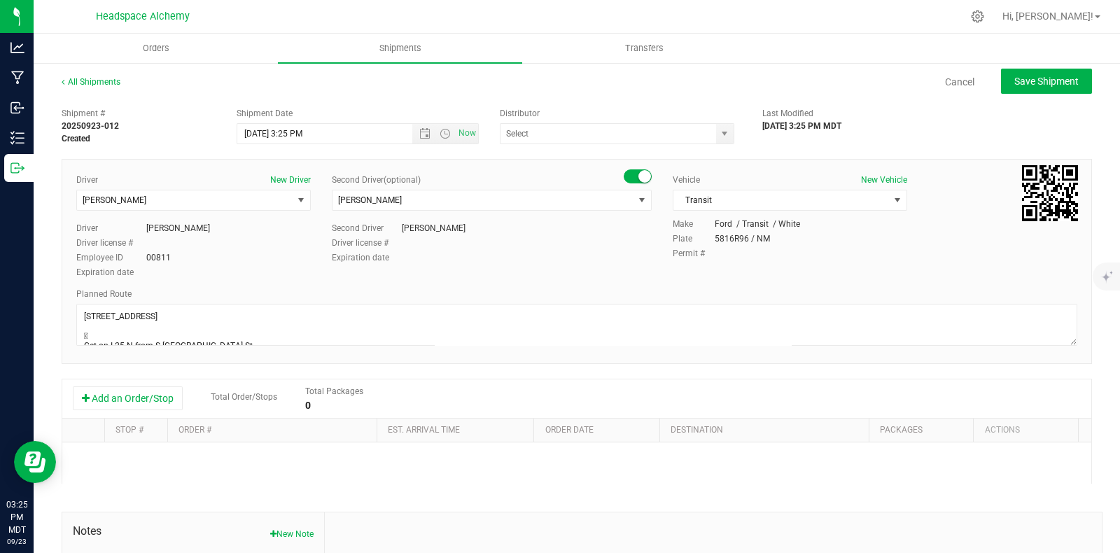
type input "Headspace Alchemy (230021002)"
click at [156, 393] on button "Add an Order/Stop" at bounding box center [128, 398] width 110 height 24
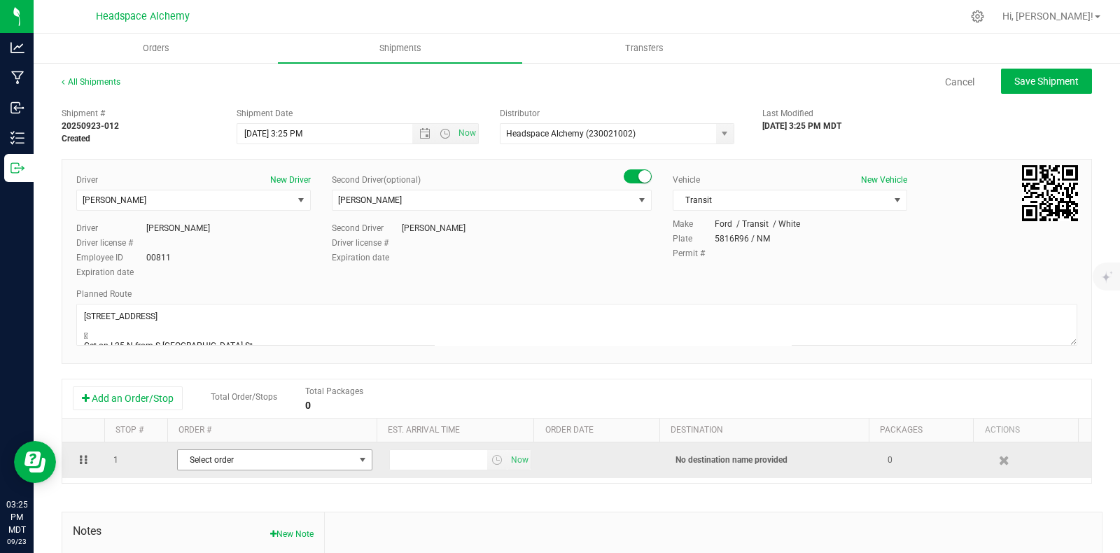
click at [353, 463] on span "select" at bounding box center [361, 460] width 17 height 20
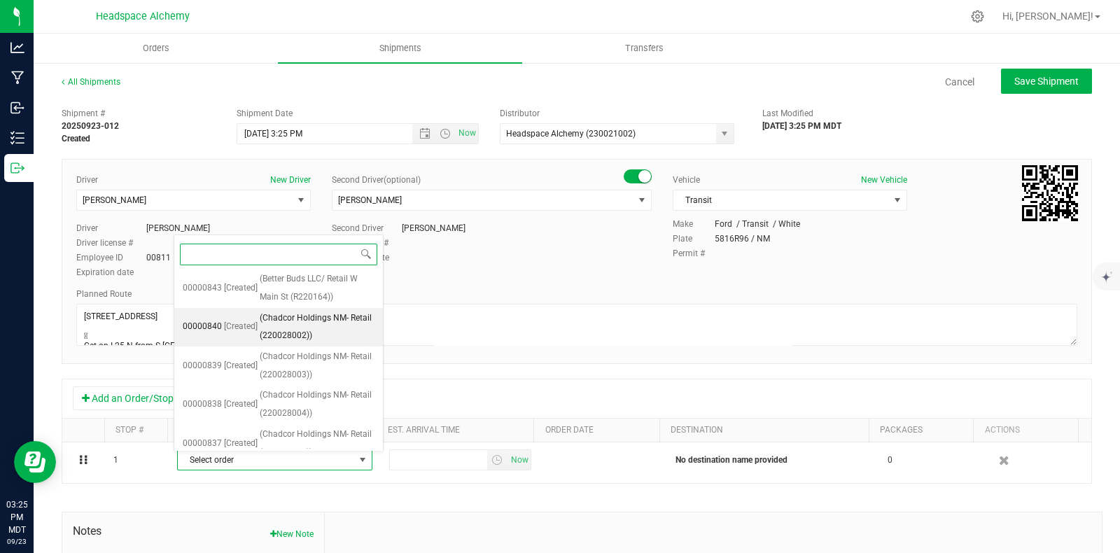
scroll to position [979, 0]
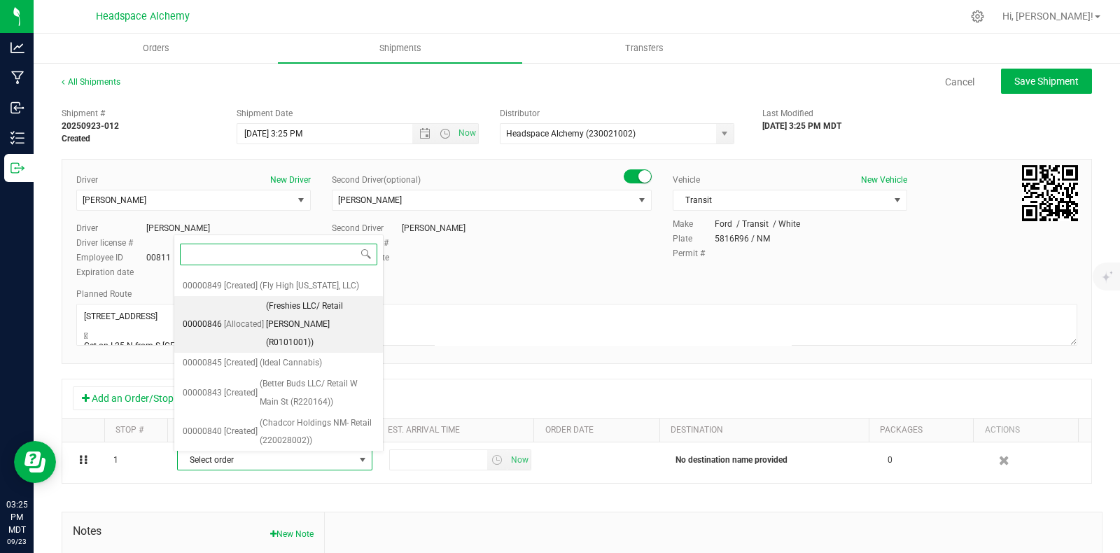
click at [293, 325] on span "(Freshies LLC/ Retail McNutt Rd (R0101001))" at bounding box center [320, 324] width 108 height 54
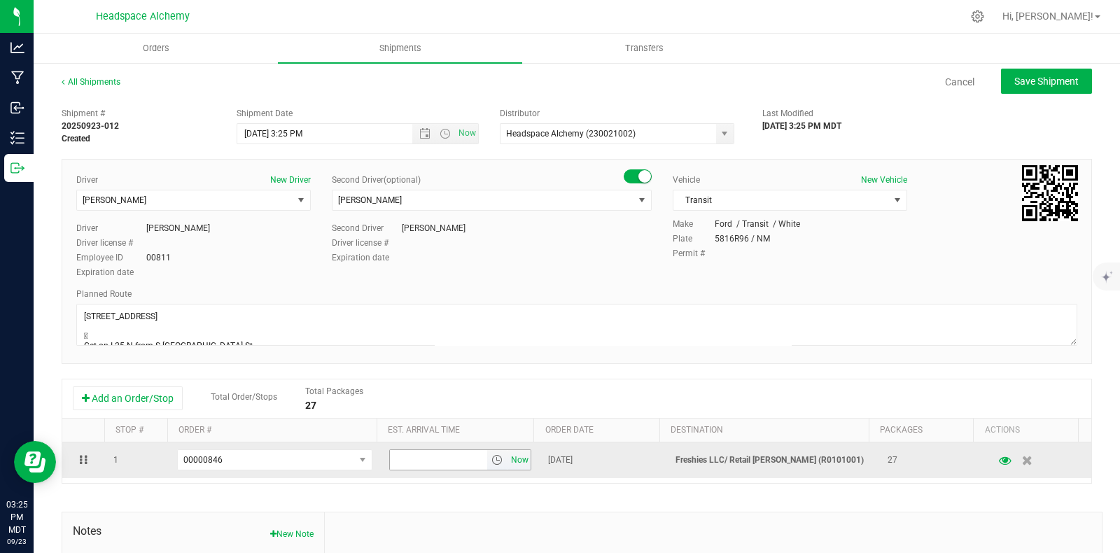
click at [508, 463] on span "Now" at bounding box center [520, 460] width 24 height 20
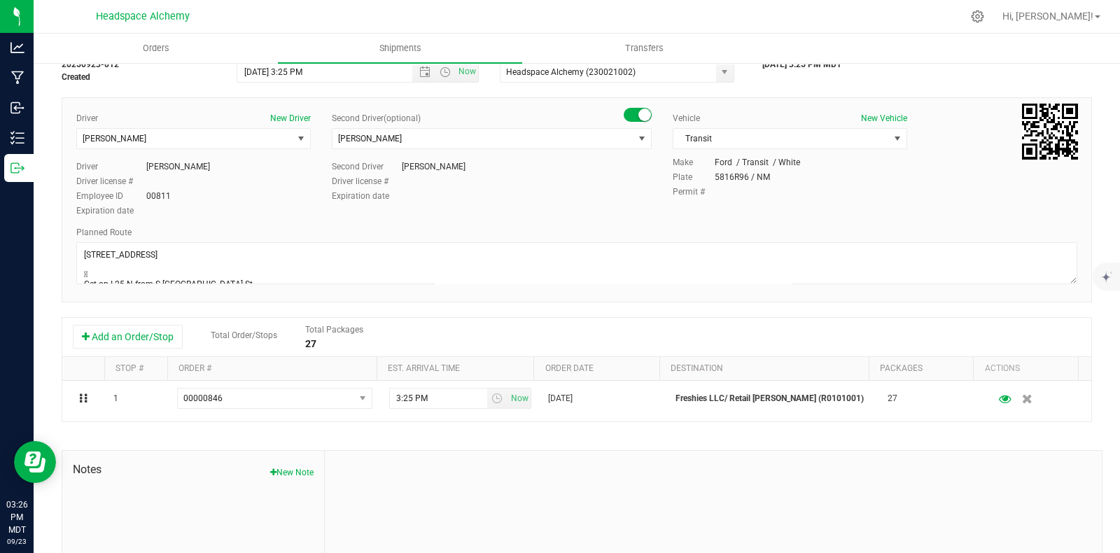
scroll to position [0, 0]
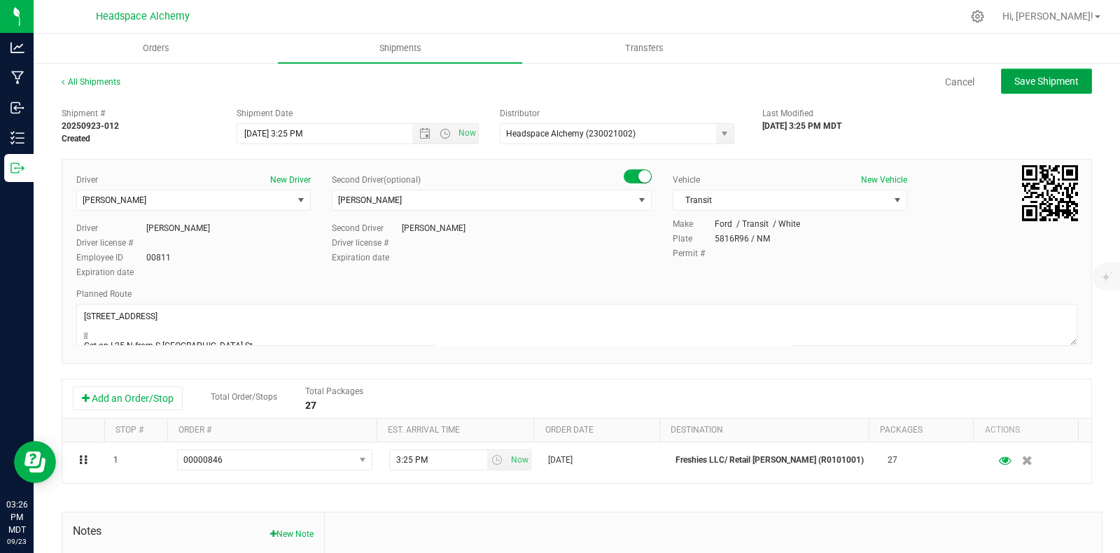
click at [1023, 76] on span "Save Shipment" at bounding box center [1046, 81] width 64 height 11
type input "9/24/2025 9:25 PM"
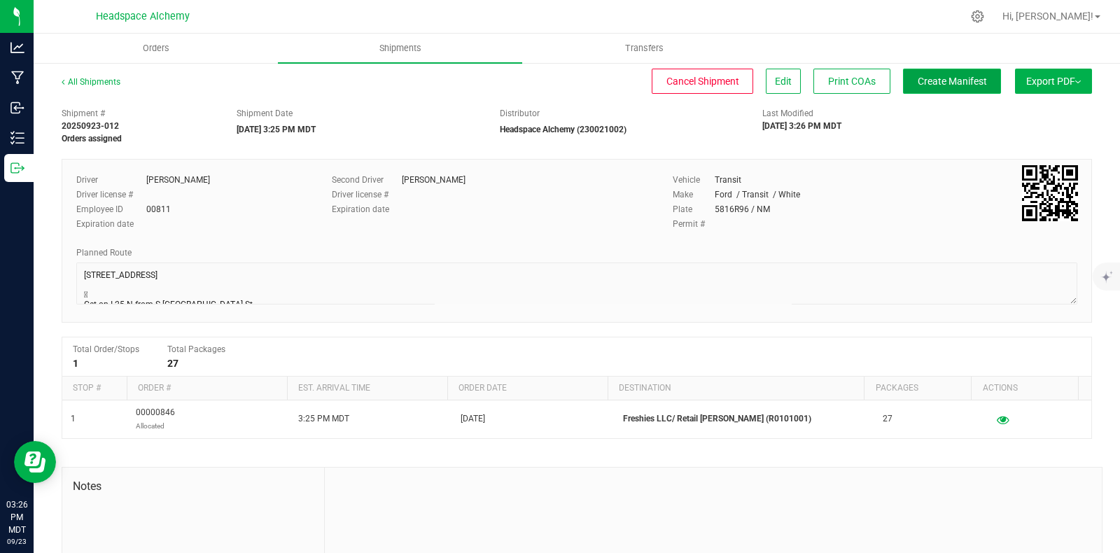
click at [952, 79] on span "Create Manifest" at bounding box center [951, 81] width 69 height 11
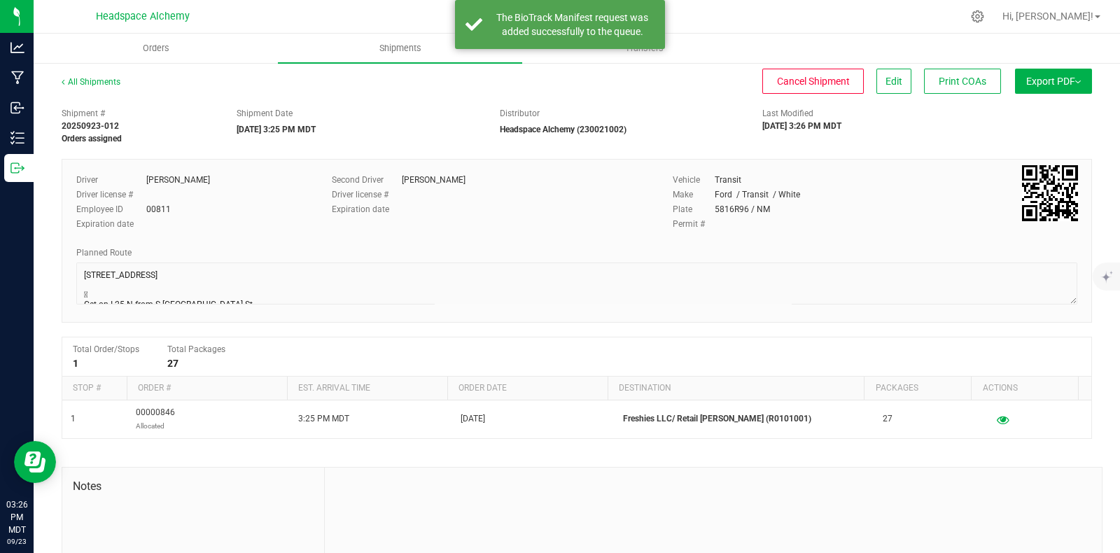
click at [1044, 72] on button "Export PDF" at bounding box center [1053, 81] width 77 height 25
click at [1012, 109] on span "Manifest by Package ID" at bounding box center [1032, 112] width 89 height 10
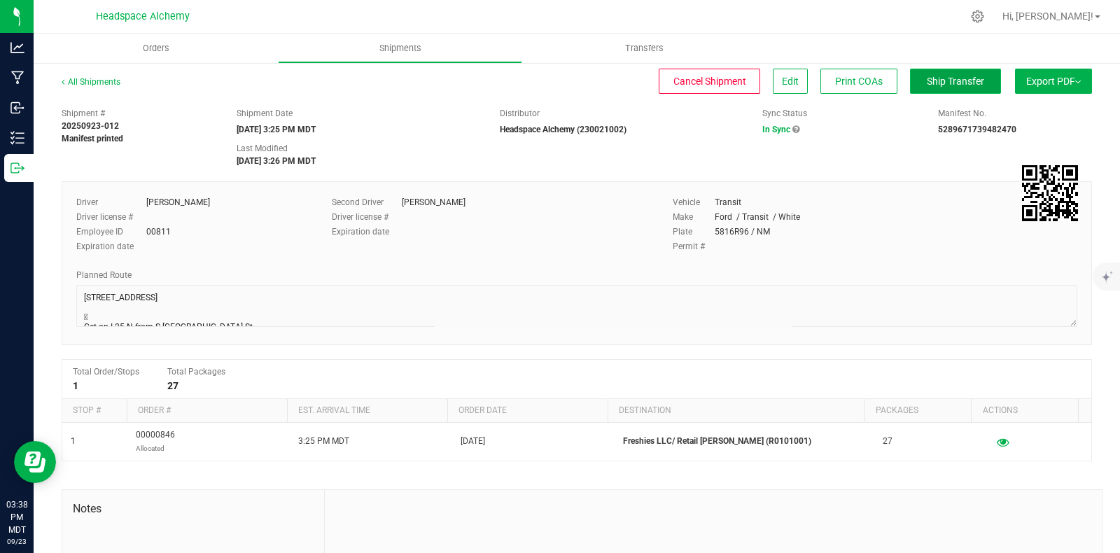
click at [943, 78] on span "Ship Transfer" at bounding box center [955, 81] width 57 height 11
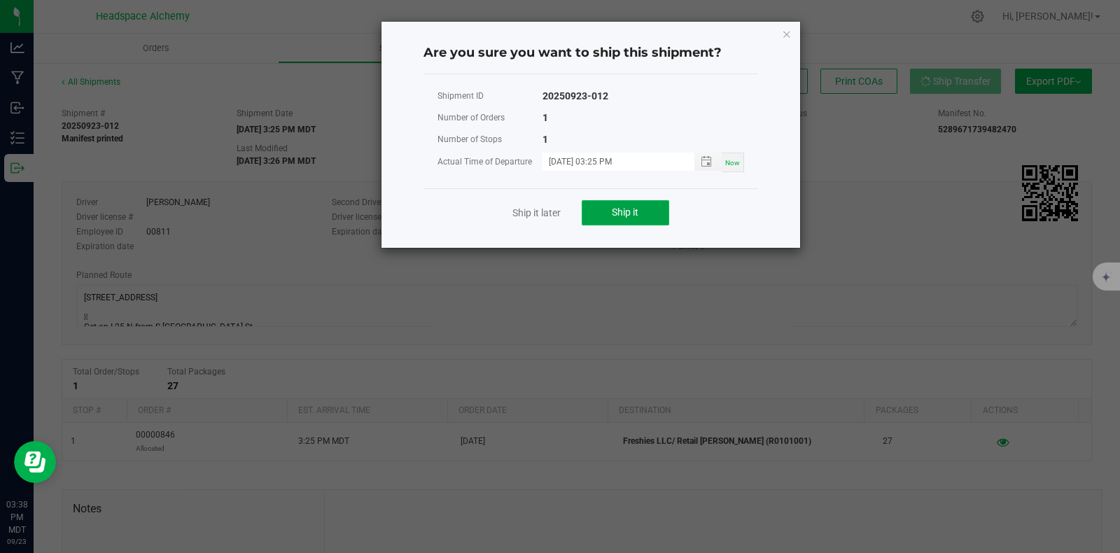
click at [619, 204] on button "Ship it" at bounding box center [625, 212] width 87 height 25
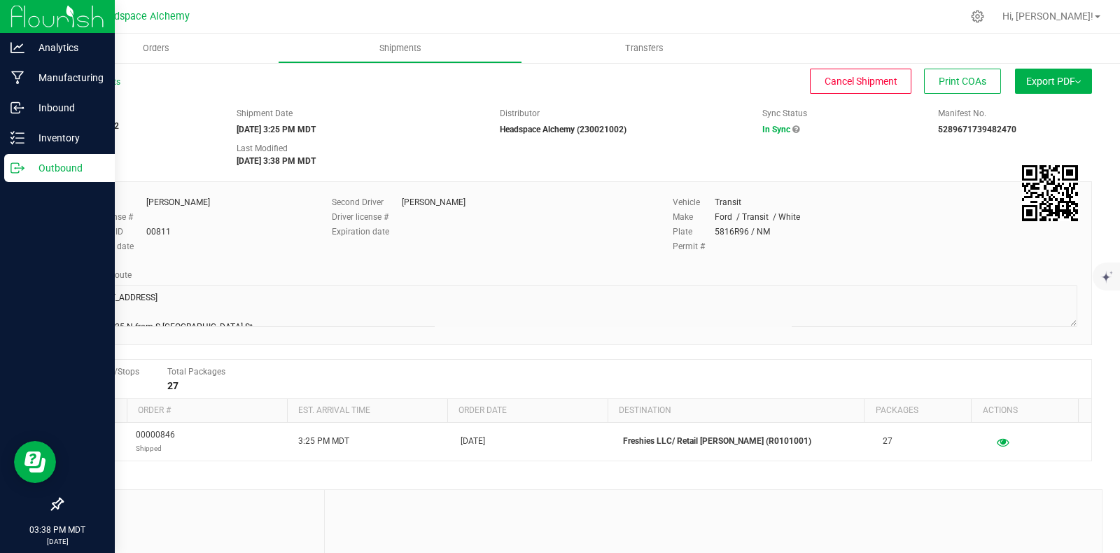
click at [24, 160] on p "Outbound" at bounding box center [66, 168] width 84 height 17
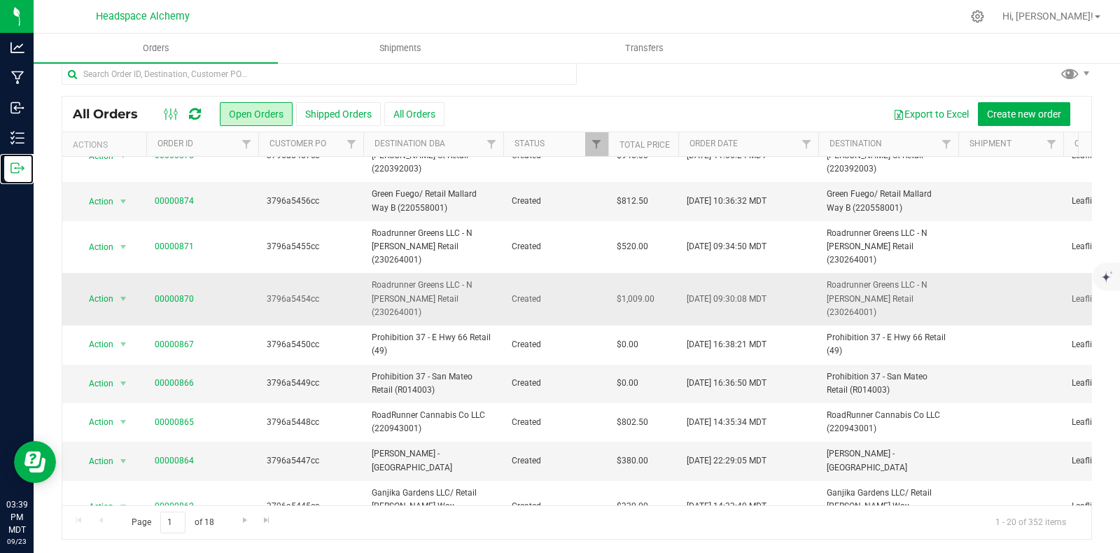
scroll to position [408, 0]
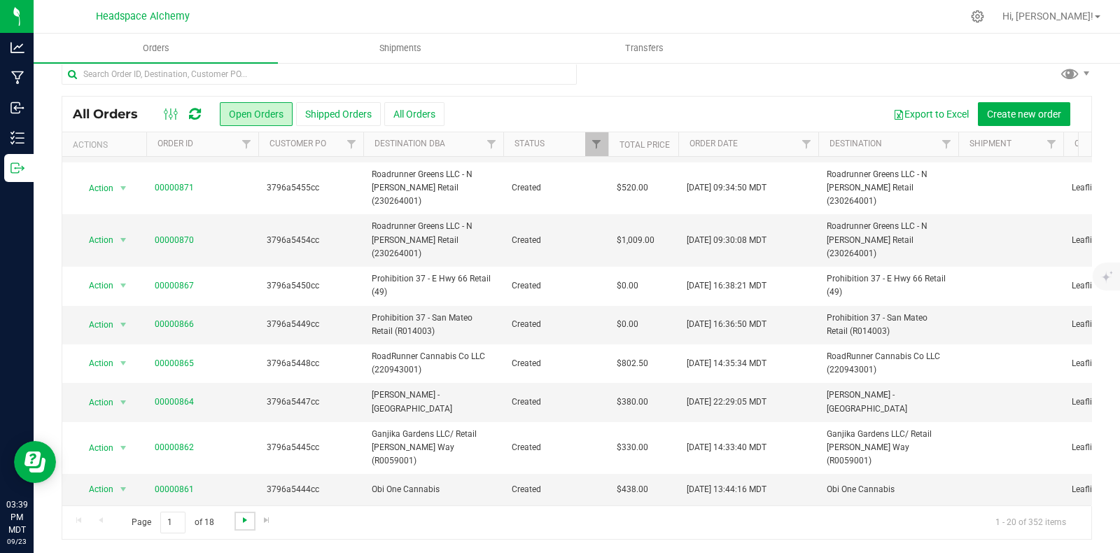
click at [246, 514] on span "Go to the next page" at bounding box center [244, 519] width 11 height 11
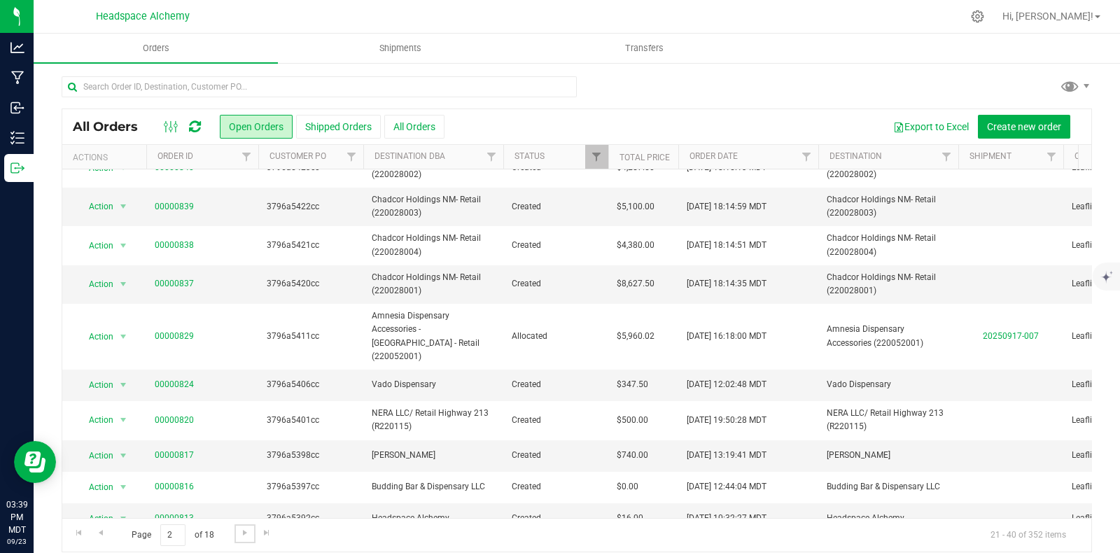
scroll to position [406, 0]
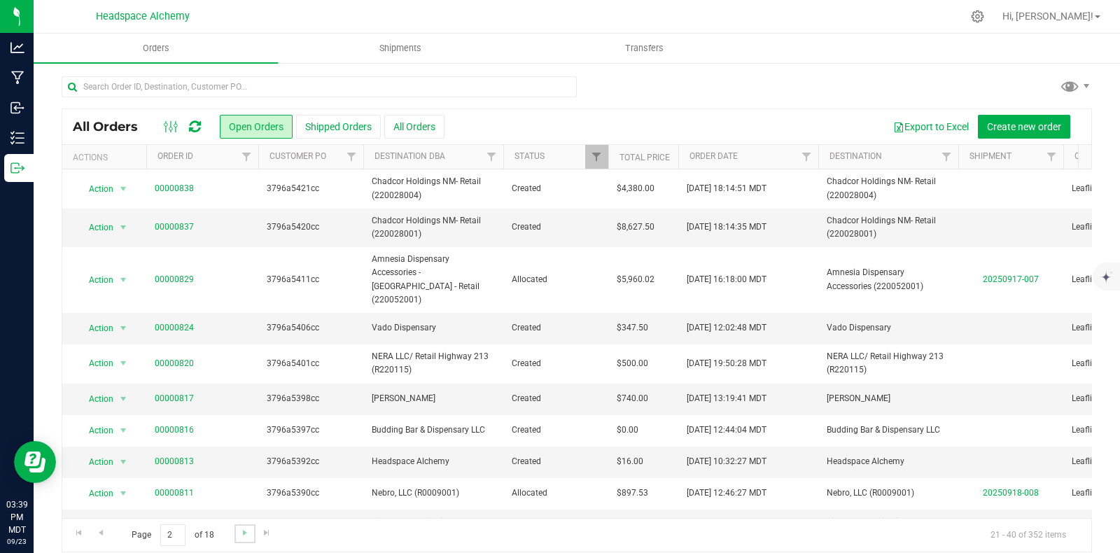
click at [249, 528] on link "Go to the next page" at bounding box center [244, 533] width 20 height 19
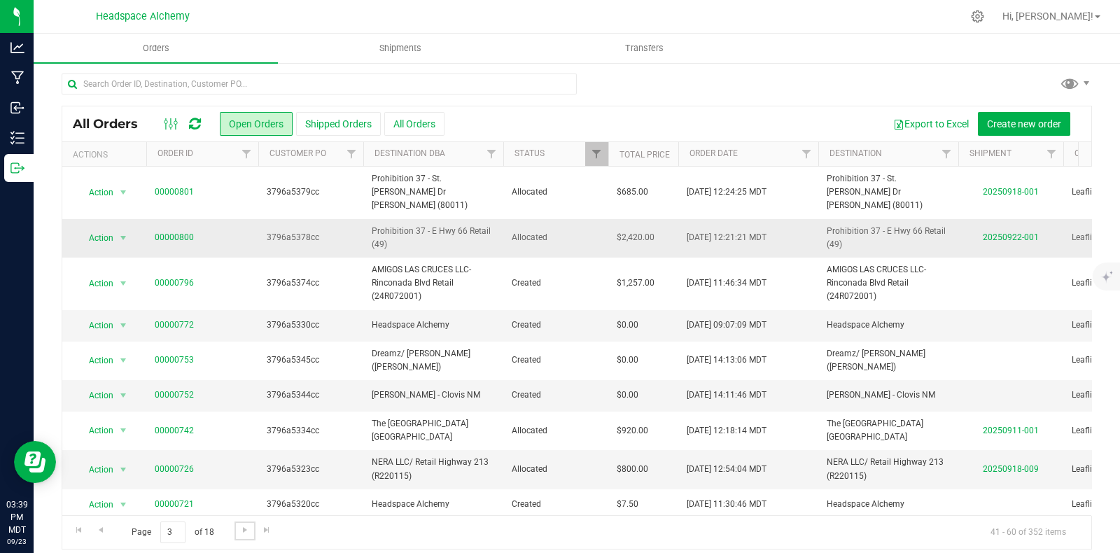
scroll to position [0, 0]
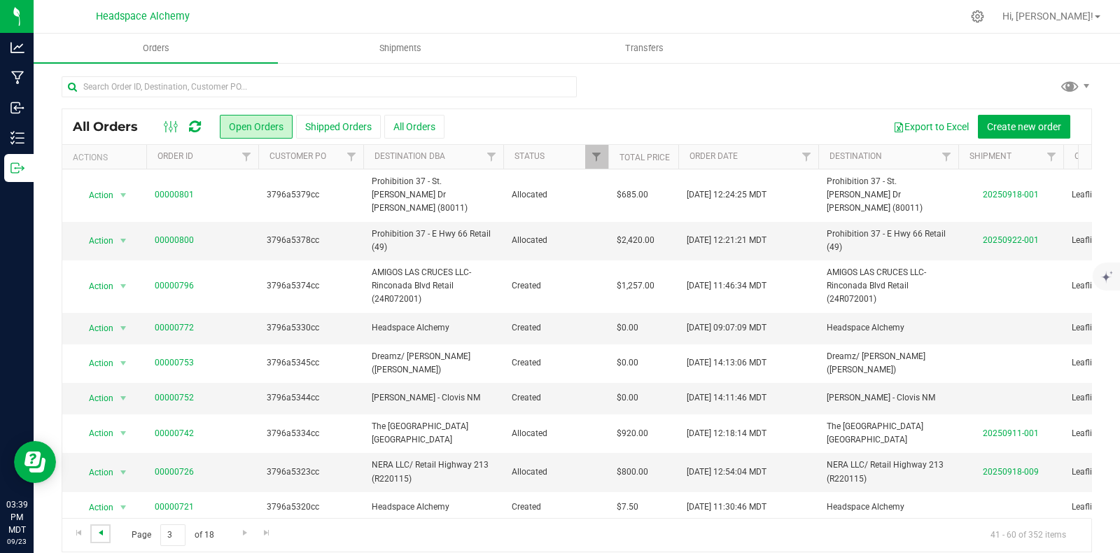
click at [103, 530] on span "Go to the previous page" at bounding box center [100, 532] width 11 height 11
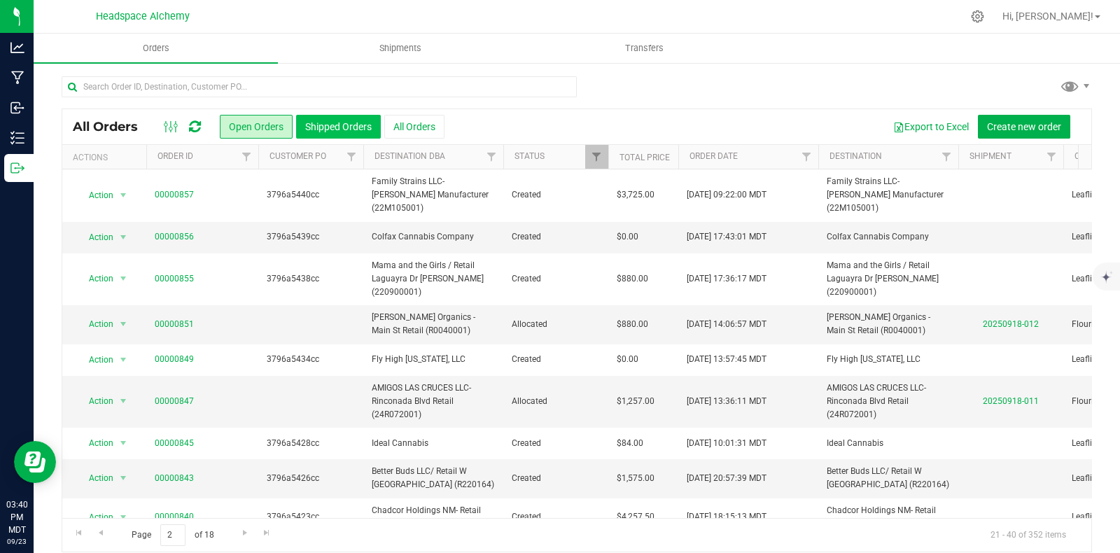
click at [316, 130] on button "Shipped Orders" at bounding box center [338, 127] width 85 height 24
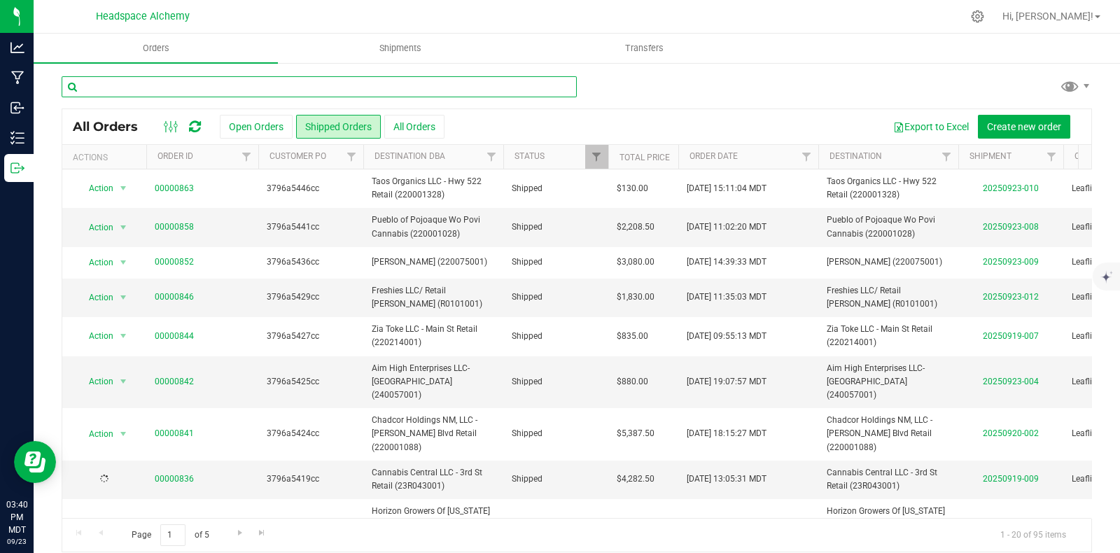
click at [242, 92] on input "text" at bounding box center [319, 86] width 515 height 21
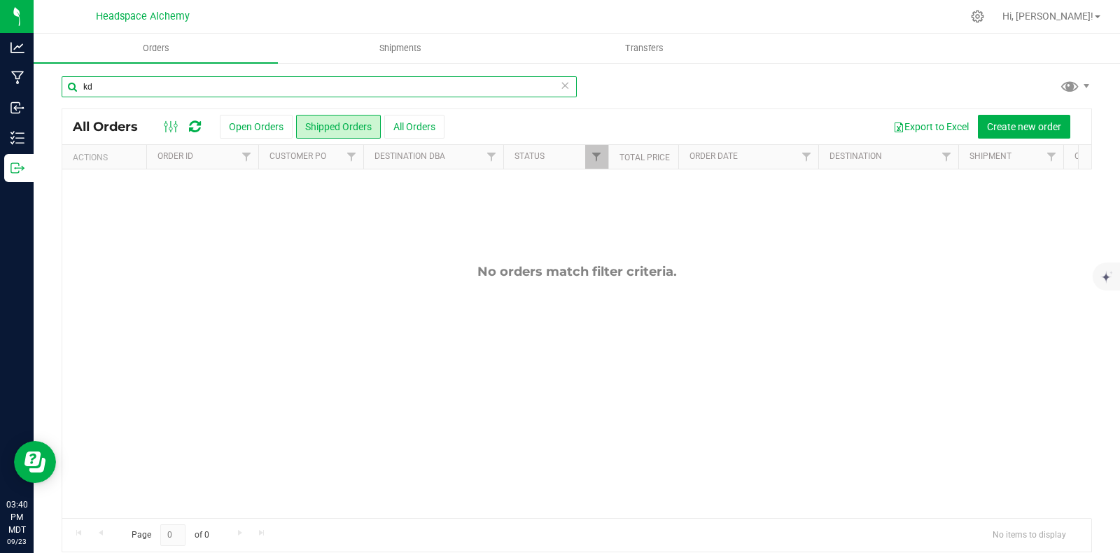
type input "kd"
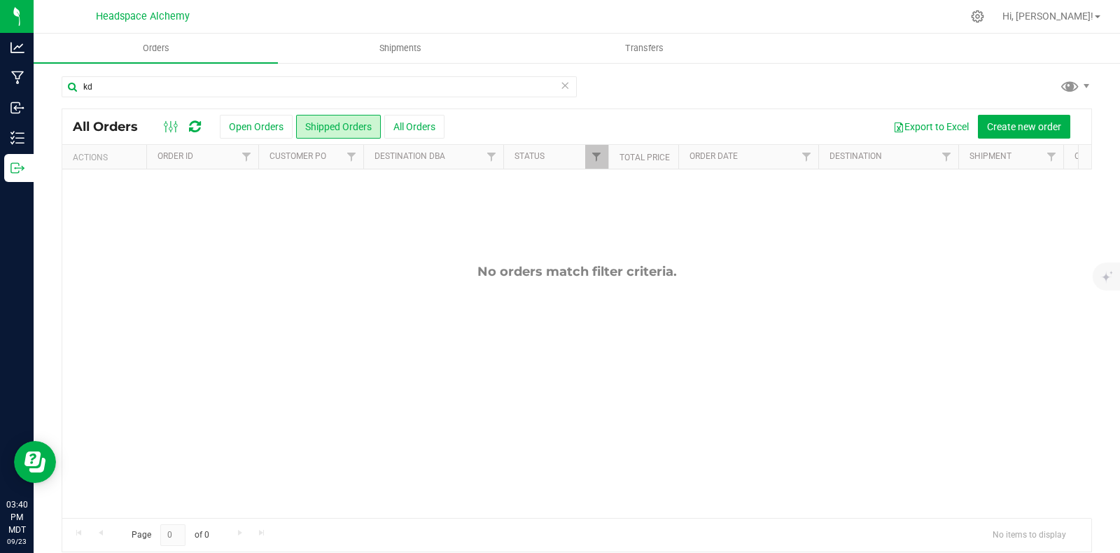
click at [560, 85] on icon at bounding box center [565, 84] width 10 height 17
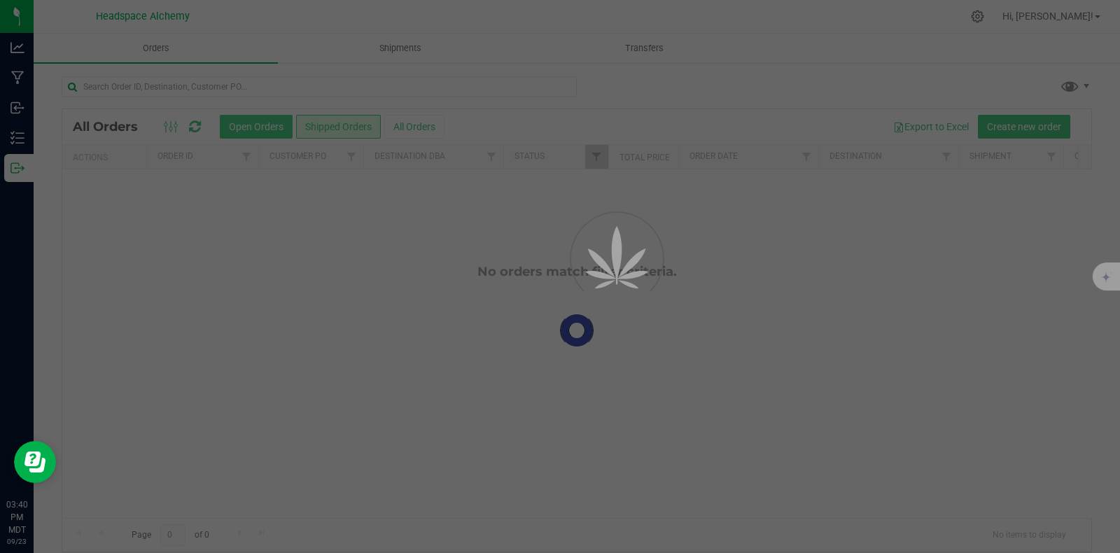
click at [258, 125] on button "Open Orders" at bounding box center [256, 127] width 73 height 24
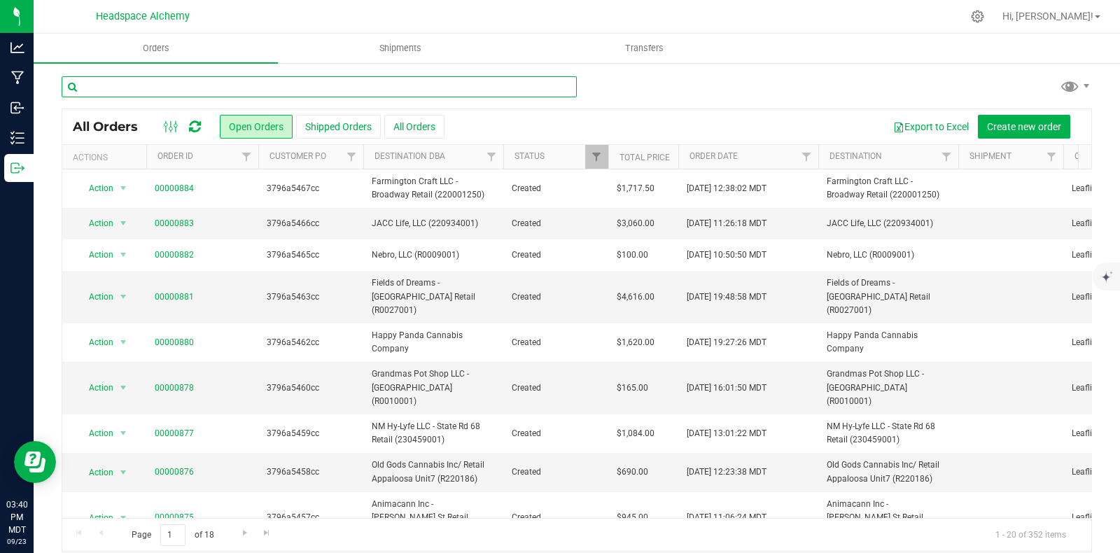
click at [226, 87] on input "text" at bounding box center [319, 86] width 515 height 21
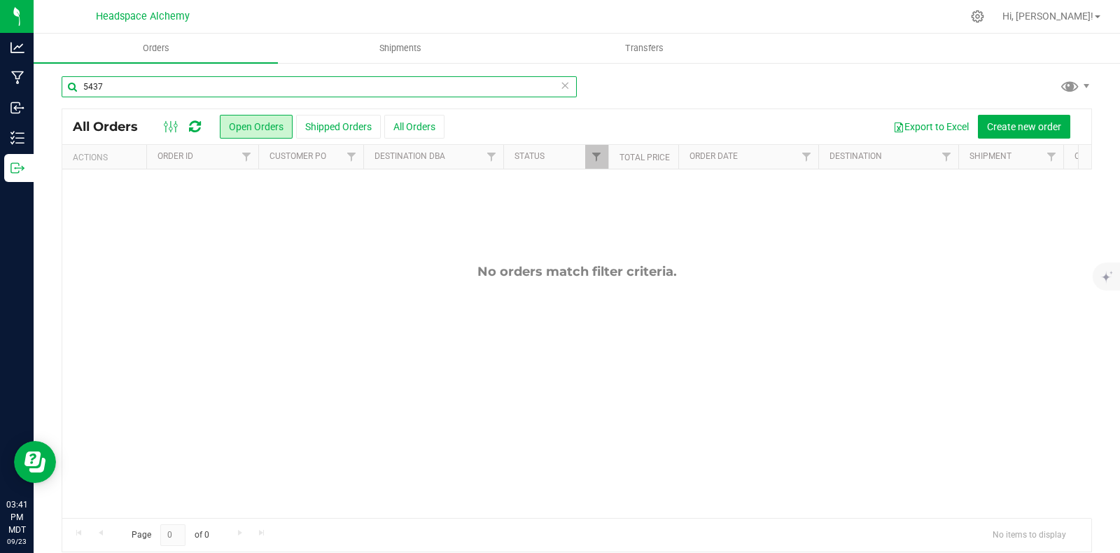
type input "5437"
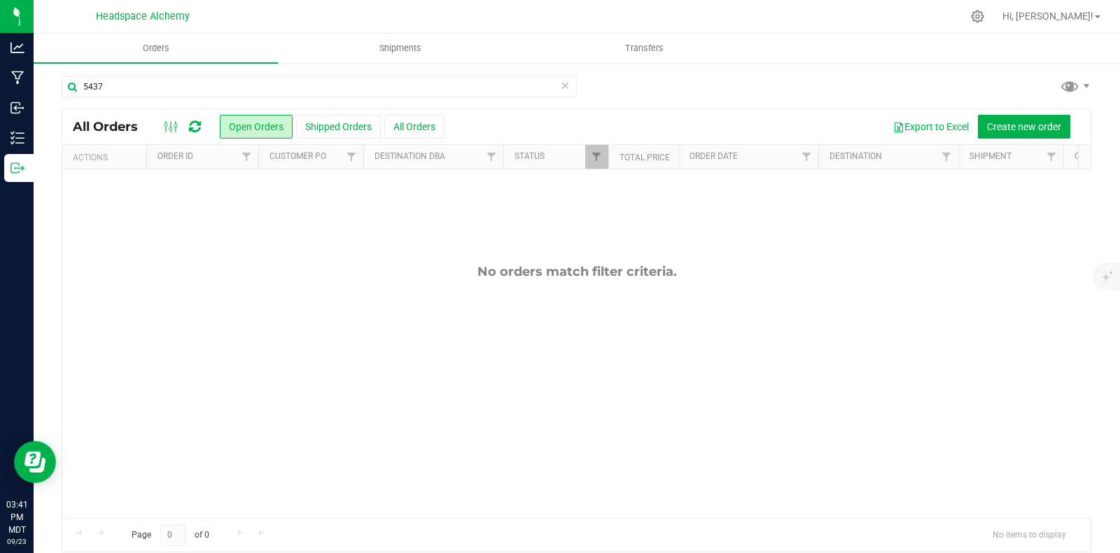
click at [612, 96] on div "5437" at bounding box center [577, 92] width 1030 height 32
click at [560, 91] on icon at bounding box center [565, 84] width 10 height 17
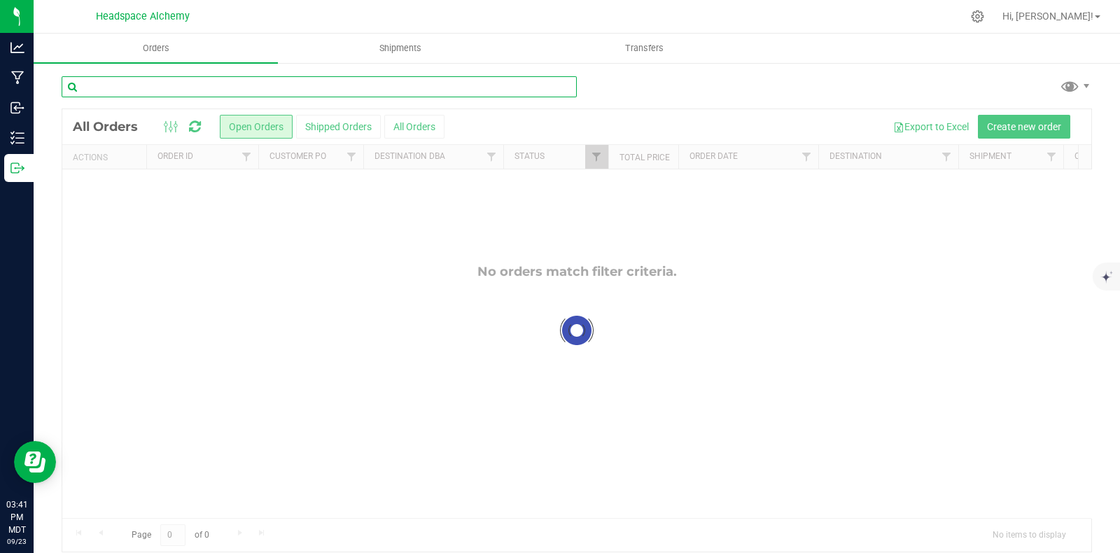
click at [178, 95] on input "text" at bounding box center [319, 86] width 515 height 21
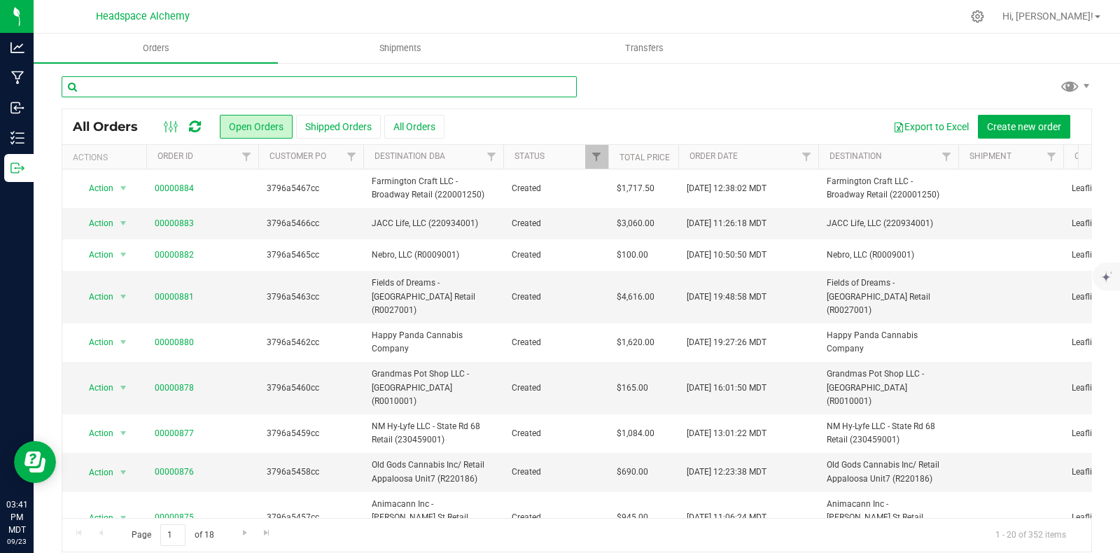
click at [103, 86] on input "text" at bounding box center [319, 86] width 515 height 21
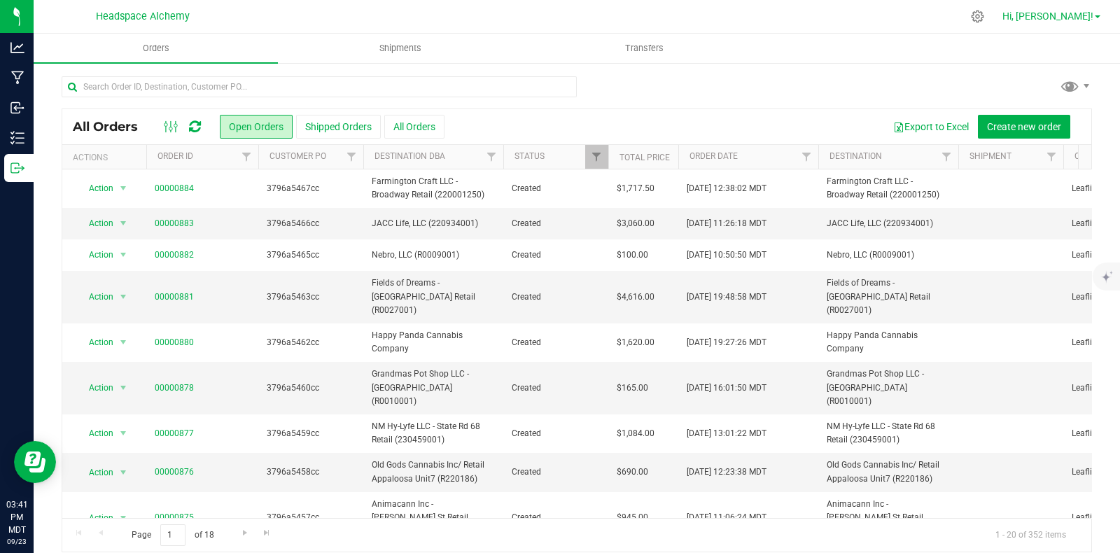
click at [1088, 15] on span "Hi, [PERSON_NAME]!" at bounding box center [1047, 15] width 91 height 11
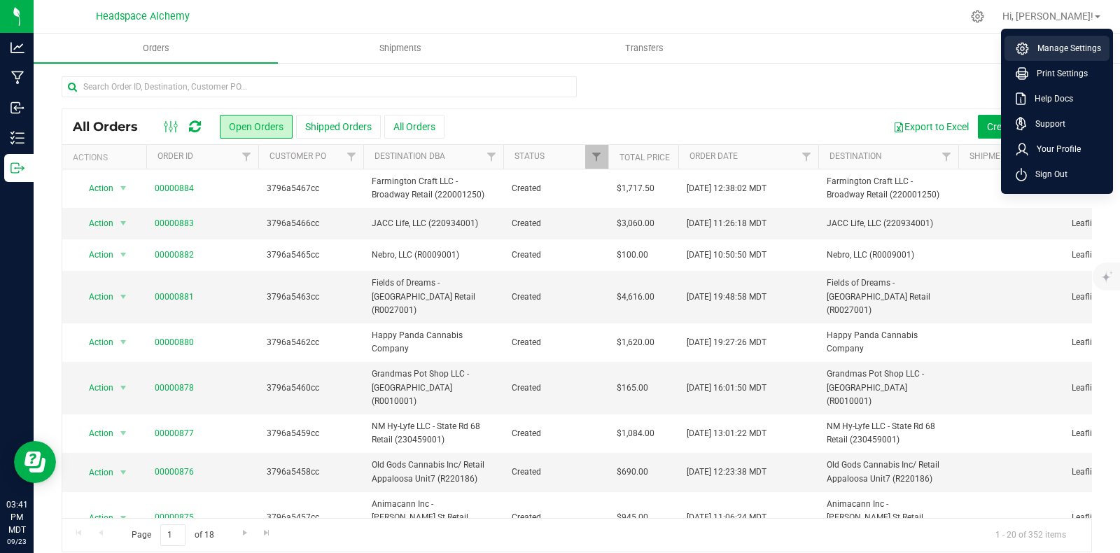
click at [1039, 46] on span "Manage Settings" at bounding box center [1065, 48] width 72 height 14
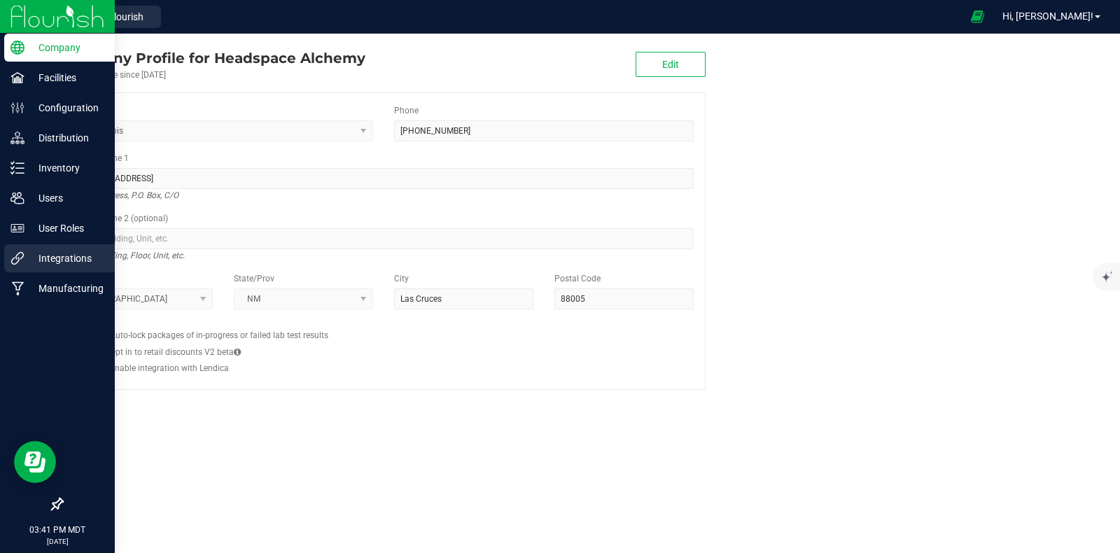
click at [66, 259] on p "Integrations" at bounding box center [66, 258] width 84 height 17
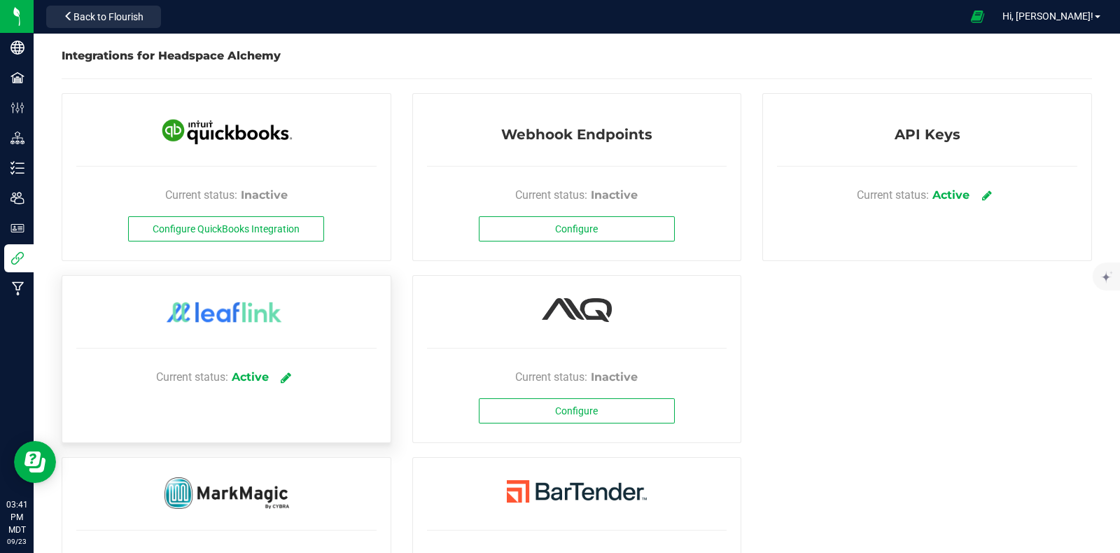
click at [281, 371] on icon at bounding box center [286, 377] width 10 height 13
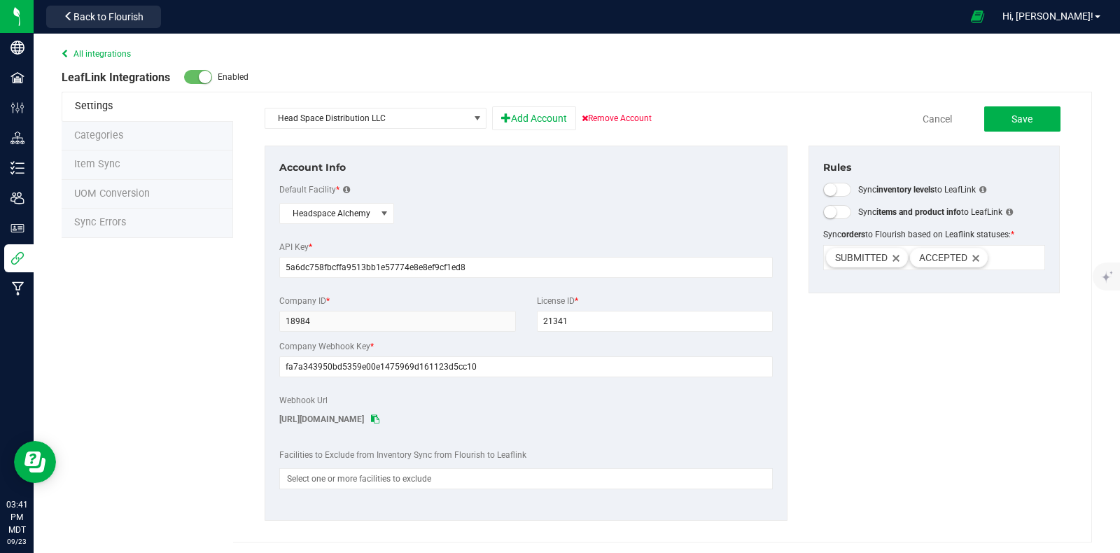
click at [113, 162] on span "Item Sync" at bounding box center [97, 164] width 46 height 12
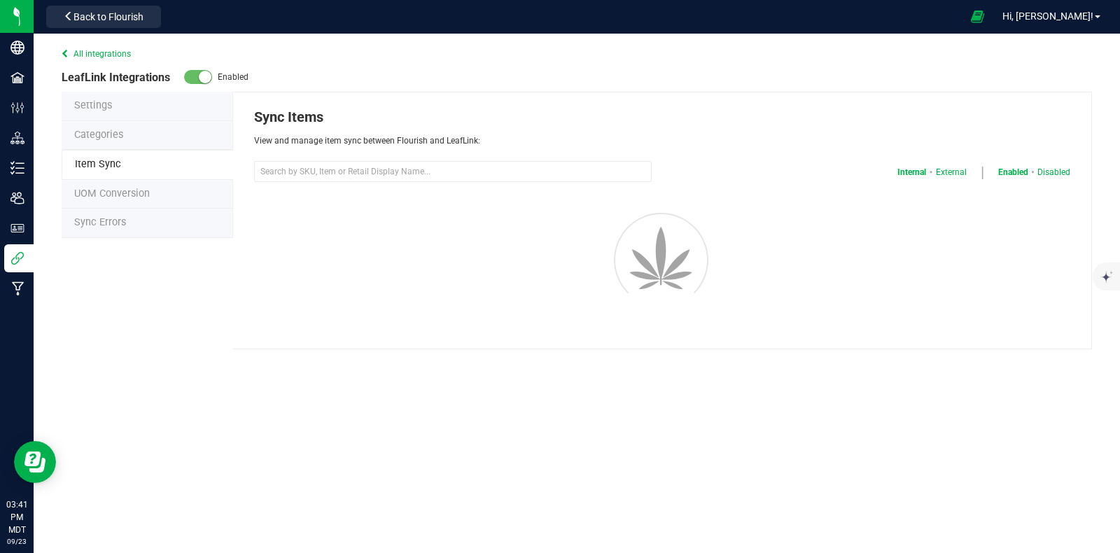
select select "20"
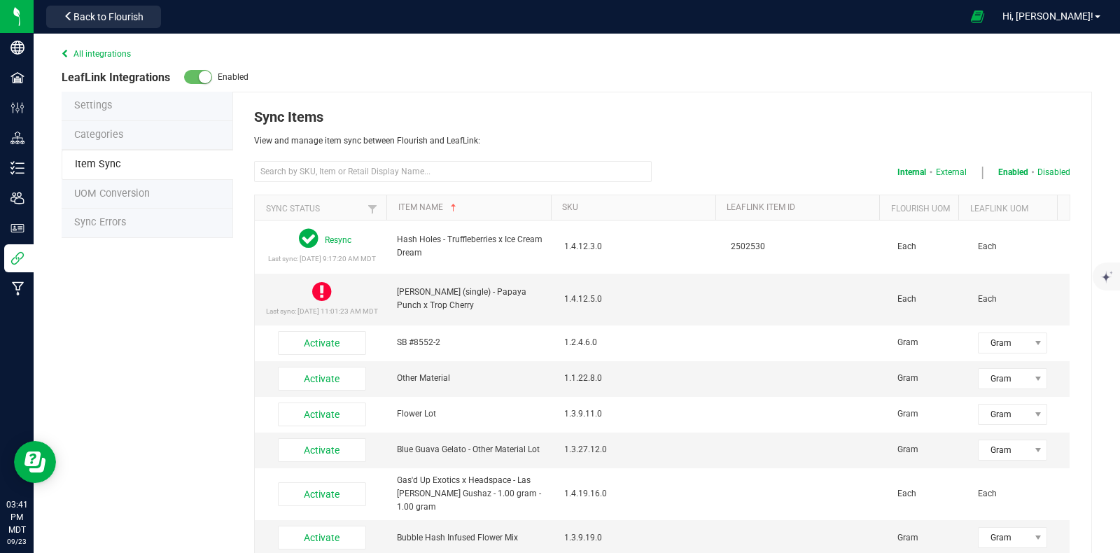
click at [106, 225] on span "Sync Errors" at bounding box center [100, 222] width 52 height 12
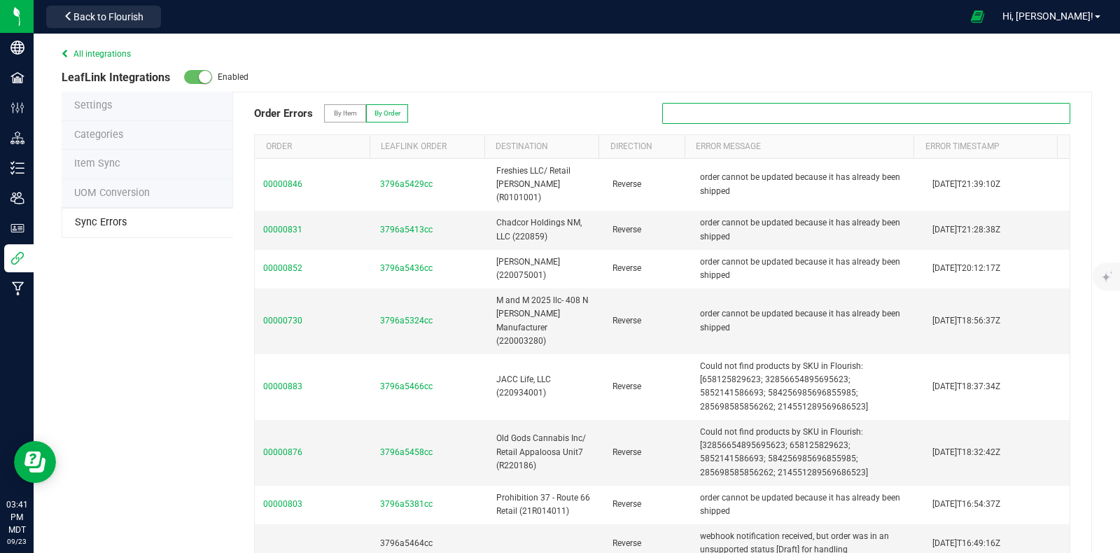
click at [706, 116] on input "text" at bounding box center [866, 113] width 408 height 21
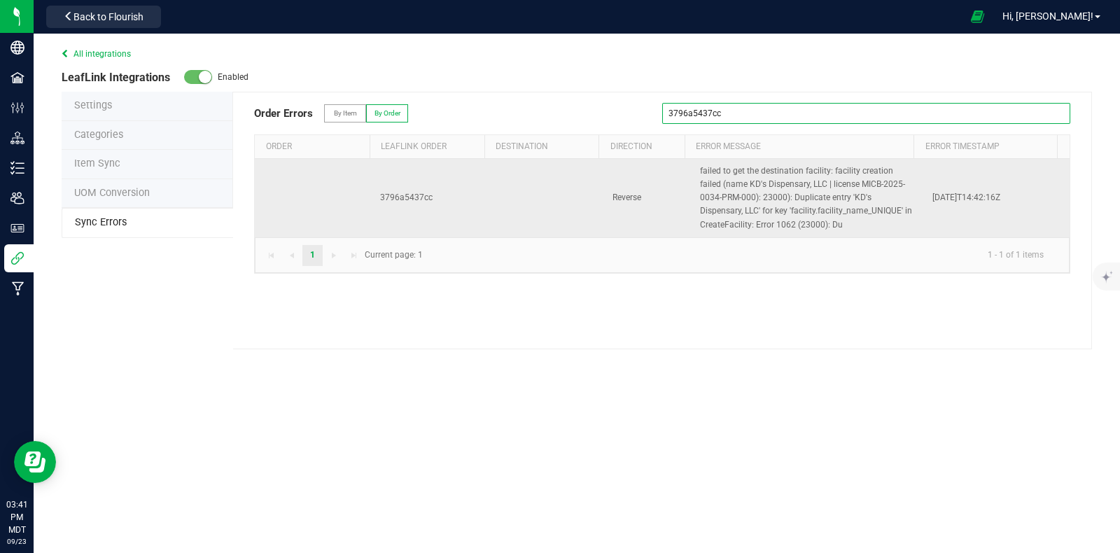
type input "3796a5437cc"
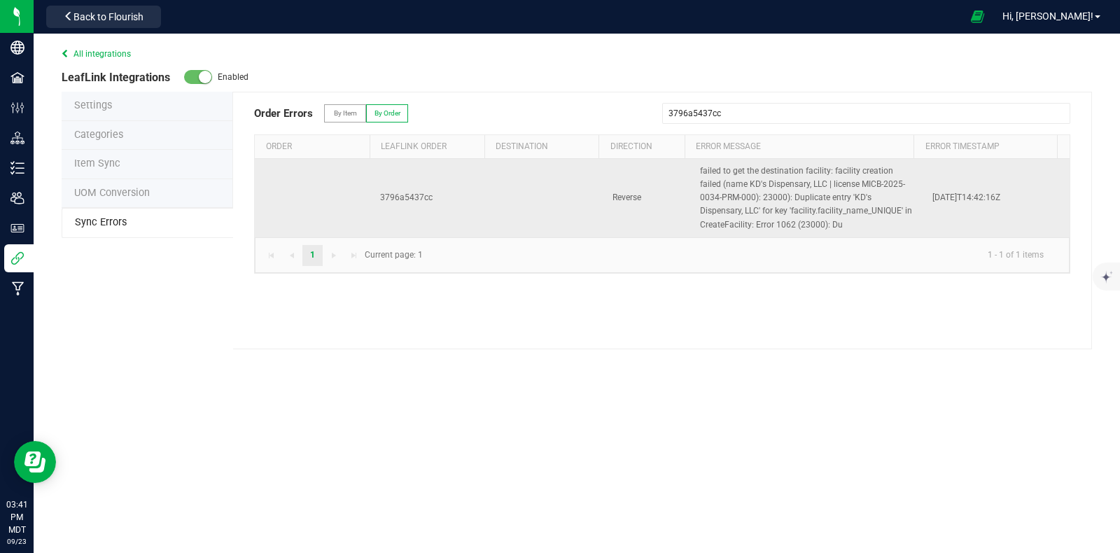
click at [668, 200] on td "Reverse" at bounding box center [647, 198] width 87 height 78
click at [646, 194] on td "Reverse" at bounding box center [647, 198] width 87 height 78
click at [622, 192] on span "Reverse" at bounding box center [626, 197] width 29 height 10
click at [621, 193] on span "Reverse" at bounding box center [626, 197] width 29 height 10
click at [756, 190] on td "failed to get the destination facility: facility creation failed (name KD's Dis…" at bounding box center [807, 198] width 232 height 78
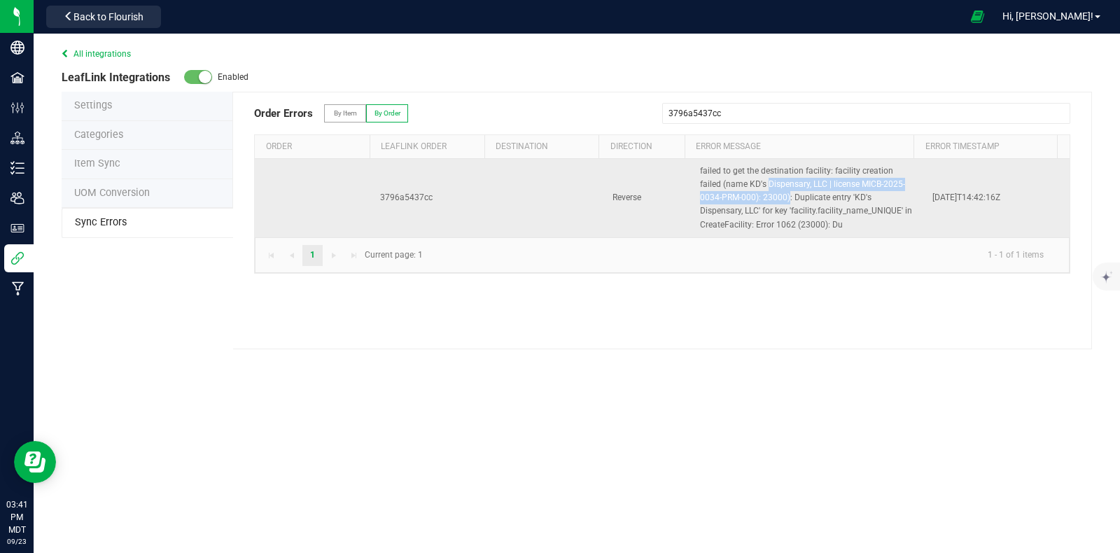
click at [756, 191] on td "failed to get the destination facility: facility creation failed (name KD's Dis…" at bounding box center [807, 198] width 232 height 78
click at [728, 197] on span "failed to get the destination facility: facility creation failed (name KD's Dis…" at bounding box center [806, 198] width 212 height 64
drag, startPoint x: 435, startPoint y: 196, endPoint x: 371, endPoint y: 197, distance: 64.4
click at [372, 197] on td "3796a5437cc" at bounding box center [430, 198] width 116 height 78
copy span "3796a5437cc"
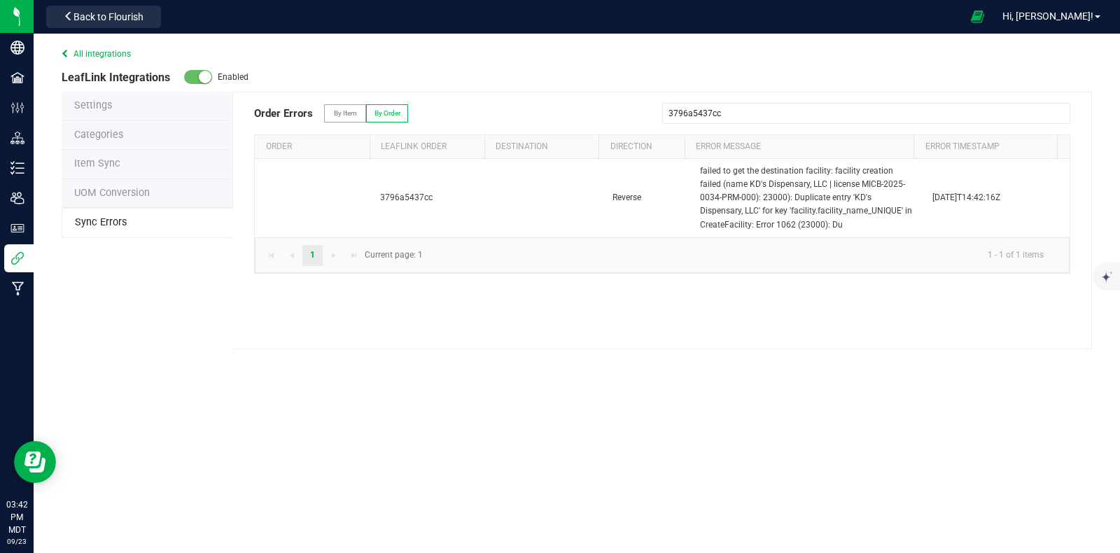
click at [74, 54] on link "All integrations" at bounding box center [96, 54] width 69 height 10
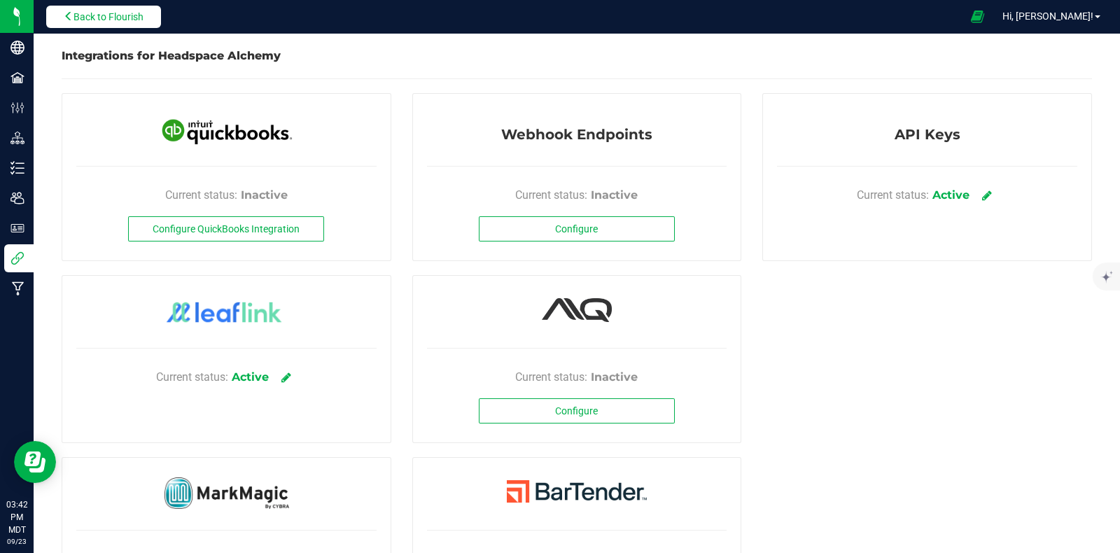
click at [97, 26] on button "Back to Flourish" at bounding box center [103, 17] width 115 height 22
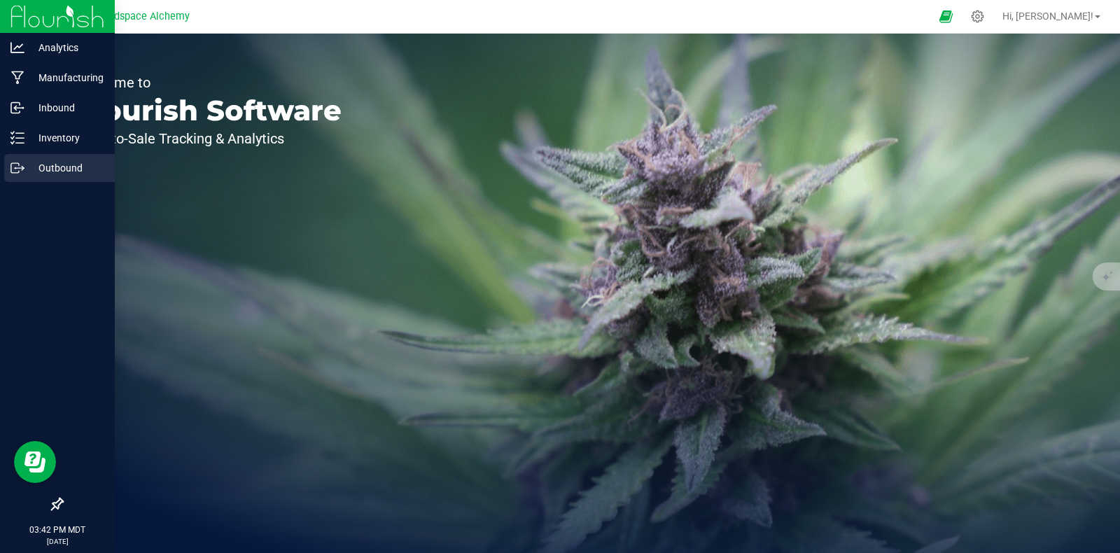
click at [20, 163] on icon at bounding box center [17, 168] width 14 height 14
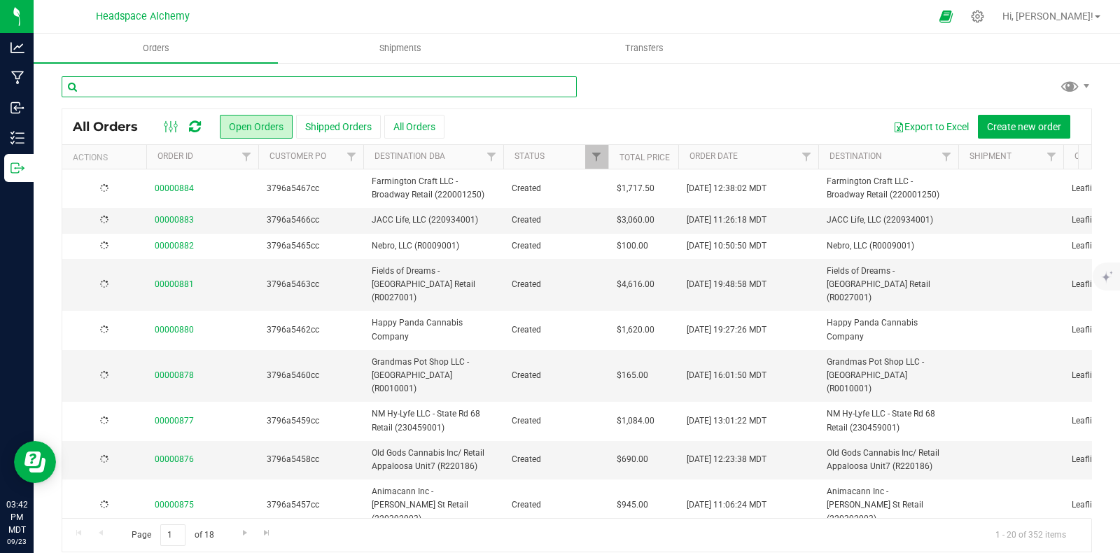
paste input "3796a5437cc"
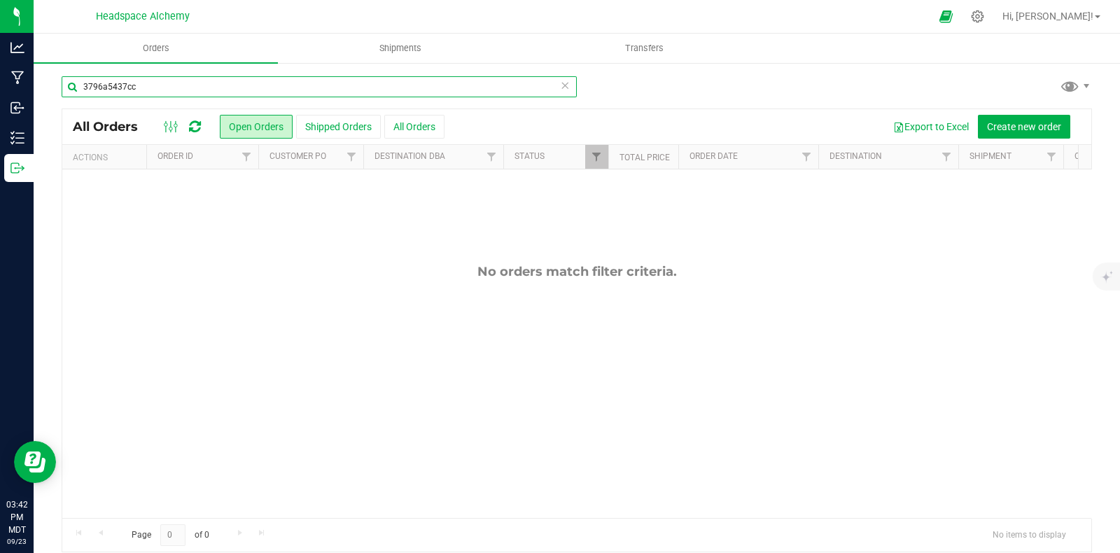
type input "3796a5437cc"
drag, startPoint x: 148, startPoint y: 84, endPoint x: 38, endPoint y: 83, distance: 110.6
click at [38, 84] on div "3796a5437cc All Orders Open Orders Shipped Orders All Orders Export to Excel Cr…" at bounding box center [577, 314] width 1086 height 505
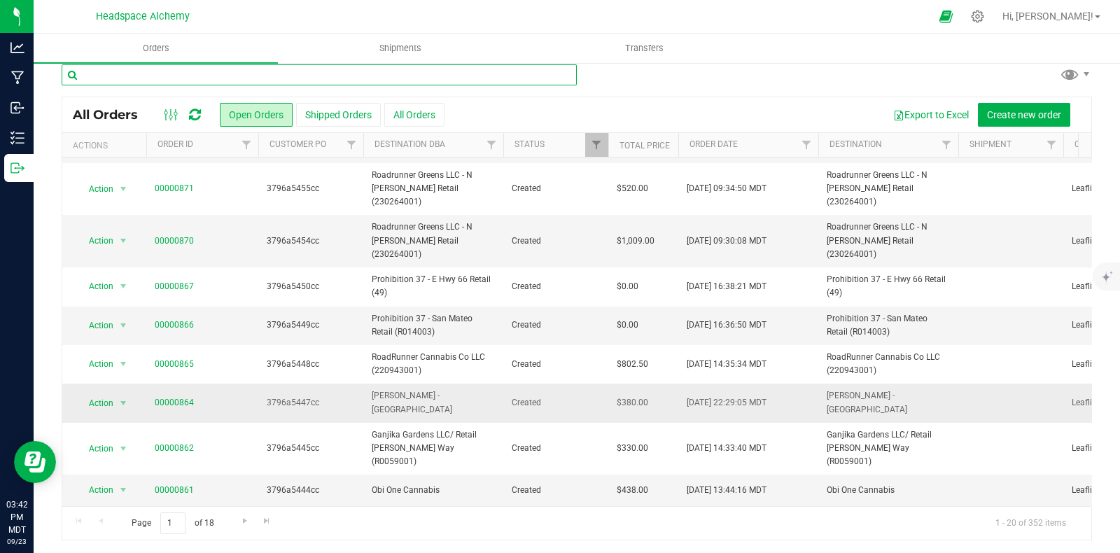
scroll to position [13, 0]
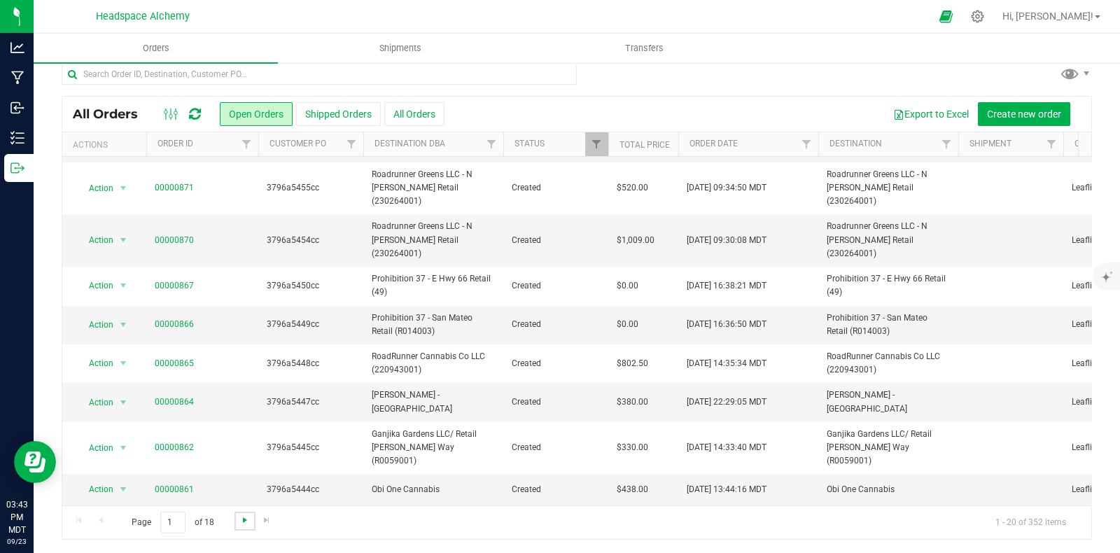
click at [241, 523] on span "Go to the next page" at bounding box center [244, 519] width 11 height 11
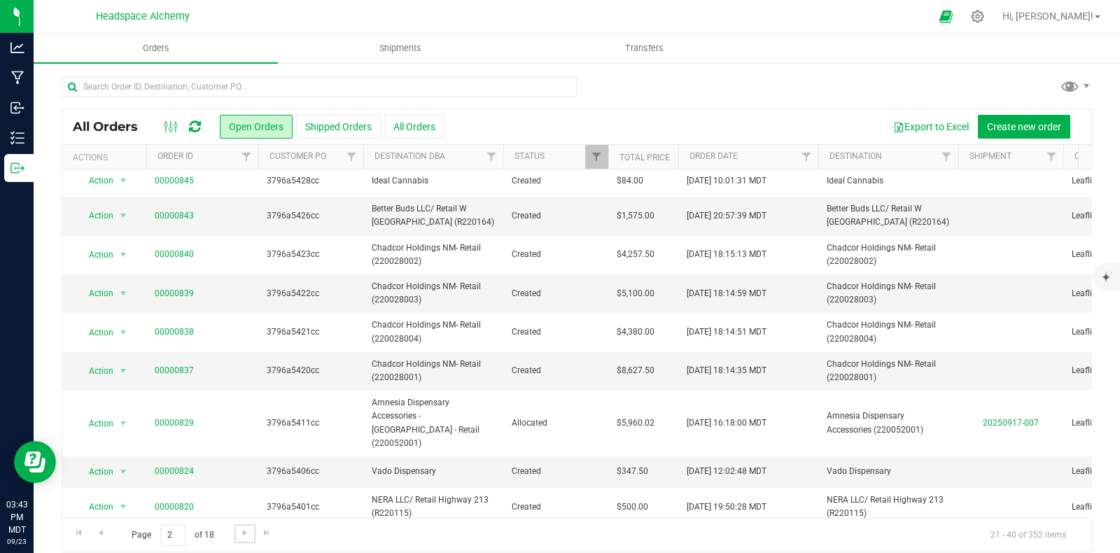
scroll to position [0, 0]
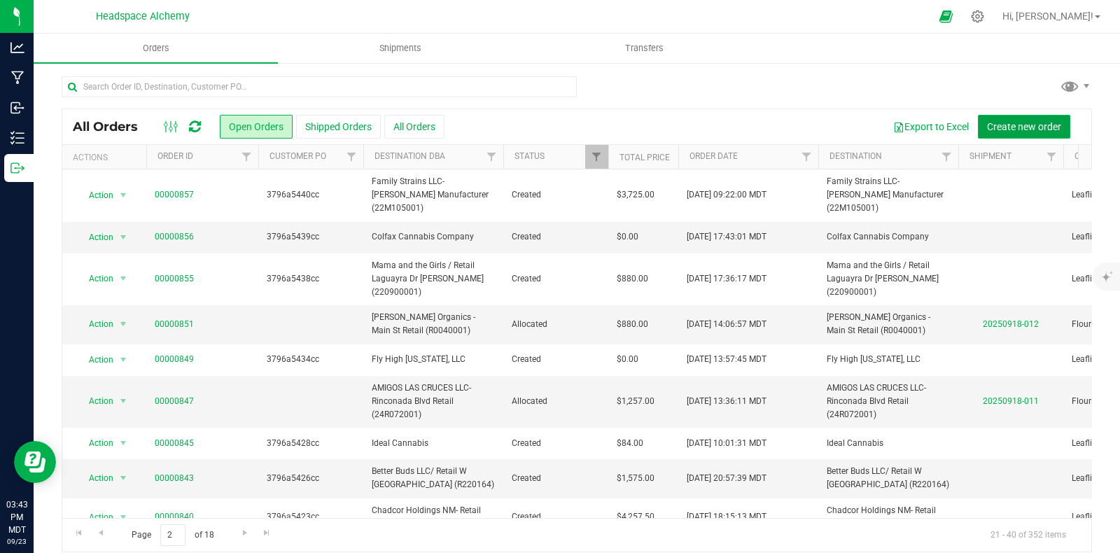
click at [1014, 125] on span "Create new order" at bounding box center [1024, 126] width 74 height 11
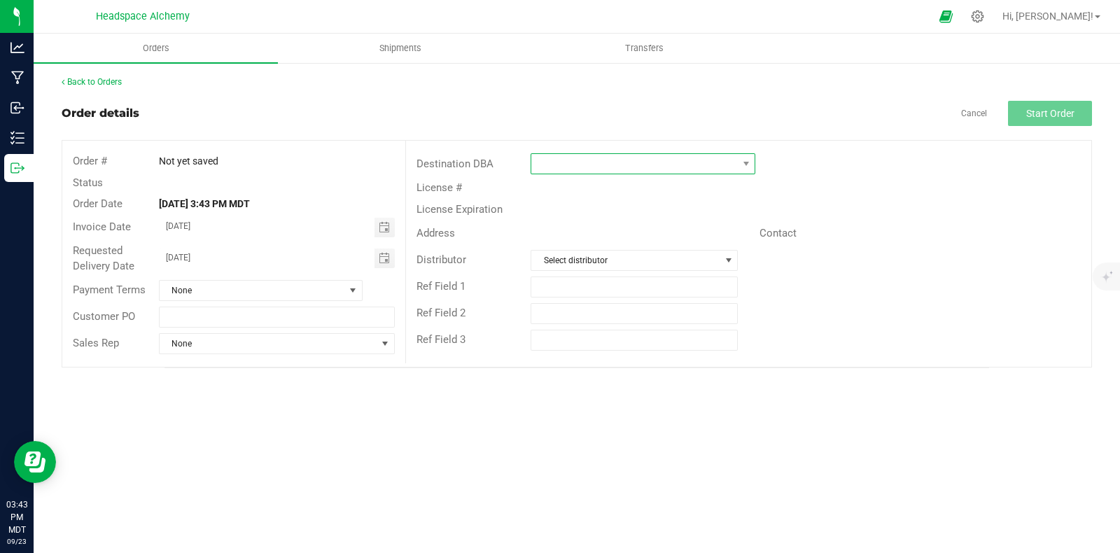
click at [577, 160] on span at bounding box center [634, 164] width 206 height 20
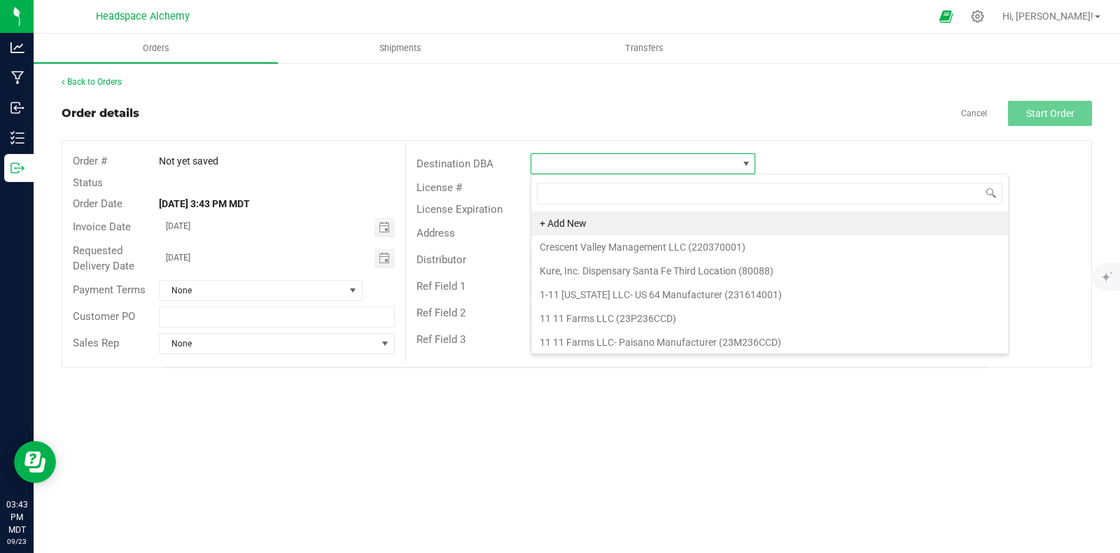
scroll to position [20, 224]
click at [229, 291] on span "None" at bounding box center [252, 291] width 185 height 20
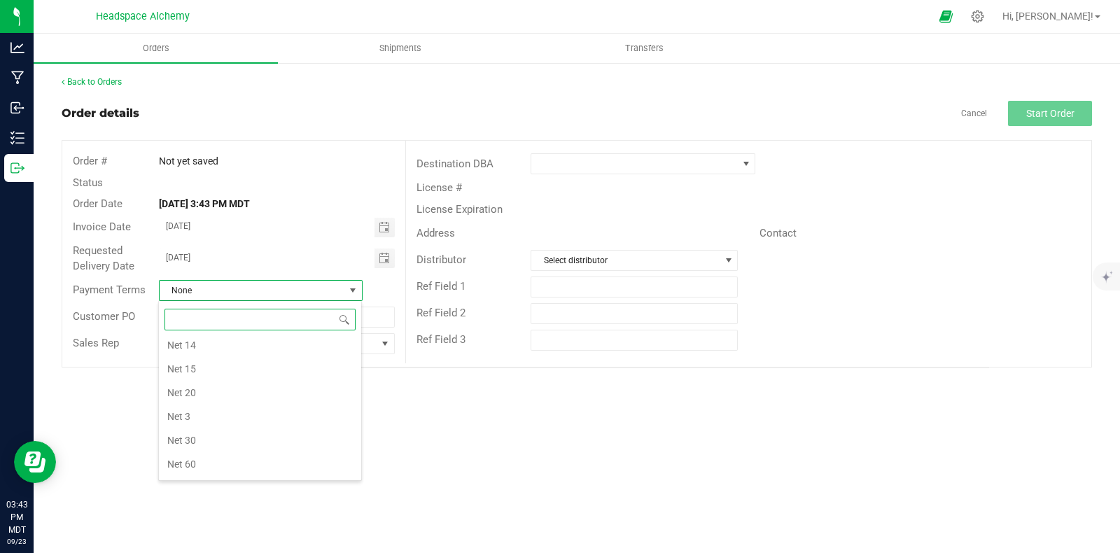
scroll to position [0, 0]
click at [195, 397] on li "COD" at bounding box center [260, 397] width 202 height 24
click at [206, 315] on input "text" at bounding box center [277, 317] width 237 height 21
type input "3796a5437cc"
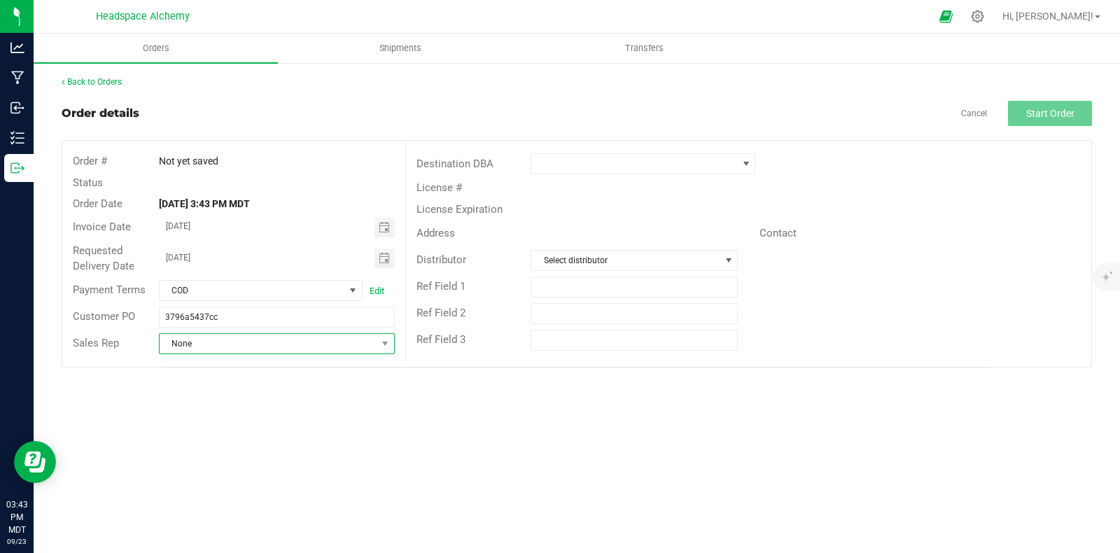
click at [241, 347] on span "None" at bounding box center [269, 344] width 218 height 20
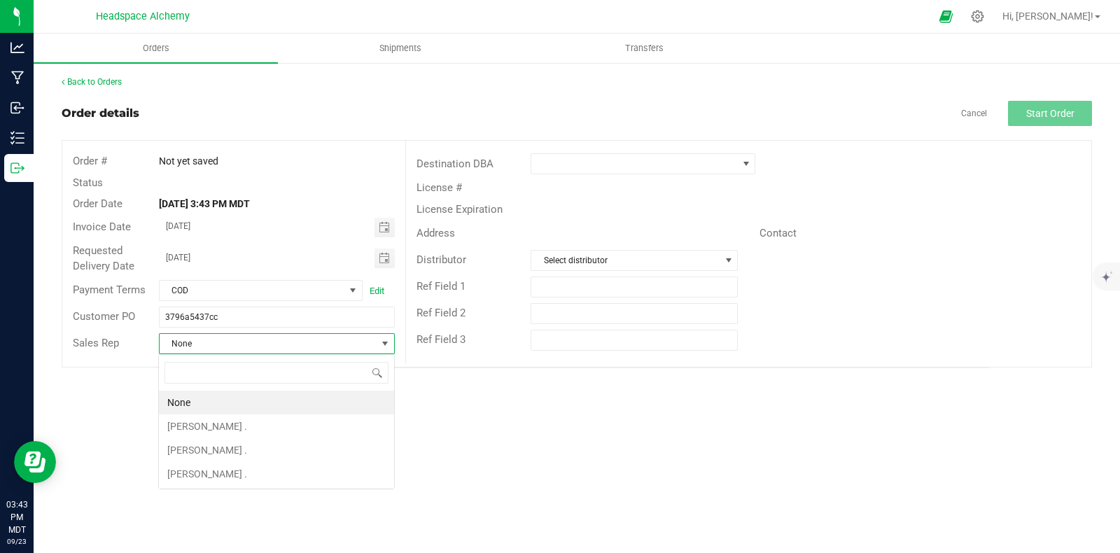
scroll to position [20, 236]
click at [195, 397] on li "None" at bounding box center [276, 402] width 235 height 24
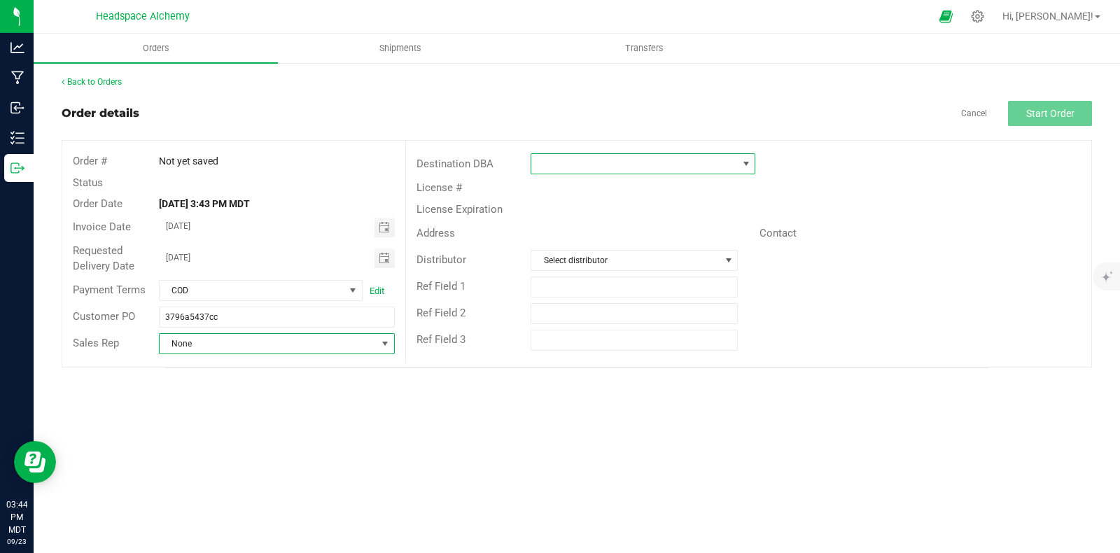
click at [602, 164] on span at bounding box center [634, 164] width 206 height 20
click at [754, 162] on span at bounding box center [745, 164] width 17 height 20
click at [742, 162] on span at bounding box center [745, 163] width 11 height 11
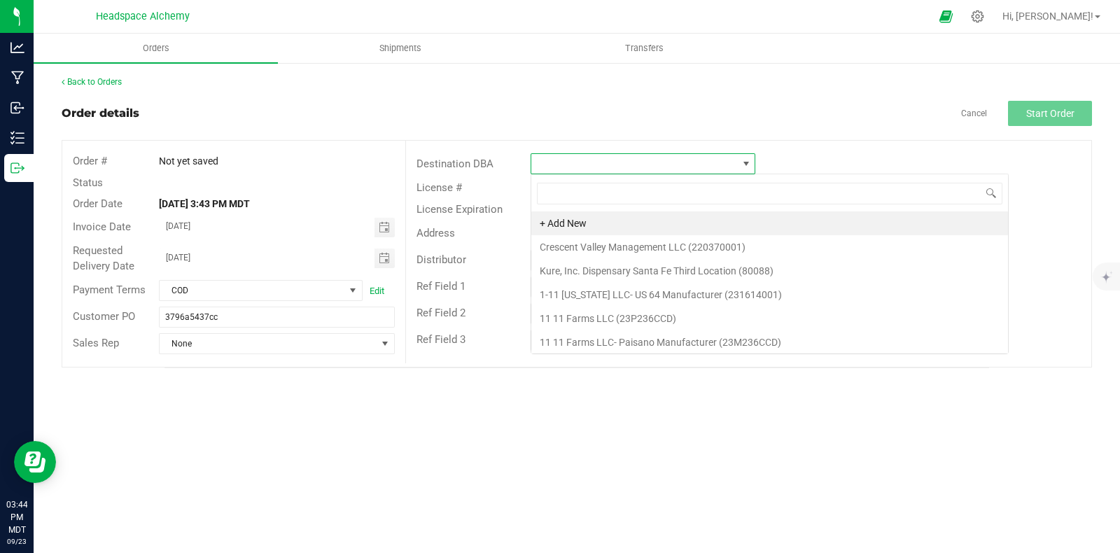
scroll to position [20, 224]
type input "Kd"
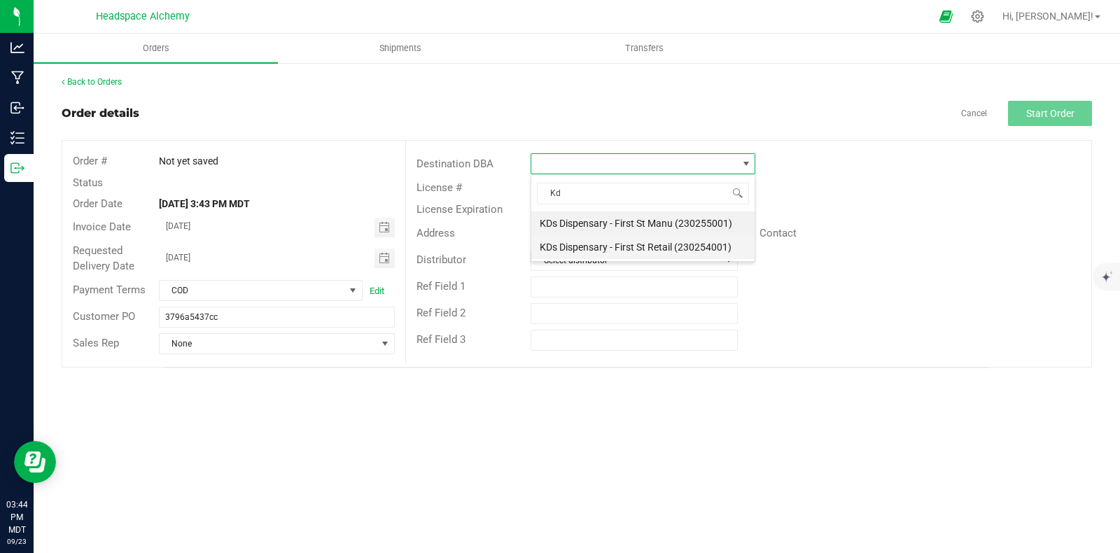
click at [709, 244] on li "KDs Dispensary - First St Retail (230254001)" at bounding box center [642, 247] width 223 height 24
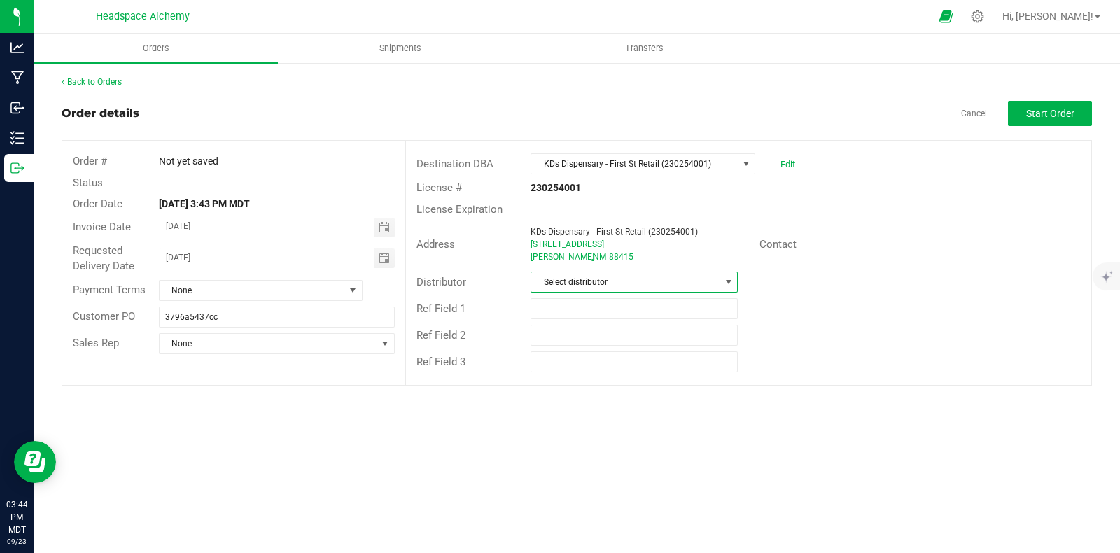
click at [675, 286] on span "Select distributor" at bounding box center [625, 282] width 188 height 20
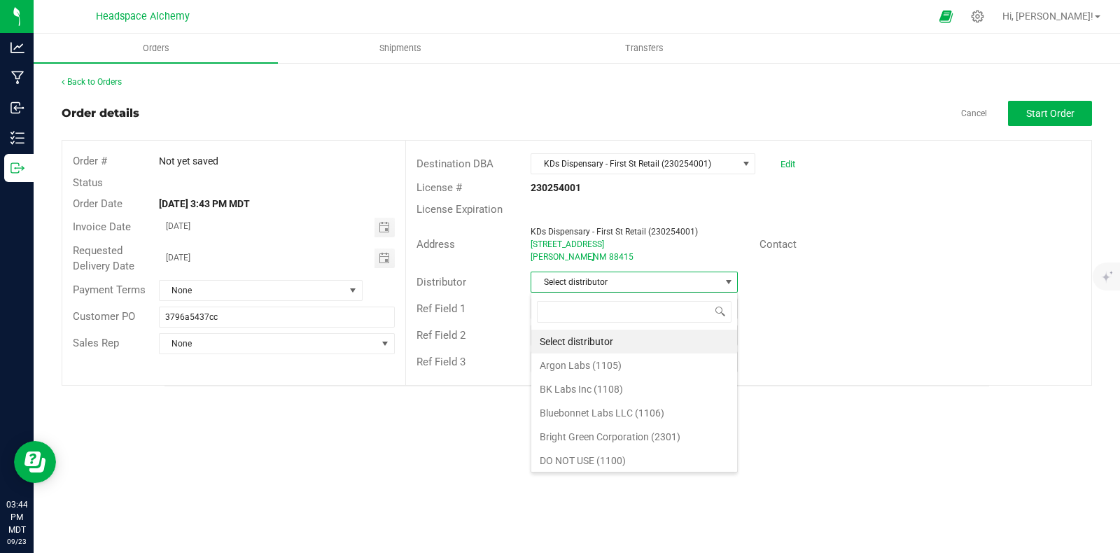
scroll to position [20, 207]
click at [675, 286] on span "Select distributor" at bounding box center [625, 282] width 188 height 20
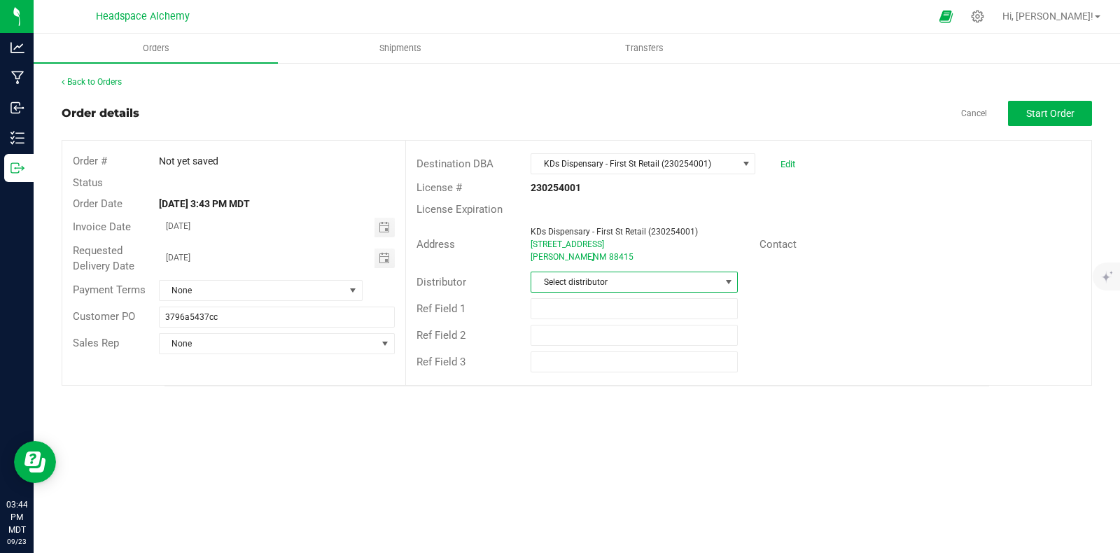
click at [624, 285] on span "Select distributor" at bounding box center [625, 282] width 188 height 20
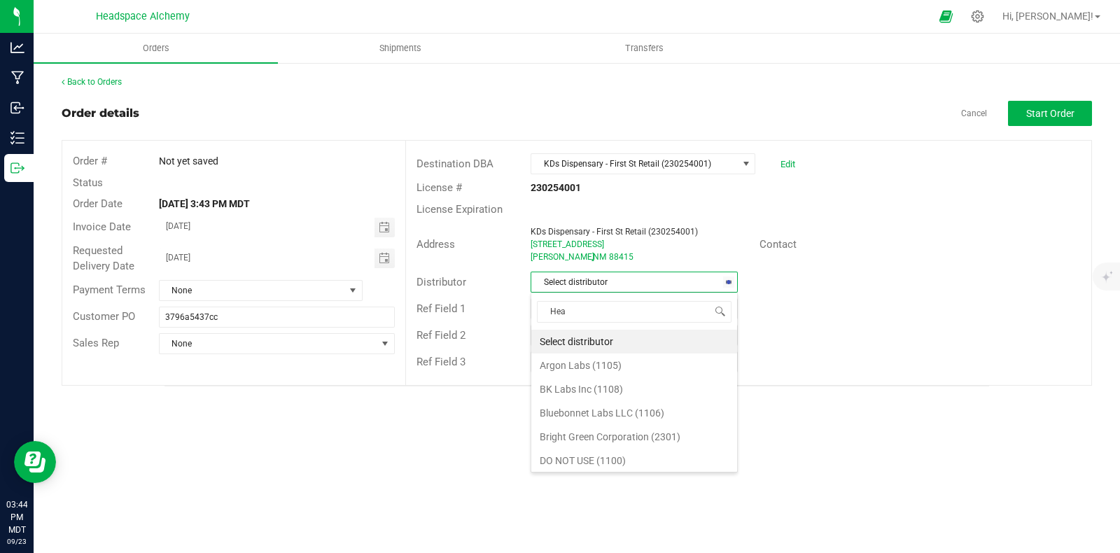
type input "Head"
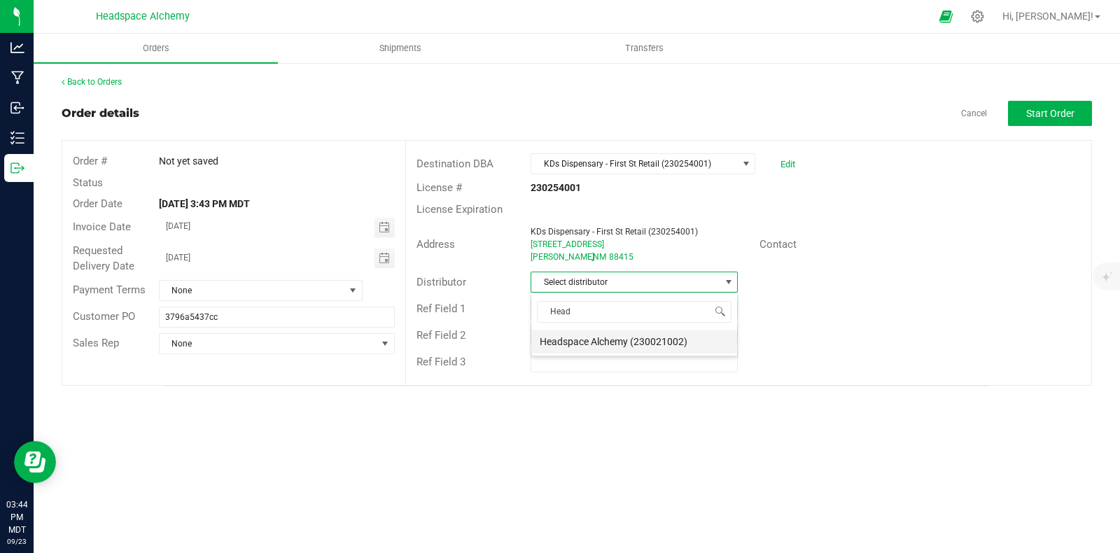
click at [598, 341] on li "Headspace Alchemy (230021002)" at bounding box center [634, 342] width 206 height 24
click at [838, 297] on div "Ref Field 1" at bounding box center [748, 308] width 685 height 27
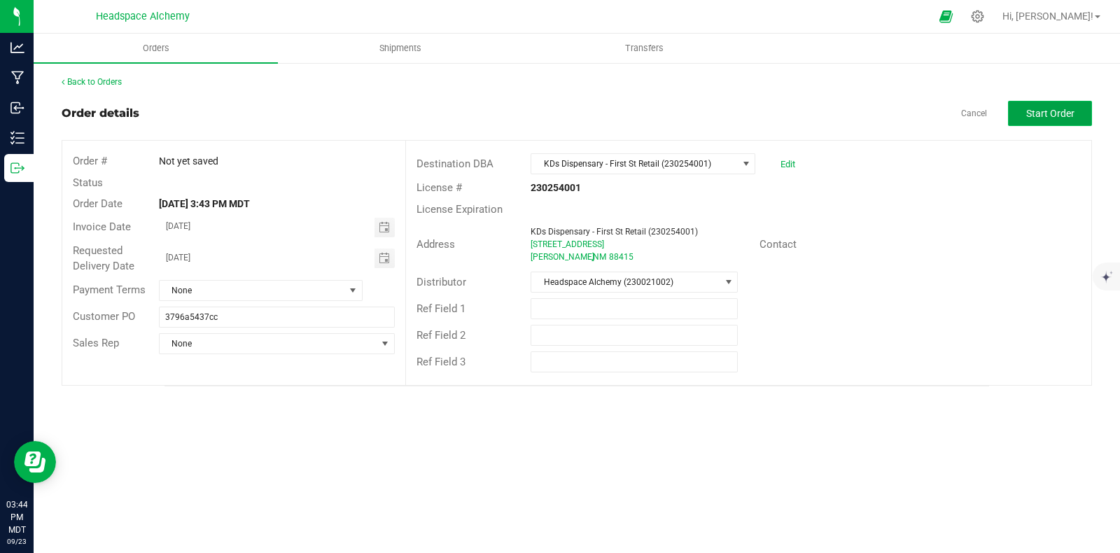
click at [1041, 114] on span "Start Order" at bounding box center [1050, 113] width 48 height 11
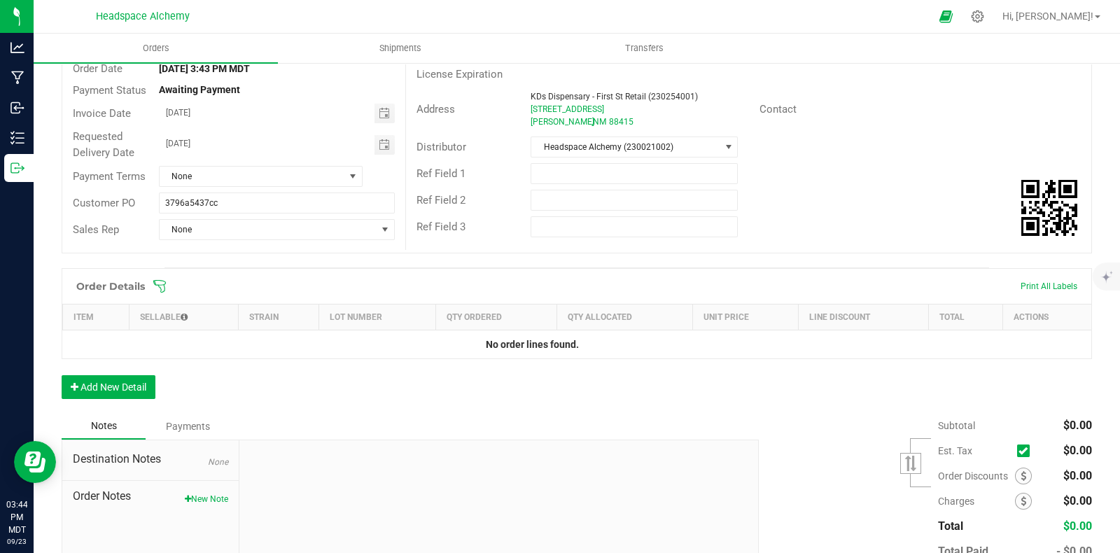
scroll to position [223, 0]
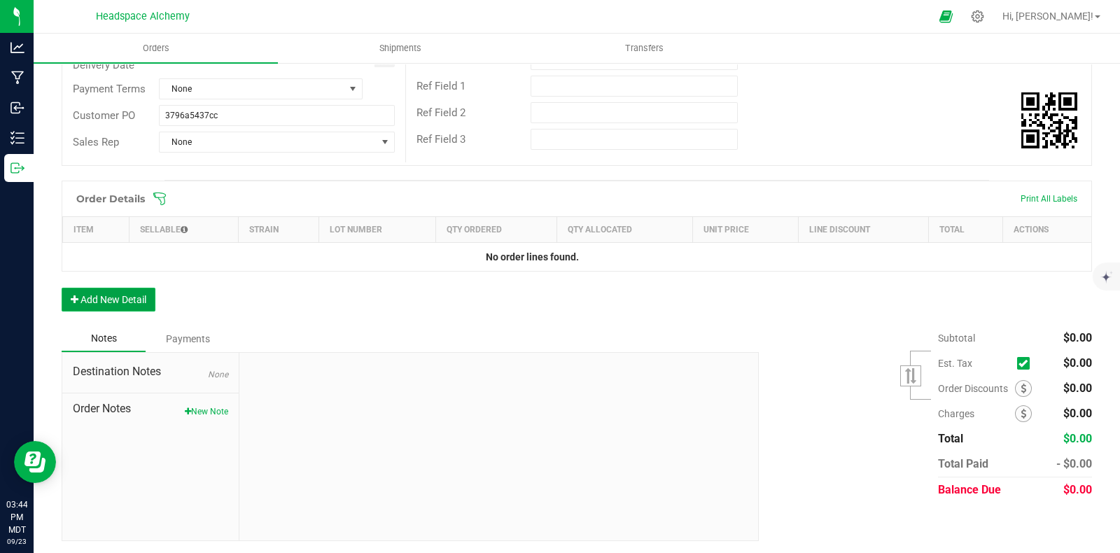
click at [140, 297] on button "Add New Detail" at bounding box center [109, 300] width 94 height 24
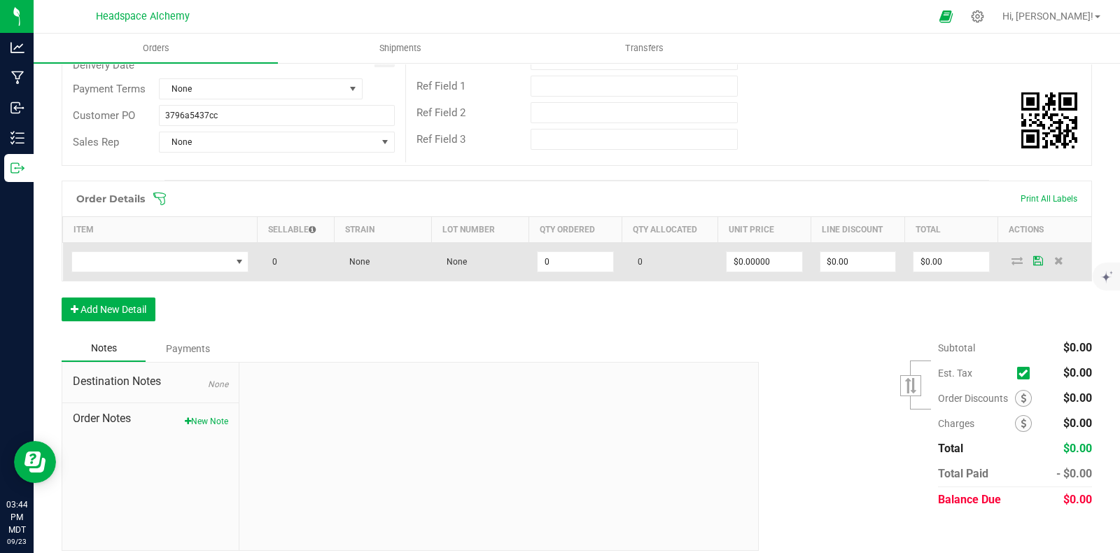
click at [244, 248] on td at bounding box center [160, 262] width 195 height 38
click at [239, 255] on span "NO DATA FOUND" at bounding box center [238, 262] width 17 height 20
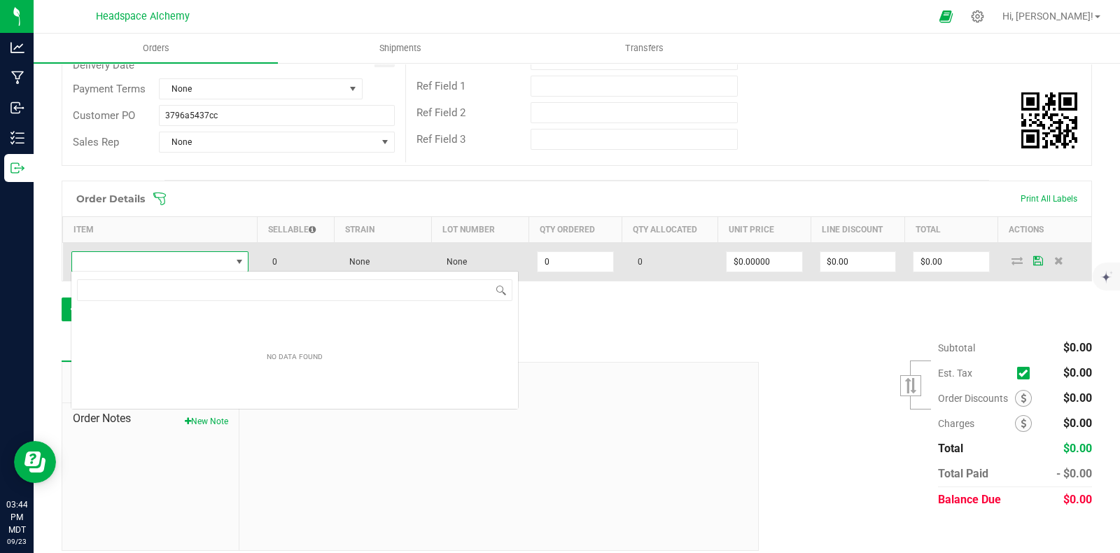
scroll to position [20, 174]
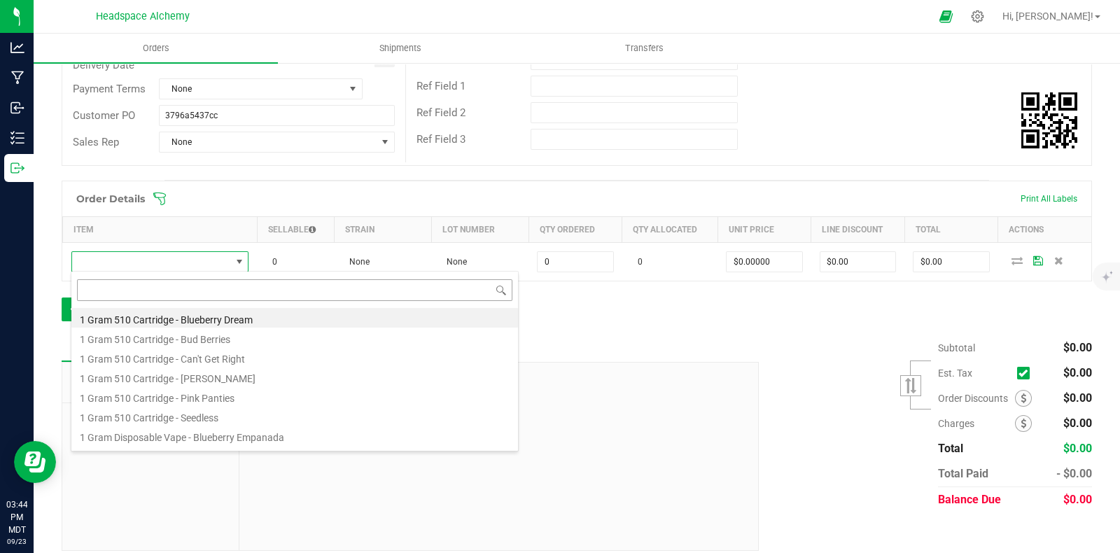
click at [171, 284] on input at bounding box center [294, 290] width 435 height 22
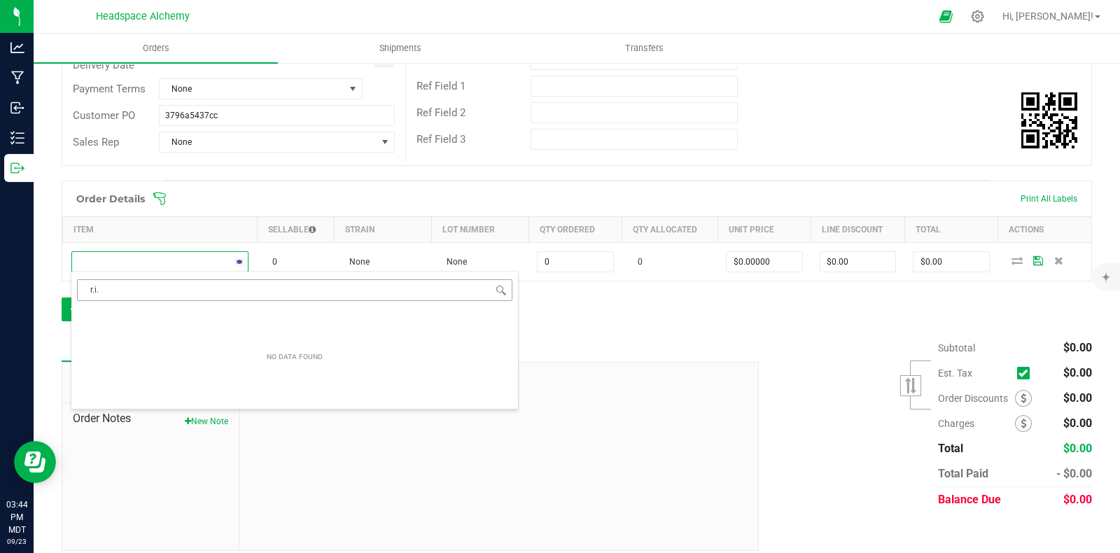
type input "r.i.p"
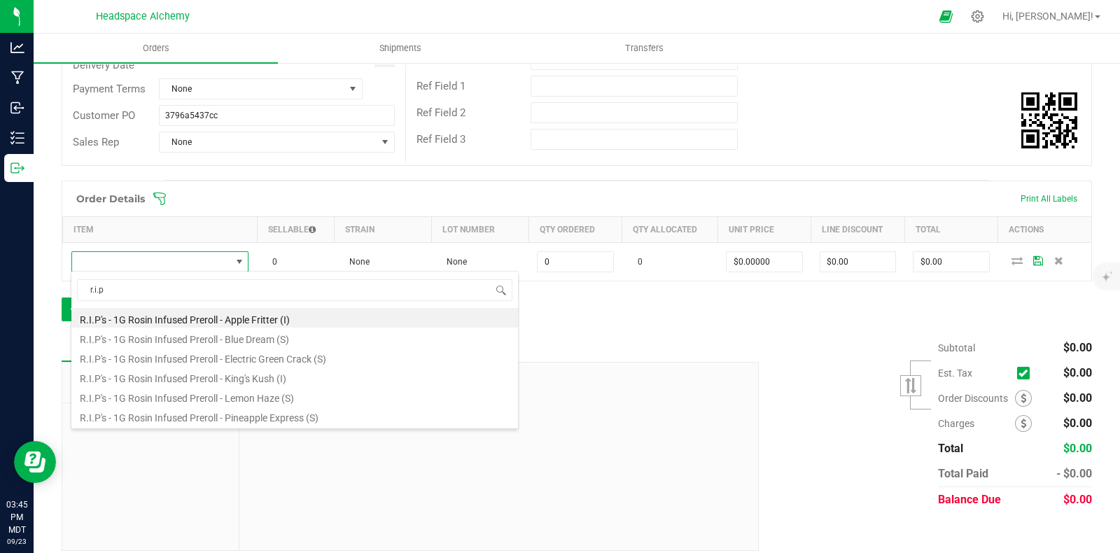
drag, startPoint x: 119, startPoint y: 285, endPoint x: 52, endPoint y: 272, distance: 68.3
click at [52, 272] on body "Analytics Manufacturing Inbound Inventory Outbound 03:45 PM MDT 09/23/2025 09/2…" at bounding box center [560, 276] width 1120 height 553
click at [219, 319] on li "R.I.P's - 1G Rosin Infused Preroll - Apple Fritter (I)" at bounding box center [294, 318] width 446 height 20
type input "0 ea"
type input "$7.00000"
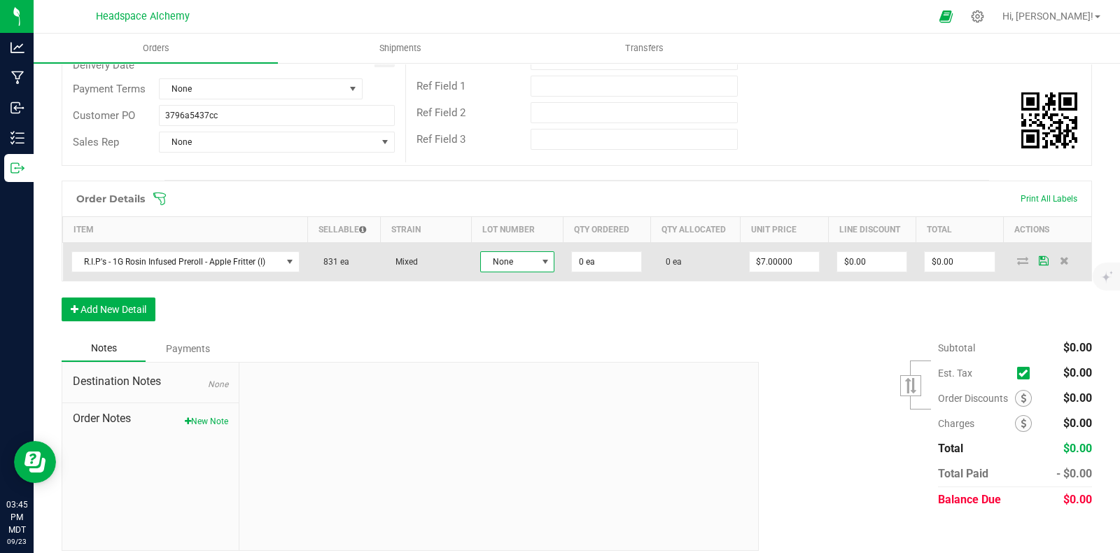
click at [536, 262] on span at bounding box center [544, 262] width 17 height 20
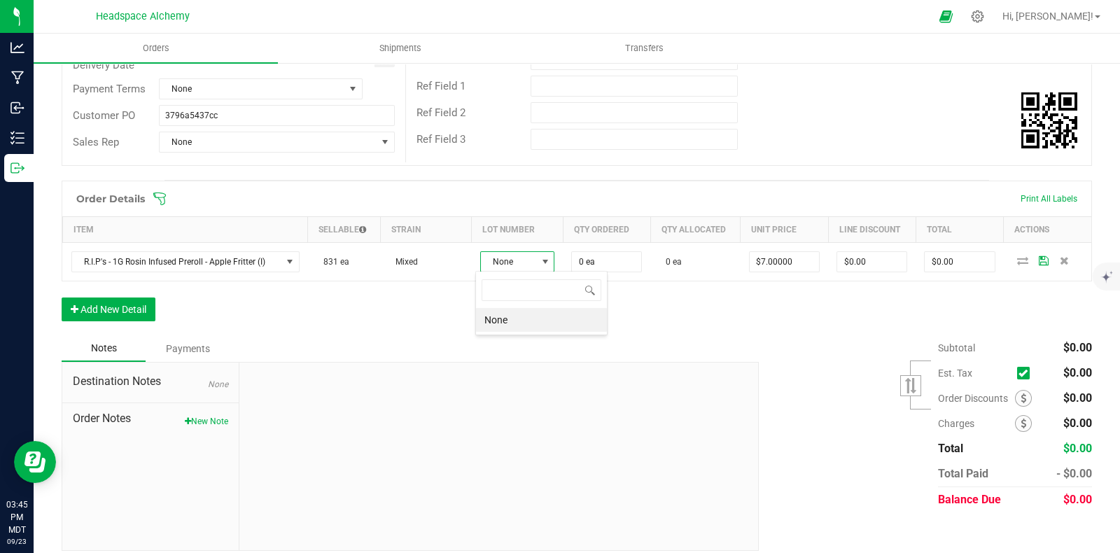
click at [500, 320] on li "None" at bounding box center [541, 320] width 131 height 24
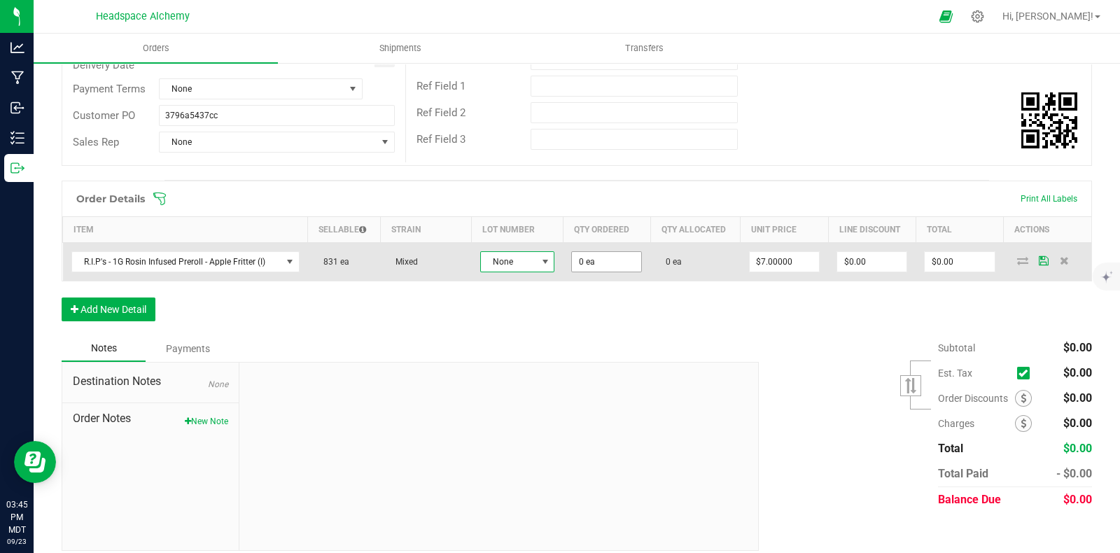
click at [605, 264] on input "0 ea" at bounding box center [606, 262] width 69 height 20
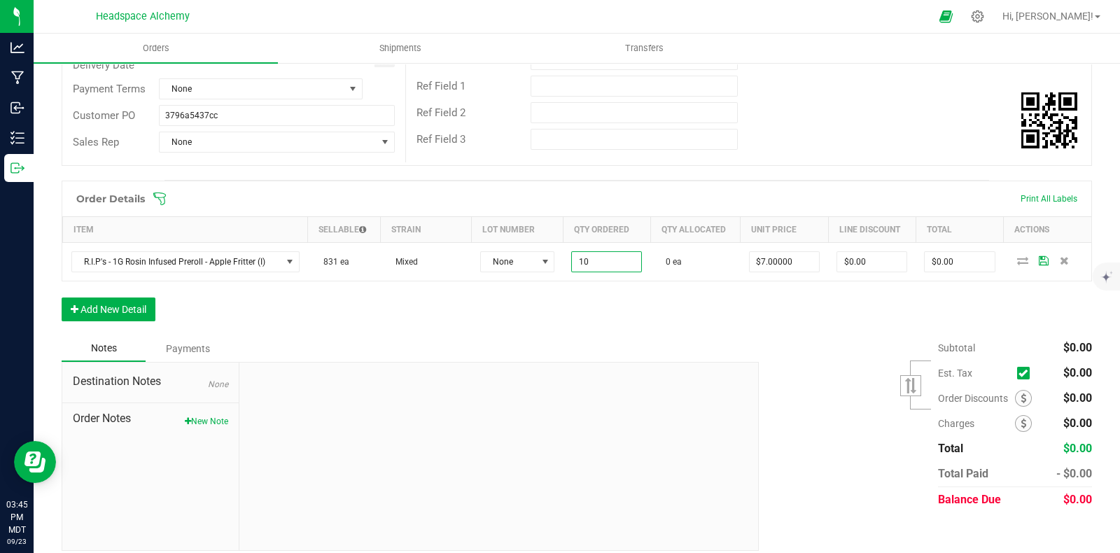
type input "10 ea"
type input "$70.00"
click at [768, 325] on div "Order Details Print All Labels Item Sellable Strain Lot Number Qty Ordered Qty …" at bounding box center [577, 258] width 1030 height 155
click at [815, 295] on div "Order Details Print All Labels Item Sellable Strain Lot Number Qty Ordered Qty …" at bounding box center [577, 258] width 1030 height 155
click at [913, 303] on div "Order Details Print All Labels Item Sellable Strain Lot Number Qty Ordered Qty …" at bounding box center [577, 258] width 1030 height 155
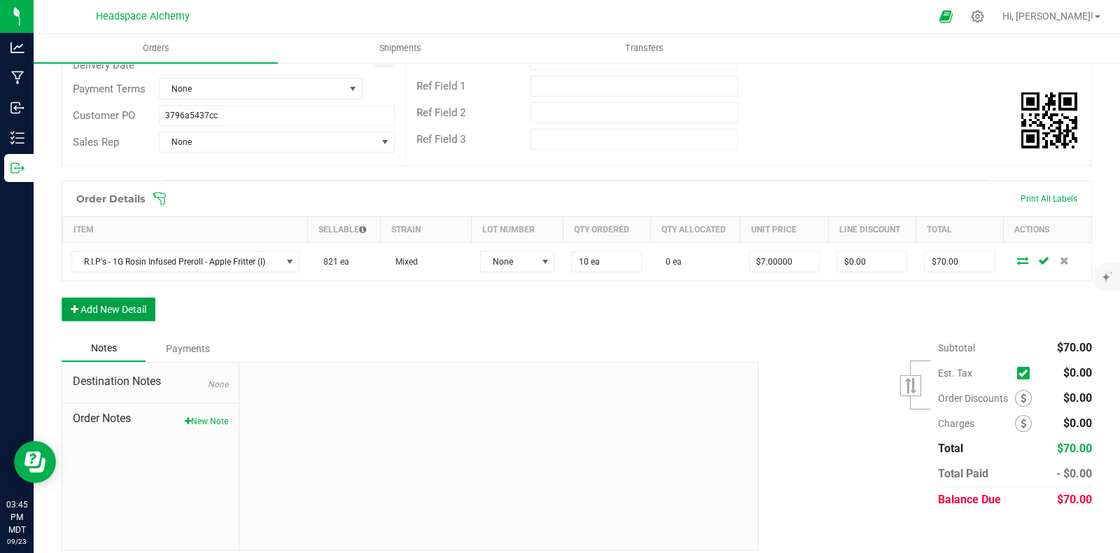
click at [118, 306] on button "Add New Detail" at bounding box center [109, 309] width 94 height 24
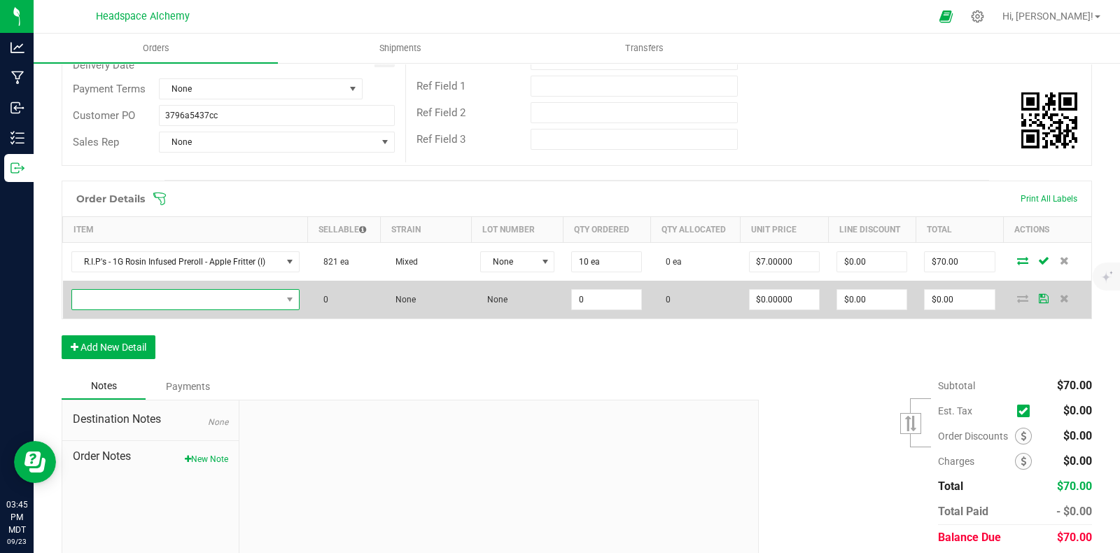
click at [132, 296] on span "NO DATA FOUND" at bounding box center [176, 300] width 209 height 20
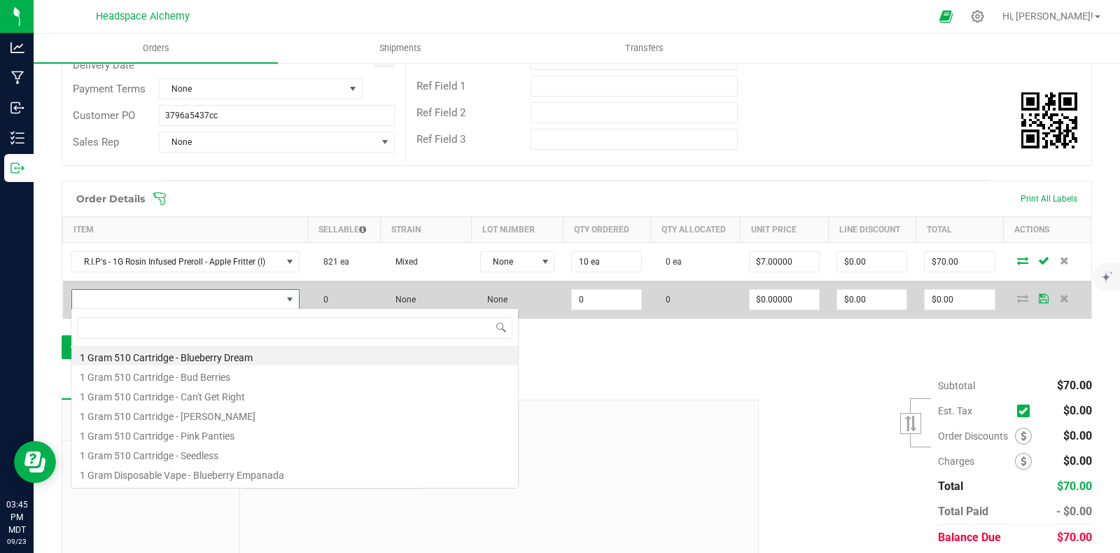
scroll to position [20, 221]
type input "r."
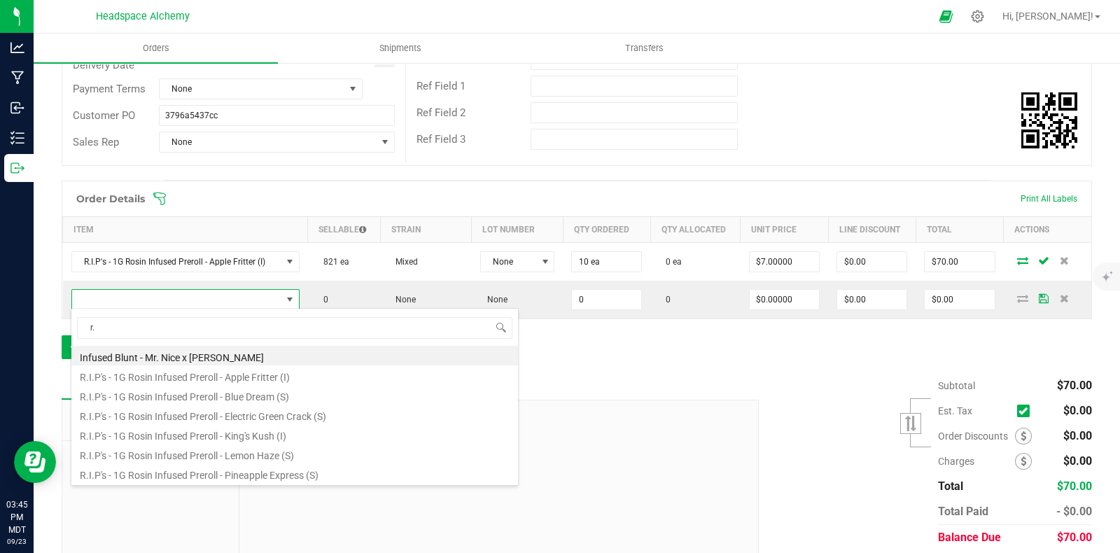
click at [272, 395] on li "R.I.P's - 1G Rosin Infused Preroll - Blue Dream (S)" at bounding box center [294, 395] width 446 height 20
type input "0 ea"
type input "$7.00000"
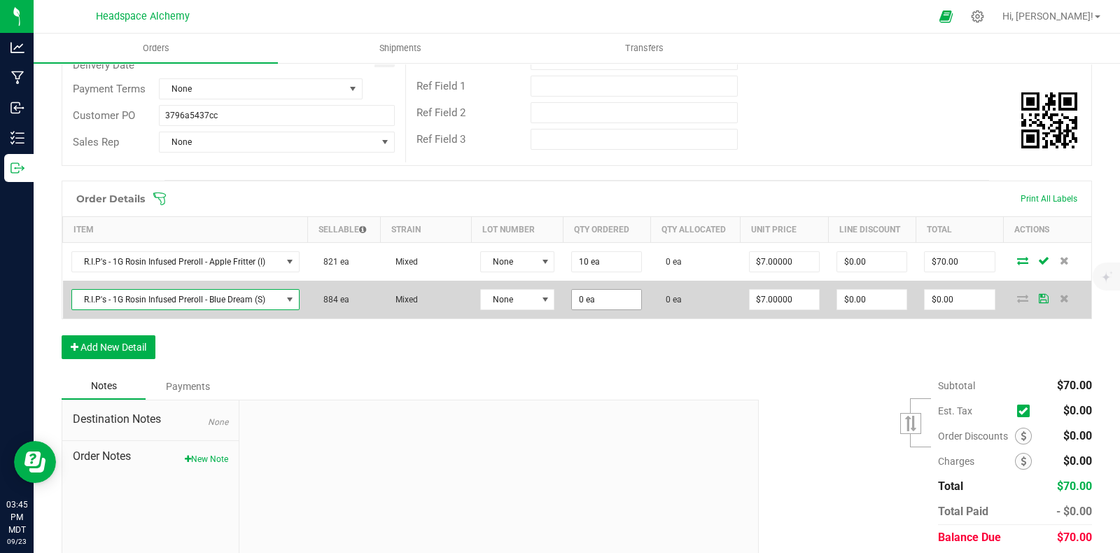
click at [598, 295] on input "0 ea" at bounding box center [606, 300] width 69 height 20
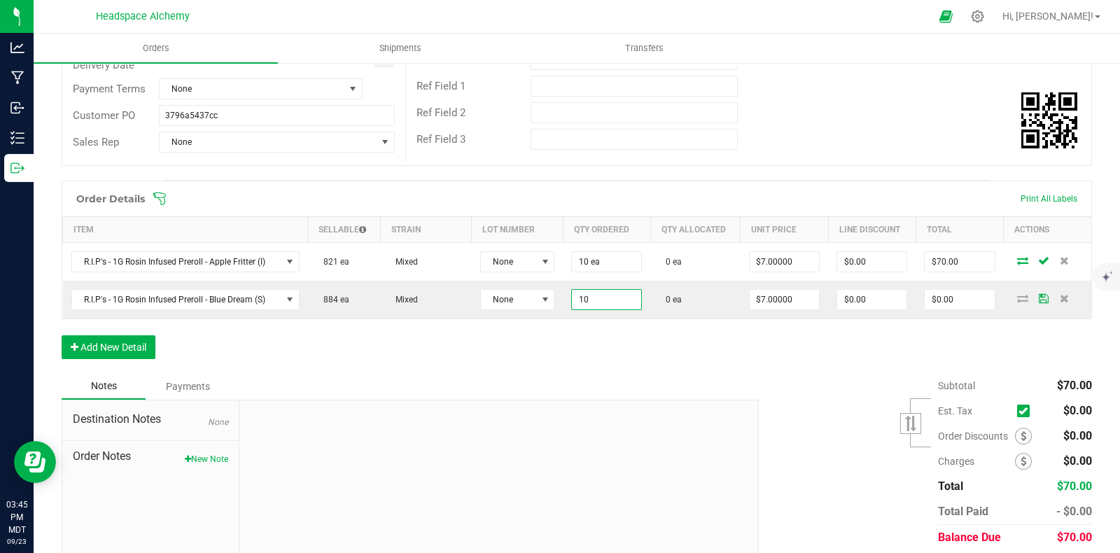
type input "10 ea"
type input "$70.00"
click at [629, 324] on div "Order Details Print All Labels Item Sellable Strain Lot Number Qty Ordered Qty …" at bounding box center [577, 277] width 1030 height 192
click at [132, 339] on button "Add New Detail" at bounding box center [109, 347] width 94 height 24
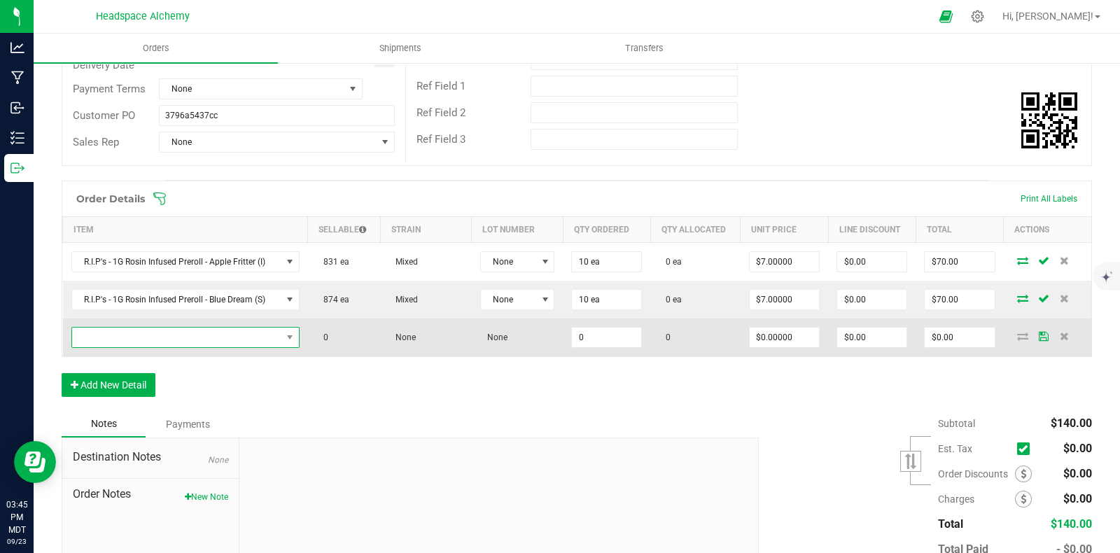
click at [120, 334] on span "NO DATA FOUND" at bounding box center [176, 337] width 209 height 20
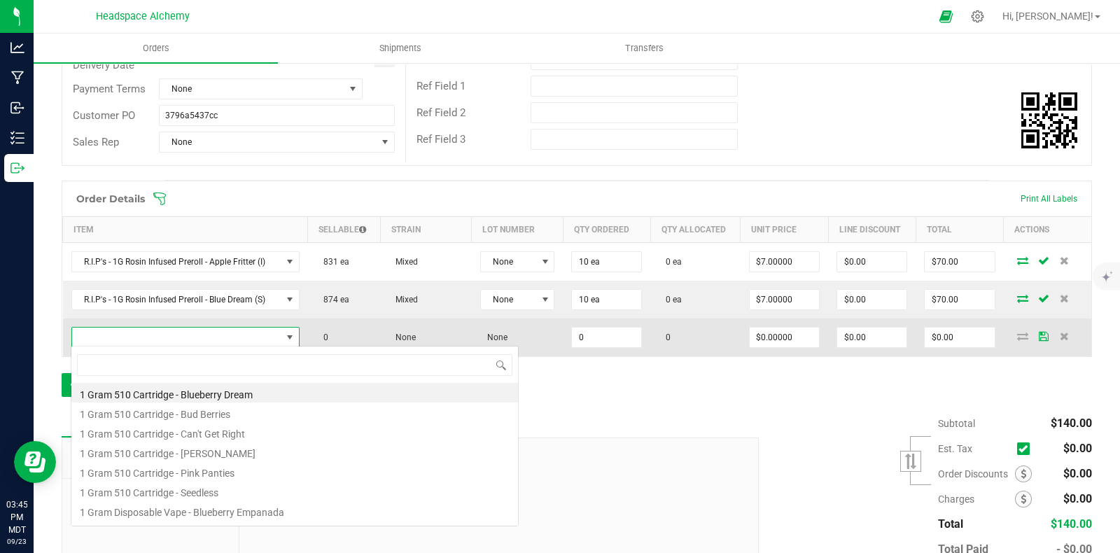
scroll to position [20, 222]
type input "R."
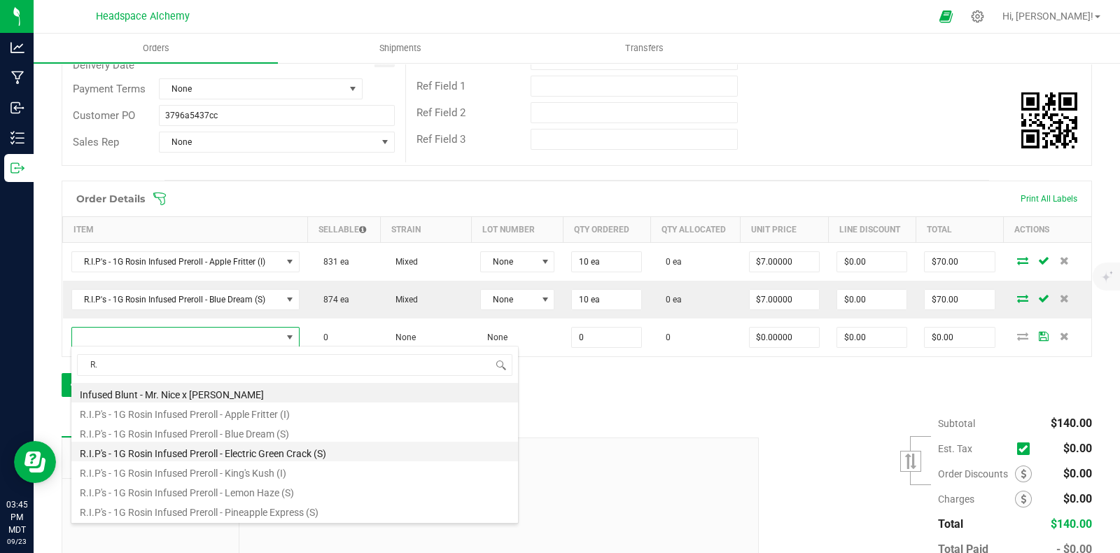
click at [254, 456] on li "R.I.P's - 1G Rosin Infused Preroll - Electric Green Crack (S)" at bounding box center [294, 452] width 446 height 20
type input "0 ea"
type input "$7.00000"
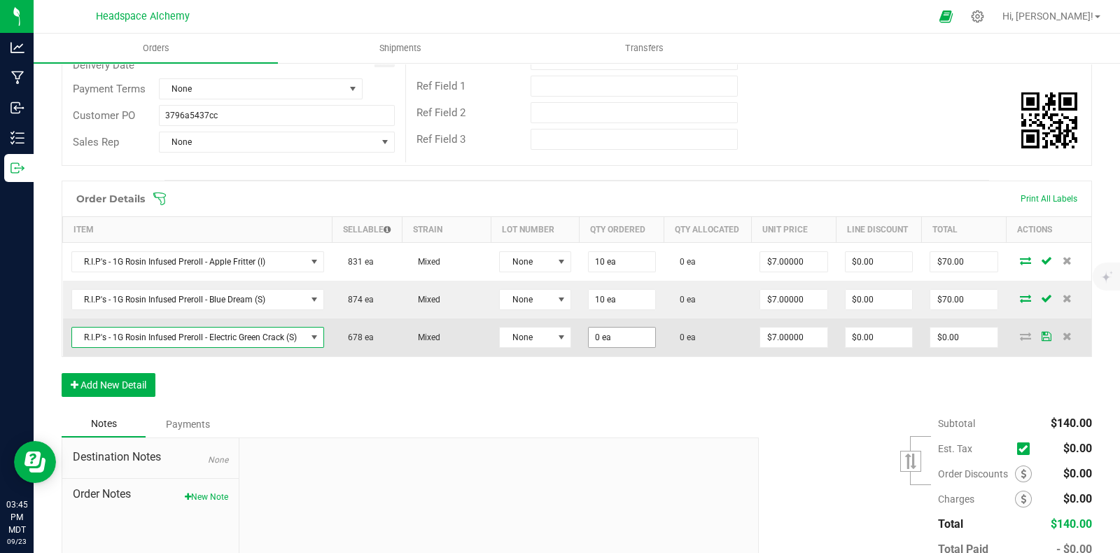
click at [602, 341] on input "0 ea" at bounding box center [622, 337] width 66 height 20
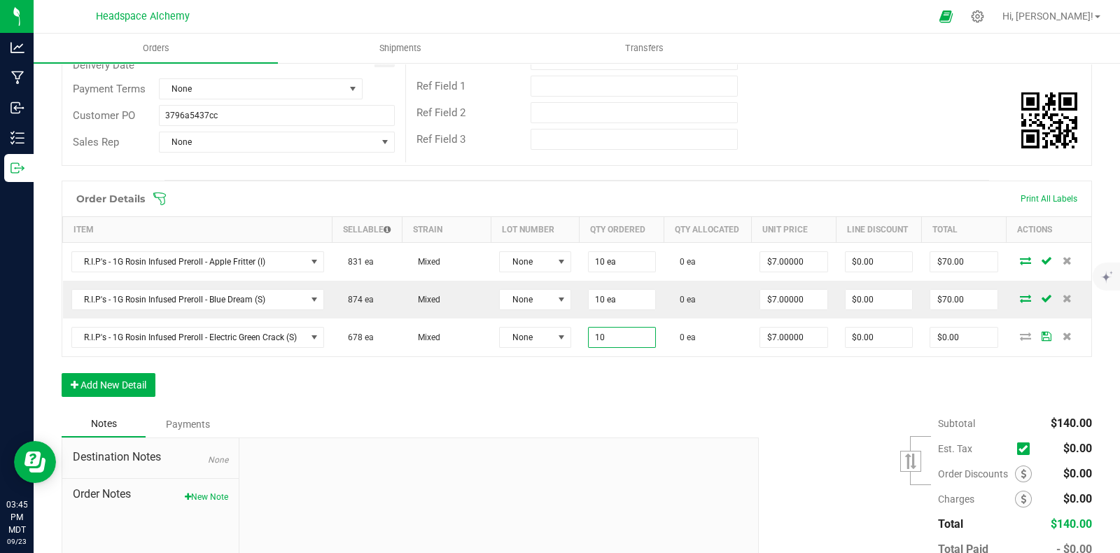
type input "10 ea"
type input "$70.00"
click at [931, 373] on div "Order Details Print All Labels Item Sellable Strain Lot Number Qty Ordered Qty …" at bounding box center [577, 296] width 1030 height 230
click at [102, 393] on button "Add New Detail" at bounding box center [109, 385] width 94 height 24
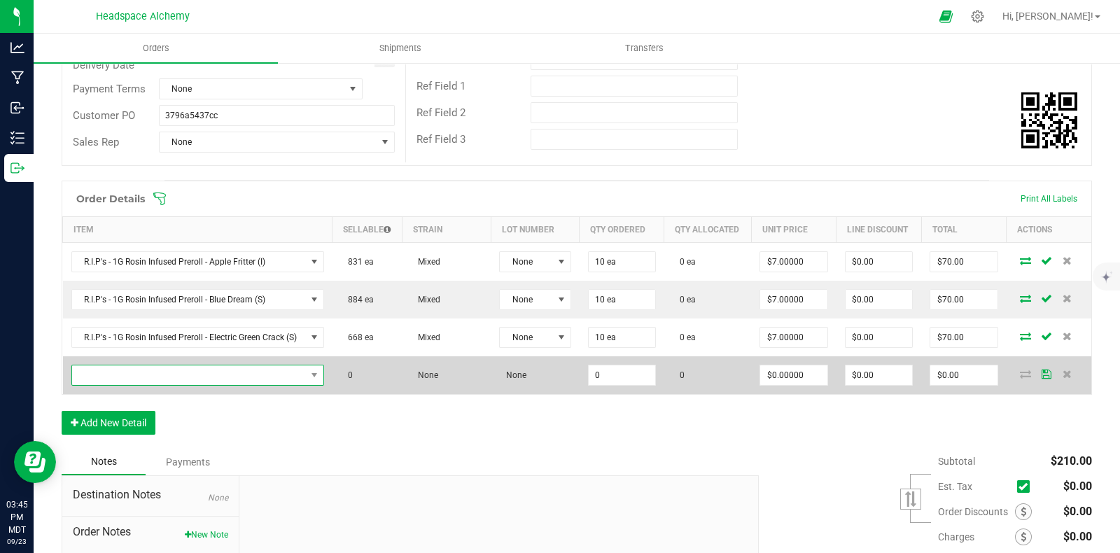
click at [120, 380] on span "NO DATA FOUND" at bounding box center [189, 375] width 234 height 20
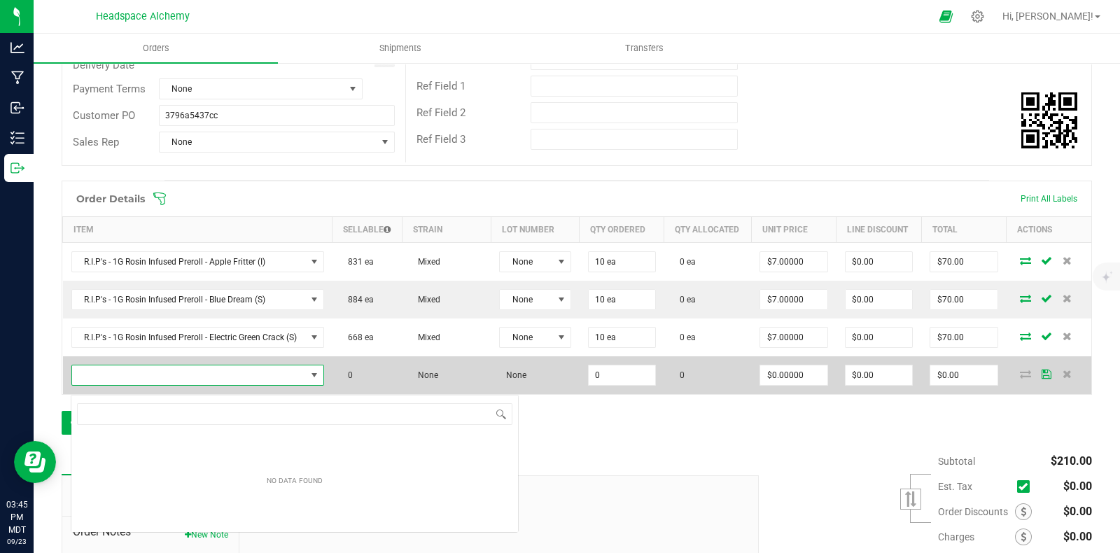
scroll to position [20, 250]
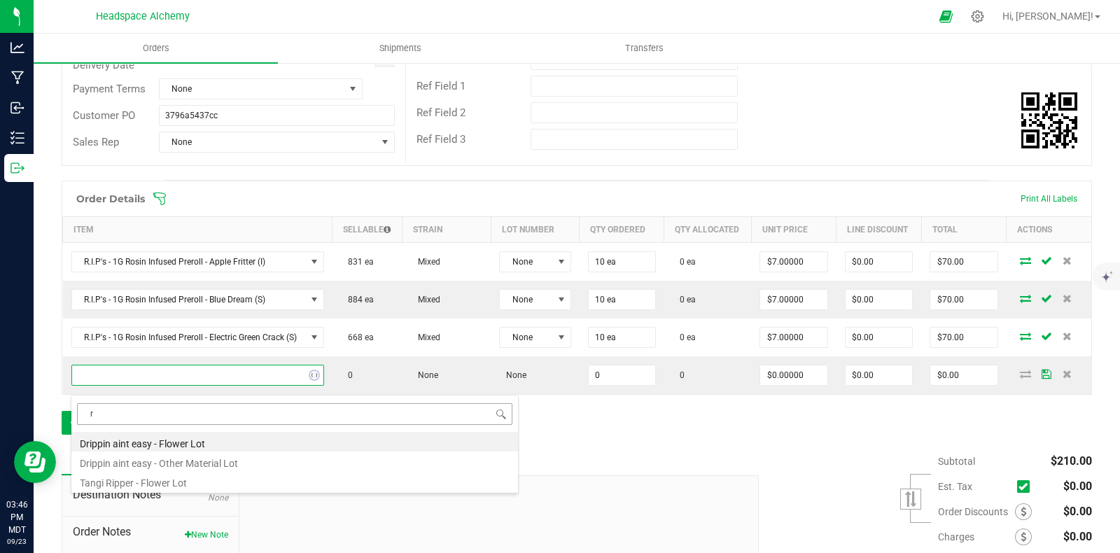
type input "r."
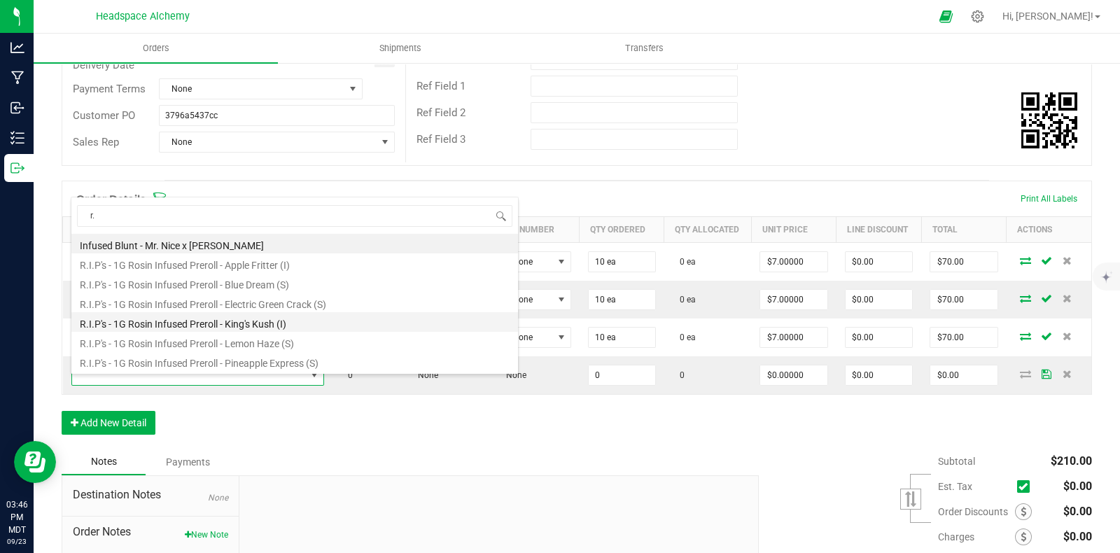
click at [234, 325] on li "R.I.P's - 1G Rosin Infused Preroll - King's Kush (I)" at bounding box center [294, 322] width 446 height 20
type input "0 ea"
type input "$7.00000"
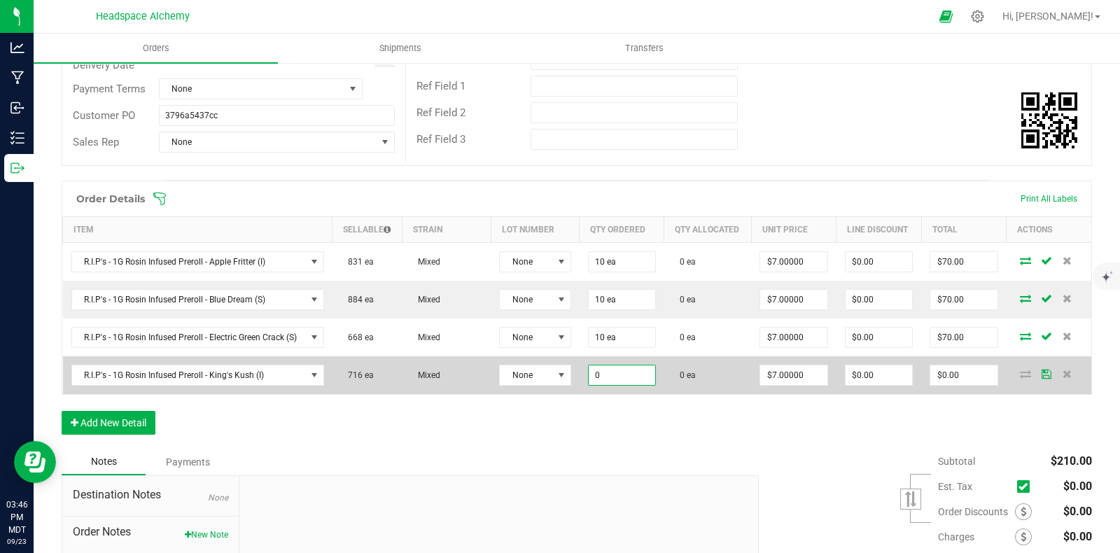
click at [626, 384] on input "0" at bounding box center [622, 375] width 66 height 20
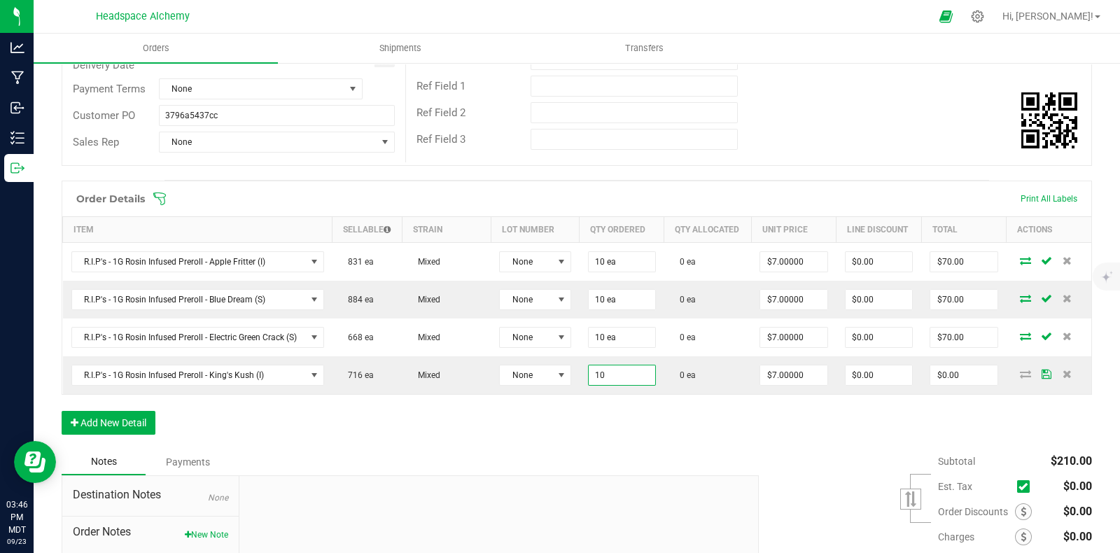
type input "10 ea"
type input "$70.00"
click at [665, 409] on div "Order Details Print All Labels Item Sellable Strain Lot Number Qty Ordered Qty …" at bounding box center [577, 315] width 1030 height 268
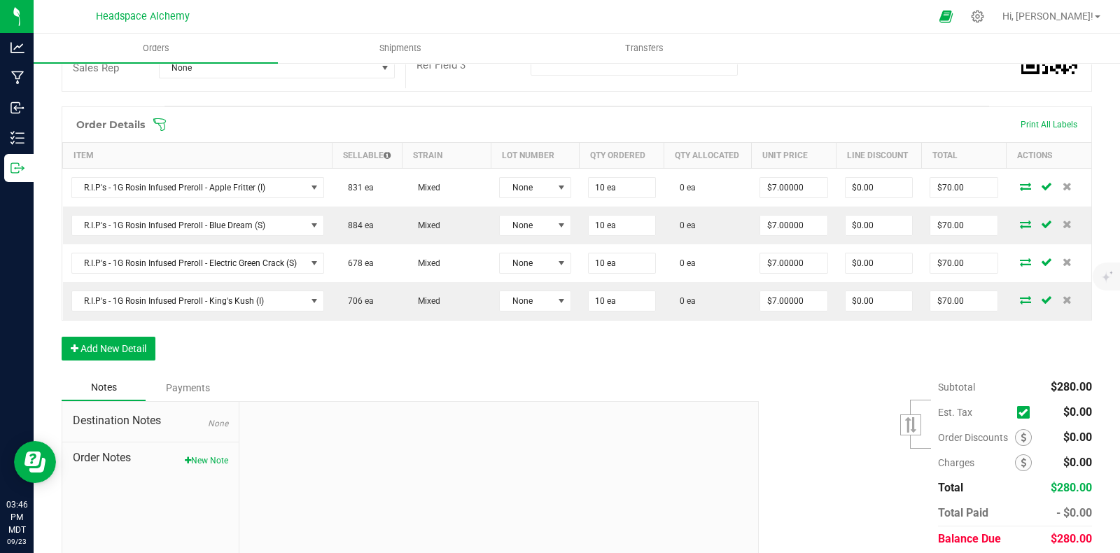
scroll to position [356, 0]
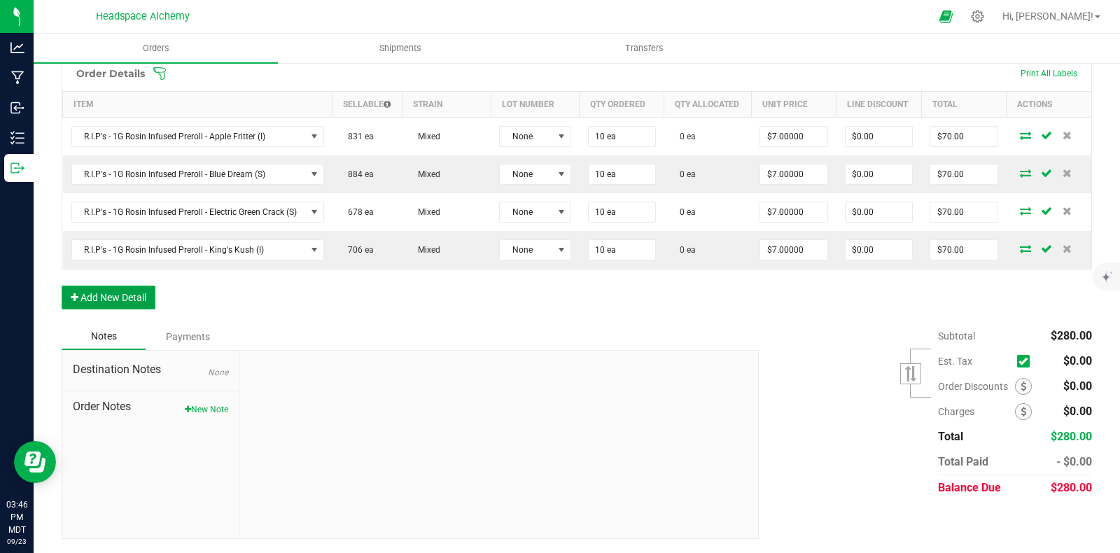
click at [140, 299] on button "Add New Detail" at bounding box center [109, 298] width 94 height 24
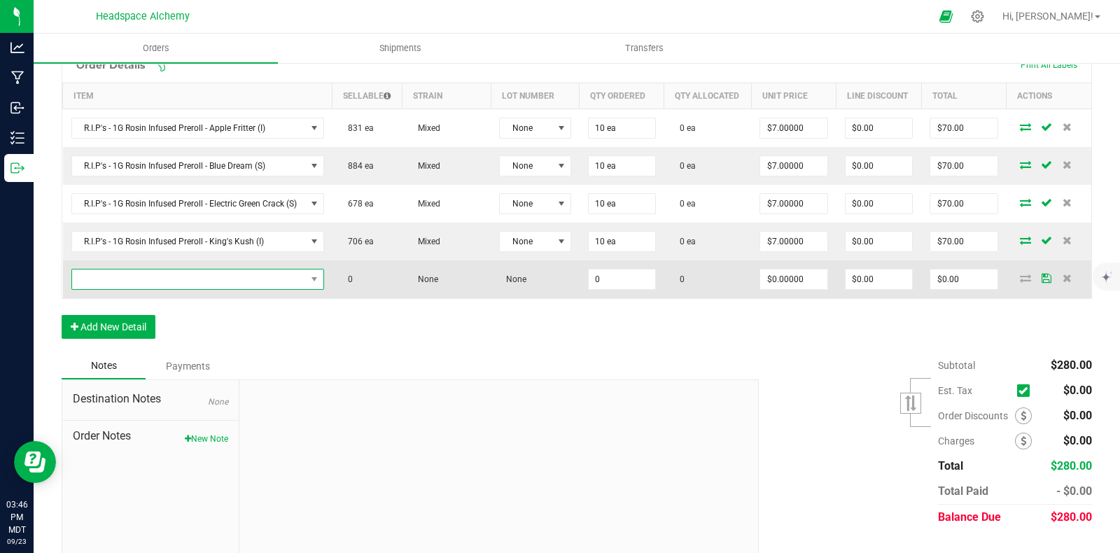
click at [186, 286] on span "NO DATA FOUND" at bounding box center [189, 279] width 234 height 20
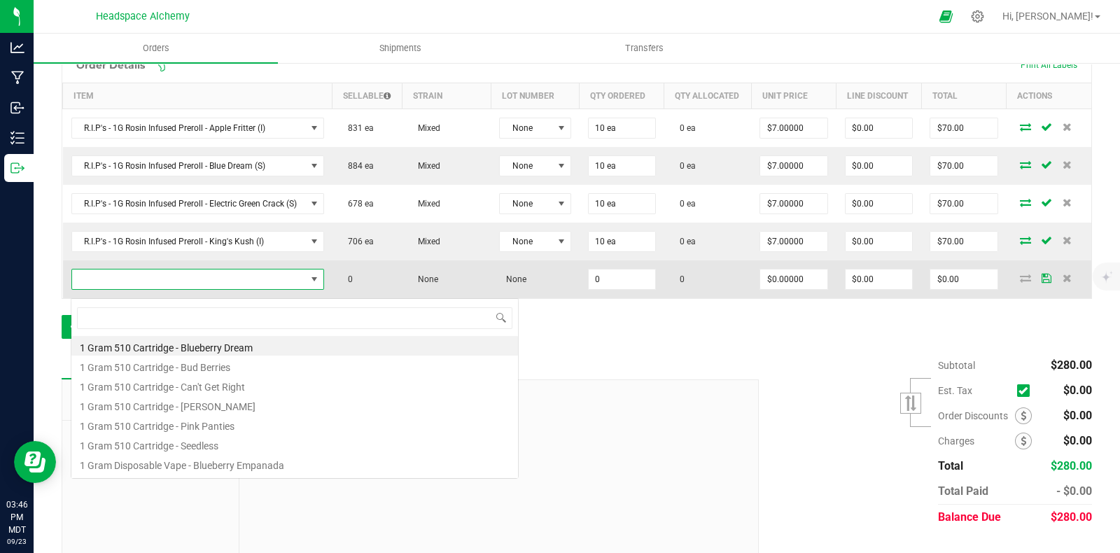
scroll to position [20, 250]
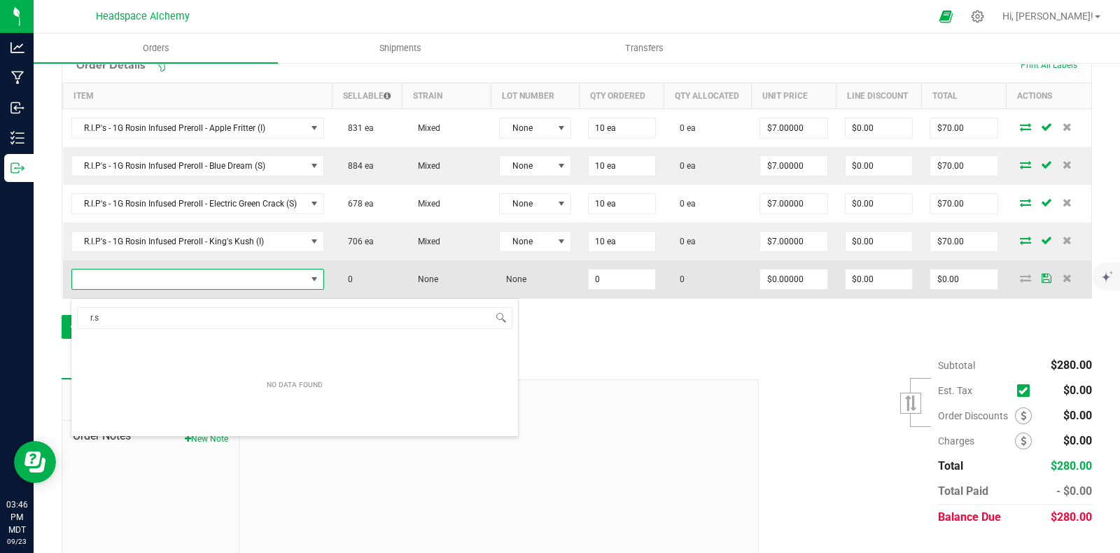
type input "r."
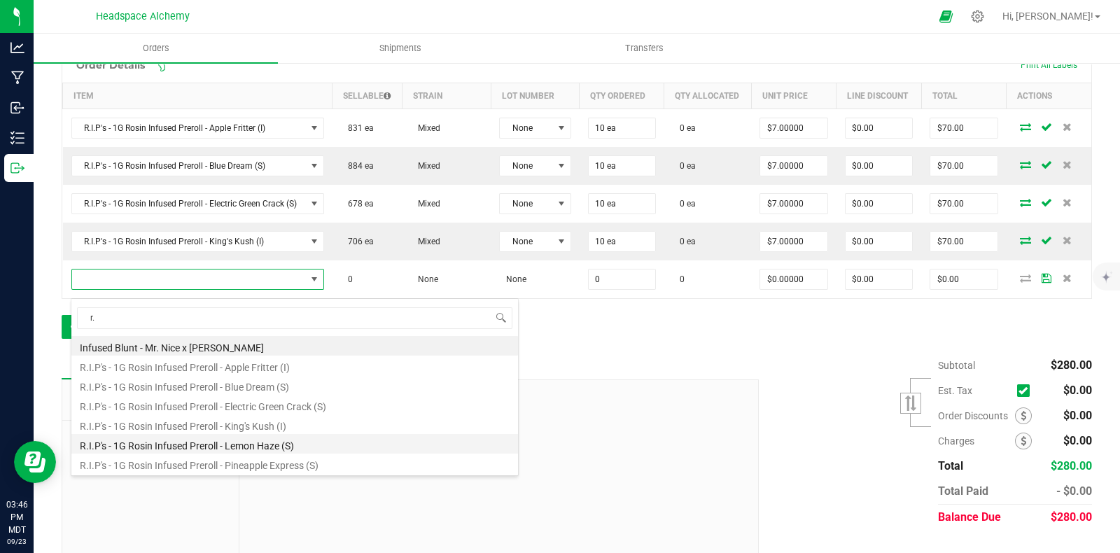
click at [257, 442] on li "R.I.P's - 1G Rosin Infused Preroll - Lemon Haze (S)" at bounding box center [294, 444] width 446 height 20
type input "0 ea"
type input "$7.00000"
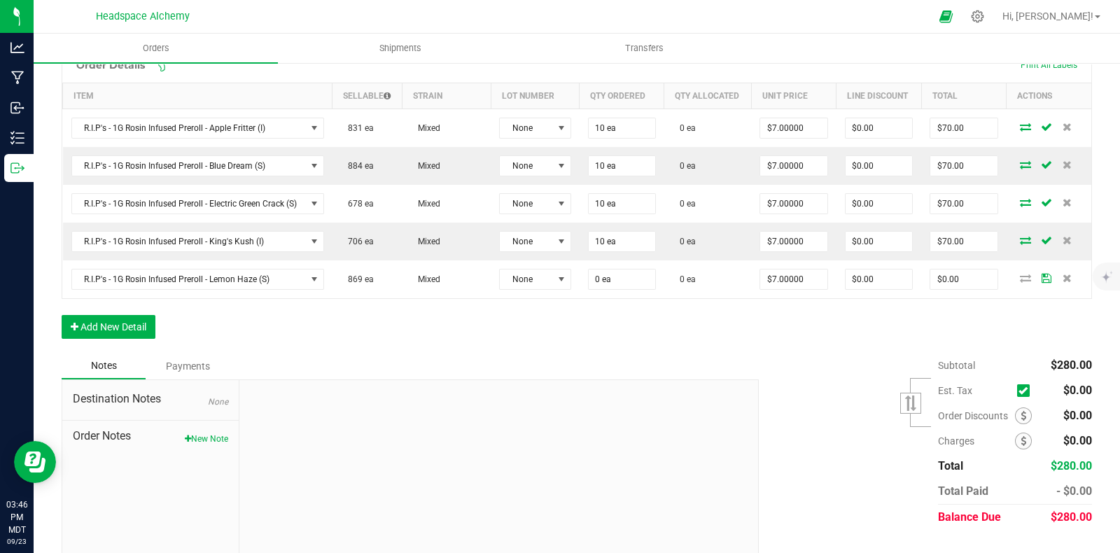
click at [447, 353] on div "Order Details Print All Labels Item Sellable Strain Lot Number Qty Ordered Qty …" at bounding box center [577, 200] width 1030 height 306
drag, startPoint x: 737, startPoint y: 357, endPoint x: 1011, endPoint y: 308, distance: 278.7
click at [752, 348] on div "Order Details Print All Labels Item Sellable Strain Lot Number Qty Ordered Qty …" at bounding box center [577, 200] width 1030 height 306
drag, startPoint x: 1013, startPoint y: 323, endPoint x: 880, endPoint y: 325, distance: 133.7
click at [1013, 323] on div "Order Details Print All Labels Item Sellable Strain Lot Number Qty Ordered Qty …" at bounding box center [577, 200] width 1030 height 306
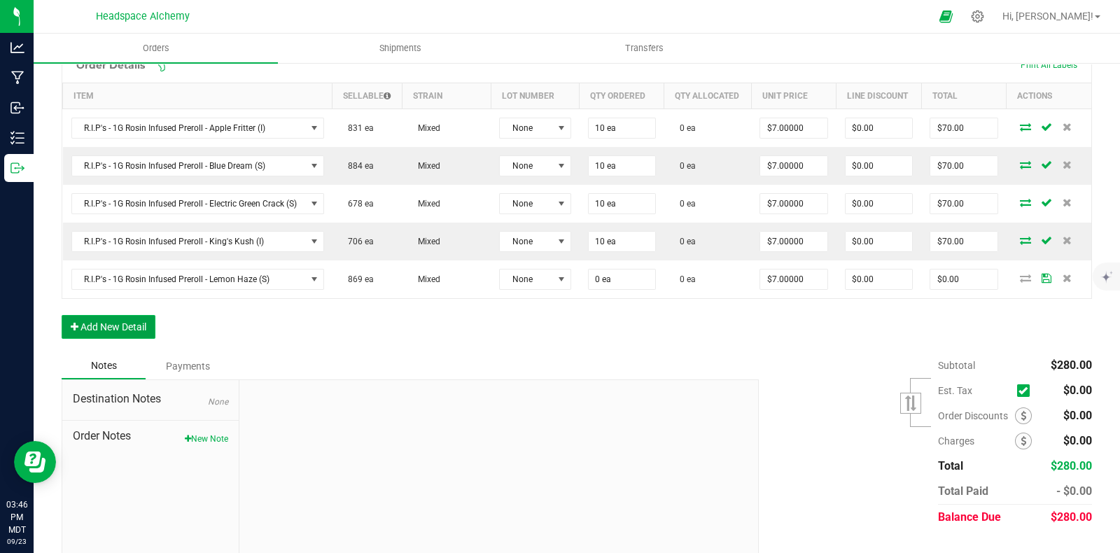
click at [118, 339] on button "Add New Detail" at bounding box center [109, 327] width 94 height 24
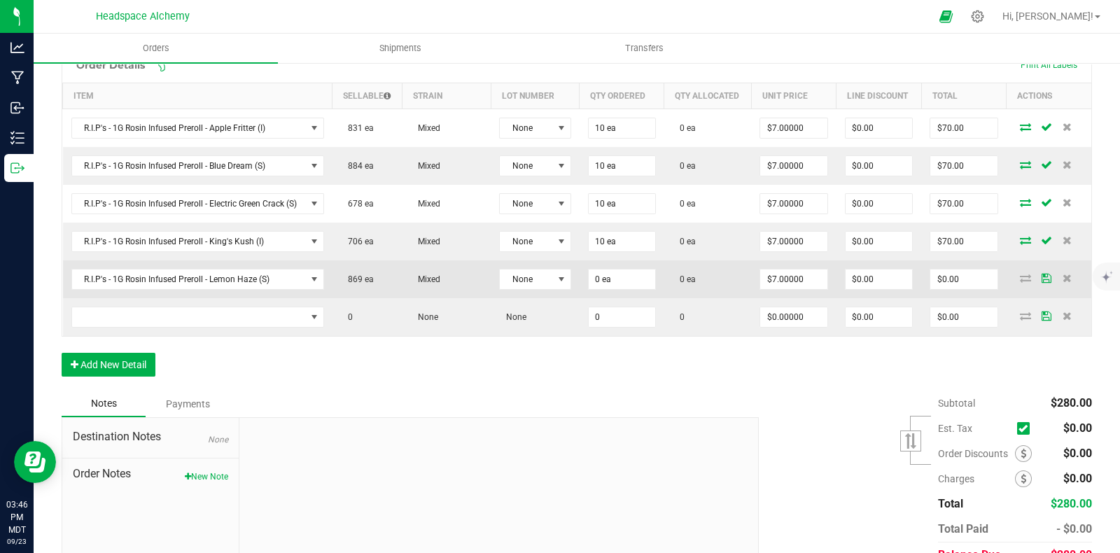
click at [1041, 282] on icon at bounding box center [1046, 278] width 10 height 8
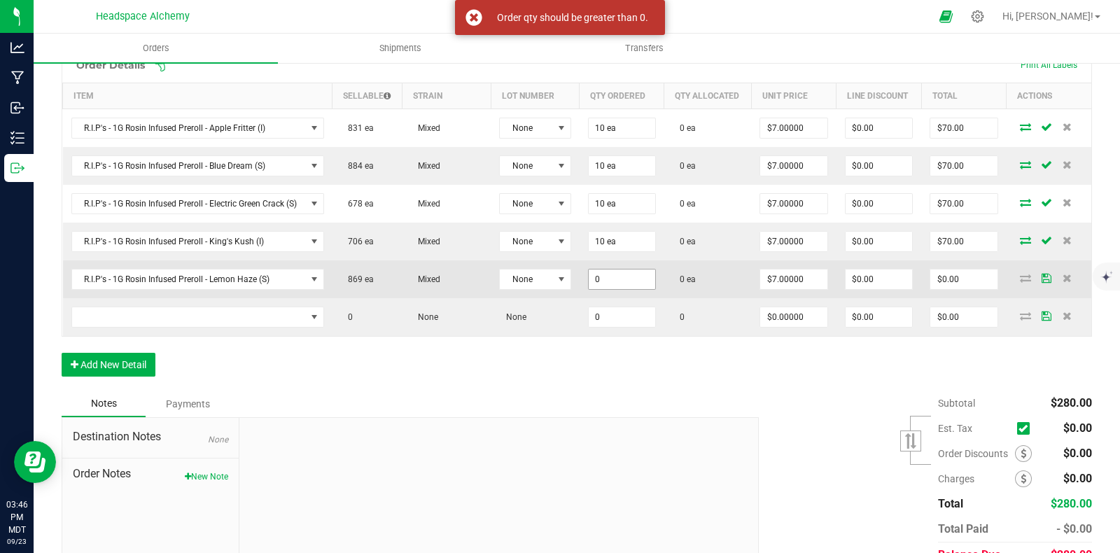
click at [617, 289] on input "0" at bounding box center [622, 279] width 66 height 20
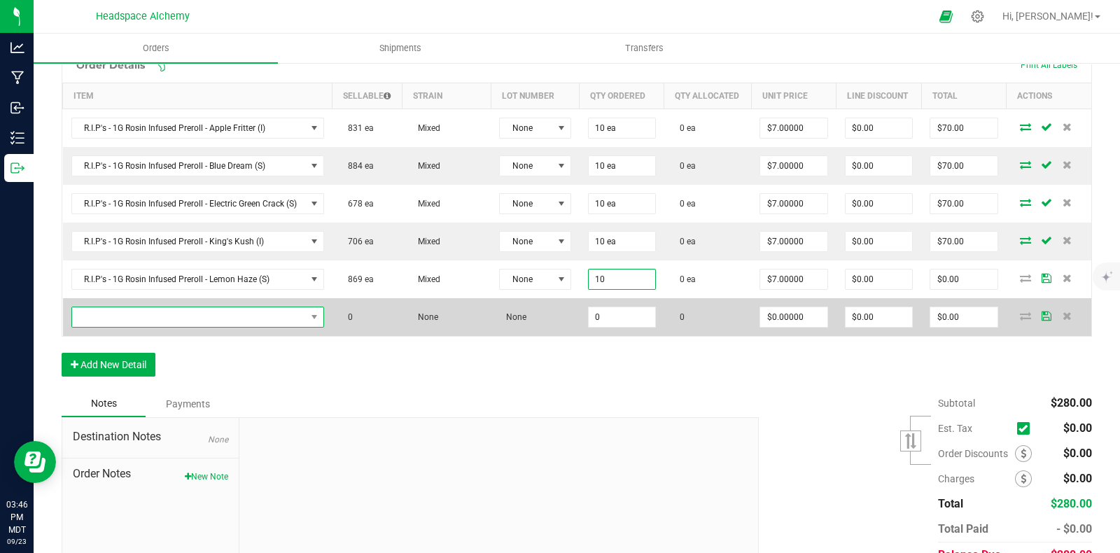
type input "10 ea"
type input "$70.00"
click at [263, 327] on span "NO DATA FOUND" at bounding box center [189, 317] width 234 height 20
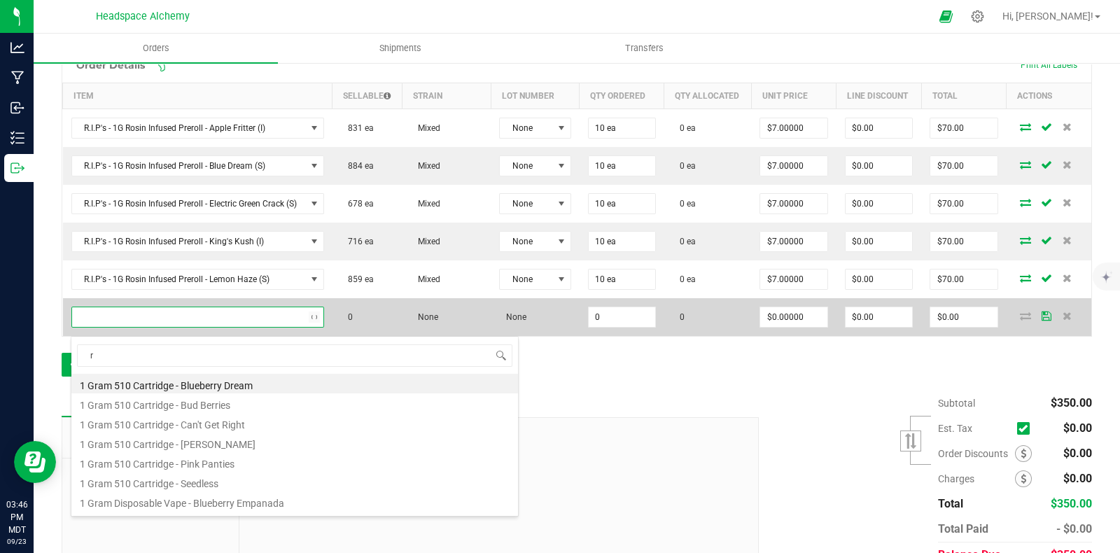
type input "r."
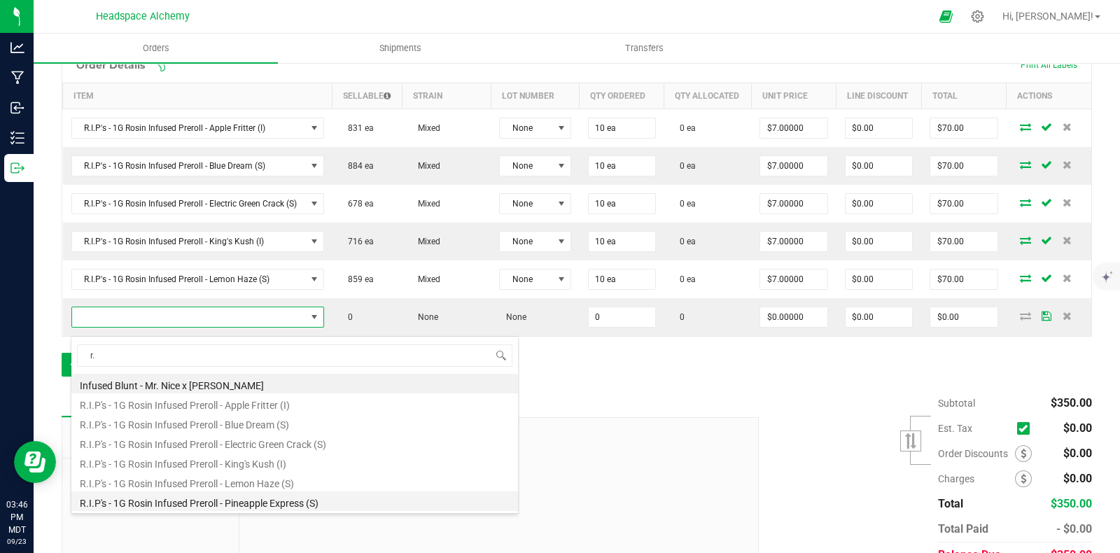
click at [269, 501] on li "R.I.P's - 1G Rosin Infused Preroll - Pineapple Express (S)" at bounding box center [294, 501] width 446 height 20
type input "0 ea"
type input "$7.00000"
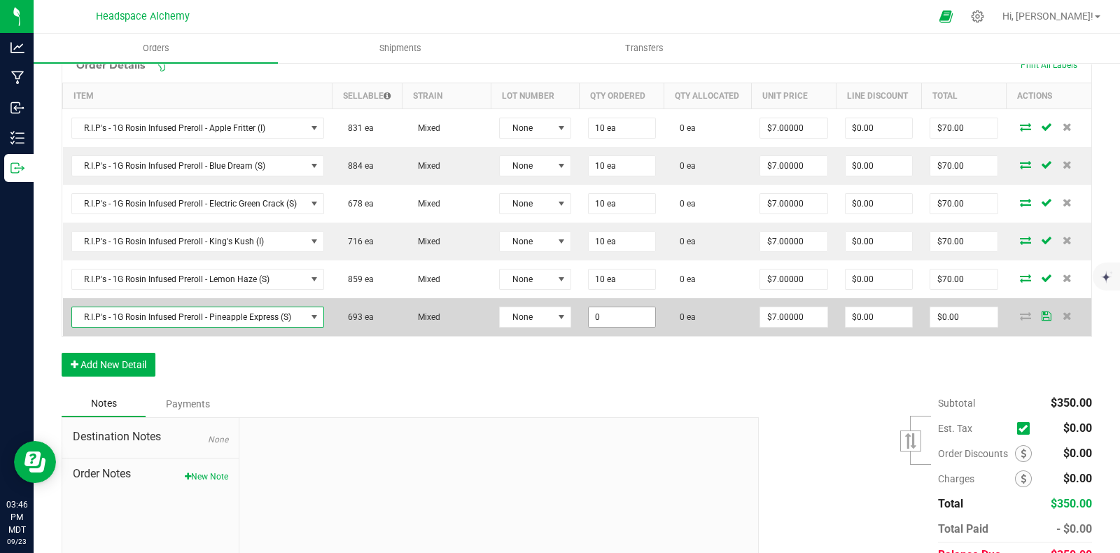
click at [628, 325] on input "0" at bounding box center [622, 317] width 66 height 20
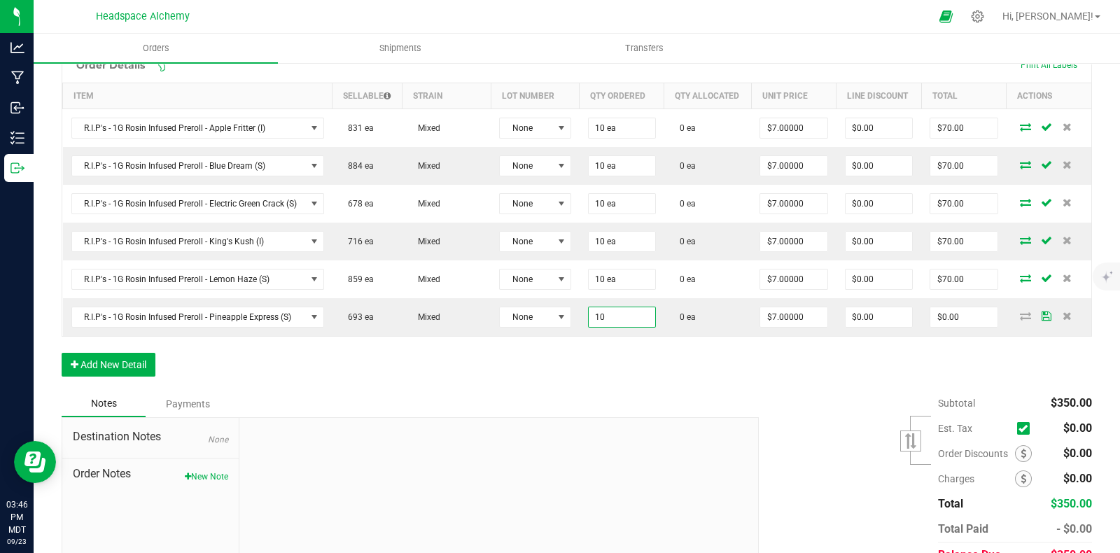
type input "10 ea"
type input "$70.00"
click at [695, 362] on div "Order Details Print All Labels Item Sellable Strain Lot Number Qty Ordered Qty …" at bounding box center [577, 219] width 1030 height 344
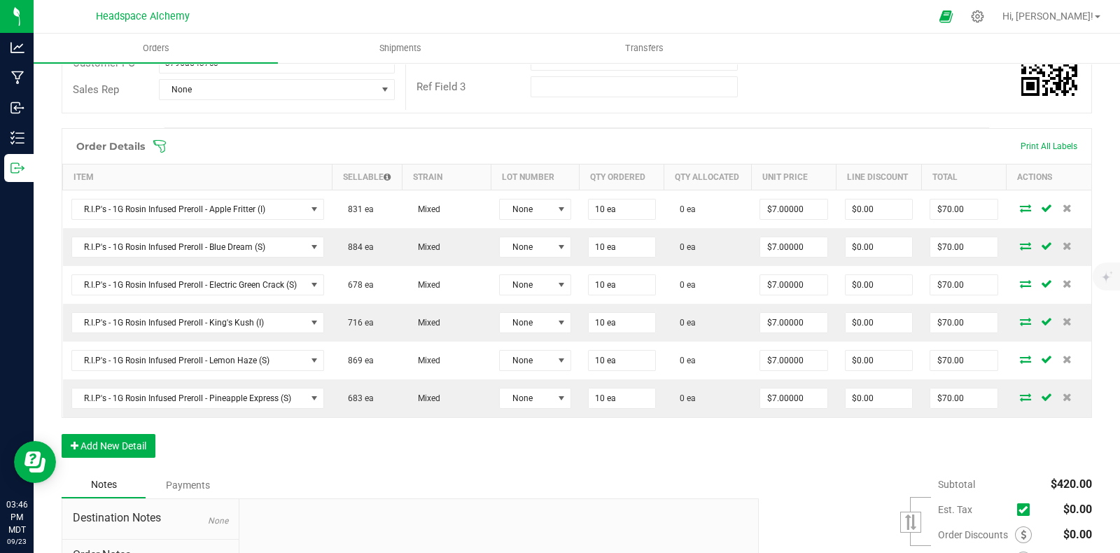
scroll to position [431, 0]
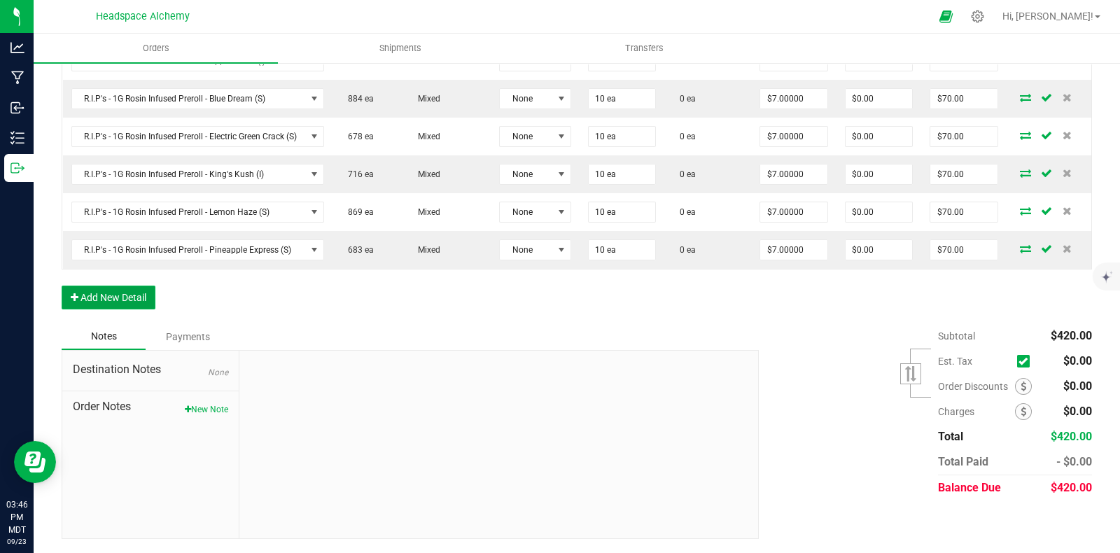
click at [133, 302] on button "Add New Detail" at bounding box center [109, 298] width 94 height 24
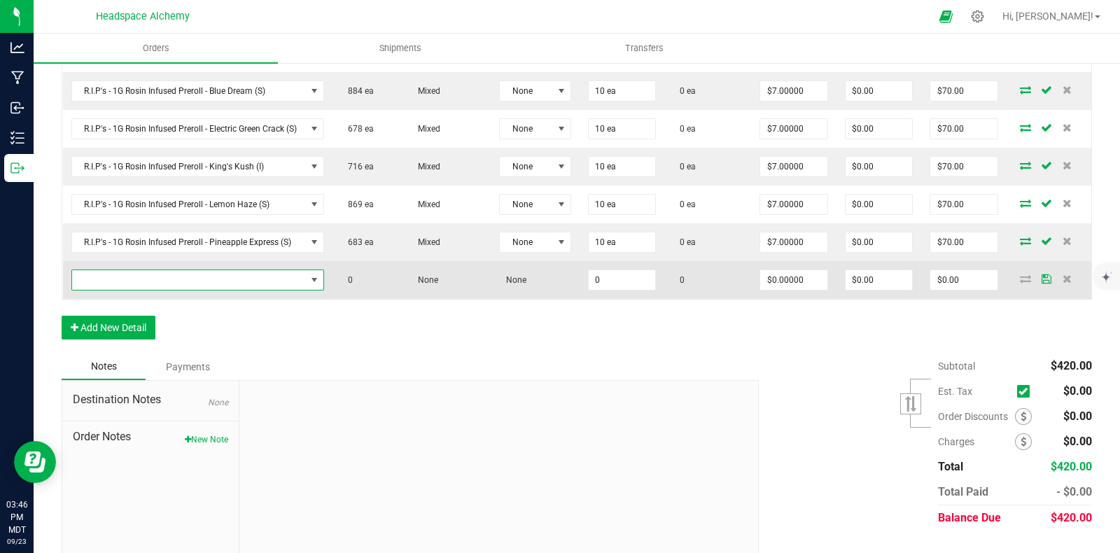
click at [108, 288] on span "NO DATA FOUND" at bounding box center [189, 280] width 234 height 20
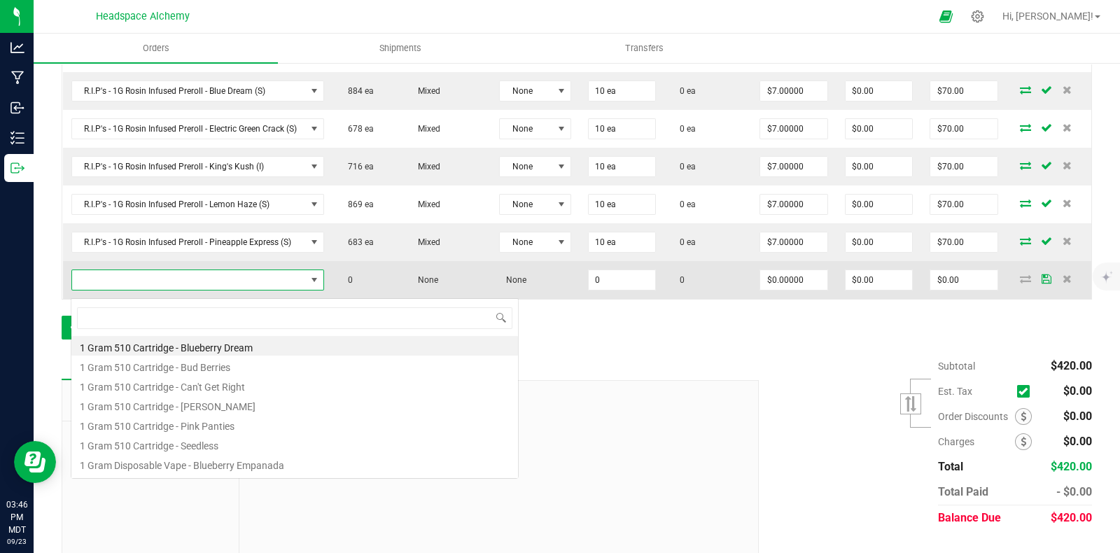
scroll to position [20, 250]
type input "toke"
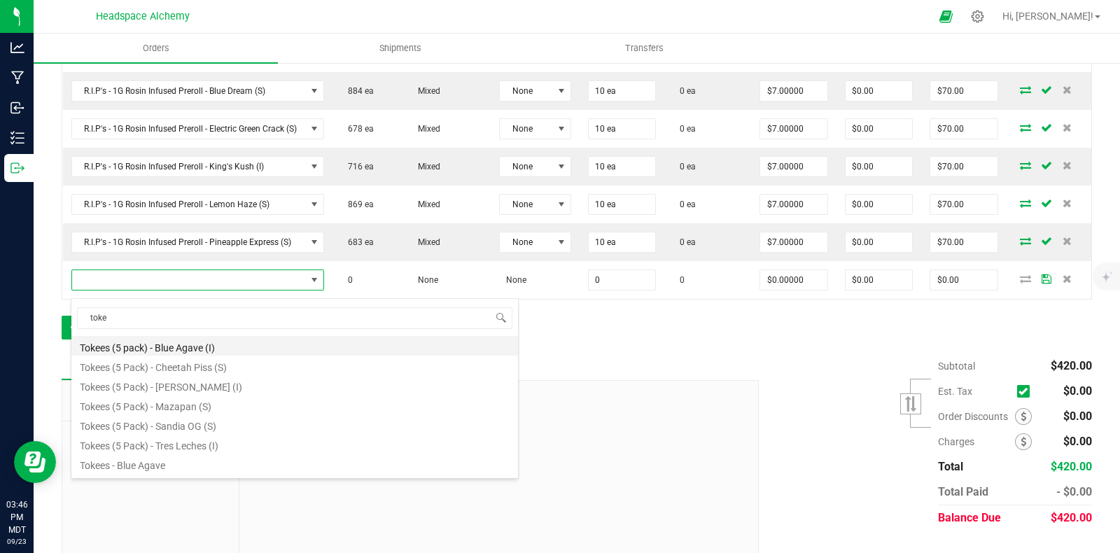
click at [181, 346] on li "Tokees (5 pack) - Blue Agave (I)" at bounding box center [294, 346] width 446 height 20
type input "0 ea"
type input "$13.00000"
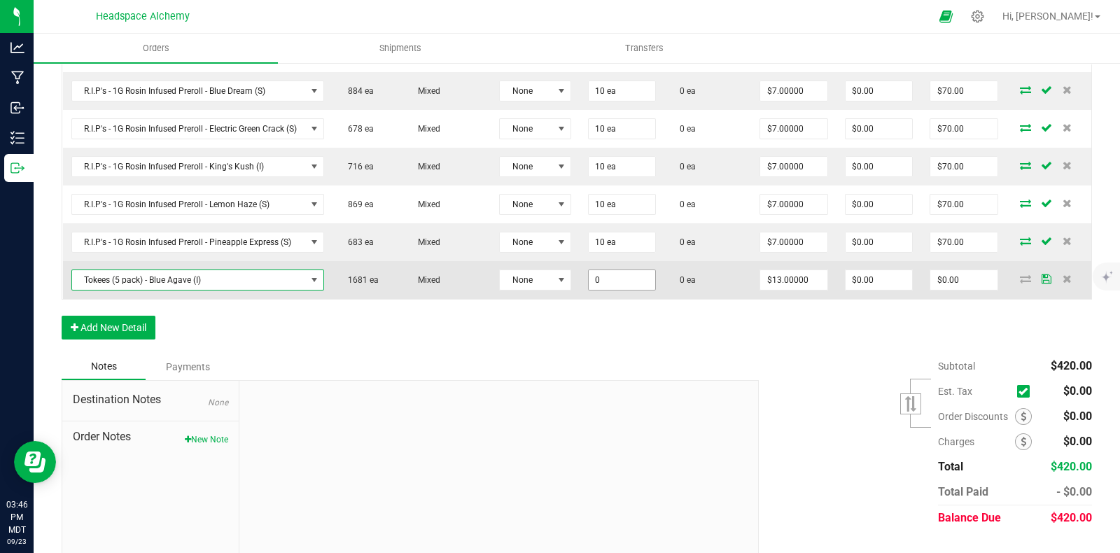
click at [616, 288] on input "0" at bounding box center [622, 280] width 66 height 20
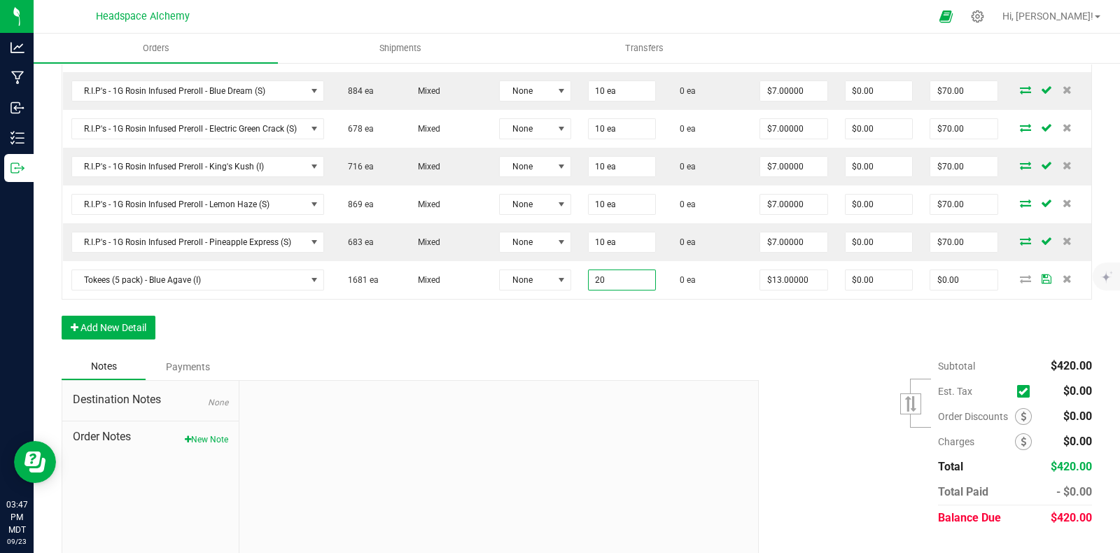
type input "20 ea"
type input "$260.00"
click at [663, 346] on div "Order Details Print All Labels Item Sellable Strain Lot Number Qty Ordered Qty …" at bounding box center [577, 162] width 1030 height 381
click at [109, 332] on button "Add New Detail" at bounding box center [109, 328] width 94 height 24
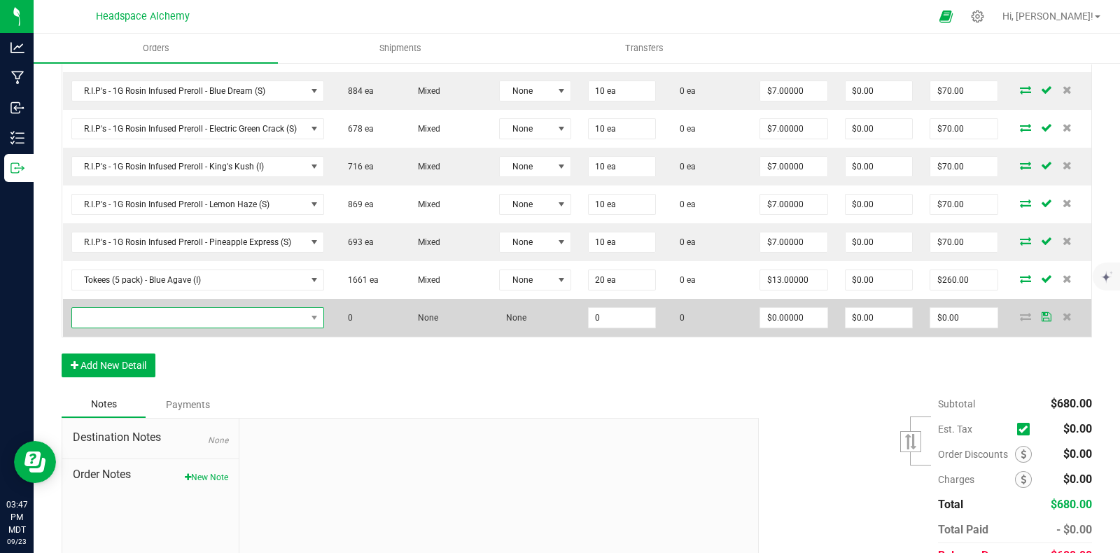
click at [119, 327] on span "NO DATA FOUND" at bounding box center [189, 318] width 234 height 20
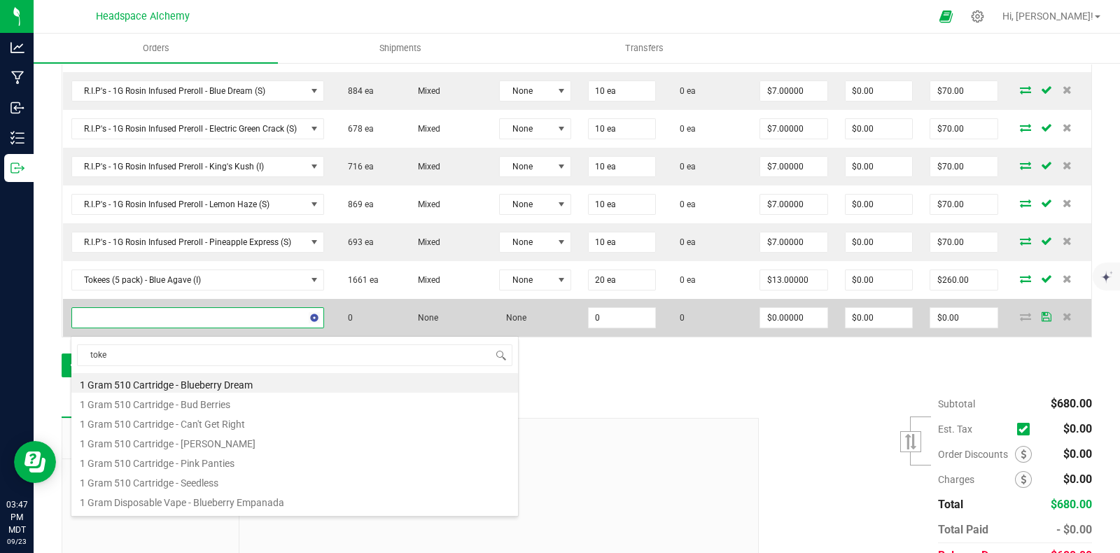
type input "tokee"
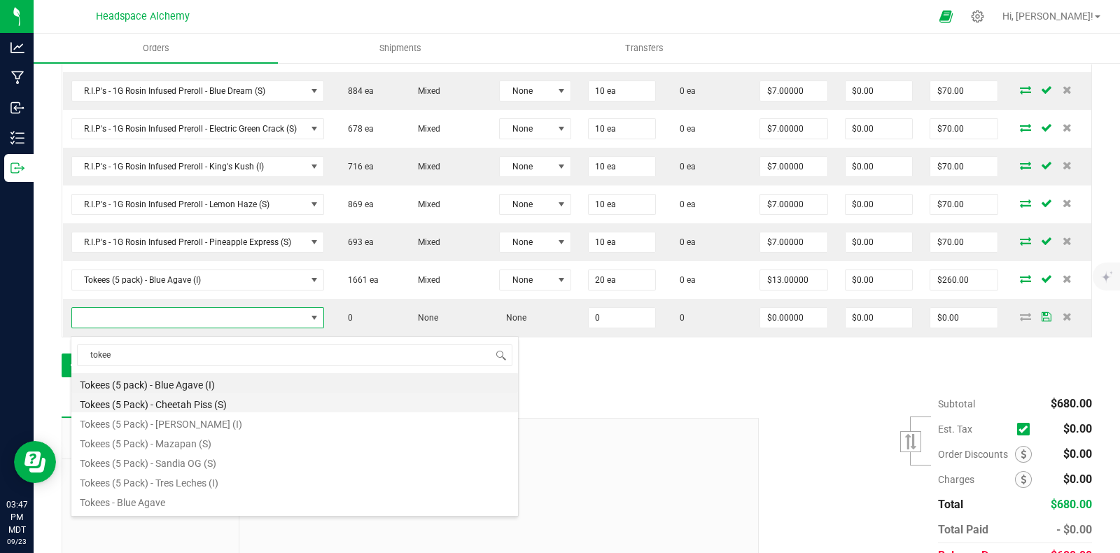
click at [206, 405] on li "Tokees (5 Pack) - Cheetah Piss (S)" at bounding box center [294, 403] width 446 height 20
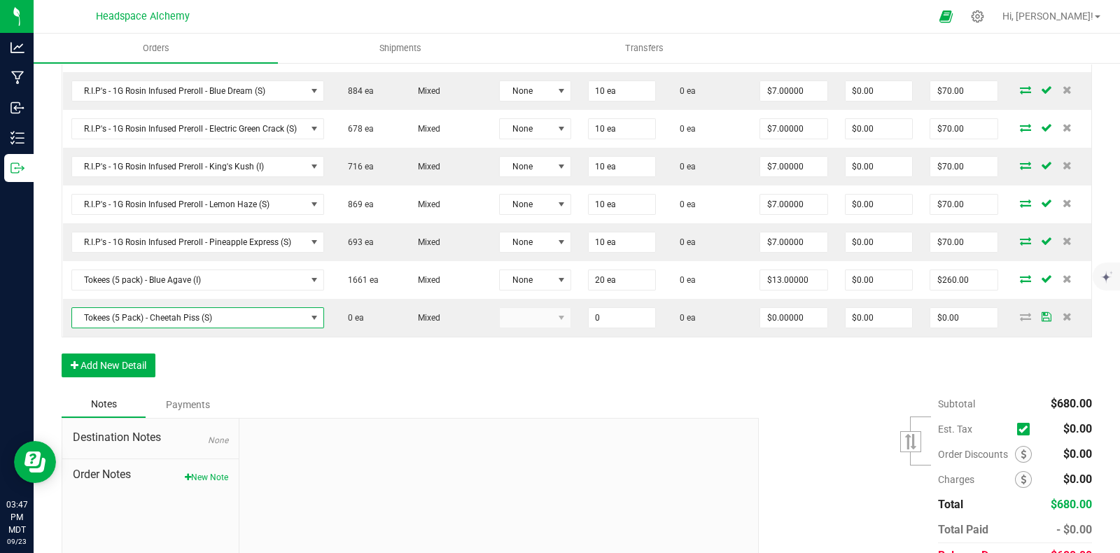
type input "0 ea"
type input "$13.00000"
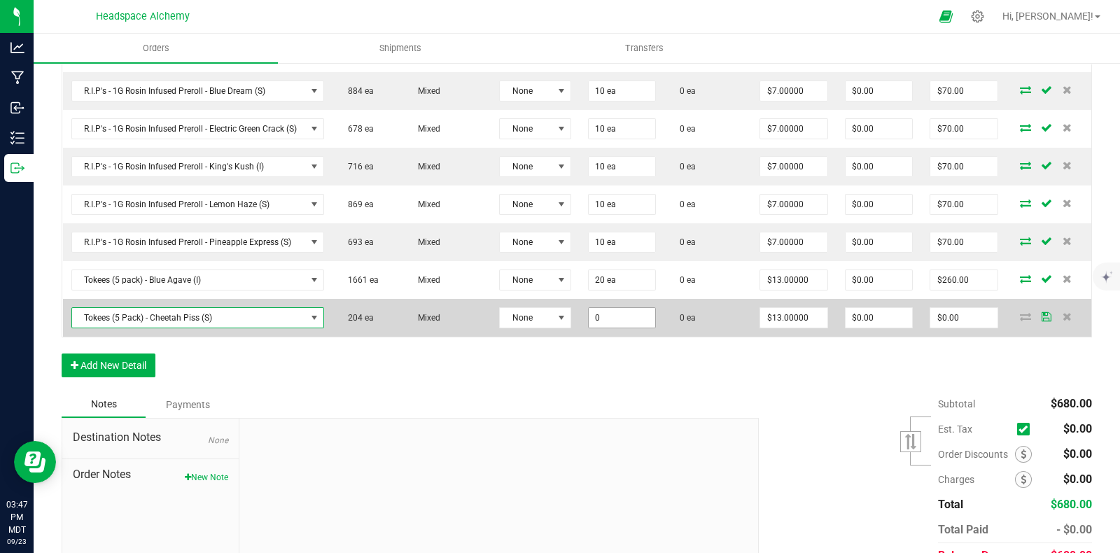
click at [605, 326] on input "0" at bounding box center [622, 318] width 66 height 20
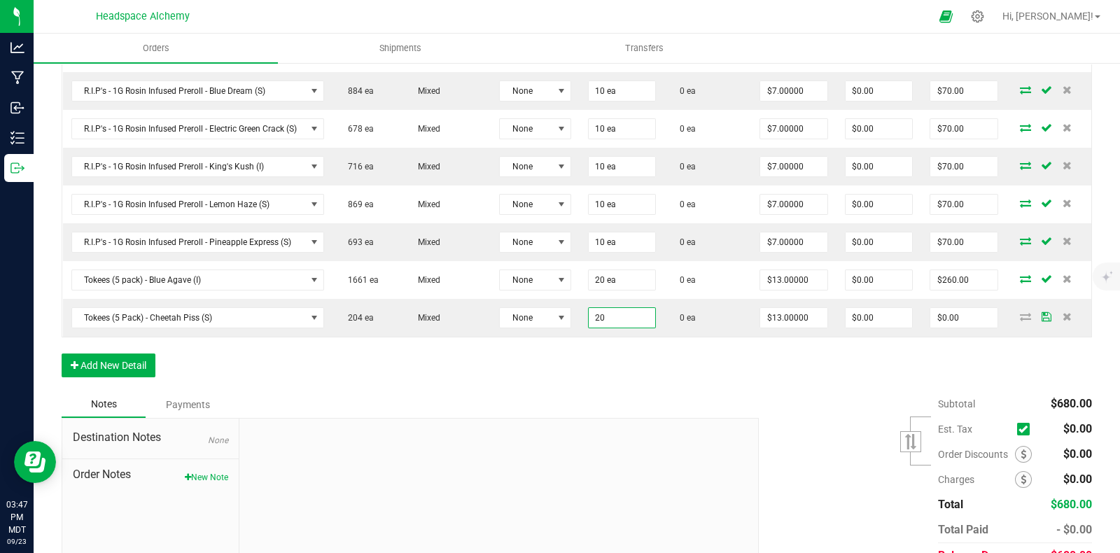
type input "20 ea"
type input "$260.00"
drag, startPoint x: 346, startPoint y: 365, endPoint x: 331, endPoint y: 365, distance: 14.7
click at [341, 365] on div "Order Details Print All Labels Item Sellable Strain Lot Number Qty Ordered Qty …" at bounding box center [577, 181] width 1030 height 419
click at [143, 374] on button "Add New Detail" at bounding box center [109, 365] width 94 height 24
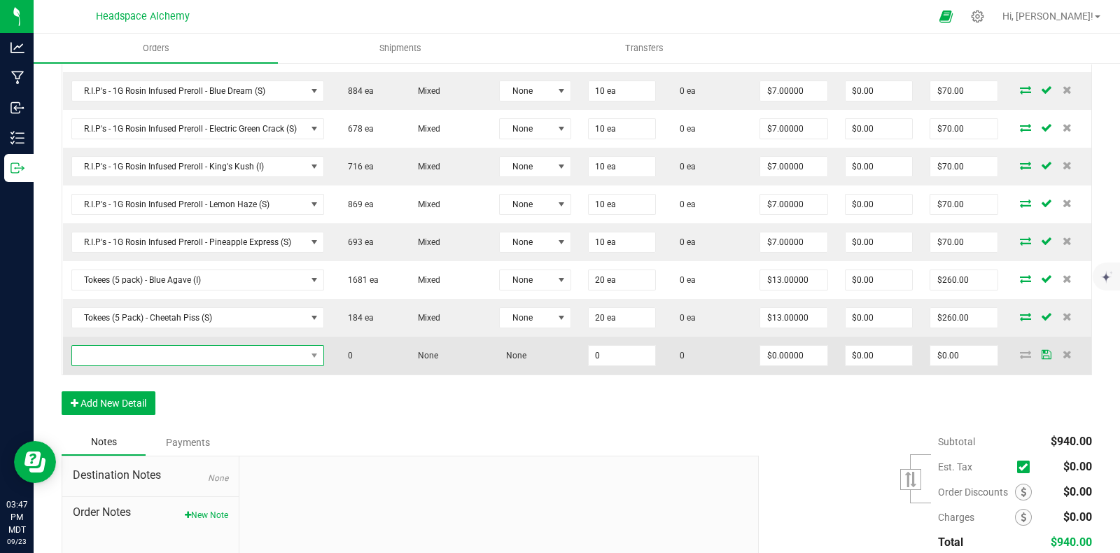
click at [170, 358] on span "NO DATA FOUND" at bounding box center [189, 356] width 234 height 20
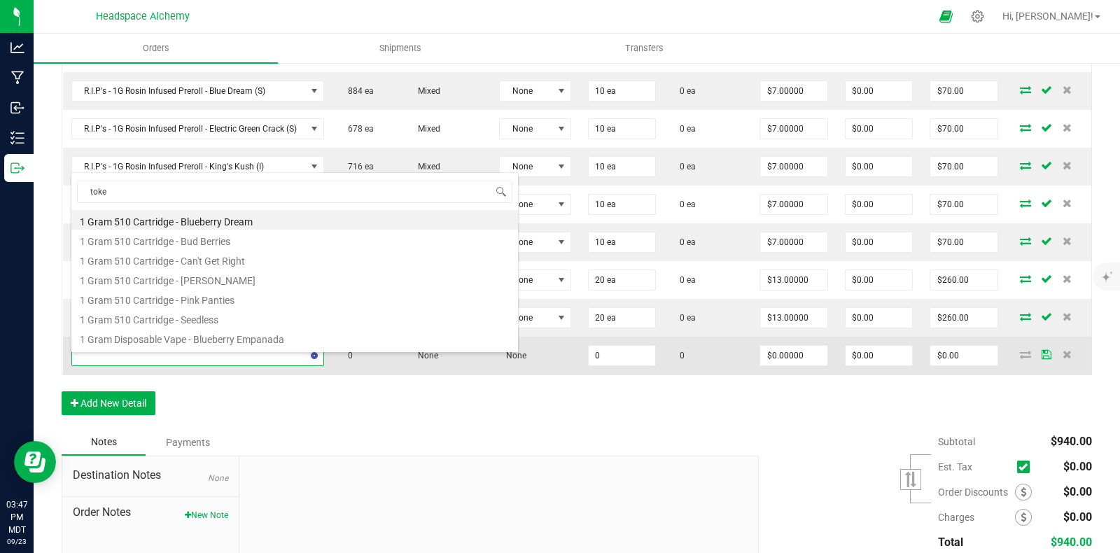
type input "tokee"
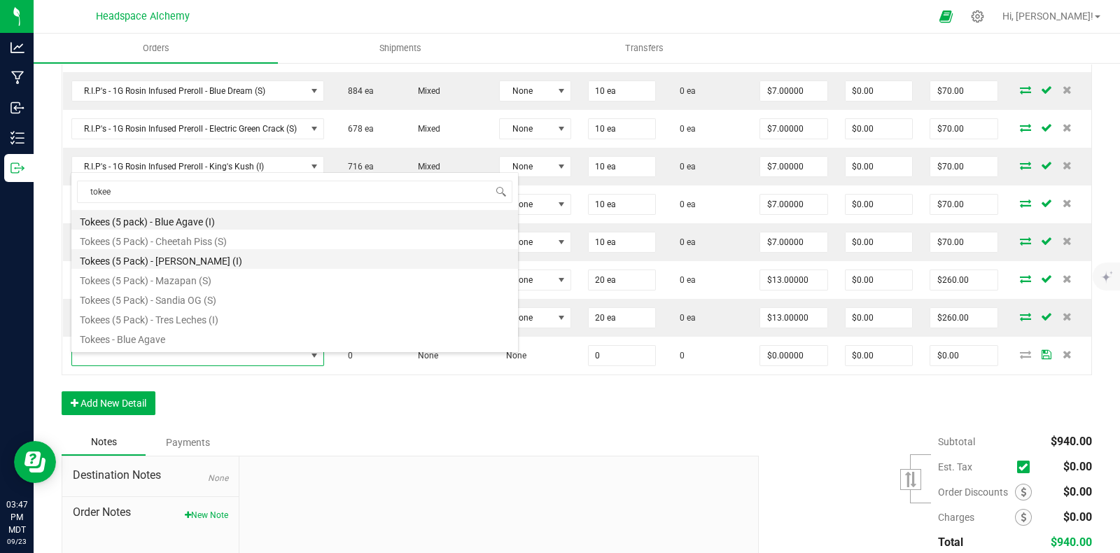
click at [210, 260] on li "Tokees (5 Pack) - [PERSON_NAME] (I)" at bounding box center [294, 259] width 446 height 20
type input "0 ea"
type input "$13.00000"
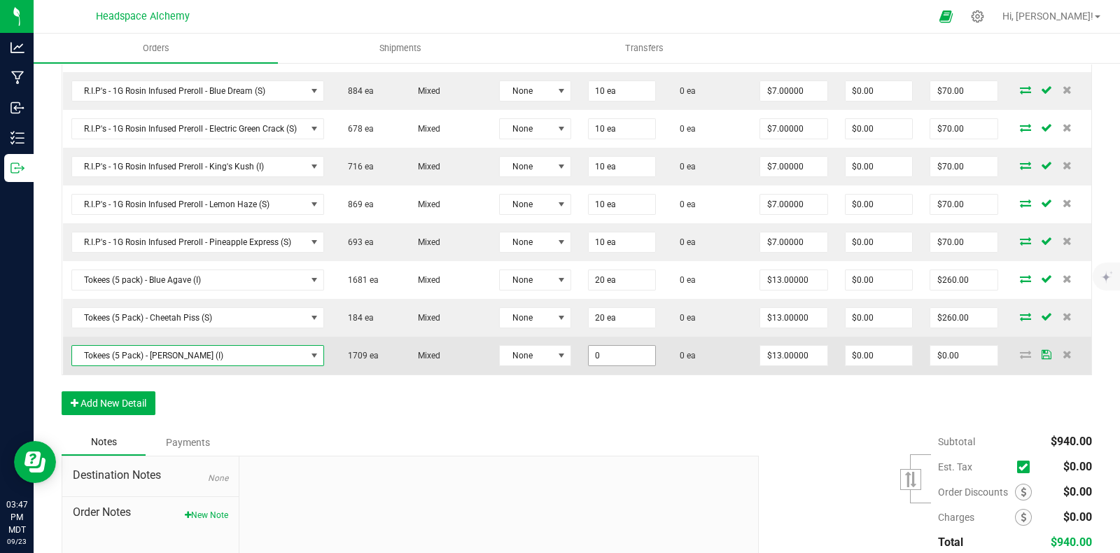
click at [624, 360] on input "0" at bounding box center [622, 356] width 66 height 20
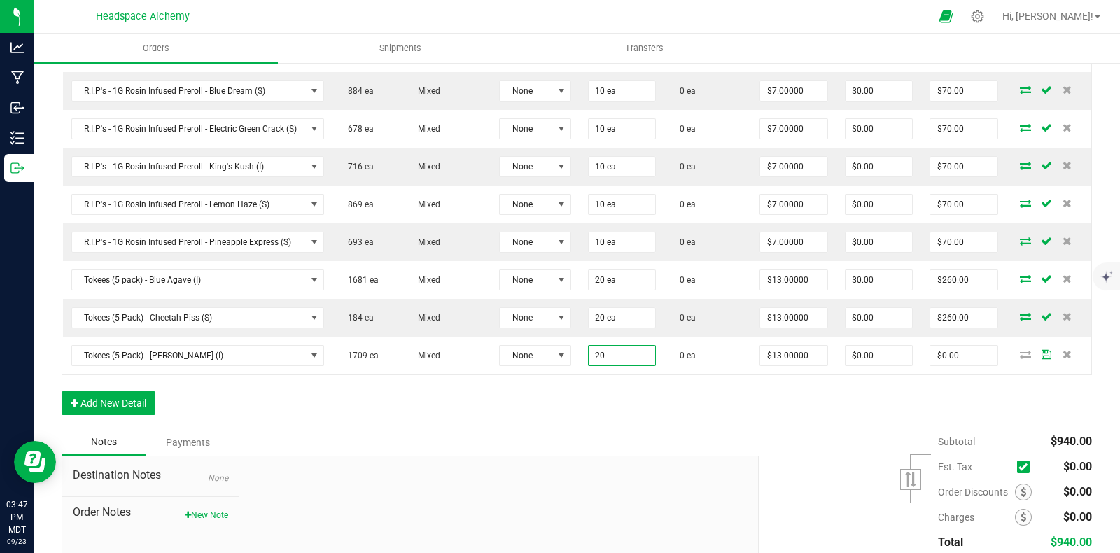
type input "20 ea"
type input "$260.00"
click at [753, 451] on div "Subtotal $940.00 Est. Tax" at bounding box center [920, 517] width 344 height 177
click at [146, 408] on button "Add New Detail" at bounding box center [109, 403] width 94 height 24
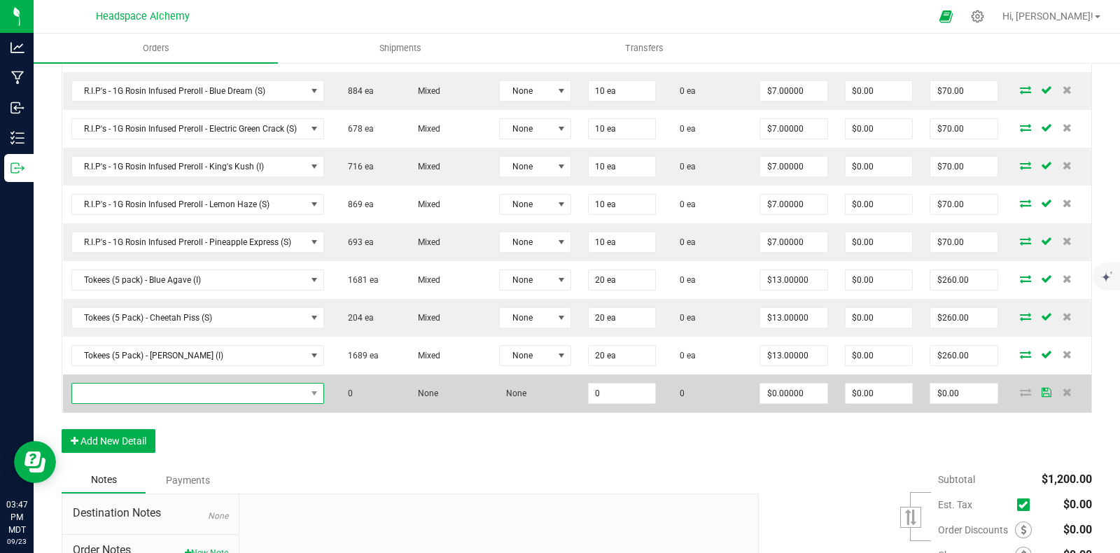
click at [155, 390] on span "NO DATA FOUND" at bounding box center [189, 393] width 234 height 20
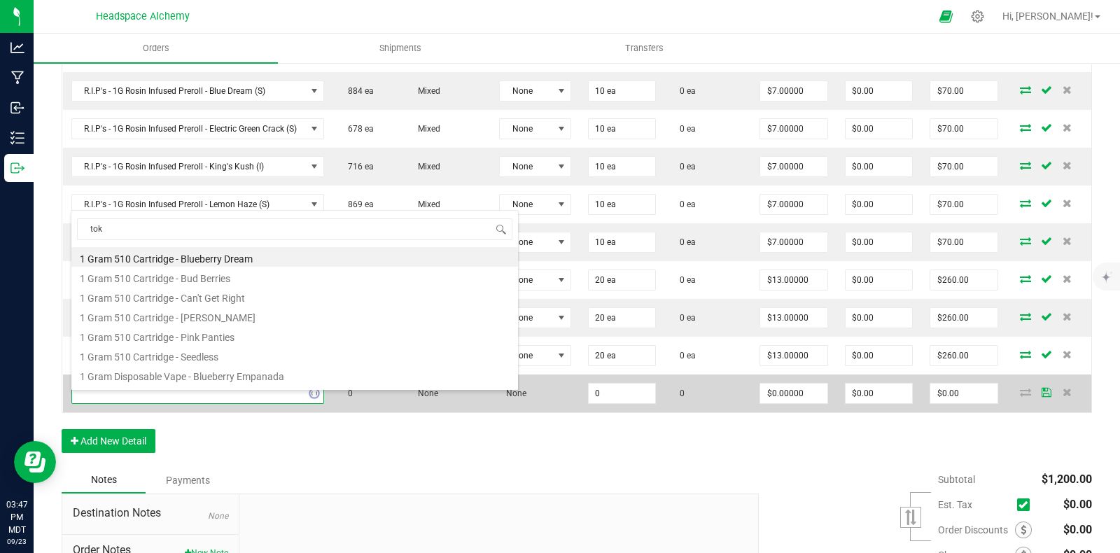
type input "toke"
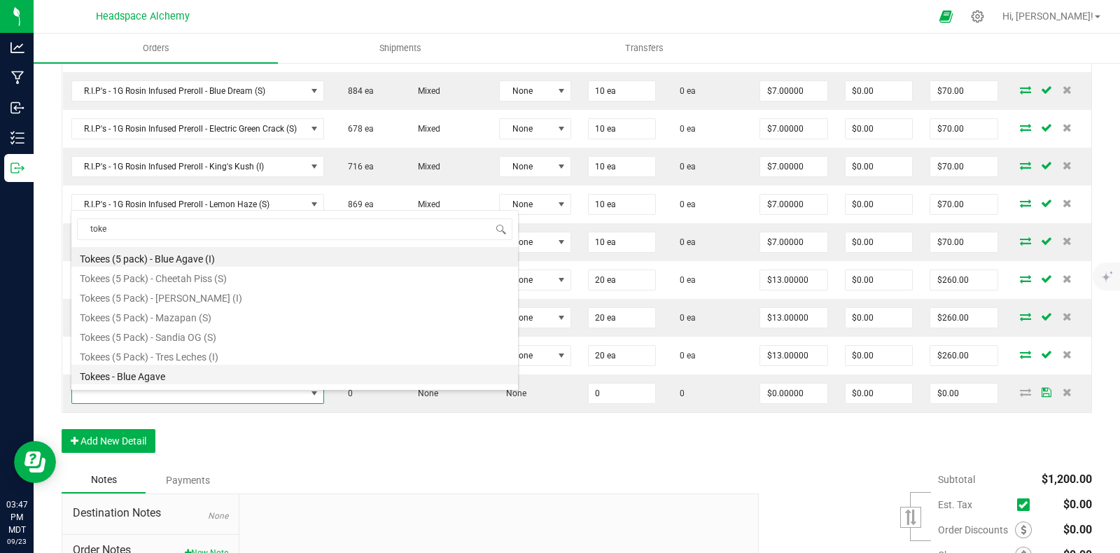
click at [156, 378] on li "Tokees - Blue Agave" at bounding box center [294, 375] width 446 height 20
type input "0 ea"
type input "$4.00000"
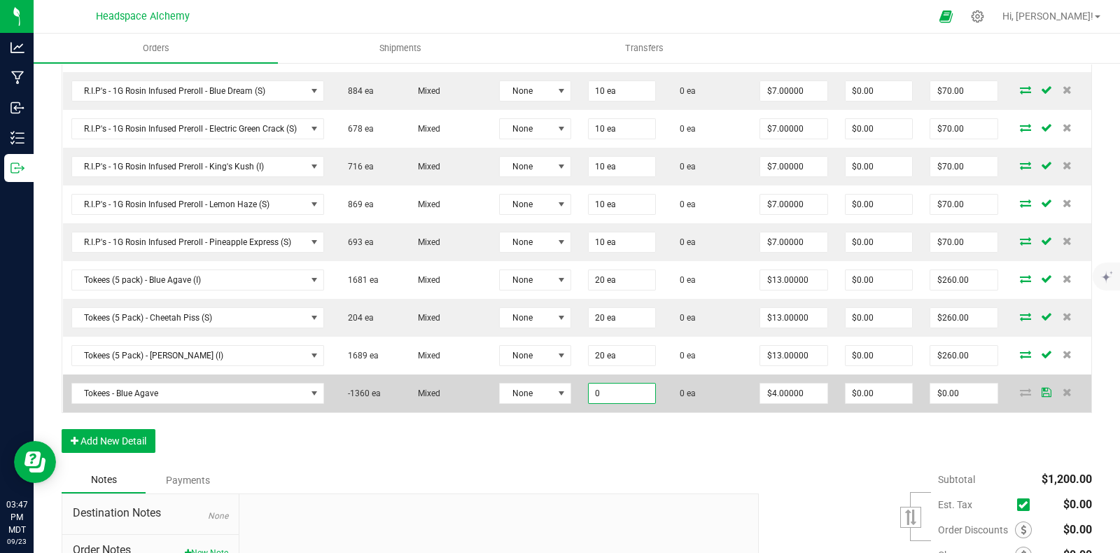
click at [640, 403] on input "0" at bounding box center [622, 393] width 66 height 20
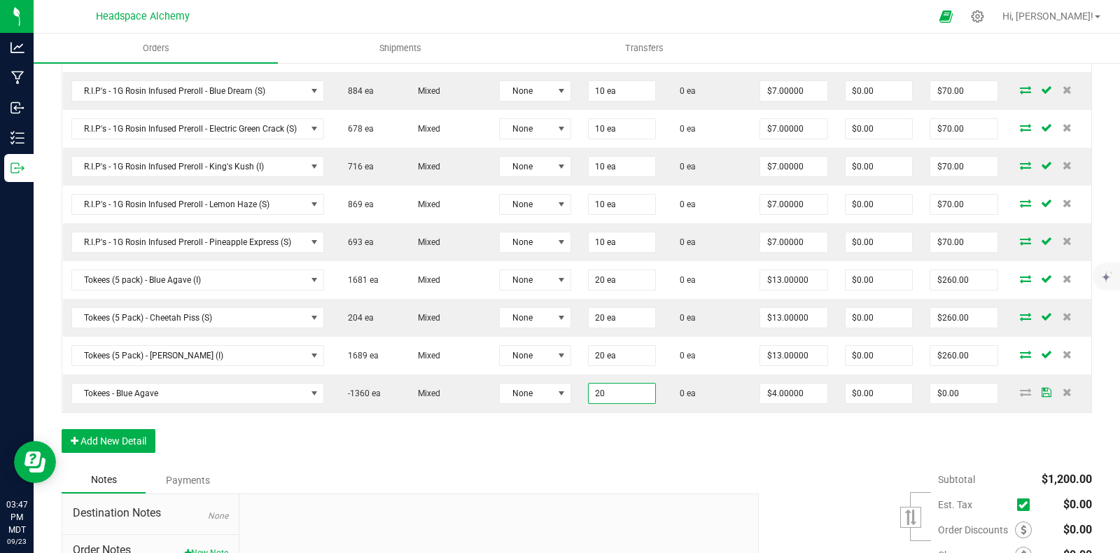
type input "20 ea"
type input "$80.00"
click at [682, 453] on div "Order Details Print All Labels Item Sellable Strain Lot Number Qty Ordered Qty …" at bounding box center [577, 219] width 1030 height 495
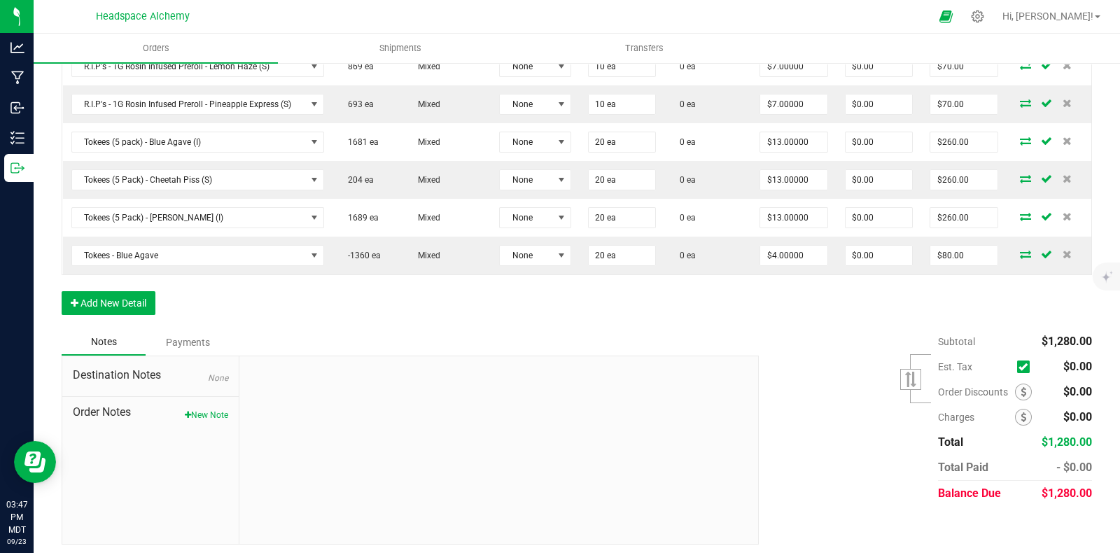
scroll to position [581, 0]
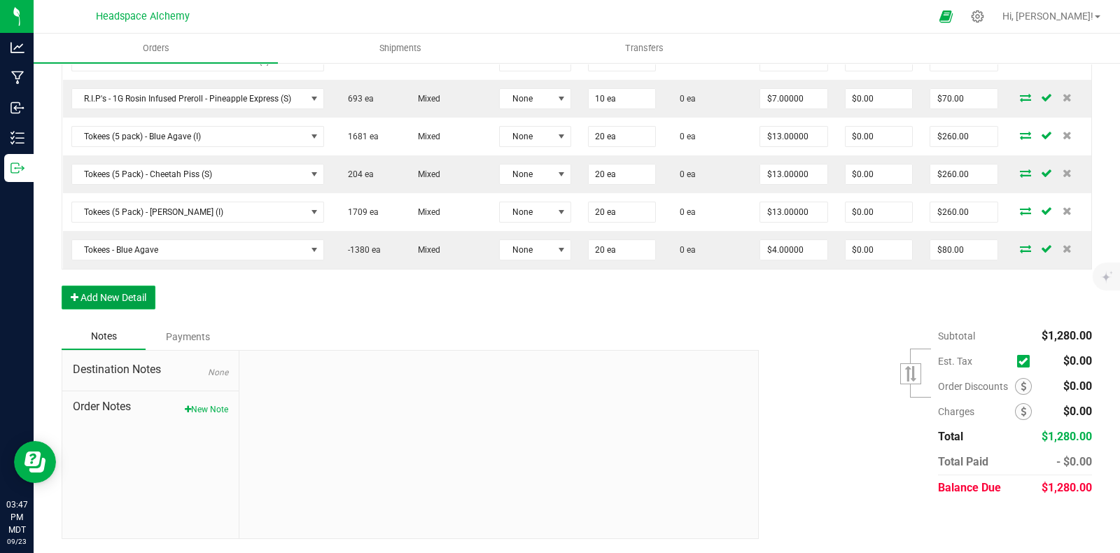
click at [116, 300] on button "Add New Detail" at bounding box center [109, 298] width 94 height 24
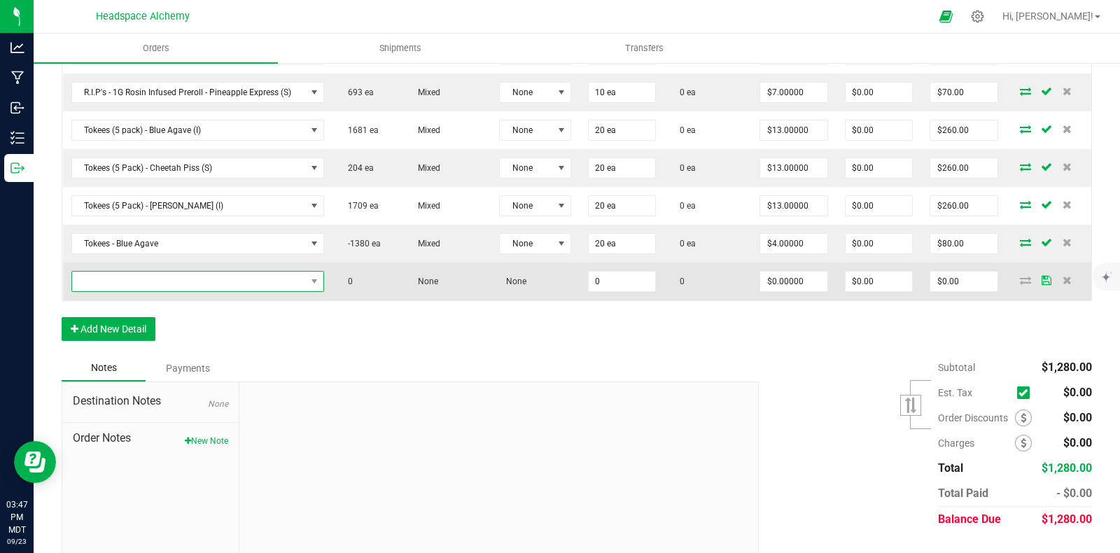
click at [156, 290] on span "NO DATA FOUND" at bounding box center [189, 282] width 234 height 20
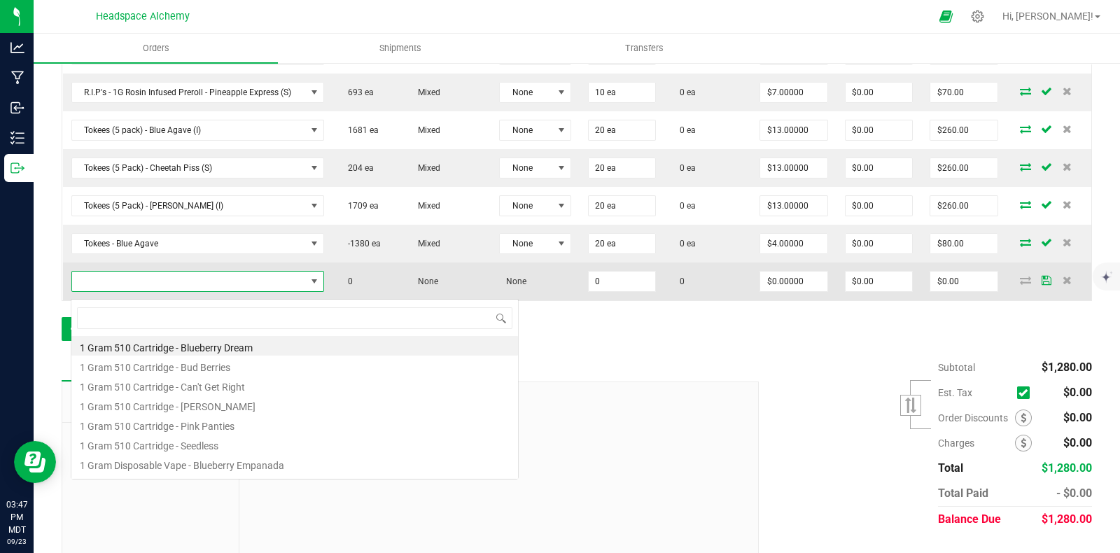
scroll to position [20, 250]
type input "tokee"
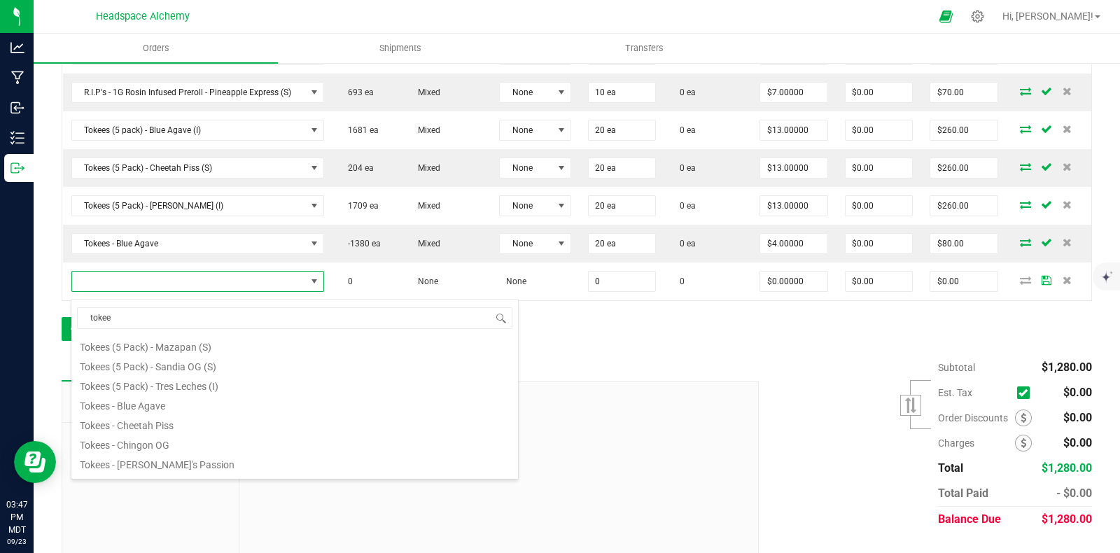
scroll to position [87, 0]
click at [166, 393] on li "Tokees - Cheetah Piss" at bounding box center [294, 396] width 446 height 20
type input "0 ea"
type input "$4.00000"
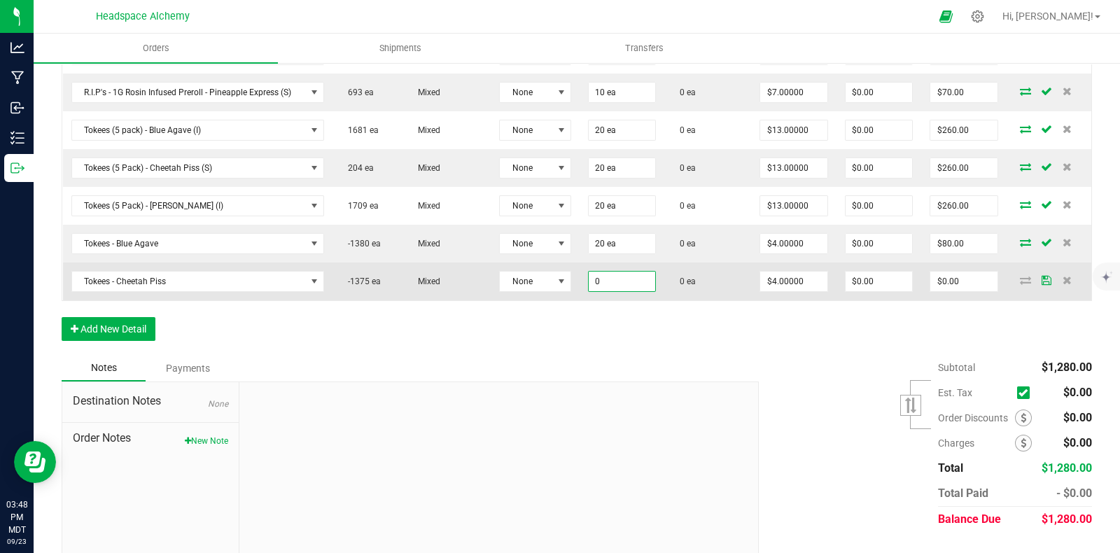
click at [623, 291] on input "0" at bounding box center [622, 282] width 66 height 20
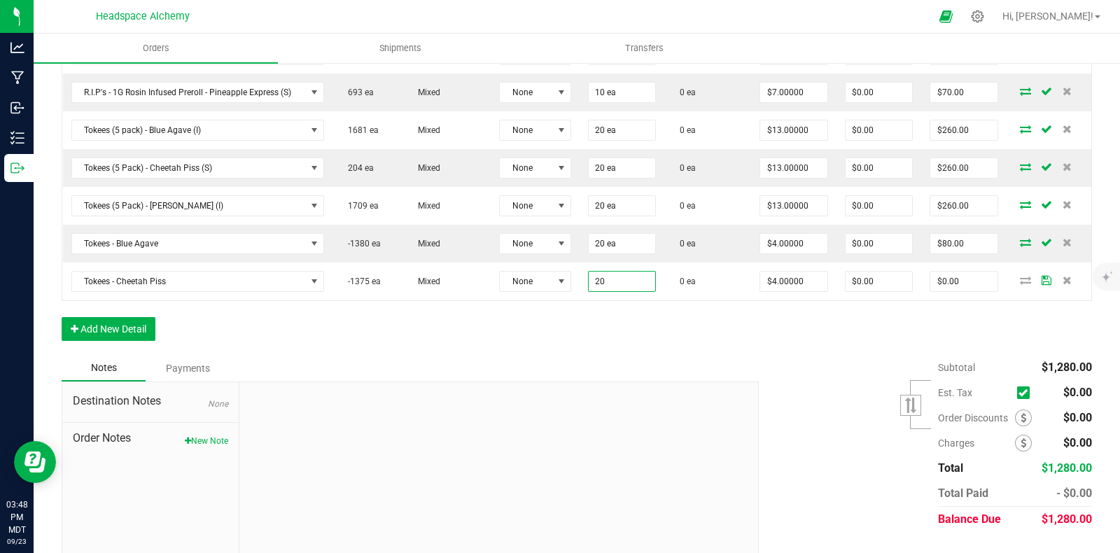
type input "20 ea"
type input "$80.00"
click at [728, 354] on div "Order Details Print All Labels Item Sellable Strain Lot Number Qty Ordered Qty …" at bounding box center [577, 88] width 1030 height 533
click at [126, 332] on button "Add New Detail" at bounding box center [109, 329] width 94 height 24
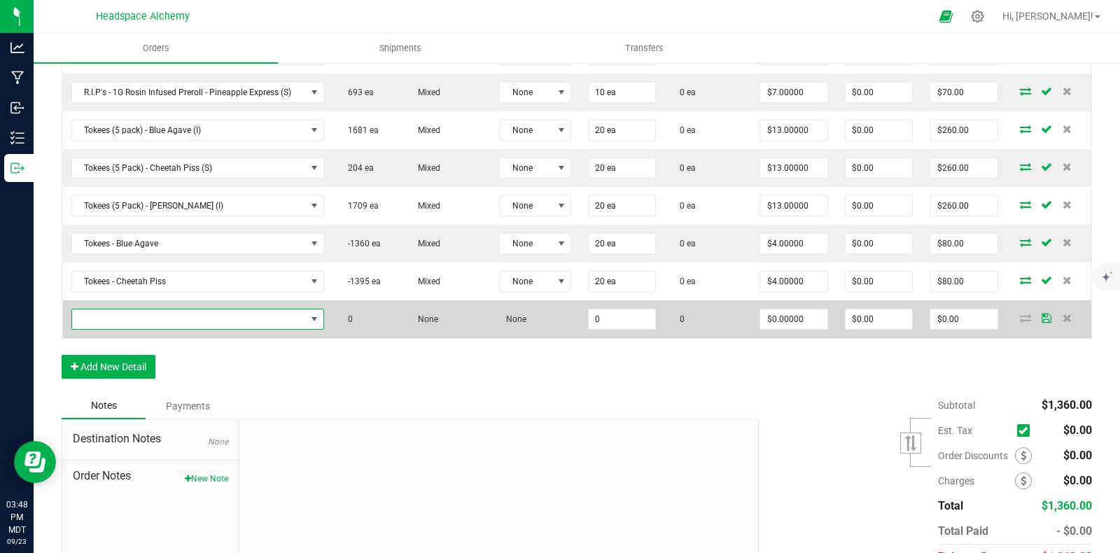
click at [148, 325] on span "NO DATA FOUND" at bounding box center [189, 319] width 234 height 20
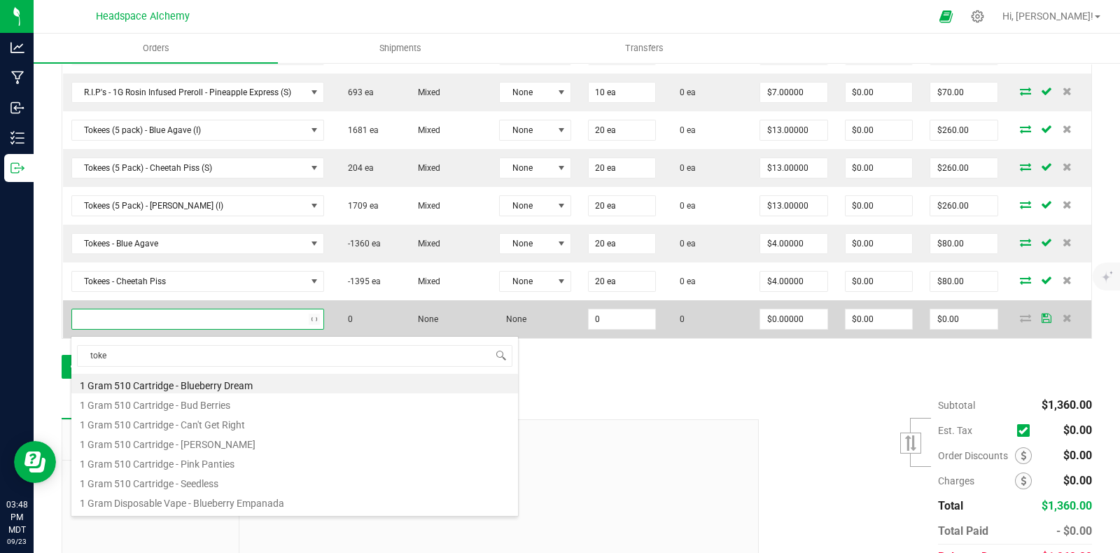
type input "tokee"
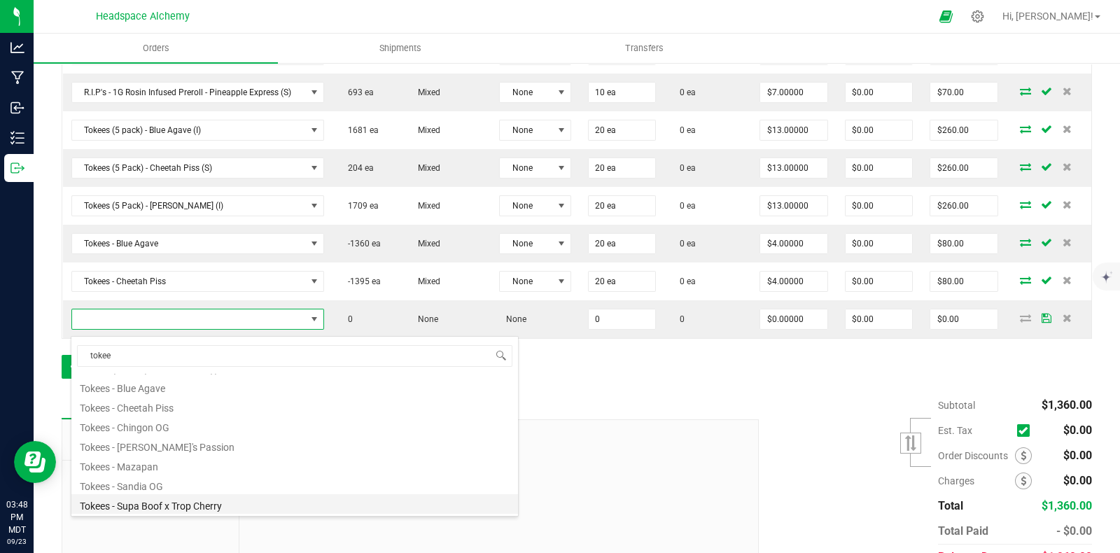
scroll to position [87, 0]
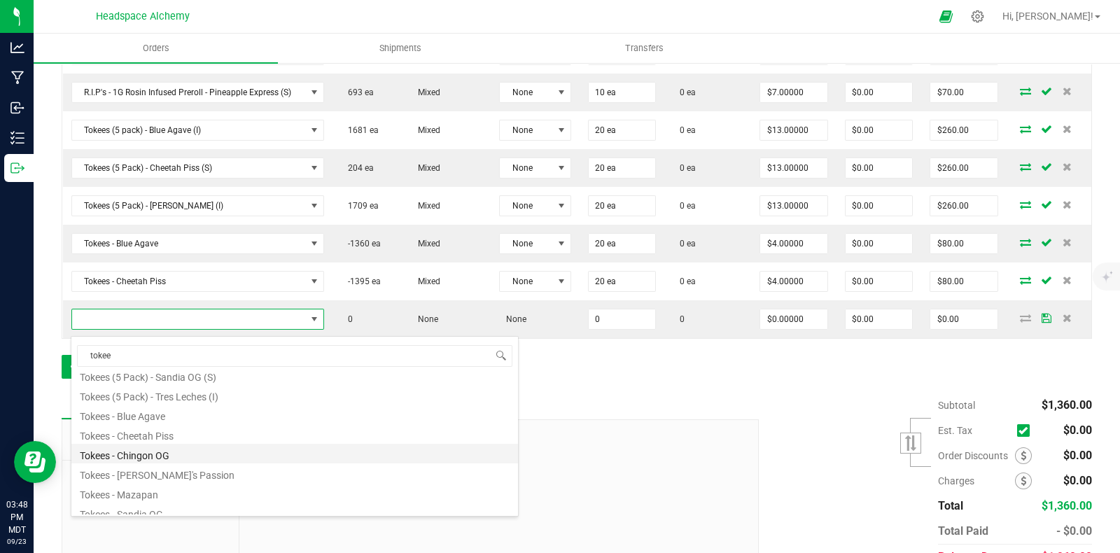
click at [148, 451] on li "Tokees - Chingon OG" at bounding box center [294, 454] width 446 height 20
type input "0 ea"
type input "$4.00000"
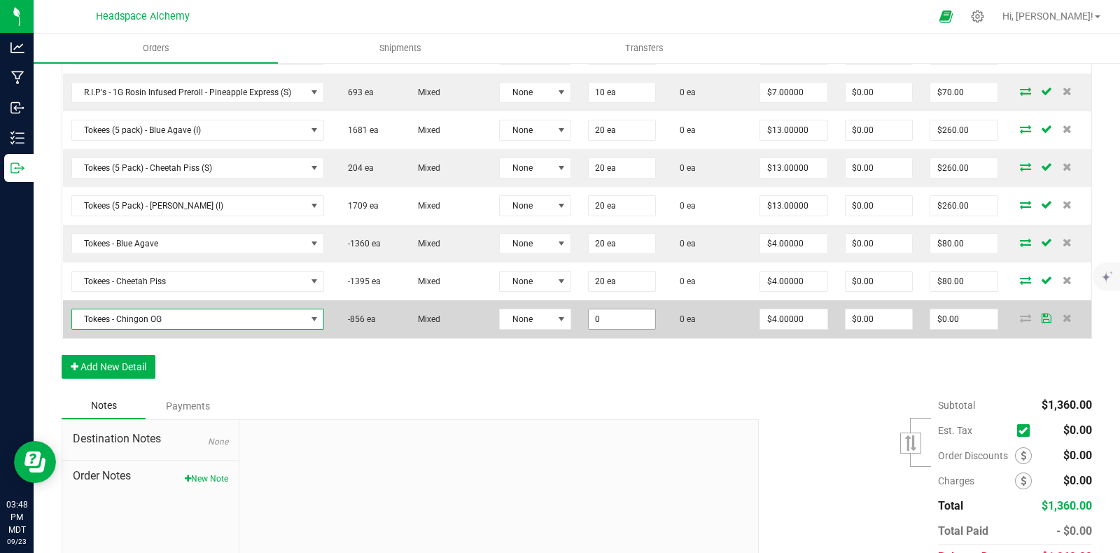
click at [630, 329] on input "0" at bounding box center [622, 319] width 66 height 20
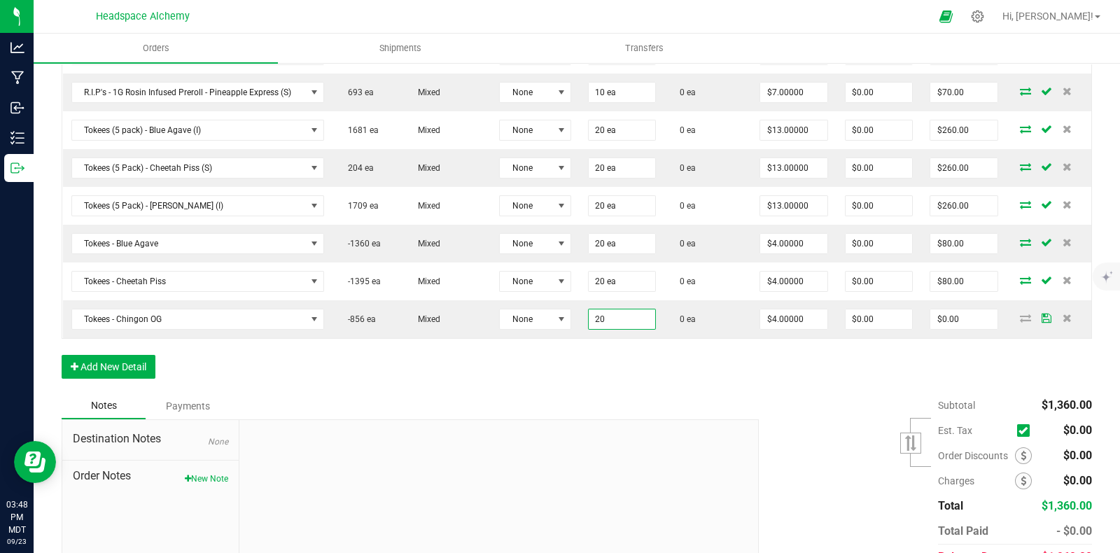
type input "20 ea"
type input "$80.00"
click at [682, 383] on div "Order Details Print All Labels Item Sellable Strain Lot Number Qty Ordered Qty …" at bounding box center [577, 107] width 1030 height 570
click at [108, 367] on button "Add New Detail" at bounding box center [109, 367] width 94 height 24
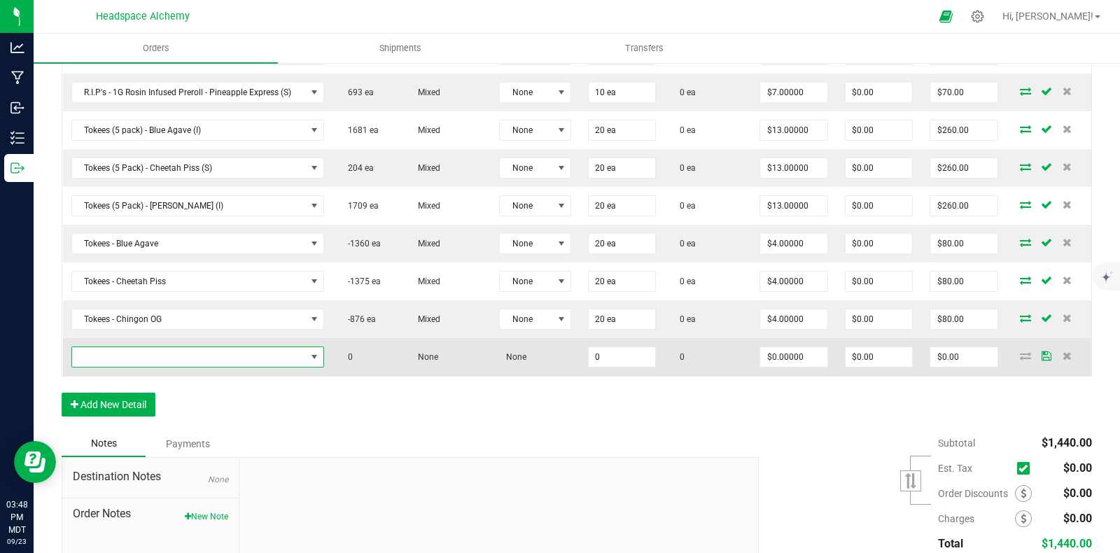
click at [126, 367] on span "NO DATA FOUND" at bounding box center [189, 357] width 234 height 20
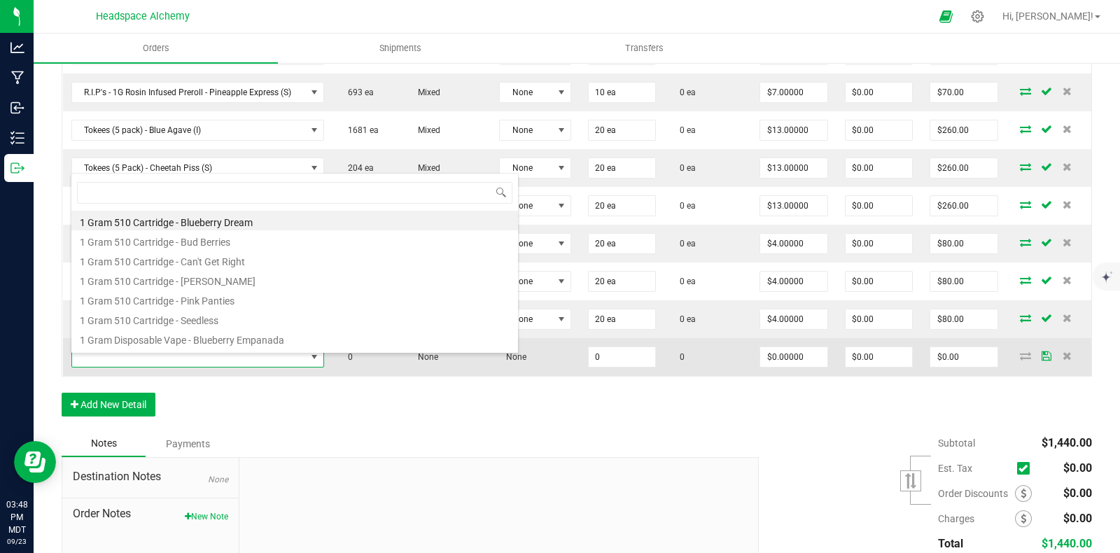
scroll to position [20, 250]
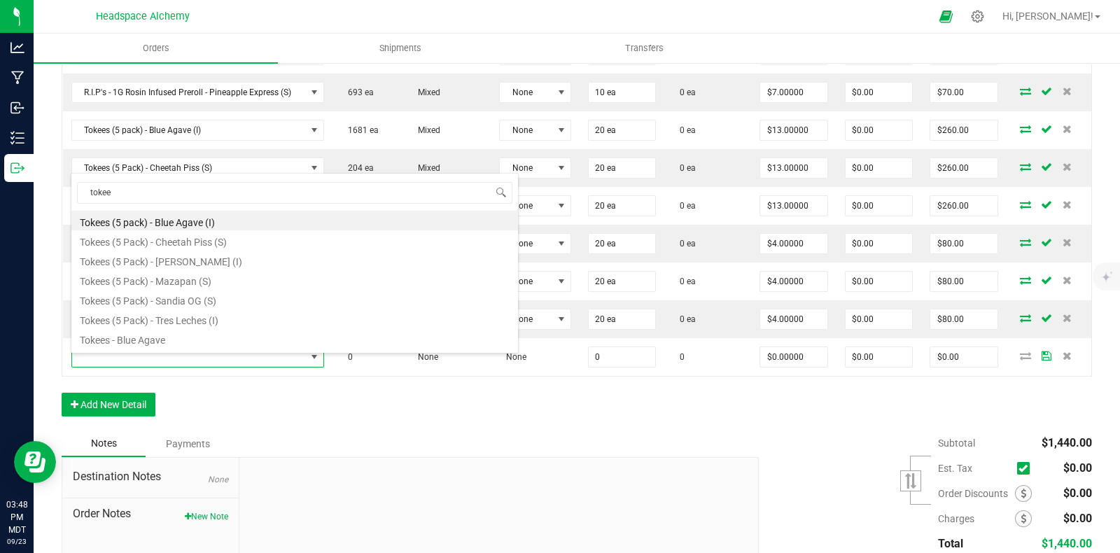
type input "tokee"
click at [374, 411] on div "Order Details Print All Labels Item Sellable Strain Lot Number Qty Ordered Qty …" at bounding box center [577, 126] width 1030 height 608
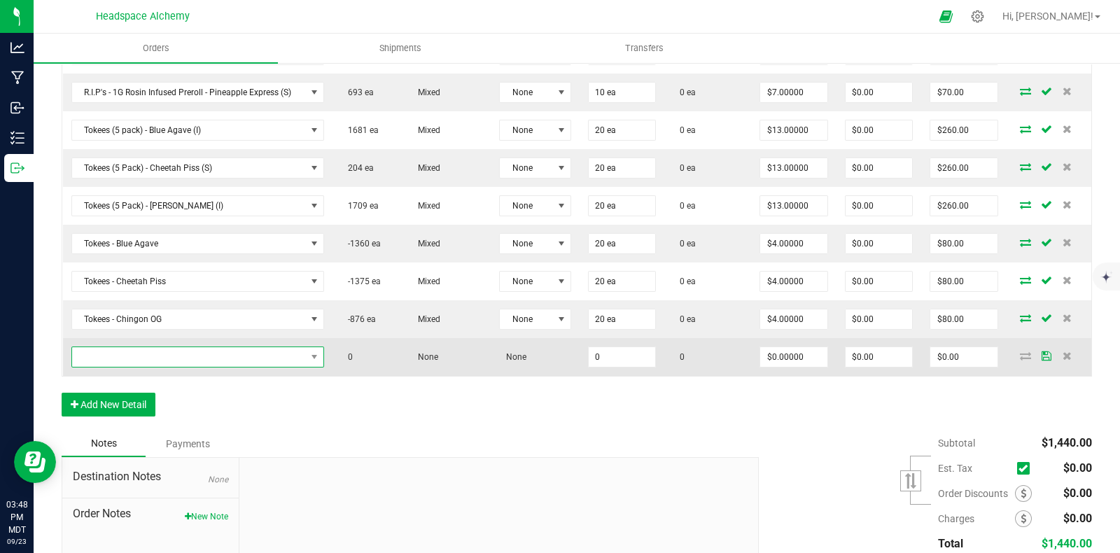
click at [236, 360] on span "NO DATA FOUND" at bounding box center [189, 357] width 234 height 20
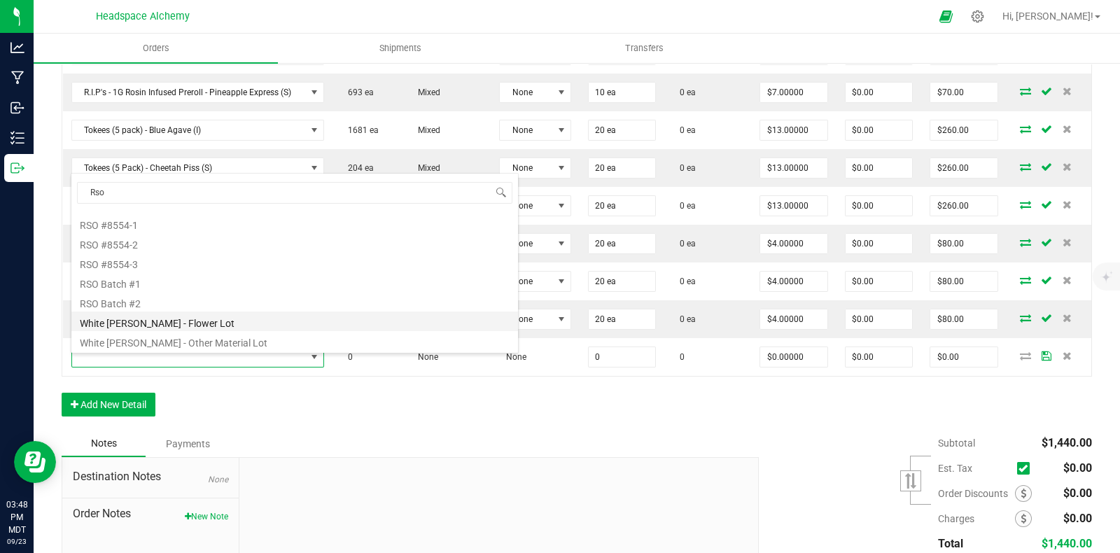
scroll to position [0, 0]
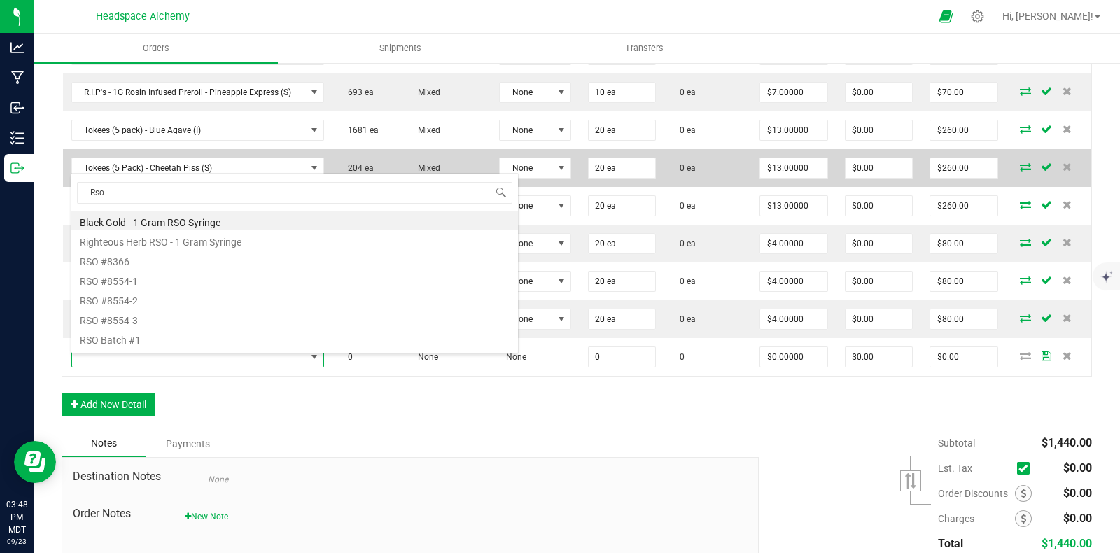
drag, startPoint x: 116, startPoint y: 194, endPoint x: 65, endPoint y: 190, distance: 51.2
click at [66, 190] on body "Analytics Manufacturing Inbound Inventory Outbound 03:48 PM MDT 09/23/2025 09/2…" at bounding box center [560, 276] width 1120 height 553
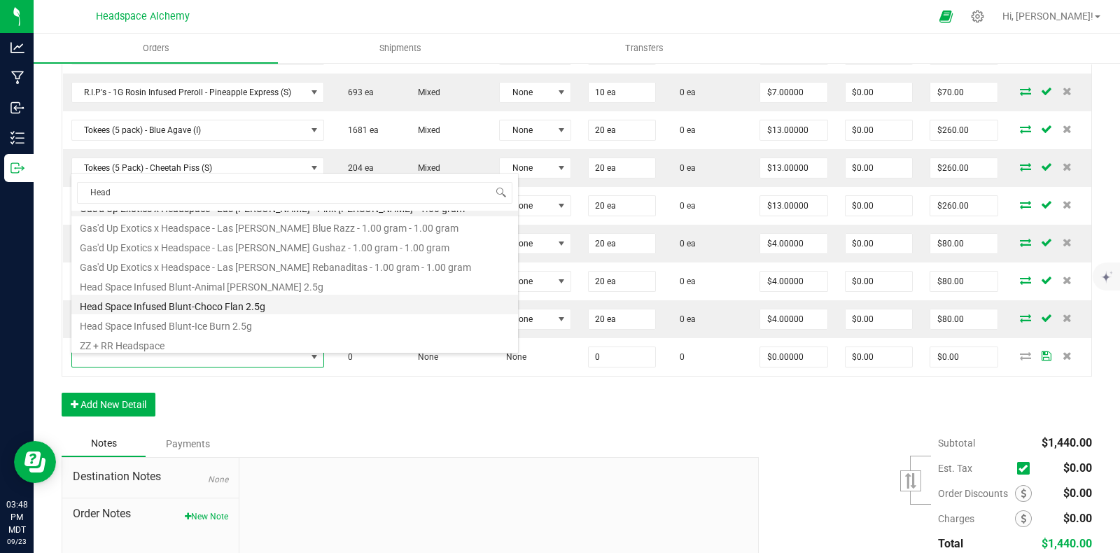
scroll to position [17, 0]
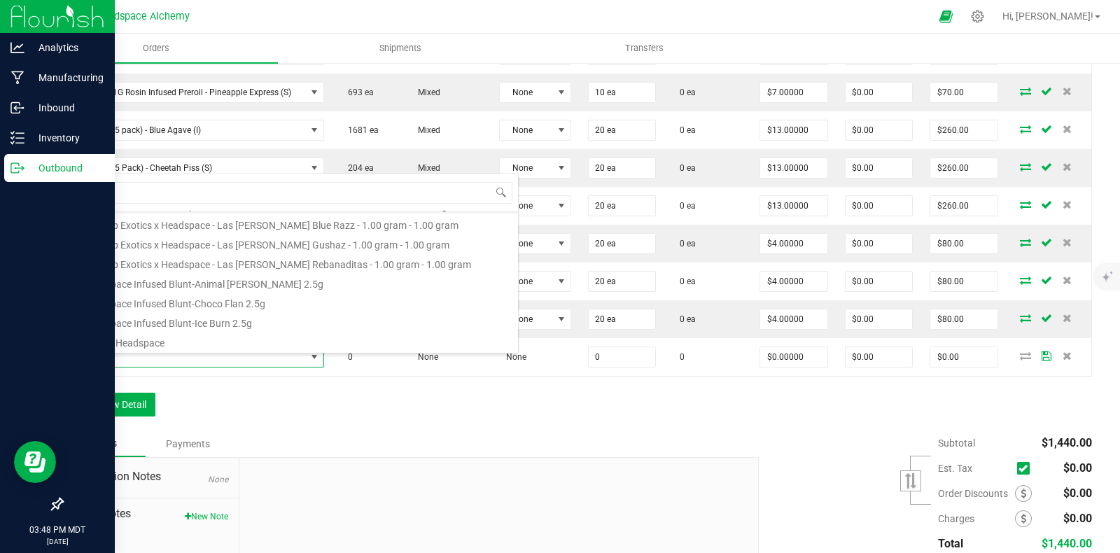
drag, startPoint x: 113, startPoint y: 194, endPoint x: 25, endPoint y: 181, distance: 89.2
click at [26, 181] on body "Analytics Manufacturing Inbound Inventory Outbound 03:48 PM MDT 09/23/2025 09/2…" at bounding box center [560, 276] width 1120 height 553
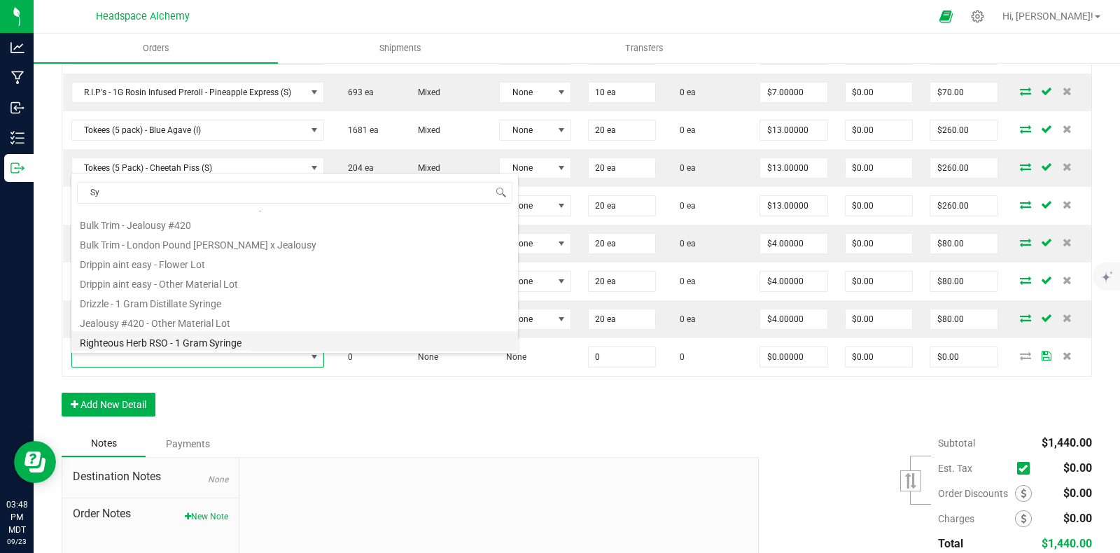
scroll to position [0, 0]
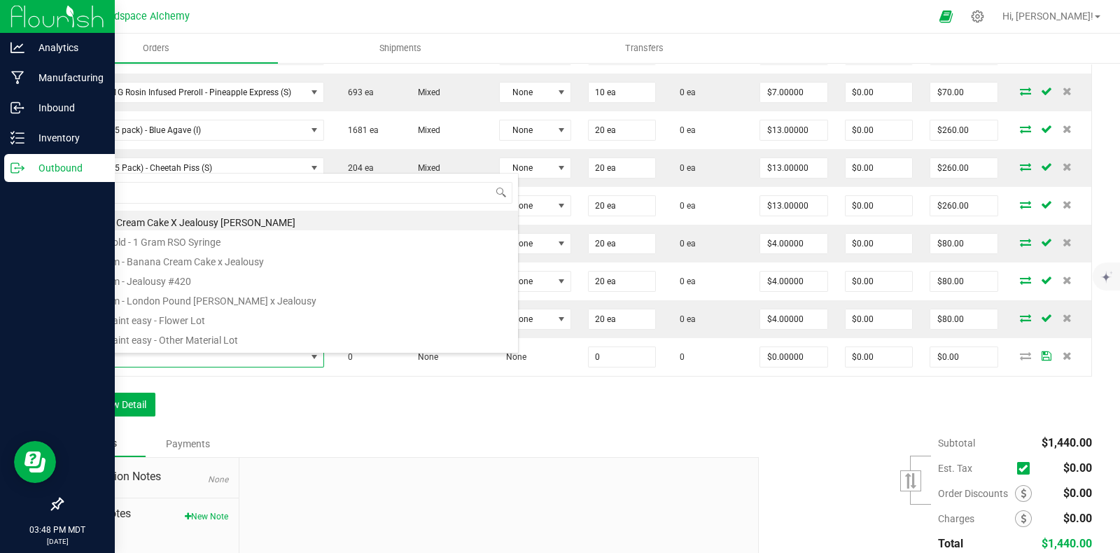
drag, startPoint x: 117, startPoint y: 193, endPoint x: 32, endPoint y: 187, distance: 84.9
click at [34, 187] on body "Analytics Manufacturing Inbound Inventory Outbound 03:48 PM MDT 09/23/2025 09/2…" at bounding box center [560, 276] width 1120 height 553
type input "Head"
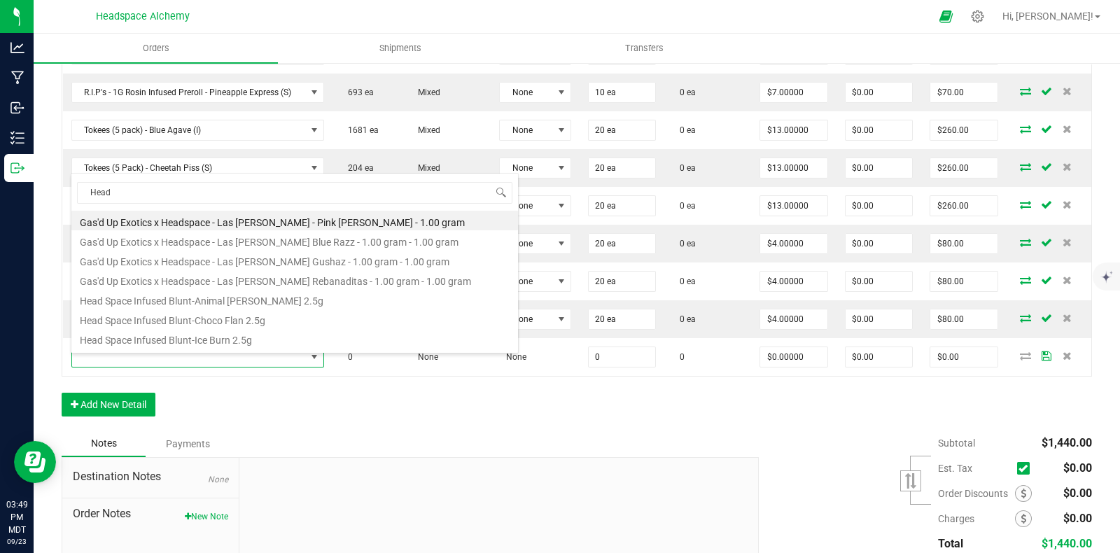
drag, startPoint x: 120, startPoint y: 191, endPoint x: 51, endPoint y: 181, distance: 70.1
click at [52, 180] on body "Analytics Manufacturing Inbound Inventory Outbound 03:49 PM MDT 09/23/2025 09/2…" at bounding box center [560, 276] width 1120 height 553
type input "RSO"
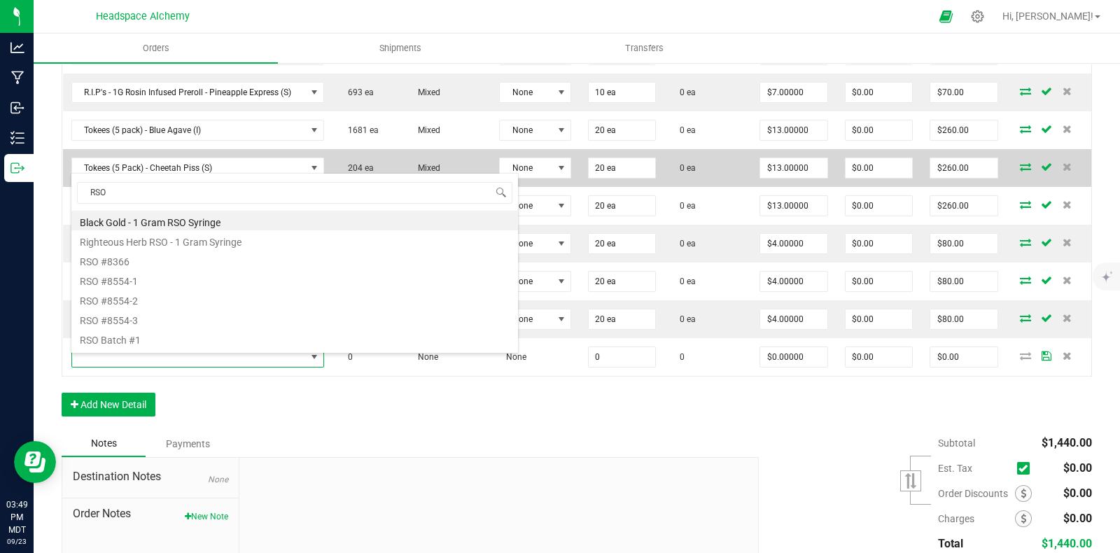
drag, startPoint x: 76, startPoint y: 188, endPoint x: 67, endPoint y: 187, distance: 8.4
click at [67, 187] on body "Analytics Manufacturing Inbound Inventory Outbound 03:49 PM MDT 09/23/2025 09/2…" at bounding box center [560, 276] width 1120 height 553
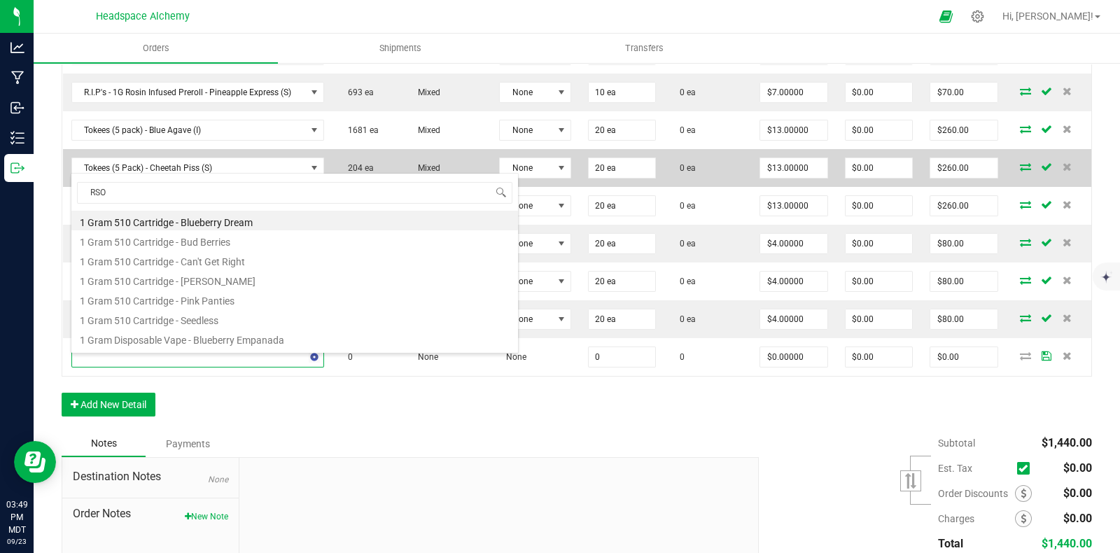
type input "RSO S"
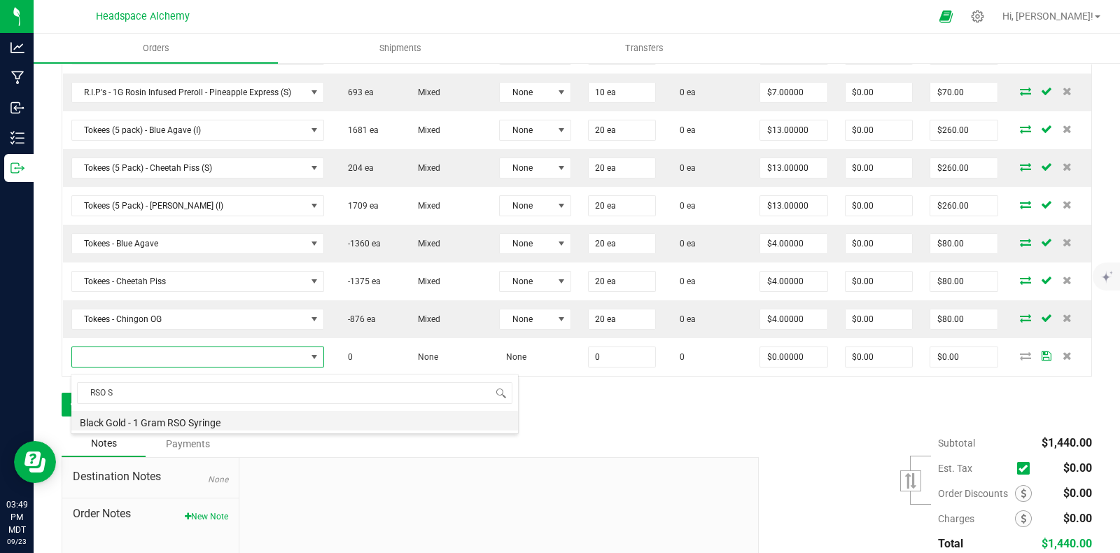
click at [188, 425] on li "Black Gold - 1 Gram RSO Syringe" at bounding box center [294, 421] width 446 height 20
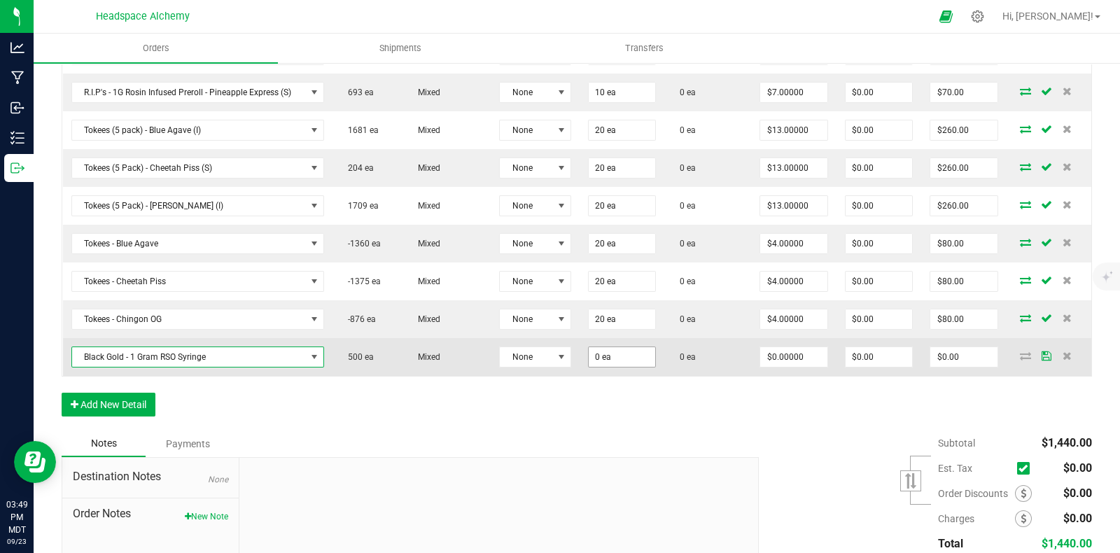
click at [607, 367] on input "0 ea" at bounding box center [622, 357] width 66 height 20
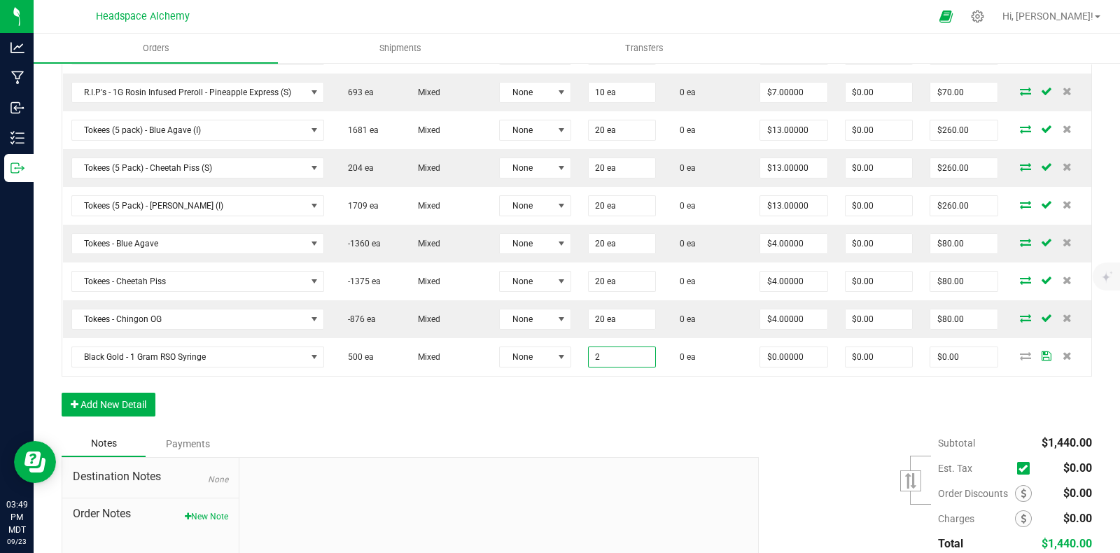
type input "2 ea"
click at [710, 411] on div "Order Details Print All Labels Item Sellable Strain Lot Number Qty Ordered Qty …" at bounding box center [577, 126] width 1030 height 608
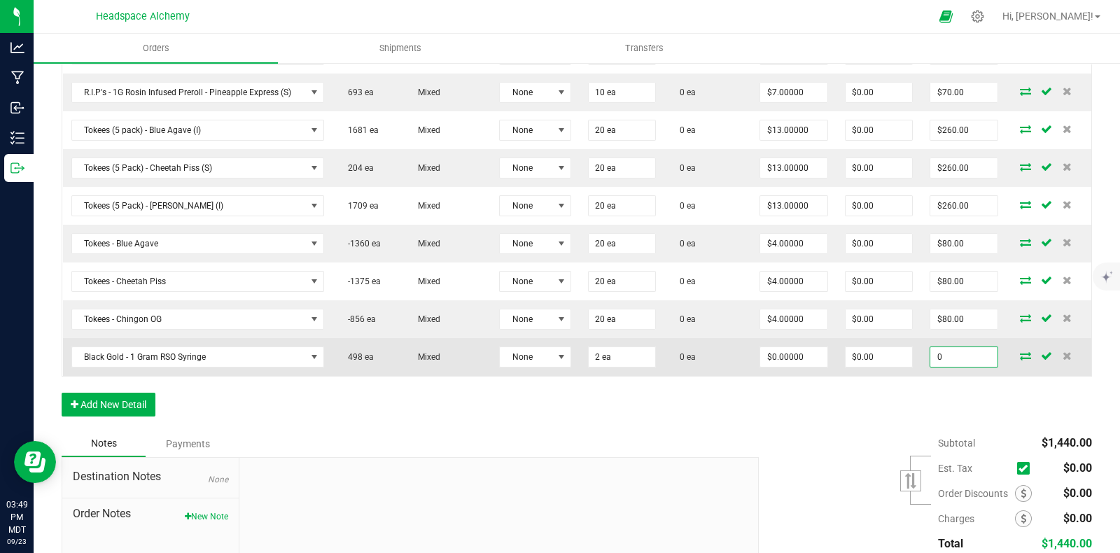
click at [948, 353] on input "0" at bounding box center [963, 357] width 66 height 20
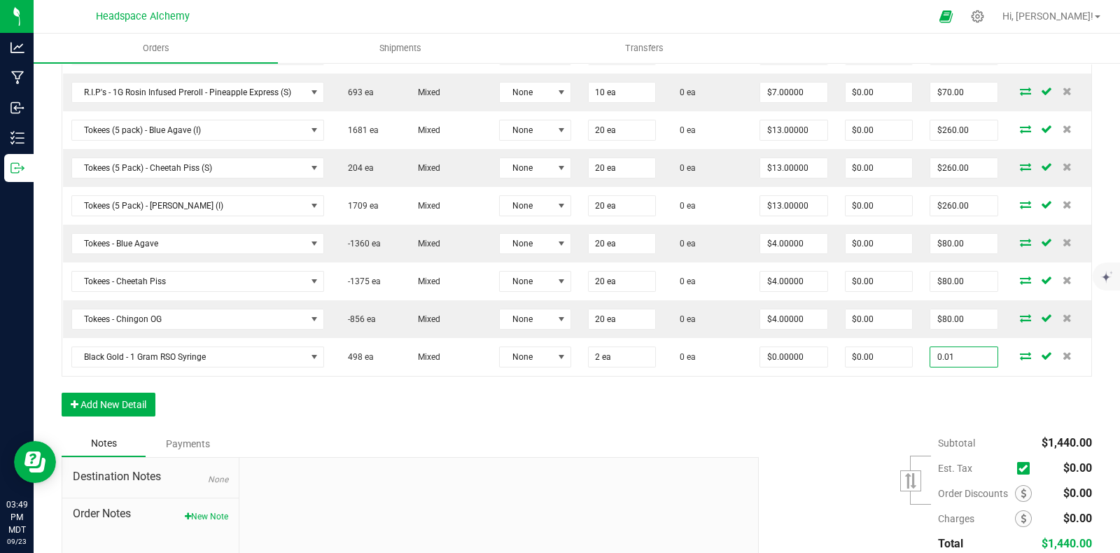
type input "0.01"
type input "$0.00500"
type input "$0.01"
click at [875, 425] on div "Order Details Print All Labels Item Sellable Strain Lot Number Qty Ordered Qty …" at bounding box center [577, 126] width 1030 height 608
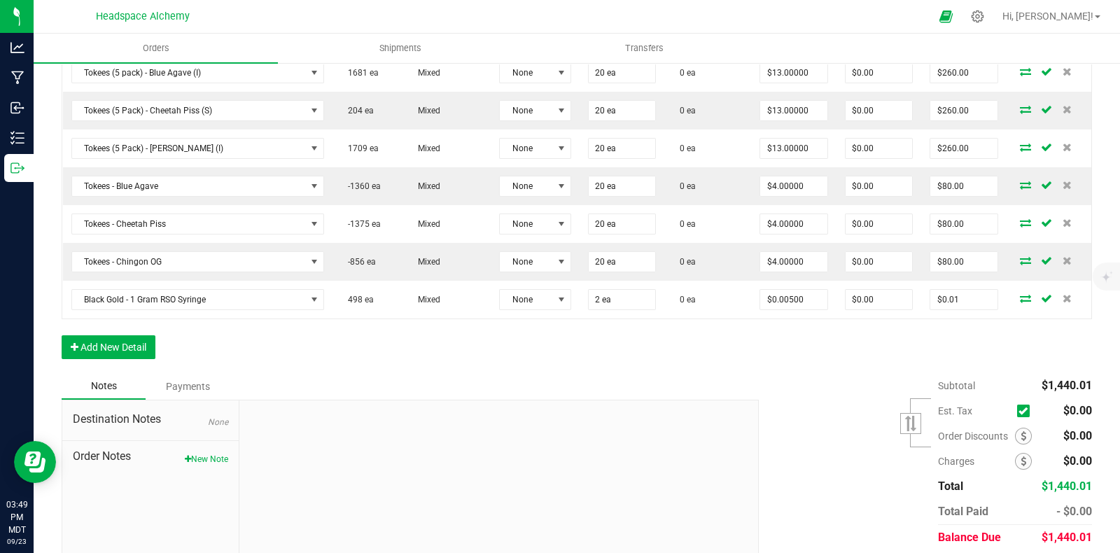
scroll to position [693, 0]
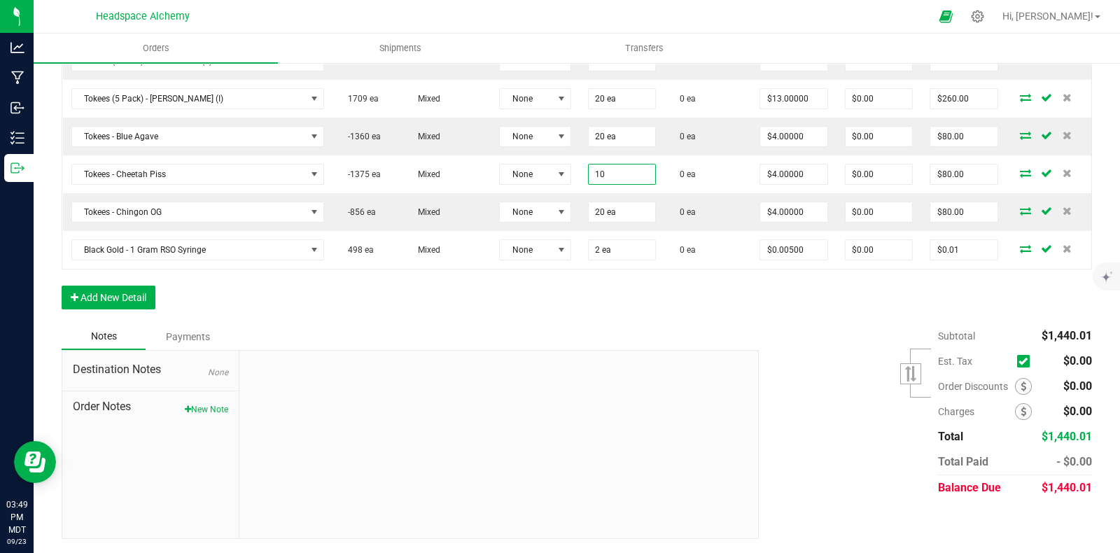
type input "10 ea"
type input "$40.00"
click at [770, 341] on div "Subtotal $1,440.01 Est. Tax" at bounding box center [920, 411] width 344 height 177
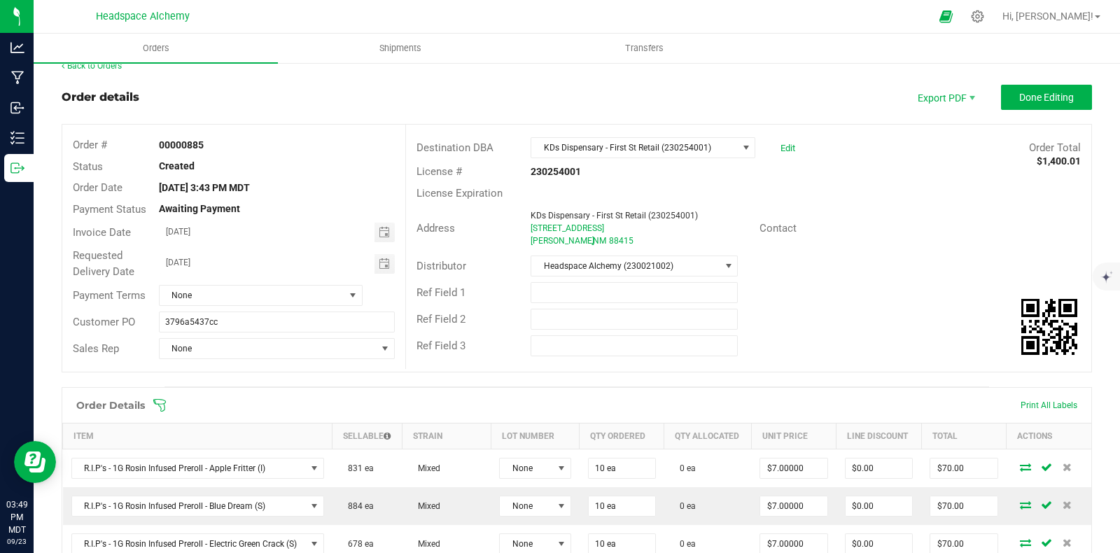
scroll to position [0, 0]
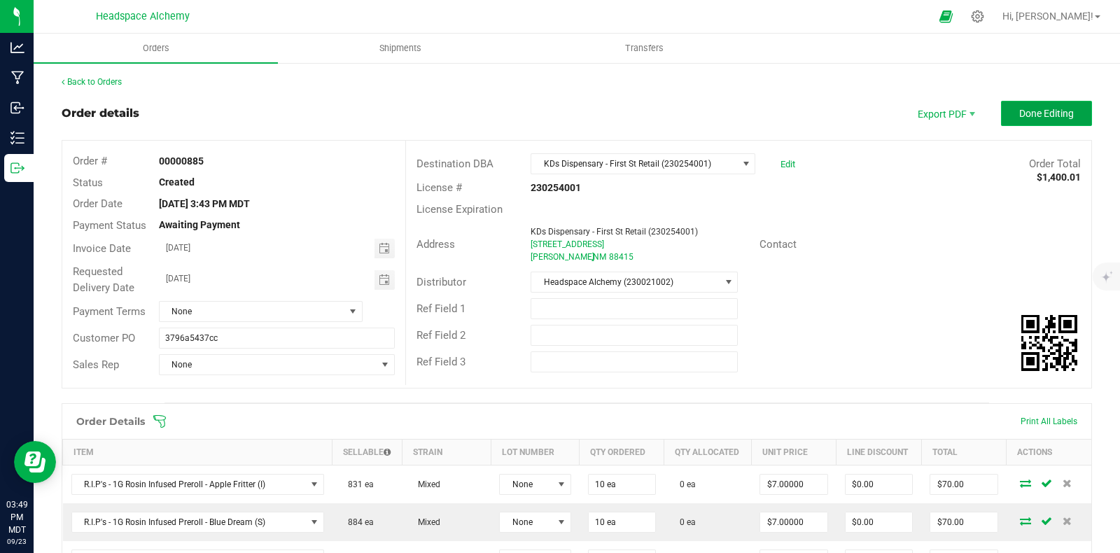
click at [1028, 108] on span "Done Editing" at bounding box center [1046, 113] width 55 height 11
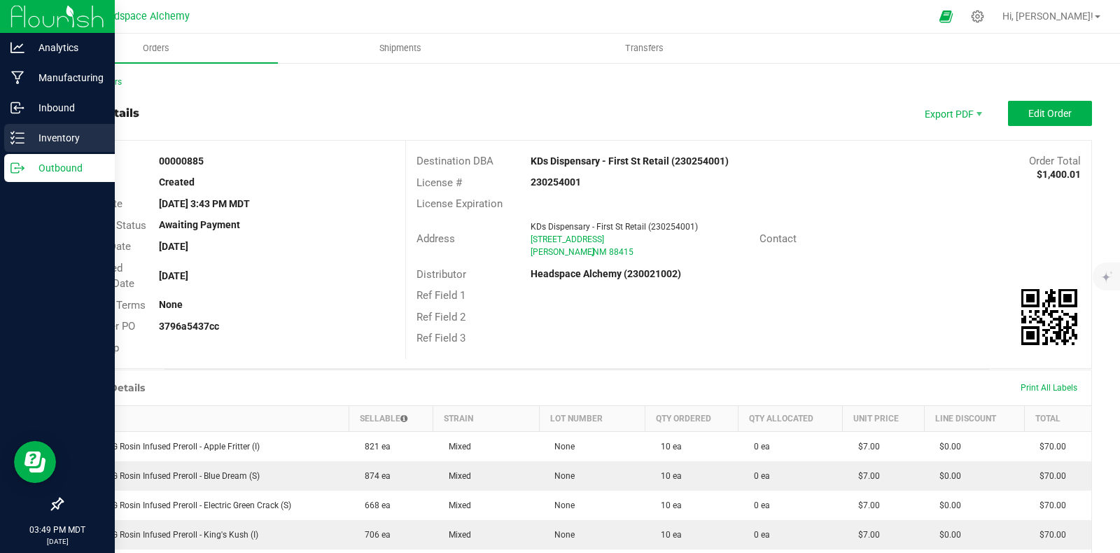
click at [22, 136] on icon at bounding box center [17, 138] width 14 height 14
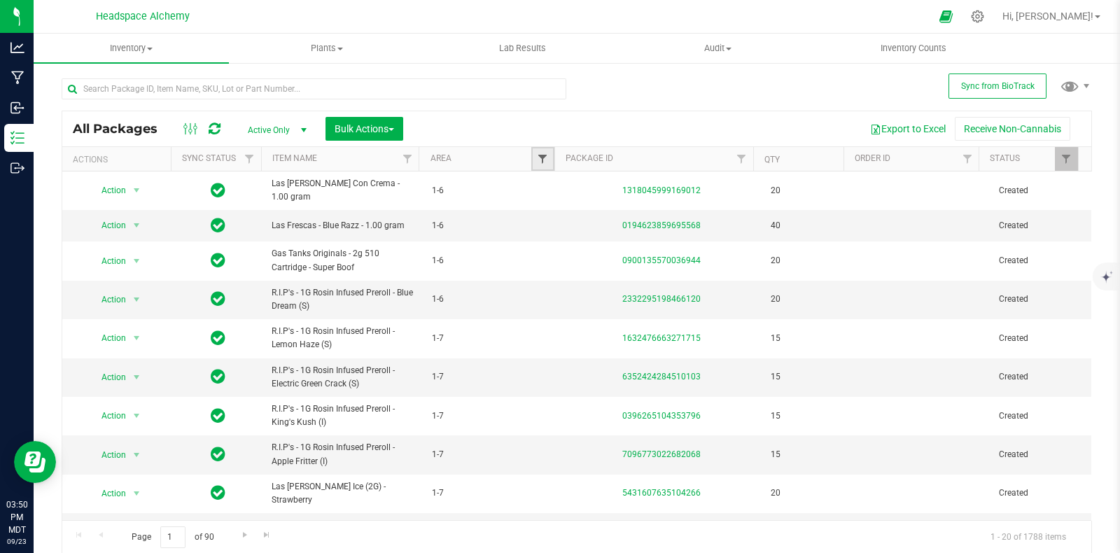
click at [537, 156] on span "Filter" at bounding box center [542, 158] width 11 height 11
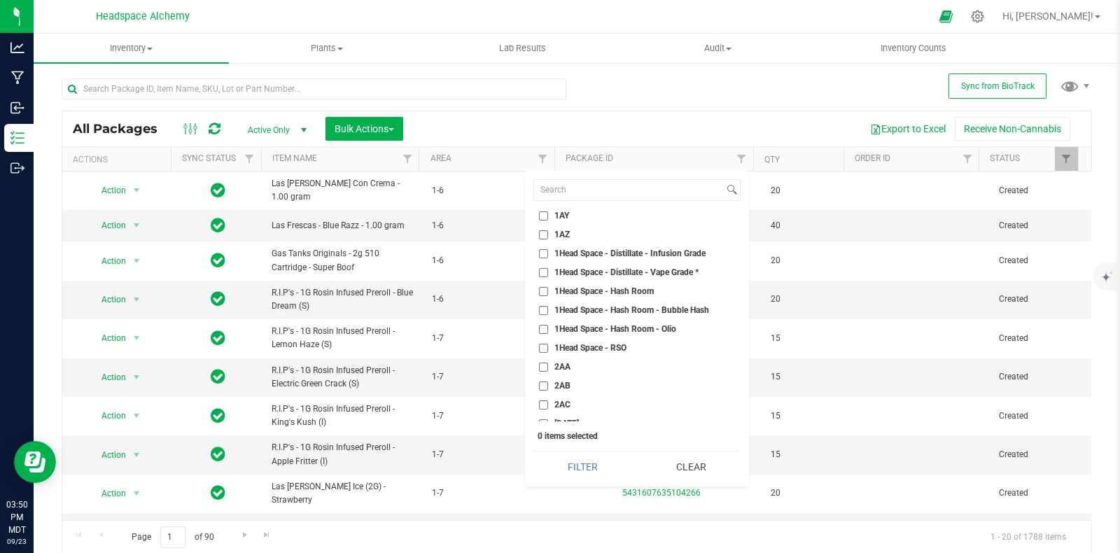
scroll to position [1224, 0]
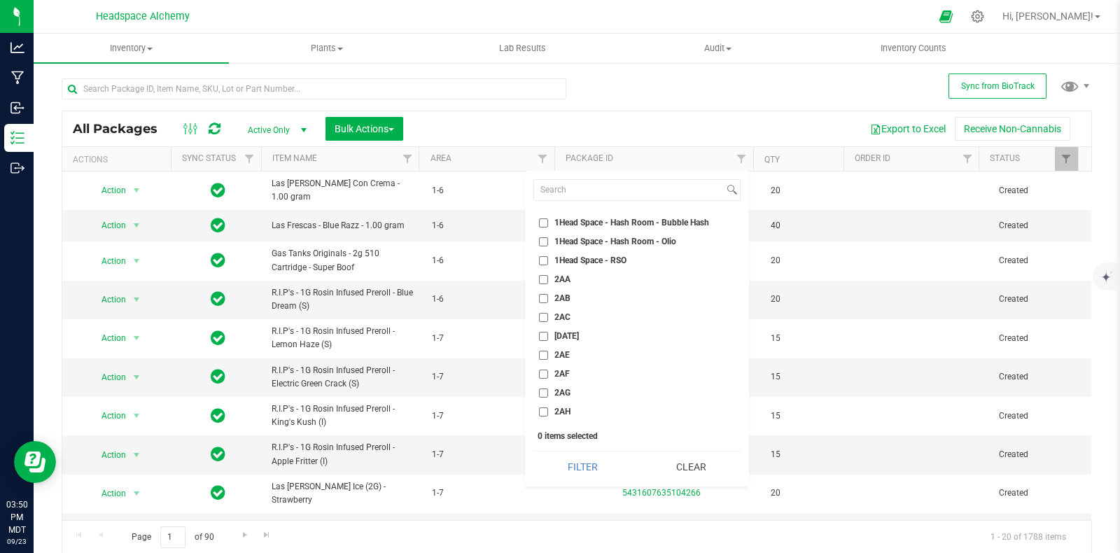
click at [554, 297] on span "2AB" at bounding box center [562, 298] width 16 height 8
click at [548, 297] on input "2AB" at bounding box center [543, 298] width 9 height 9
checkbox input "true"
click at [588, 475] on button "Filter" at bounding box center [582, 466] width 99 height 31
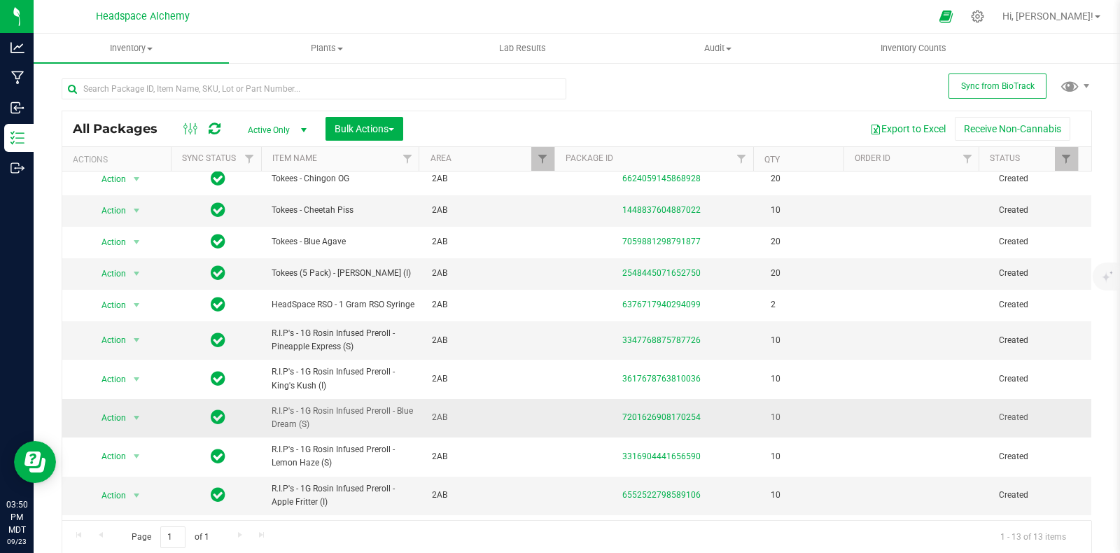
scroll to position [110, 0]
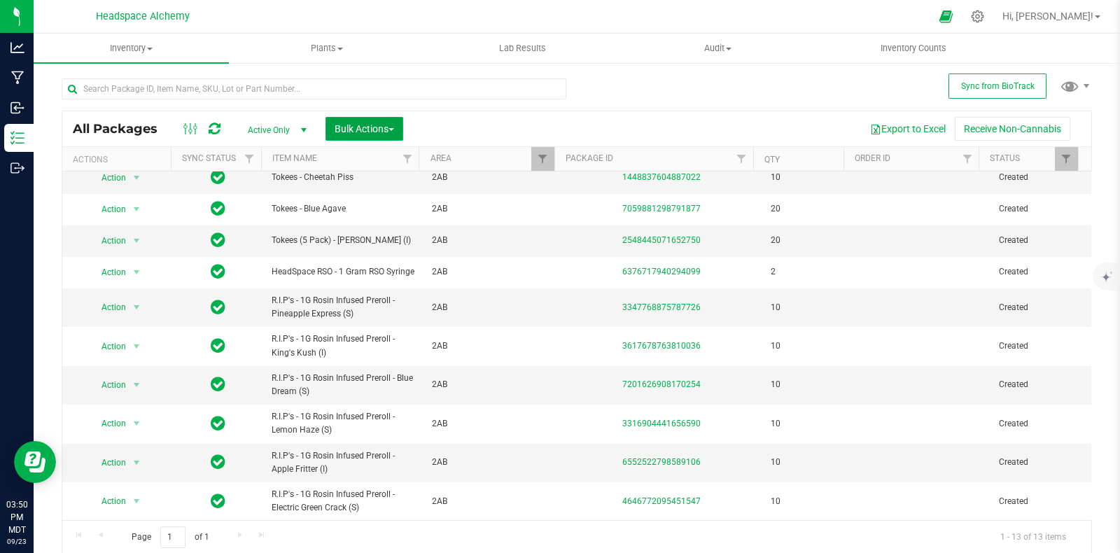
click at [370, 125] on span "Bulk Actions" at bounding box center [363, 128] width 59 height 11
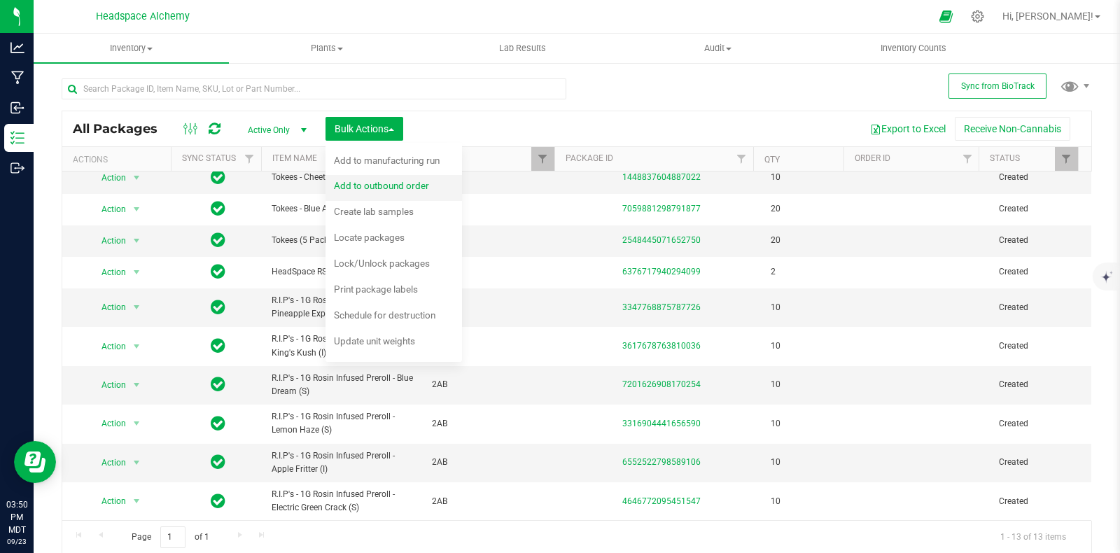
click at [373, 184] on span "Add to outbound order" at bounding box center [381, 185] width 95 height 11
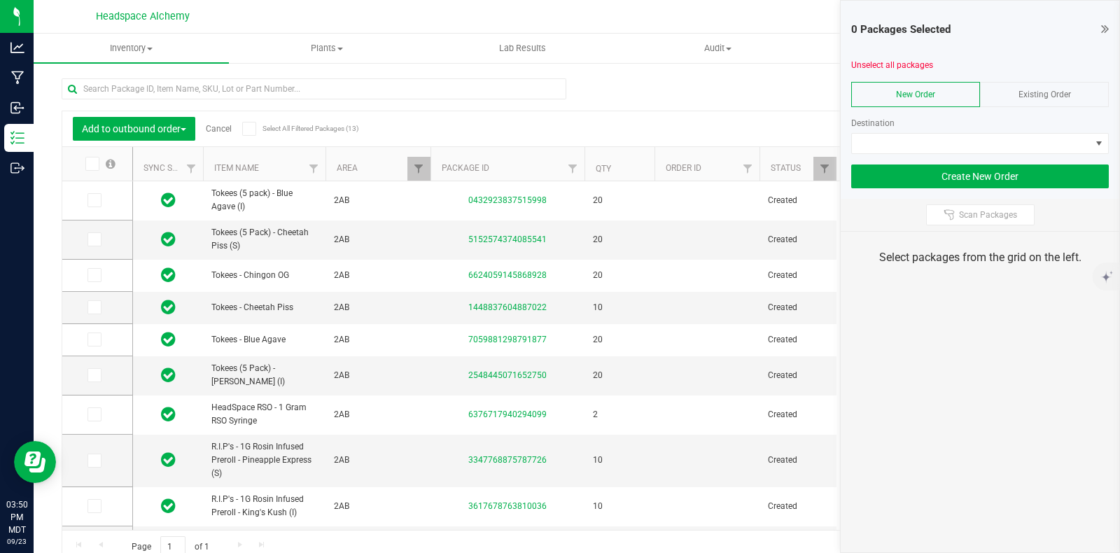
click at [1027, 96] on span "Existing Order" at bounding box center [1044, 95] width 52 height 10
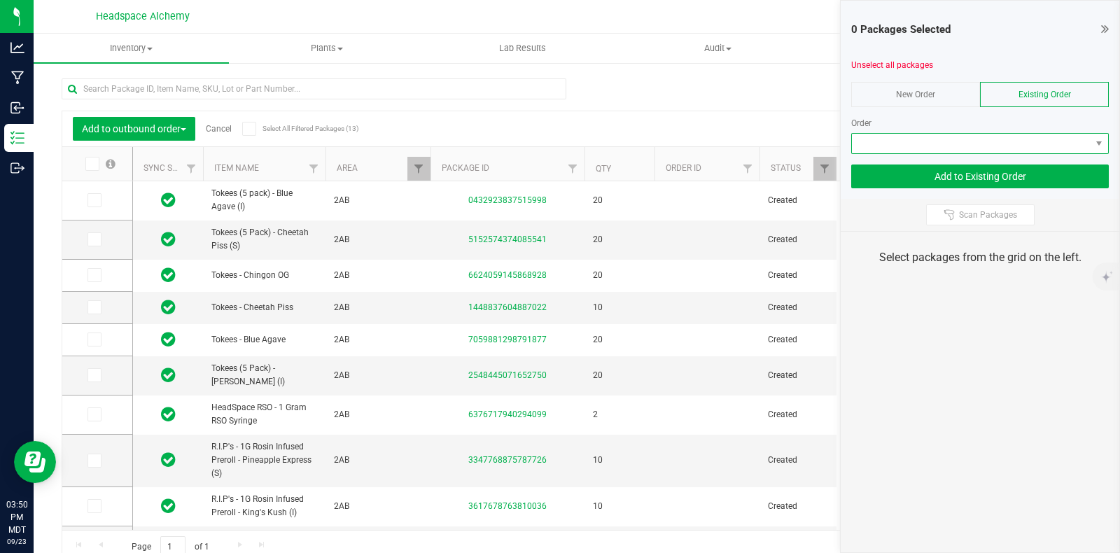
click at [996, 145] on span at bounding box center [971, 144] width 239 height 20
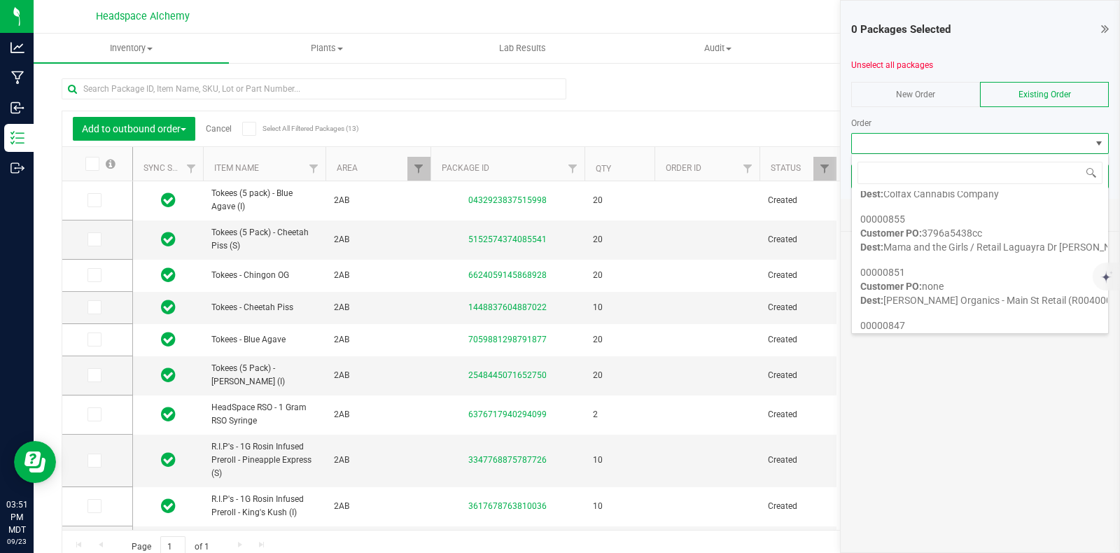
scroll to position [1136, 0]
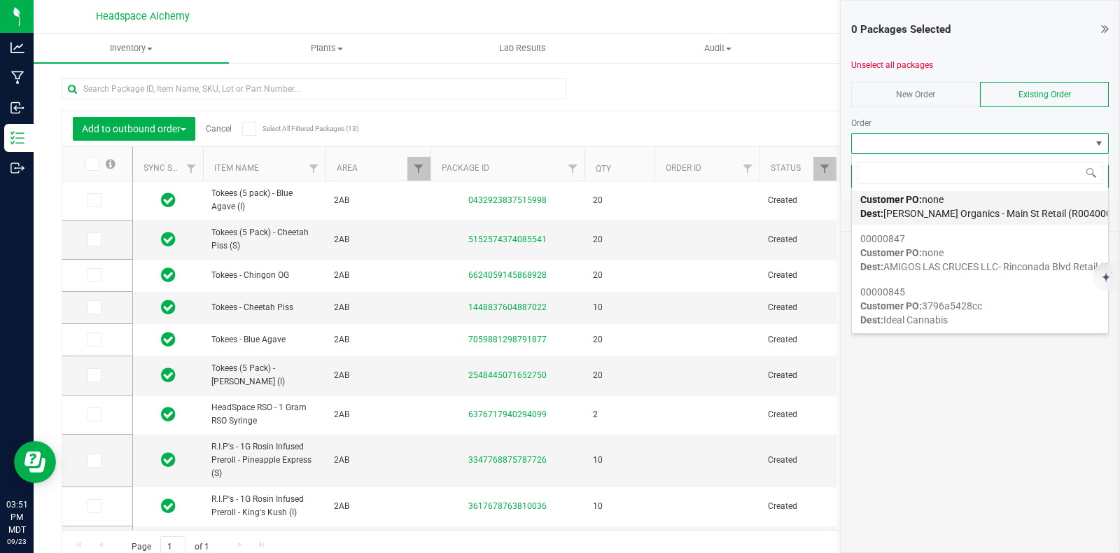
drag, startPoint x: 999, startPoint y: 265, endPoint x: 910, endPoint y: 204, distance: 108.3
drag, startPoint x: 910, startPoint y: 204, endPoint x: 897, endPoint y: 124, distance: 81.5
click at [896, 122] on div "Order" at bounding box center [980, 123] width 258 height 13
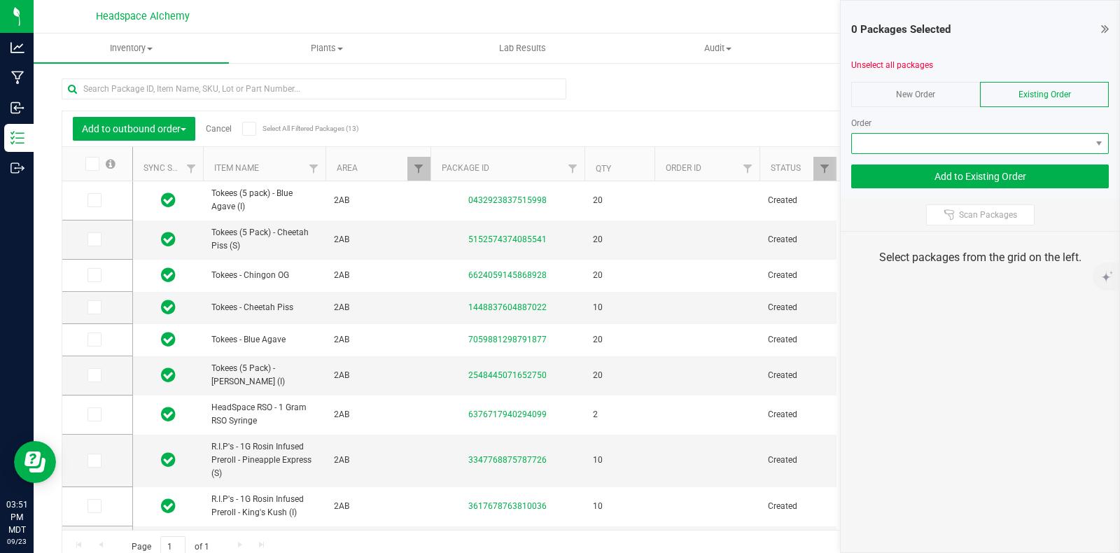
click at [1092, 146] on span at bounding box center [1098, 144] width 17 height 20
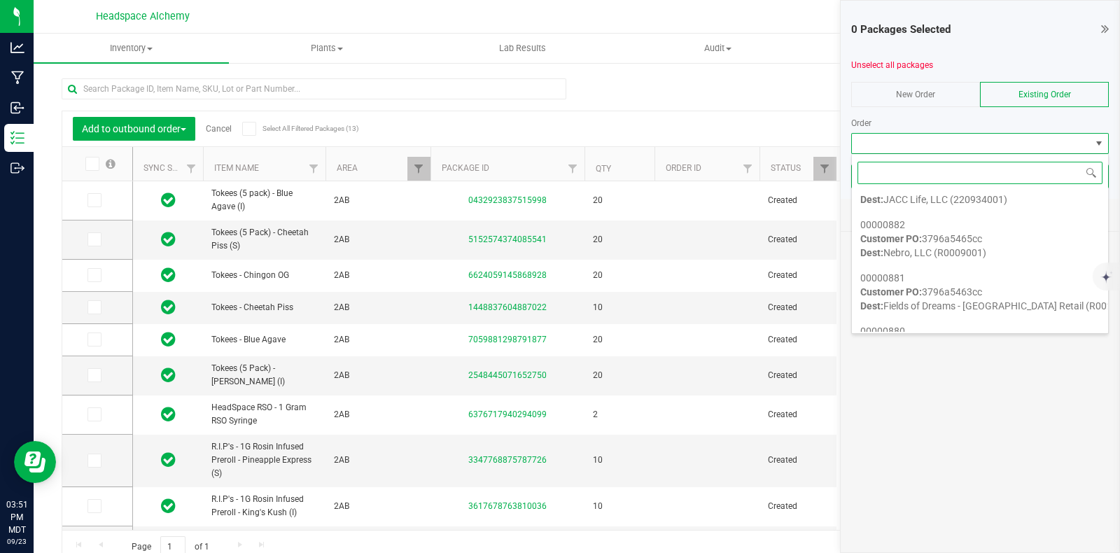
scroll to position [0, 0]
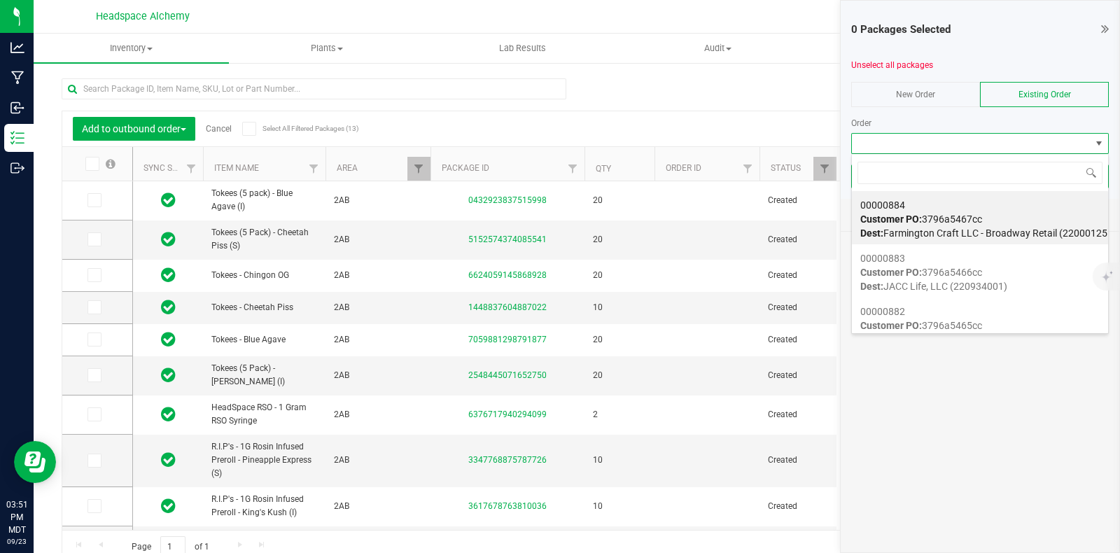
click at [707, 117] on div "Export to Excel Receive Non-Cannabis" at bounding box center [706, 129] width 748 height 24
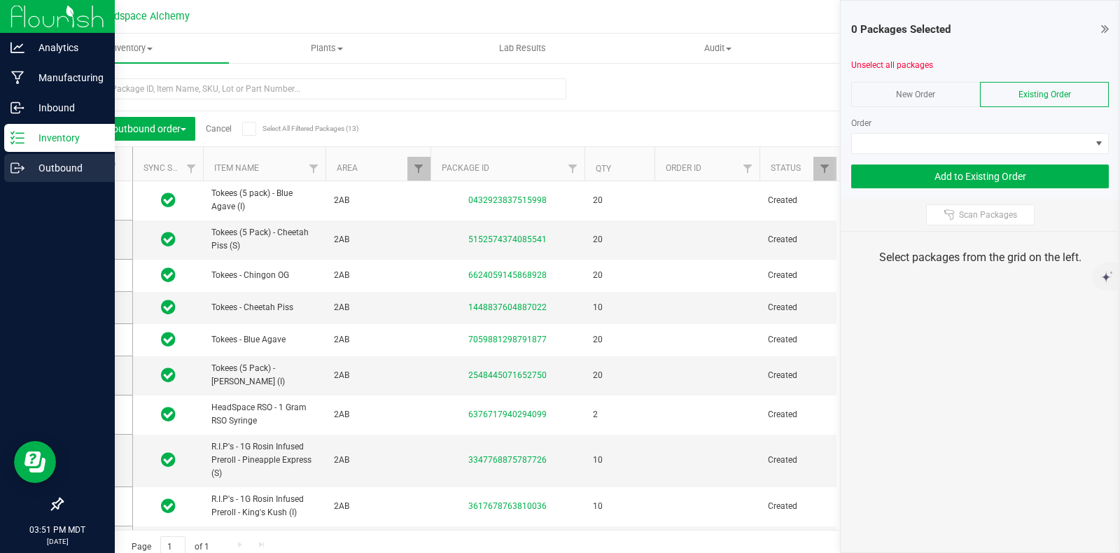
click at [21, 165] on icon at bounding box center [17, 168] width 14 height 14
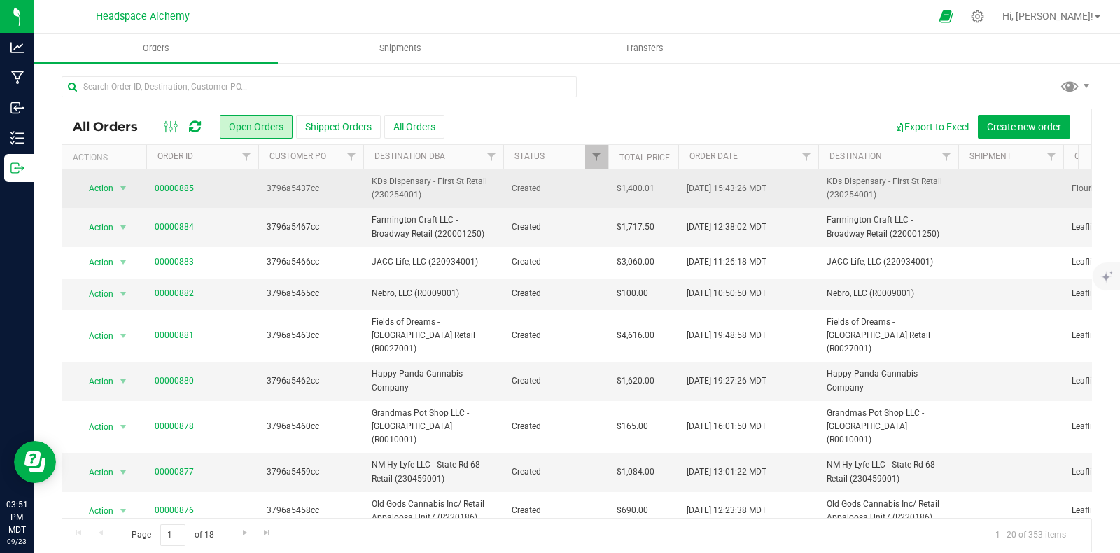
drag, startPoint x: 200, startPoint y: 185, endPoint x: 154, endPoint y: 187, distance: 46.2
click at [149, 185] on td "00000885" at bounding box center [202, 188] width 112 height 38
copy link "00000885"
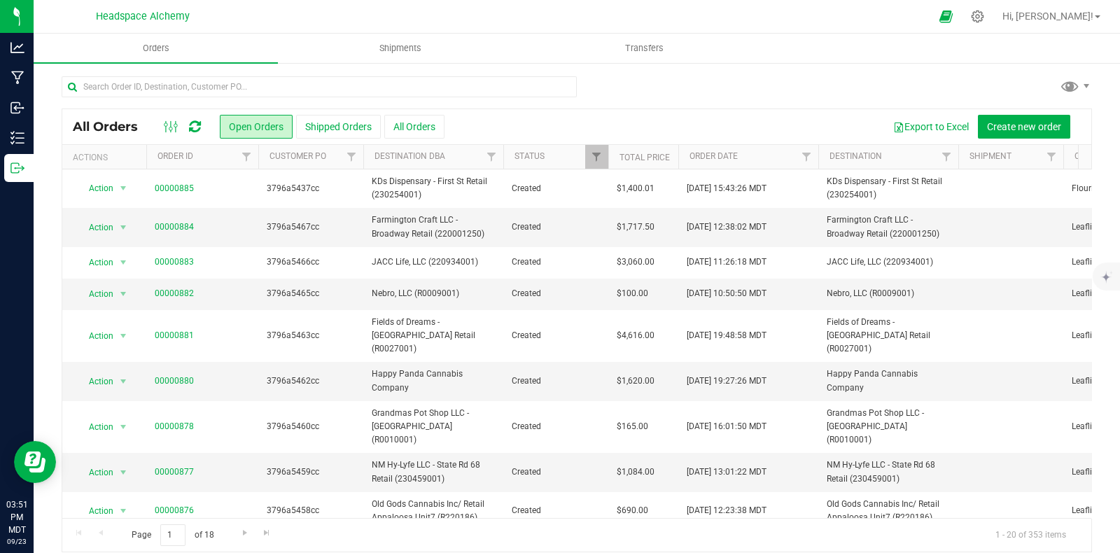
click at [196, 118] on link at bounding box center [195, 126] width 12 height 17
click at [202, 127] on div at bounding box center [182, 126] width 47 height 17
click at [193, 124] on icon at bounding box center [195, 127] width 12 height 14
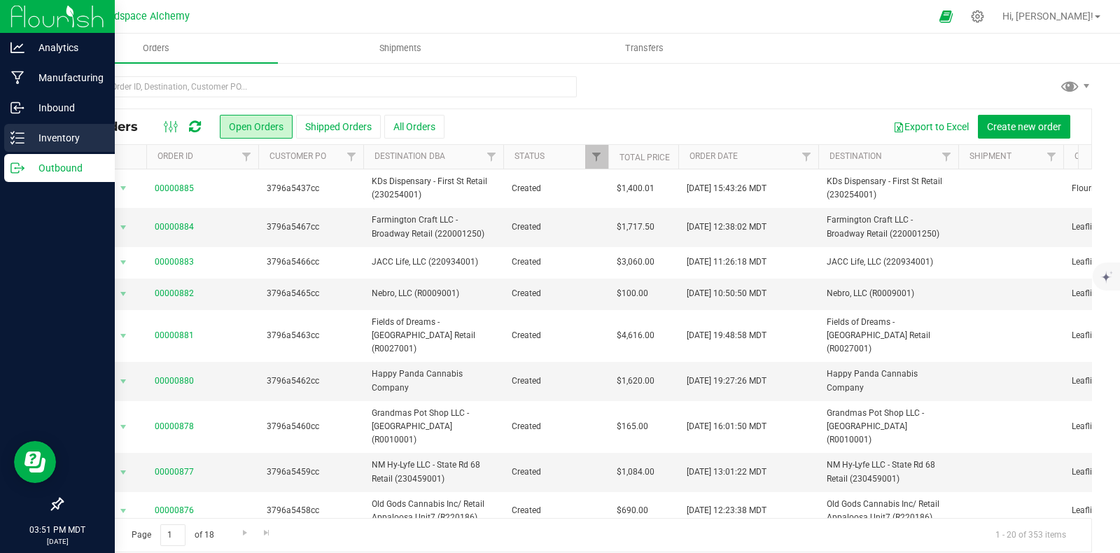
click at [28, 137] on p "Inventory" at bounding box center [66, 137] width 84 height 17
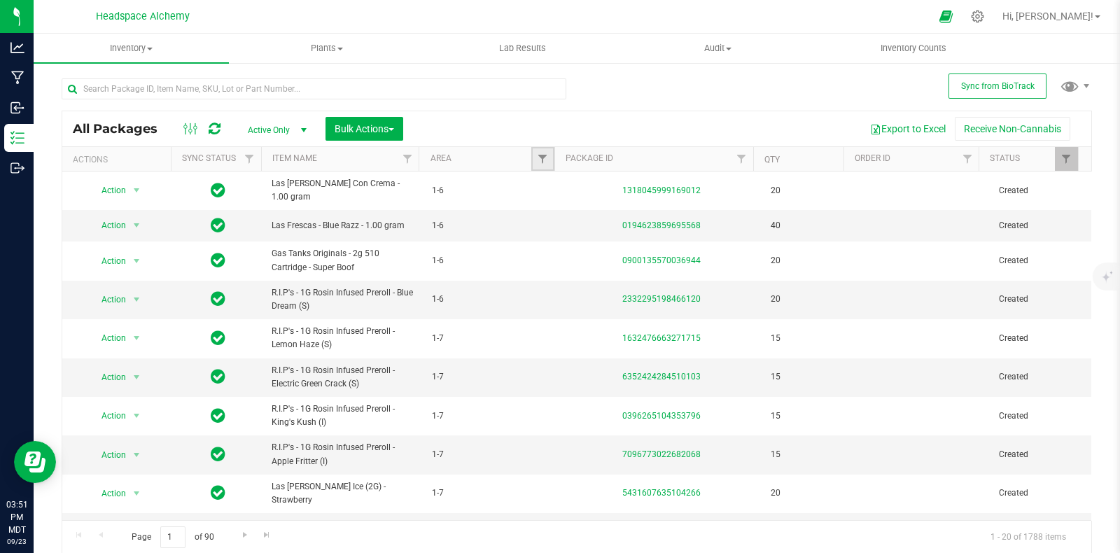
click at [537, 152] on link "Filter" at bounding box center [542, 159] width 23 height 24
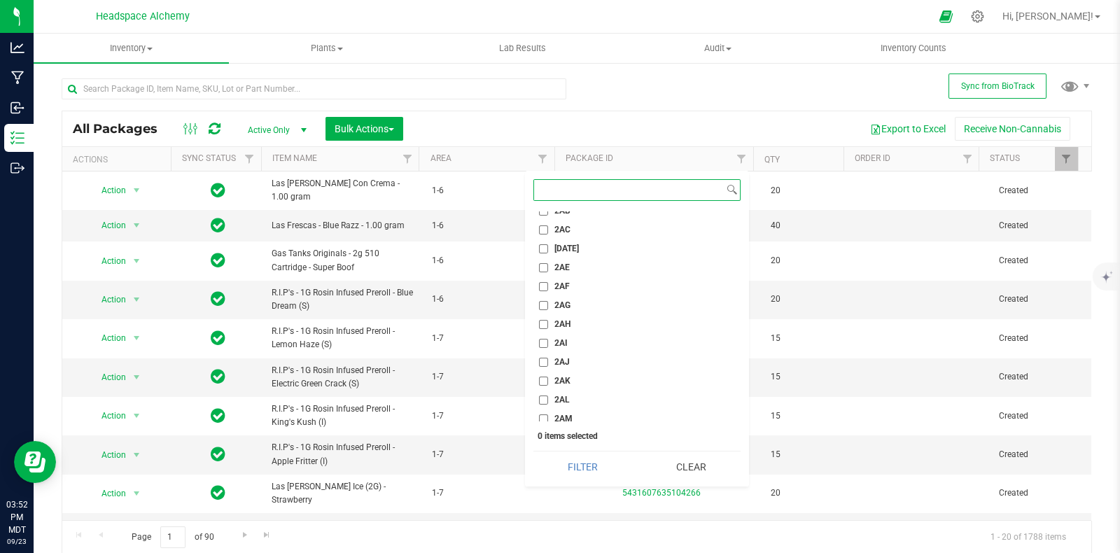
scroll to position [1224, 0]
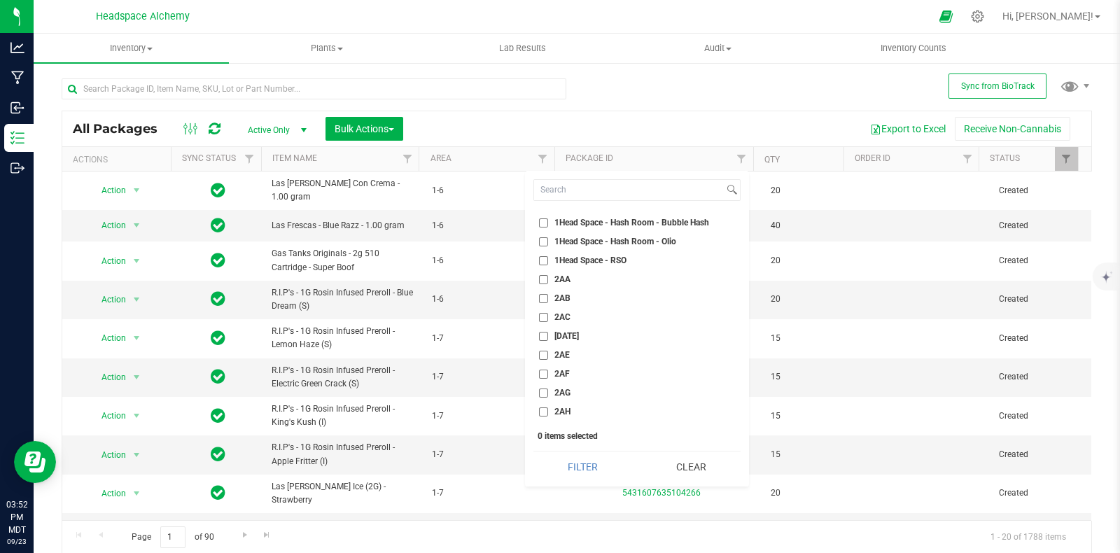
click at [542, 294] on input "2AB" at bounding box center [543, 298] width 9 height 9
checkbox input "true"
click at [589, 456] on button "Filter" at bounding box center [582, 466] width 99 height 31
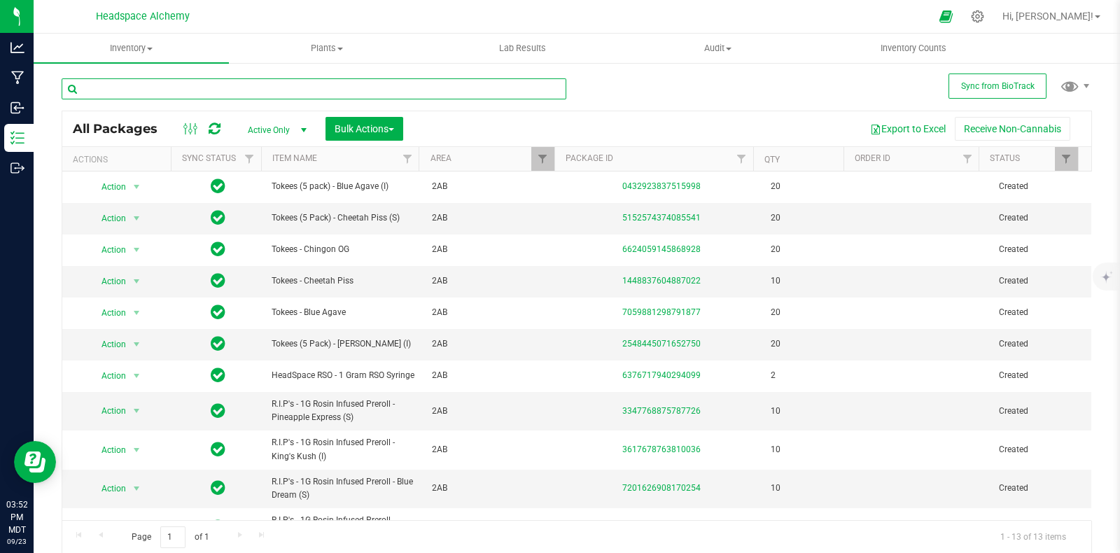
paste input "00000885"
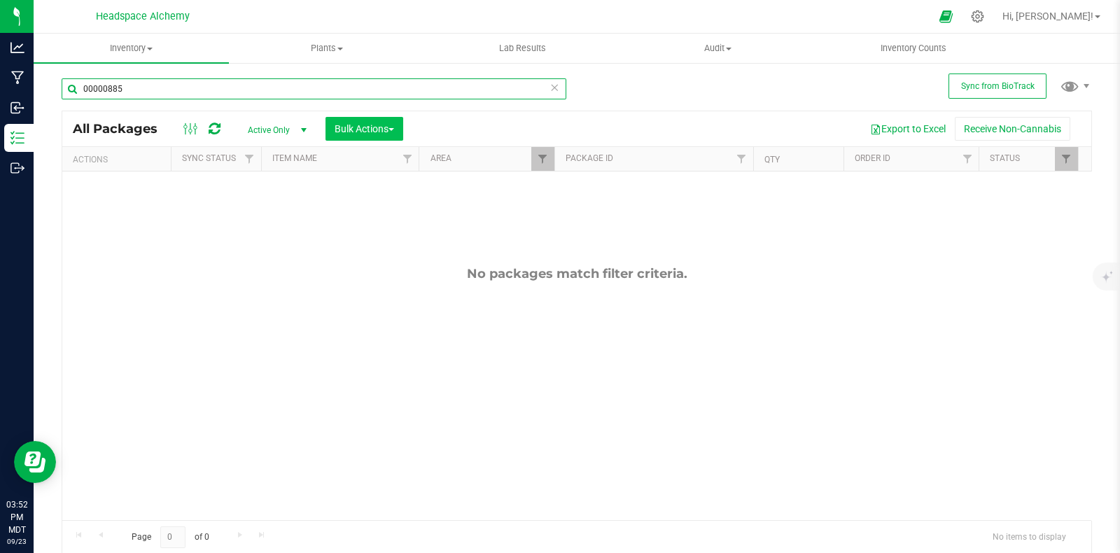
type input "00000885"
click at [381, 129] on span "Bulk Actions" at bounding box center [363, 128] width 59 height 11
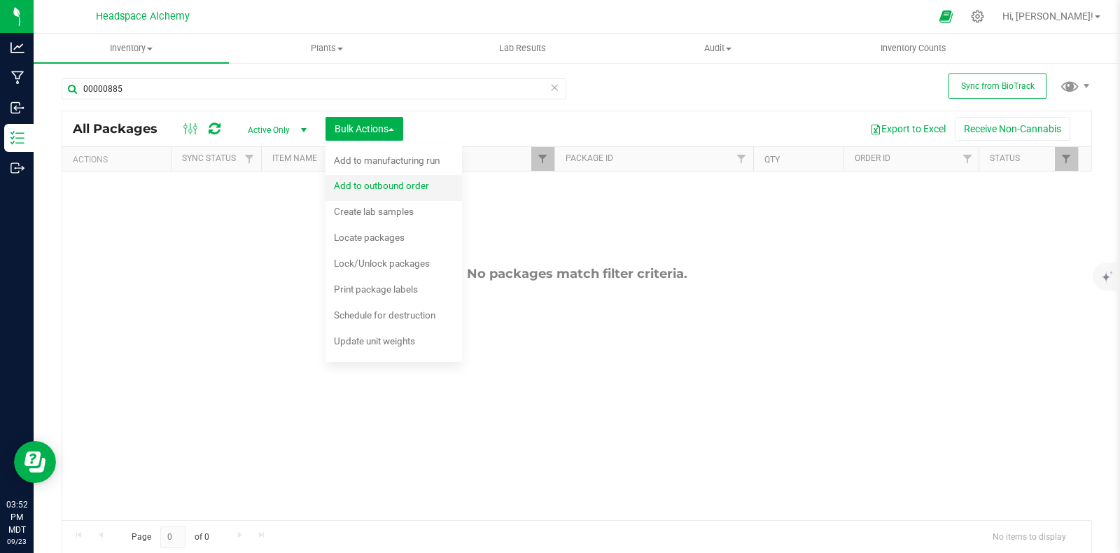
click at [394, 184] on span "Add to outbound order" at bounding box center [381, 185] width 95 height 11
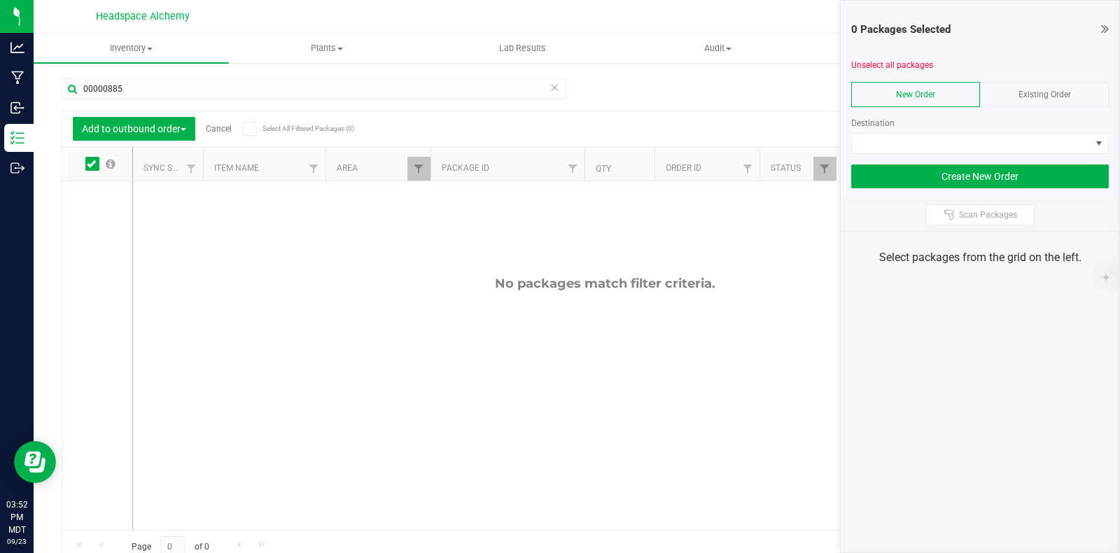
click at [1032, 90] on span "Existing Order" at bounding box center [1044, 95] width 52 height 10
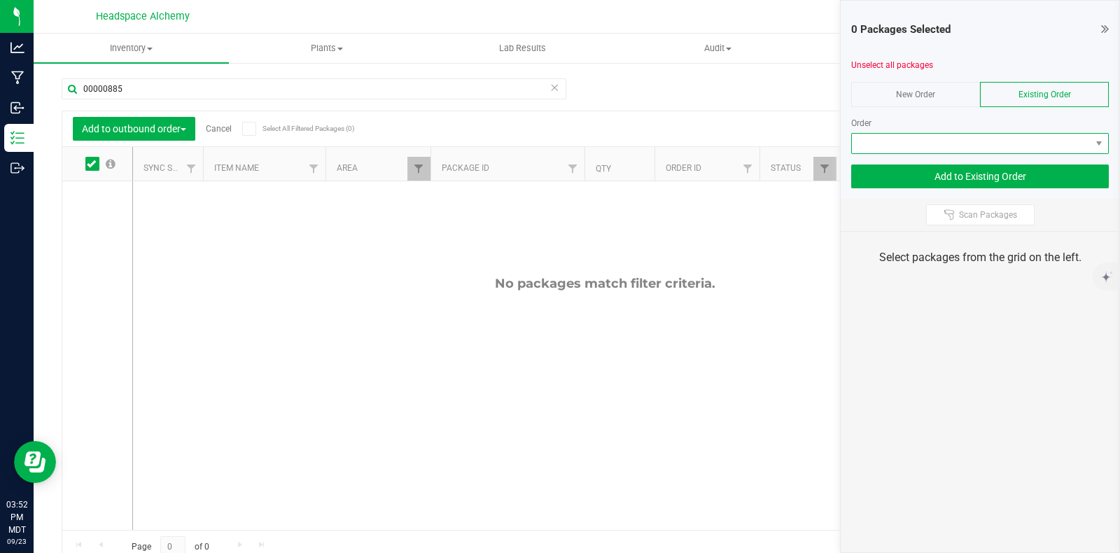
click at [989, 141] on span at bounding box center [971, 144] width 239 height 20
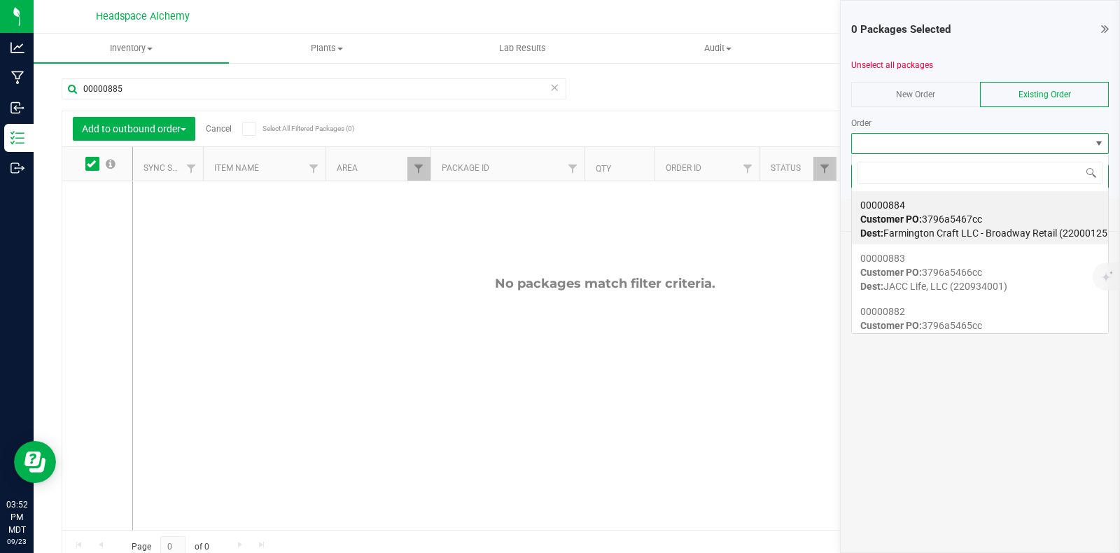
scroll to position [20, 258]
drag, startPoint x: 986, startPoint y: 142, endPoint x: 1006, endPoint y: 173, distance: 36.9
click at [1011, 177] on input at bounding box center [979, 173] width 245 height 22
paste input "00000885"
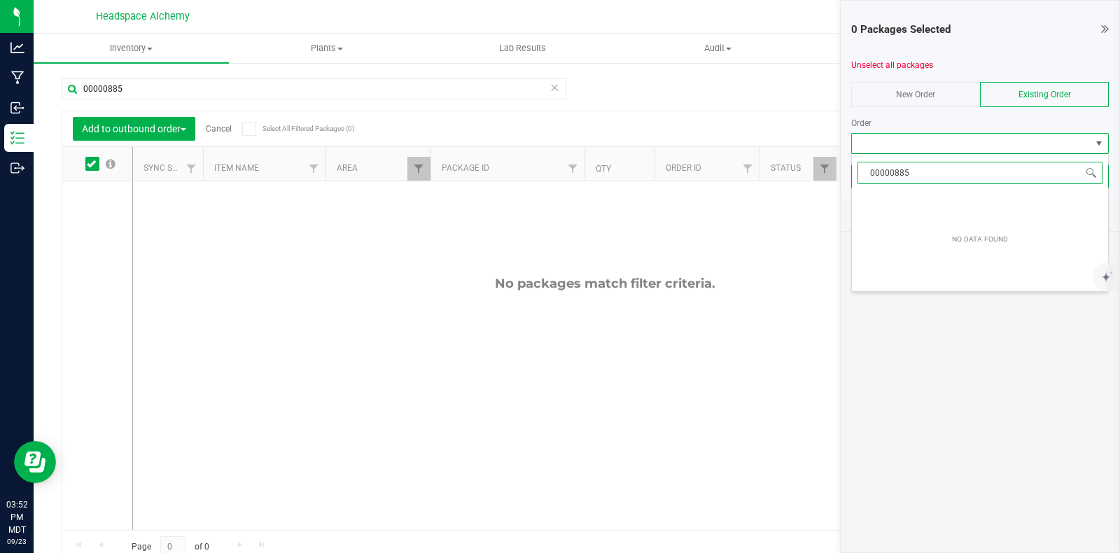
click at [927, 171] on input "00000885" at bounding box center [979, 173] width 245 height 22
type input "0000088"
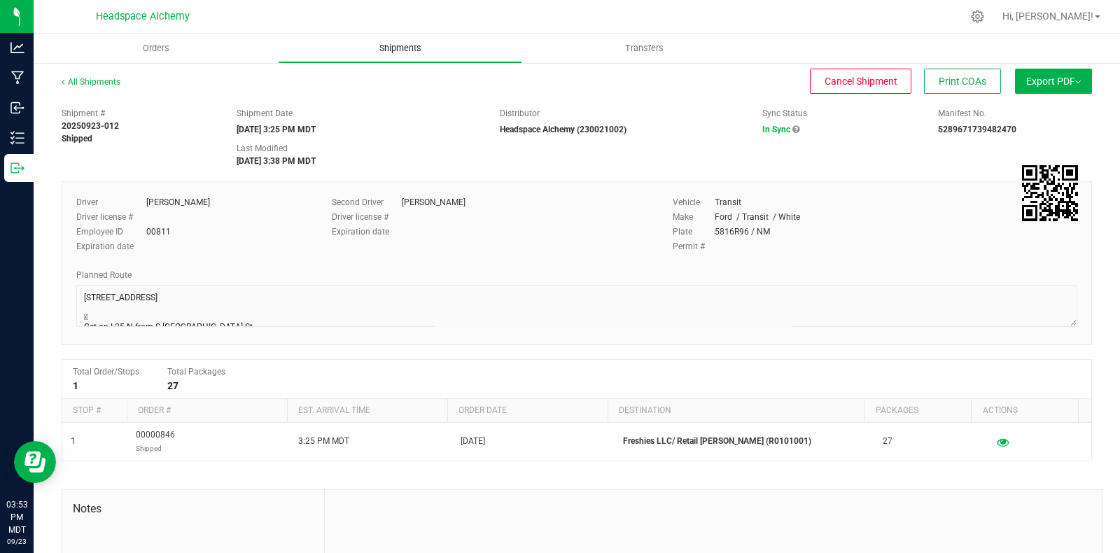
click at [388, 55] on uib-tab-heading "Shipments" at bounding box center [400, 48] width 243 height 28
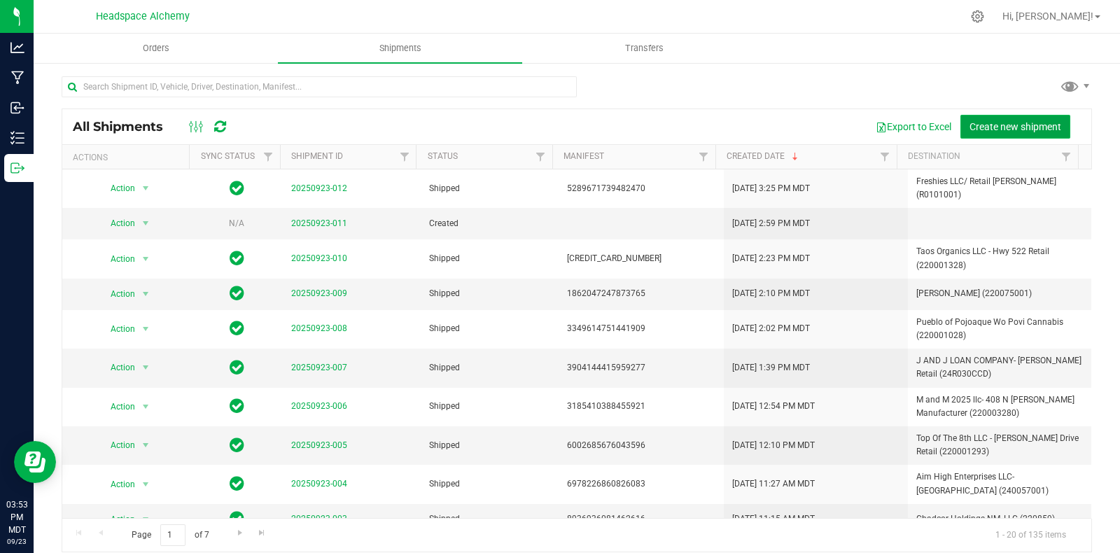
click at [1019, 129] on span "Create new shipment" at bounding box center [1015, 126] width 92 height 11
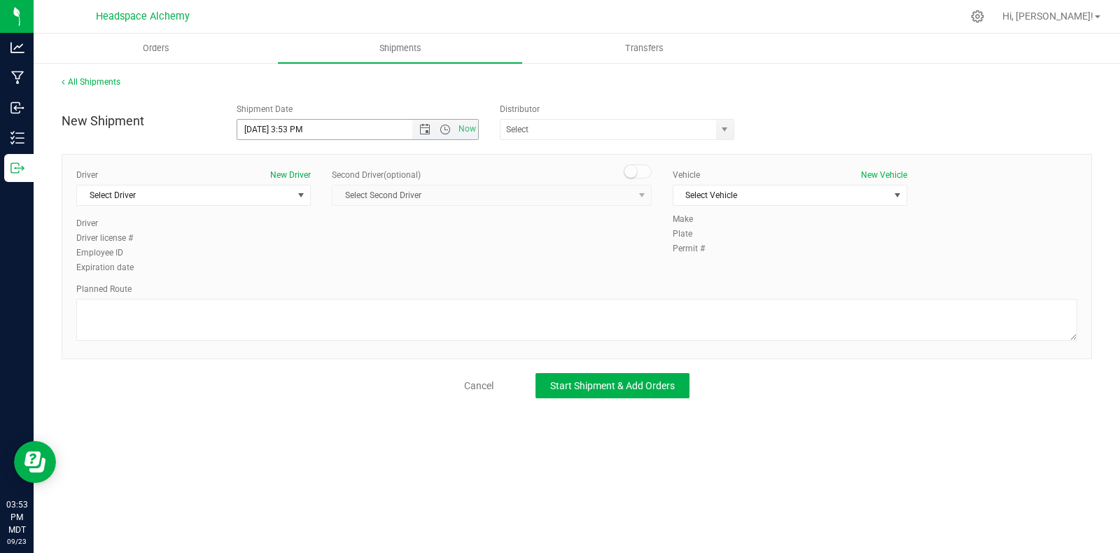
click at [276, 134] on input "[DATE] 3:53 PM" at bounding box center [336, 130] width 199 height 20
click at [419, 130] on span "Open the date view" at bounding box center [424, 129] width 11 height 11
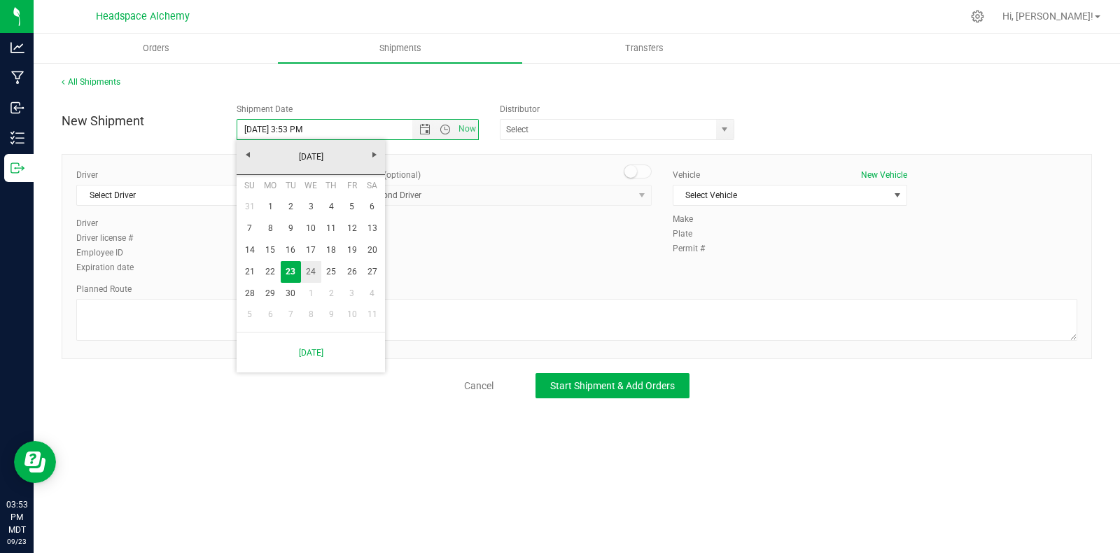
click at [314, 269] on link "24" at bounding box center [311, 272] width 20 height 22
type input "[DATE] 3:53 PM"
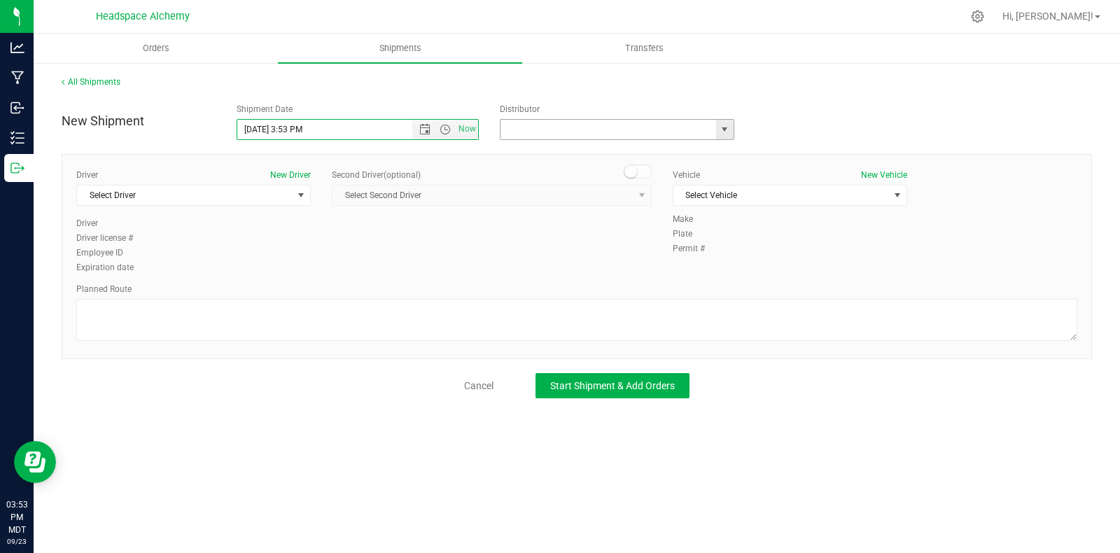
click at [550, 128] on input "text" at bounding box center [604, 130] width 209 height 20
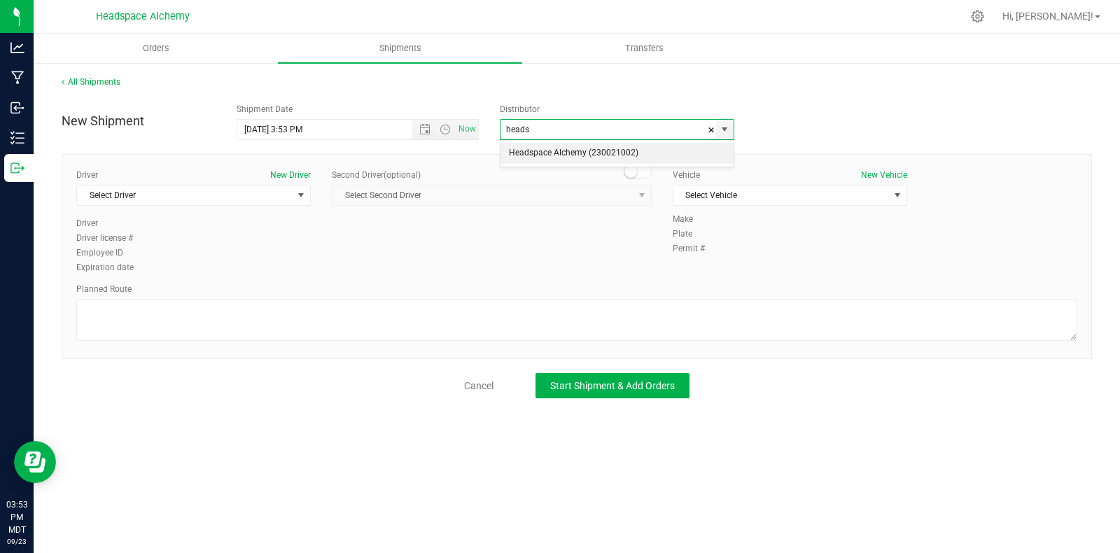
click at [556, 156] on li "Headspace Alchemy (230021002)" at bounding box center [616, 153] width 233 height 21
type input "Headspace Alchemy (230021002)"
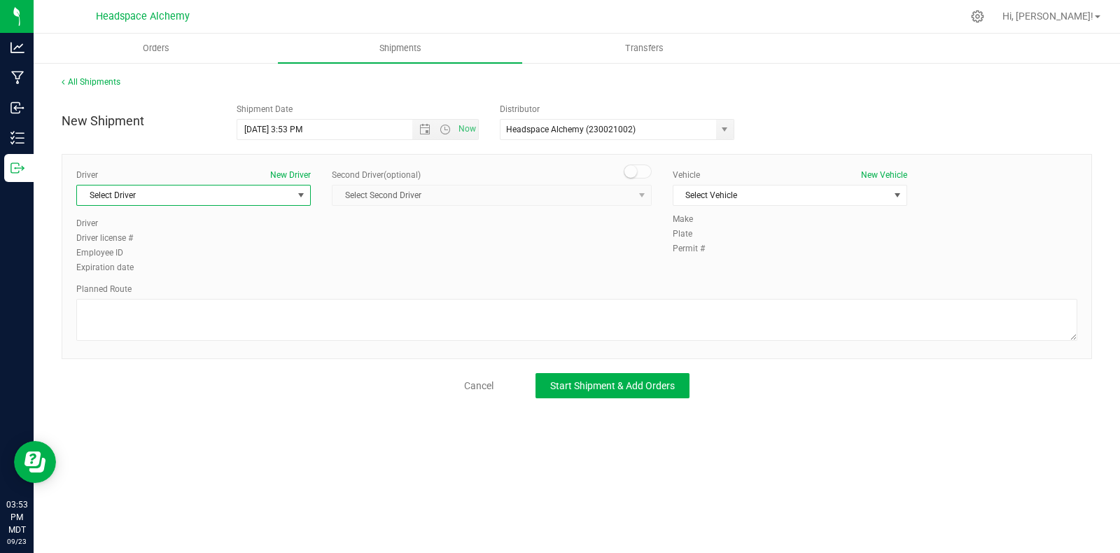
click at [302, 193] on span "select" at bounding box center [300, 195] width 11 height 11
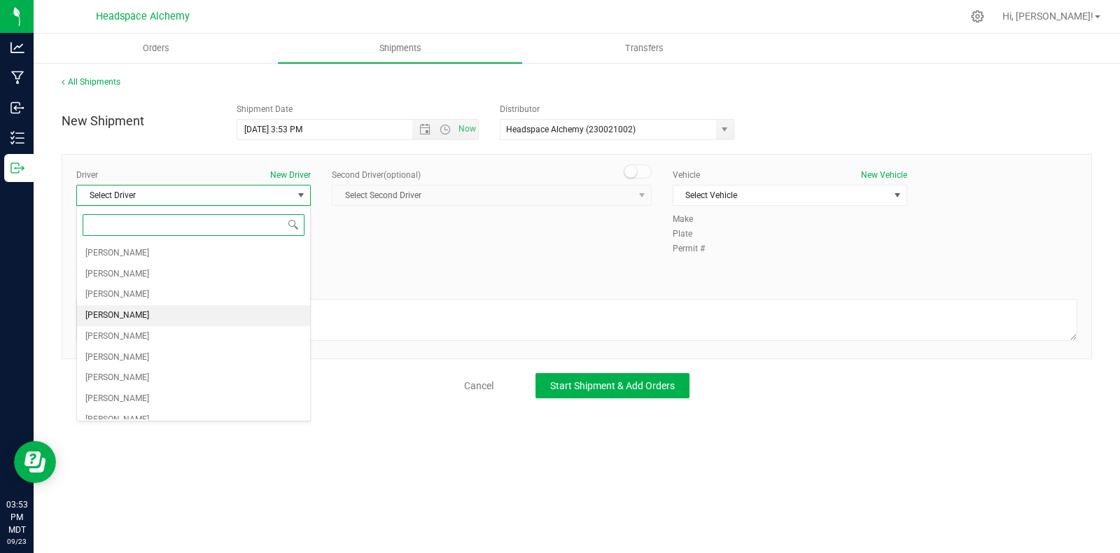
click at [120, 316] on span "[PERSON_NAME]" at bounding box center [117, 316] width 64 height 18
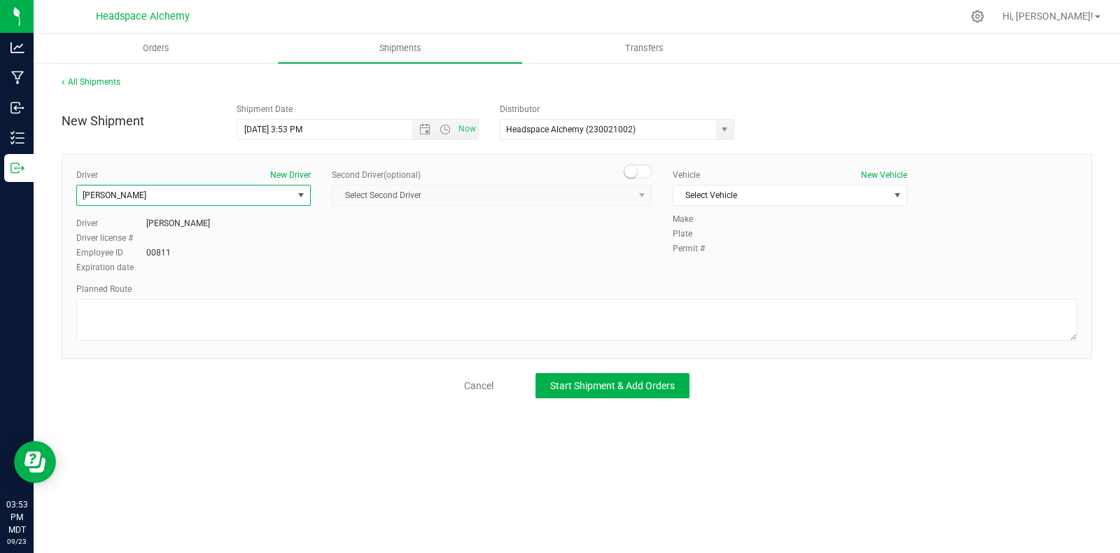
click at [632, 170] on small at bounding box center [630, 171] width 13 height 13
click at [631, 195] on span "Select Second Driver" at bounding box center [482, 195] width 301 height 20
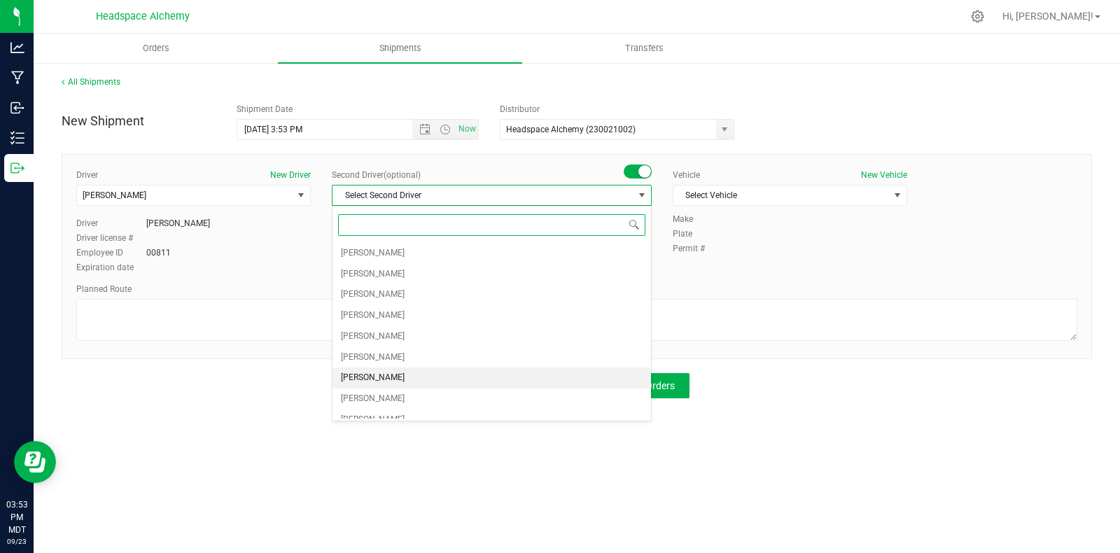
drag, startPoint x: 382, startPoint y: 373, endPoint x: 381, endPoint y: 363, distance: 9.9
click at [381, 373] on span "[PERSON_NAME]" at bounding box center [373, 378] width 64 height 18
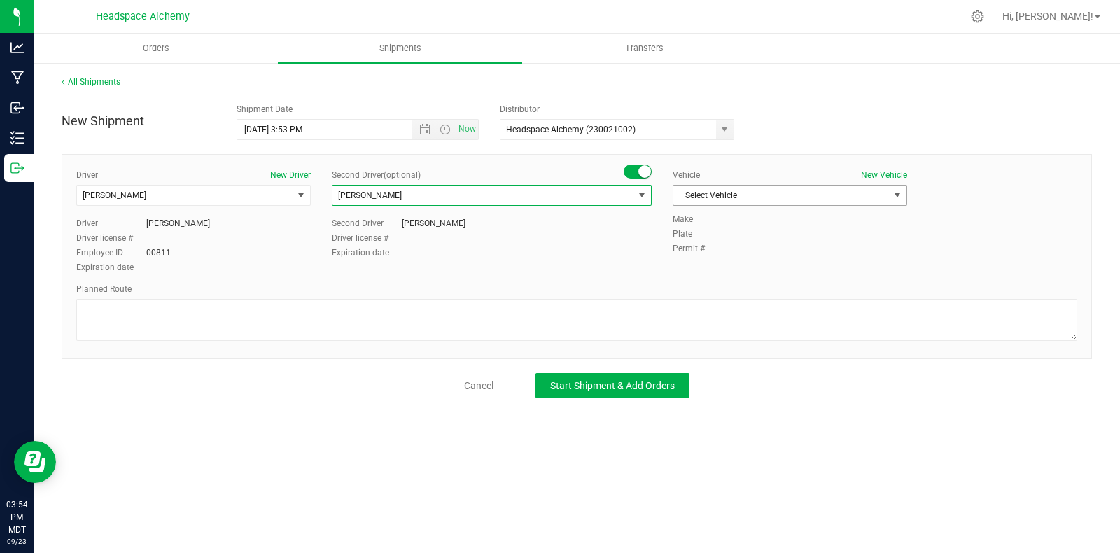
click at [780, 202] on span "Select Vehicle" at bounding box center [781, 195] width 216 height 20
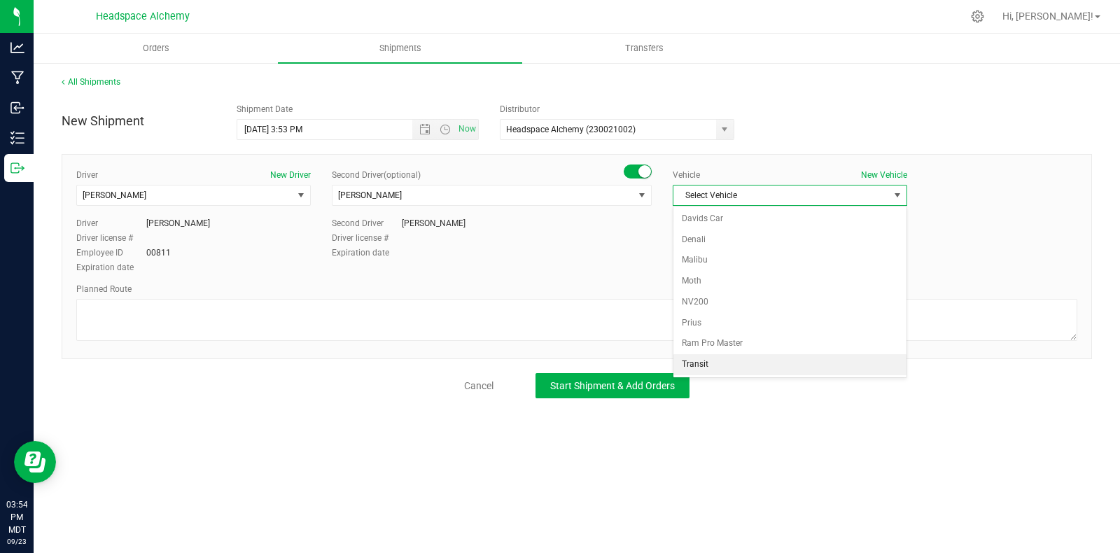
click at [705, 365] on li "Transit" at bounding box center [789, 364] width 233 height 21
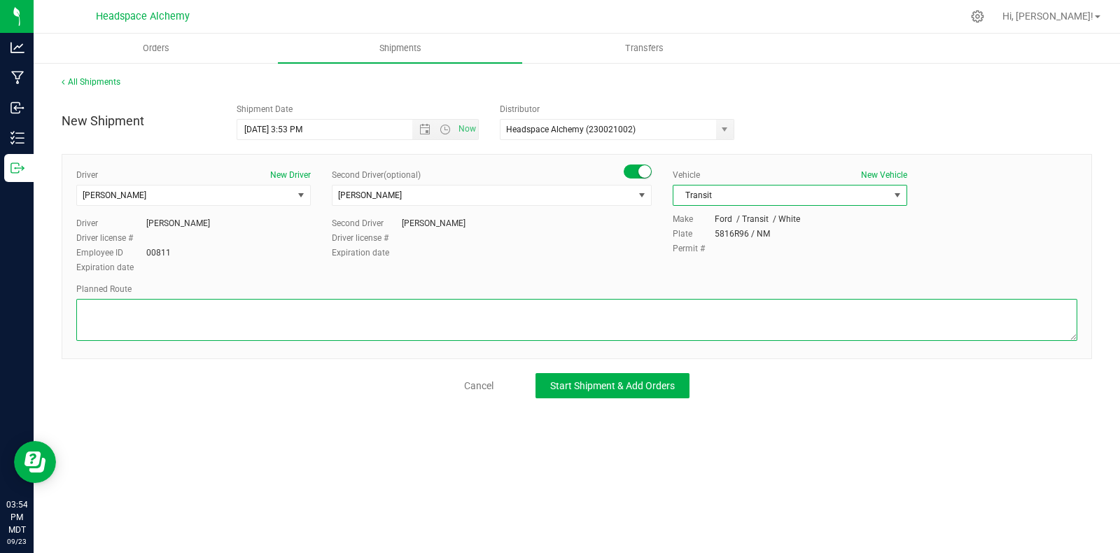
click at [646, 326] on textarea at bounding box center [576, 320] width 1001 height 42
paste textarea "[STREET_ADDRESS]  Get on I-25 N from W [PERSON_NAME][GEOGRAPHIC_DATA] 9 min (2…"
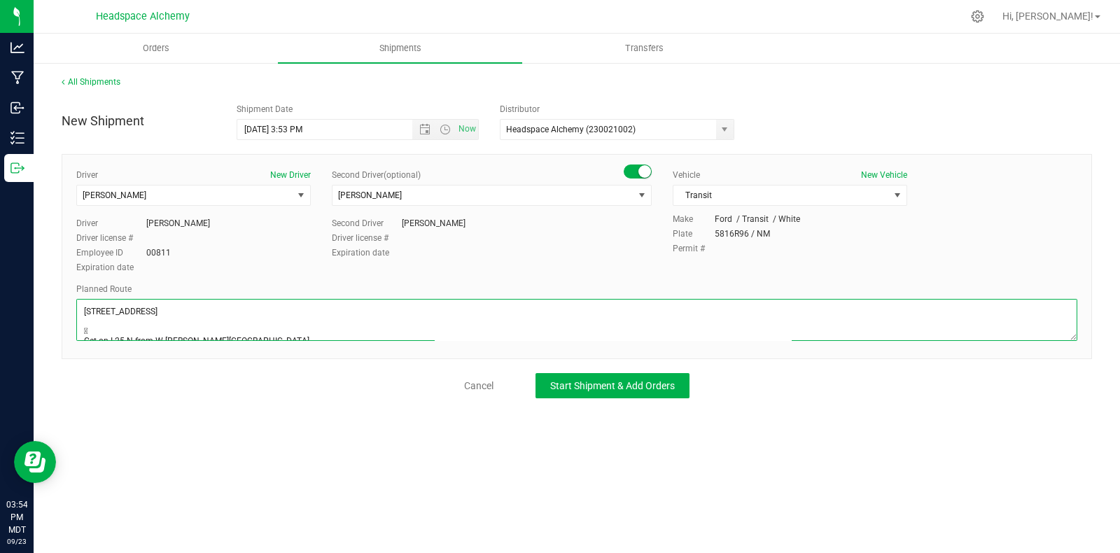
scroll to position [134, 0]
type textarea "[STREET_ADDRESS]  Get on I-25 N from W [PERSON_NAME][GEOGRAPHIC_DATA] 9 min (2…"
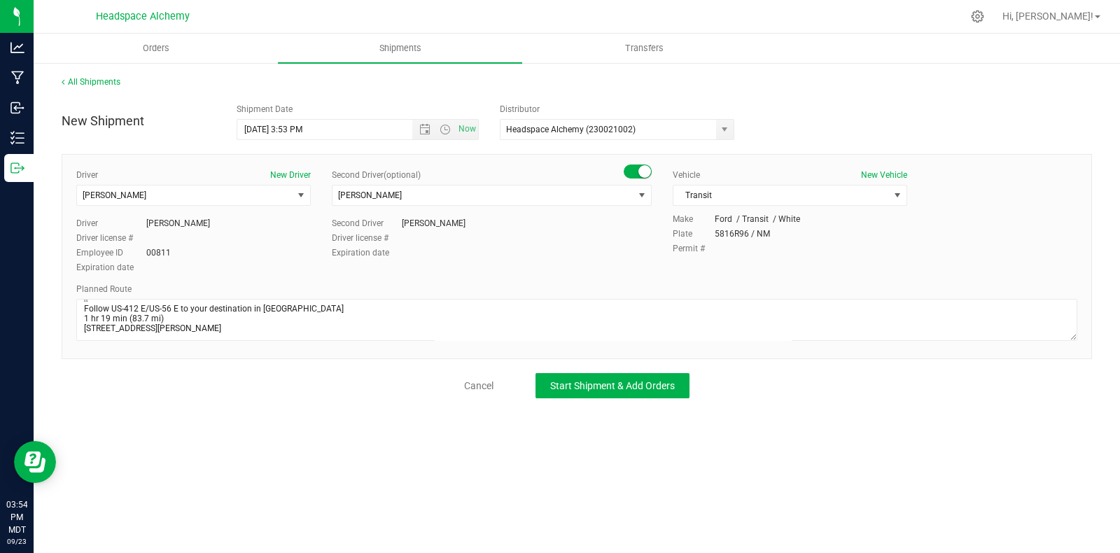
click at [362, 382] on div "Cancel Start Shipment & Add Orders" at bounding box center [577, 385] width 1030 height 25
click at [570, 380] on span "Start Shipment & Add Orders" at bounding box center [612, 385] width 125 height 11
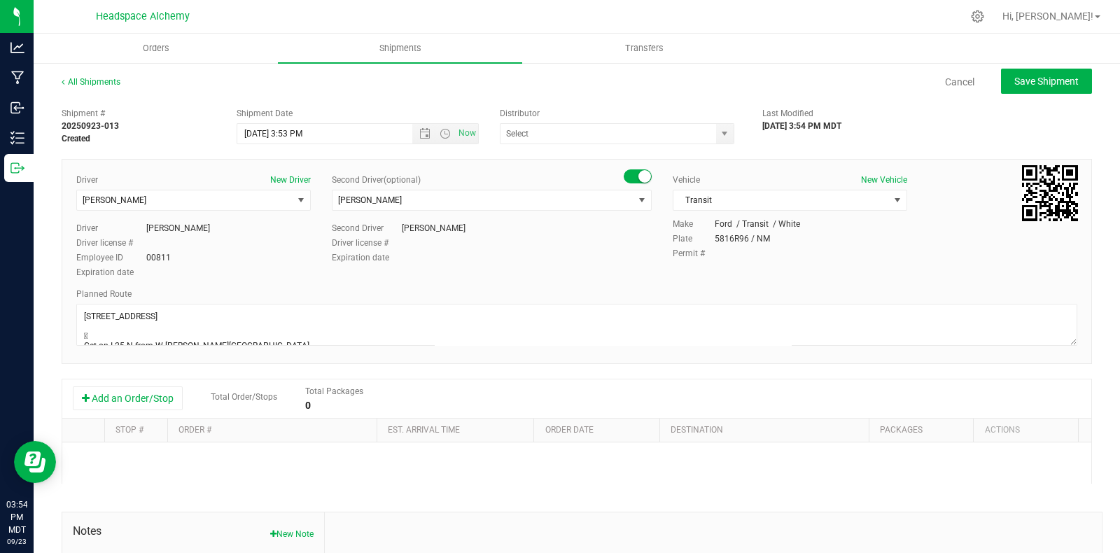
type input "Headspace Alchemy (230021002)"
click at [114, 393] on button "Add an Order/Stop" at bounding box center [128, 398] width 110 height 24
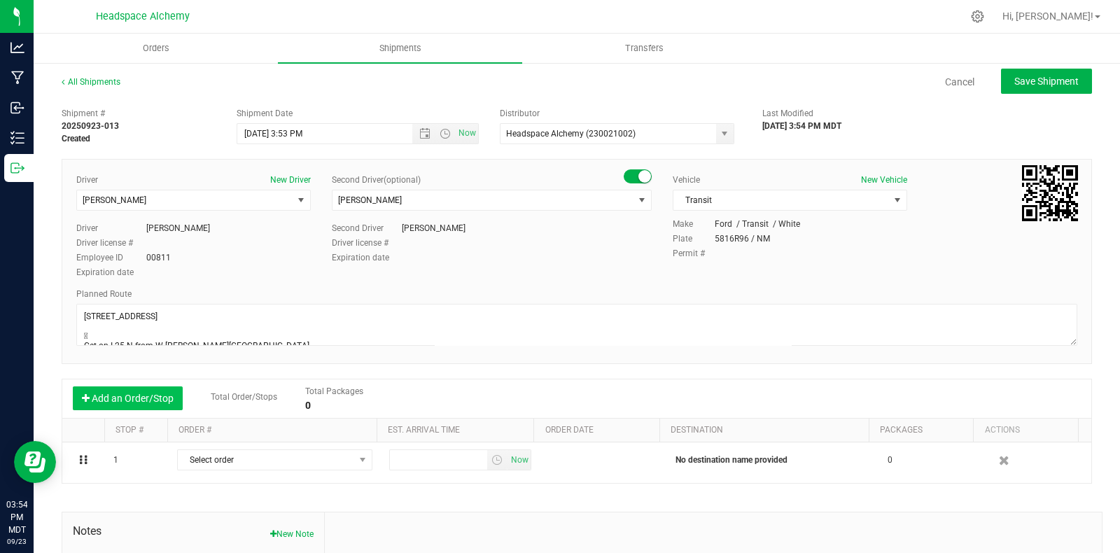
click at [127, 394] on button "Add an Order/Stop" at bounding box center [128, 398] width 110 height 24
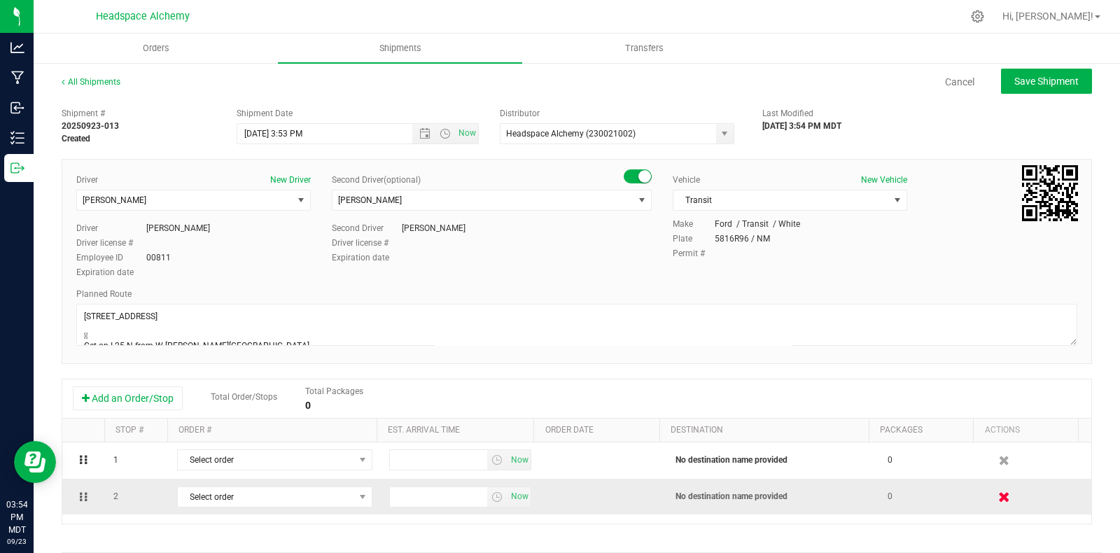
click at [999, 499] on icon "button" at bounding box center [1005, 496] width 12 height 10
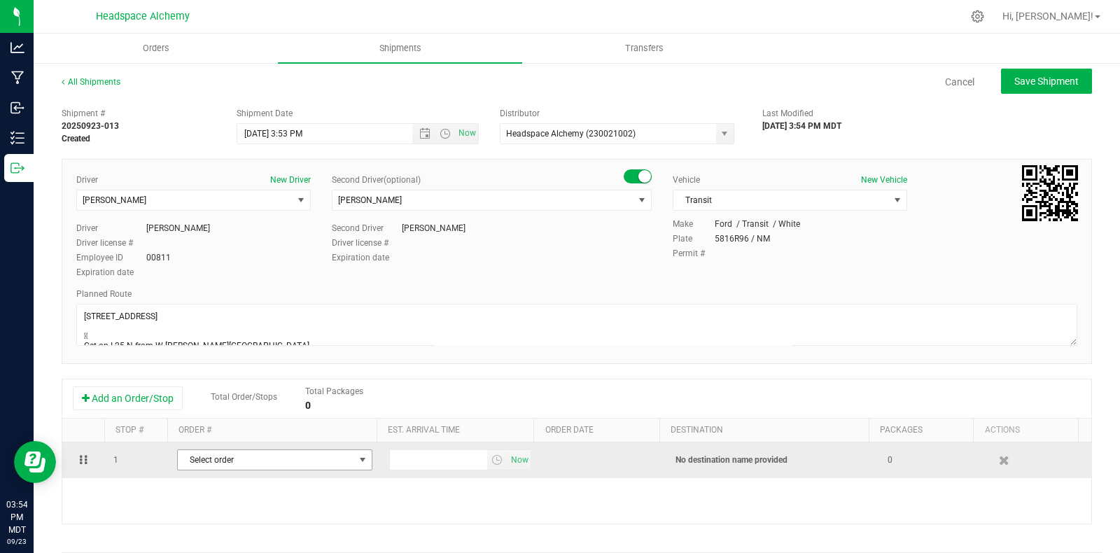
click at [363, 465] on span "Select order" at bounding box center [274, 459] width 195 height 21
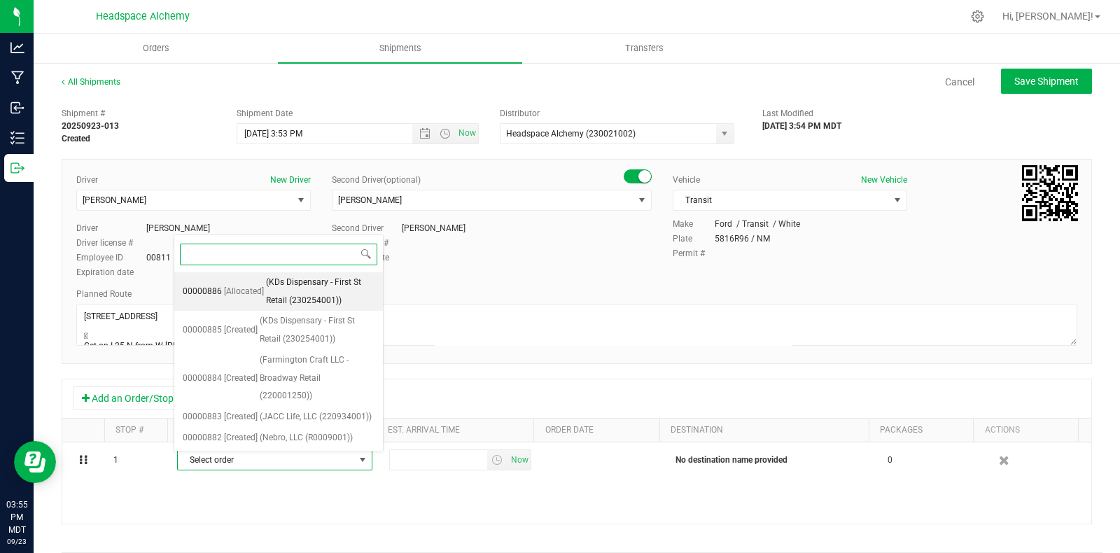
click at [301, 292] on span "(KDs Dispensary - First St Retail (230254001))" at bounding box center [320, 292] width 108 height 36
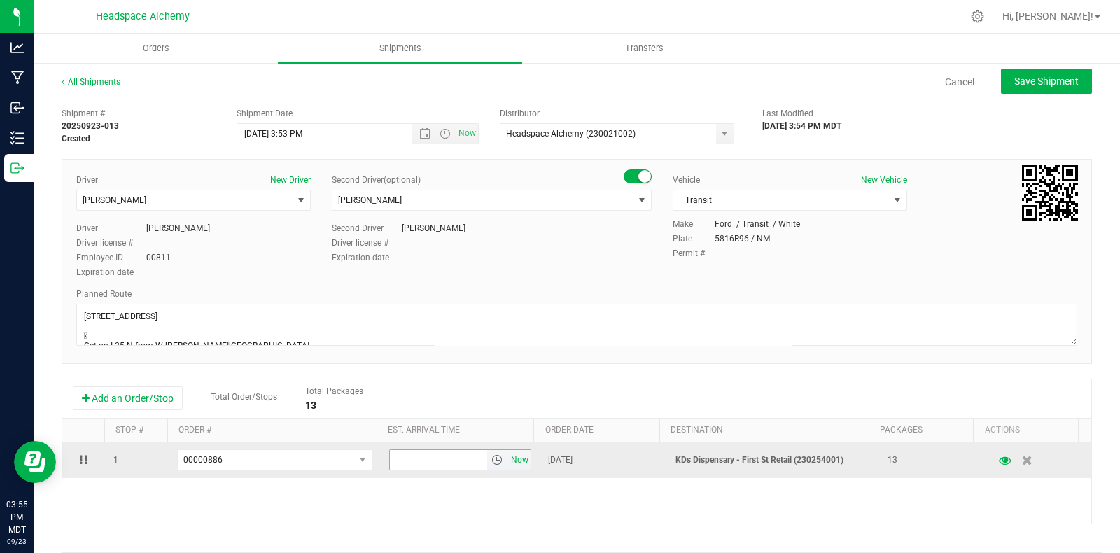
click at [508, 459] on span "Now" at bounding box center [520, 460] width 24 height 20
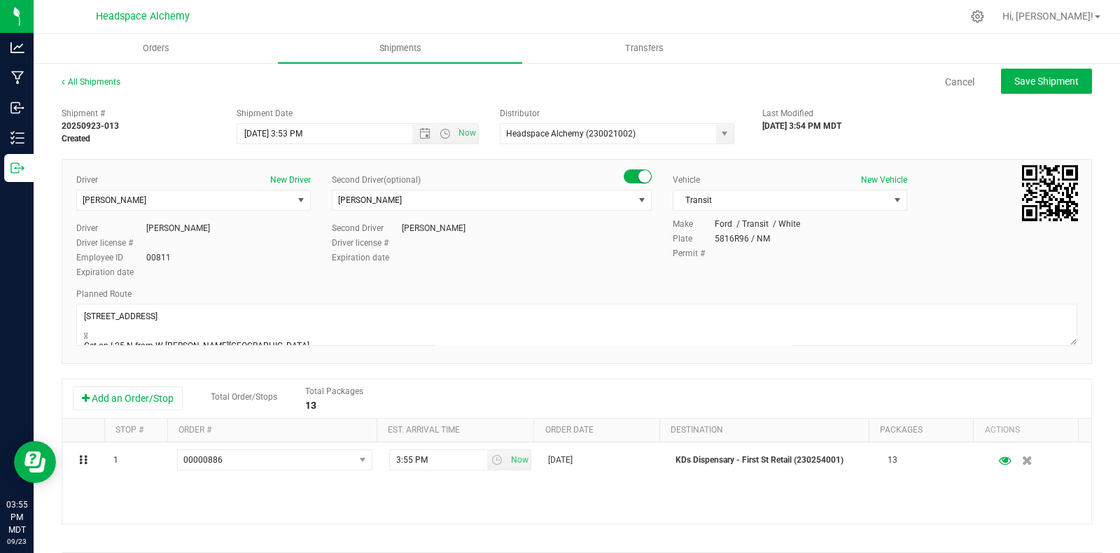
click at [961, 272] on div "Driver New Driver [PERSON_NAME] Select Driver [PERSON_NAME] [PERSON_NAME] [PERS…" at bounding box center [577, 227] width 1022 height 107
click at [1031, 71] on div "All Shipments Cancel Save Shipment Shipment # 20250923-013 Created Shipment Dat…" at bounding box center [577, 408] width 1086 height 693
click at [1032, 81] on span "Save Shipment" at bounding box center [1046, 81] width 64 height 11
type input "[DATE] 9:53 PM"
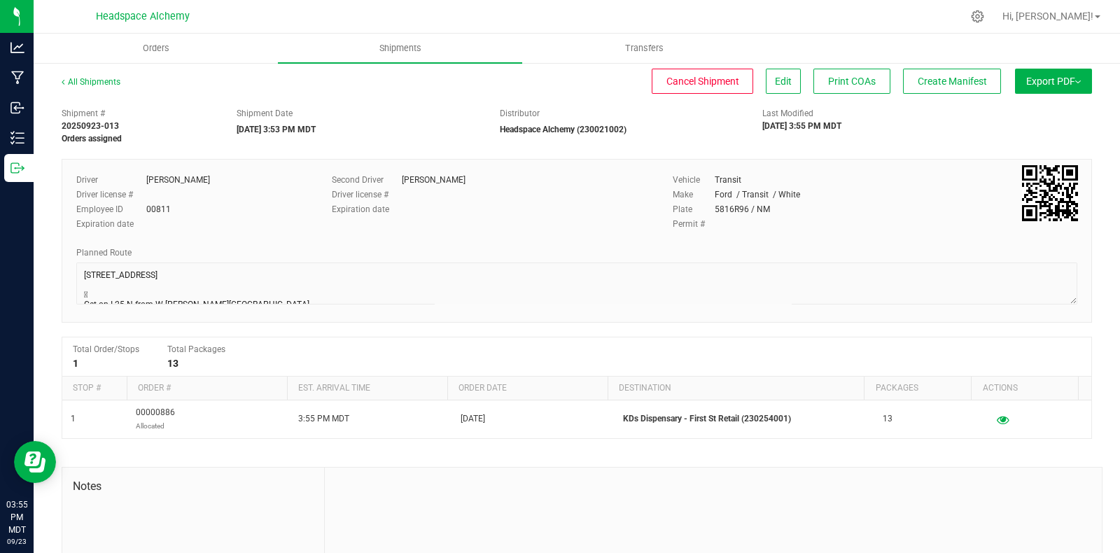
click at [887, 177] on div "Vehicle Transit" at bounding box center [874, 180] width 404 height 13
click at [943, 78] on span "Create Manifest" at bounding box center [951, 81] width 69 height 11
click at [1050, 73] on button "Export PDF" at bounding box center [1053, 81] width 77 height 25
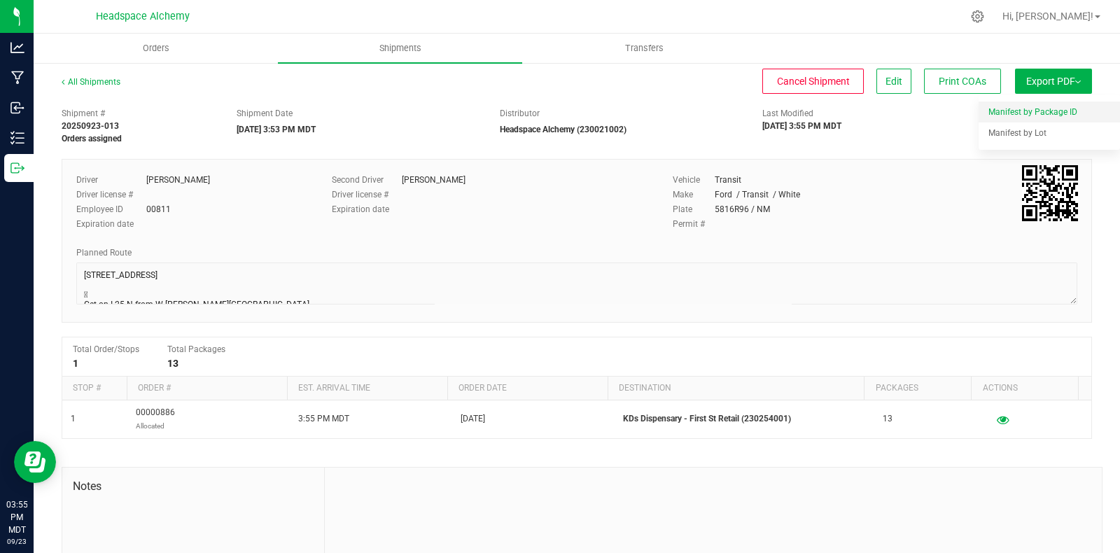
click at [989, 110] on span "Manifest by Package ID" at bounding box center [1032, 112] width 89 height 10
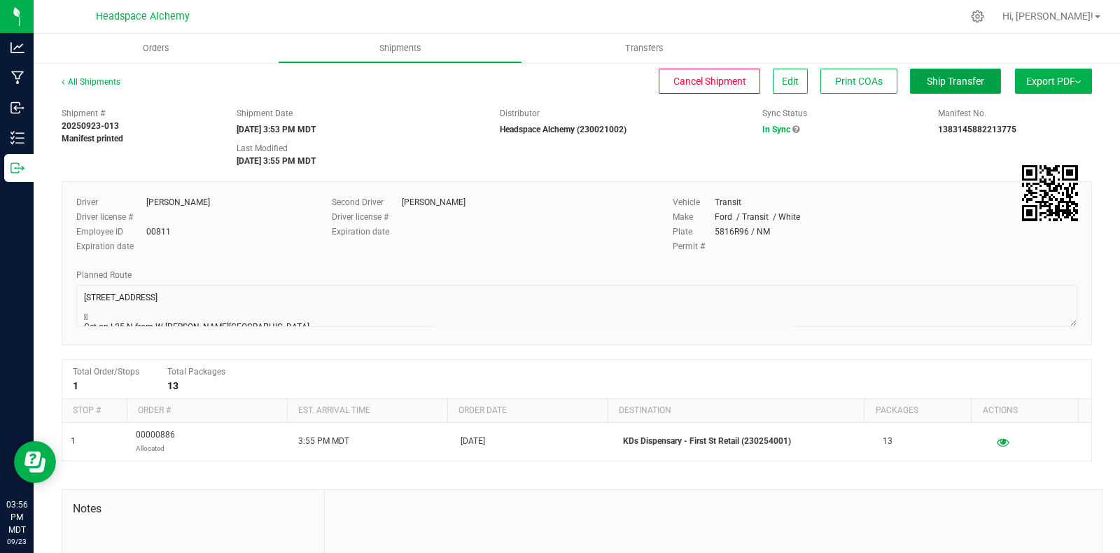
click at [959, 78] on span "Ship Transfer" at bounding box center [955, 81] width 57 height 11
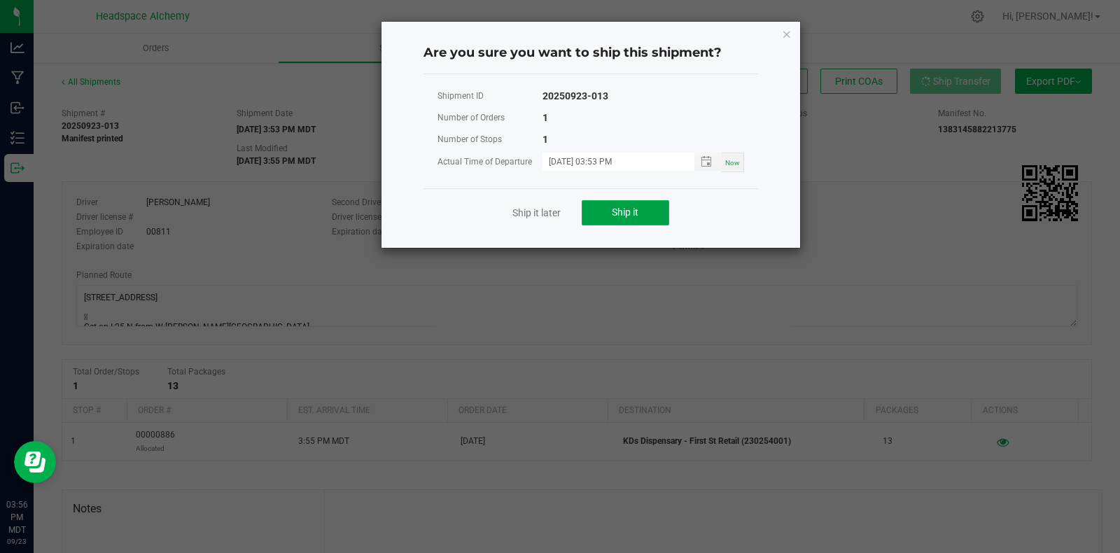
click at [643, 215] on button "Ship it" at bounding box center [625, 212] width 87 height 25
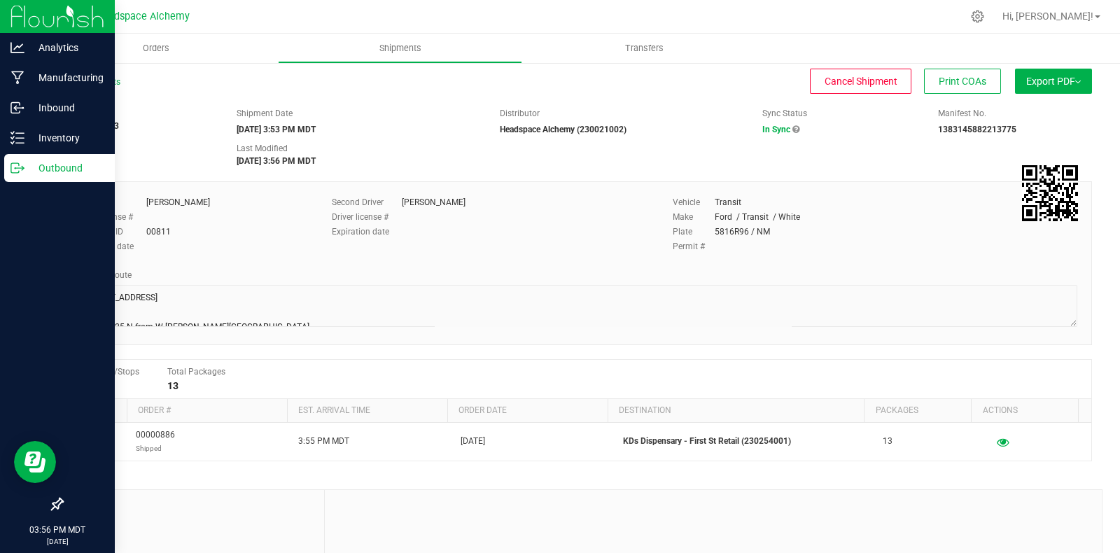
click at [42, 176] on p "Outbound" at bounding box center [66, 168] width 84 height 17
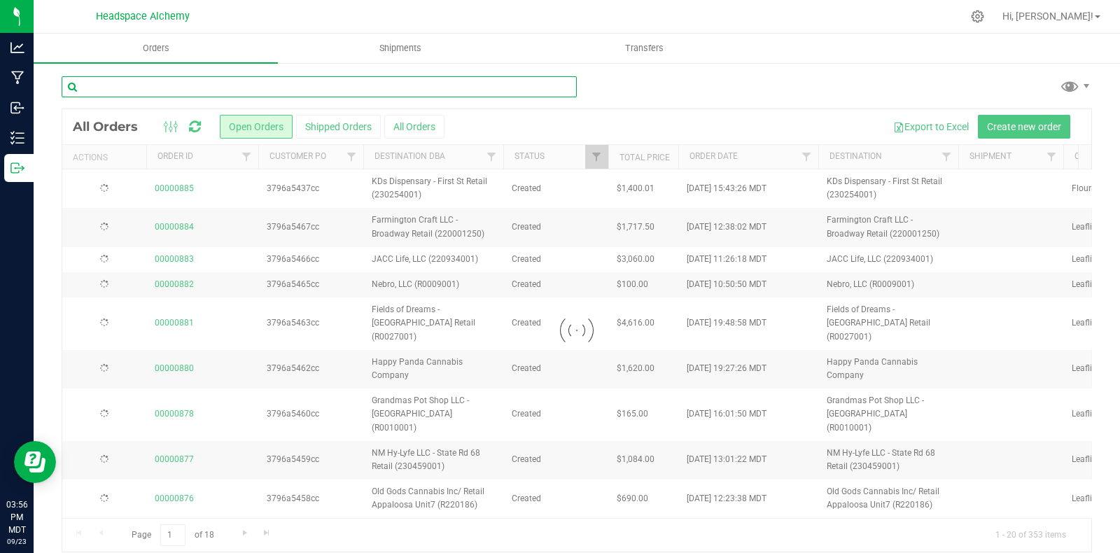
click at [231, 78] on input "text" at bounding box center [319, 86] width 515 height 21
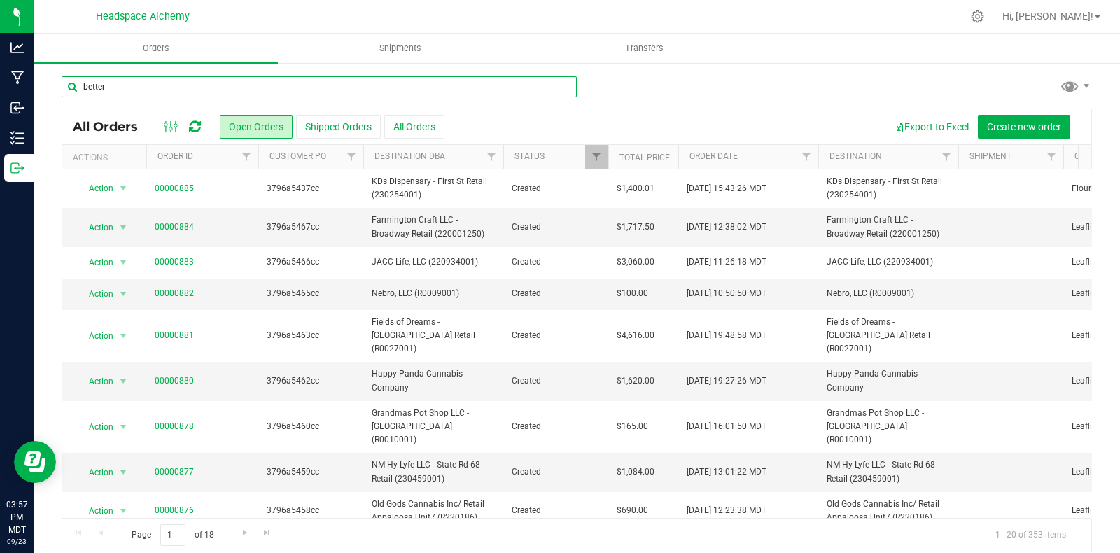
type input "better"
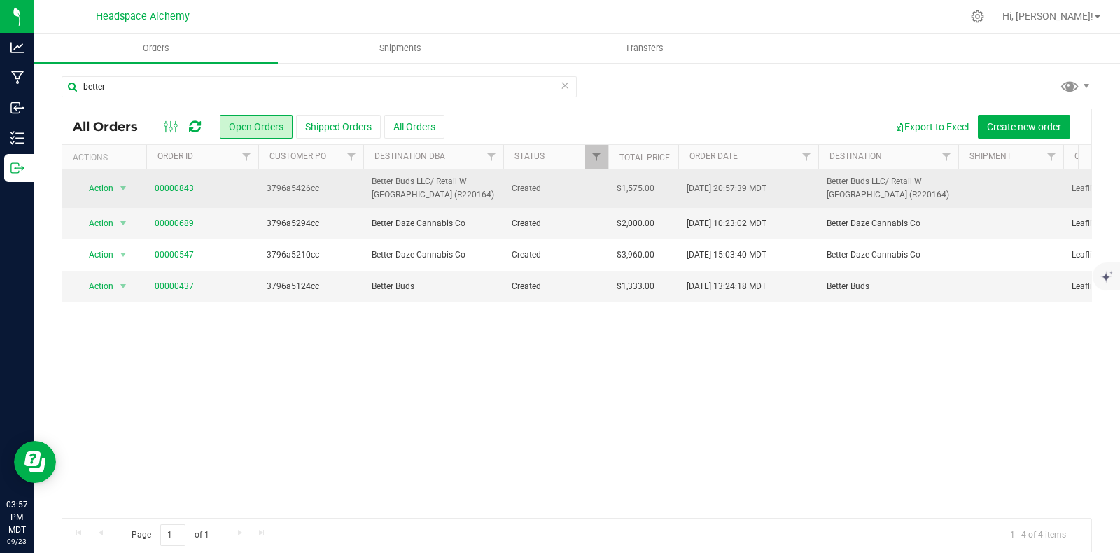
click at [182, 187] on link "00000843" at bounding box center [174, 188] width 39 height 13
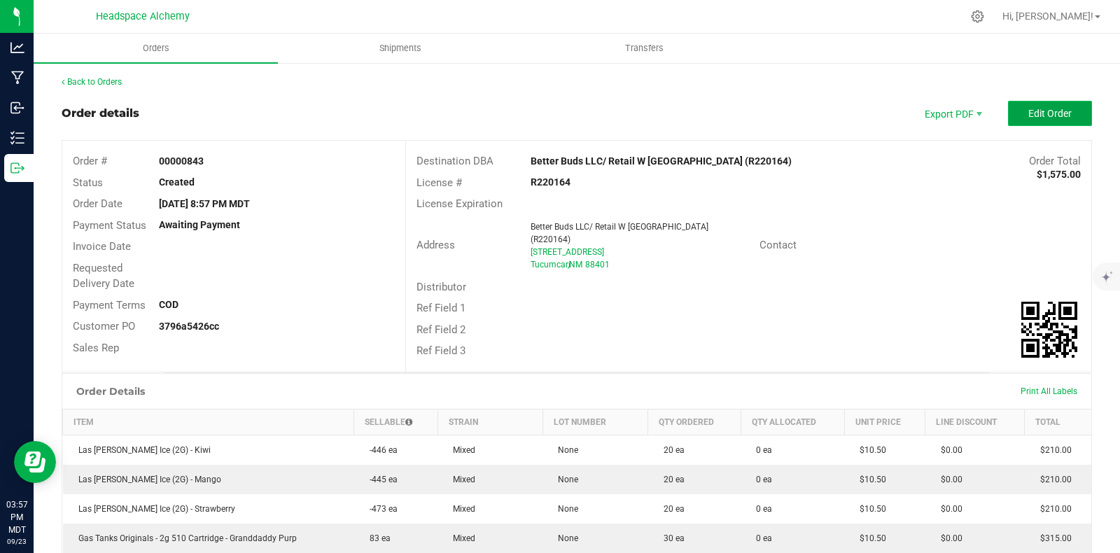
click at [1043, 113] on span "Edit Order" at bounding box center [1049, 113] width 43 height 11
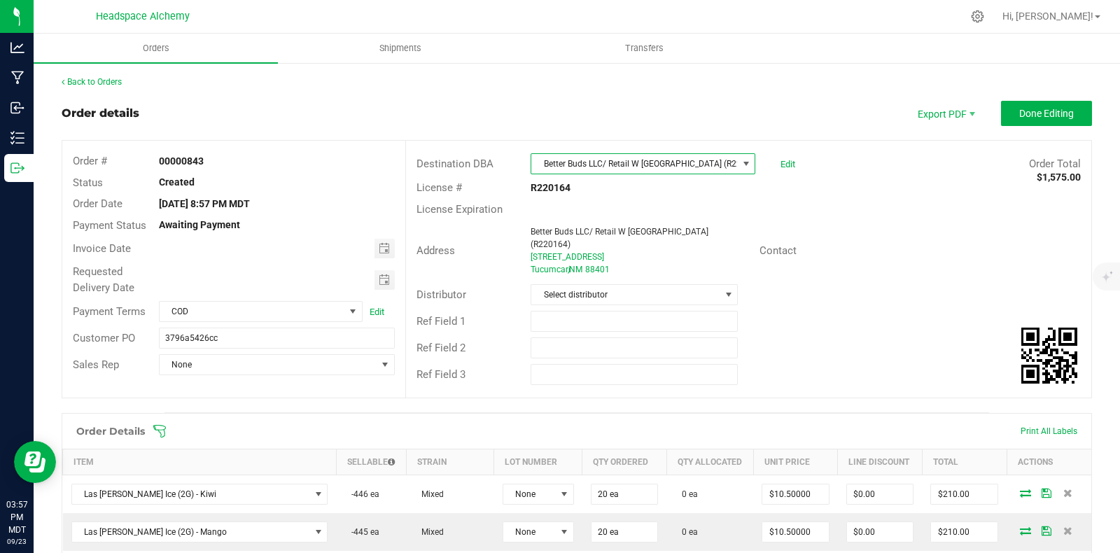
click at [616, 163] on span "Better Buds LLC/ Retail W [GEOGRAPHIC_DATA] (R220164)" at bounding box center [634, 164] width 206 height 20
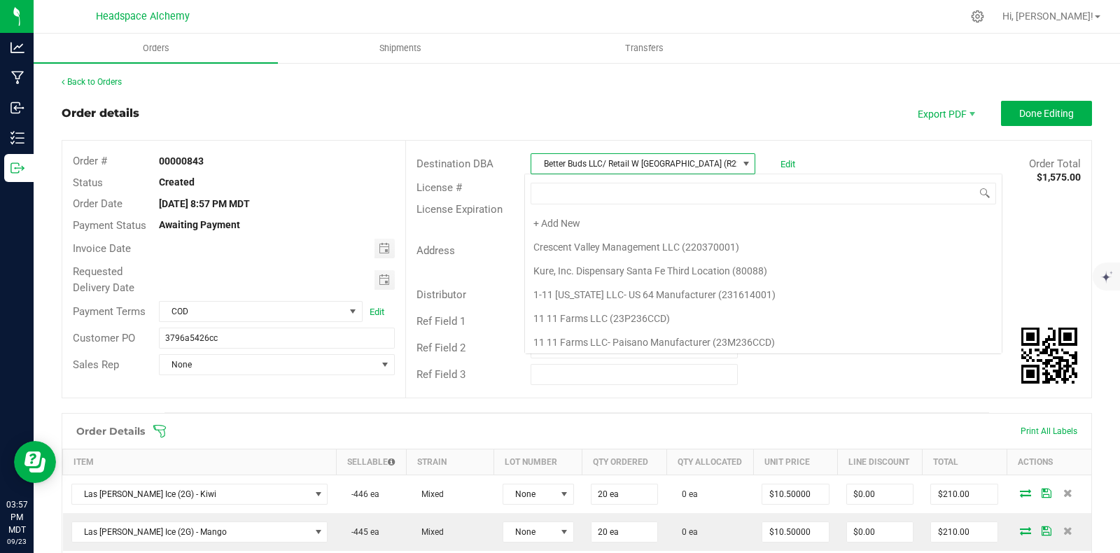
click at [740, 164] on span at bounding box center [745, 163] width 11 height 11
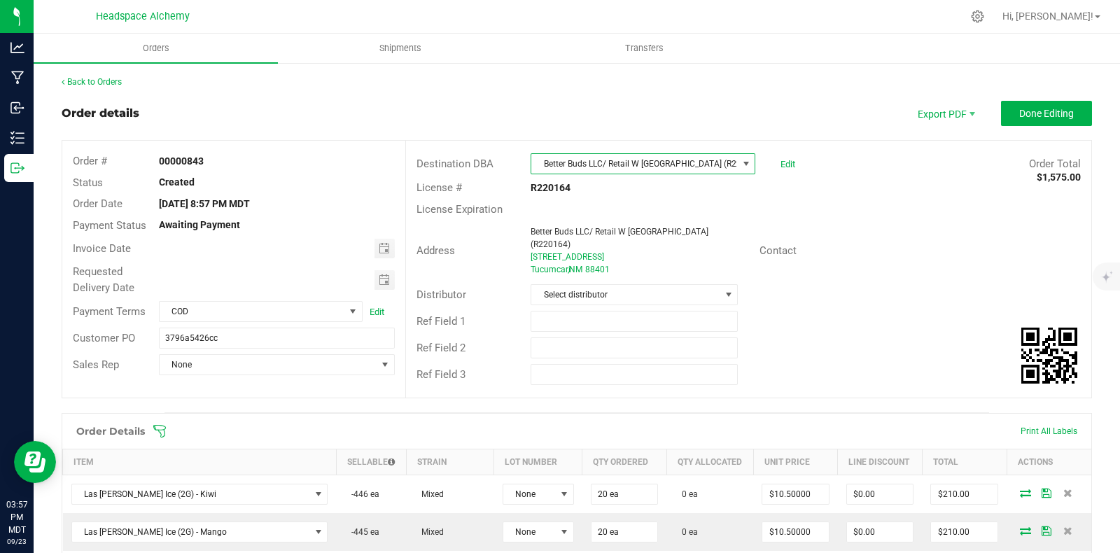
click at [740, 160] on span at bounding box center [745, 163] width 11 height 11
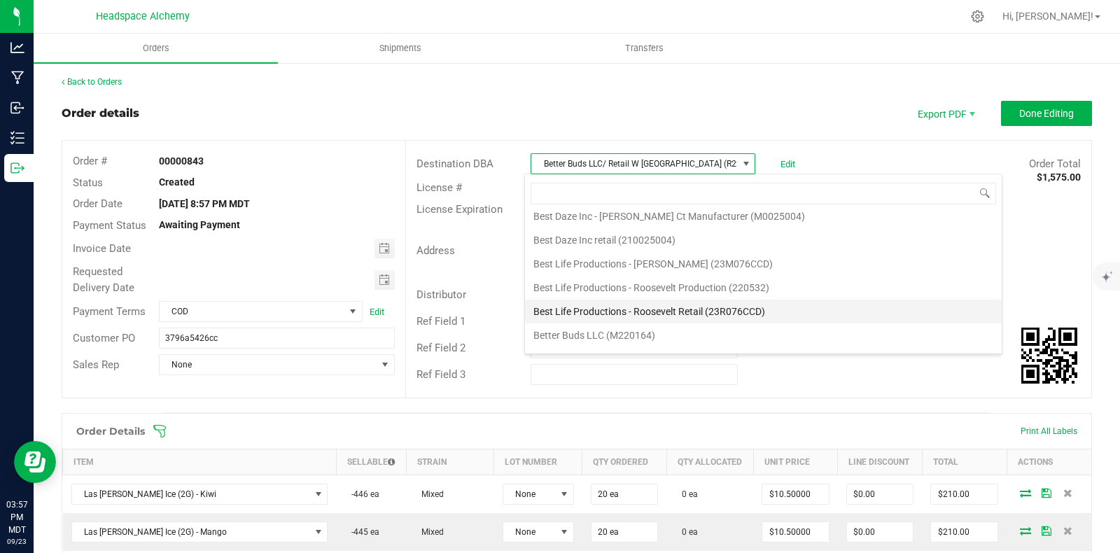
scroll to position [4068, 0]
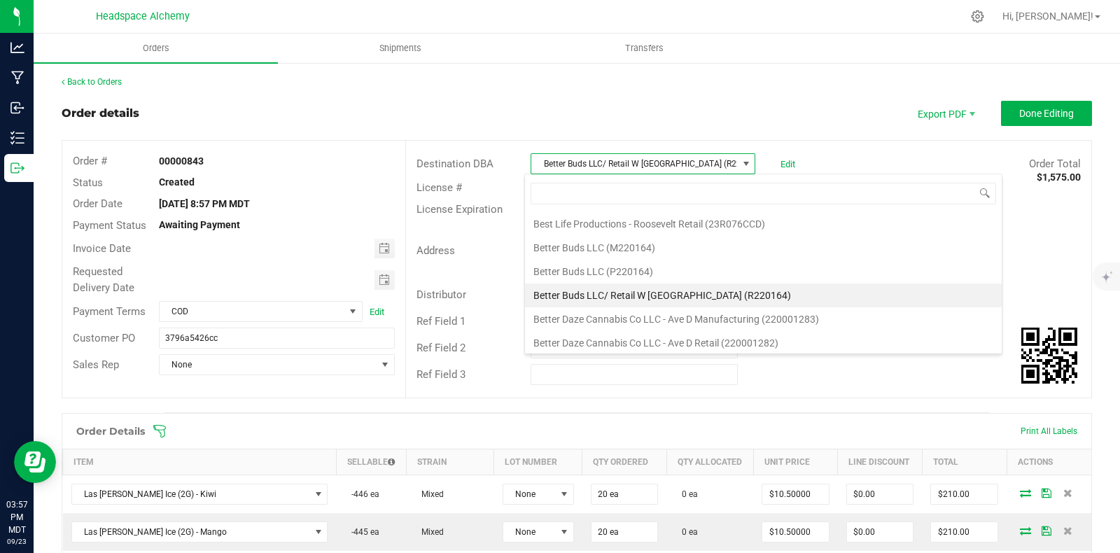
click at [728, 283] on li "Better Buds LLC/ Retail W [GEOGRAPHIC_DATA] (R220164)" at bounding box center [763, 295] width 477 height 24
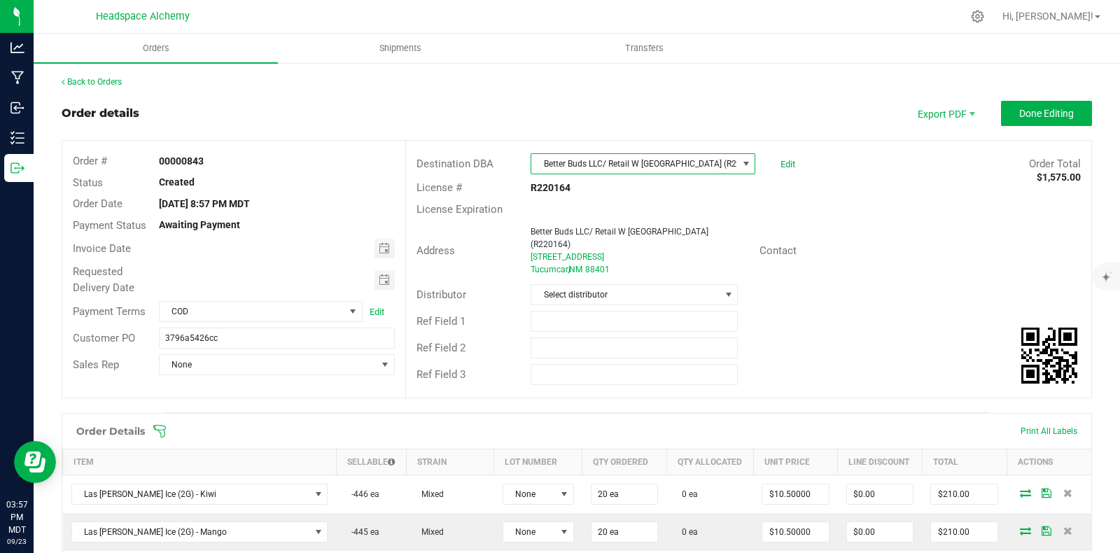
click at [819, 190] on div "License # R220164" at bounding box center [748, 188] width 685 height 22
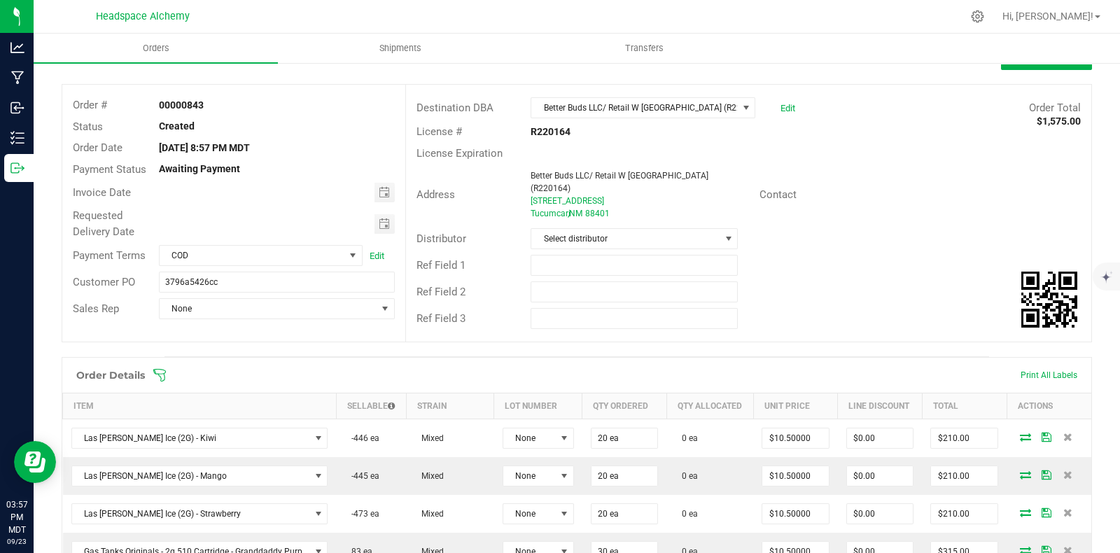
scroll to position [0, 0]
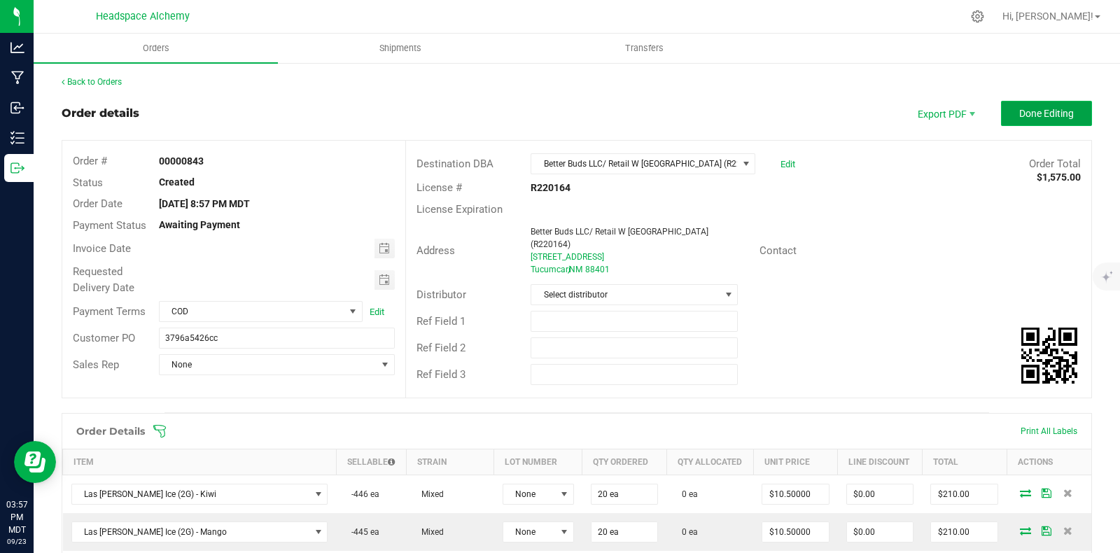
click at [1022, 122] on button "Done Editing" at bounding box center [1046, 113] width 91 height 25
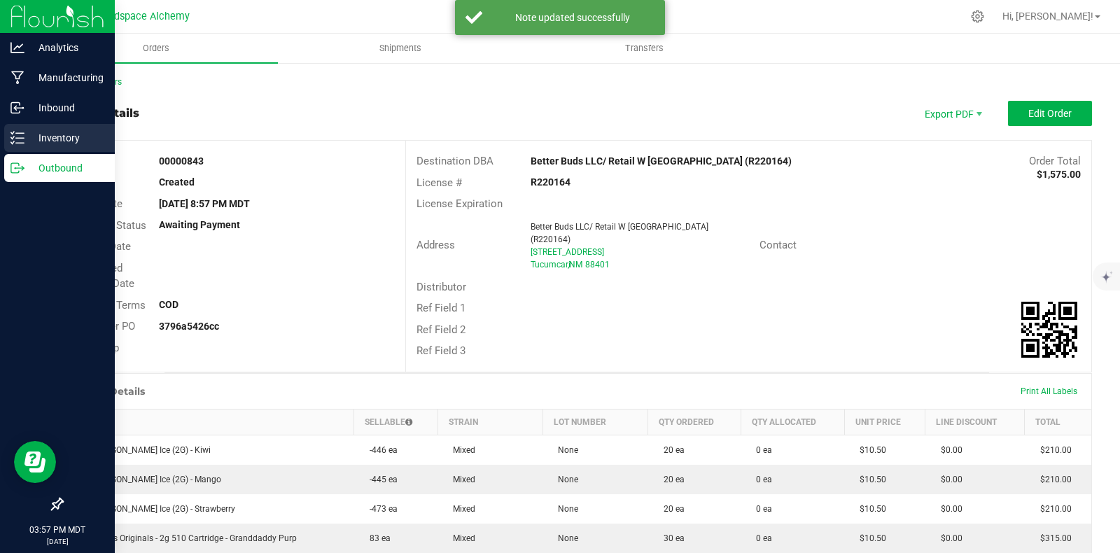
click at [5, 132] on div "Inventory" at bounding box center [59, 138] width 111 height 28
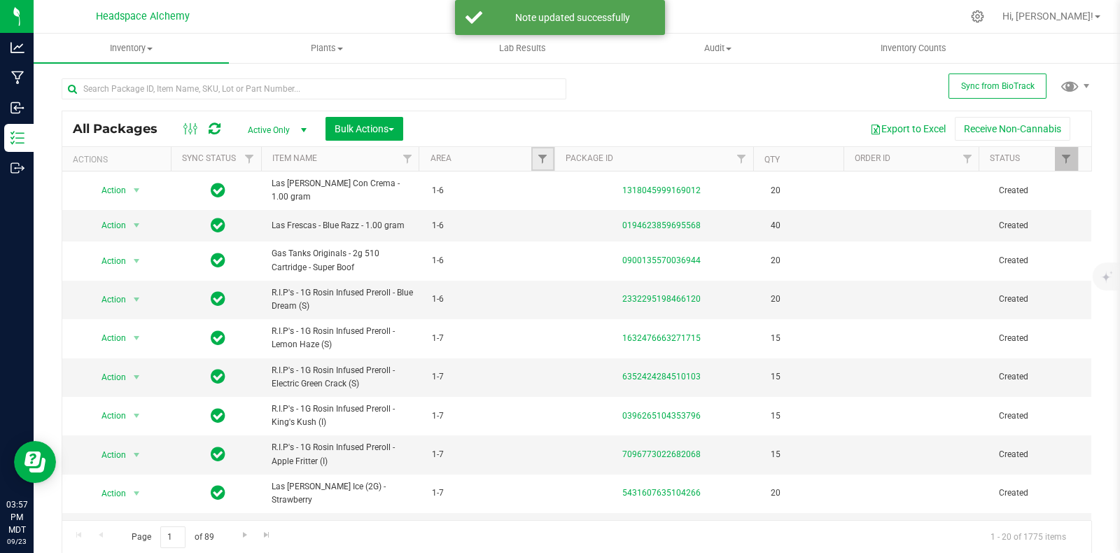
click at [542, 157] on link "Filter" at bounding box center [542, 159] width 23 height 24
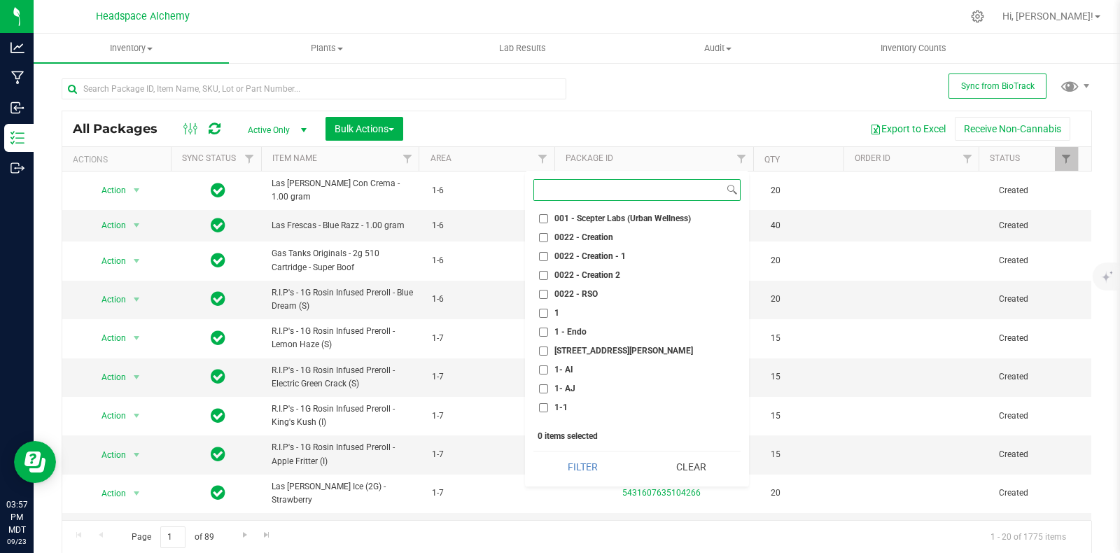
scroll to position [437, 0]
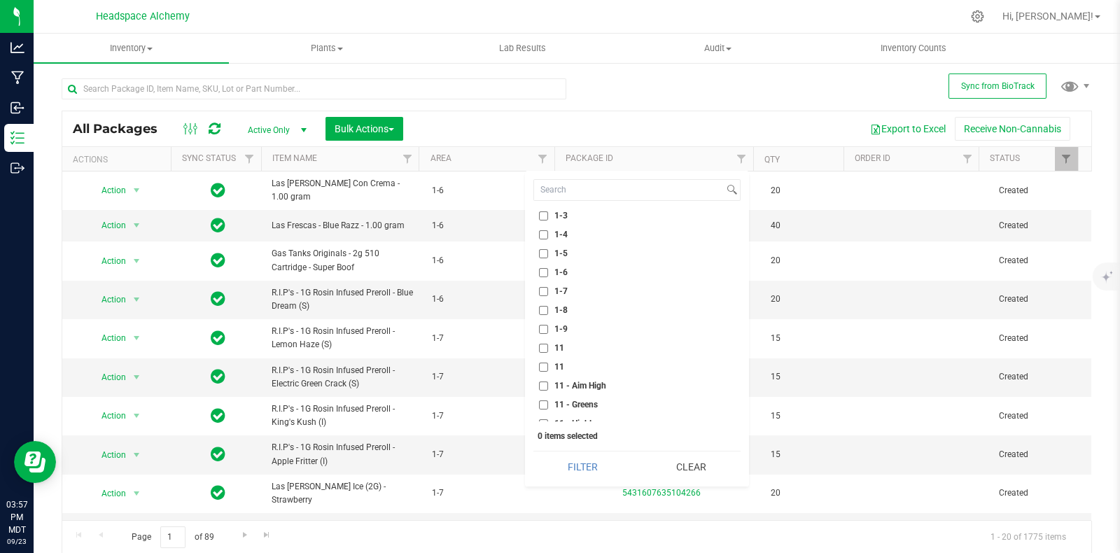
click at [544, 285] on li "1-7" at bounding box center [636, 291] width 207 height 15
click at [540, 288] on input "1-7" at bounding box center [543, 291] width 9 height 9
checkbox input "true"
click at [584, 464] on button "Filter" at bounding box center [582, 466] width 99 height 31
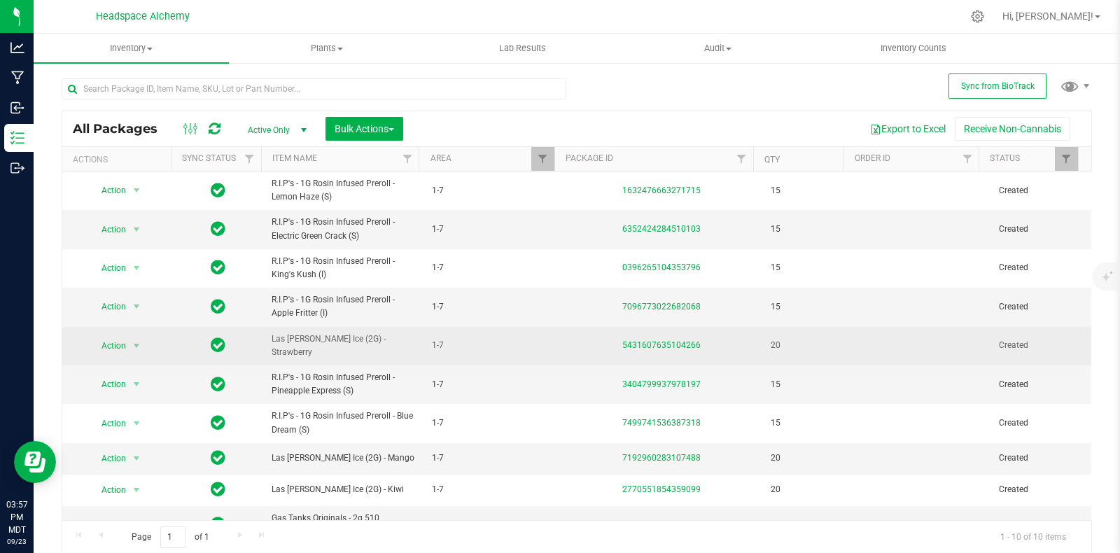
scroll to position [15, 0]
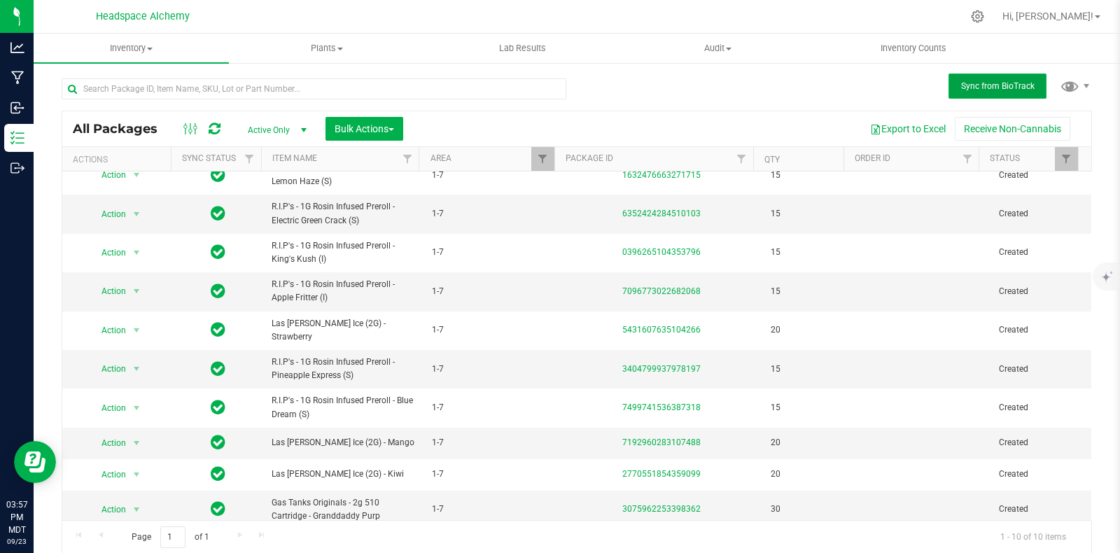
click at [989, 92] on button "Sync from BioTrack" at bounding box center [997, 85] width 98 height 25
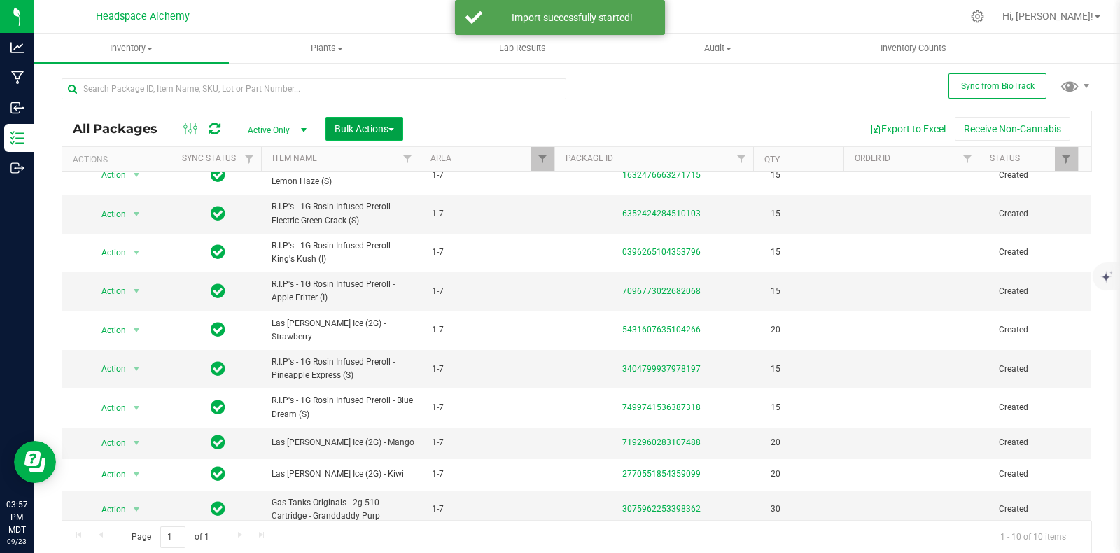
click at [392, 124] on span "Bulk Actions" at bounding box center [363, 128] width 59 height 11
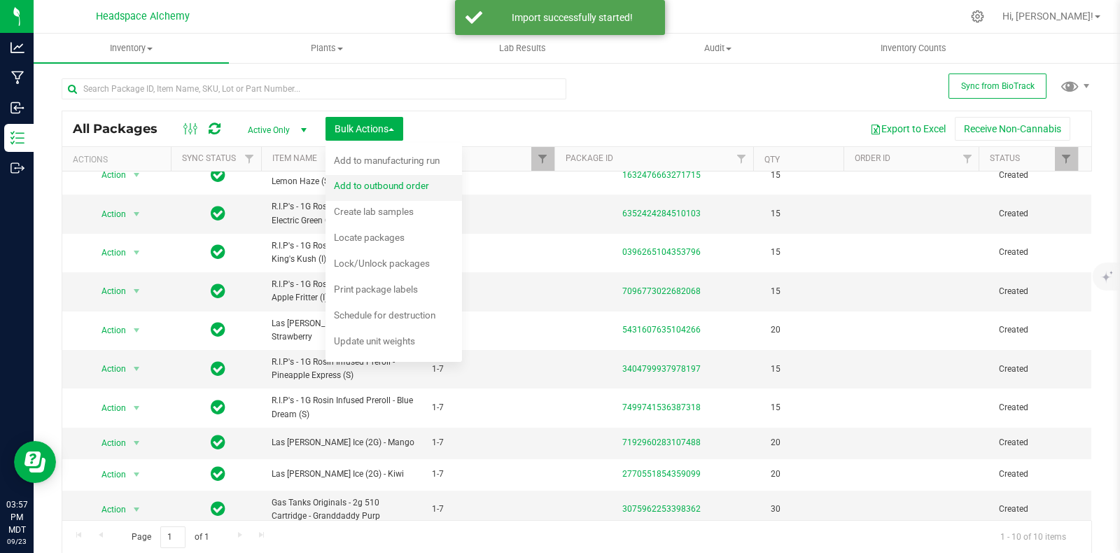
click at [393, 192] on div "Add to outbound order" at bounding box center [391, 187] width 114 height 22
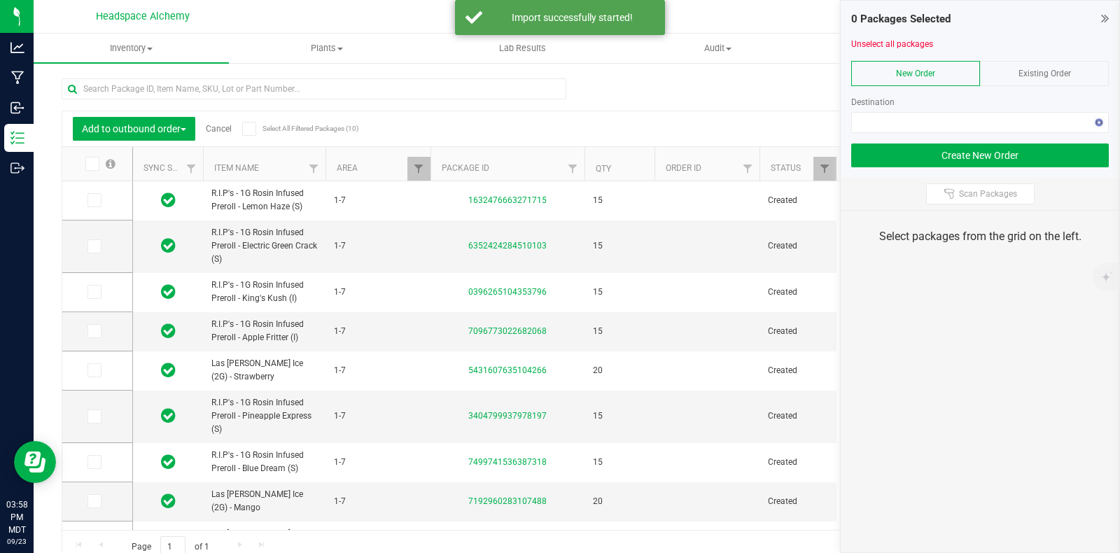
click at [1044, 73] on span "Existing Order" at bounding box center [1044, 74] width 52 height 10
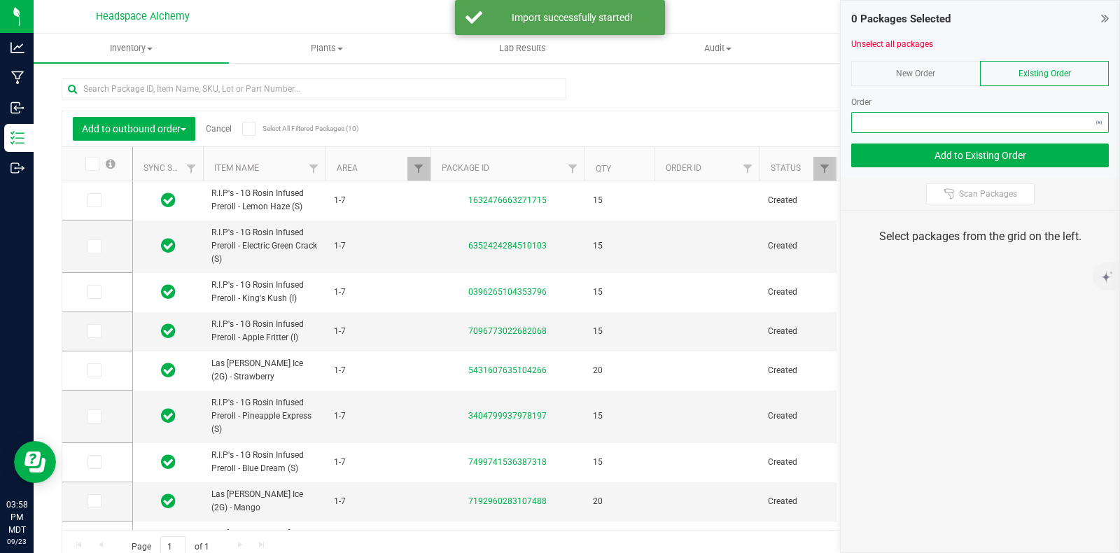
click at [1055, 127] on span "NO DATA FOUND" at bounding box center [971, 123] width 239 height 20
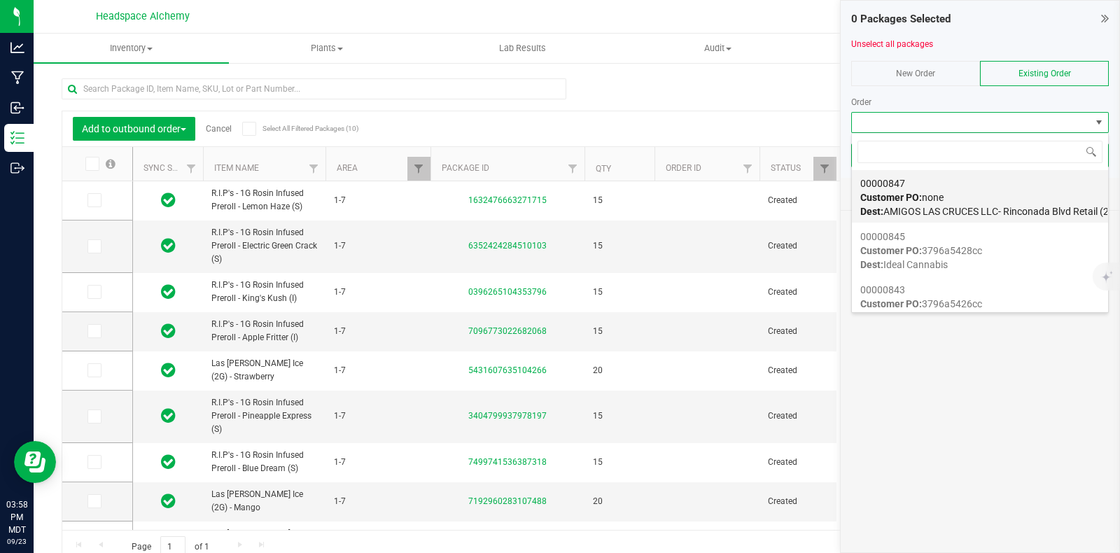
scroll to position [1311, 0]
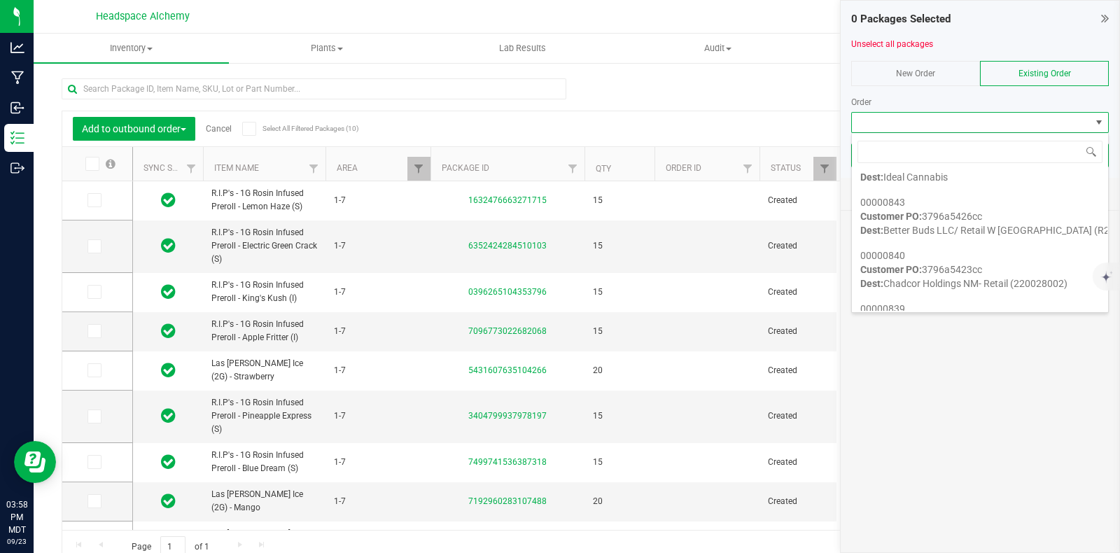
drag, startPoint x: 1024, startPoint y: 215, endPoint x: 1031, endPoint y: 211, distance: 8.2
click at [1031, 211] on div "00000843 Customer PO: 3796a5426cc Dest: Better Buds LLC/ Retail [STREET_ADDRESS]" at bounding box center [979, 216] width 239 height 53
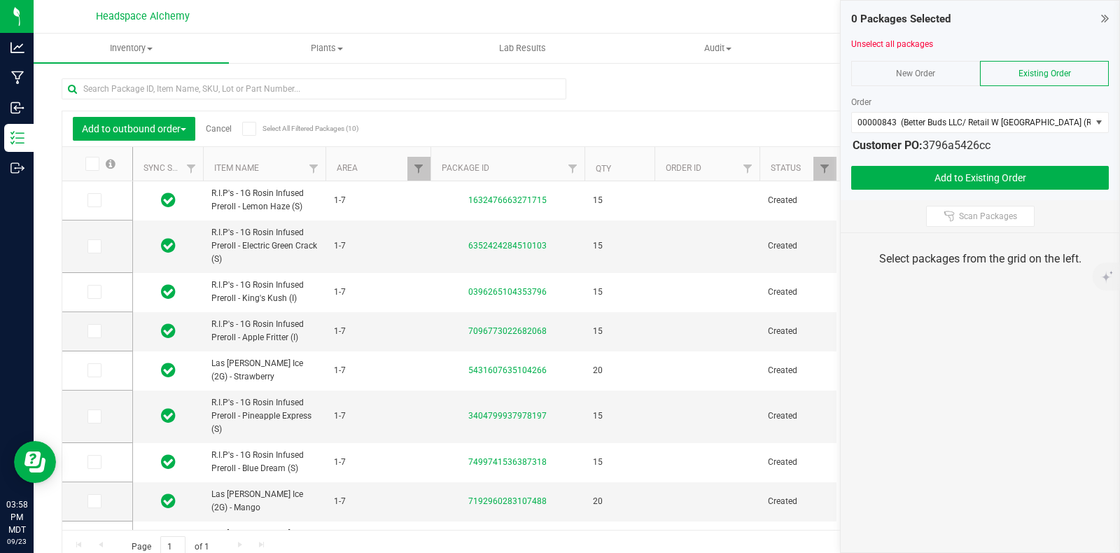
click at [243, 128] on span at bounding box center [249, 129] width 14 height 14
click at [0, 0] on input "Select All Filtered Packages (10)" at bounding box center [0, 0] width 0 height 0
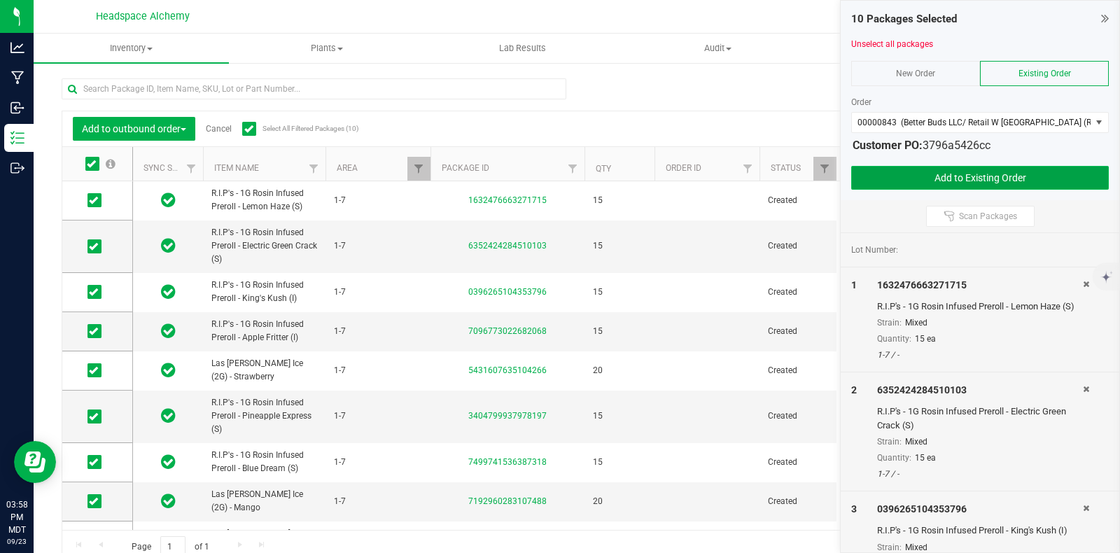
click at [966, 179] on button "Add to Existing Order" at bounding box center [980, 178] width 258 height 24
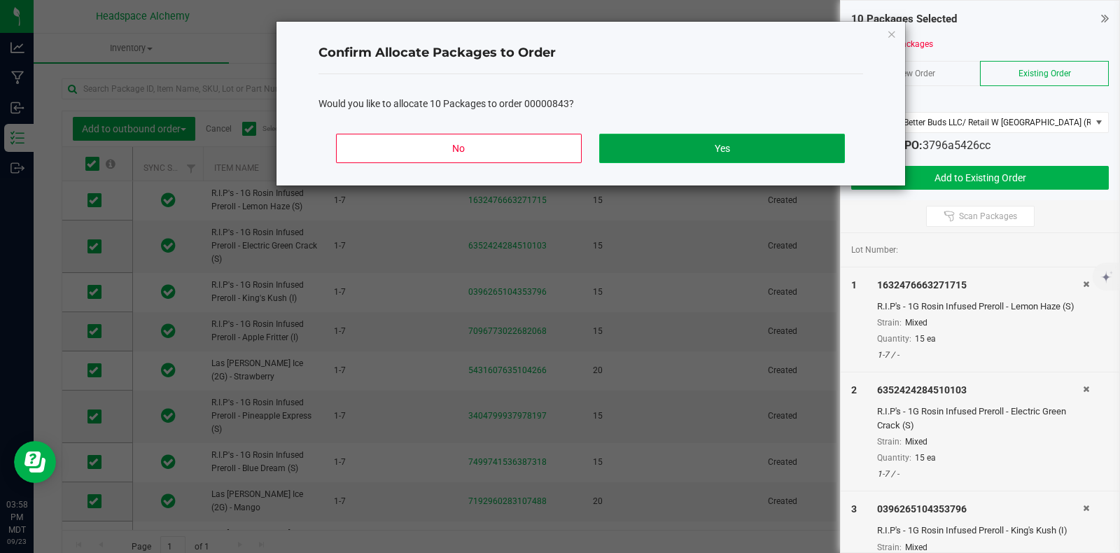
click at [731, 145] on button "Yes" at bounding box center [721, 148] width 245 height 29
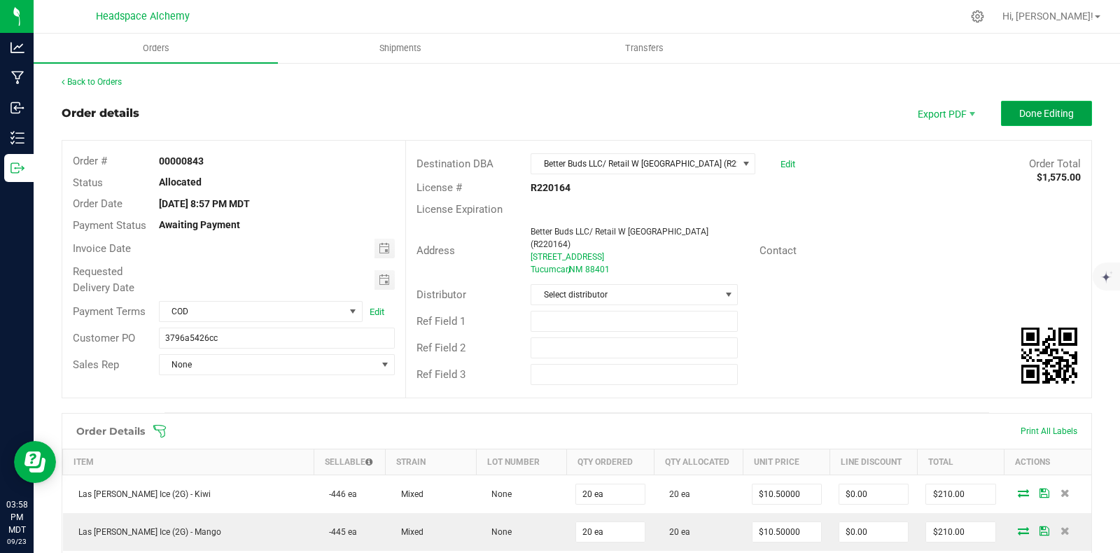
click at [1019, 117] on span "Done Editing" at bounding box center [1046, 113] width 55 height 11
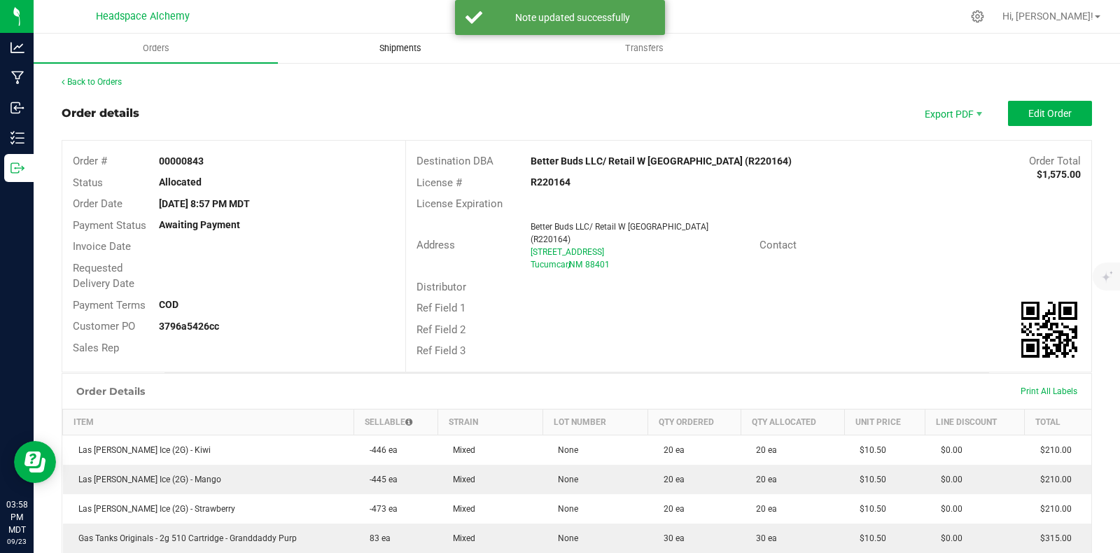
click at [383, 44] on span "Shipments" at bounding box center [400, 48] width 80 height 13
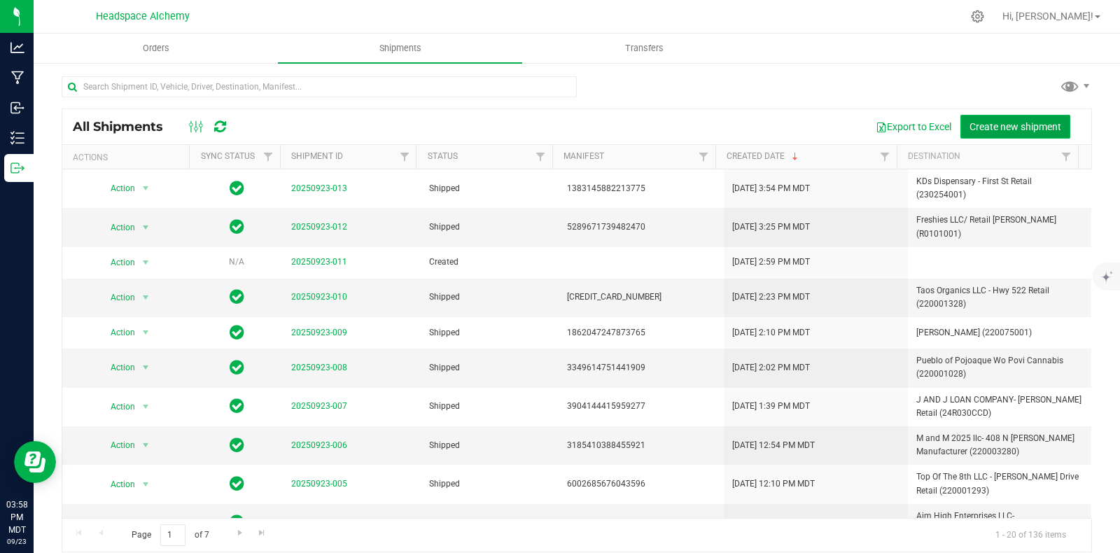
click at [978, 121] on span "Create new shipment" at bounding box center [1015, 126] width 92 height 11
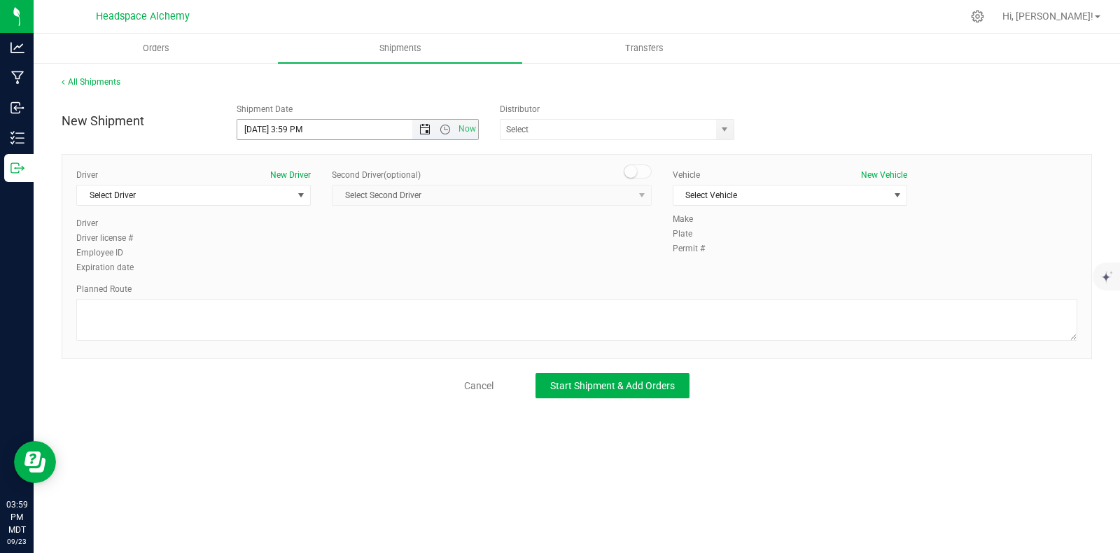
click at [427, 127] on span "Open the date view" at bounding box center [424, 129] width 11 height 11
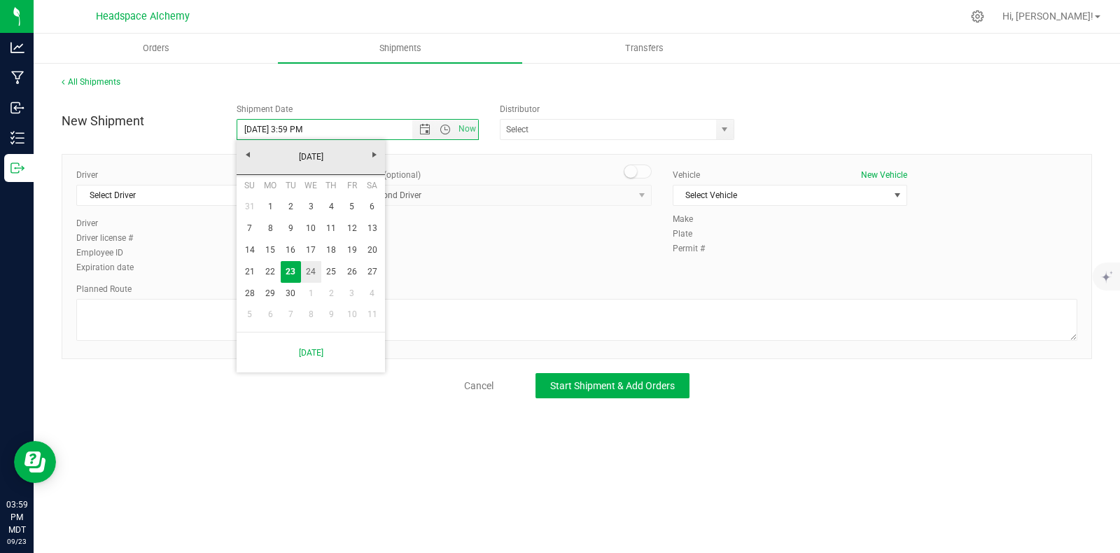
click at [308, 272] on link "24" at bounding box center [311, 272] width 20 height 22
type input "[DATE] 3:59 PM"
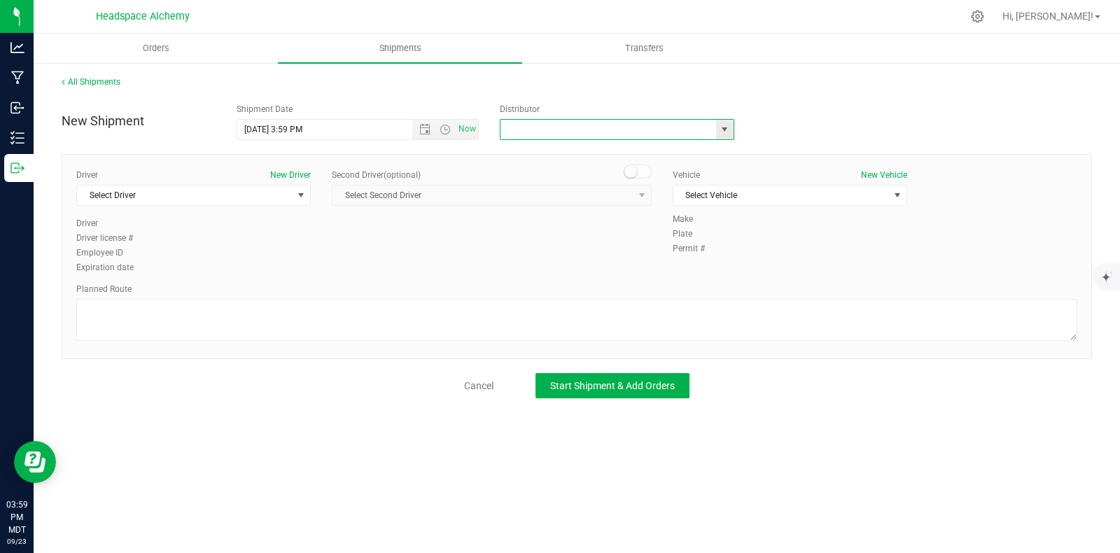
click at [553, 129] on input "text" at bounding box center [604, 130] width 209 height 20
click at [555, 154] on li "Headspace Alchemy (230021002)" at bounding box center [616, 153] width 233 height 21
type input "Headspace Alchemy (230021002)"
click at [135, 190] on span "Select Driver" at bounding box center [185, 195] width 216 height 20
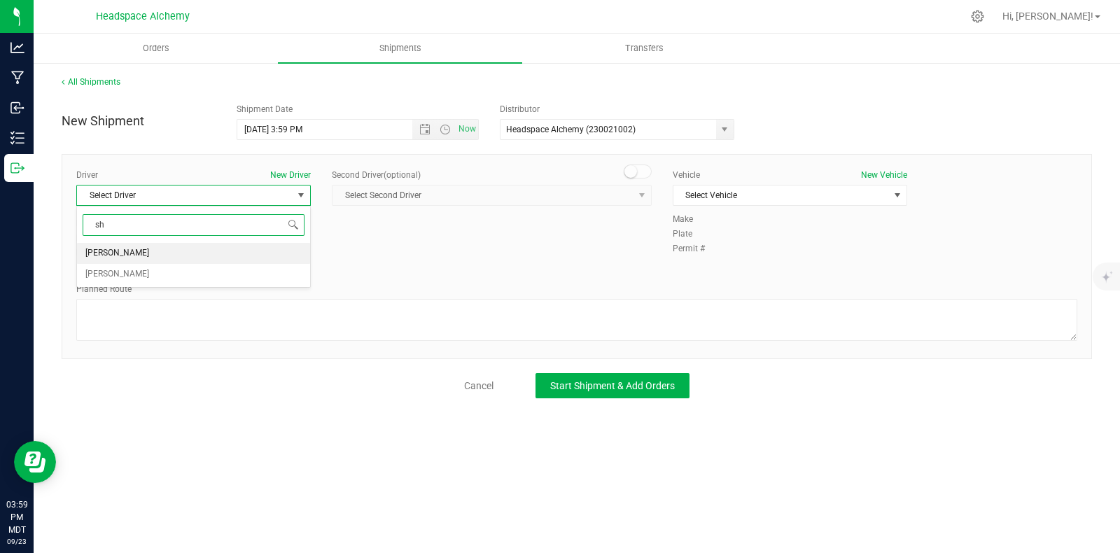
click at [97, 248] on span "[PERSON_NAME]" at bounding box center [117, 253] width 64 height 18
type input "sh"
click at [640, 167] on span at bounding box center [638, 171] width 28 height 14
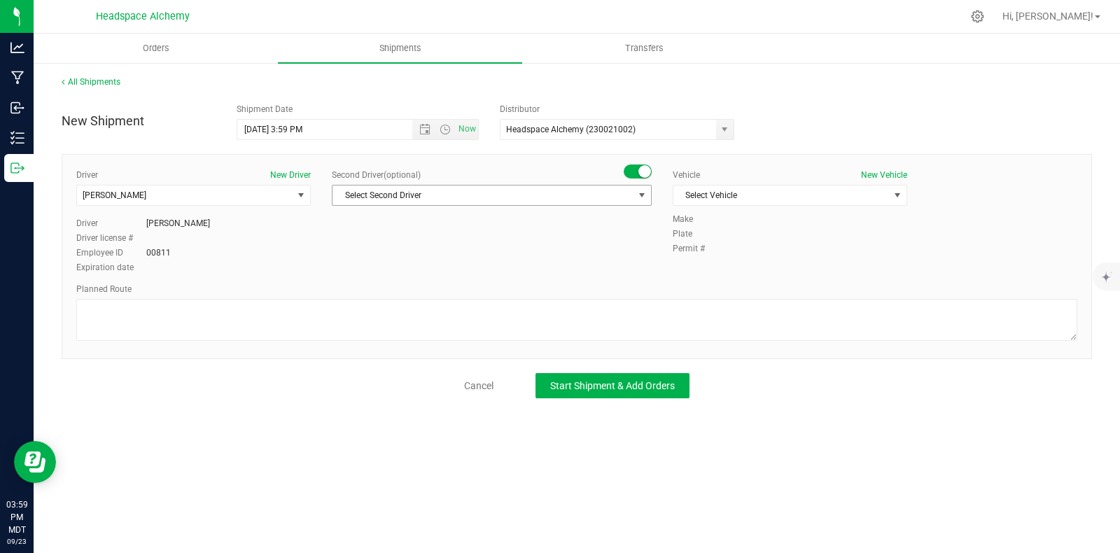
click at [631, 190] on span "Select Second Driver" at bounding box center [482, 195] width 301 height 20
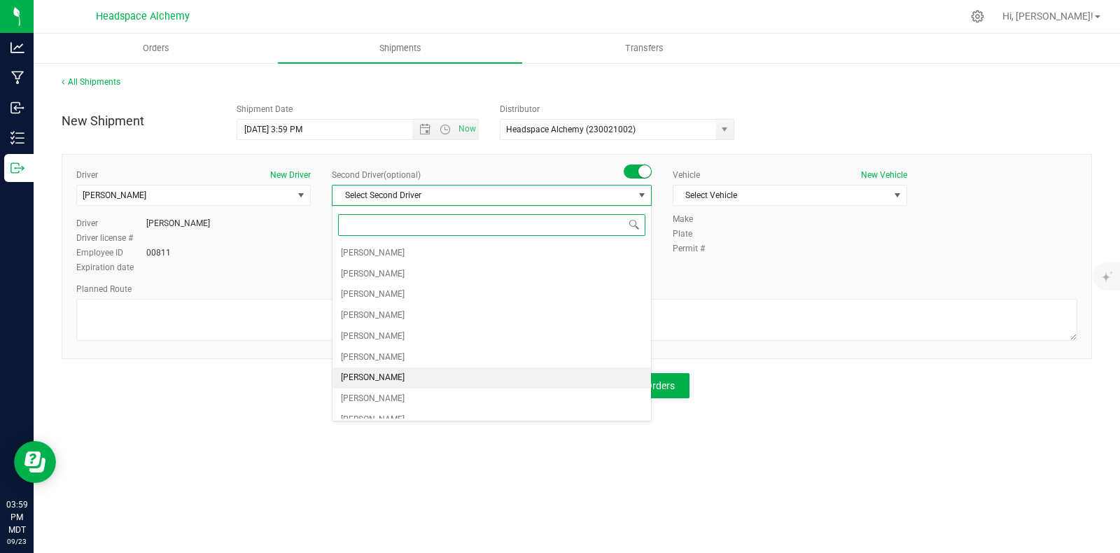
click at [373, 376] on span "[PERSON_NAME]" at bounding box center [373, 378] width 64 height 18
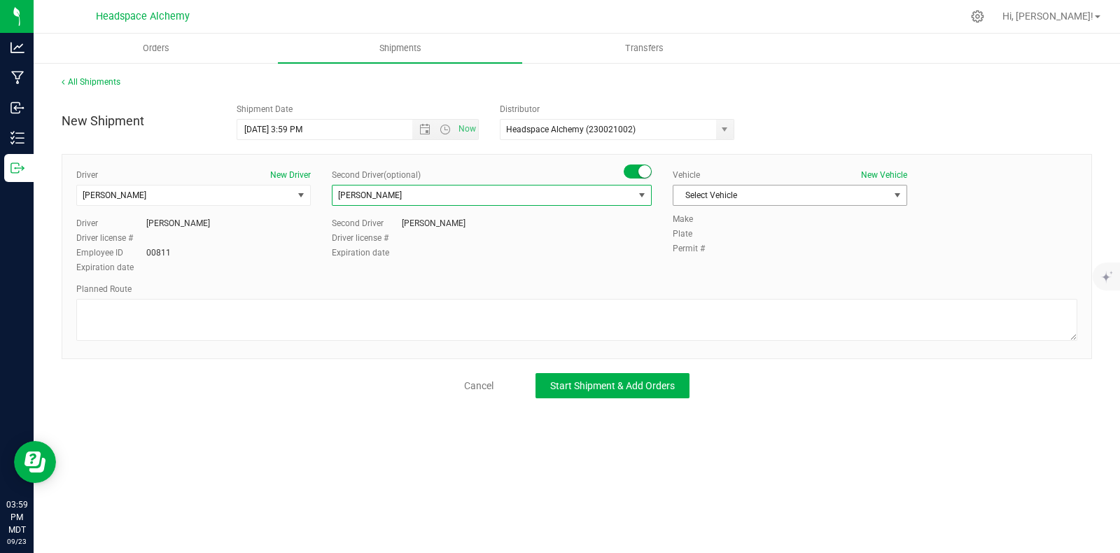
drag, startPoint x: 761, startPoint y: 195, endPoint x: 754, endPoint y: 202, distance: 9.9
click at [761, 194] on span "Select Vehicle" at bounding box center [781, 195] width 216 height 20
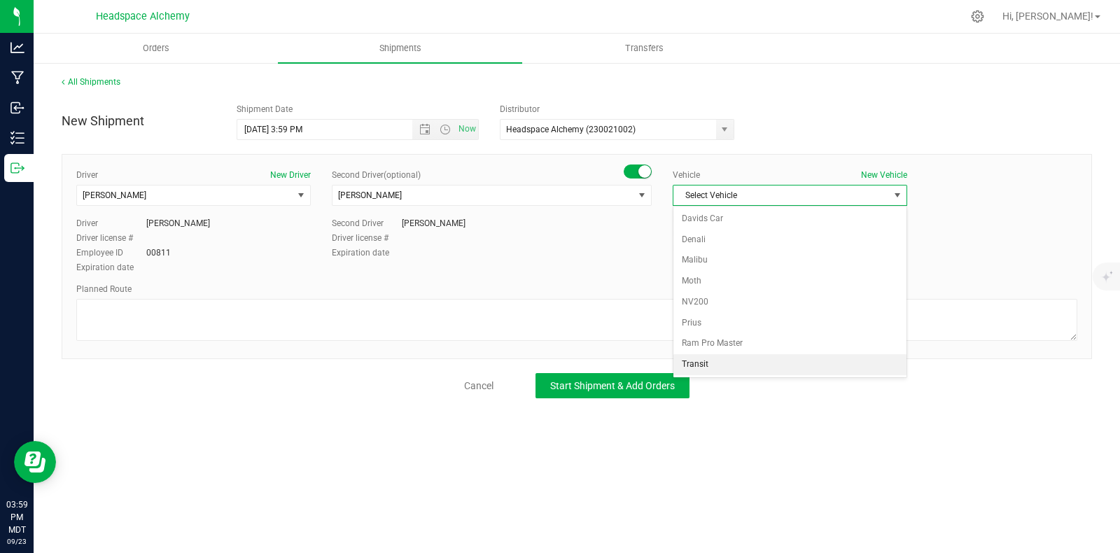
click at [699, 357] on li "Transit" at bounding box center [789, 364] width 233 height 21
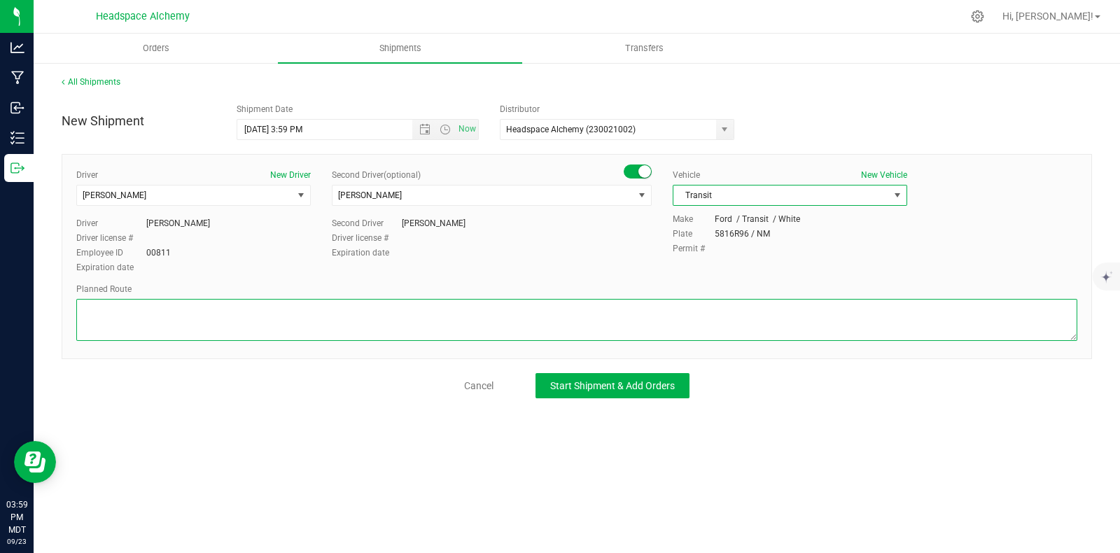
drag, startPoint x: 628, startPoint y: 323, endPoint x: 620, endPoint y: 311, distance: 15.1
click at [627, 322] on textarea at bounding box center [576, 320] width 1001 height 42
paste textarea "[STREET_ADDRESS]  Get on I-25 N from W [PERSON_NAME][GEOGRAPHIC_DATA] 9 min (2…"
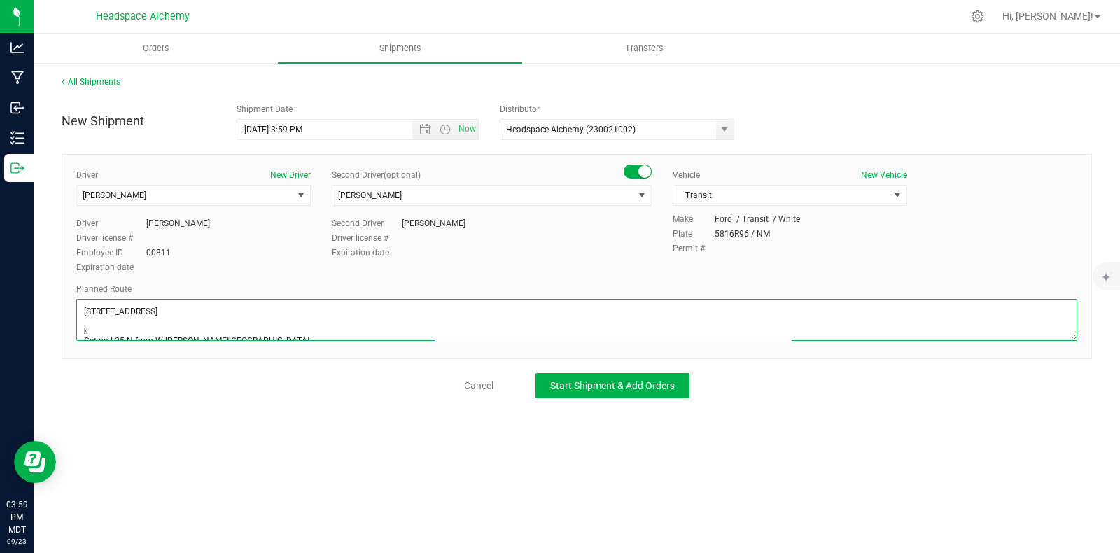
scroll to position [134, 0]
type textarea "[STREET_ADDRESS]  Get on I-25 N from W [PERSON_NAME][GEOGRAPHIC_DATA] 9 min (2…"
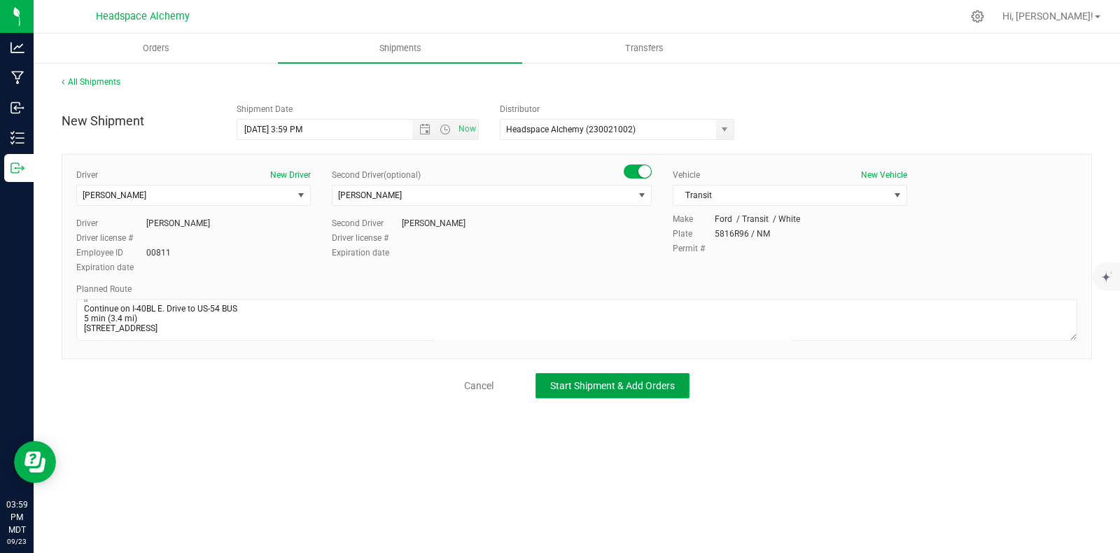
click at [577, 390] on span "Start Shipment & Add Orders" at bounding box center [612, 385] width 125 height 11
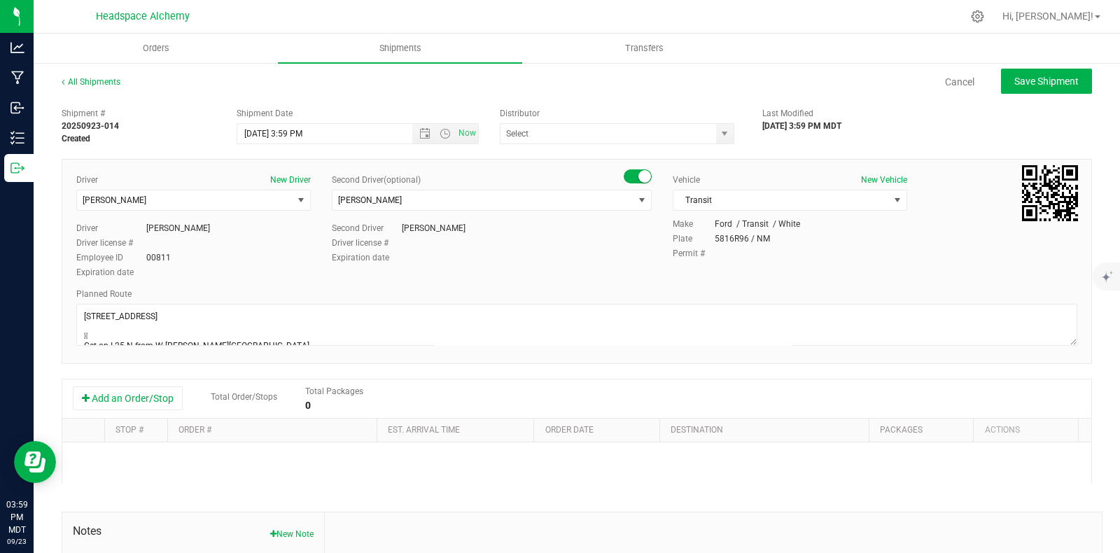
type input "Headspace Alchemy (230021002)"
click at [148, 394] on button "Add an Order/Stop" at bounding box center [128, 398] width 110 height 24
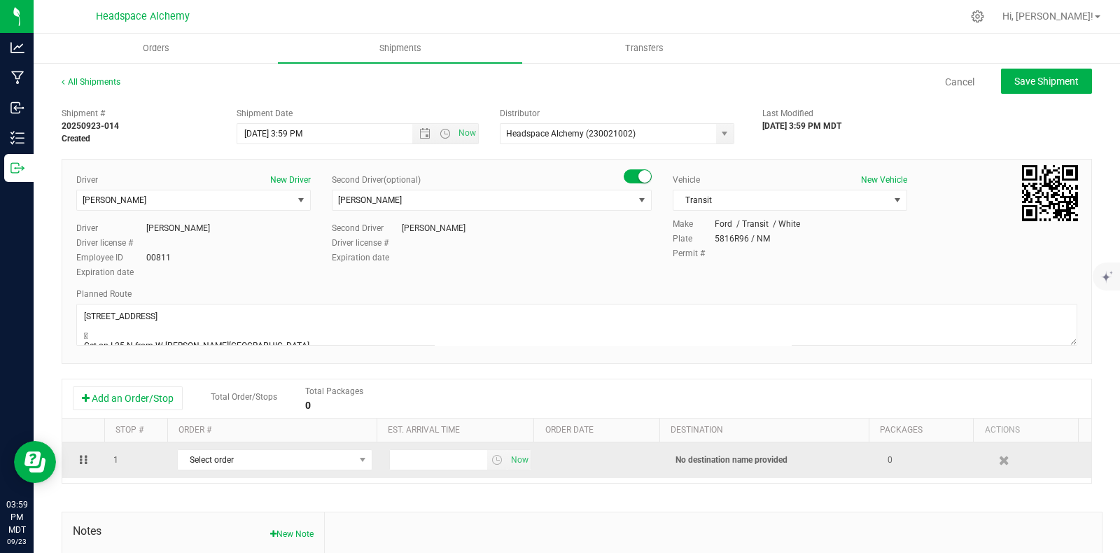
click at [304, 446] on td "Select order 00000885 00000884 00000883 00000882 00000881 00000880 00000878 000…" at bounding box center [275, 460] width 212 height 36
click at [304, 456] on span "Select order" at bounding box center [266, 460] width 176 height 20
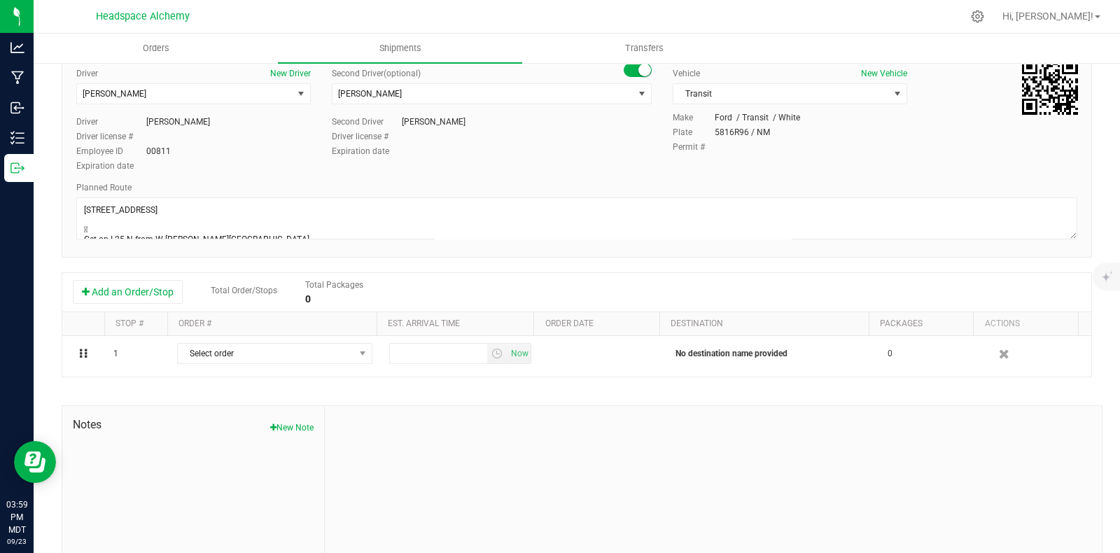
scroll to position [162, 0]
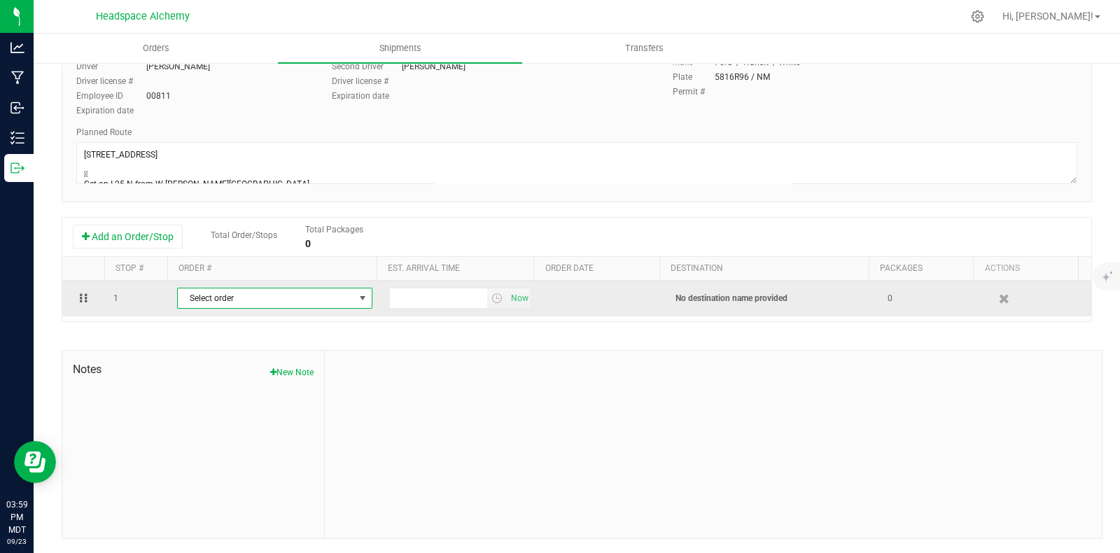
click at [359, 305] on span "select" at bounding box center [361, 298] width 17 height 20
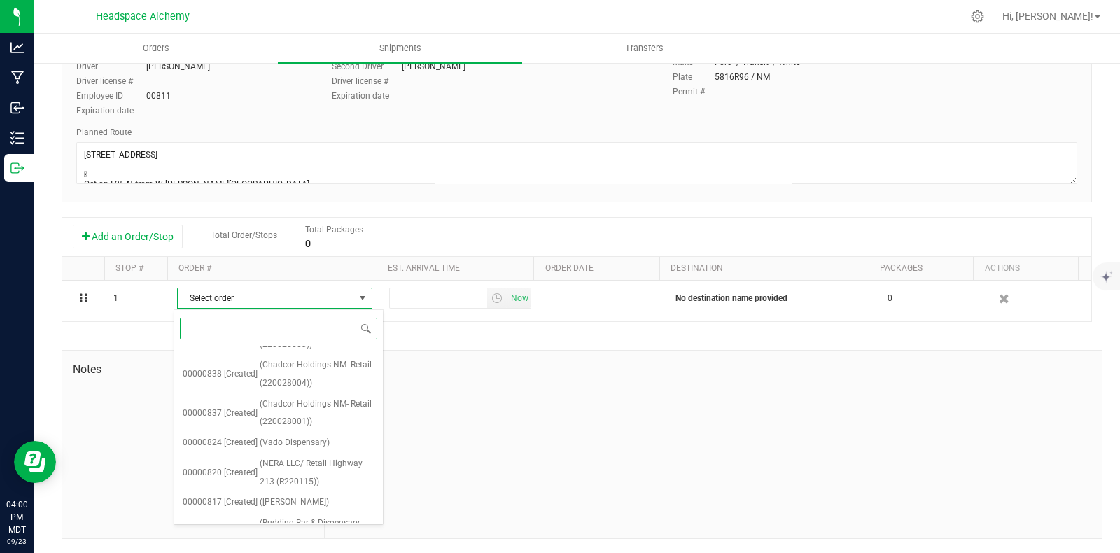
scroll to position [1065, 0]
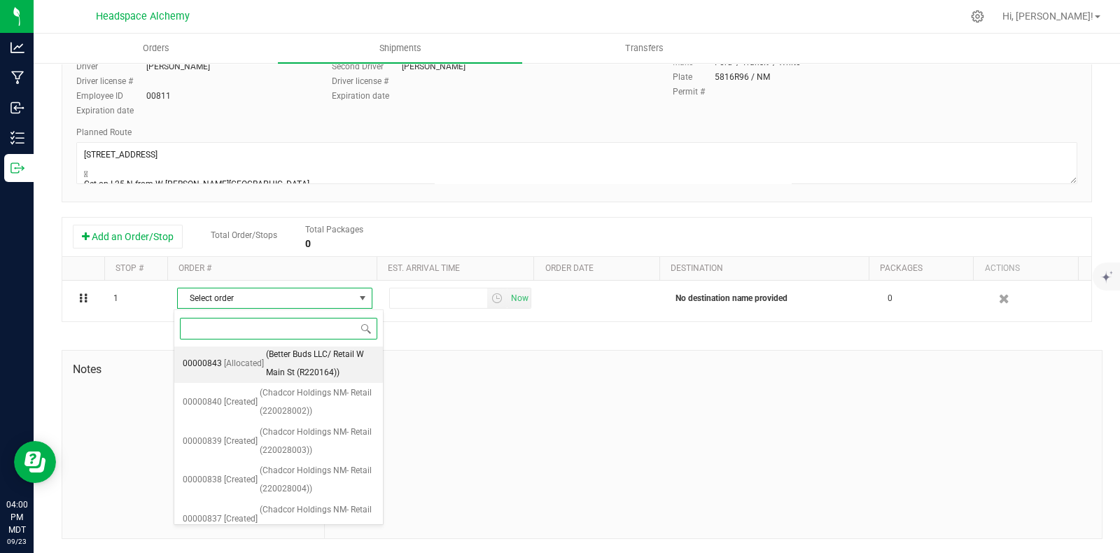
click at [287, 360] on span "(Better Buds LLC/ Retail W Main St (R220164))" at bounding box center [320, 364] width 108 height 36
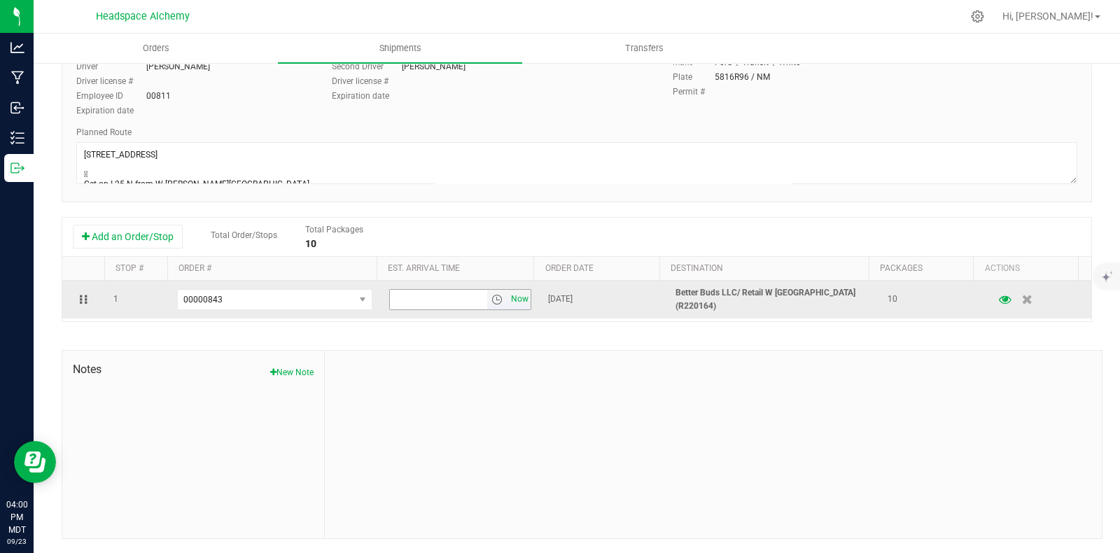
click at [508, 297] on span "Now" at bounding box center [520, 299] width 24 height 20
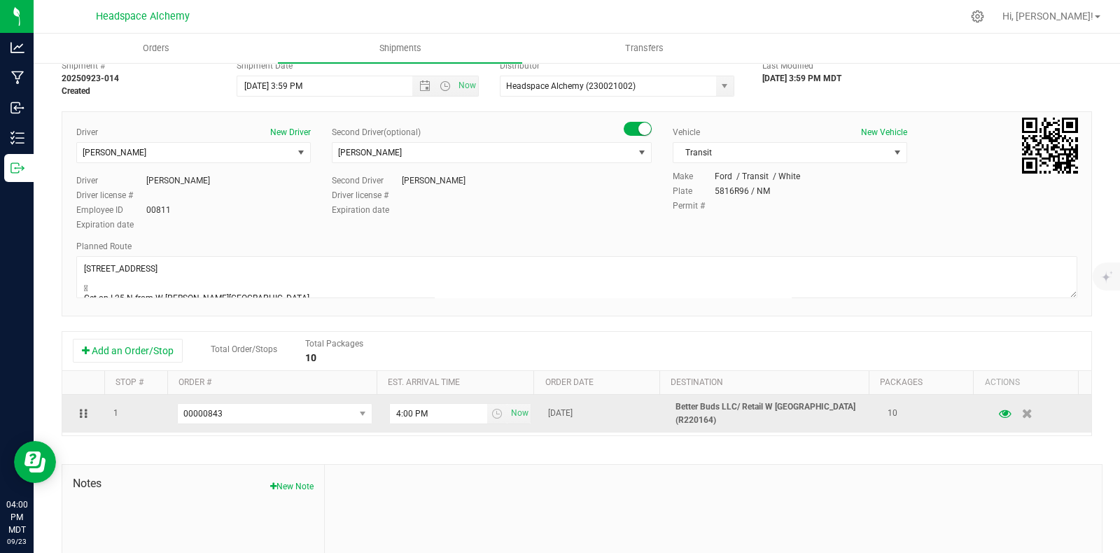
scroll to position [0, 0]
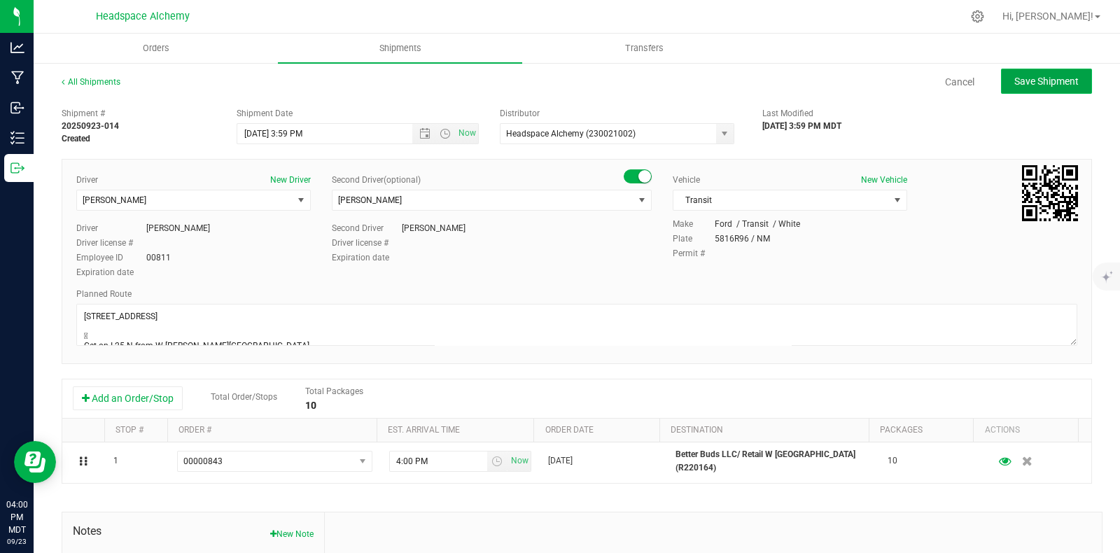
click at [1058, 71] on button "Save Shipment" at bounding box center [1046, 81] width 91 height 25
type input "[DATE] 9:59 PM"
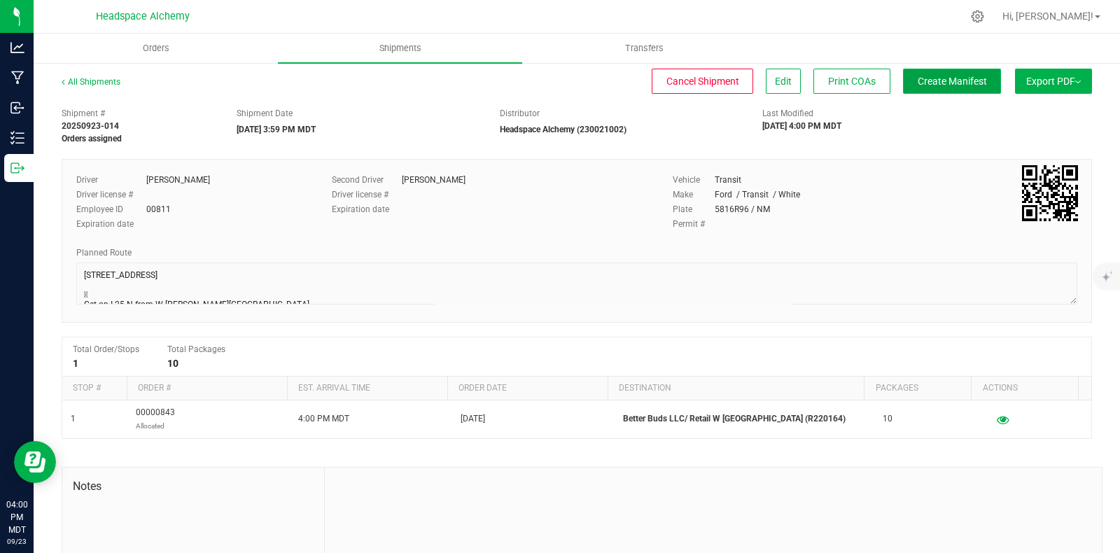
click at [957, 74] on button "Create Manifest" at bounding box center [952, 81] width 98 height 25
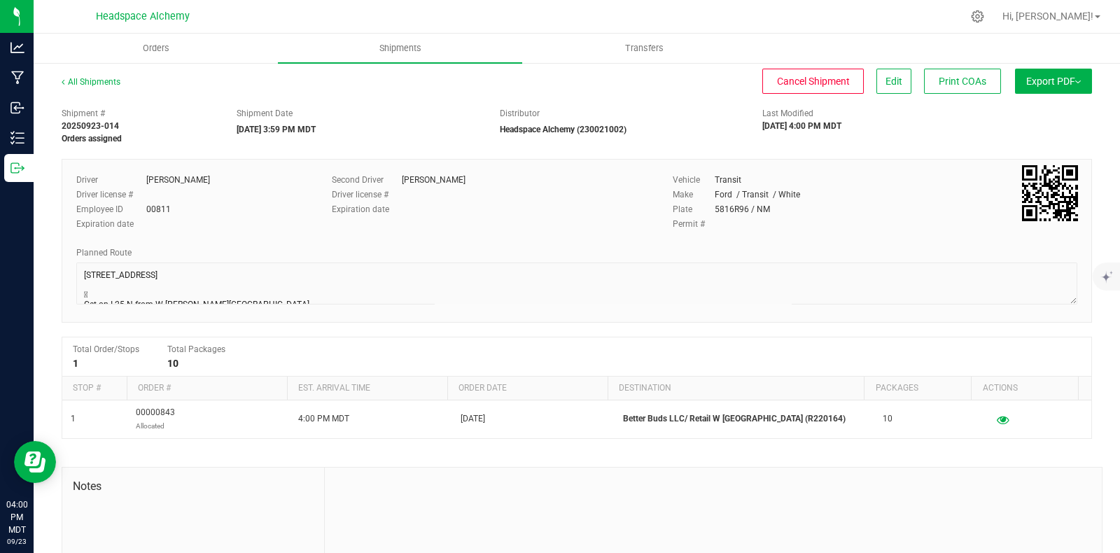
click at [1064, 84] on span "Export PDF" at bounding box center [1053, 81] width 55 height 11
click at [1020, 117] on span "Manifest by Package ID" at bounding box center [1032, 112] width 89 height 10
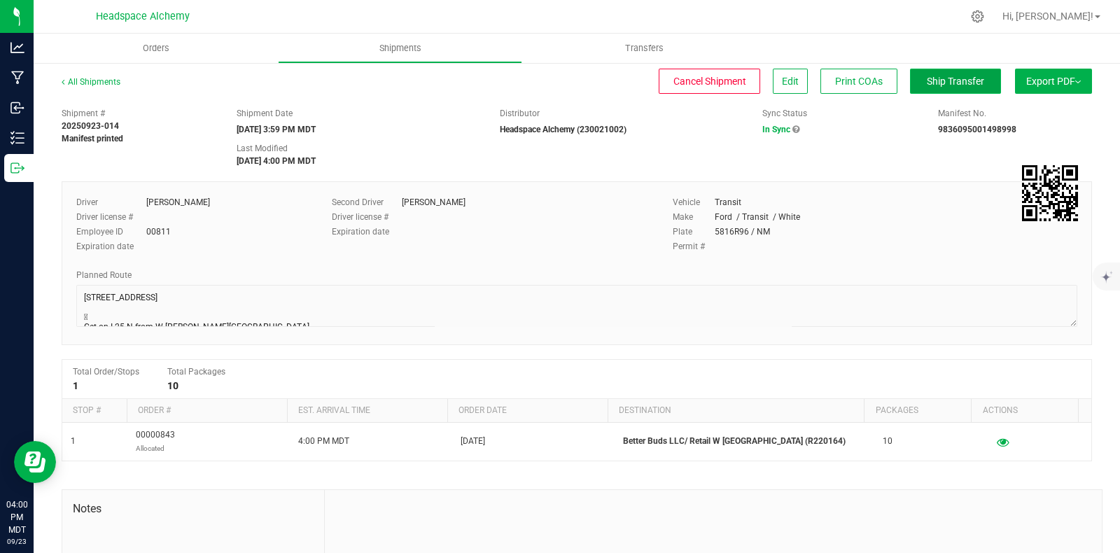
click at [953, 84] on span "Ship Transfer" at bounding box center [955, 81] width 57 height 11
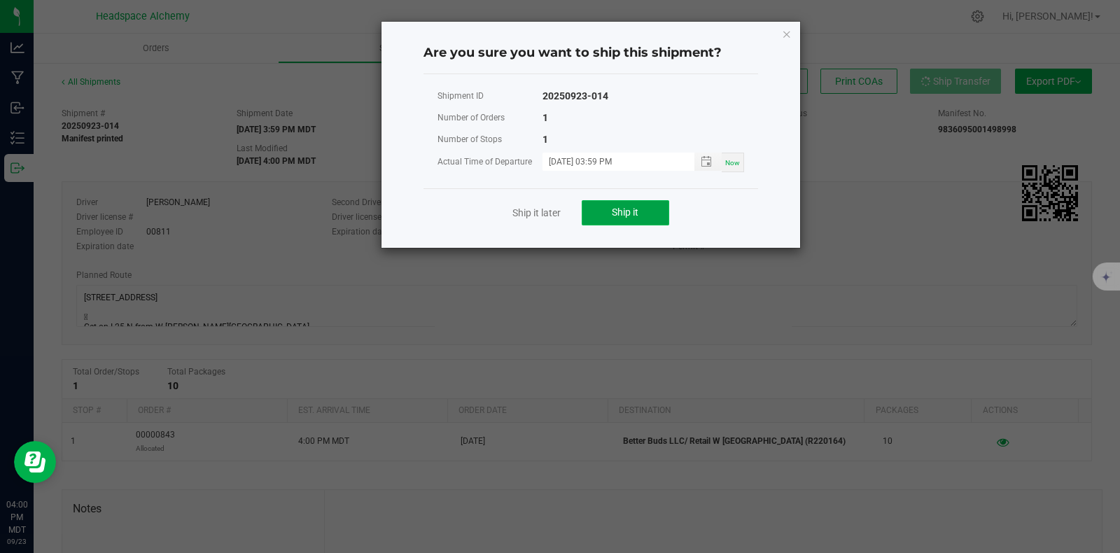
click at [633, 210] on span "Ship it" at bounding box center [625, 211] width 27 height 11
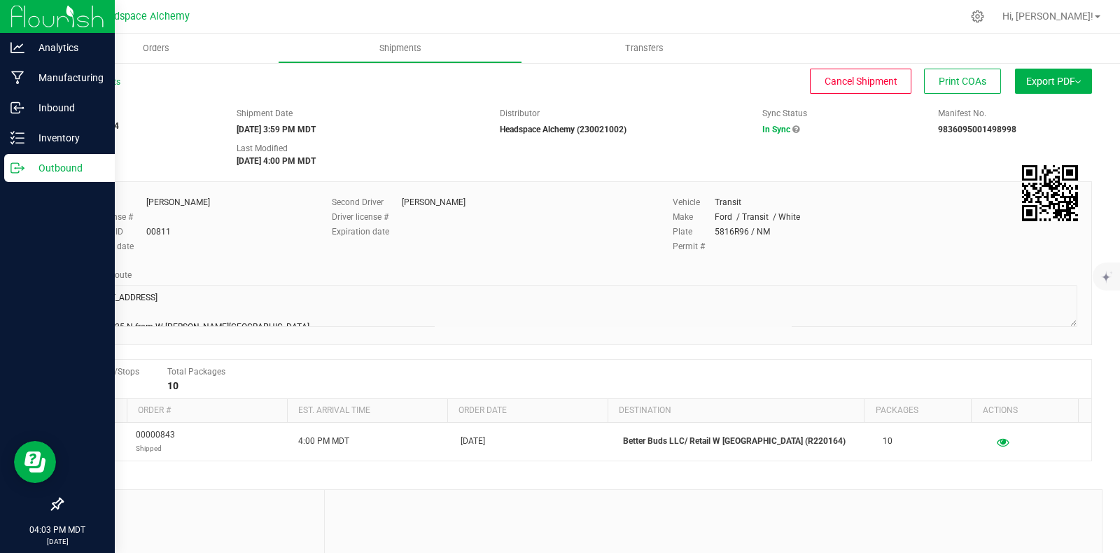
click at [28, 162] on p "Outbound" at bounding box center [66, 168] width 84 height 17
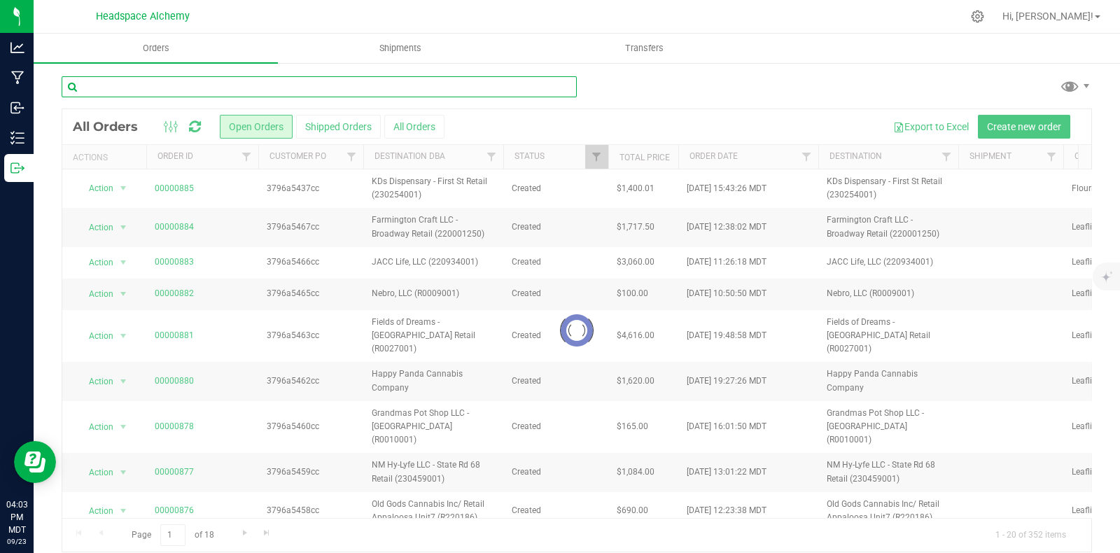
click at [222, 89] on input "text" at bounding box center [319, 86] width 515 height 21
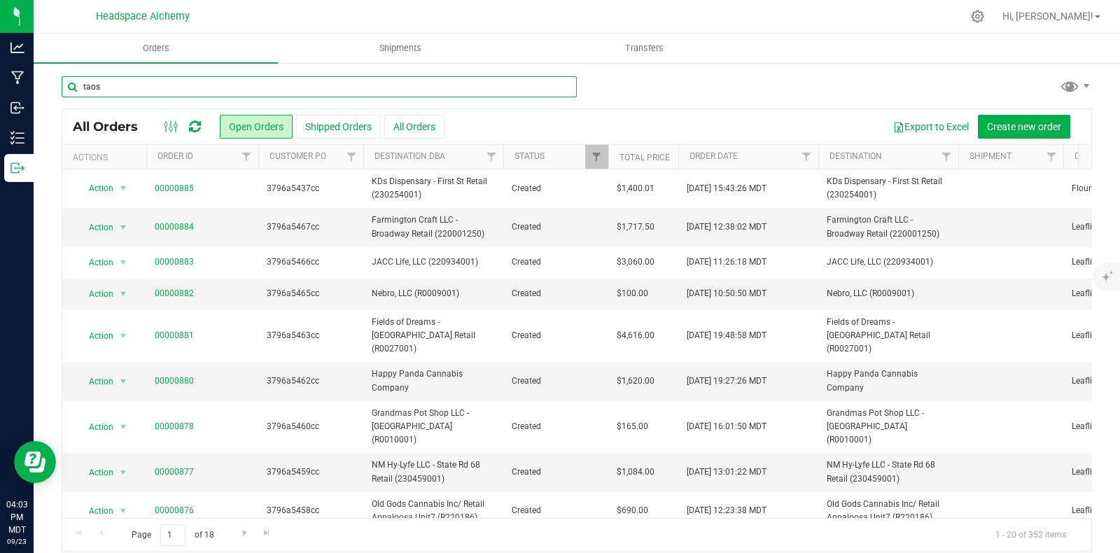
type input "taos"
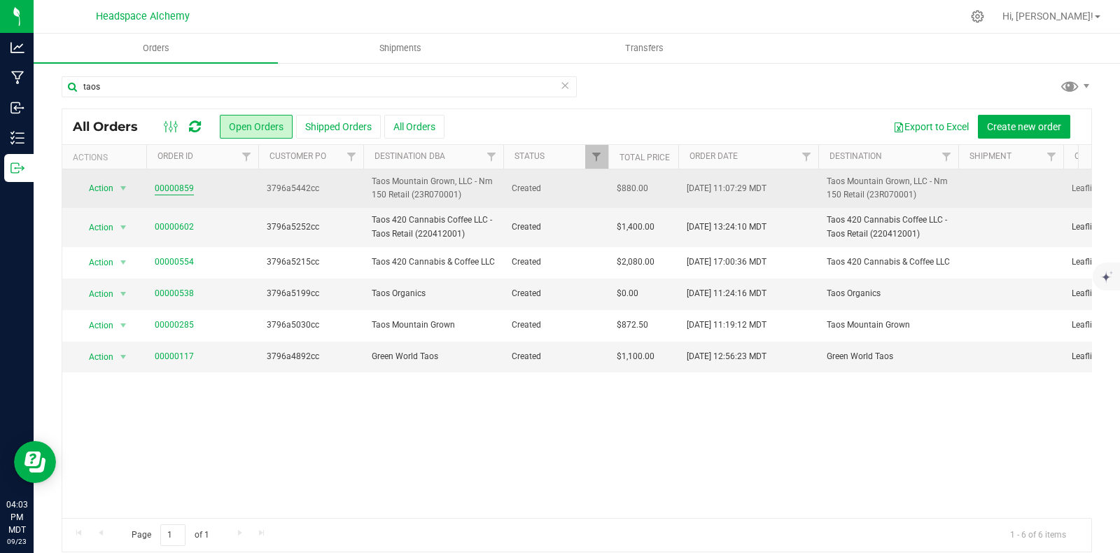
click at [188, 189] on link "00000859" at bounding box center [174, 188] width 39 height 13
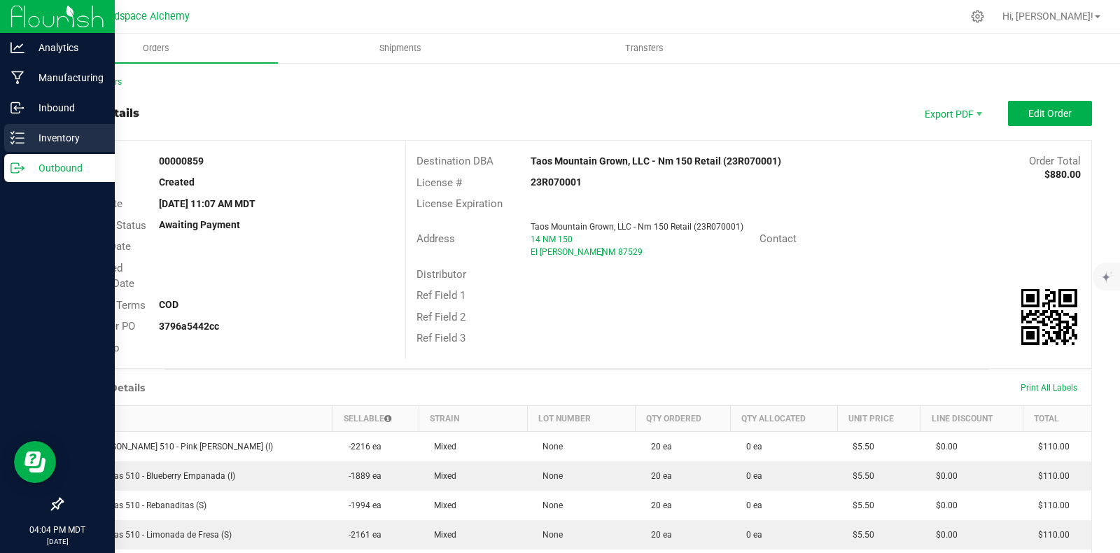
click at [24, 138] on p "Inventory" at bounding box center [66, 137] width 84 height 17
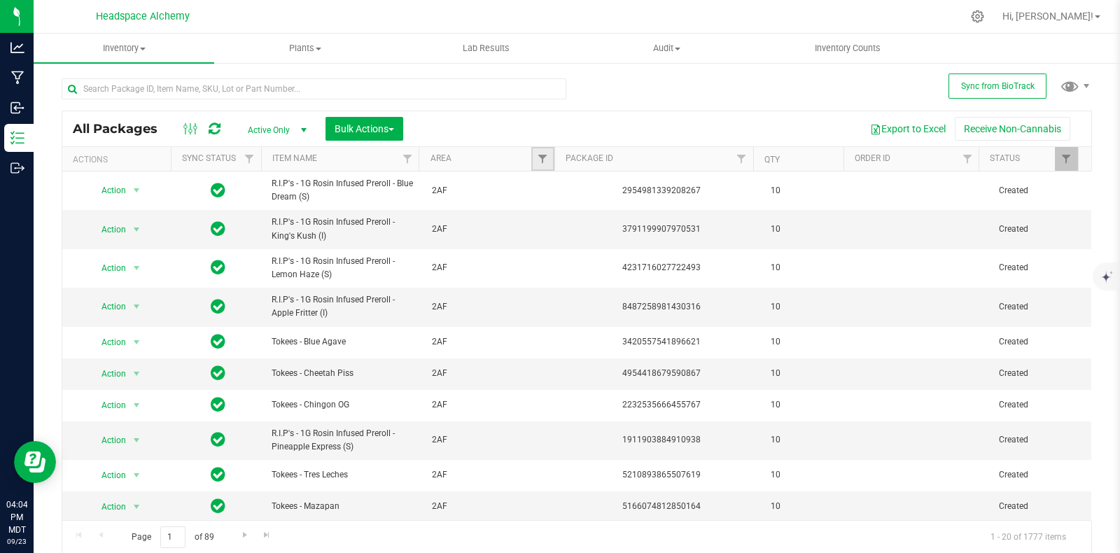
click at [542, 155] on link "Filter" at bounding box center [542, 159] width 23 height 24
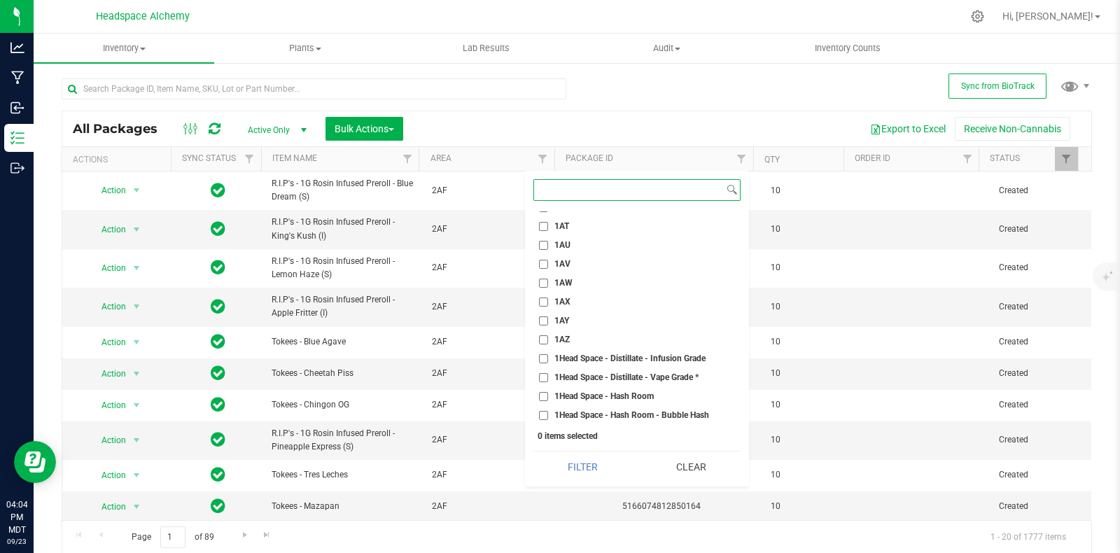
scroll to position [1050, 0]
click at [550, 317] on label "1AZ" at bounding box center [554, 321] width 31 height 9
click at [548, 317] on input "1AZ" at bounding box center [543, 321] width 9 height 9
checkbox input "true"
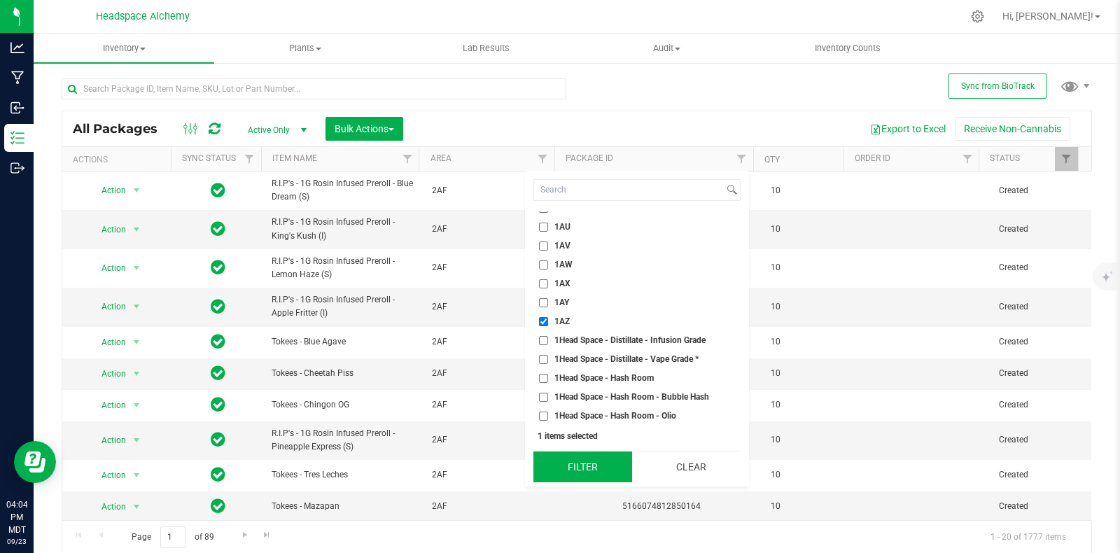
click at [596, 474] on button "Filter" at bounding box center [582, 466] width 99 height 31
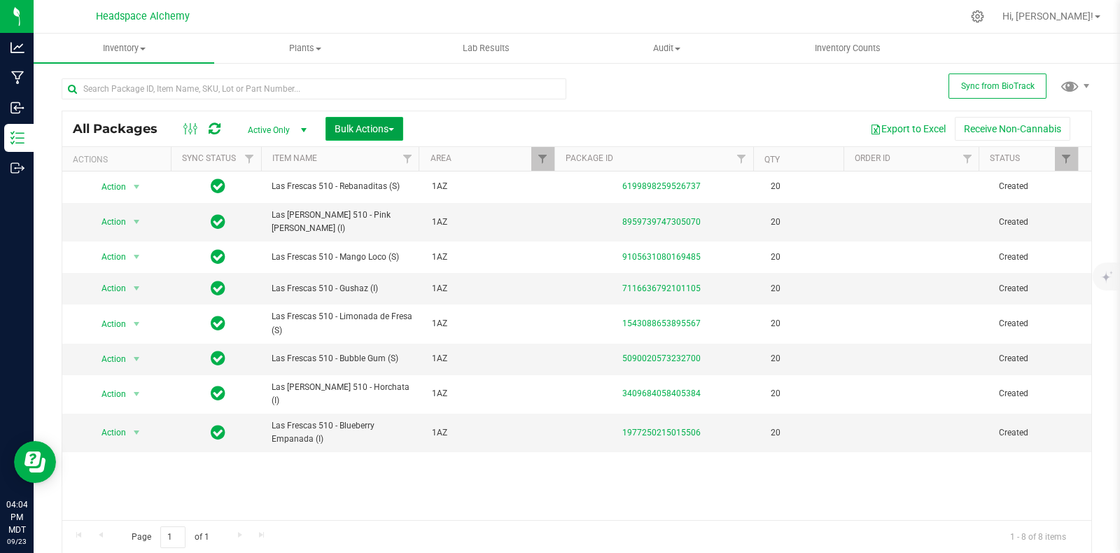
click at [388, 127] on span "Bulk Actions" at bounding box center [363, 128] width 59 height 11
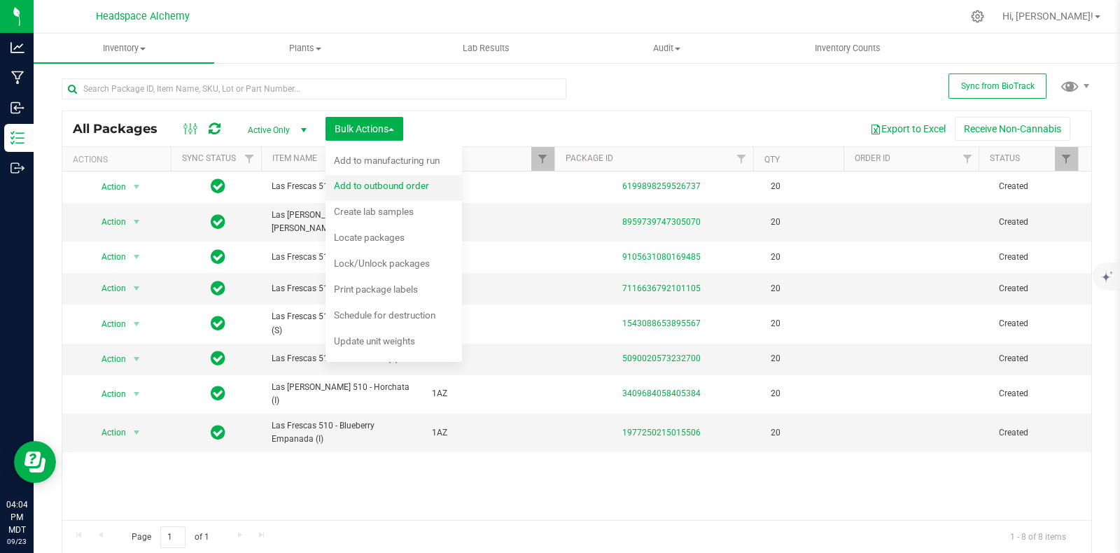
click at [406, 191] on div "Add to outbound order" at bounding box center [391, 187] width 114 height 22
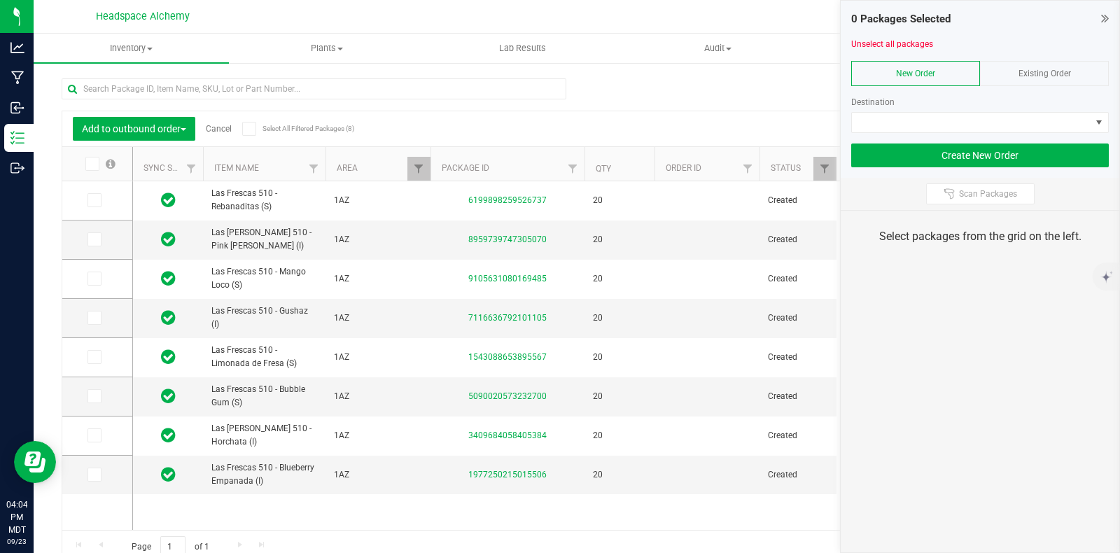
click at [1048, 69] on span "Existing Order" at bounding box center [1044, 74] width 52 height 10
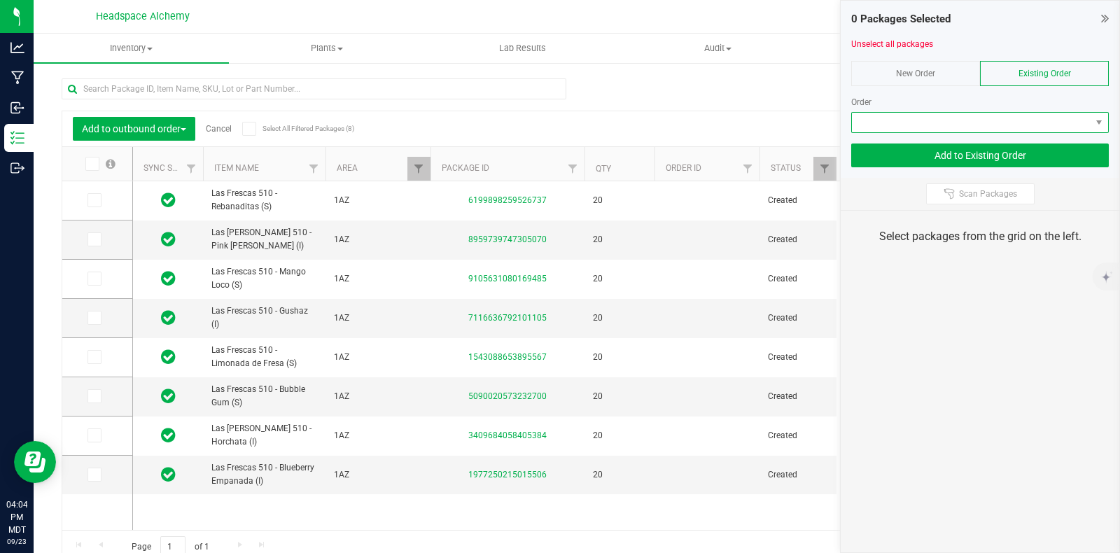
click at [999, 123] on span at bounding box center [971, 123] width 239 height 20
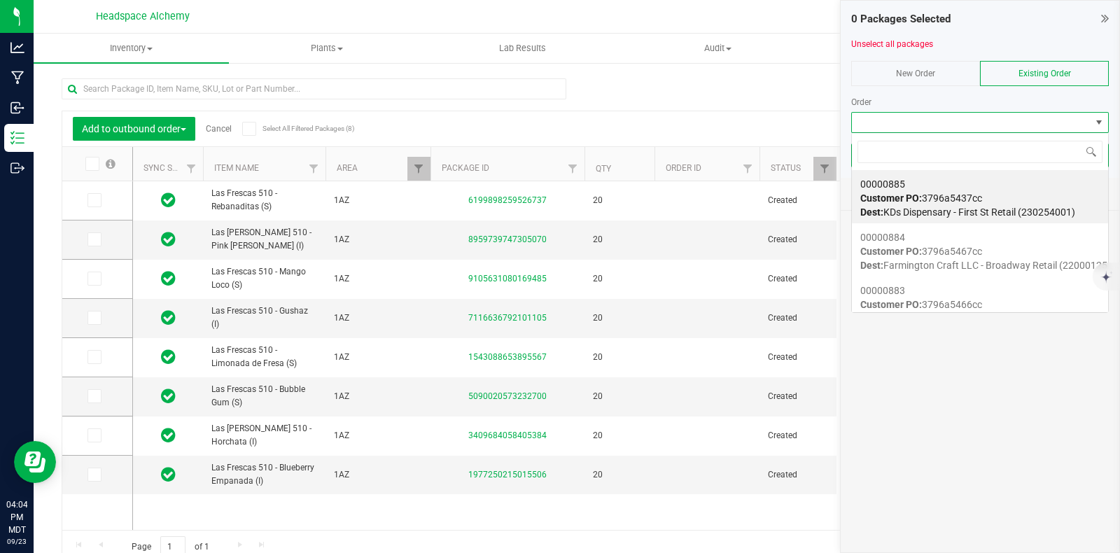
scroll to position [20, 258]
click at [938, 155] on input at bounding box center [979, 152] width 245 height 22
type input "859"
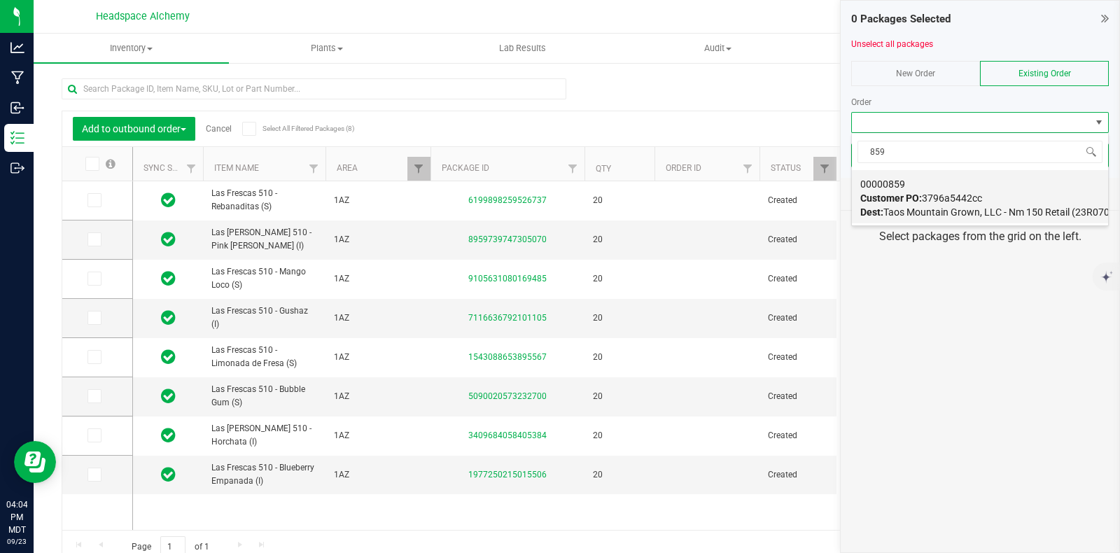
click at [948, 197] on span "Customer PO: 3796a5442cc" at bounding box center [921, 197] width 122 height 11
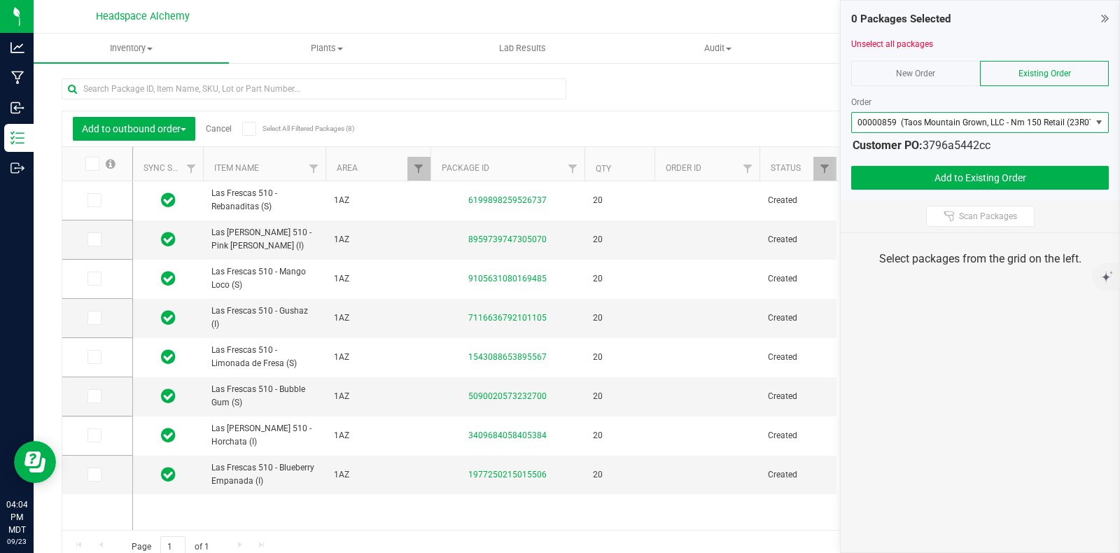
click at [245, 129] on icon at bounding box center [248, 129] width 9 height 0
click at [0, 0] on input "Select All Filtered Packages (8)" at bounding box center [0, 0] width 0 height 0
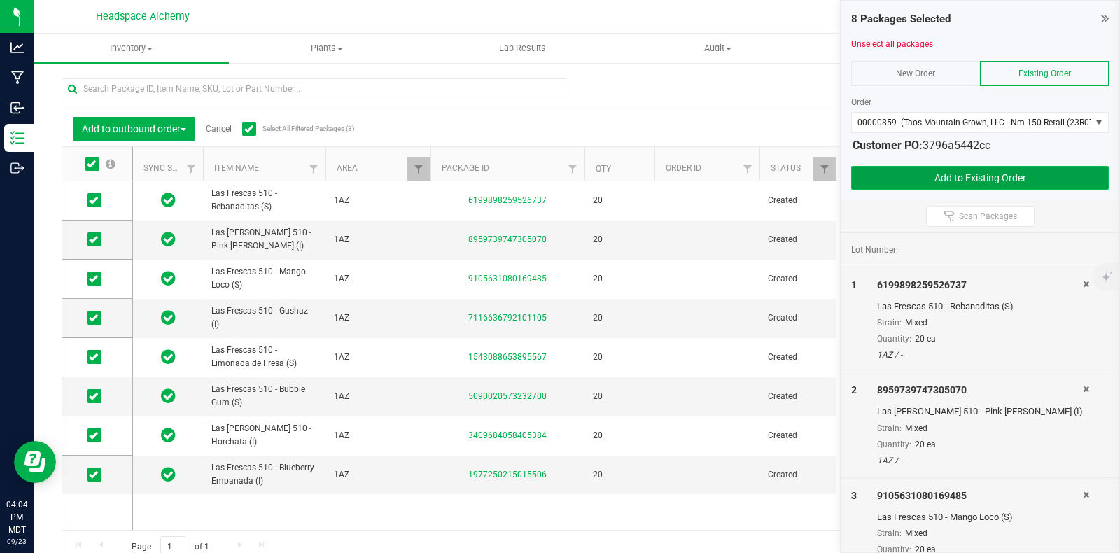
click at [950, 167] on button "Add to Existing Order" at bounding box center [980, 178] width 258 height 24
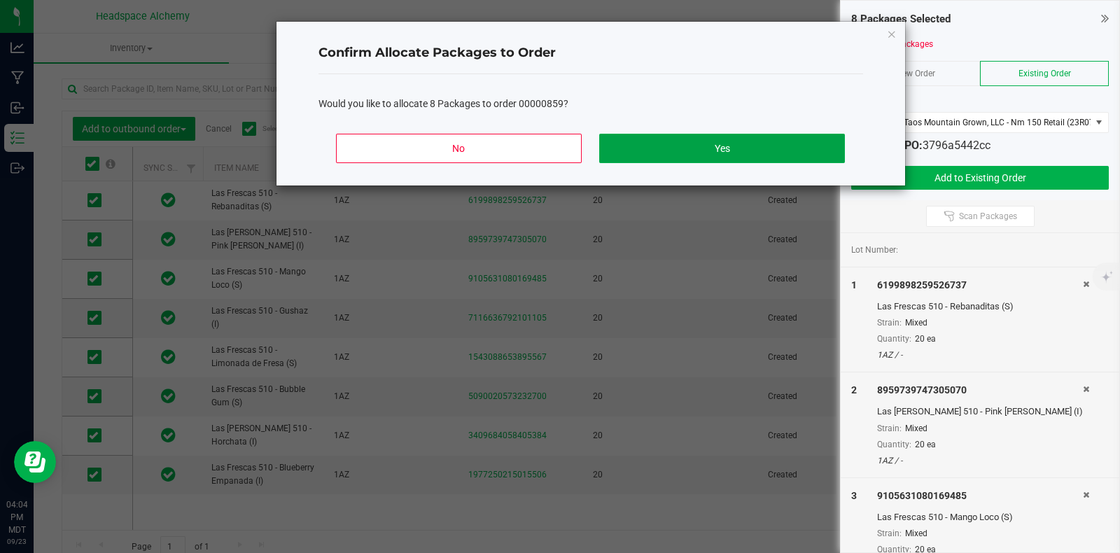
click at [754, 134] on button "Yes" at bounding box center [721, 148] width 245 height 29
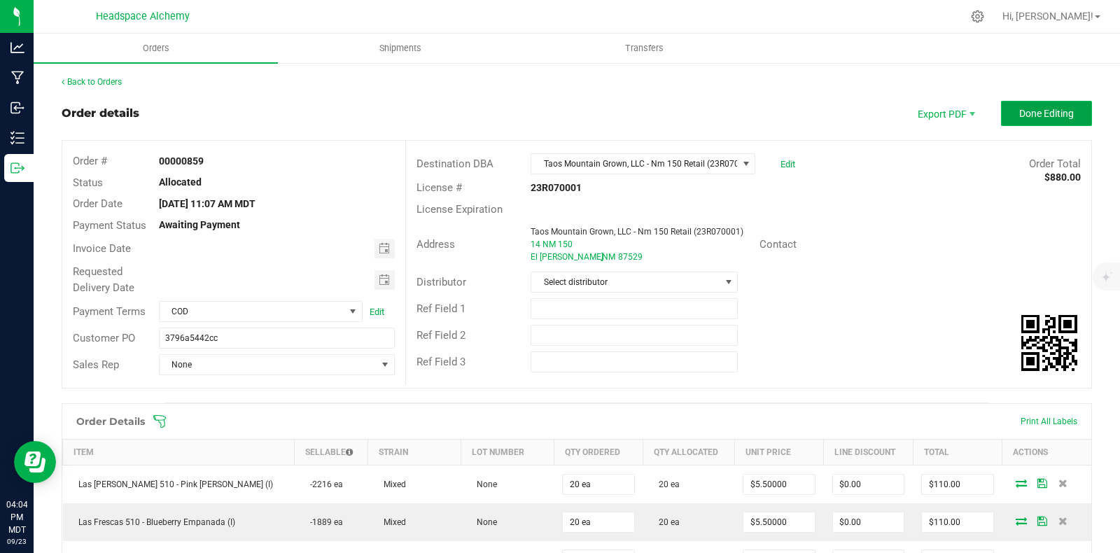
click at [1041, 115] on span "Done Editing" at bounding box center [1046, 113] width 55 height 11
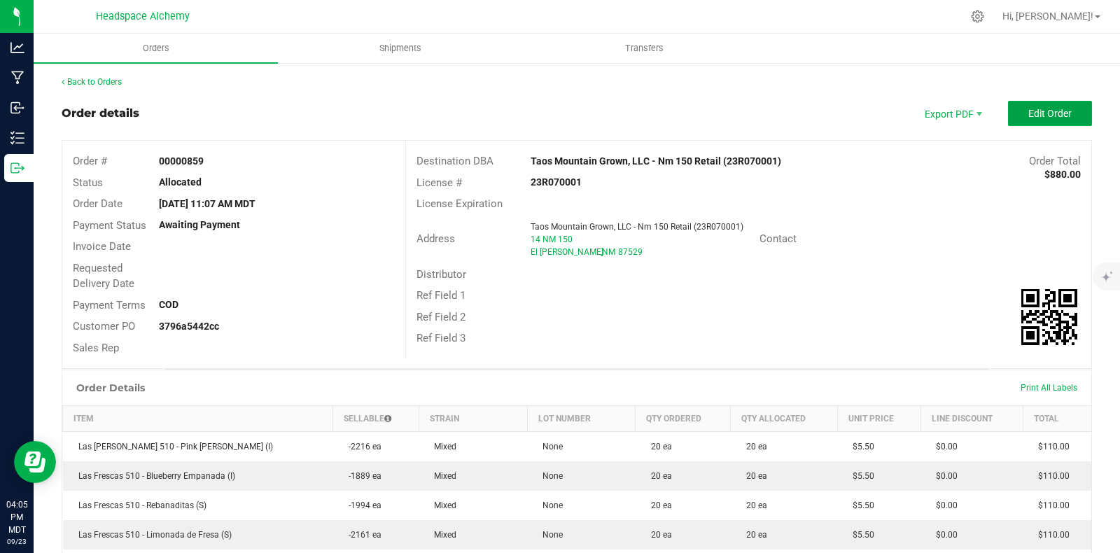
click at [1039, 115] on span "Edit Order" at bounding box center [1049, 113] width 43 height 11
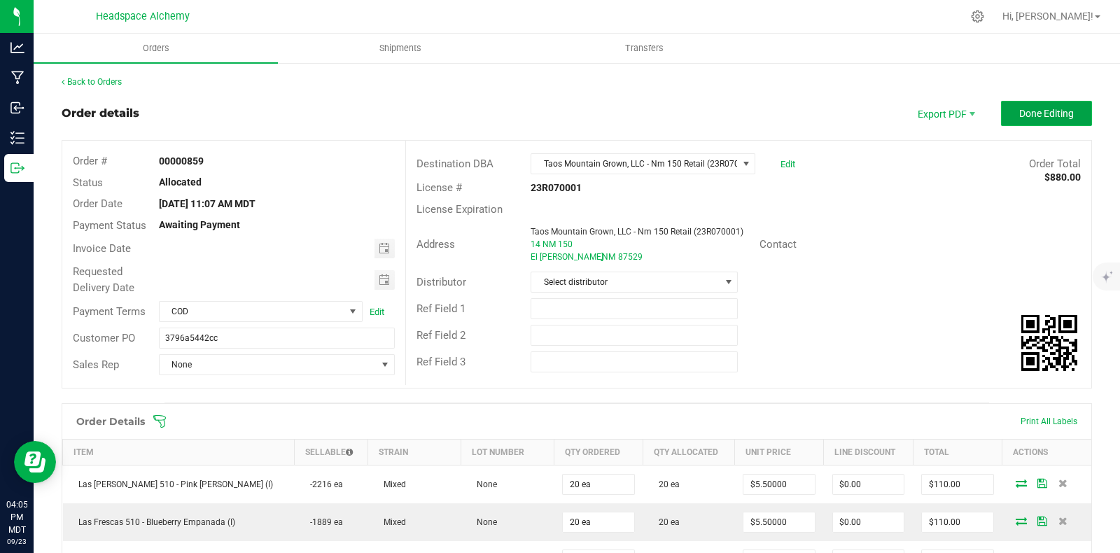
click at [1020, 113] on span "Done Editing" at bounding box center [1046, 113] width 55 height 11
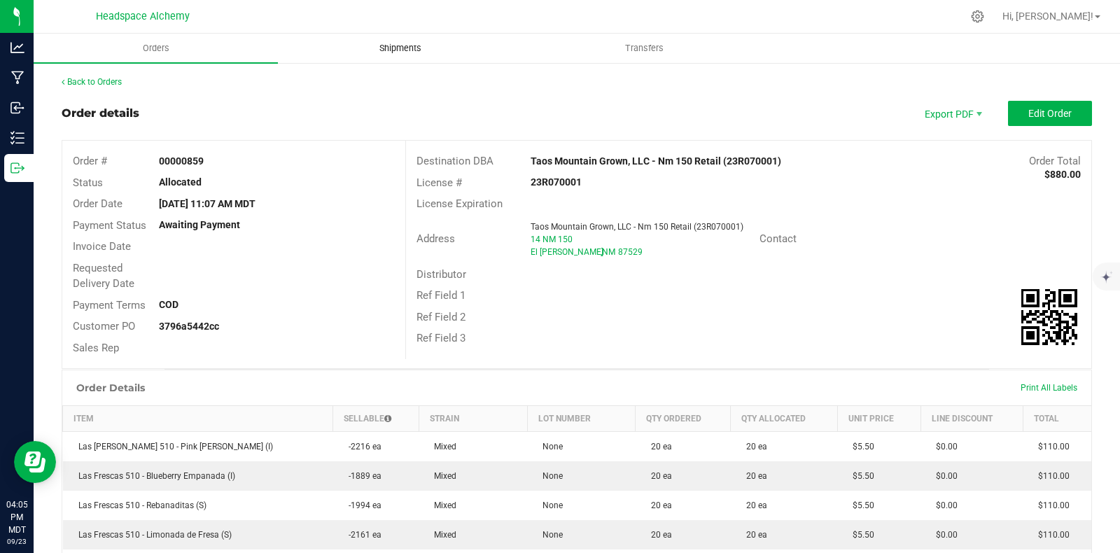
click at [388, 48] on span "Shipments" at bounding box center [400, 48] width 80 height 13
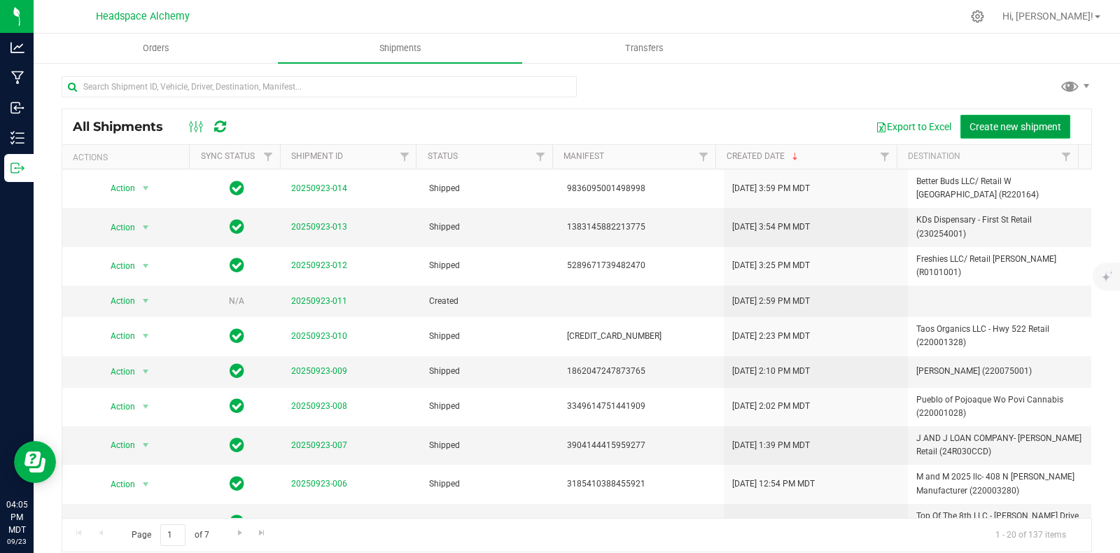
click at [987, 124] on span "Create new shipment" at bounding box center [1015, 126] width 92 height 11
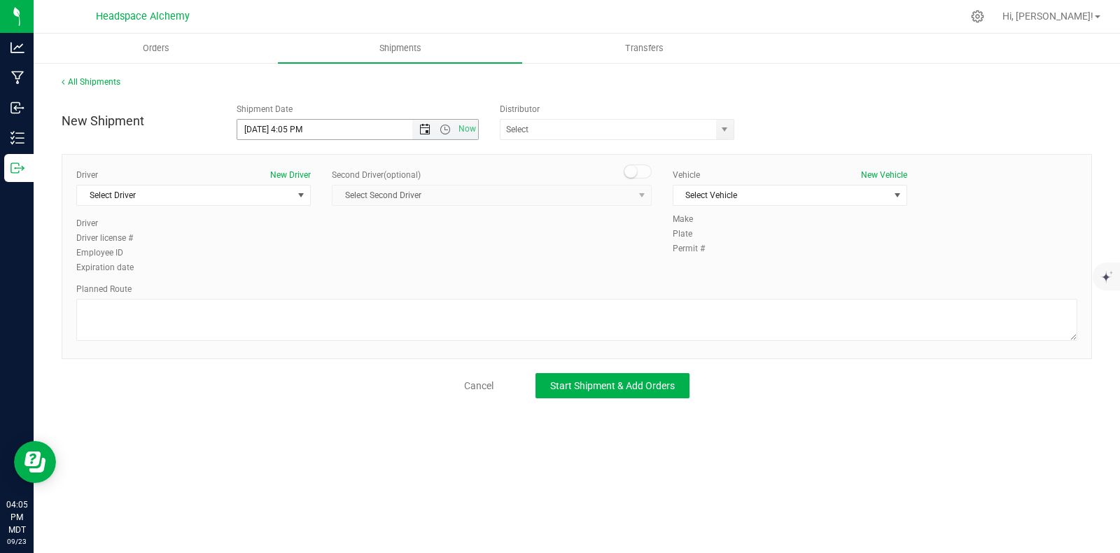
click at [420, 129] on span "Open the date view" at bounding box center [424, 129] width 11 height 11
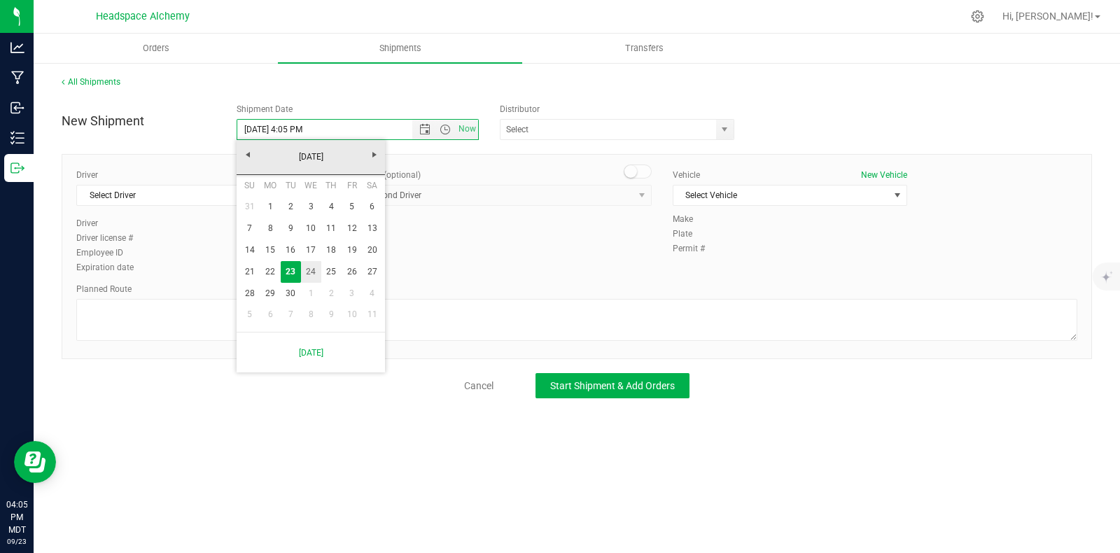
click at [313, 270] on link "24" at bounding box center [311, 272] width 20 height 22
type input "9/24/2025 4:05 PM"
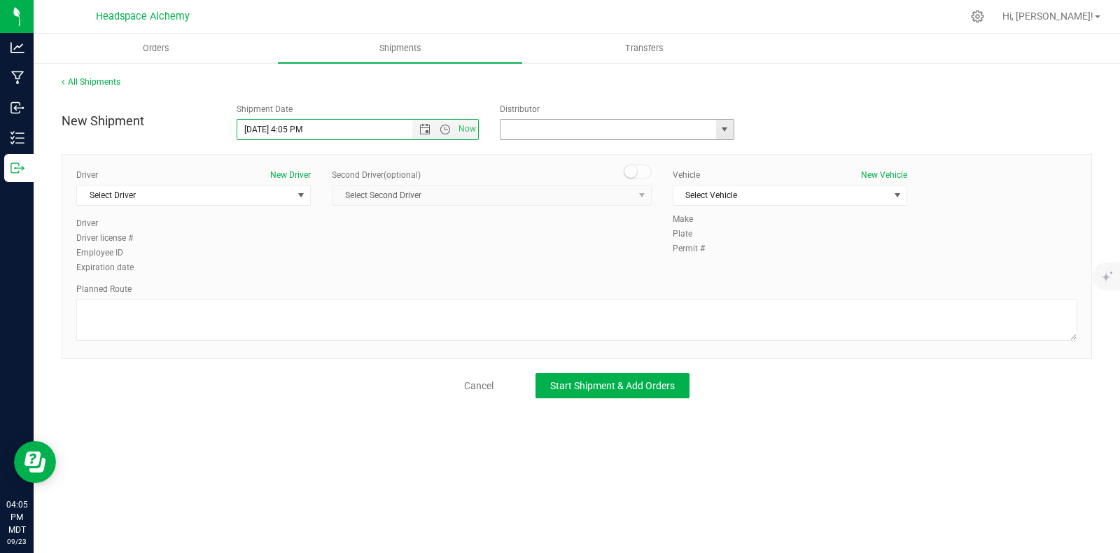
click at [548, 129] on input "text" at bounding box center [604, 130] width 209 height 20
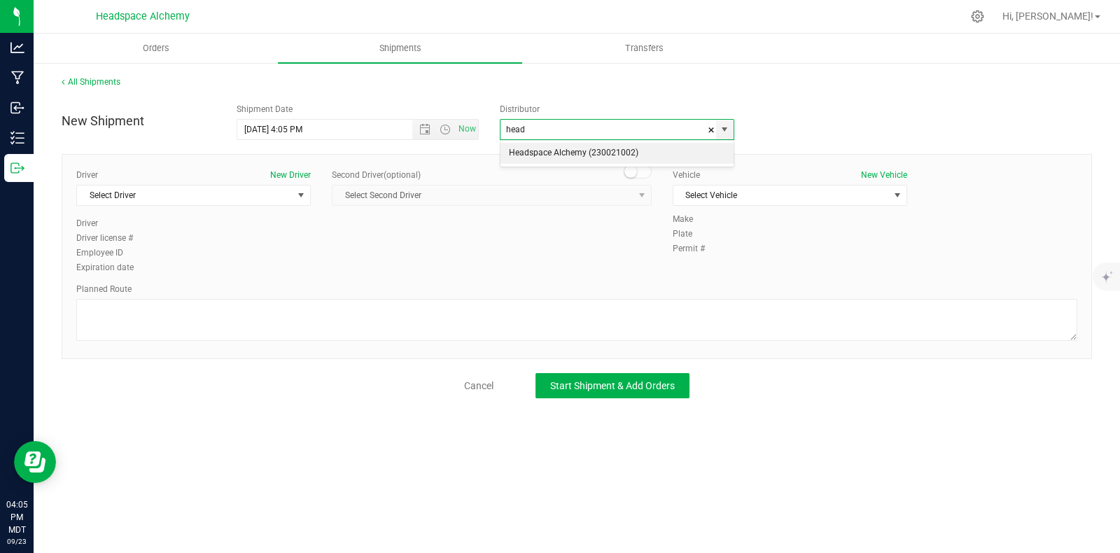
click at [537, 151] on li "Headspace Alchemy (230021002)" at bounding box center [616, 153] width 233 height 21
type input "Headspace Alchemy (230021002)"
click at [169, 194] on span "Select Driver" at bounding box center [185, 195] width 216 height 20
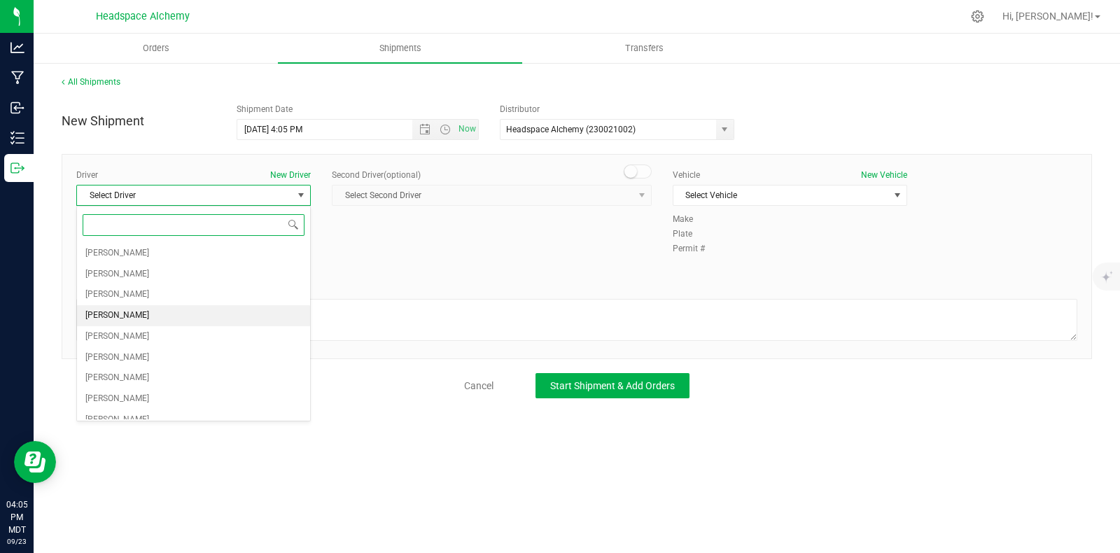
click at [109, 317] on span "Sherry Betts" at bounding box center [117, 316] width 64 height 18
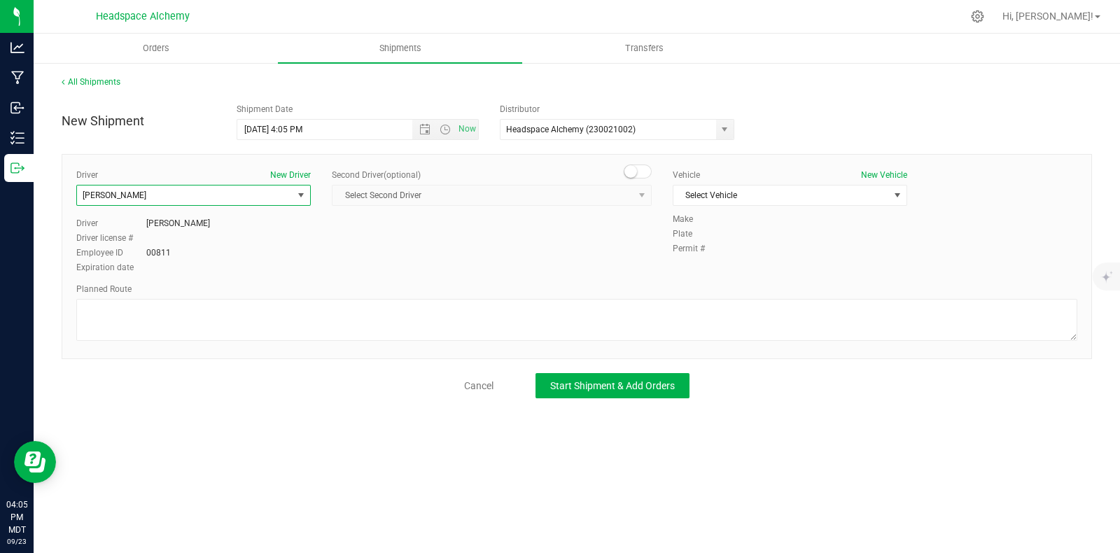
click at [642, 173] on span at bounding box center [638, 171] width 28 height 14
click at [608, 202] on span "Select Second Driver" at bounding box center [482, 195] width 301 height 20
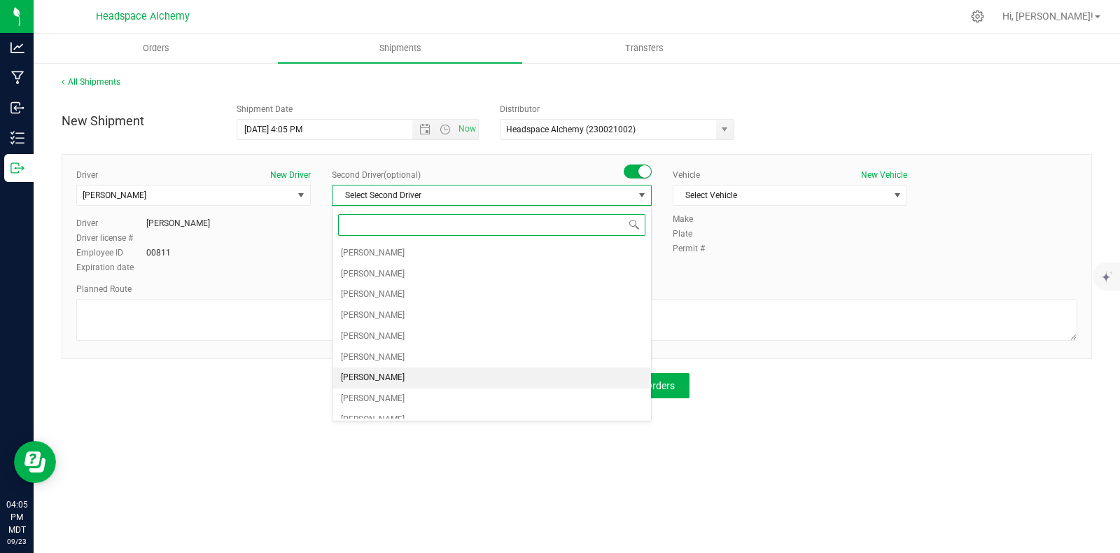
click at [372, 372] on span "Randy Delao" at bounding box center [373, 378] width 64 height 18
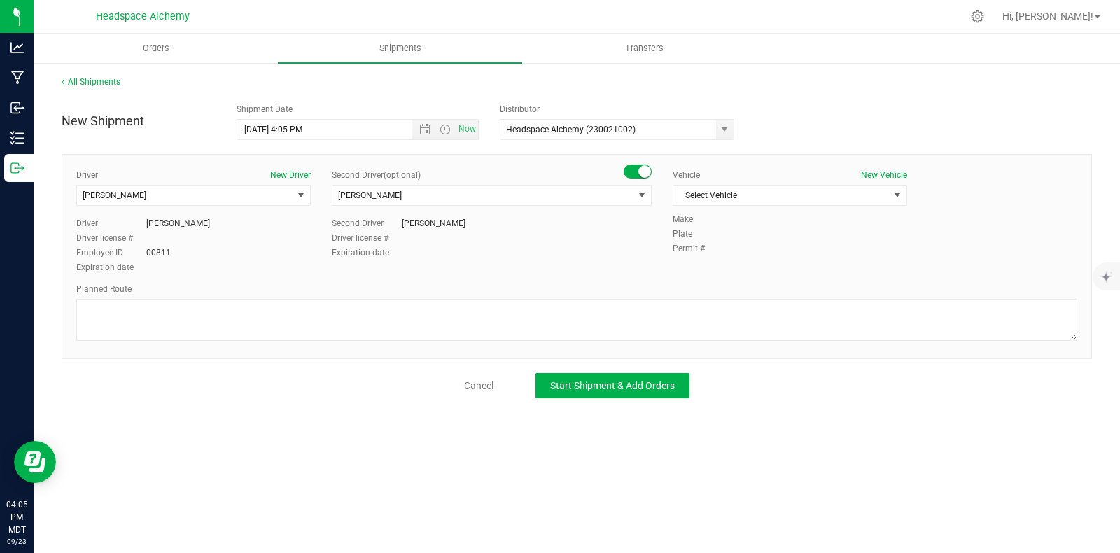
click at [794, 183] on div "Vehicle New Vehicle Select Vehicle Select Vehicle Davids Car Denali Malibu Moth…" at bounding box center [789, 191] width 255 height 44
click at [784, 190] on span "Select Vehicle" at bounding box center [781, 195] width 216 height 20
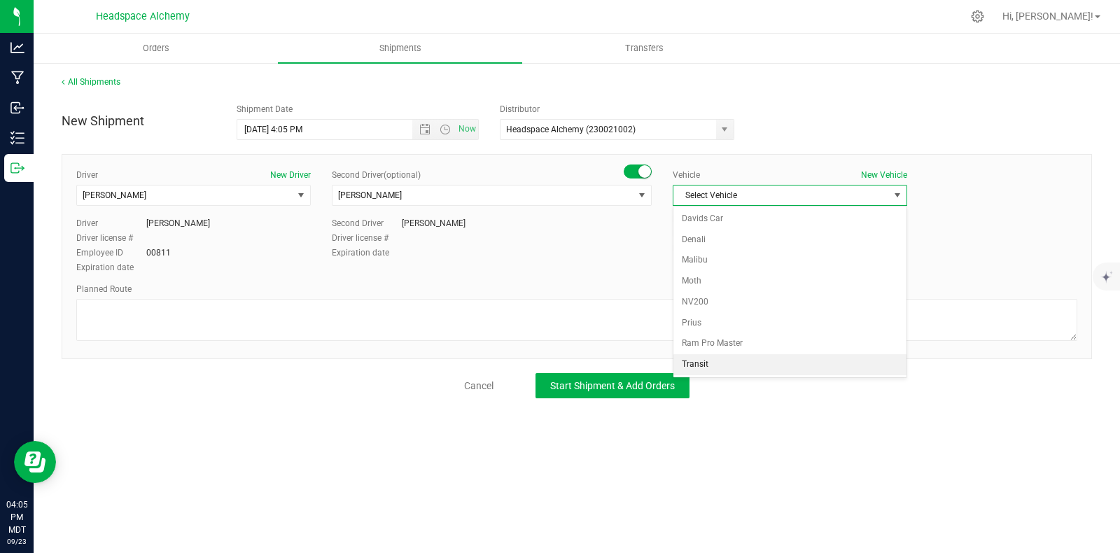
click at [695, 367] on li "Transit" at bounding box center [789, 364] width 233 height 21
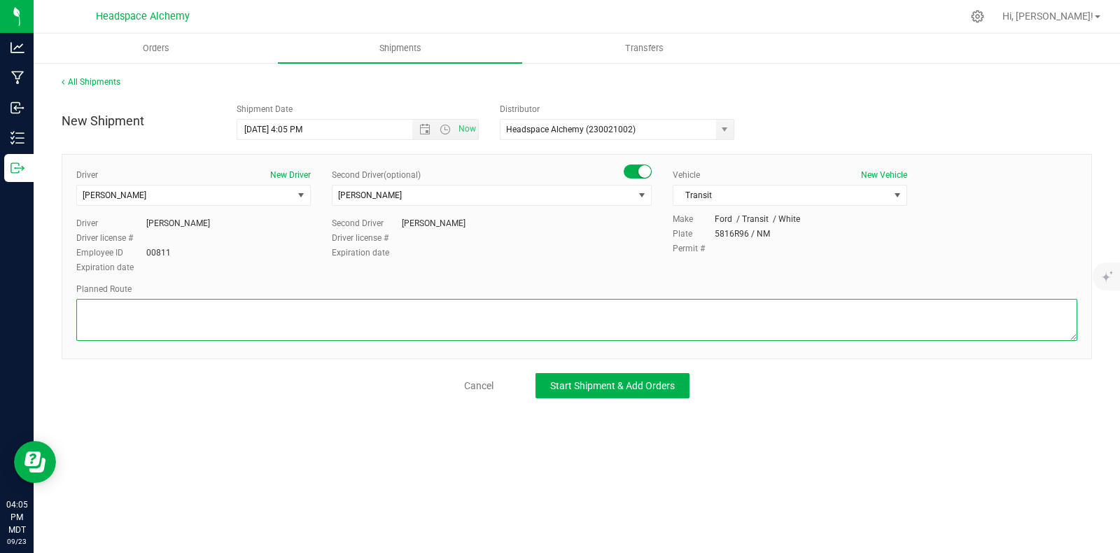
paste textarea "805 El Molino Blvd Las Cruces, NM 88005  Get on I-25 N from W Lohman Ave 9 min…"
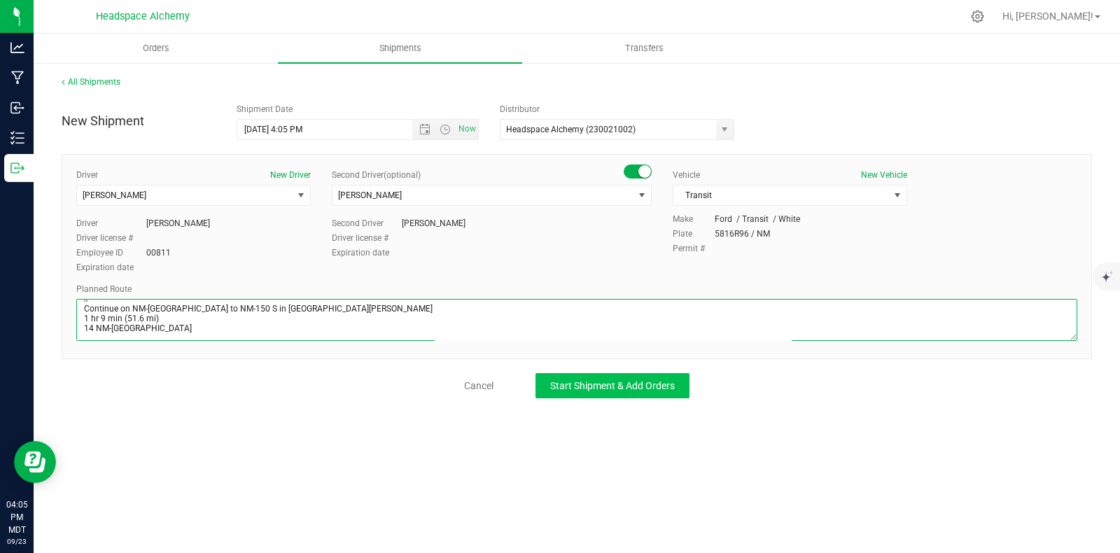
type textarea "805 El Molino Blvd Las Cruces, NM 88005  Get on I-25 N from W Lohman Ave 9 min…"
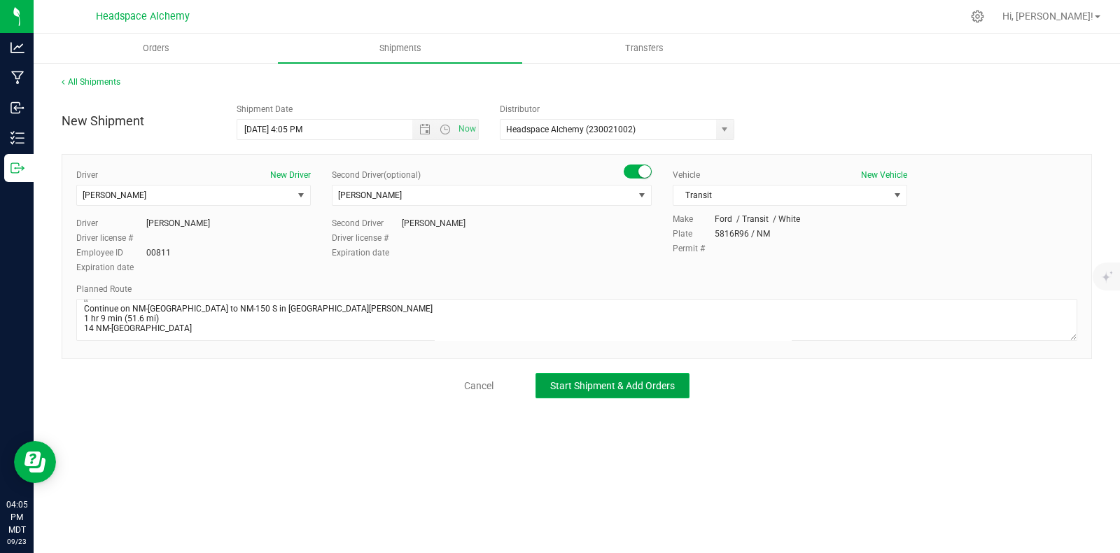
click at [637, 384] on span "Start Shipment & Add Orders" at bounding box center [612, 385] width 125 height 11
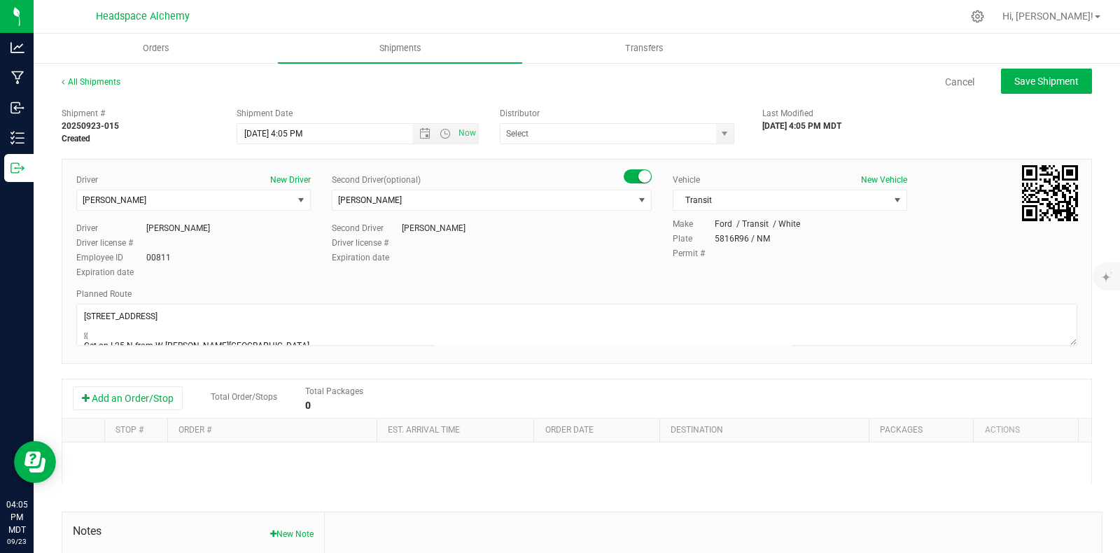
type input "Headspace Alchemy (230021002)"
click at [132, 400] on button "Add an Order/Stop" at bounding box center [128, 398] width 110 height 24
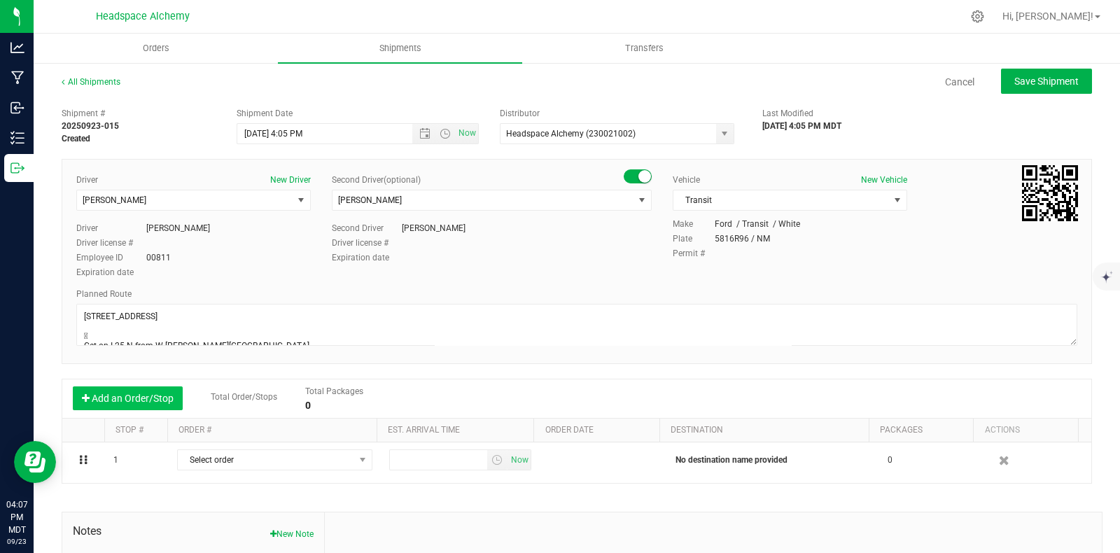
click at [139, 398] on button "Add an Order/Stop" at bounding box center [128, 398] width 110 height 24
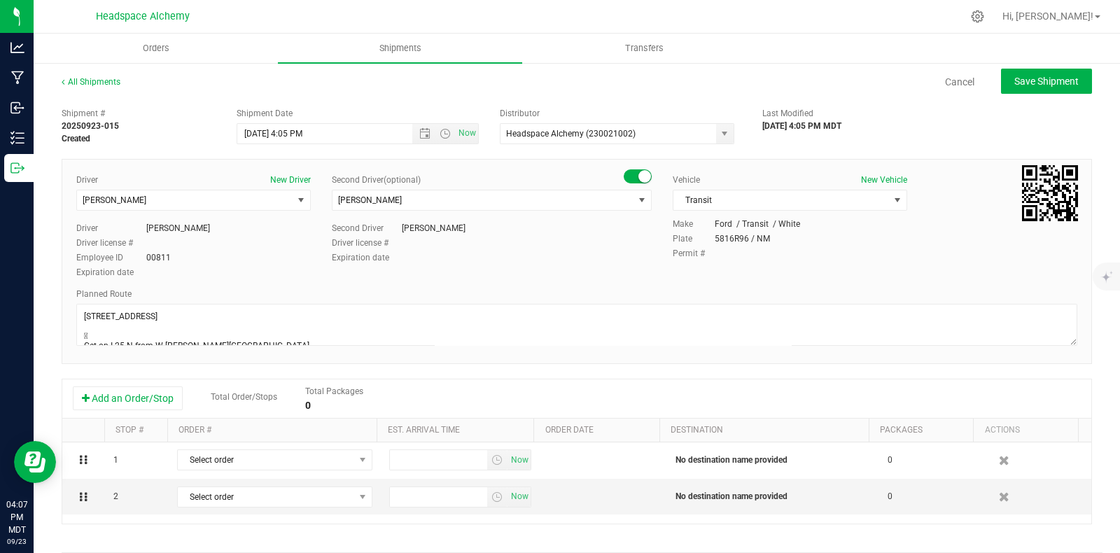
click at [999, 495] on icon "button" at bounding box center [1004, 497] width 10 height 10
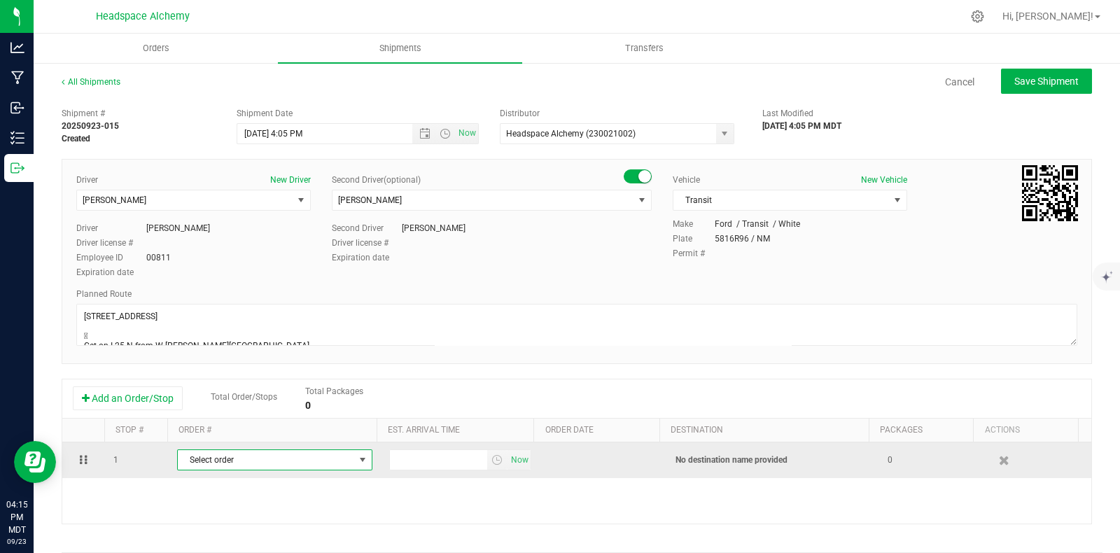
click at [302, 459] on span "Select order" at bounding box center [266, 460] width 176 height 20
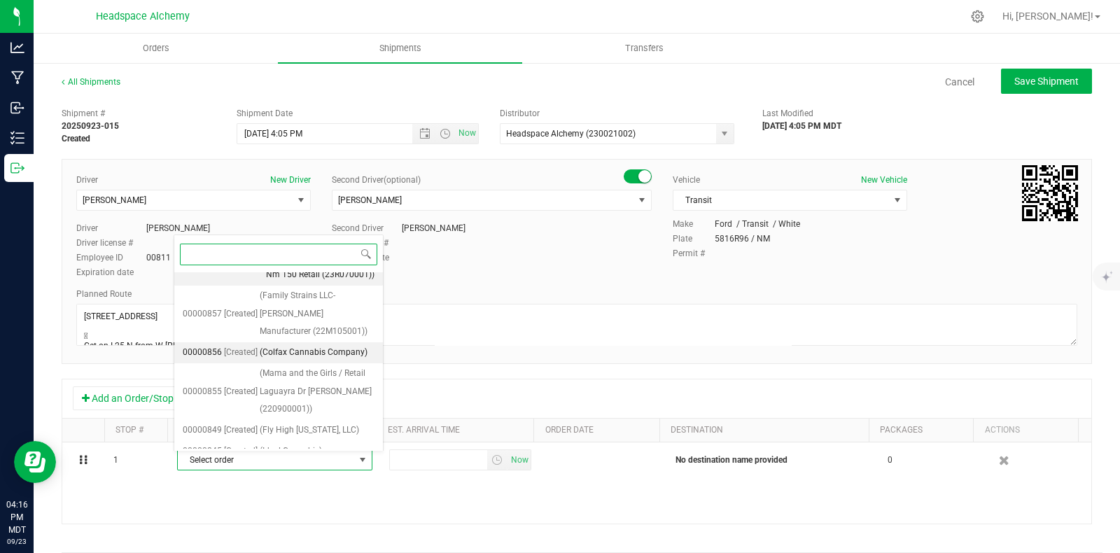
scroll to position [767, 0]
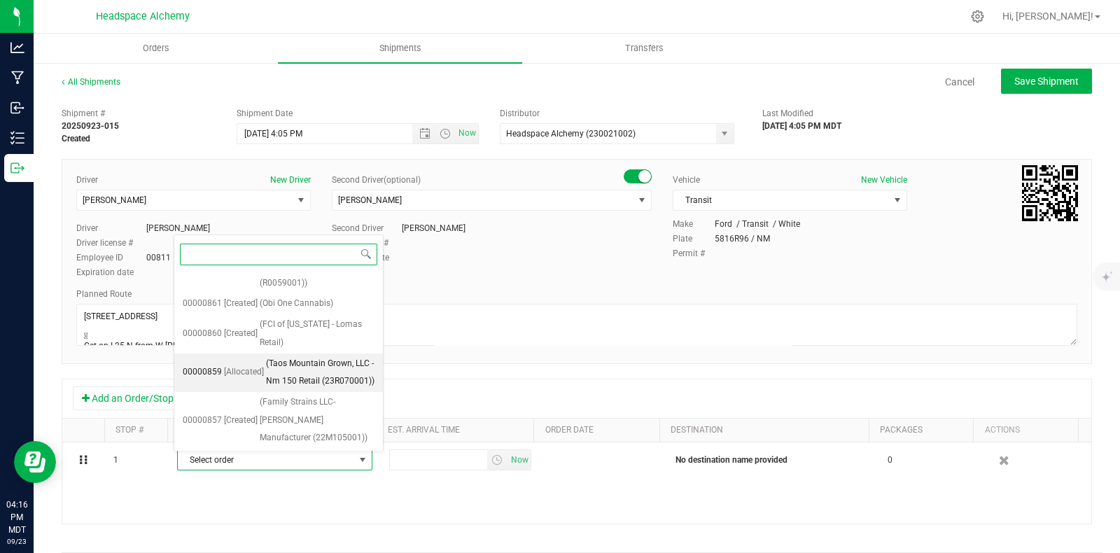
click at [318, 355] on span "(Taos Mountain Grown, LLC - Nm 150 Retail (23R070001))" at bounding box center [320, 373] width 108 height 36
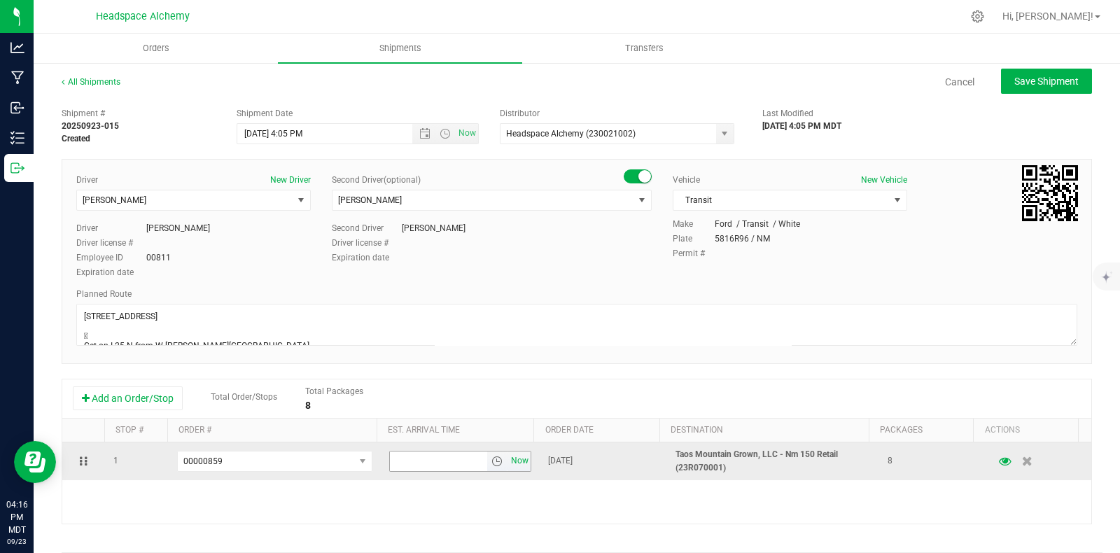
click at [510, 463] on span "Now" at bounding box center [520, 461] width 24 height 20
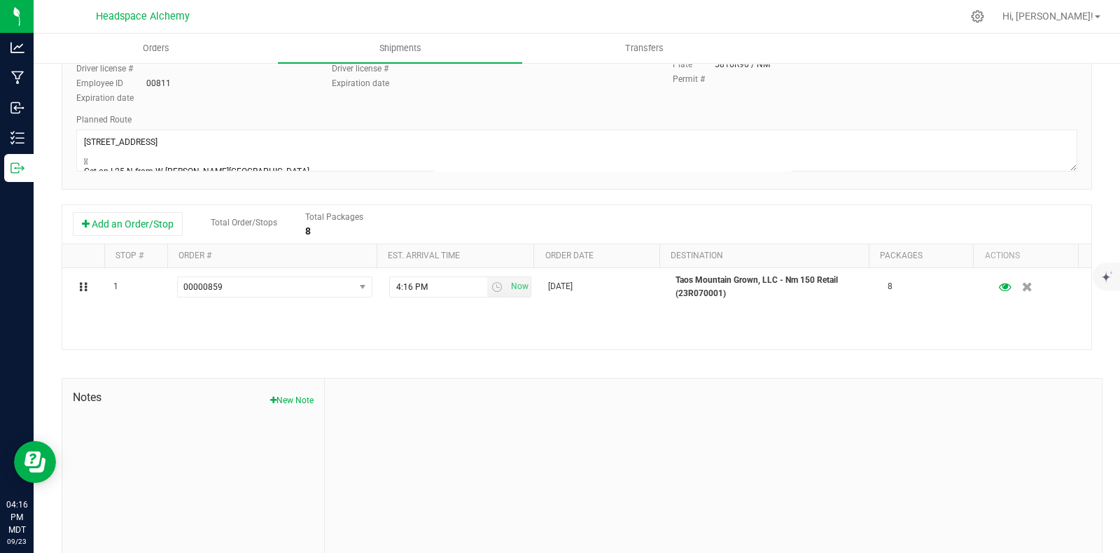
scroll to position [0, 0]
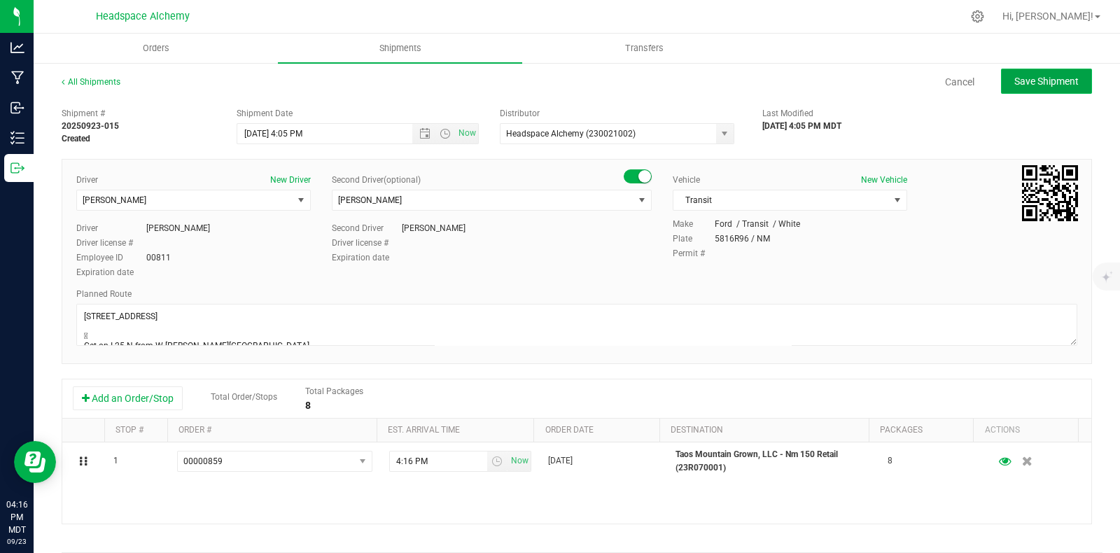
click at [1023, 79] on span "Save Shipment" at bounding box center [1046, 81] width 64 height 11
type input "9/24/2025 10:05 PM"
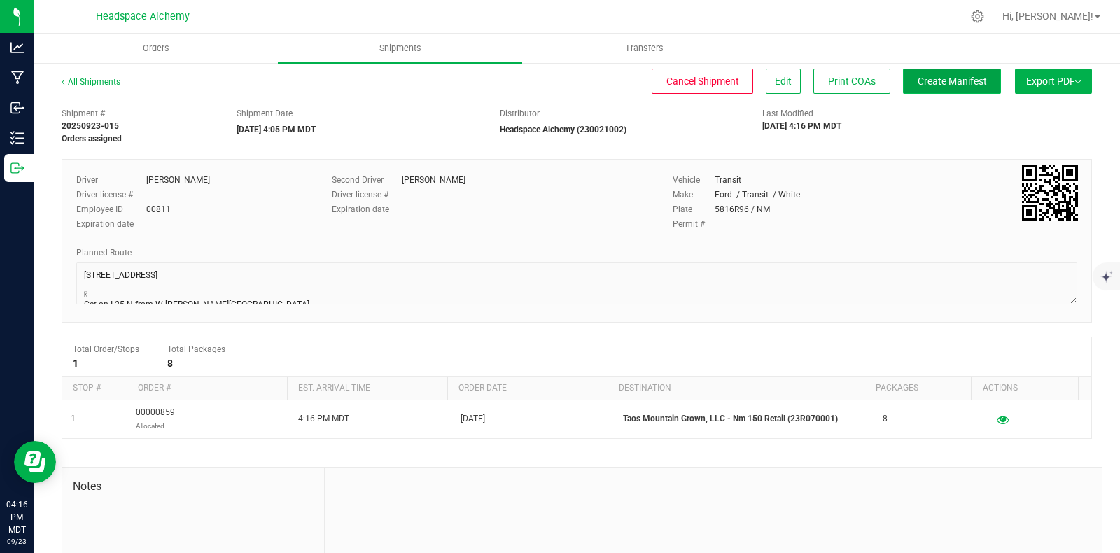
click at [952, 88] on button "Create Manifest" at bounding box center [952, 81] width 98 height 25
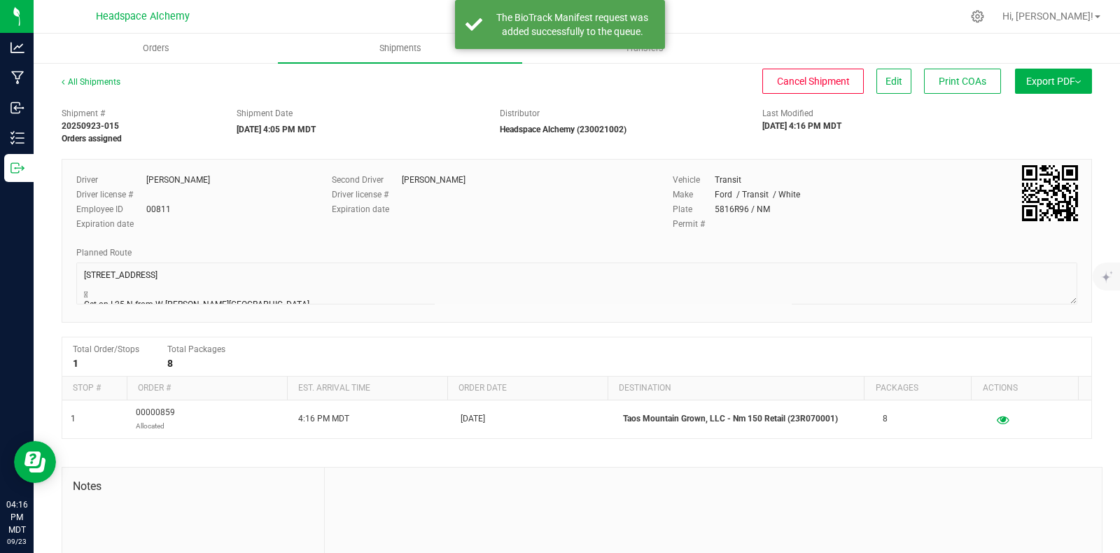
click at [682, 85] on div "Cancel Shipment Edit Print COAs" at bounding box center [573, 81] width 855 height 25
click at [1062, 78] on span "Export PDF" at bounding box center [1053, 81] width 55 height 11
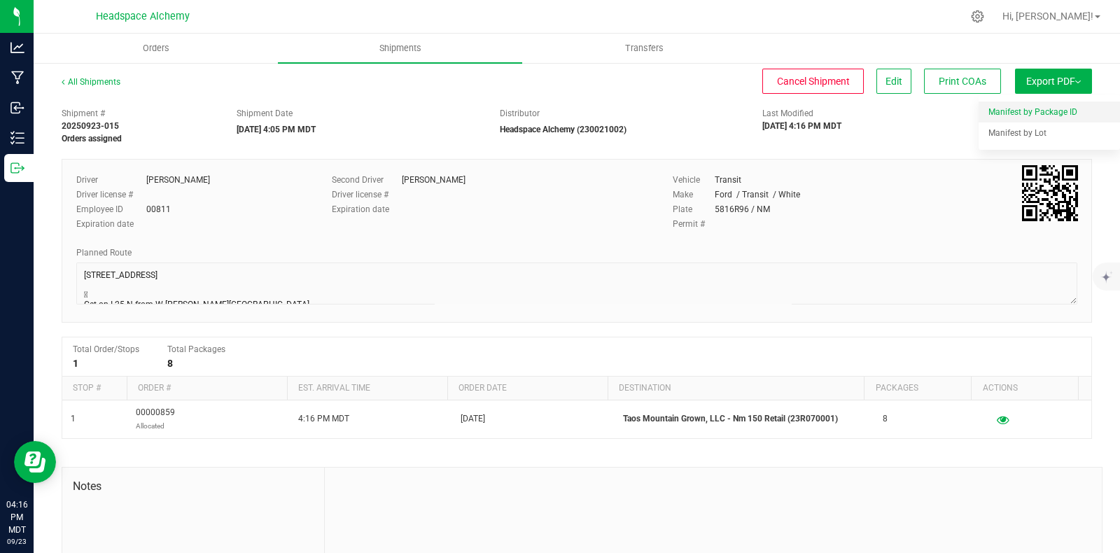
click at [1008, 112] on span "Manifest by Package ID" at bounding box center [1032, 112] width 89 height 10
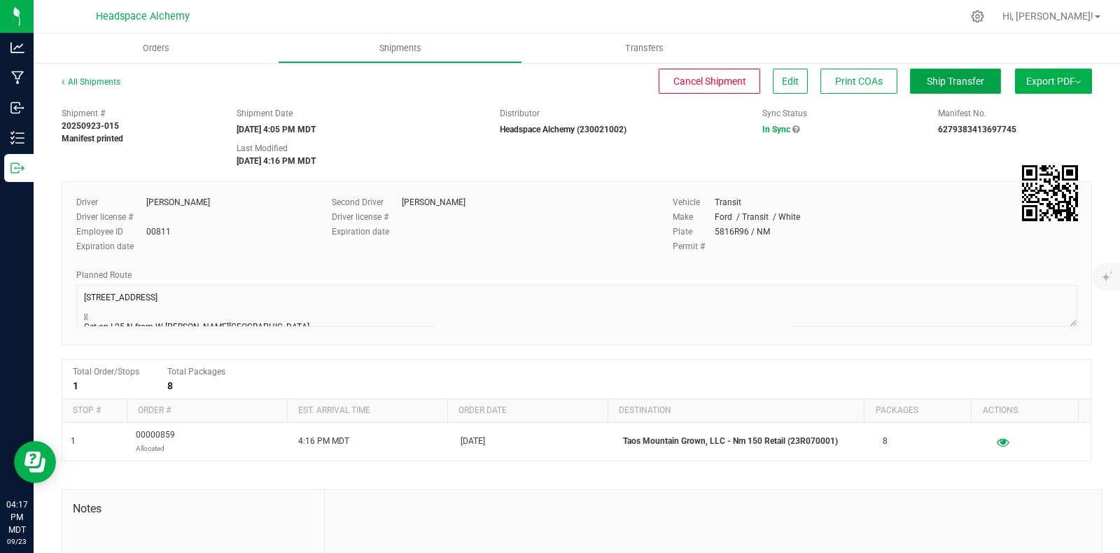
click at [930, 71] on button "Ship Transfer" at bounding box center [955, 81] width 91 height 25
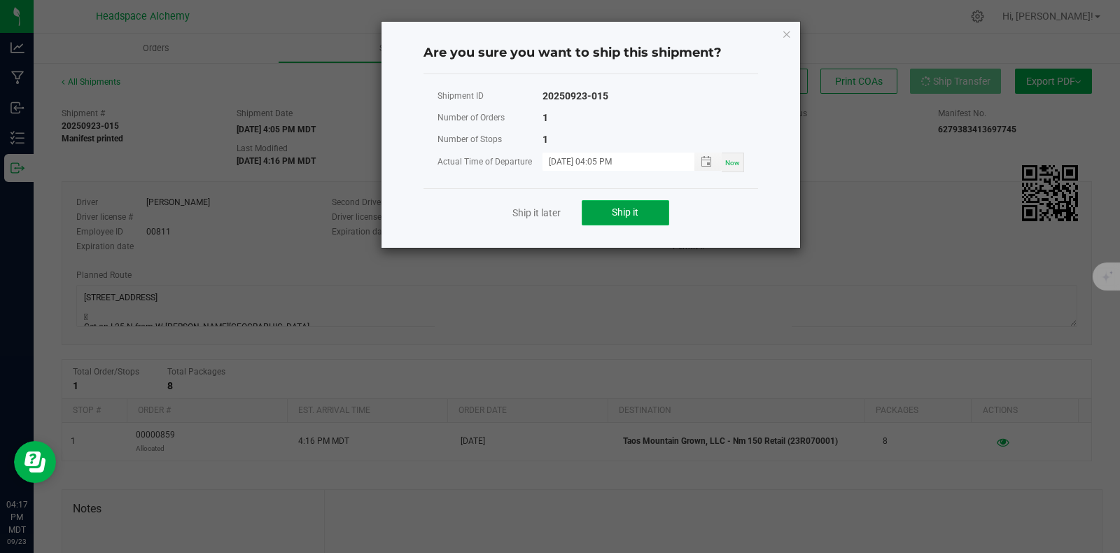
click at [633, 210] on span "Ship it" at bounding box center [625, 211] width 27 height 11
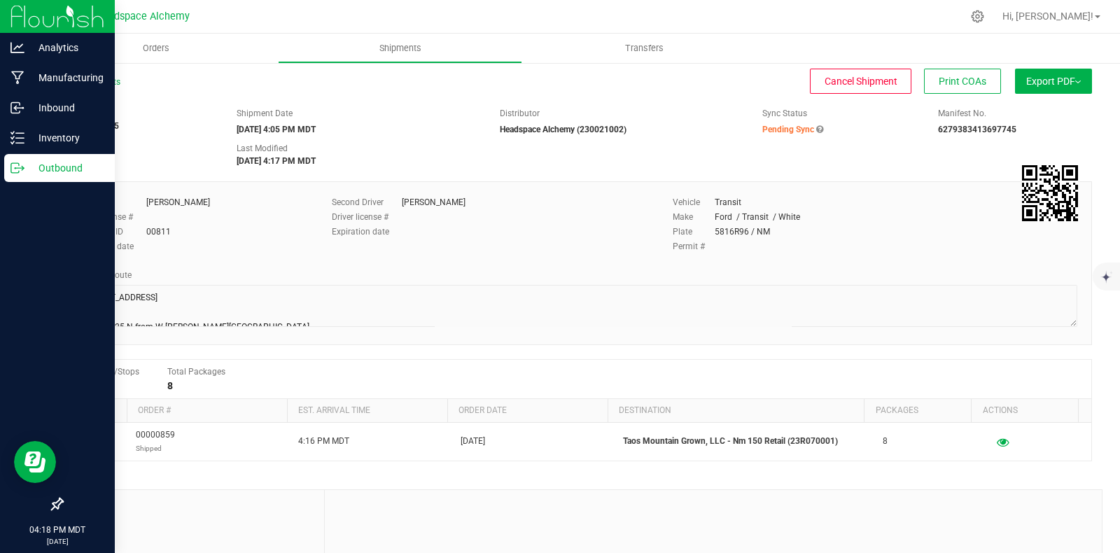
click at [20, 169] on icon at bounding box center [17, 168] width 14 height 14
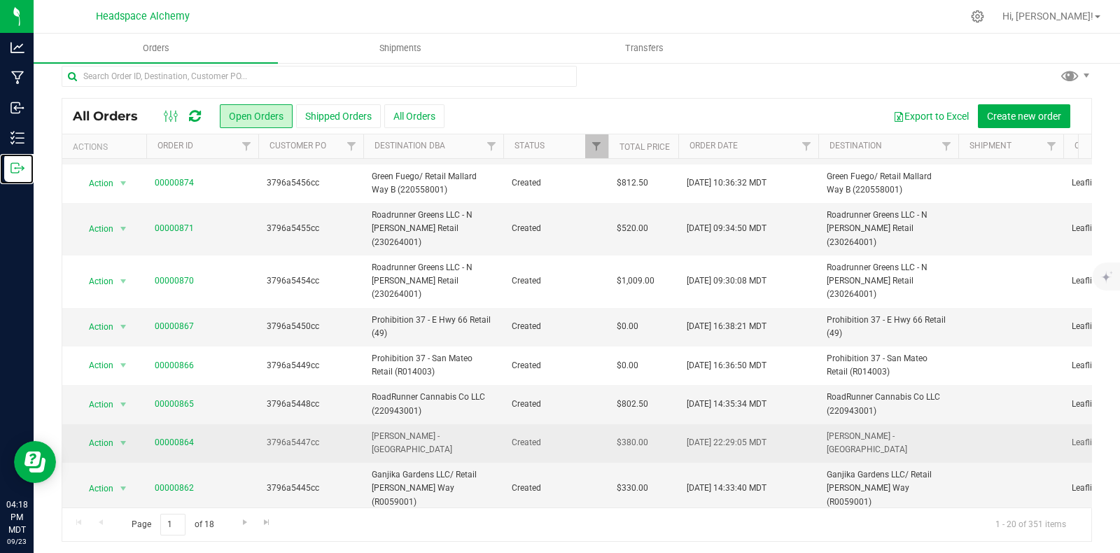
scroll to position [13, 0]
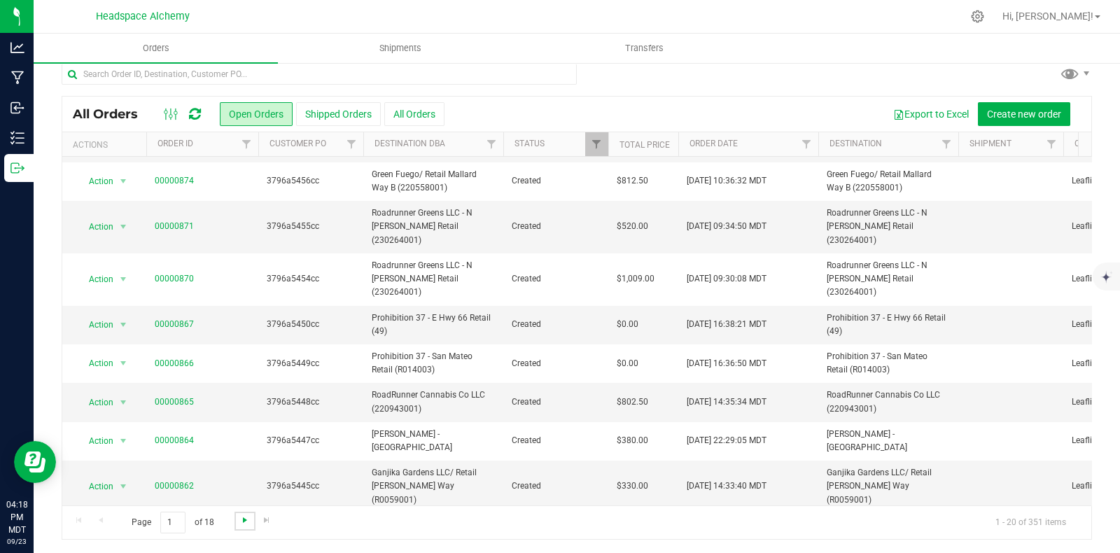
click at [244, 519] on span "Go to the next page" at bounding box center [244, 519] width 11 height 11
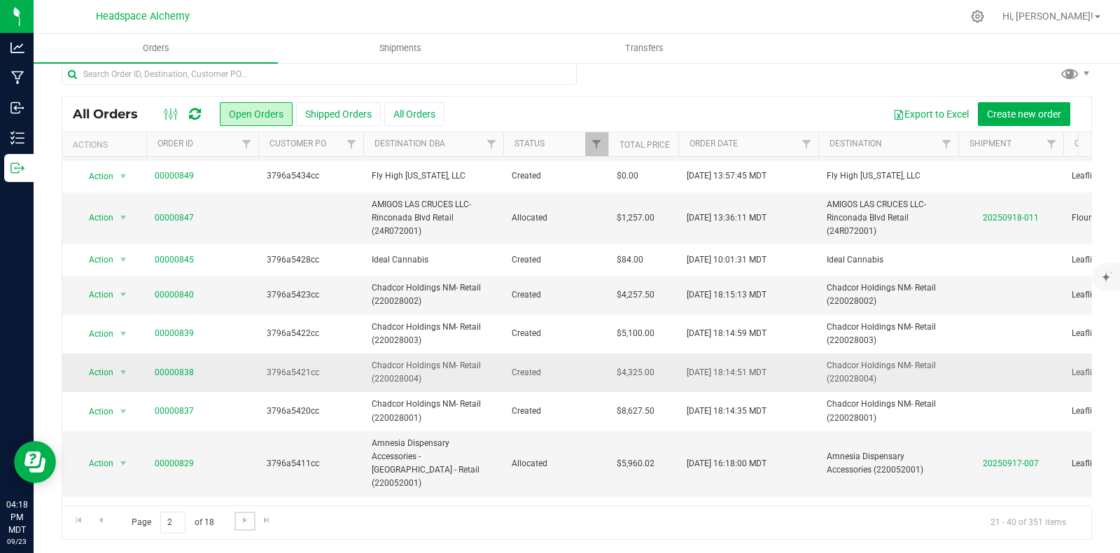
scroll to position [174, 0]
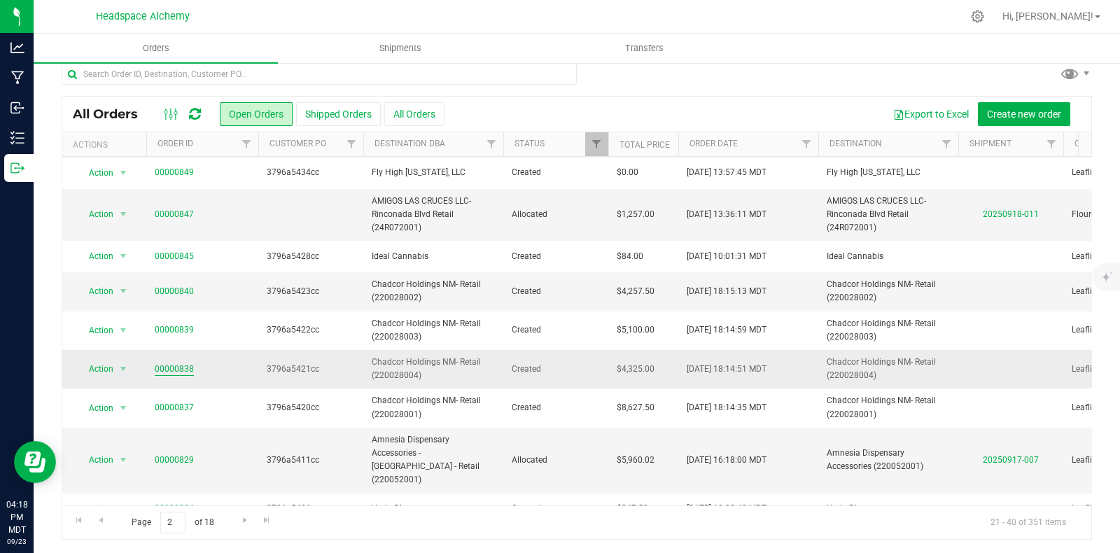
click at [185, 362] on link "00000838" at bounding box center [174, 368] width 39 height 13
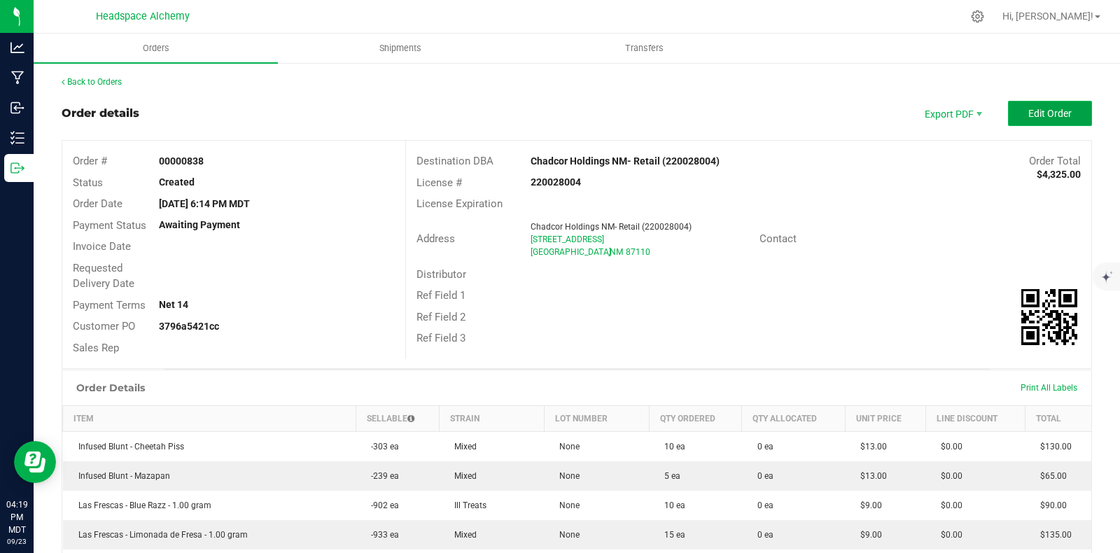
click at [1030, 108] on span "Edit Order" at bounding box center [1049, 113] width 43 height 11
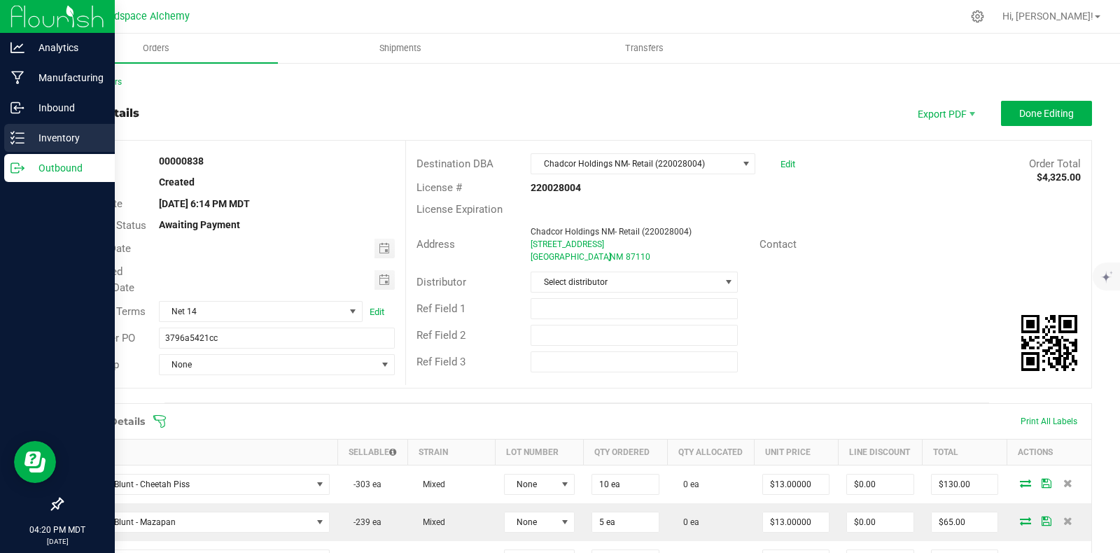
click at [22, 133] on line at bounding box center [20, 133] width 8 height 0
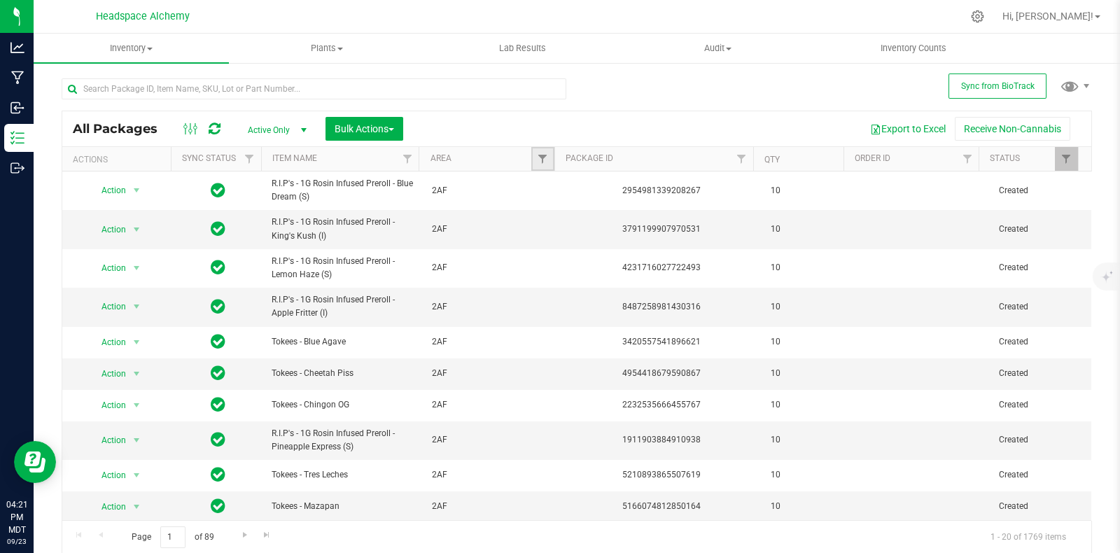
click at [531, 155] on link "Filter" at bounding box center [542, 159] width 23 height 24
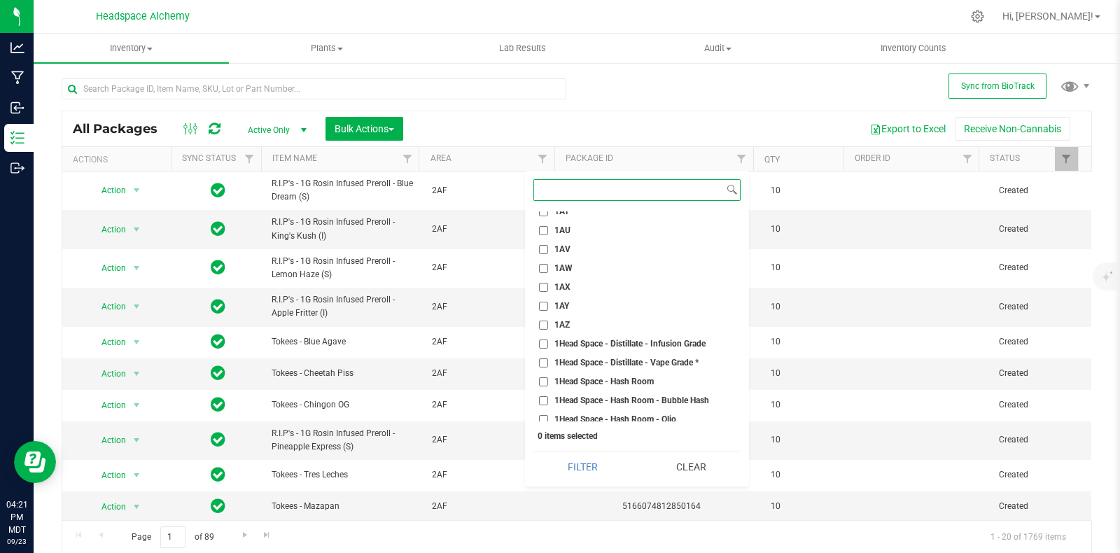
scroll to position [1050, 0]
click at [549, 258] on li "1AW" at bounding box center [636, 265] width 207 height 15
click at [542, 260] on input "1AW" at bounding box center [543, 264] width 9 height 9
checkbox input "true"
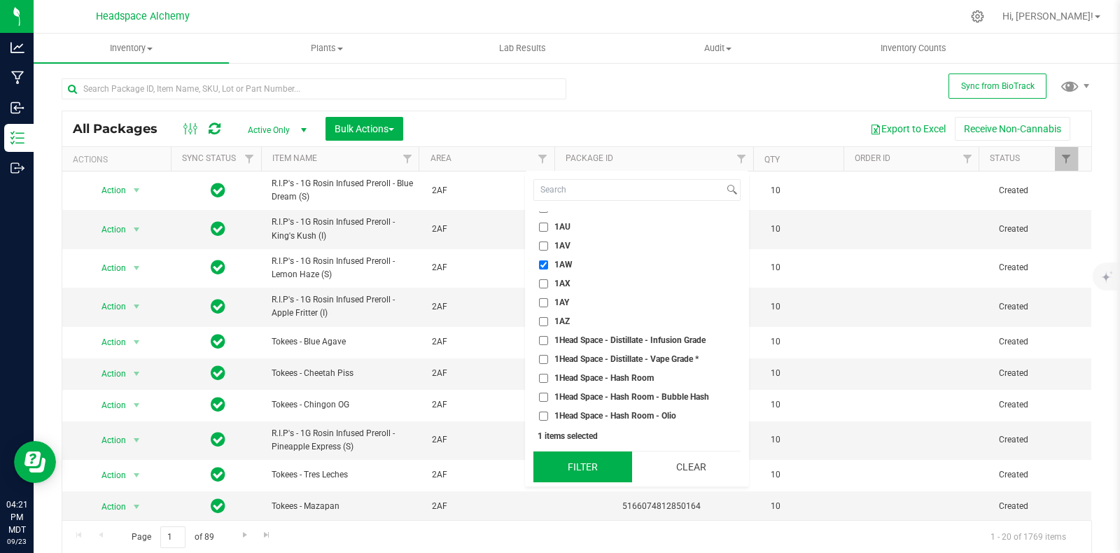
click at [598, 467] on button "Filter" at bounding box center [582, 466] width 99 height 31
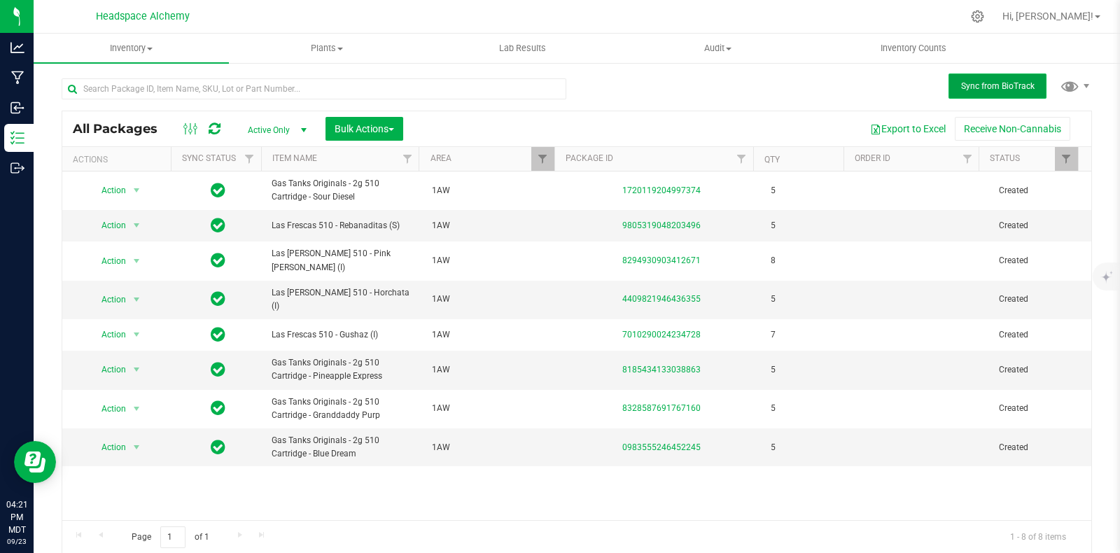
click at [954, 77] on button "Sync from BioTrack" at bounding box center [997, 85] width 98 height 25
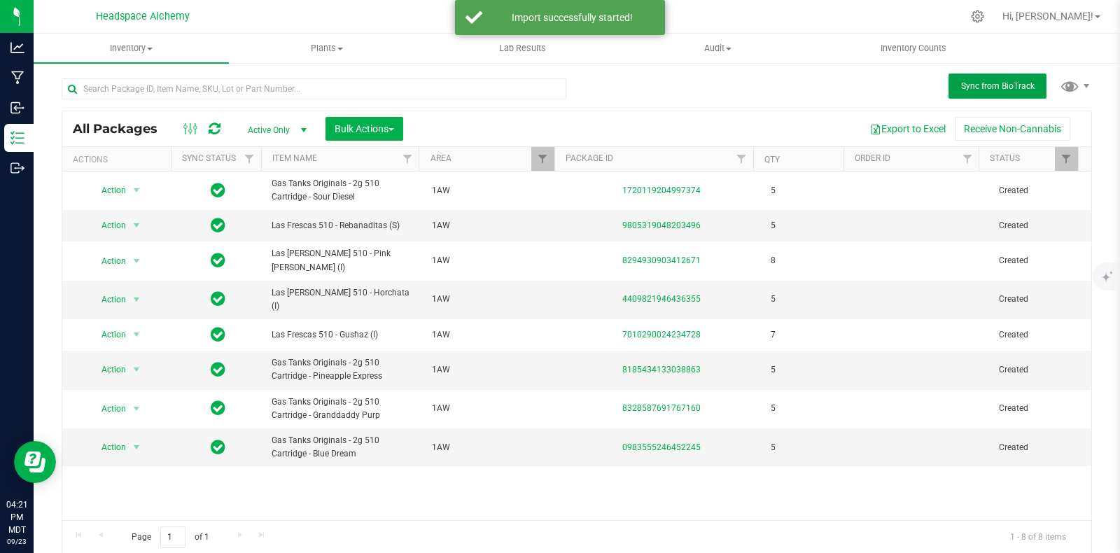
click at [961, 87] on span "Sync from BioTrack" at bounding box center [997, 86] width 73 height 10
click at [212, 127] on icon at bounding box center [215, 129] width 12 height 14
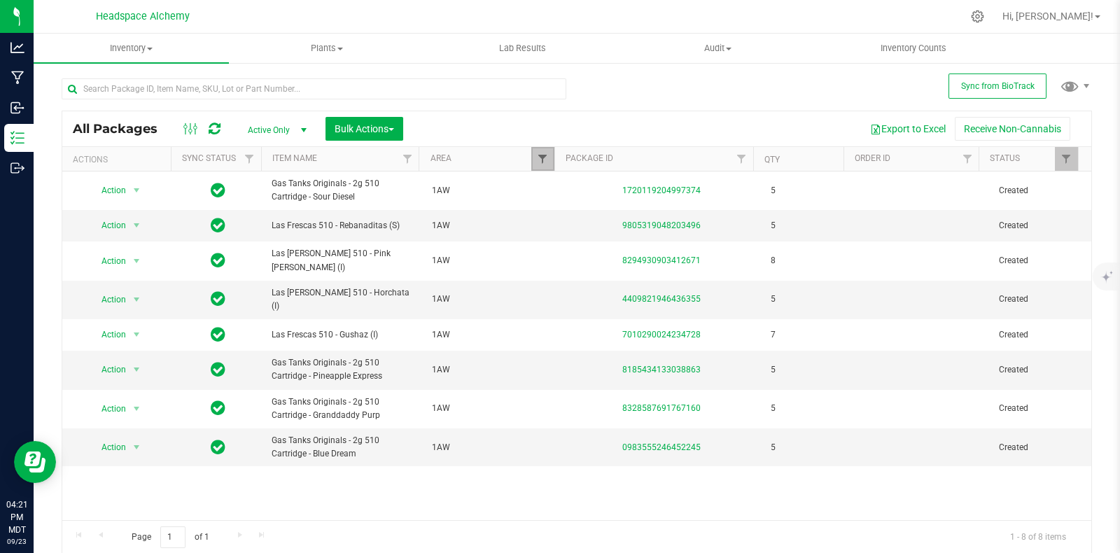
click at [537, 154] on span "Filter" at bounding box center [542, 158] width 11 height 11
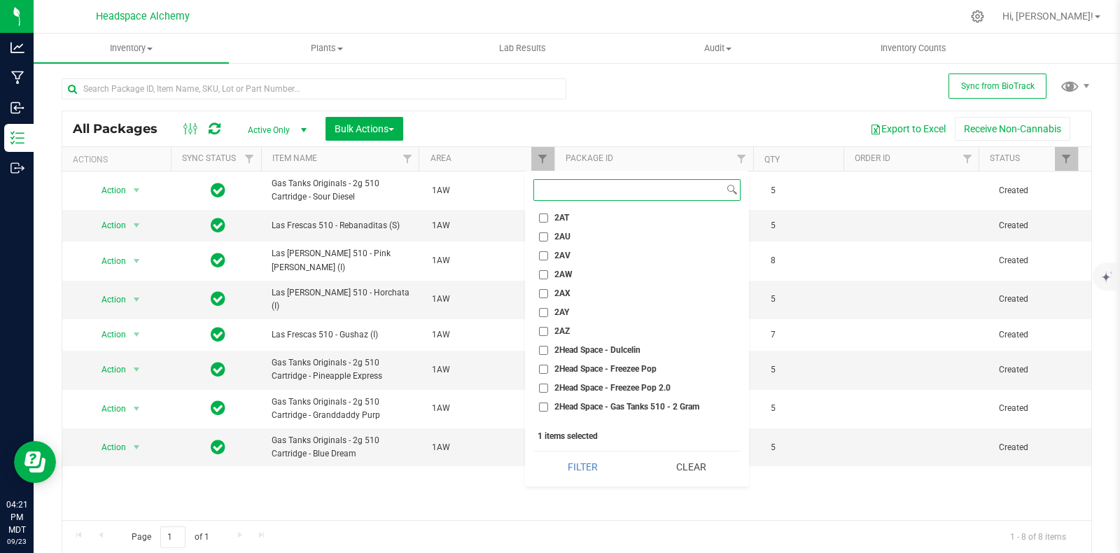
scroll to position [1662, 0]
click at [558, 254] on span "2AW" at bounding box center [563, 257] width 18 height 8
click at [548, 254] on input "2AW" at bounding box center [543, 257] width 9 height 9
checkbox input "true"
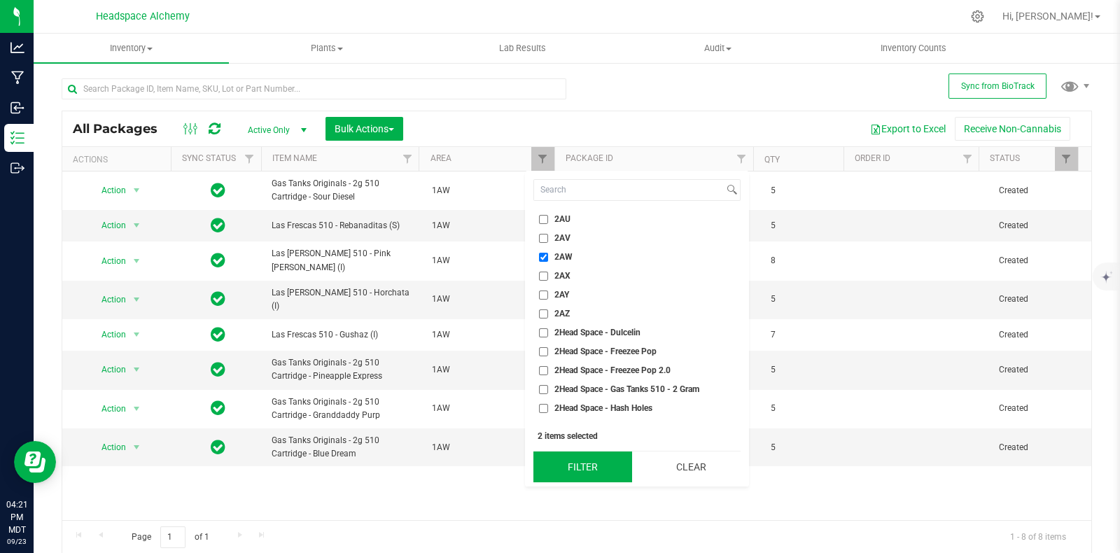
click at [601, 466] on button "Filter" at bounding box center [582, 466] width 99 height 31
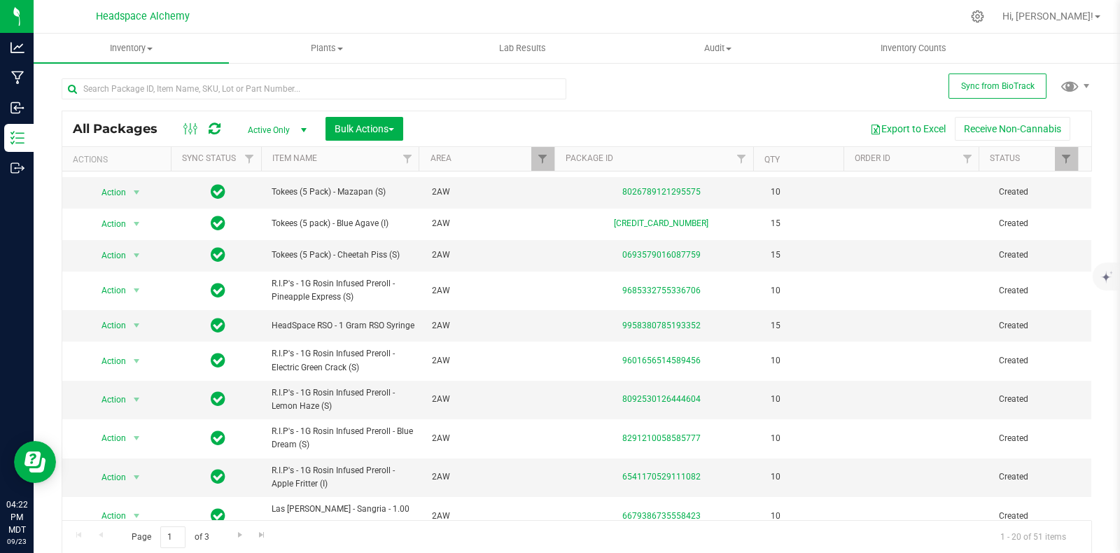
scroll to position [329, 0]
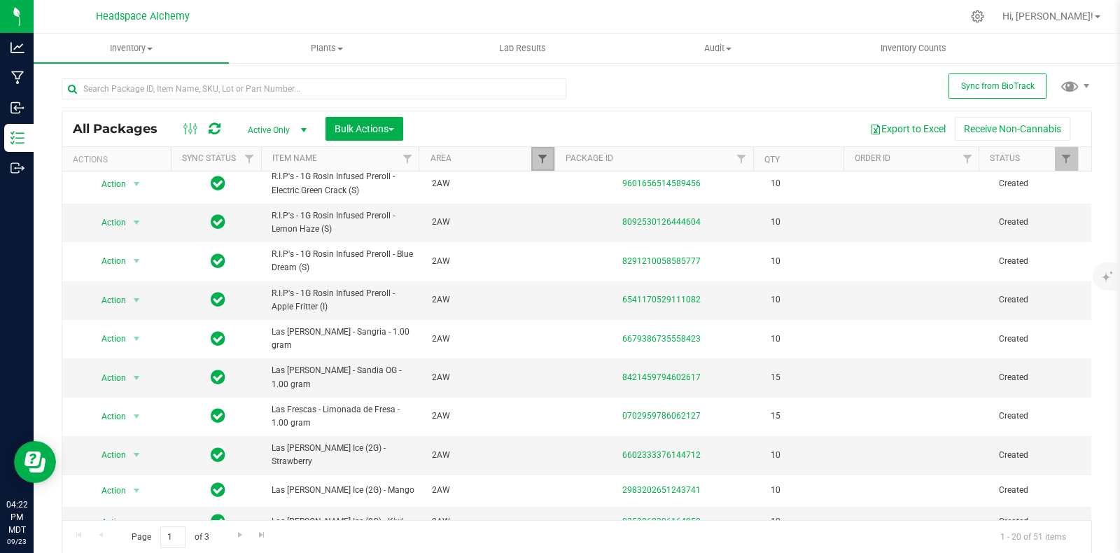
click at [537, 157] on span "Filter" at bounding box center [542, 158] width 11 height 11
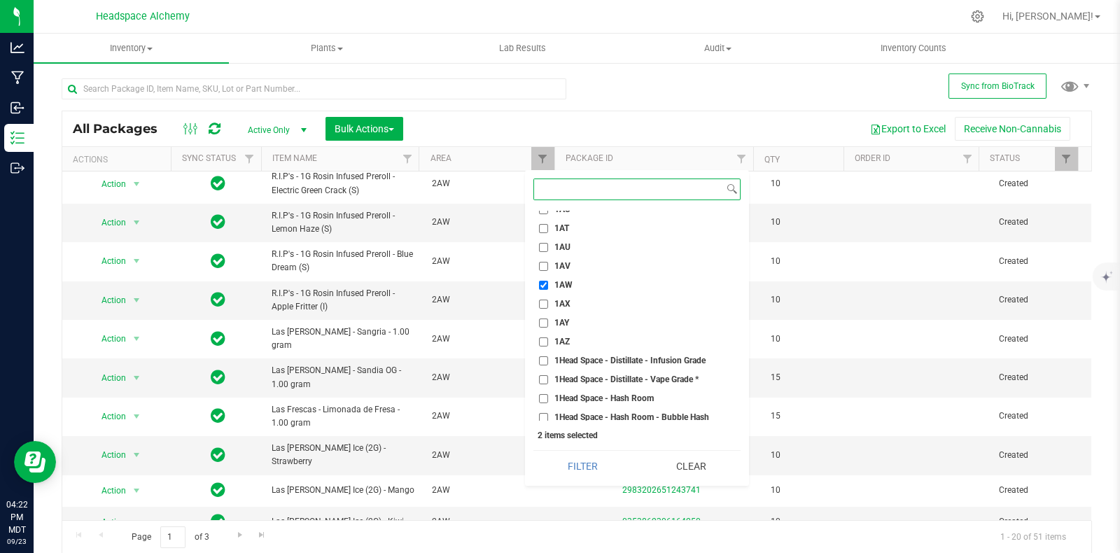
scroll to position [962, 0]
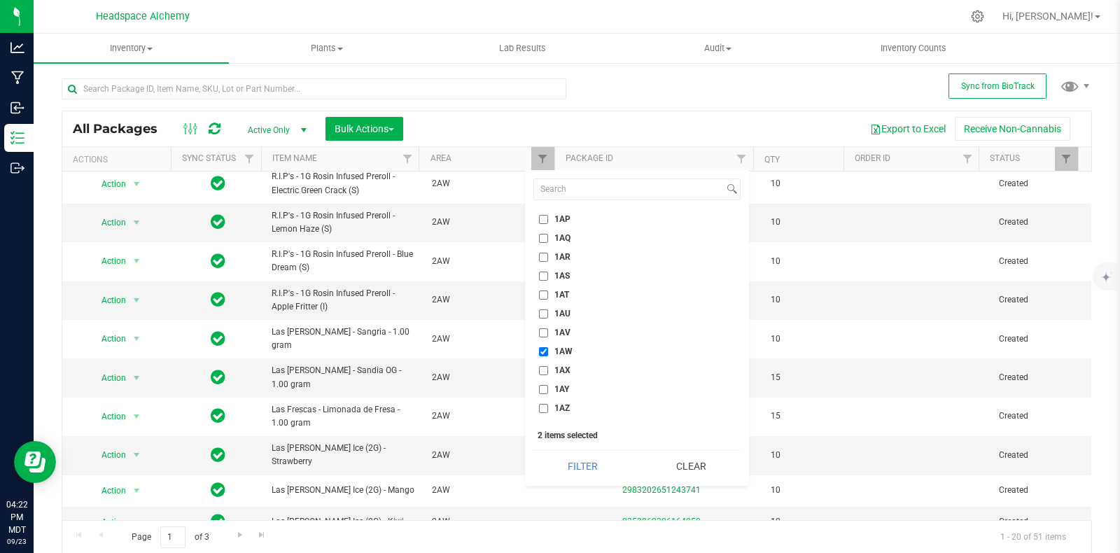
click at [545, 348] on input "1AW" at bounding box center [543, 351] width 9 height 9
checkbox input "false"
click at [595, 464] on button "Filter" at bounding box center [582, 466] width 99 height 31
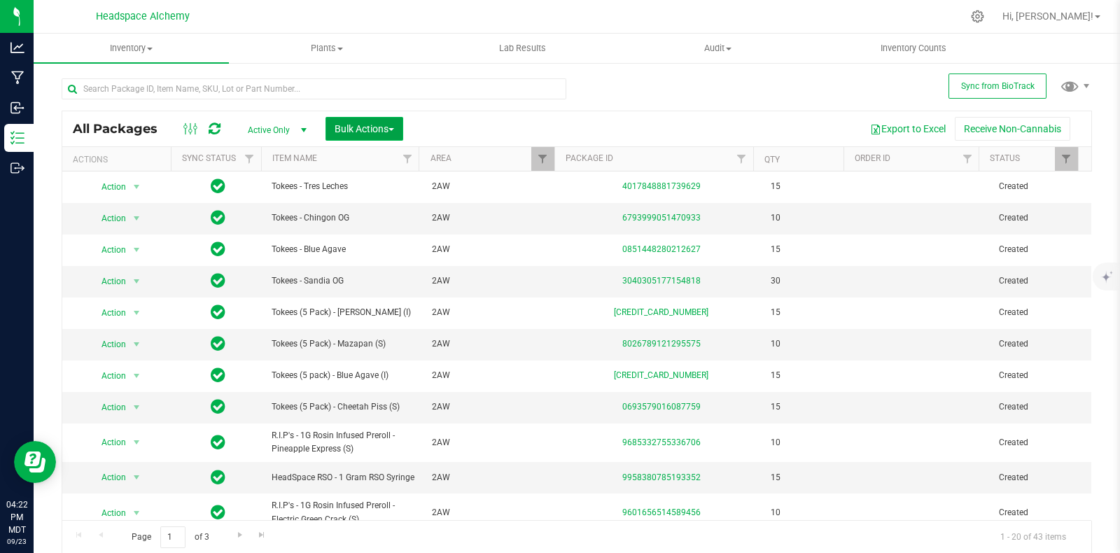
click at [385, 117] on button "Bulk Actions" at bounding box center [364, 129] width 78 height 24
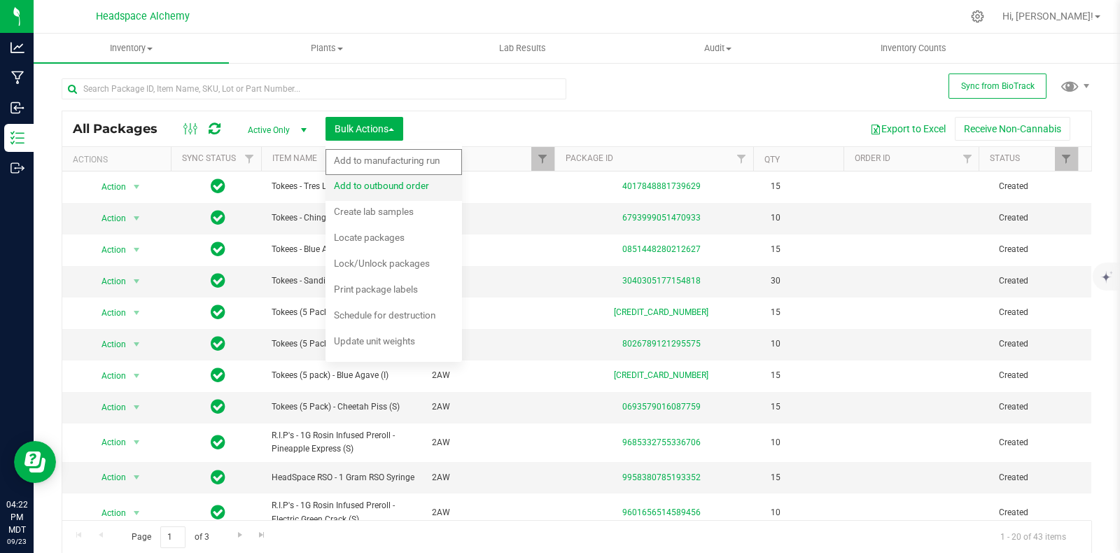
click at [397, 187] on span "Add to outbound order" at bounding box center [381, 185] width 95 height 11
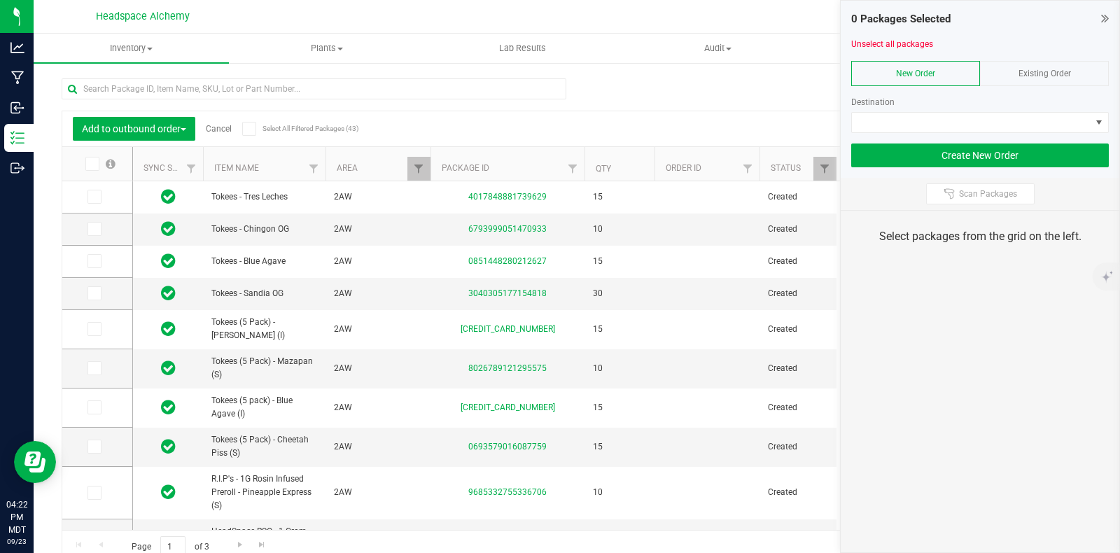
click at [1038, 69] on span "Existing Order" at bounding box center [1044, 74] width 52 height 10
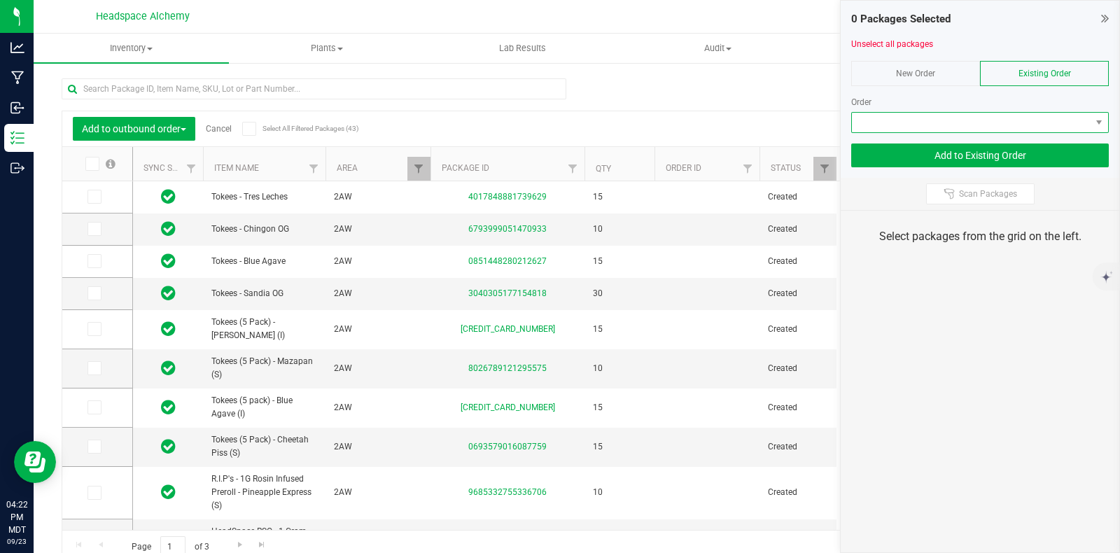
click at [1020, 129] on span at bounding box center [971, 123] width 239 height 20
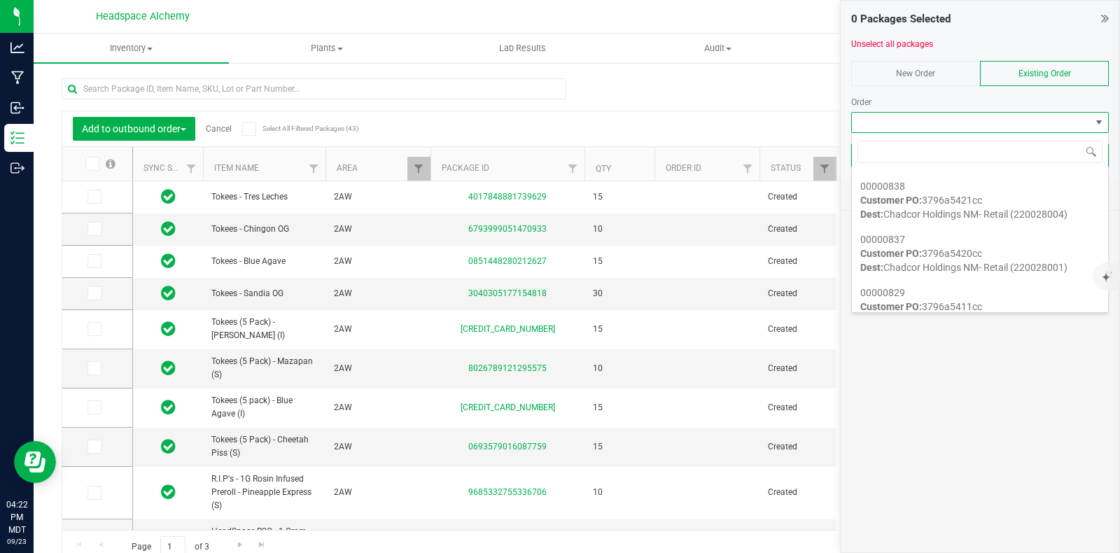
scroll to position [1399, 0]
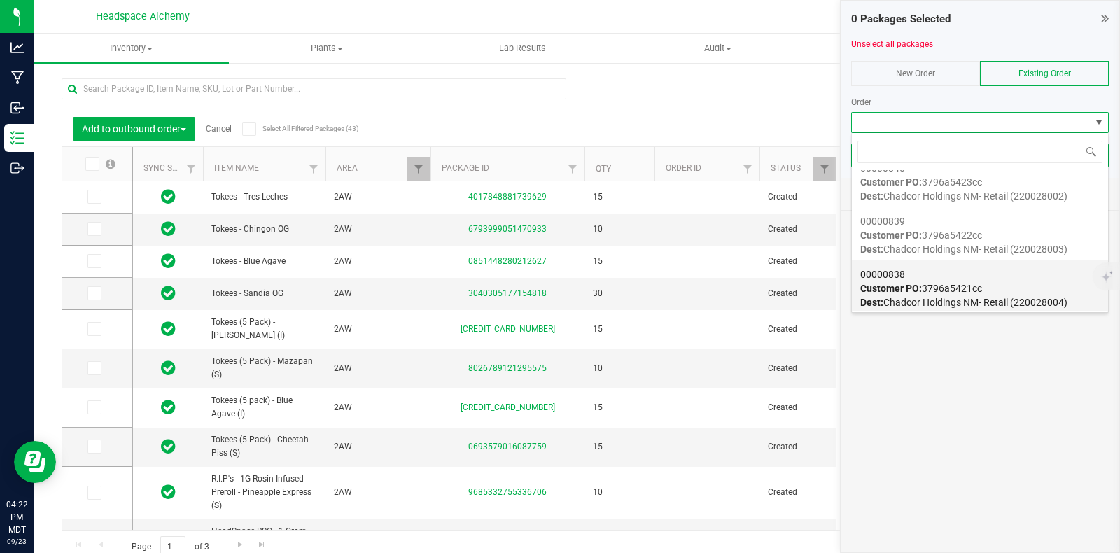
click at [1002, 283] on div "00000838 Customer PO: 3796a5421cc Dest: Chadcor Holdings NM- Retail (220028004)" at bounding box center [979, 288] width 239 height 53
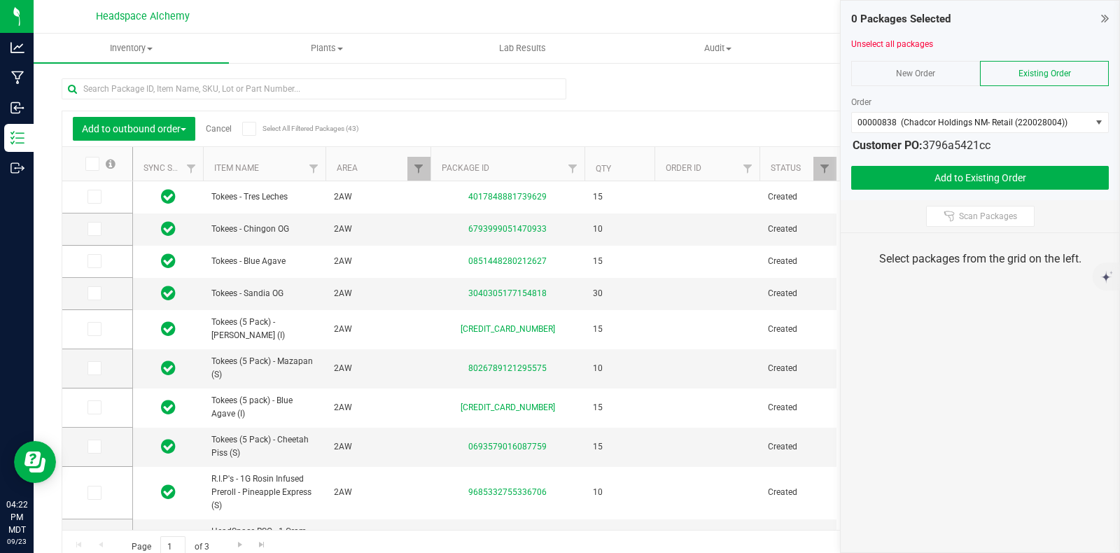
click at [252, 129] on icon at bounding box center [248, 129] width 9 height 0
click at [0, 0] on input "Select All Filtered Packages (43)" at bounding box center [0, 0] width 0 height 0
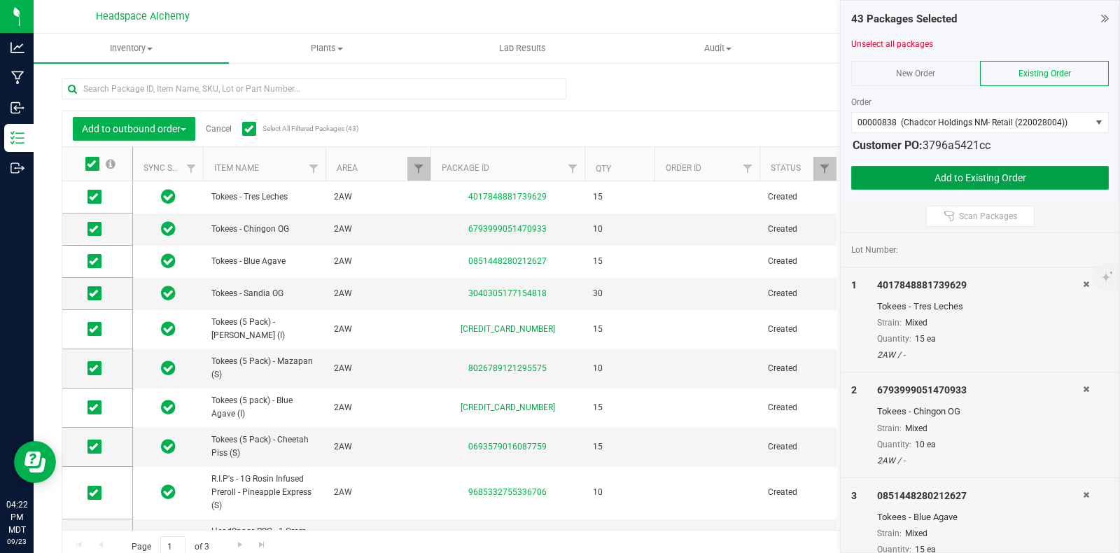
click at [992, 176] on button "Add to Existing Order" at bounding box center [980, 178] width 258 height 24
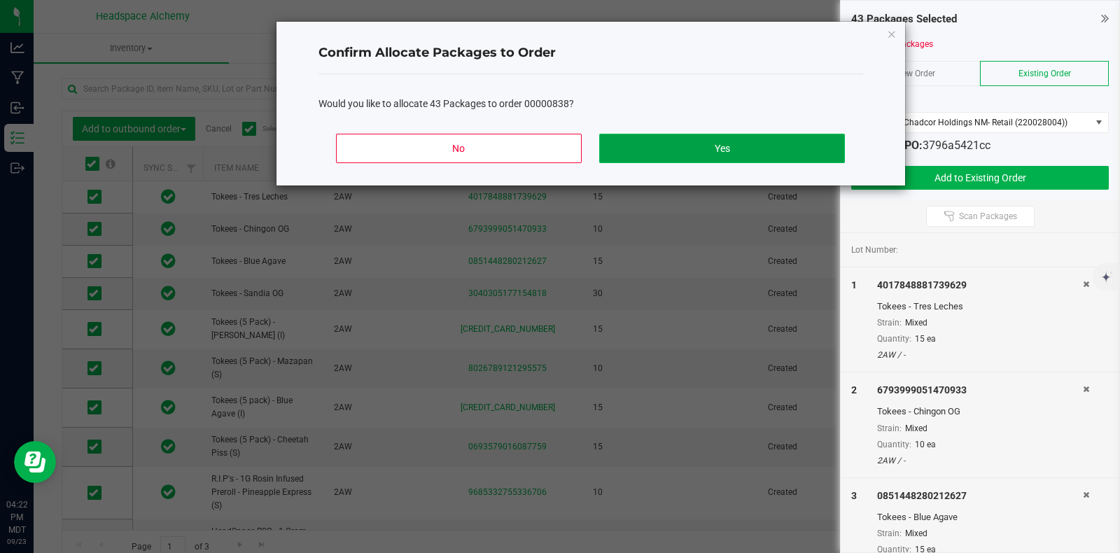
click at [763, 145] on button "Yes" at bounding box center [721, 148] width 245 height 29
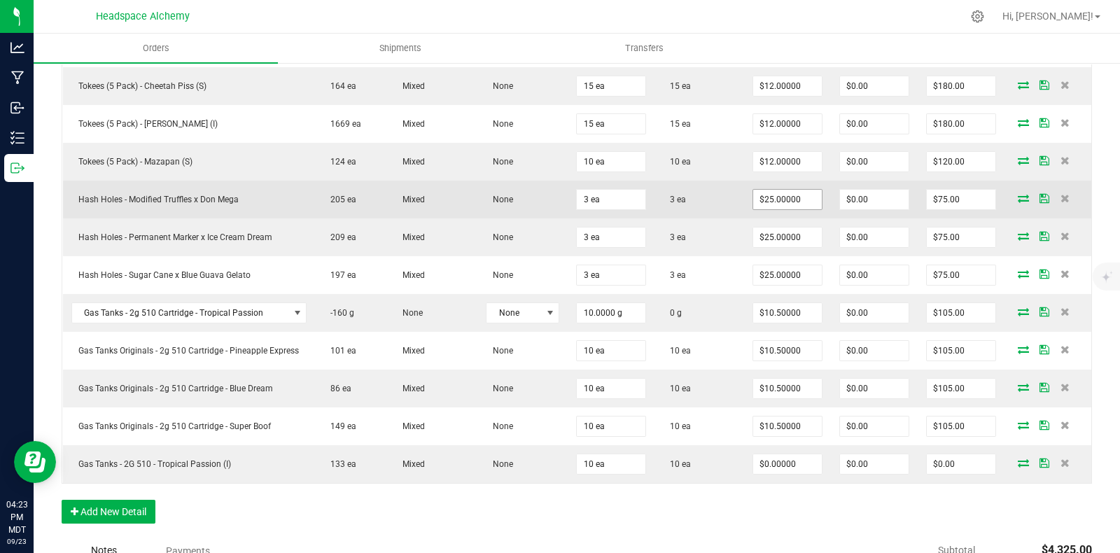
scroll to position [1662, 0]
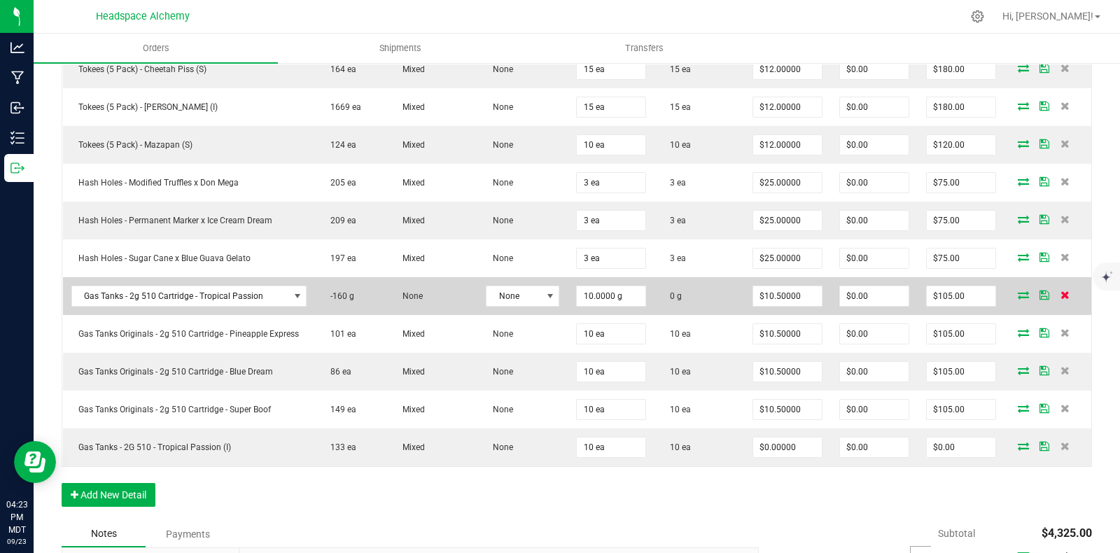
click at [1060, 290] on icon at bounding box center [1064, 294] width 9 height 8
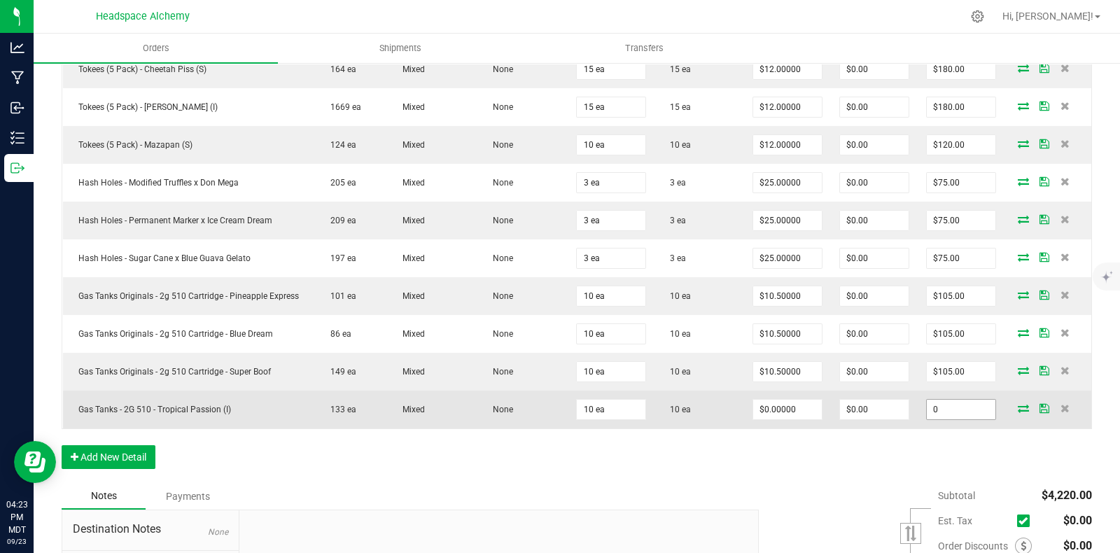
click at [950, 404] on input "0" at bounding box center [961, 410] width 69 height 20
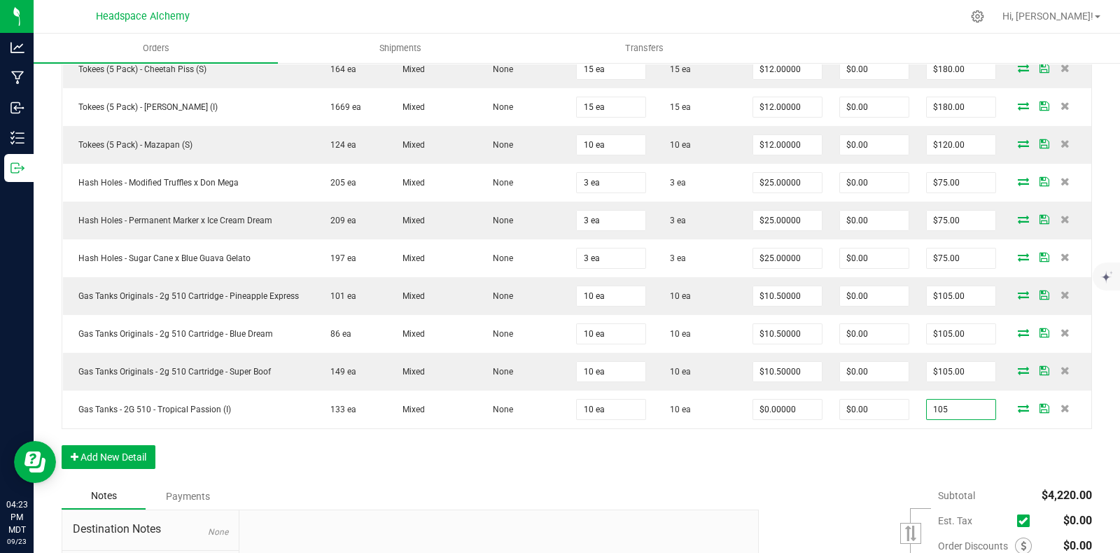
type input "105"
type input "$10.50000"
type input "$105.00"
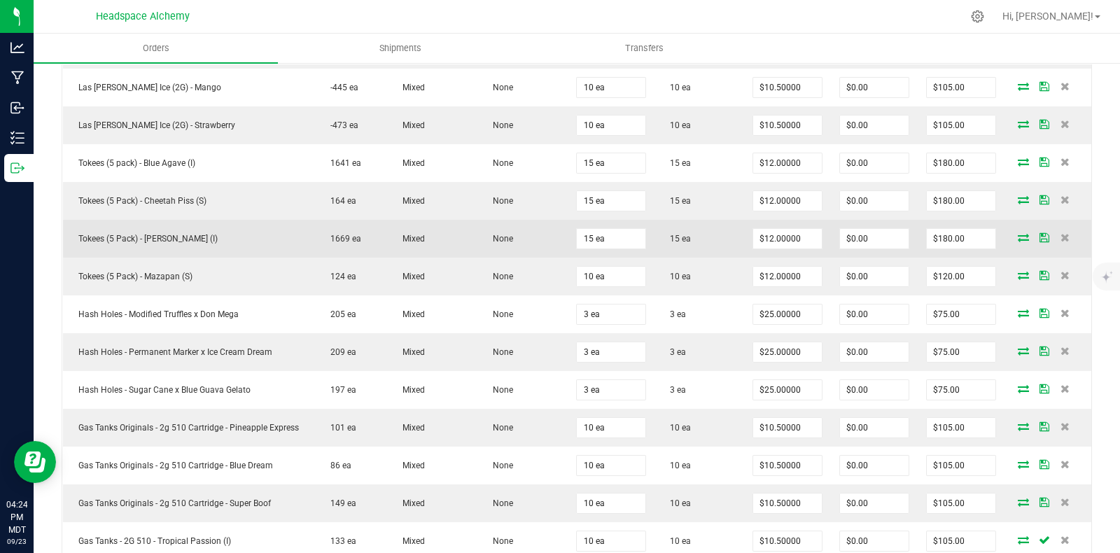
scroll to position [1547, 0]
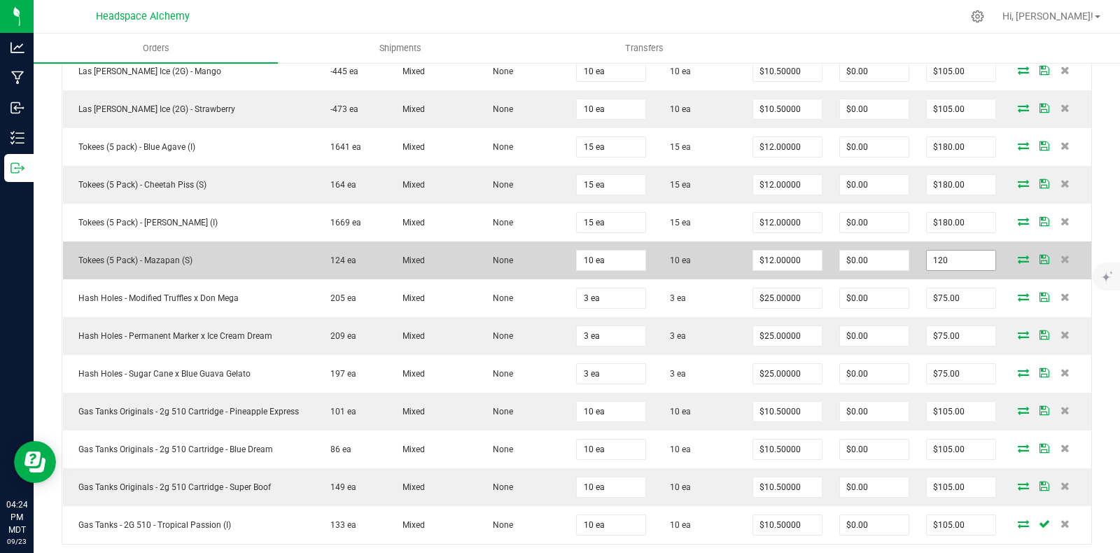
click at [954, 251] on input "120" at bounding box center [961, 261] width 69 height 20
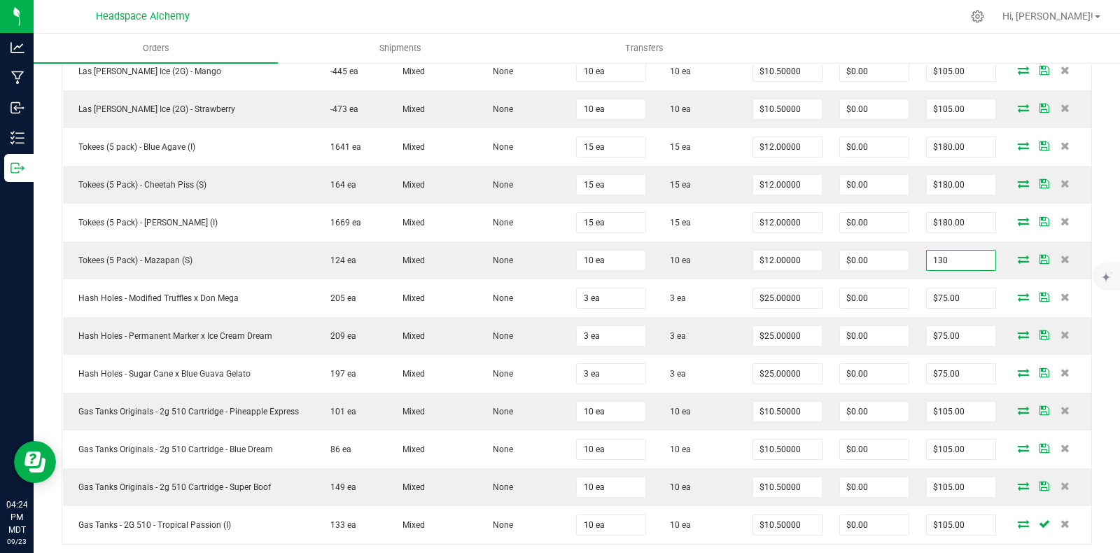
type input "130"
type input "$13.00000"
type input "$130.00"
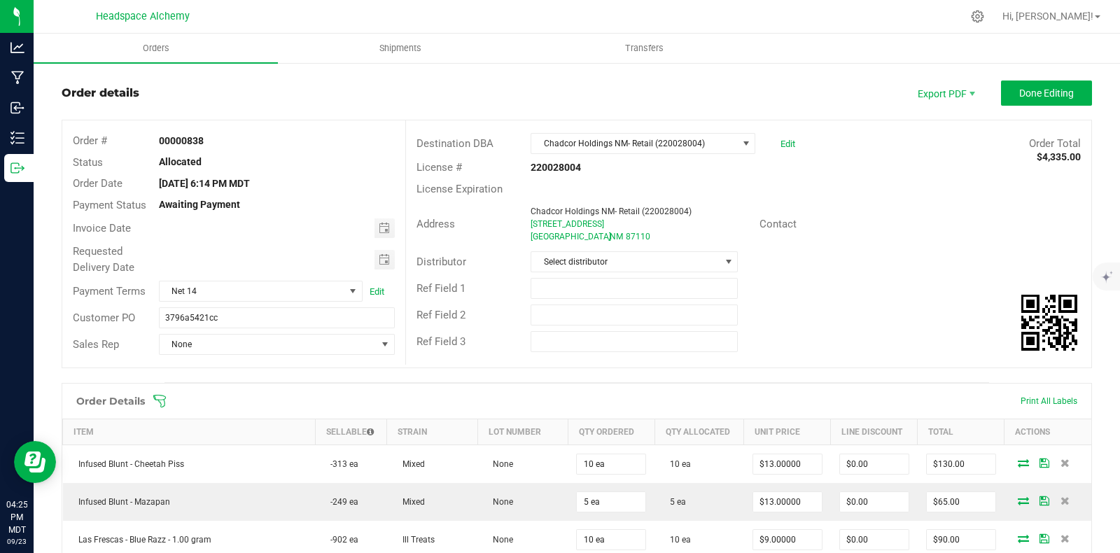
scroll to position [0, 0]
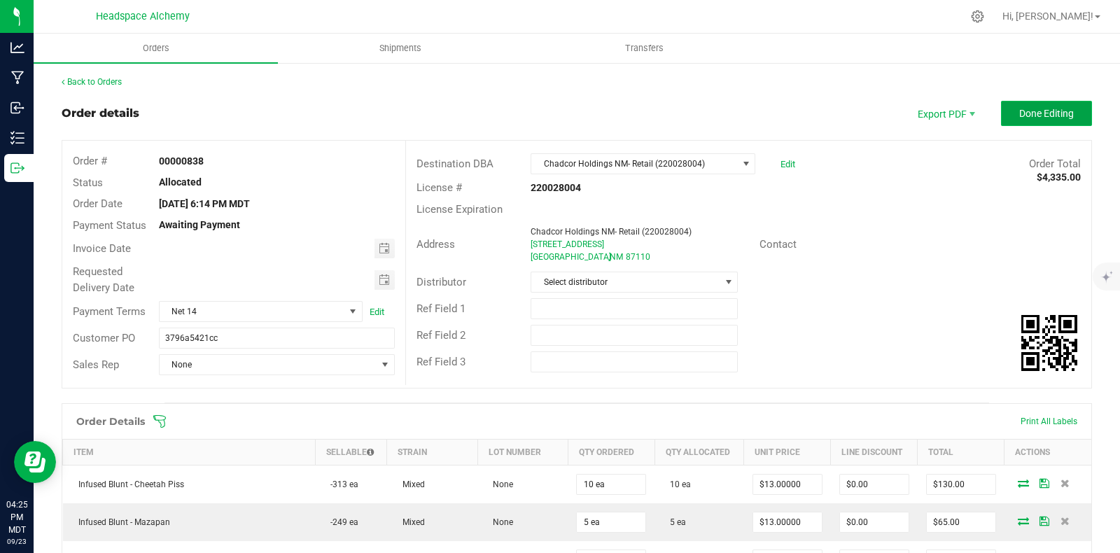
click at [1035, 111] on span "Done Editing" at bounding box center [1046, 113] width 55 height 11
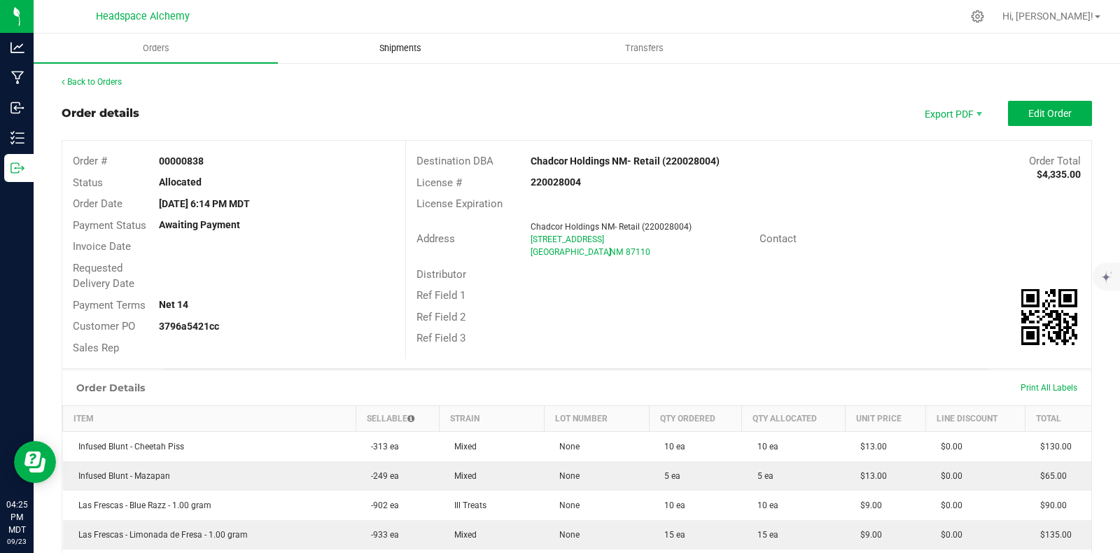
click at [409, 48] on span "Shipments" at bounding box center [400, 48] width 80 height 13
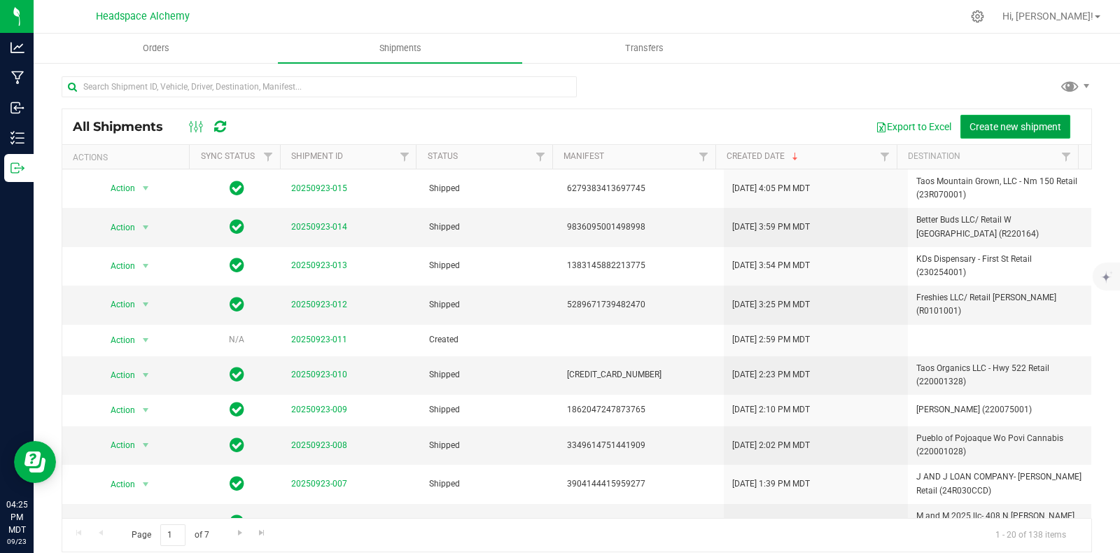
click at [990, 126] on span "Create new shipment" at bounding box center [1015, 126] width 92 height 11
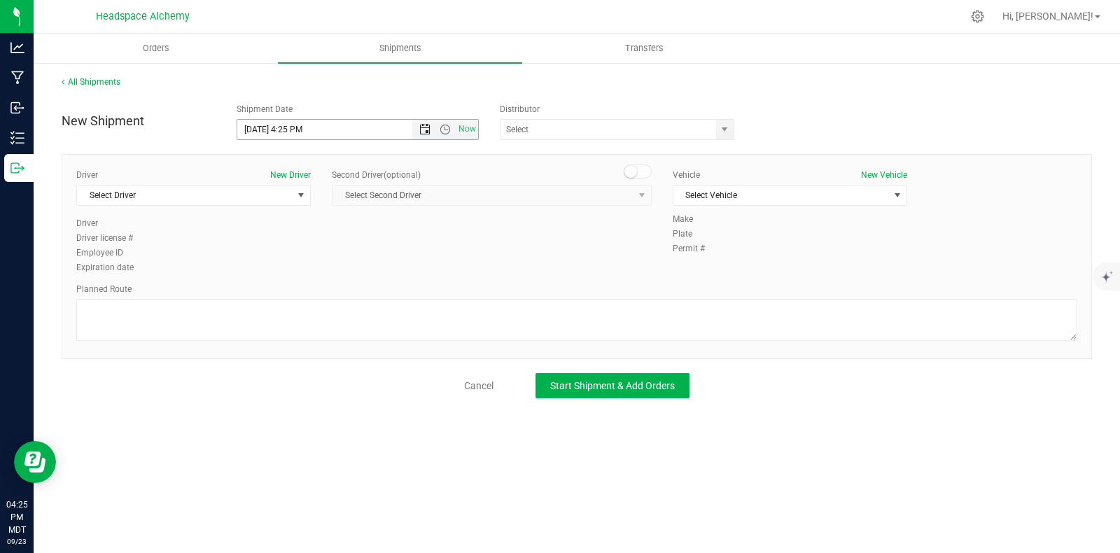
click at [430, 126] on span "Open the date view" at bounding box center [425, 129] width 24 height 11
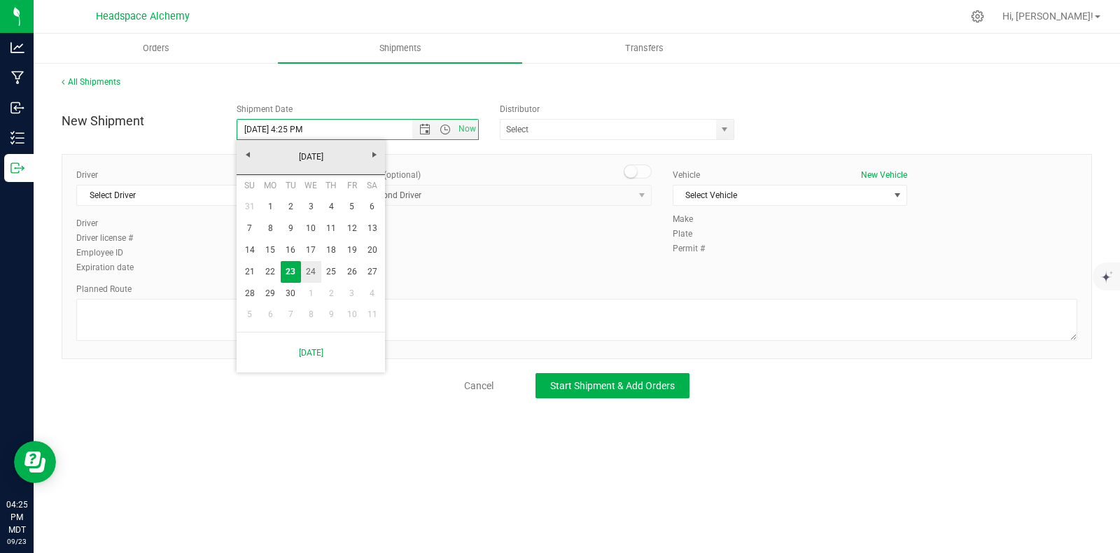
click at [310, 273] on link "24" at bounding box center [311, 272] width 20 height 22
type input "9/24/2025 4:25 PM"
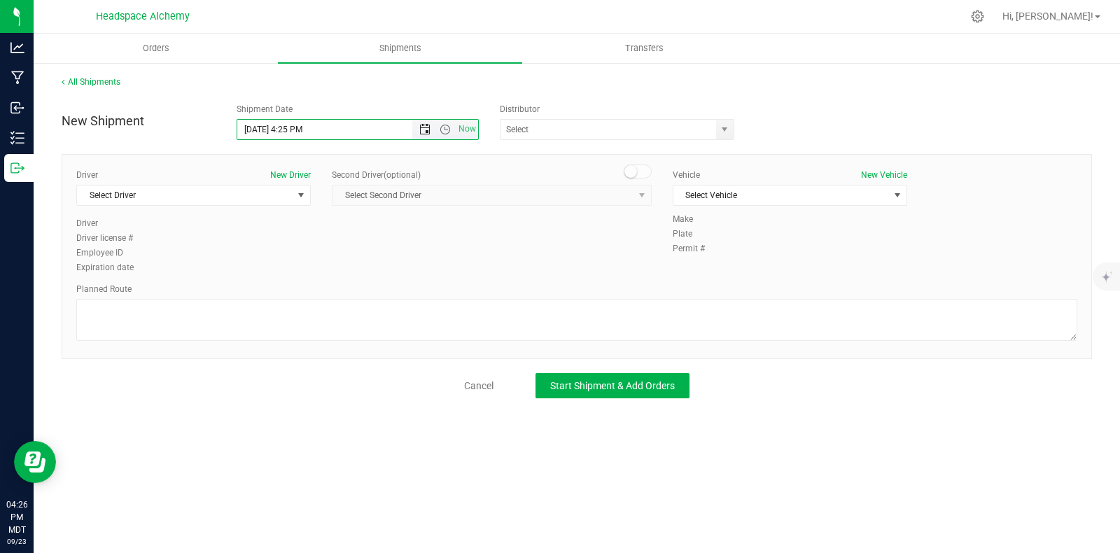
click at [419, 127] on span "Open the date view" at bounding box center [424, 129] width 11 height 11
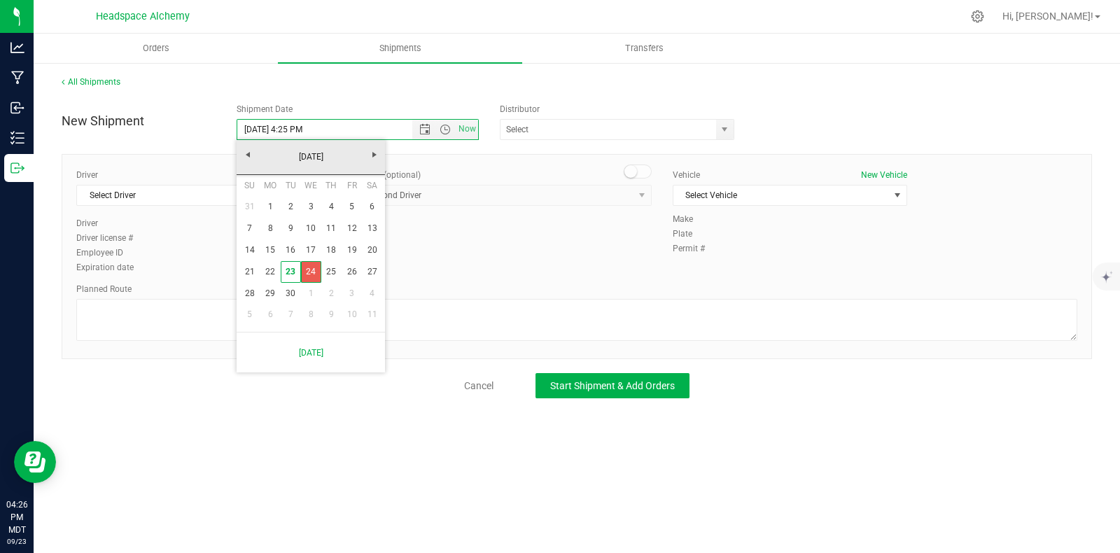
click at [314, 272] on link "24" at bounding box center [311, 272] width 20 height 22
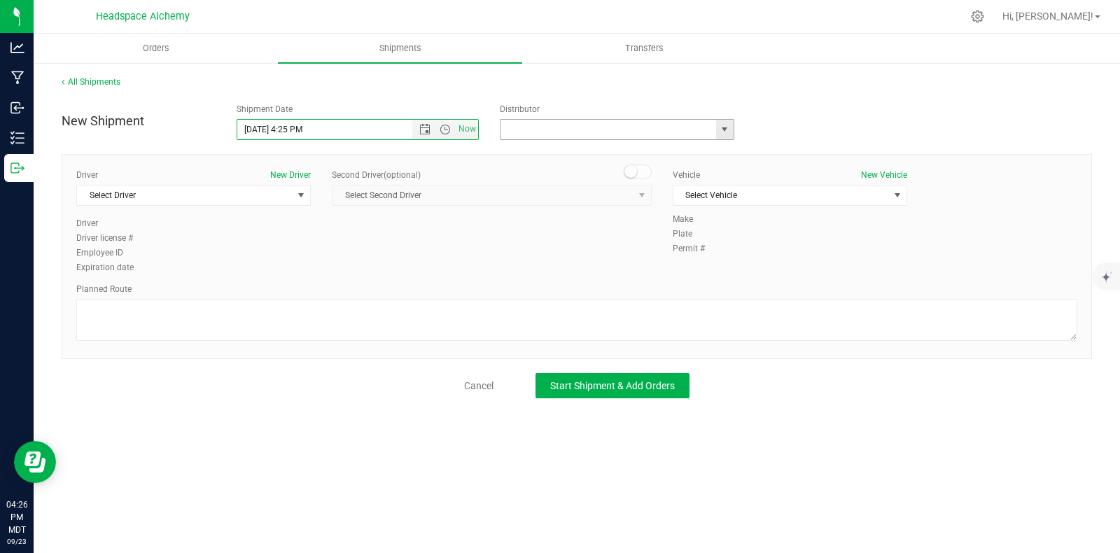
click at [556, 125] on input "text" at bounding box center [604, 130] width 209 height 20
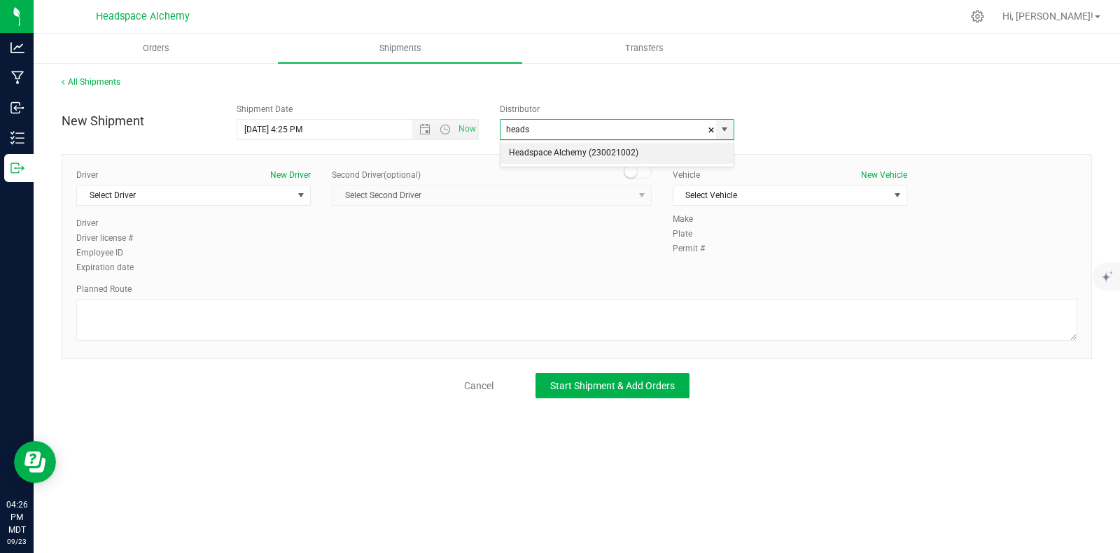
click at [553, 152] on li "Headspace Alchemy (230021002)" at bounding box center [616, 153] width 233 height 21
type input "Headspace Alchemy (230021002)"
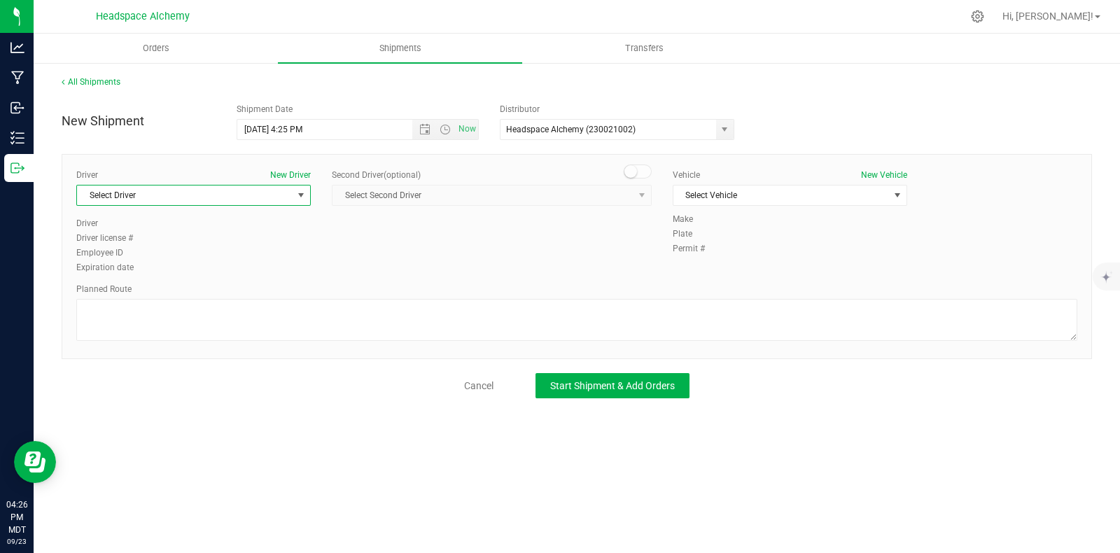
click at [185, 194] on span "Select Driver" at bounding box center [185, 195] width 216 height 20
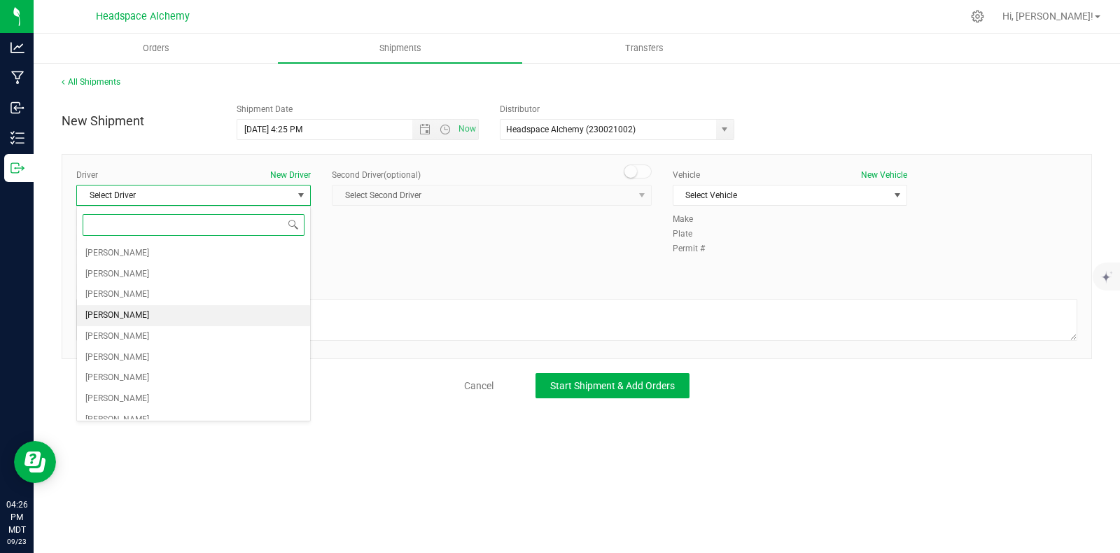
click at [113, 314] on span "Sherry Betts" at bounding box center [117, 316] width 64 height 18
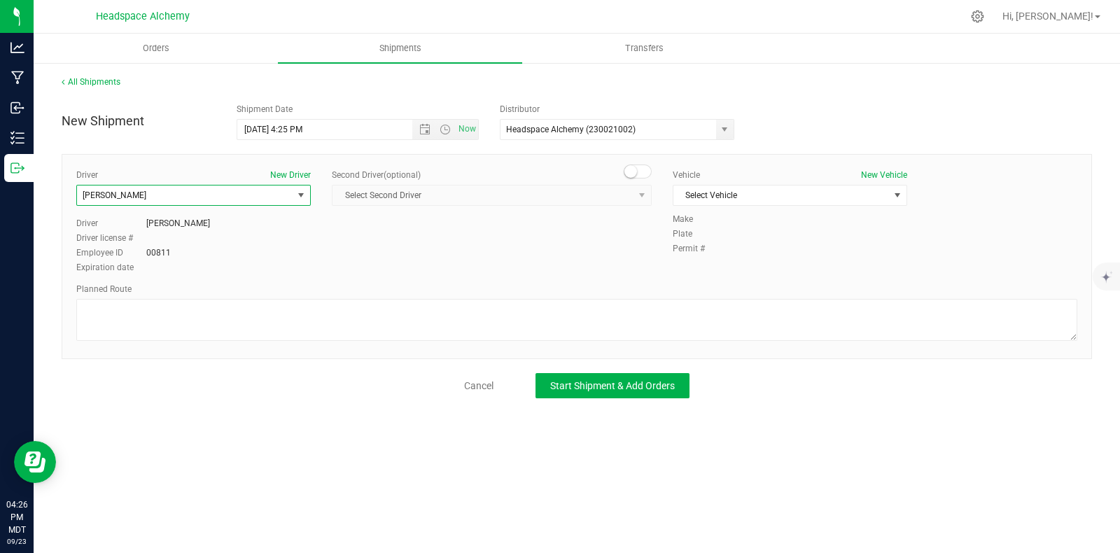
click at [630, 167] on small at bounding box center [630, 171] width 13 height 13
click at [621, 196] on span "Select Second Driver" at bounding box center [482, 195] width 301 height 20
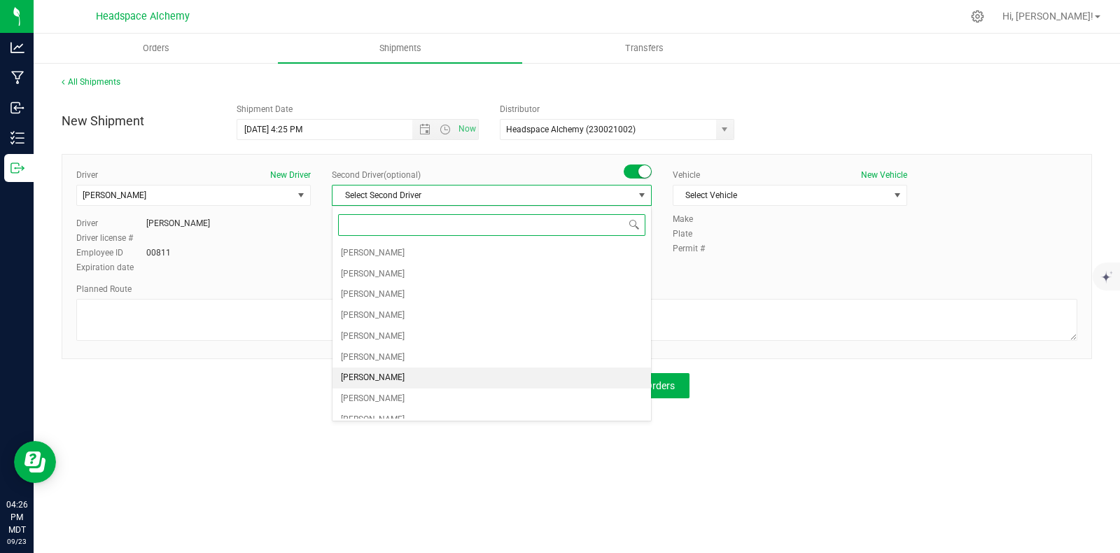
click at [379, 373] on span "Randy Delao" at bounding box center [373, 378] width 64 height 18
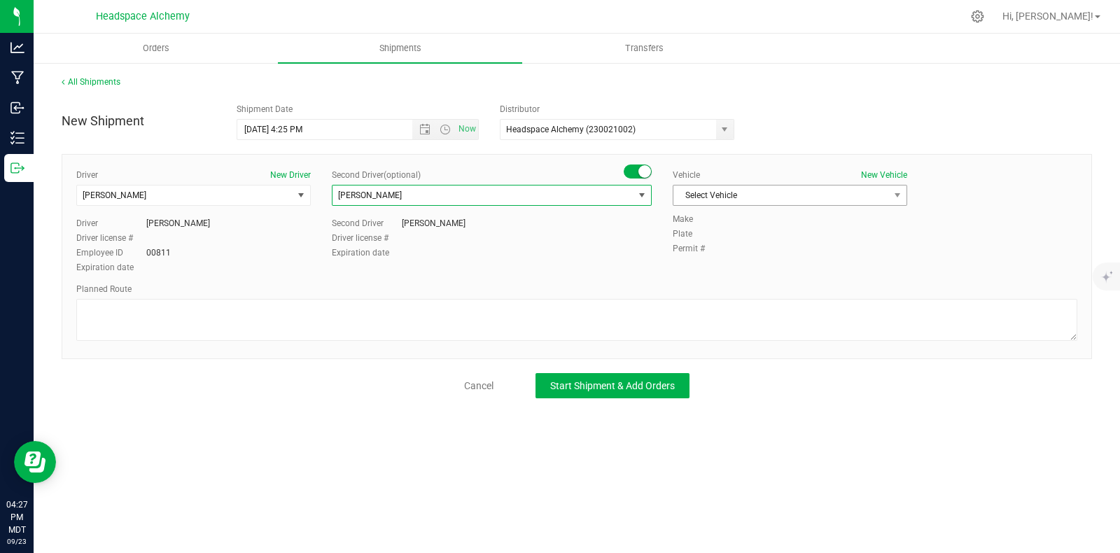
click at [784, 188] on span "Select Vehicle" at bounding box center [781, 195] width 216 height 20
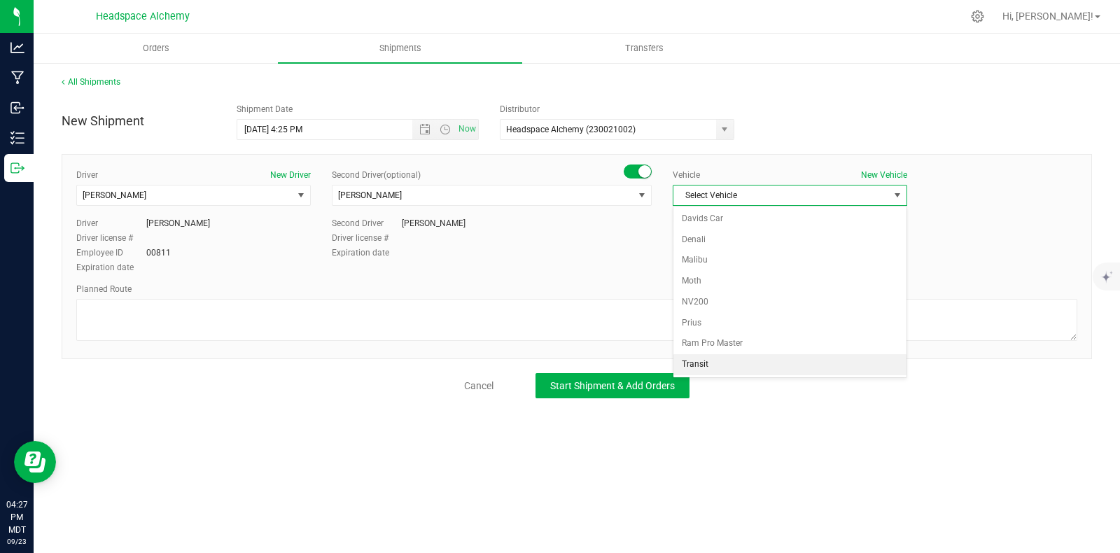
click at [701, 358] on li "Transit" at bounding box center [789, 364] width 233 height 21
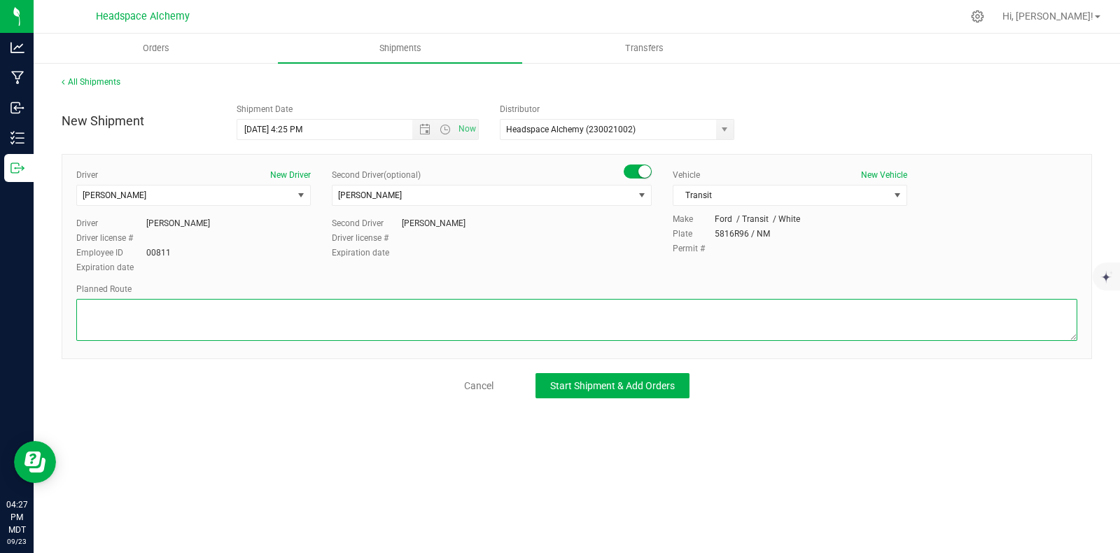
click at [171, 299] on textarea at bounding box center [576, 320] width 1001 height 42
paste textarea "805 El Molino Blvd Las Cruces, NM 88005  Get on I-25 N from W Lohman Ave 9 min…"
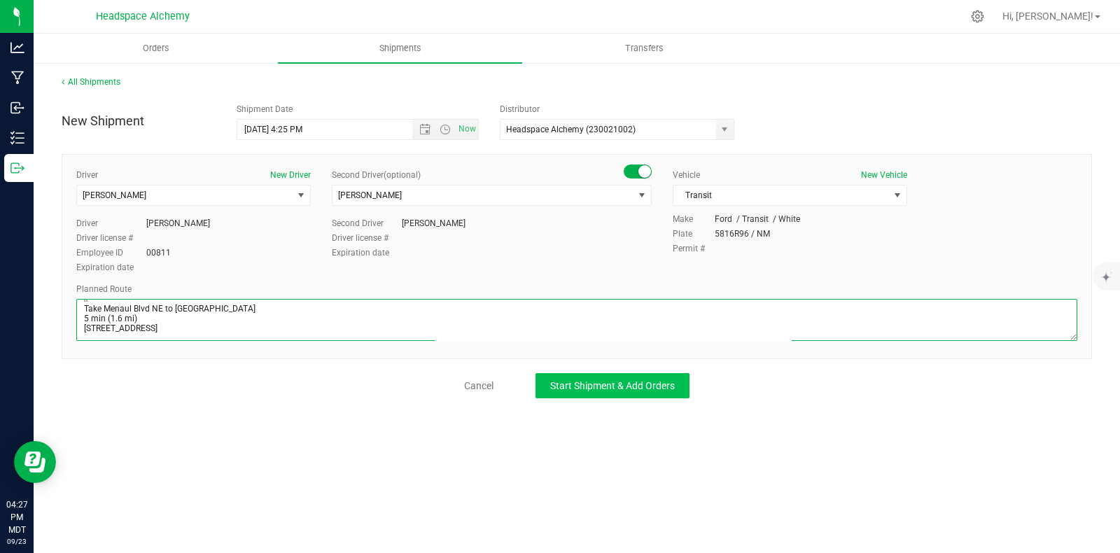
type textarea "805 El Molino Blvd Las Cruces, NM 88005  Get on I-25 N from W Lohman Ave 9 min…"
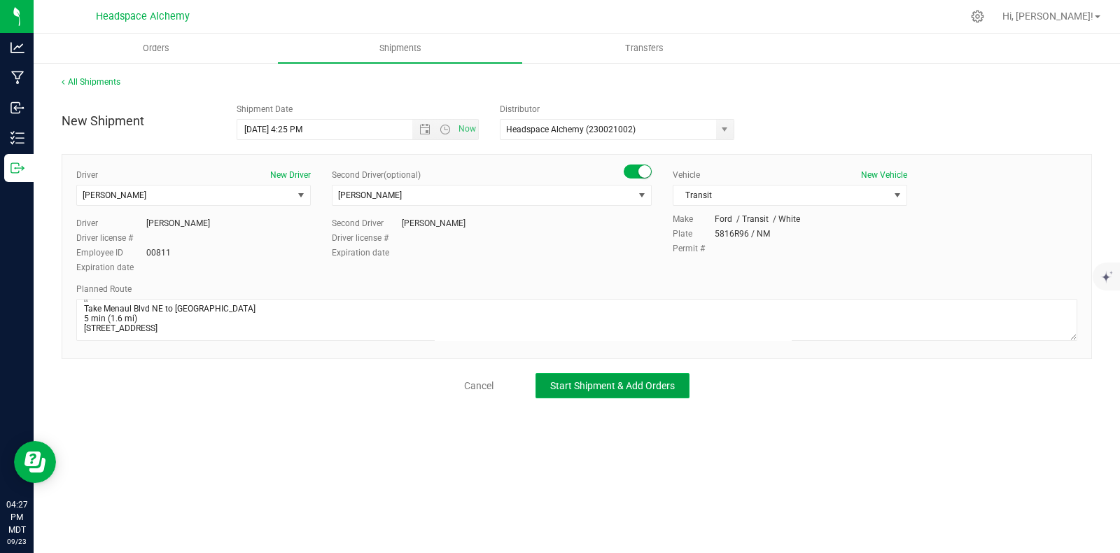
click at [598, 380] on span "Start Shipment & Add Orders" at bounding box center [612, 385] width 125 height 11
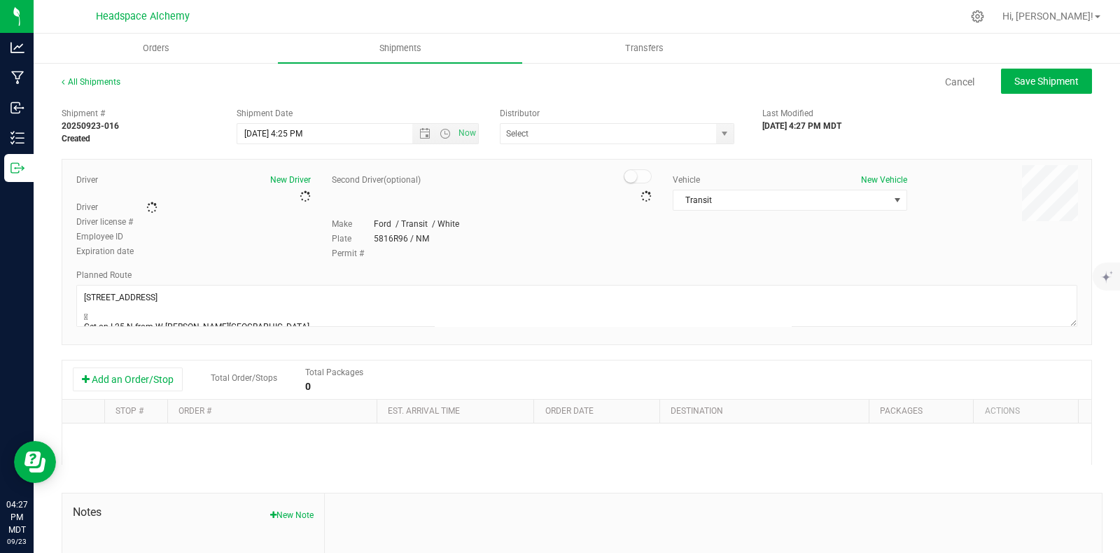
type input "Headspace Alchemy (230021002)"
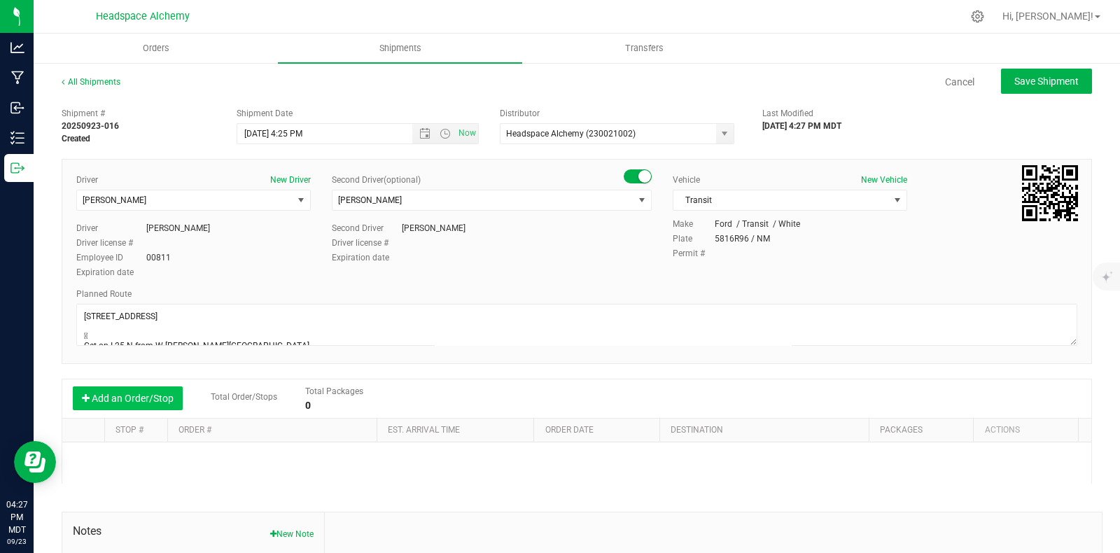
drag, startPoint x: 134, startPoint y: 402, endPoint x: 180, endPoint y: 404, distance: 45.5
click at [134, 402] on button "Add an Order/Stop" at bounding box center [128, 398] width 110 height 24
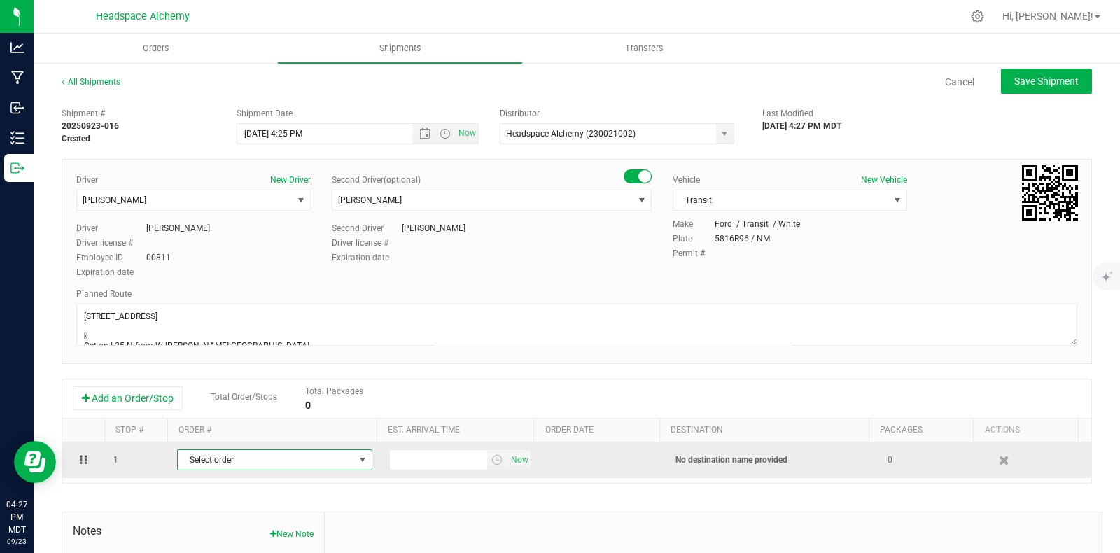
click at [353, 465] on span "select" at bounding box center [361, 460] width 17 height 20
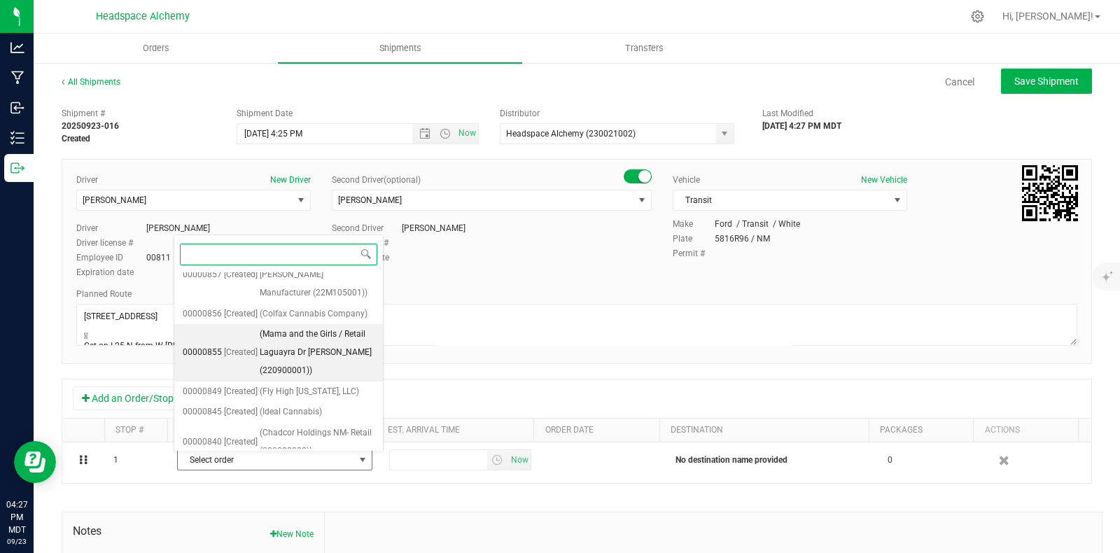
scroll to position [980, 0]
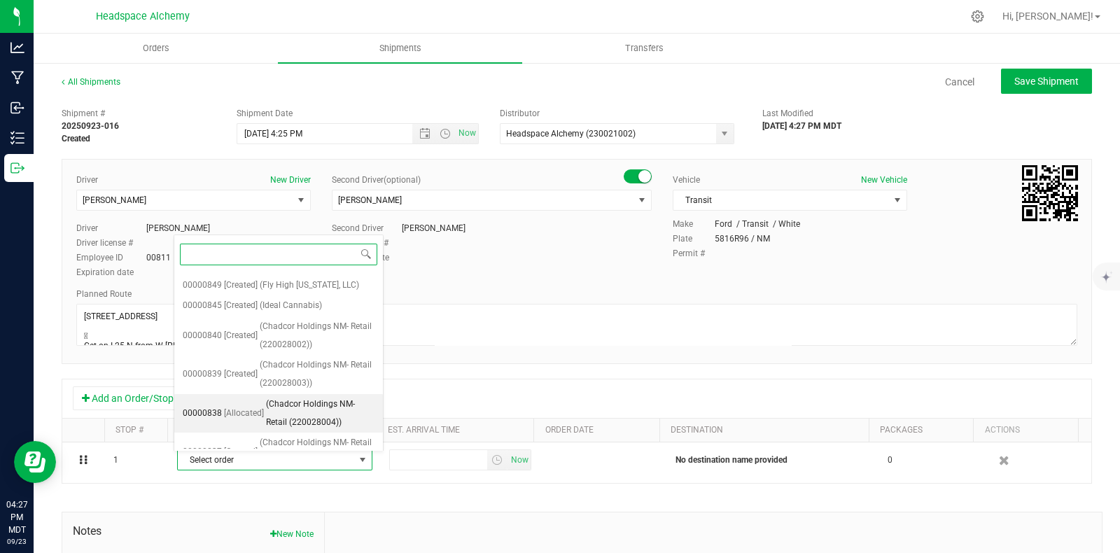
click at [305, 400] on span "(Chadcor Holdings NM- Retail (220028004))" at bounding box center [320, 413] width 108 height 36
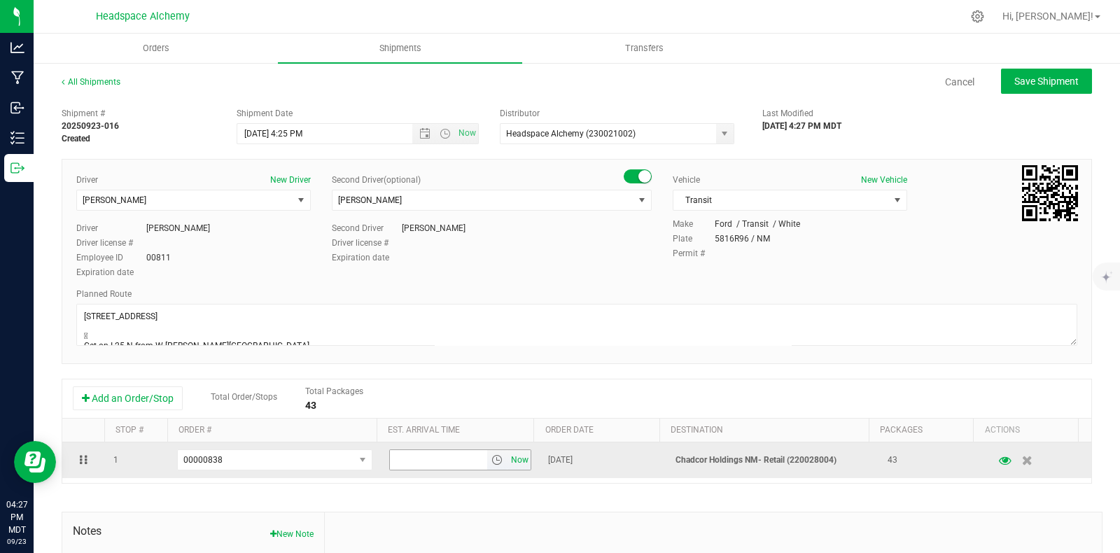
click at [509, 461] on span "Now" at bounding box center [520, 460] width 24 height 20
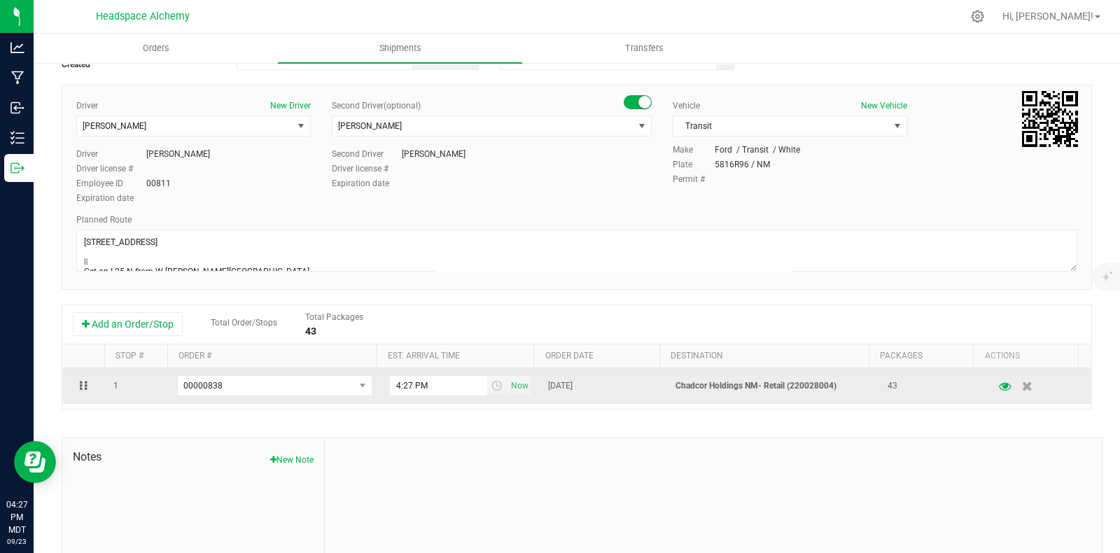
scroll to position [0, 0]
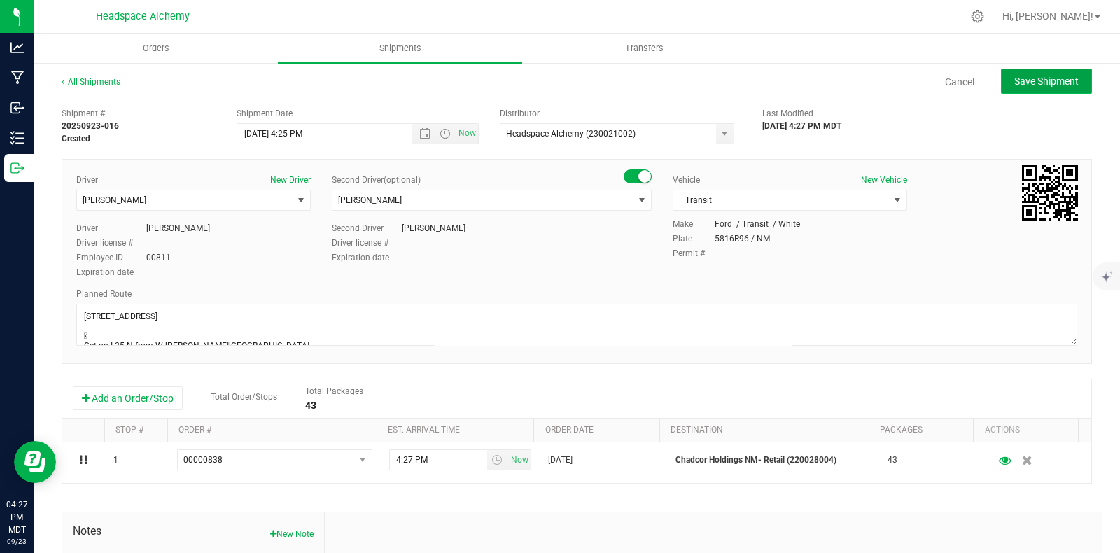
click at [1047, 71] on button "Save Shipment" at bounding box center [1046, 81] width 91 height 25
type input "9/24/2025 10:25 PM"
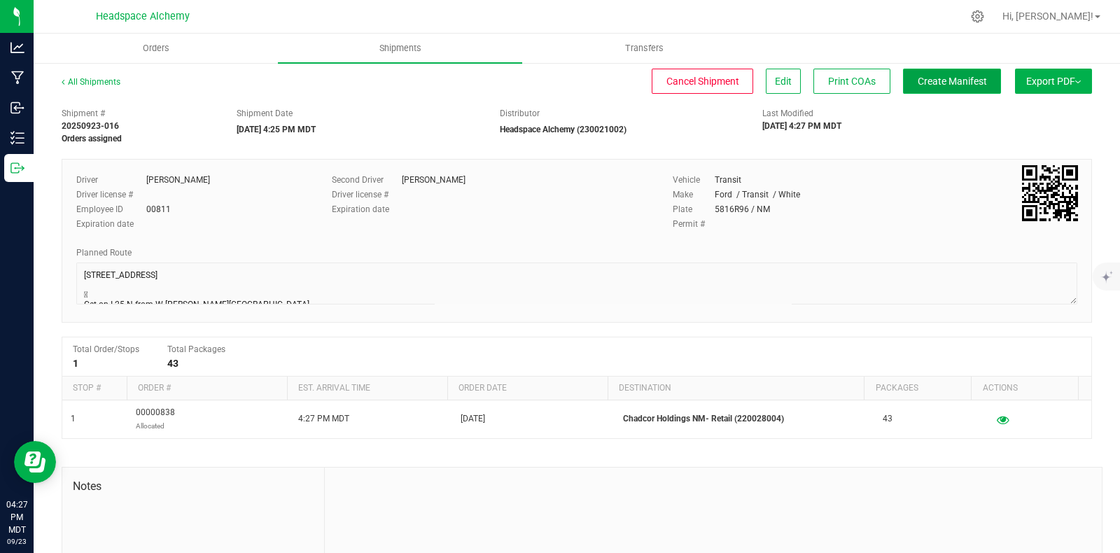
click at [942, 82] on span "Create Manifest" at bounding box center [951, 81] width 69 height 11
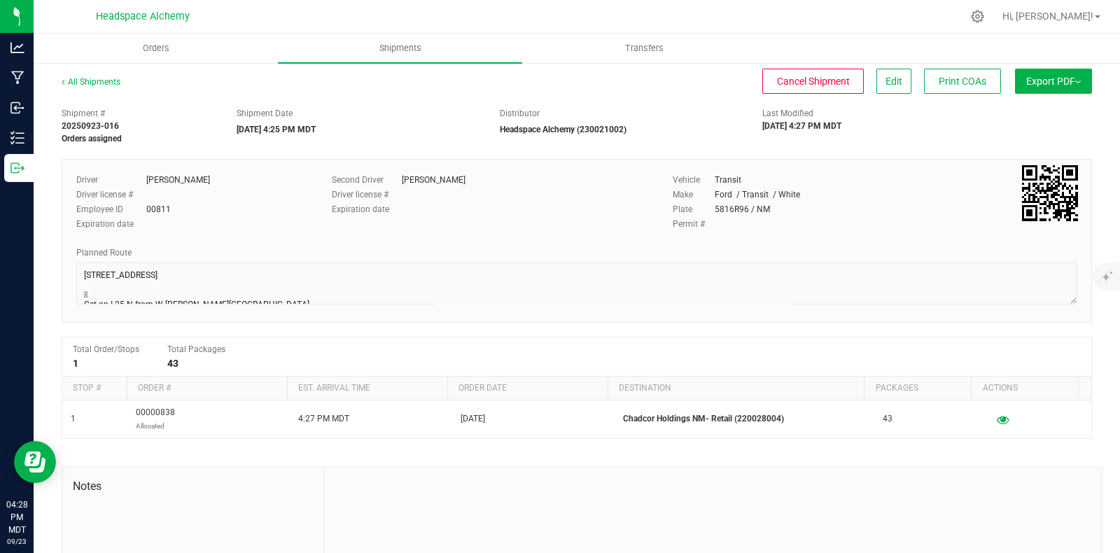
click at [1050, 78] on span "Export PDF" at bounding box center [1053, 81] width 55 height 11
click at [1036, 109] on span "Manifest by Package ID" at bounding box center [1032, 112] width 89 height 10
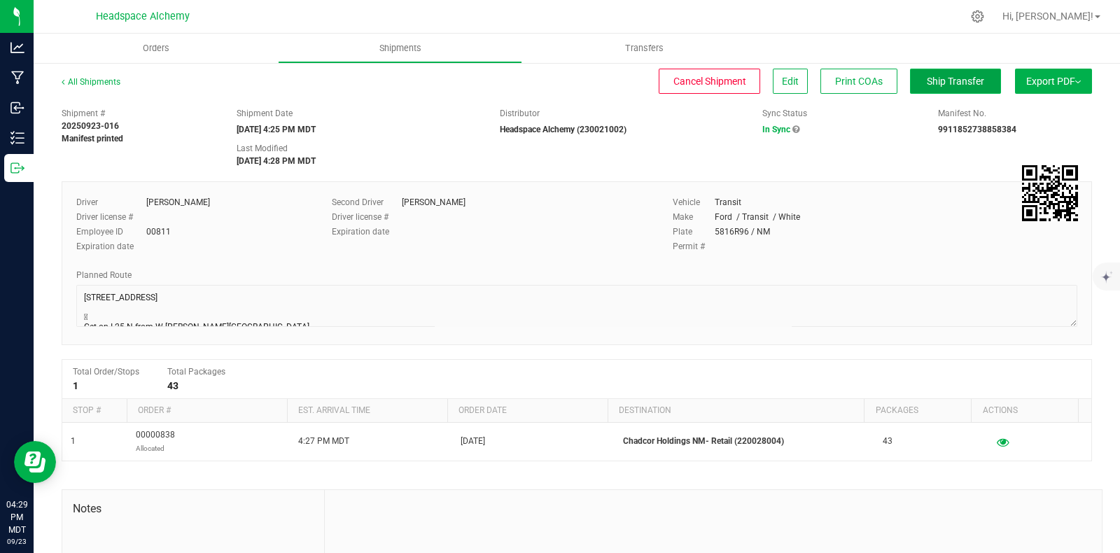
click at [959, 73] on button "Ship Transfer" at bounding box center [955, 81] width 91 height 25
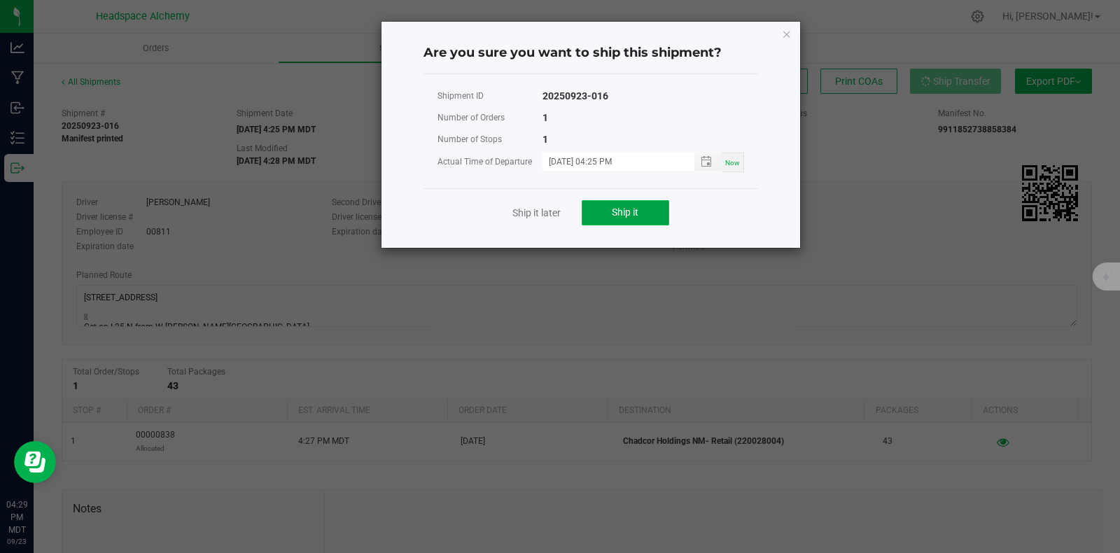
click at [634, 212] on span "Ship it" at bounding box center [625, 211] width 27 height 11
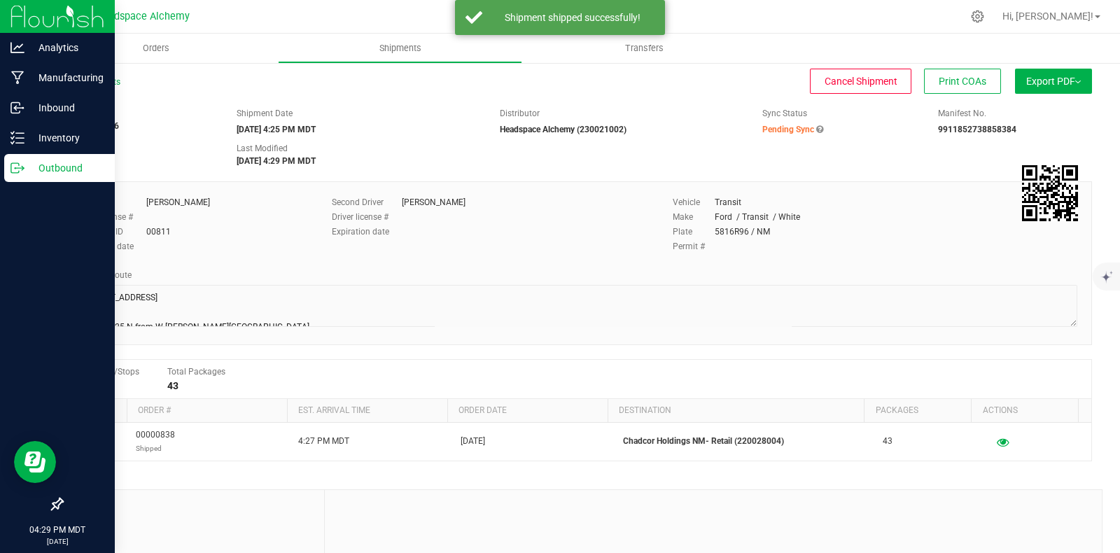
click at [37, 162] on p "Outbound" at bounding box center [66, 168] width 84 height 17
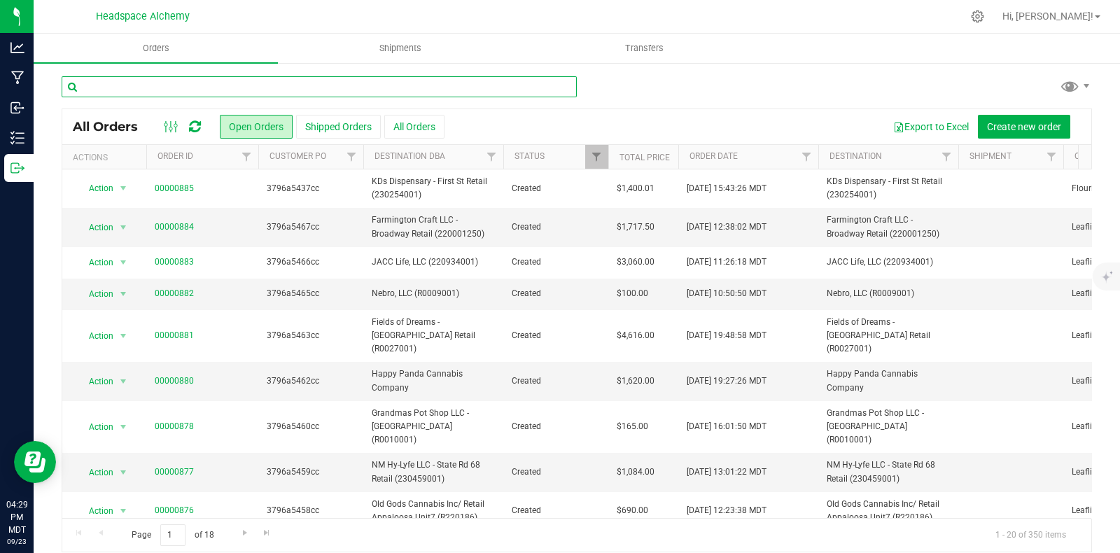
click at [211, 79] on input "text" at bounding box center [319, 86] width 515 height 21
type input "d"
type input "chad"
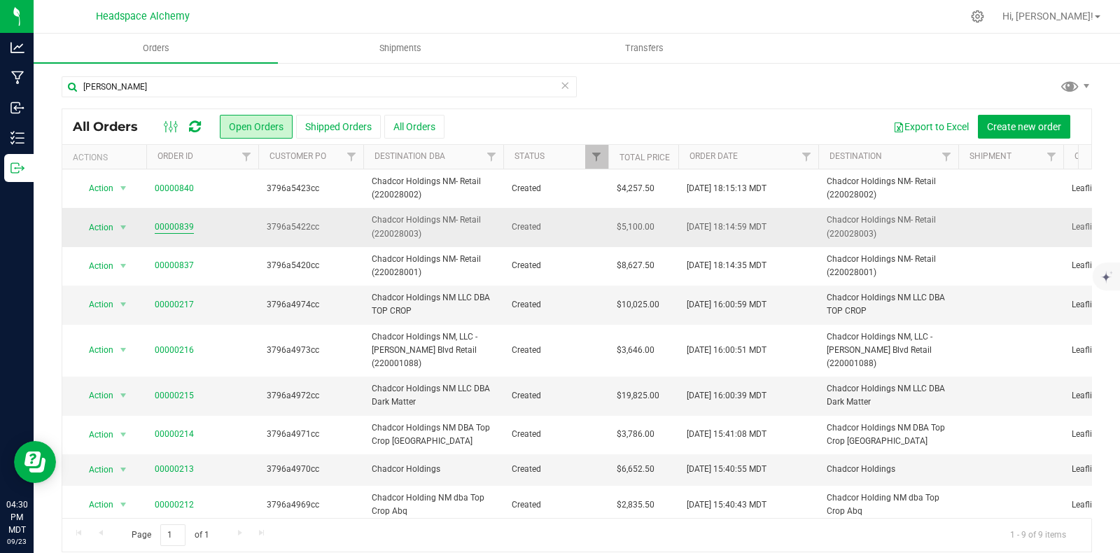
click at [176, 223] on link "00000839" at bounding box center [174, 226] width 39 height 13
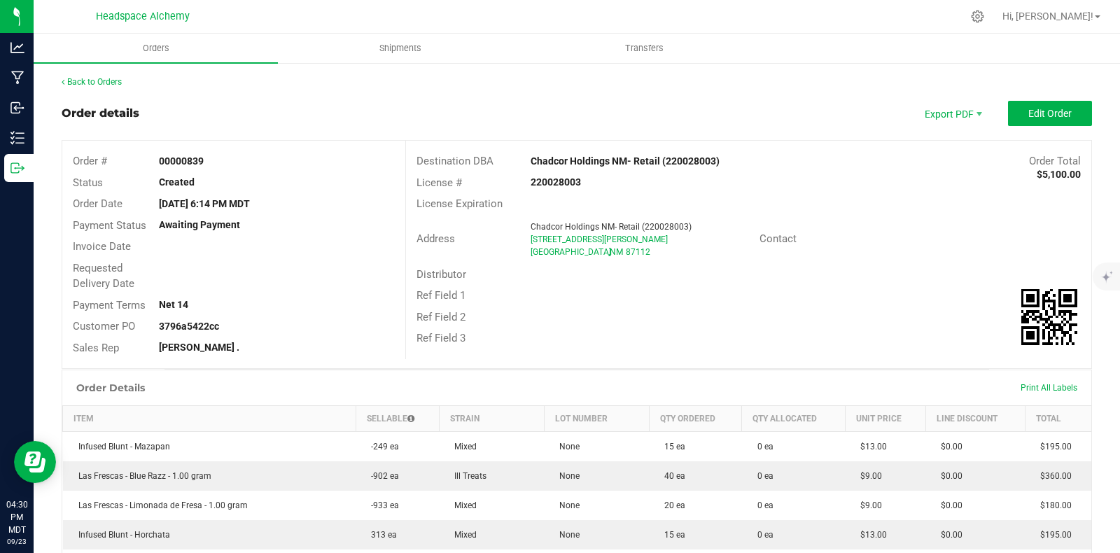
drag, startPoint x: 219, startPoint y: 157, endPoint x: 159, endPoint y: 153, distance: 60.3
click at [151, 152] on div "Order # 00000839" at bounding box center [233, 161] width 343 height 22
copy strong "00000839"
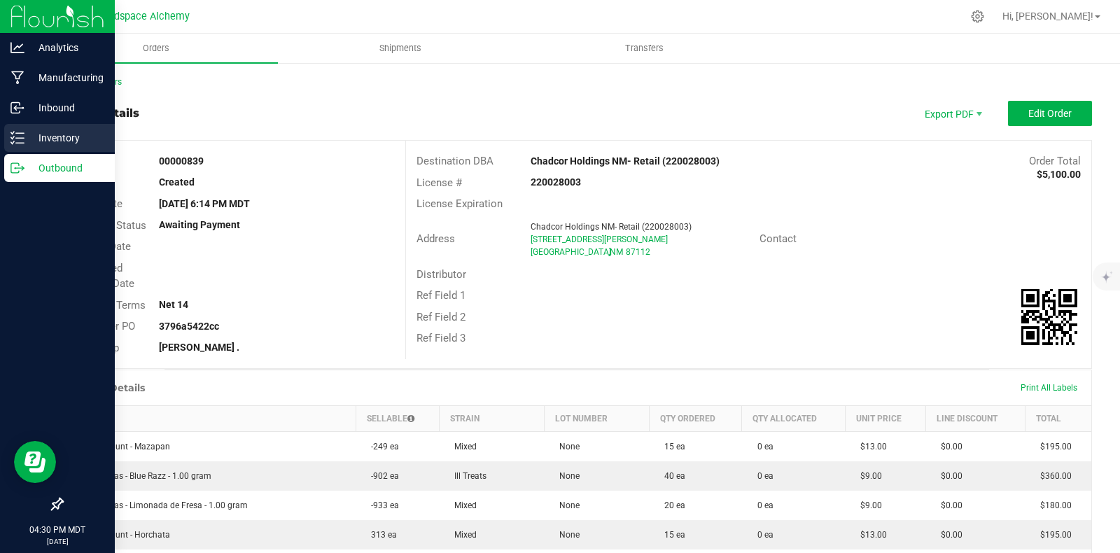
click at [10, 136] on icon at bounding box center [17, 138] width 14 height 14
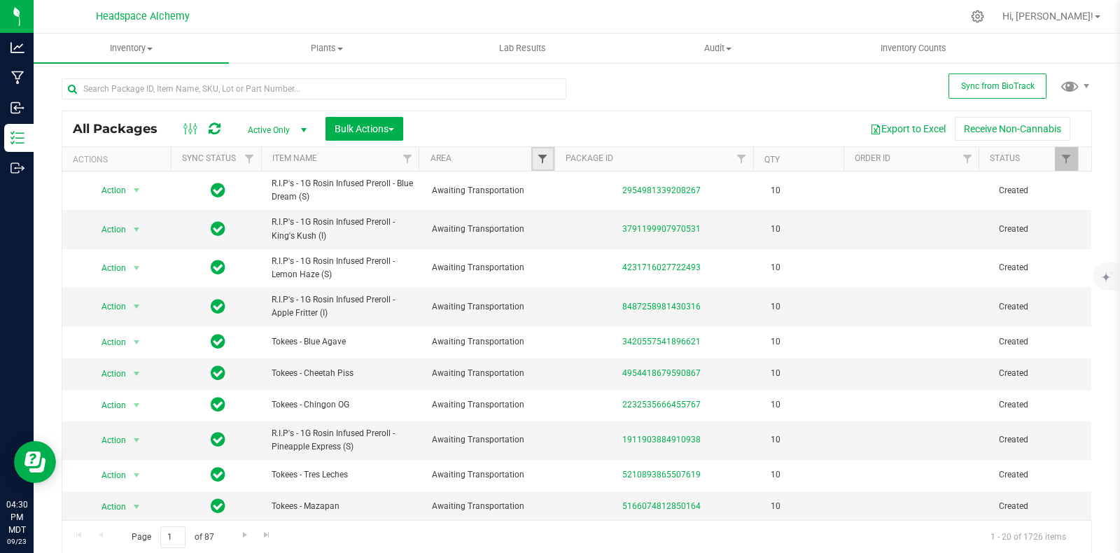
click at [538, 159] on span "Filter" at bounding box center [542, 158] width 11 height 11
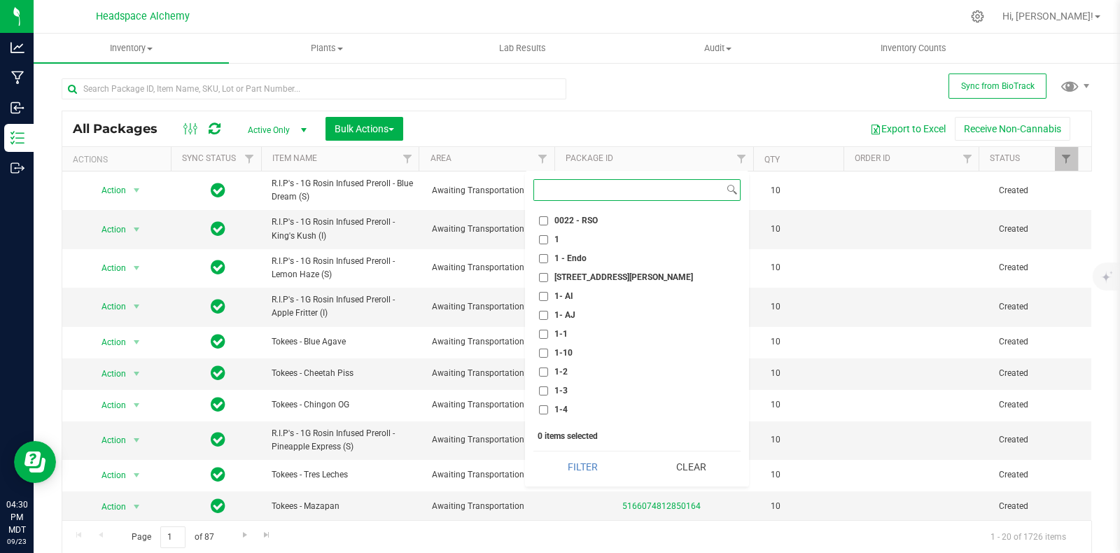
scroll to position [349, 0]
click at [549, 358] on label "1-6" at bounding box center [553, 360] width 29 height 9
click at [548, 358] on input "1-6" at bounding box center [543, 360] width 9 height 9
checkbox input "true"
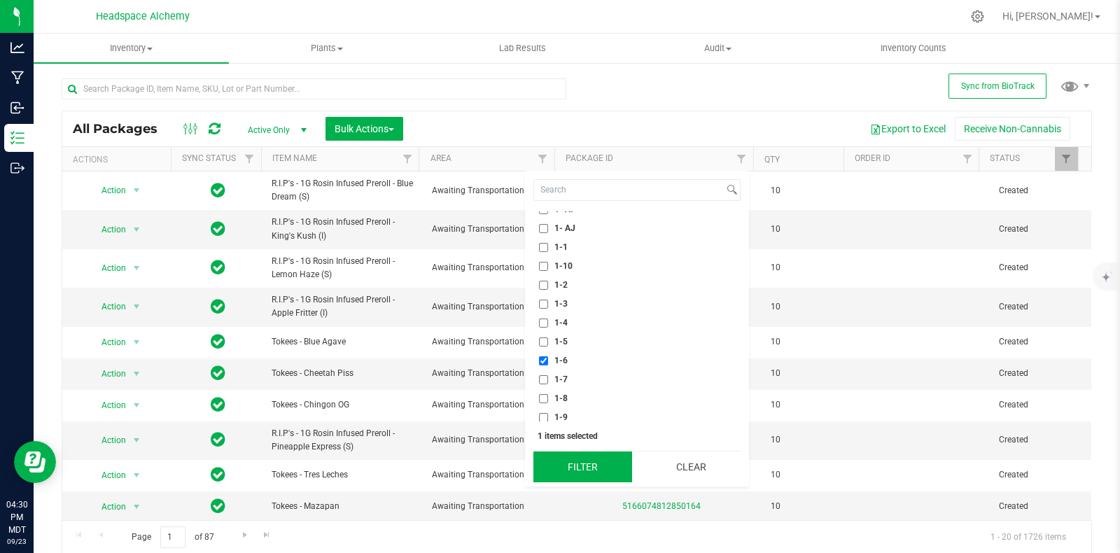
click at [591, 459] on button "Filter" at bounding box center [582, 466] width 99 height 31
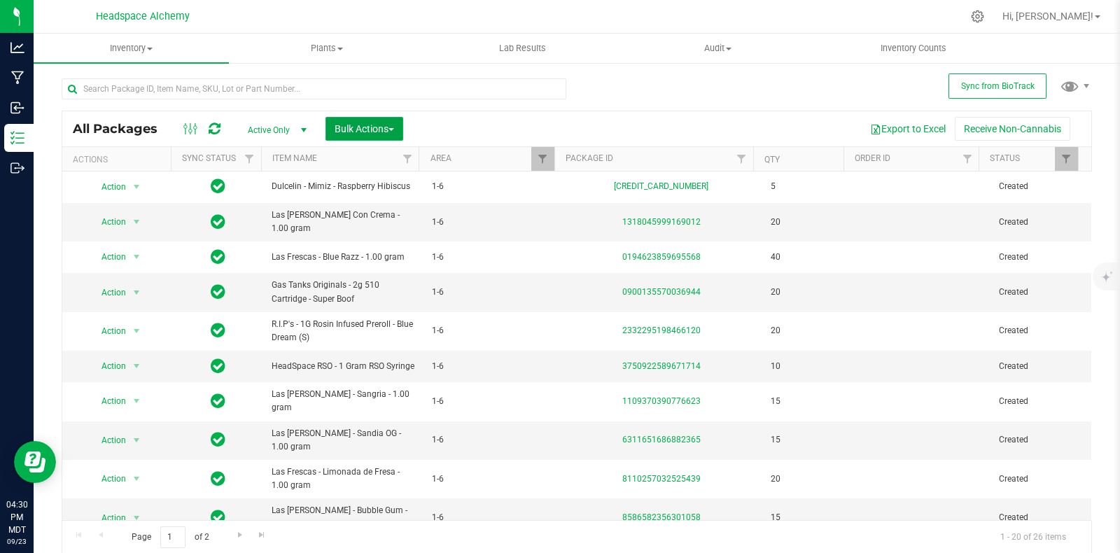
click at [367, 130] on span "Bulk Actions" at bounding box center [363, 128] width 59 height 11
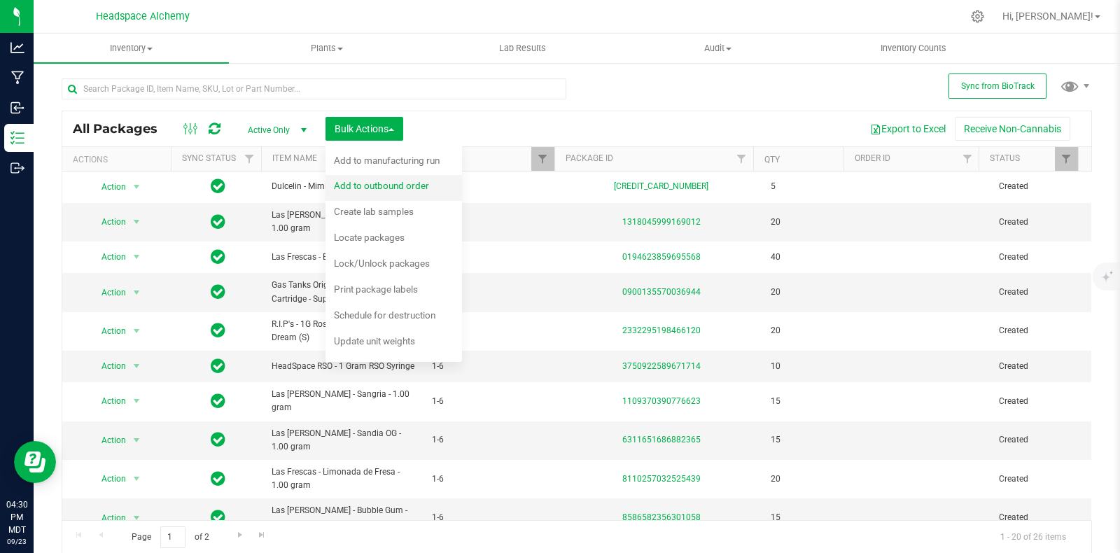
click at [399, 190] on span "Add to outbound order" at bounding box center [381, 185] width 95 height 11
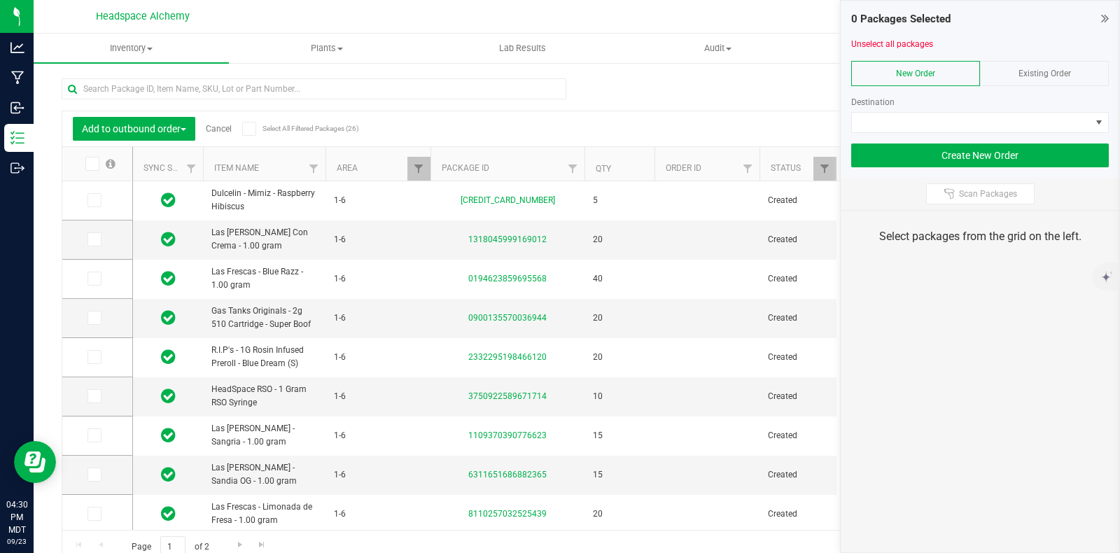
click at [247, 129] on icon at bounding box center [248, 129] width 9 height 0
click at [0, 0] on input "Select All Filtered Packages (26)" at bounding box center [0, 0] width 0 height 0
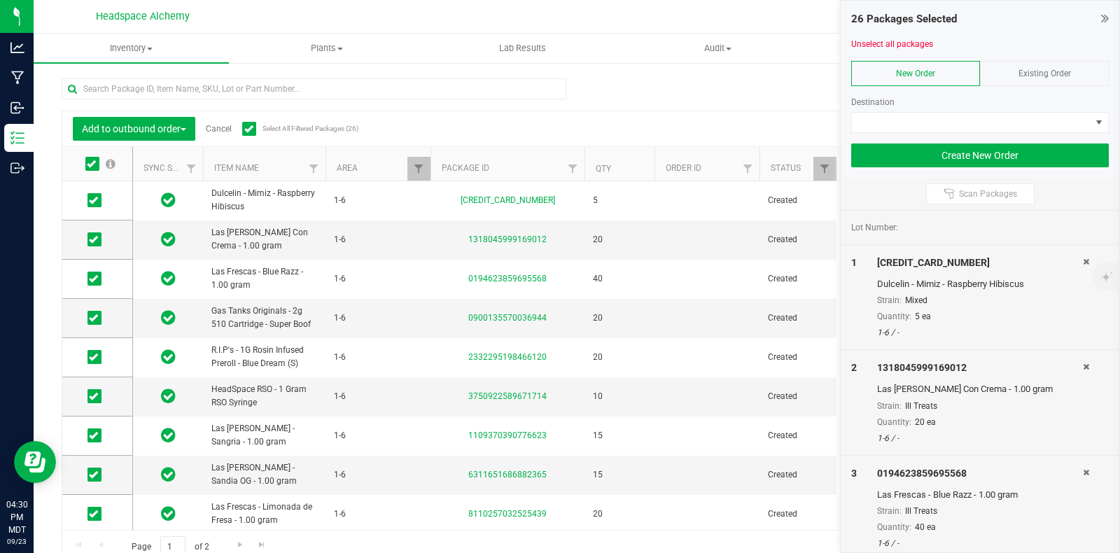
click at [1059, 69] on span "Existing Order" at bounding box center [1044, 74] width 52 height 10
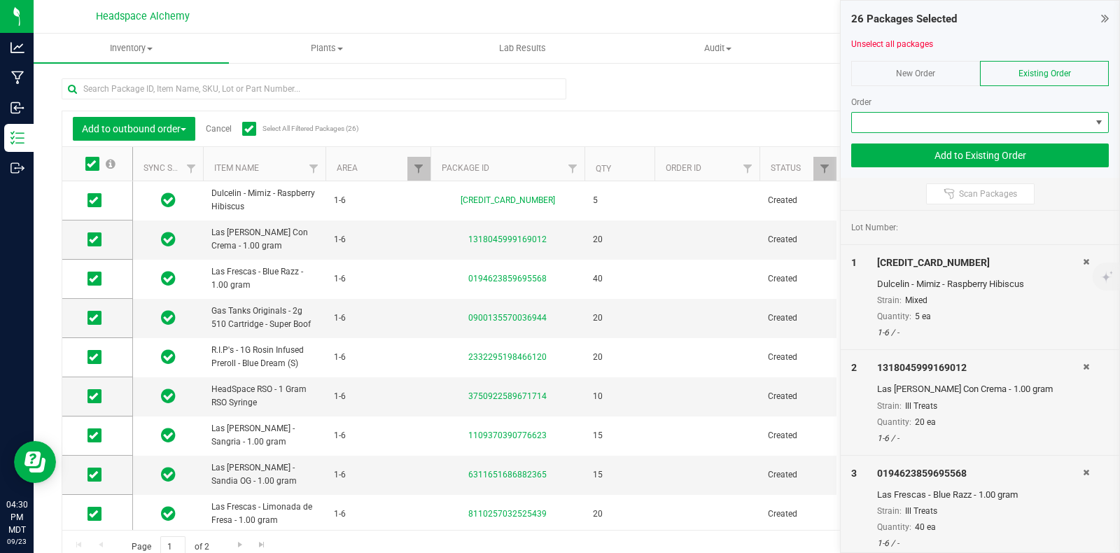
click at [1093, 122] on span at bounding box center [1098, 122] width 11 height 11
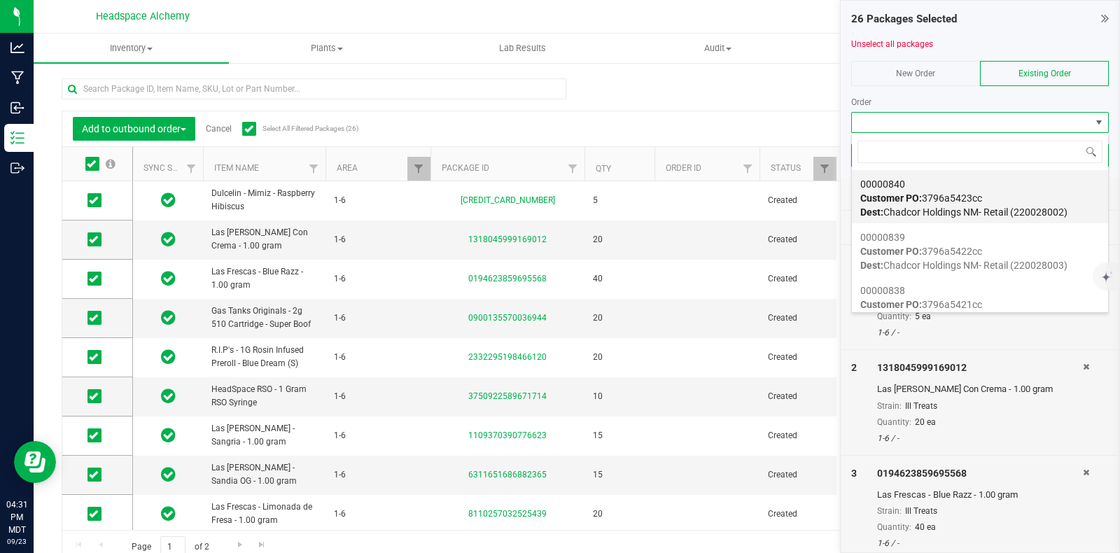
scroll to position [1399, 0]
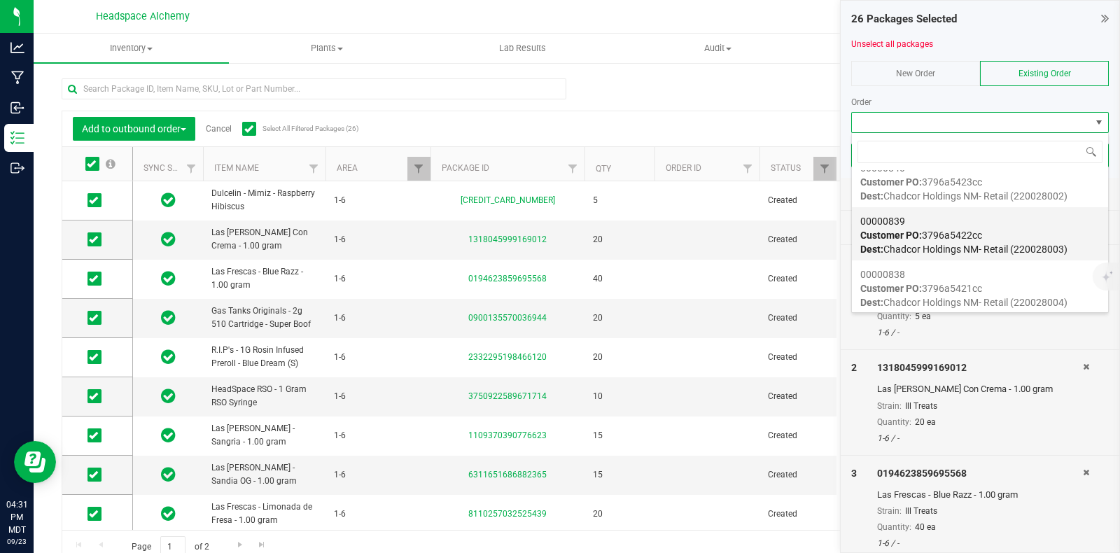
click at [992, 234] on div "00000839 Customer PO: 3796a5422cc Dest: Chadcor Holdings NM- Retail (220028003)" at bounding box center [979, 235] width 239 height 53
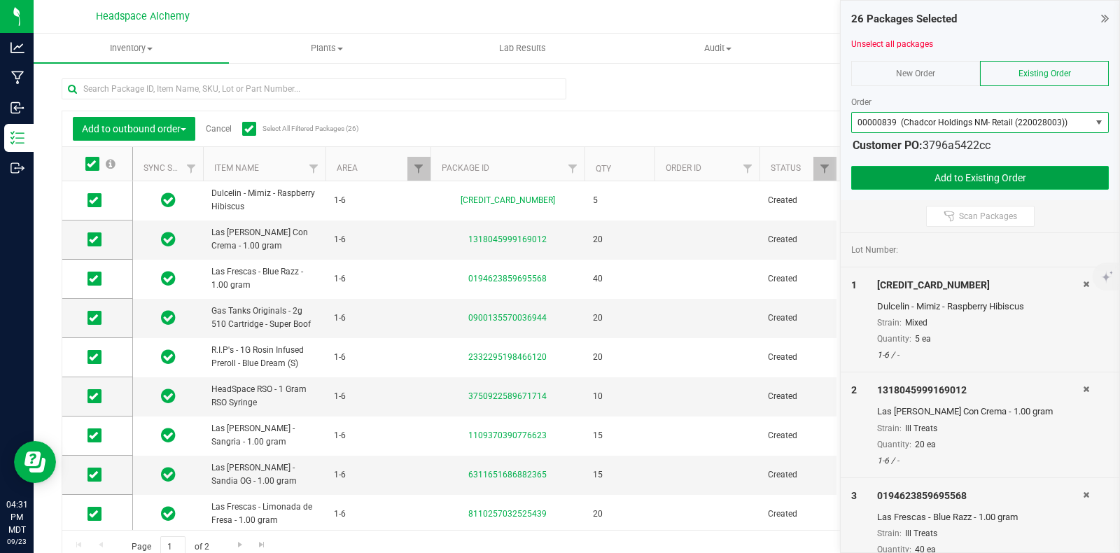
click at [987, 180] on button "Add to Existing Order" at bounding box center [980, 178] width 258 height 24
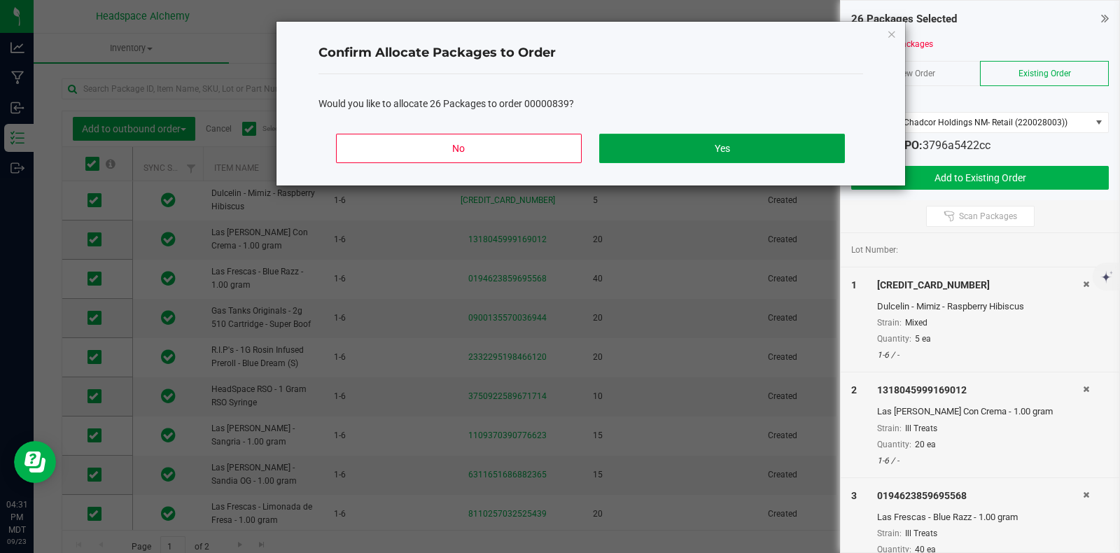
click at [701, 144] on button "Yes" at bounding box center [721, 148] width 245 height 29
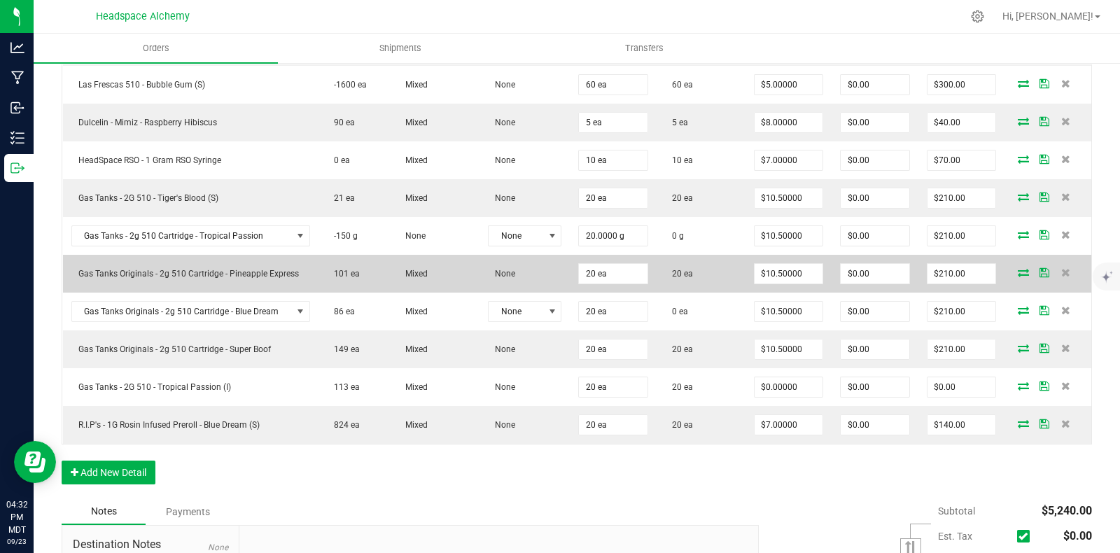
scroll to position [1136, 0]
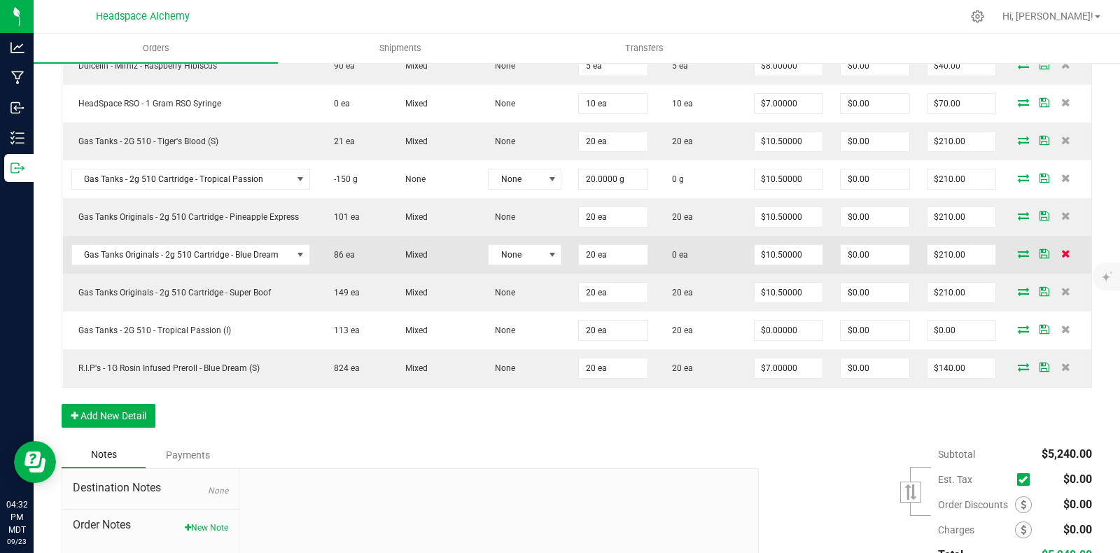
click at [1061, 249] on icon at bounding box center [1065, 253] width 9 height 8
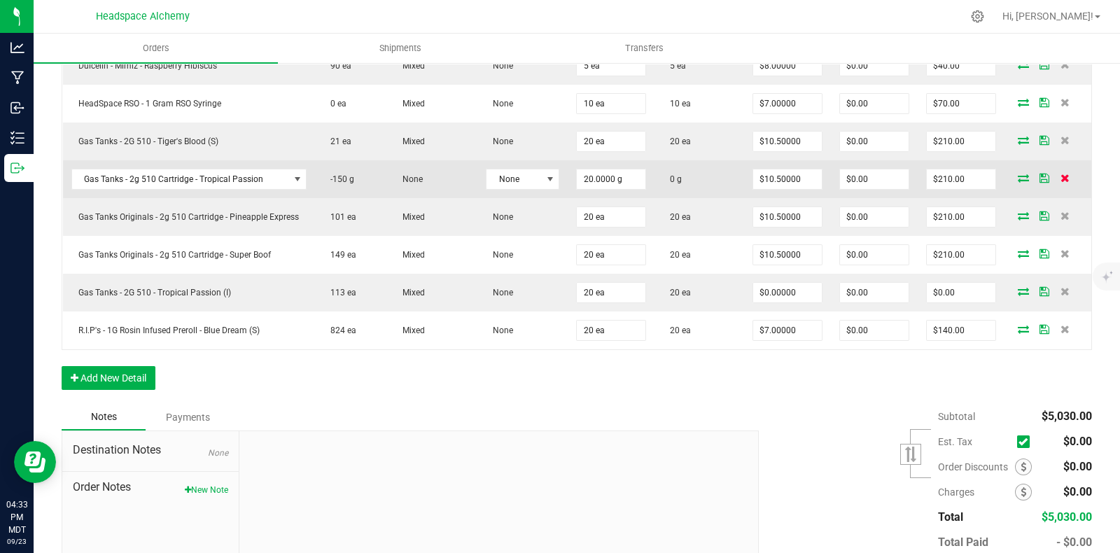
click at [1060, 174] on icon at bounding box center [1064, 178] width 9 height 8
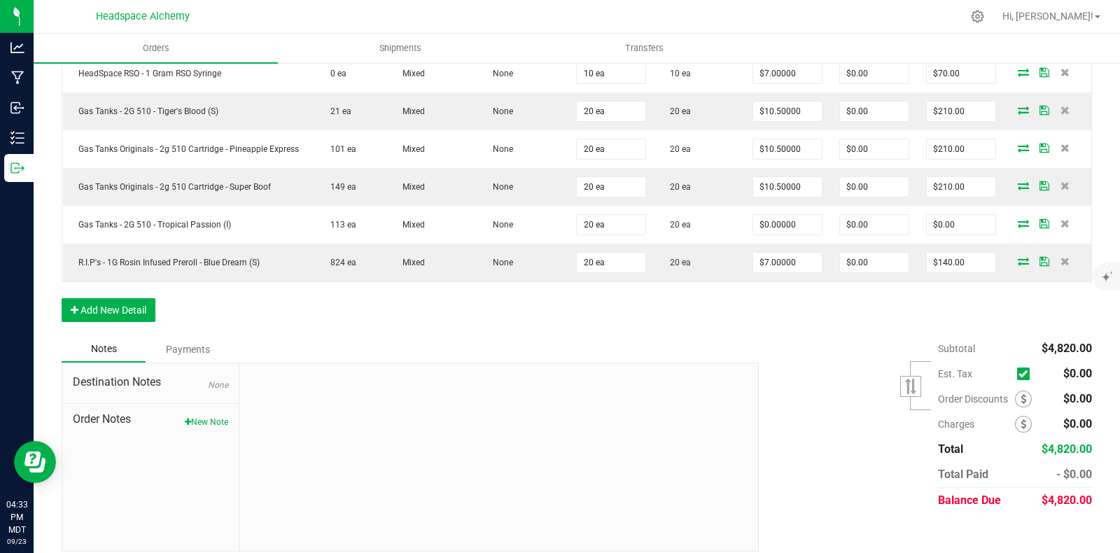
scroll to position [1171, 0]
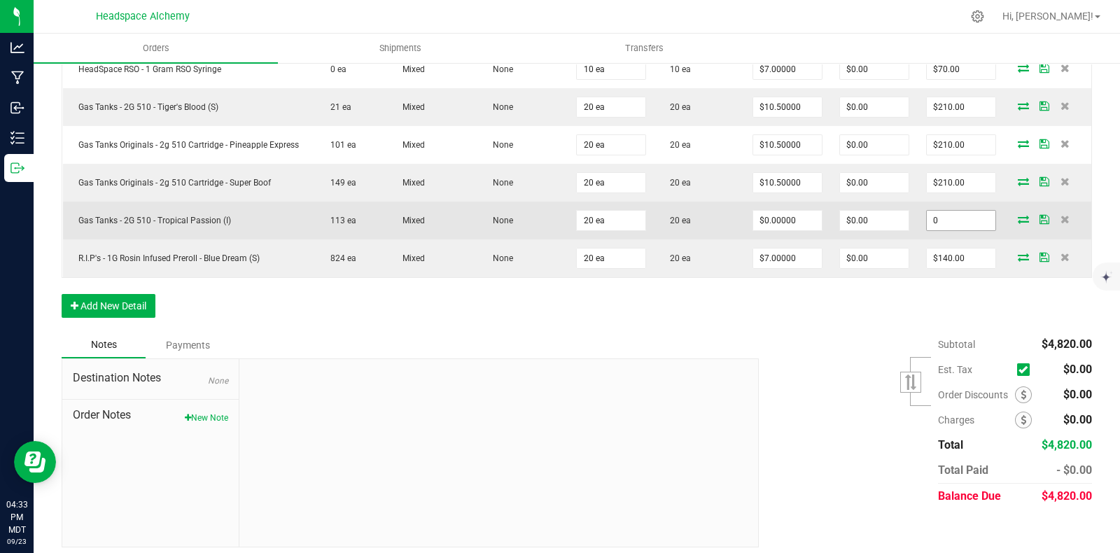
click at [976, 213] on input "0" at bounding box center [961, 221] width 69 height 20
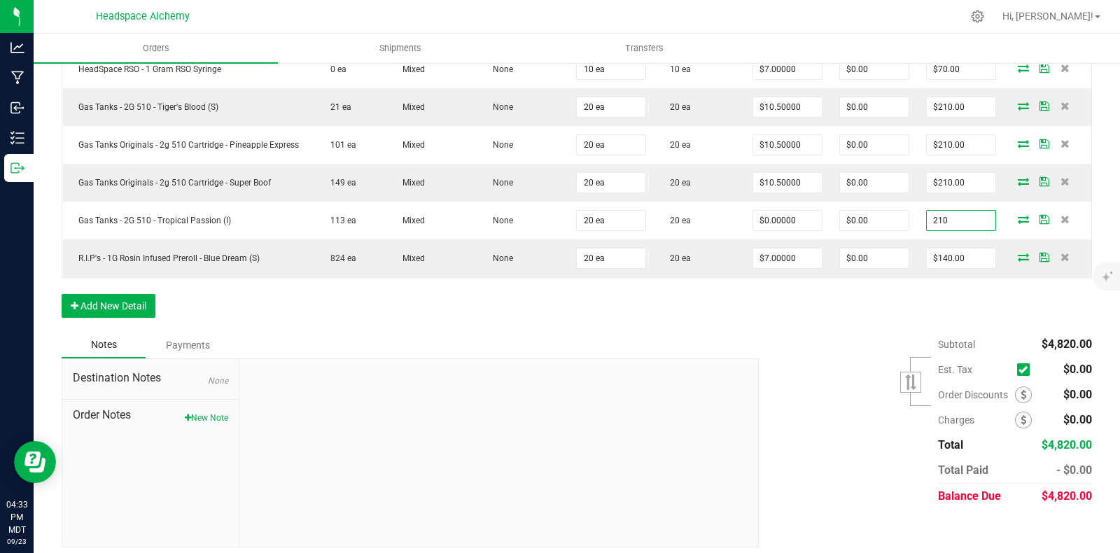
type input "210"
type input "$10.50000"
type input "$210.00"
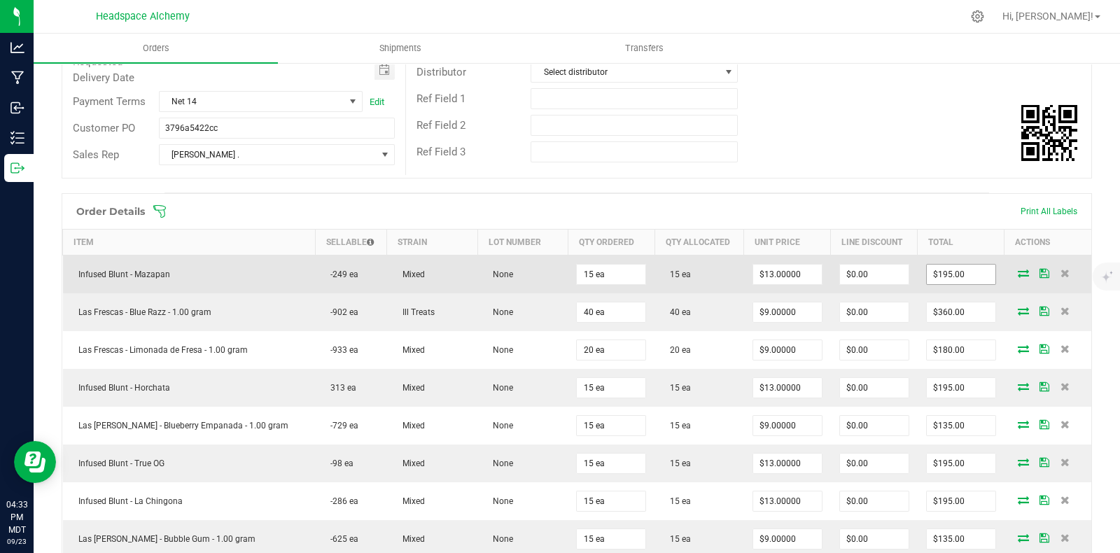
scroll to position [209, 0]
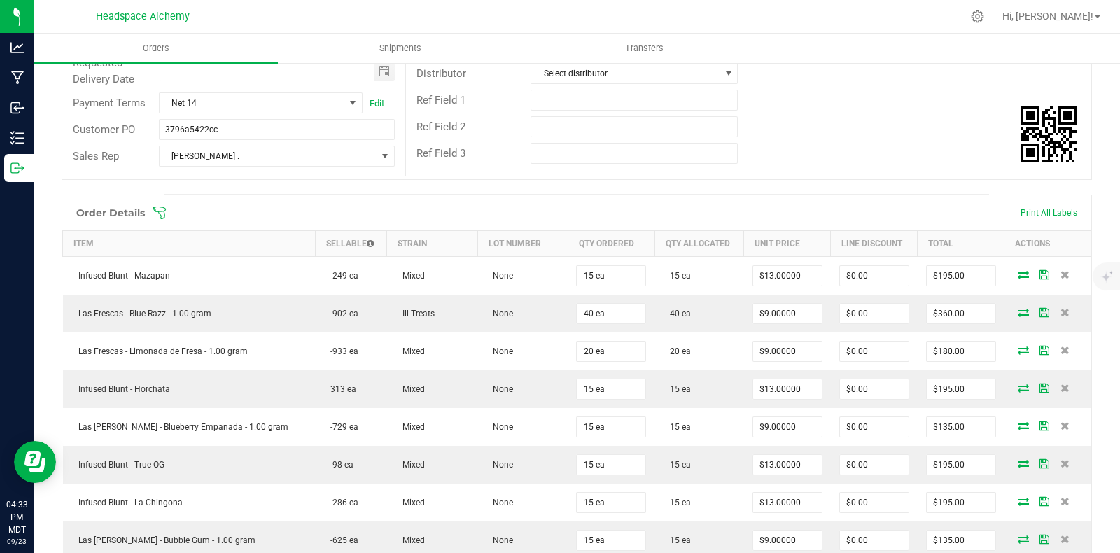
click at [105, 243] on th "Item" at bounding box center [189, 244] width 253 height 26
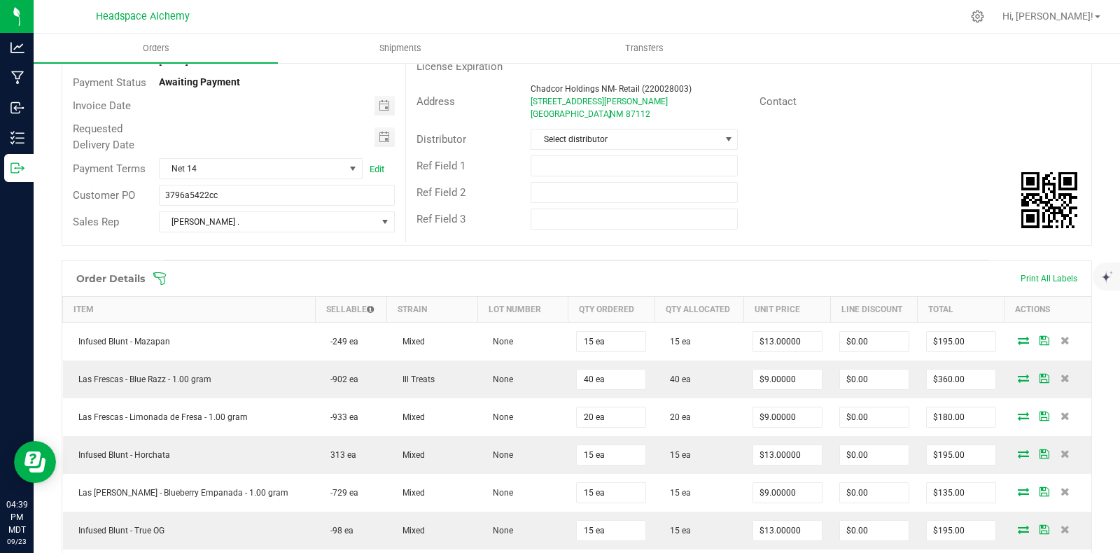
scroll to position [0, 0]
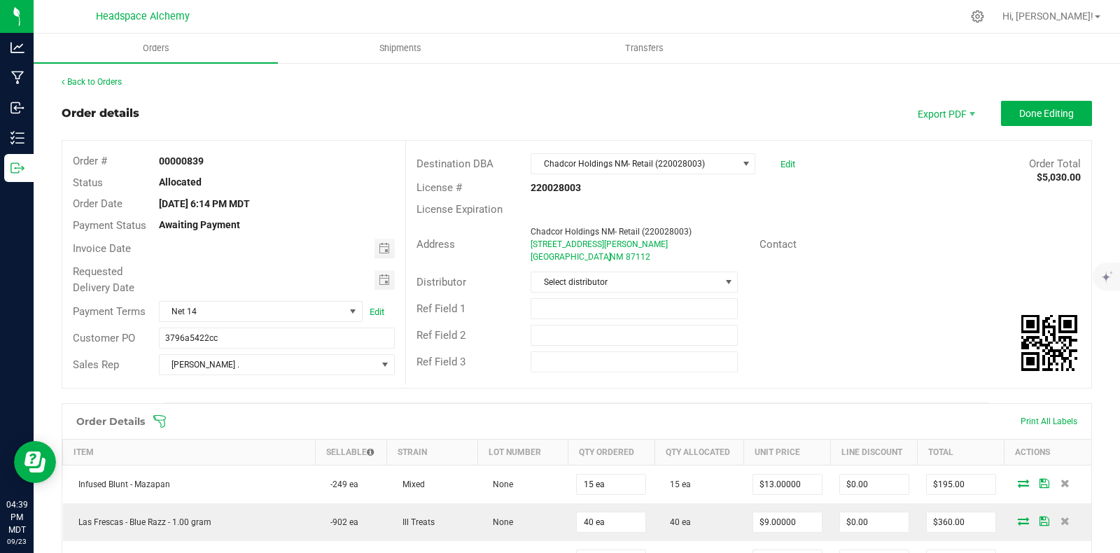
click at [1022, 234] on div "Contact" at bounding box center [920, 245] width 343 height 22
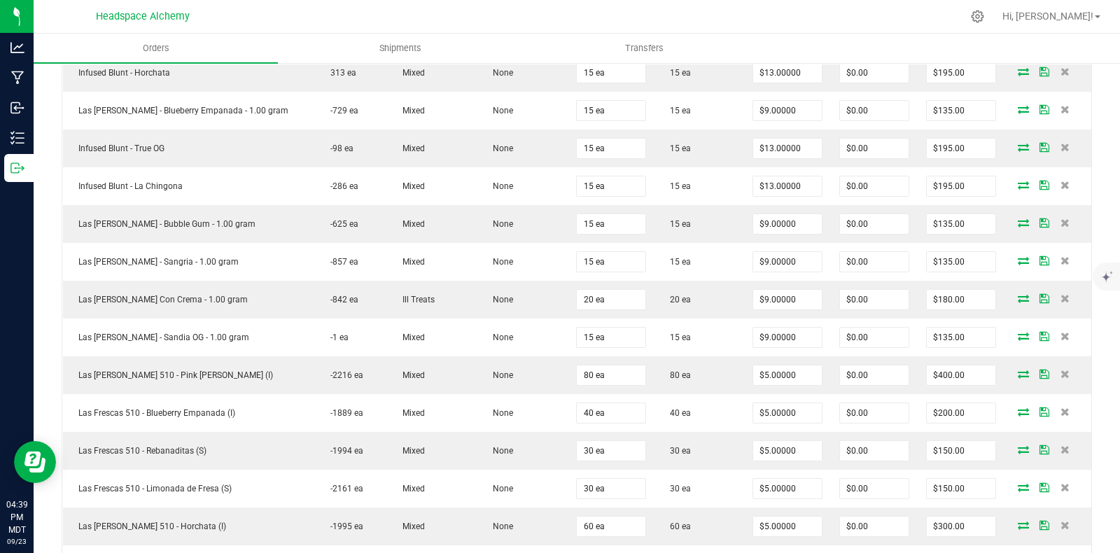
scroll to position [962, 0]
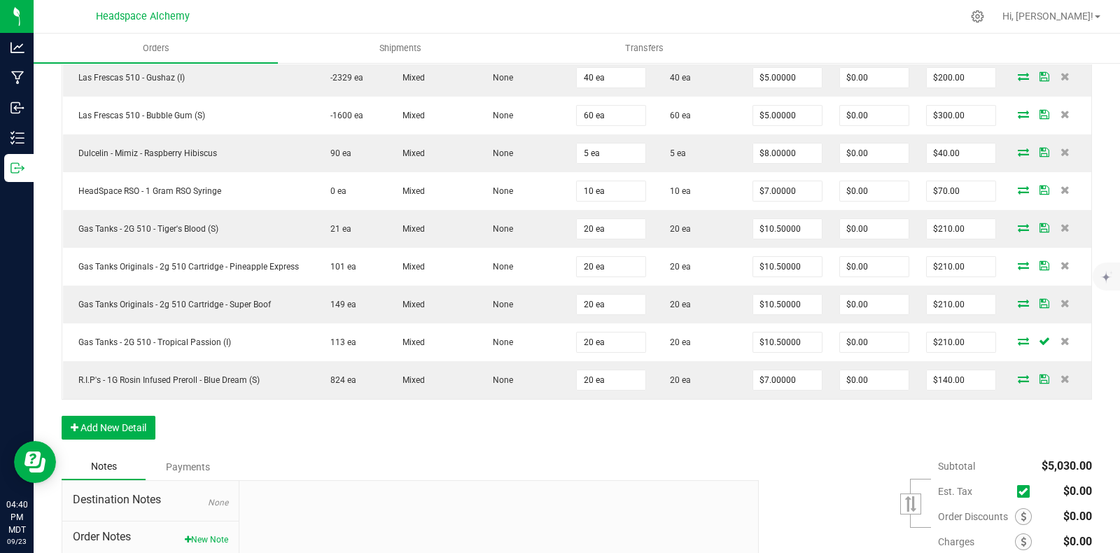
scroll to position [1136, 0]
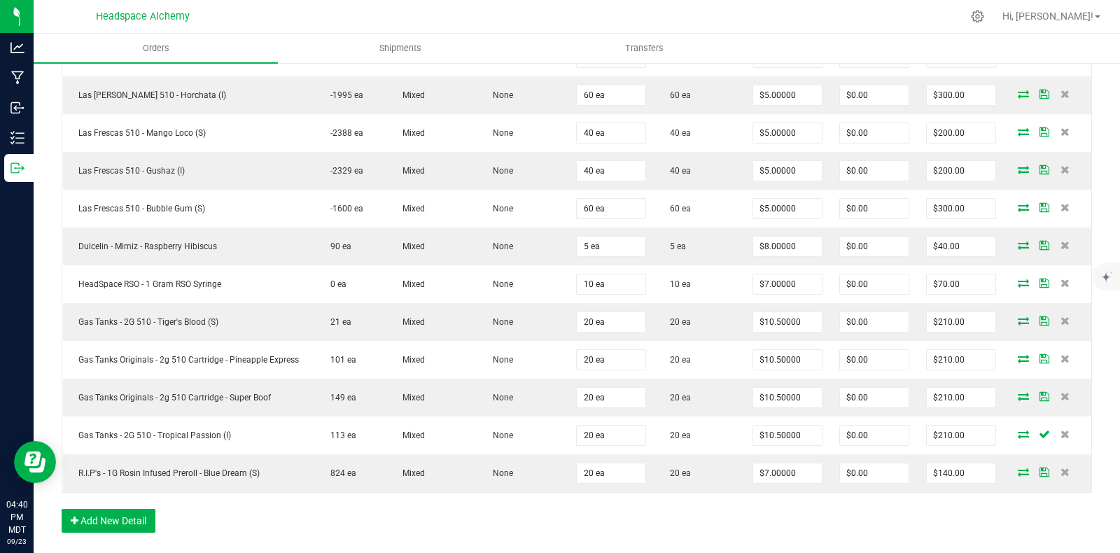
scroll to position [1083, 0]
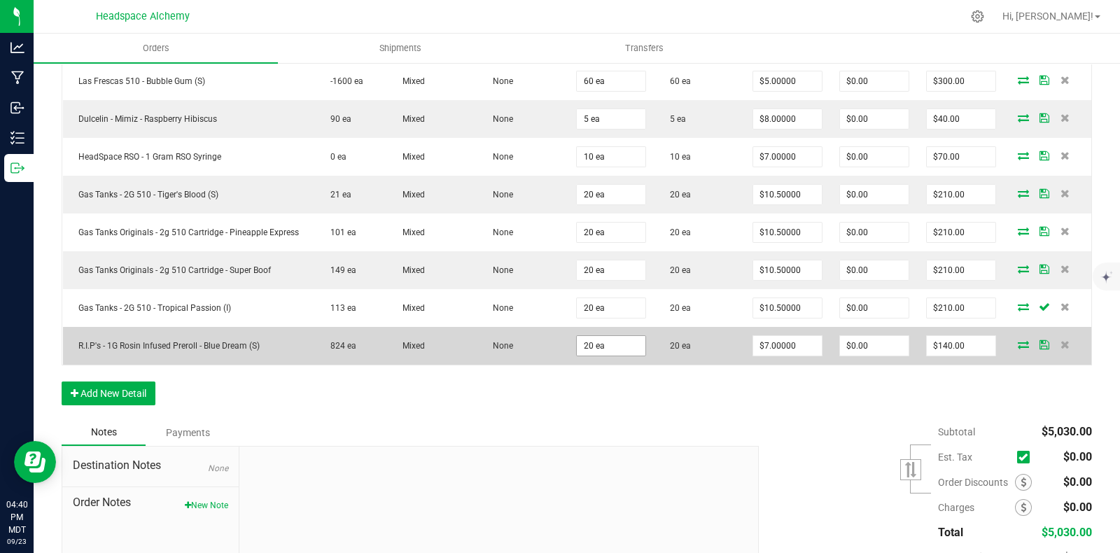
type input "20"
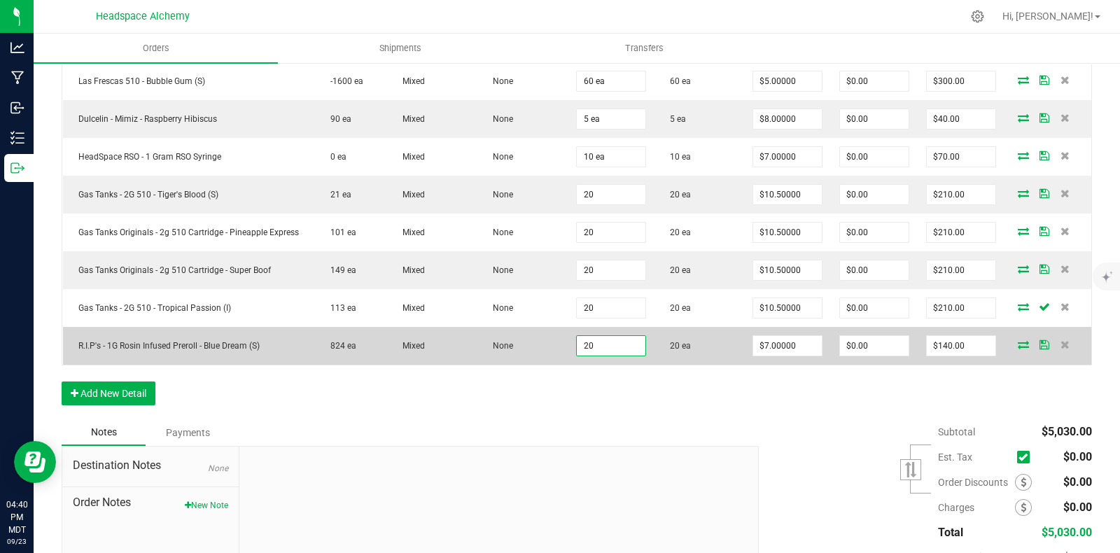
type input "10"
type input "5"
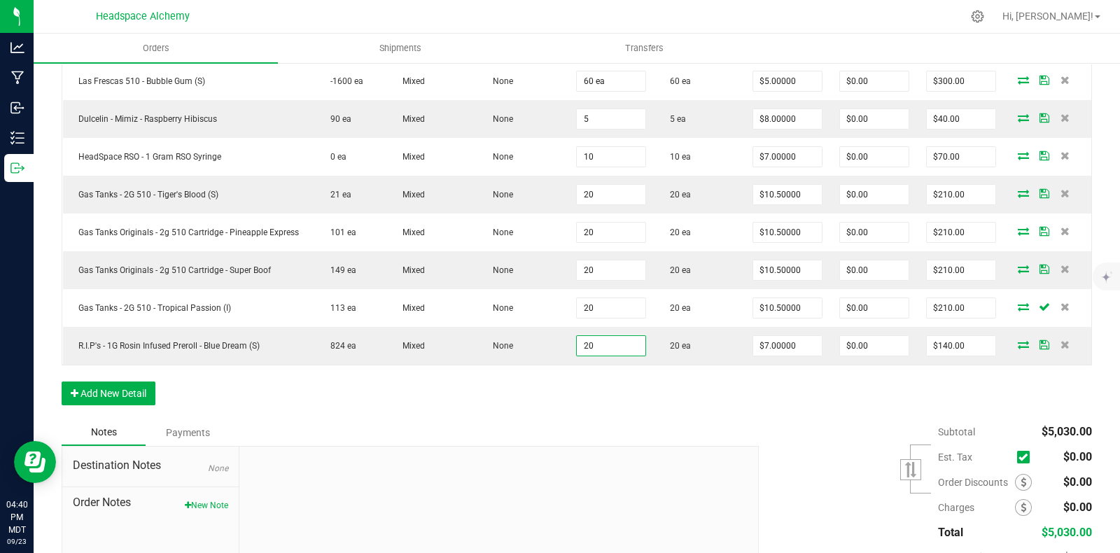
type input "20 ea"
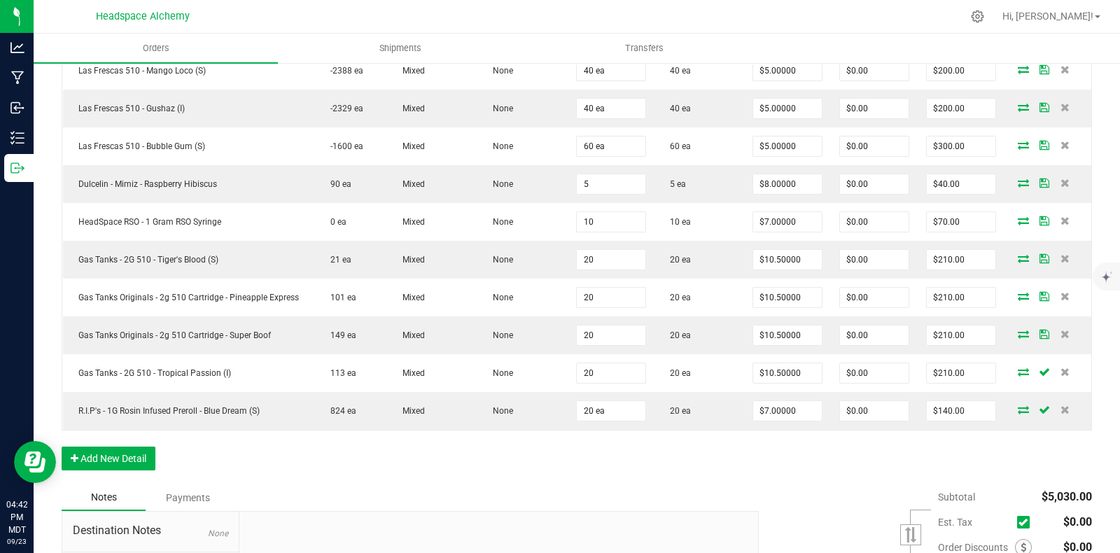
scroll to position [996, 0]
